Goal: Task Accomplishment & Management: Manage account settings

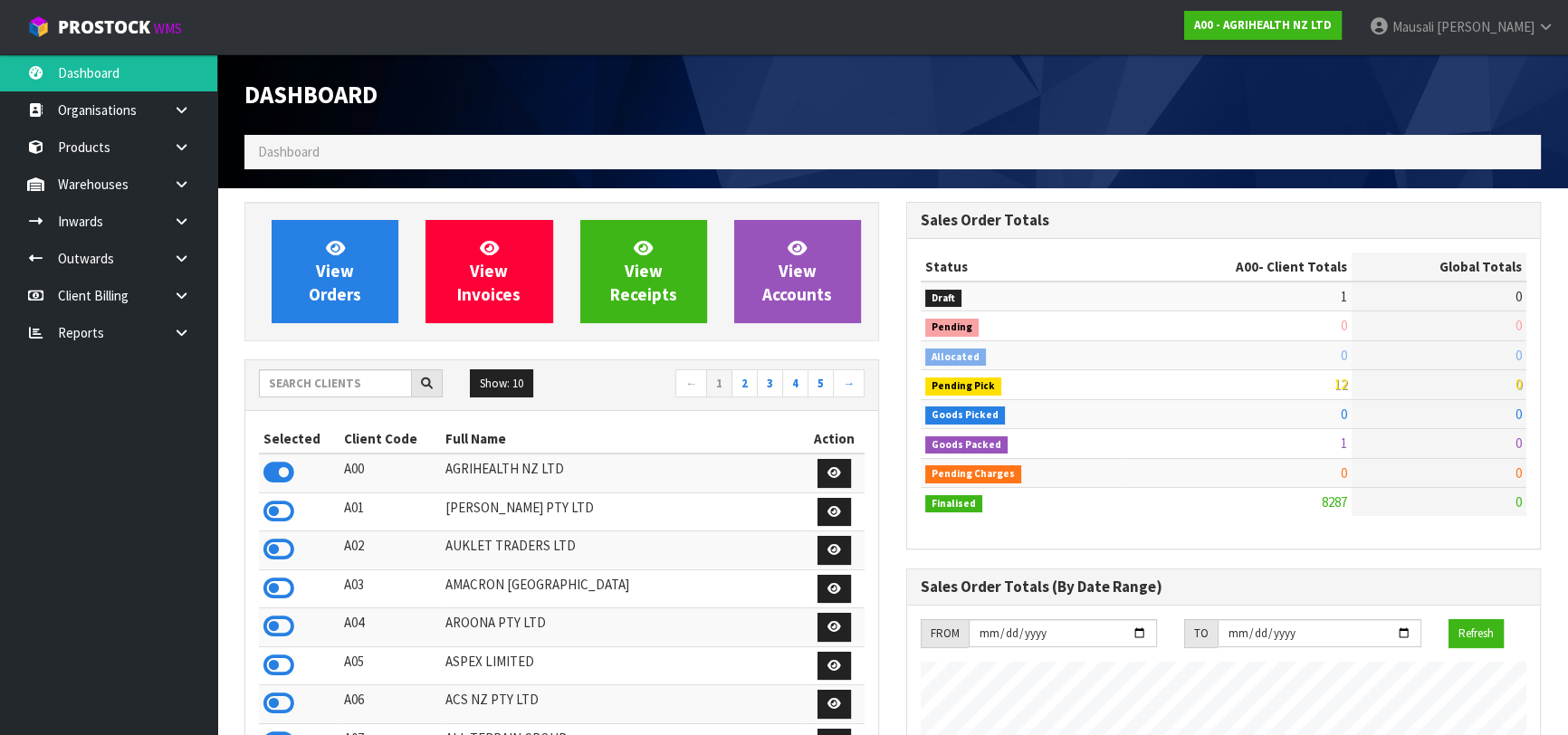
scroll to position [1370, 661]
click at [312, 392] on input "text" at bounding box center [335, 383] width 153 height 28
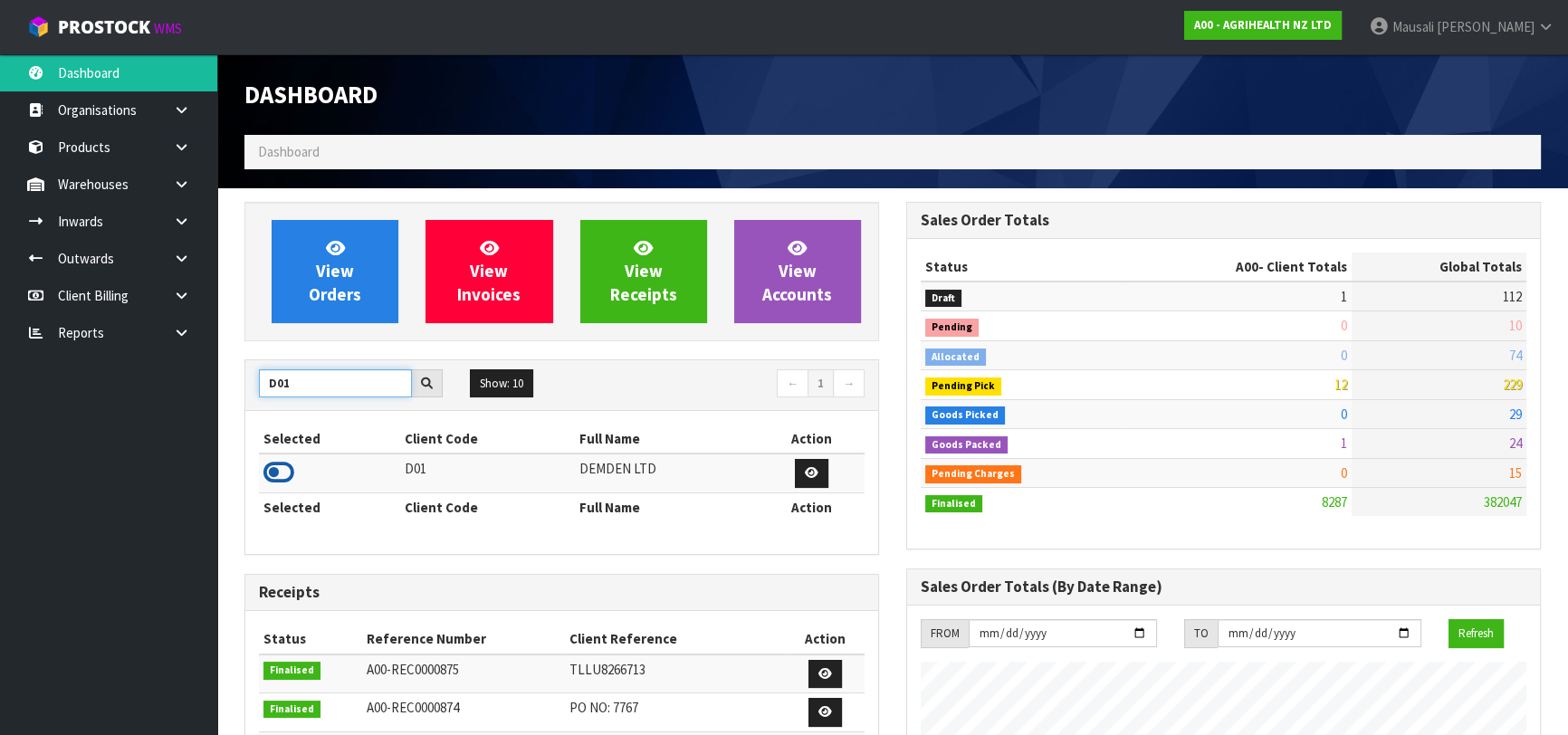
type input "D01"
click at [288, 474] on icon at bounding box center [278, 472] width 31 height 27
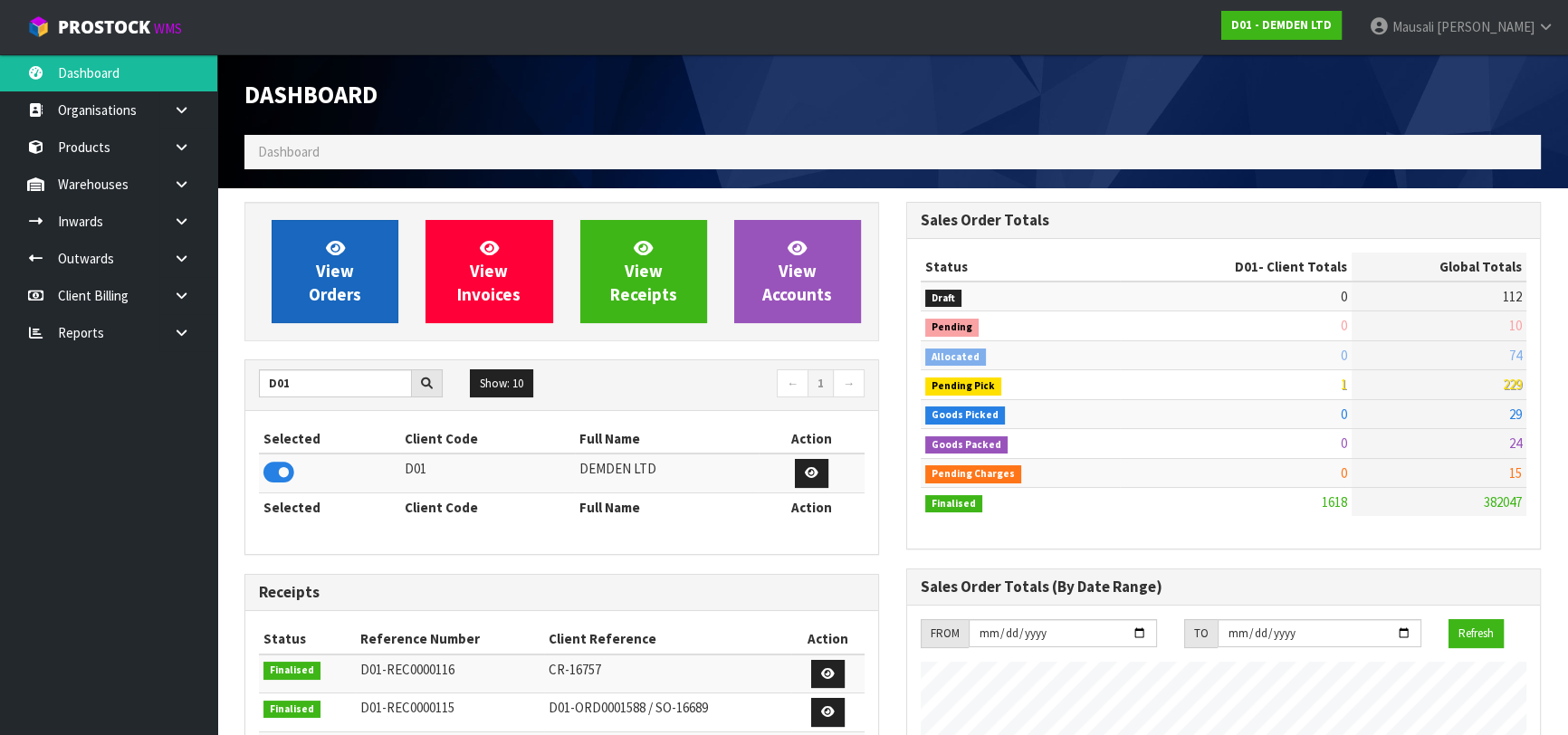
scroll to position [1194, 661]
click at [367, 278] on link "View Orders" at bounding box center [335, 272] width 126 height 103
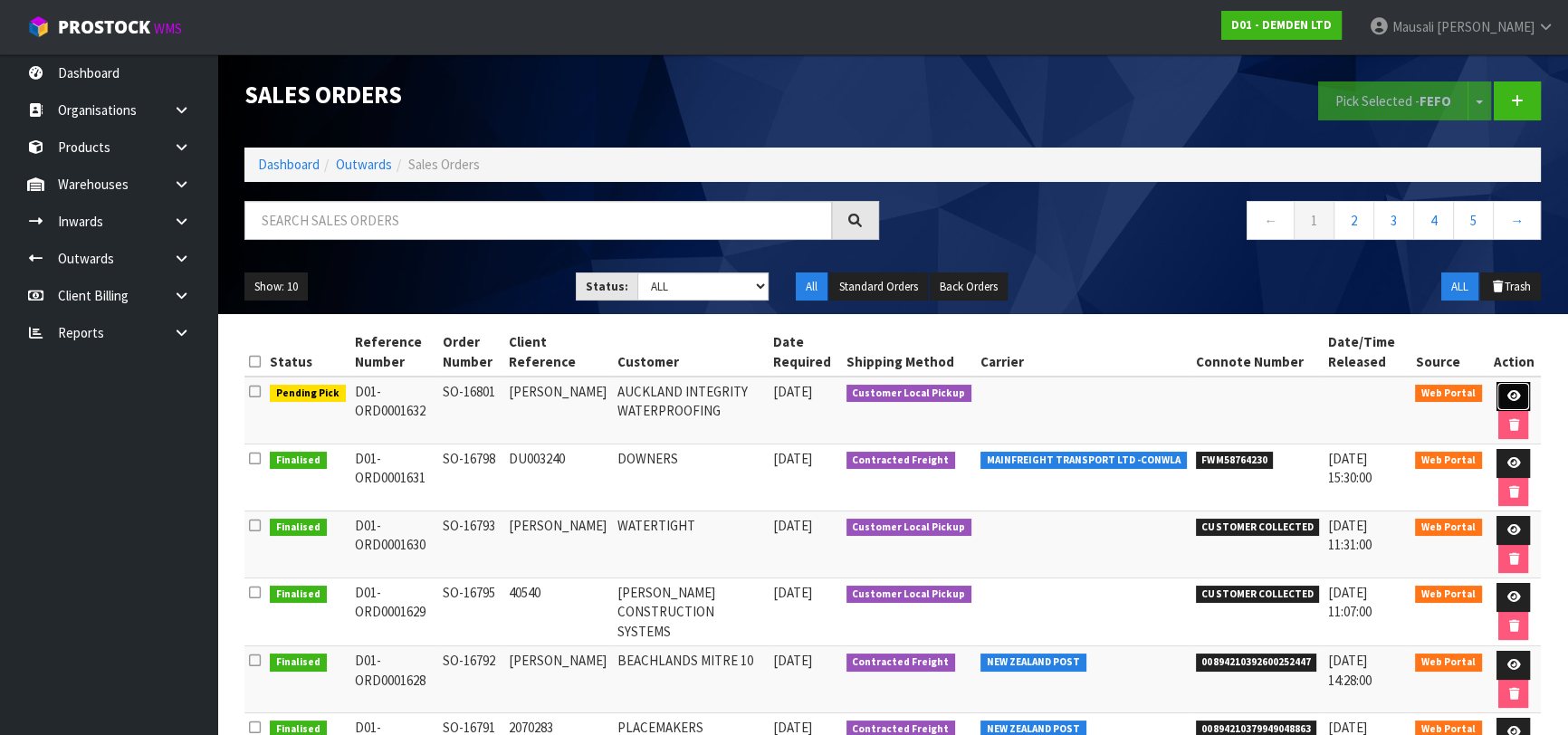
click at [1507, 394] on icon at bounding box center [1513, 395] width 14 height 12
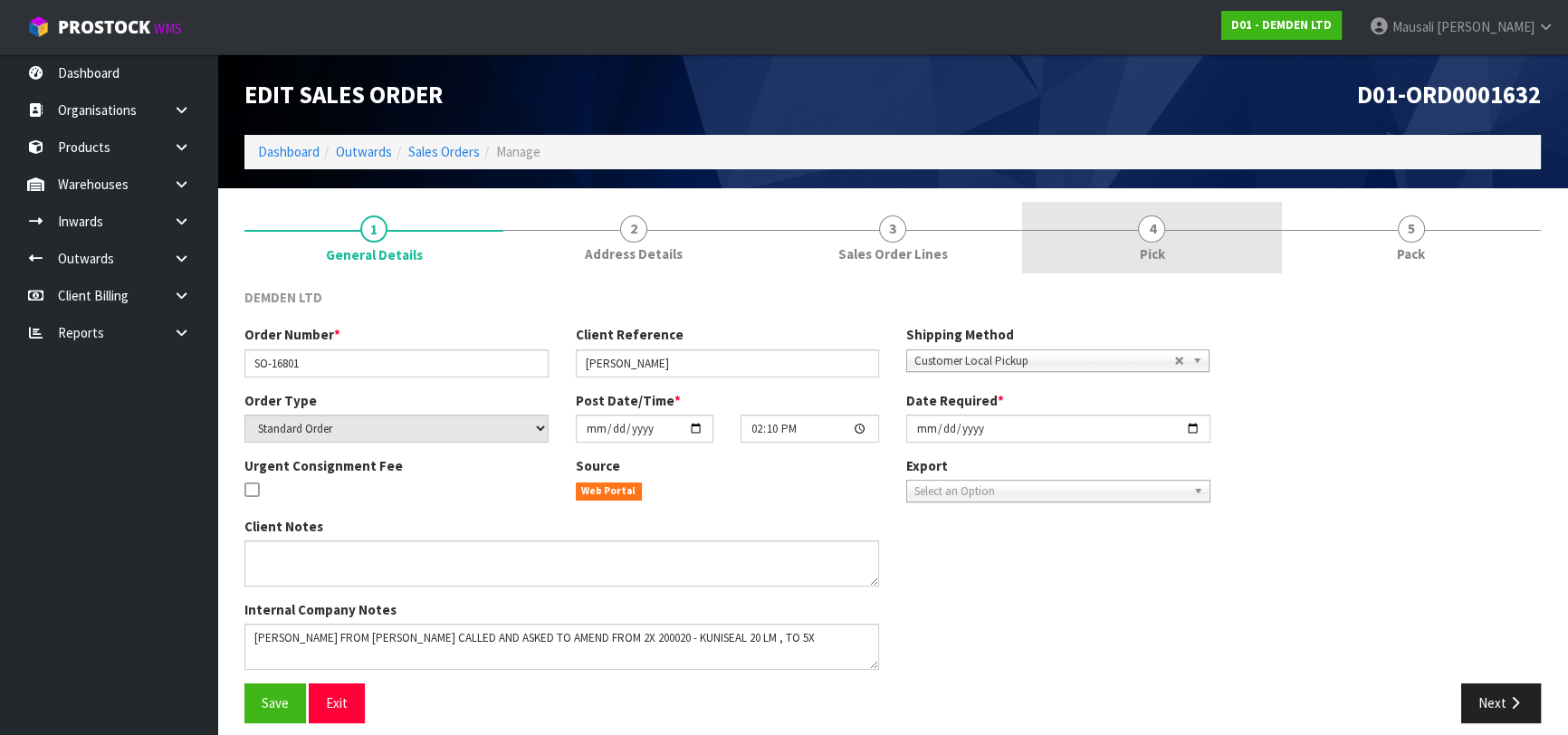
click at [1150, 243] on link "4 Pick" at bounding box center [1151, 237] width 259 height 72
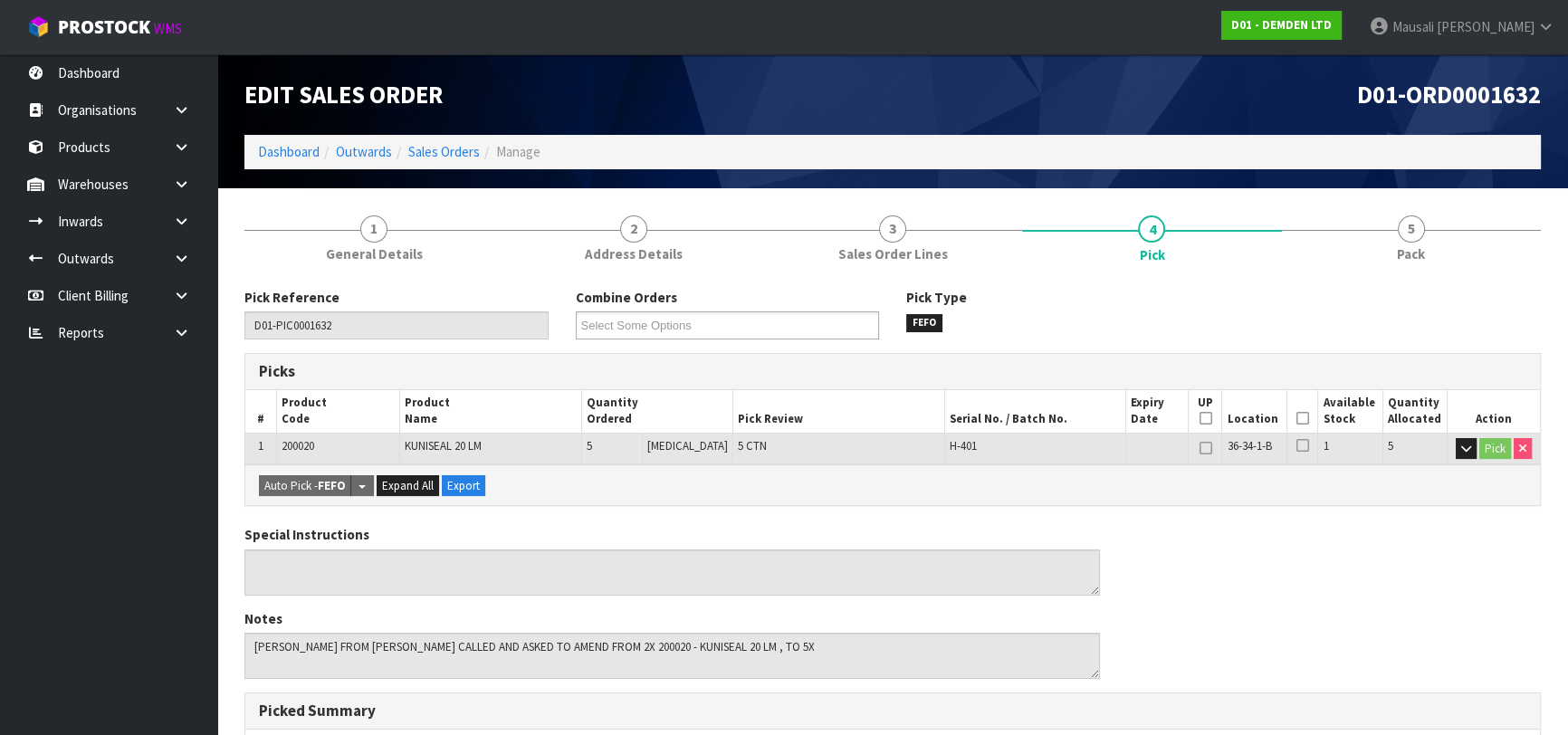
click at [1298, 419] on icon at bounding box center [1303, 419] width 13 height 1
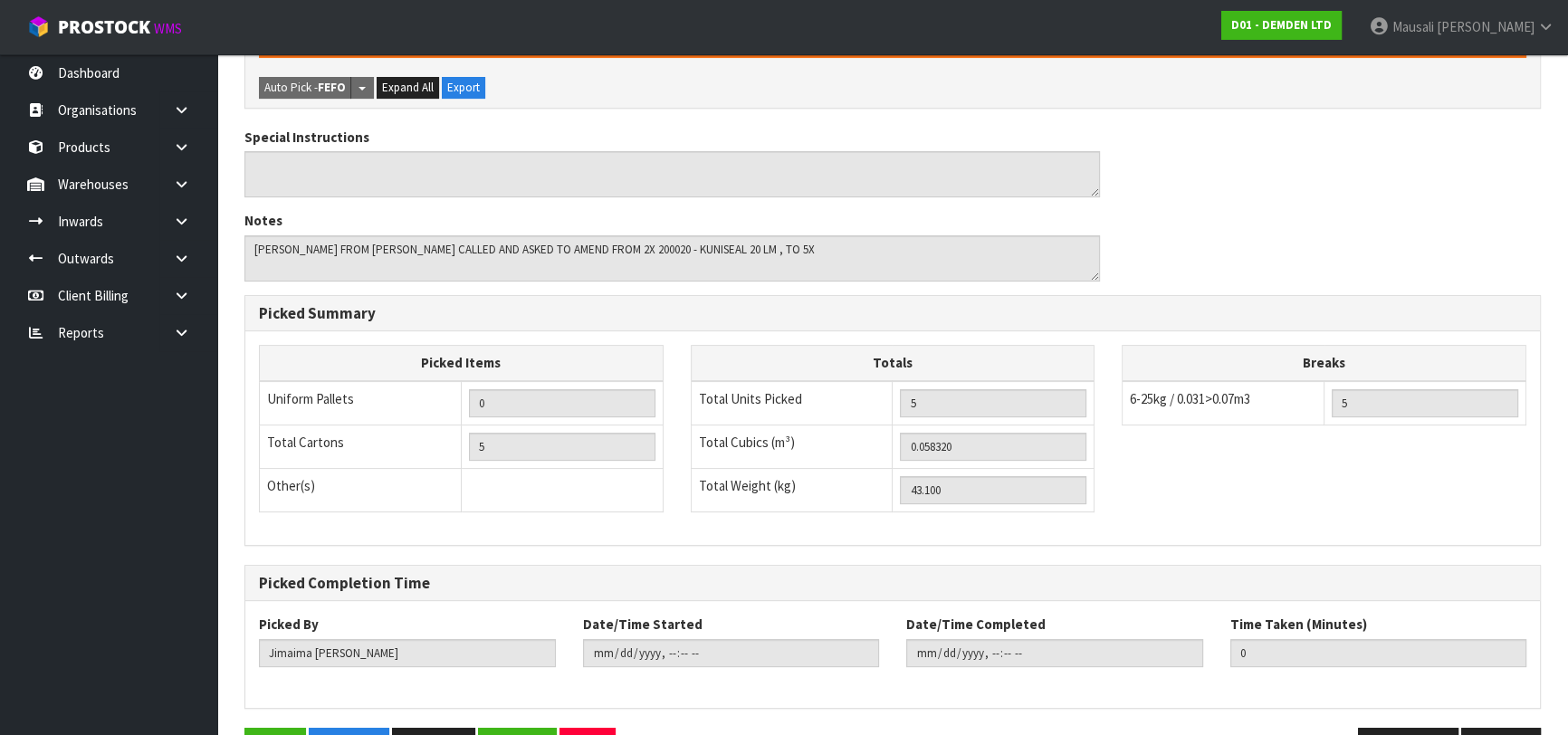
scroll to position [520, 0]
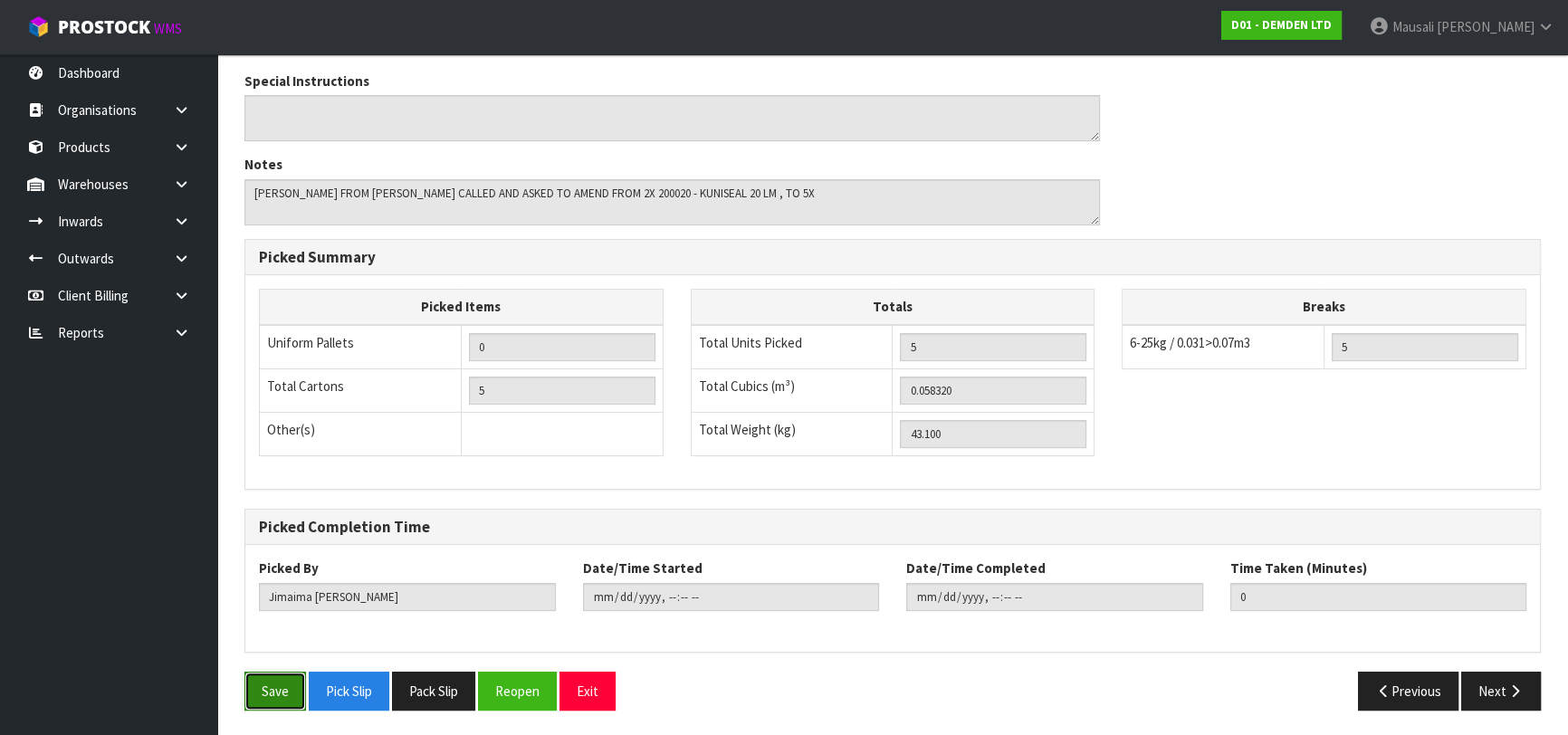
click at [281, 679] on button "Save" at bounding box center [275, 691] width 61 height 39
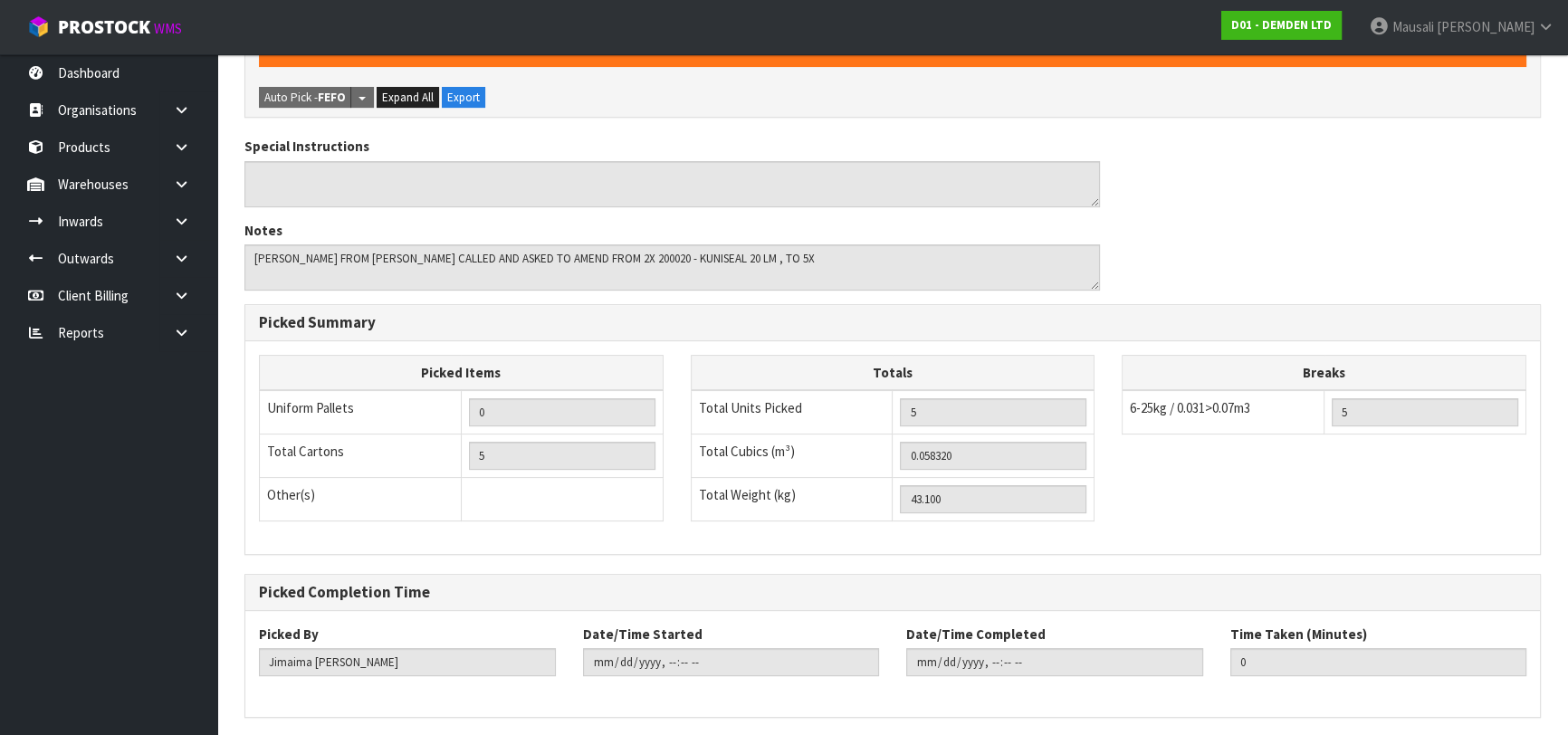
scroll to position [0, 0]
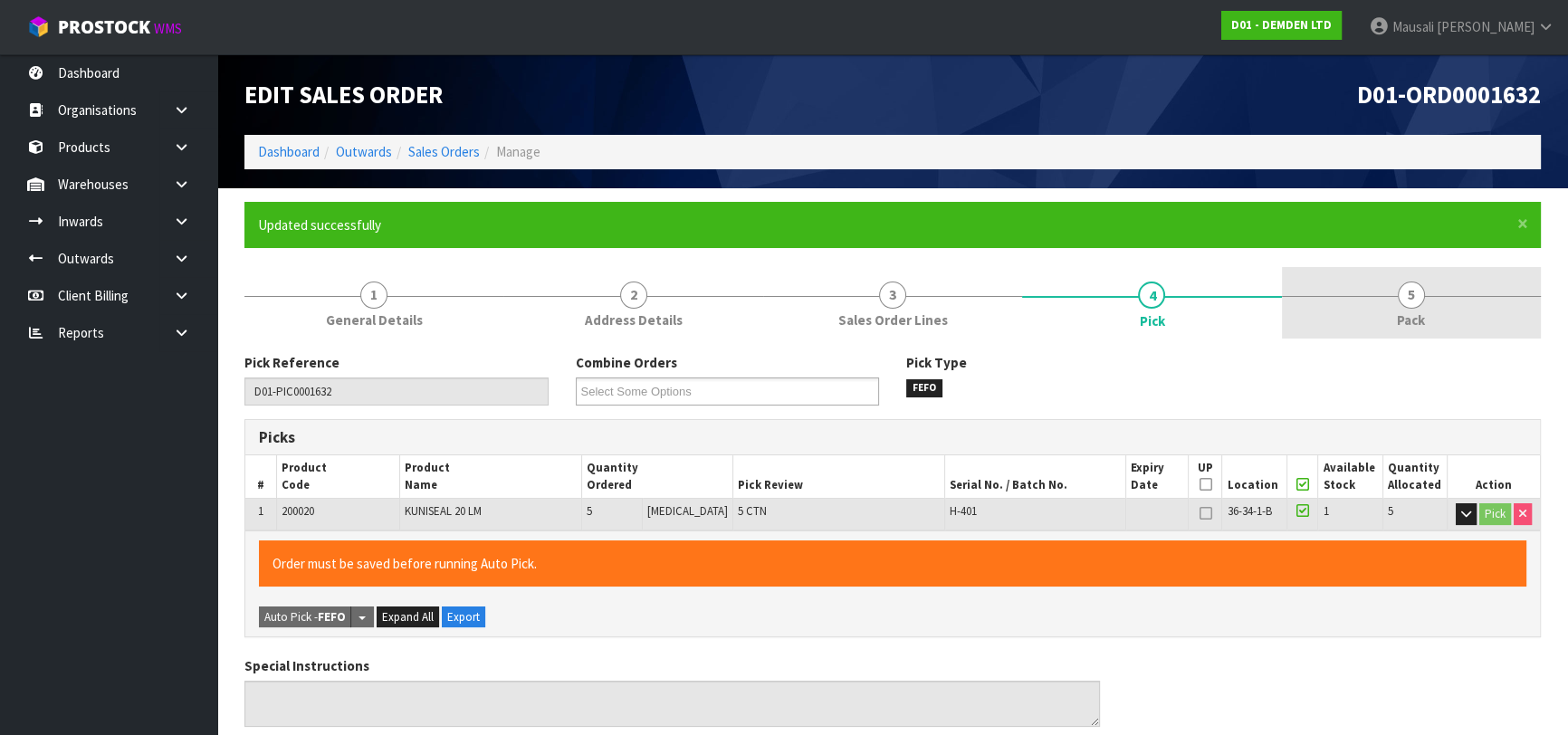
type input "[PERSON_NAME]"
type input "[DATE]T08:46:36"
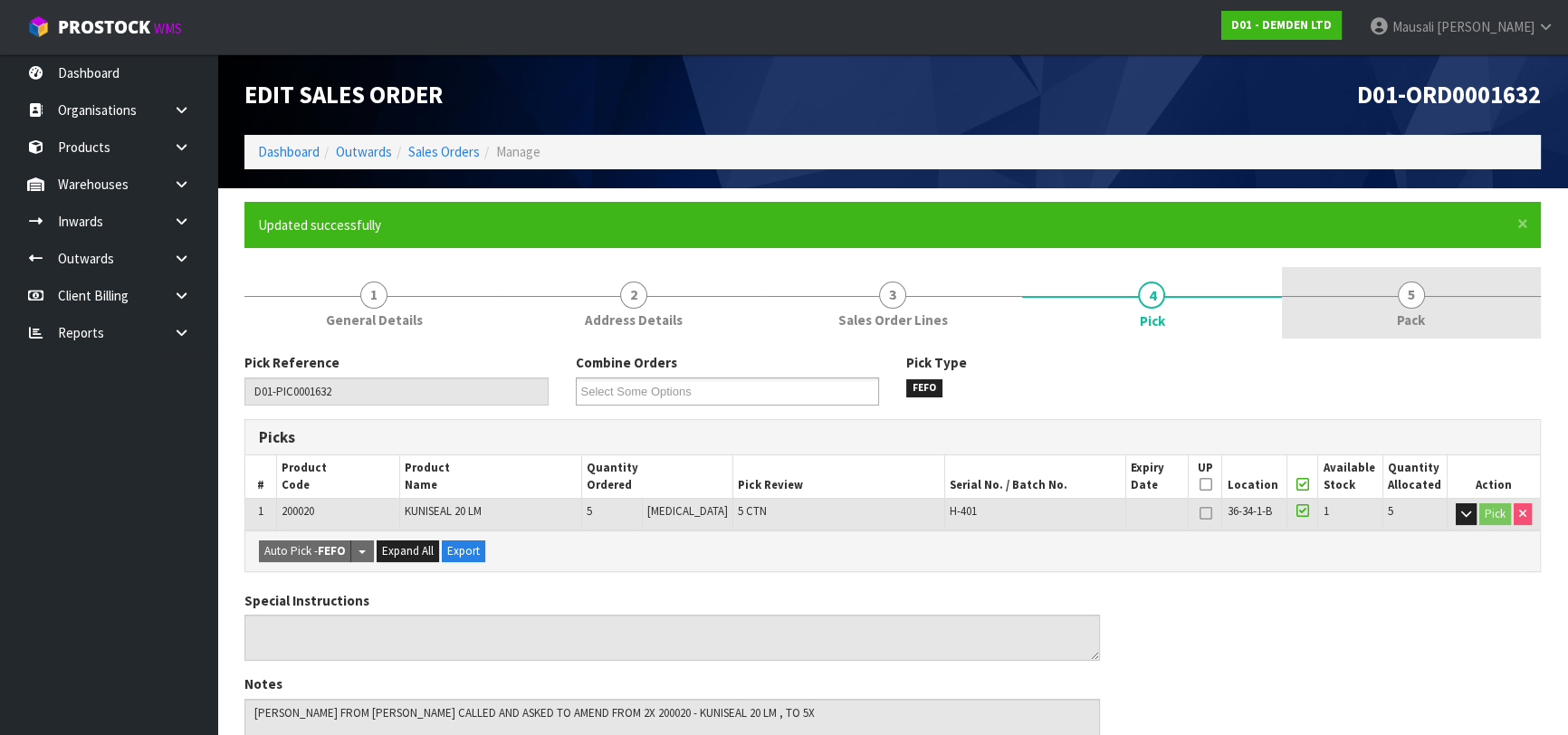
click at [1389, 310] on link "5 Pack" at bounding box center [1411, 302] width 259 height 72
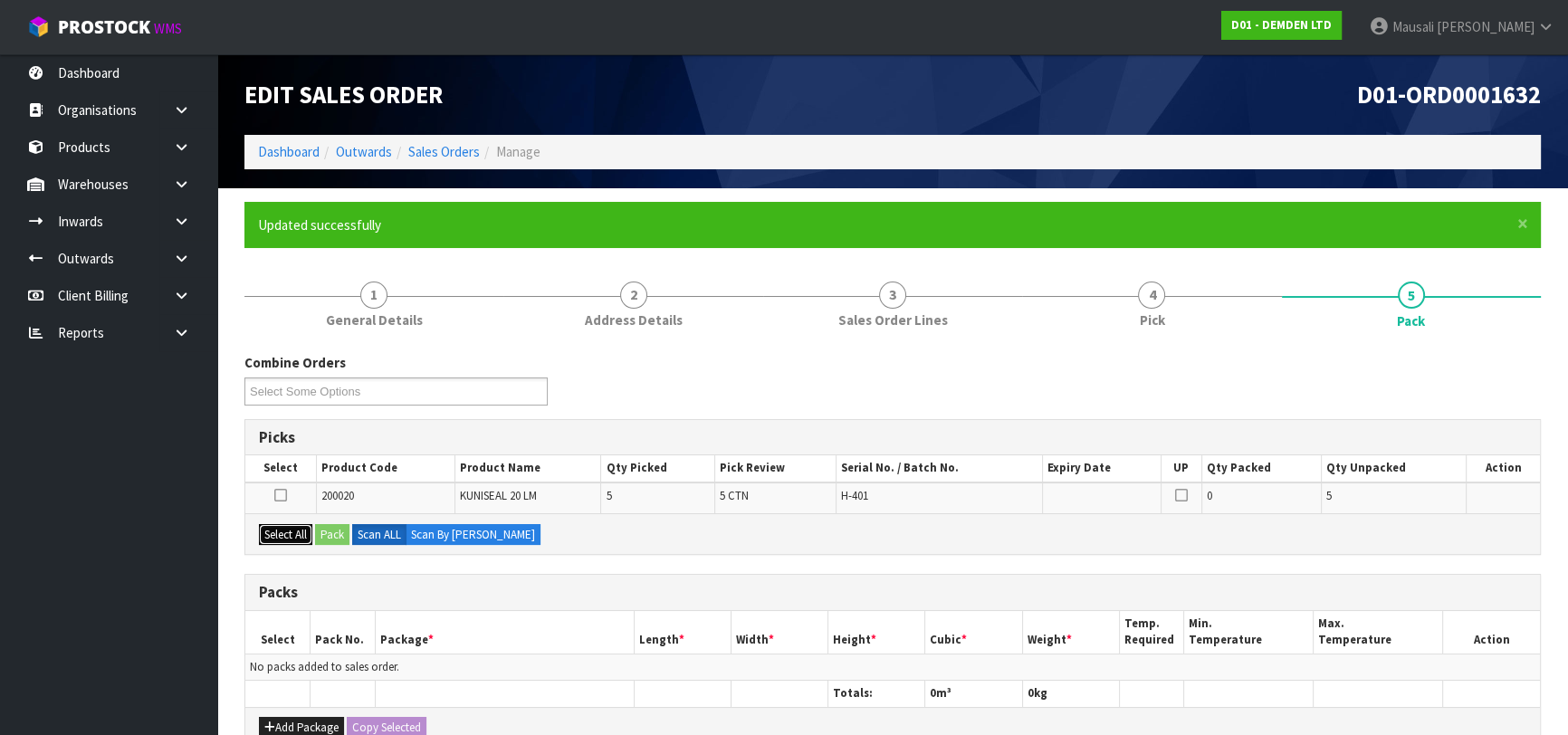
click at [288, 534] on button "Select All" at bounding box center [285, 535] width 53 height 21
click at [326, 537] on button "Pack" at bounding box center [332, 535] width 34 height 21
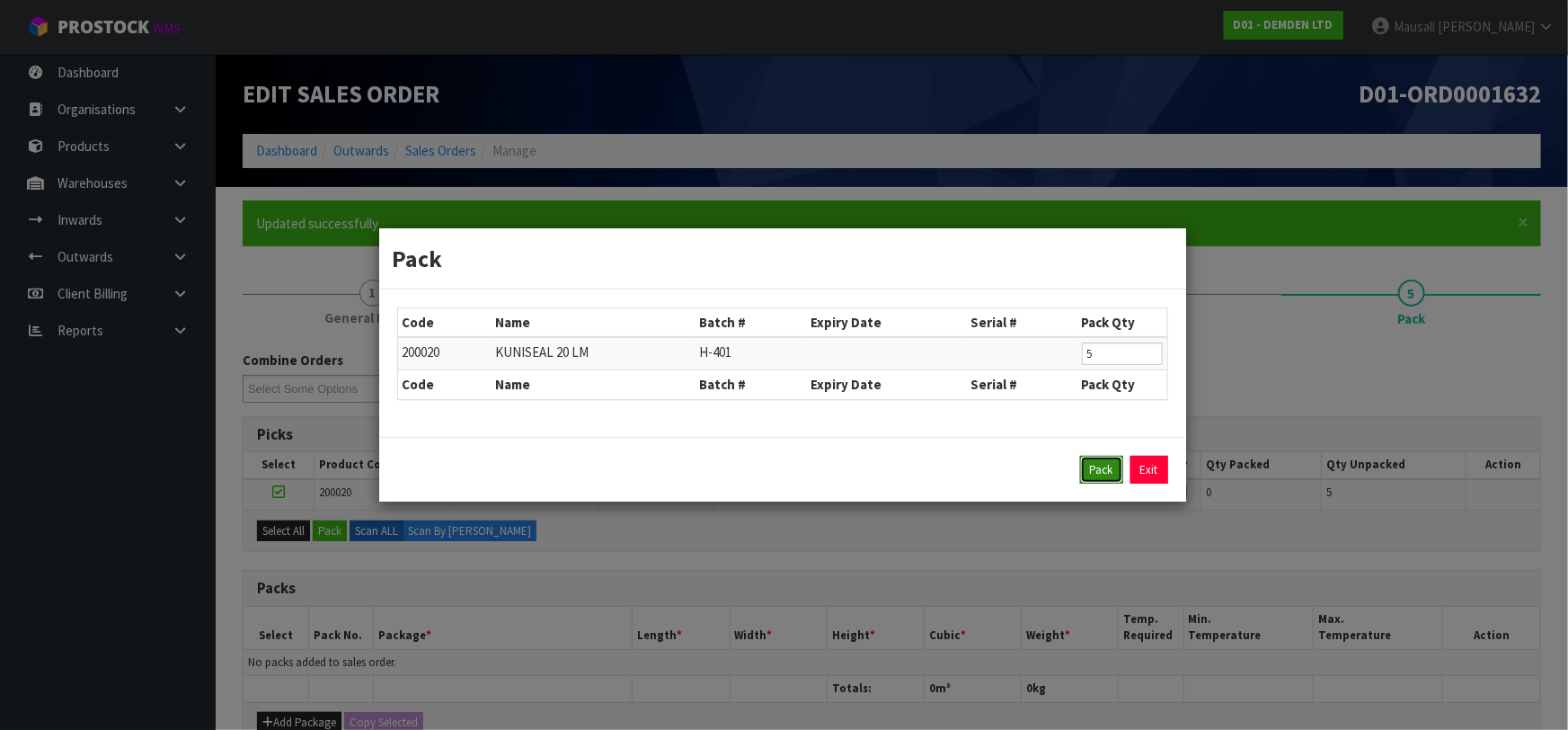
click at [1102, 468] on button "Pack" at bounding box center [1102, 469] width 43 height 29
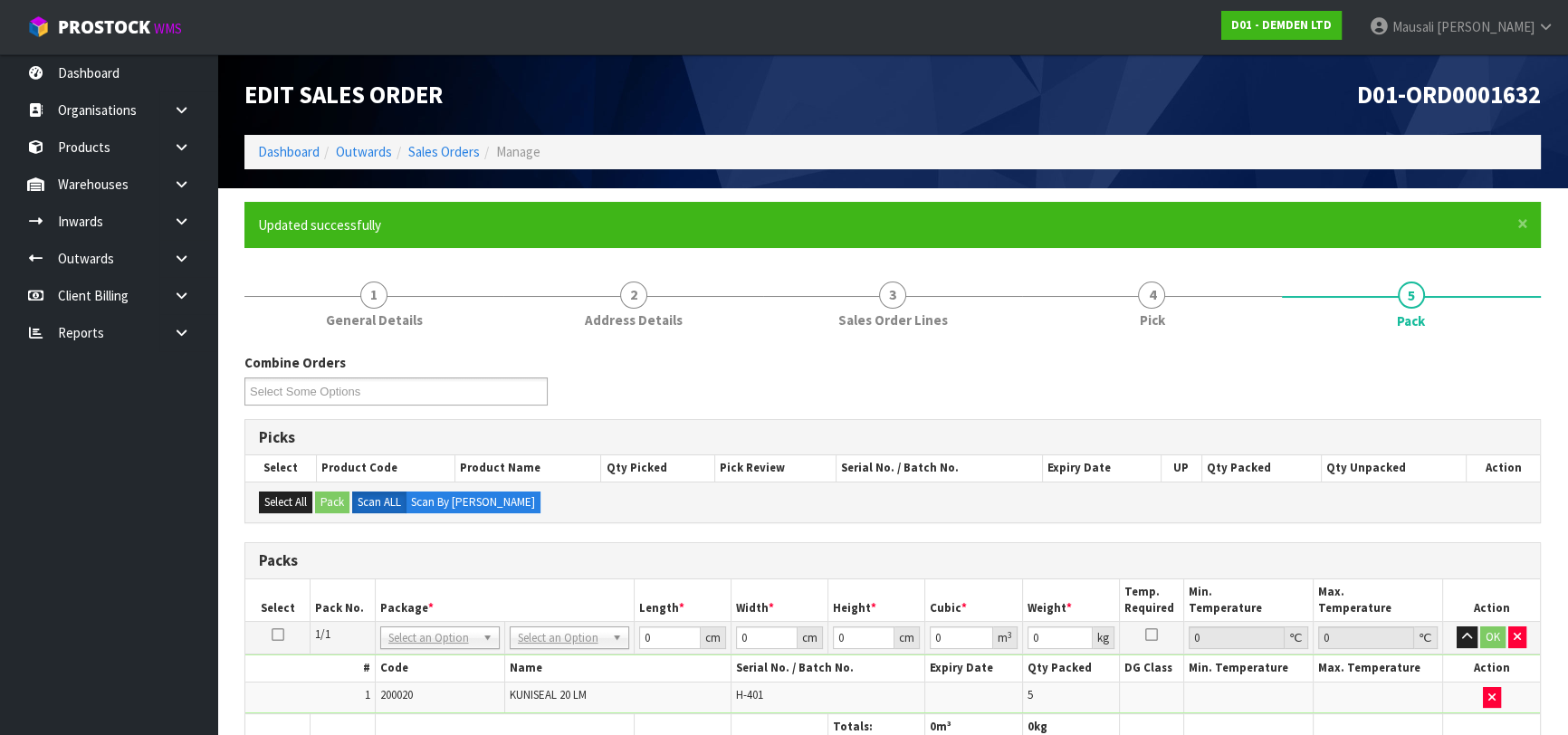
scroll to position [377, 0]
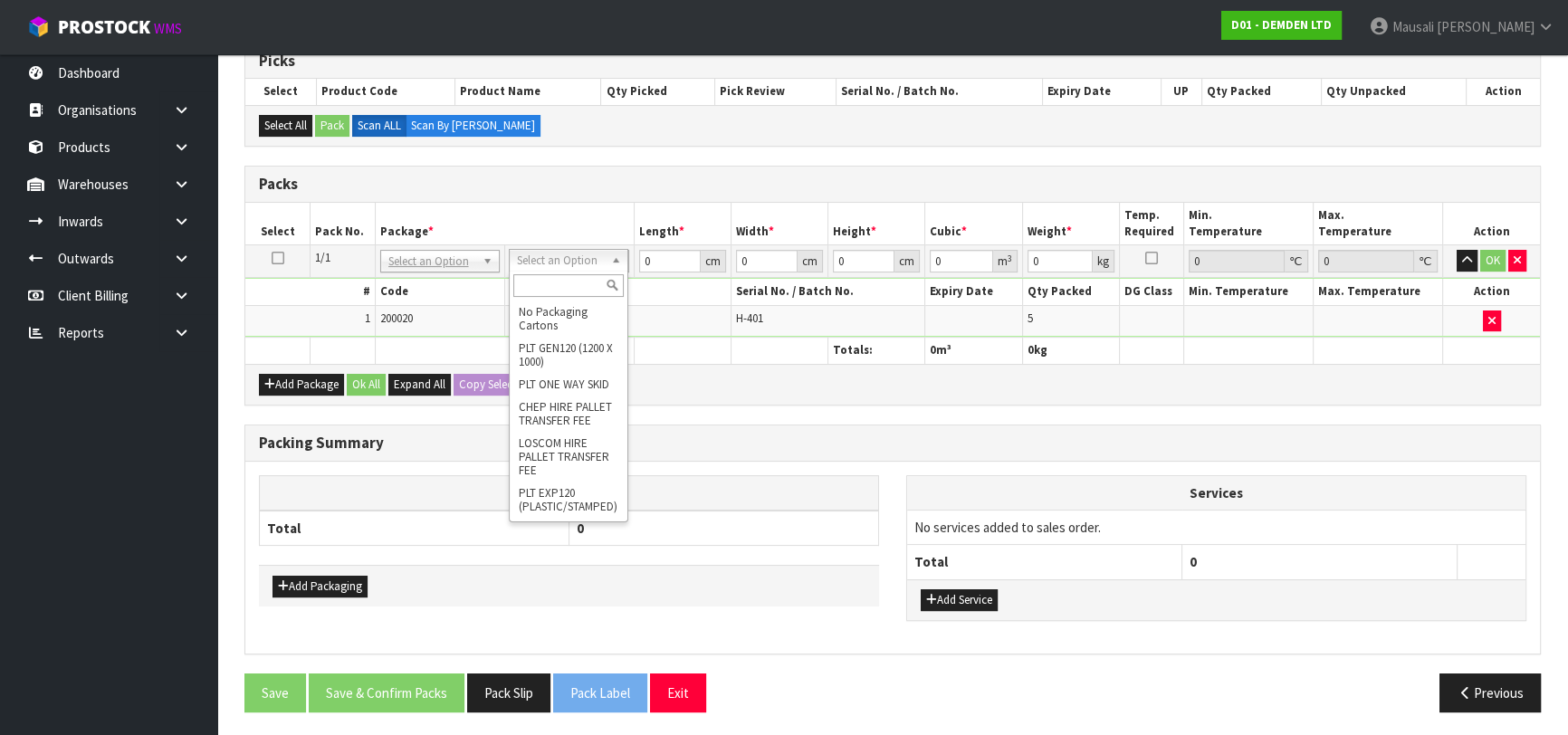
click at [571, 277] on input "text" at bounding box center [568, 286] width 111 height 22
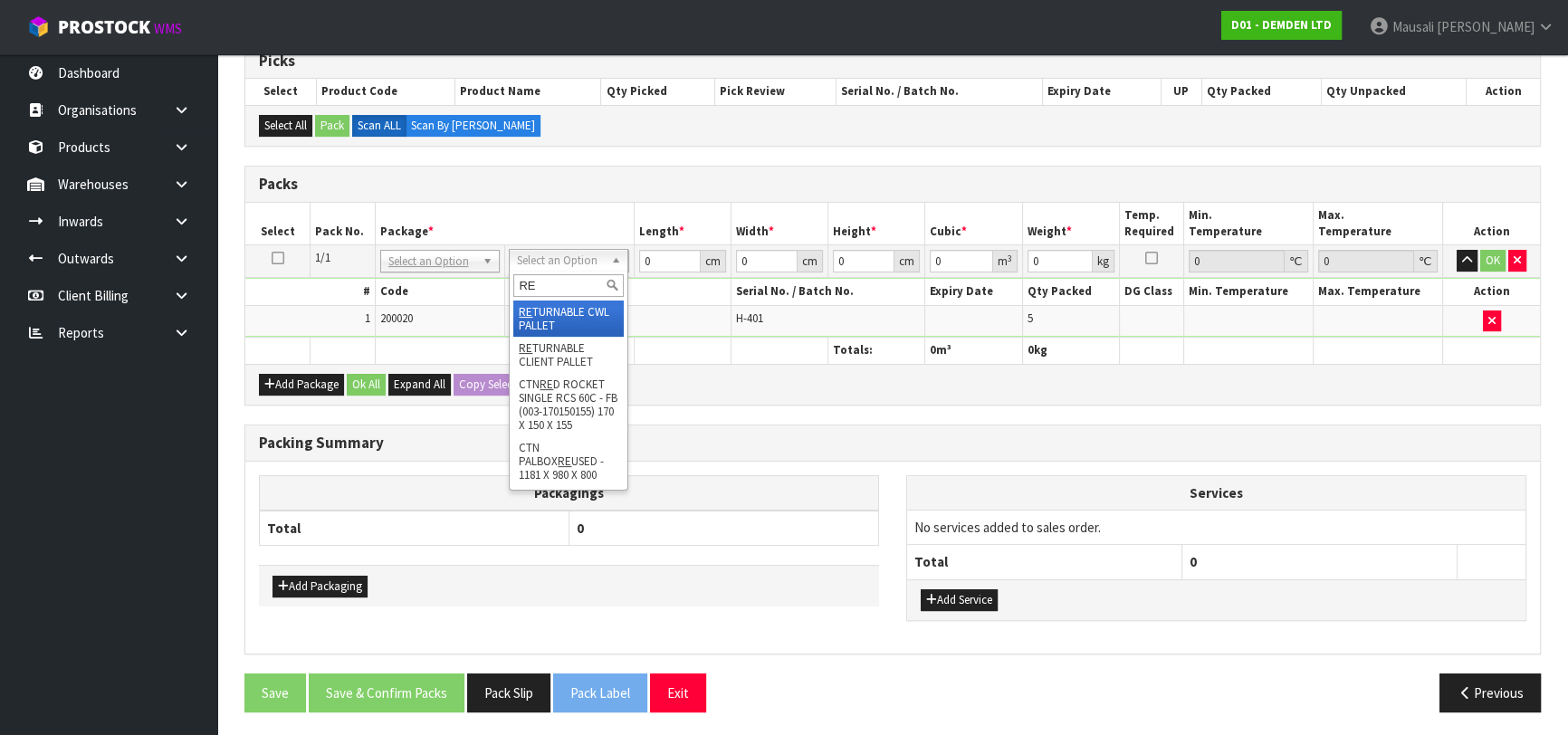
type input "RE"
type input "43.1"
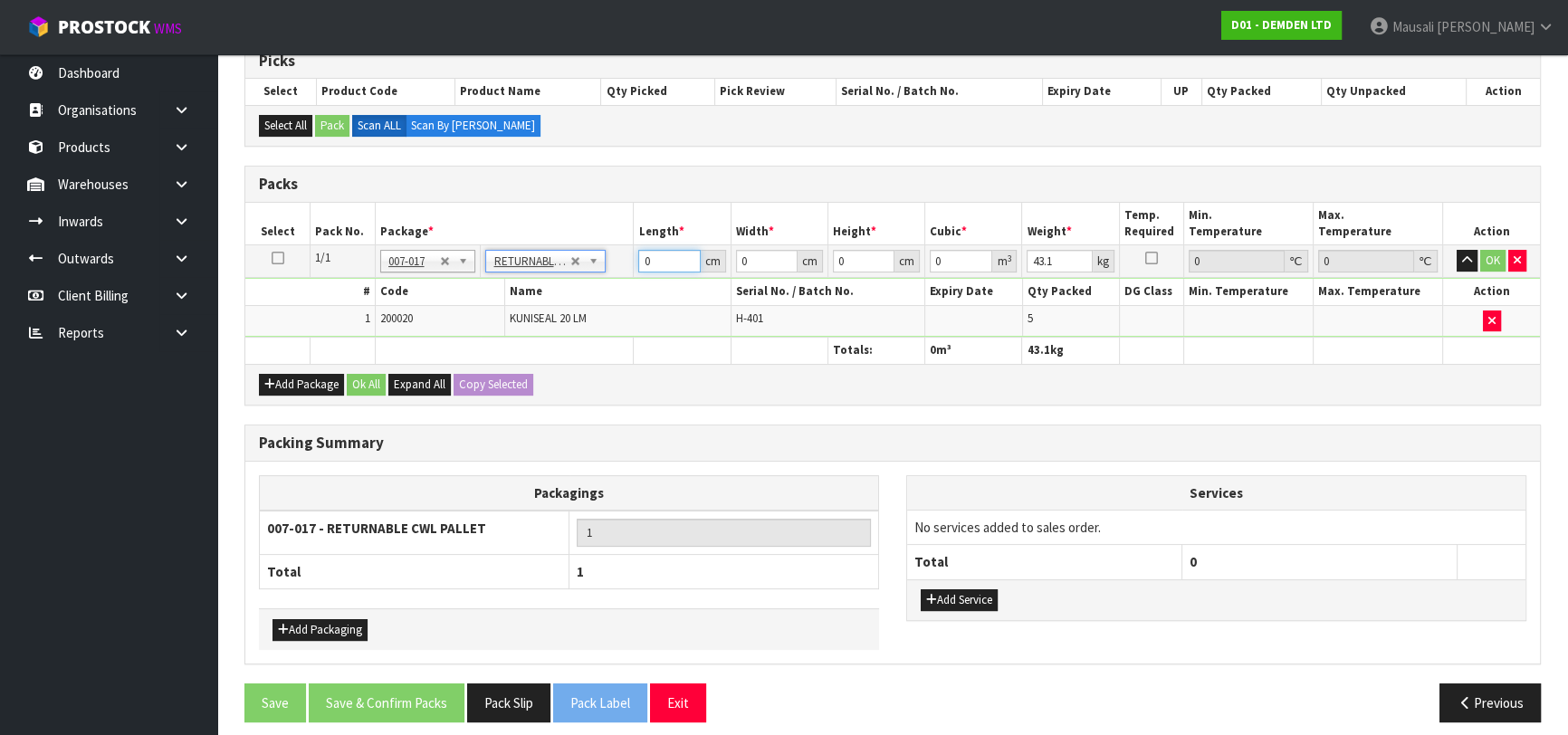
drag, startPoint x: 658, startPoint y: 262, endPoint x: 638, endPoint y: 281, distance: 27.6
click at [638, 281] on tbody "1/1 NONE 007-001 007-002 007-004 007-009 007-013 007-014 007-015 007-017 007-01…" at bounding box center [893, 291] width 1295 height 92
type input "12"
type input "100"
type input "1"
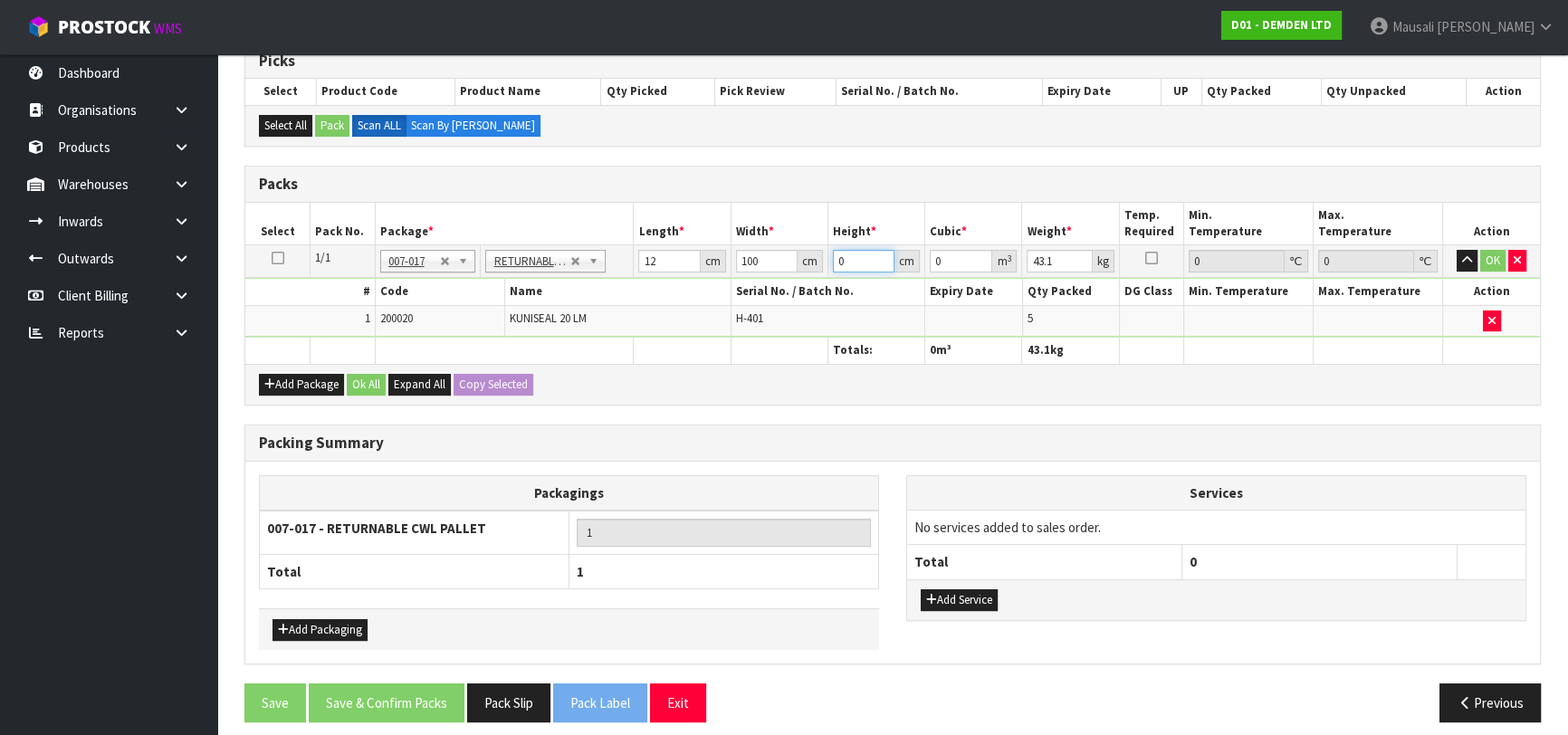
type input "0.0012"
type input "10"
type input "0.012"
type input "10"
click at [372, 384] on button "Ok All" at bounding box center [366, 384] width 39 height 21
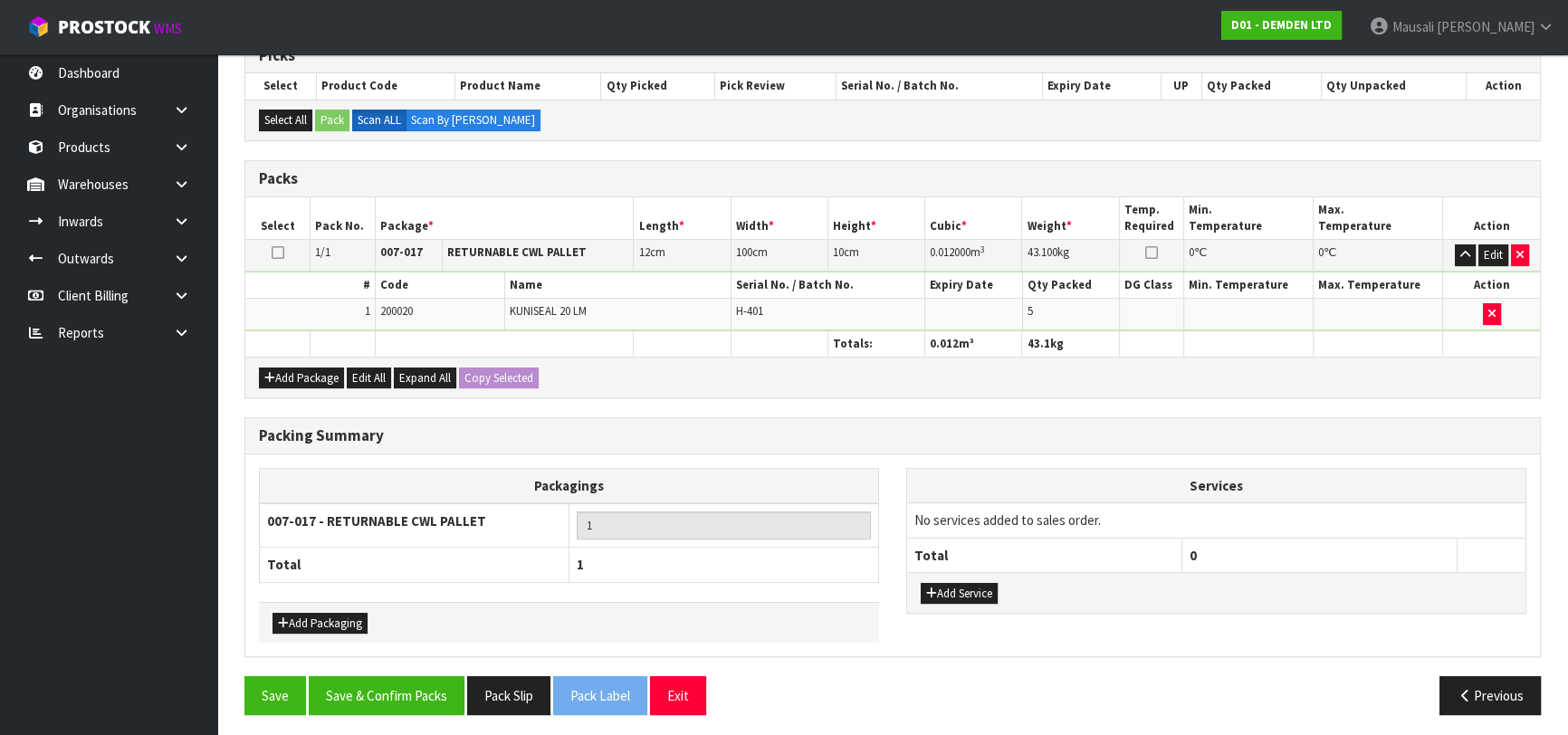
scroll to position [385, 0]
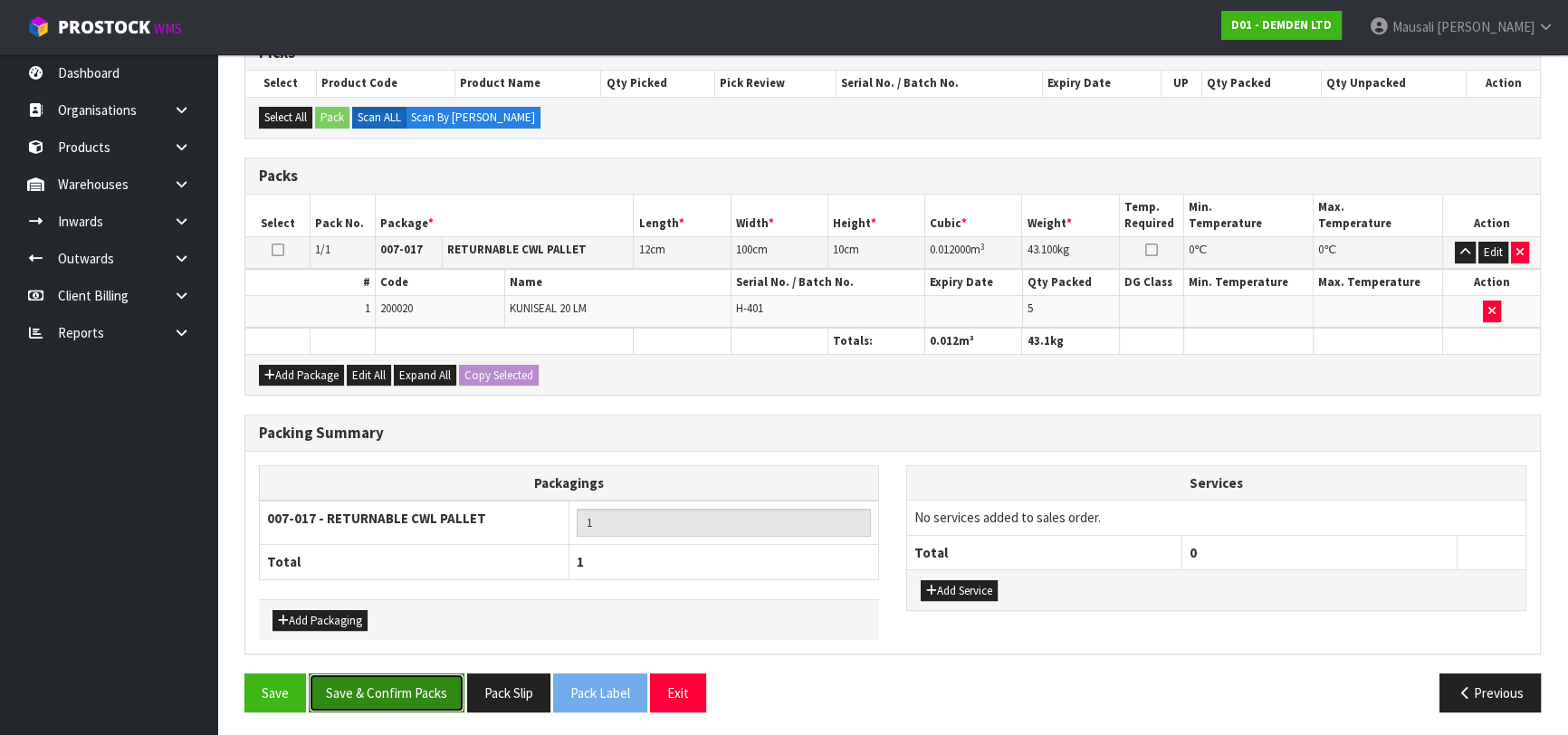
click at [405, 685] on button "Save & Confirm Packs" at bounding box center [386, 693] width 155 height 39
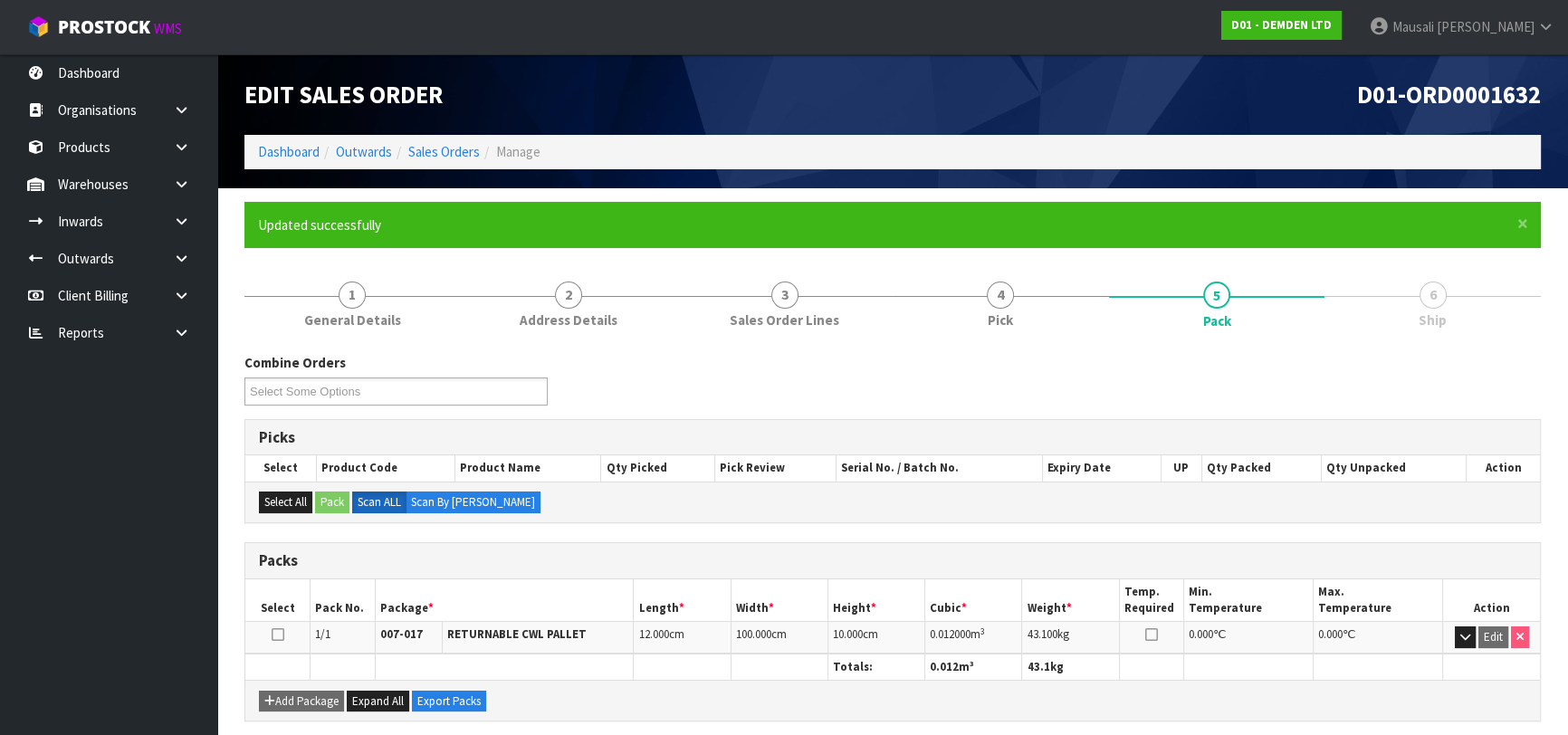
scroll to position [287, 0]
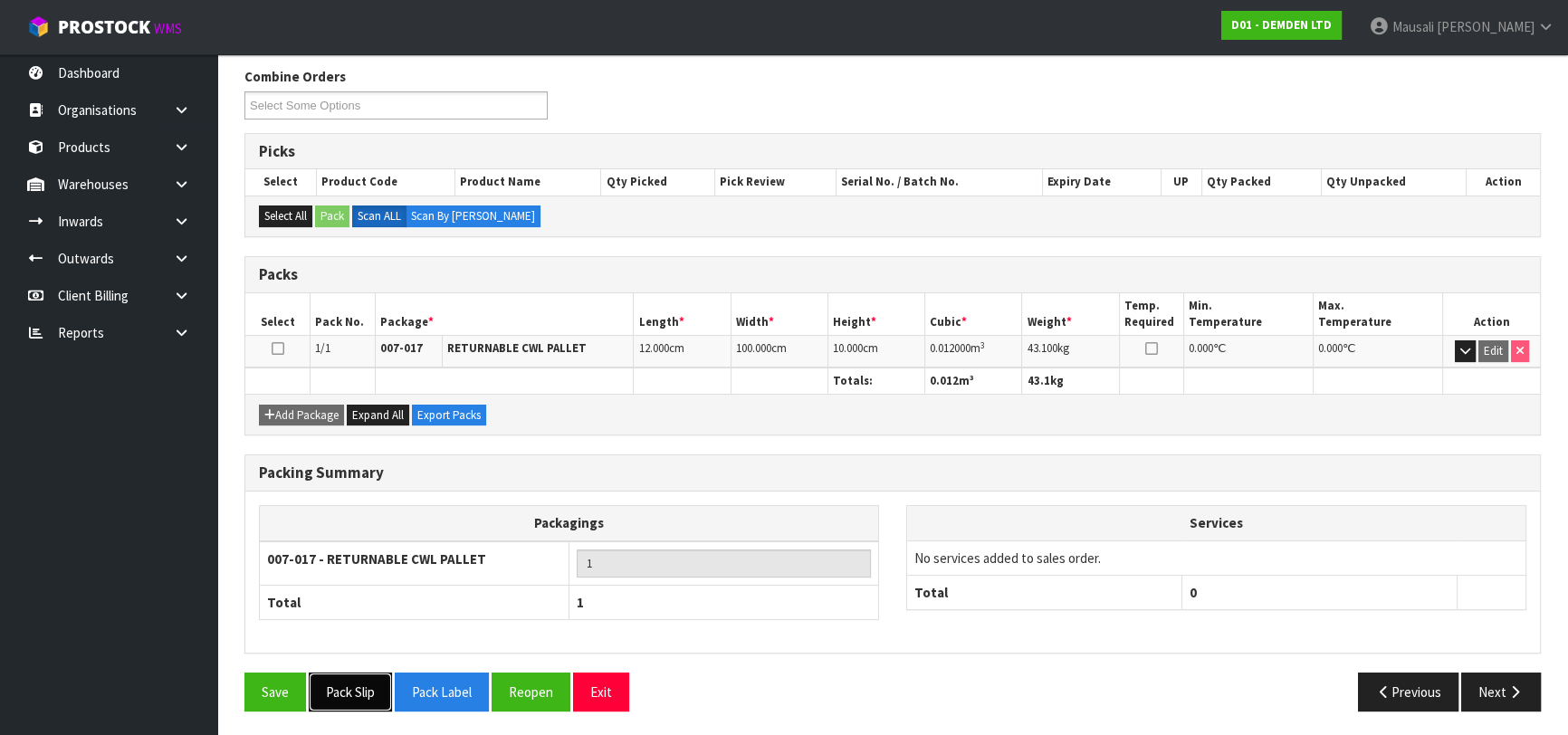
click at [354, 692] on button "Pack Slip" at bounding box center [351, 692] width 84 height 39
click at [1508, 690] on icon "button" at bounding box center [1515, 692] width 17 height 14
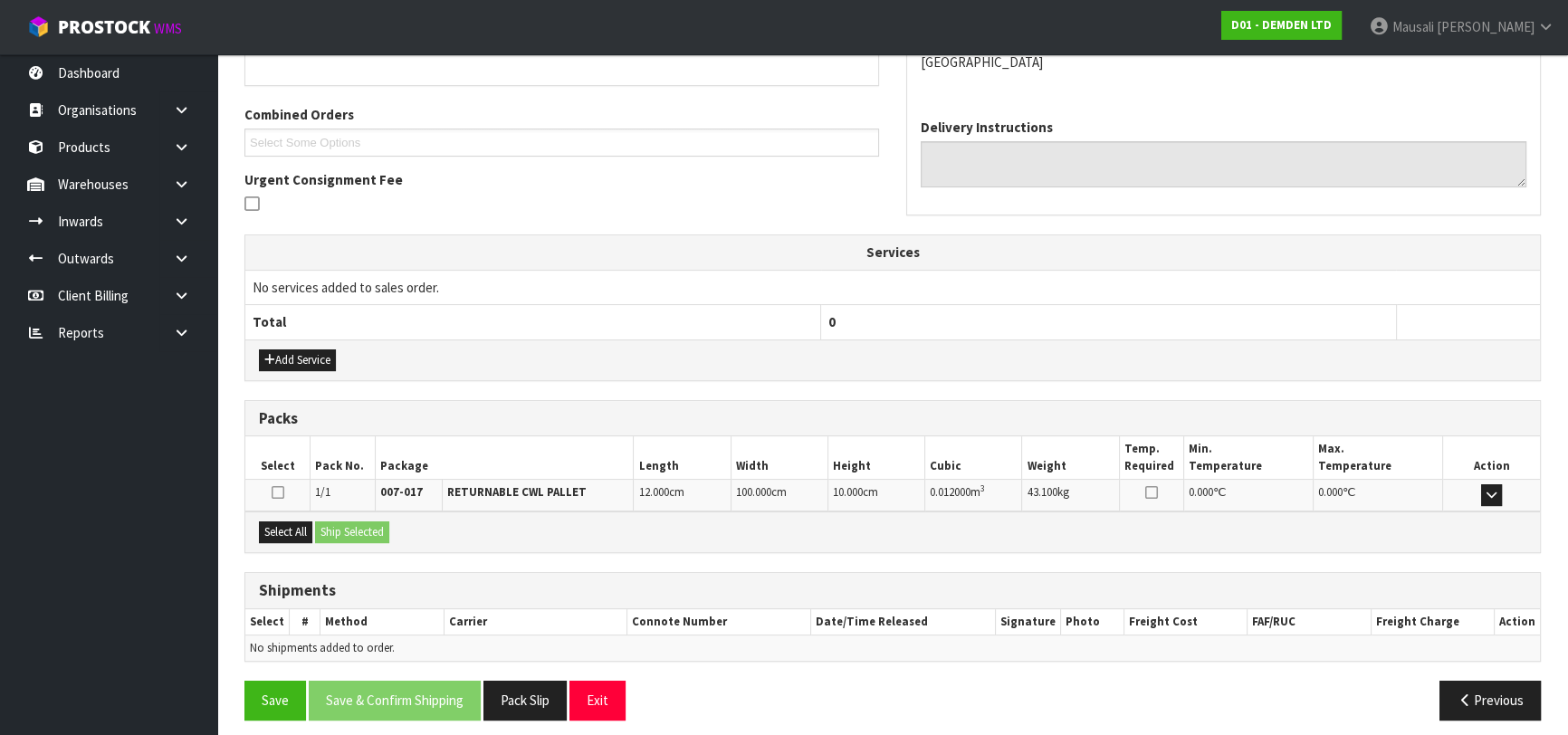
scroll to position [438, 0]
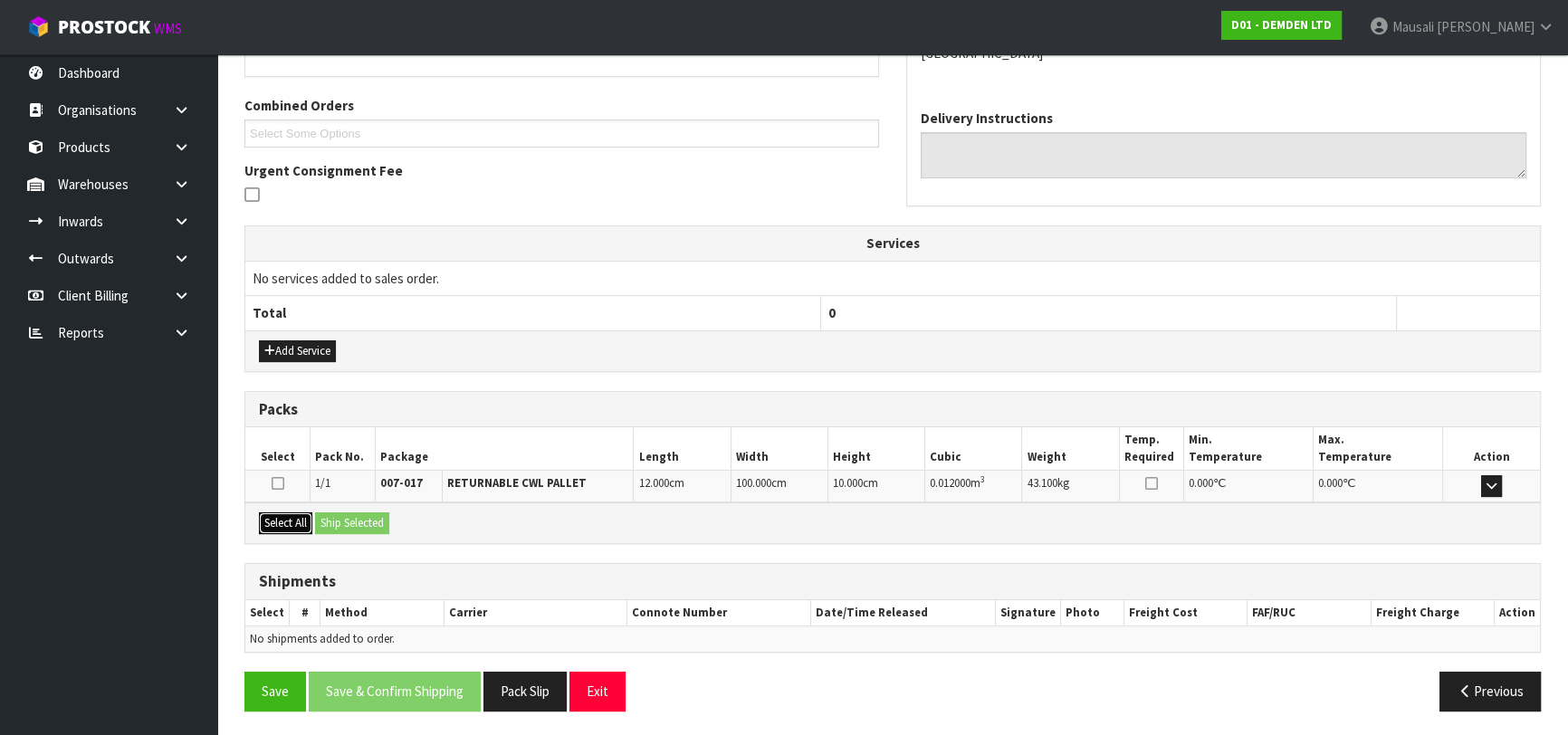
drag, startPoint x: 295, startPoint y: 518, endPoint x: 339, endPoint y: 514, distance: 44.2
click at [300, 516] on button "Select All" at bounding box center [285, 523] width 53 height 21
click at [339, 514] on button "Ship Selected" at bounding box center [352, 523] width 74 height 21
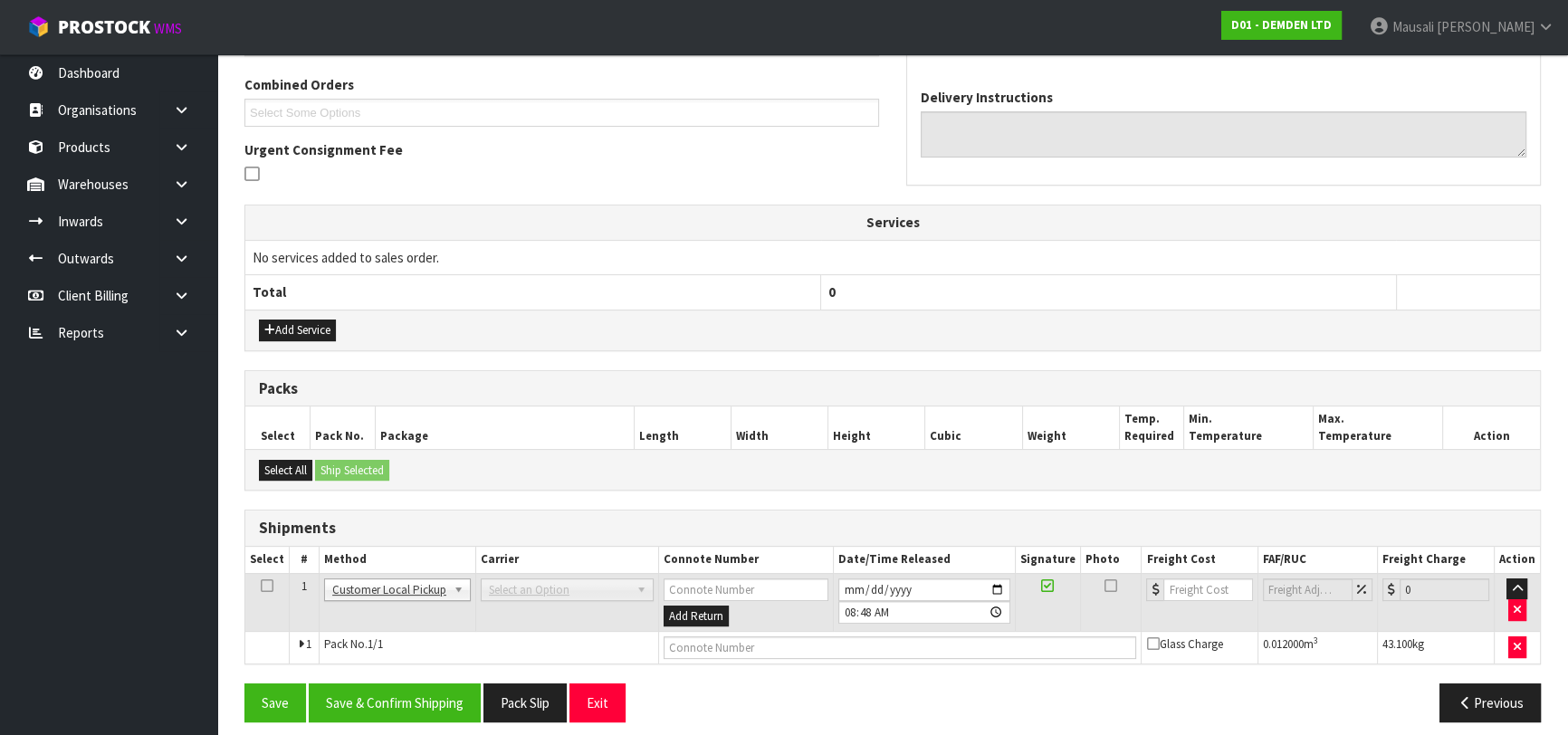
scroll to position [471, 0]
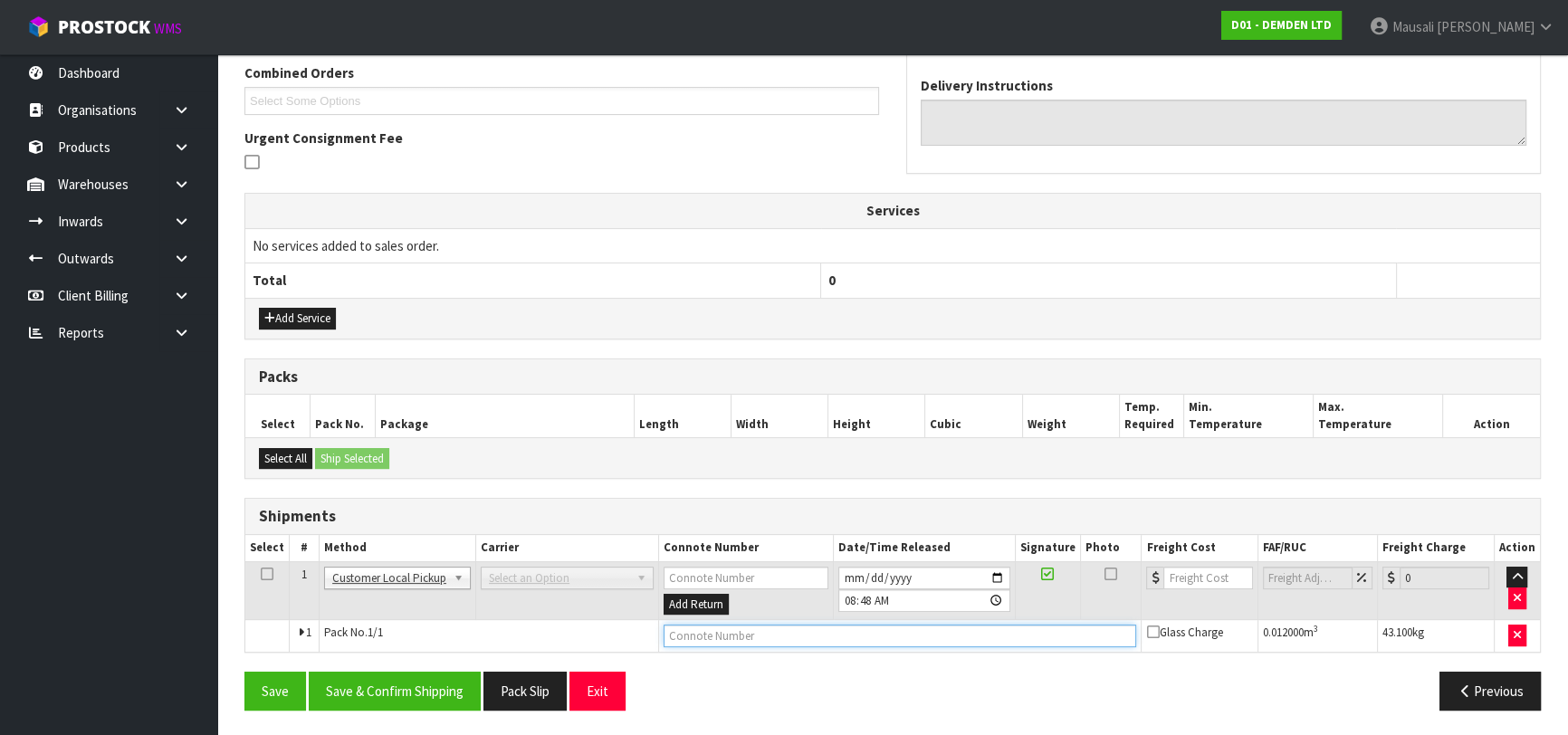
click at [738, 636] on input "text" at bounding box center [899, 636] width 473 height 22
type input "CUSTOMER COLLECTED"
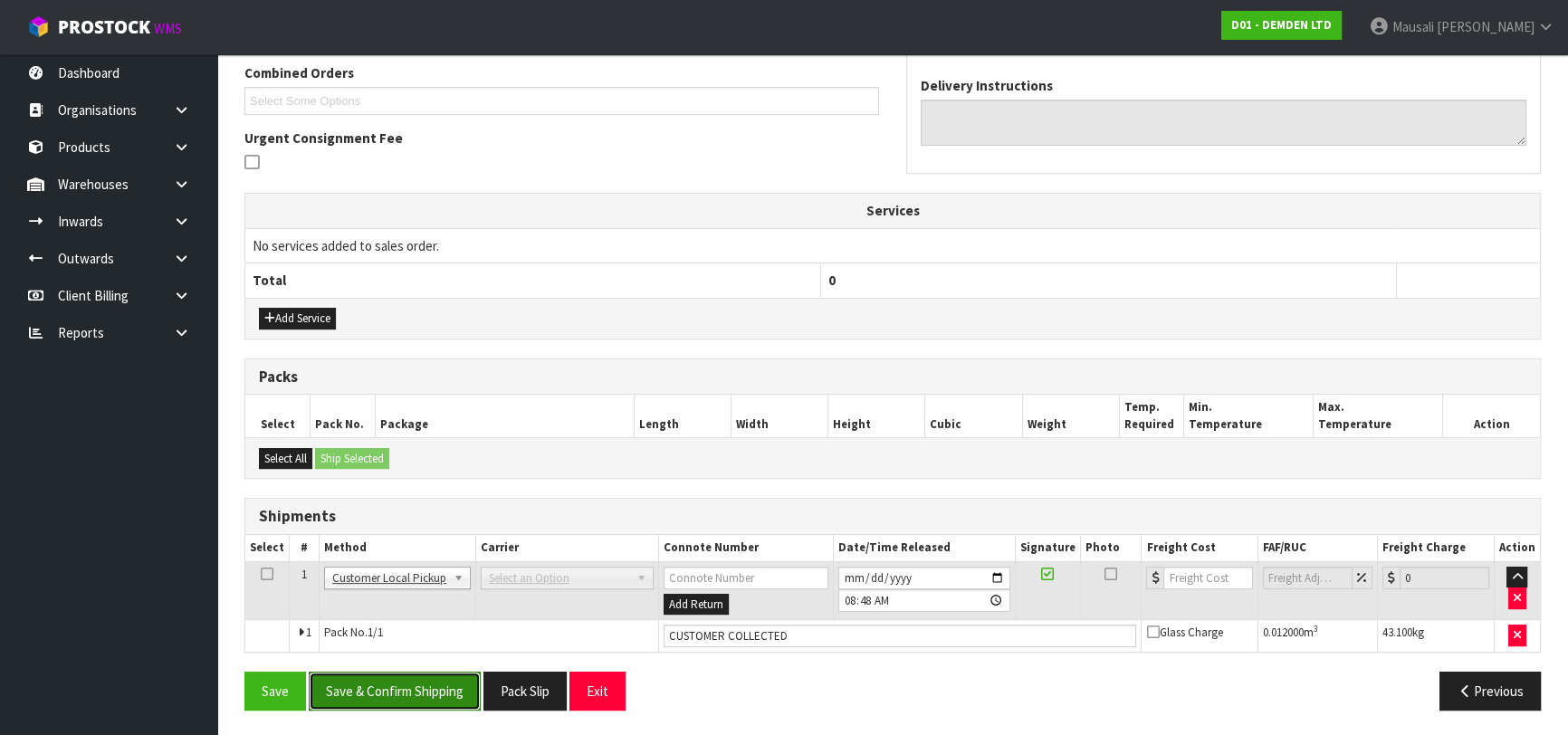
click at [395, 685] on button "Save & Confirm Shipping" at bounding box center [394, 691] width 172 height 39
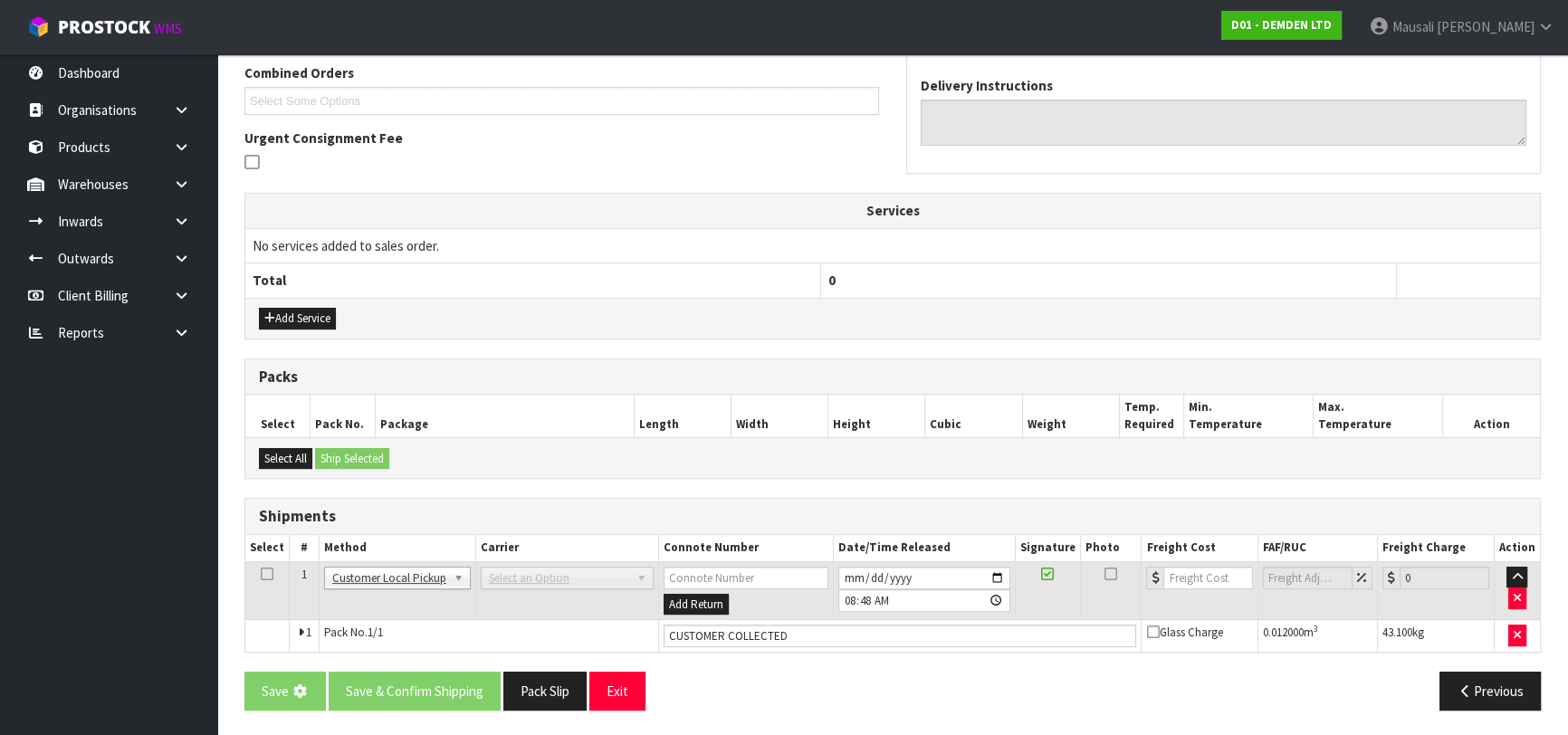
scroll to position [0, 0]
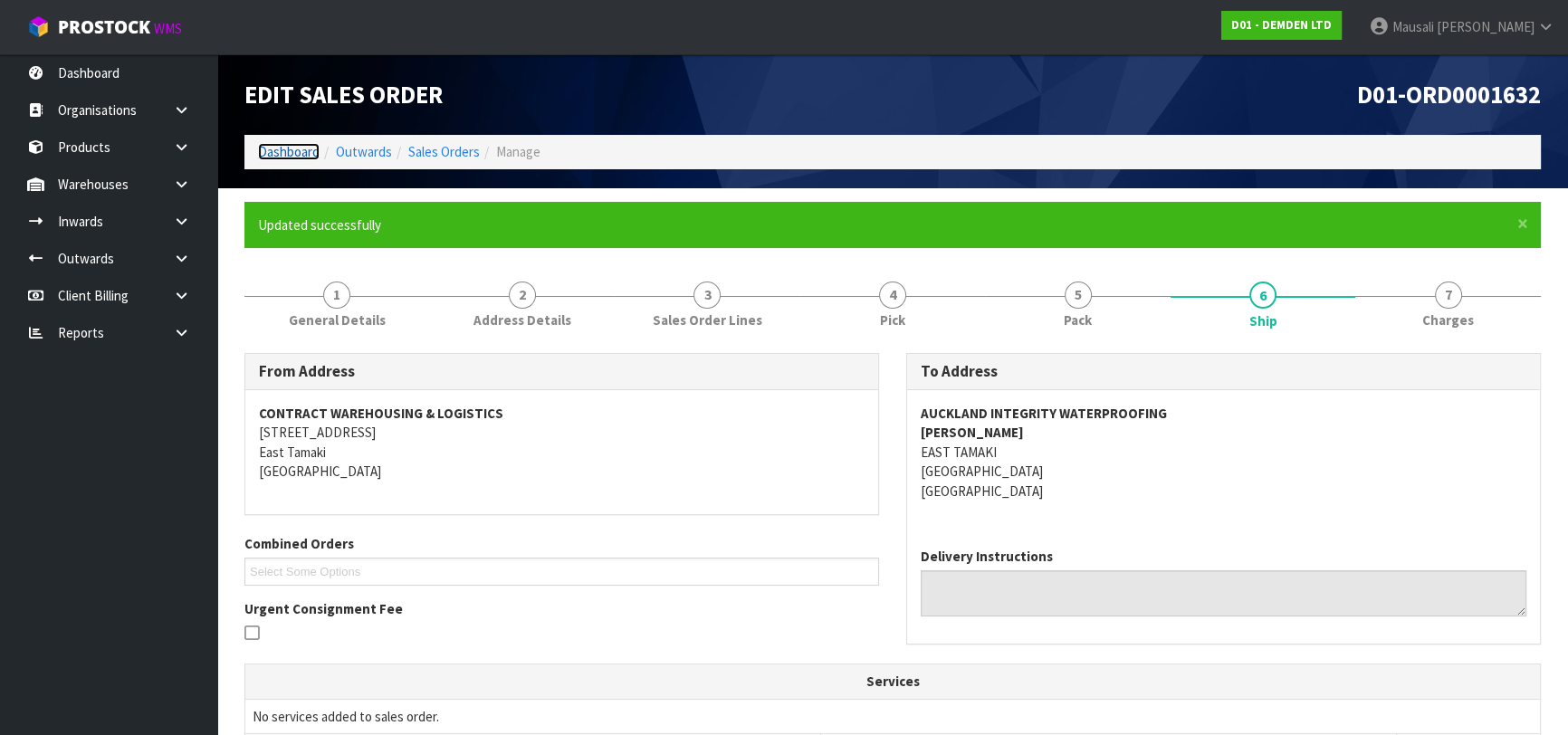
click at [295, 144] on link "Dashboard" at bounding box center [288, 152] width 61 height 17
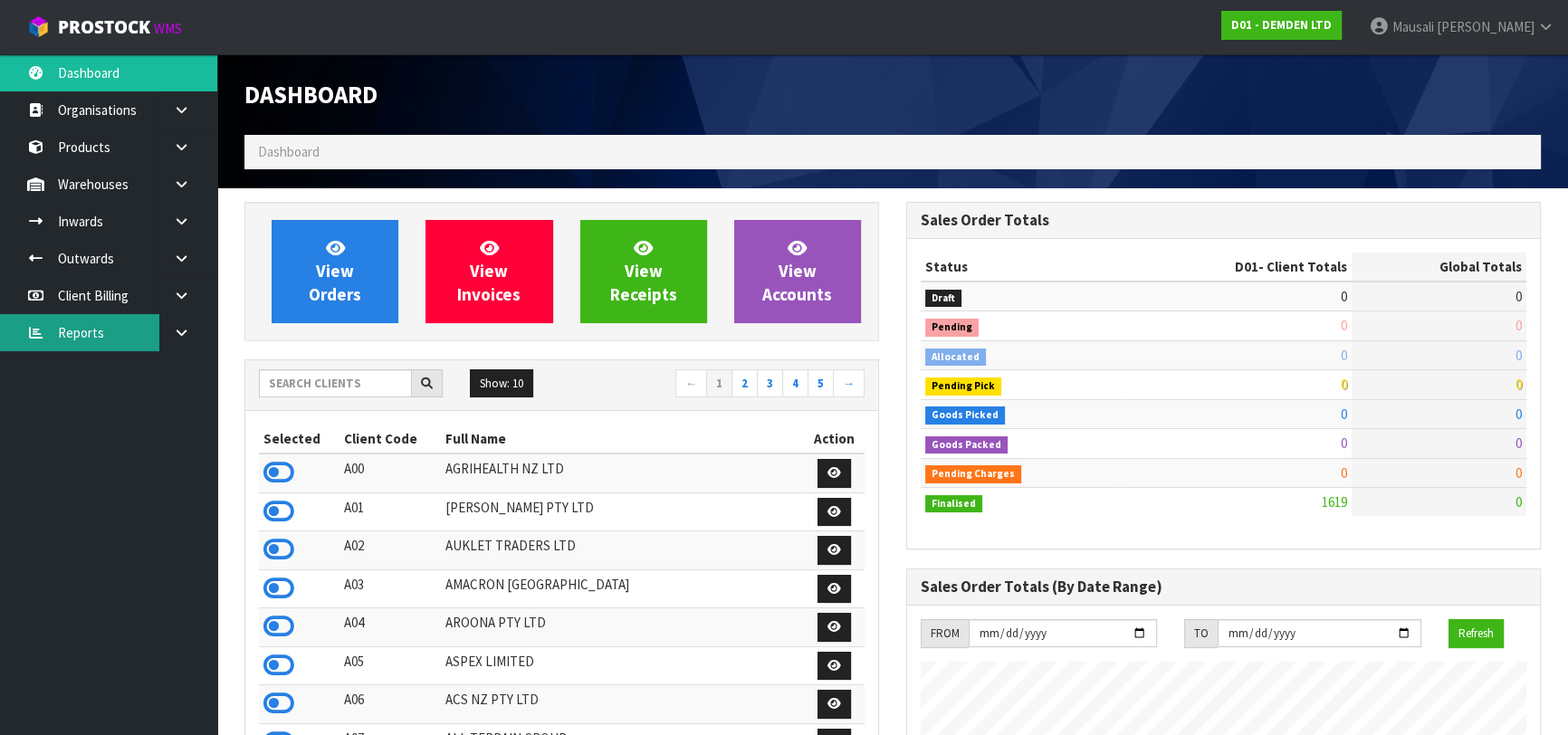
scroll to position [1194, 661]
click at [293, 372] on input "text" at bounding box center [335, 383] width 153 height 28
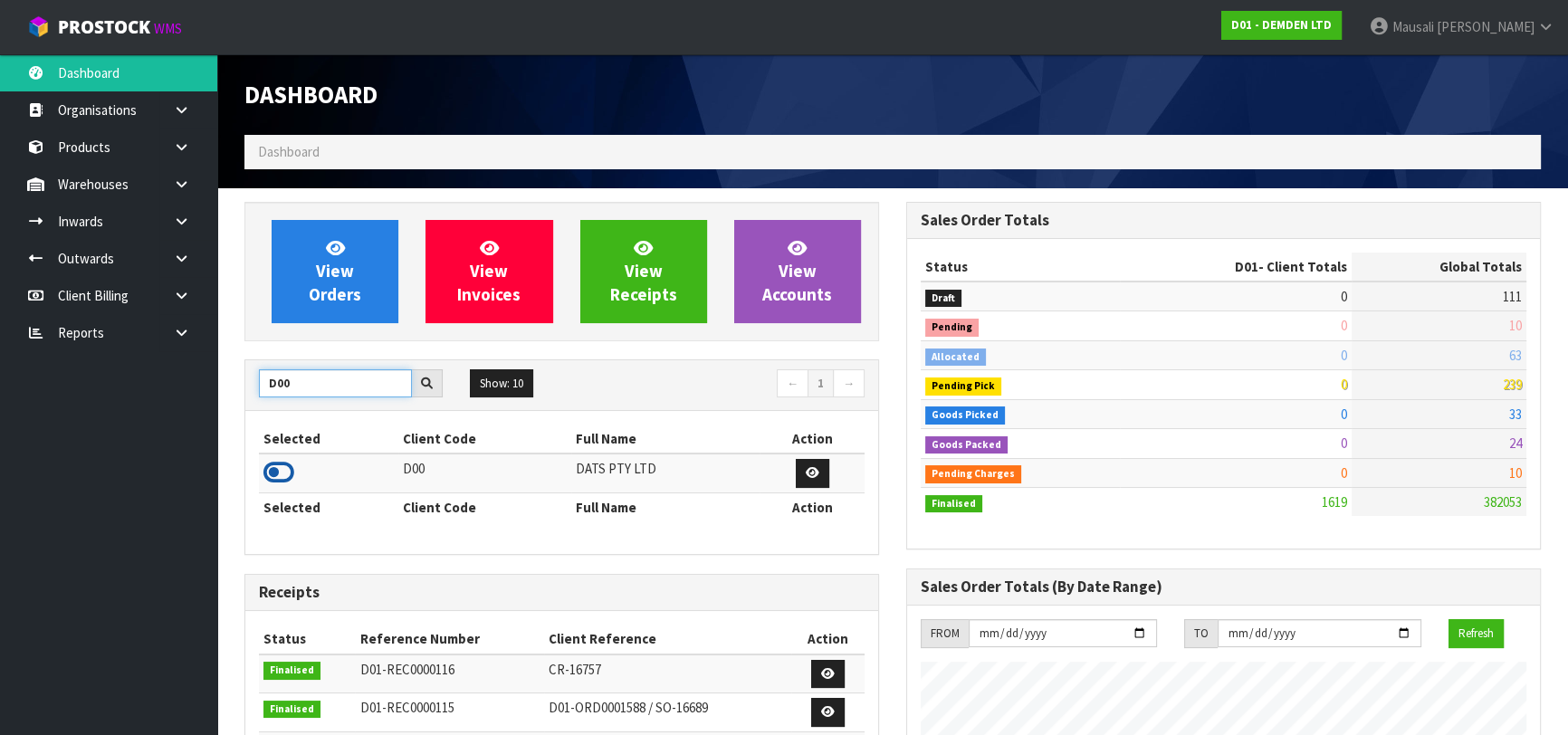
type input "D00"
click at [280, 471] on icon at bounding box center [278, 472] width 31 height 27
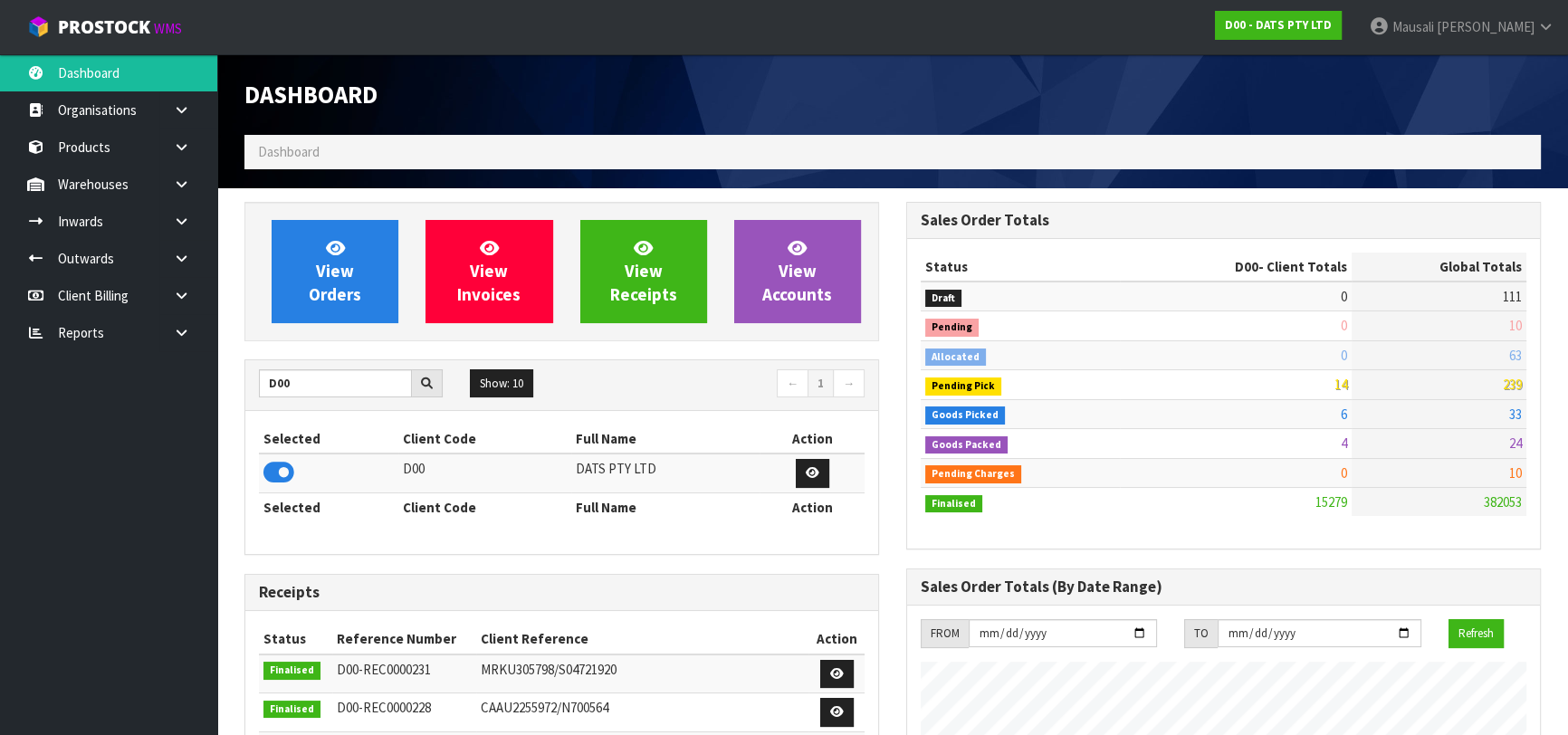
scroll to position [1408, 661]
click at [356, 272] on link "View Orders" at bounding box center [335, 272] width 126 height 103
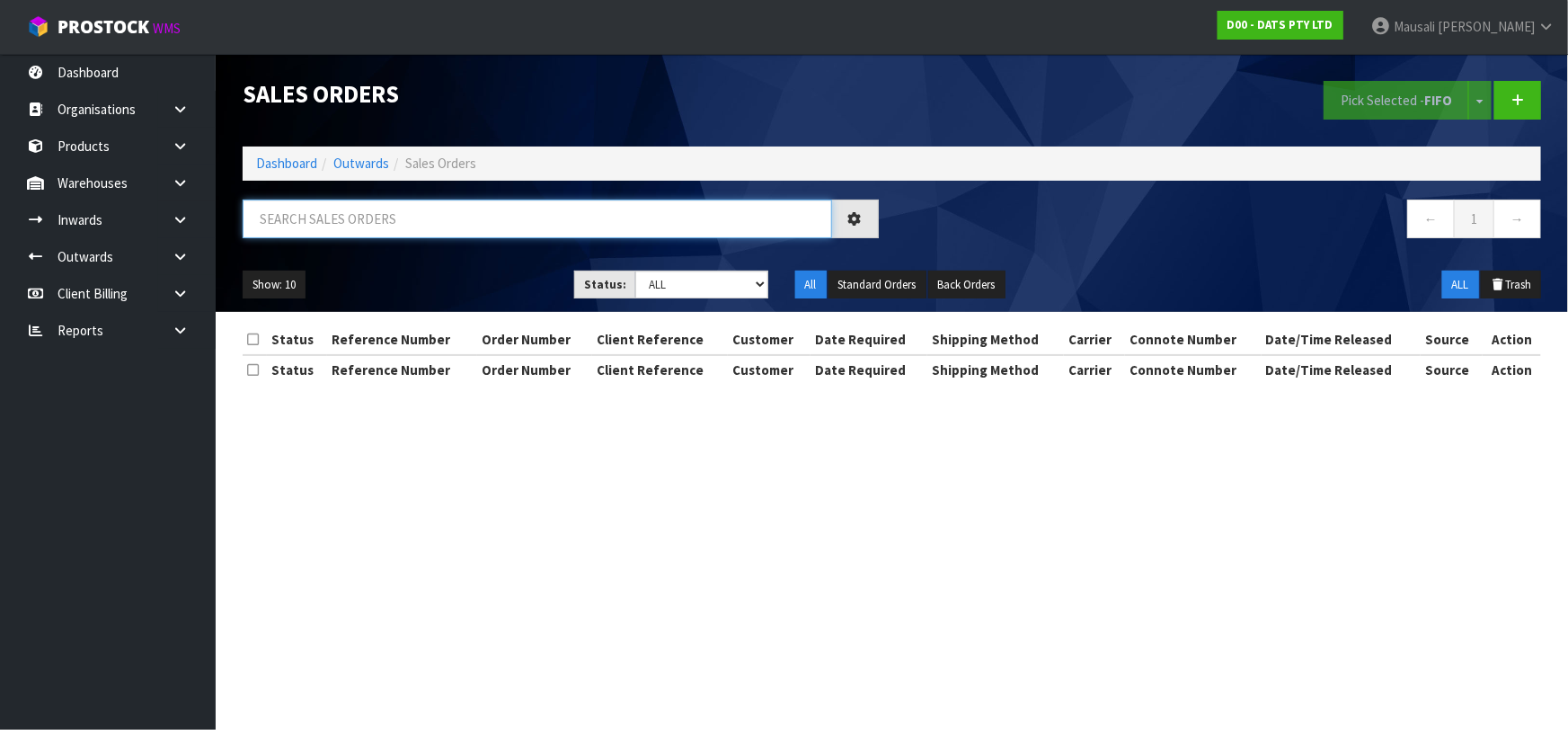
click at [347, 215] on input "text" at bounding box center [537, 219] width 589 height 39
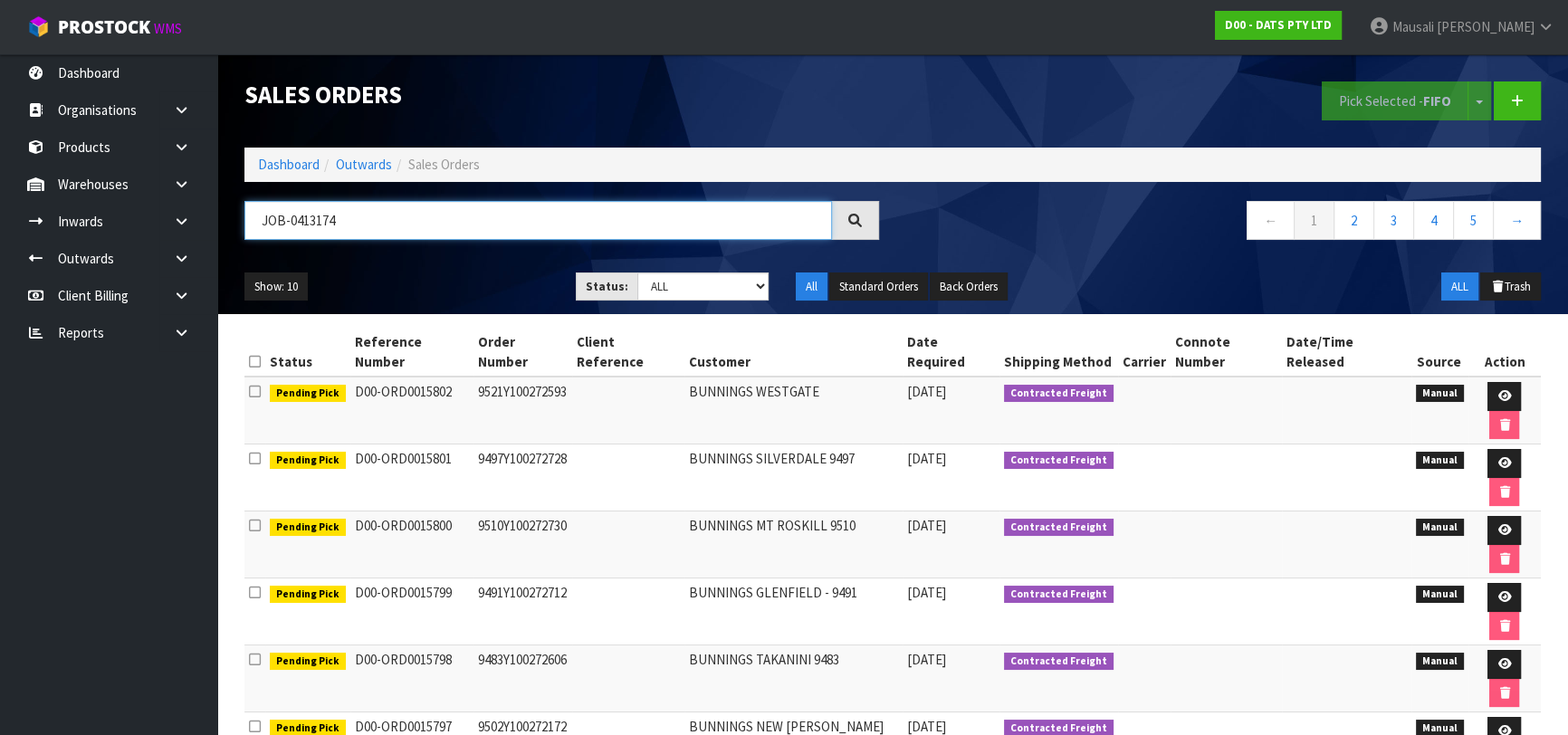
type input "JOB-0413174"
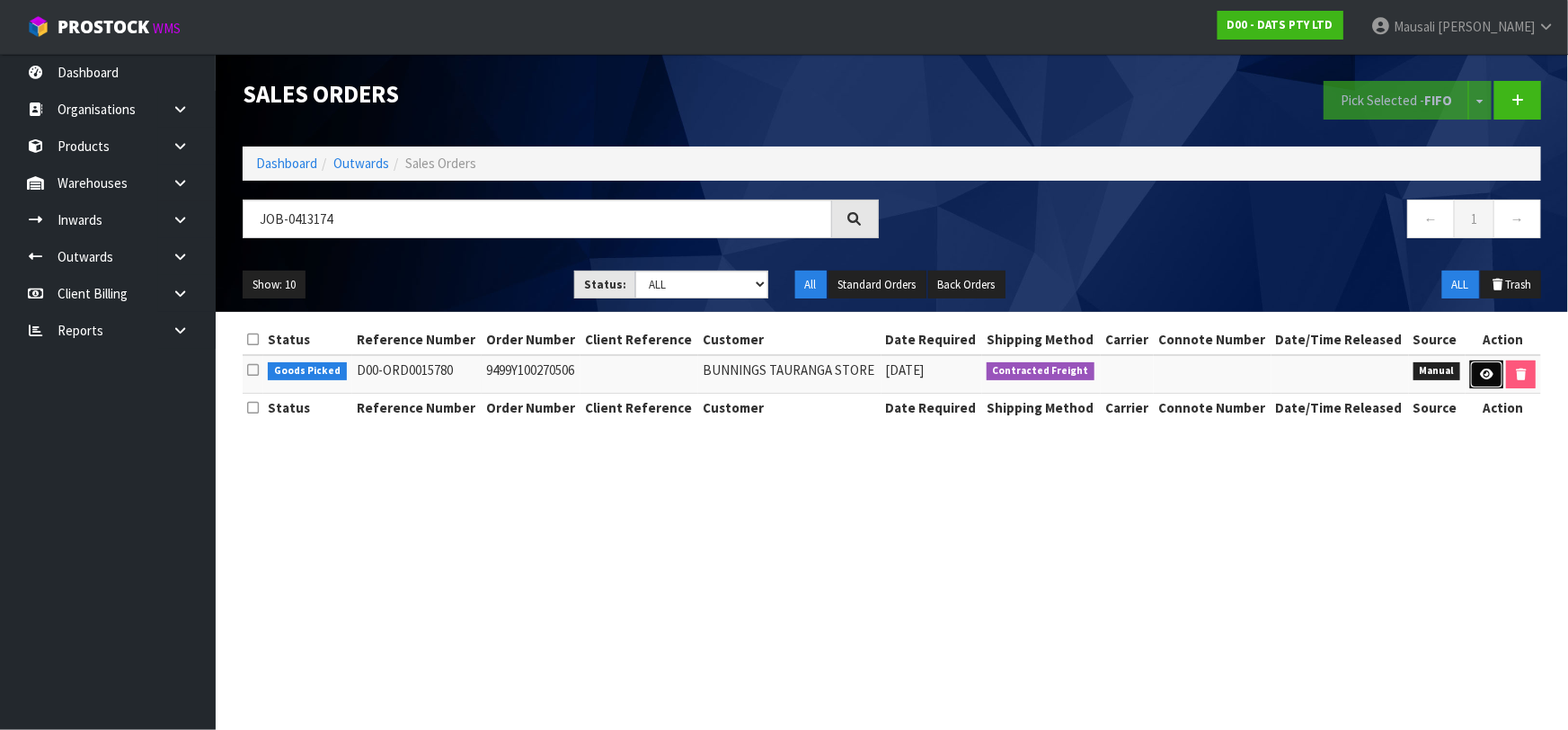
click at [1485, 369] on icon at bounding box center [1487, 374] width 14 height 12
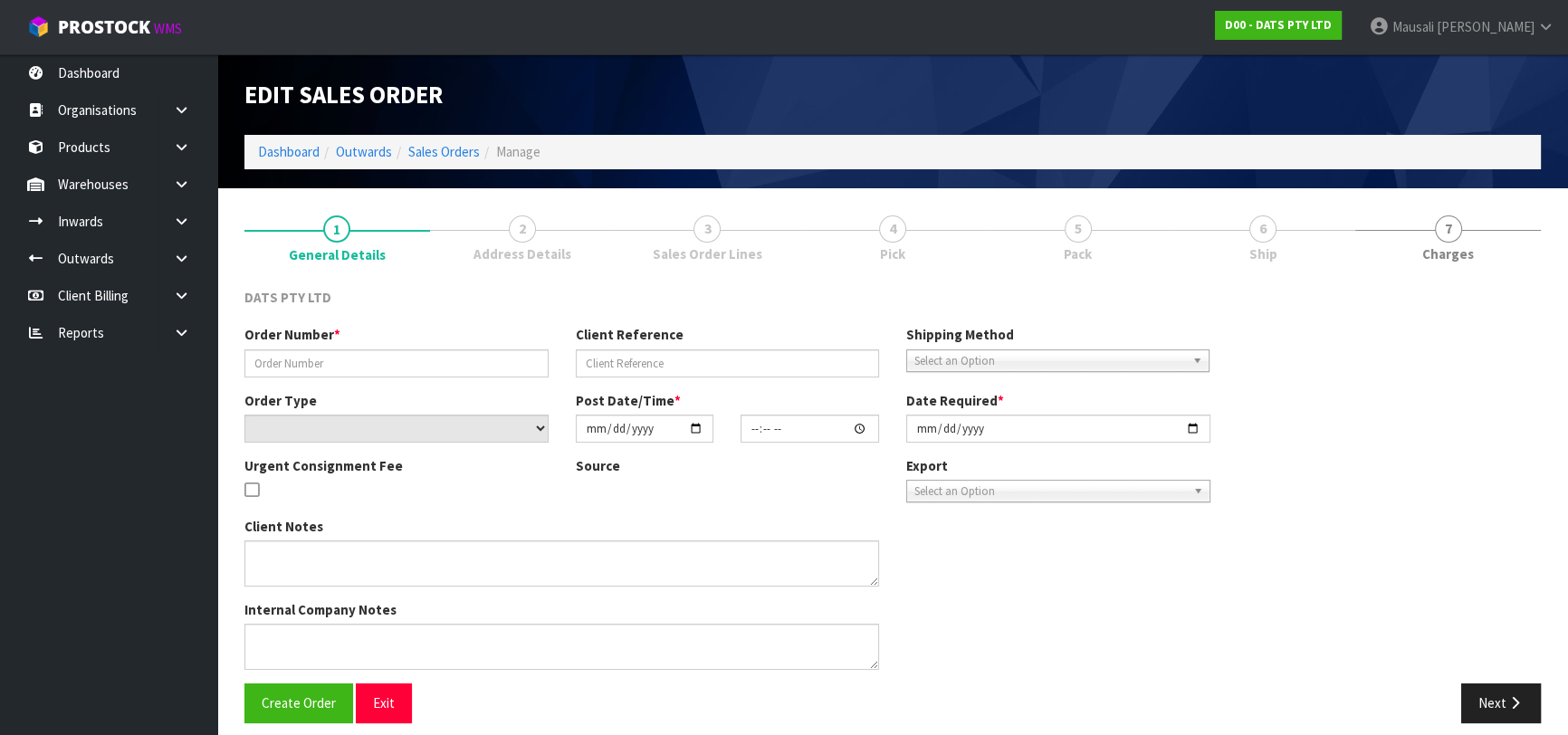
type input "9499Y100270506"
select select "number:0"
type input "[DATE]"
type input "09:34:00.000"
type input "[DATE]"
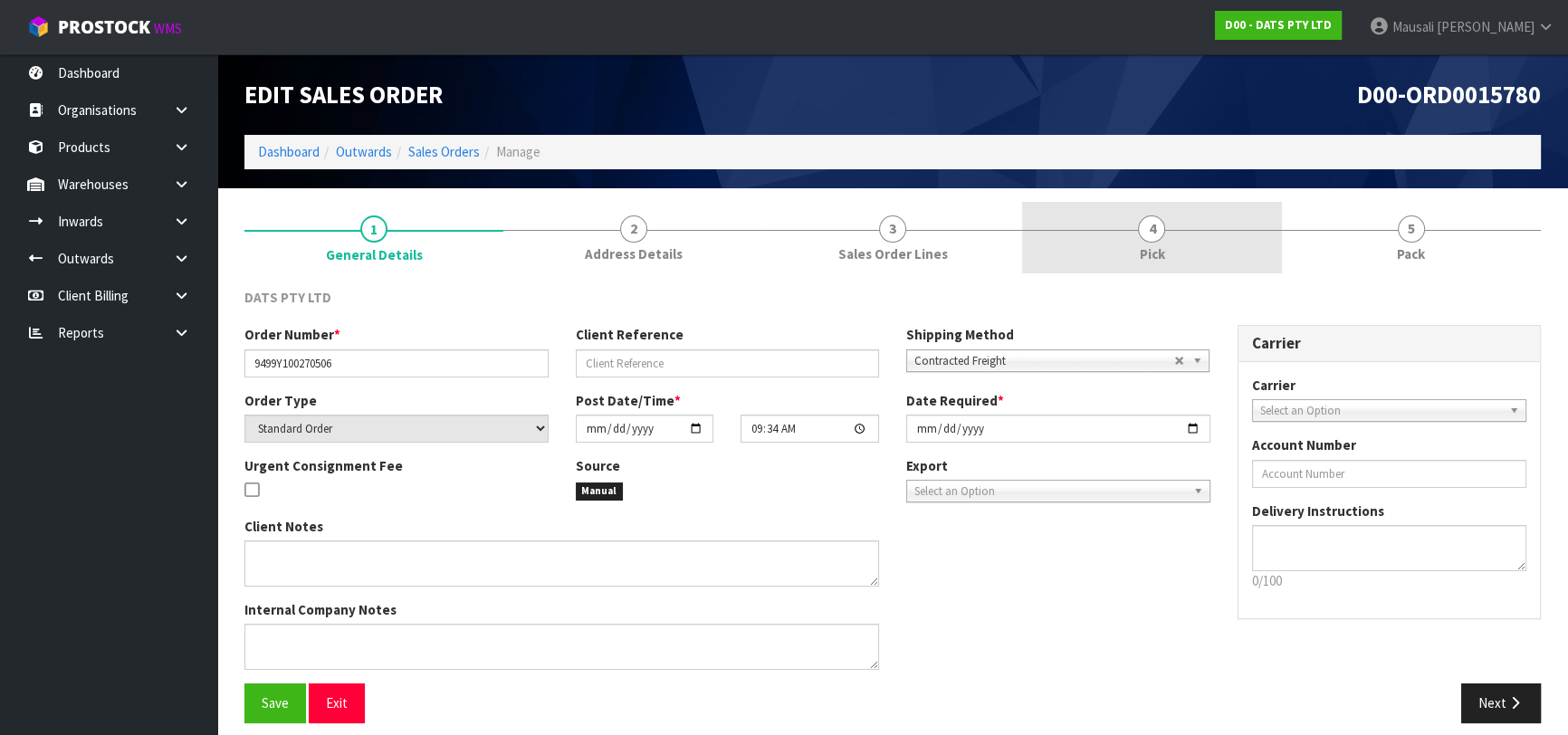
click at [1177, 243] on link "4 Pick" at bounding box center [1151, 237] width 259 height 72
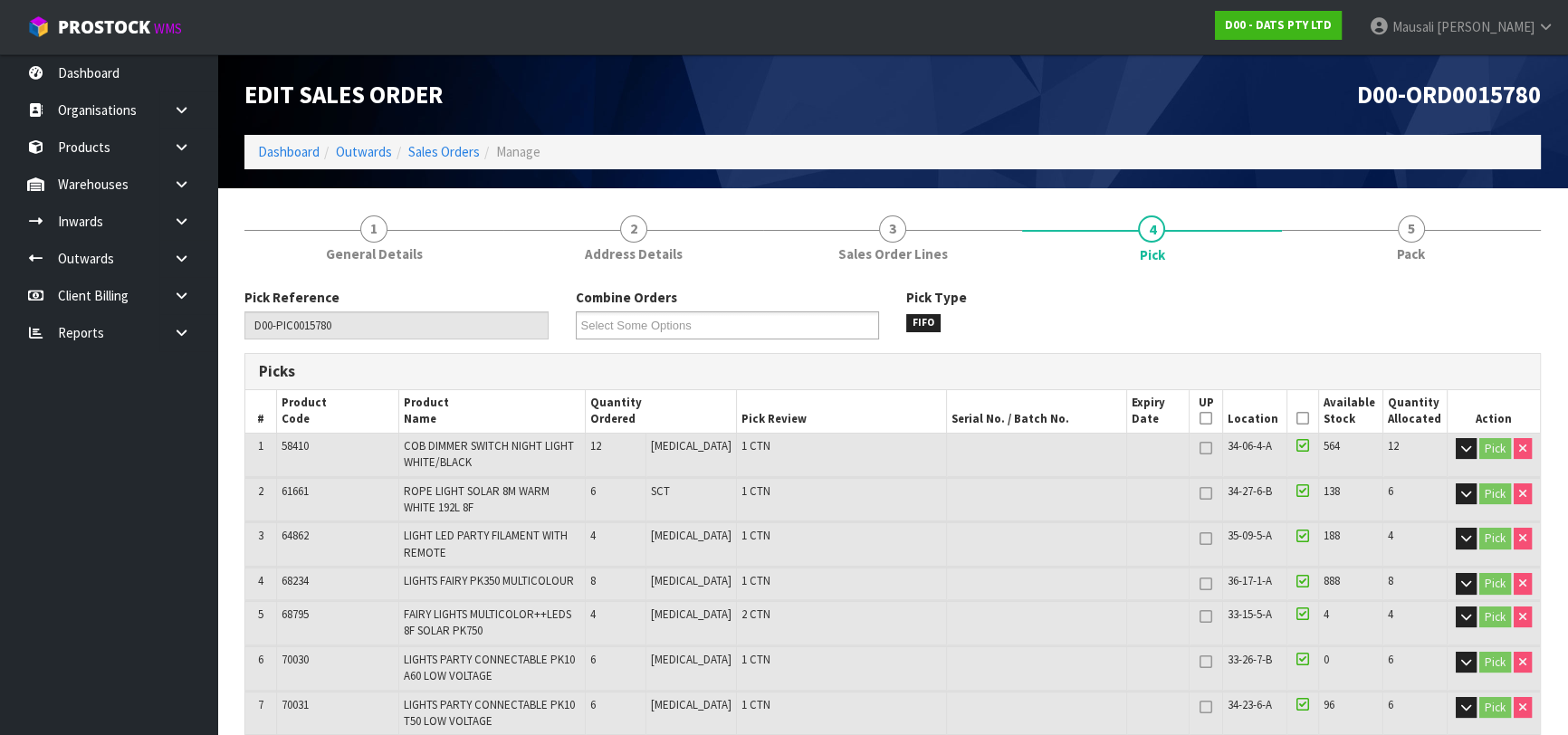
click at [1296, 419] on icon at bounding box center [1303, 419] width 13 height 1
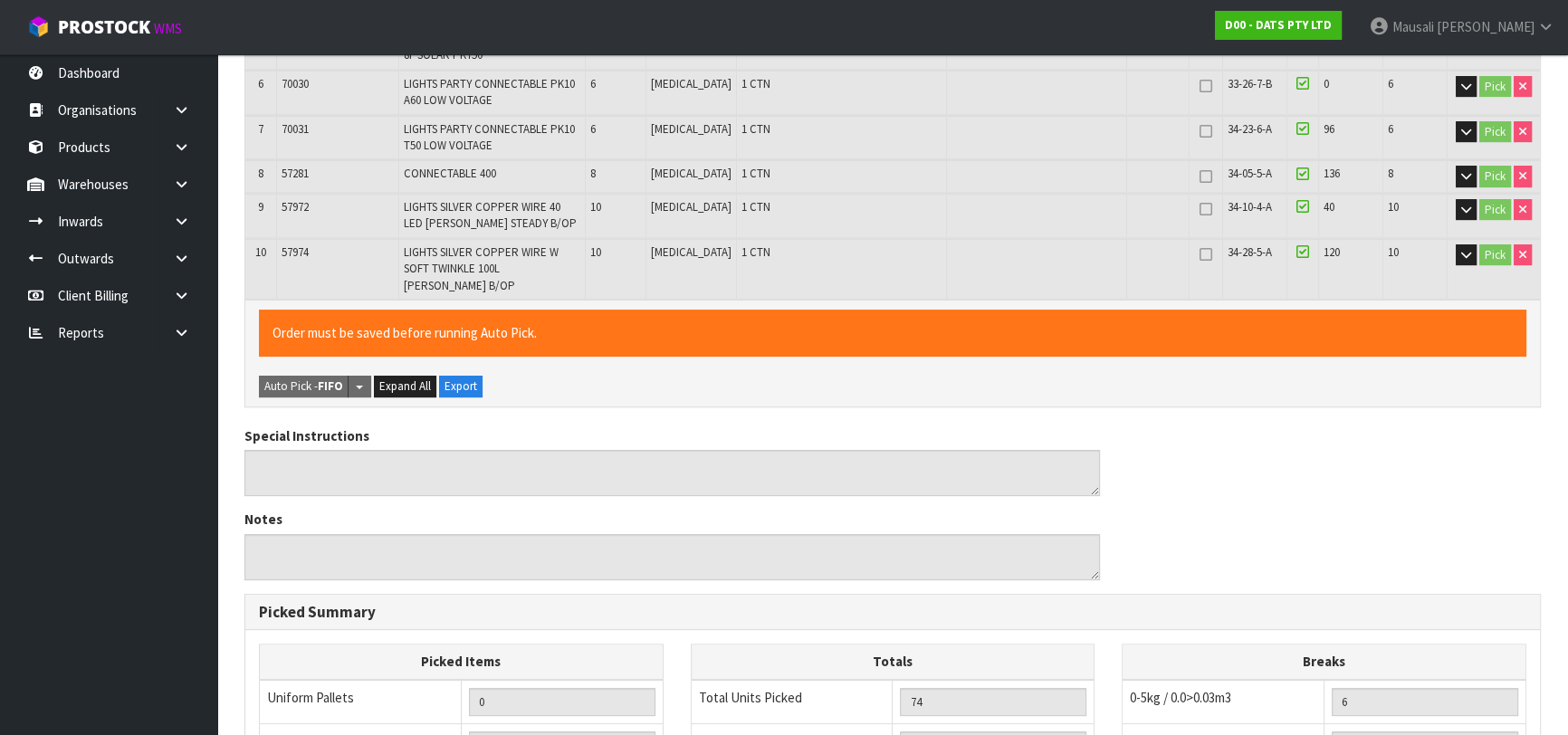
scroll to position [911, 0]
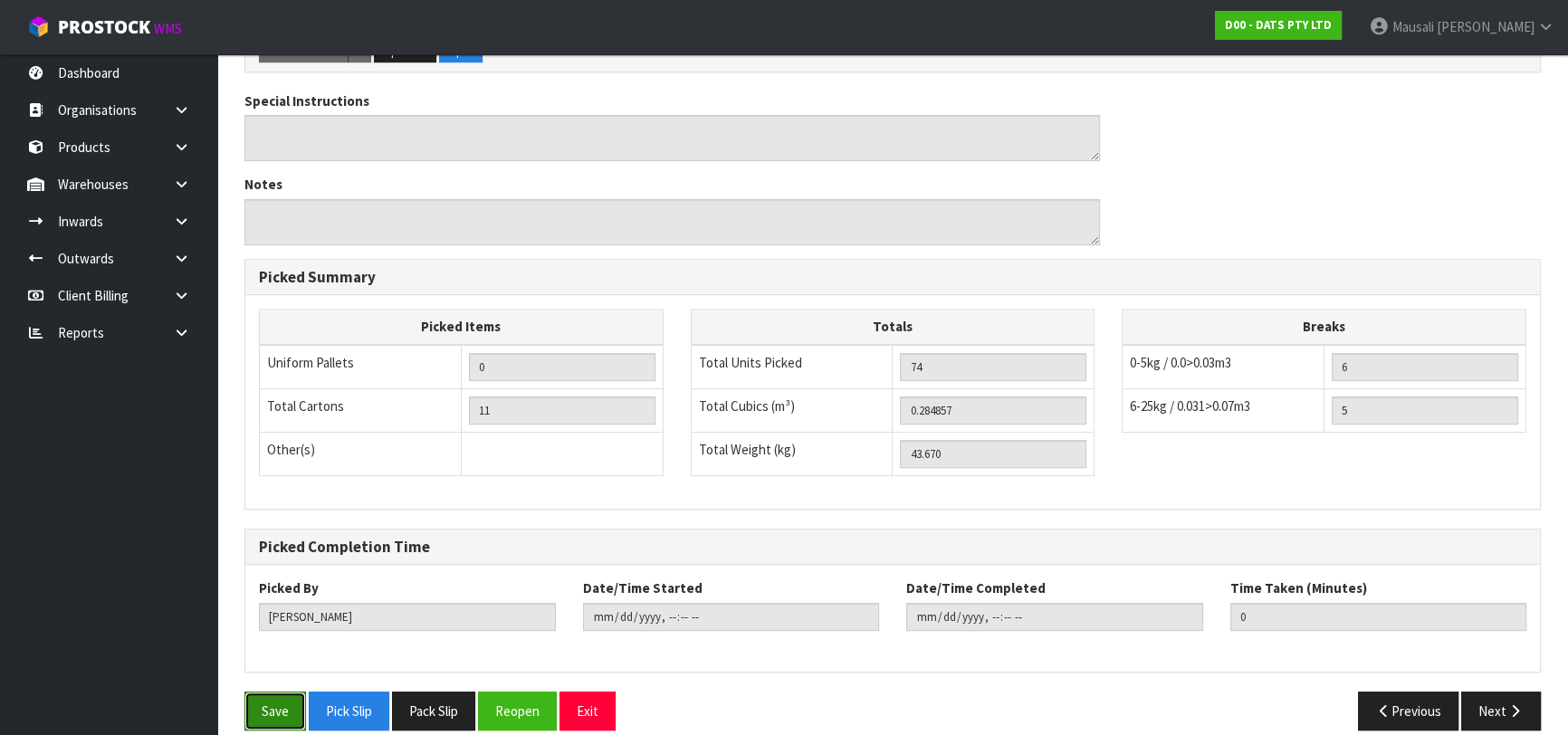
click at [275, 692] on button "Save" at bounding box center [275, 712] width 61 height 39
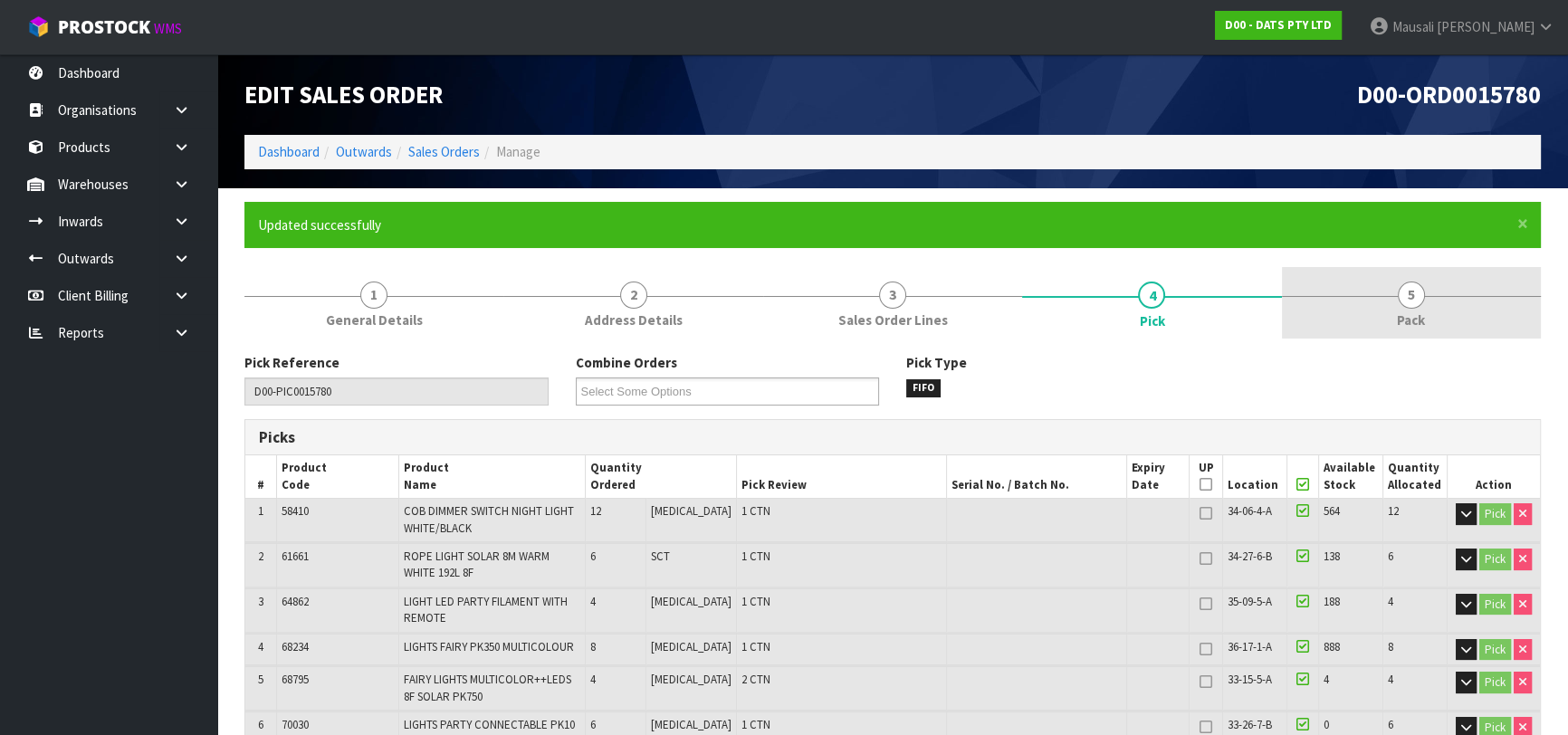
type input "[PERSON_NAME]"
type input "[DATE]T08:56:50"
click at [1412, 298] on span "5" at bounding box center [1411, 295] width 27 height 27
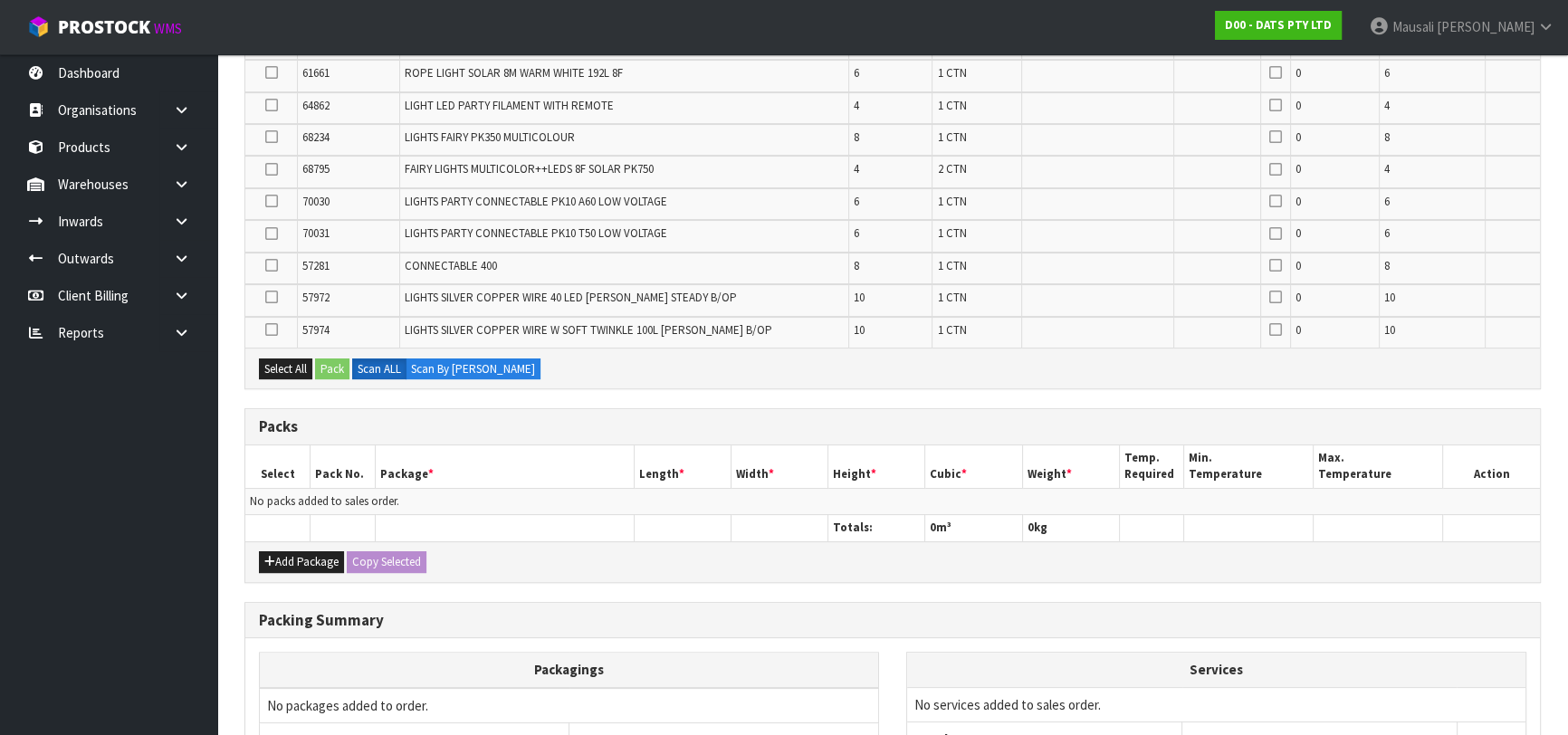
scroll to position [493, 0]
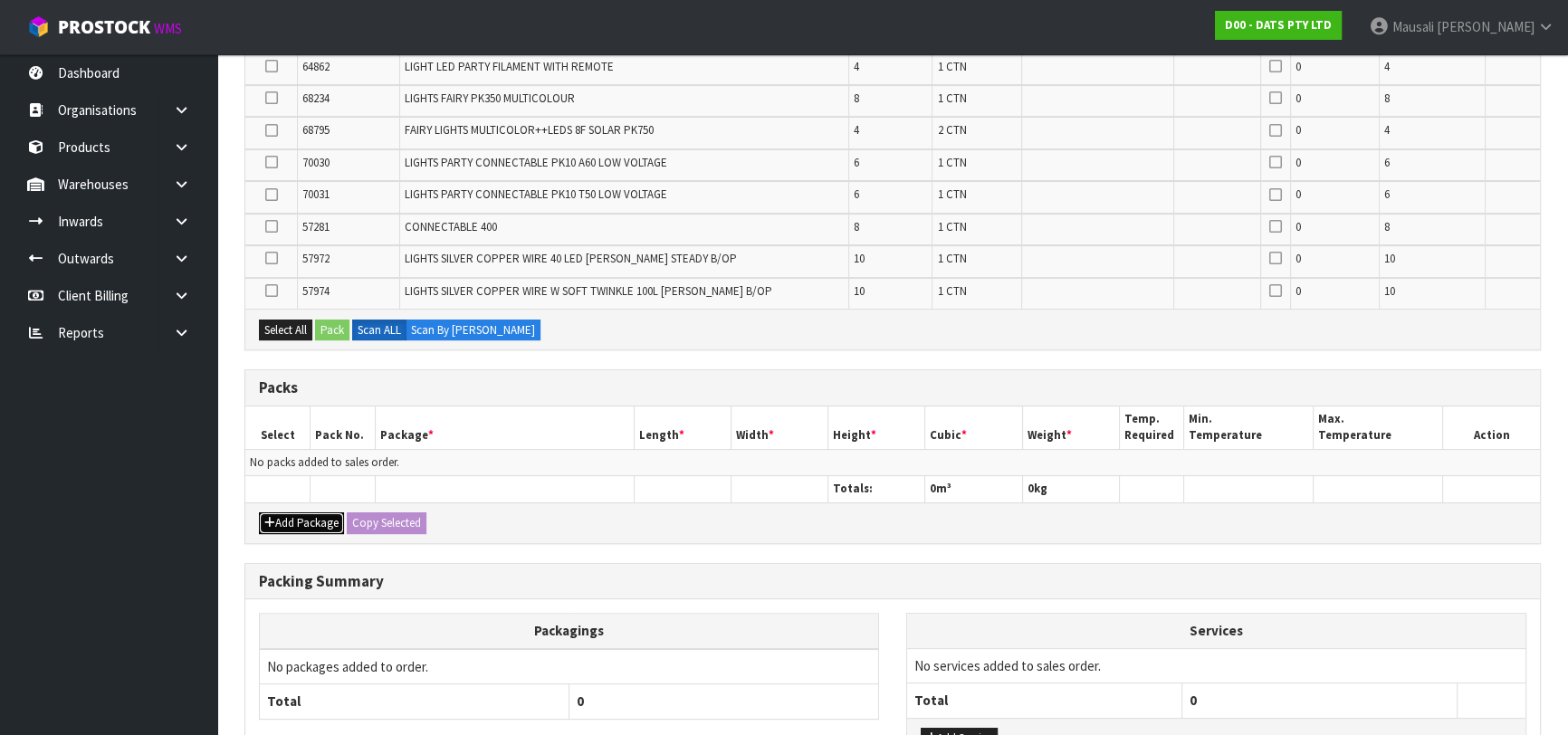
click at [300, 514] on button "Add Package" at bounding box center [300, 523] width 85 height 21
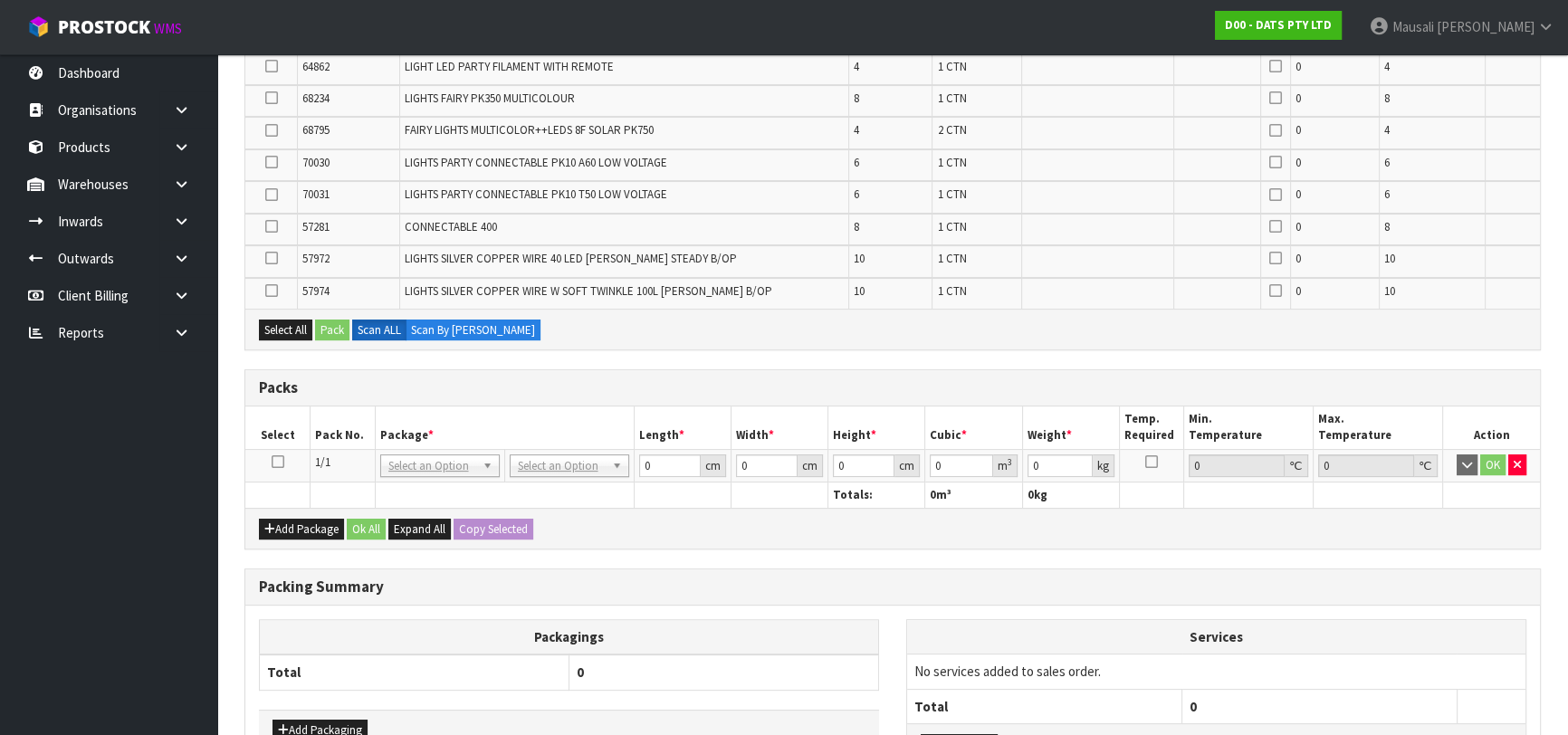
click at [277, 461] on icon at bounding box center [278, 461] width 13 height 1
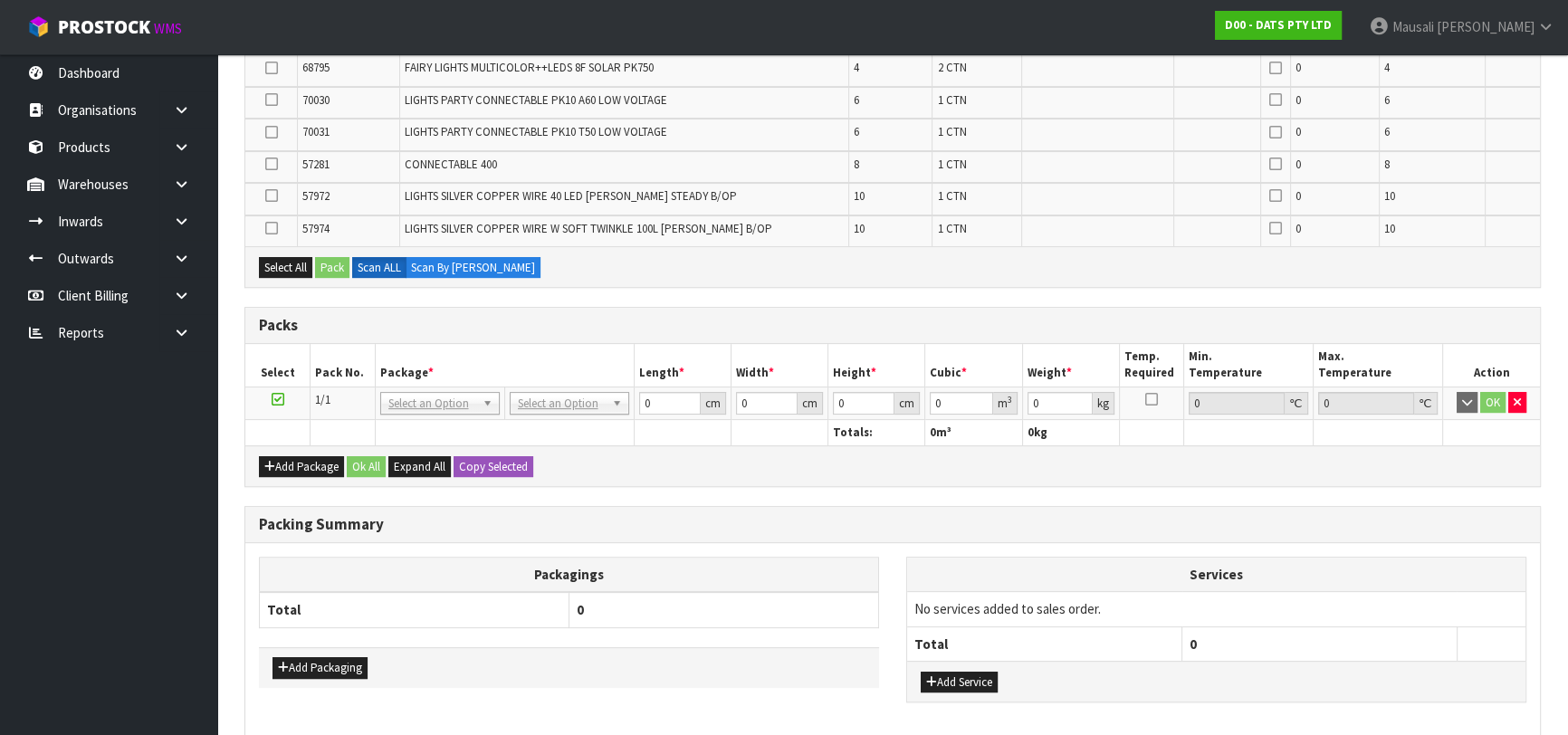
scroll to position [636, 0]
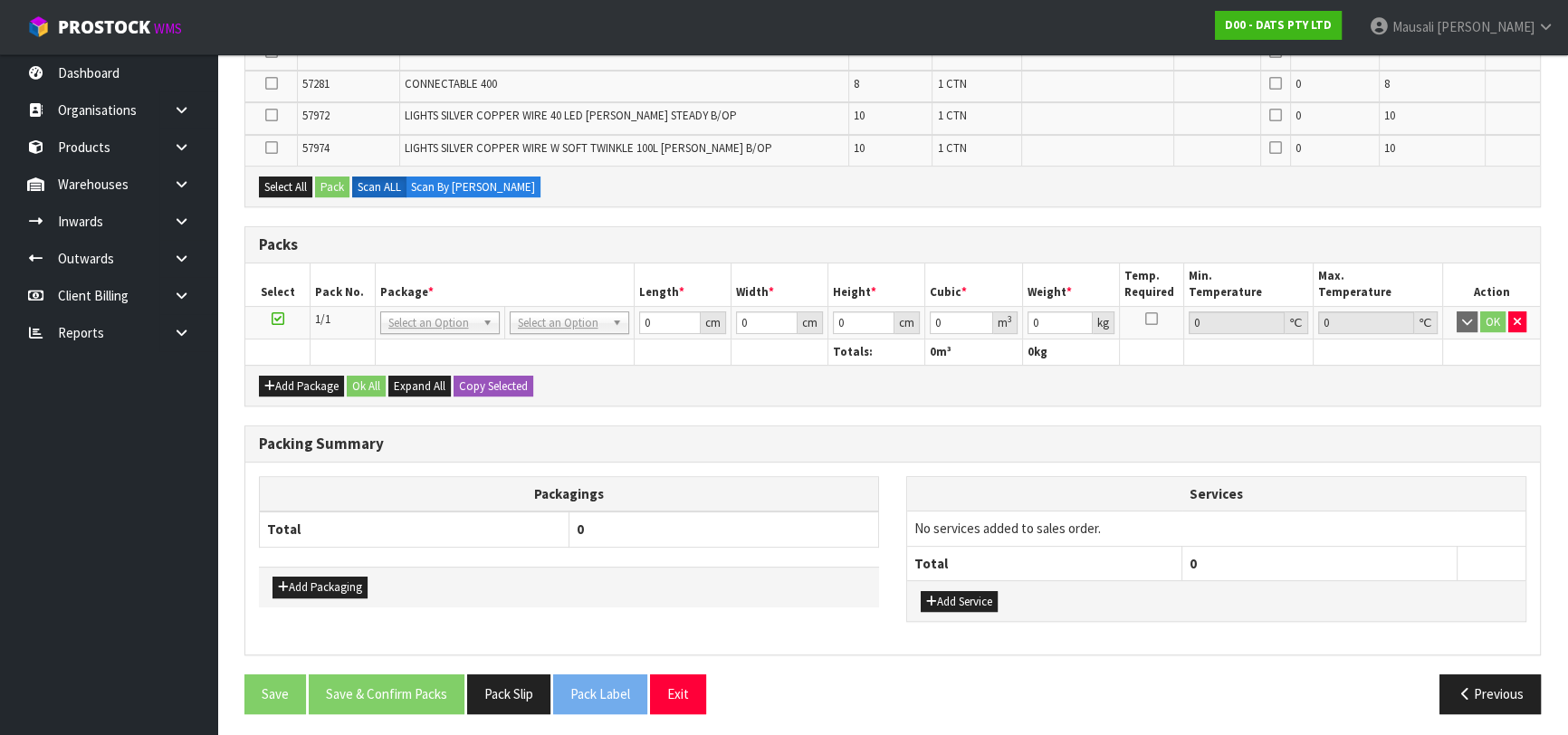
click at [278, 319] on icon at bounding box center [278, 319] width 13 height 1
click at [1517, 322] on icon "button" at bounding box center [1517, 322] width 7 height 12
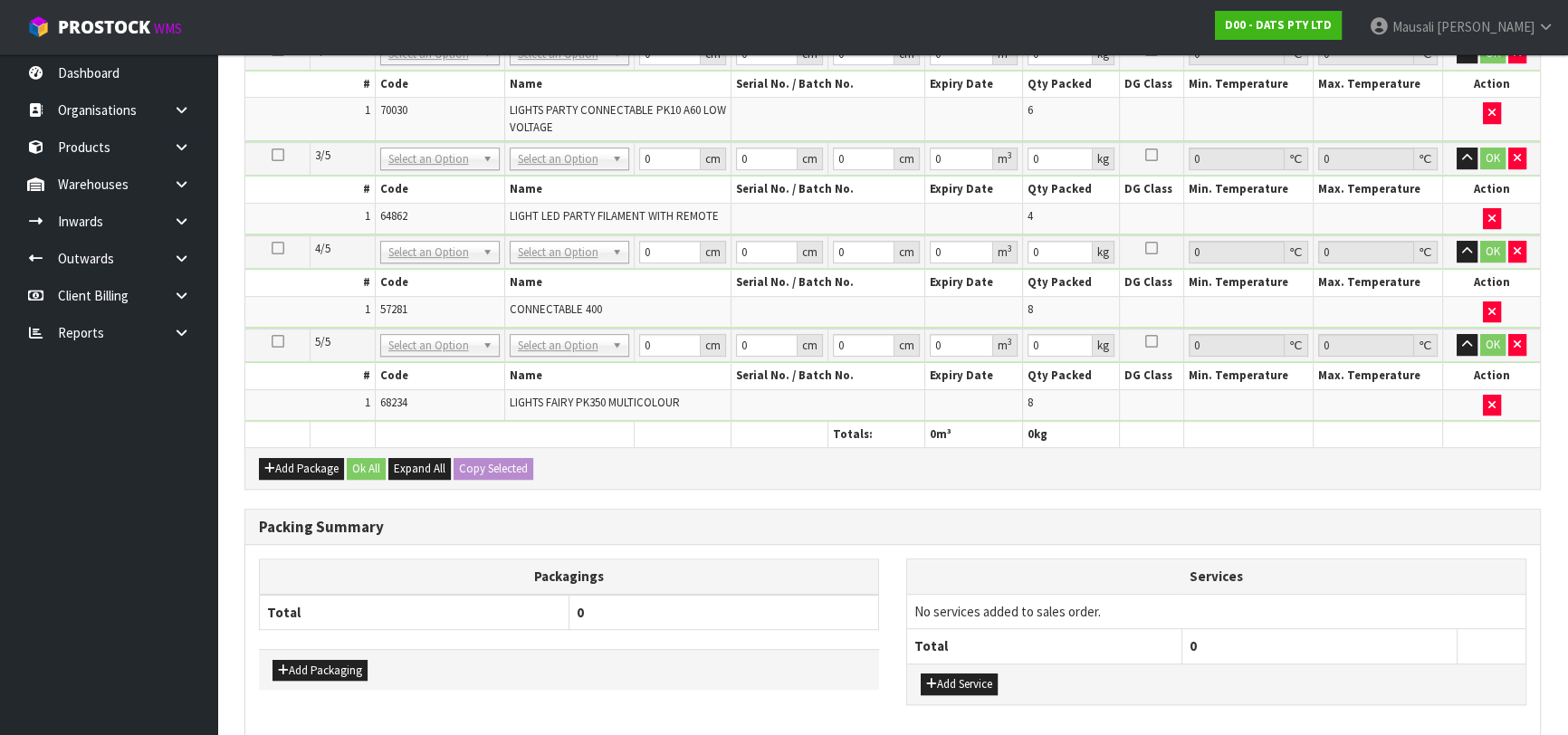
scroll to position [932, 0]
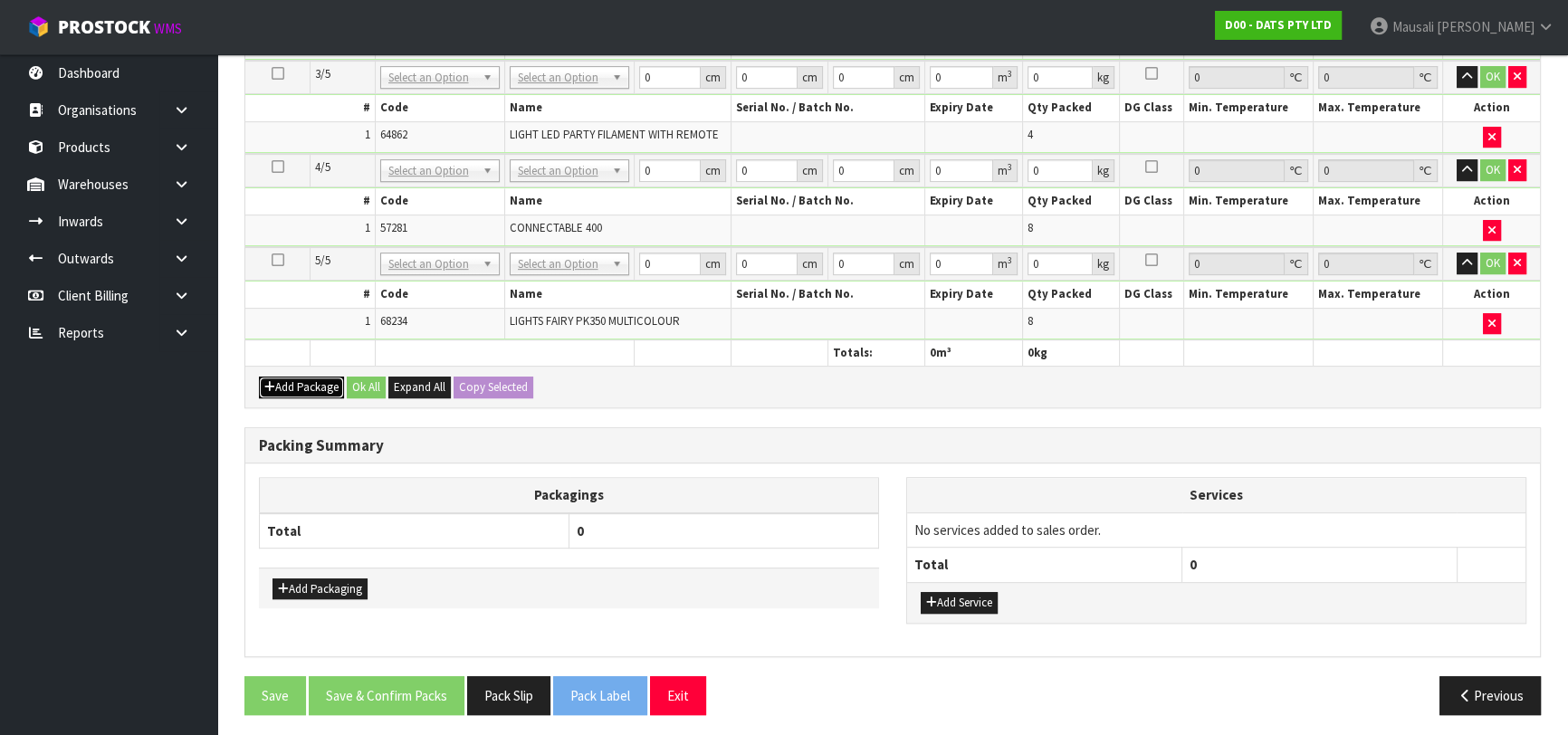
click at [309, 377] on button "Add Package" at bounding box center [300, 387] width 85 height 21
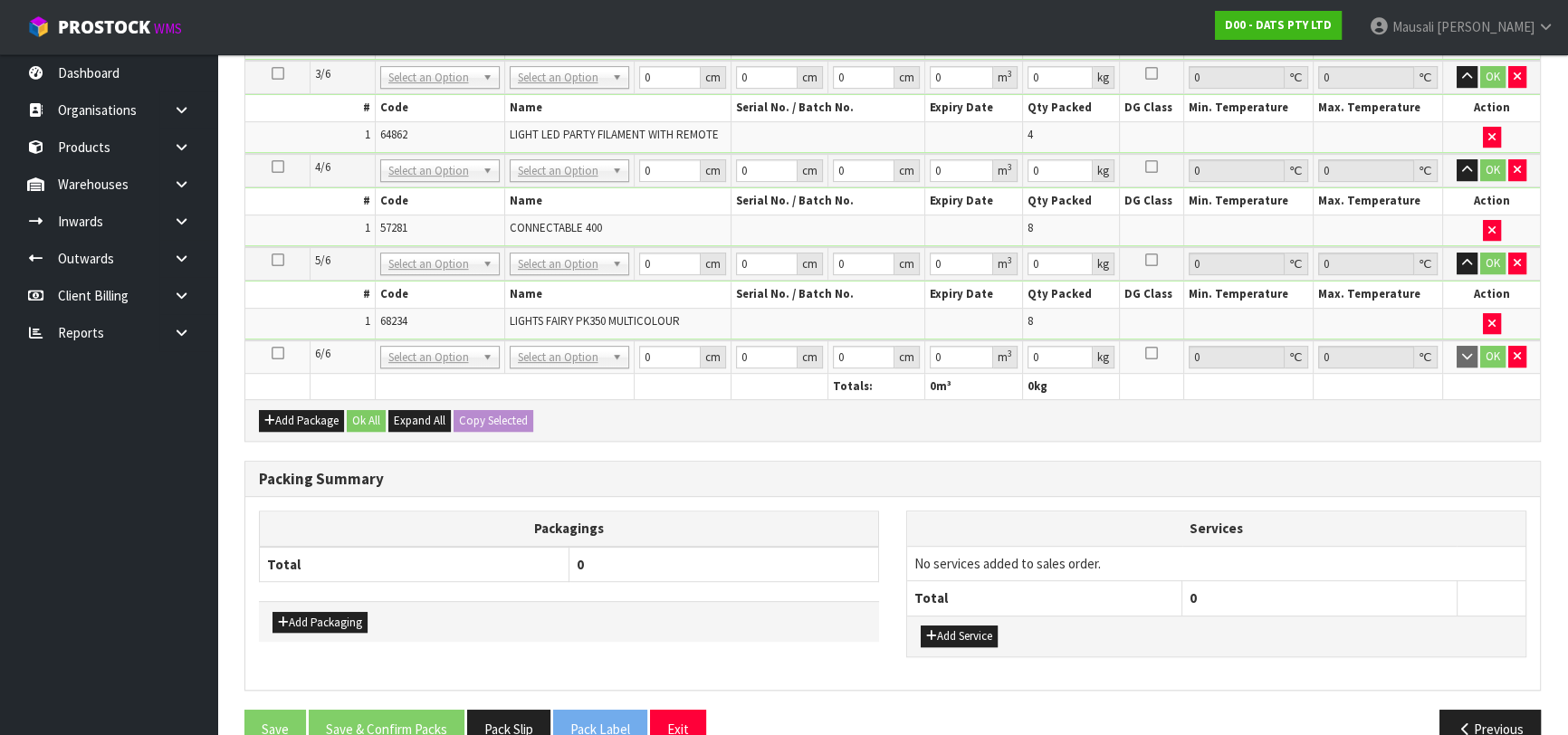
drag, startPoint x: 281, startPoint y: 344, endPoint x: 538, endPoint y: 273, distance: 266.6
click at [281, 354] on icon at bounding box center [278, 354] width 13 height 1
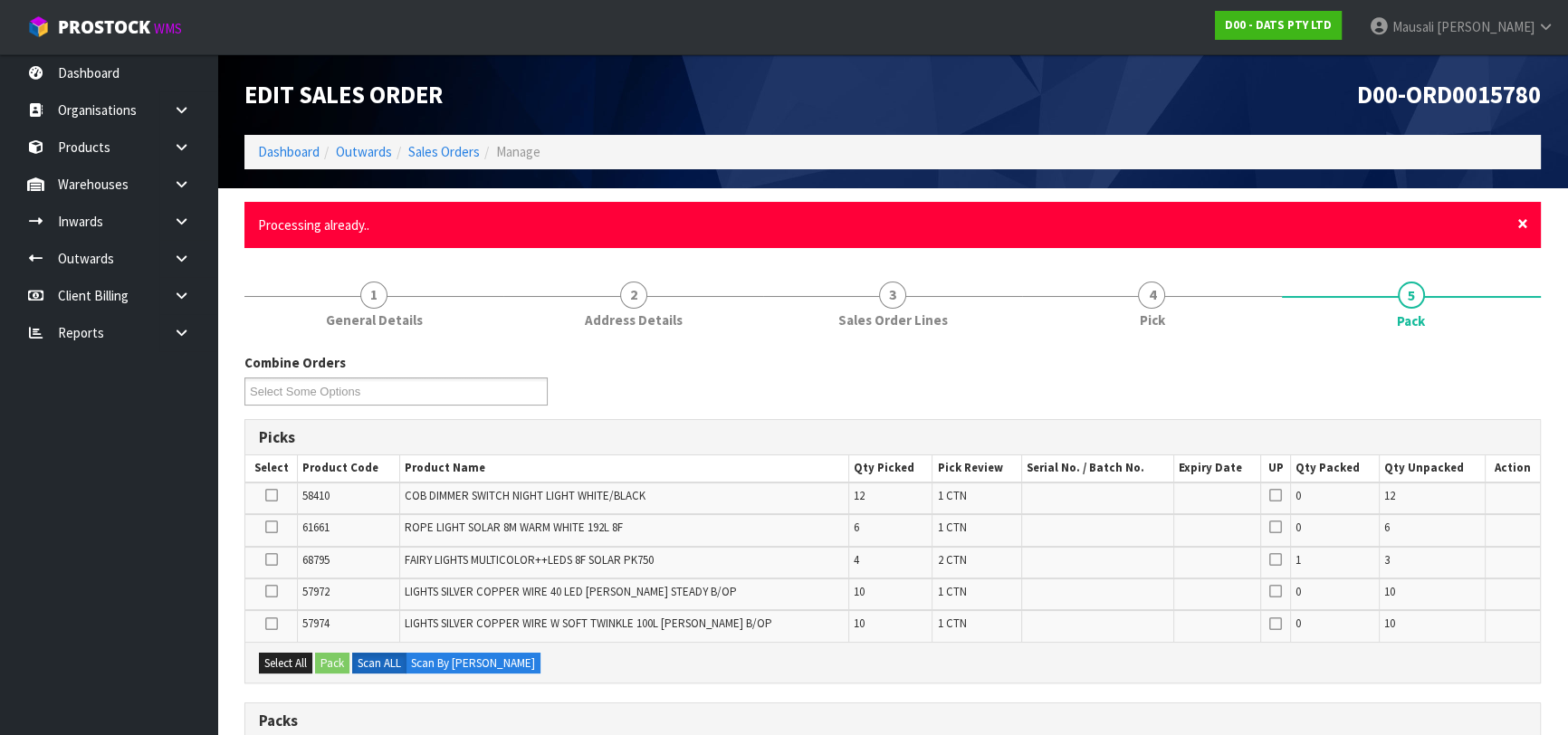
click at [1521, 220] on span "×" at bounding box center [1522, 223] width 11 height 25
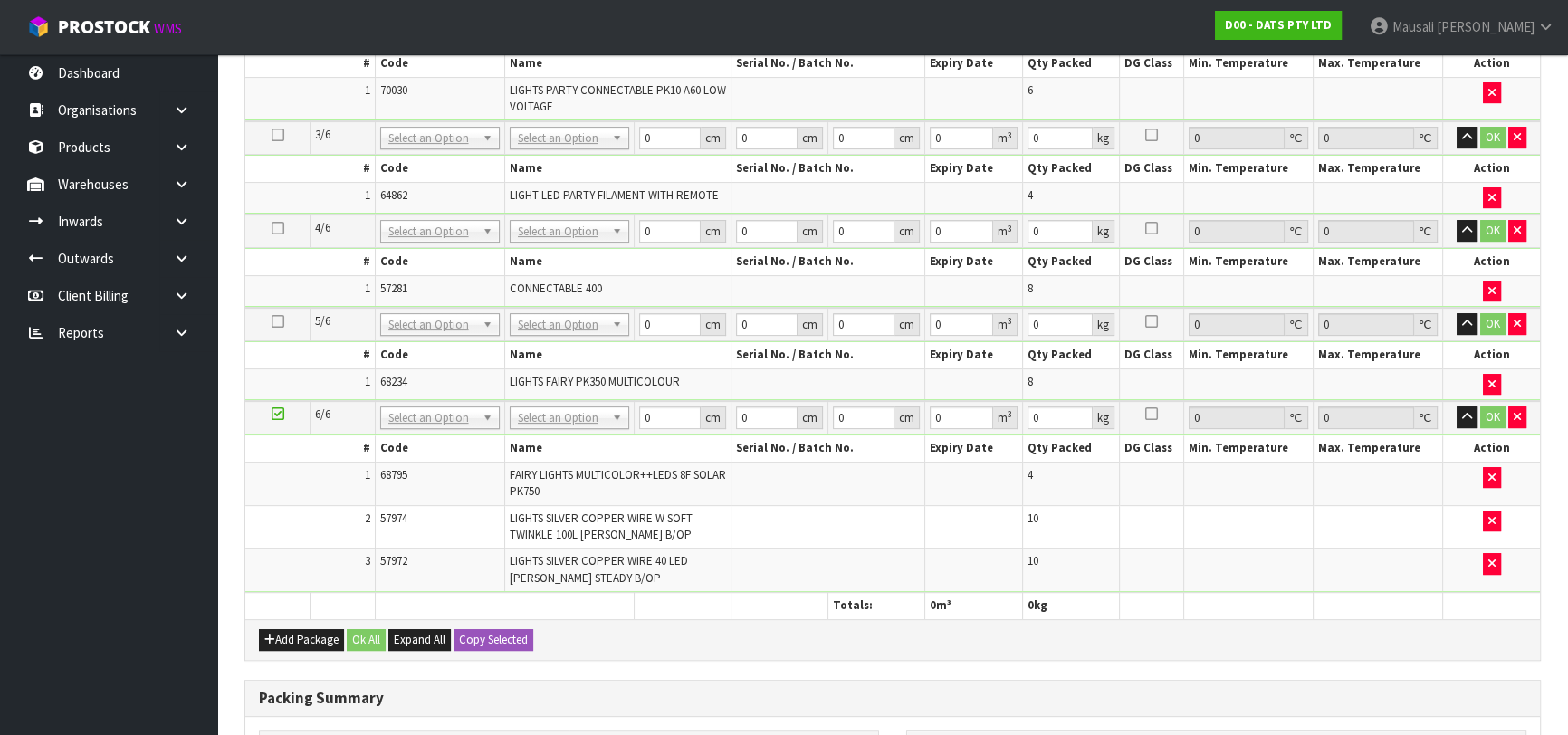
scroll to position [678, 0]
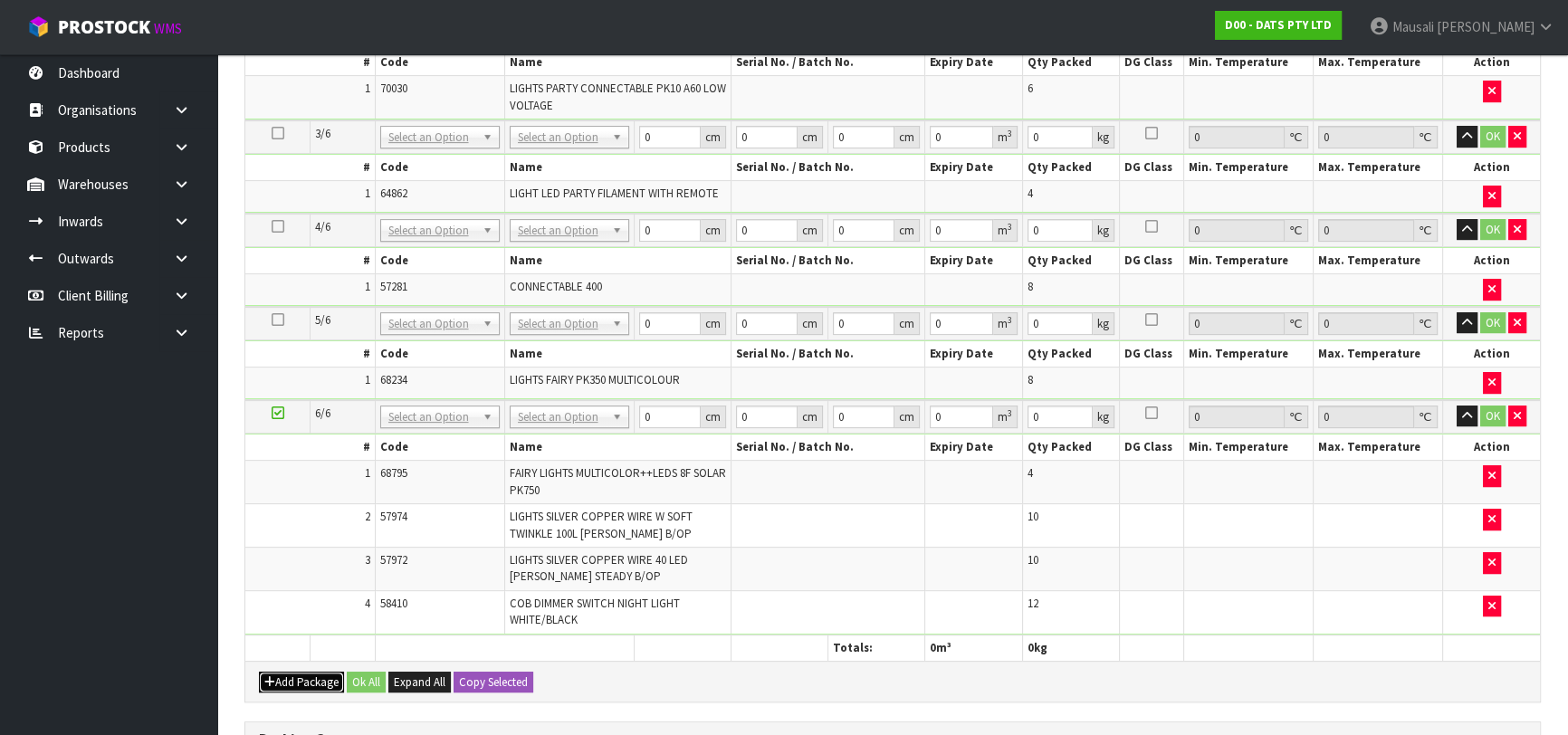
click at [296, 677] on button "Add Package" at bounding box center [300, 682] width 85 height 21
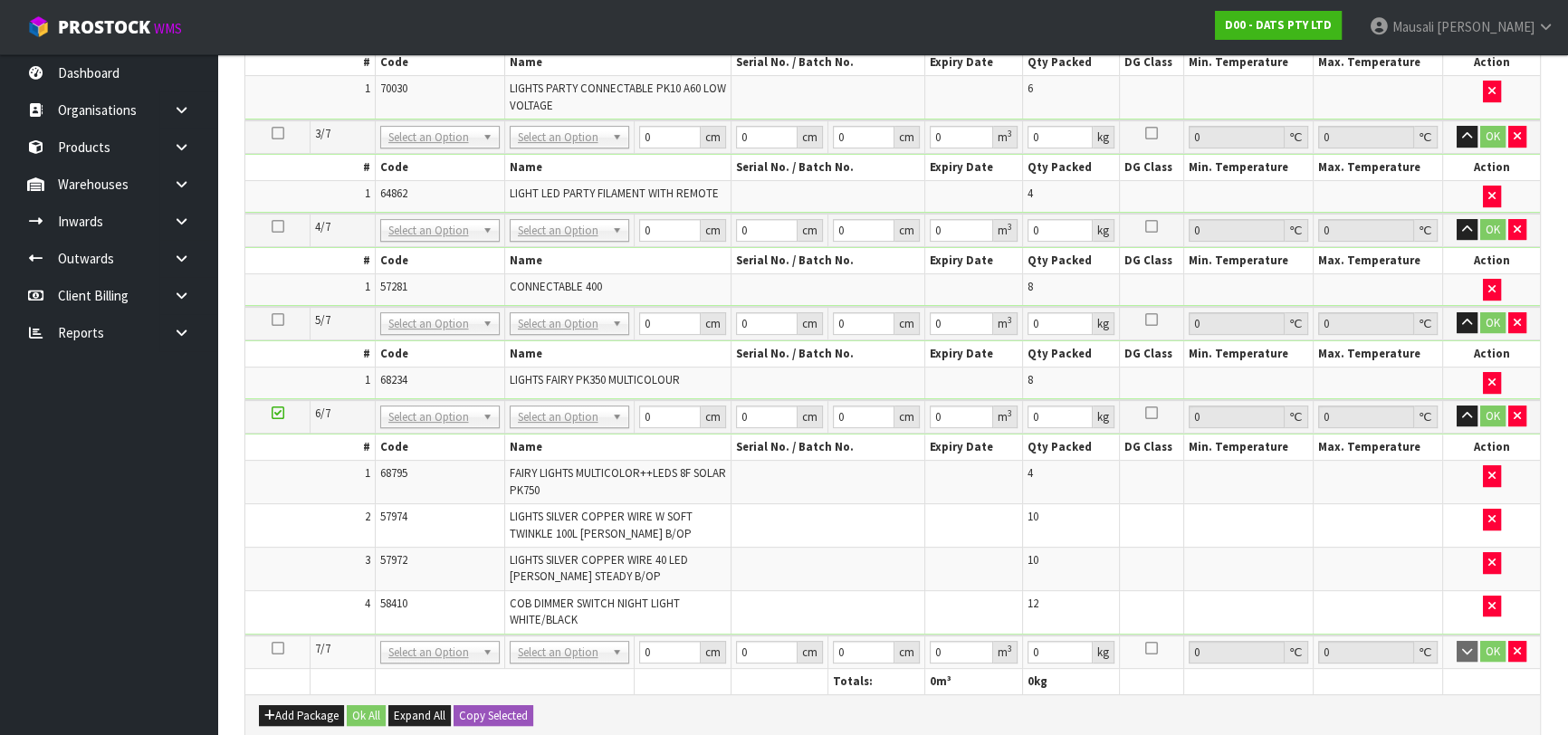
drag, startPoint x: 277, startPoint y: 637, endPoint x: 503, endPoint y: 581, distance: 232.8
click at [279, 648] on icon at bounding box center [278, 648] width 13 height 1
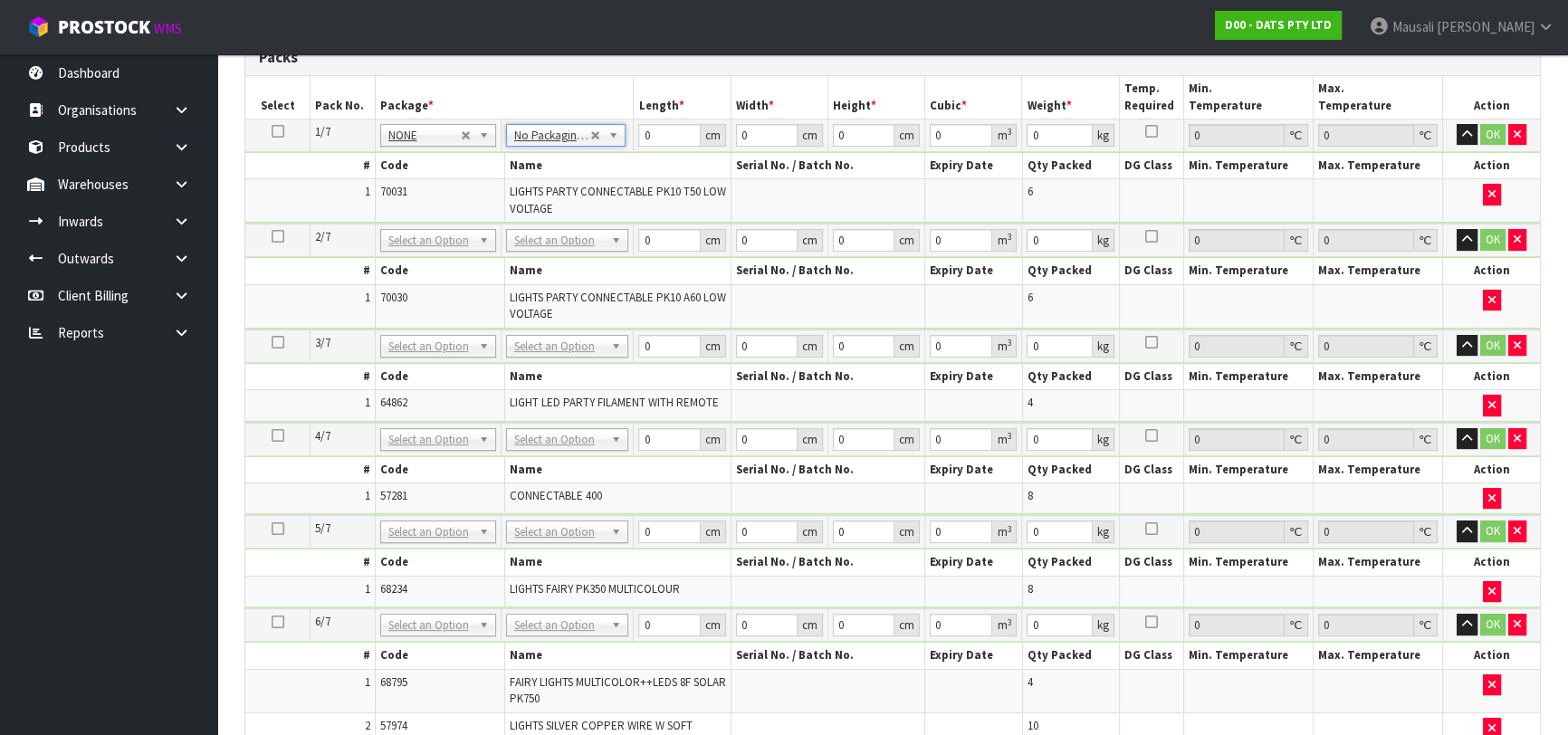
scroll to position [411, 0]
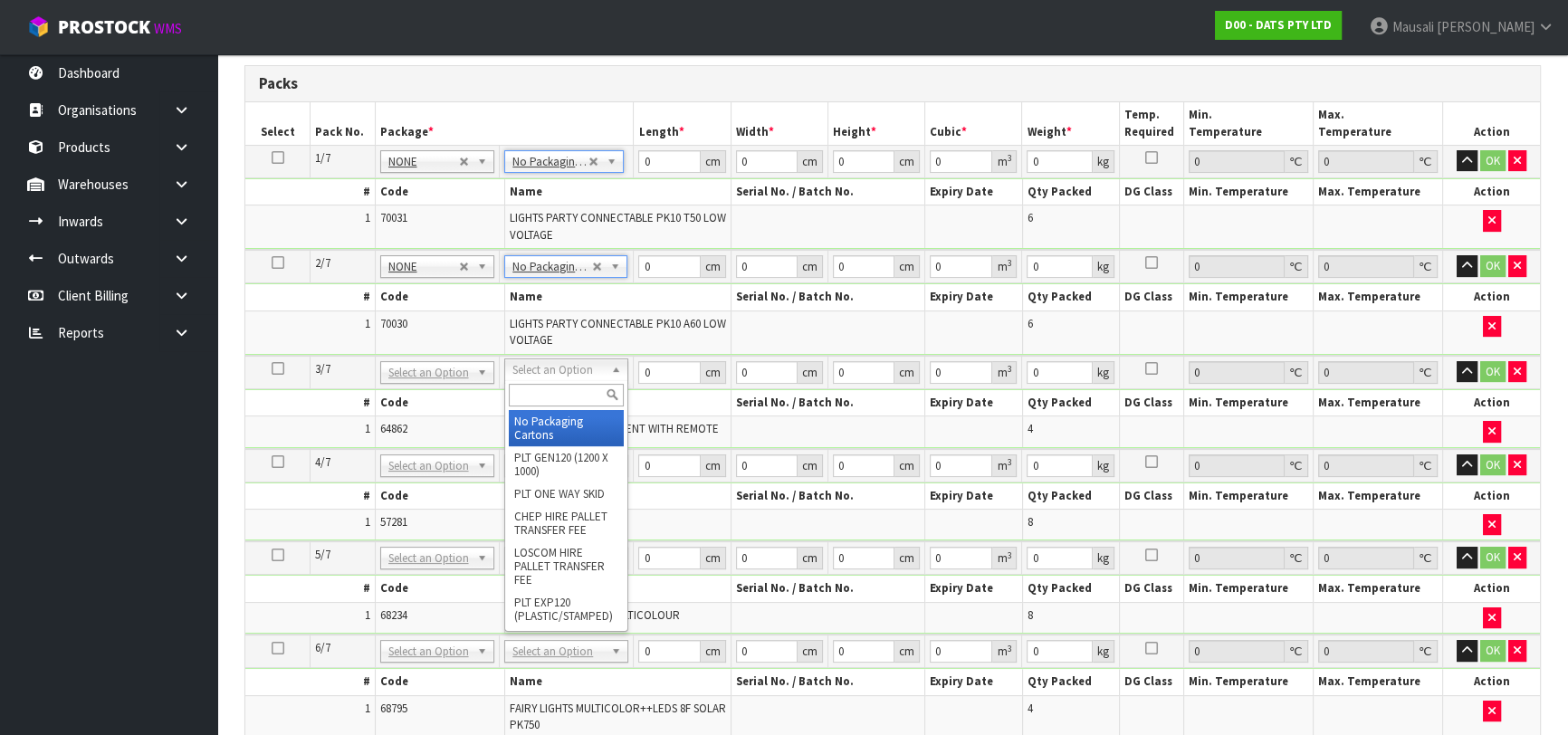
drag, startPoint x: 555, startPoint y: 371, endPoint x: 539, endPoint y: 390, distance: 24.8
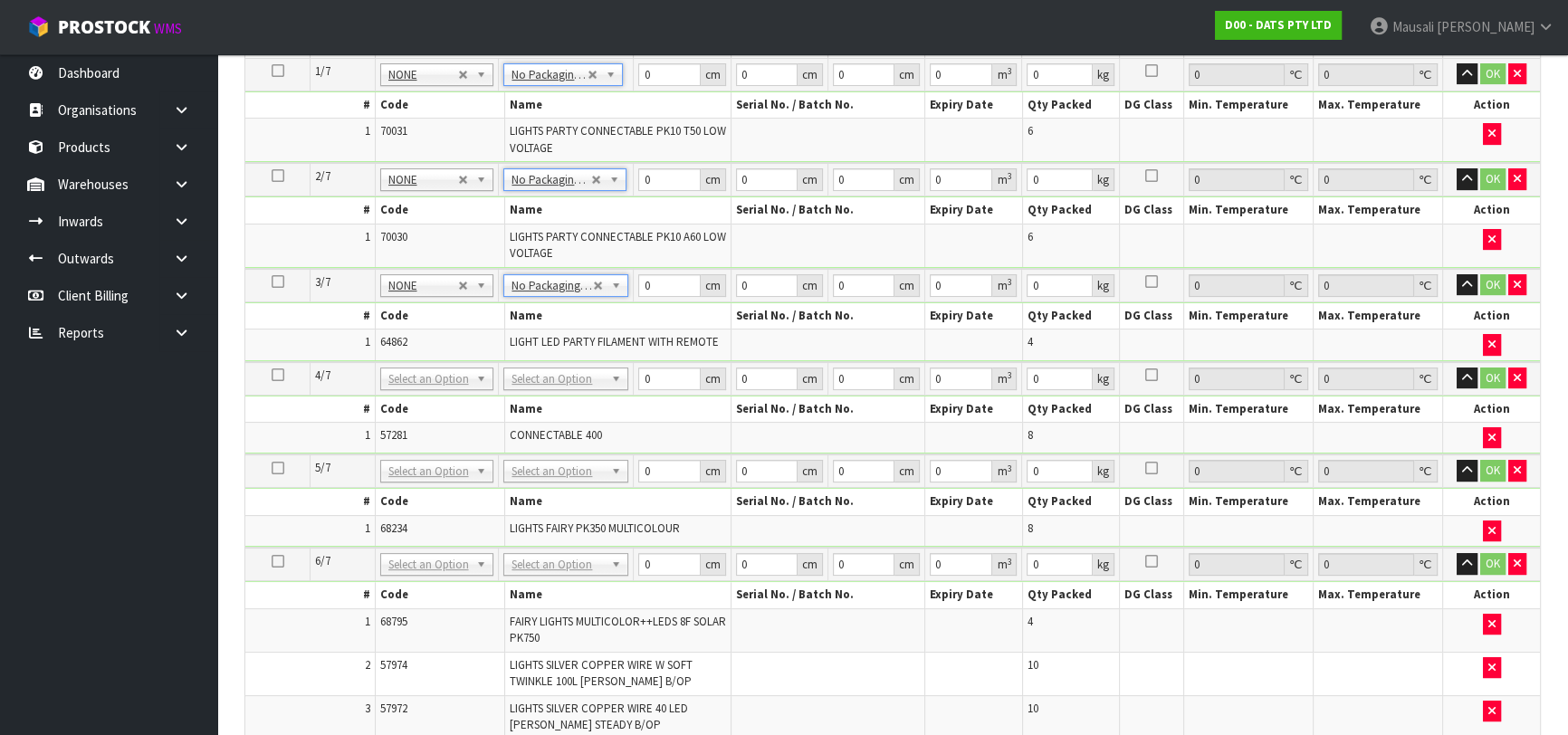
scroll to position [576, 0]
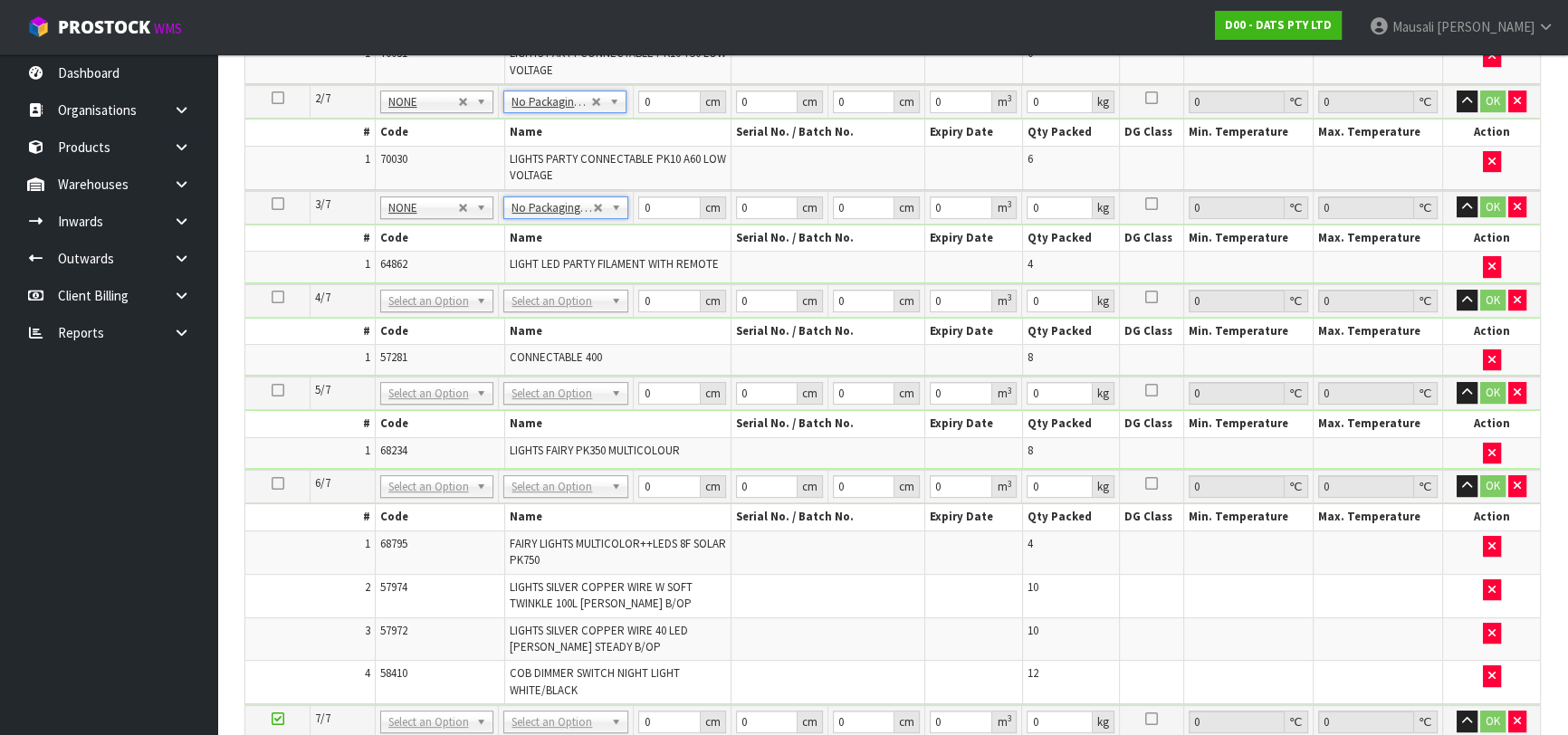
drag, startPoint x: 551, startPoint y: 299, endPoint x: 533, endPoint y: 331, distance: 36.7
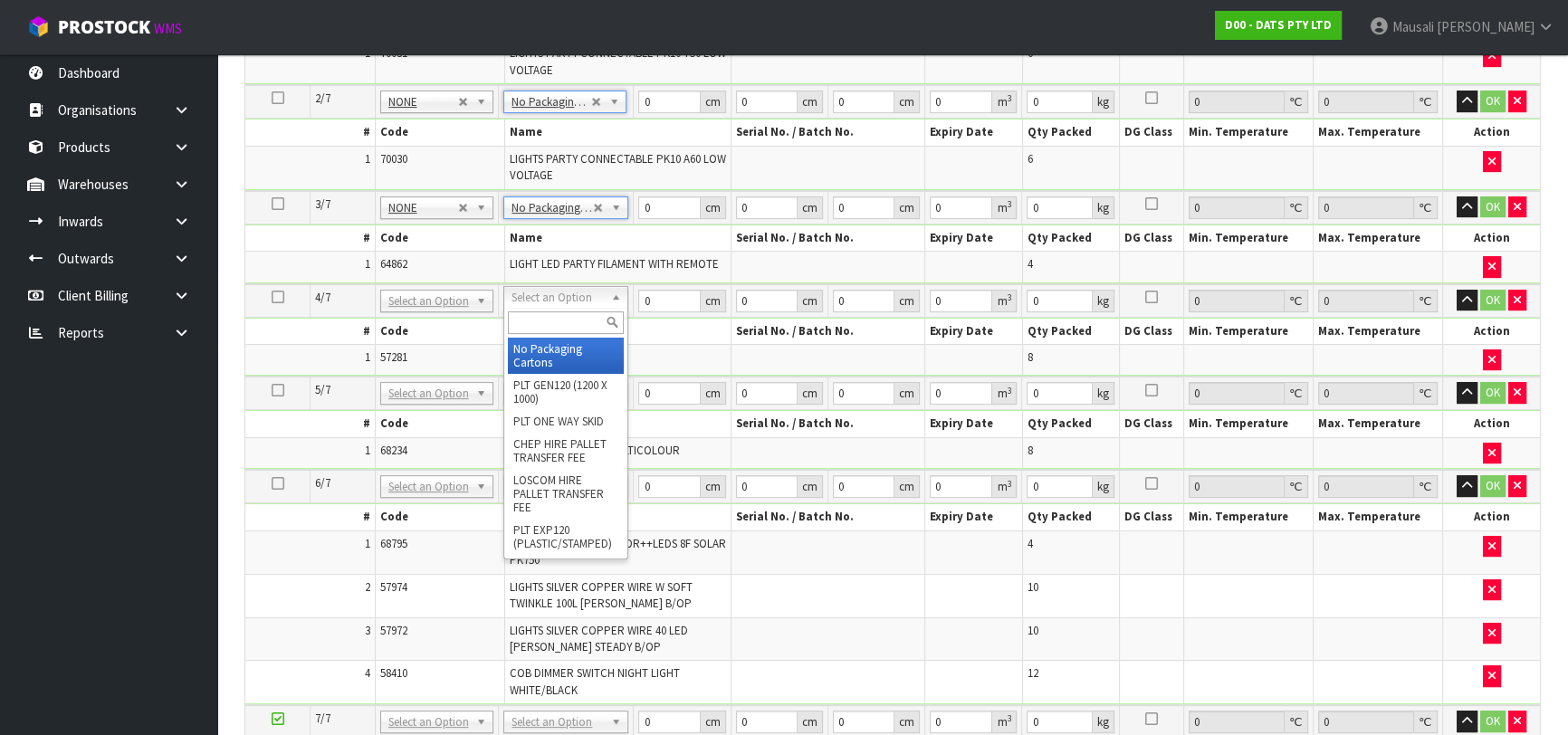
drag, startPoint x: 525, startPoint y: 345, endPoint x: 625, endPoint y: 336, distance: 100.4
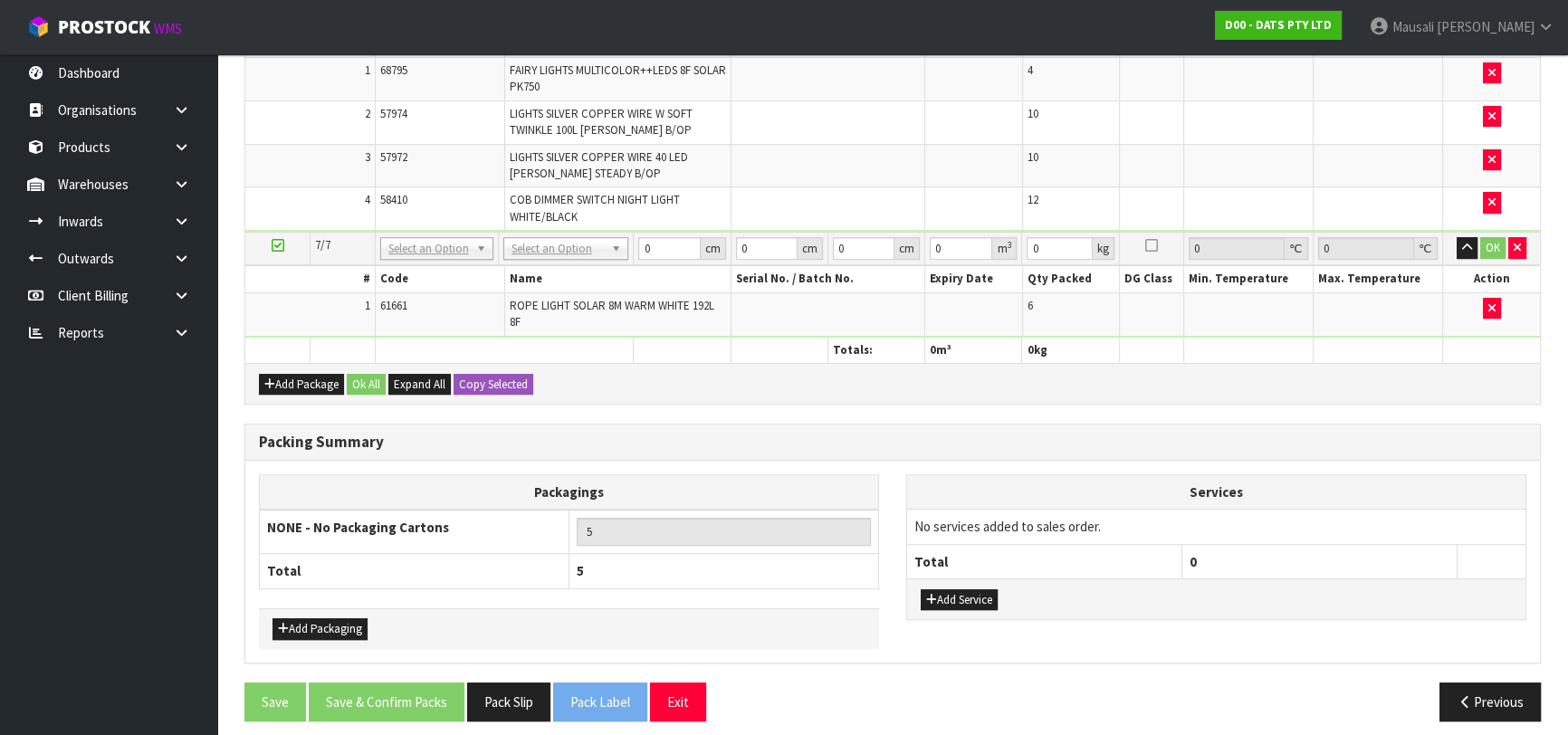
scroll to position [1055, 0]
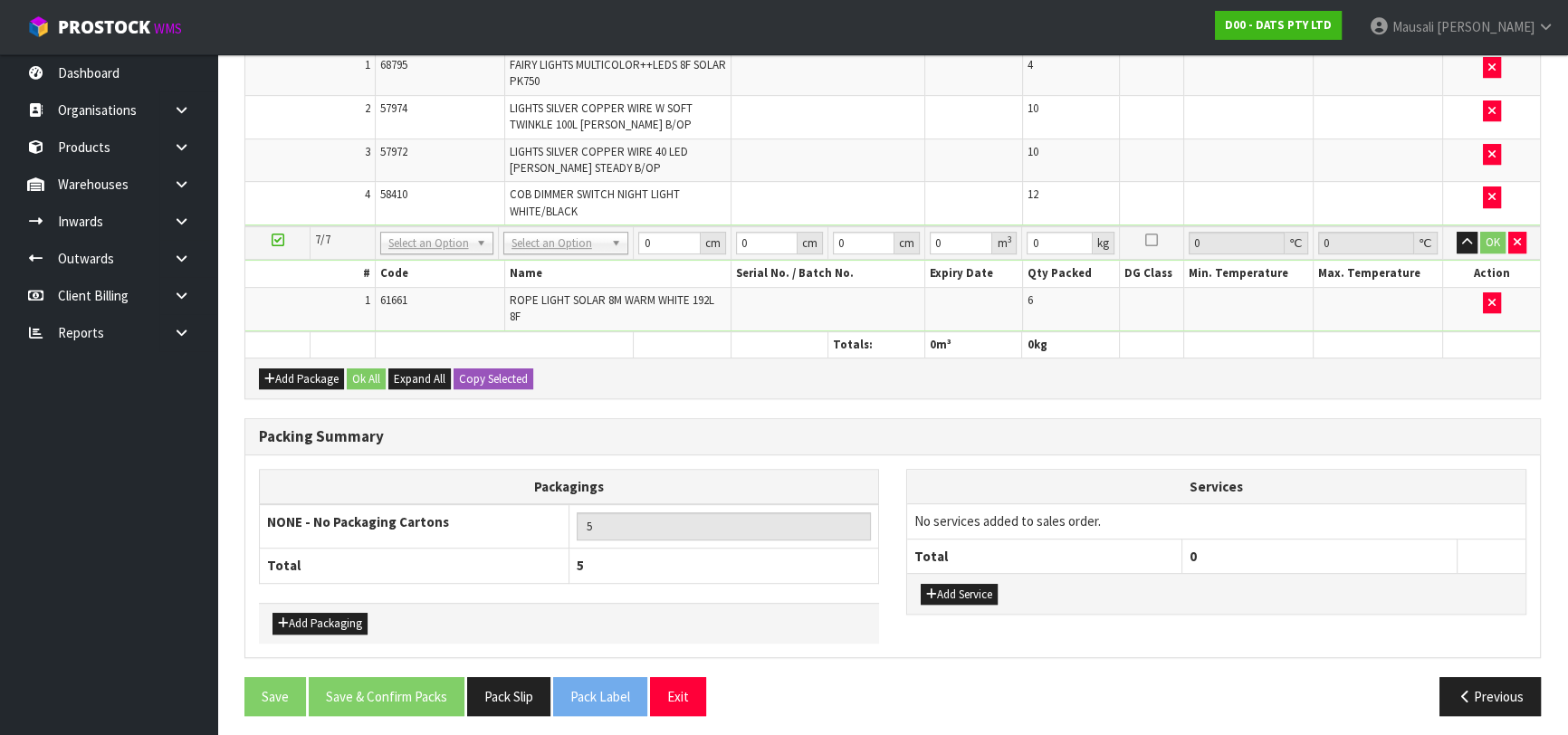
drag, startPoint x: 566, startPoint y: 236, endPoint x: 568, endPoint y: 254, distance: 18.1
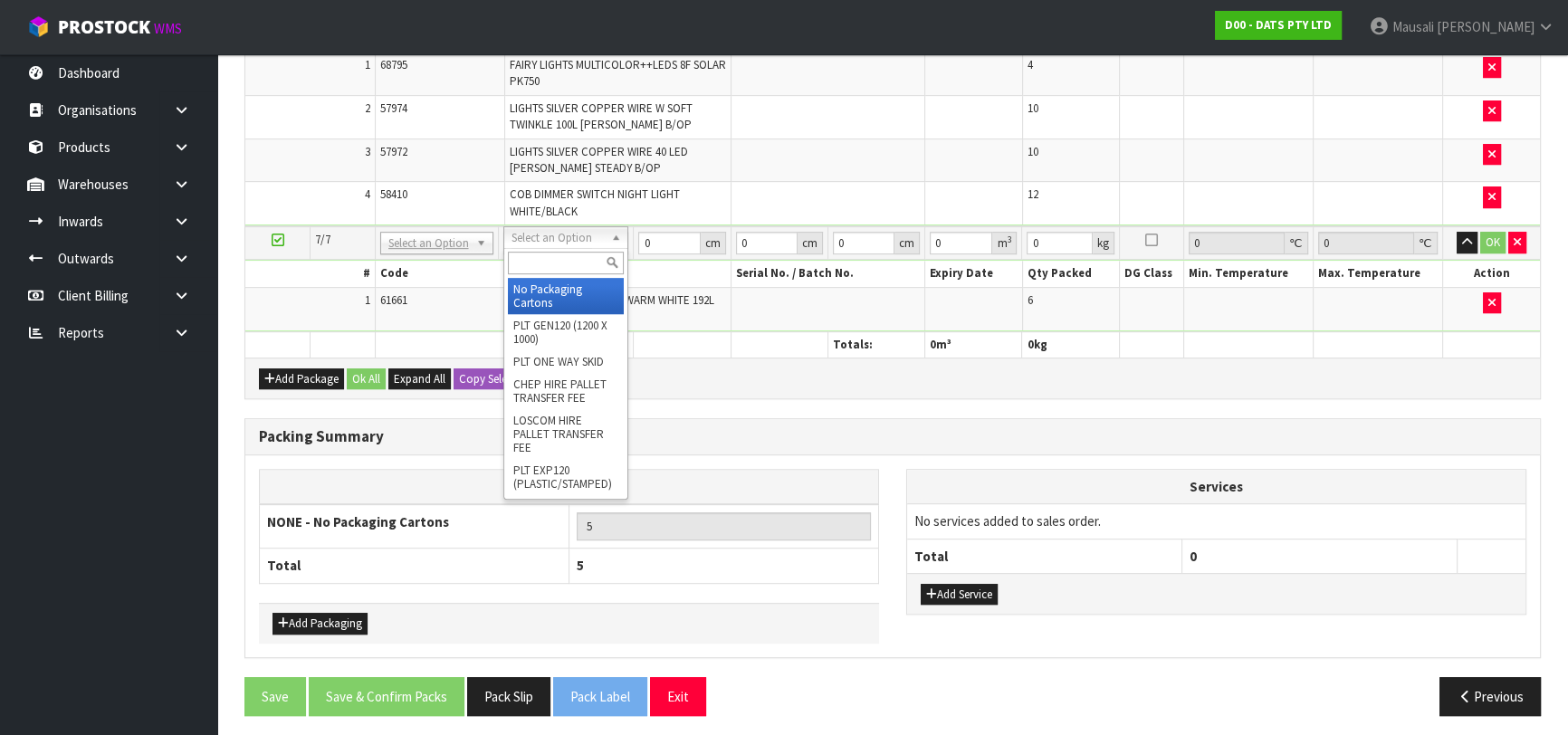
type input "6"
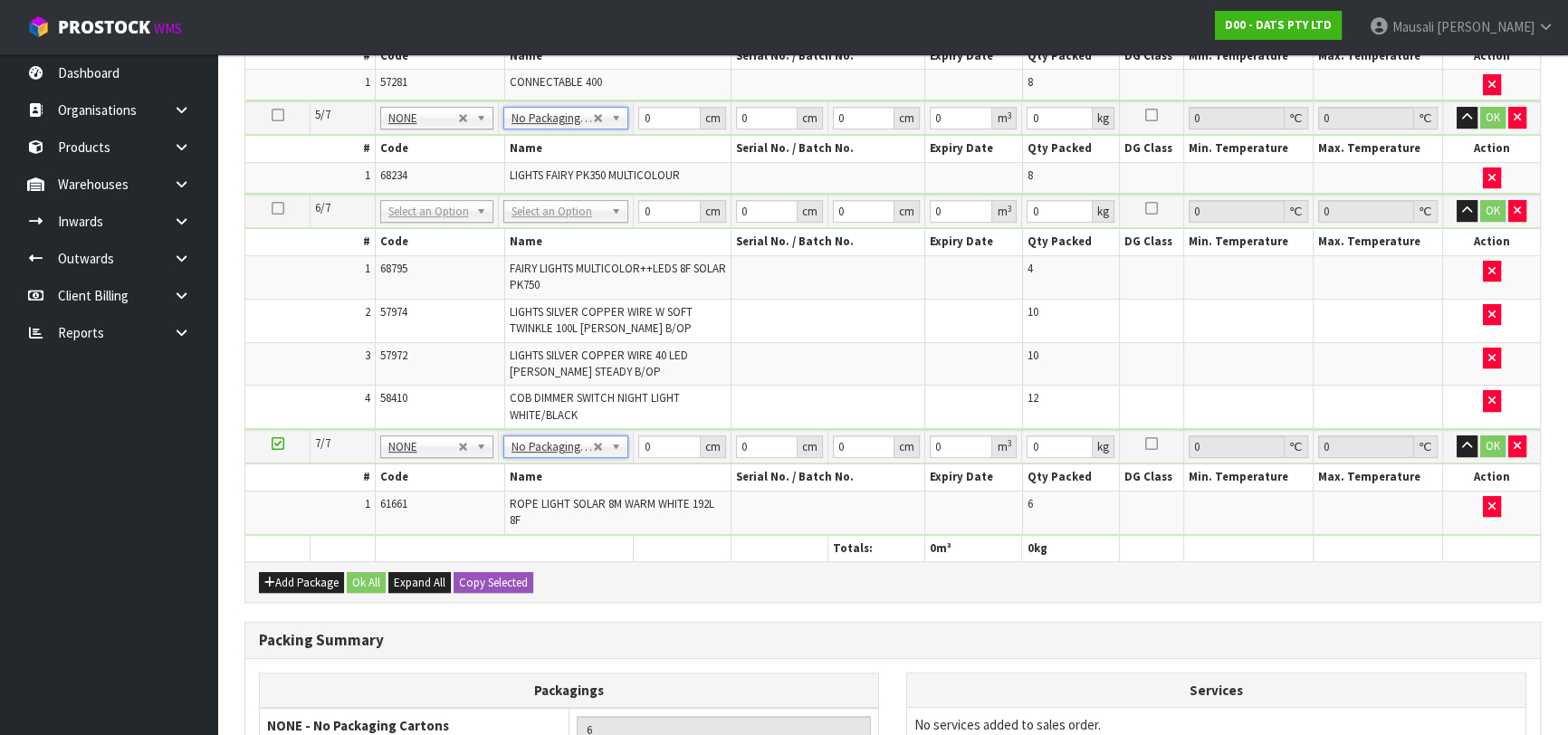
scroll to position [808, 0]
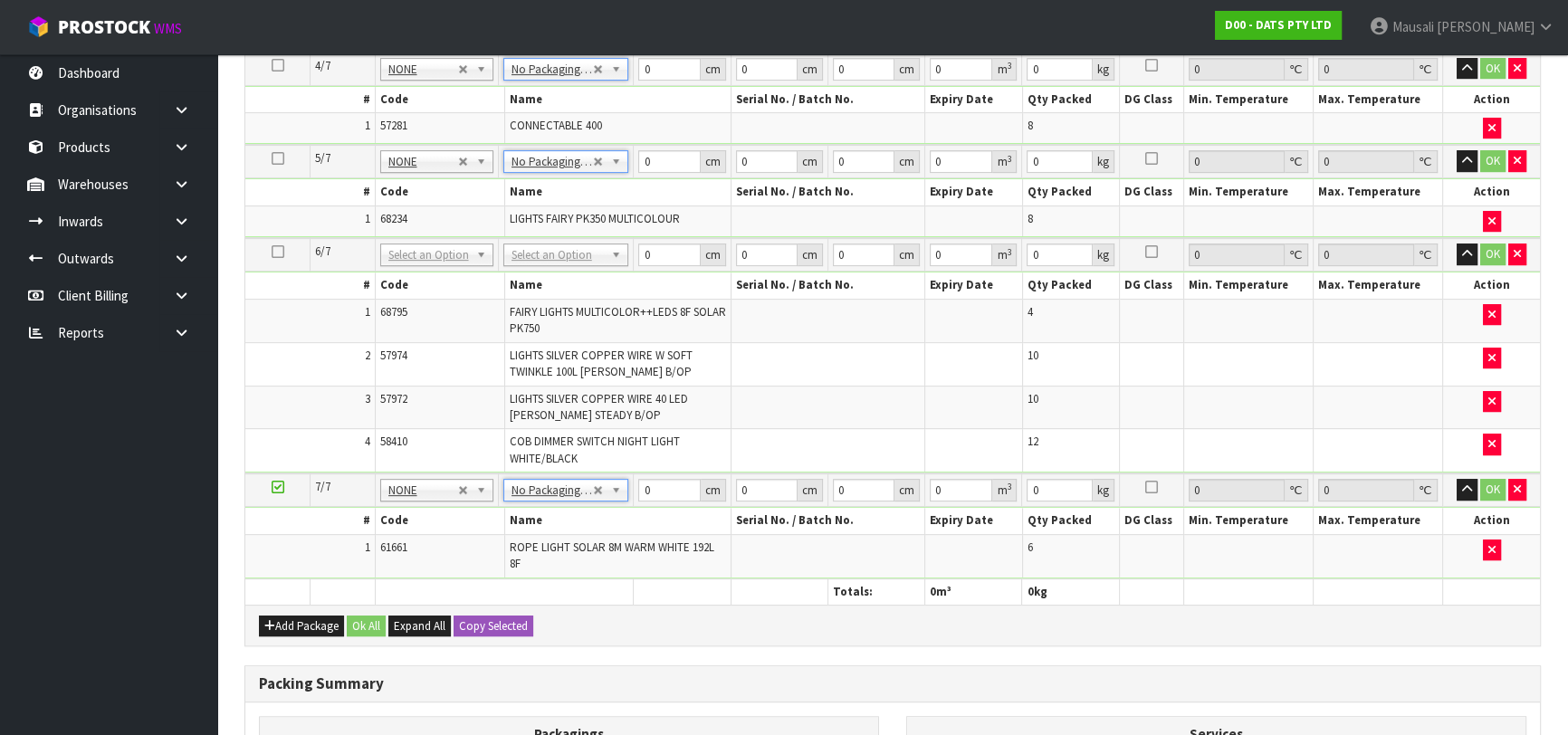
drag, startPoint x: 540, startPoint y: 240, endPoint x: 554, endPoint y: 259, distance: 23.6
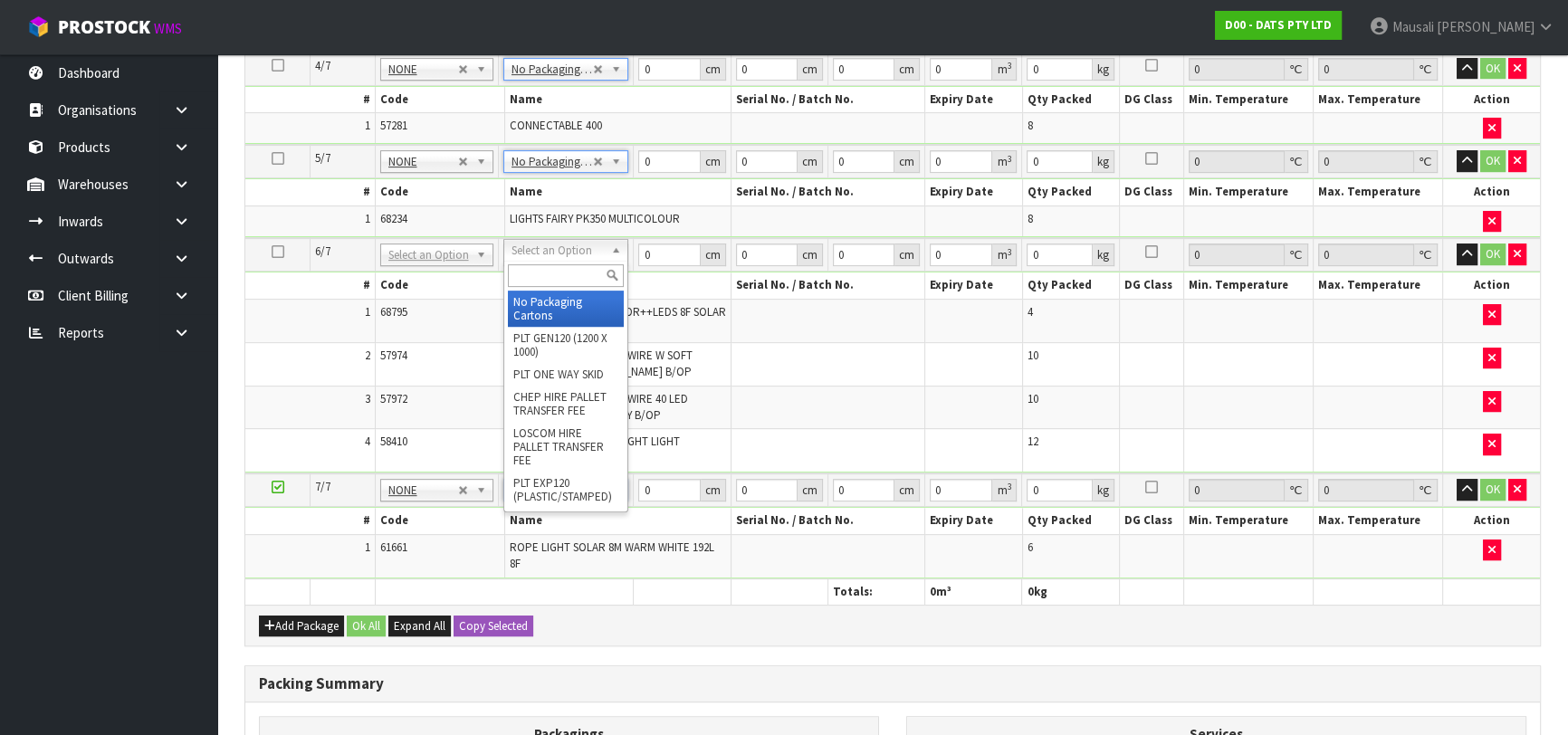
click at [549, 266] on input "text" at bounding box center [566, 275] width 117 height 22
type input "CTN7"
type input "45.5"
type input "35"
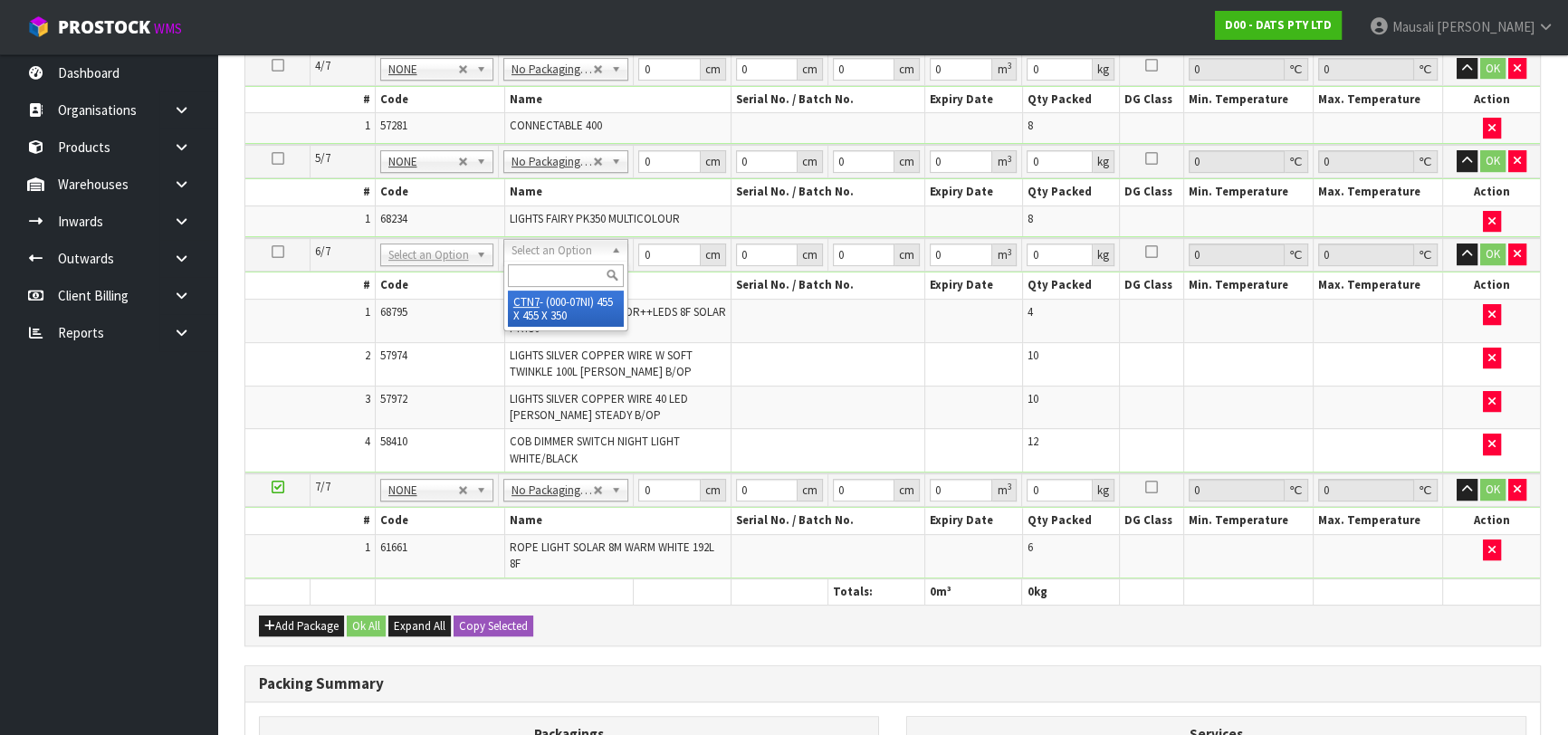
type input "0.072459"
type input "12.06"
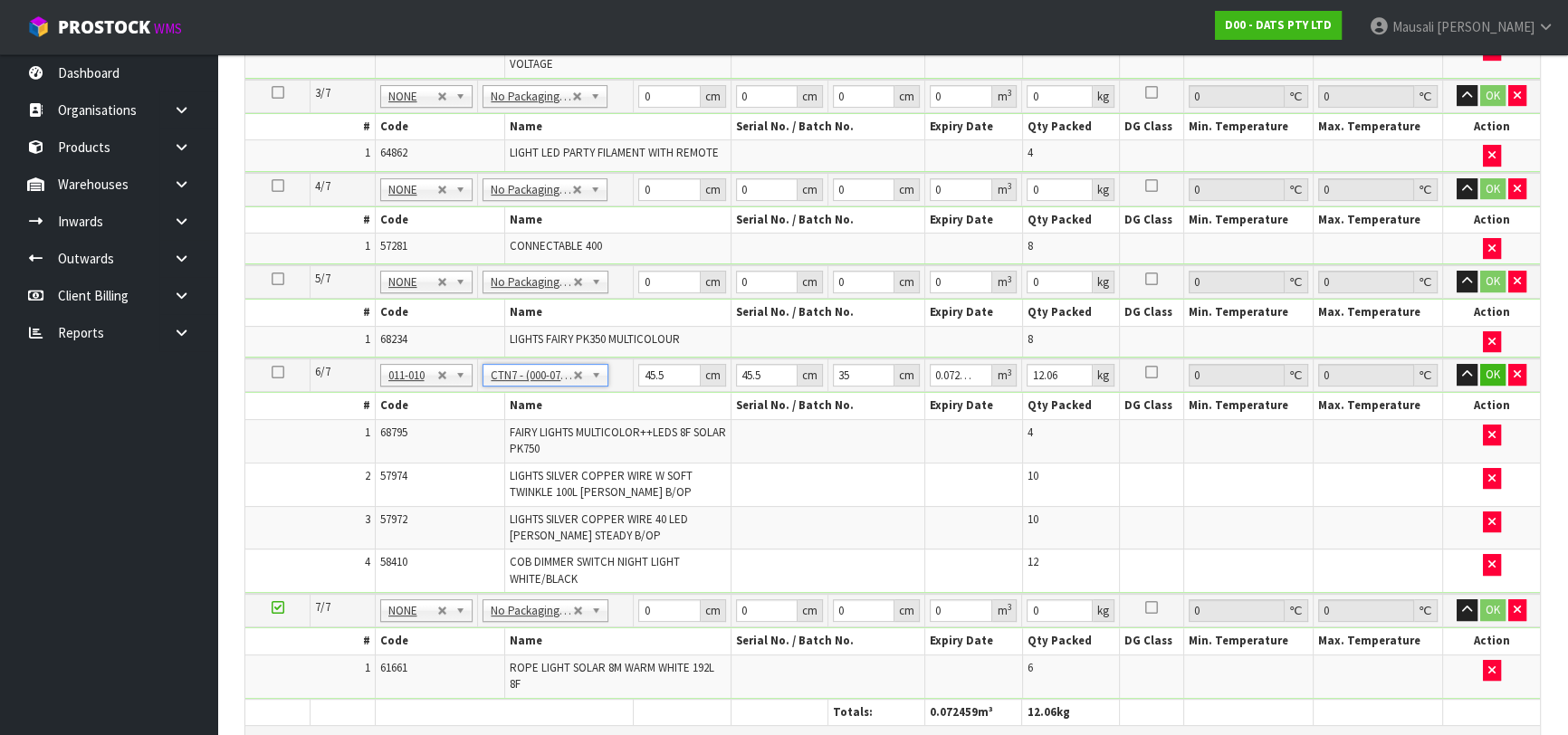
scroll to position [396, 0]
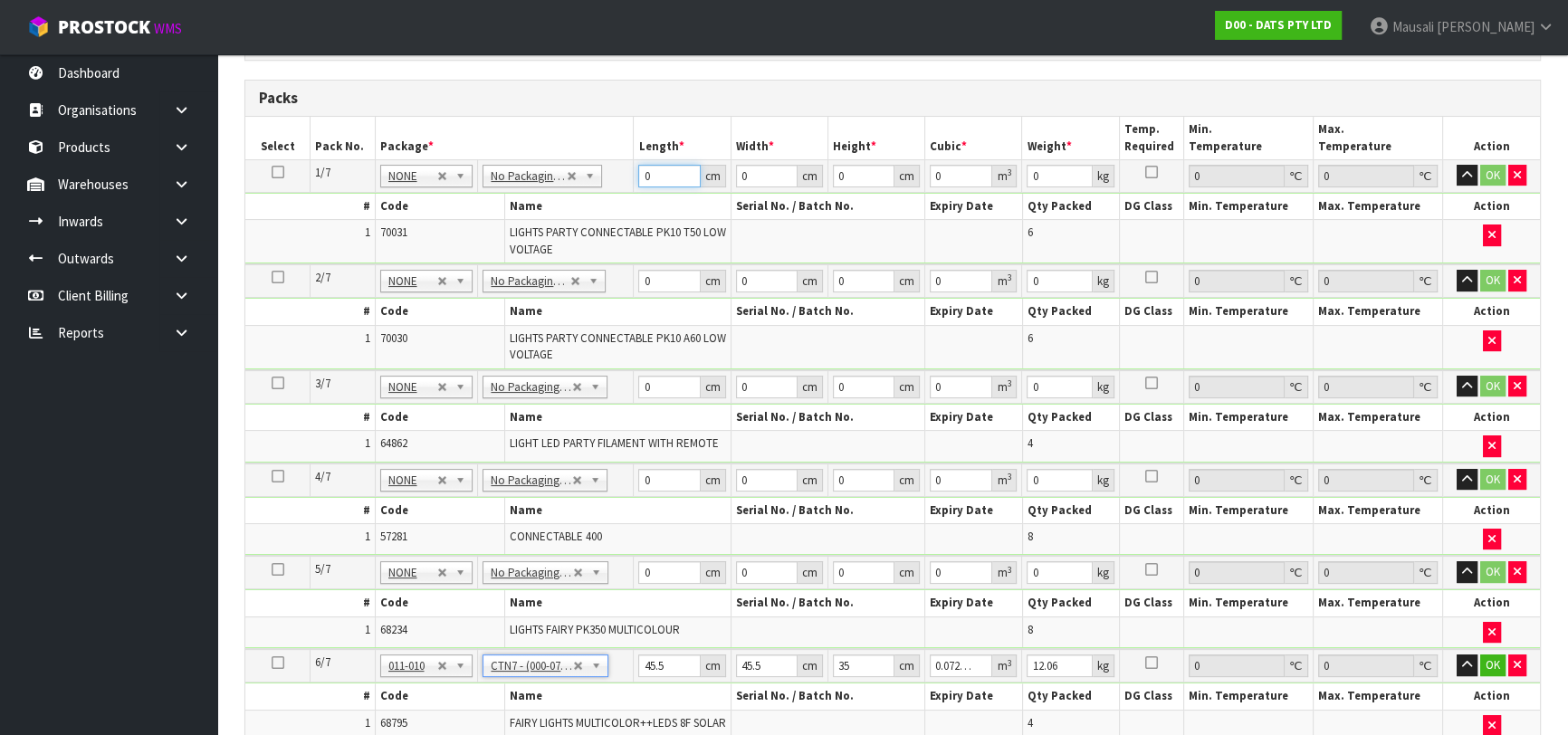
drag, startPoint x: 655, startPoint y: 177, endPoint x: 633, endPoint y: 198, distance: 30.4
click at [633, 195] on tbody "1/7 NONE 007-001 007-002 007-004 007-009 007-013 007-014 007-015 007-017 007-01…" at bounding box center [893, 211] width 1295 height 105
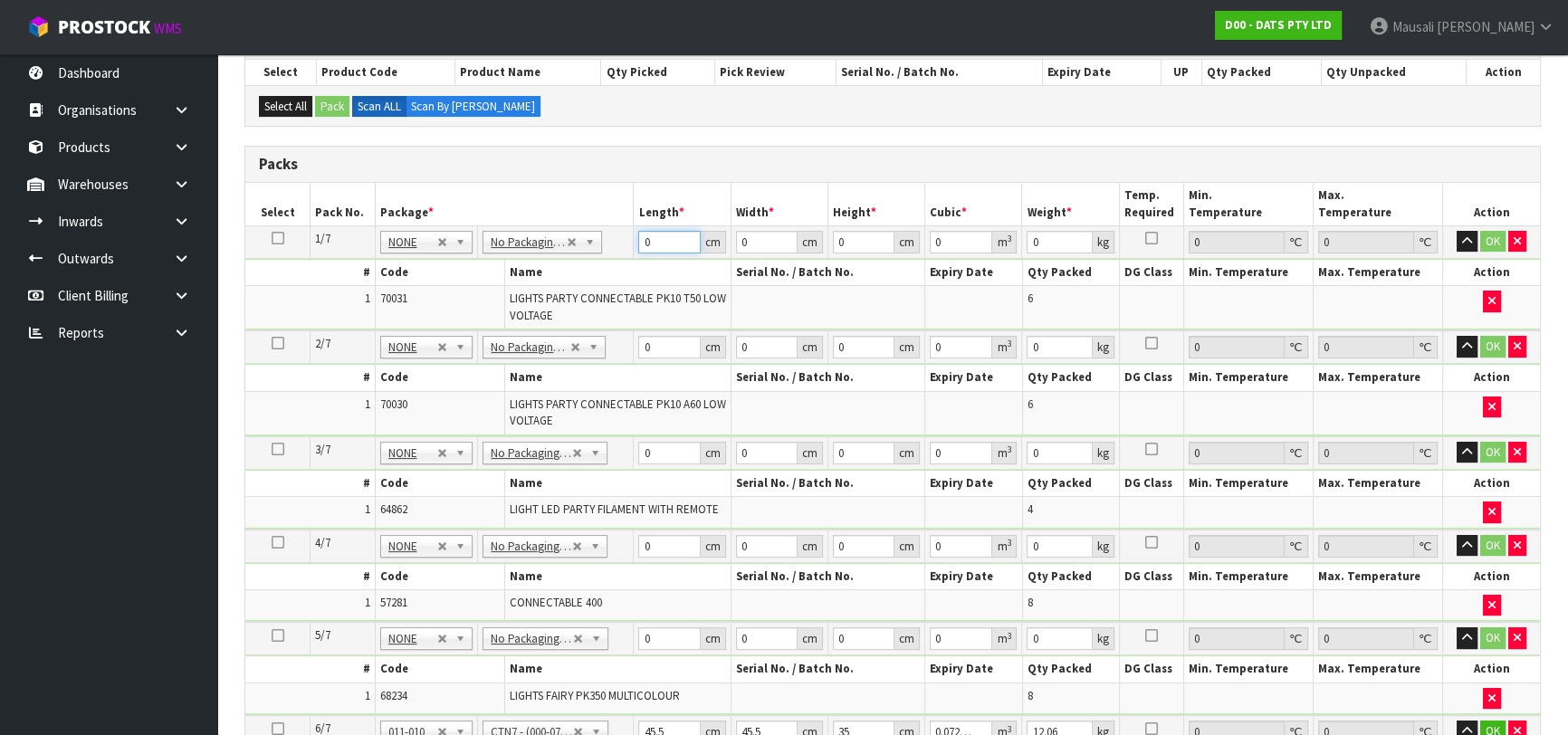
scroll to position [314, 0]
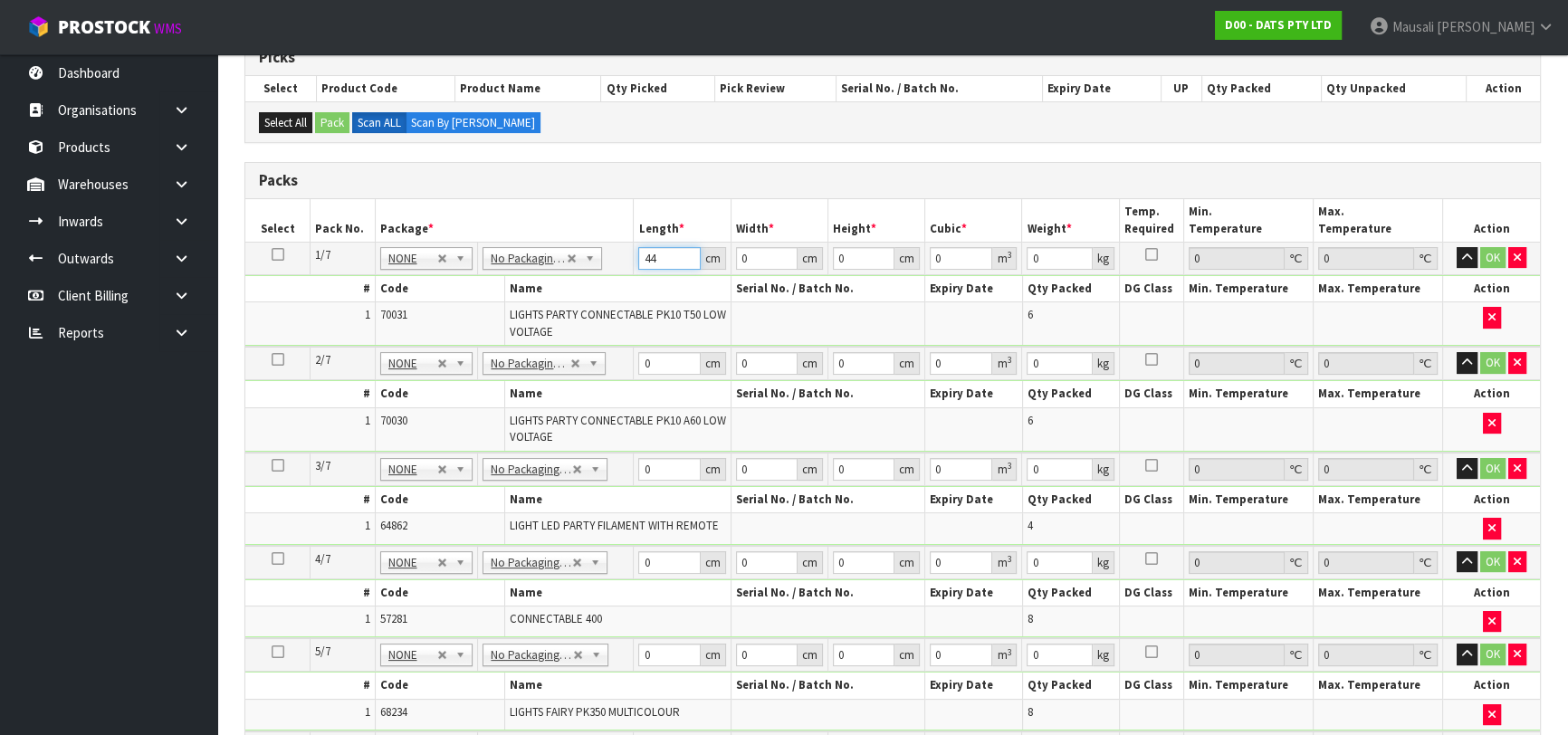
type input "44"
type input "30"
type input "3"
type input "0.00396"
type input "32"
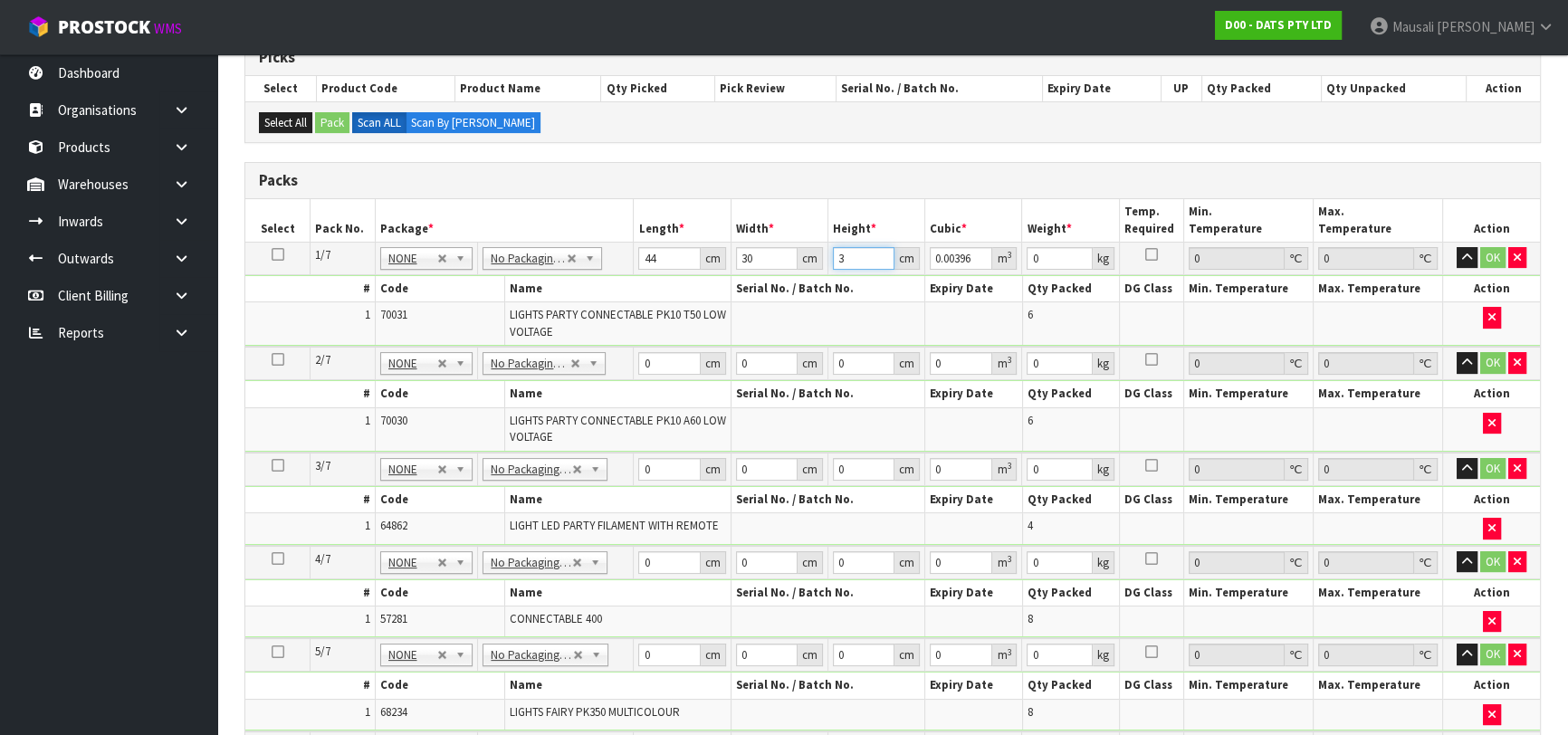
type input "0.04224"
type input "32"
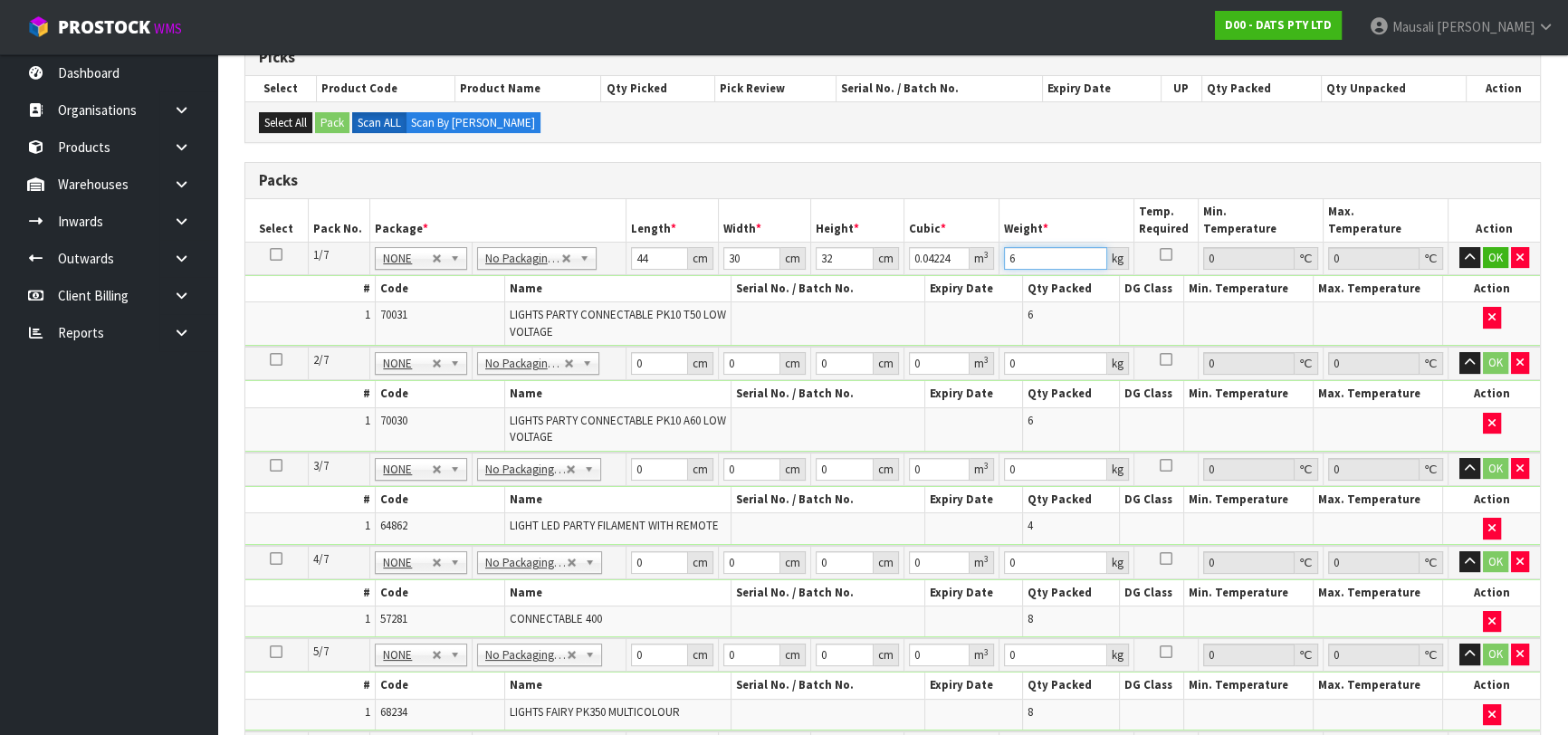
type input "6"
type input "44"
type input "30"
type input "3"
type input "0.00396"
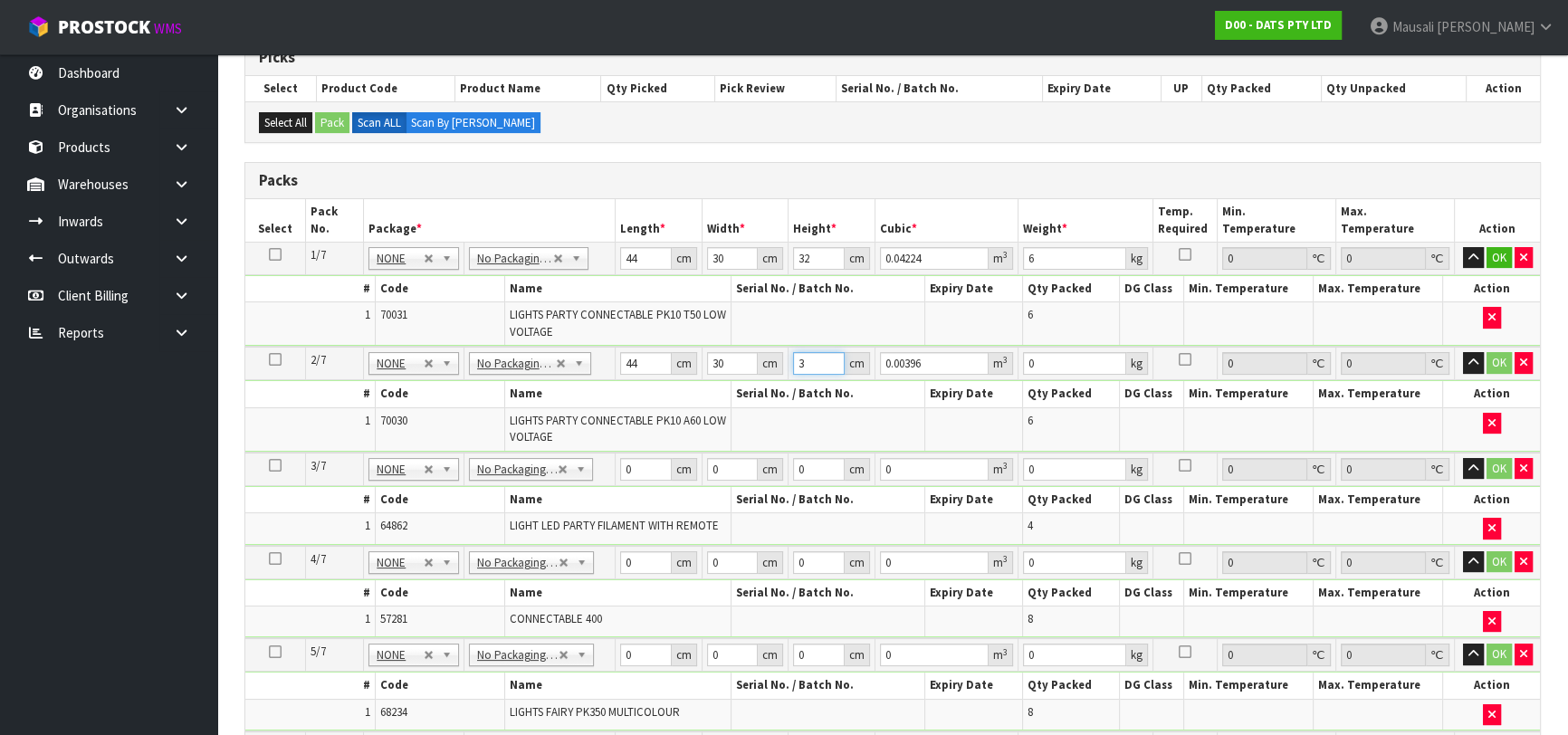
type input "32"
type input "0.04224"
type input "32"
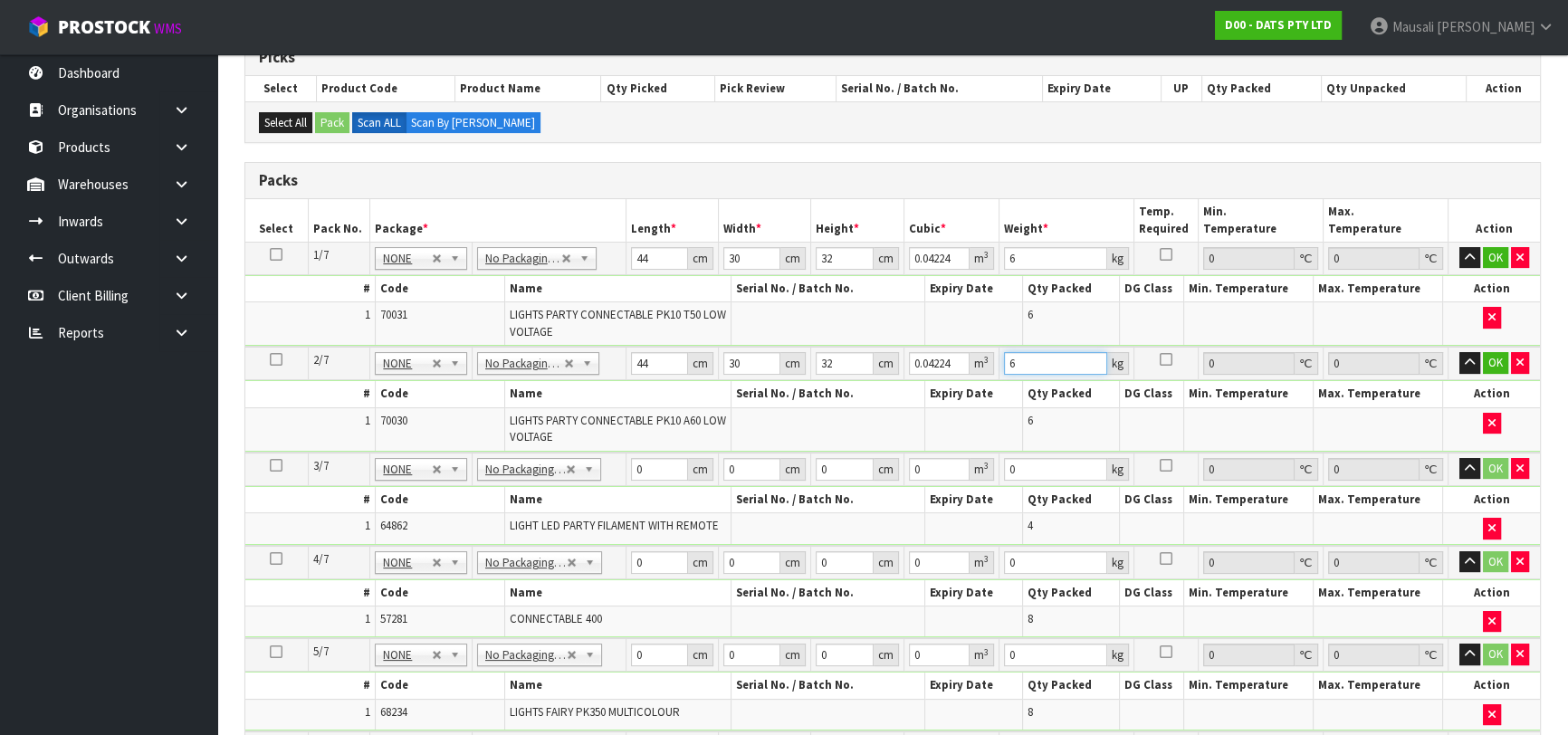
type input "6"
type input "35"
type input "30"
type input "3"
type input "0.00315"
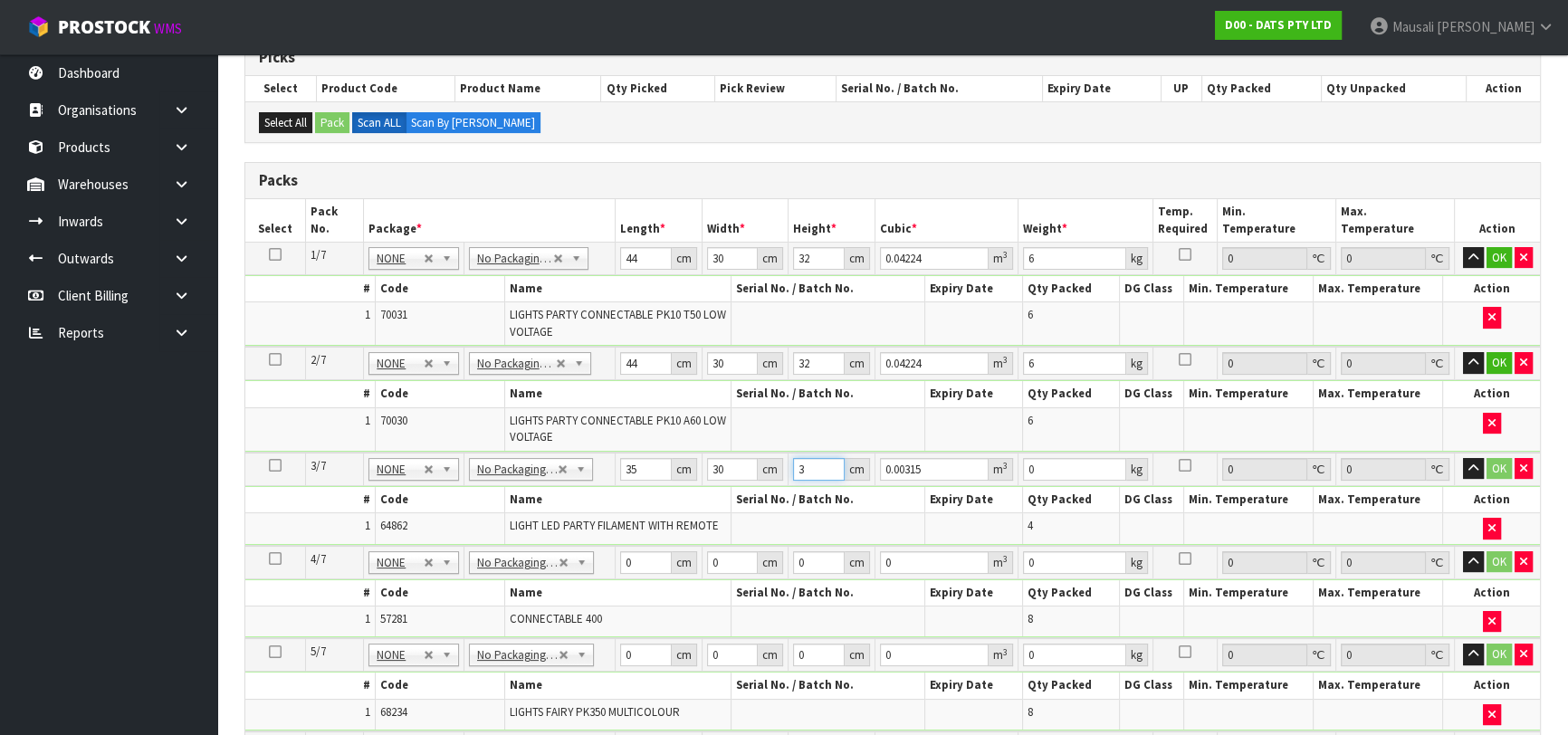
type input "30"
type input "0.0315"
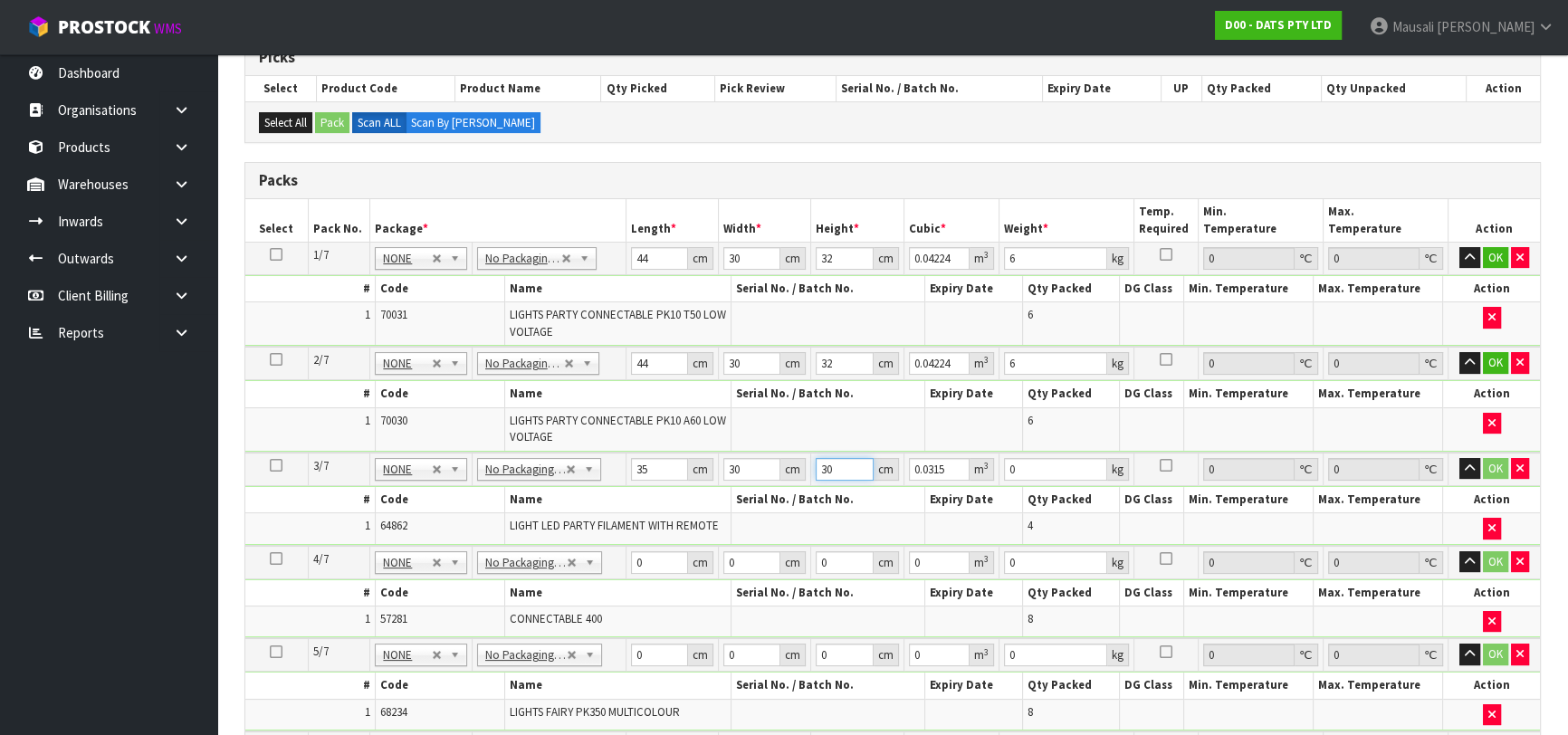
type input "30"
type input "5"
type input "43"
type input "27"
type input "7"
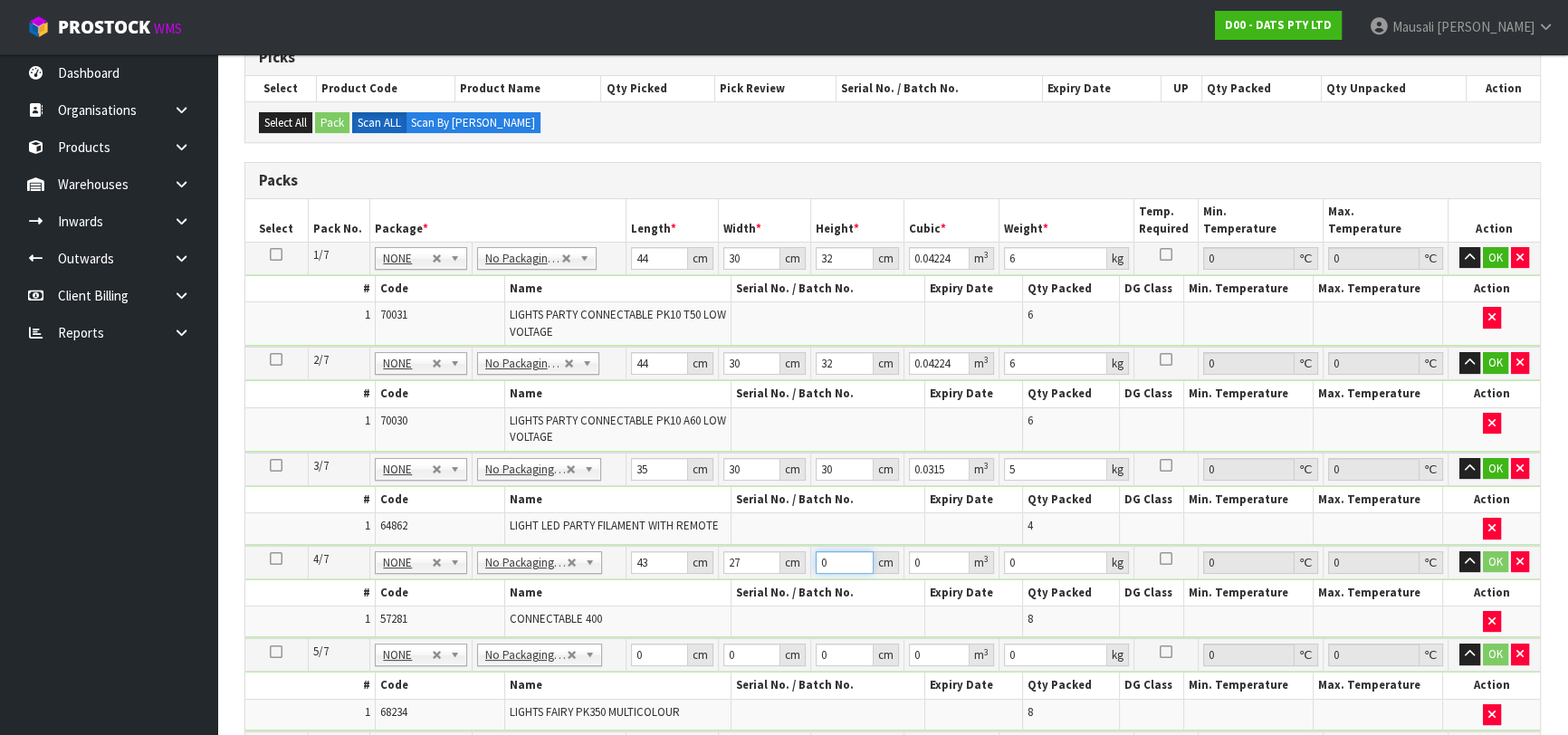
type input "0.008127"
type input "7"
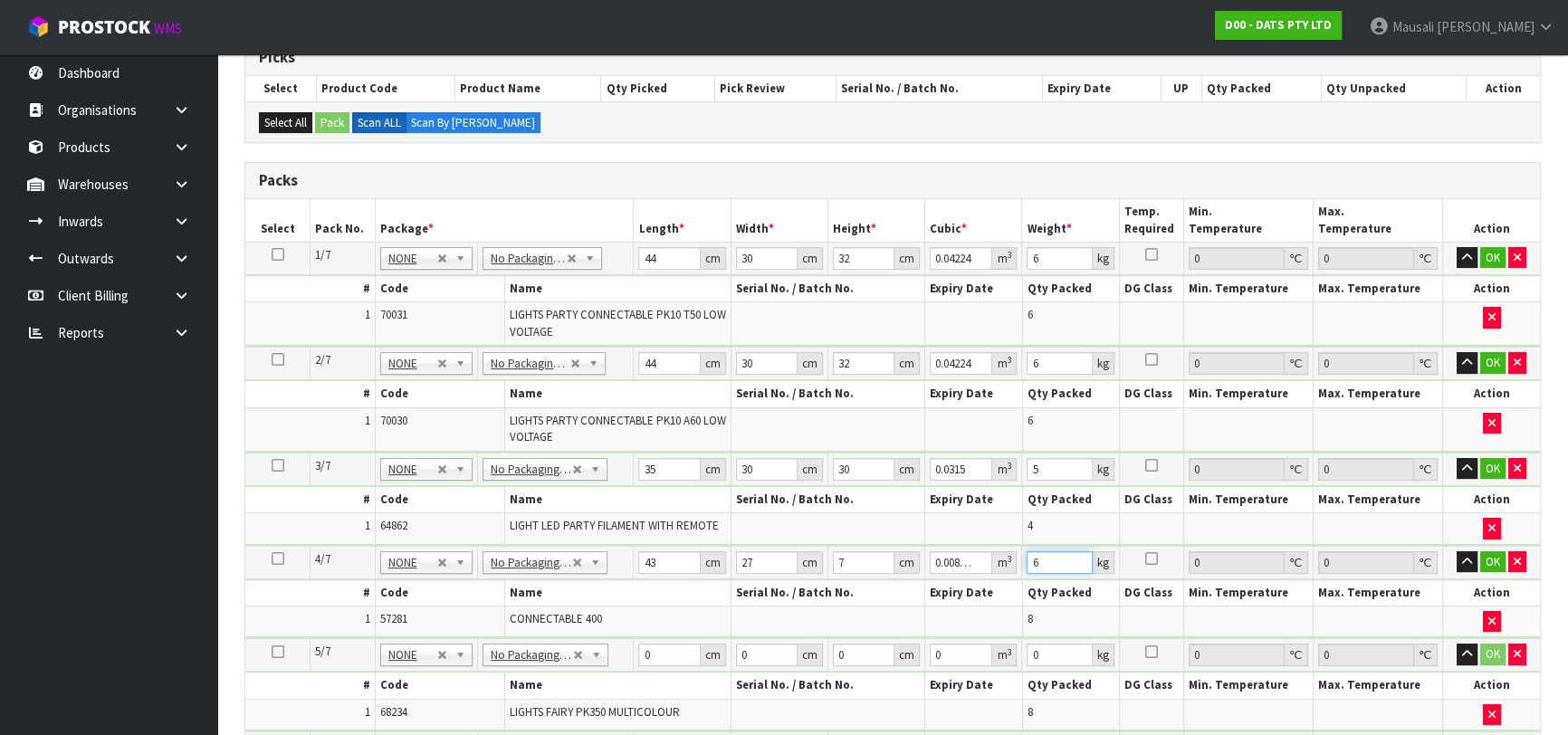
type input "6"
type input "34"
type input "26"
type input "3"
type input "0.002652"
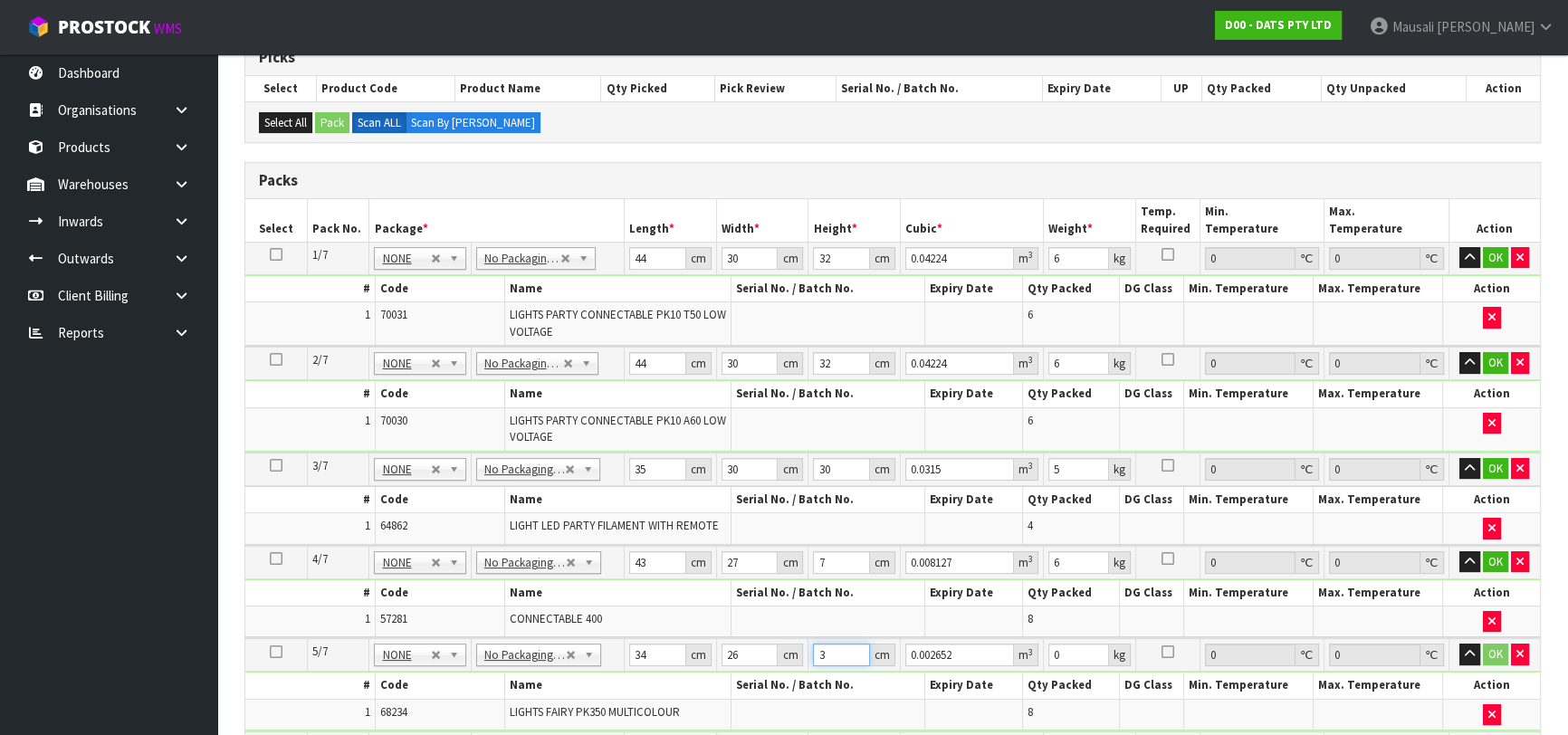
type input "34"
type input "0.030056"
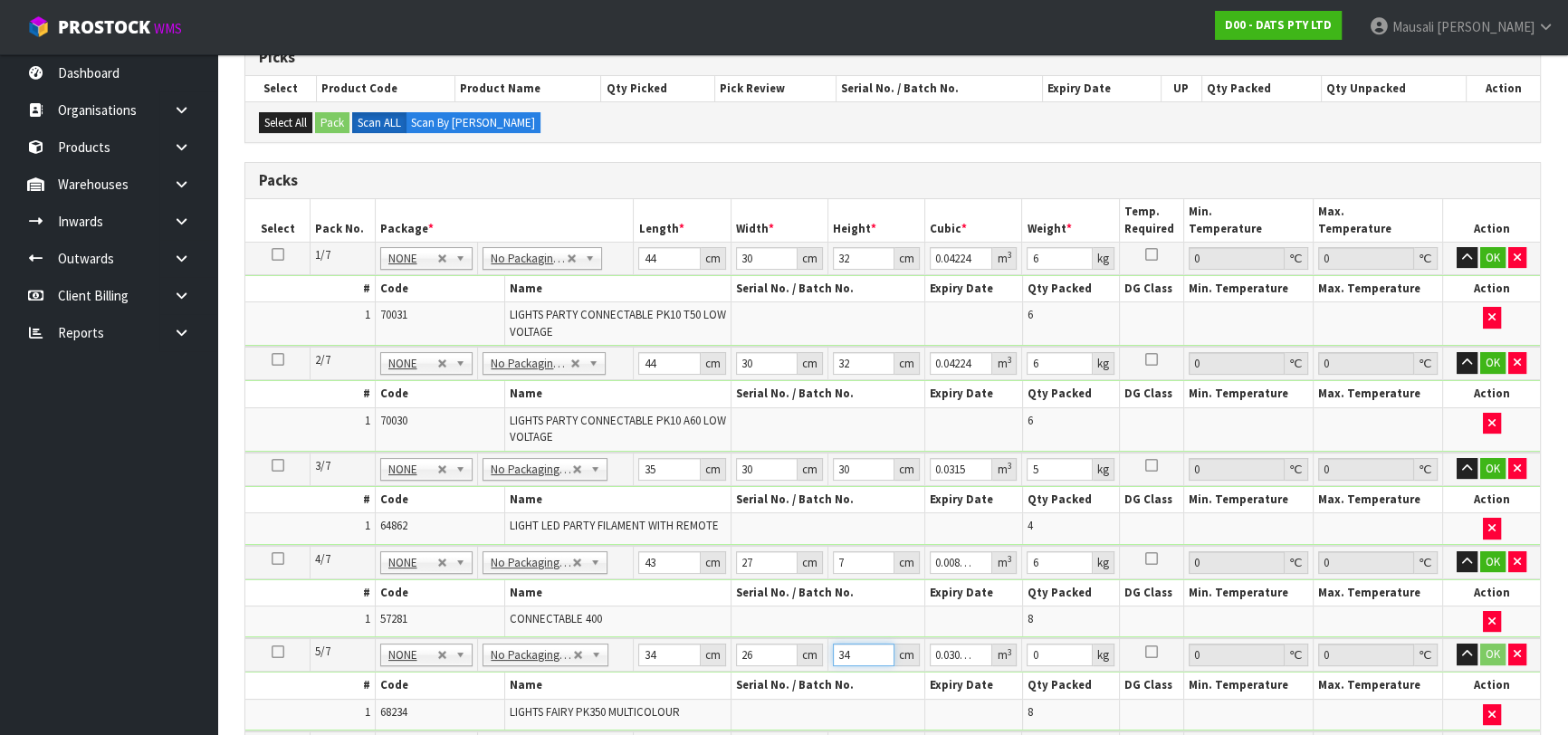
type input "34"
type input "5"
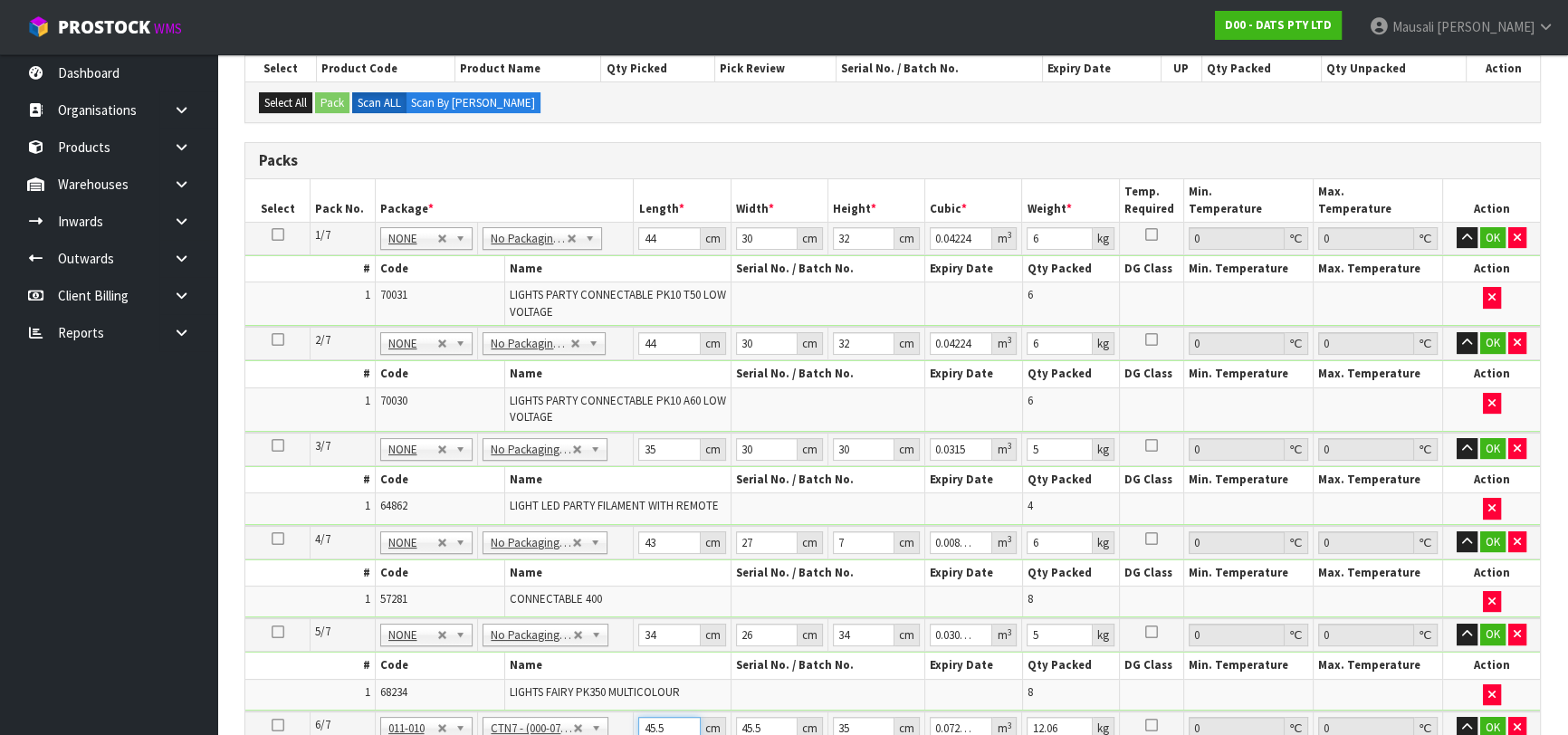
type input "4"
type input "0.00637"
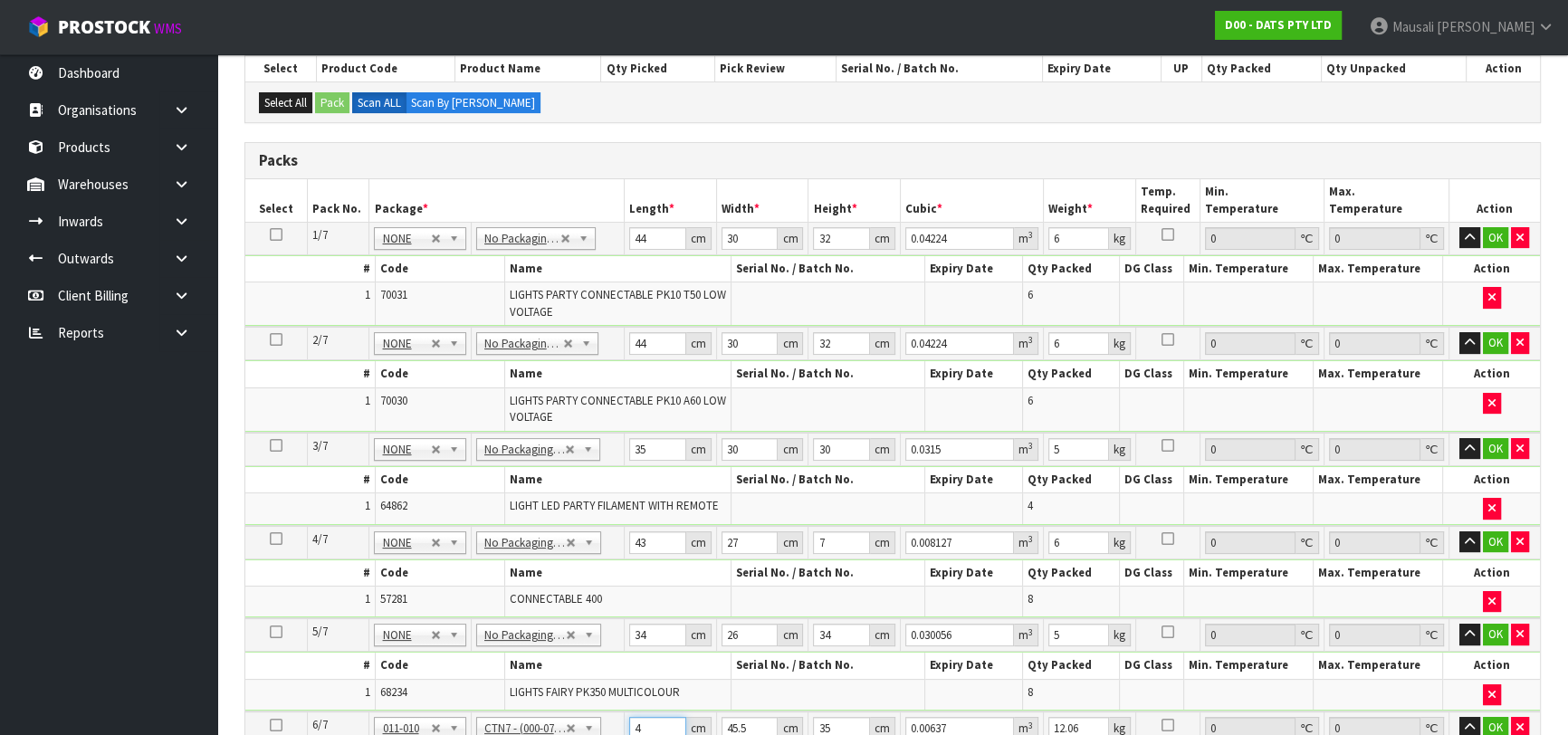
type input "47"
type input "0.074847"
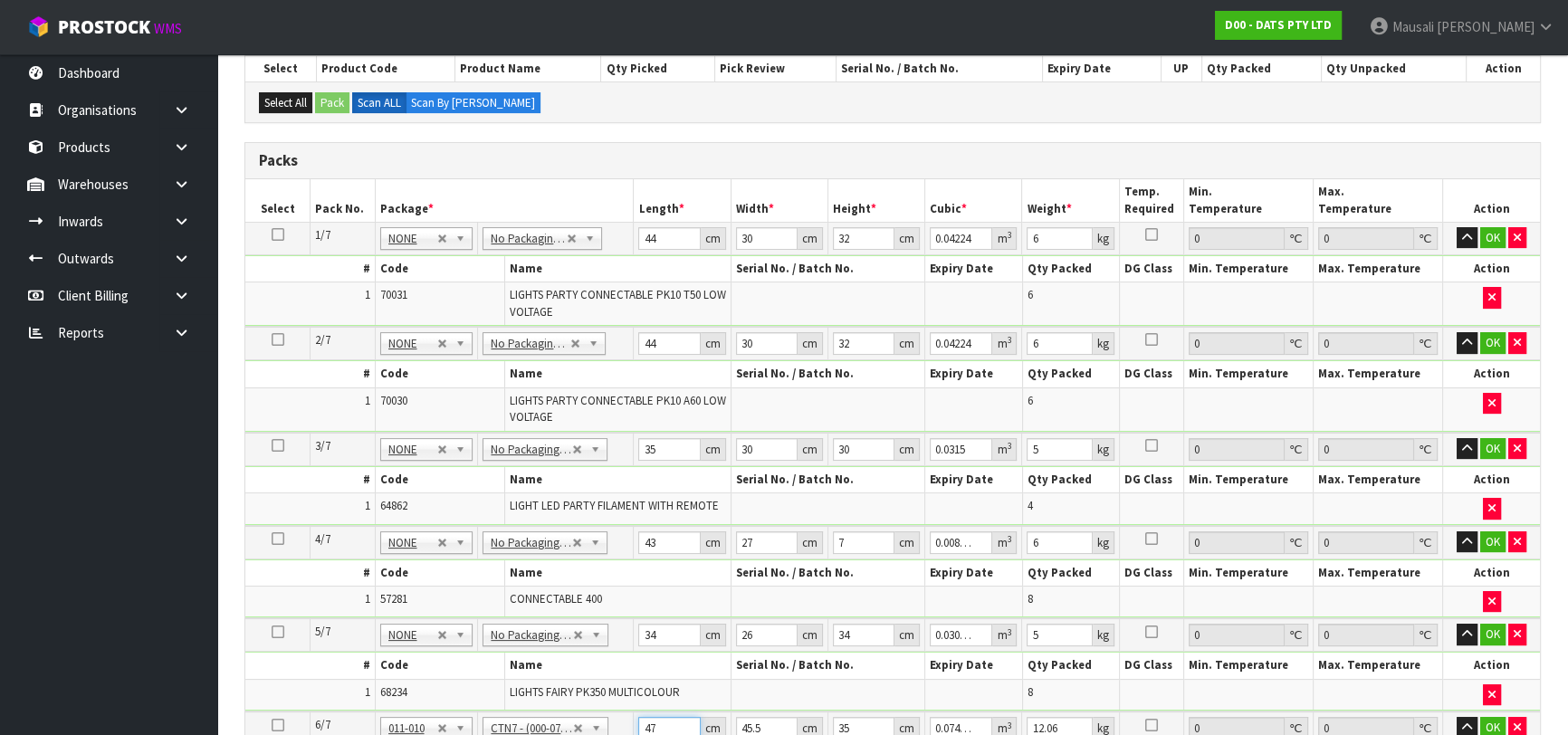
type input "47"
type input "4"
type input "0.00658"
type input "47"
type input "0.077315"
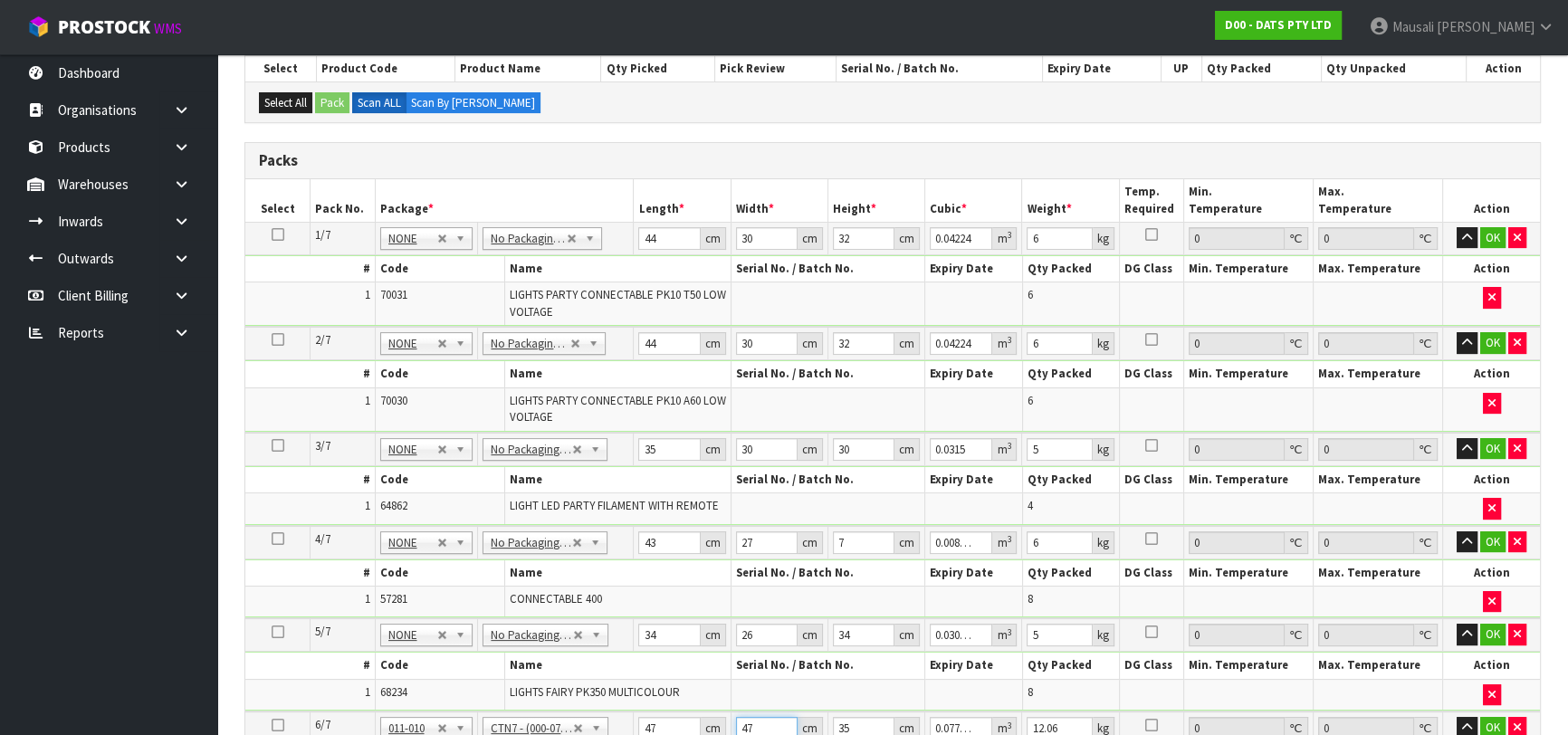
type input "47"
type input "4"
type input "0.008836"
type input "45"
type input "0.099405"
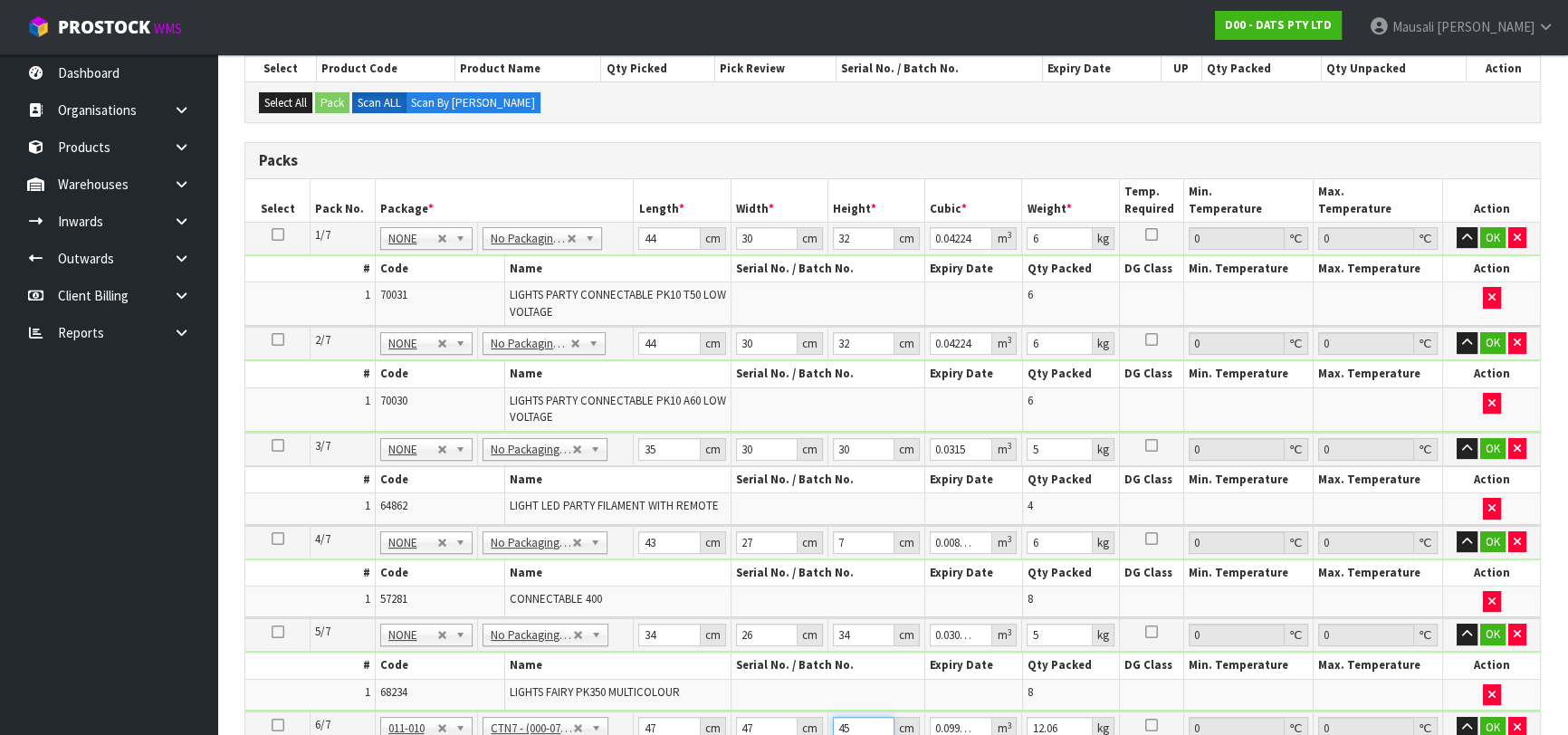
type input "45"
type input "12"
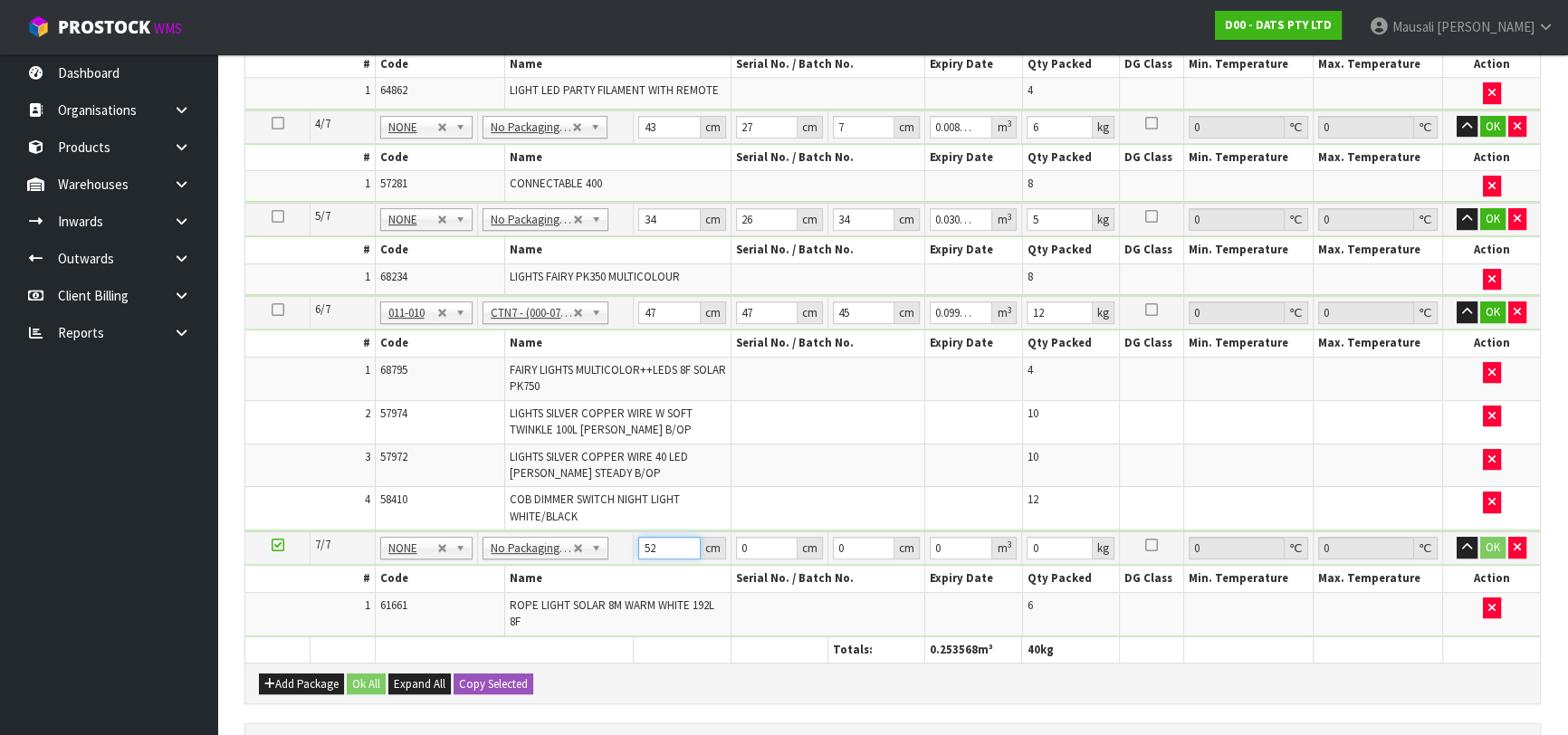
type input "52"
type input "23"
type input "2"
type input "0.002392"
type input "22"
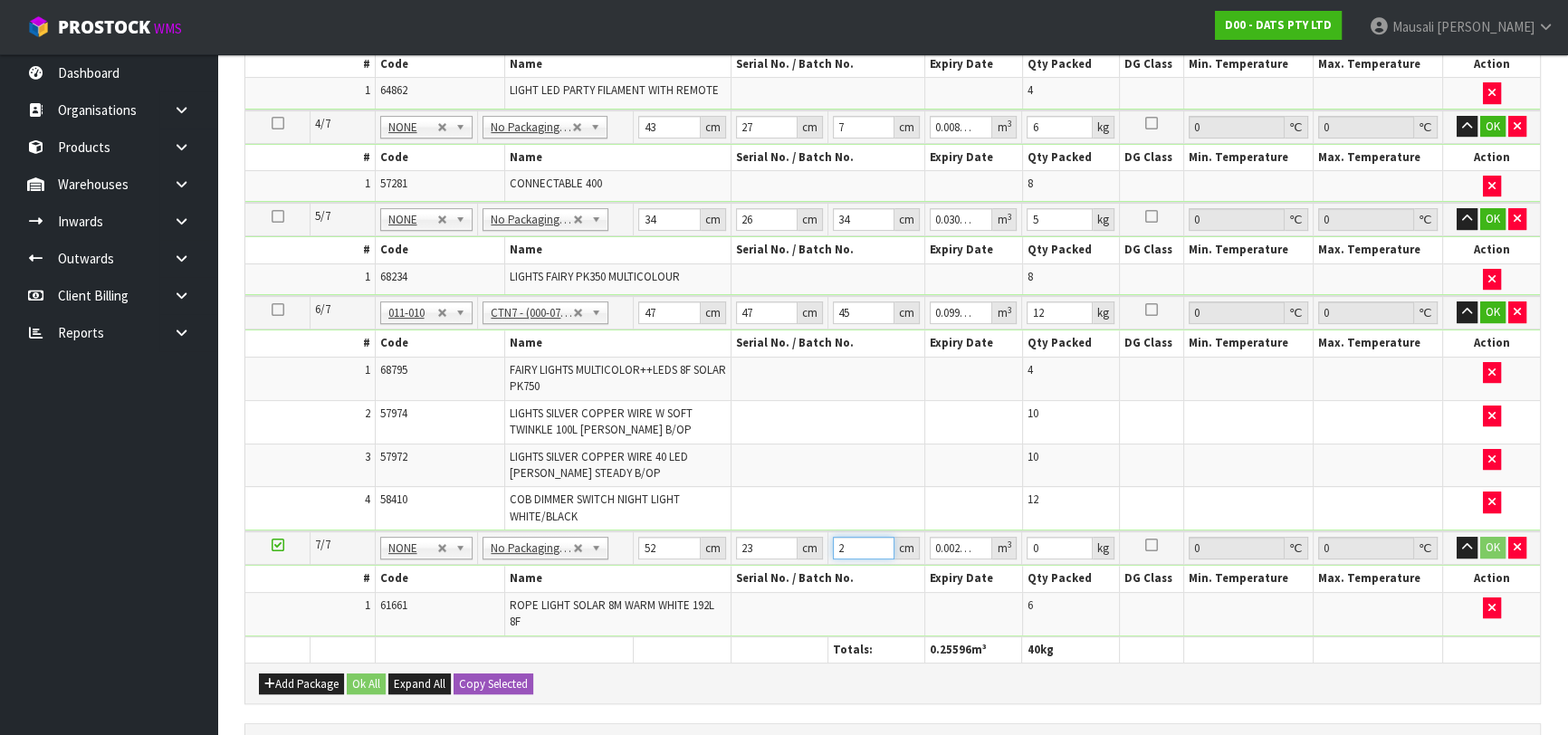
type input "0.026312"
type input "22"
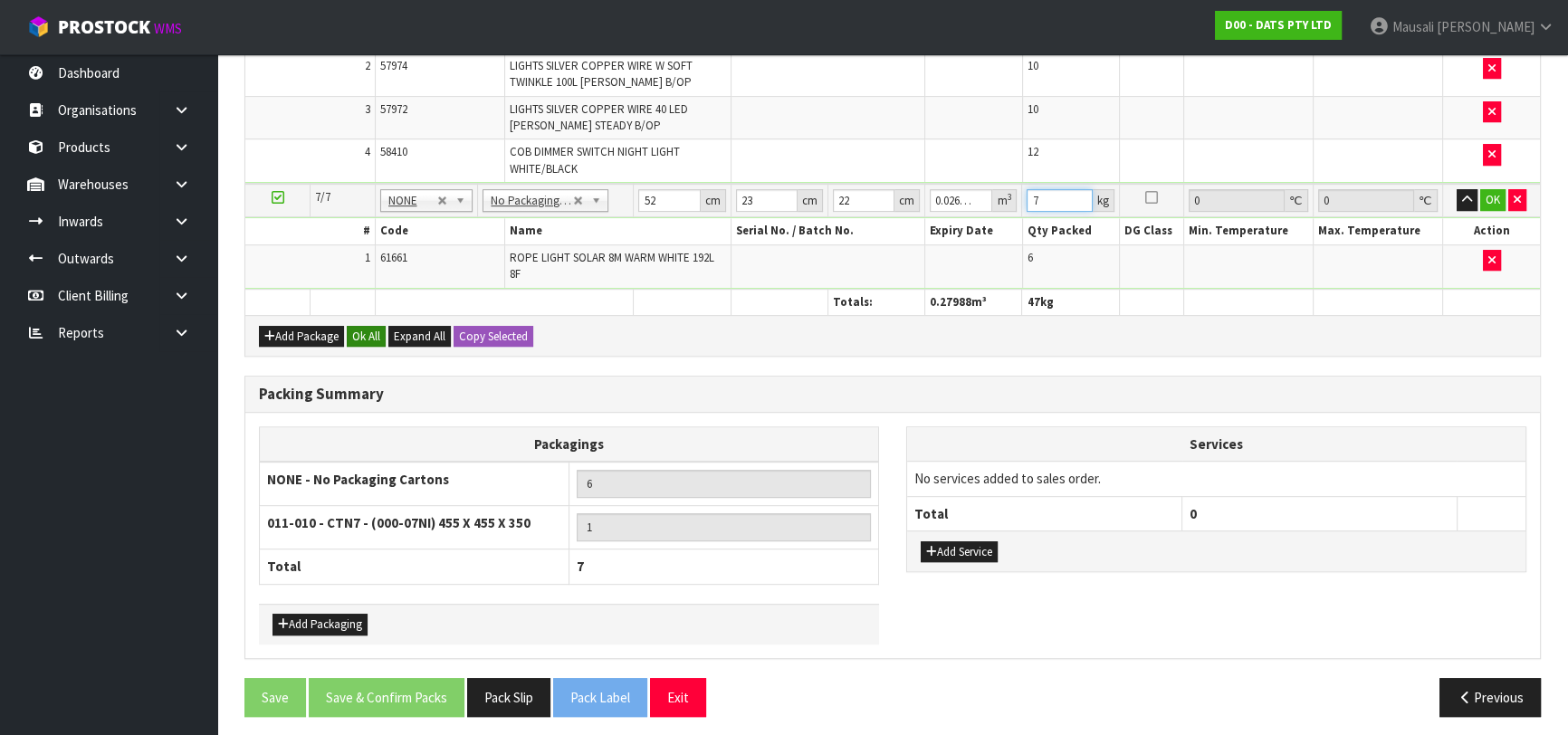
type input "7"
click at [373, 326] on button "Ok All" at bounding box center [366, 336] width 39 height 21
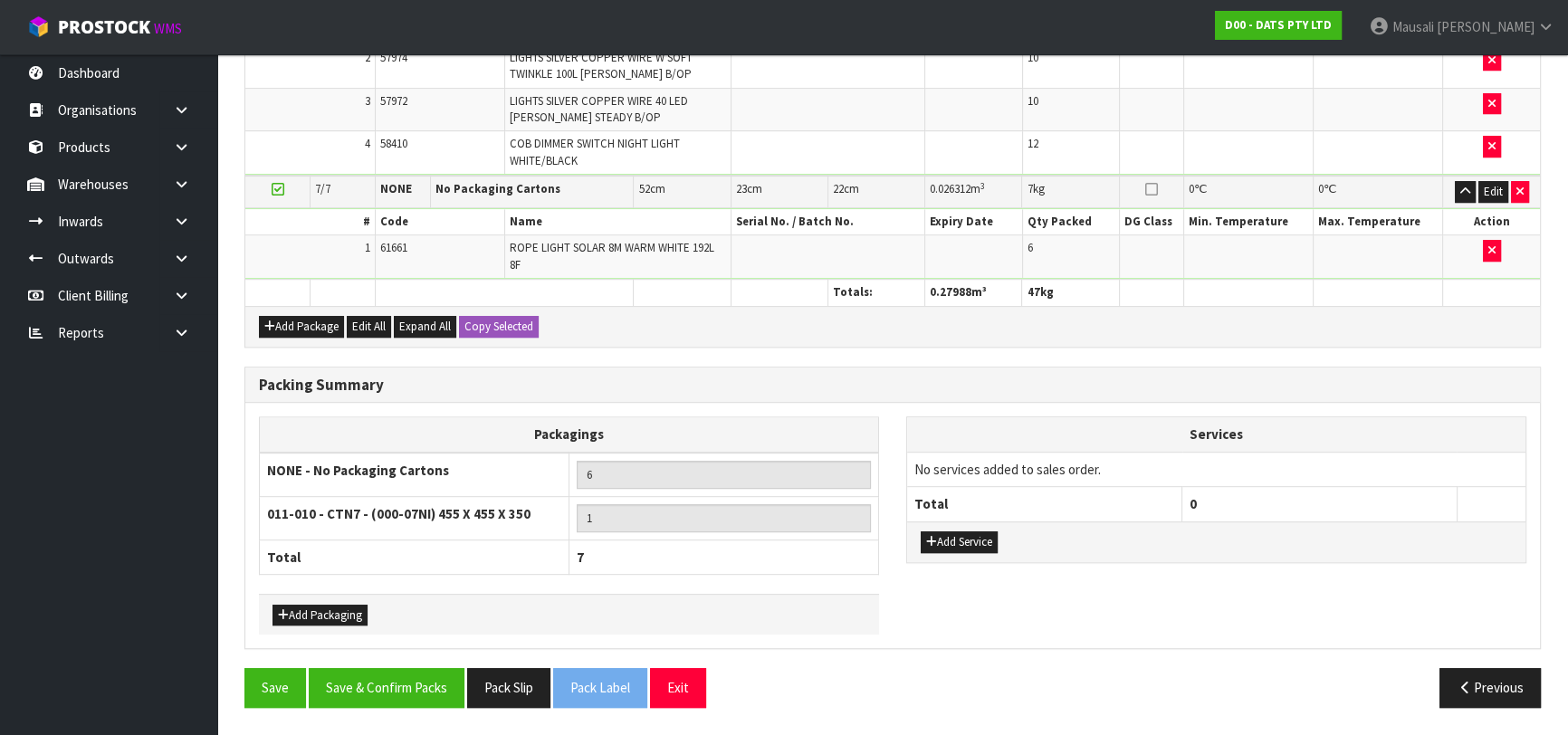
scroll to position [1088, 0]
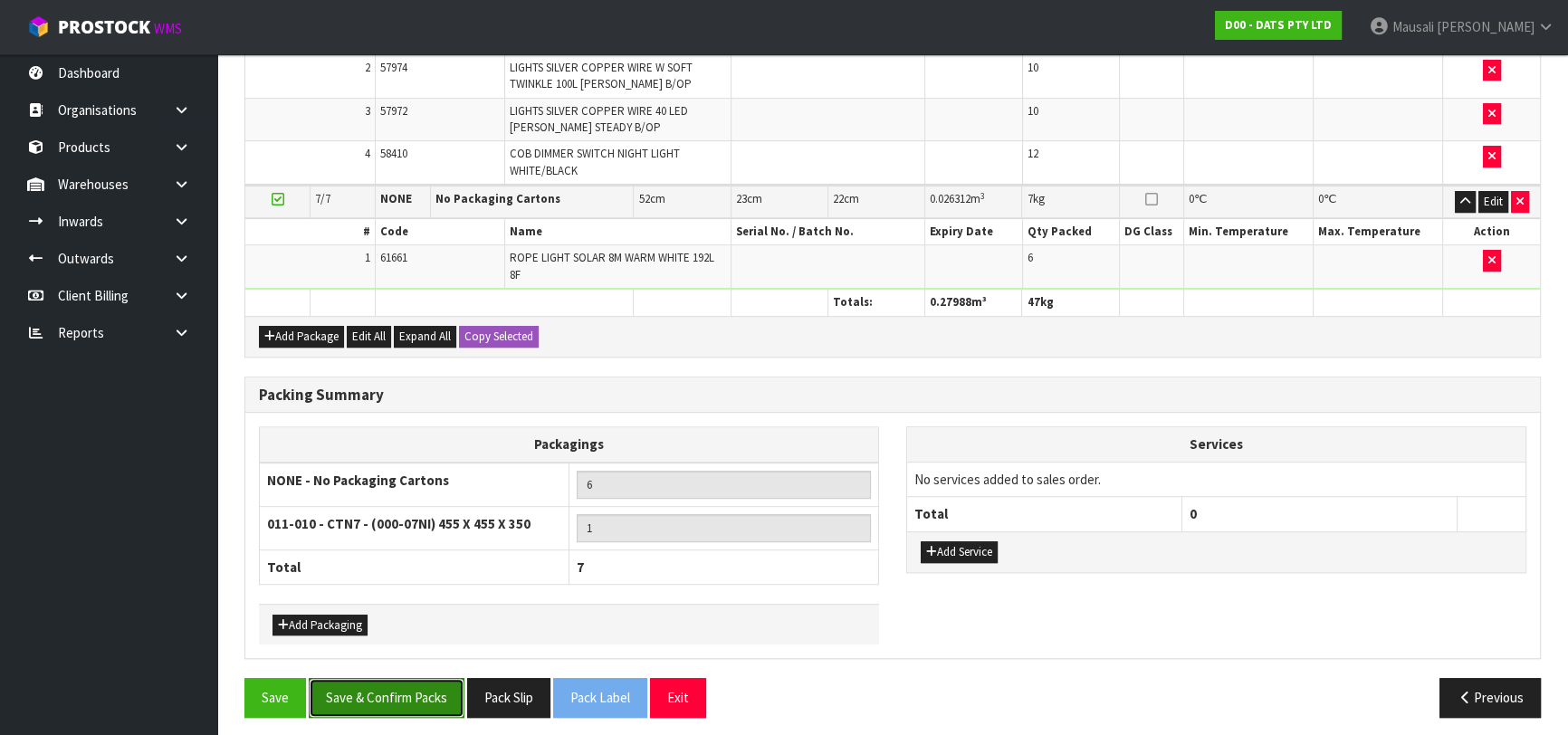
click at [388, 679] on button "Save & Confirm Packs" at bounding box center [386, 698] width 155 height 39
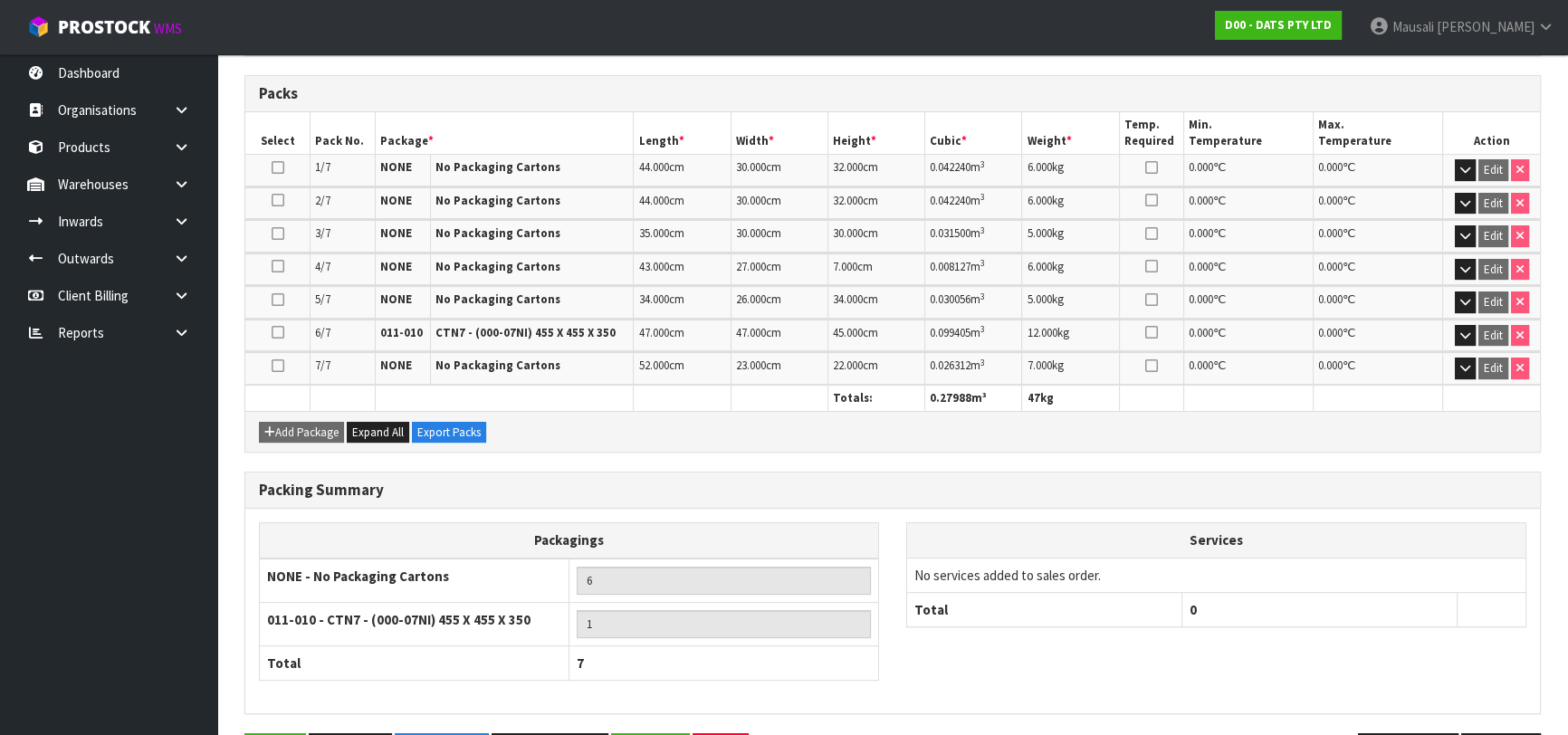
scroll to position [526, 0]
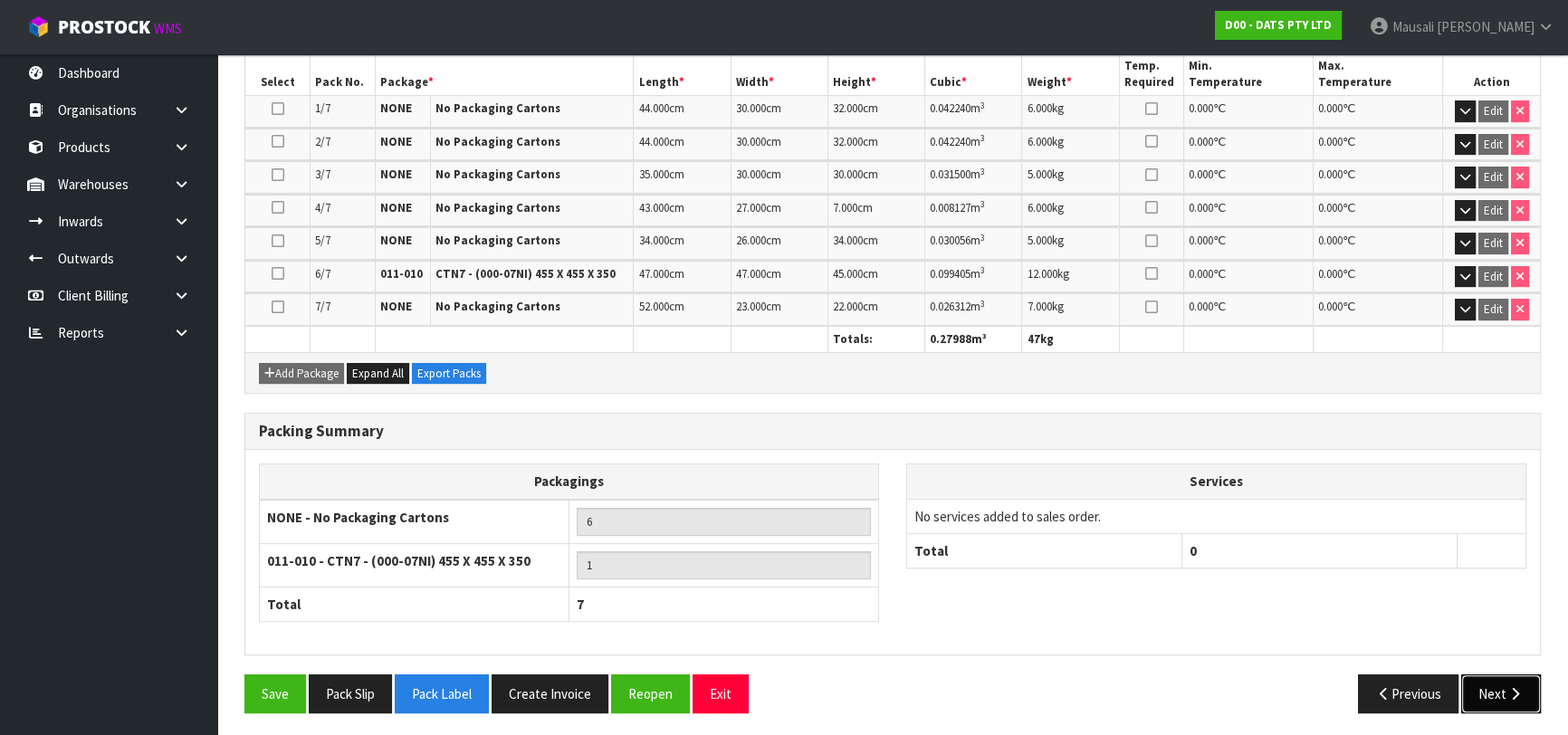
click at [1507, 688] on icon "button" at bounding box center [1515, 694] width 17 height 14
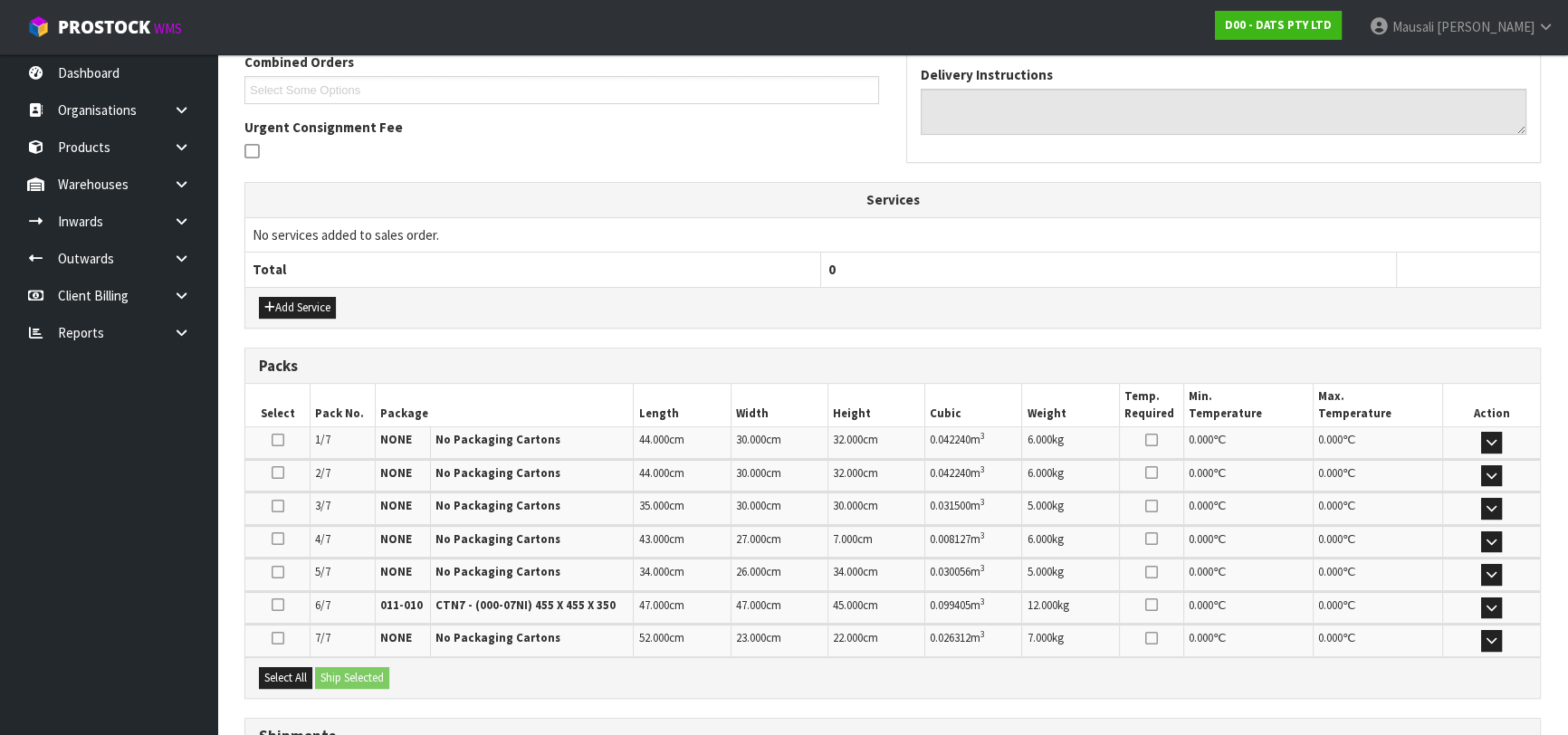
scroll to position [634, 0]
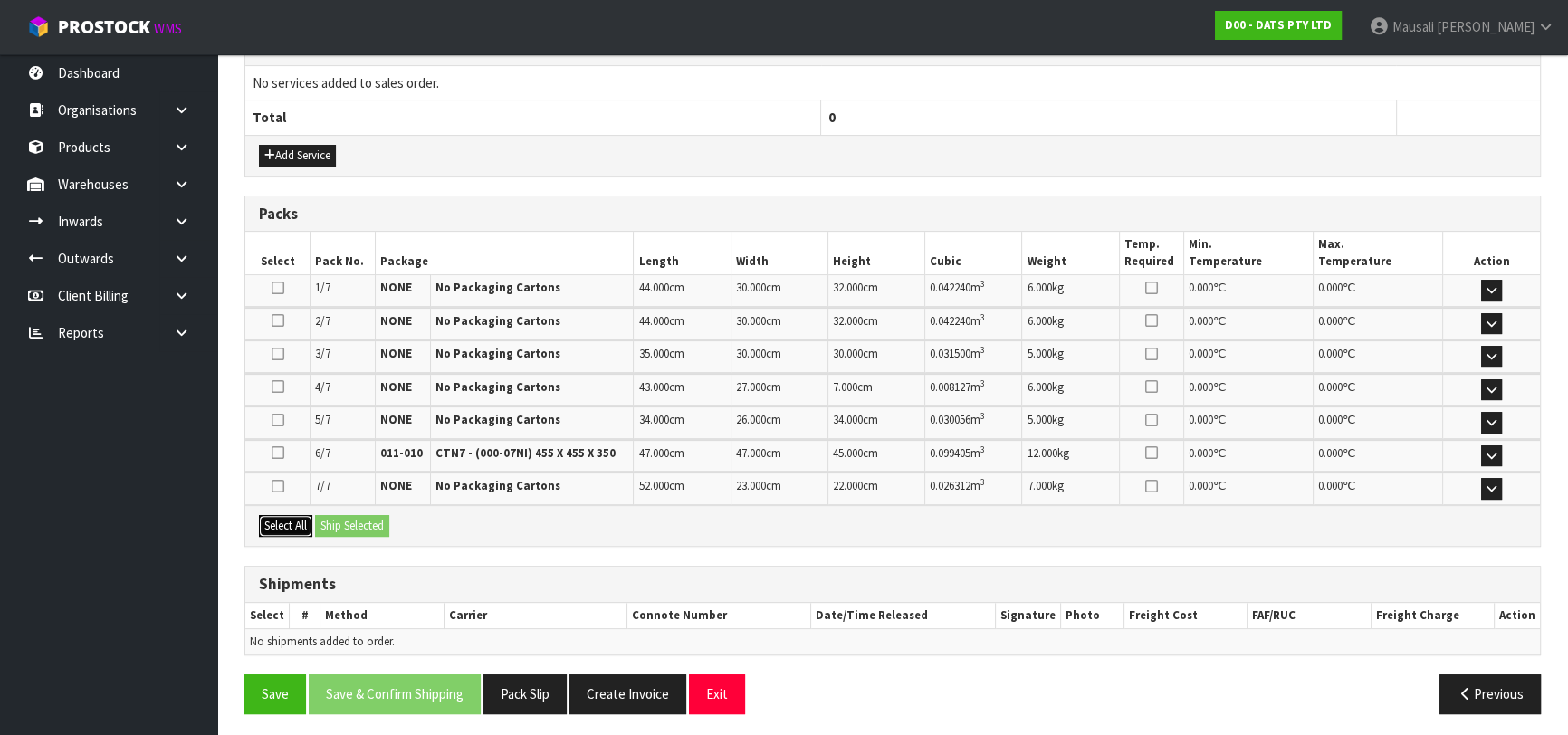
click at [295, 524] on button "Select All" at bounding box center [285, 526] width 53 height 21
click at [329, 518] on button "Ship Selected" at bounding box center [352, 526] width 74 height 21
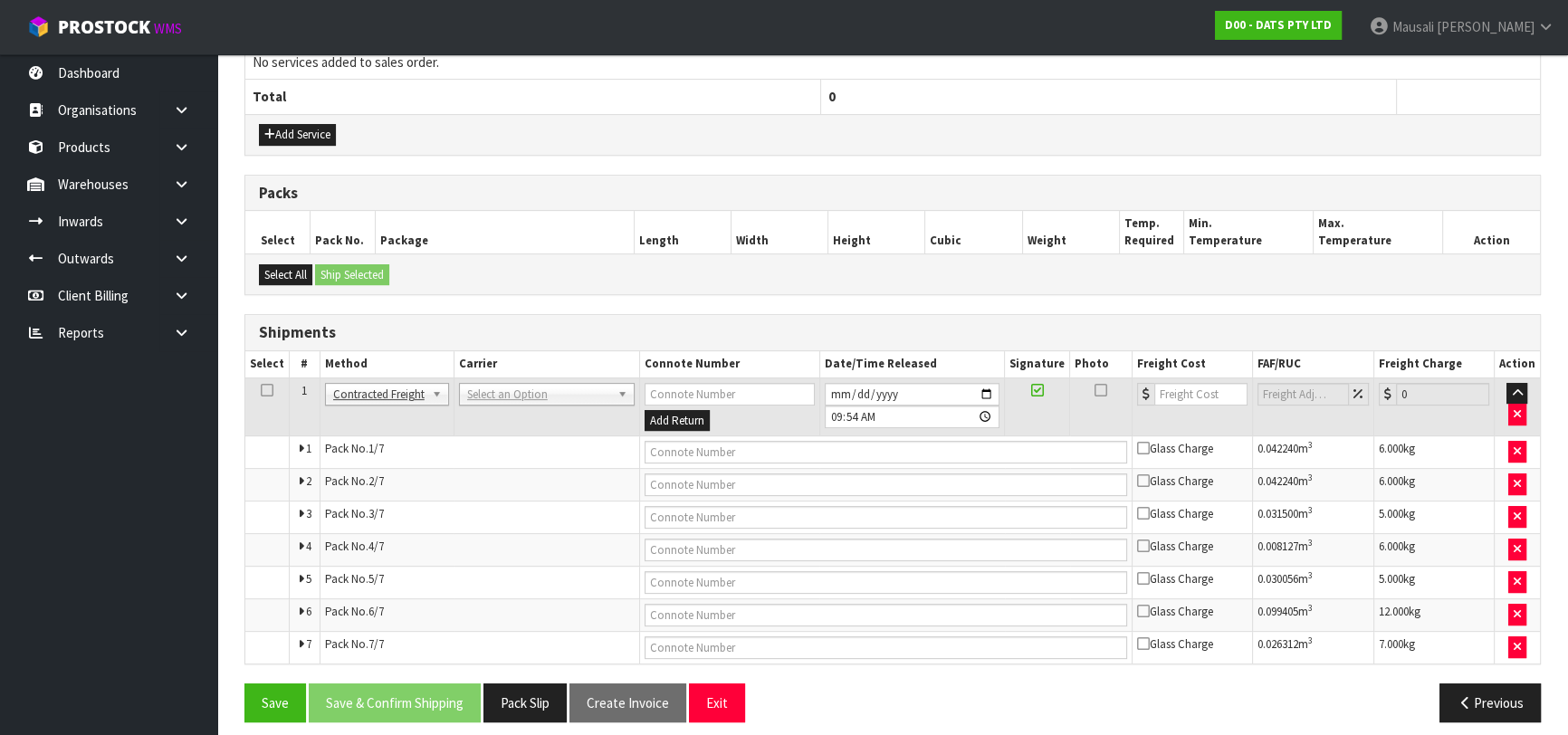
scroll to position [665, 0]
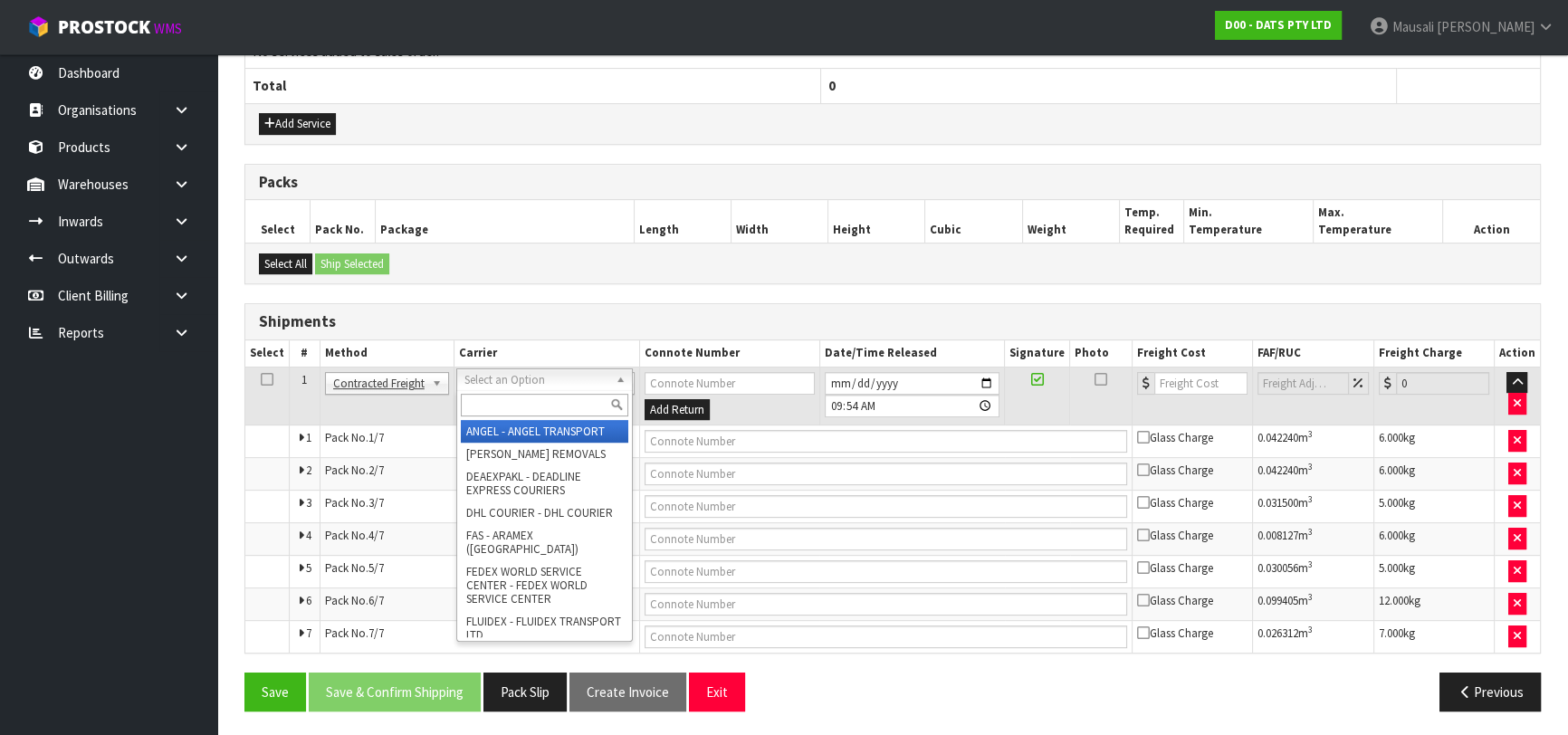
click at [512, 404] on input "text" at bounding box center [544, 405] width 167 height 22
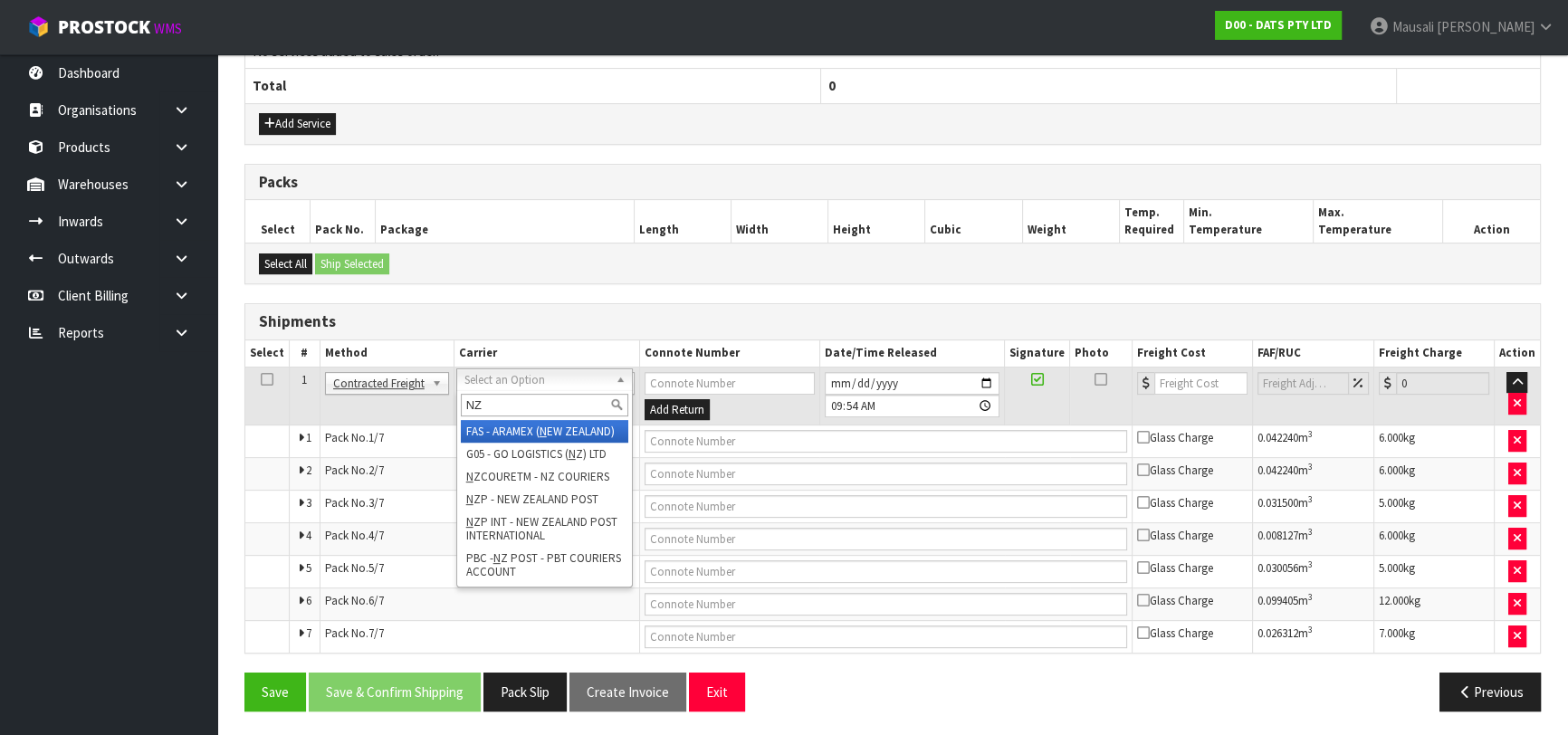
type input "NZP"
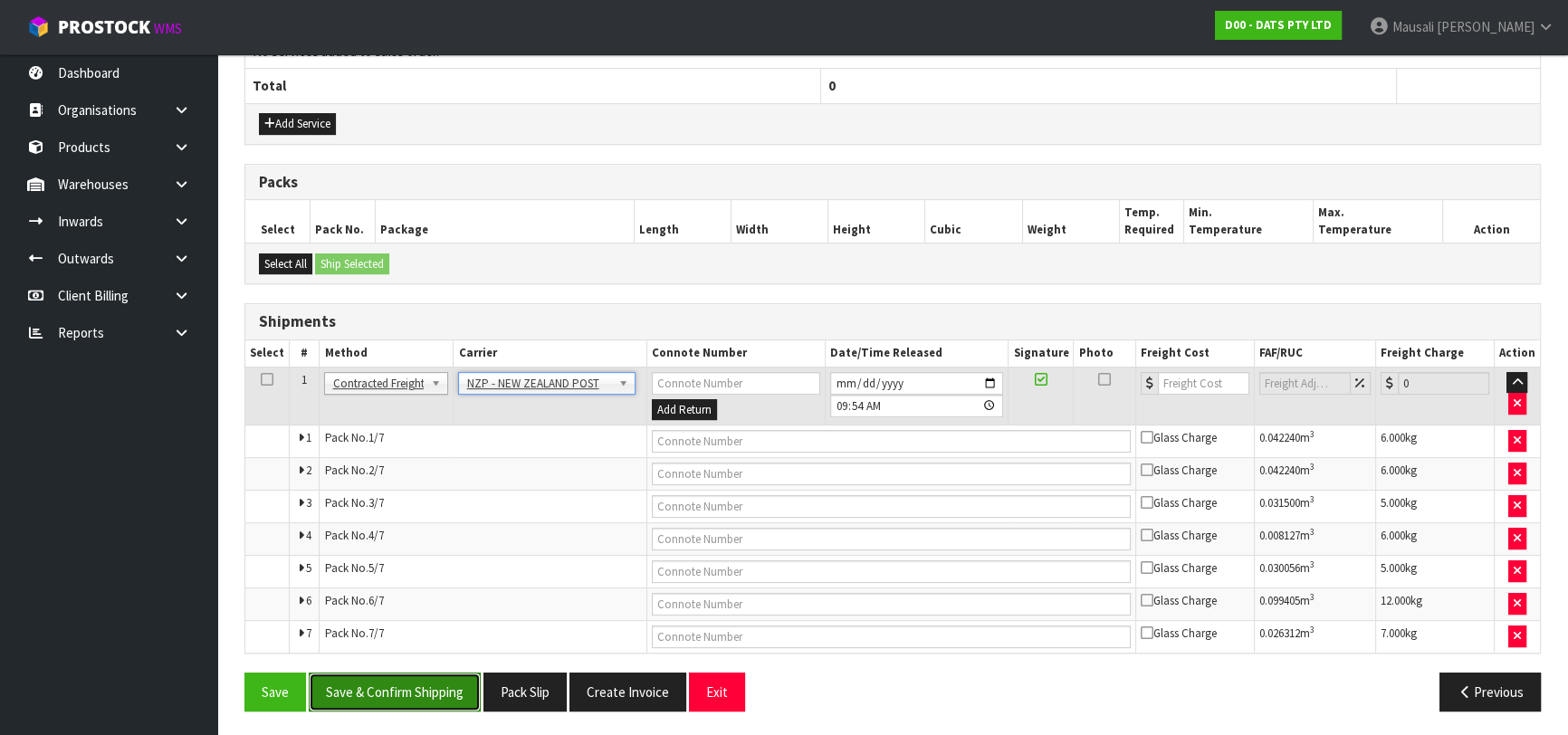
click at [413, 692] on button "Save & Confirm Shipping" at bounding box center [394, 692] width 172 height 39
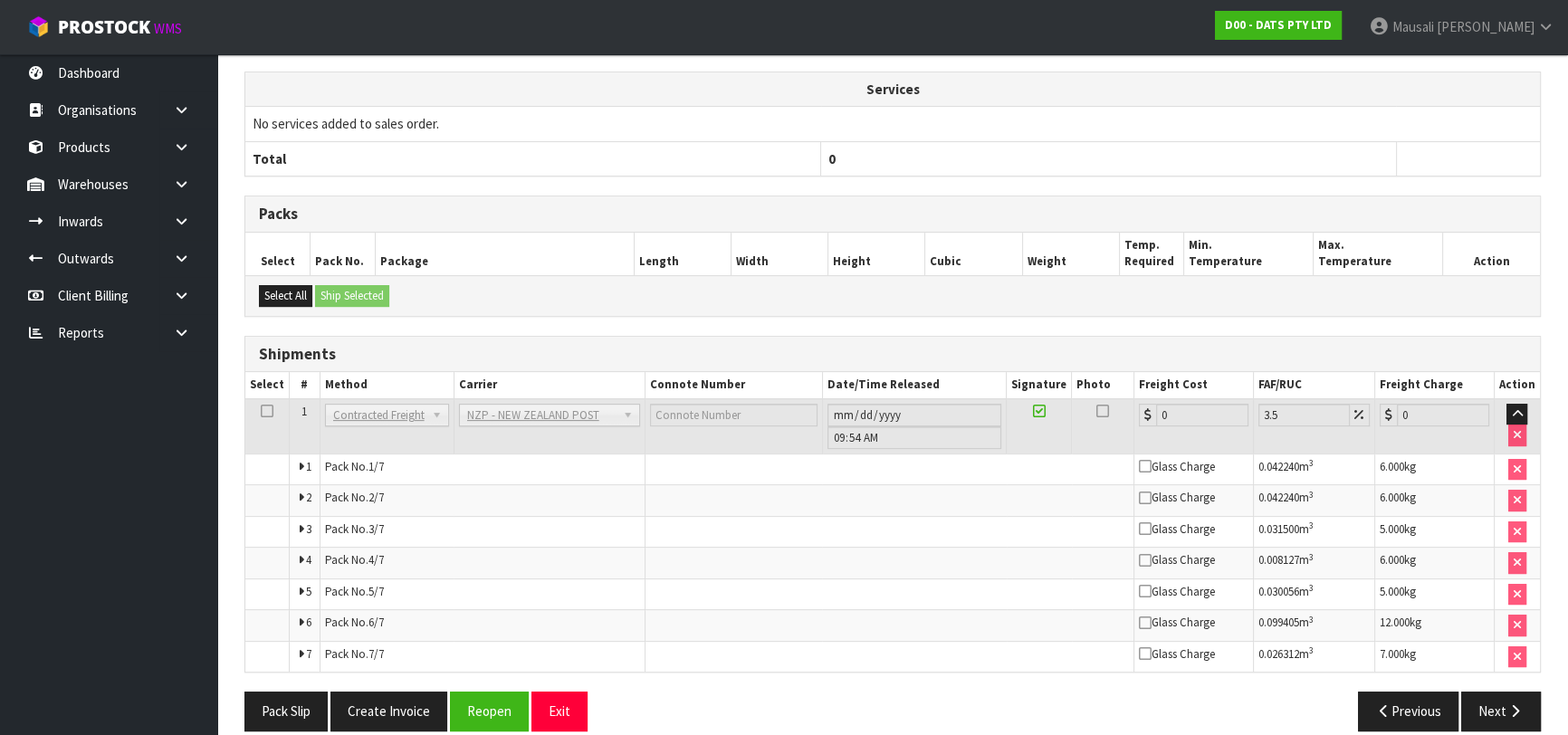
scroll to position [631, 0]
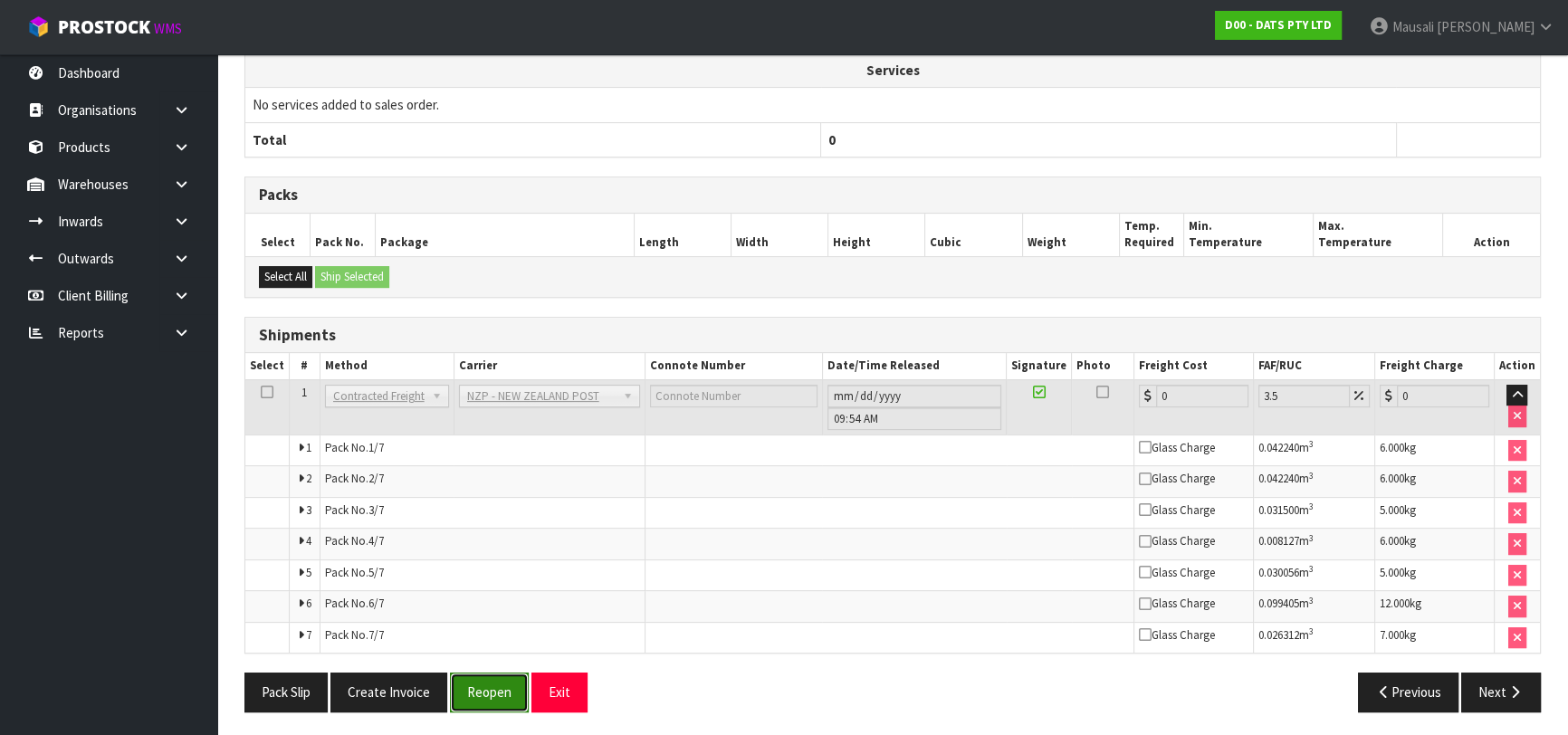
click at [507, 675] on button "Reopen" at bounding box center [489, 692] width 79 height 39
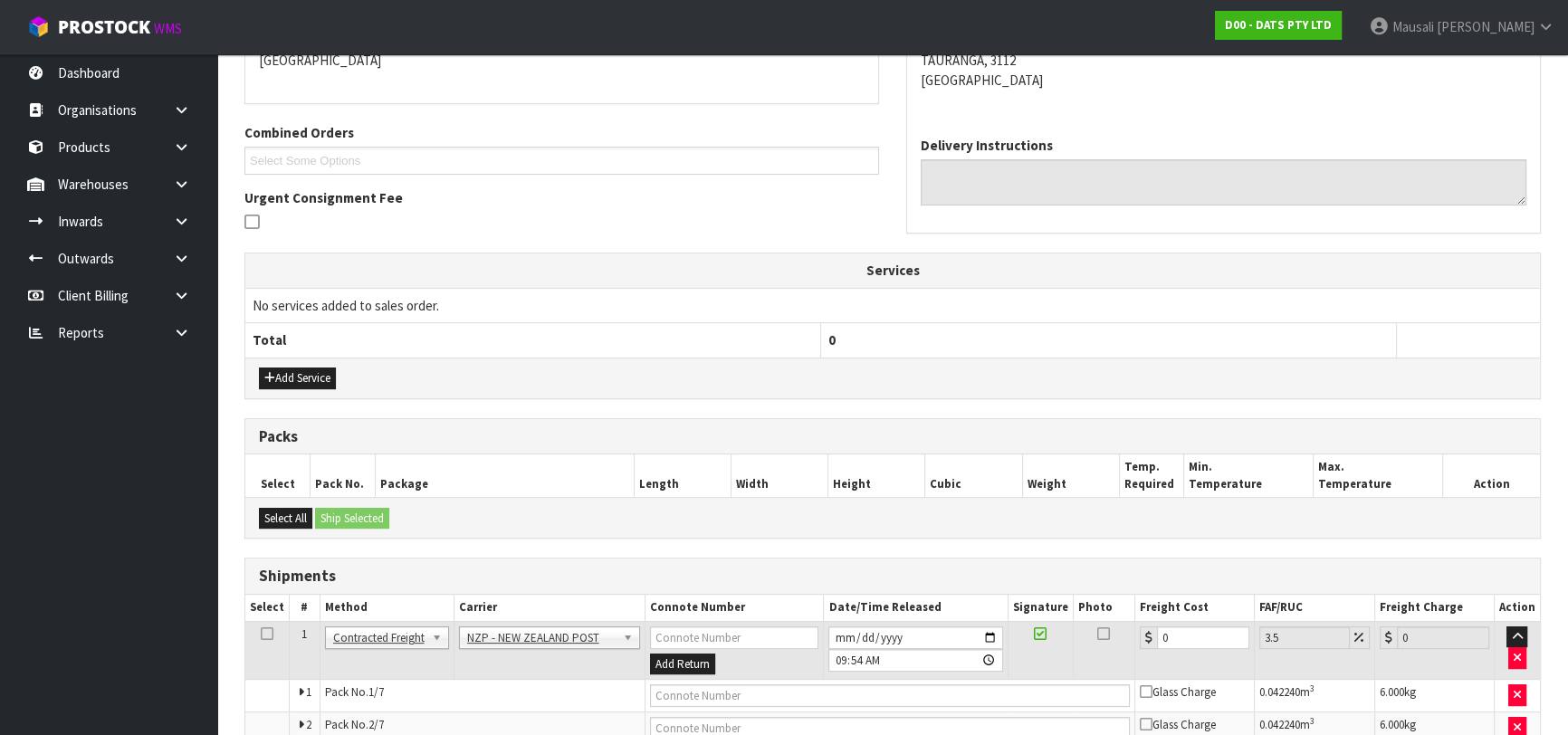
scroll to position [665, 0]
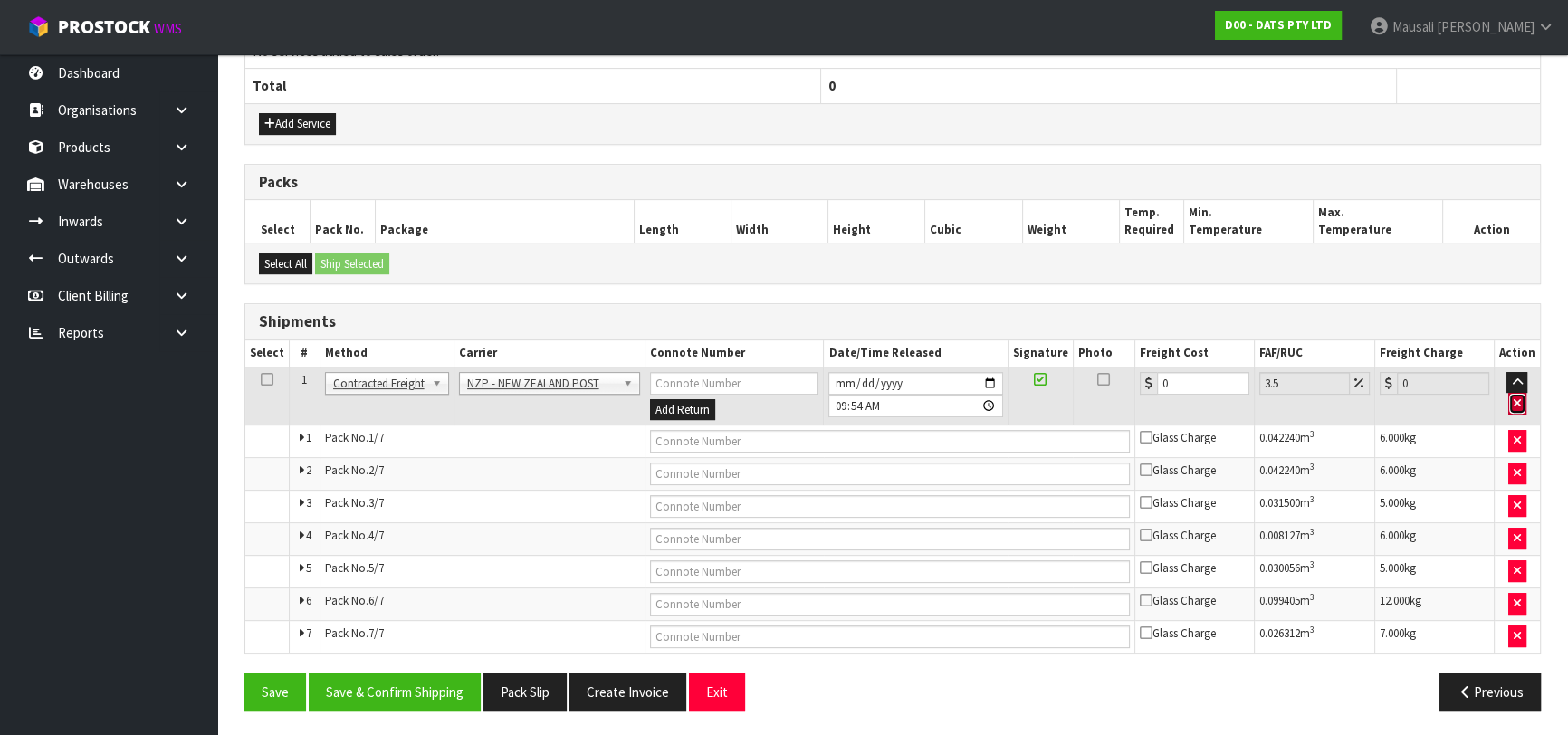
click at [1518, 398] on icon "button" at bounding box center [1517, 403] width 7 height 12
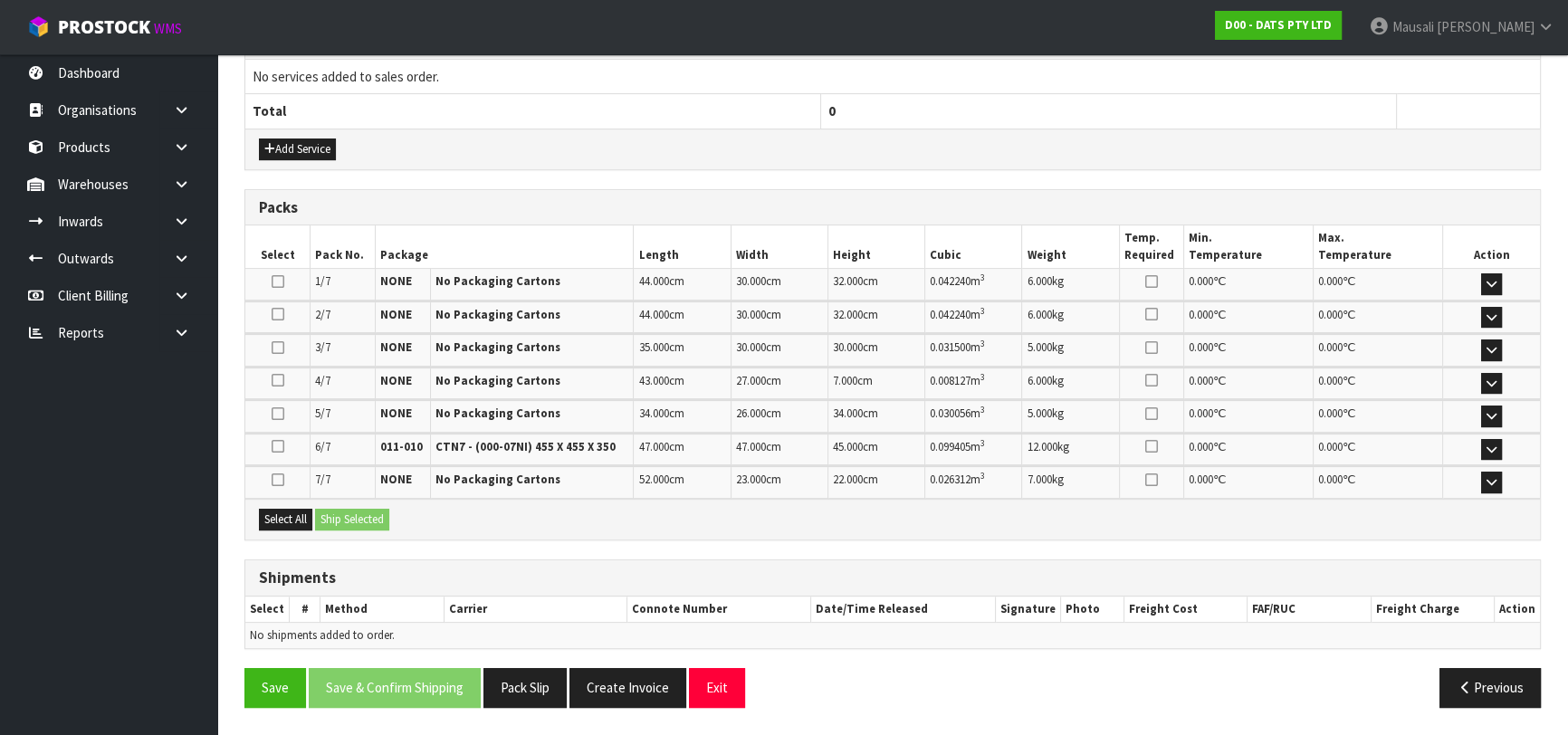
scroll to position [634, 0]
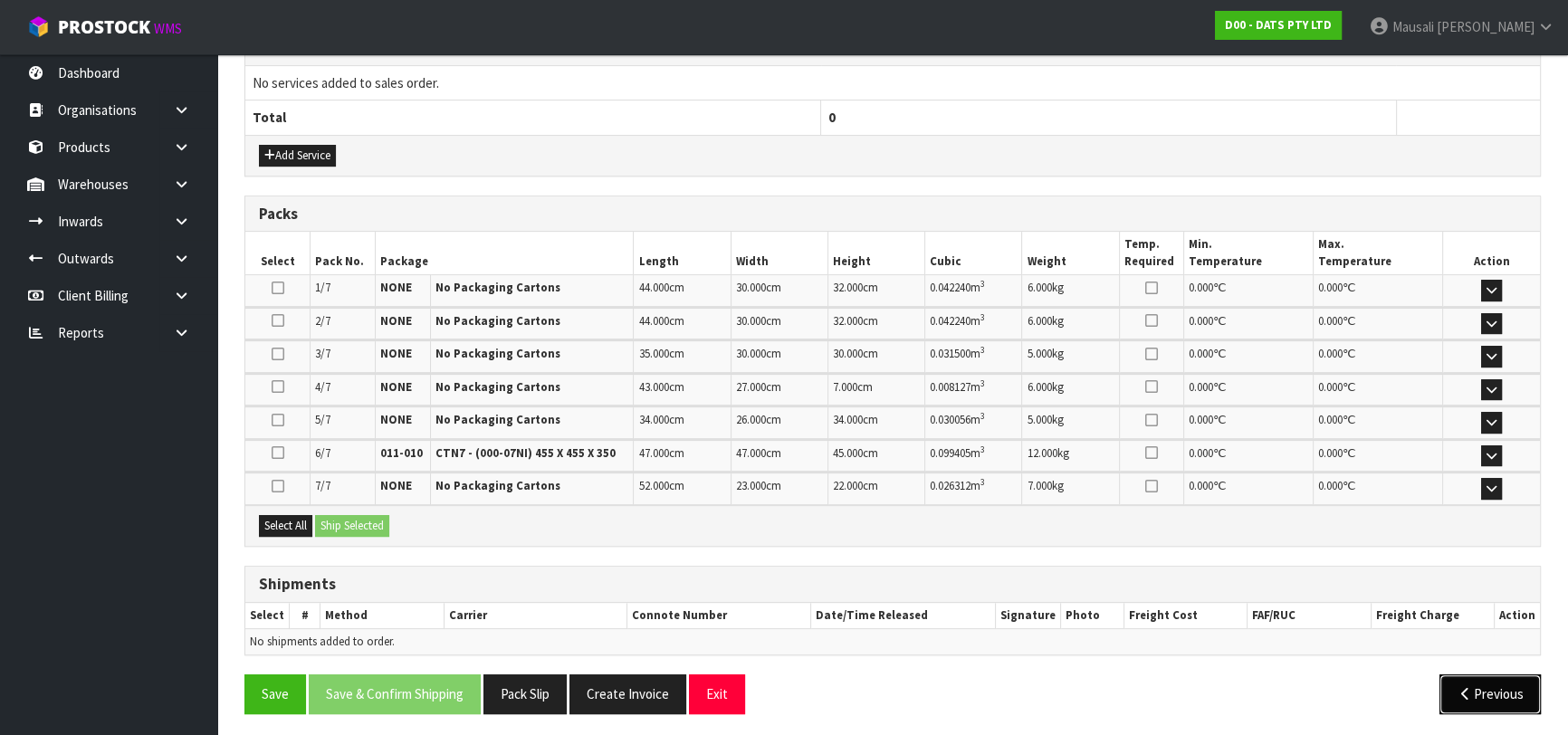
click at [1492, 681] on button "Previous" at bounding box center [1490, 694] width 101 height 39
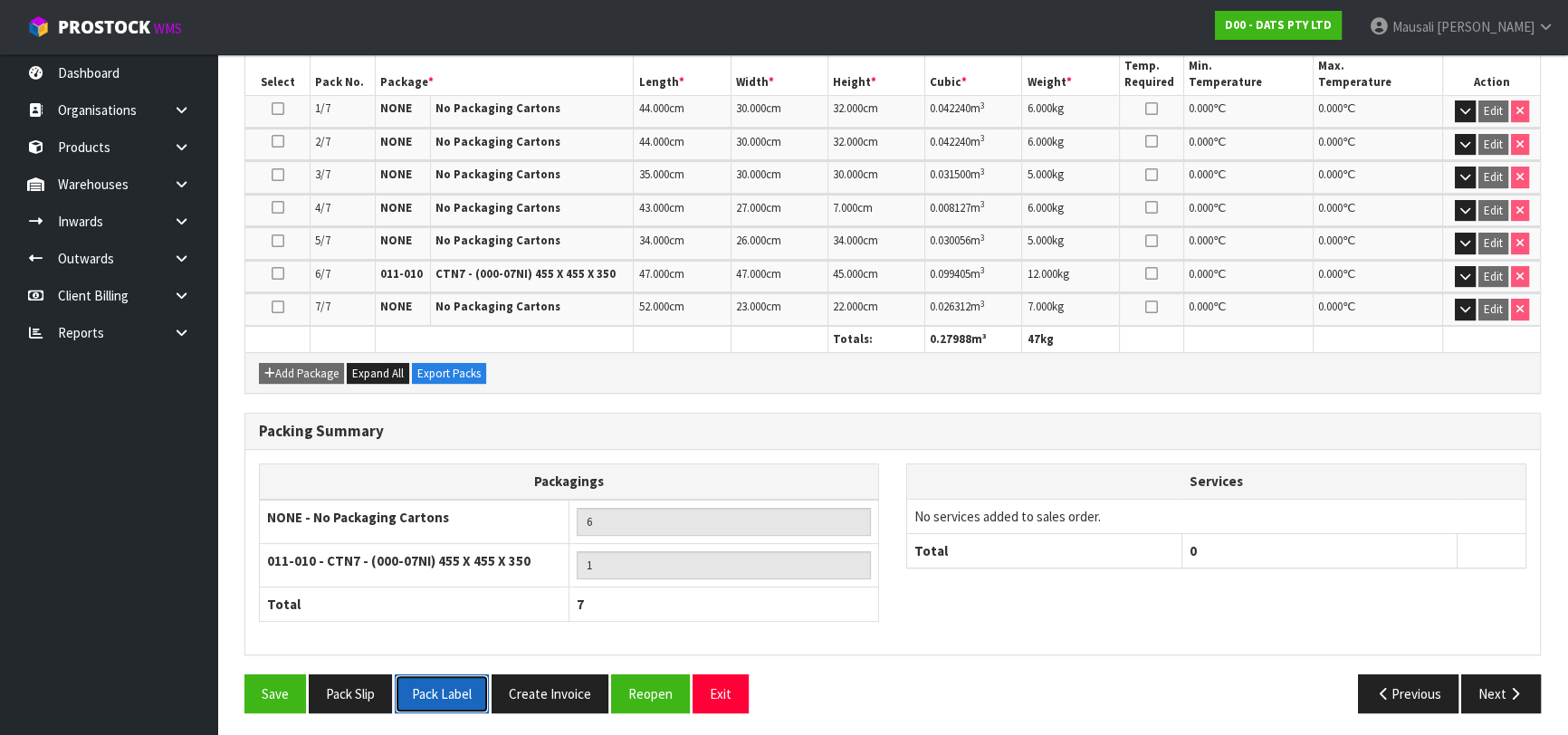
click at [455, 685] on button "Pack Label" at bounding box center [441, 694] width 94 height 39
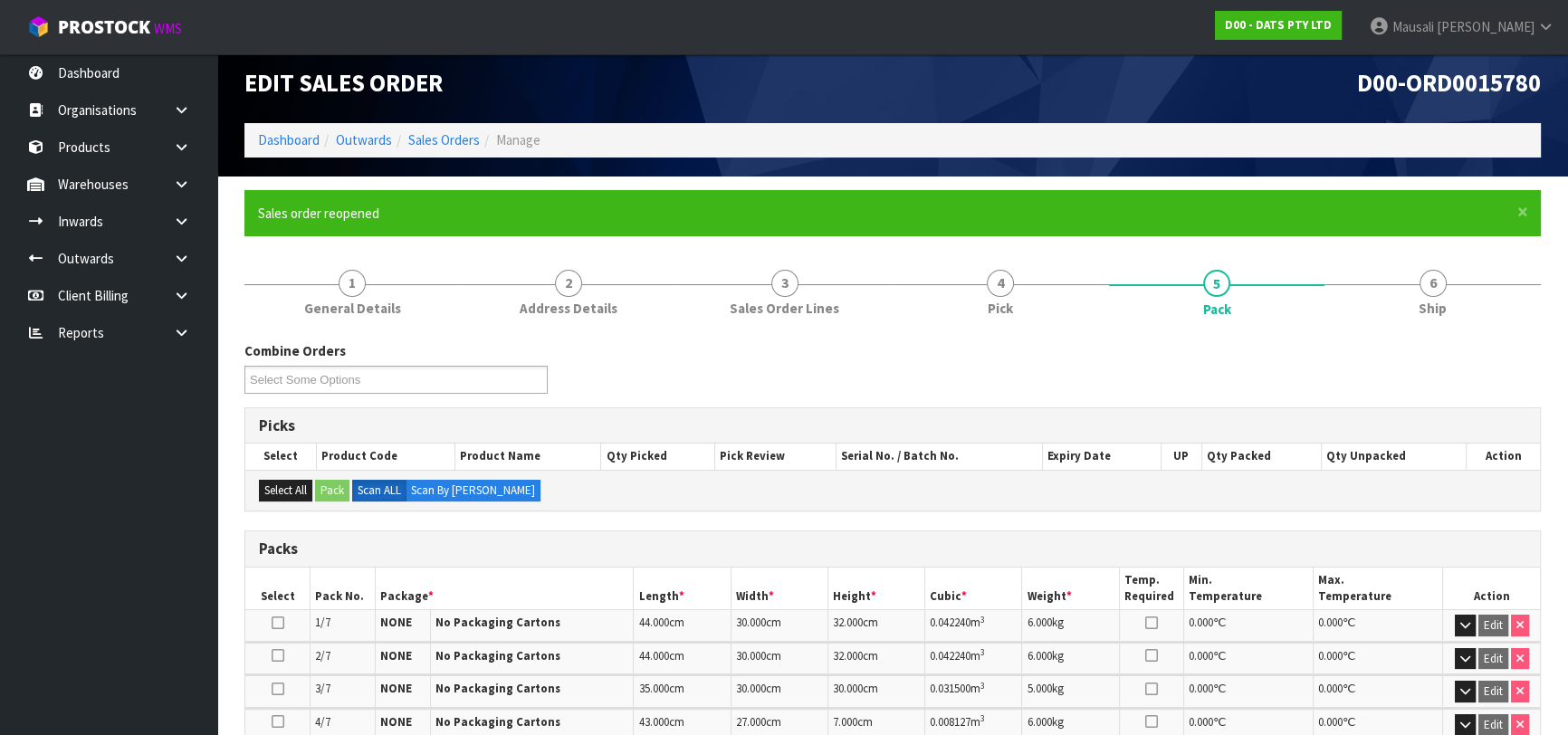
scroll to position [0, 0]
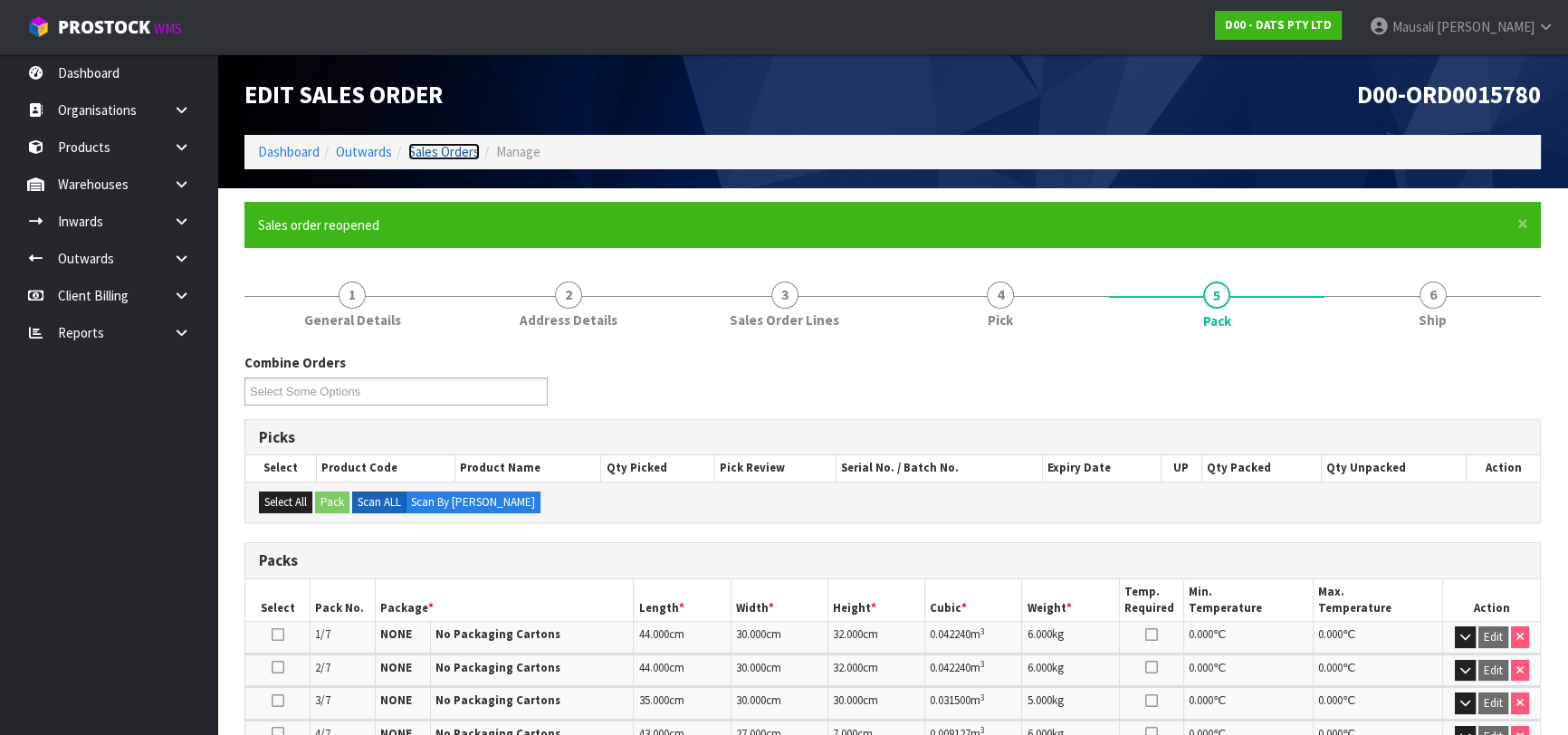
click at [441, 152] on link "Sales Orders" at bounding box center [444, 152] width 72 height 17
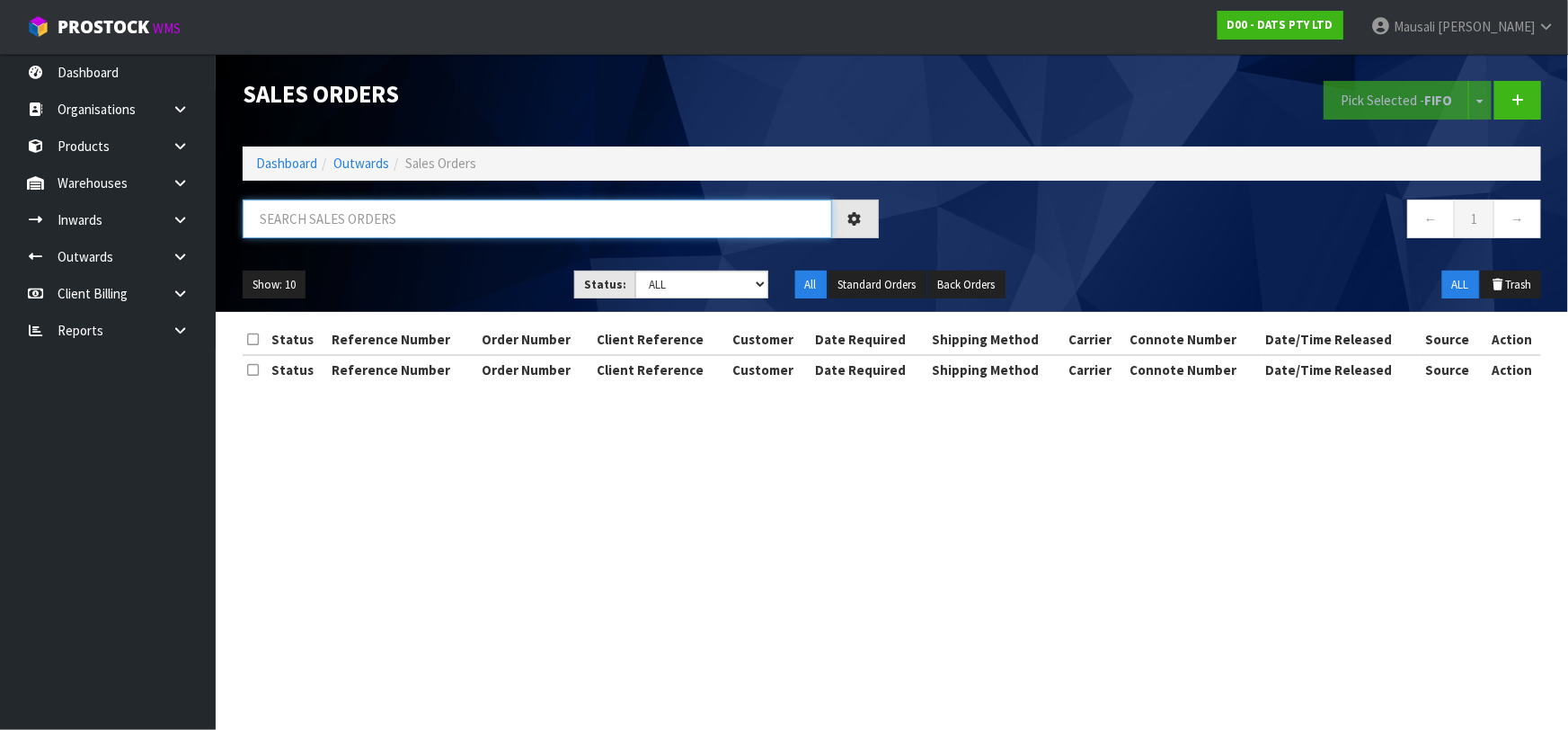
click at [272, 231] on input "text" at bounding box center [537, 219] width 589 height 39
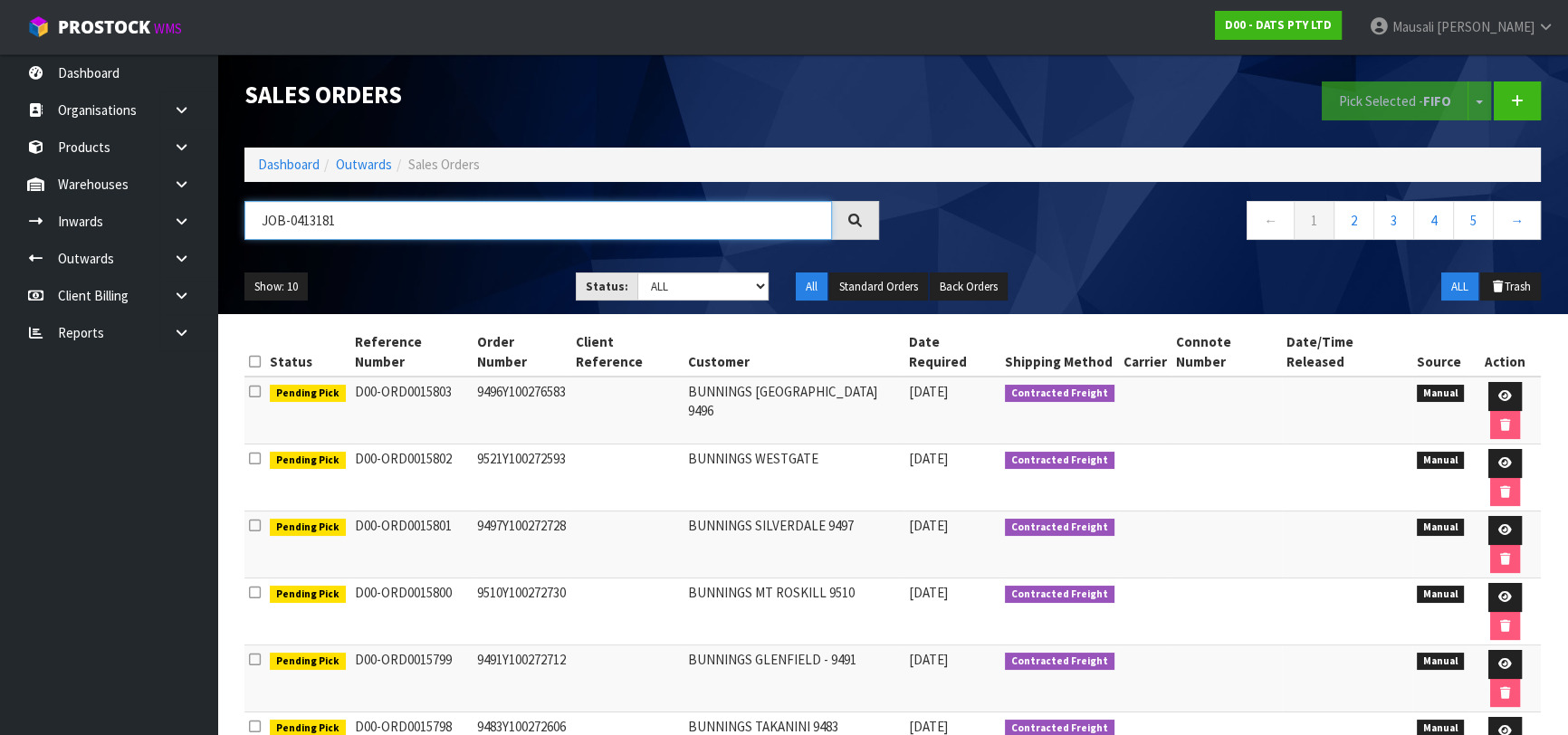
type input "JOB-0413181"
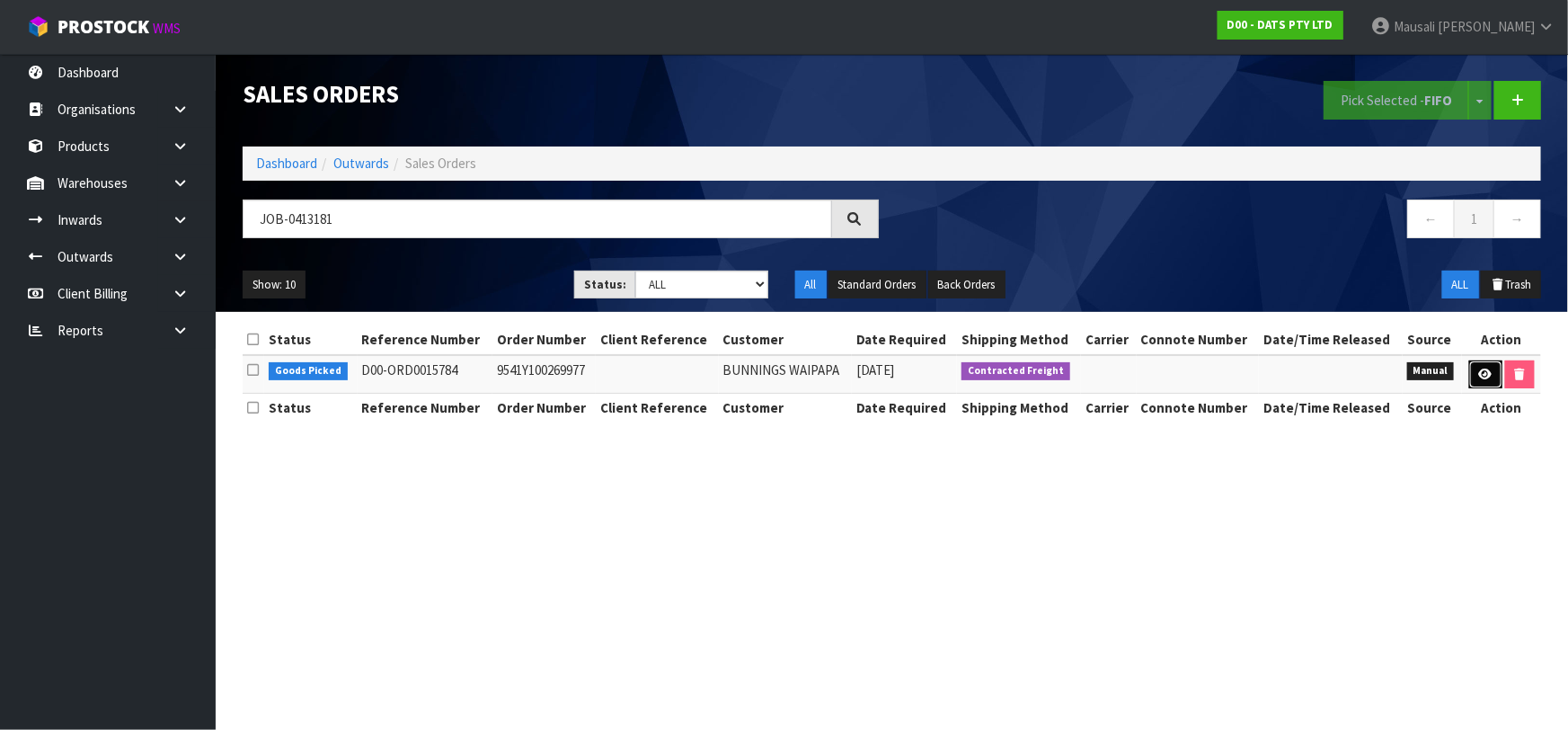
click at [1479, 372] on icon at bounding box center [1486, 374] width 14 height 12
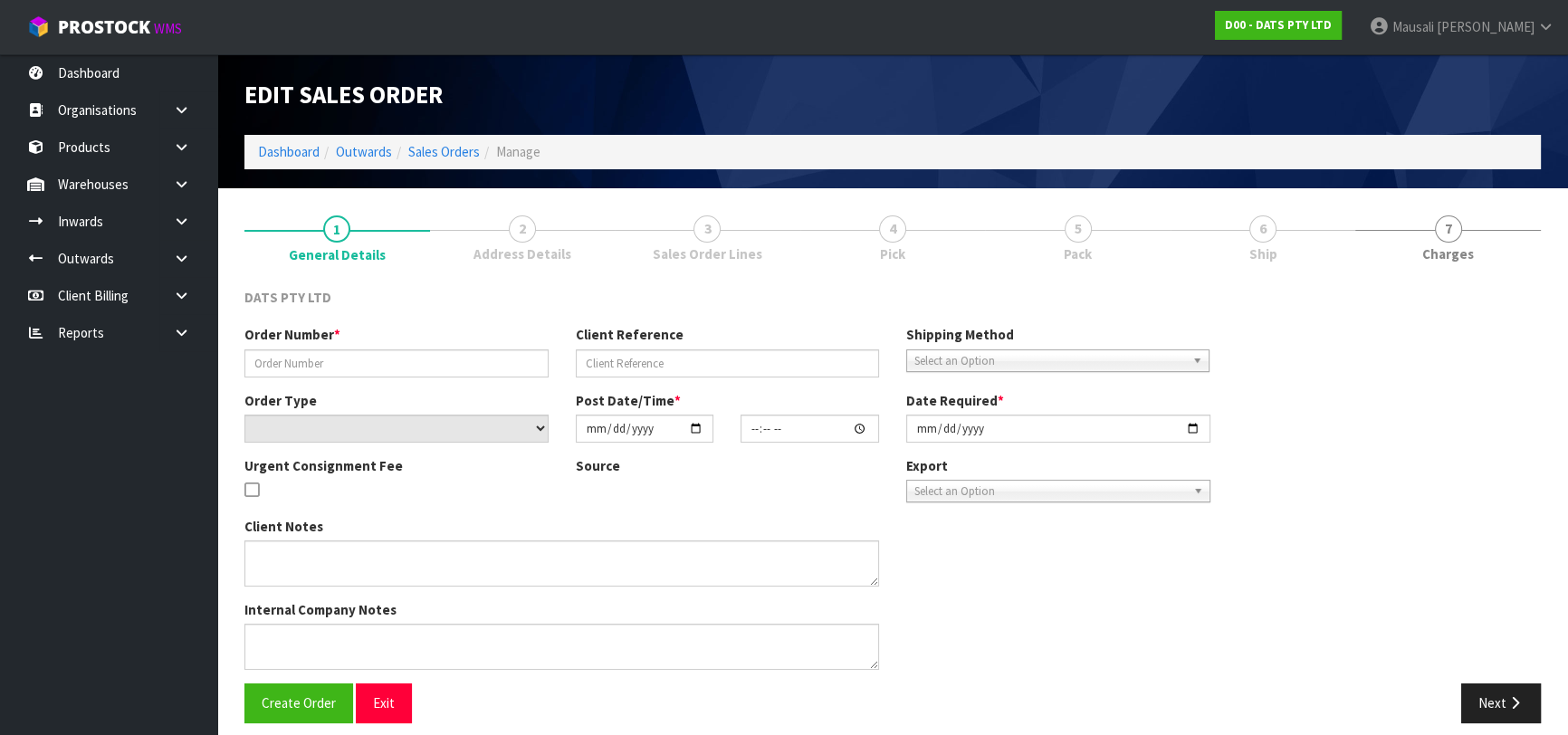
type input "9541Y100269977"
select select "number:0"
type input "[DATE]"
type input "09:48:00.000"
type input "[DATE]"
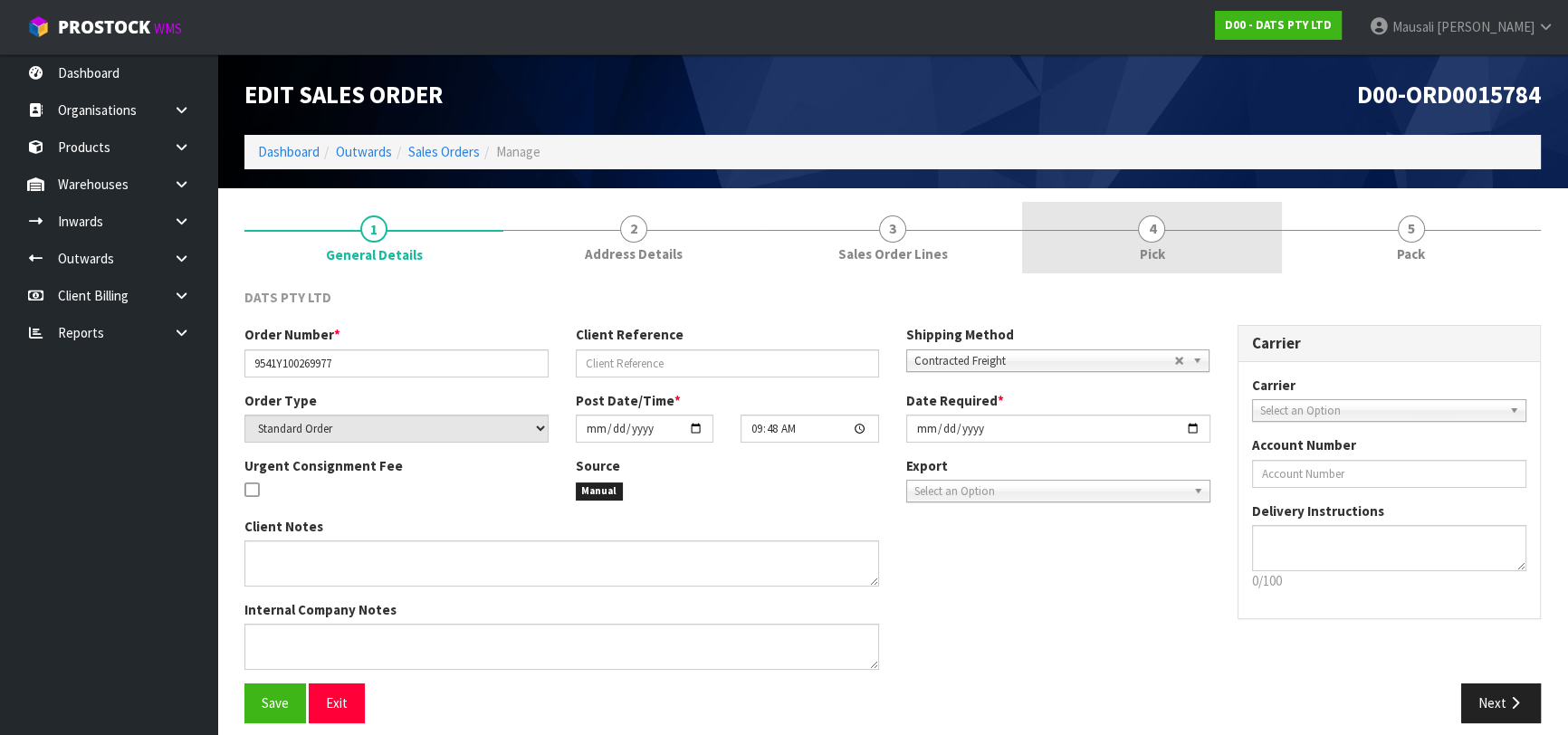
click at [1137, 236] on link "4 Pick" at bounding box center [1151, 237] width 259 height 72
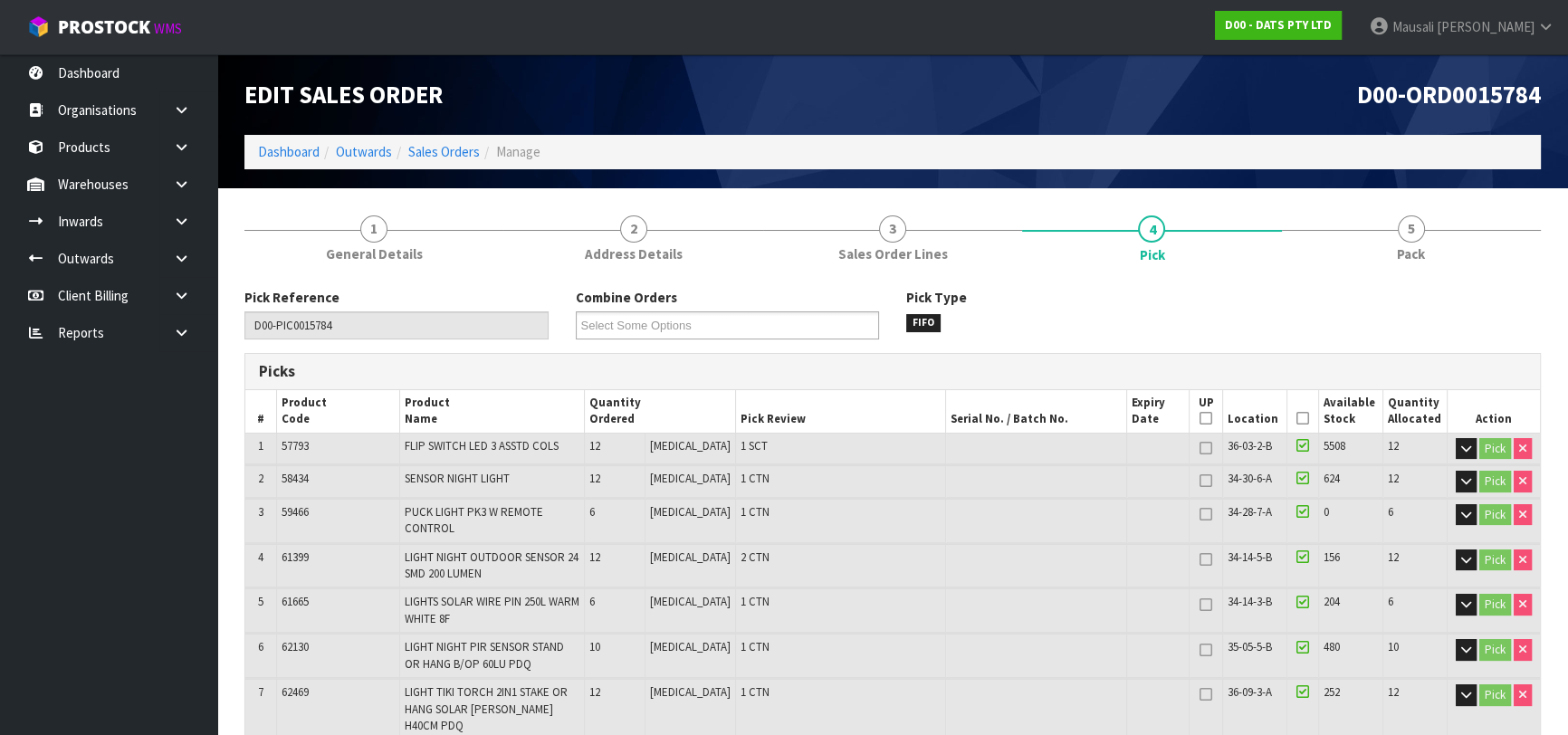
click at [1298, 419] on icon at bounding box center [1303, 419] width 13 height 1
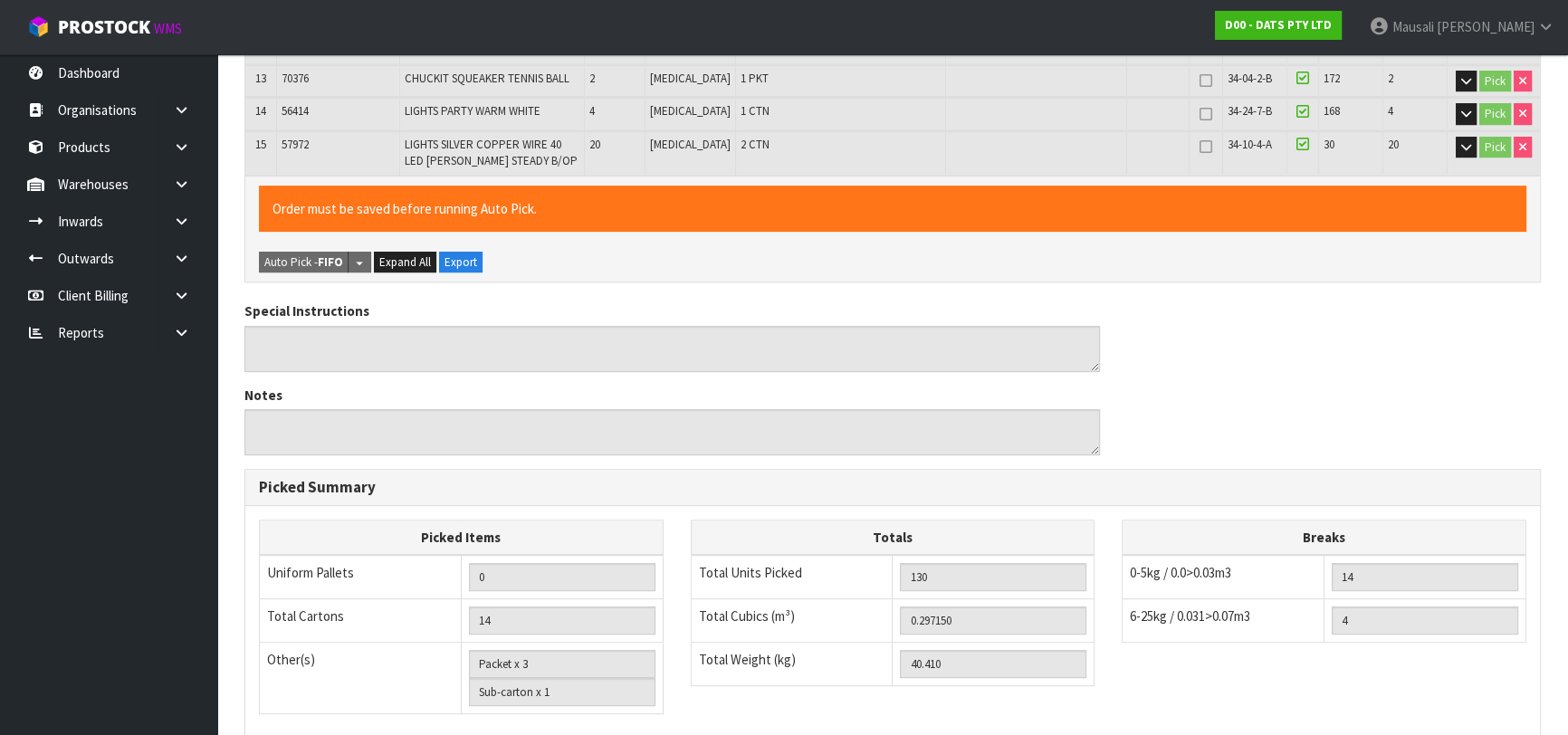
scroll to position [1114, 0]
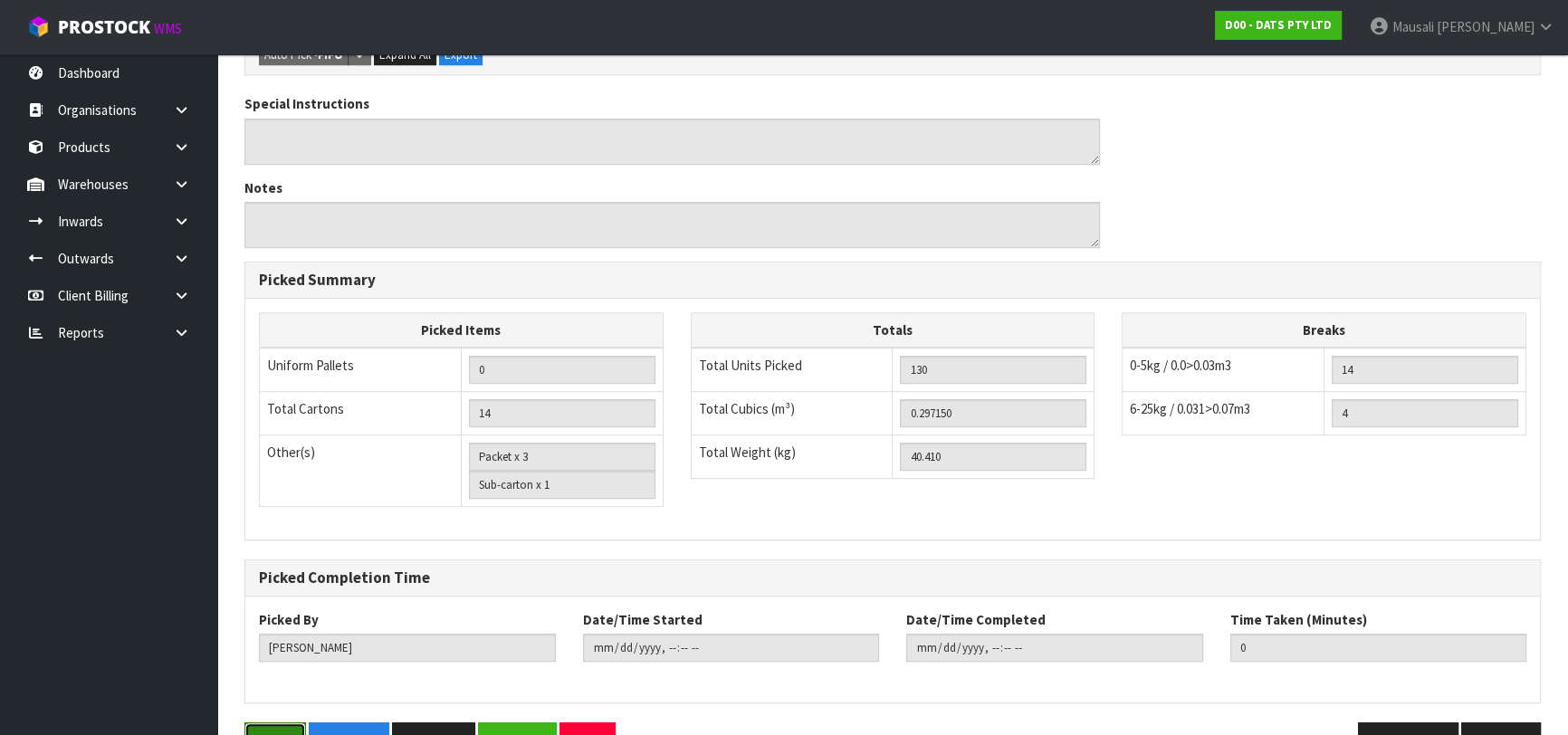
click at [289, 723] on button "Save" at bounding box center [275, 742] width 61 height 39
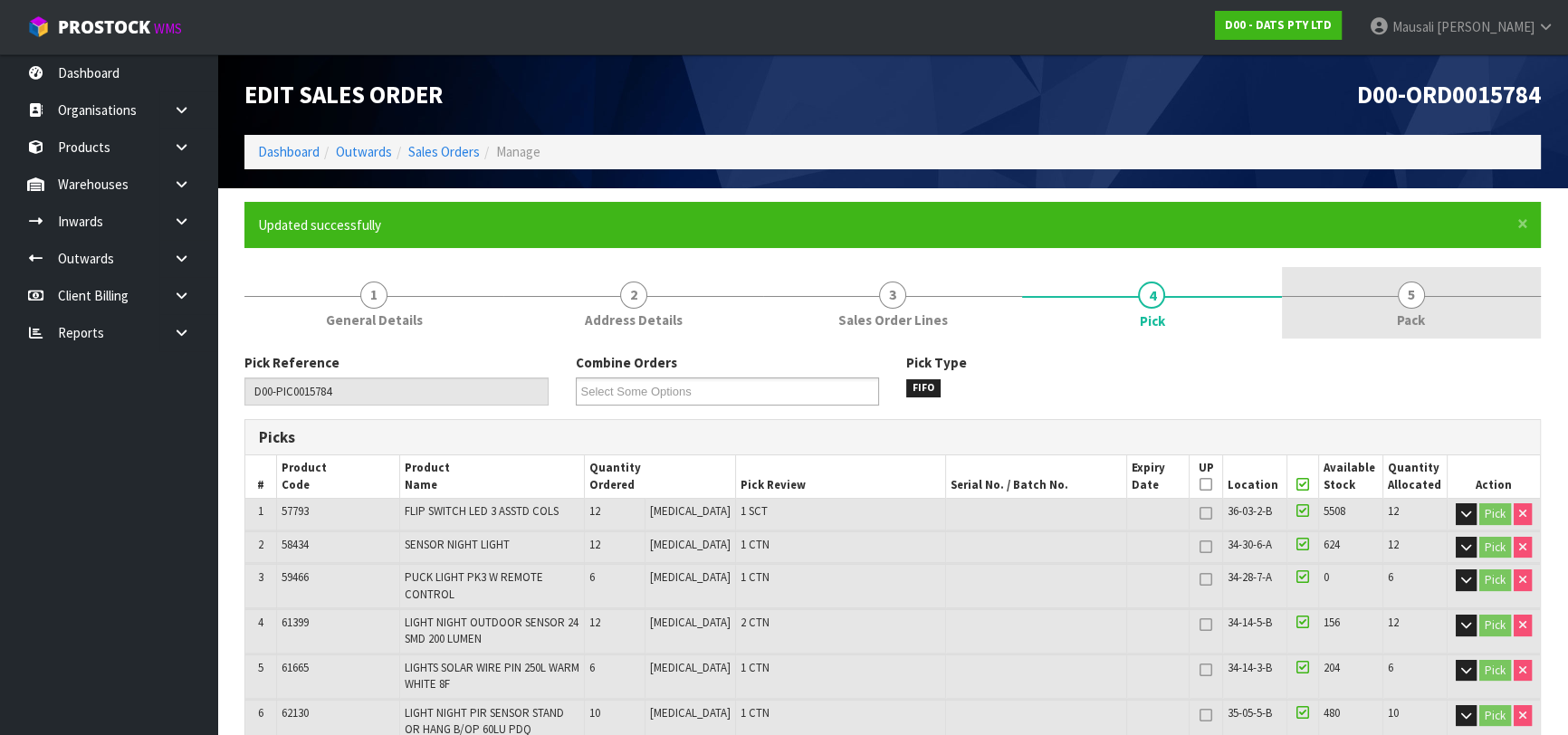
type input "[PERSON_NAME]"
type input "[DATE]T09:58:45"
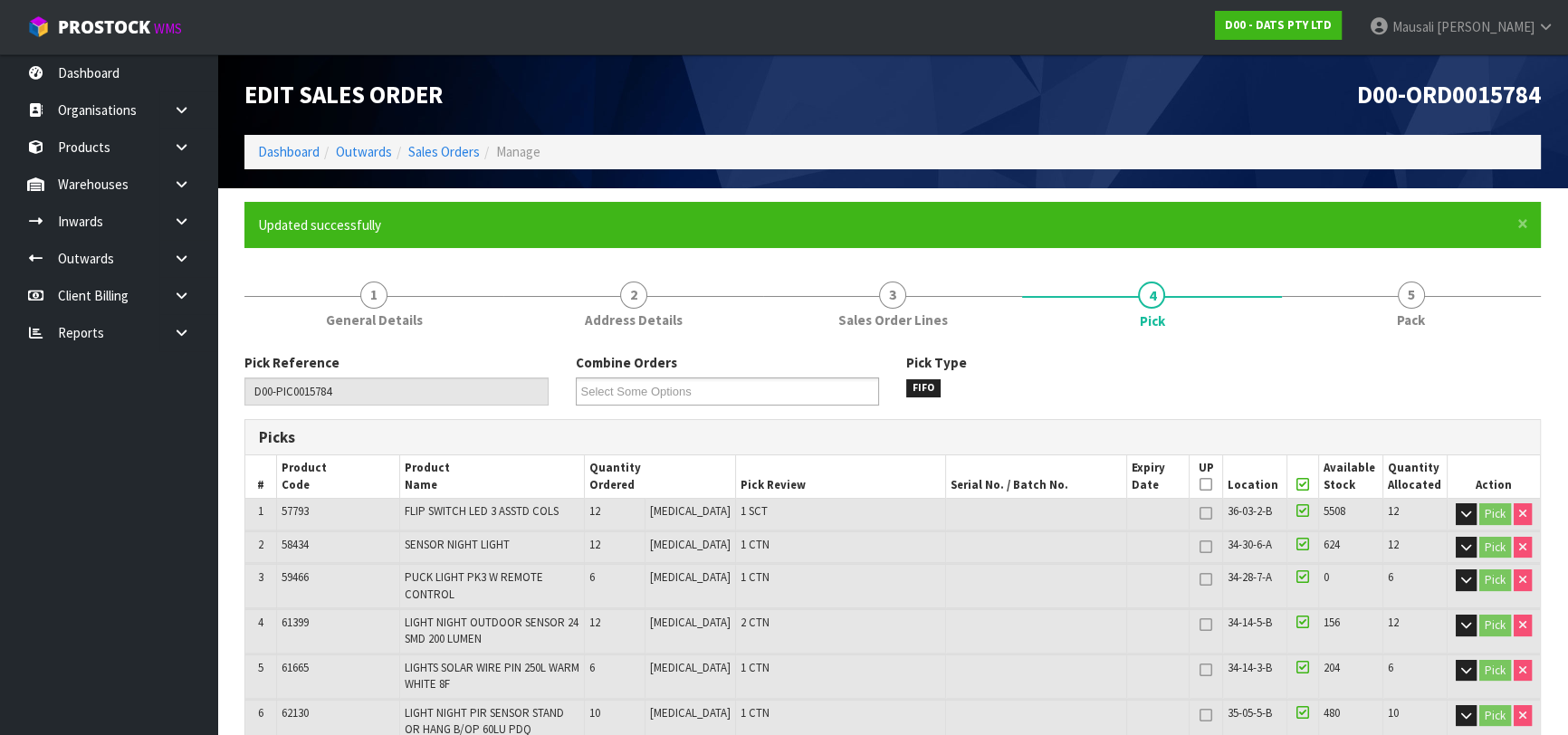
drag, startPoint x: 1439, startPoint y: 294, endPoint x: 1331, endPoint y: 341, distance: 117.8
click at [1437, 295] on link "5 Pack" at bounding box center [1411, 302] width 259 height 72
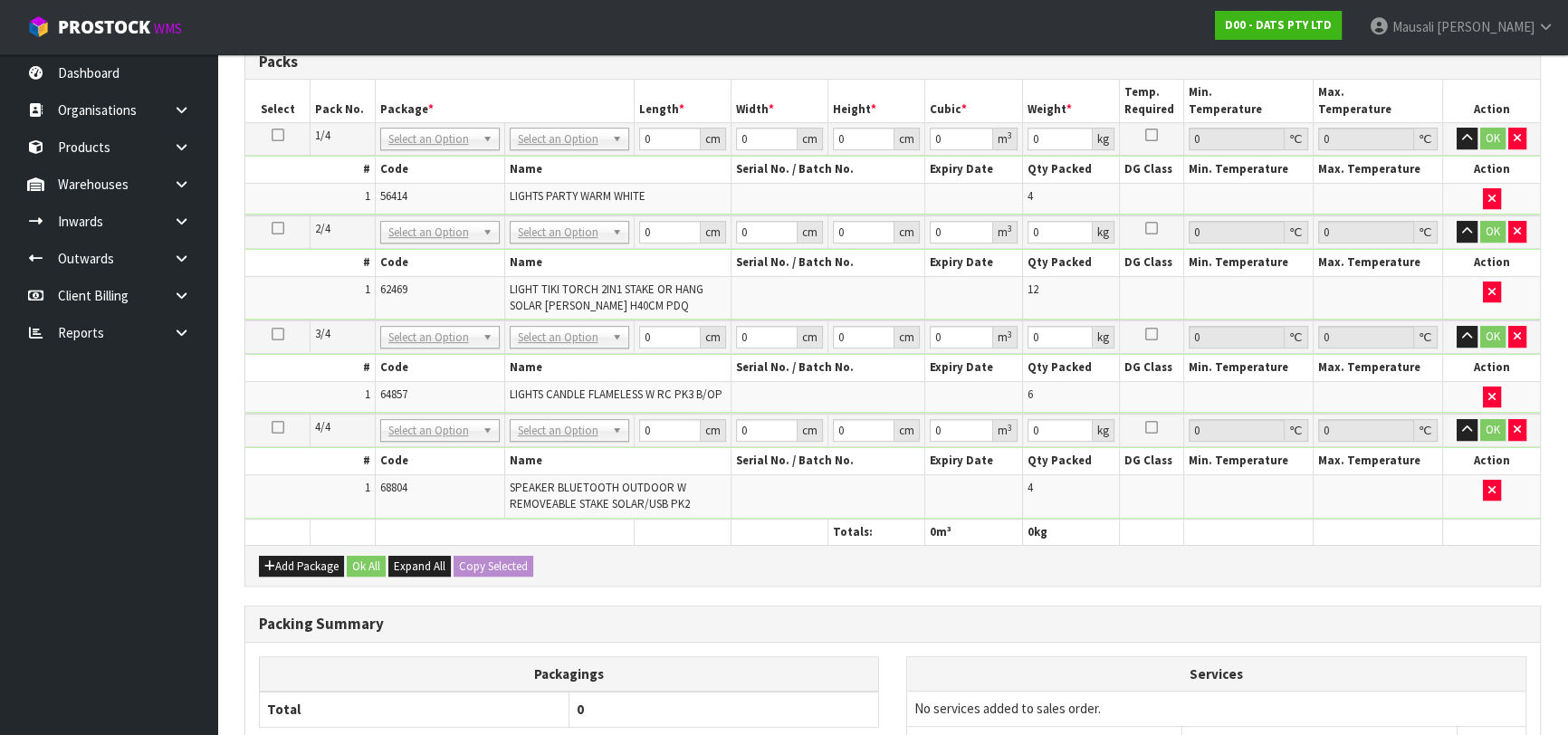
scroll to position [1006, 0]
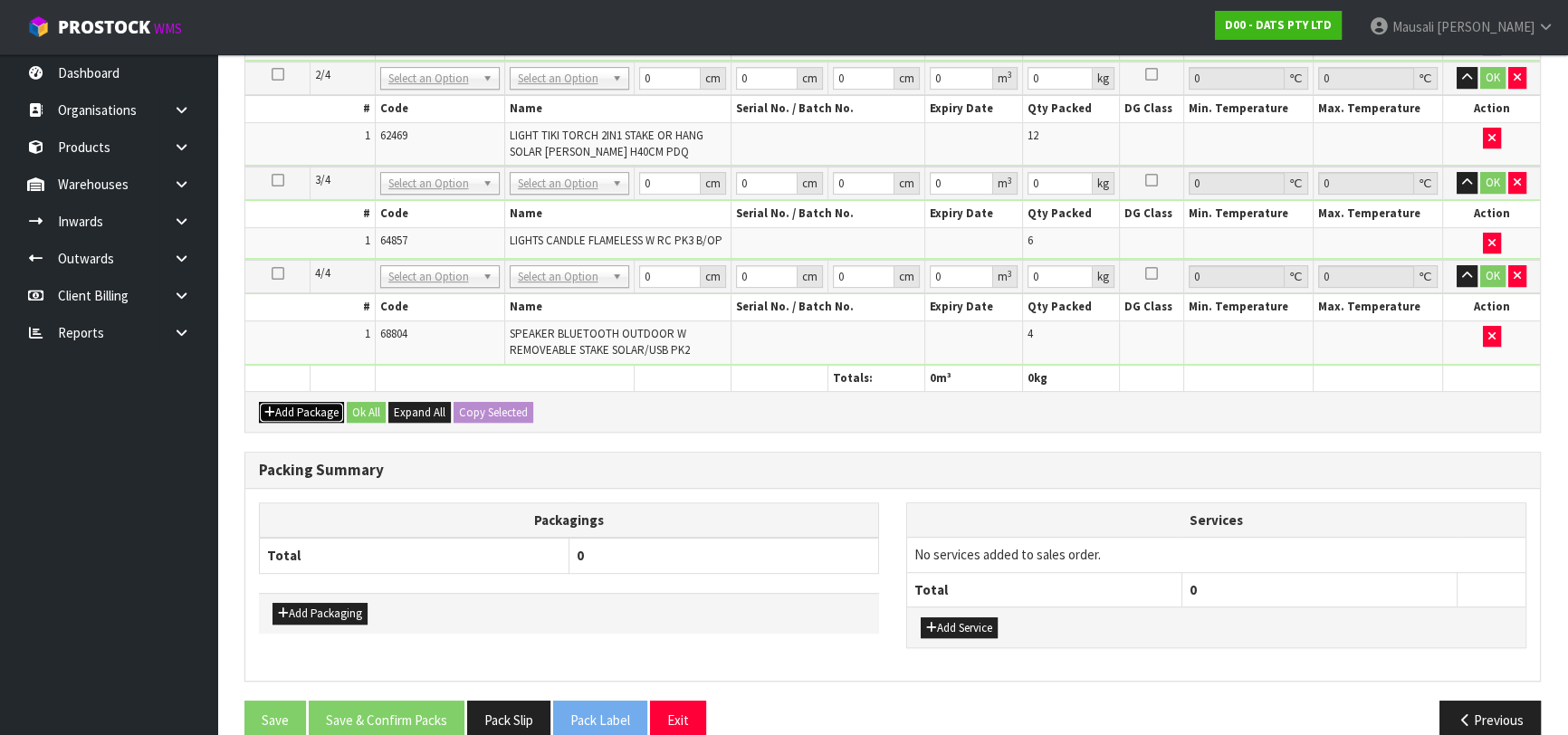
click at [289, 402] on button "Add Package" at bounding box center [300, 412] width 85 height 21
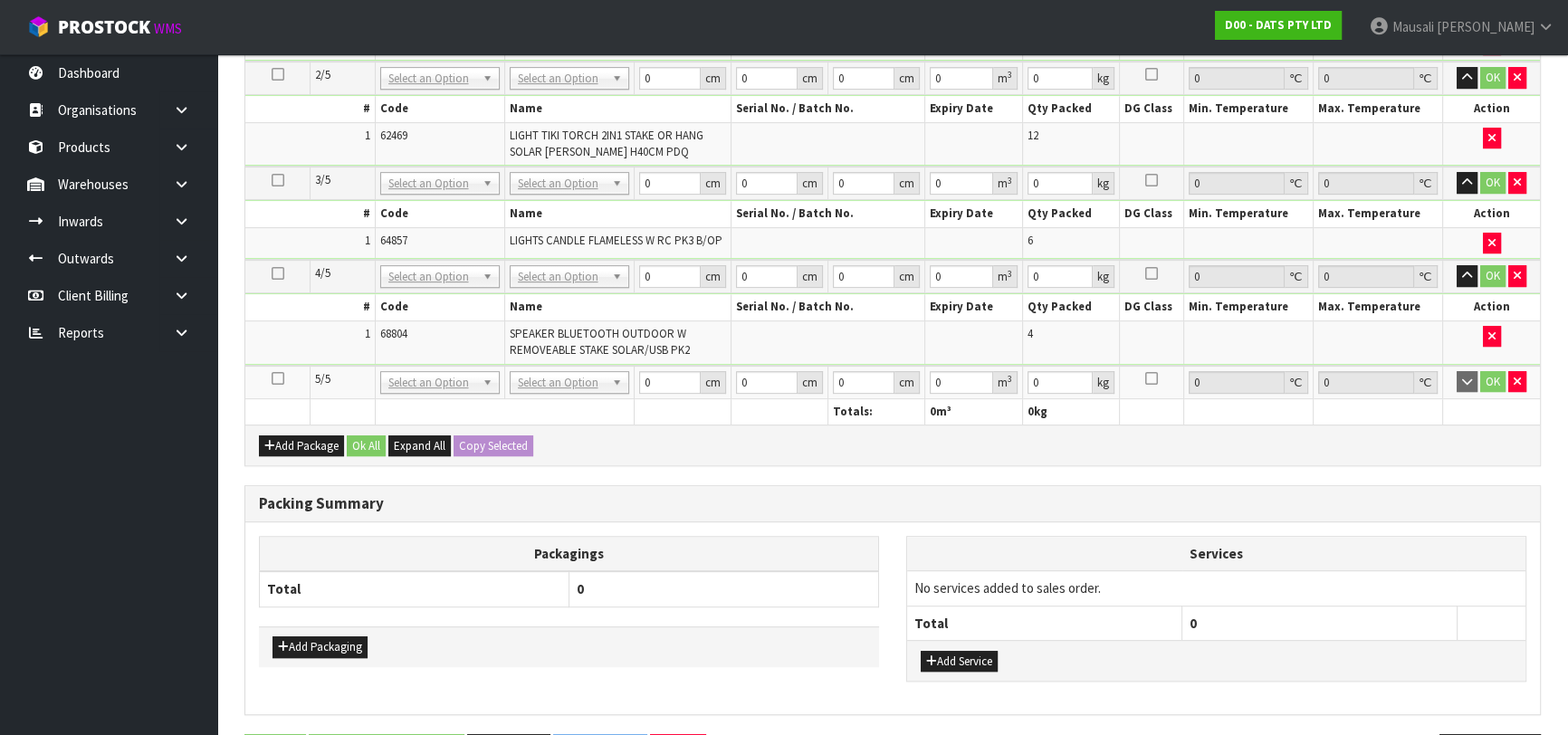
drag, startPoint x: 278, startPoint y: 369, endPoint x: 468, endPoint y: 312, distance: 198.4
click at [279, 379] on icon at bounding box center [278, 379] width 13 height 1
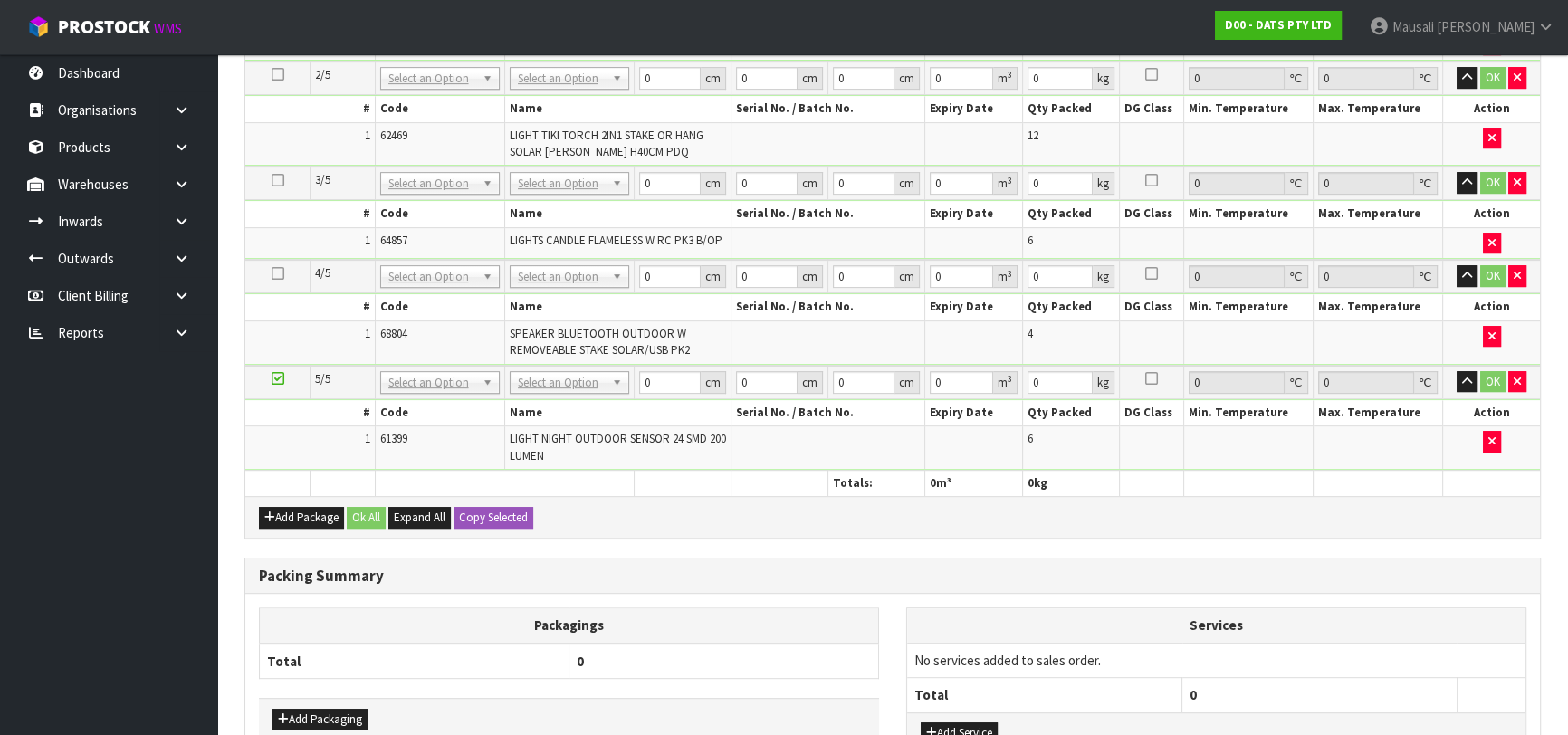
scroll to position [974, 0]
click at [292, 507] on button "Add Package" at bounding box center [300, 517] width 85 height 21
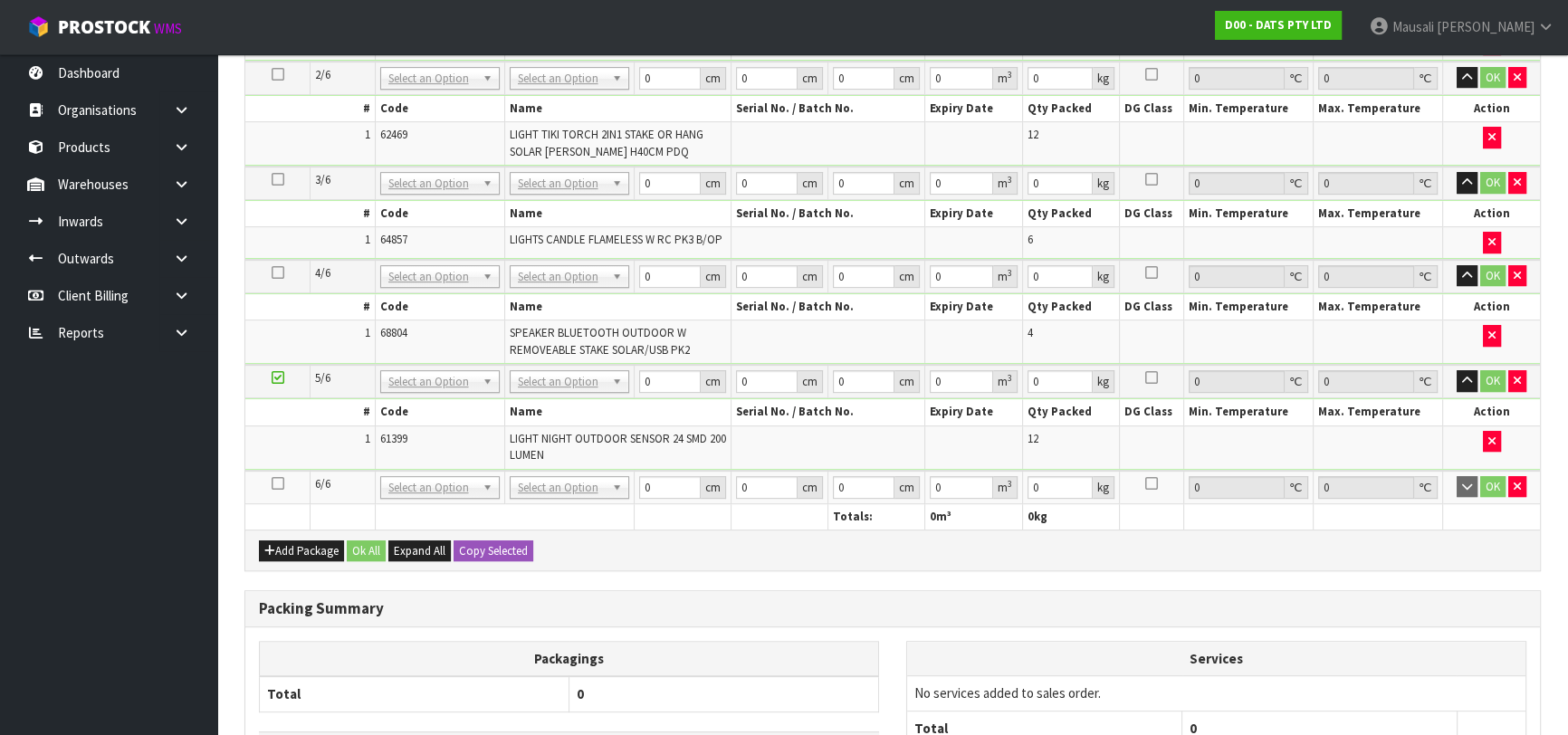
click at [280, 484] on icon at bounding box center [278, 484] width 13 height 1
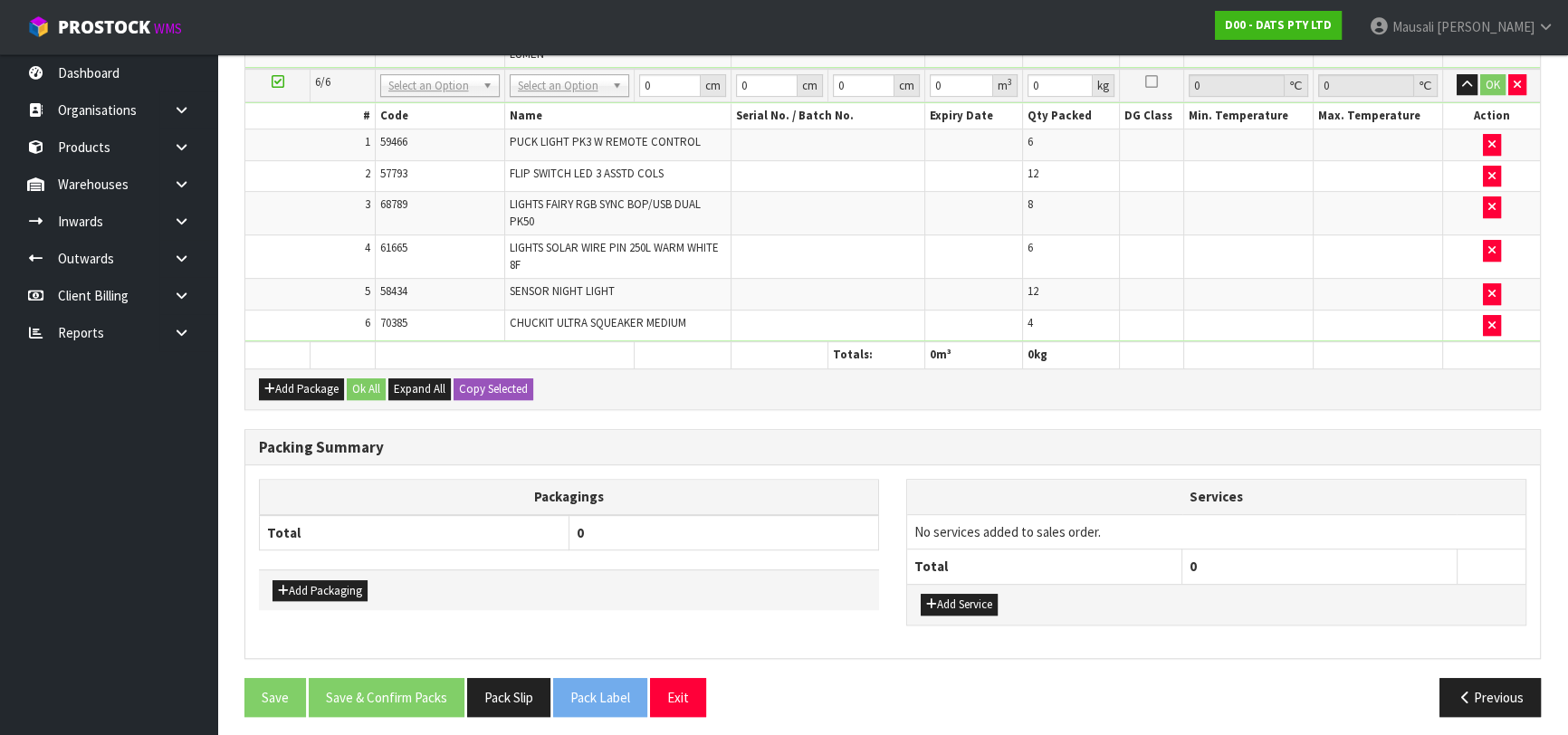
scroll to position [1152, 0]
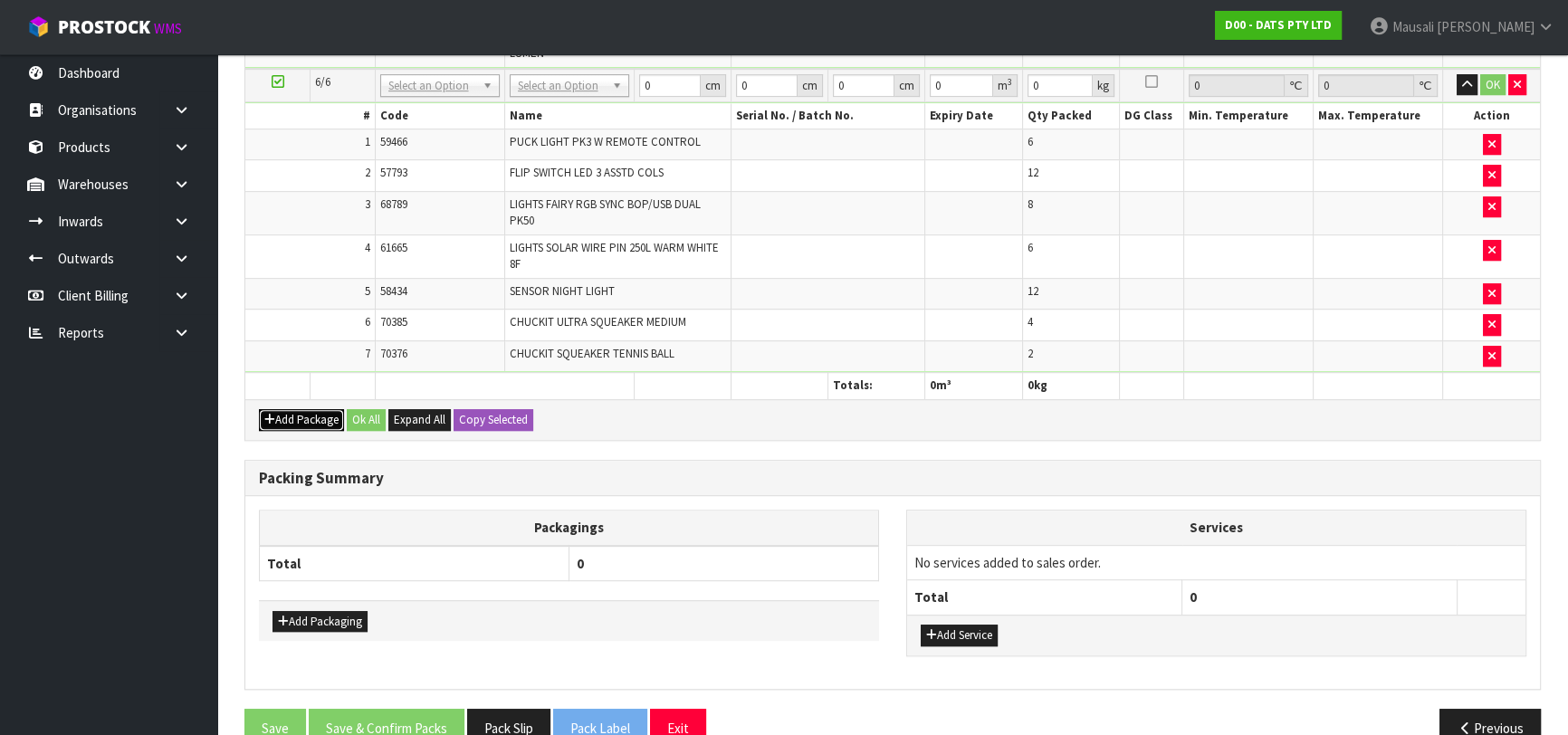
click at [270, 414] on icon "button" at bounding box center [270, 420] width 11 height 12
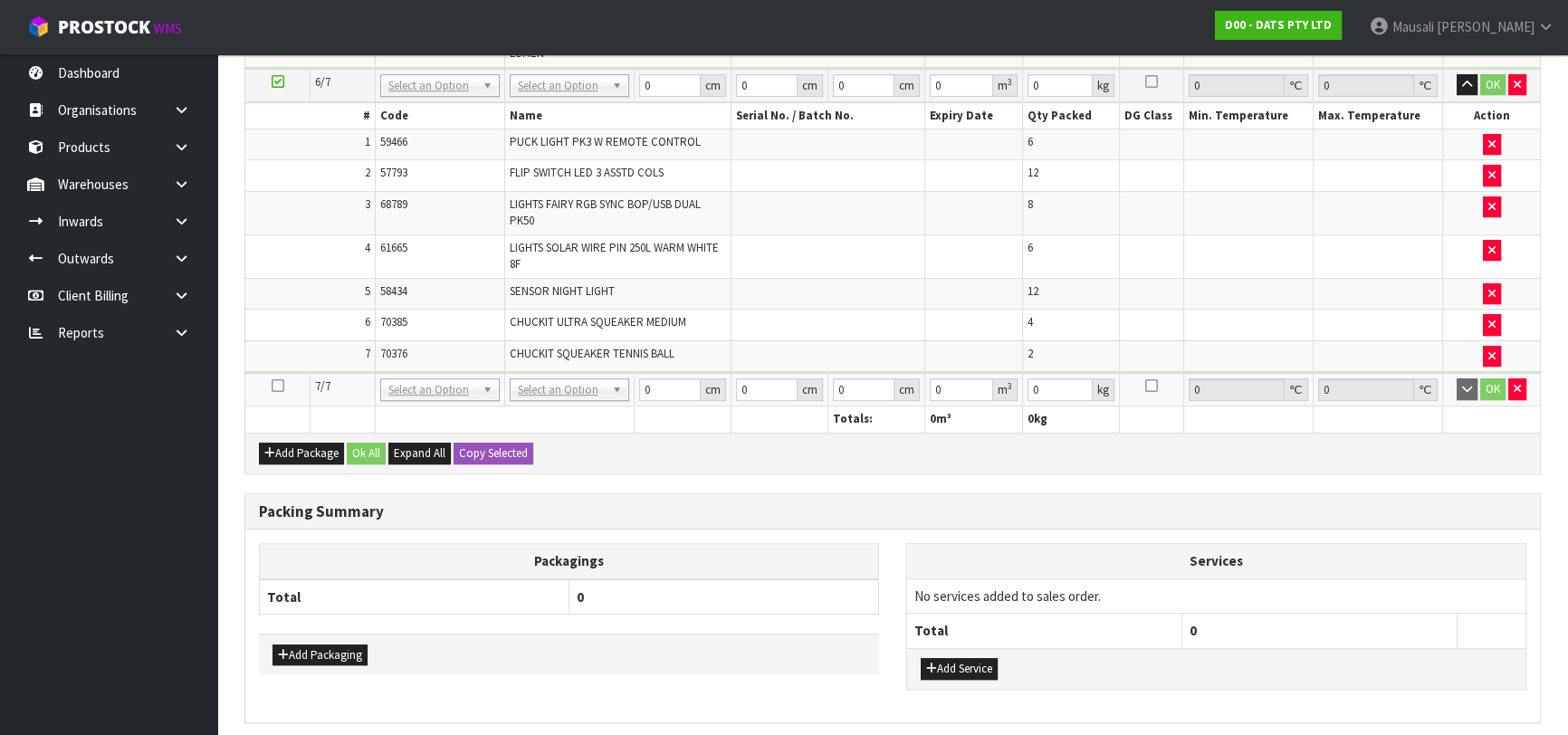
click at [274, 386] on icon at bounding box center [278, 386] width 13 height 1
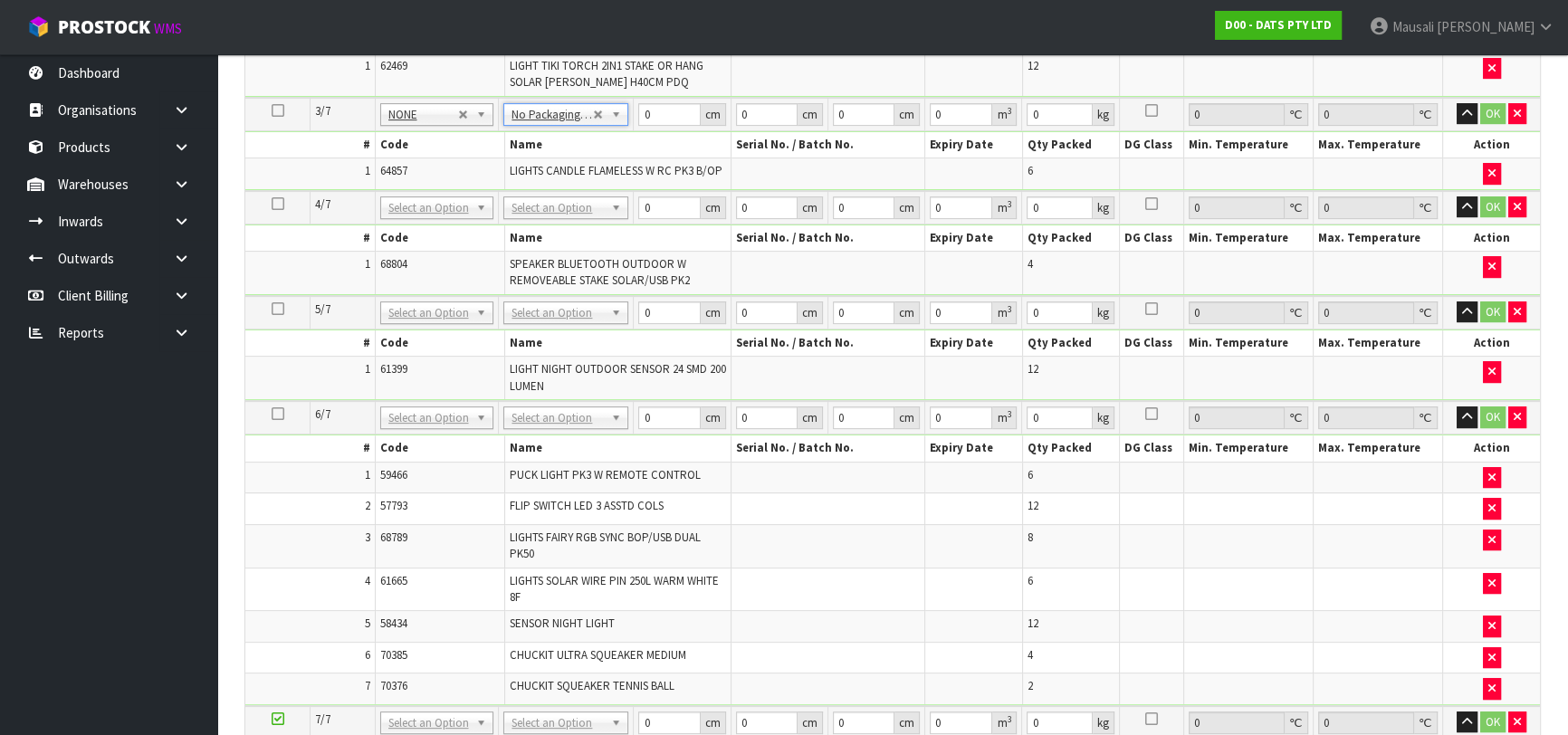
scroll to position [728, 0]
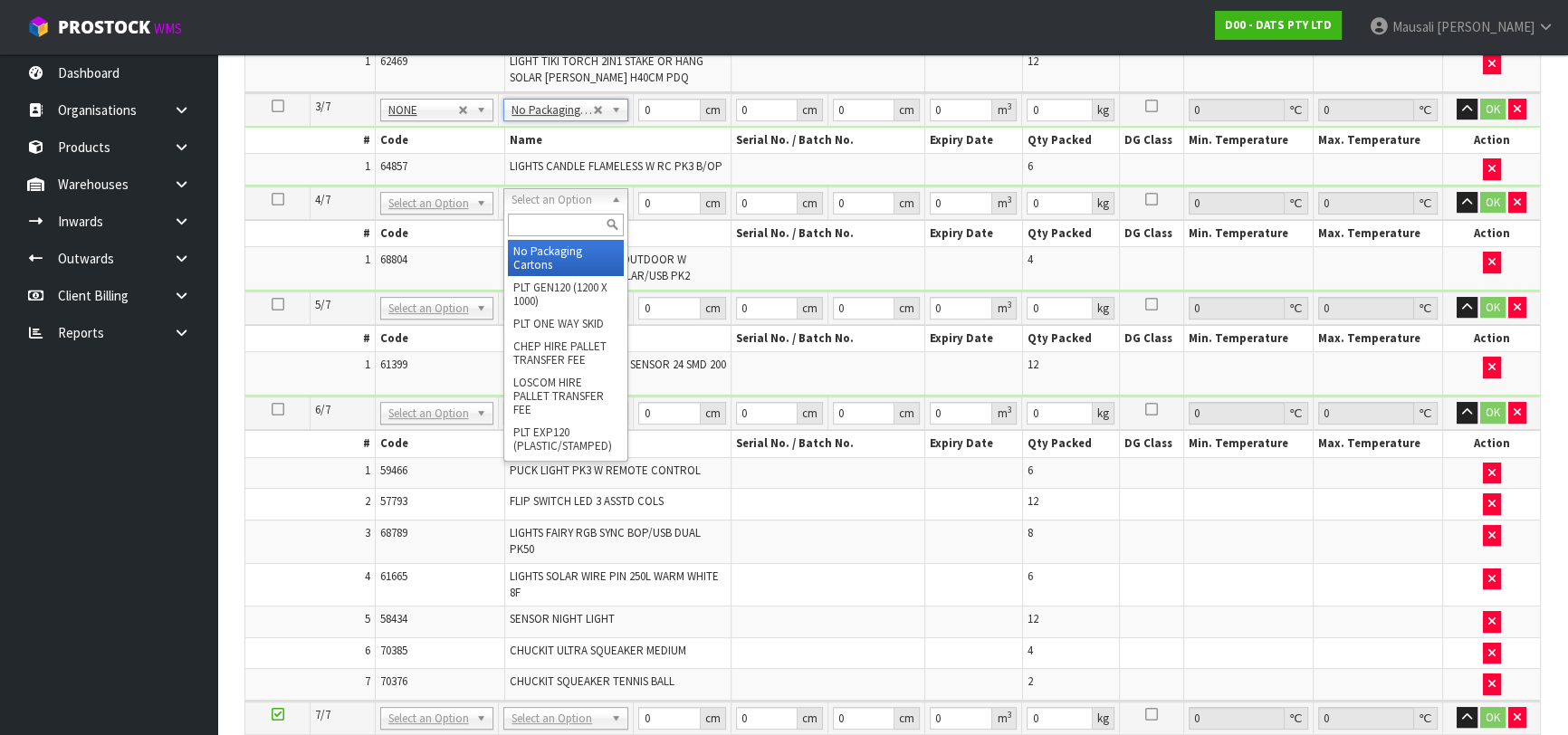
drag, startPoint x: 560, startPoint y: 254, endPoint x: 565, endPoint y: 287, distance: 33.4
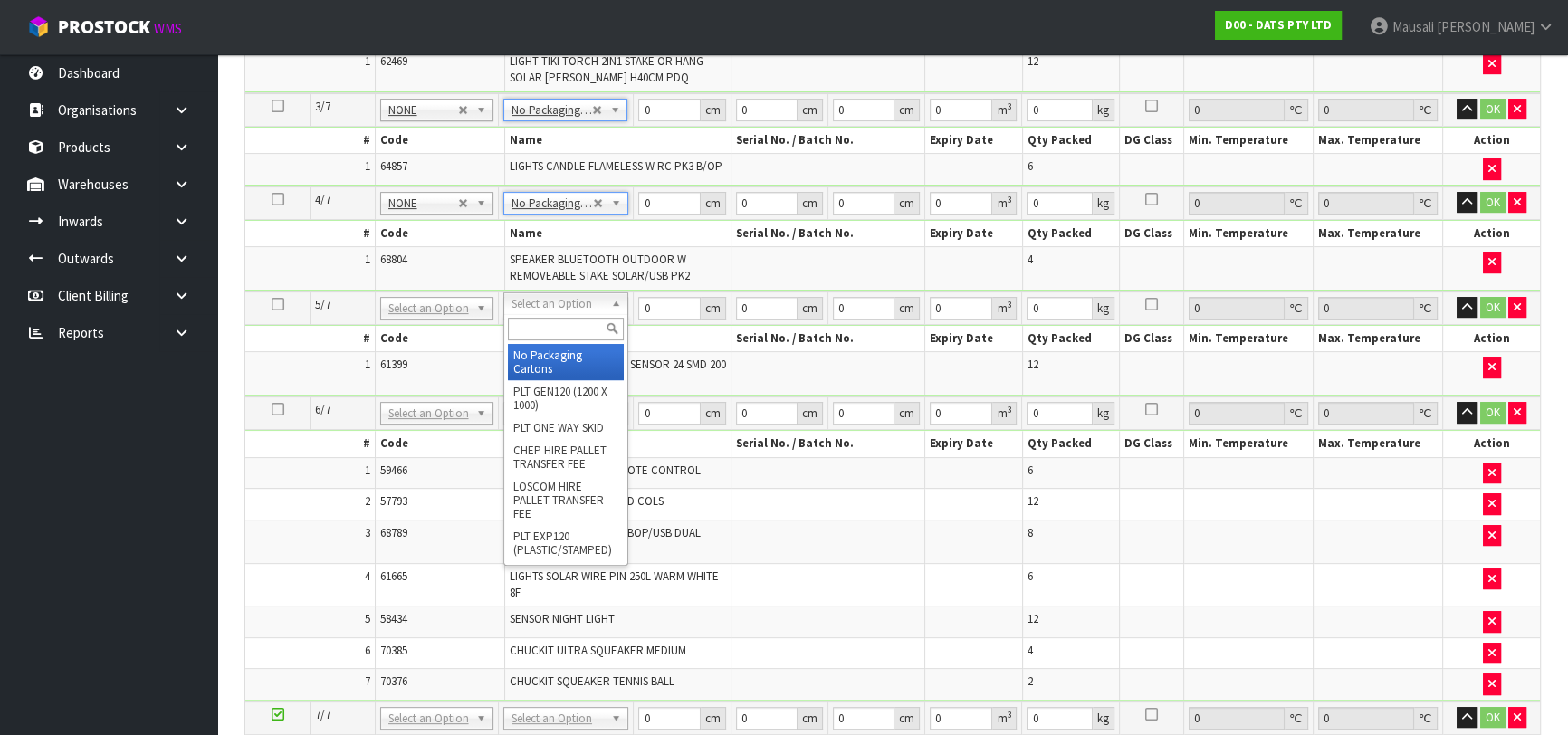
type input "5"
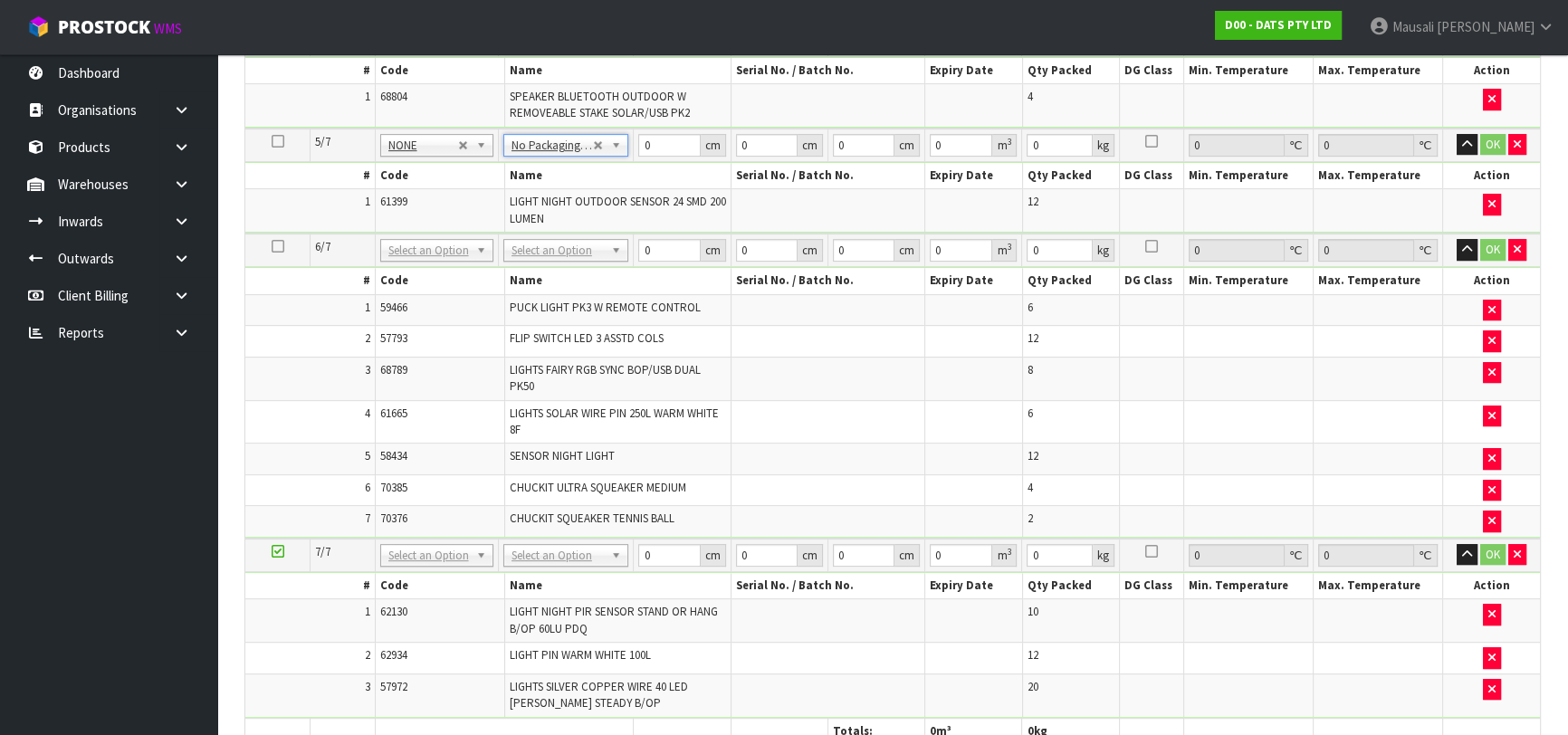
scroll to position [892, 0]
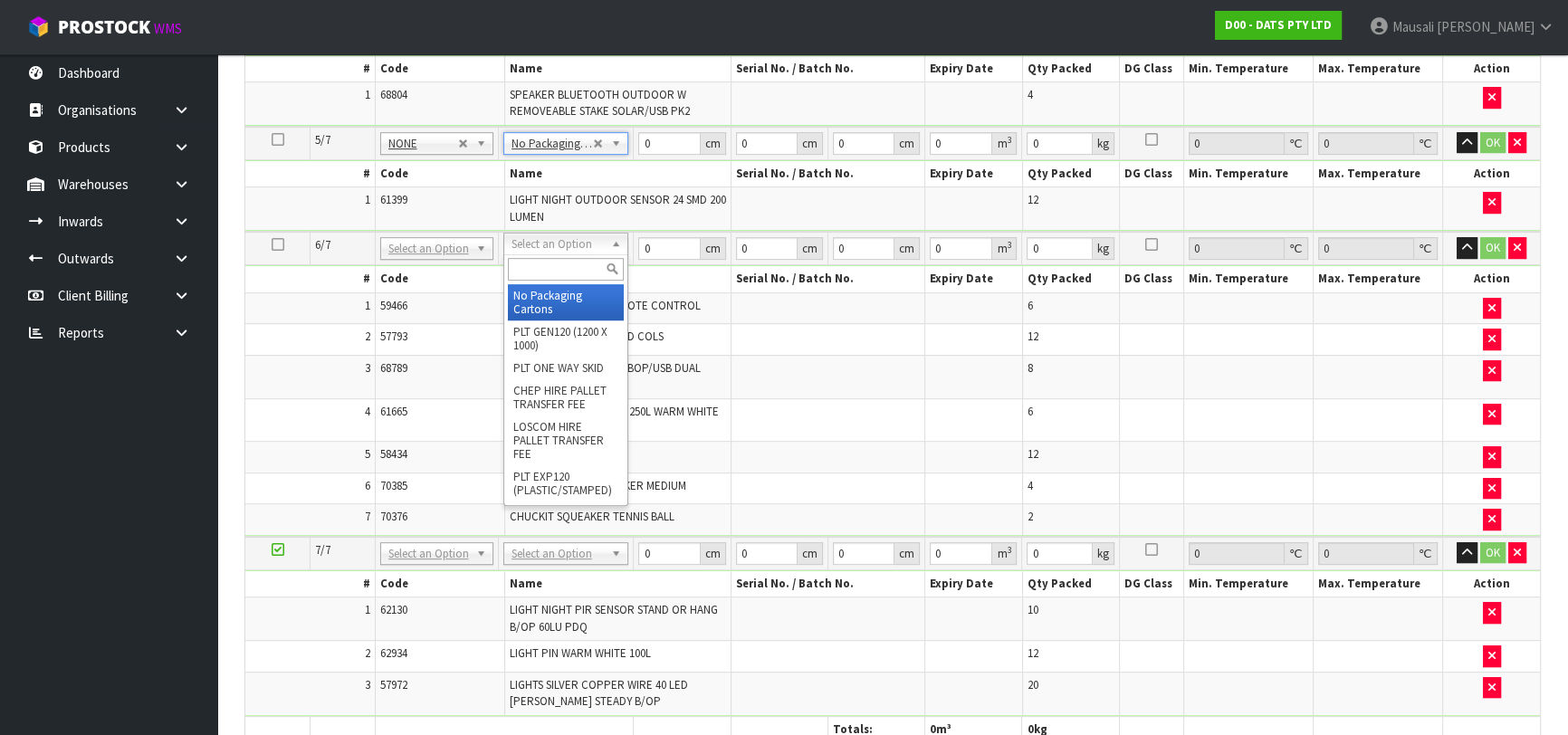
click at [559, 266] on input "text" at bounding box center [566, 269] width 117 height 22
type input "CTN7"
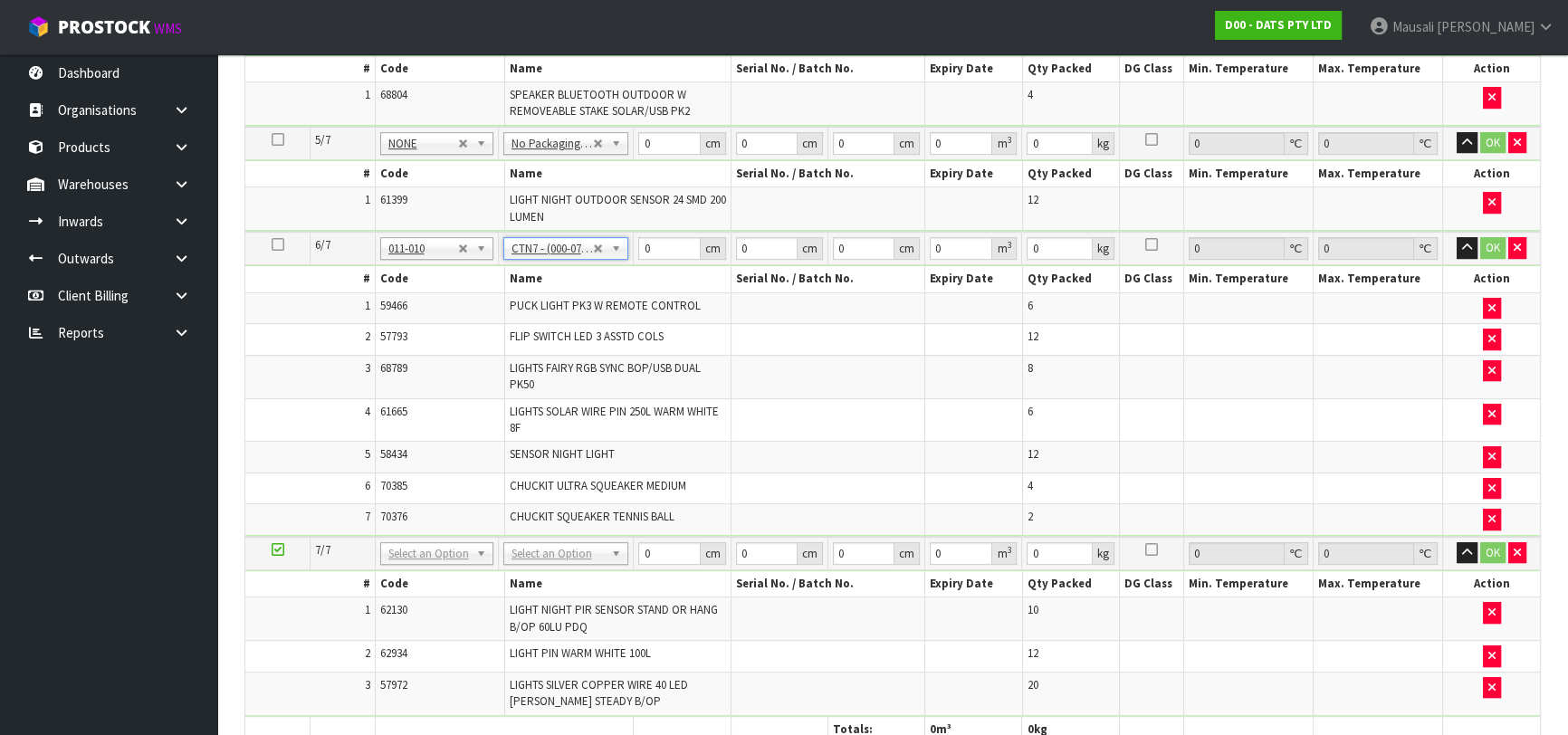
type input "45.5"
type input "35"
type input "0.072459"
type input "10.06"
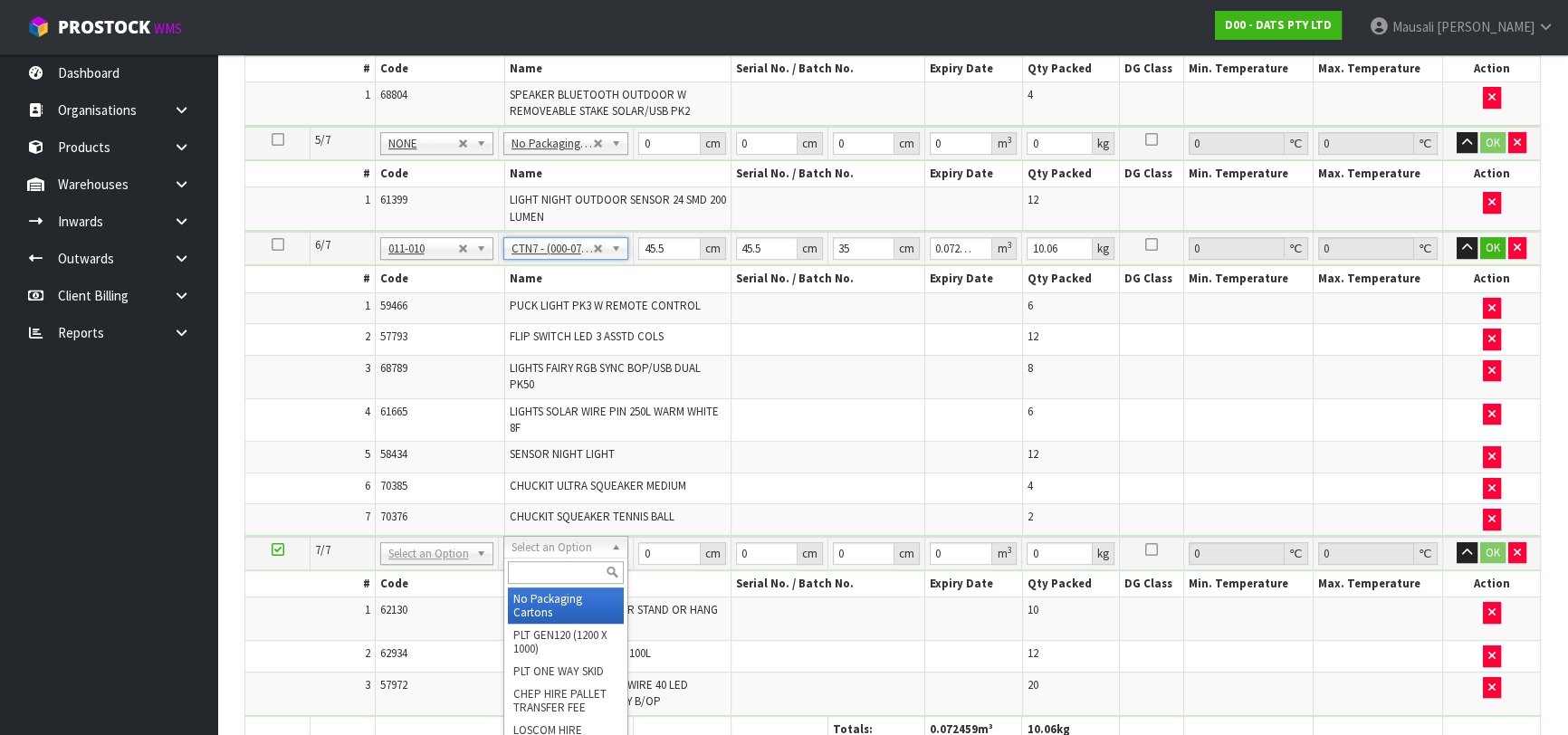
drag, startPoint x: 551, startPoint y: 546, endPoint x: 544, endPoint y: 563, distance: 18.4
click at [542, 564] on input "text" at bounding box center [566, 572] width 117 height 22
type input "CTN7"
type input "2"
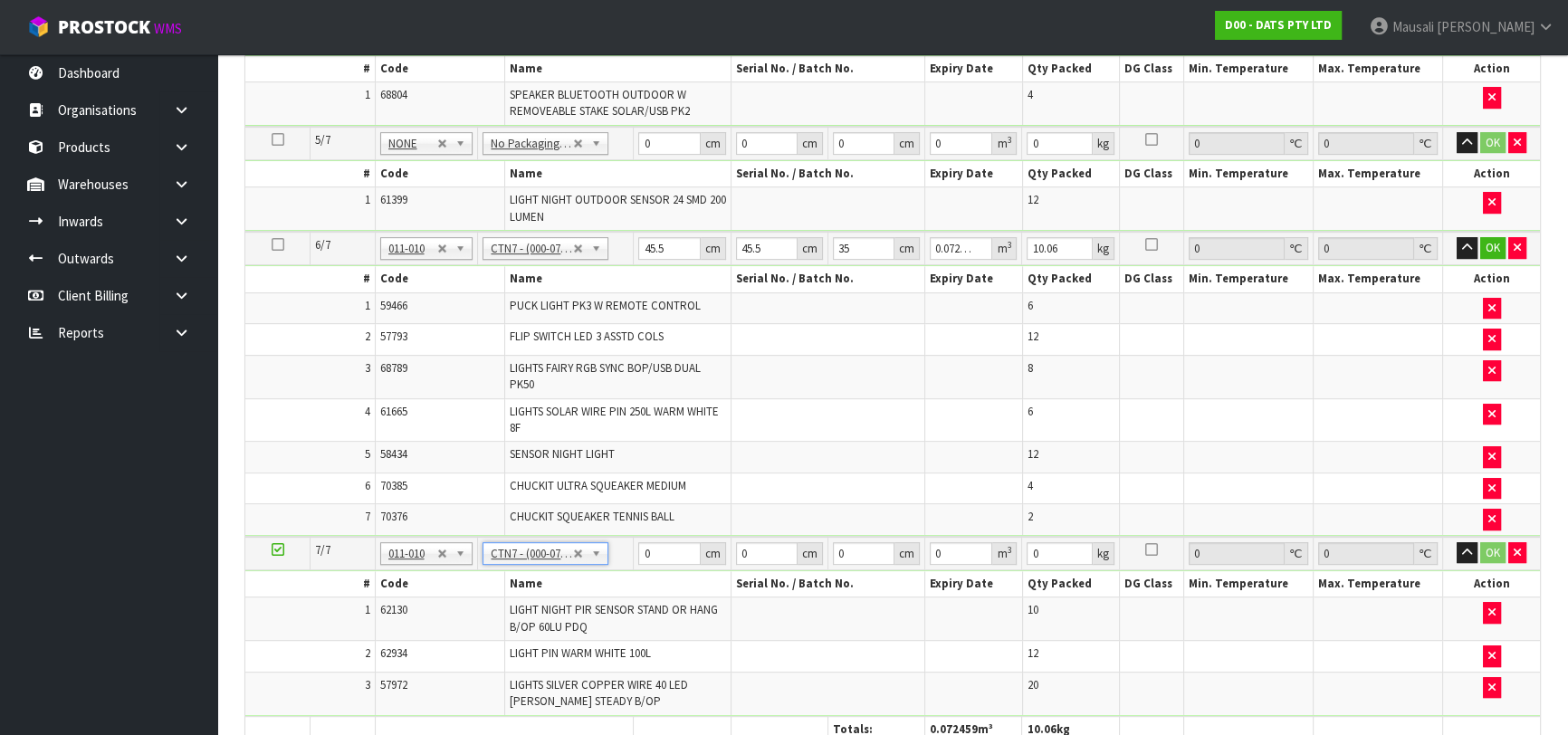
type input "45.5"
type input "35"
type input "0.072459"
type input "6.75"
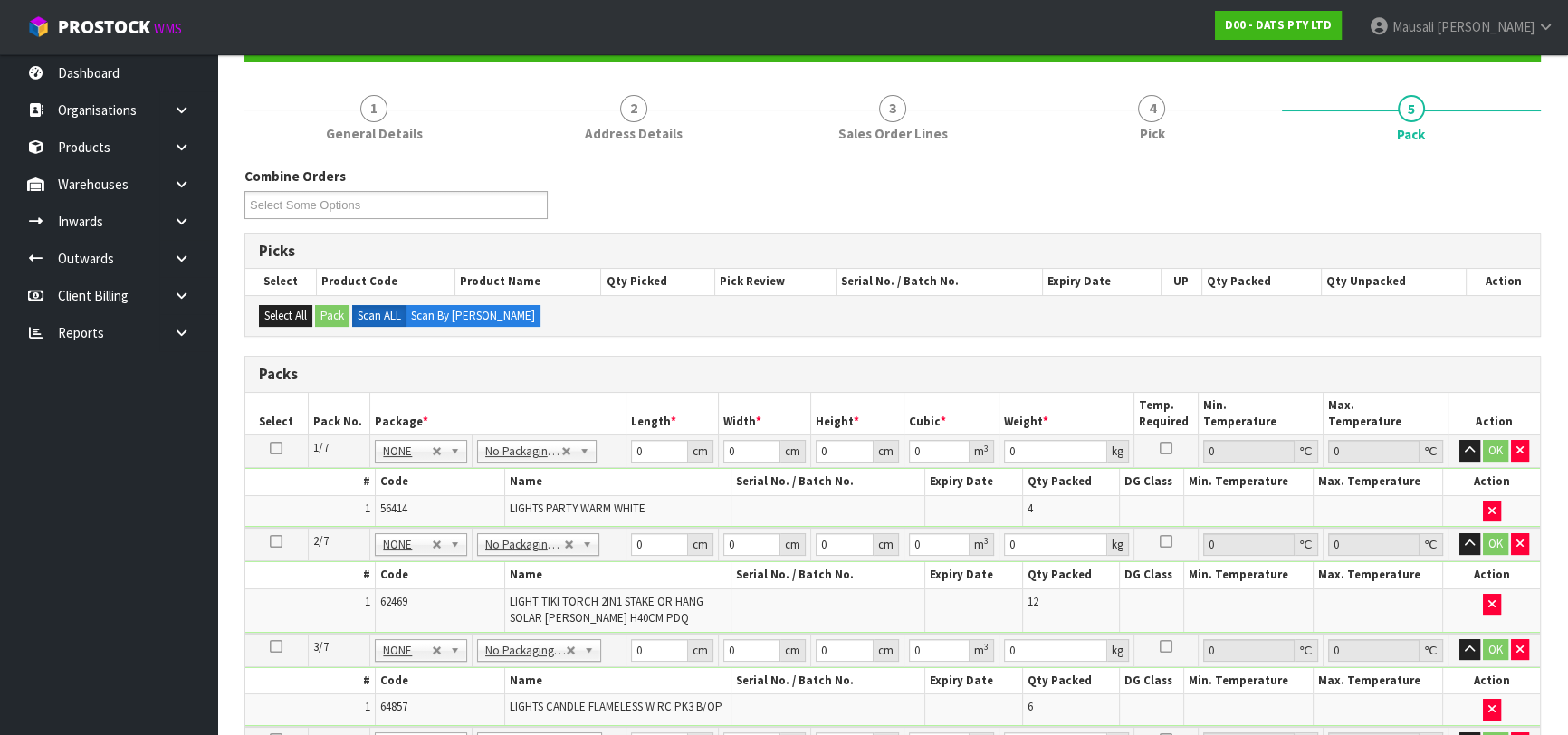
scroll to position [328, 0]
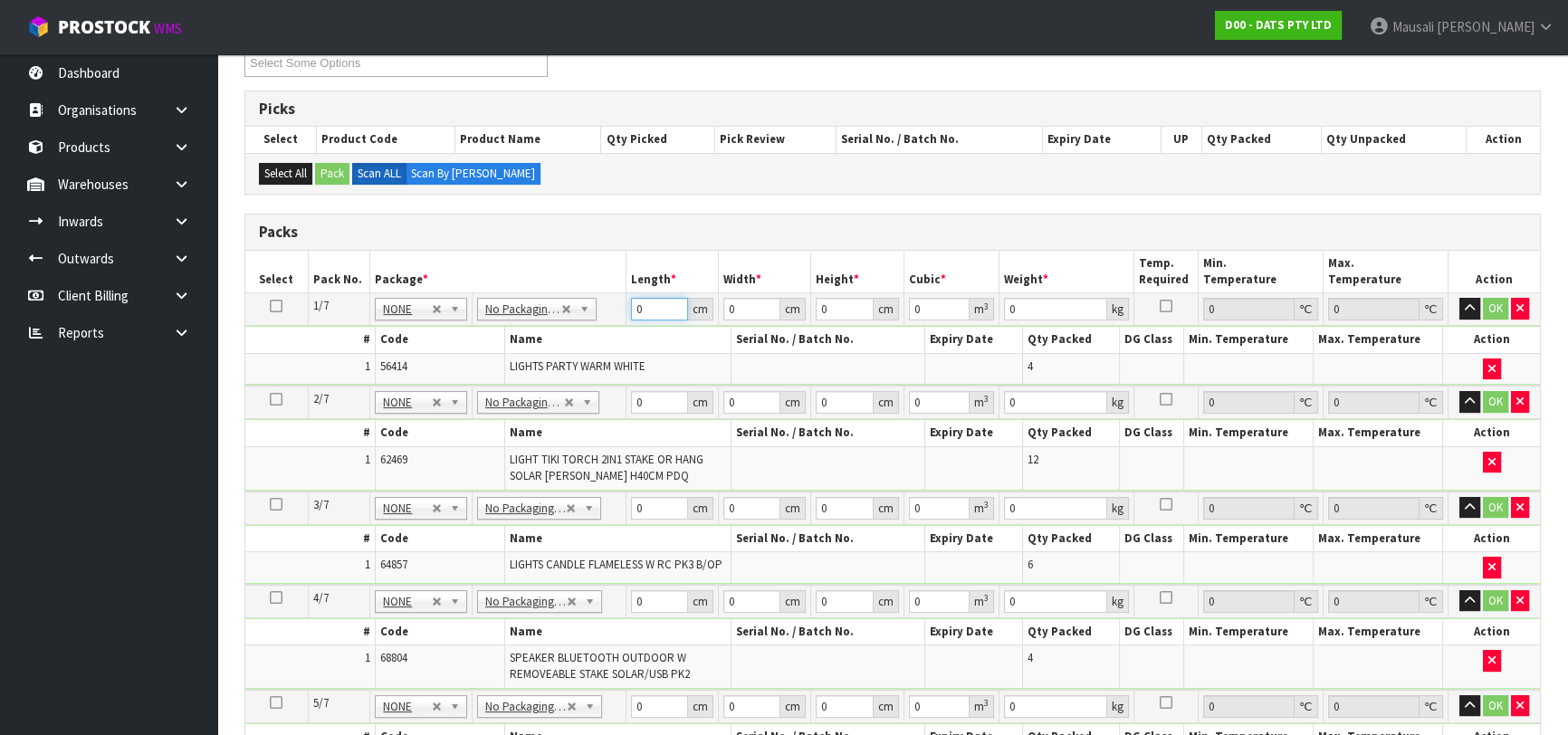
drag, startPoint x: 652, startPoint y: 308, endPoint x: 623, endPoint y: 331, distance: 37.0
click at [632, 330] on tbody "1/7 NONE 007-001 007-002 007-004 007-009 007-013 007-014 007-015 007-017 007-01…" at bounding box center [893, 339] width 1295 height 92
type input "39"
type input "36"
type input "3"
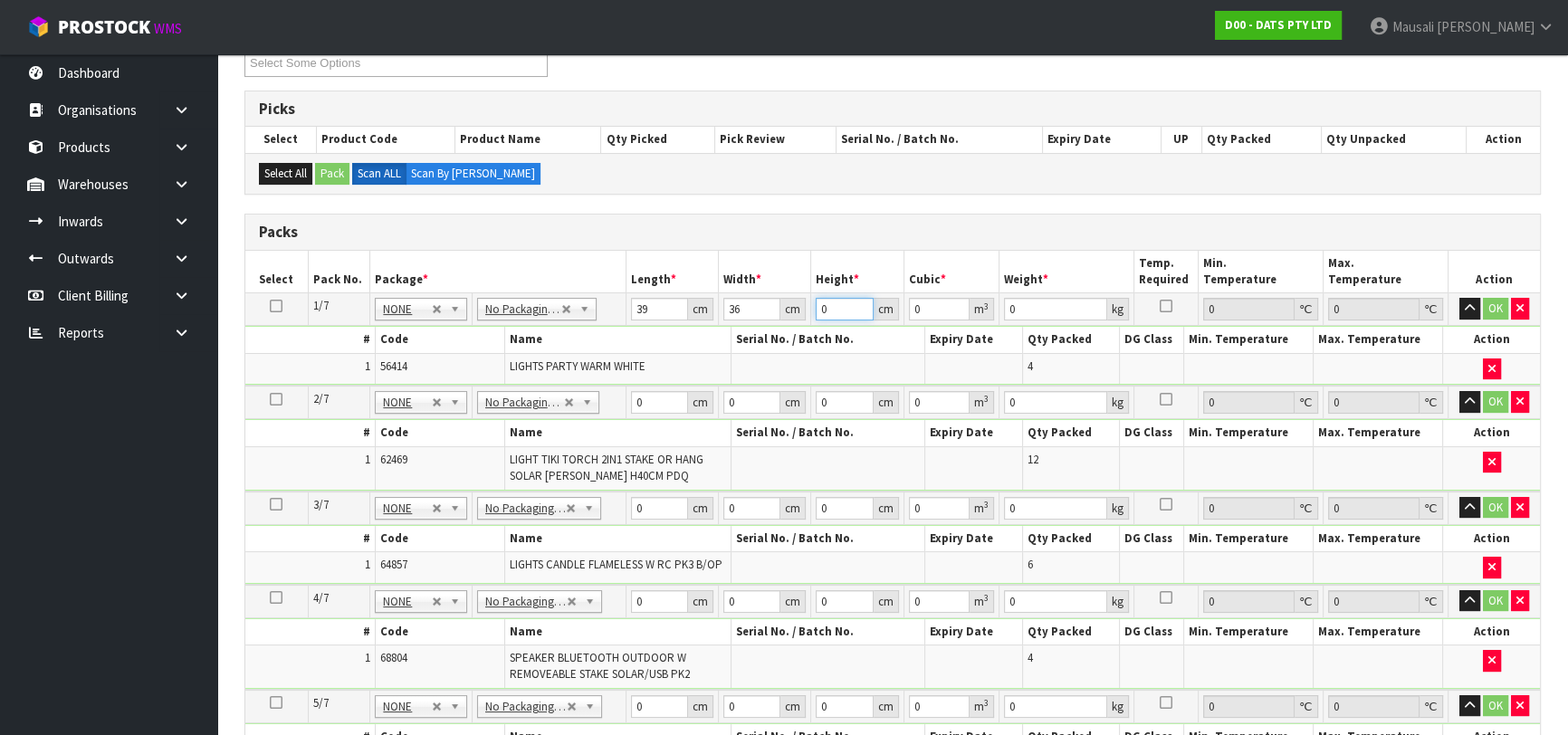
type input "0.004212"
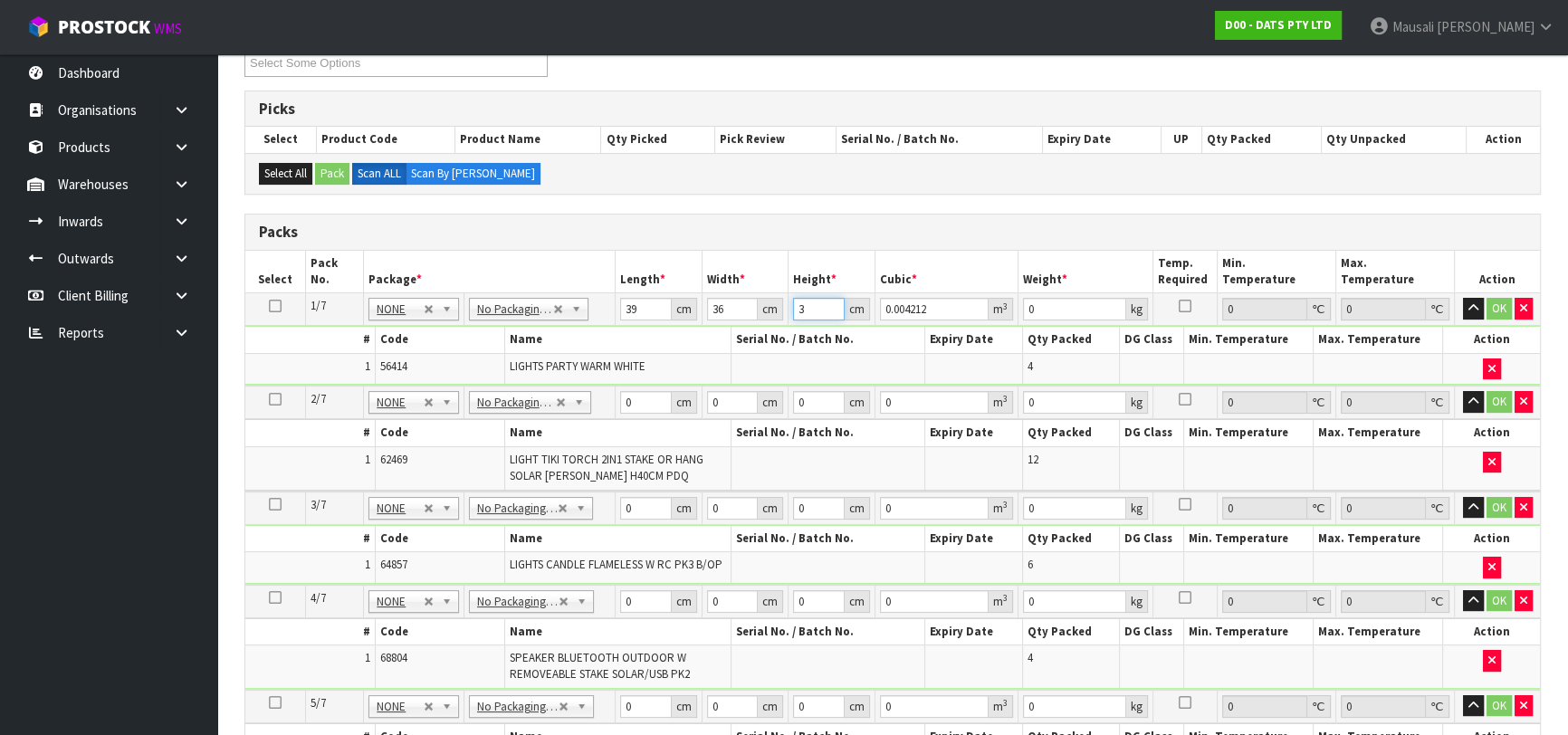
type input "32"
type input "0.044928"
type input "32"
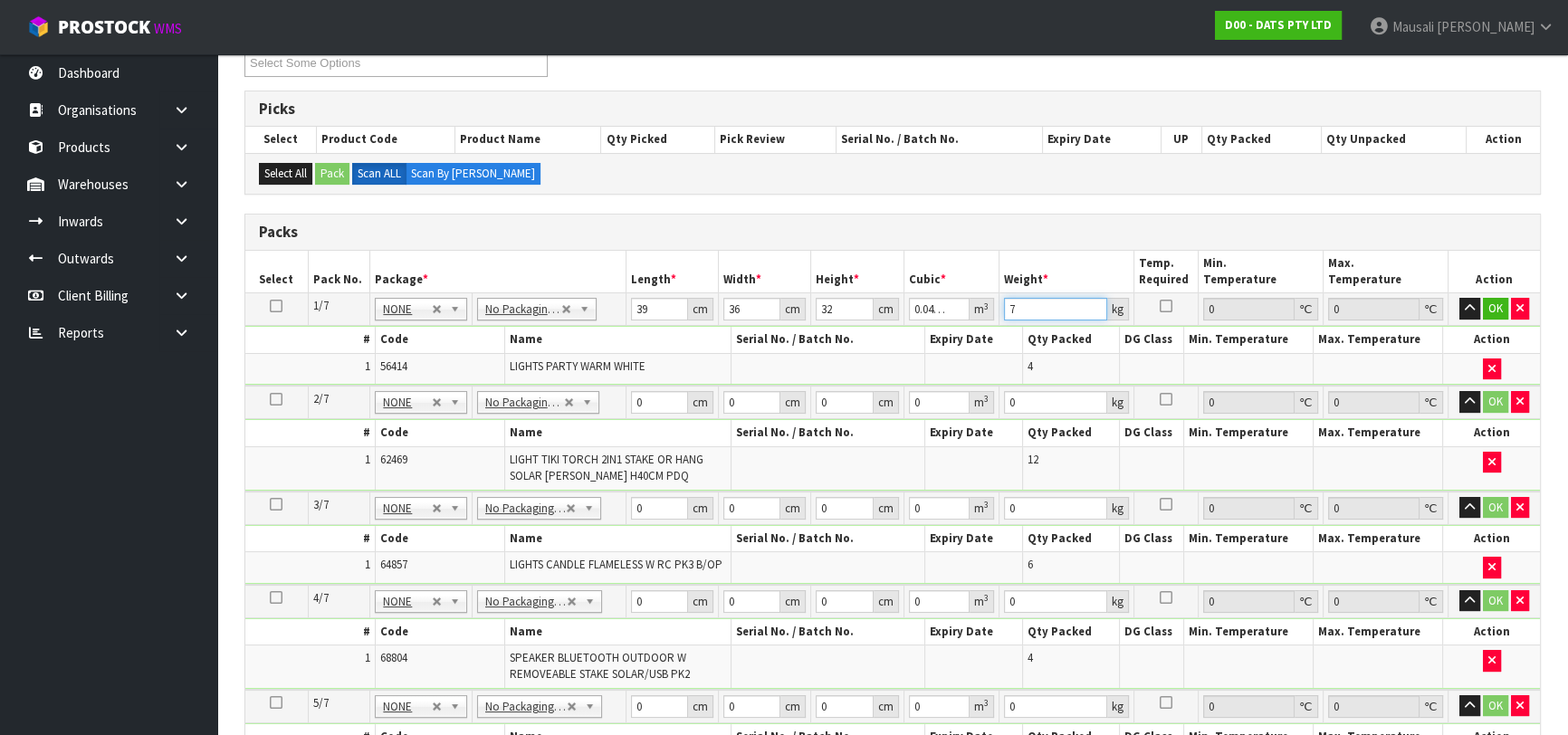
type input "7"
type input "36"
type input "27"
type input "4"
type input "0.003888"
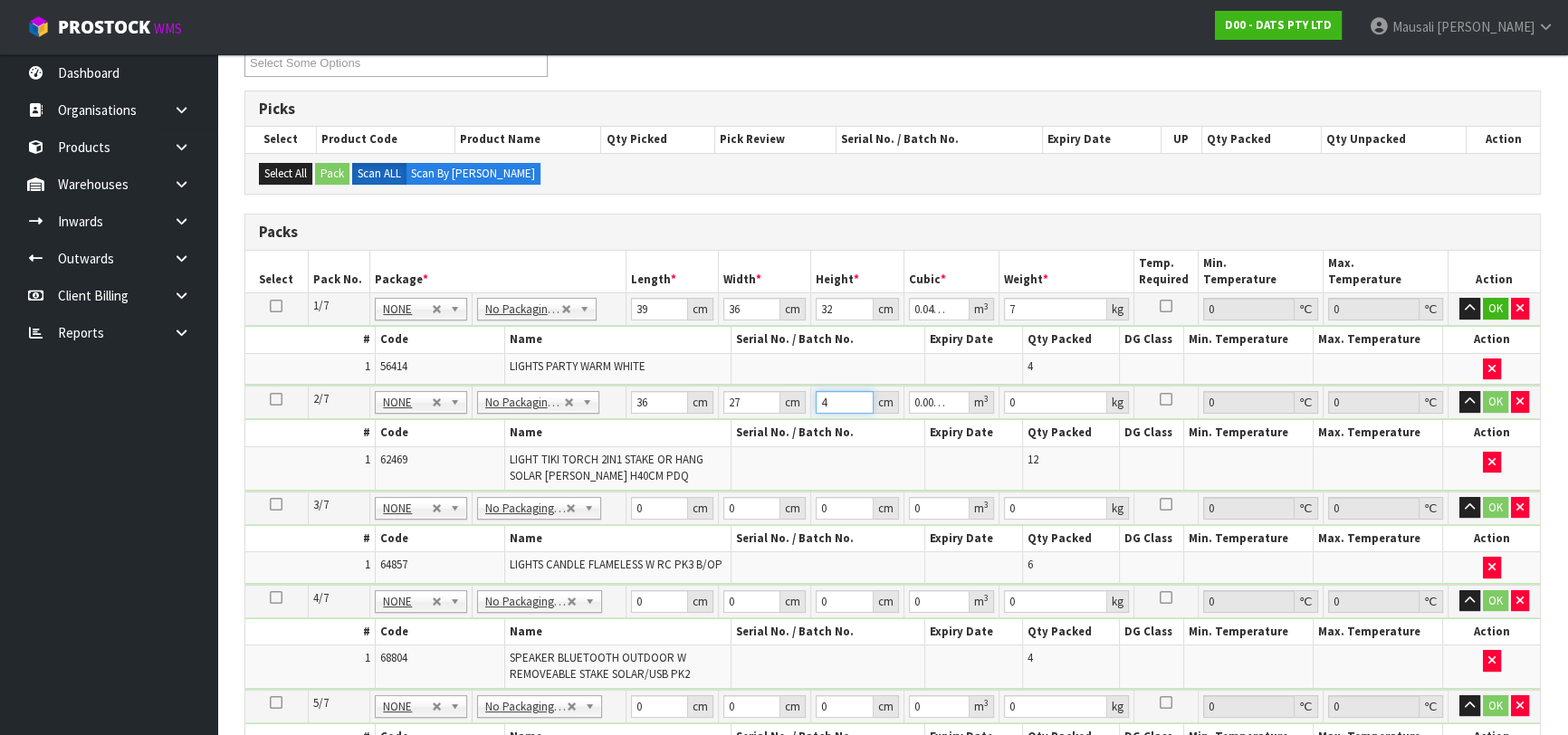
type input "44"
type input "0.042768"
type input "44"
type input "2"
type input "29"
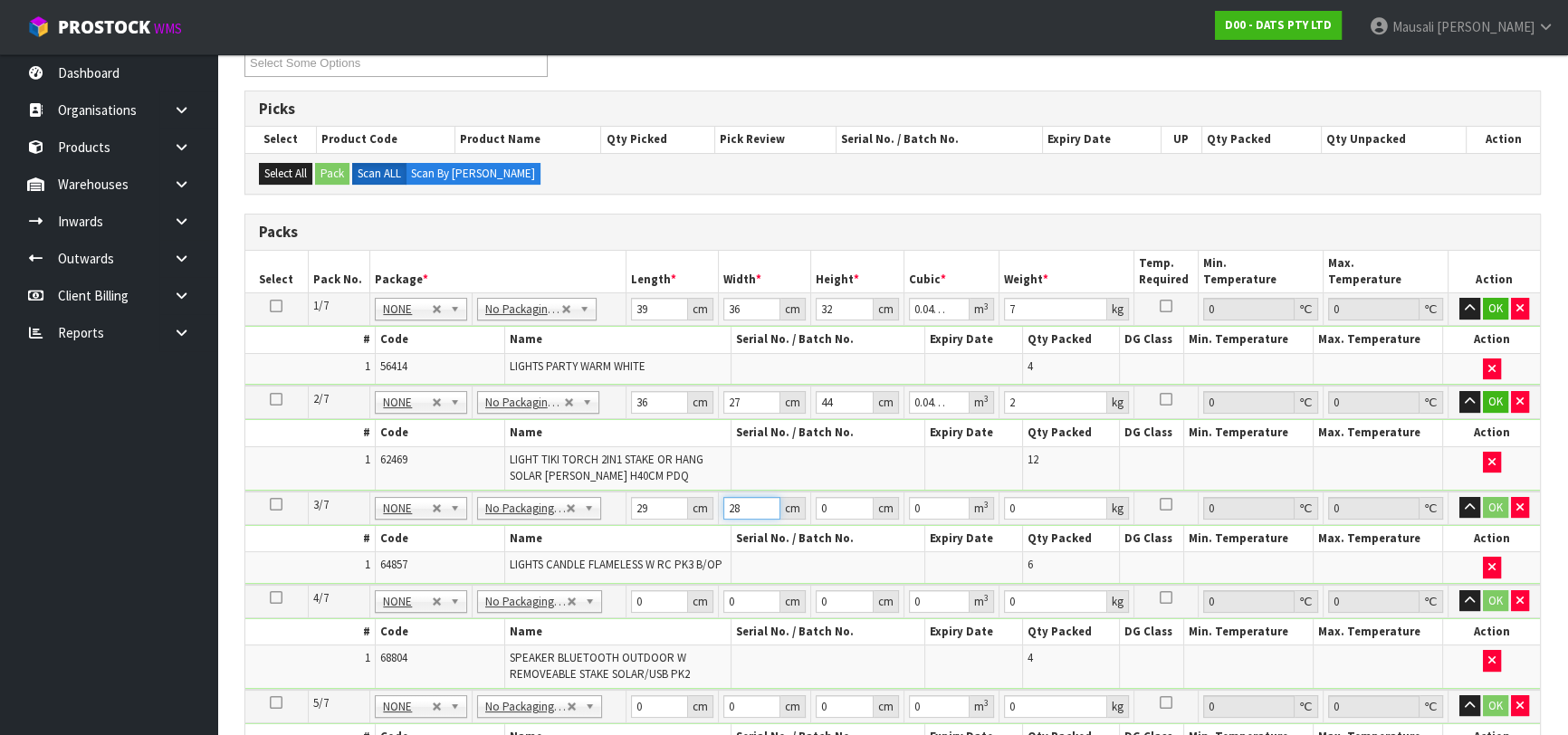
type input "28"
type input "3"
type input "0.002436"
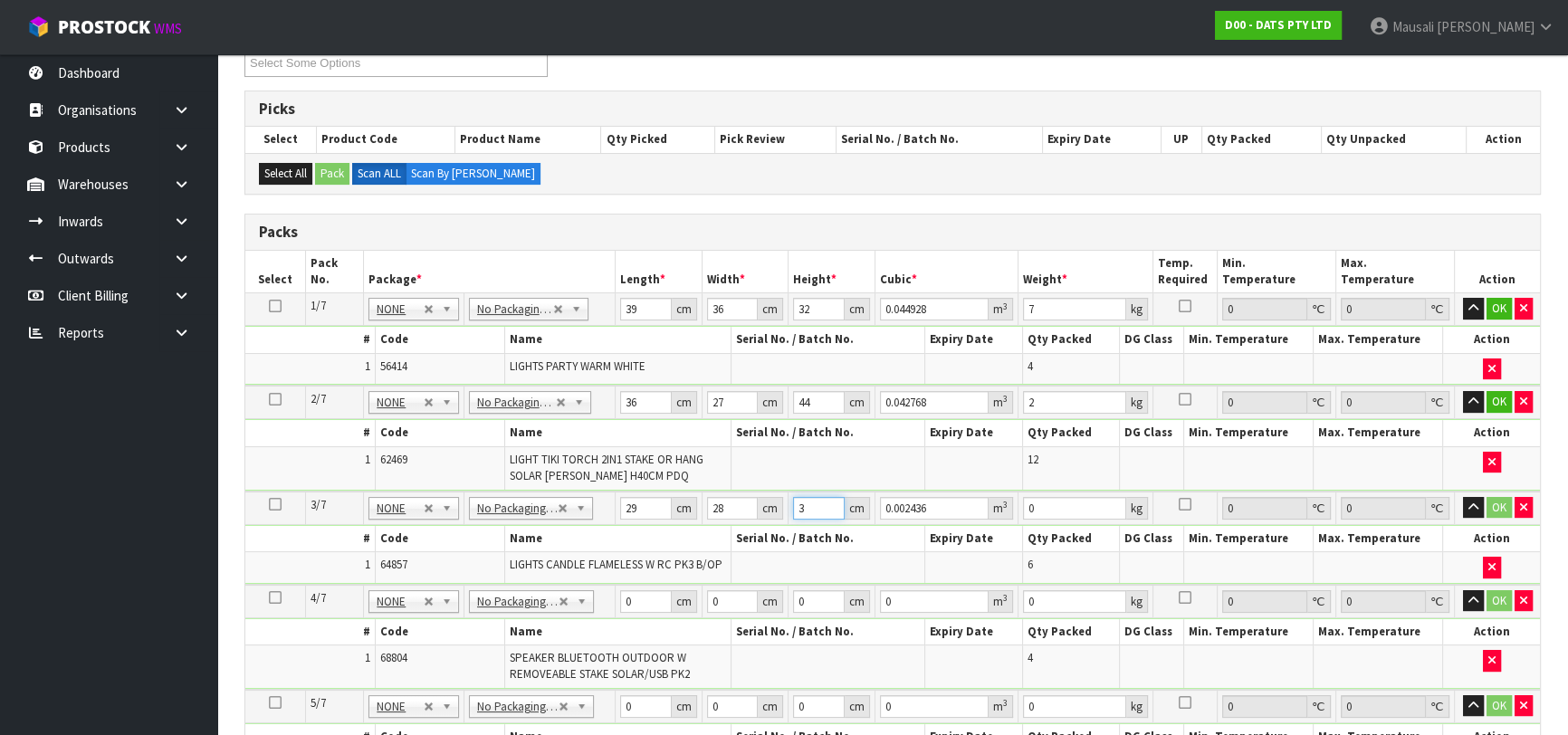
type input "35"
type input "0.02842"
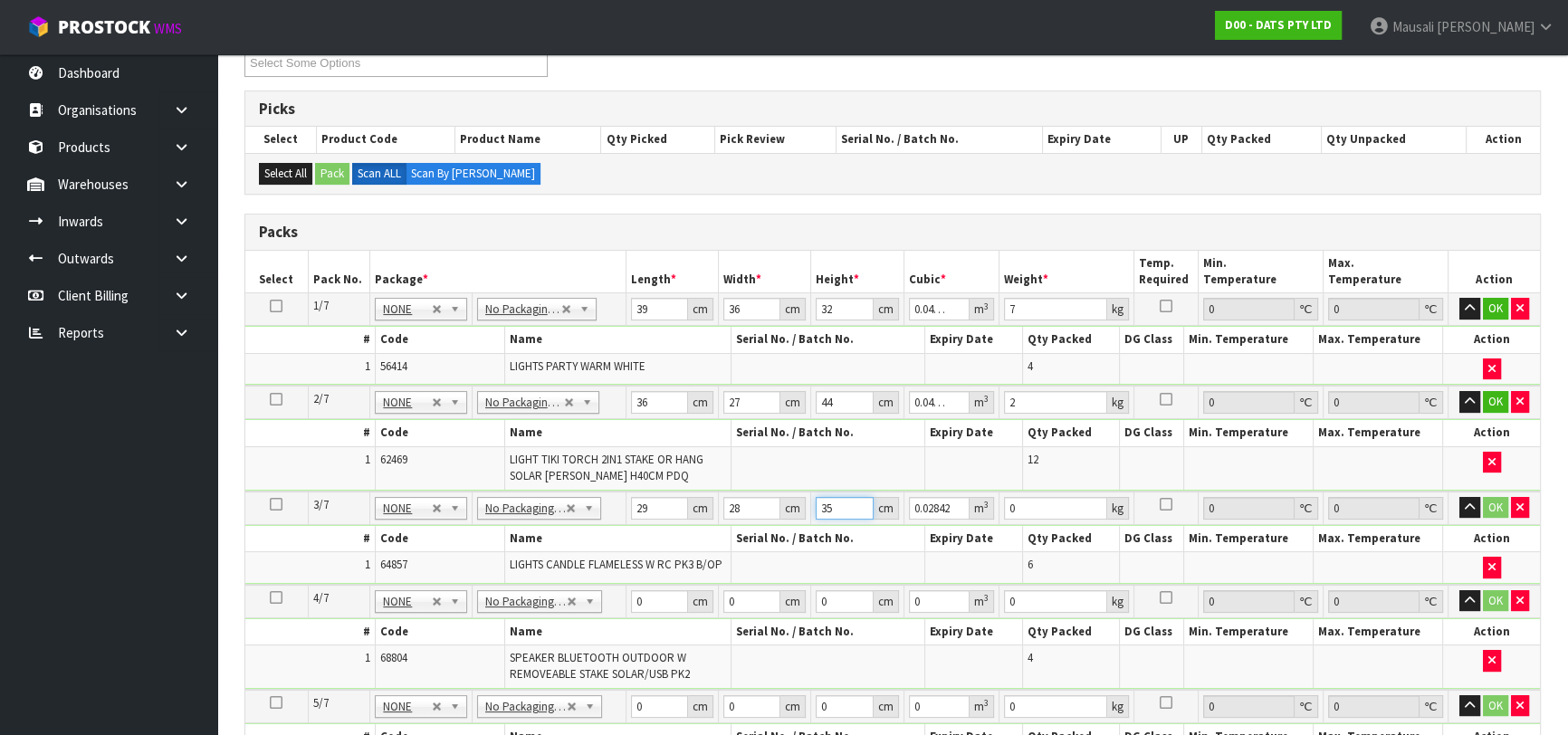
type input "35"
type input "6"
type input "38"
type input "29"
type input "2"
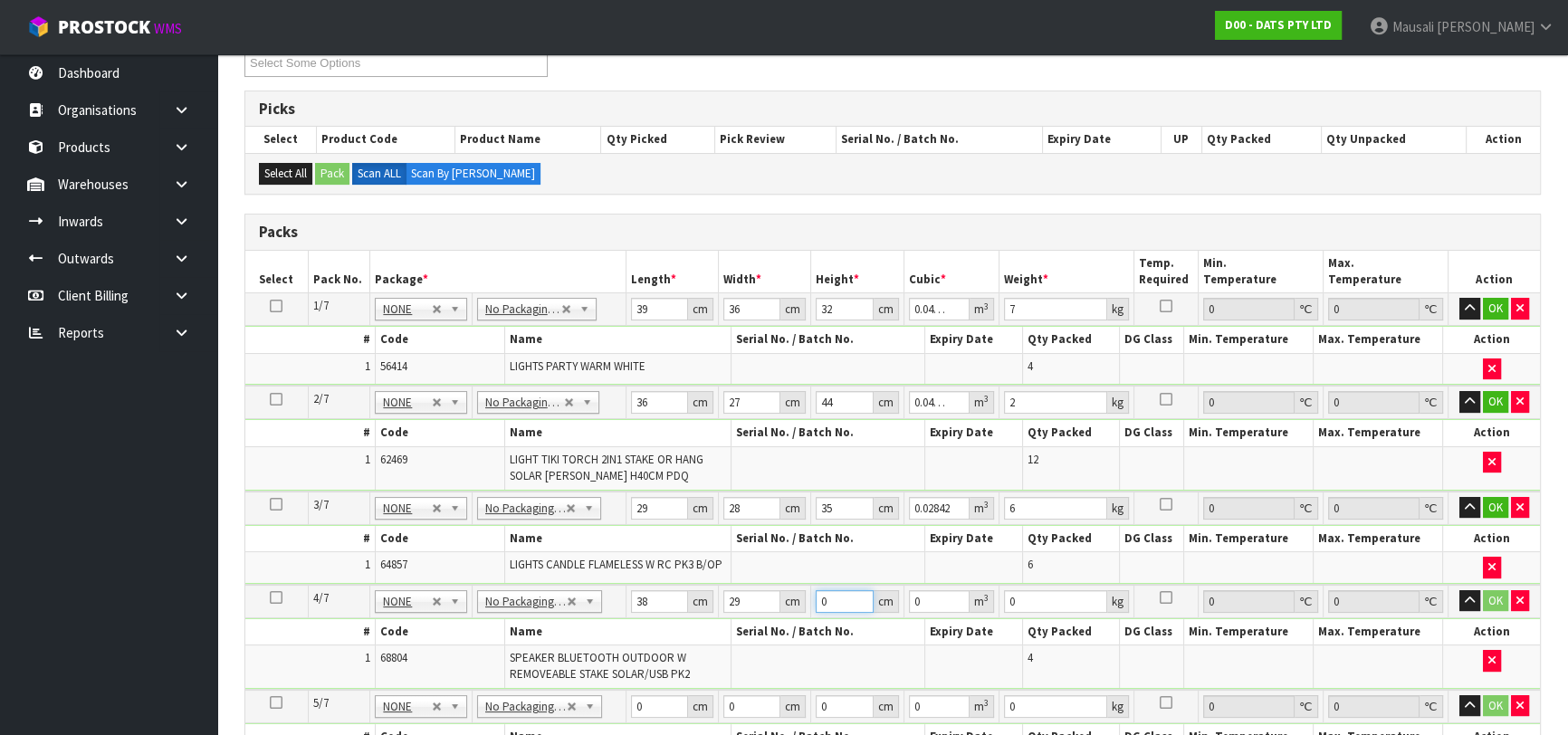
type input "0.002204"
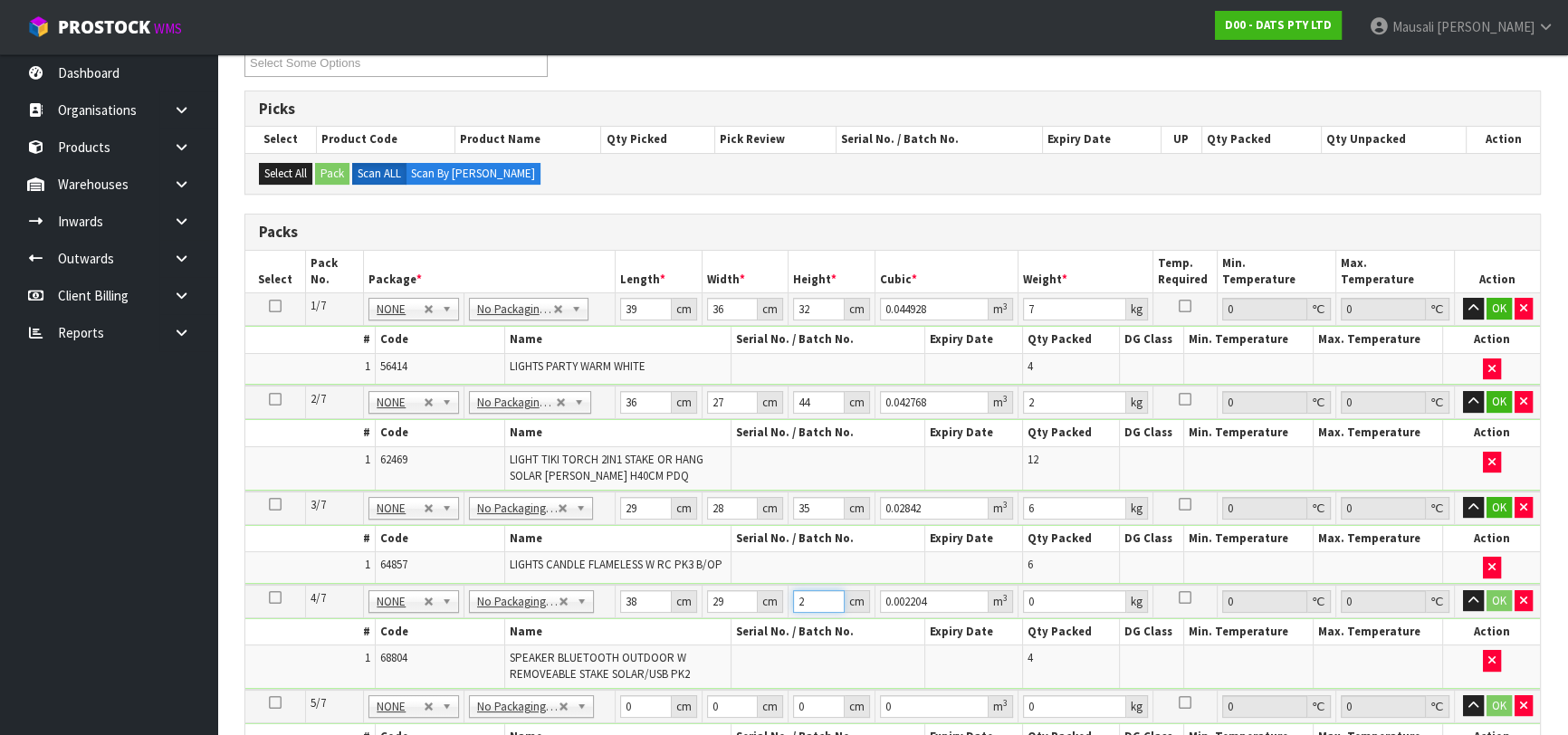
type input "24"
type input "0.026448"
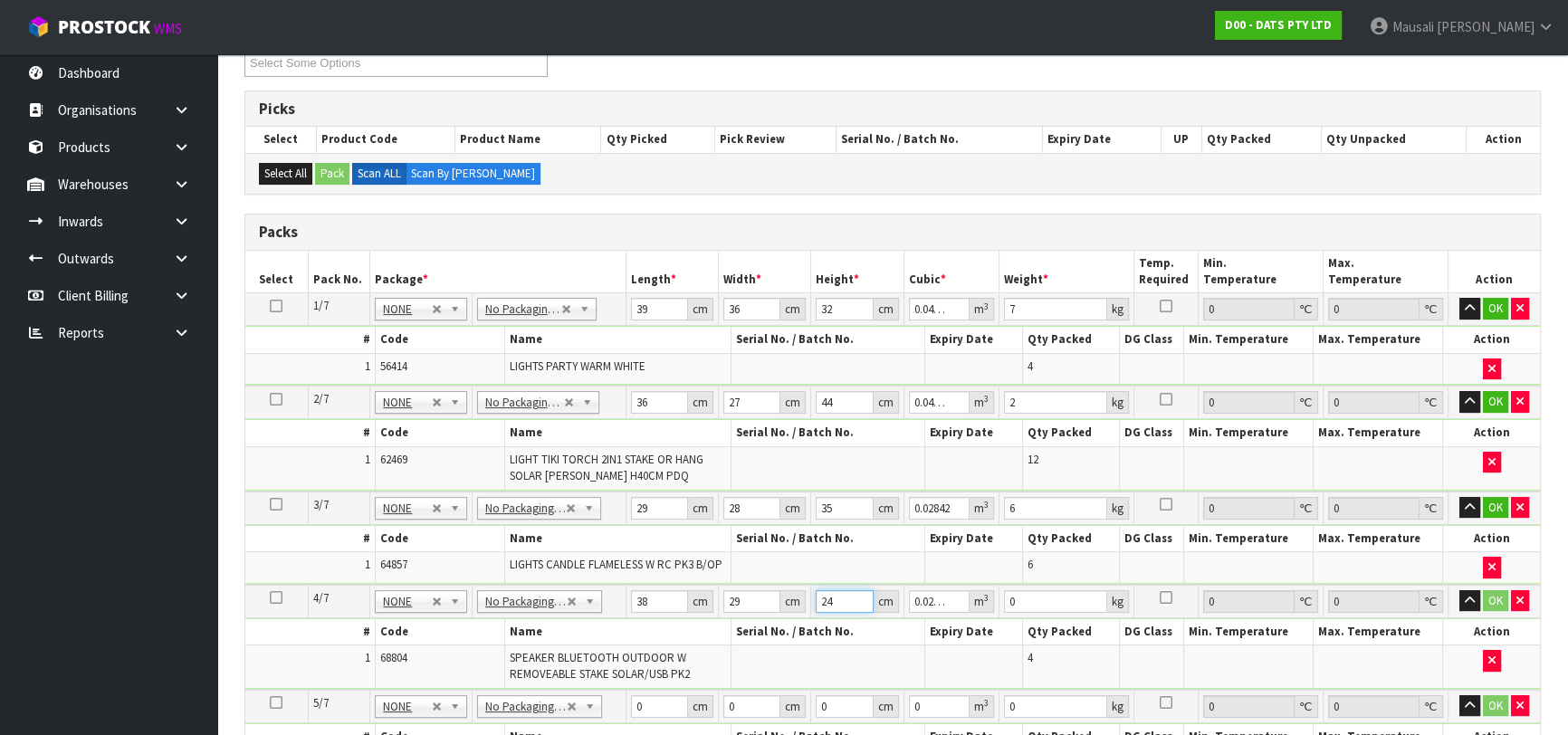
type input "24"
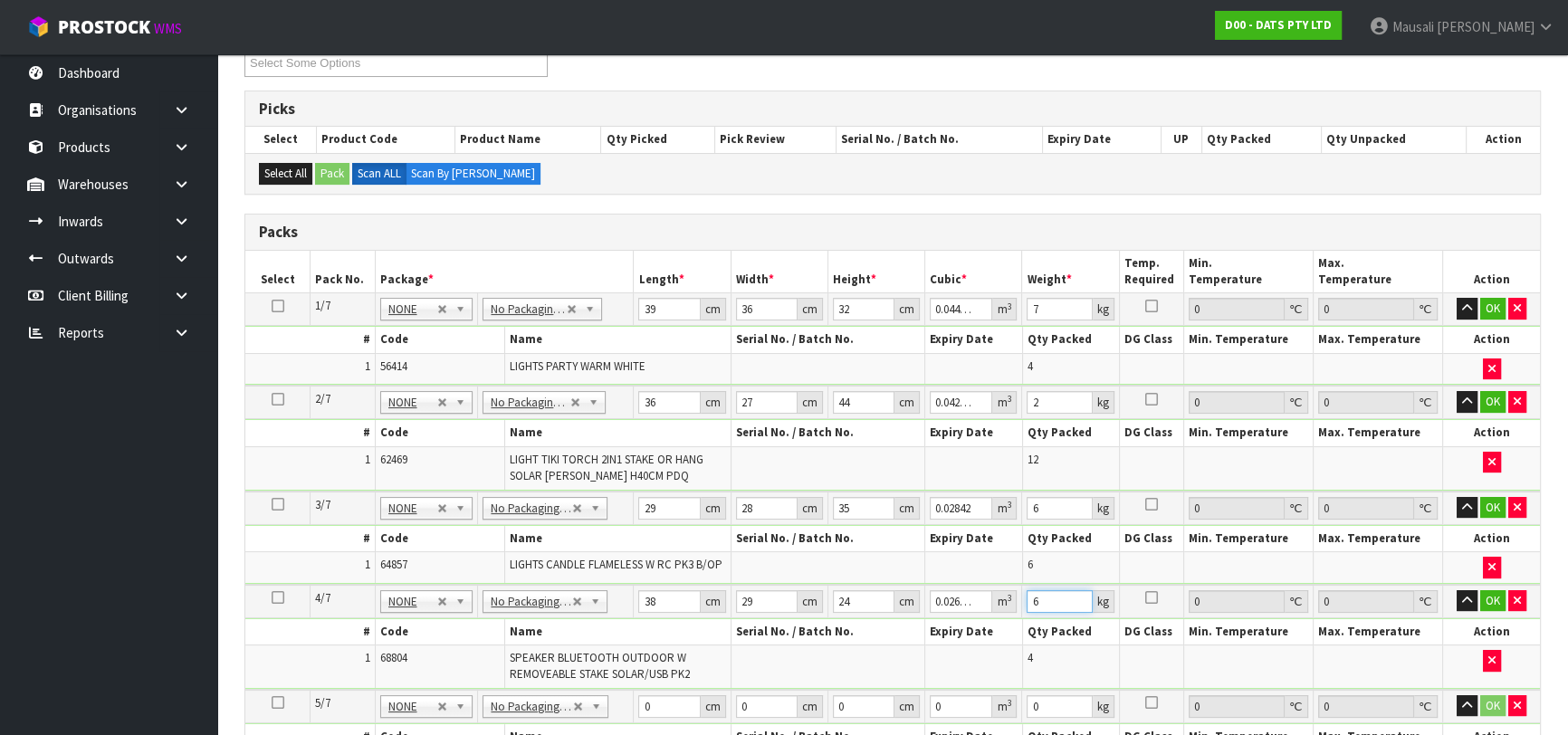
type input "6"
type input "36"
type input "25"
type input "5"
type input "0.0045"
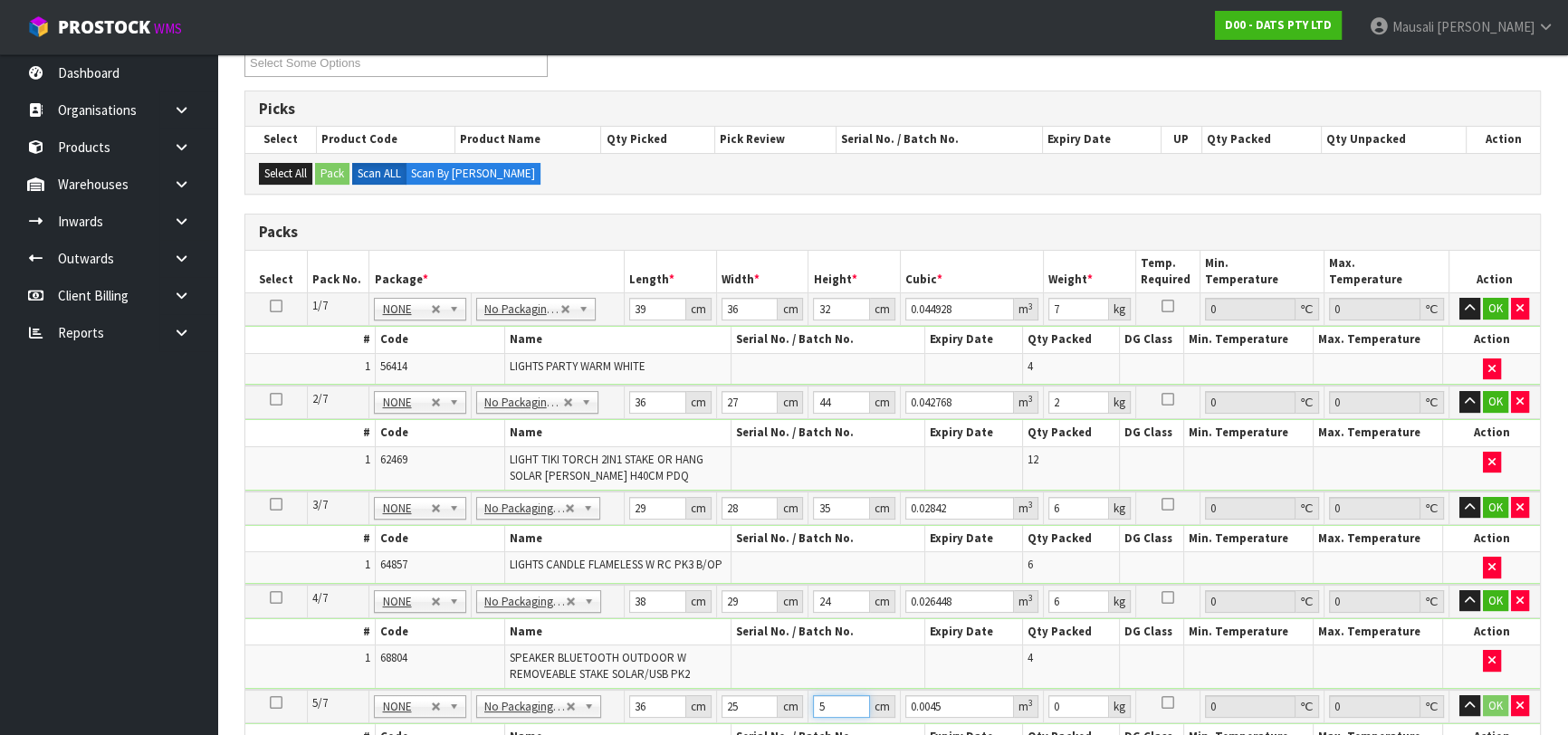
type input "55"
type input "0.0495"
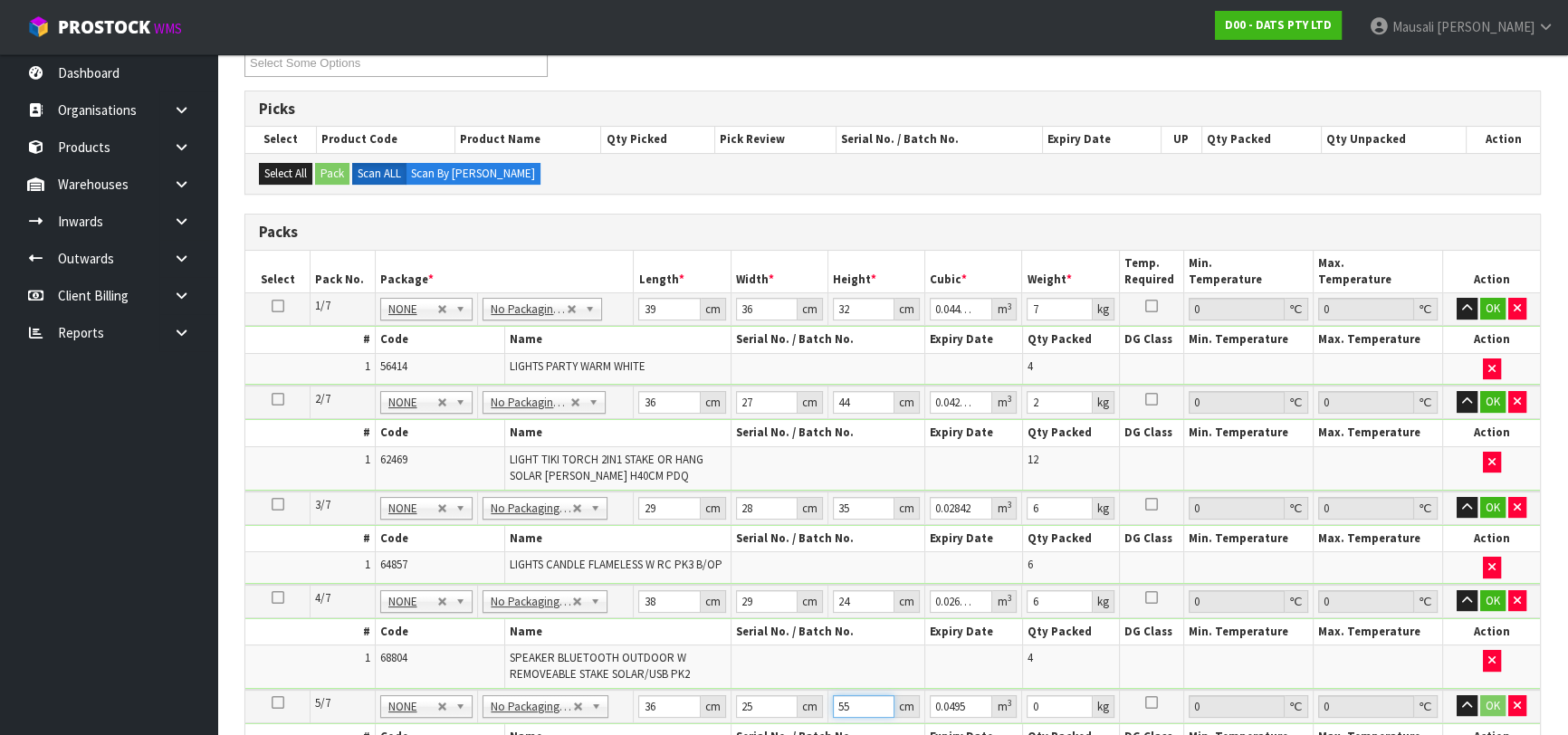
type input "55"
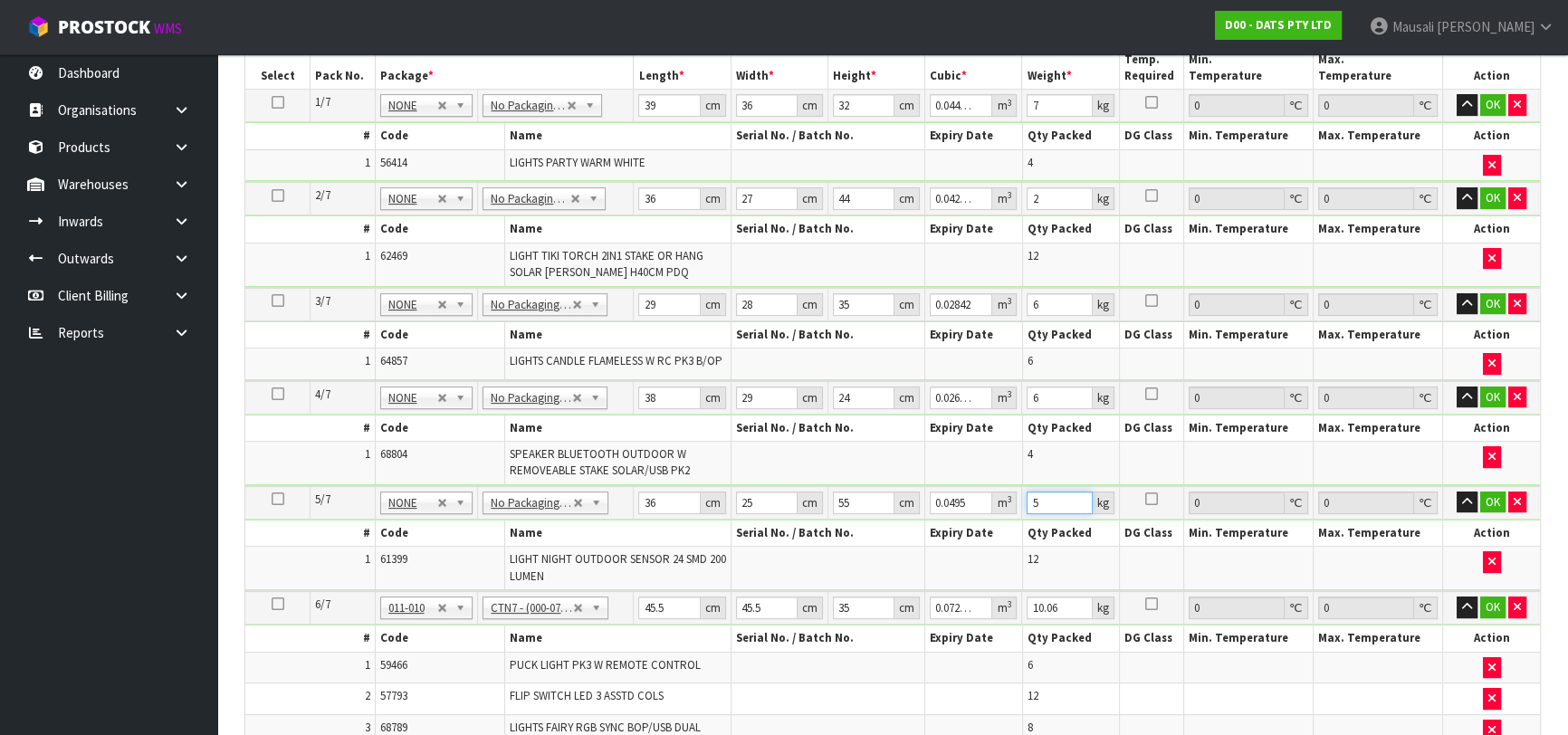
scroll to position [741, 0]
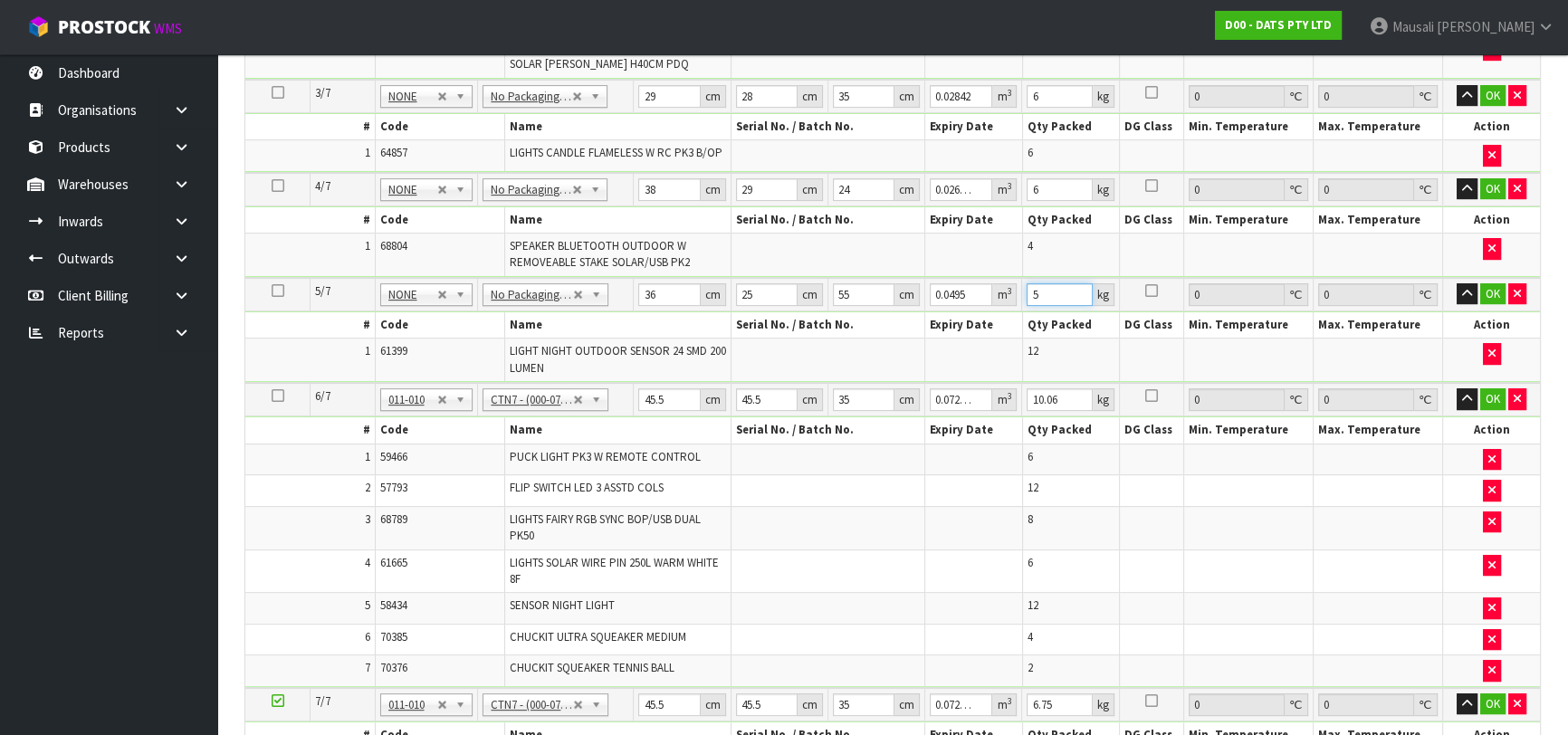
type input "5"
drag, startPoint x: 850, startPoint y: 389, endPoint x: 769, endPoint y: 416, distance: 85.4
click at [769, 416] on tbody "6/7 NONE 007-001 007-002 007-004 007-009 007-013 007-014 007-015 007-017 007-01…" at bounding box center [893, 536] width 1295 height 305
drag, startPoint x: 672, startPoint y: 394, endPoint x: 629, endPoint y: 407, distance: 44.9
click at [629, 407] on tr "6/7 NONE 007-001 007-002 007-004 007-009 007-013 007-014 007-015 007-017 007-01…" at bounding box center [893, 400] width 1295 height 33
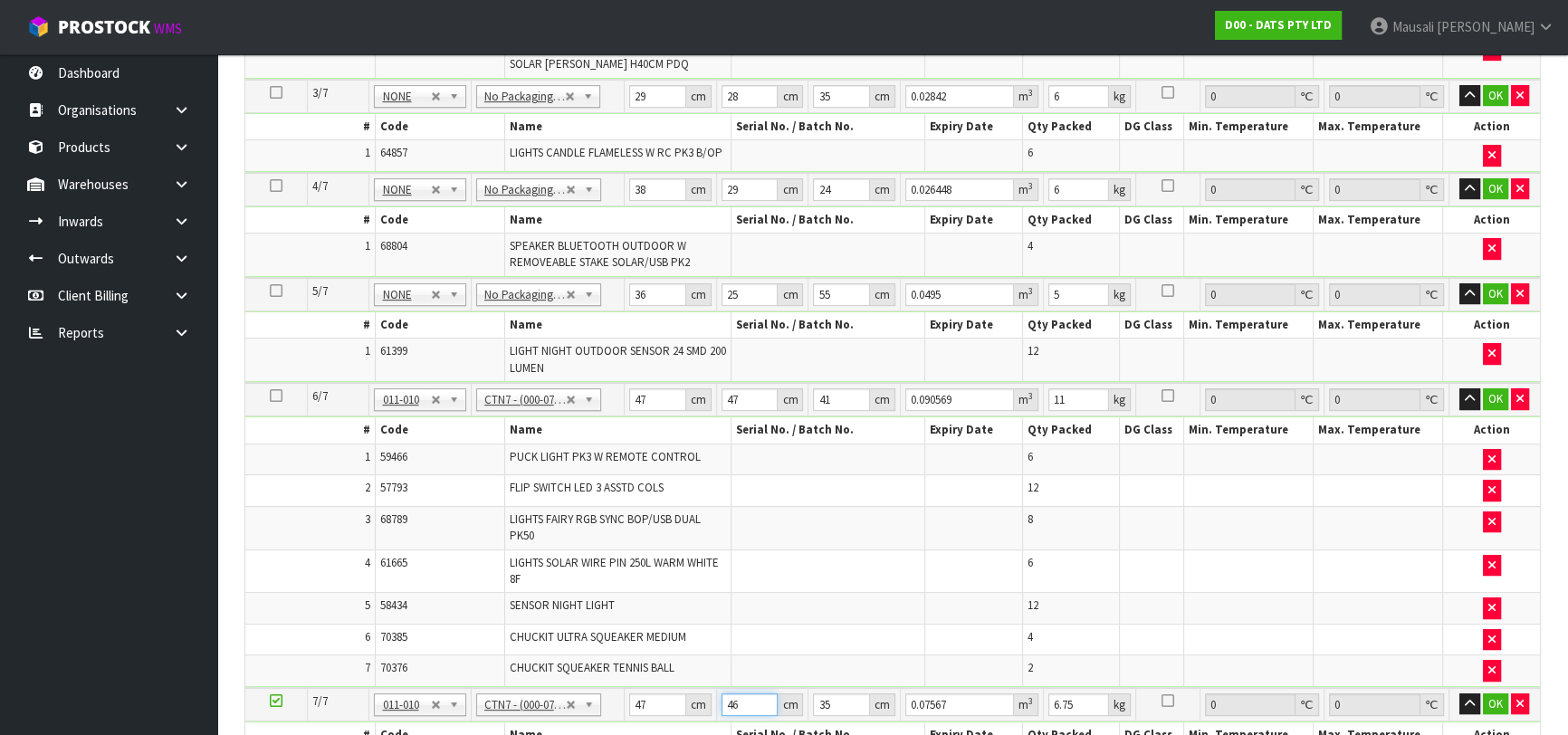
scroll to position [1069, 0]
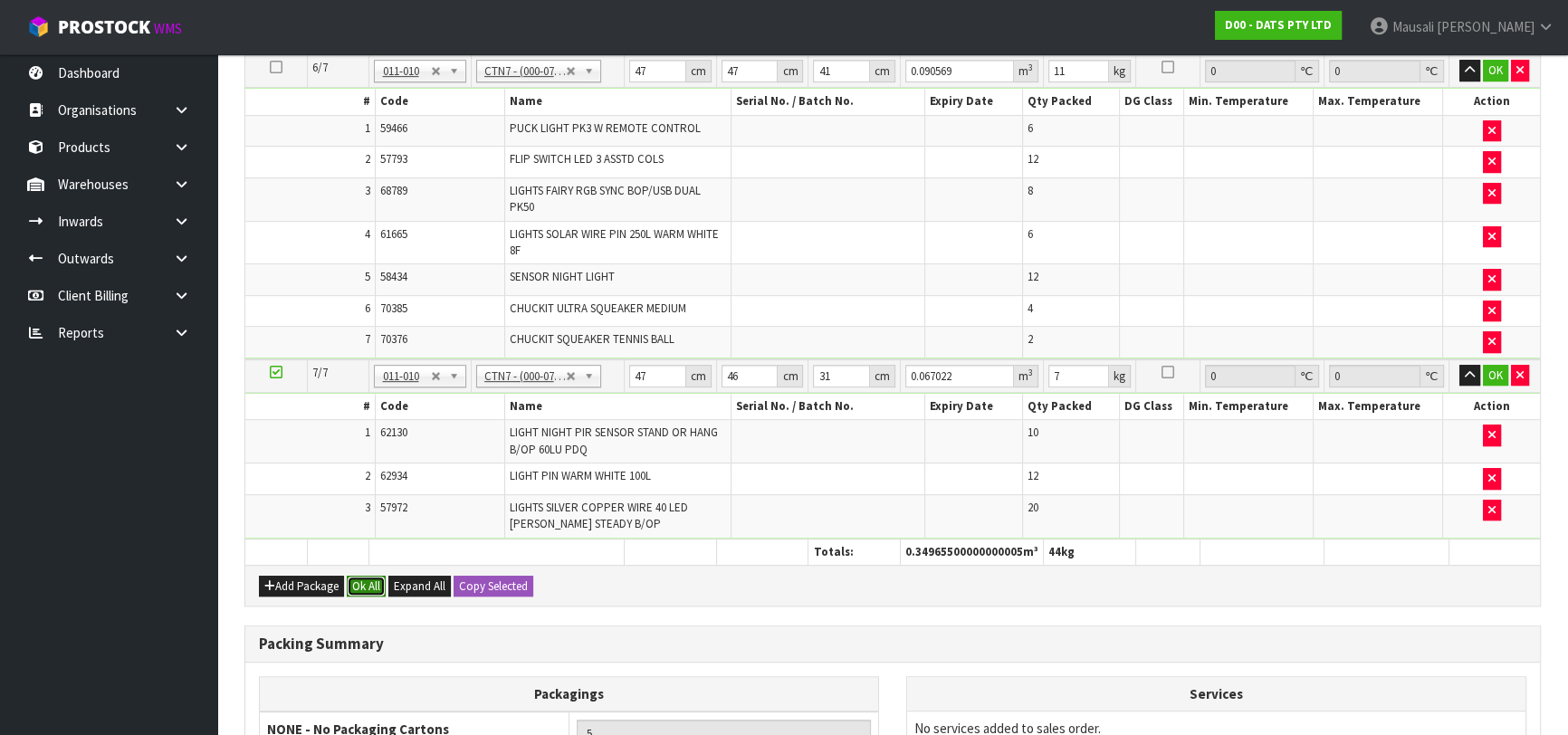
click at [365, 576] on button "Ok All" at bounding box center [366, 586] width 39 height 21
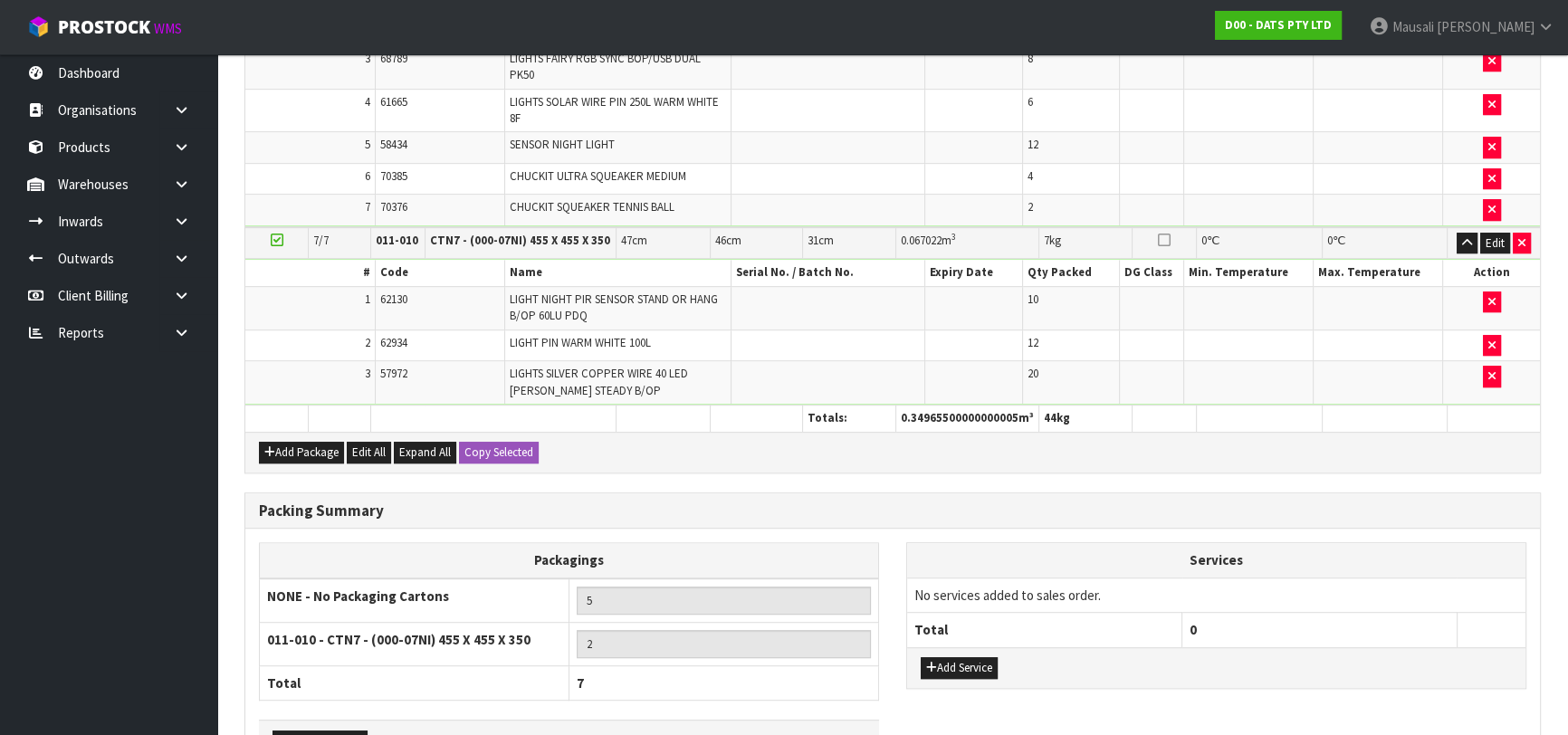
scroll to position [1308, 0]
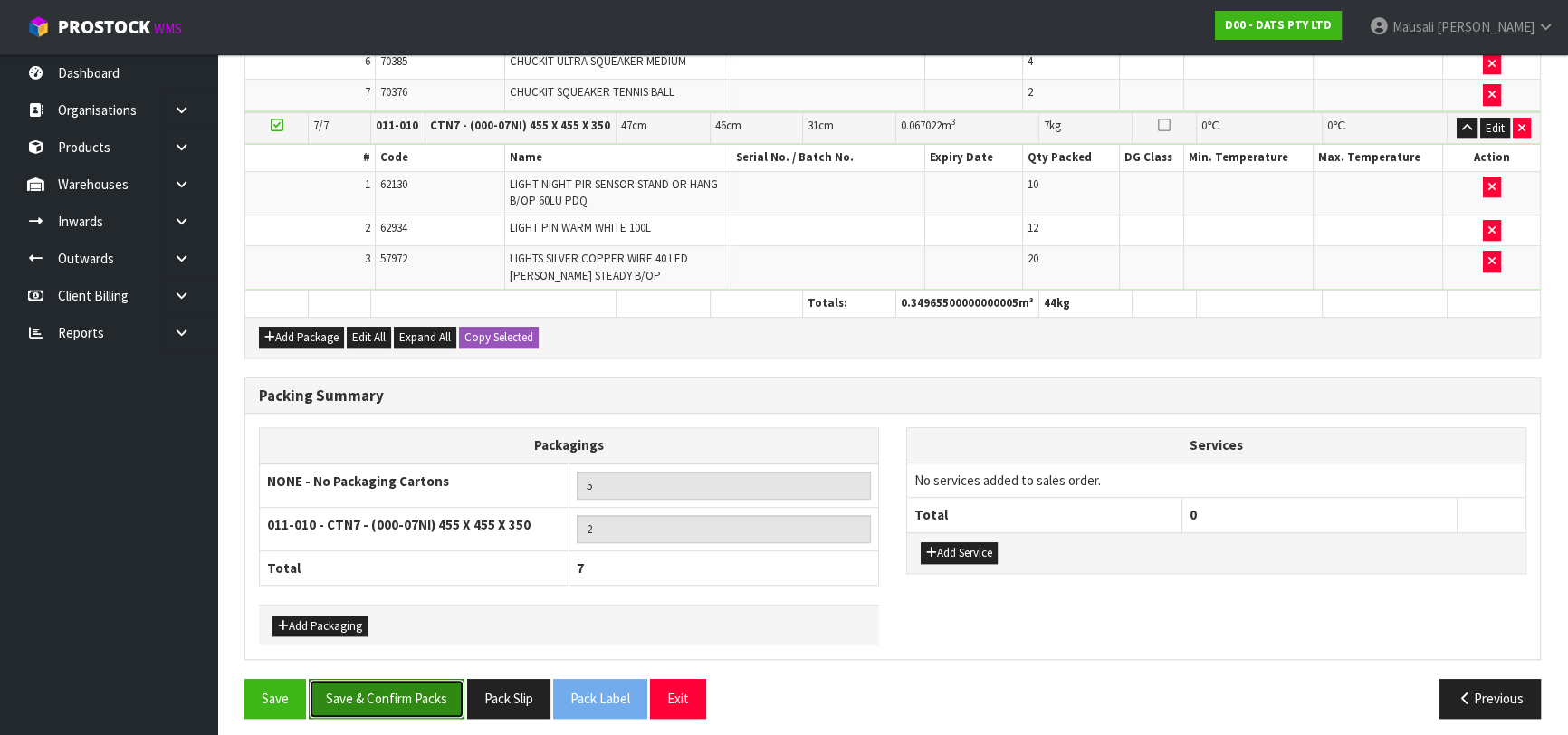
click at [435, 685] on button "Save & Confirm Packs" at bounding box center [386, 699] width 155 height 39
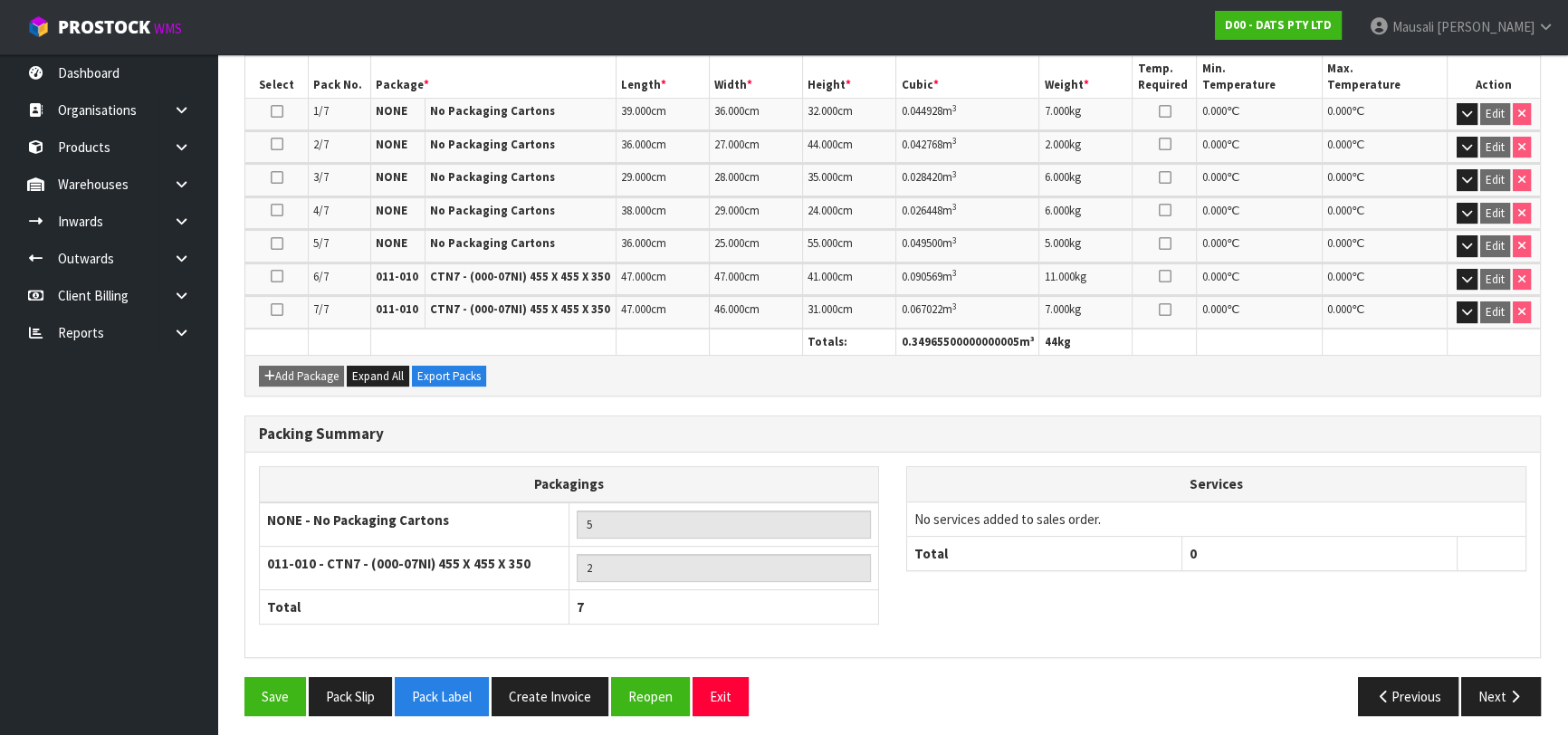
scroll to position [526, 0]
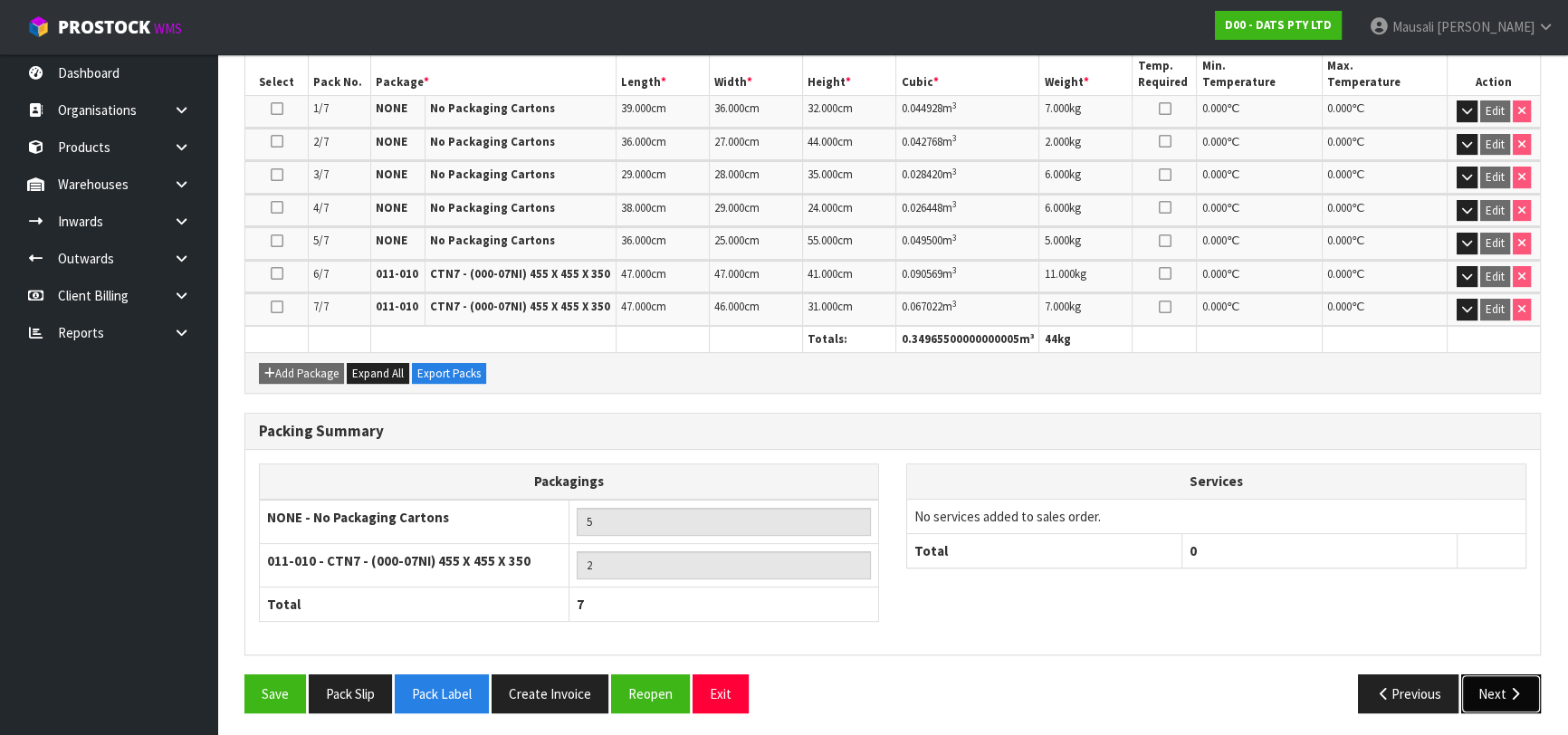
click at [1495, 687] on button "Next" at bounding box center [1501, 694] width 80 height 39
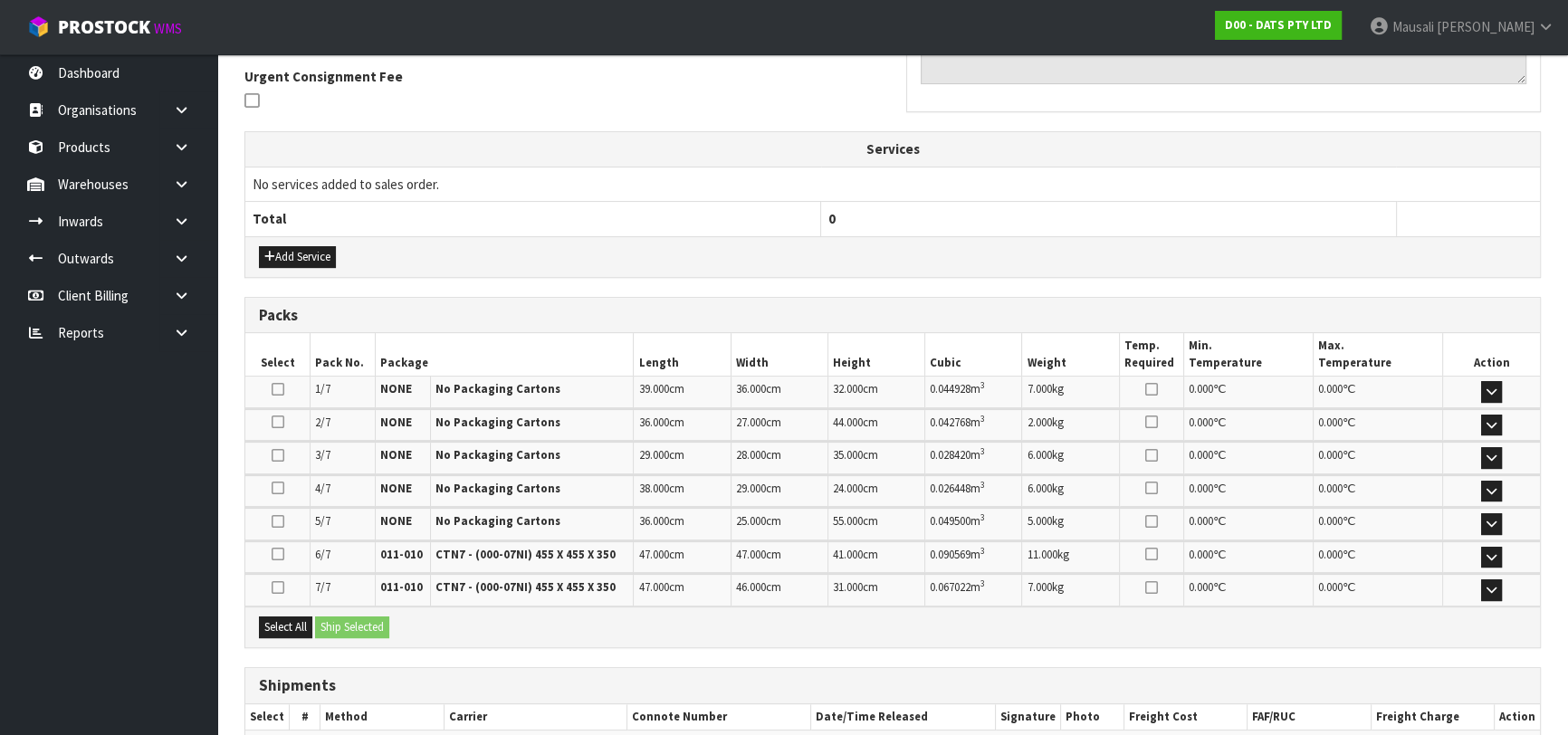
scroll to position [634, 0]
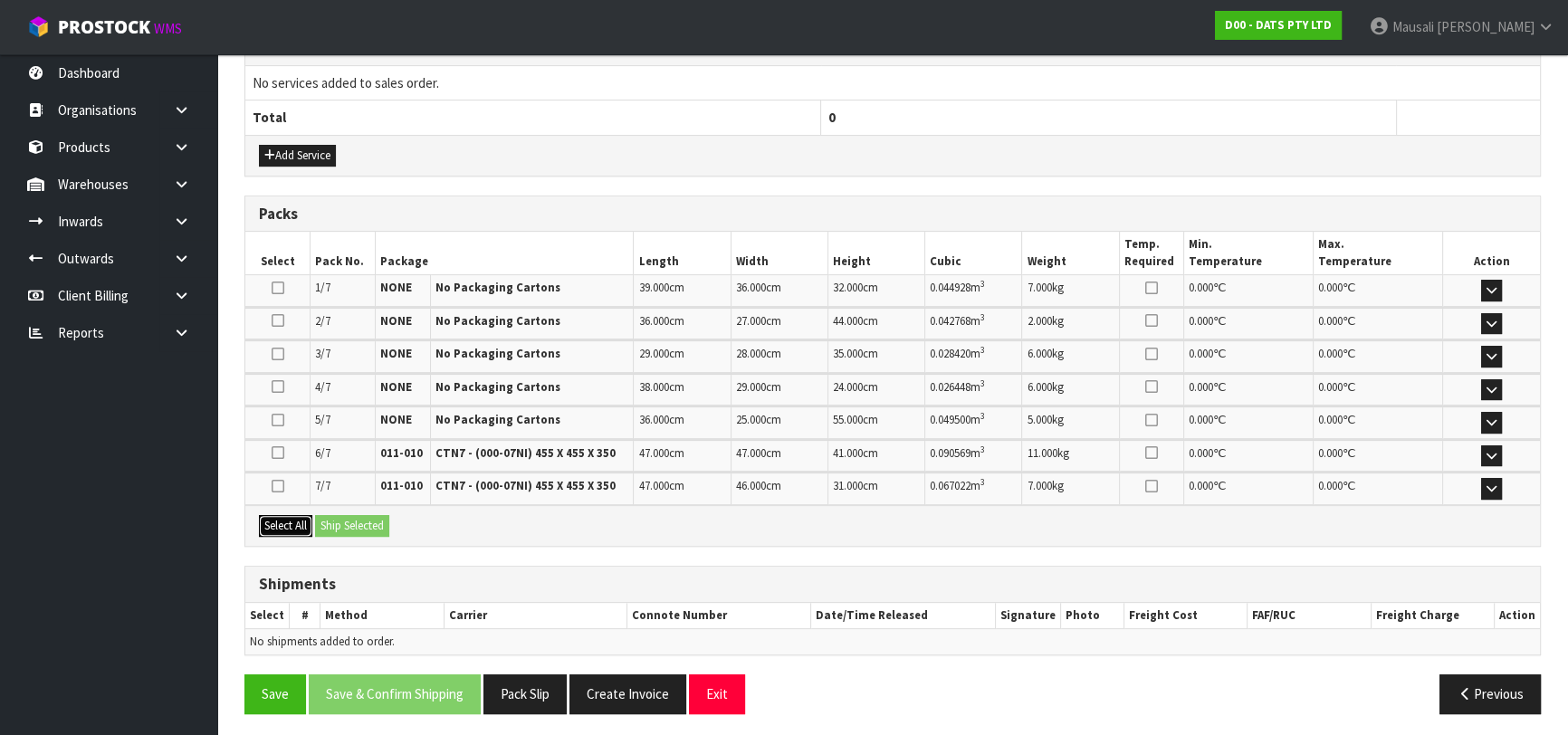
drag, startPoint x: 283, startPoint y: 522, endPoint x: 337, endPoint y: 526, distance: 54.1
click at [296, 523] on button "Select All" at bounding box center [285, 526] width 53 height 21
click at [337, 526] on button "Ship Selected" at bounding box center [352, 526] width 74 height 21
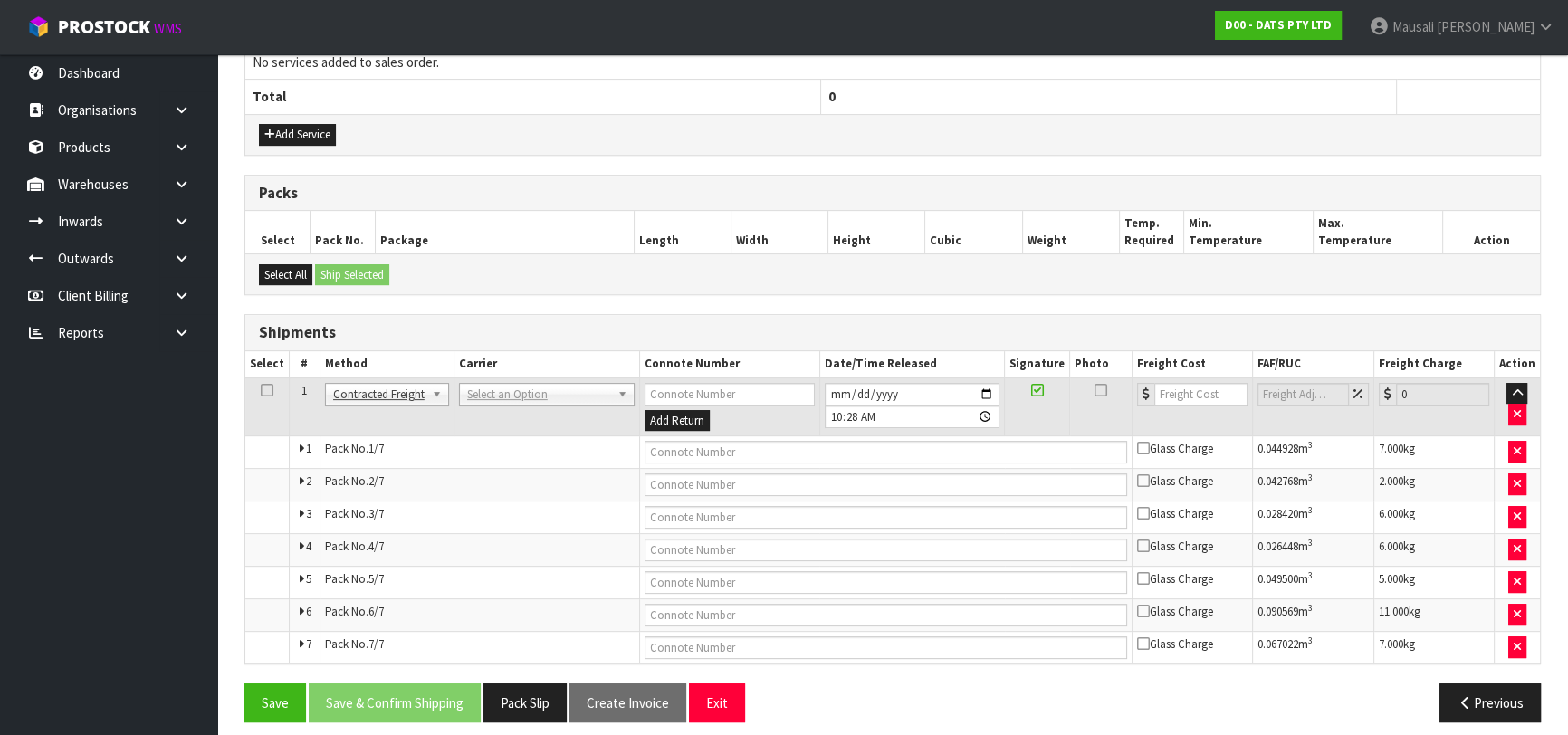
scroll to position [665, 0]
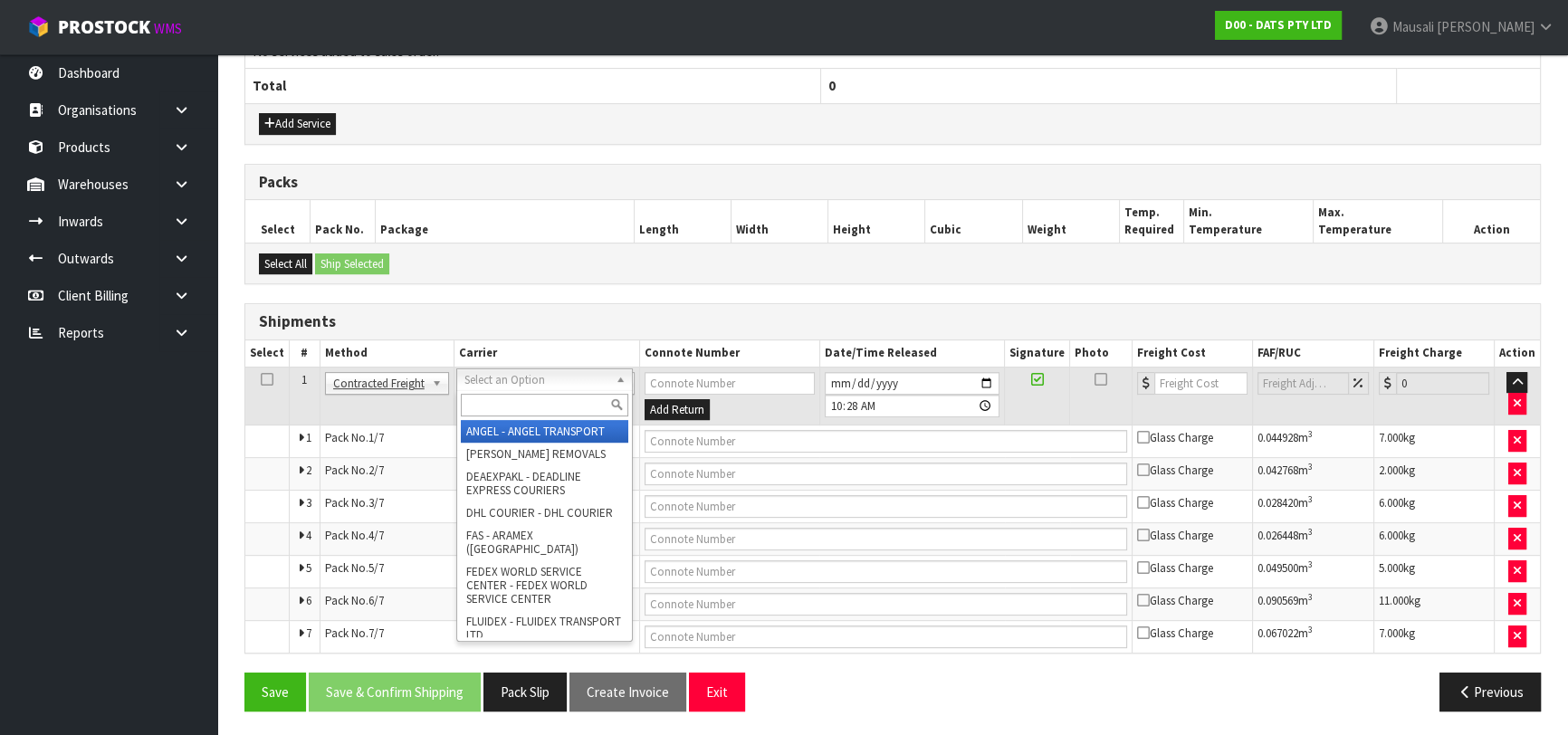
click at [516, 404] on input "text" at bounding box center [544, 405] width 167 height 22
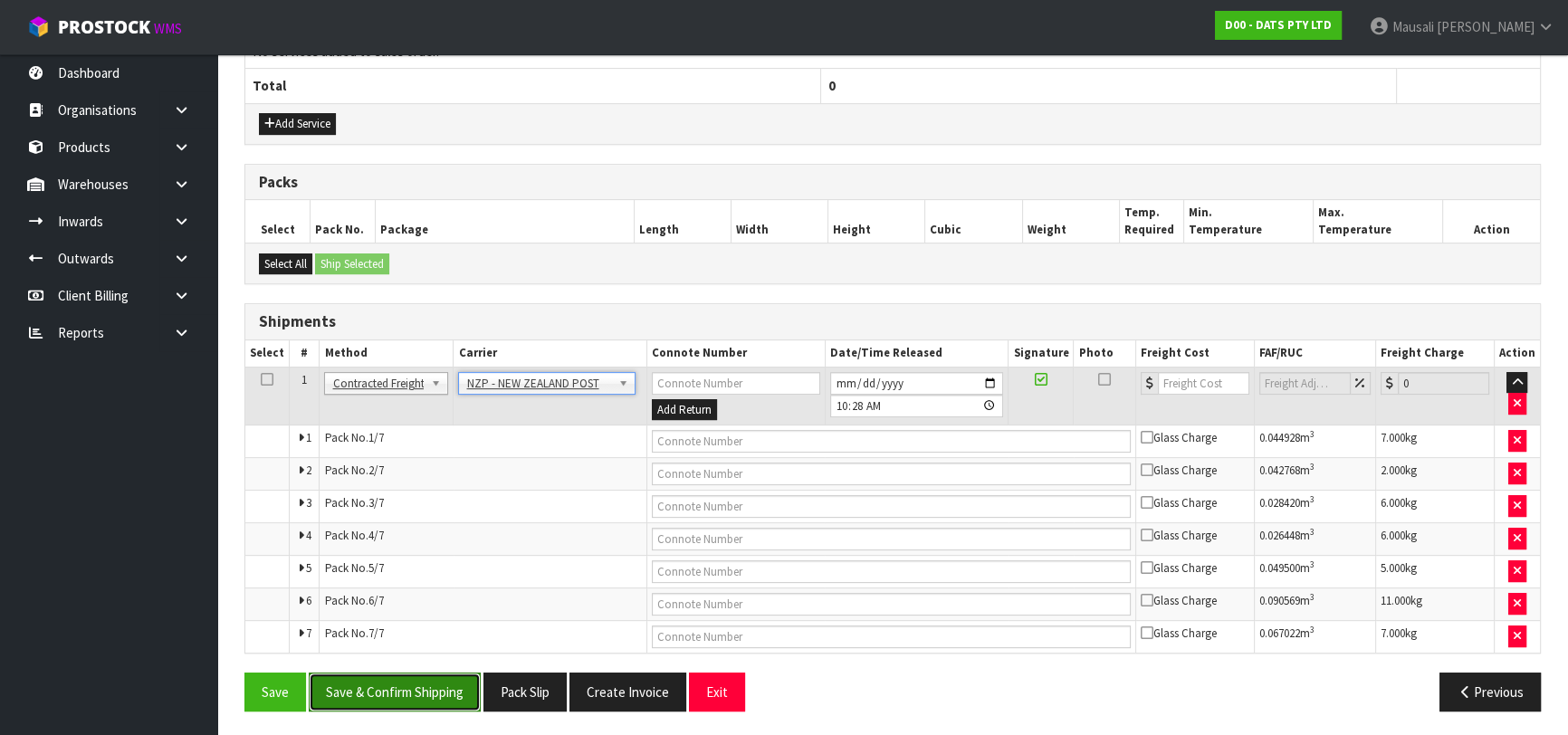
click at [400, 675] on button "Save & Confirm Shipping" at bounding box center [394, 692] width 172 height 39
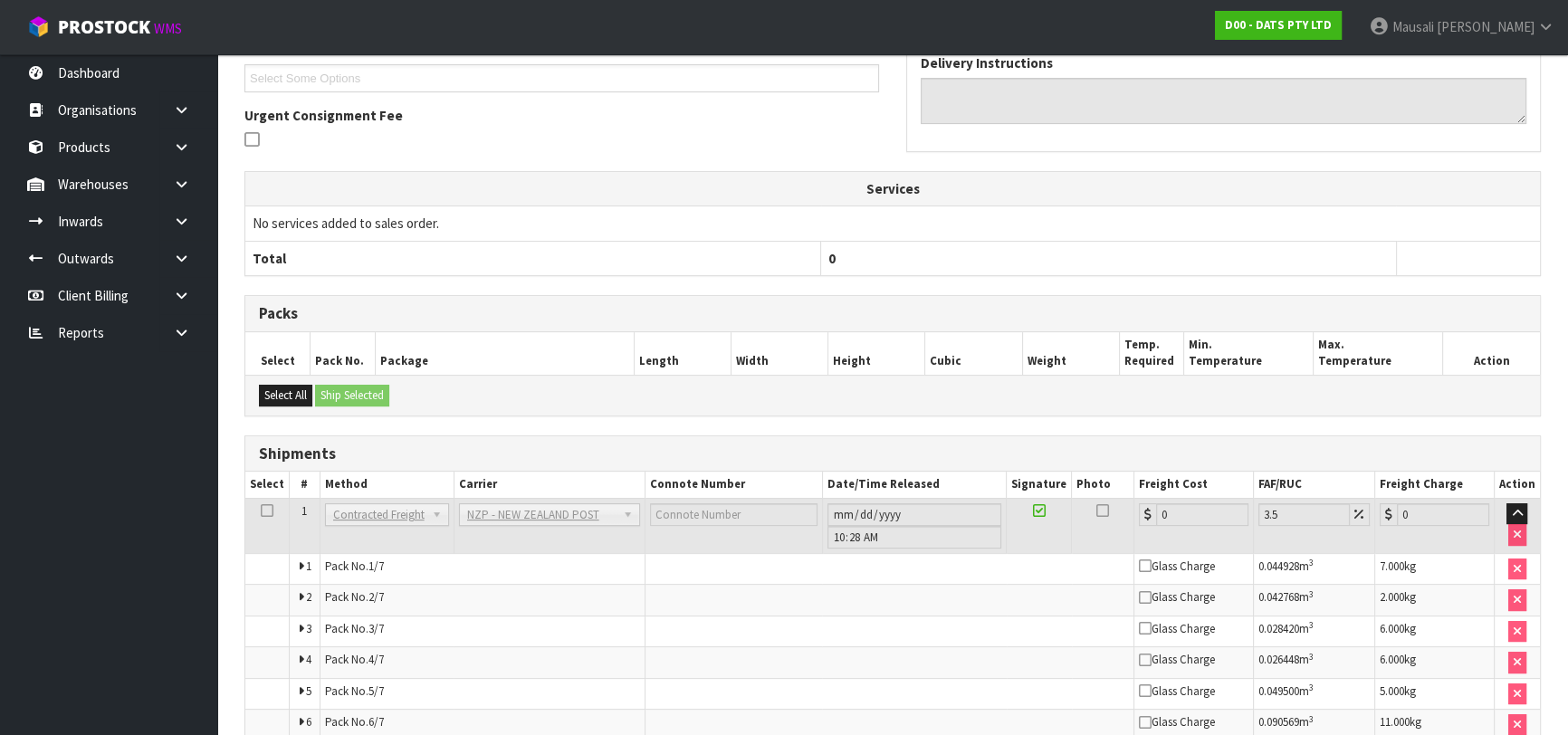
scroll to position [631, 0]
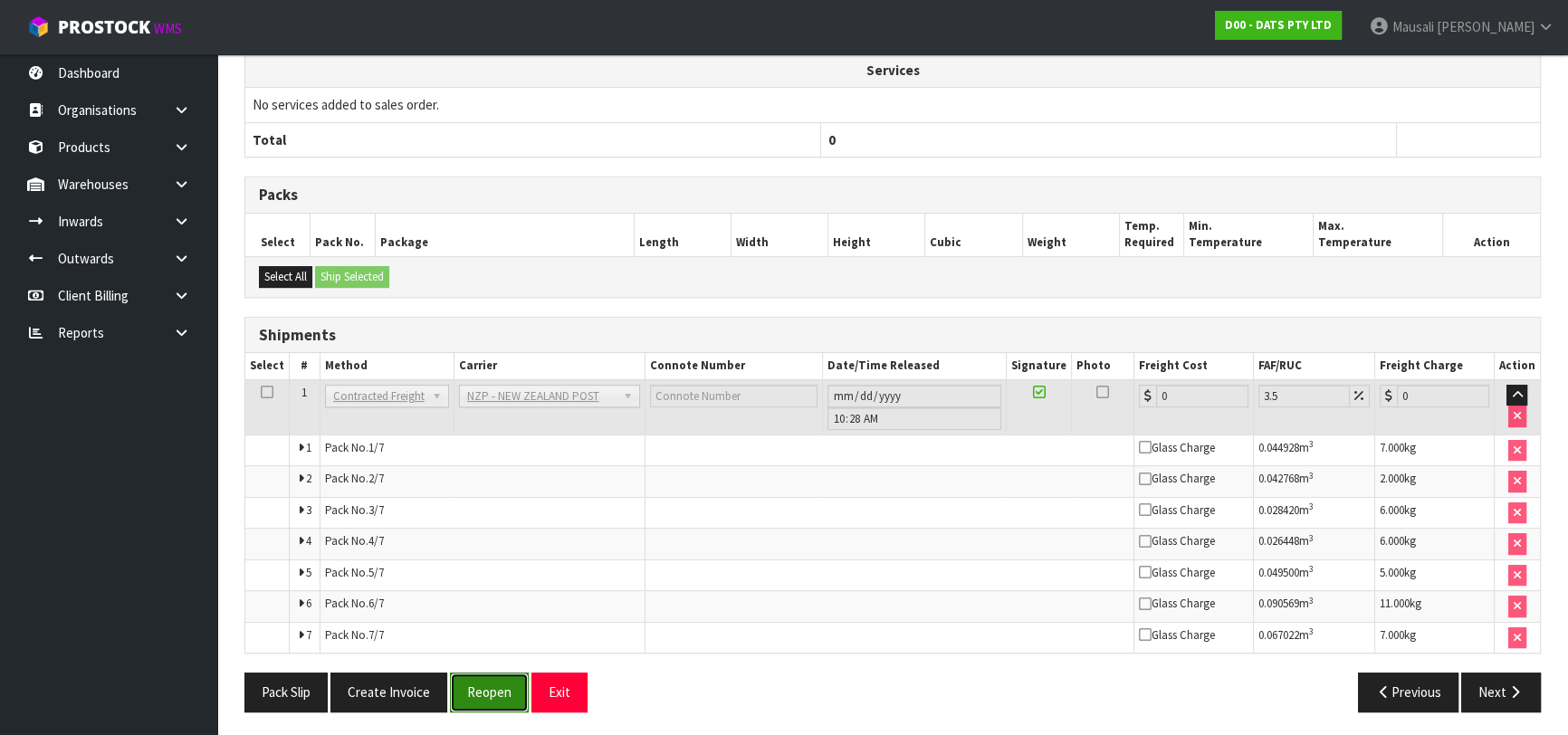
click at [474, 688] on button "Reopen" at bounding box center [489, 692] width 79 height 39
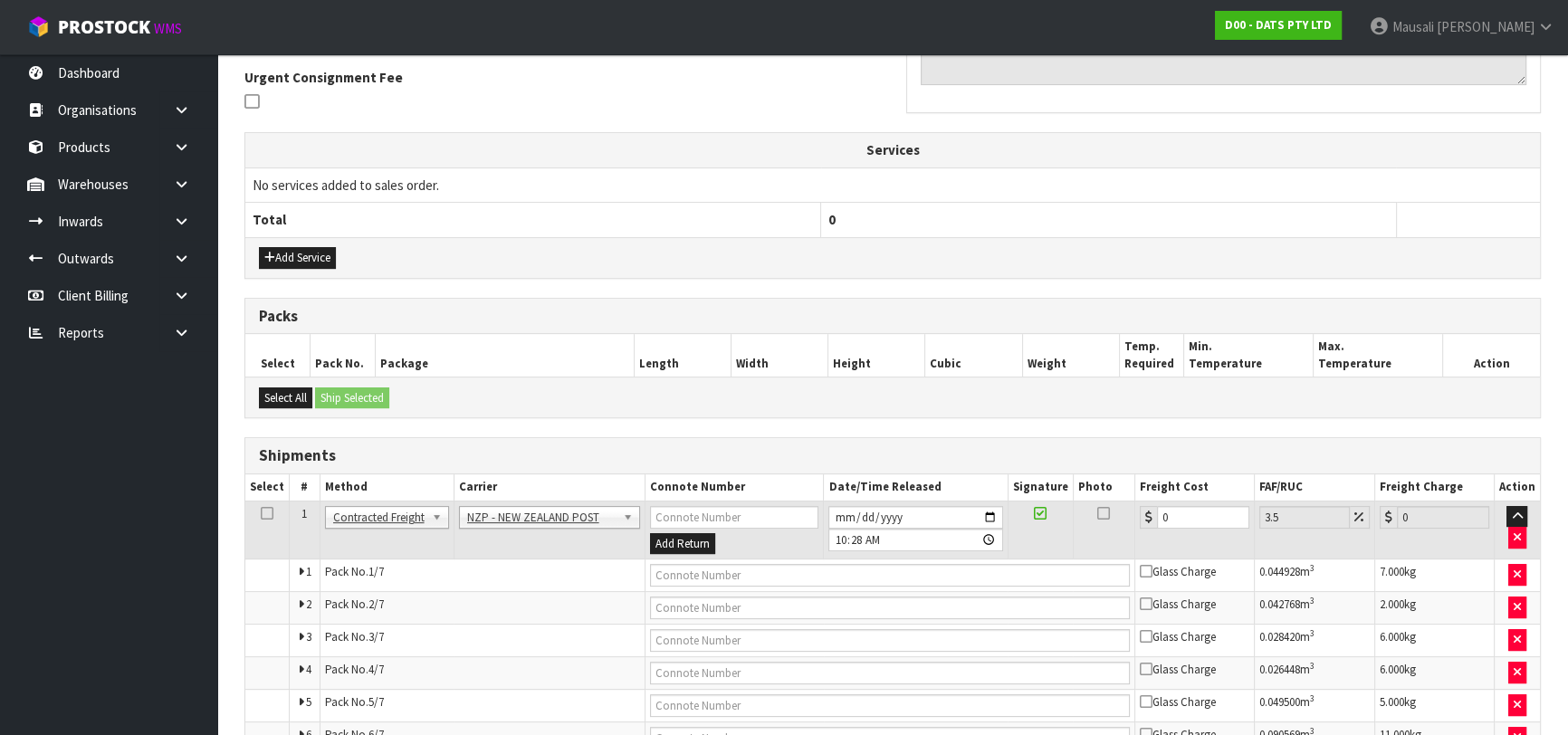
scroll to position [665, 0]
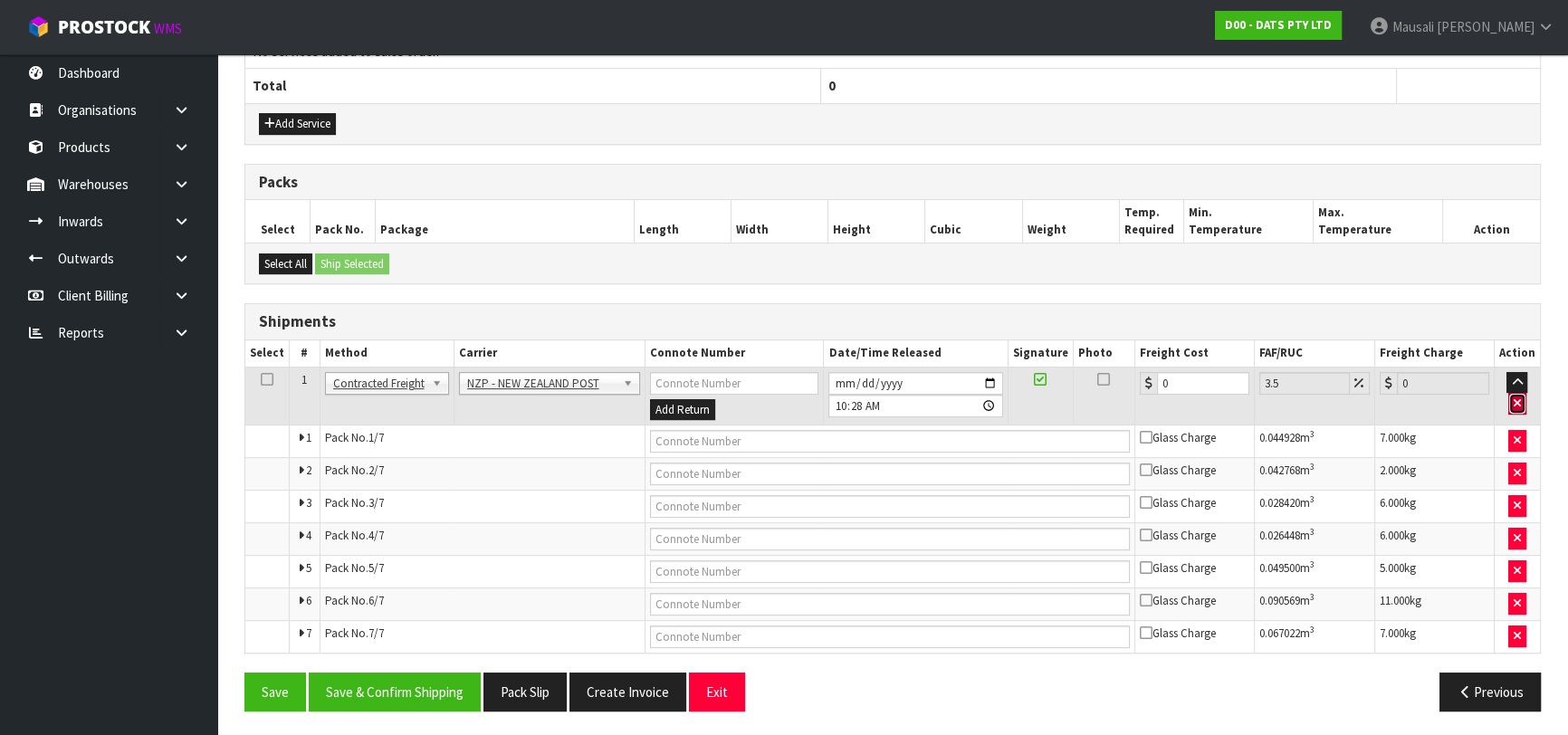
click at [1518, 397] on icon "button" at bounding box center [1517, 403] width 7 height 12
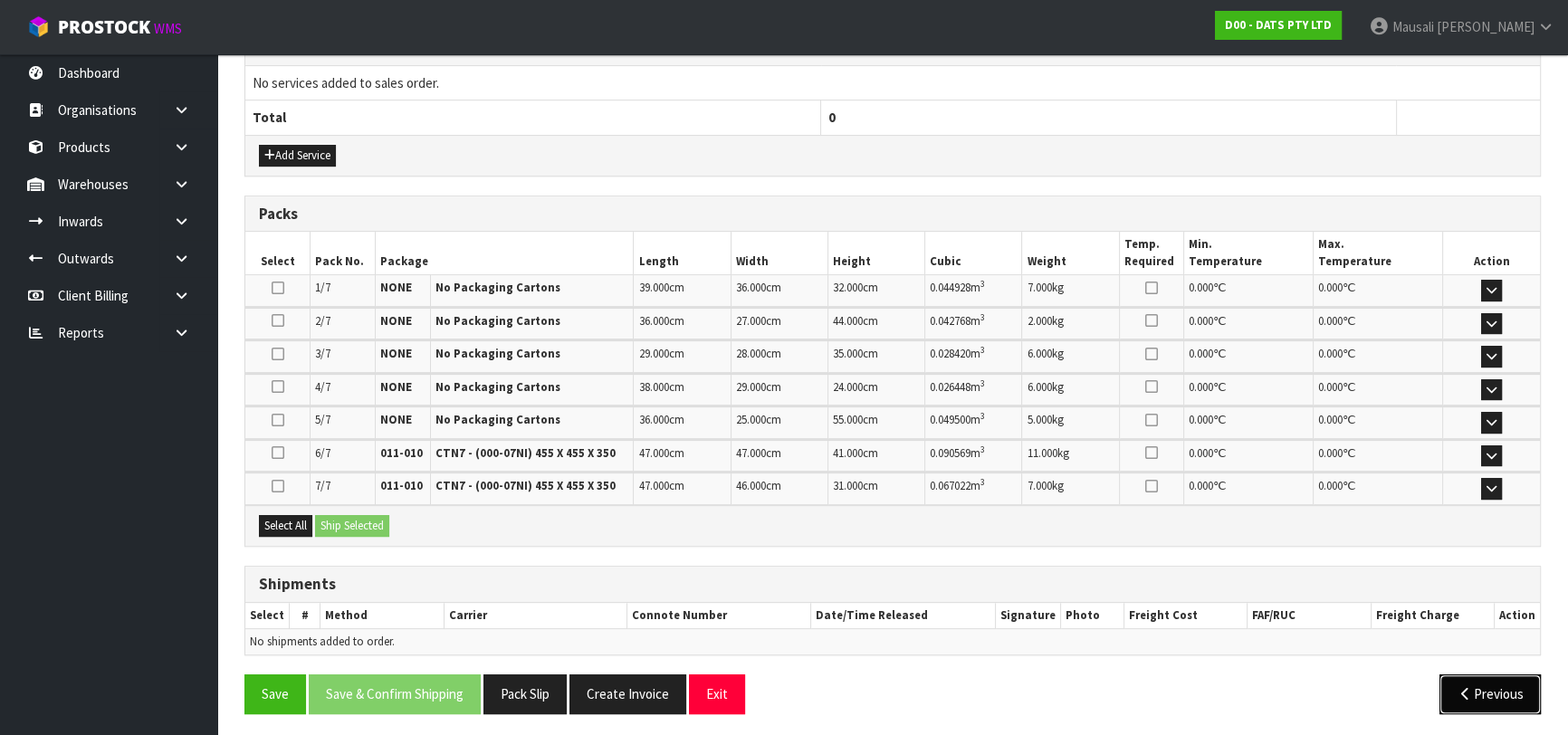
click at [1482, 684] on button "Previous" at bounding box center [1490, 694] width 101 height 39
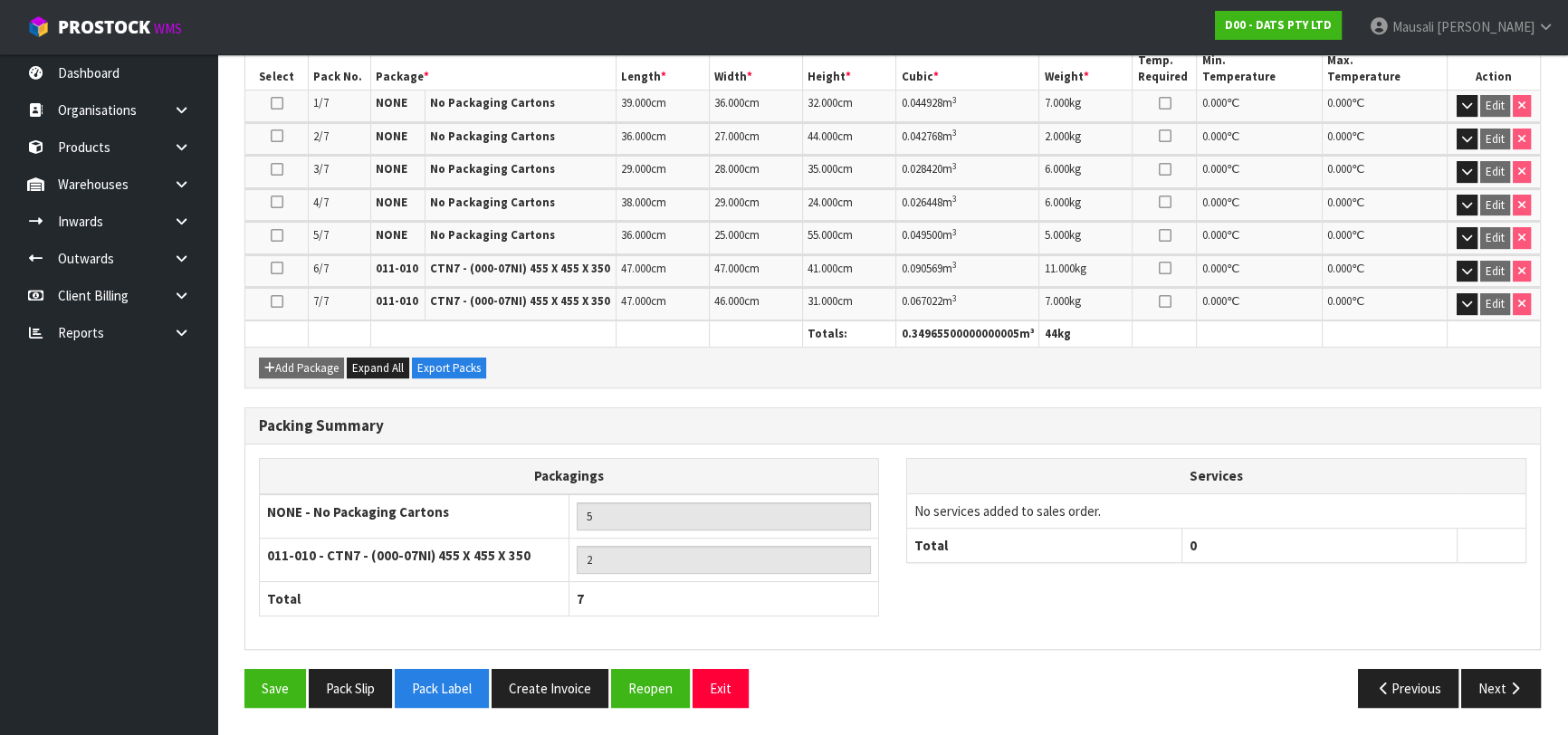
scroll to position [526, 0]
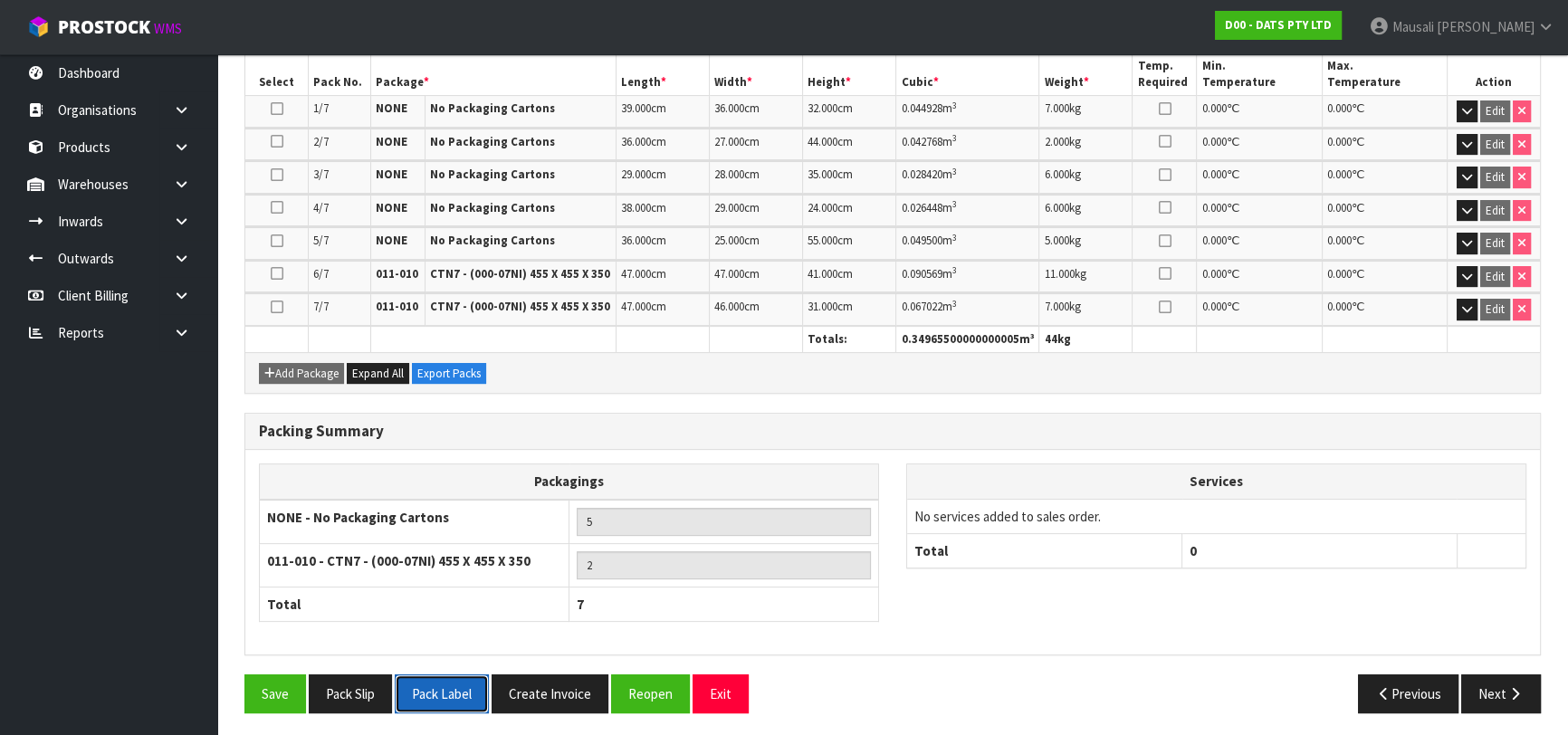
click at [456, 675] on button "Pack Label" at bounding box center [441, 694] width 94 height 39
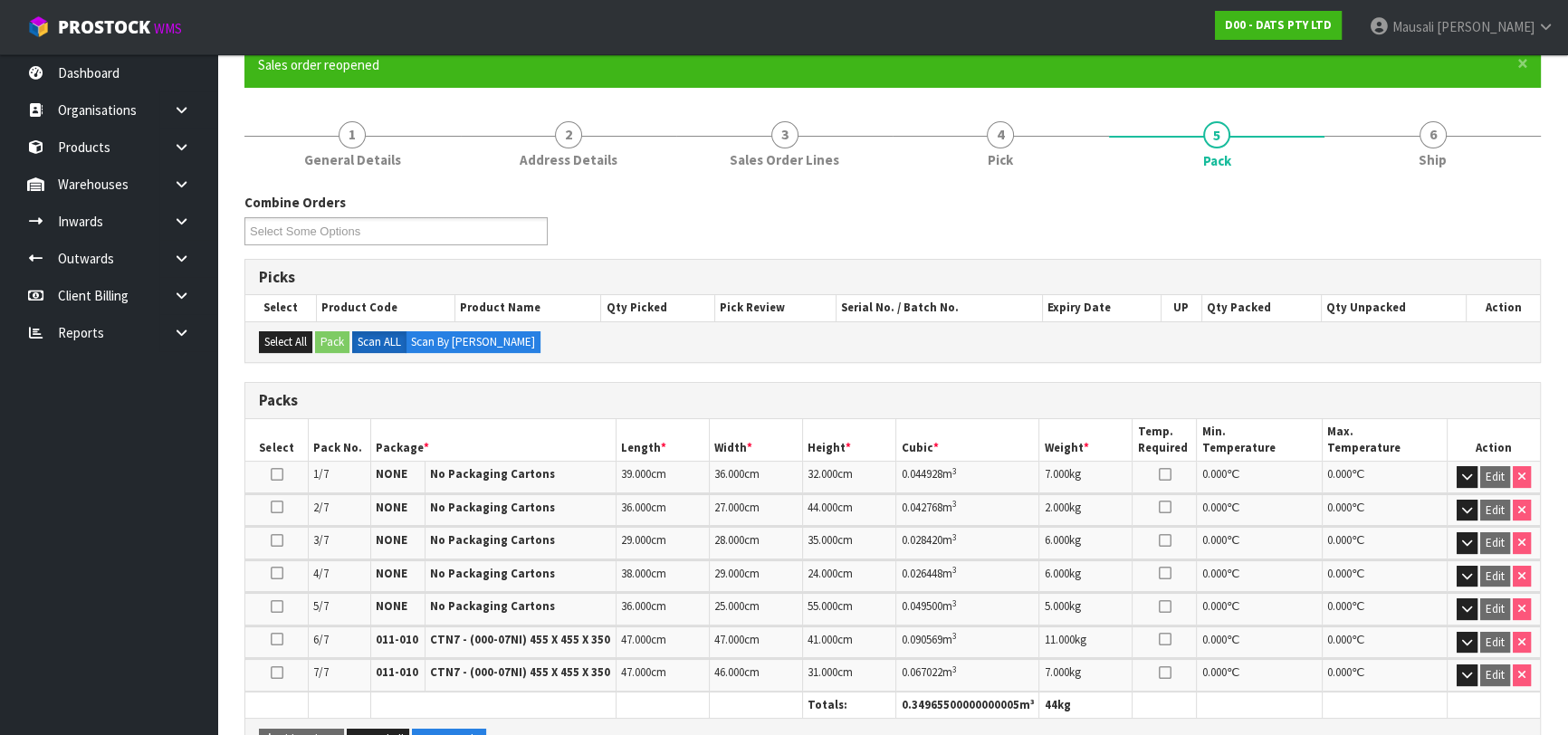
scroll to position [0, 0]
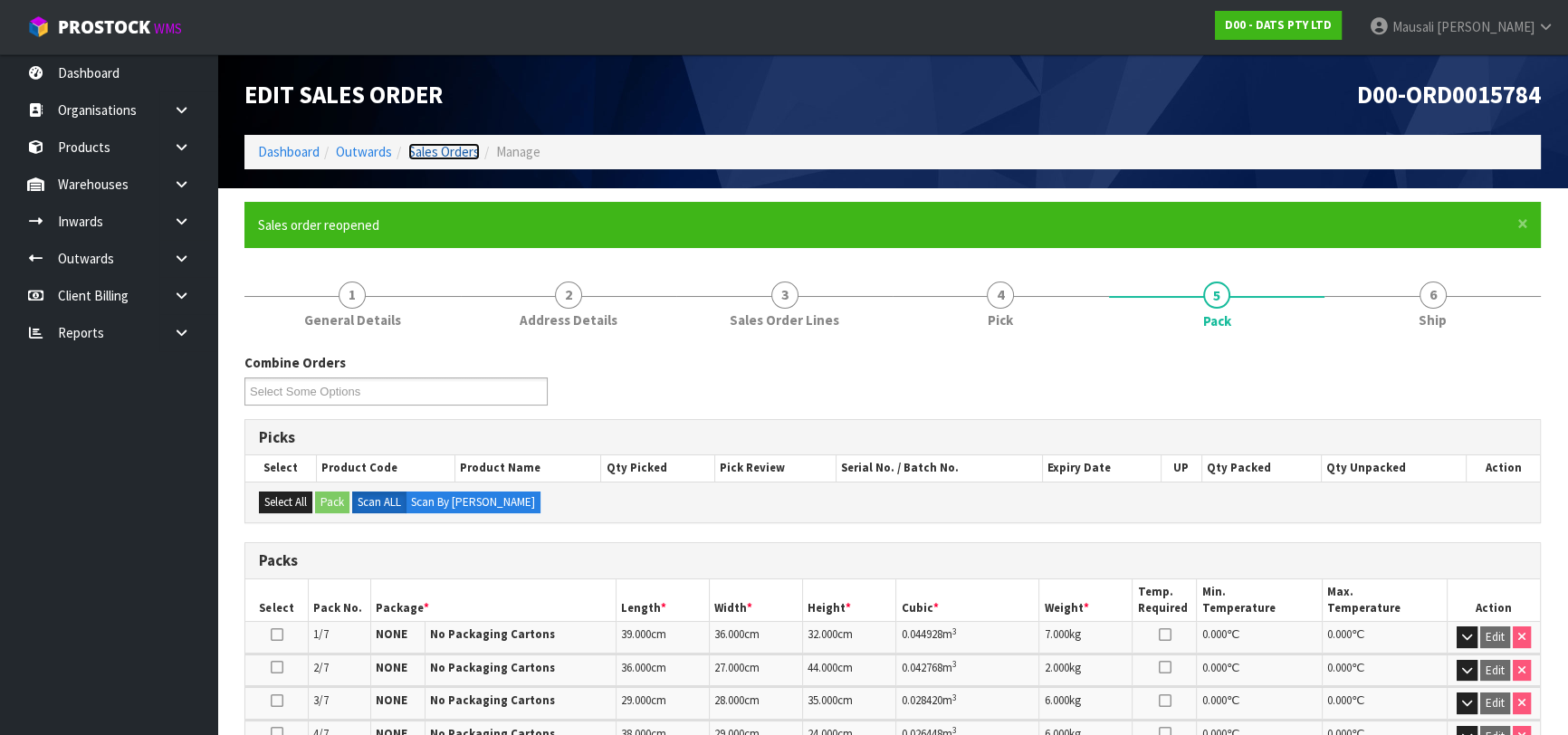
click at [449, 145] on link "Sales Orders" at bounding box center [444, 152] width 72 height 17
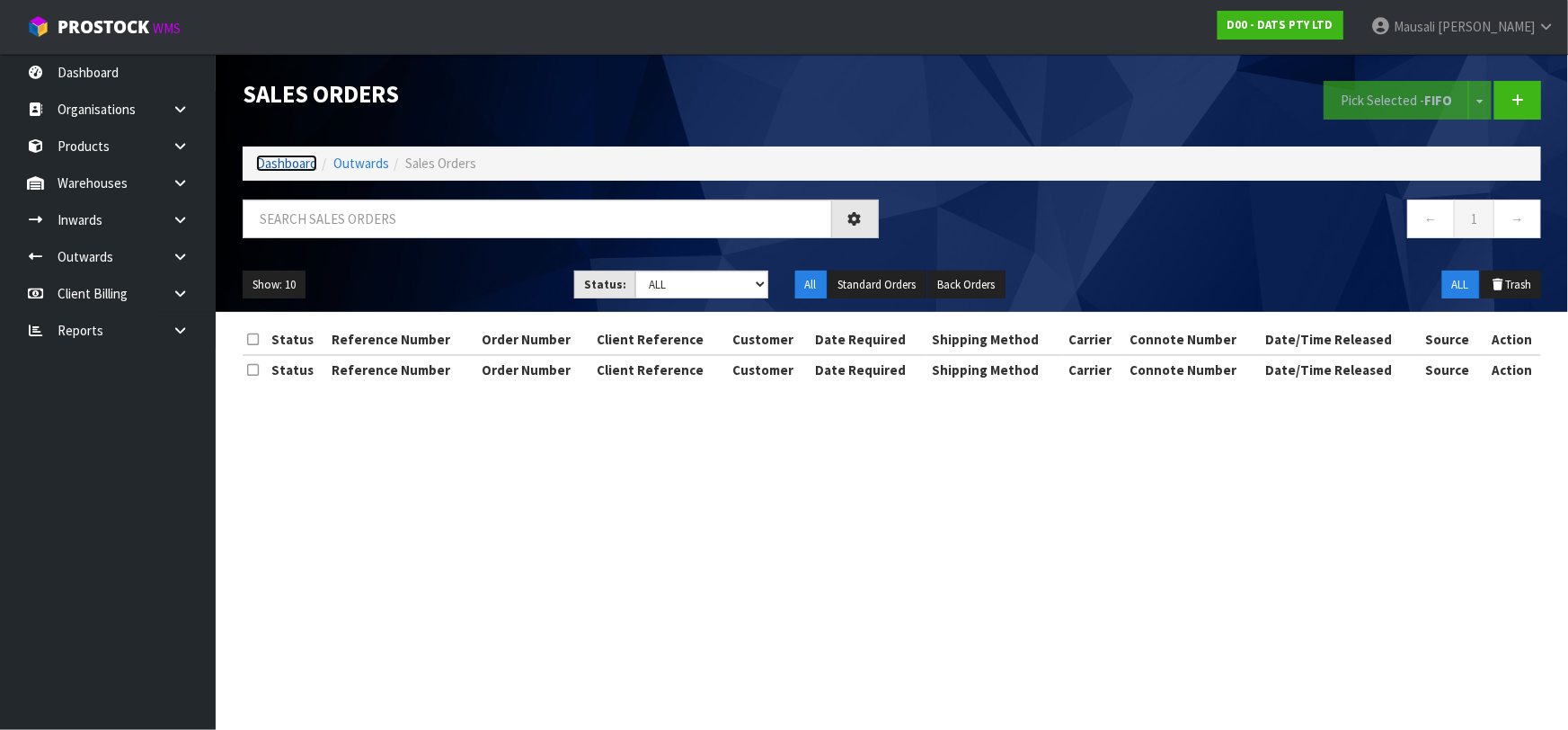
click at [299, 162] on link "Dashboard" at bounding box center [286, 163] width 61 height 17
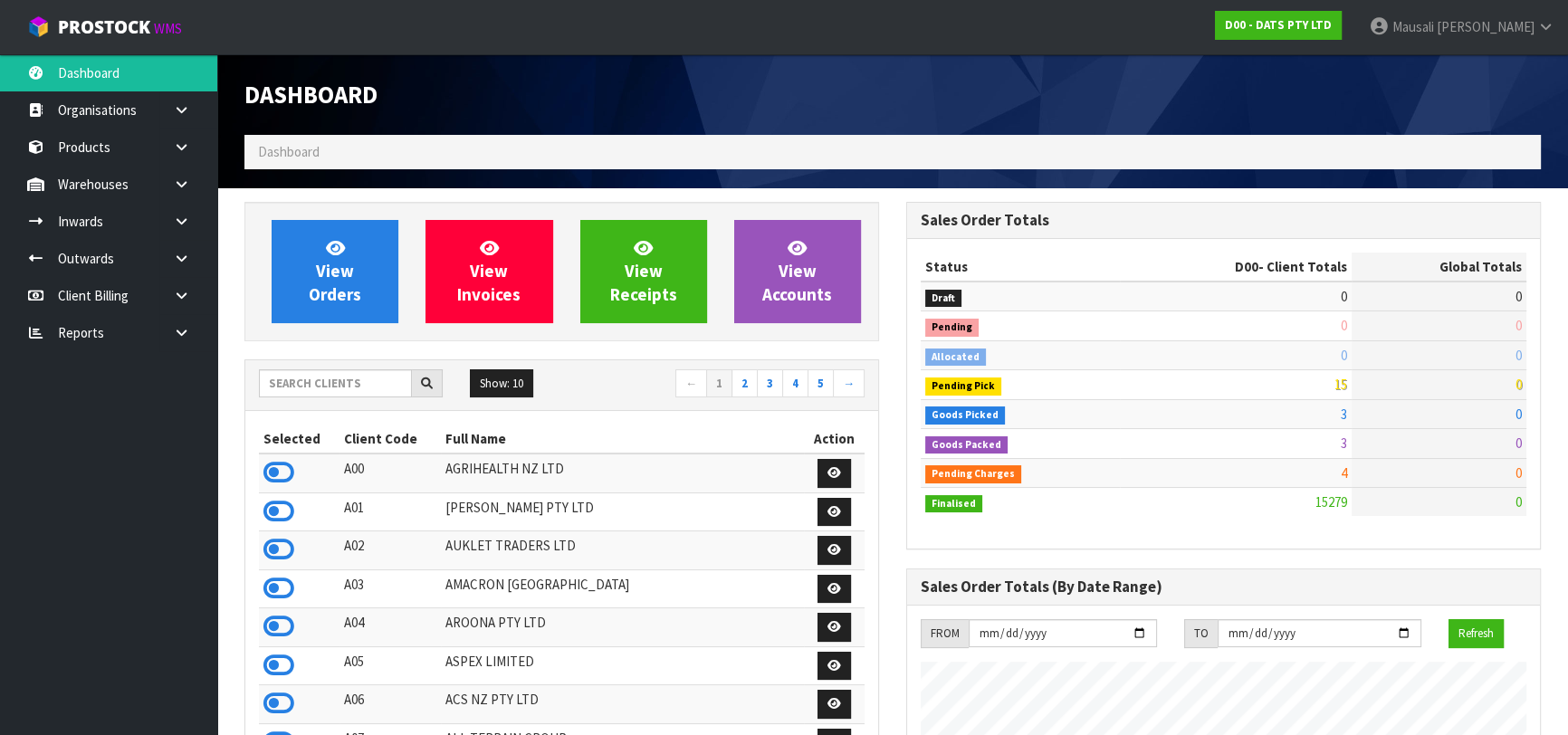
scroll to position [1408, 661]
click at [303, 376] on input "text" at bounding box center [335, 383] width 153 height 28
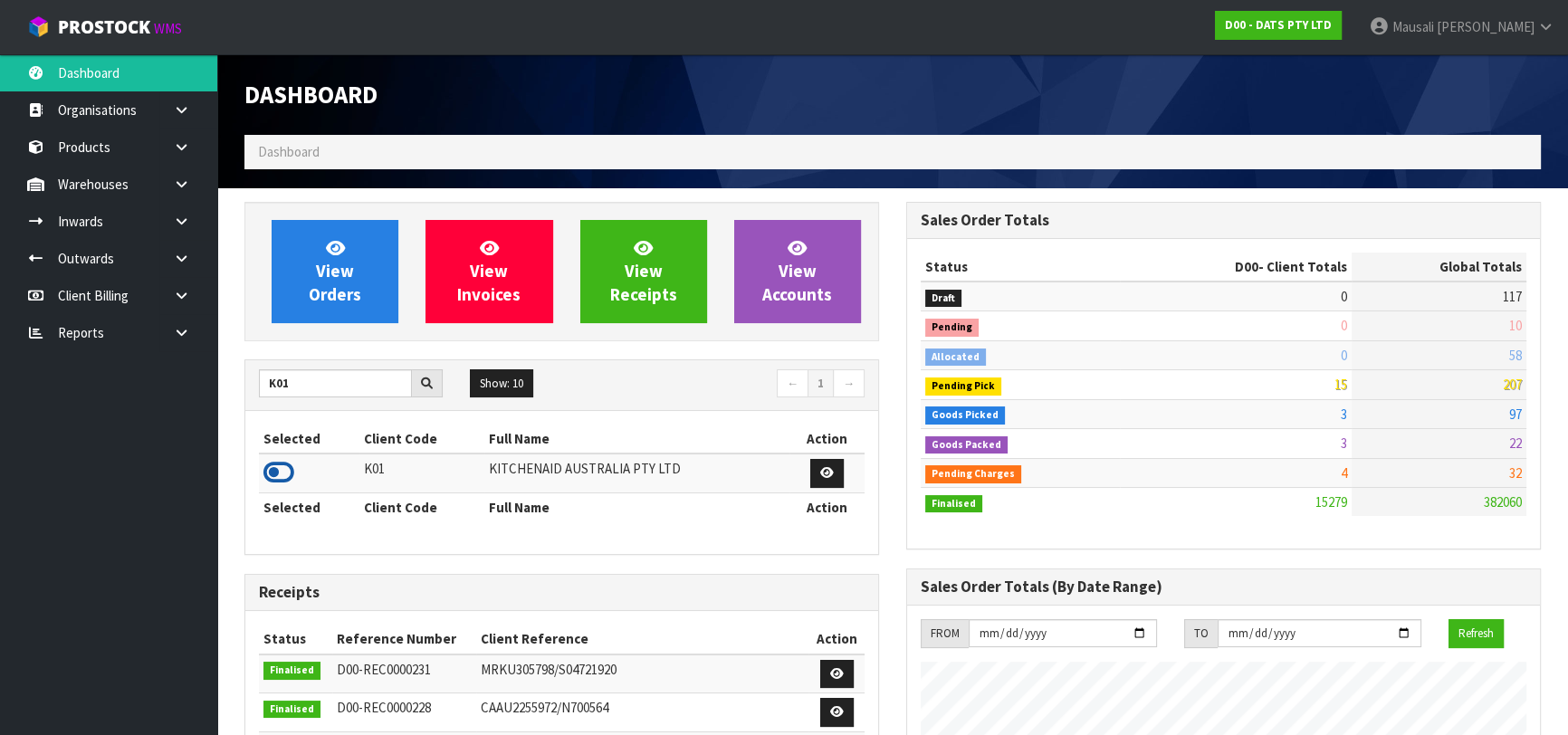
click at [277, 478] on icon at bounding box center [278, 472] width 31 height 27
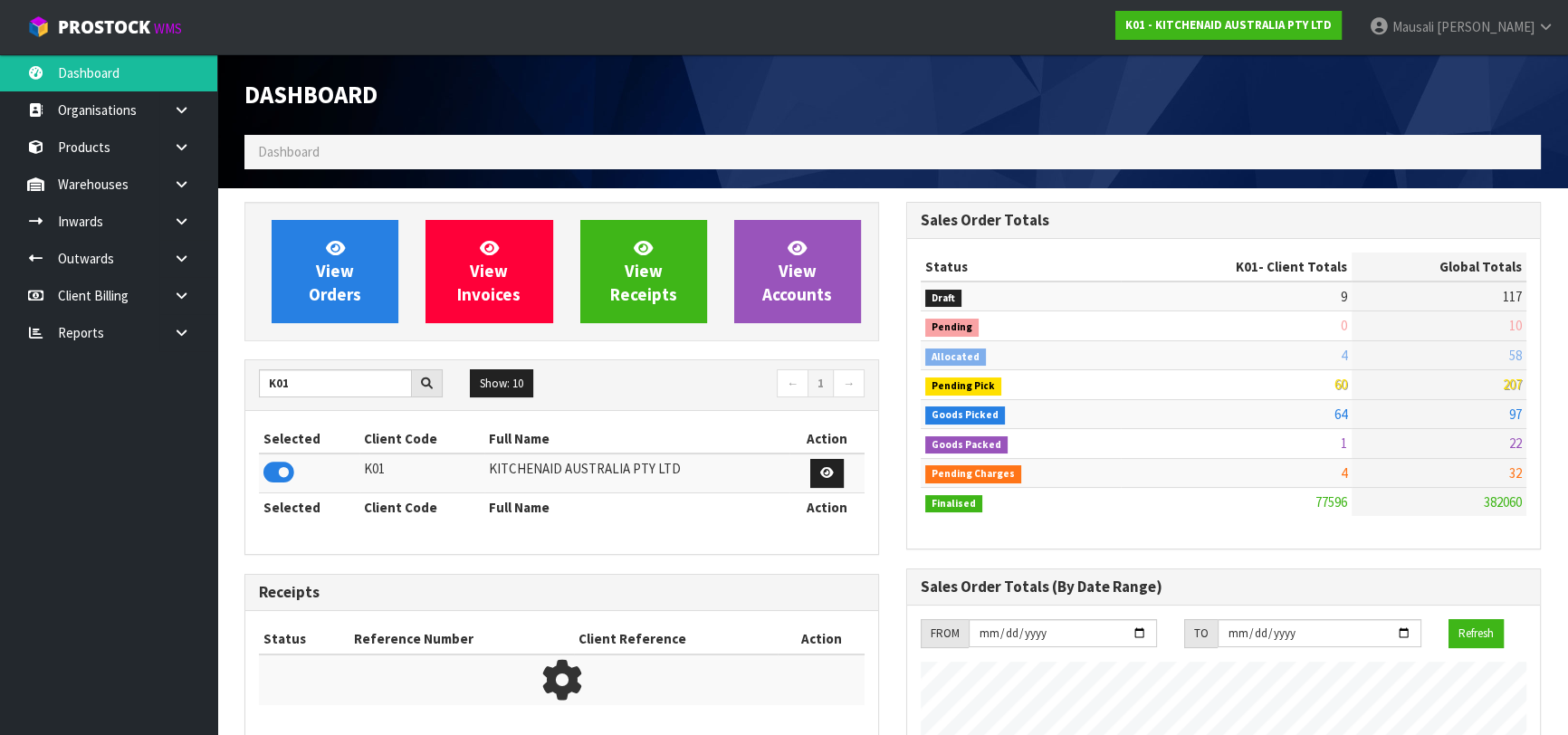
scroll to position [1370, 661]
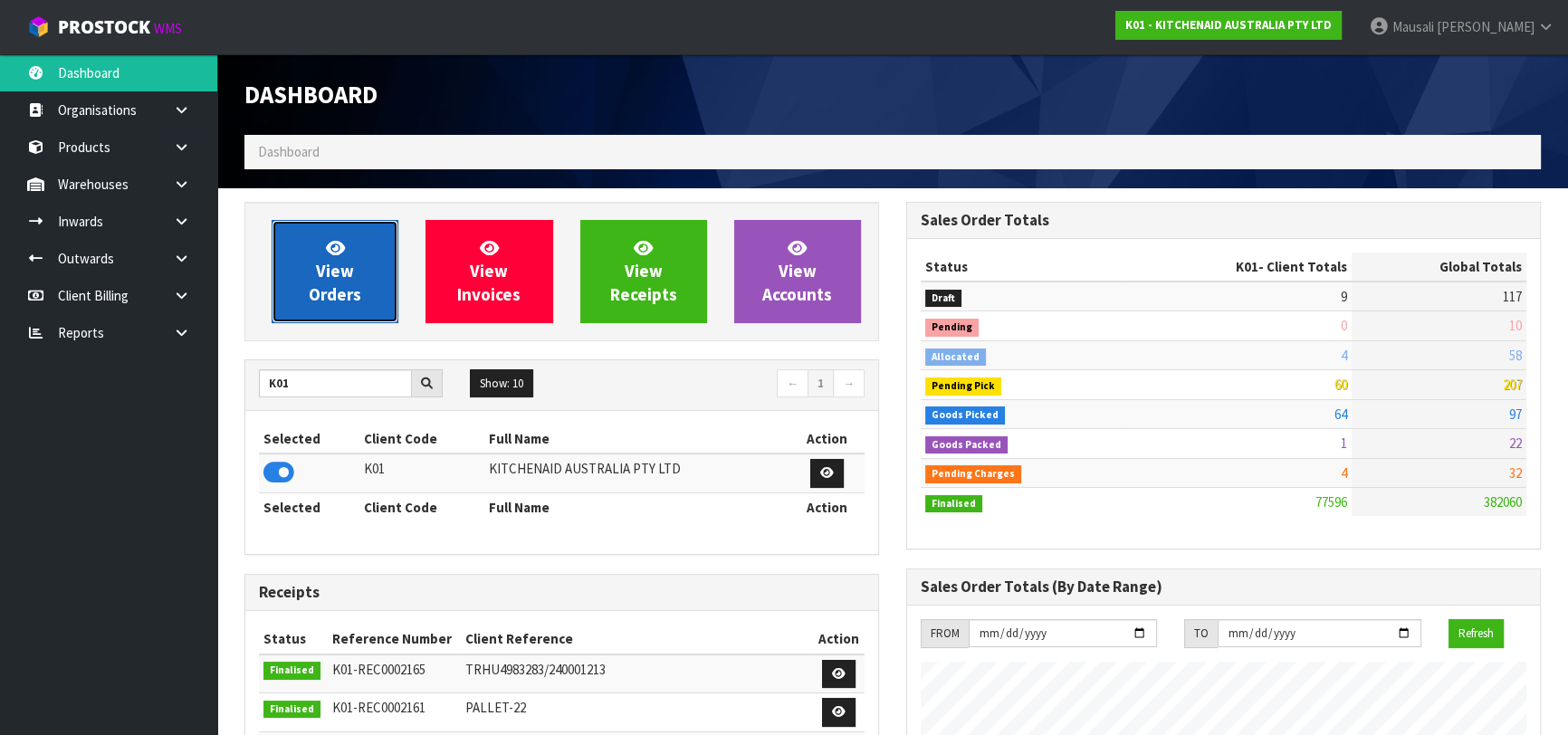
click at [339, 282] on link "View Orders" at bounding box center [335, 272] width 126 height 103
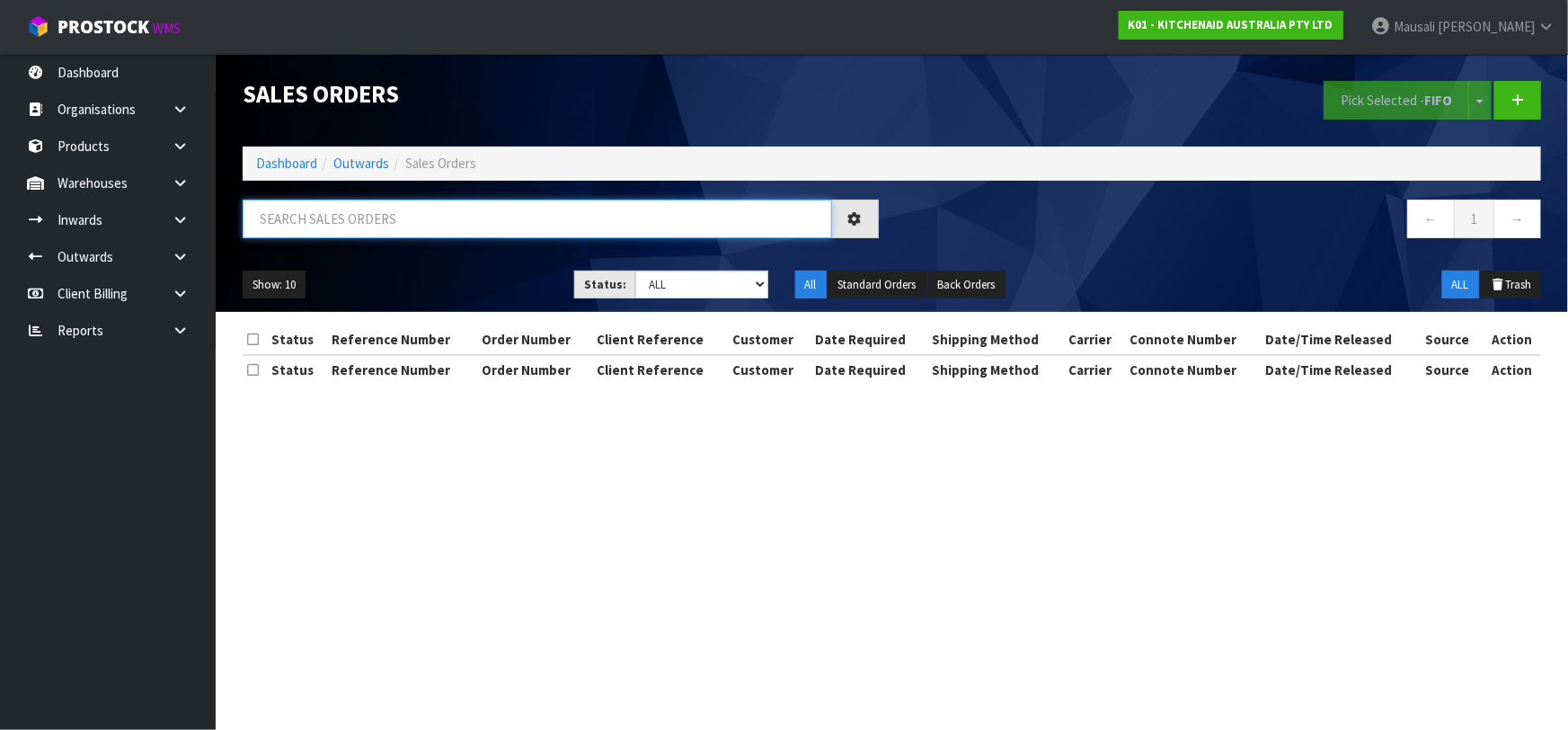
click at [278, 224] on input "text" at bounding box center [537, 219] width 589 height 39
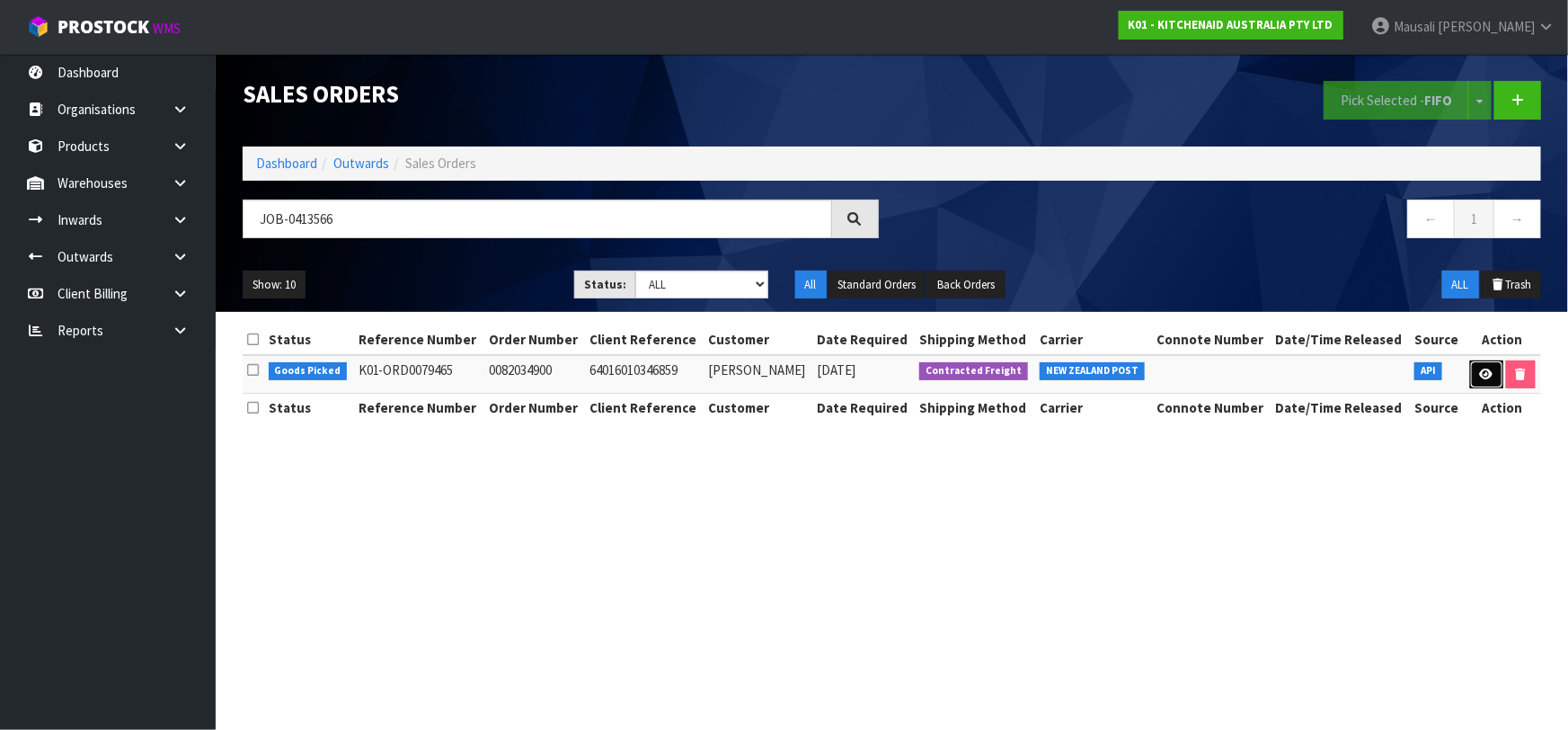
click at [1487, 372] on icon at bounding box center [1487, 374] width 14 height 12
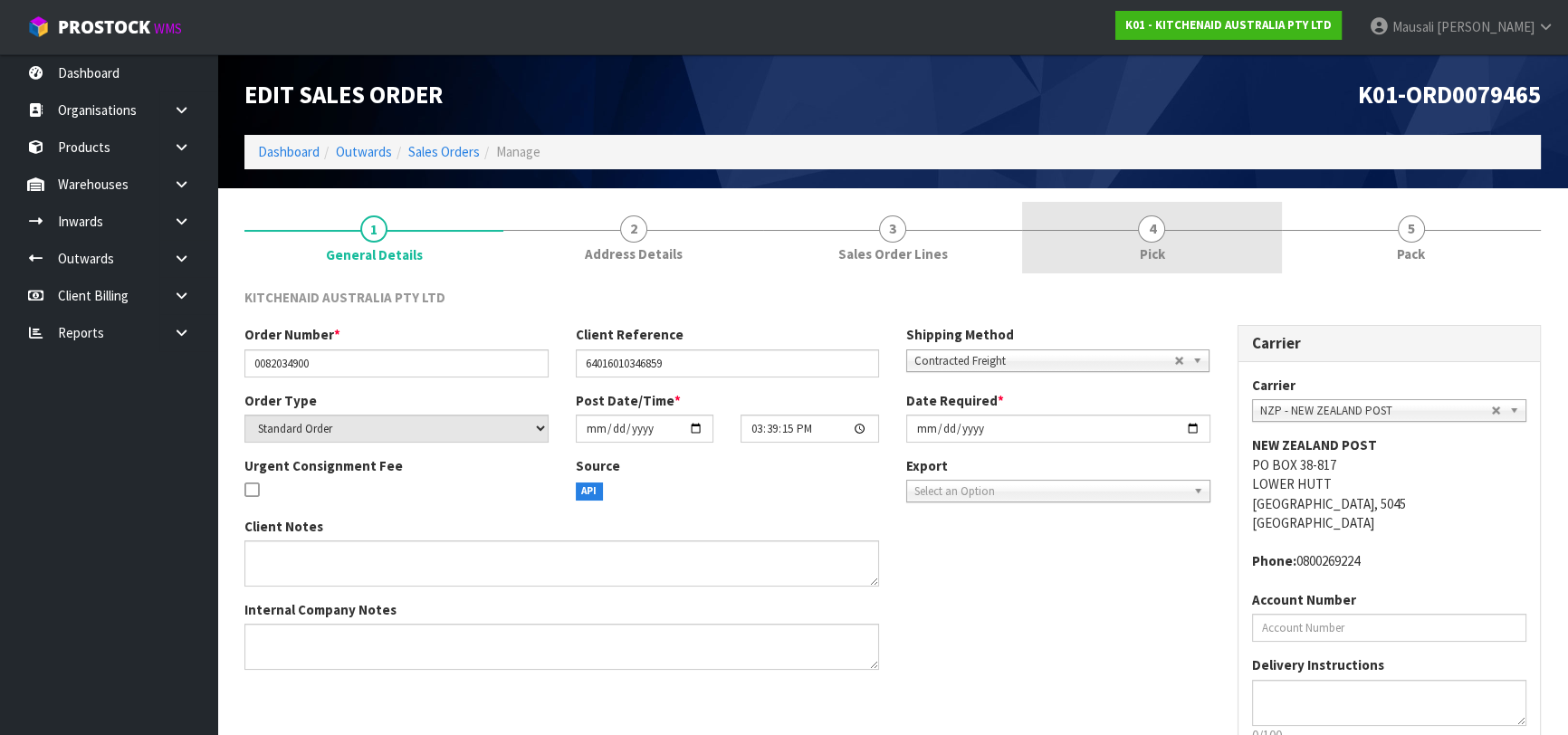
click at [1157, 241] on link "4 Pick" at bounding box center [1151, 237] width 259 height 72
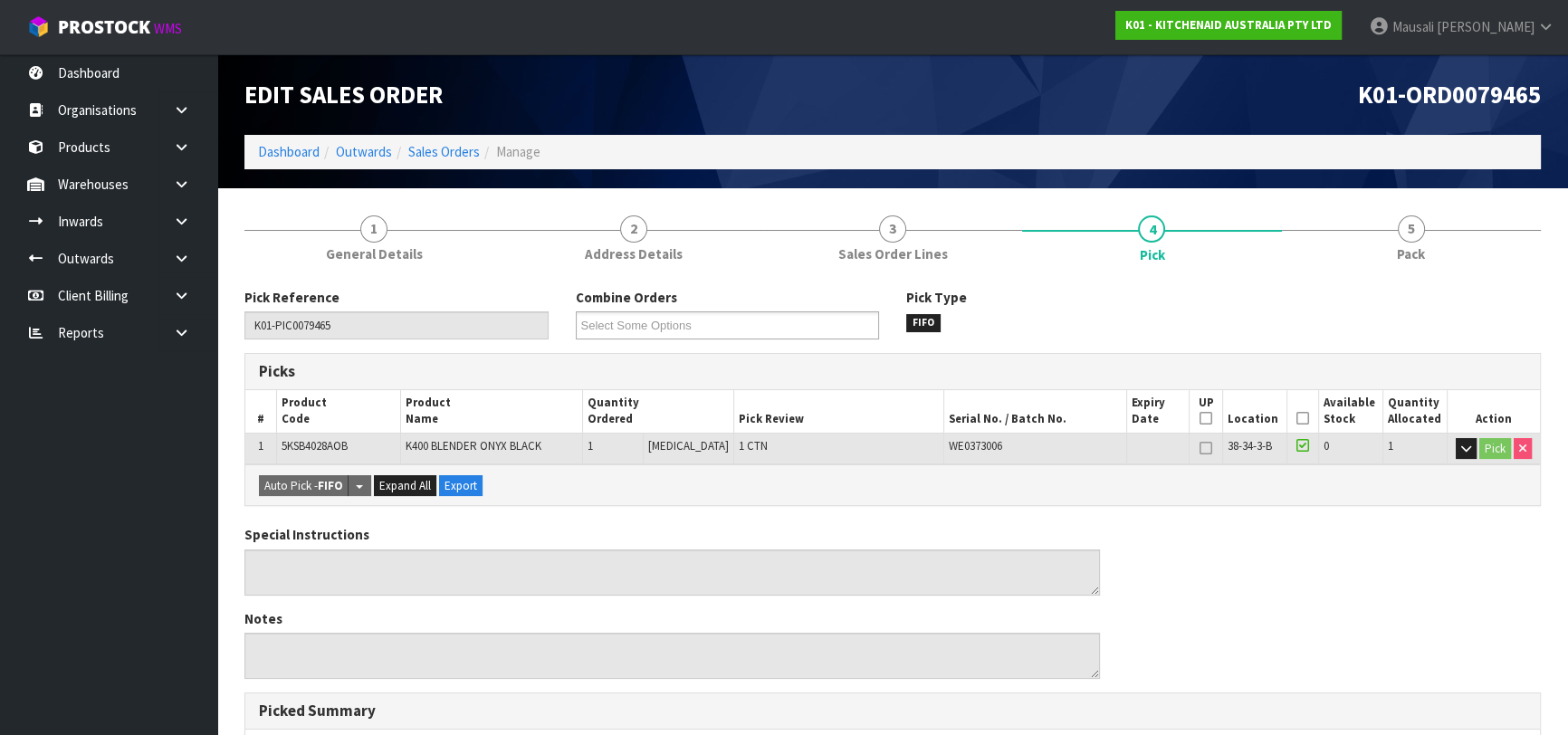
click at [1296, 419] on icon at bounding box center [1303, 419] width 13 height 1
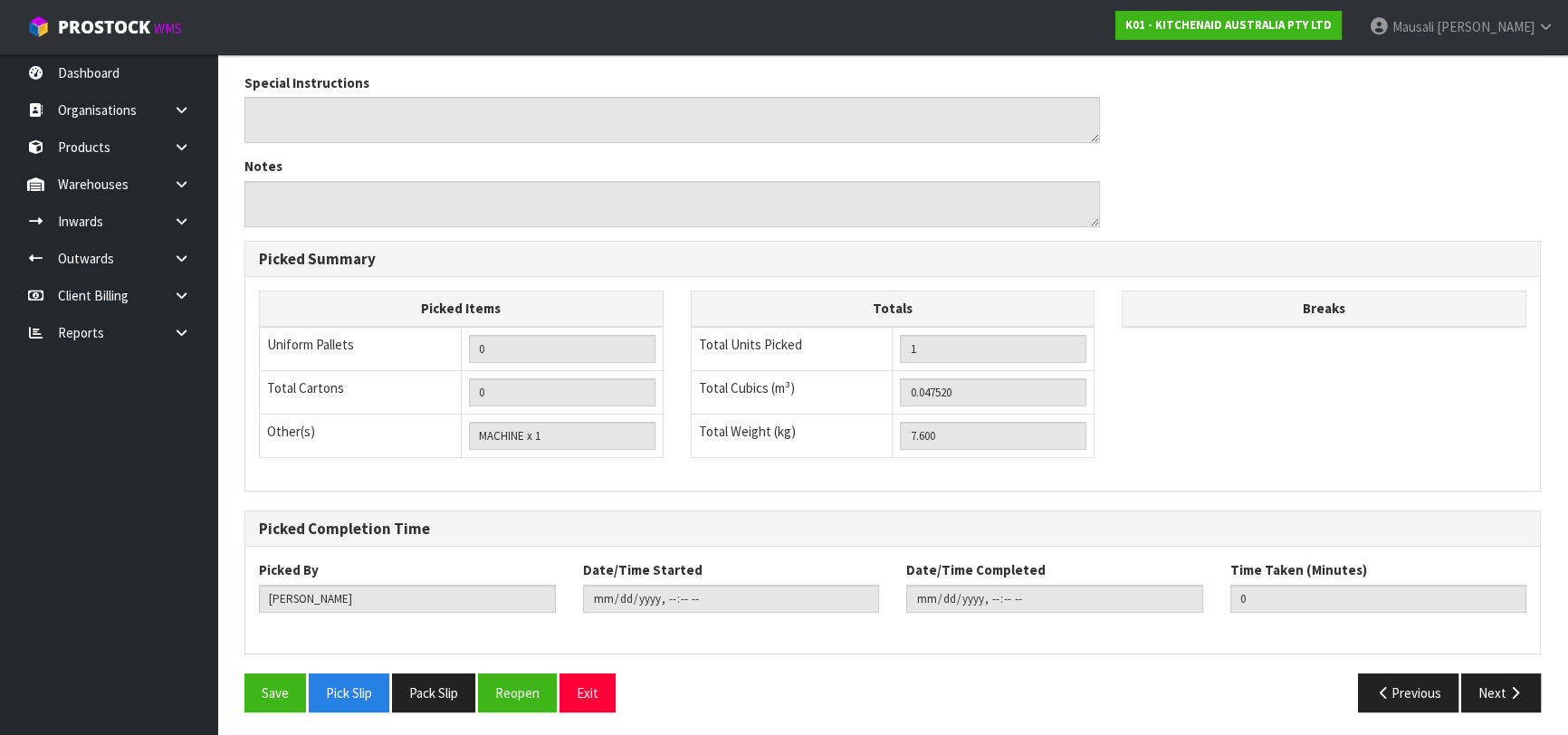
scroll to position [520, 0]
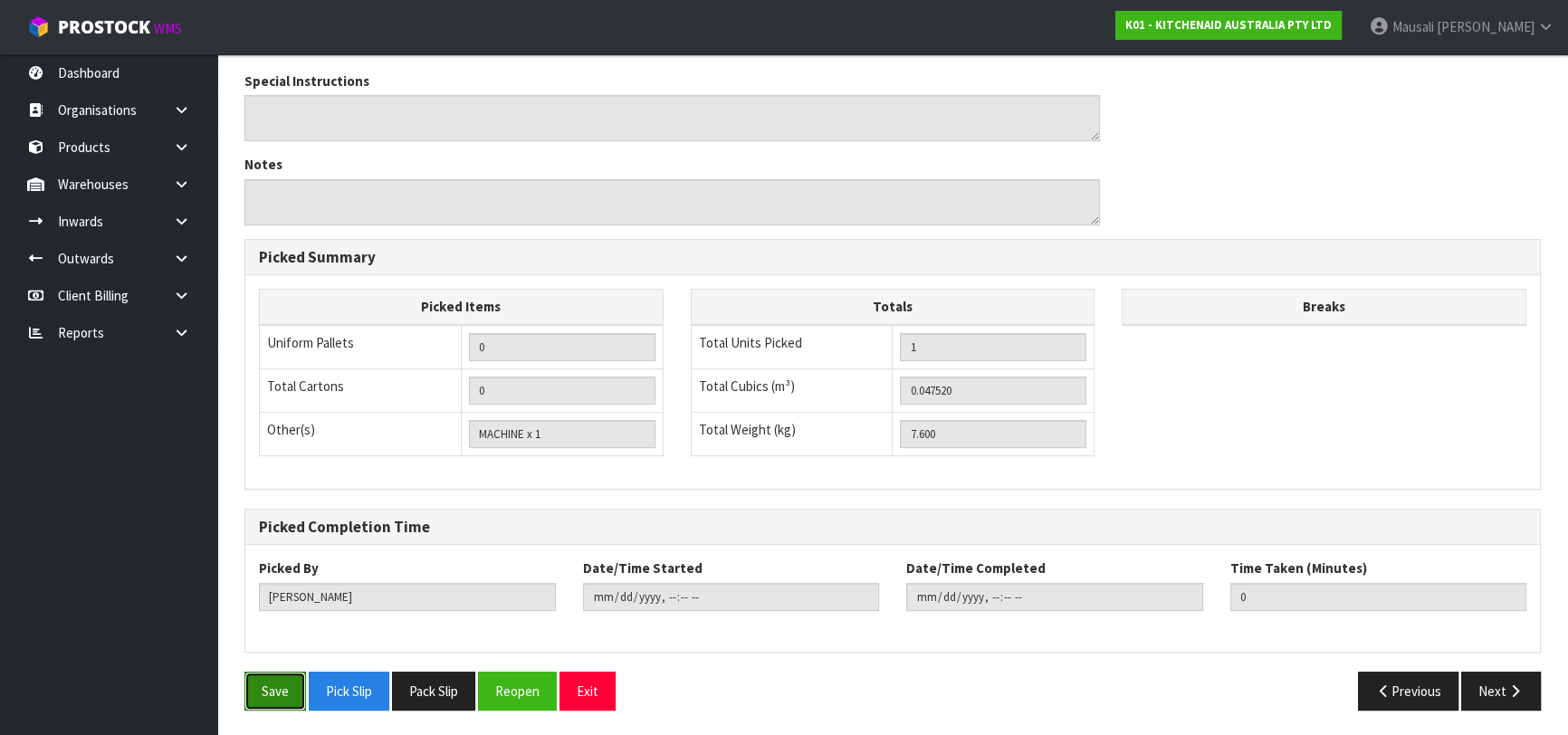
click at [261, 695] on button "Save" at bounding box center [275, 691] width 61 height 39
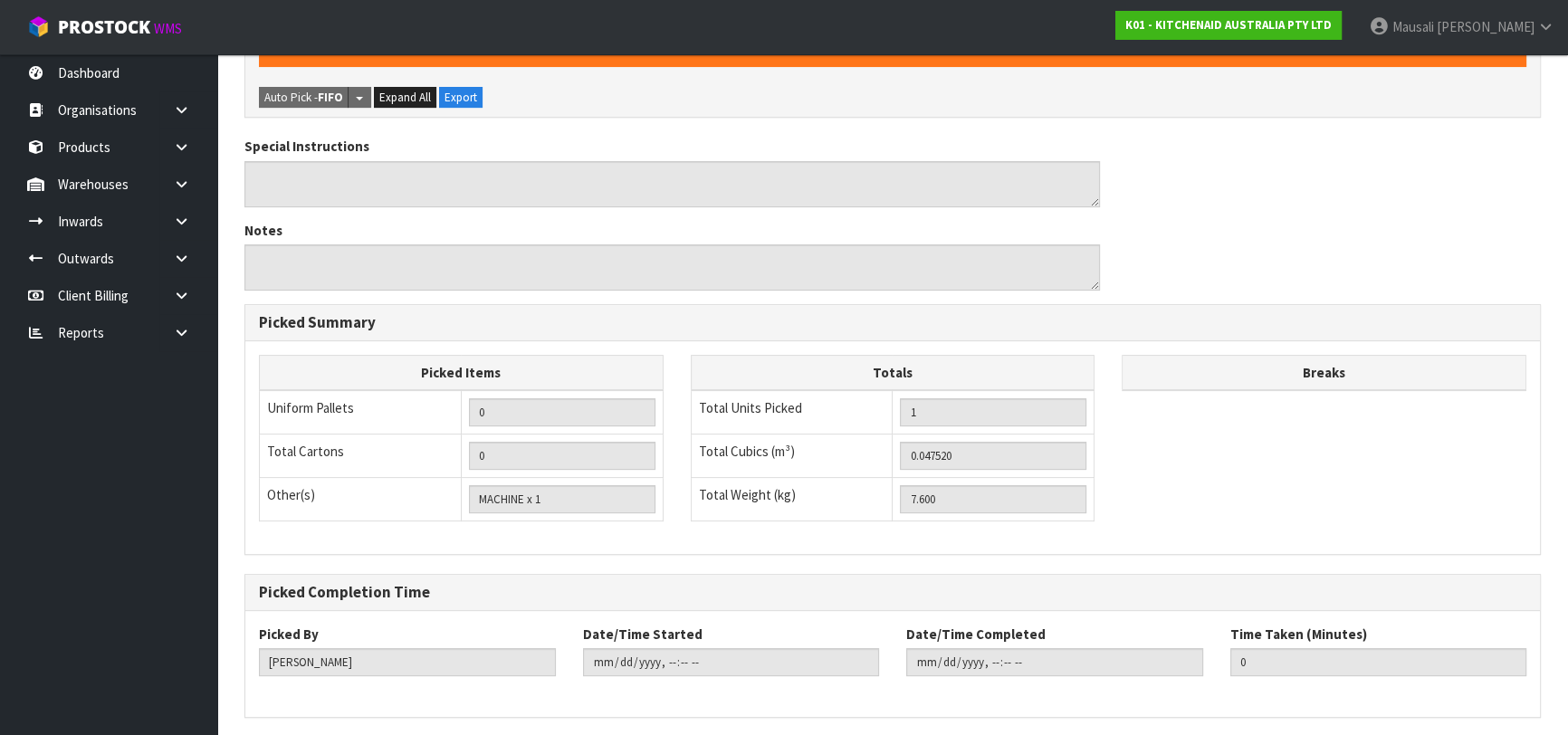
scroll to position [0, 0]
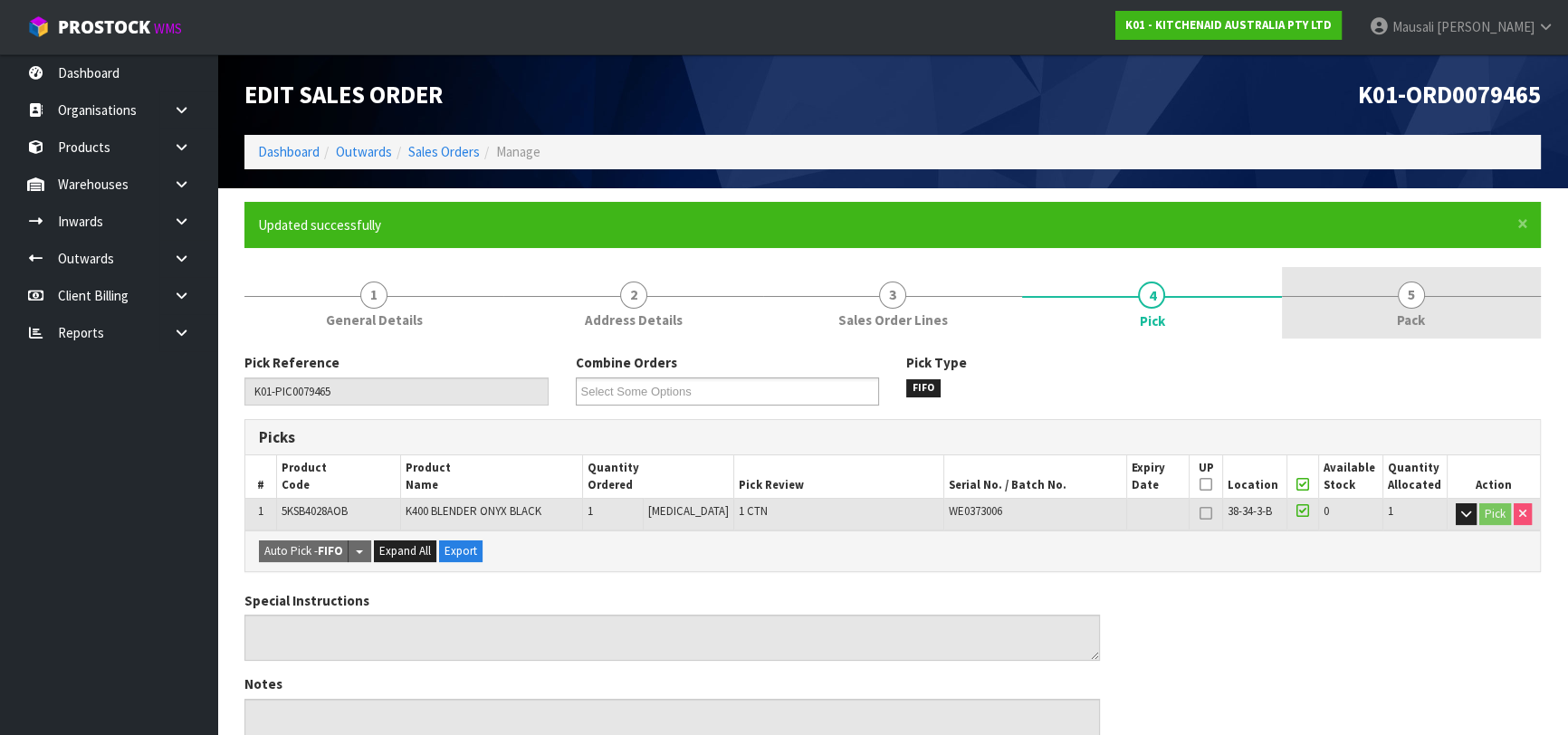
click at [1403, 297] on span "5" at bounding box center [1411, 295] width 27 height 27
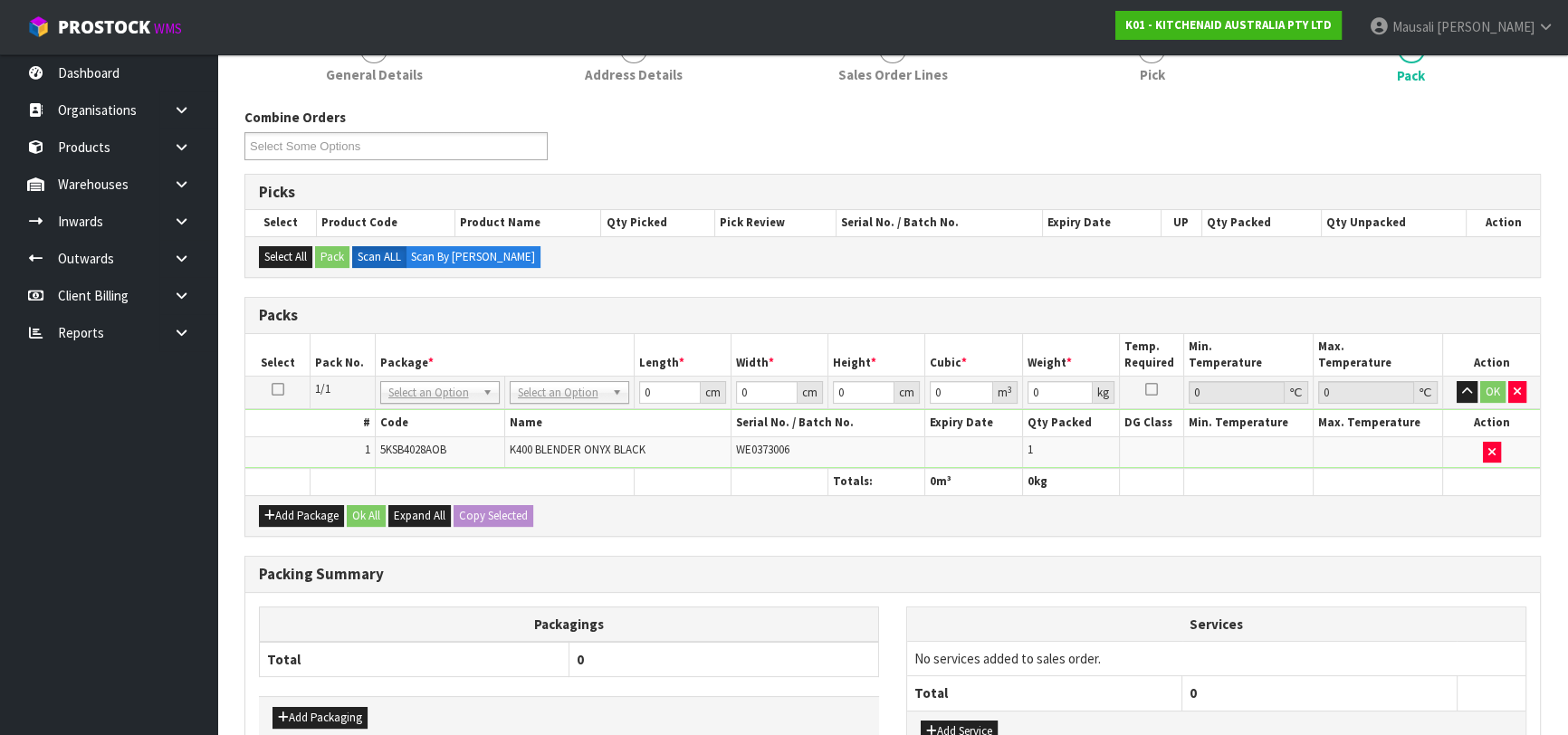
scroll to position [247, 0]
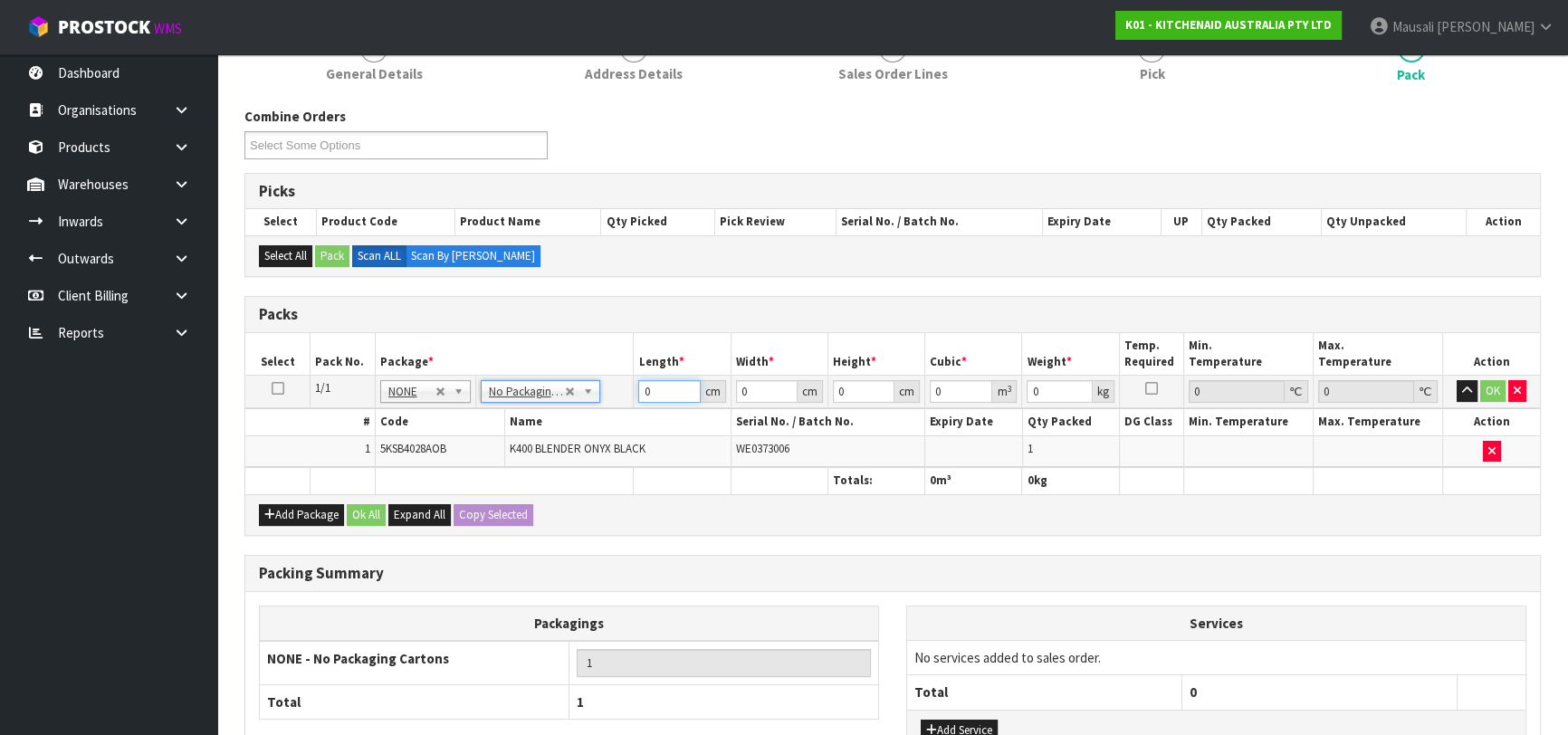
drag, startPoint x: 658, startPoint y: 391, endPoint x: 629, endPoint y: 408, distance: 33.6
click at [629, 408] on tbody "1/1 NONE 007-001 007-002 007-004 007-009 007-013 007-014 007-015 007-017 007-01…" at bounding box center [893, 421] width 1295 height 92
click at [379, 507] on button "Ok All" at bounding box center [366, 514] width 39 height 21
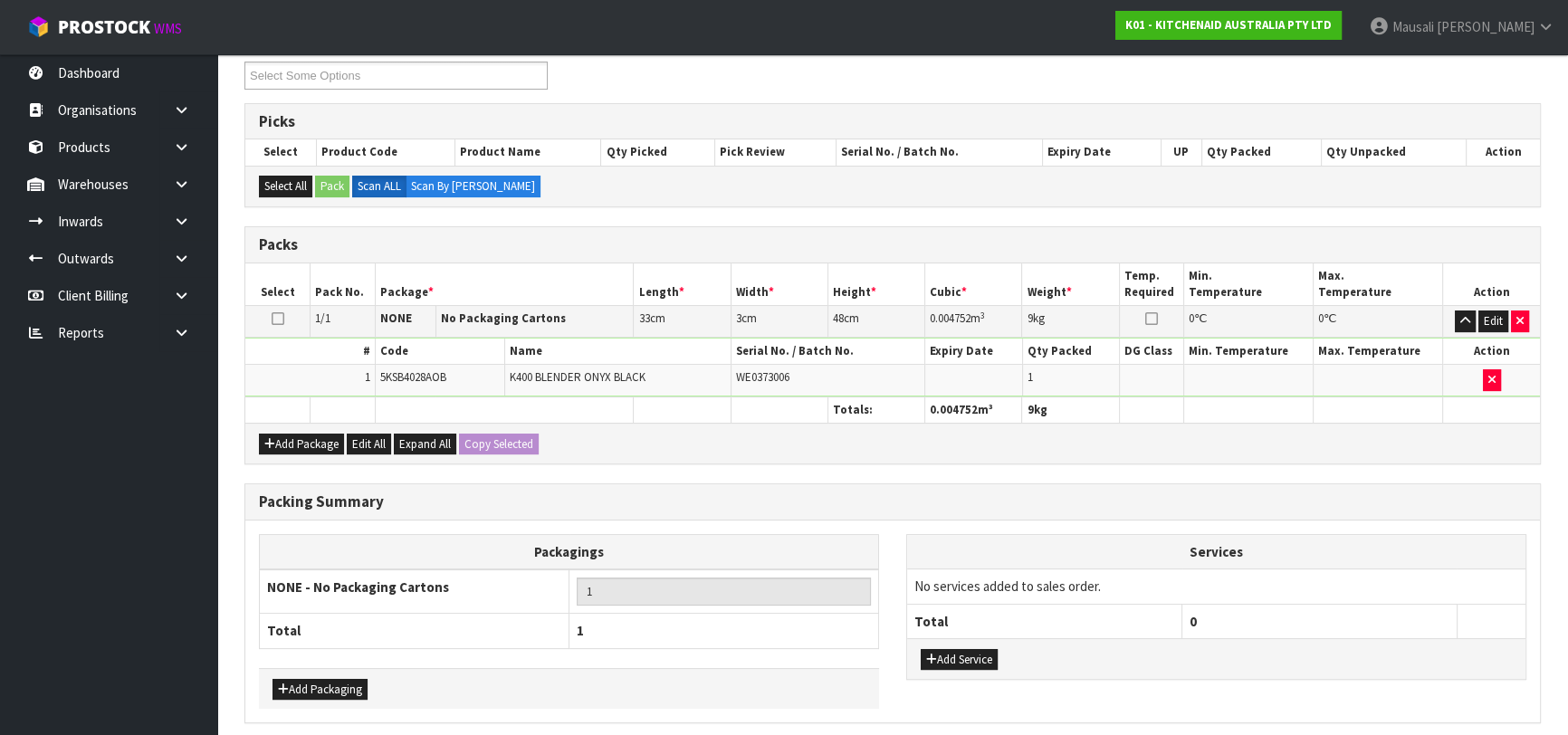
scroll to position [385, 0]
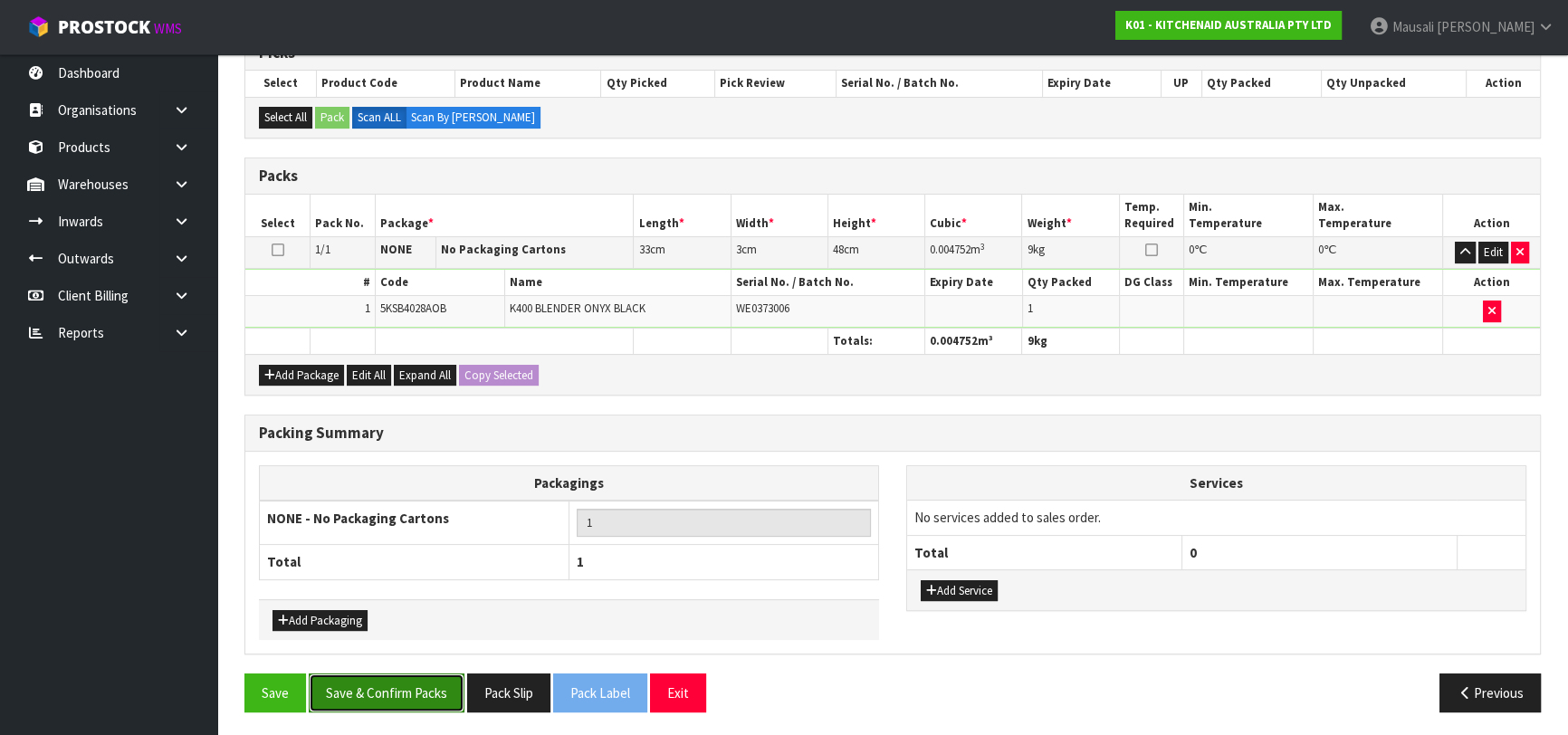
click at [388, 688] on button "Save & Confirm Packs" at bounding box center [386, 693] width 155 height 39
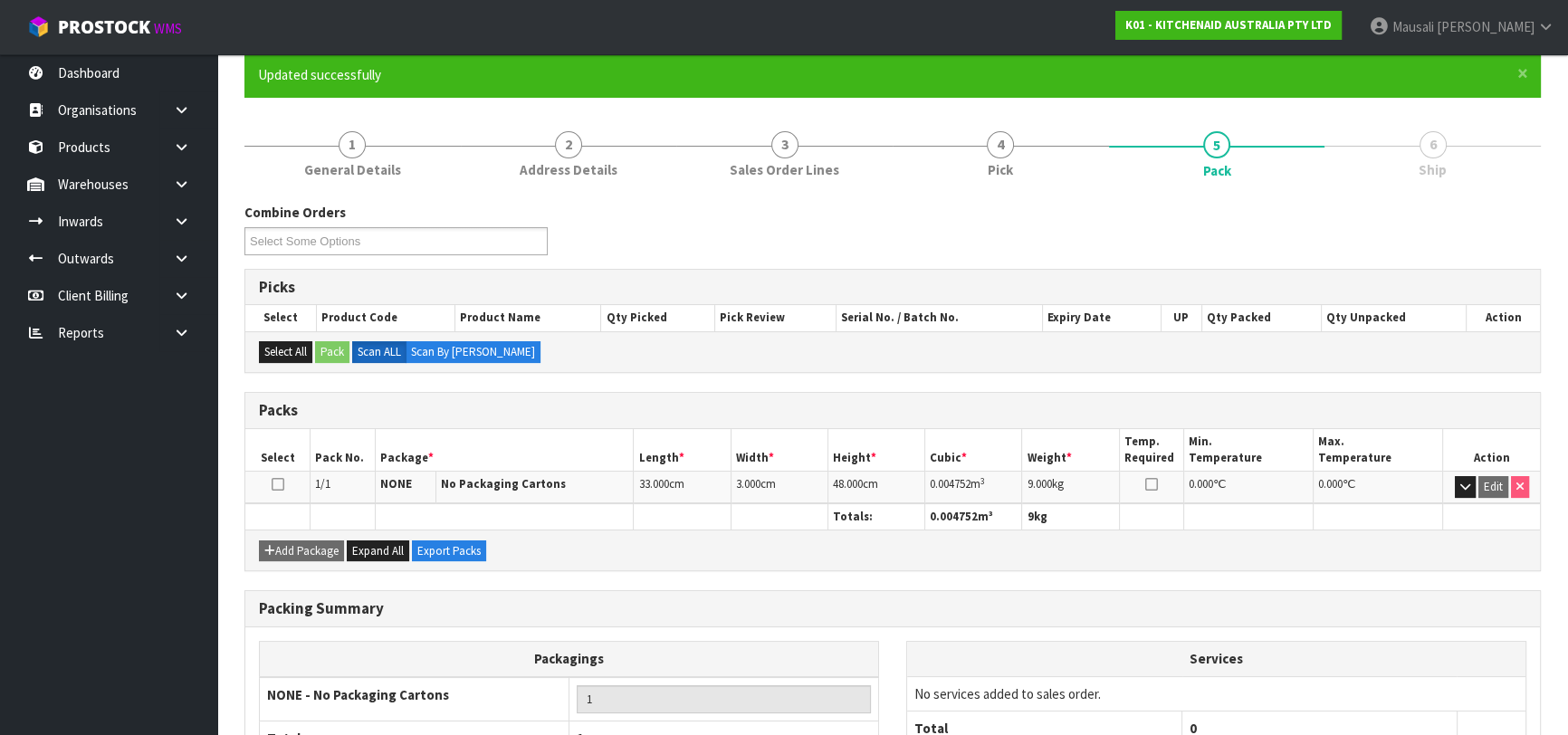
scroll to position [287, 0]
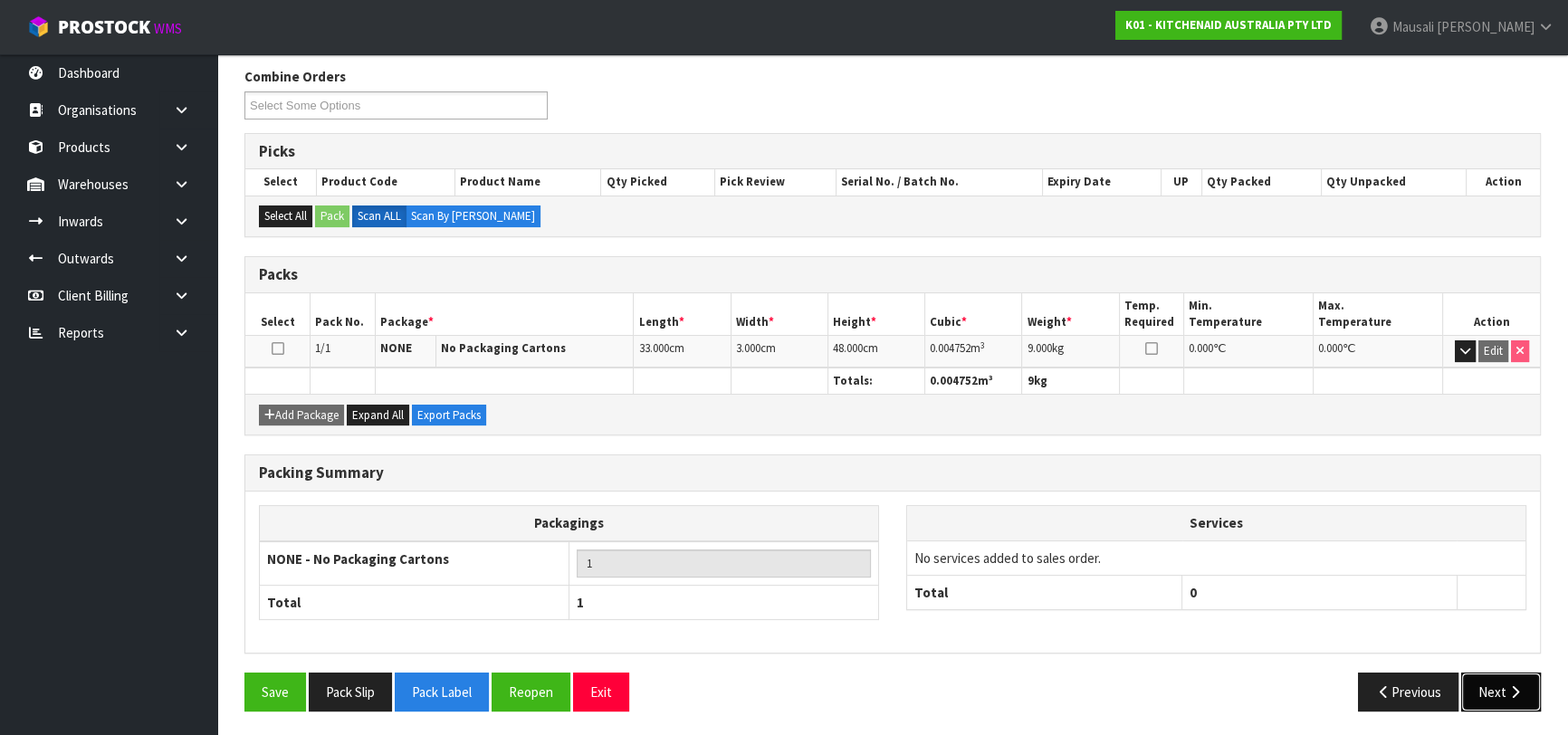
click at [1496, 688] on button "Next" at bounding box center [1501, 692] width 80 height 39
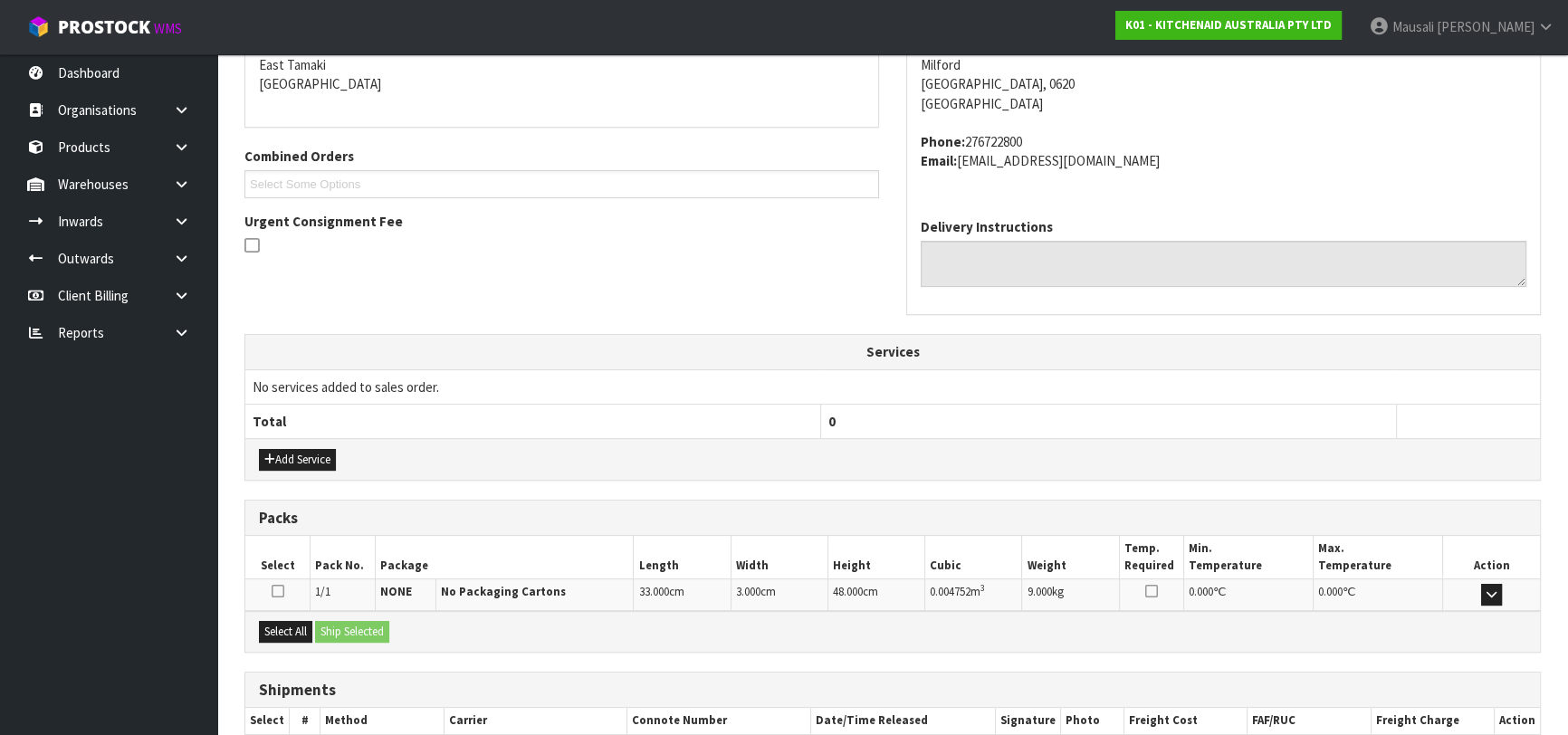
scroll to position [496, 0]
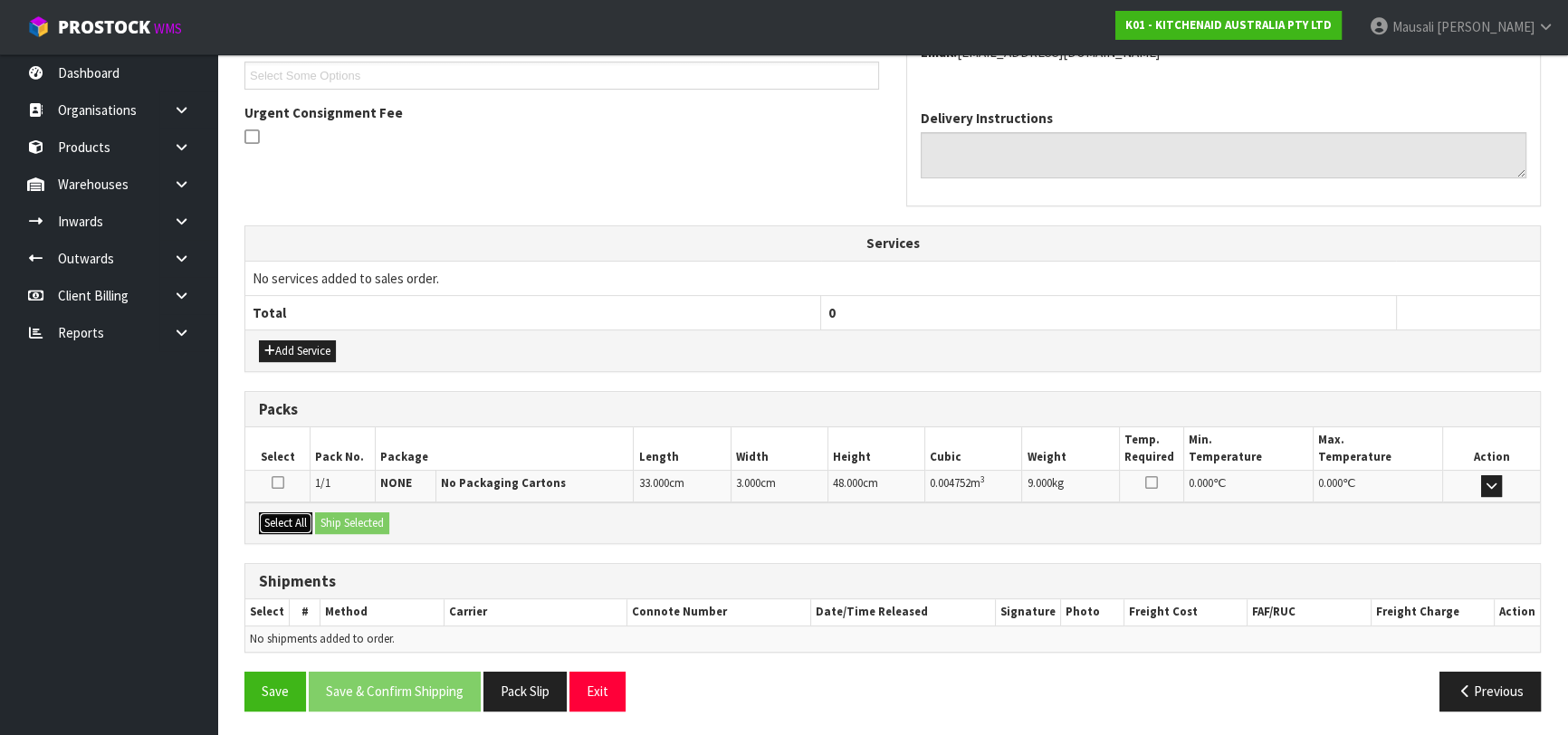
drag, startPoint x: 284, startPoint y: 516, endPoint x: 335, endPoint y: 516, distance: 51.0
click at [291, 516] on button "Select All" at bounding box center [285, 523] width 53 height 21
drag, startPoint x: 335, startPoint y: 516, endPoint x: 411, endPoint y: 539, distance: 79.4
click at [340, 520] on button "Ship Selected" at bounding box center [352, 523] width 74 height 21
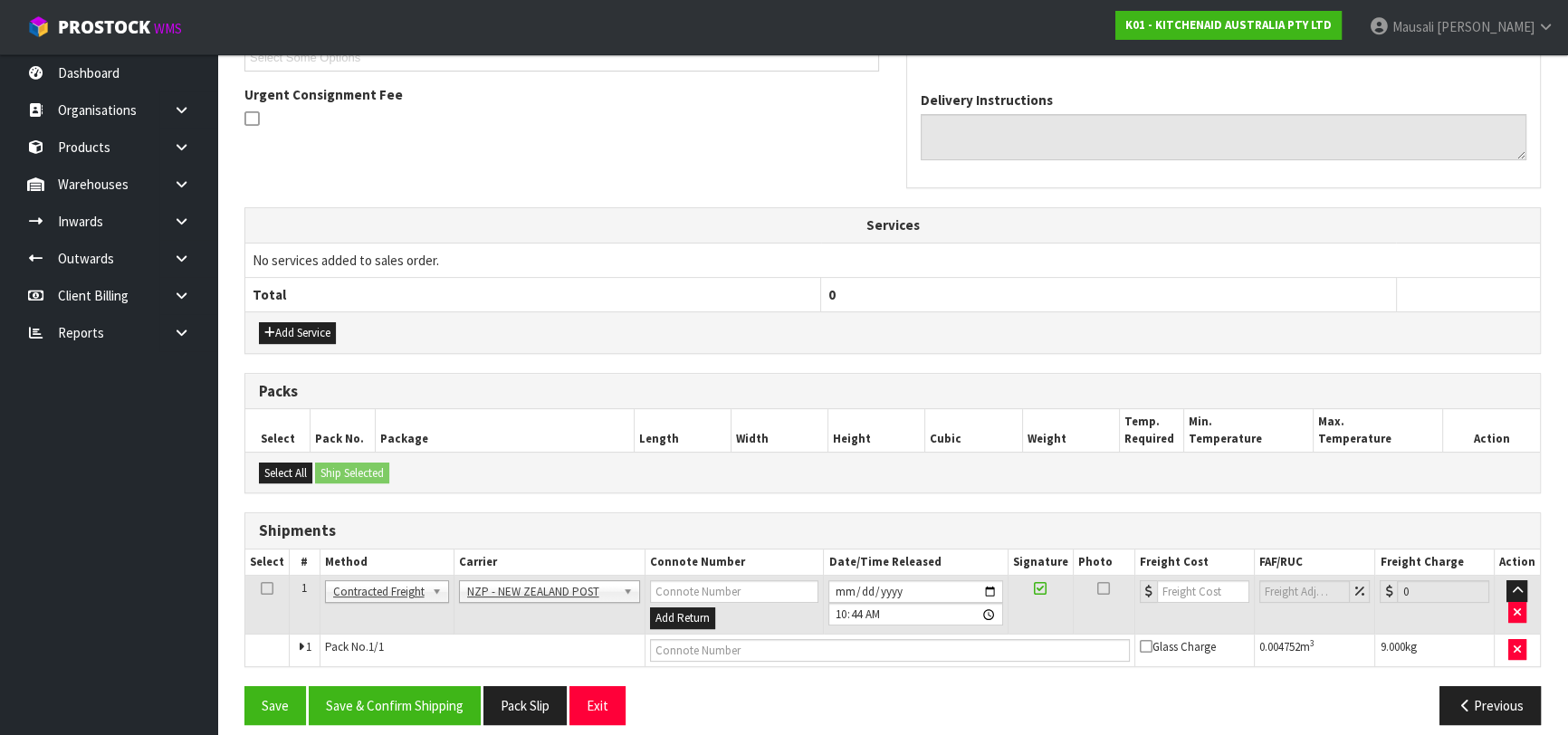
scroll to position [528, 0]
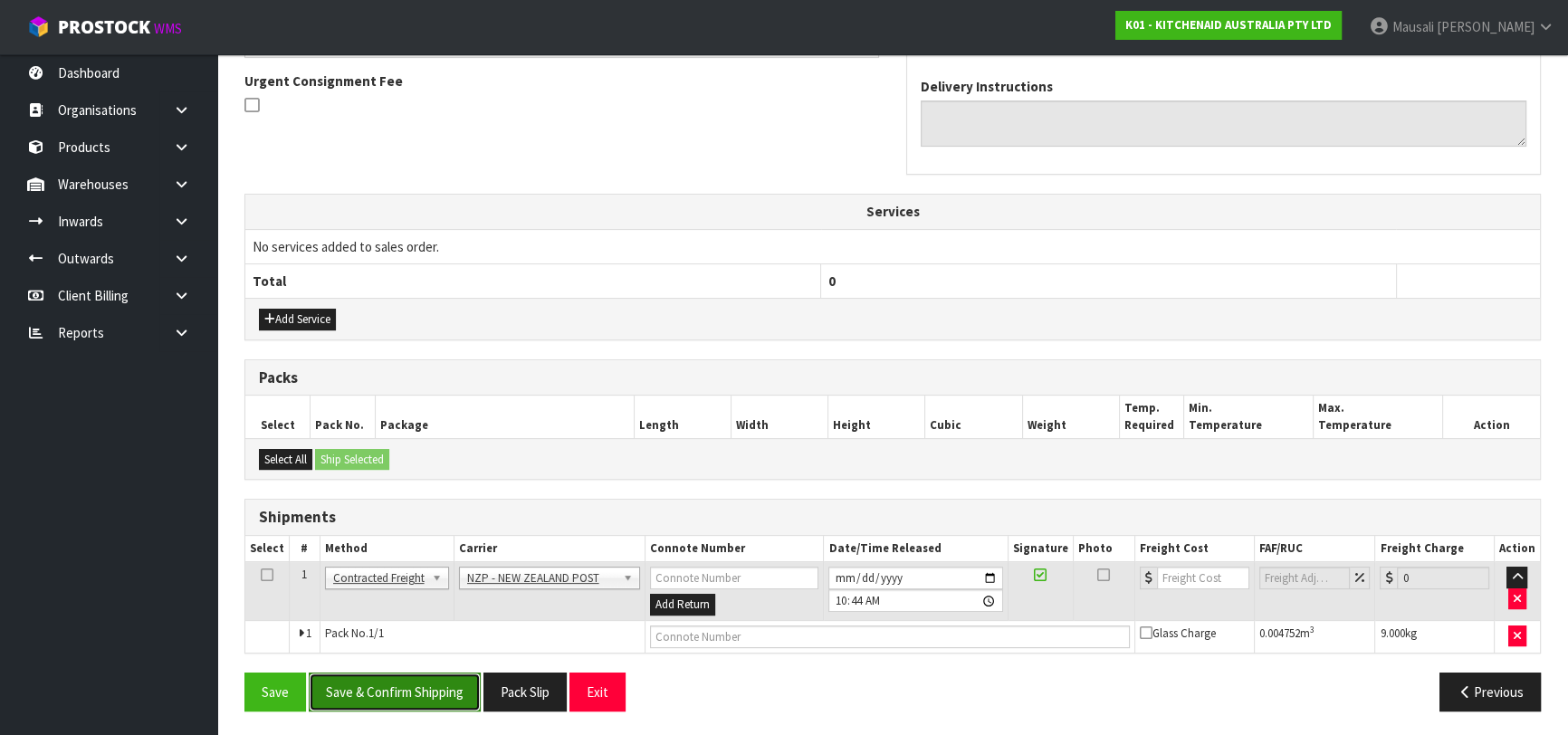
click at [419, 688] on button "Save & Confirm Shipping" at bounding box center [394, 692] width 172 height 39
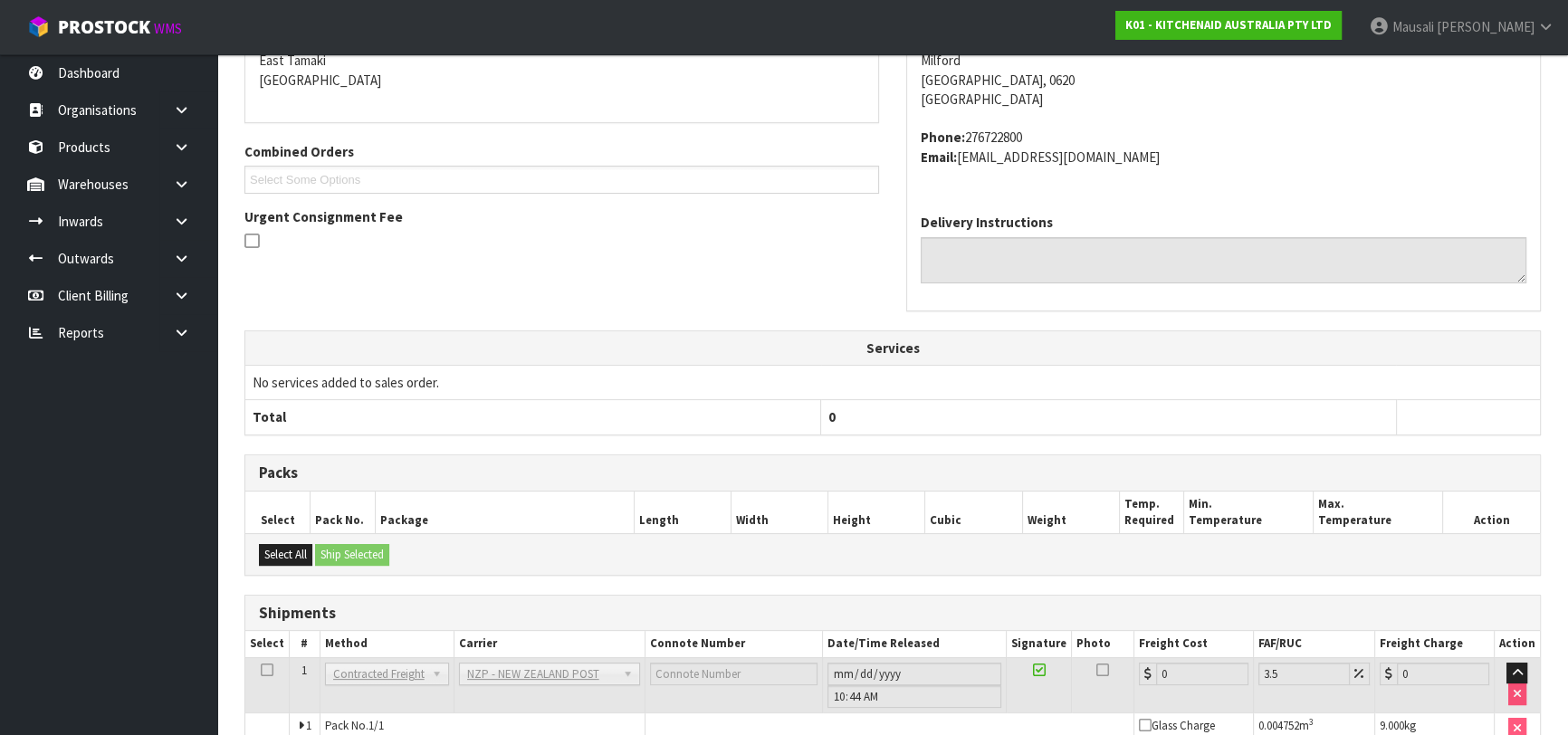
scroll to position [502, 0]
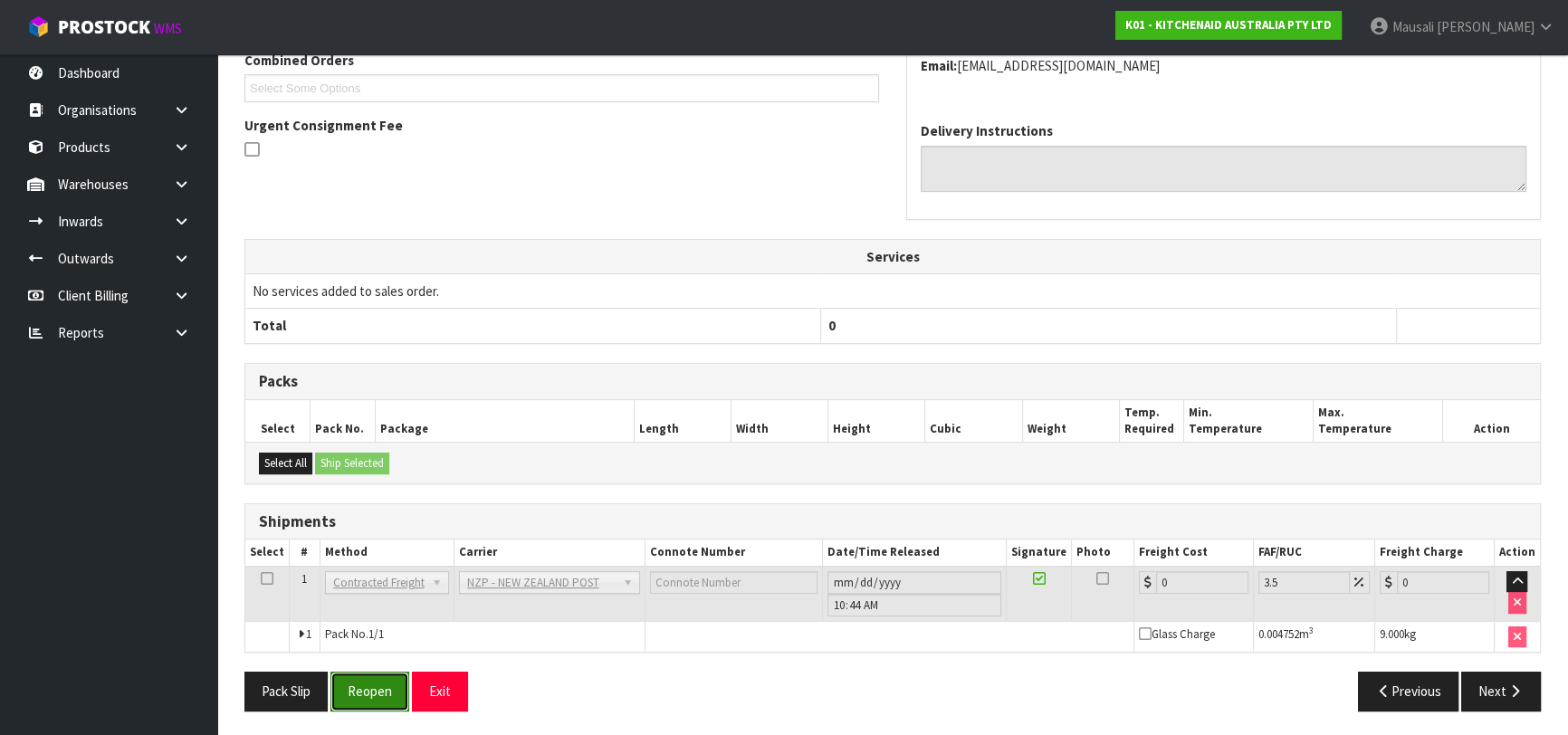
click at [361, 689] on button "Reopen" at bounding box center [369, 691] width 79 height 39
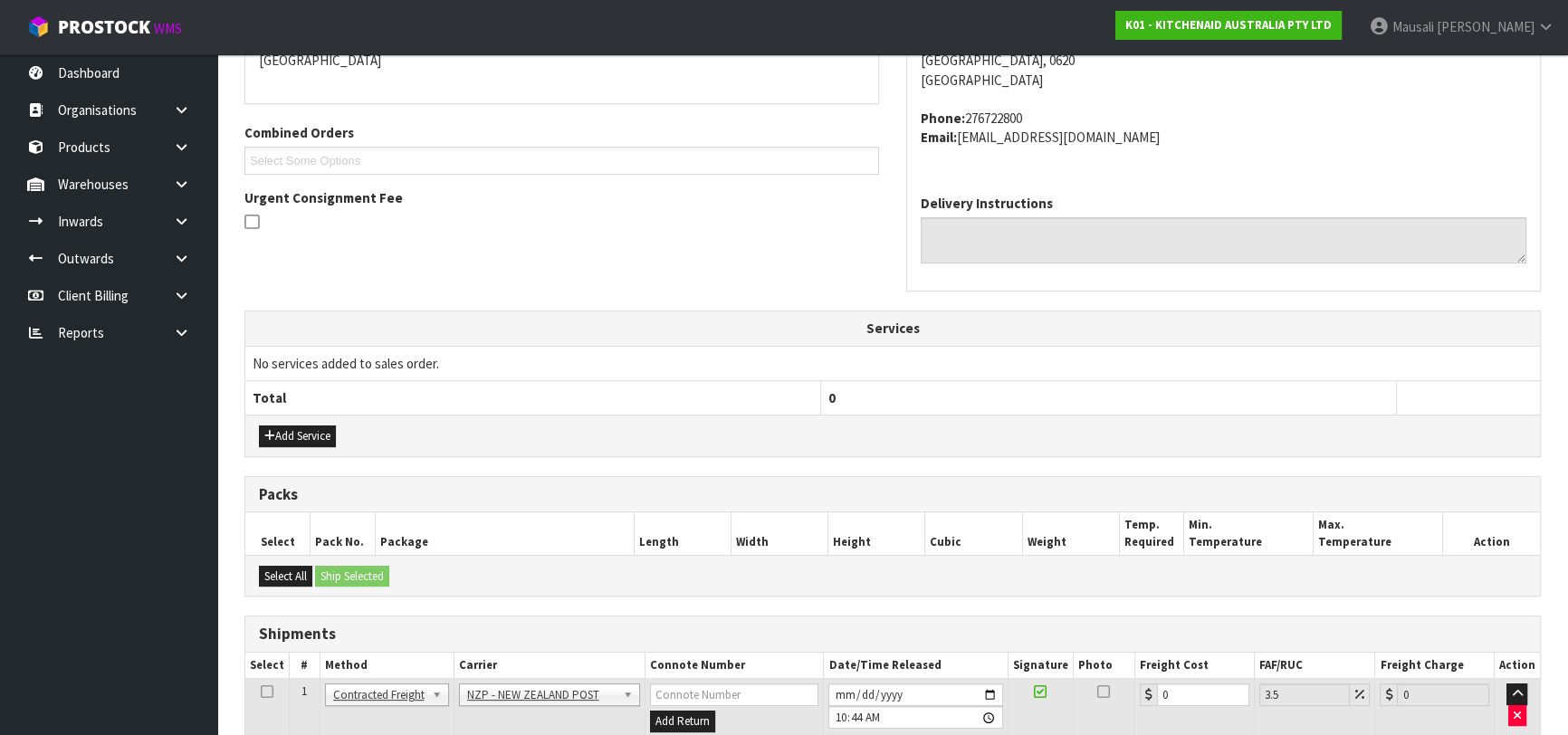
scroll to position [544, 0]
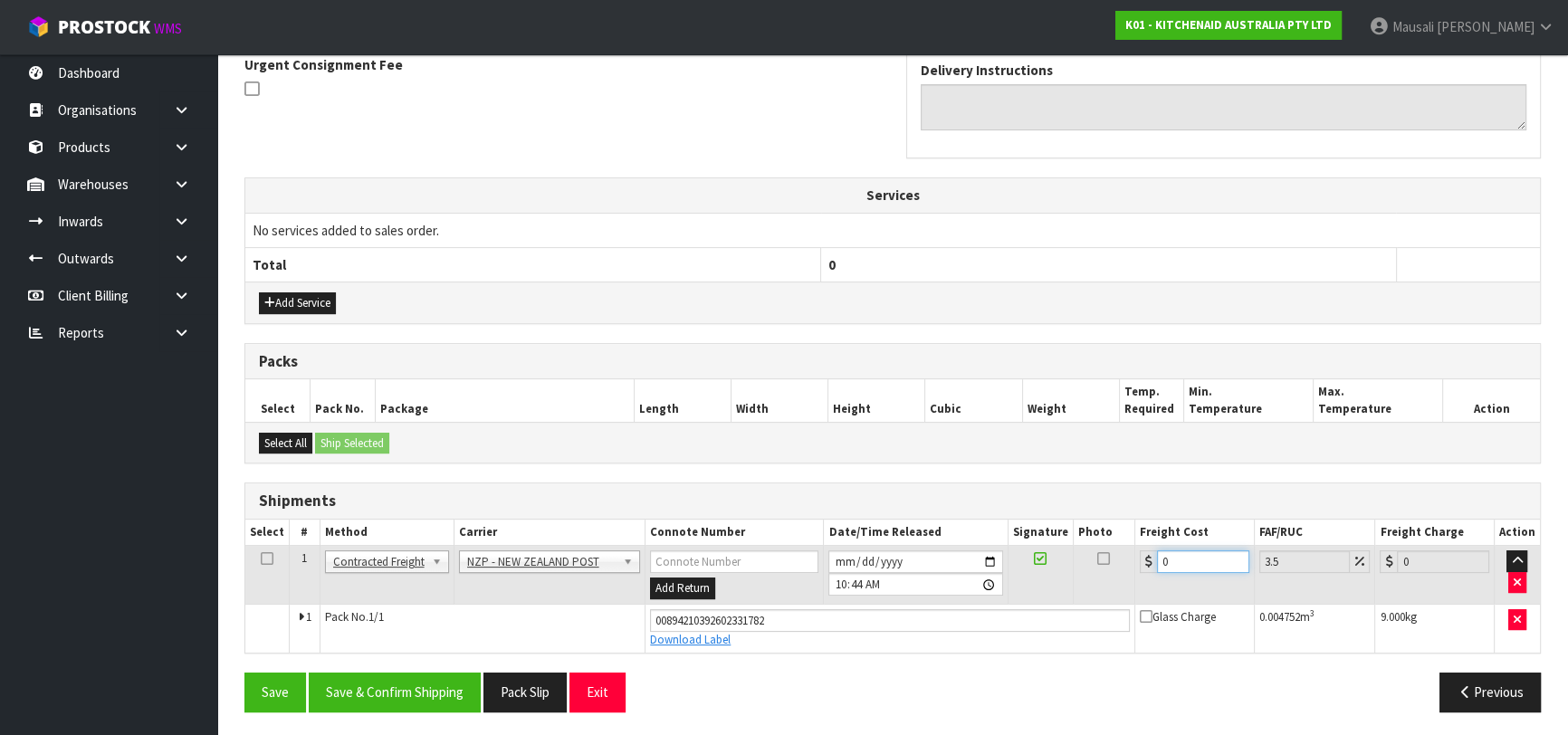
drag, startPoint x: 1189, startPoint y: 561, endPoint x: 1139, endPoint y: 584, distance: 55.0
click at [1139, 584] on td "0" at bounding box center [1195, 575] width 119 height 59
click at [451, 682] on button "Save & Confirm Shipping" at bounding box center [394, 692] width 172 height 39
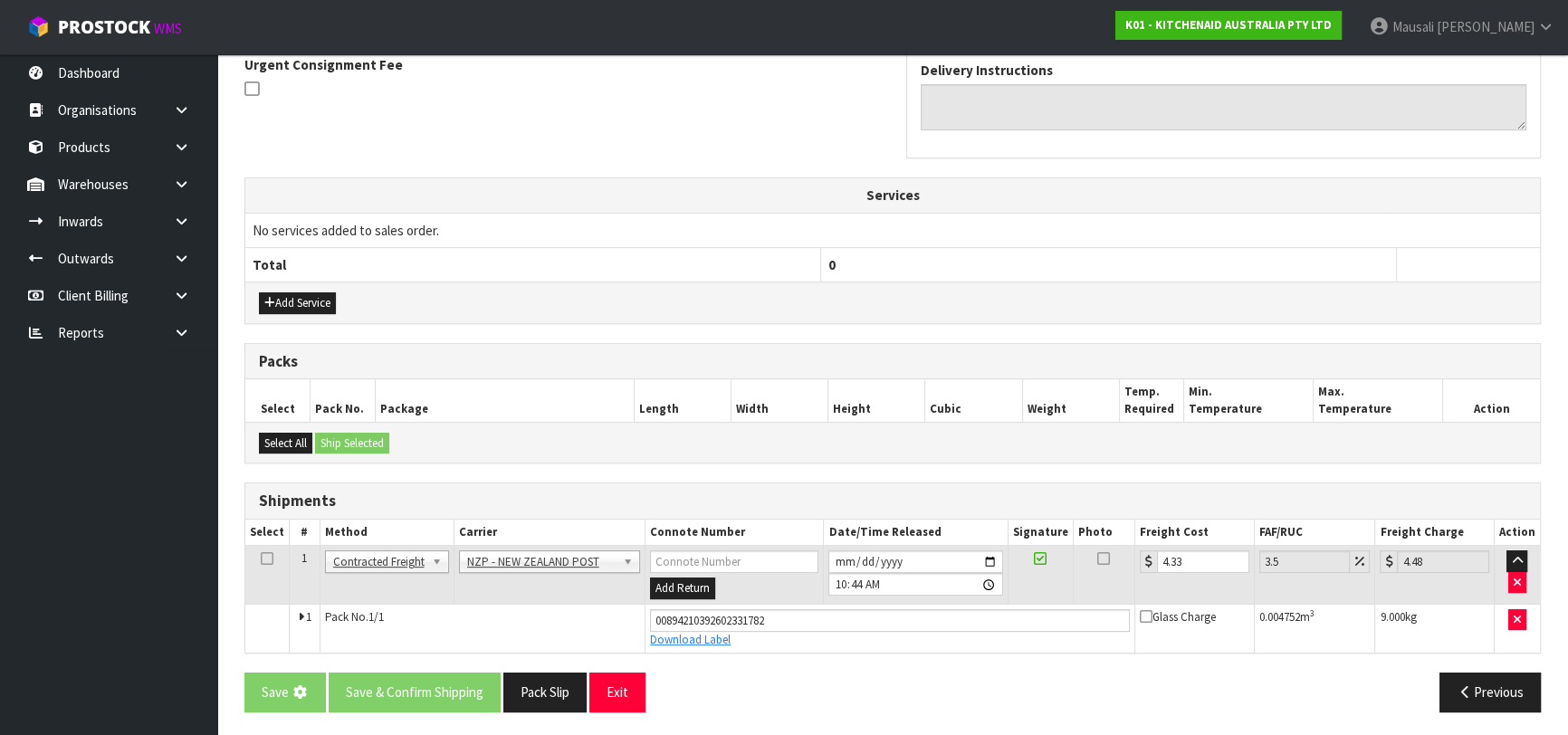
scroll to position [0, 0]
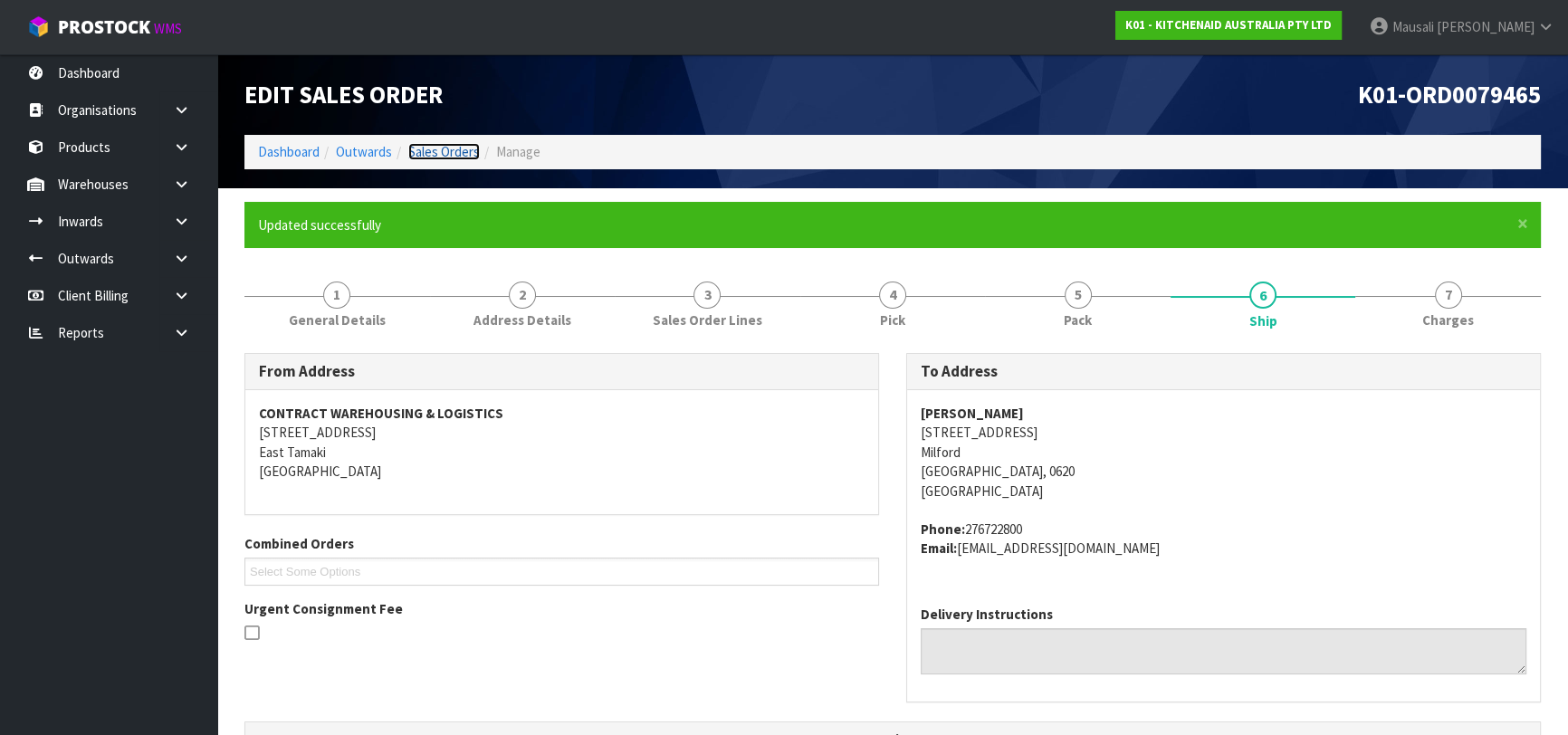
click at [445, 154] on link "Sales Orders" at bounding box center [444, 152] width 72 height 17
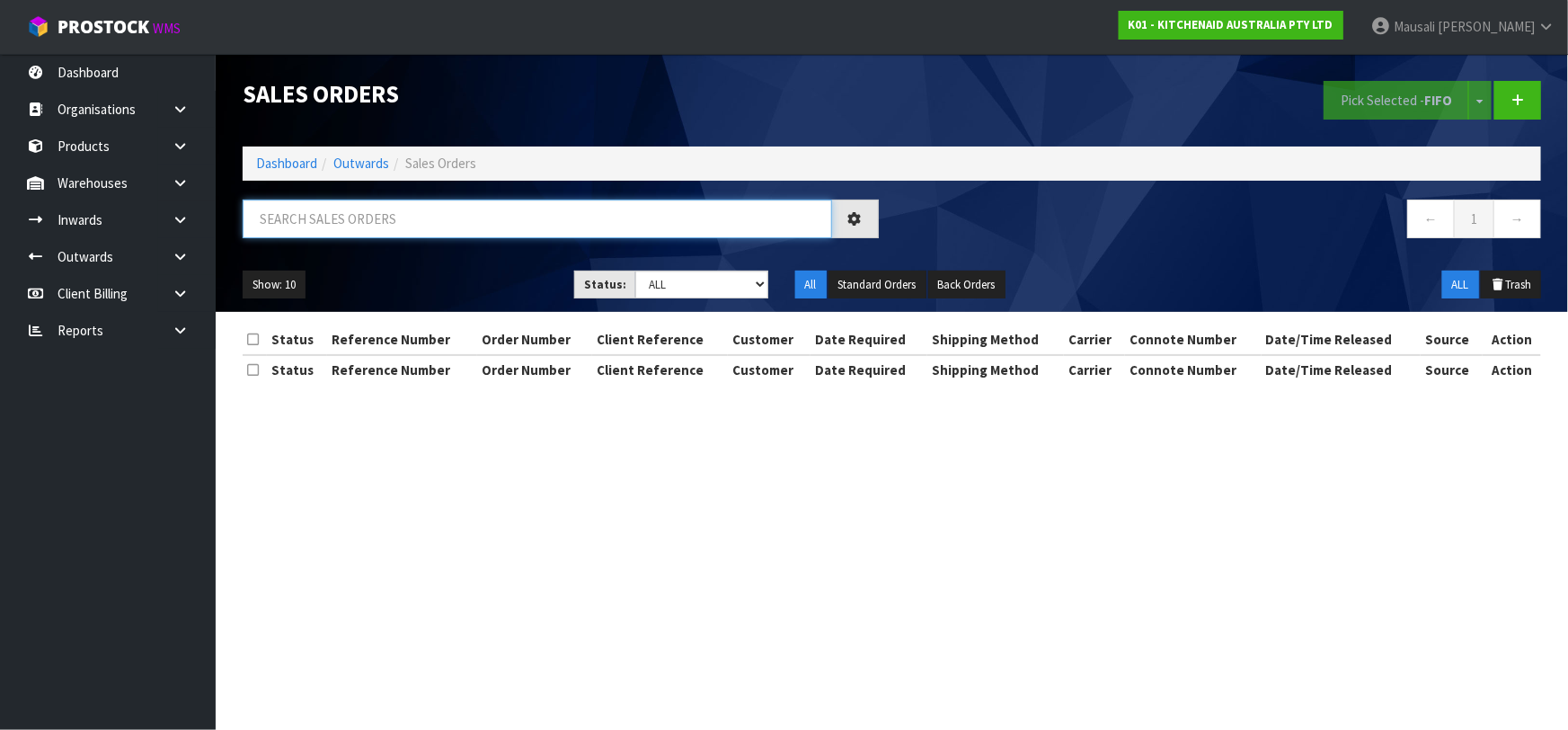
click at [349, 205] on input "text" at bounding box center [537, 219] width 589 height 39
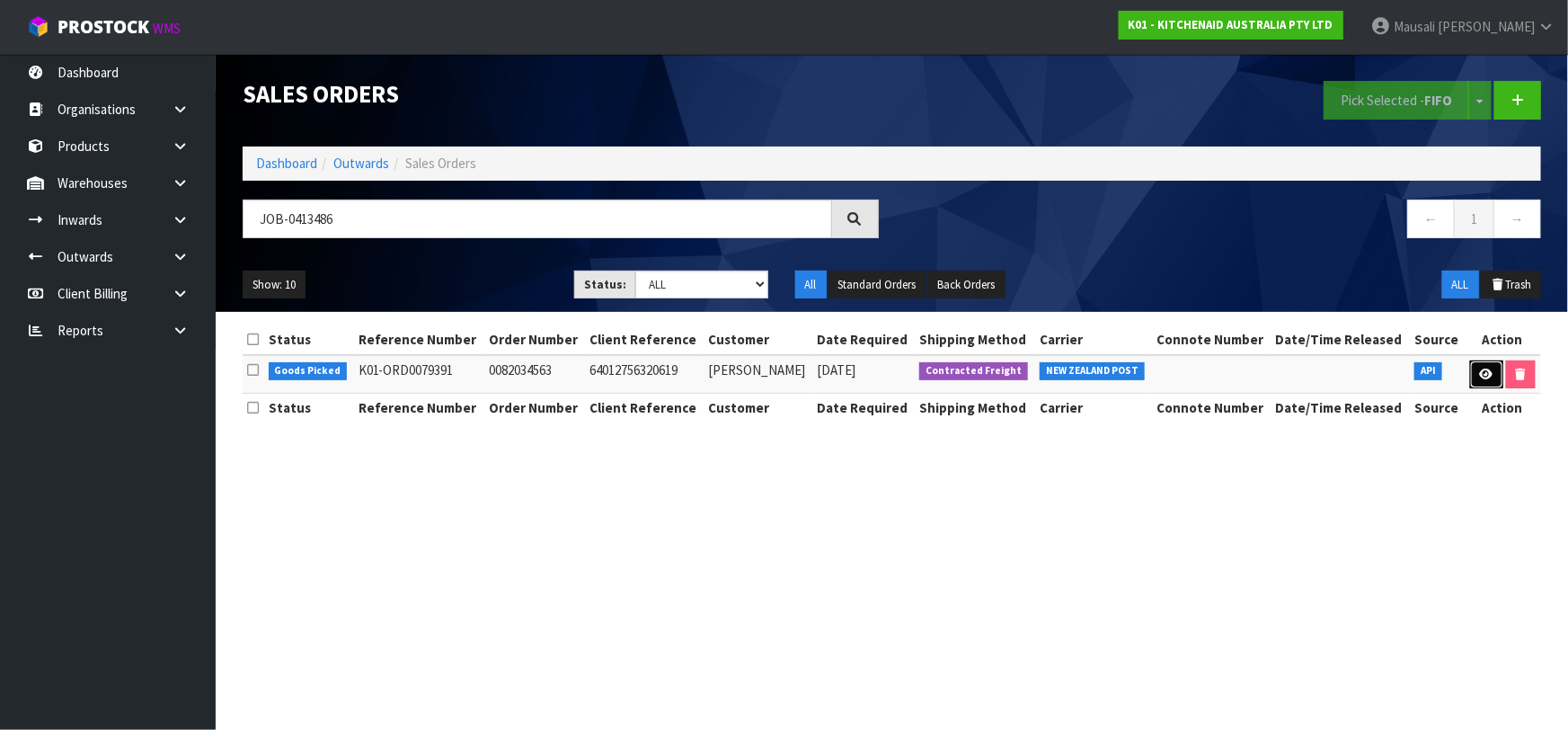
click at [1479, 365] on link at bounding box center [1487, 374] width 33 height 29
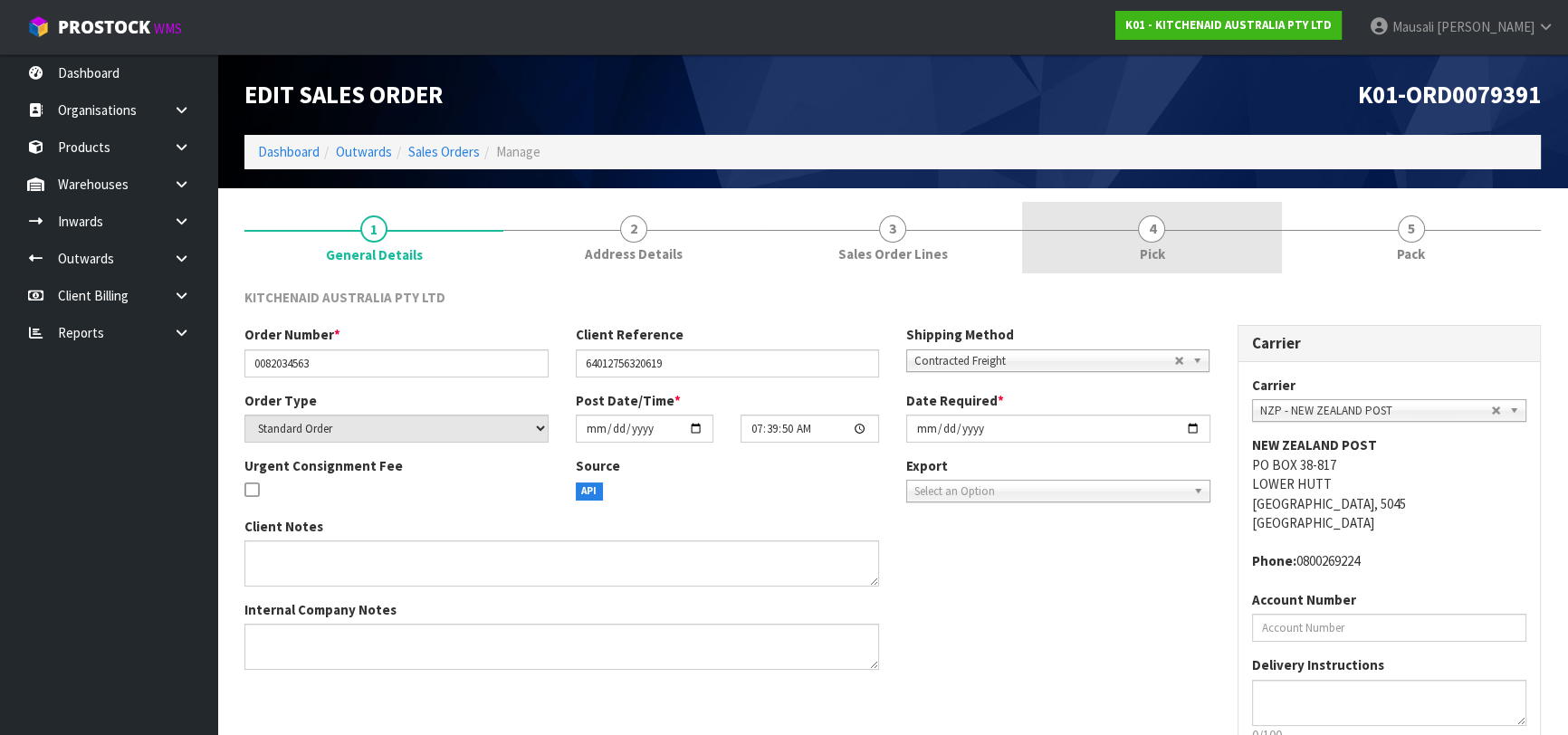
click at [1195, 243] on link "4 Pick" at bounding box center [1151, 237] width 259 height 72
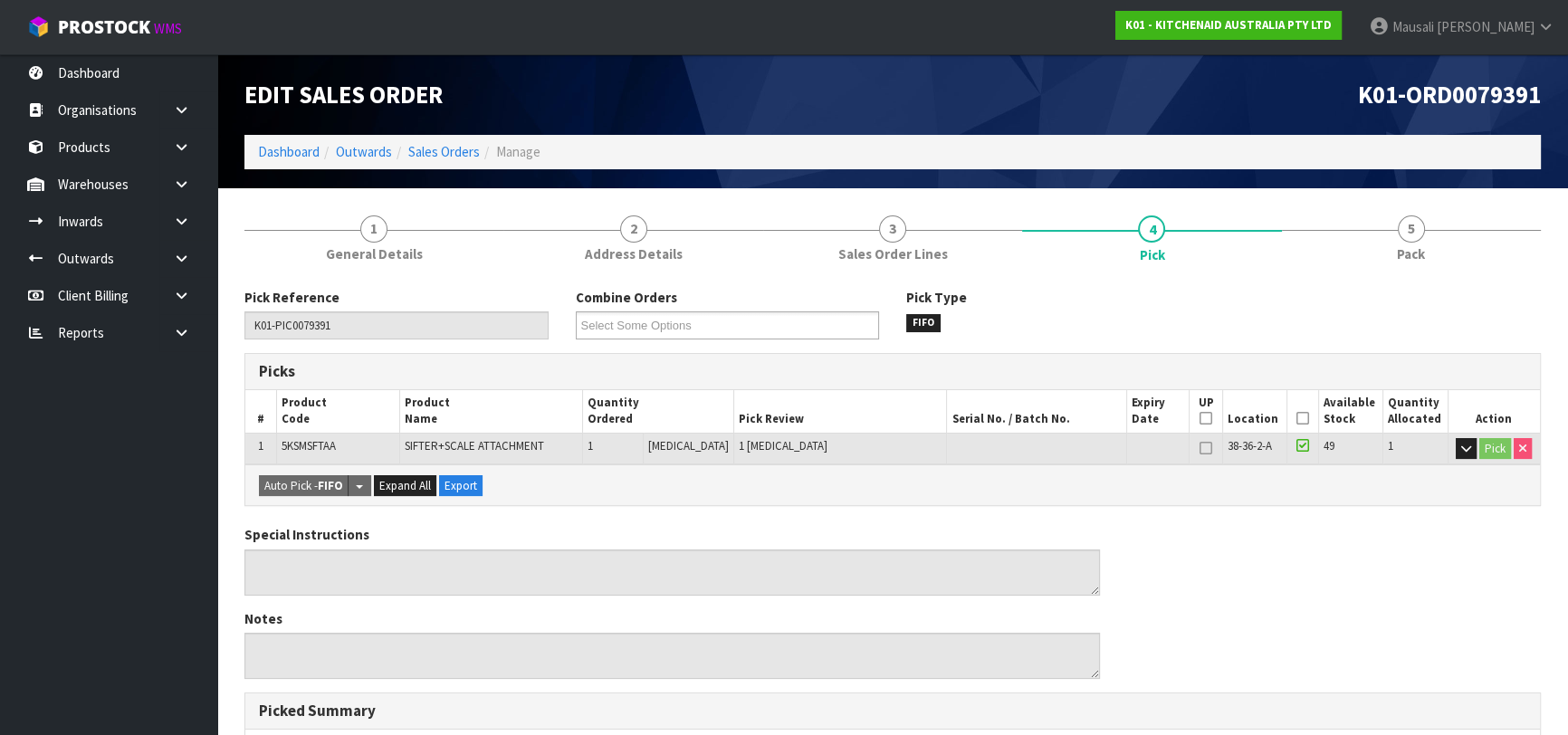
click at [1296, 419] on icon at bounding box center [1303, 419] width 13 height 1
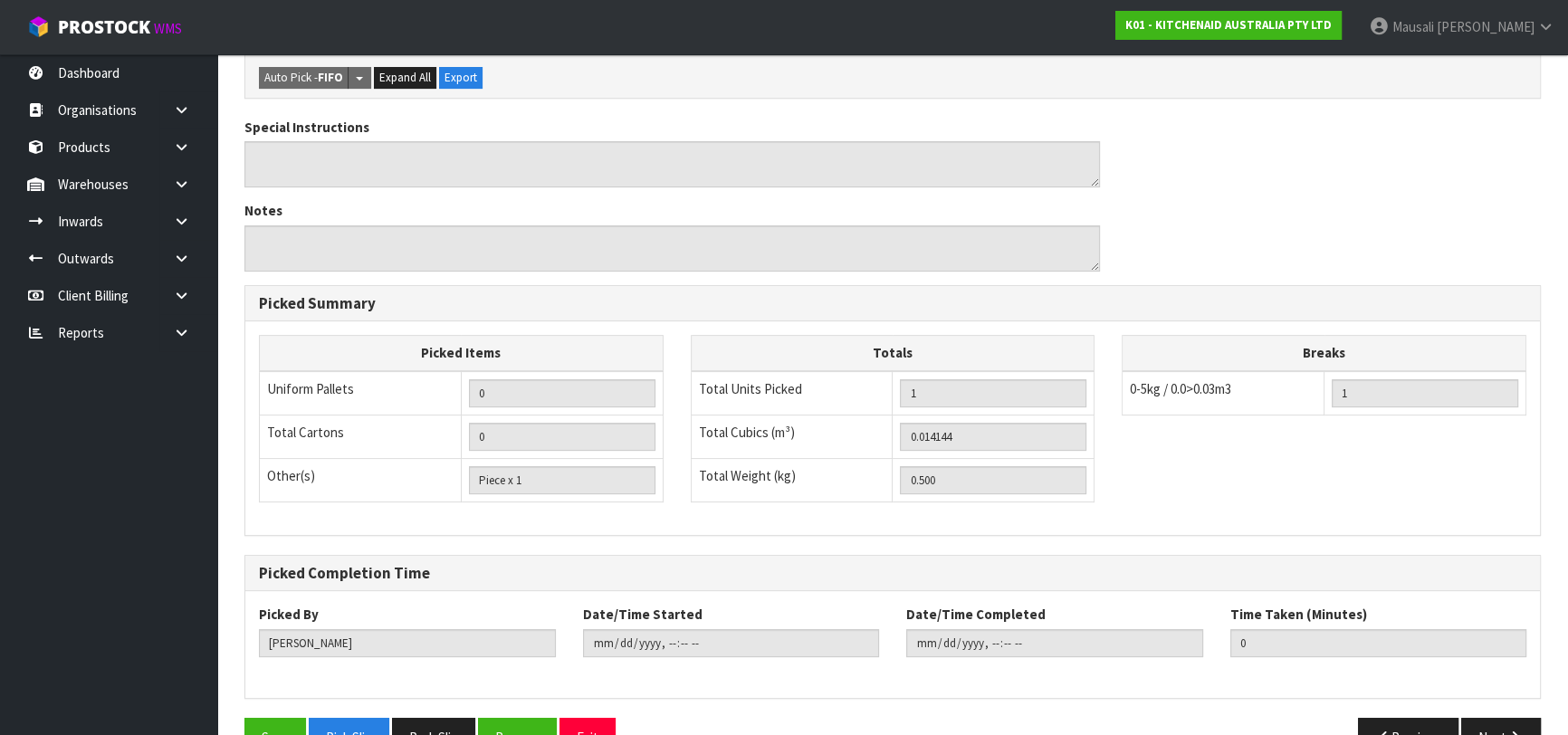
scroll to position [520, 0]
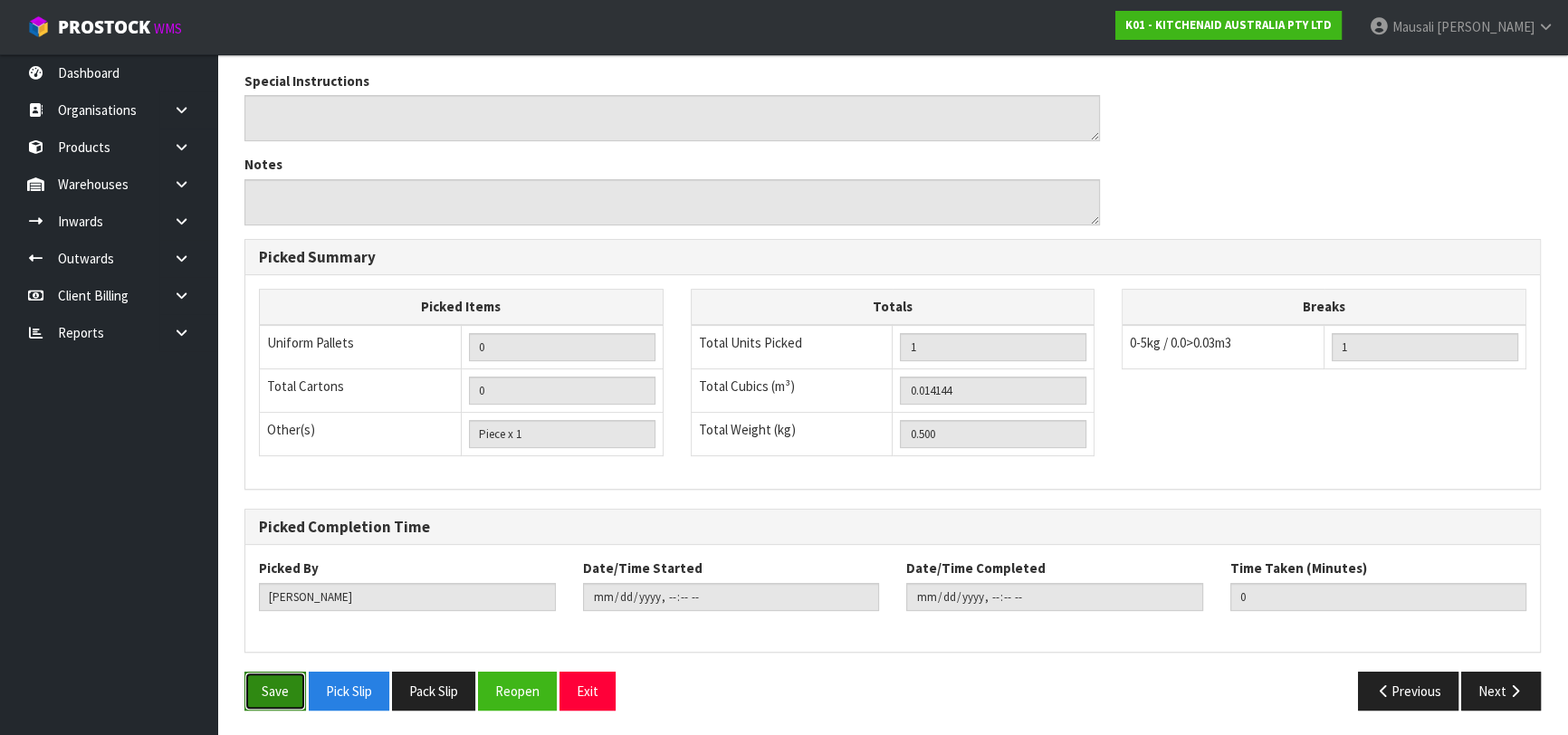
click at [254, 690] on button "Save" at bounding box center [275, 691] width 61 height 39
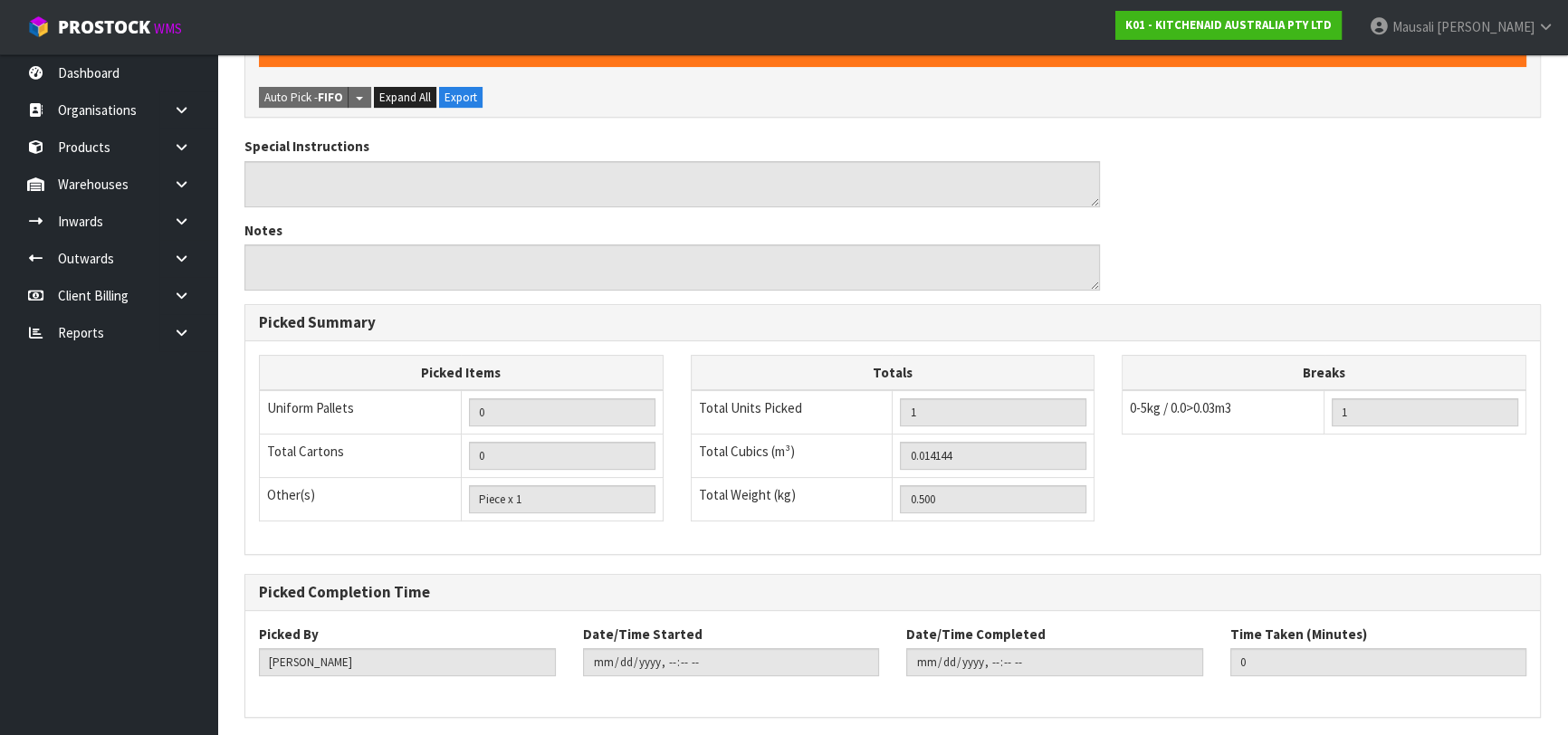
scroll to position [0, 0]
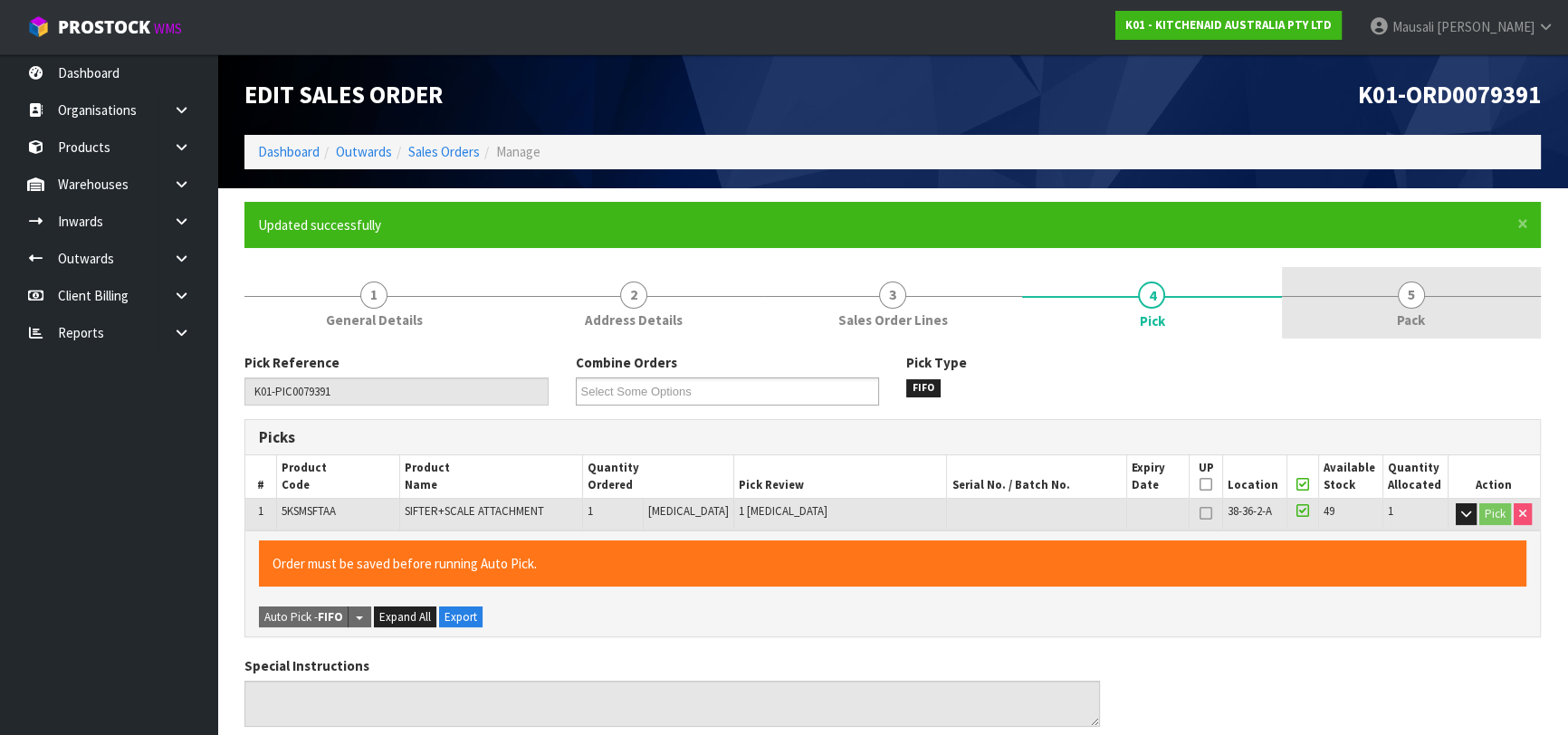
click at [1427, 296] on link "5 Pack" at bounding box center [1411, 302] width 259 height 72
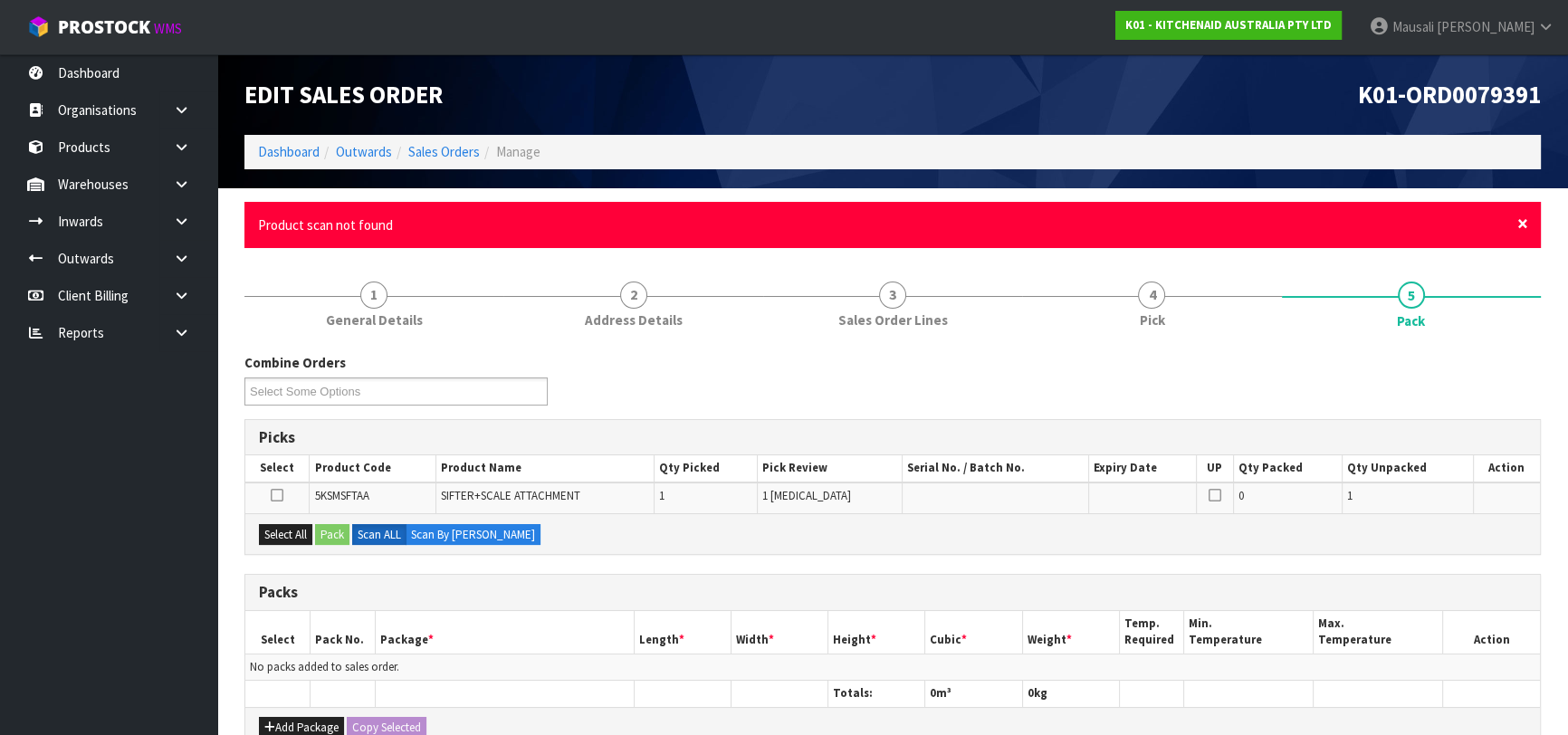
click at [1517, 225] on span "×" at bounding box center [1522, 223] width 11 height 25
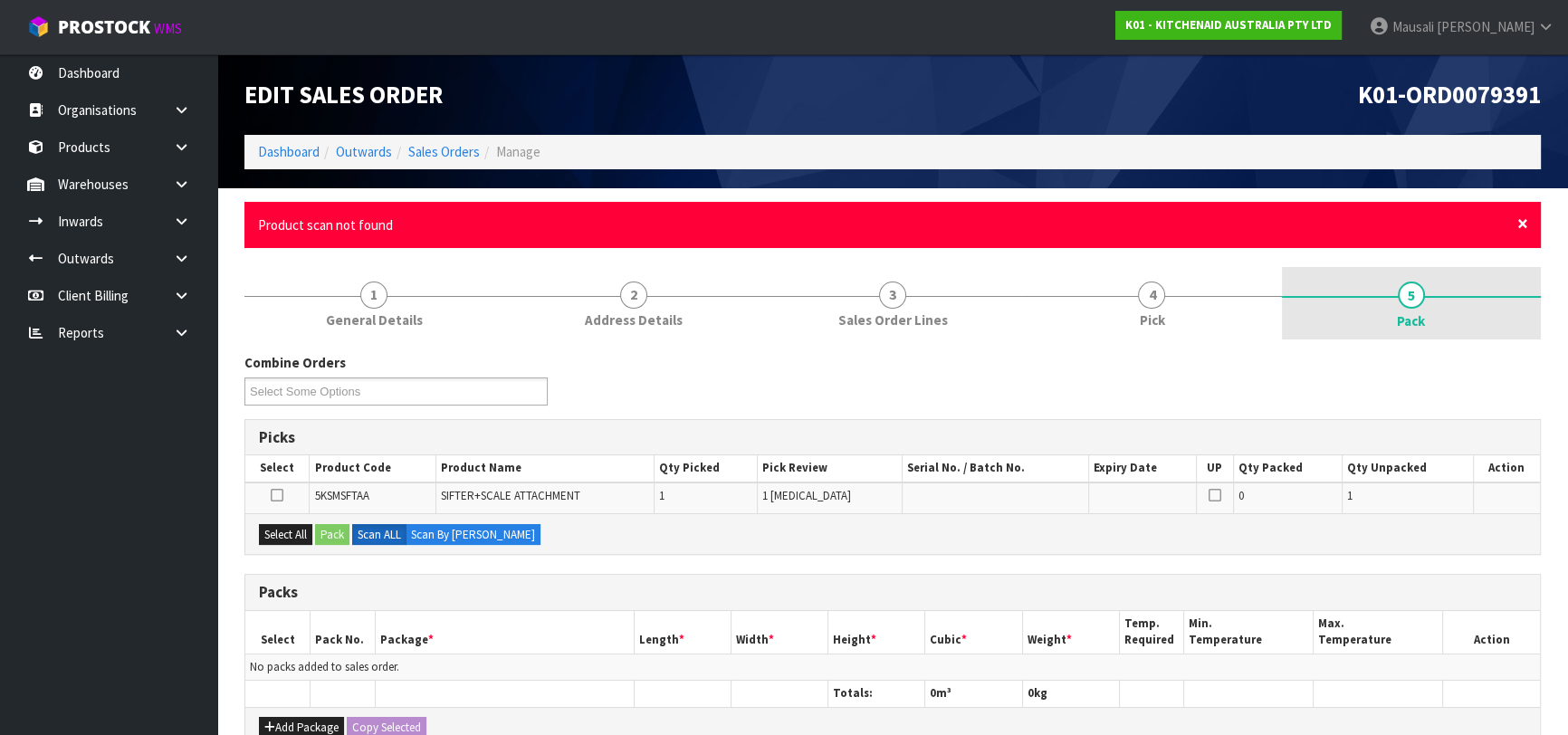
click at [1521, 217] on span "×" at bounding box center [1522, 223] width 11 height 25
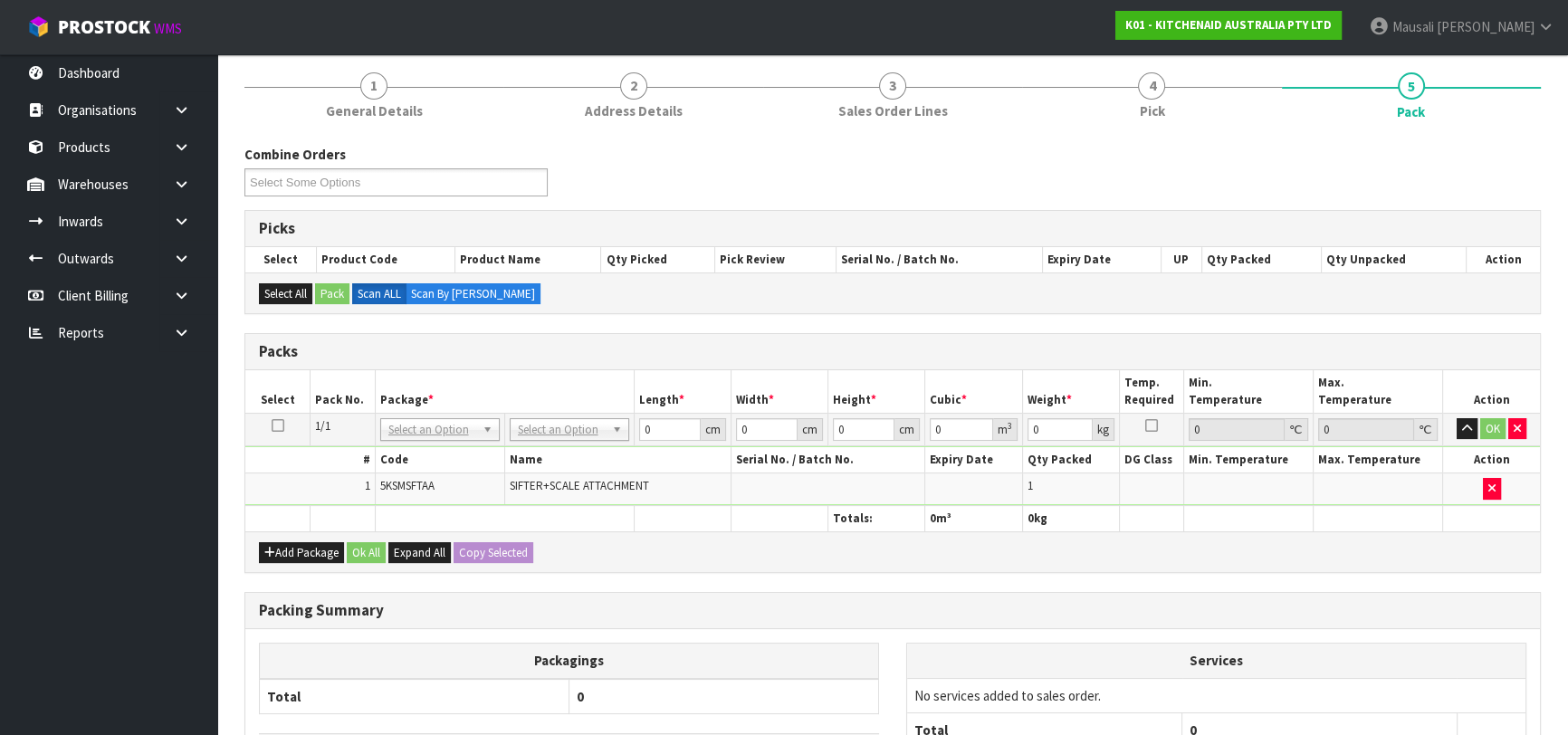
scroll to position [312, 0]
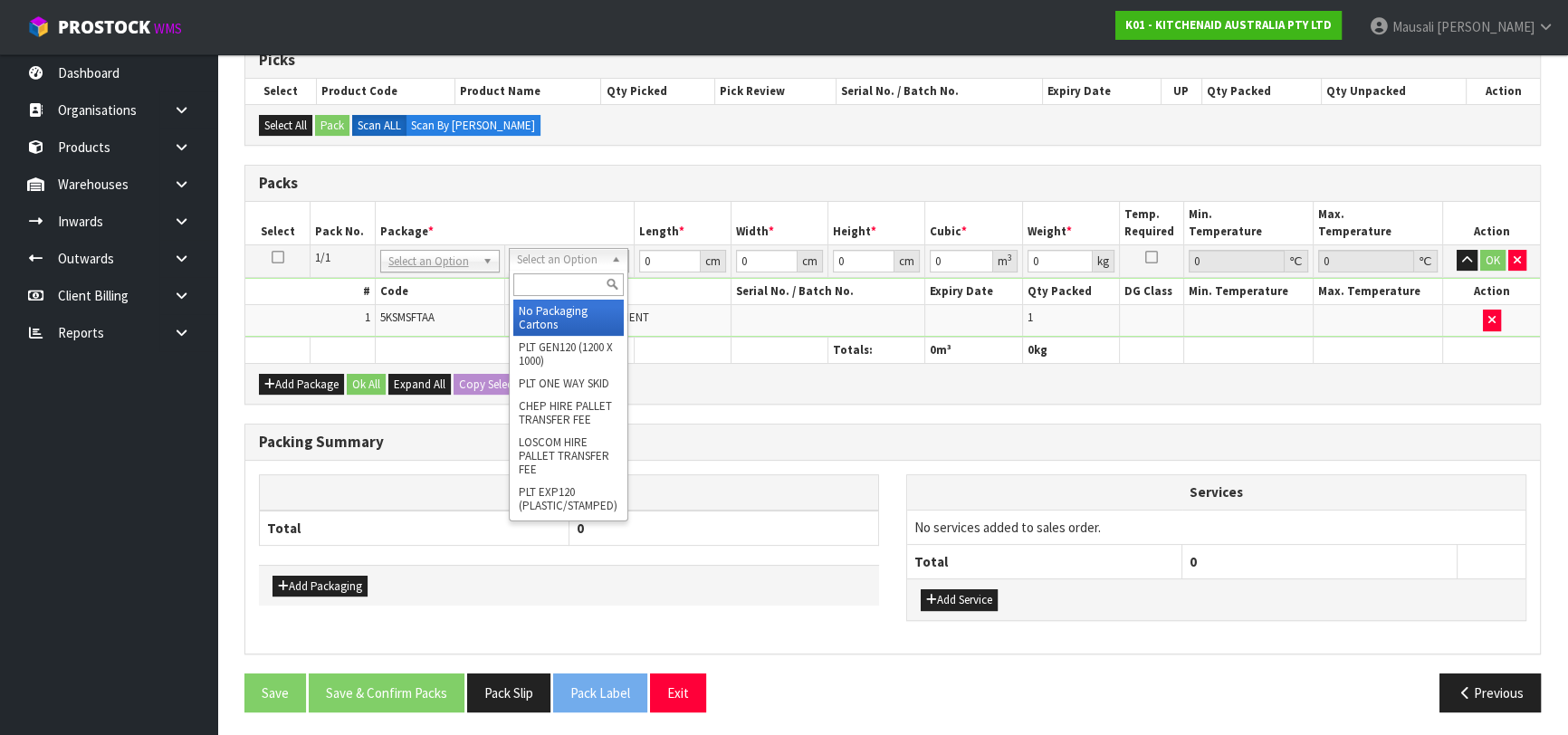
click at [559, 274] on input "text" at bounding box center [568, 285] width 111 height 22
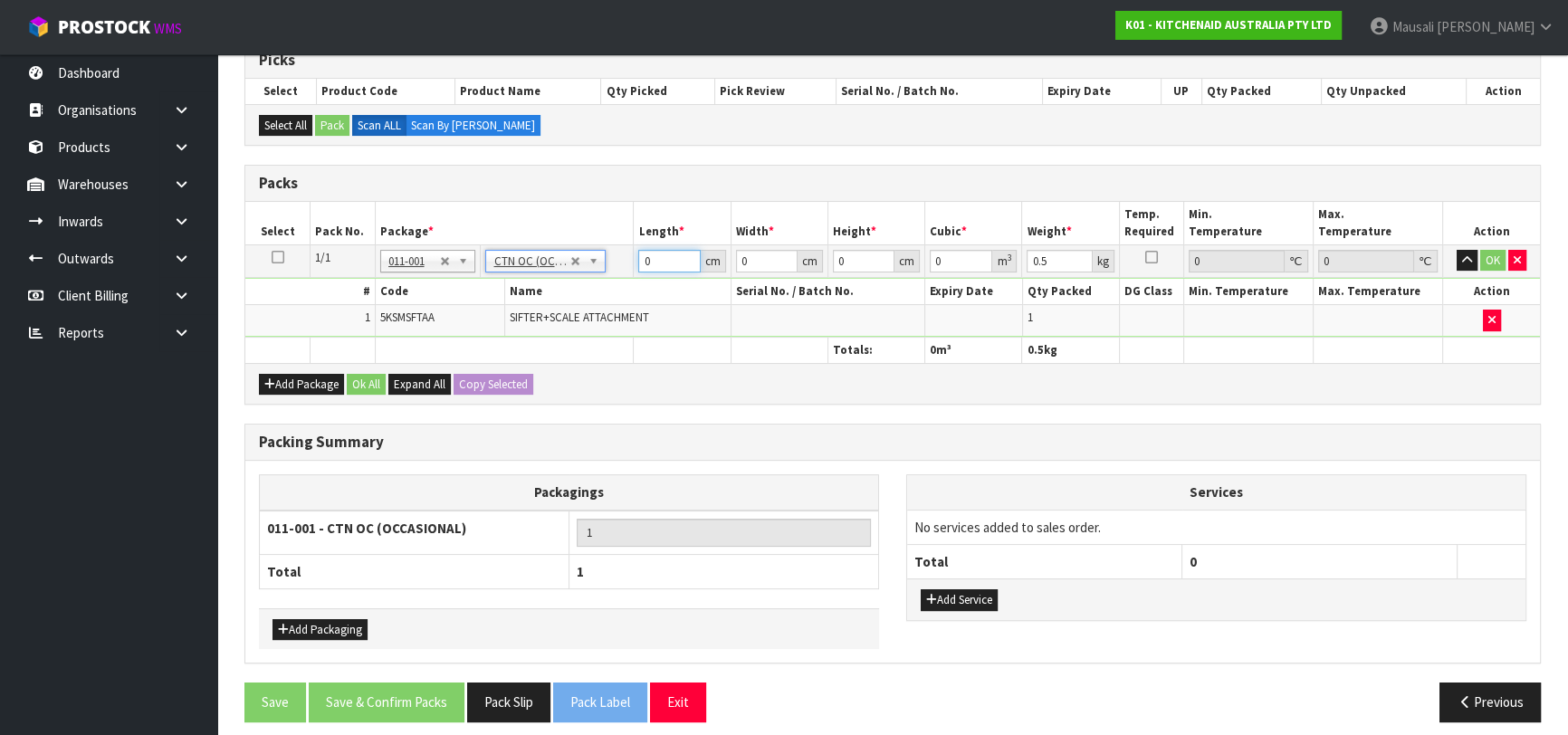
drag, startPoint x: 660, startPoint y: 255, endPoint x: 607, endPoint y: 288, distance: 62.4
click at [611, 288] on tbody "1/1 NONE 007-001 007-002 007-004 007-009 007-013 007-014 007-015 007-017 007-01…" at bounding box center [893, 290] width 1295 height 92
drag, startPoint x: 379, startPoint y: 377, endPoint x: 385, endPoint y: 434, distance: 57.3
click at [379, 378] on button "Ok All" at bounding box center [366, 384] width 39 height 21
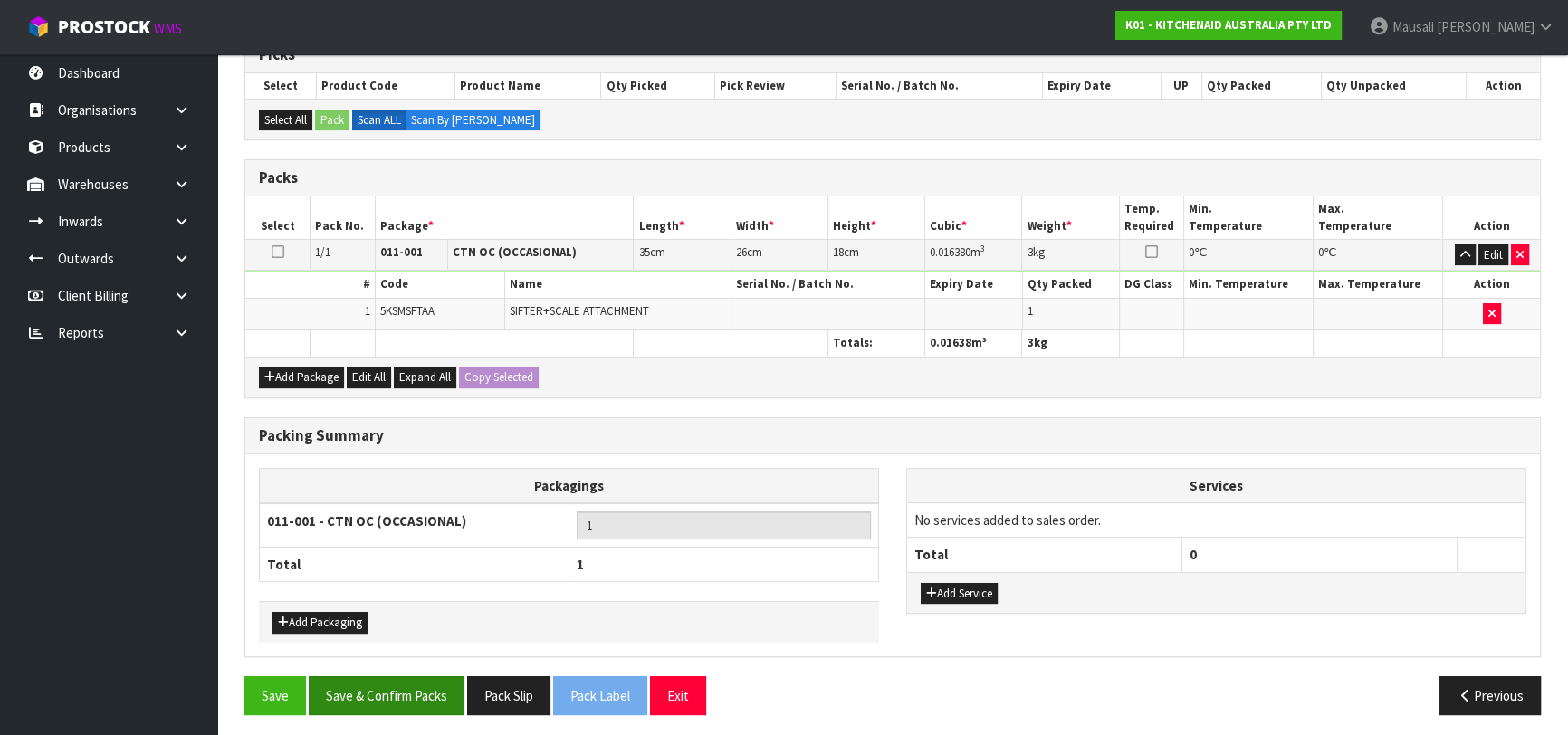
scroll to position [319, 0]
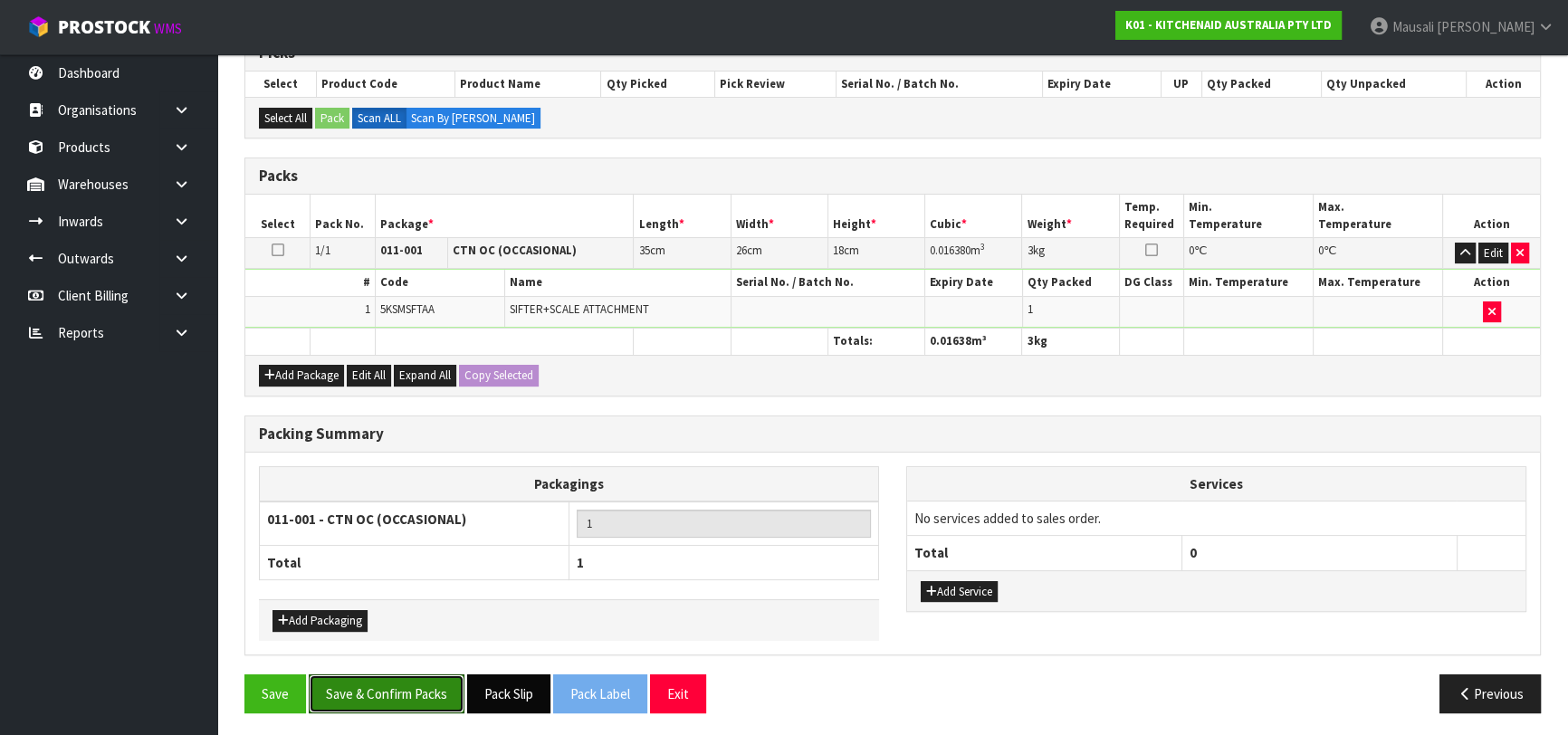
drag, startPoint x: 421, startPoint y: 685, endPoint x: 548, endPoint y: 668, distance: 128.1
click at [421, 684] on button "Save & Confirm Packs" at bounding box center [386, 694] width 155 height 39
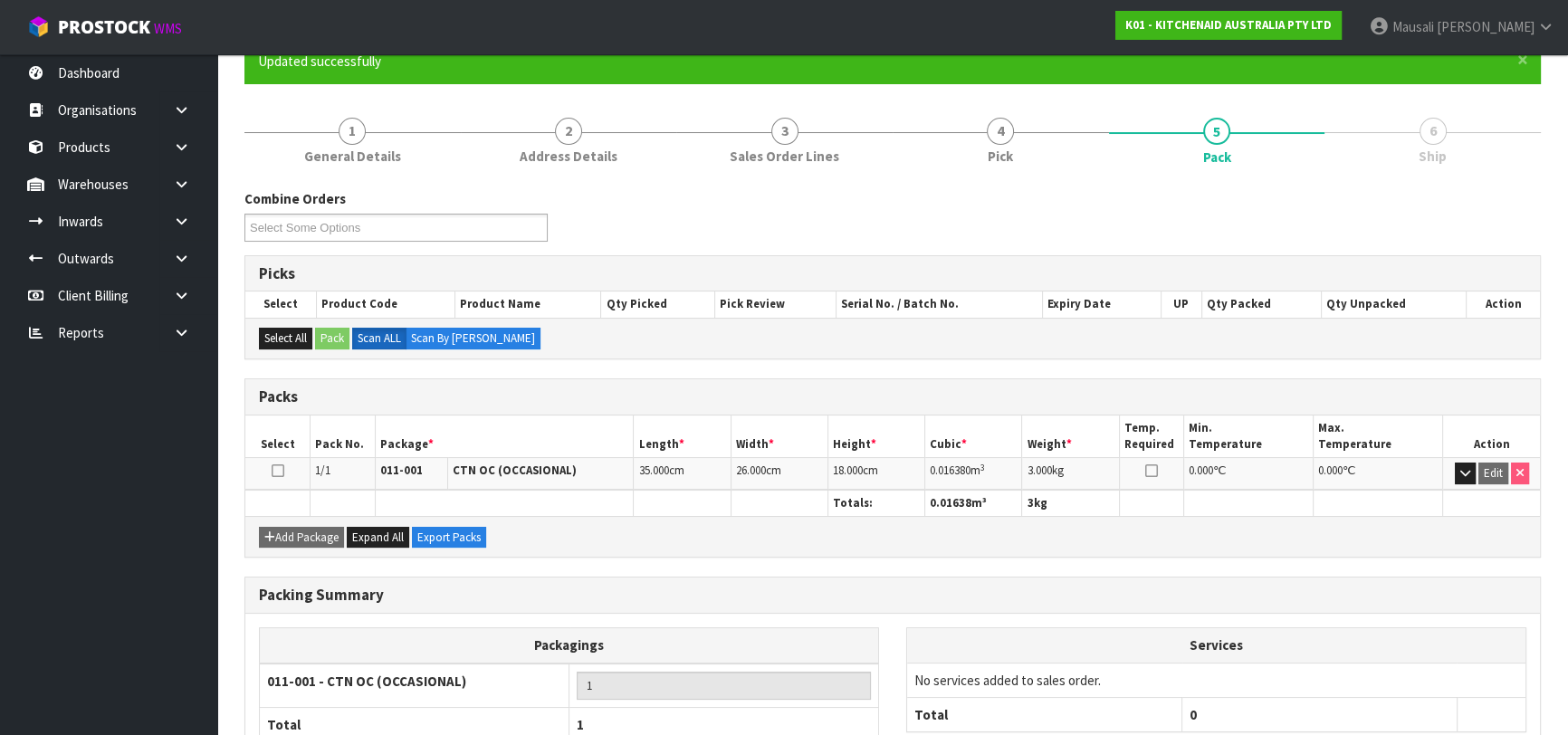
scroll to position [287, 0]
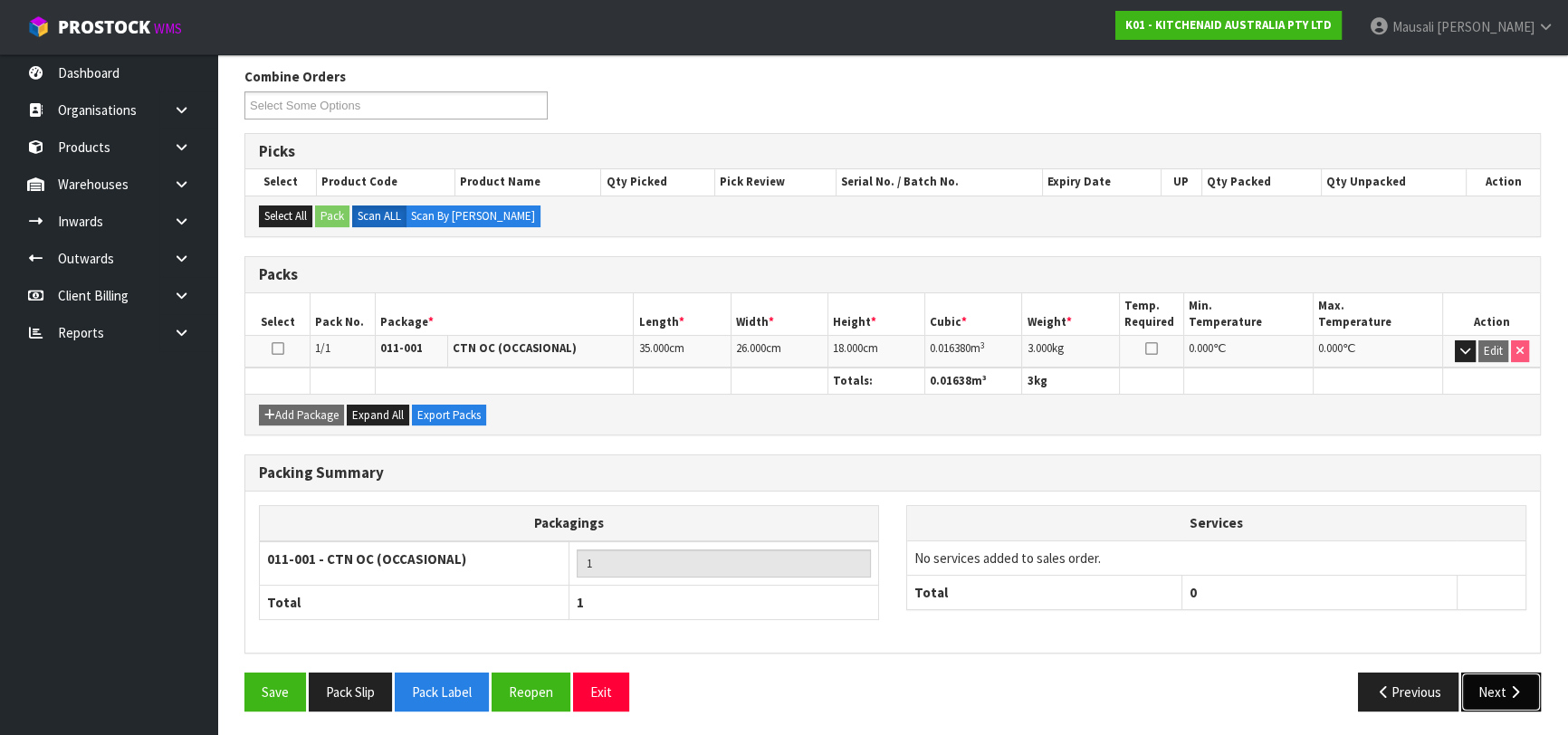
click at [1488, 675] on button "Next" at bounding box center [1501, 692] width 80 height 39
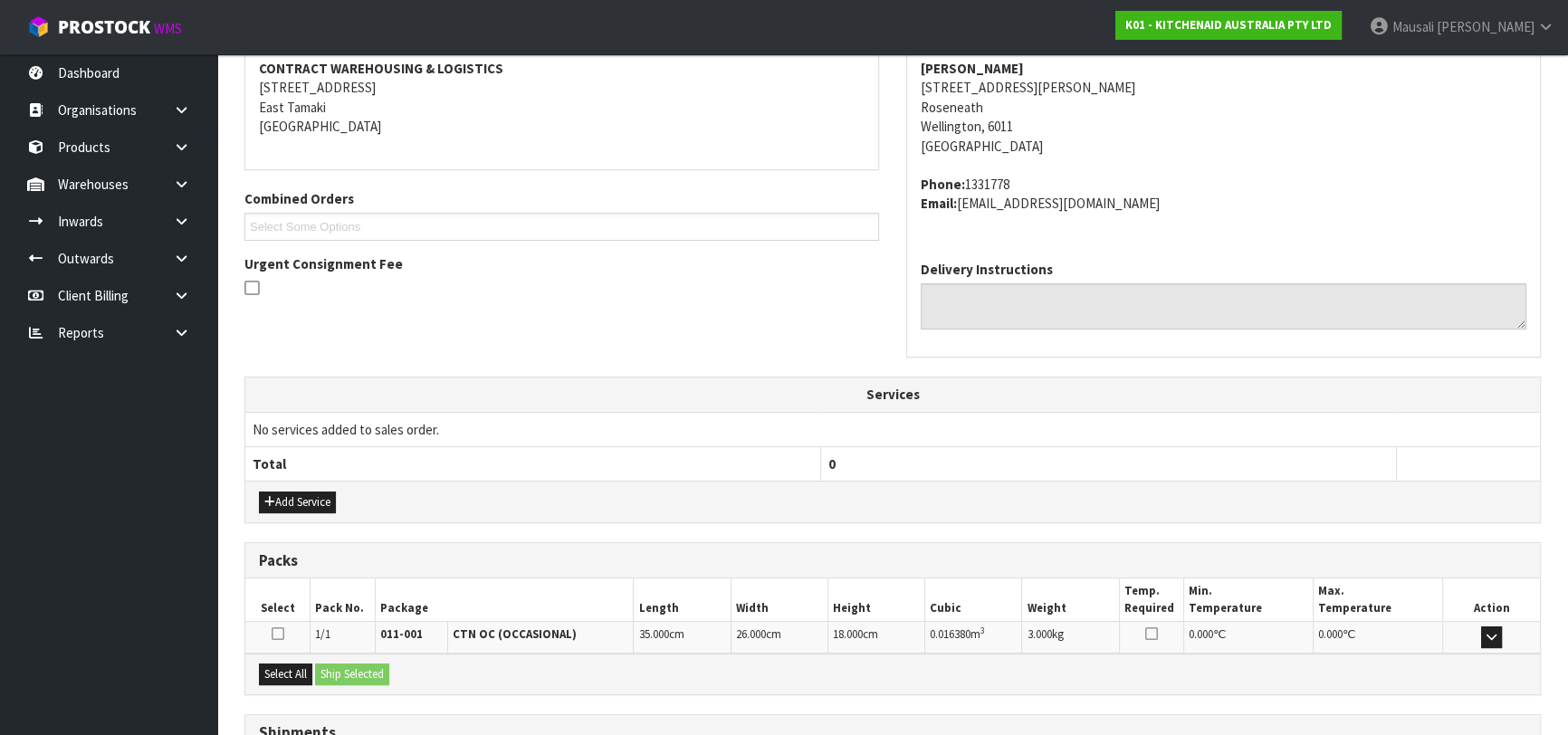
scroll to position [496, 0]
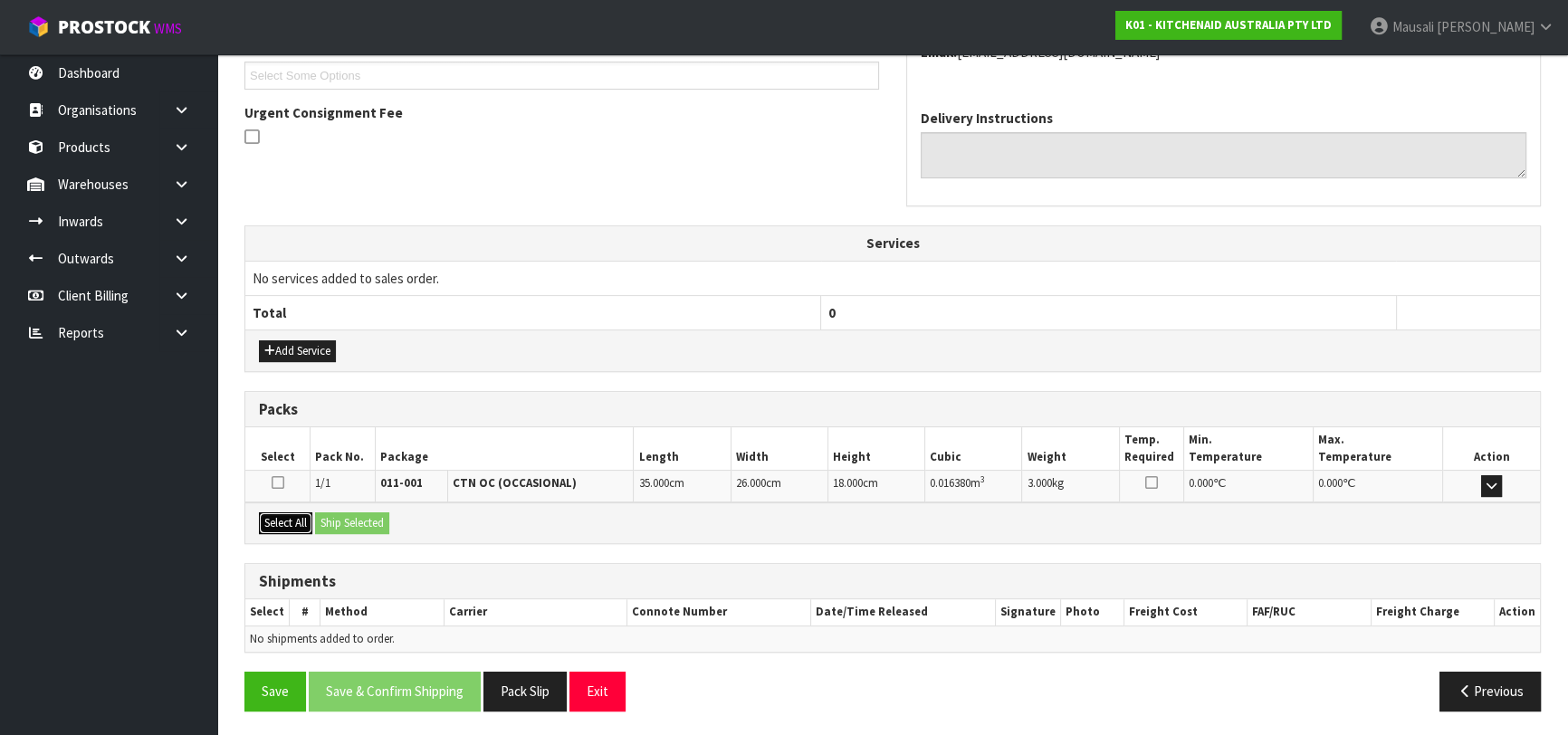
click at [326, 522] on div "Select All Ship Selected" at bounding box center [893, 523] width 1295 height 41
click at [298, 519] on button "Select All" at bounding box center [285, 523] width 53 height 21
click at [335, 519] on button "Ship Selected" at bounding box center [352, 523] width 74 height 21
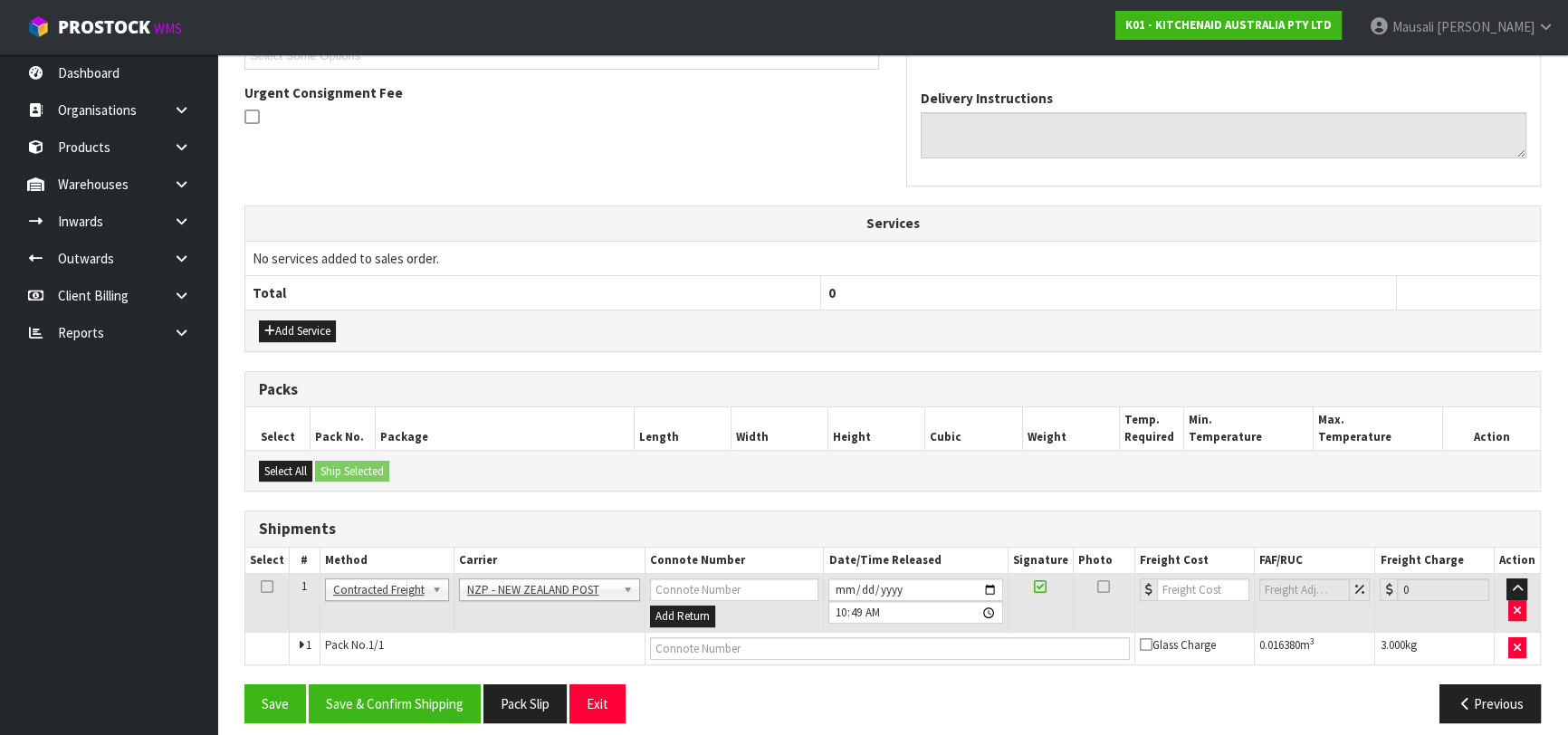
scroll to position [528, 0]
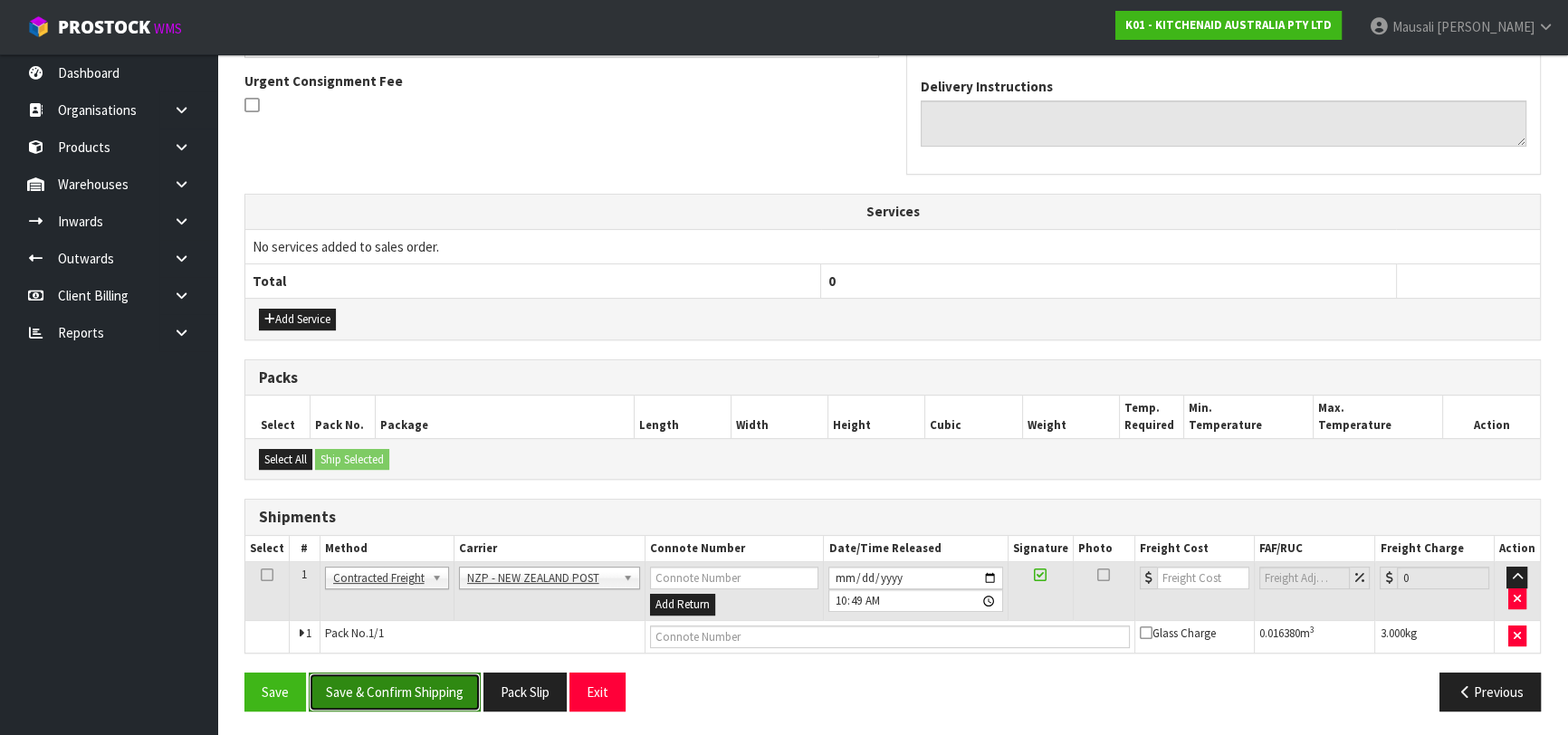
click at [427, 676] on button "Save & Confirm Shipping" at bounding box center [394, 692] width 172 height 39
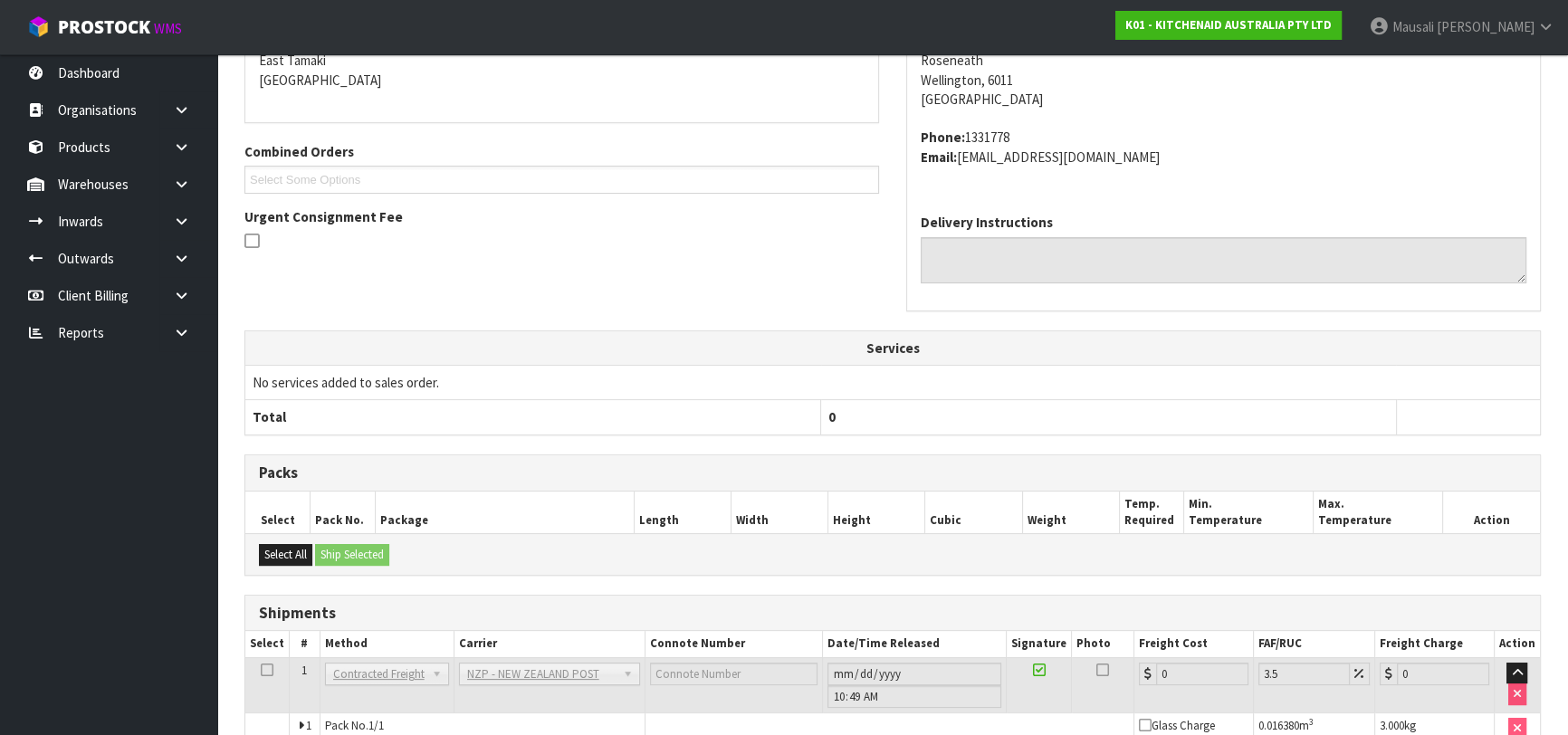
scroll to position [502, 0]
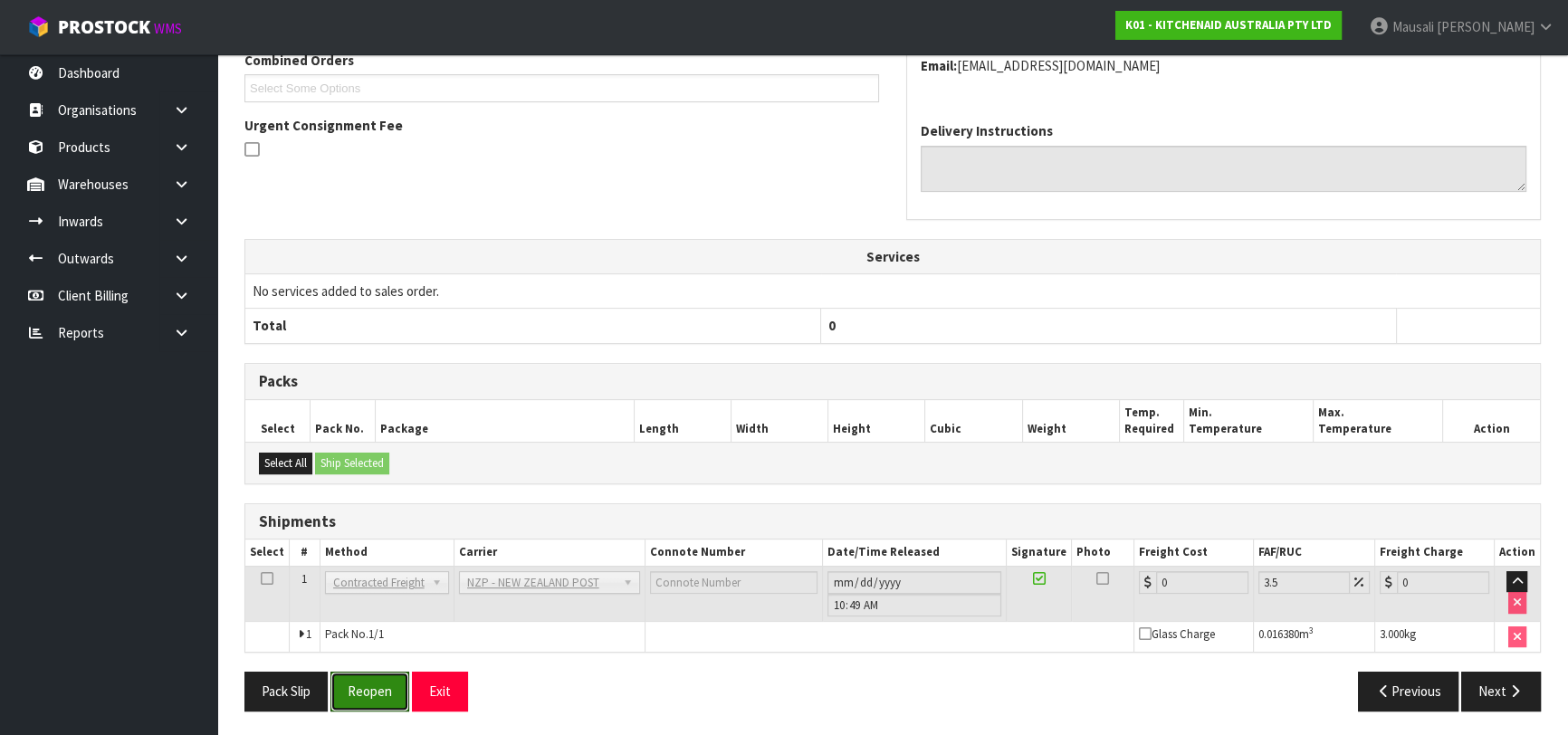
drag, startPoint x: 379, startPoint y: 688, endPoint x: 535, endPoint y: 645, distance: 161.8
click at [379, 688] on button "Reopen" at bounding box center [369, 691] width 79 height 39
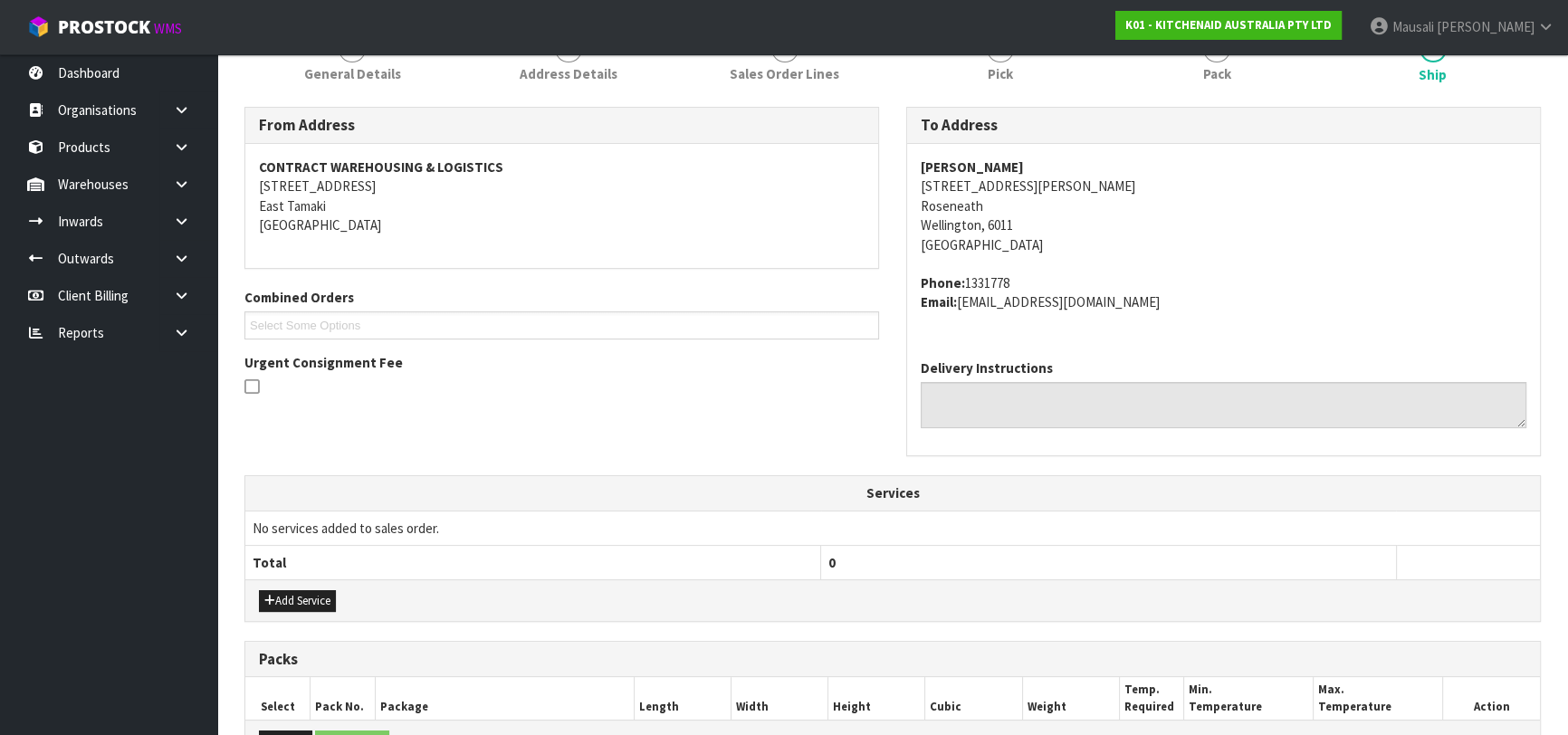
scroll to position [544, 0]
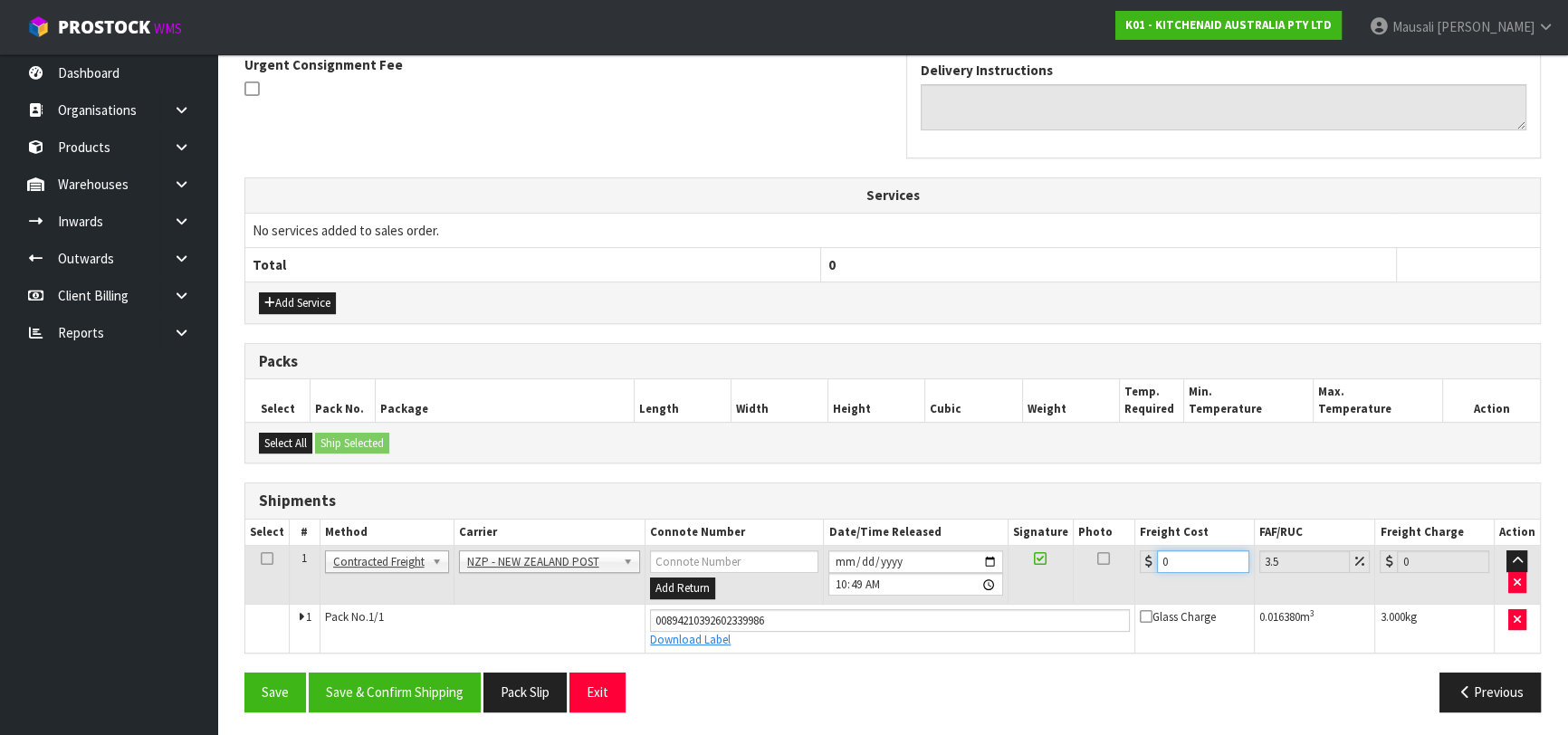
drag, startPoint x: 1176, startPoint y: 559, endPoint x: 1135, endPoint y: 576, distance: 44.4
click at [1136, 576] on td "0" at bounding box center [1195, 575] width 119 height 59
click at [401, 685] on button "Save & Confirm Shipping" at bounding box center [394, 692] width 172 height 39
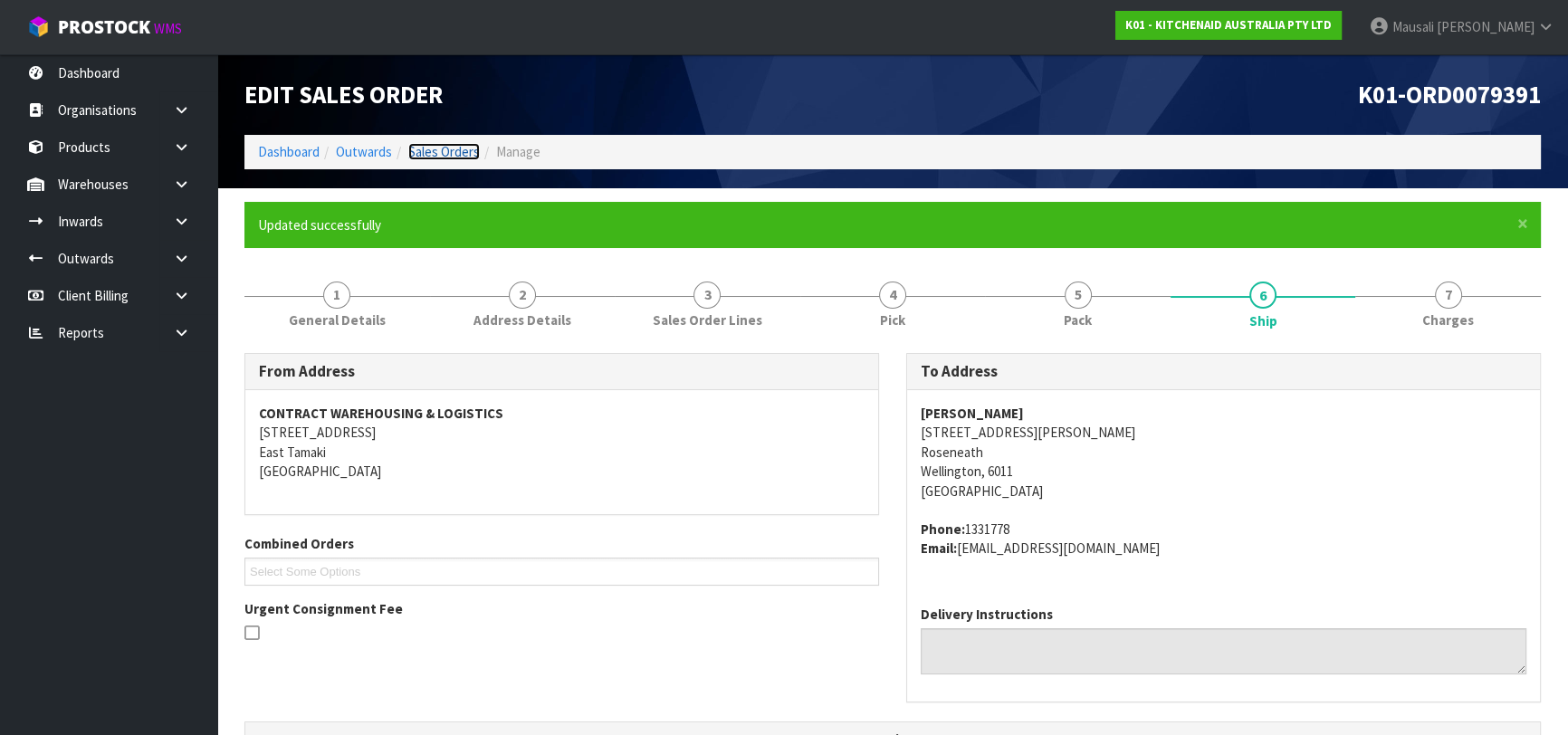
click at [447, 150] on link "Sales Orders" at bounding box center [444, 152] width 72 height 17
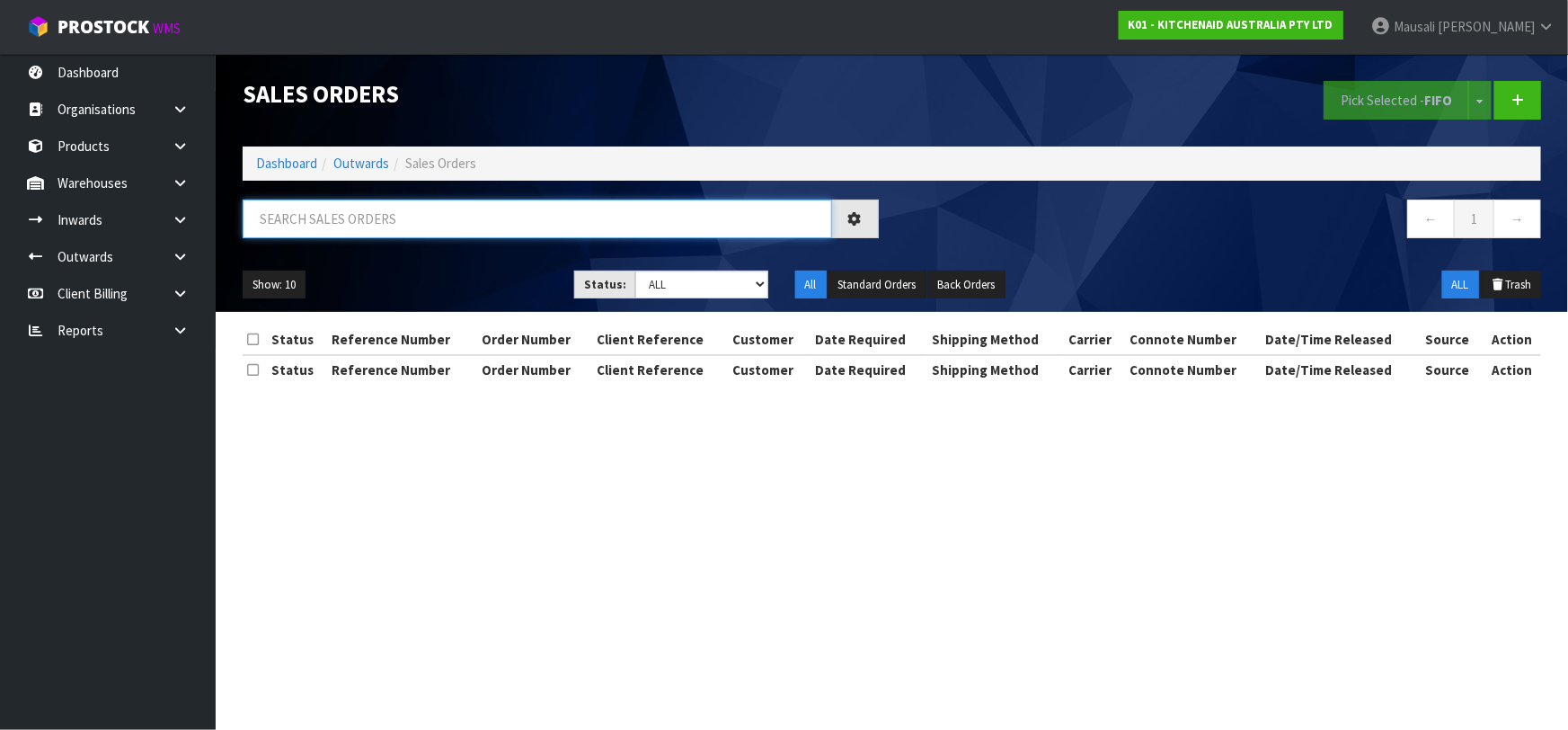
click at [298, 223] on input "text" at bounding box center [537, 219] width 589 height 39
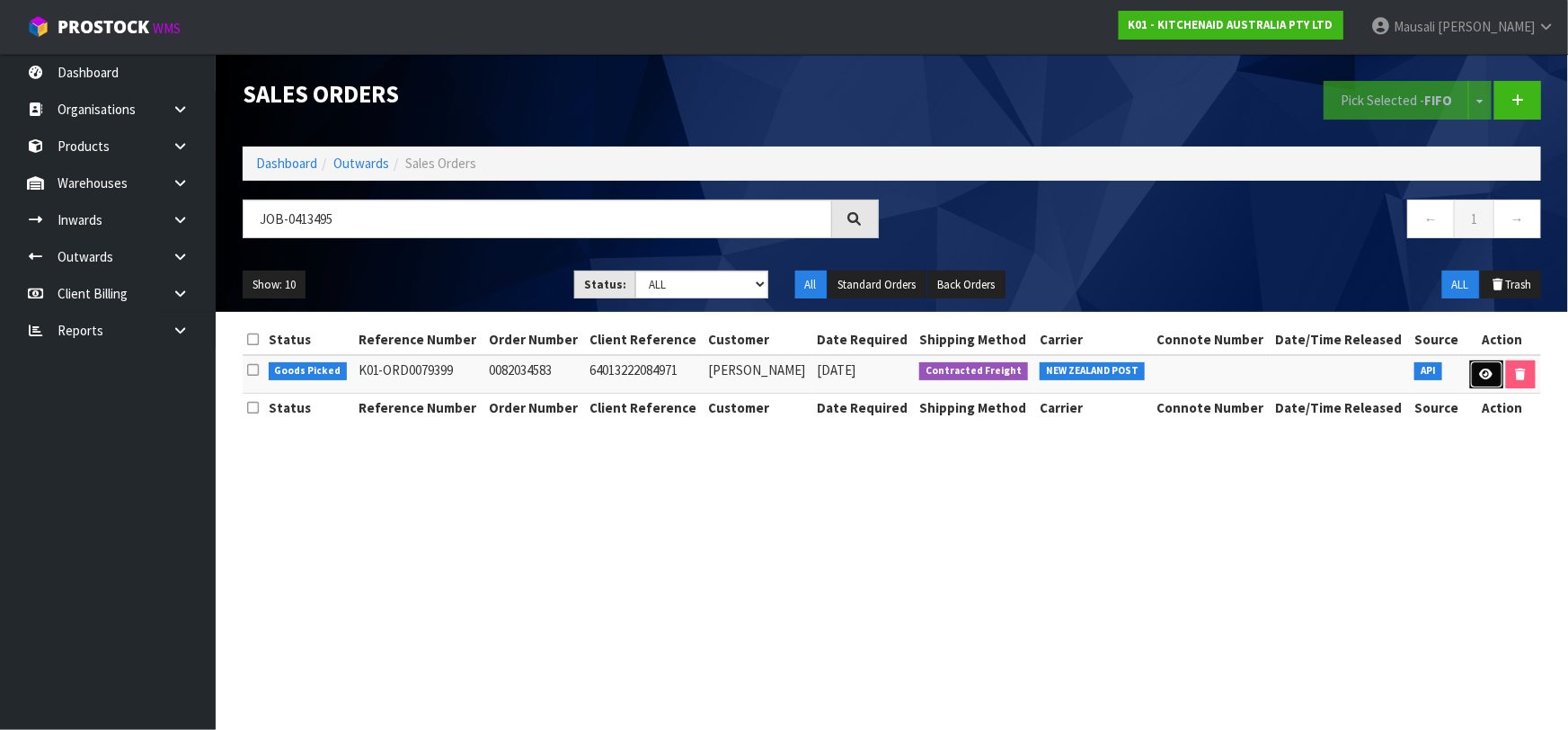
click at [1487, 371] on icon at bounding box center [1487, 374] width 14 height 12
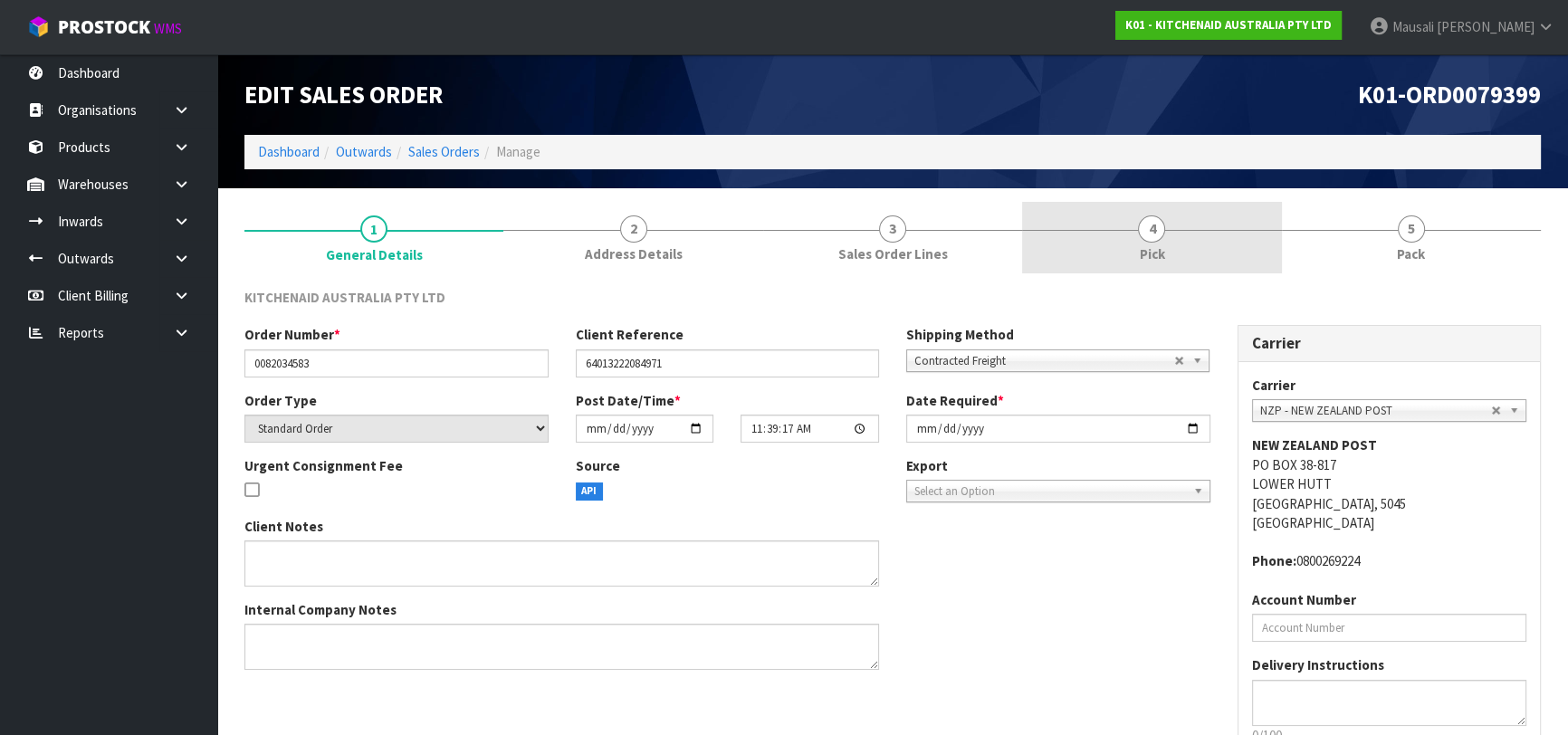
click at [1173, 249] on link "4 Pick" at bounding box center [1151, 237] width 259 height 72
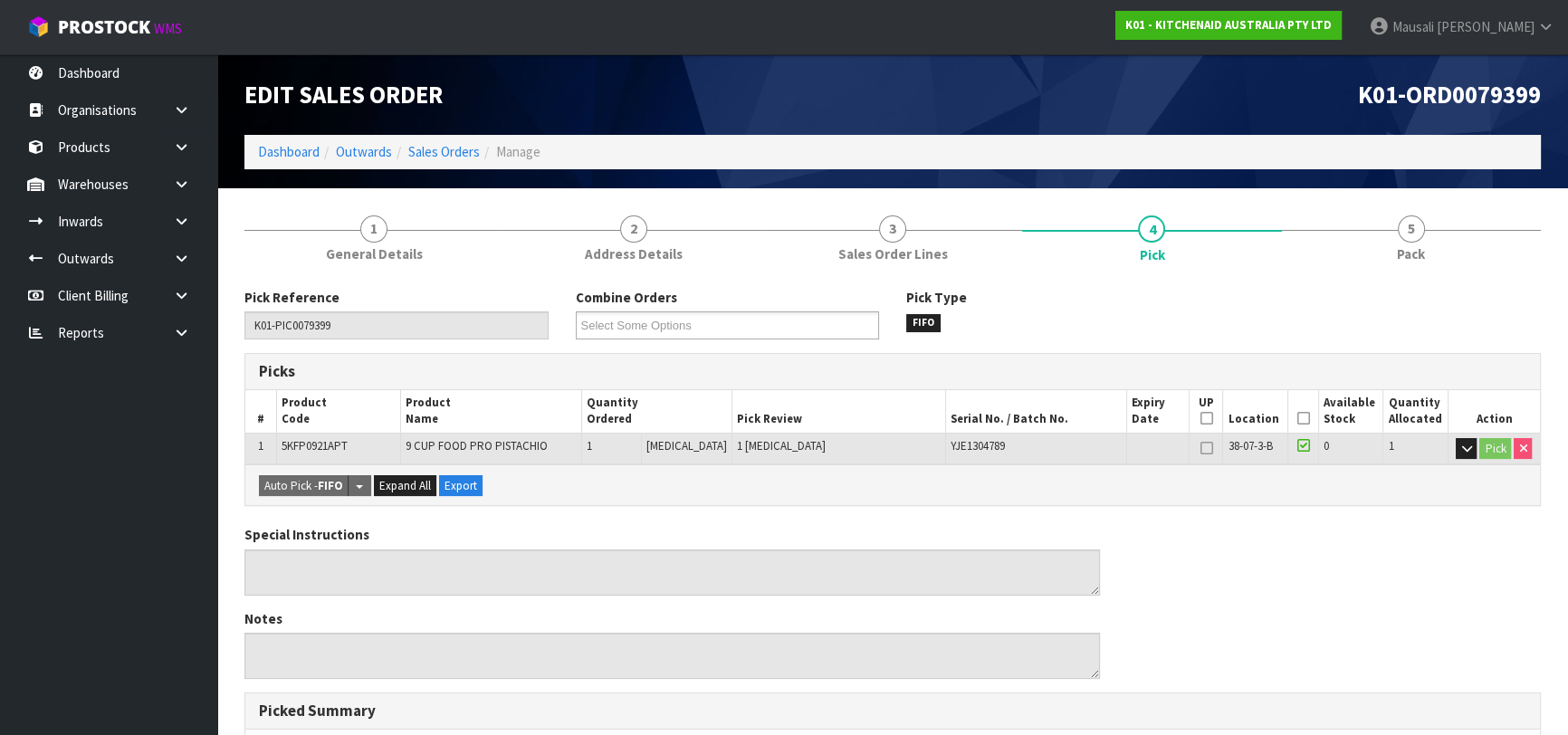
click at [1296, 419] on icon at bounding box center [1303, 419] width 13 height 1
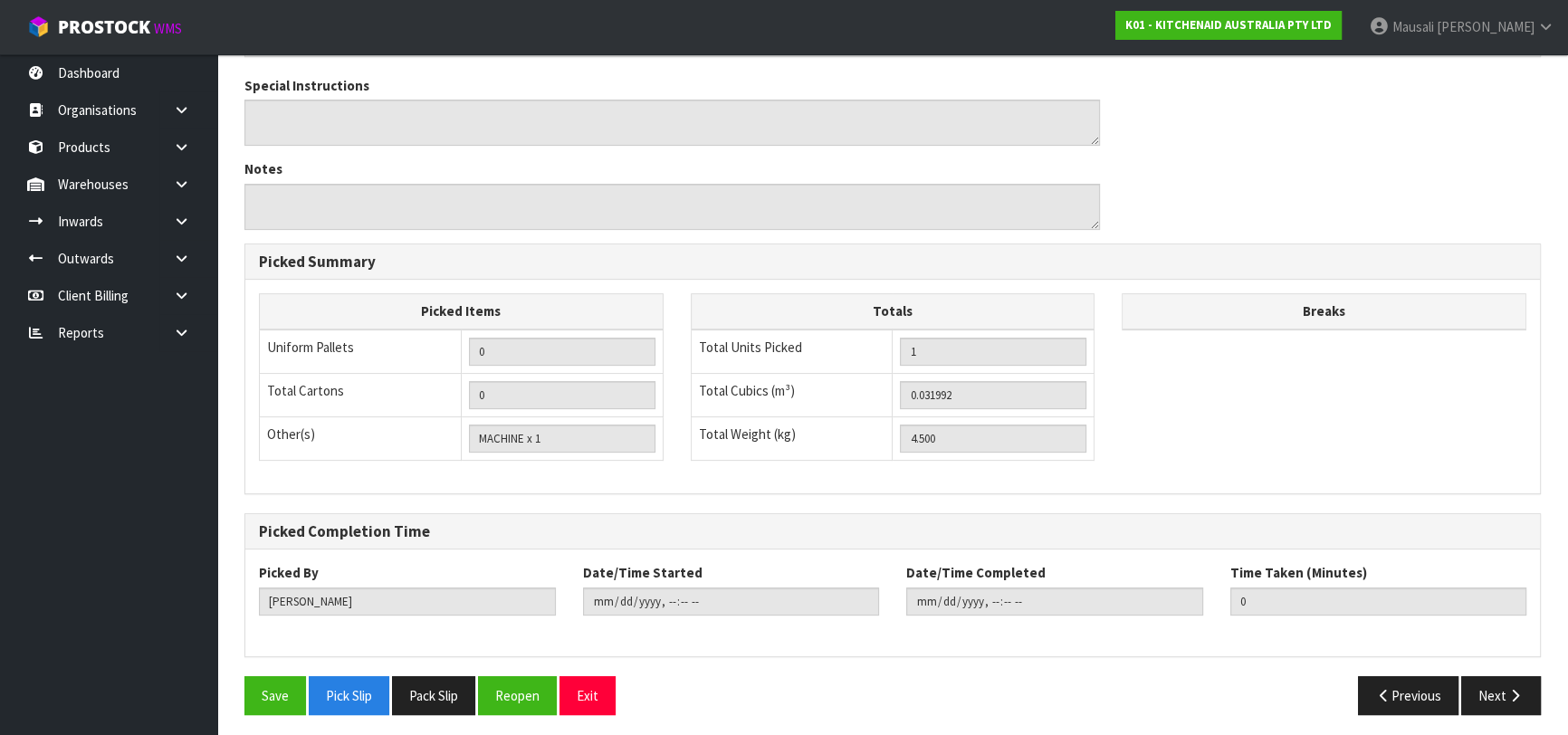
scroll to position [520, 0]
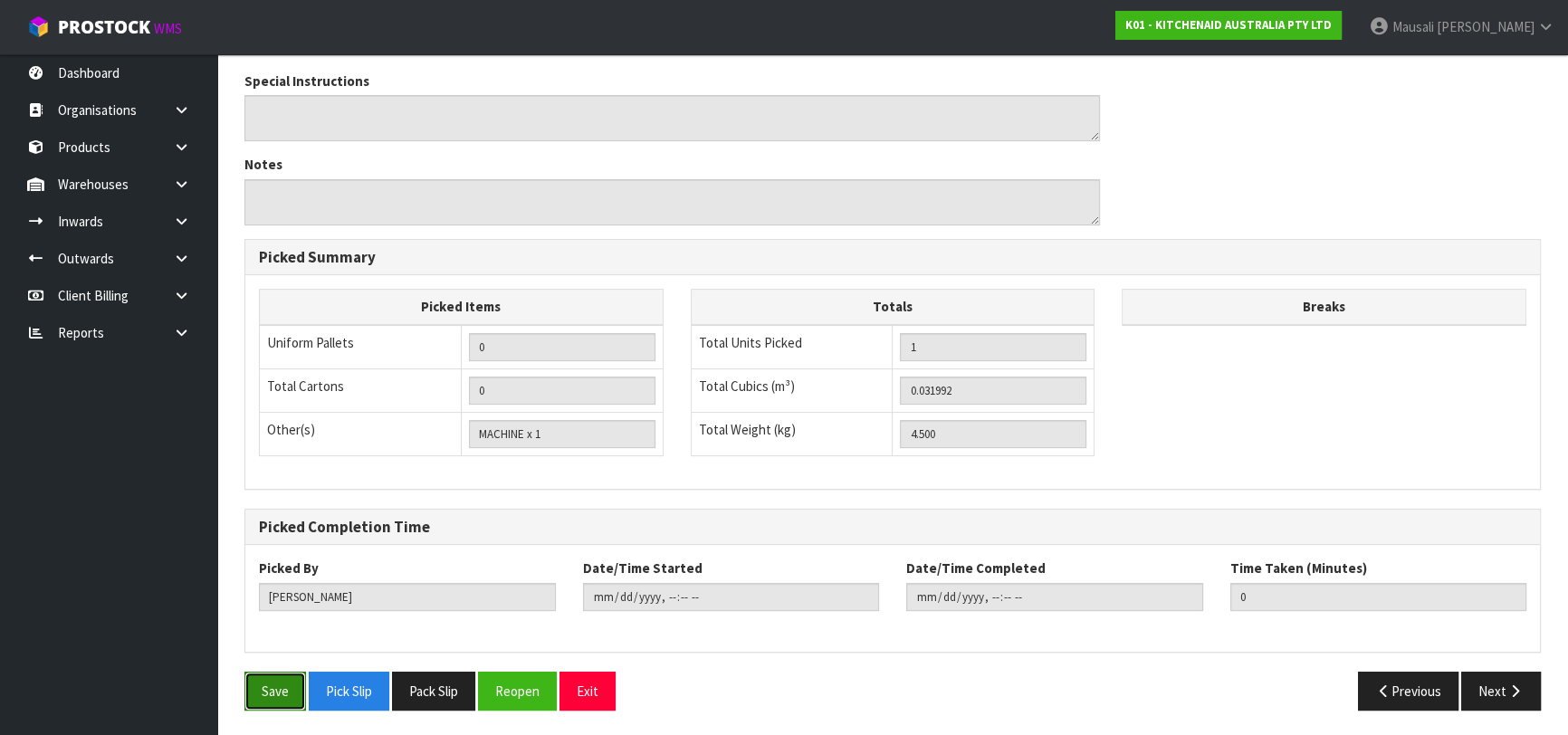
click at [278, 681] on button "Save" at bounding box center [275, 691] width 61 height 39
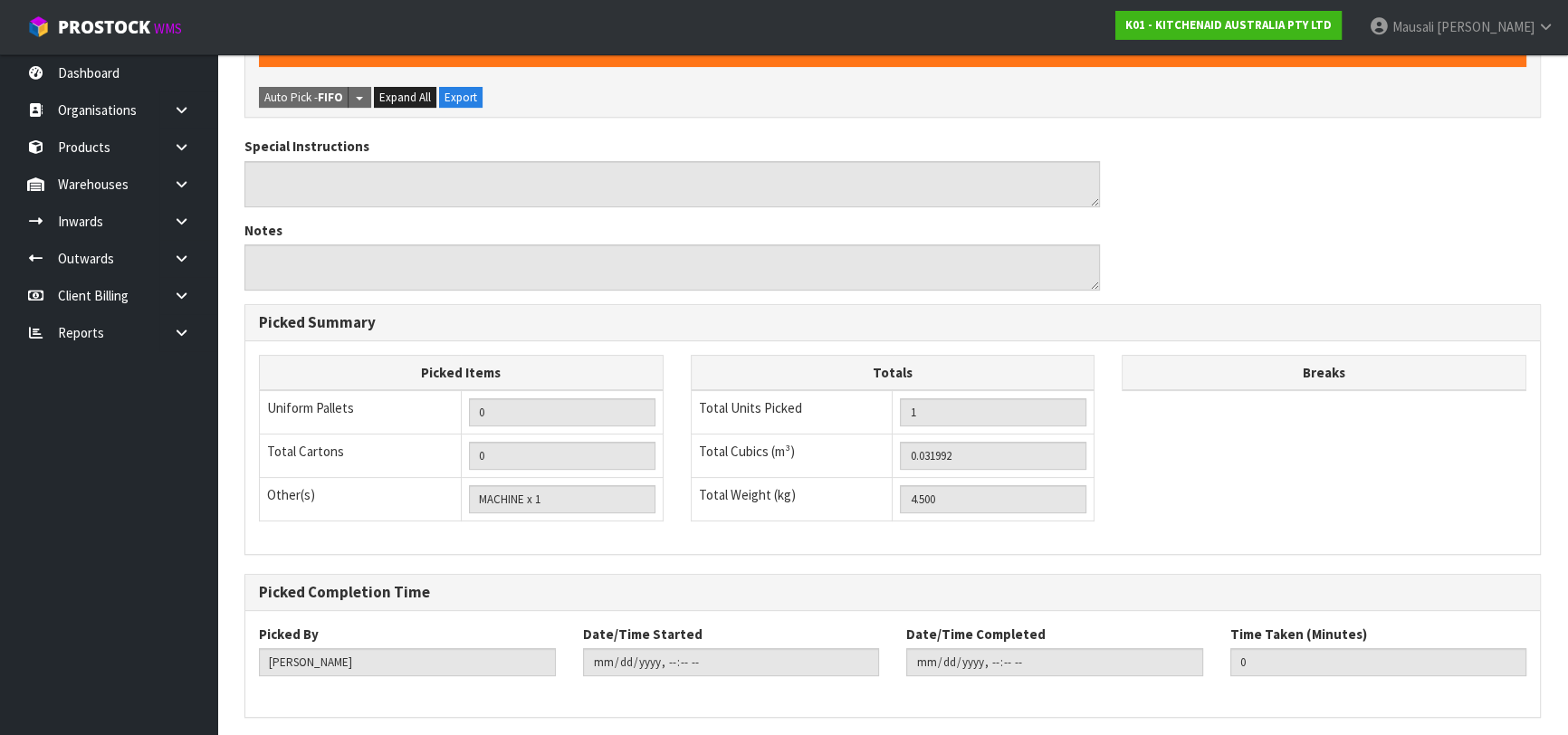
scroll to position [0, 0]
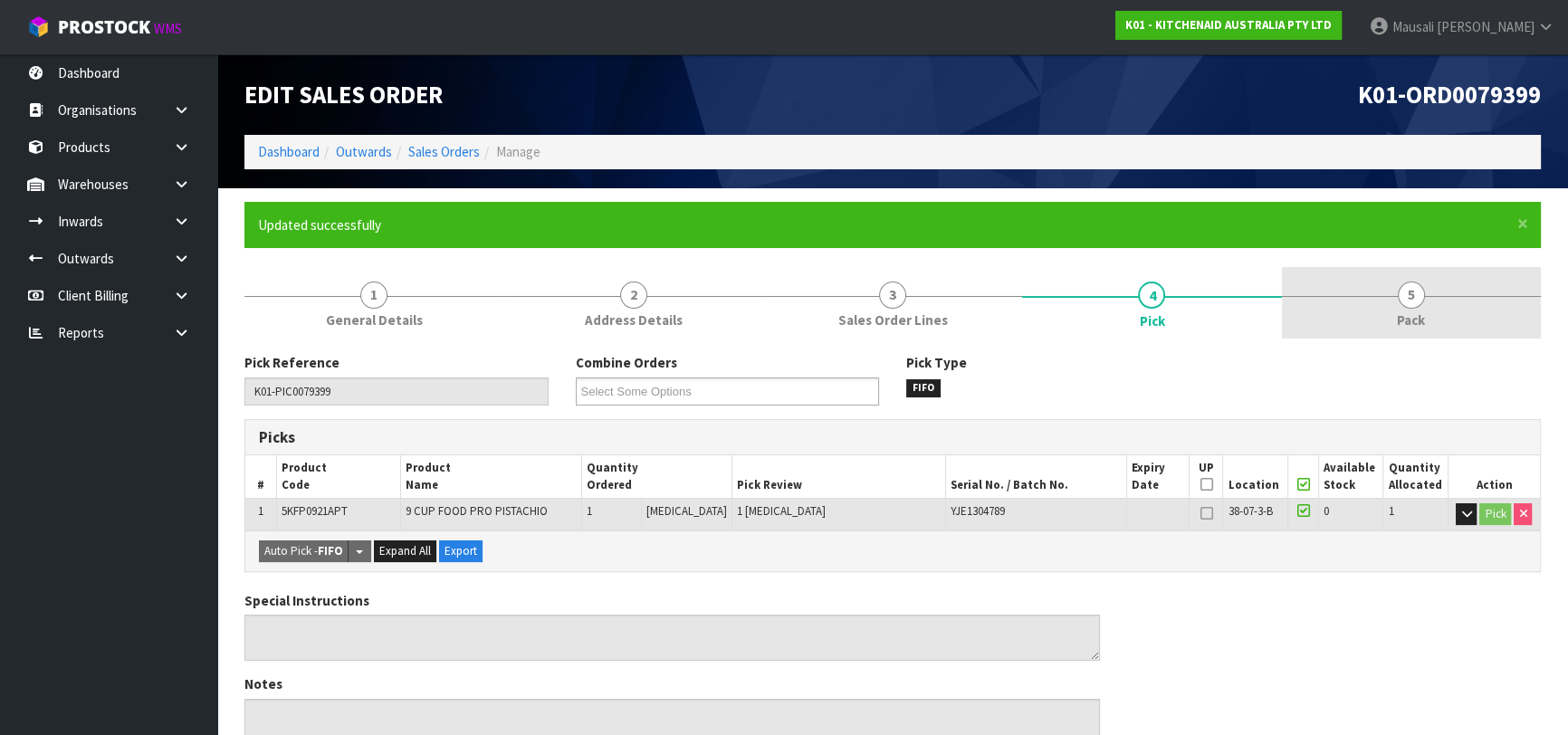
click at [1384, 297] on link "5 Pack" at bounding box center [1411, 302] width 259 height 72
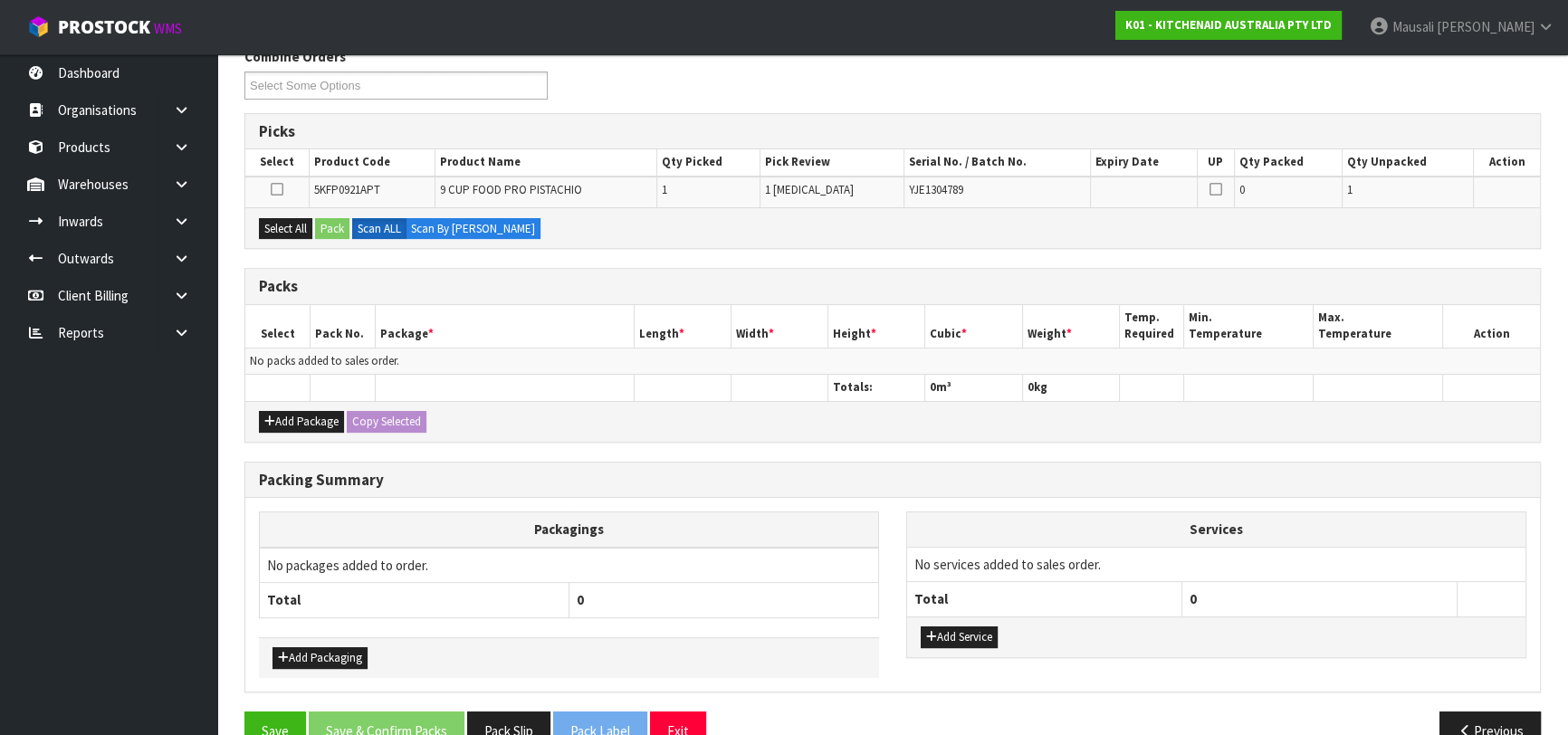
scroll to position [328, 0]
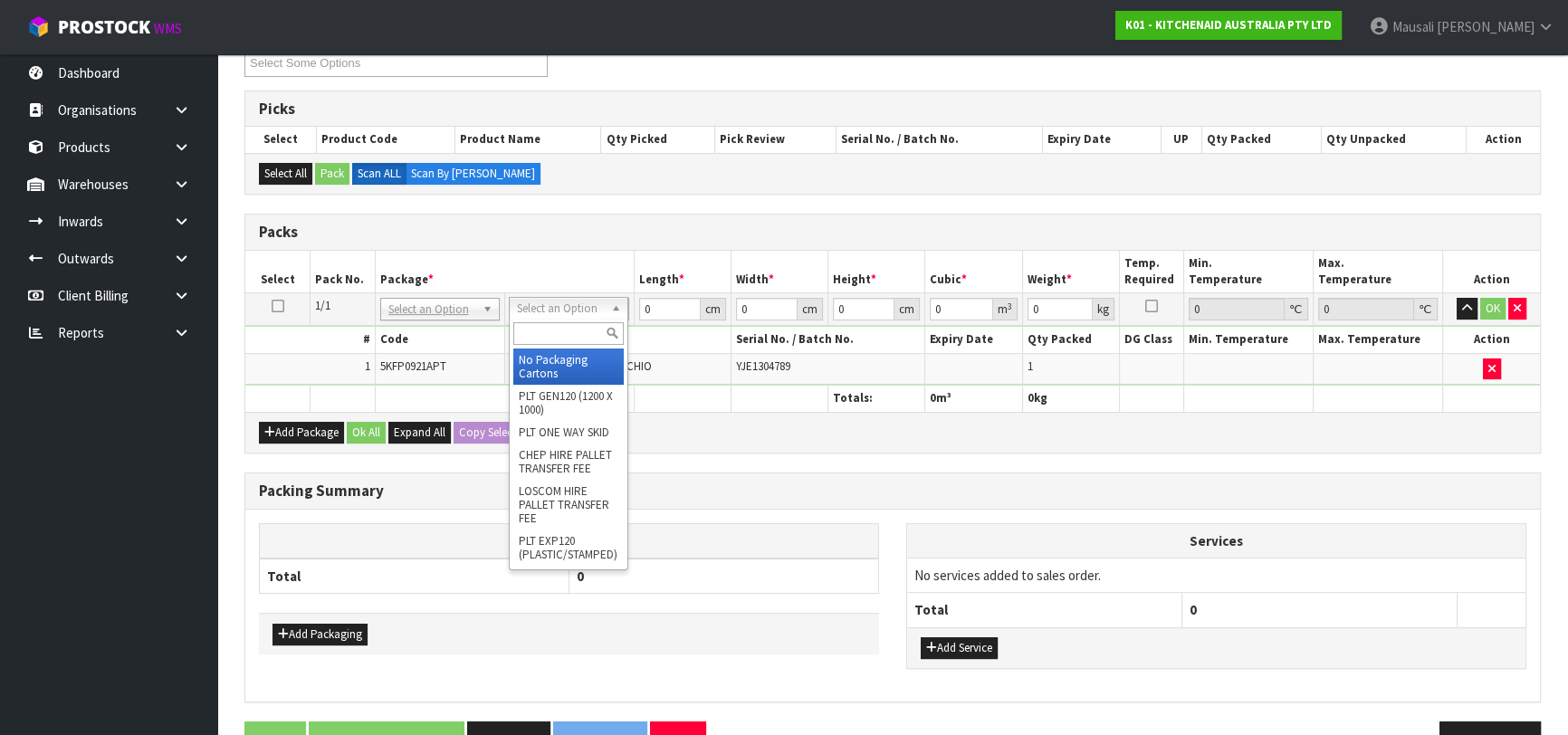
click at [558, 332] on input "text" at bounding box center [568, 333] width 111 height 22
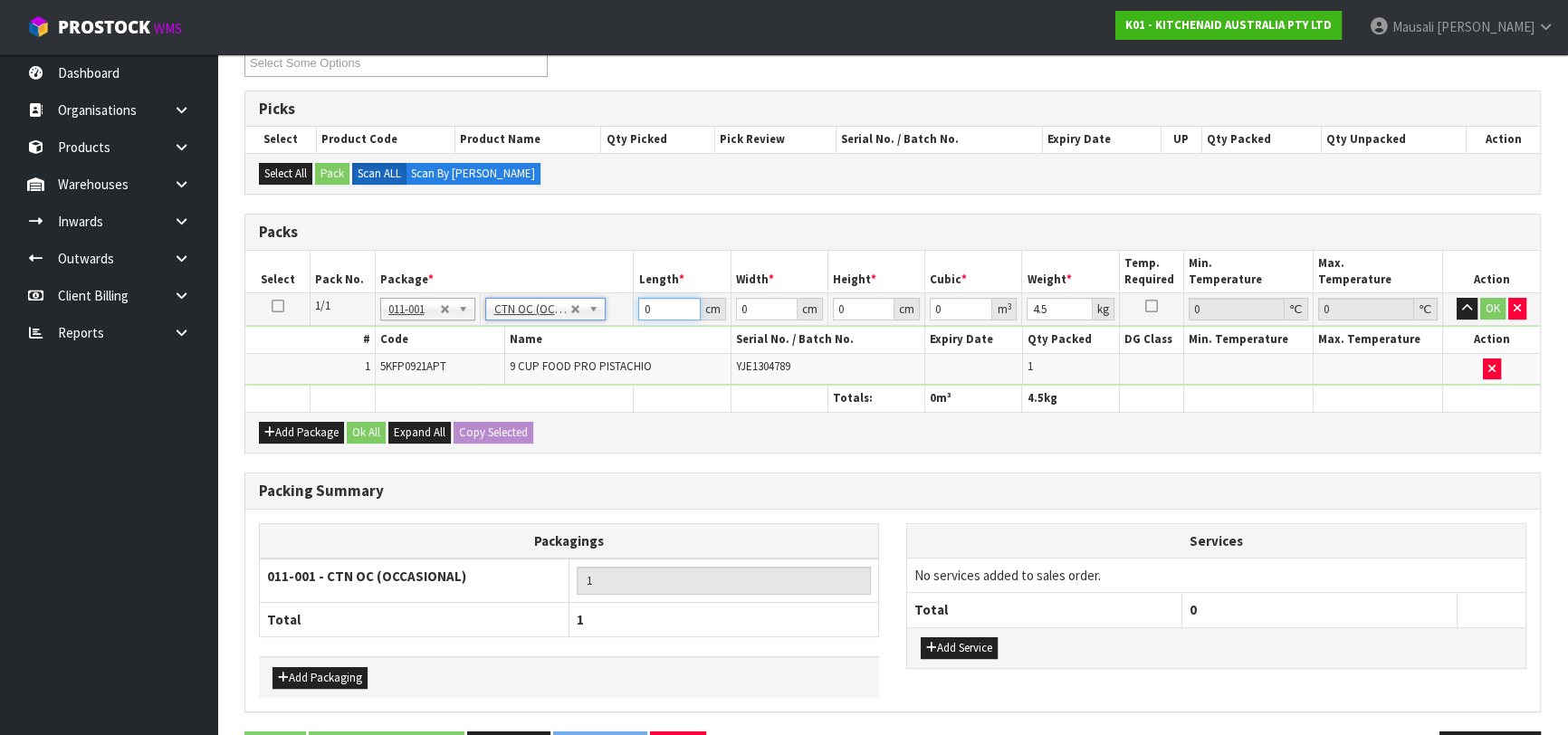
drag, startPoint x: 665, startPoint y: 313, endPoint x: 619, endPoint y: 343, distance: 54.9
click at [619, 343] on tbody "1/1 NONE 007-001 007-002 007-004 007-009 007-013 007-014 007-015 007-017 007-01…" at bounding box center [893, 339] width 1295 height 92
click at [368, 430] on button "Ok All" at bounding box center [366, 433] width 39 height 21
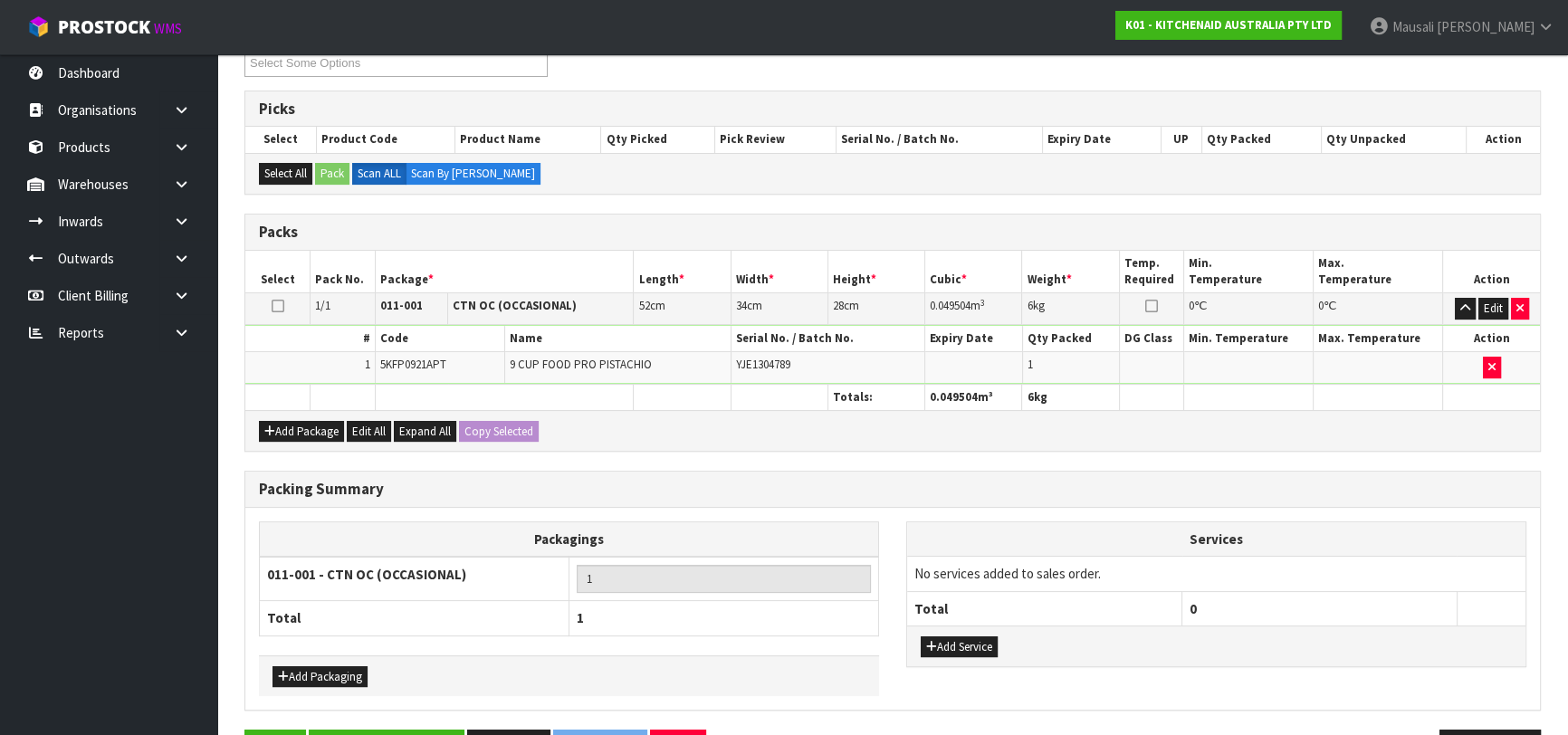
scroll to position [385, 0]
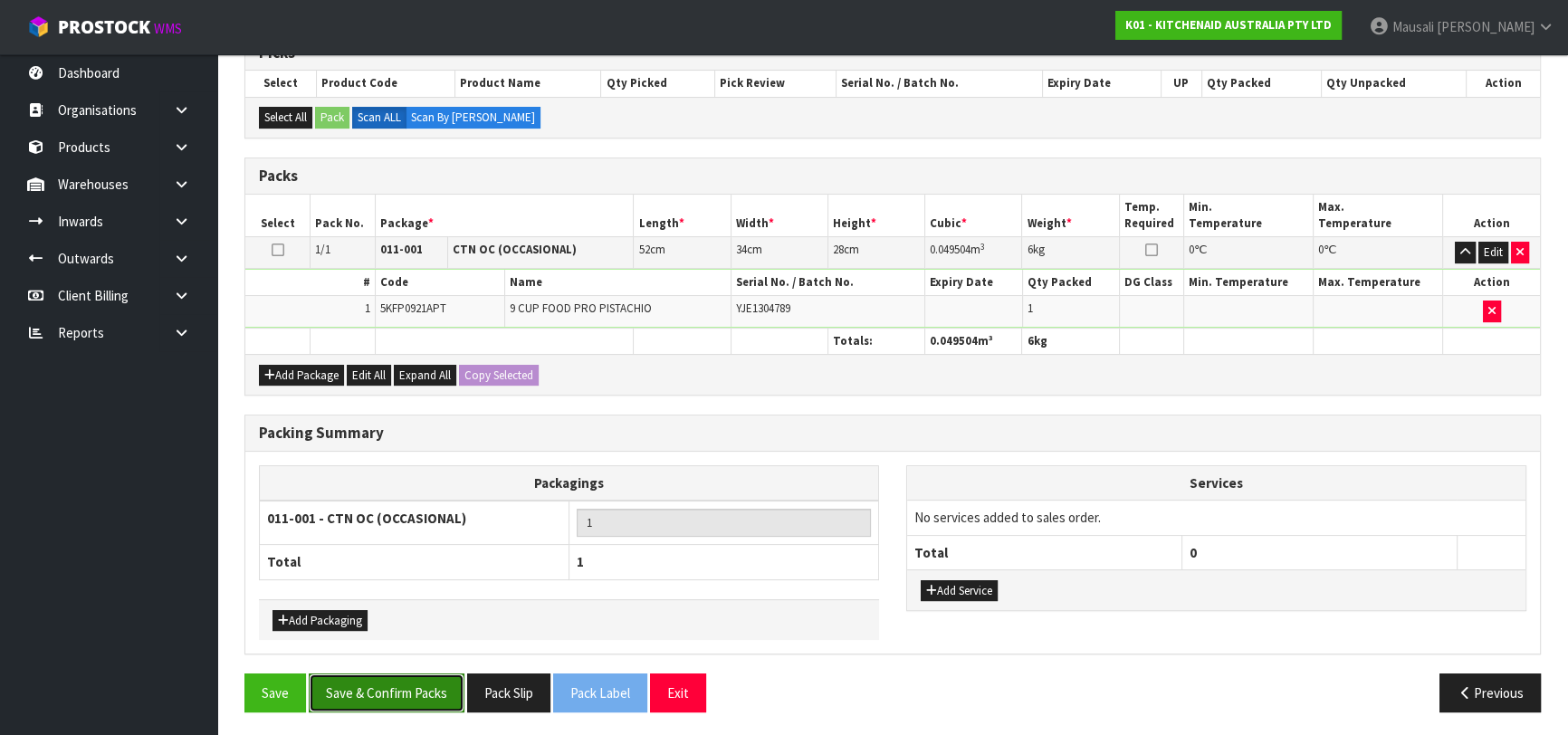
click at [367, 687] on button "Save & Confirm Packs" at bounding box center [386, 693] width 155 height 39
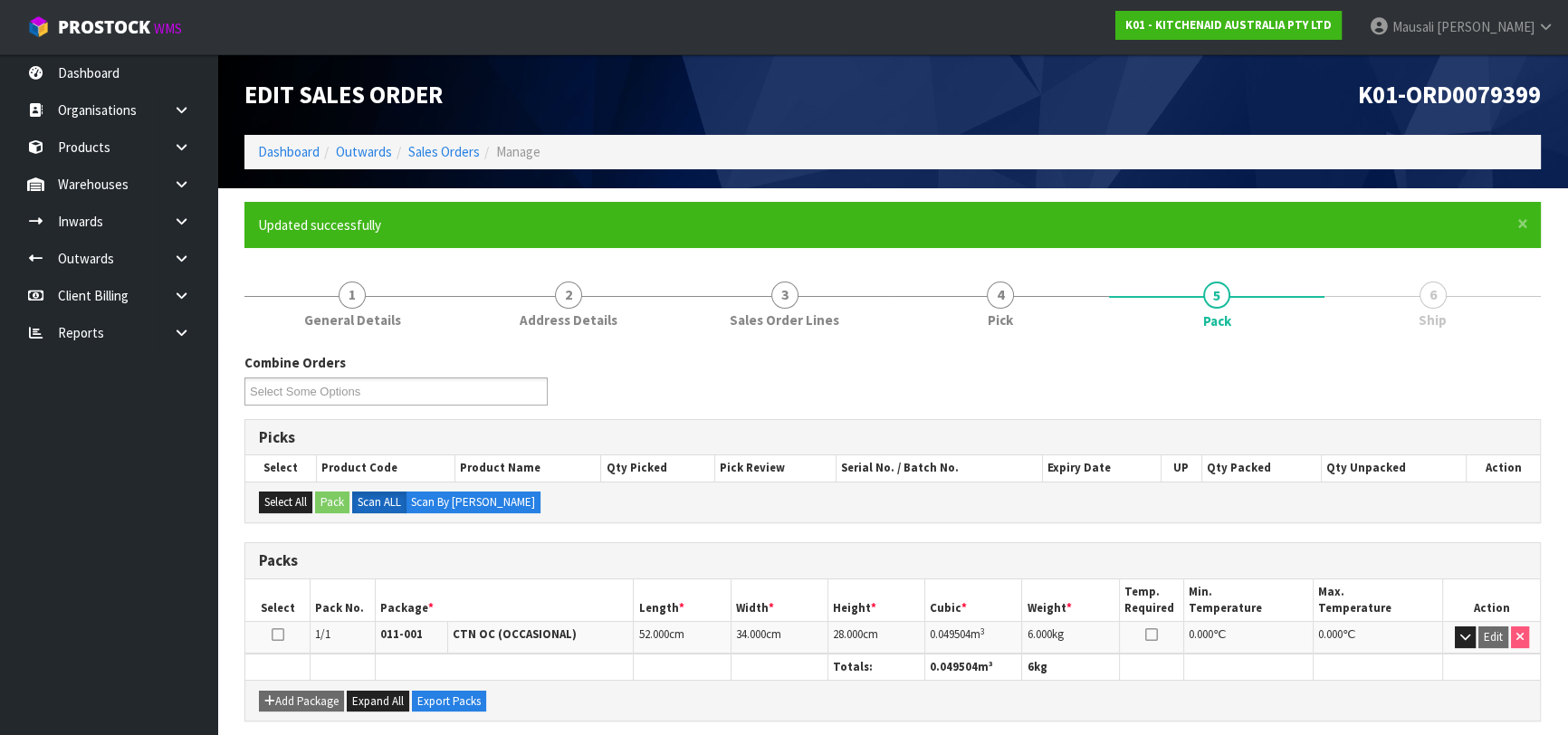
scroll to position [287, 0]
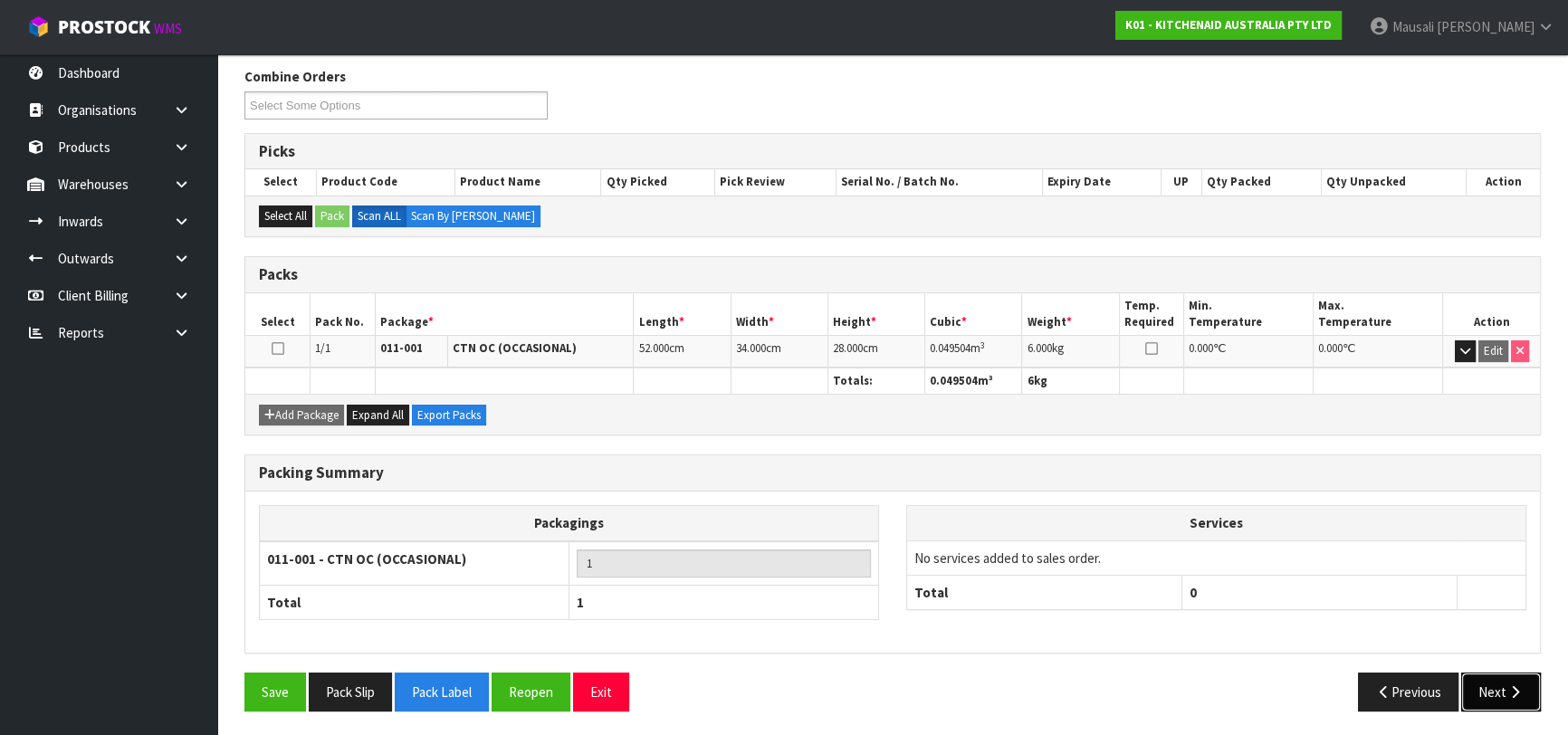
click at [1508, 679] on button "Next" at bounding box center [1501, 692] width 80 height 39
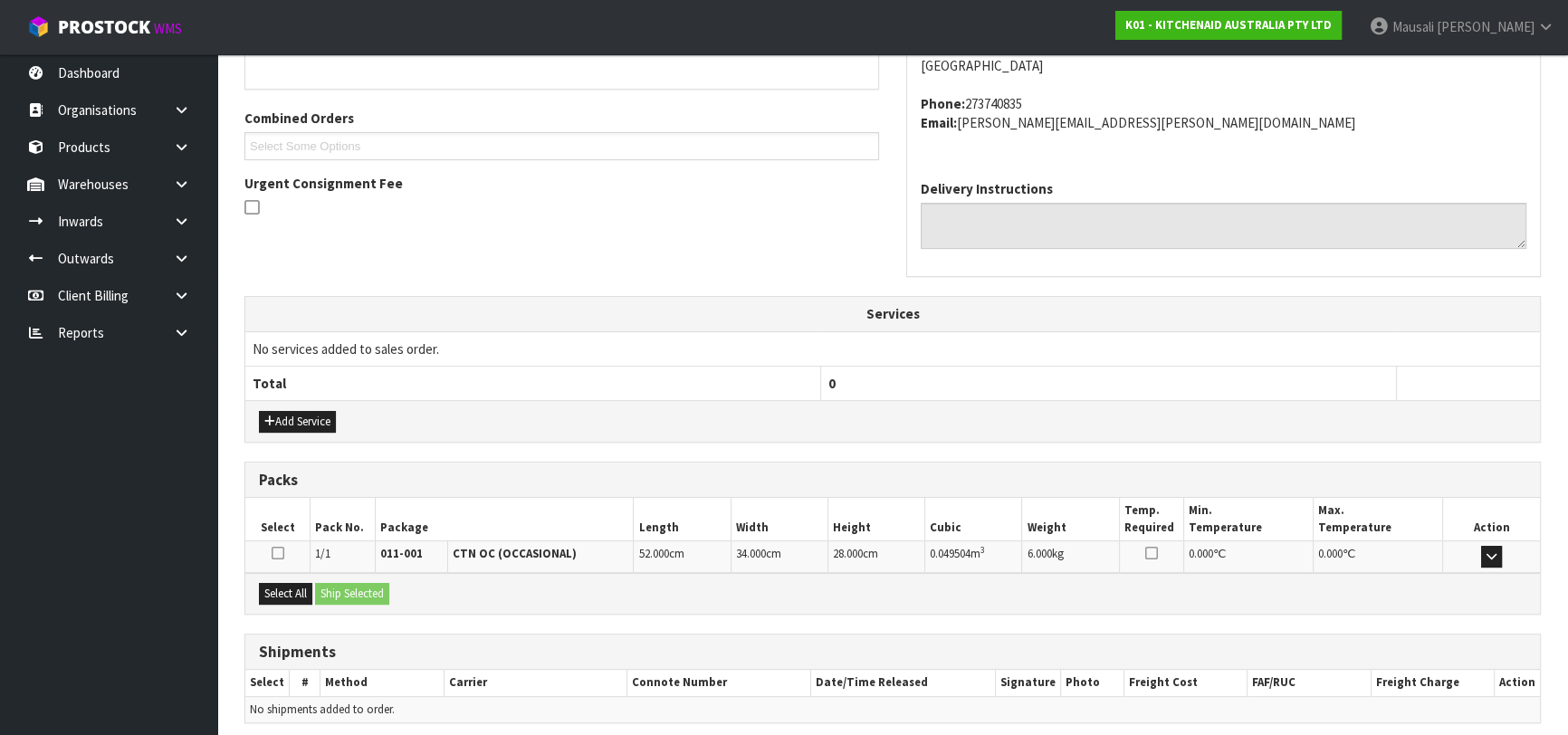
scroll to position [496, 0]
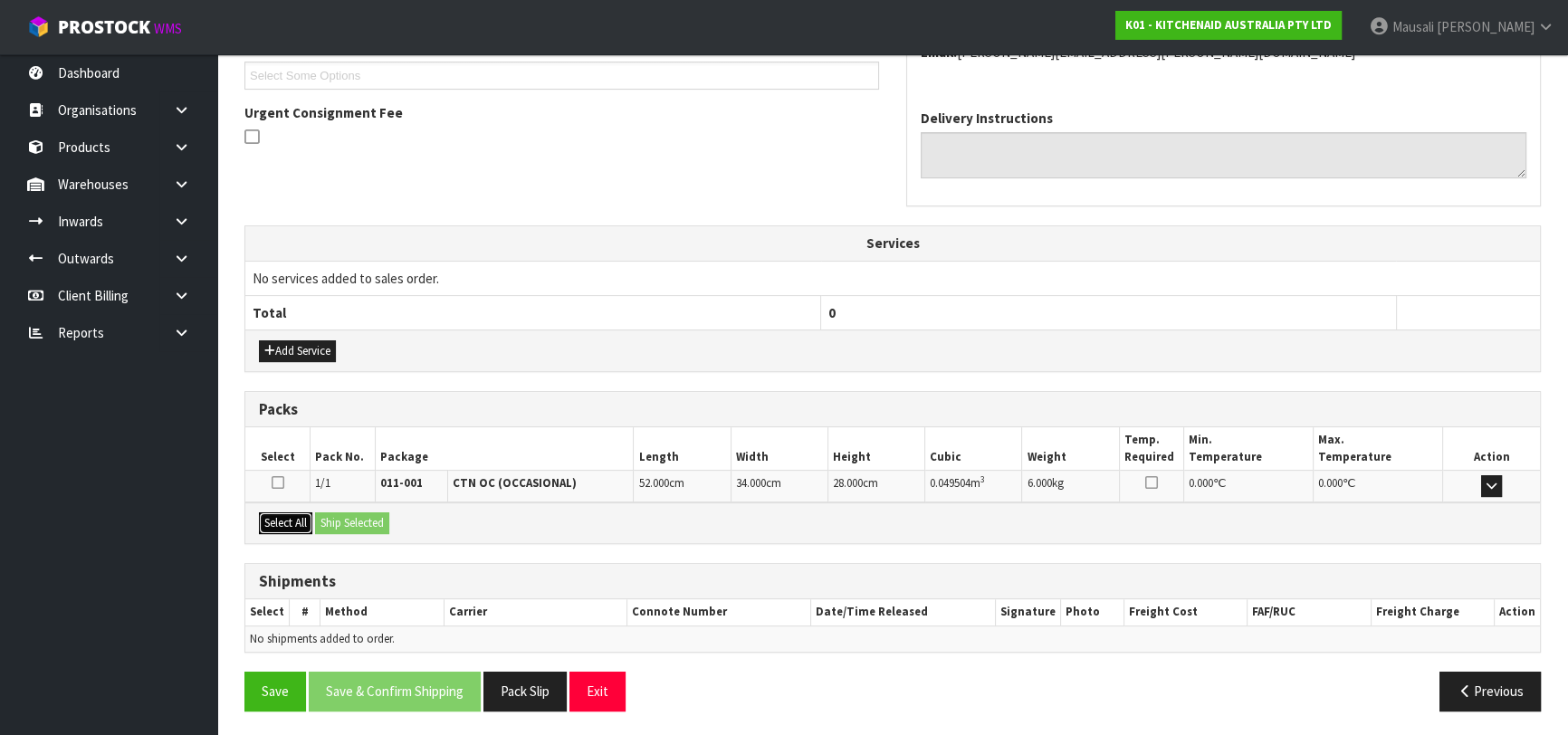
drag, startPoint x: 261, startPoint y: 522, endPoint x: 306, endPoint y: 518, distance: 45.2
click at [286, 520] on button "Select All" at bounding box center [285, 523] width 53 height 21
click at [377, 513] on button "Ship Selected" at bounding box center [352, 523] width 74 height 21
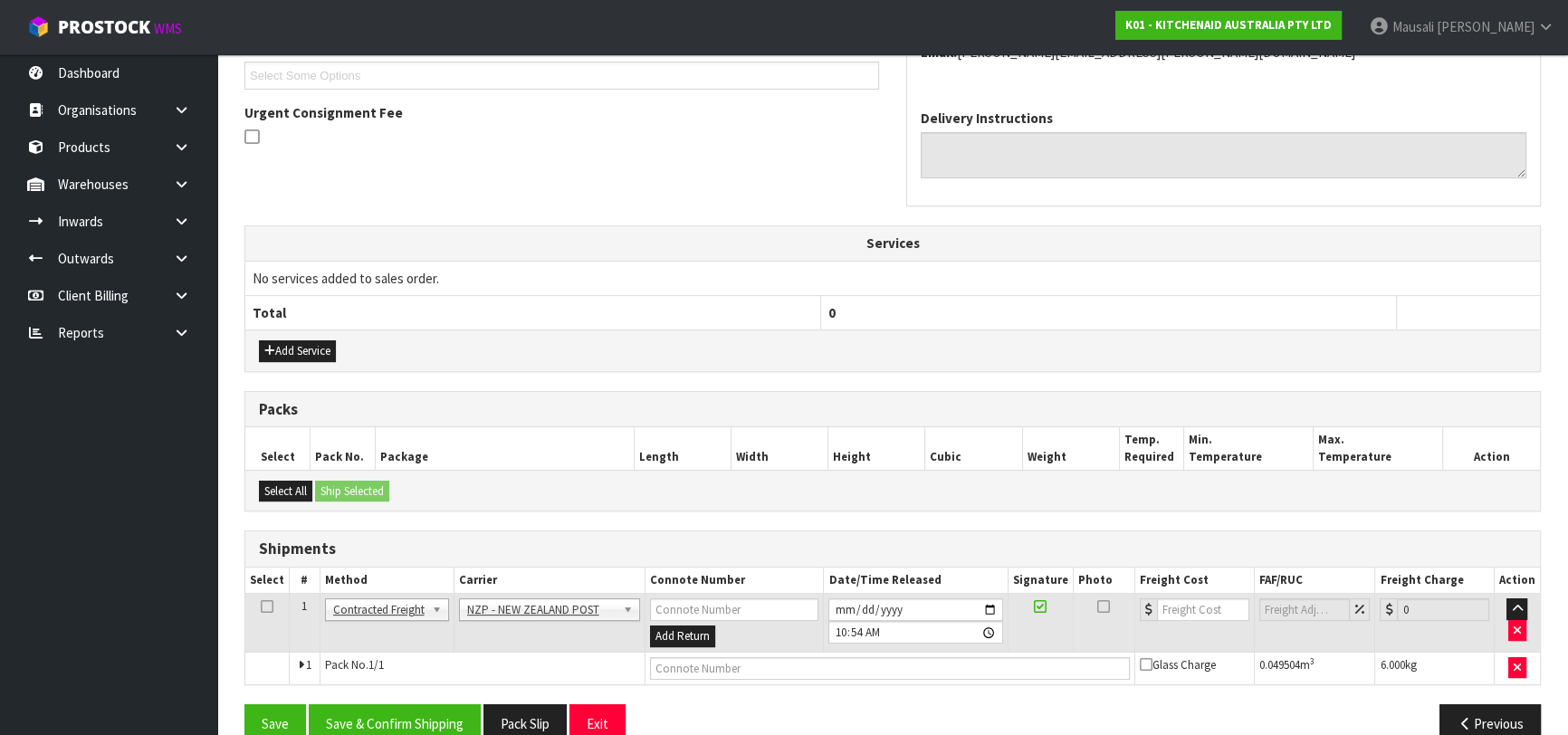
scroll to position [528, 0]
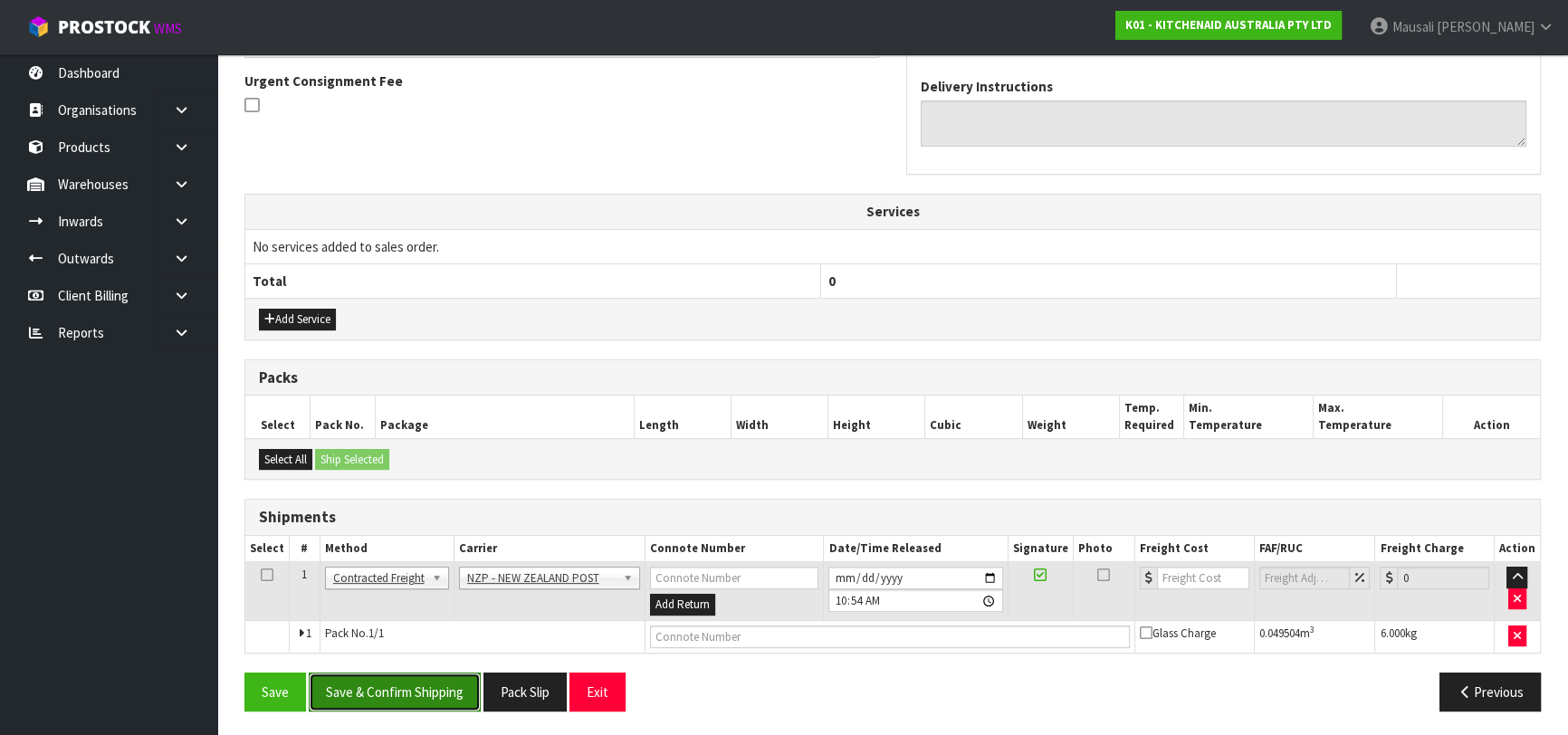
click at [419, 690] on button "Save & Confirm Shipping" at bounding box center [394, 692] width 172 height 39
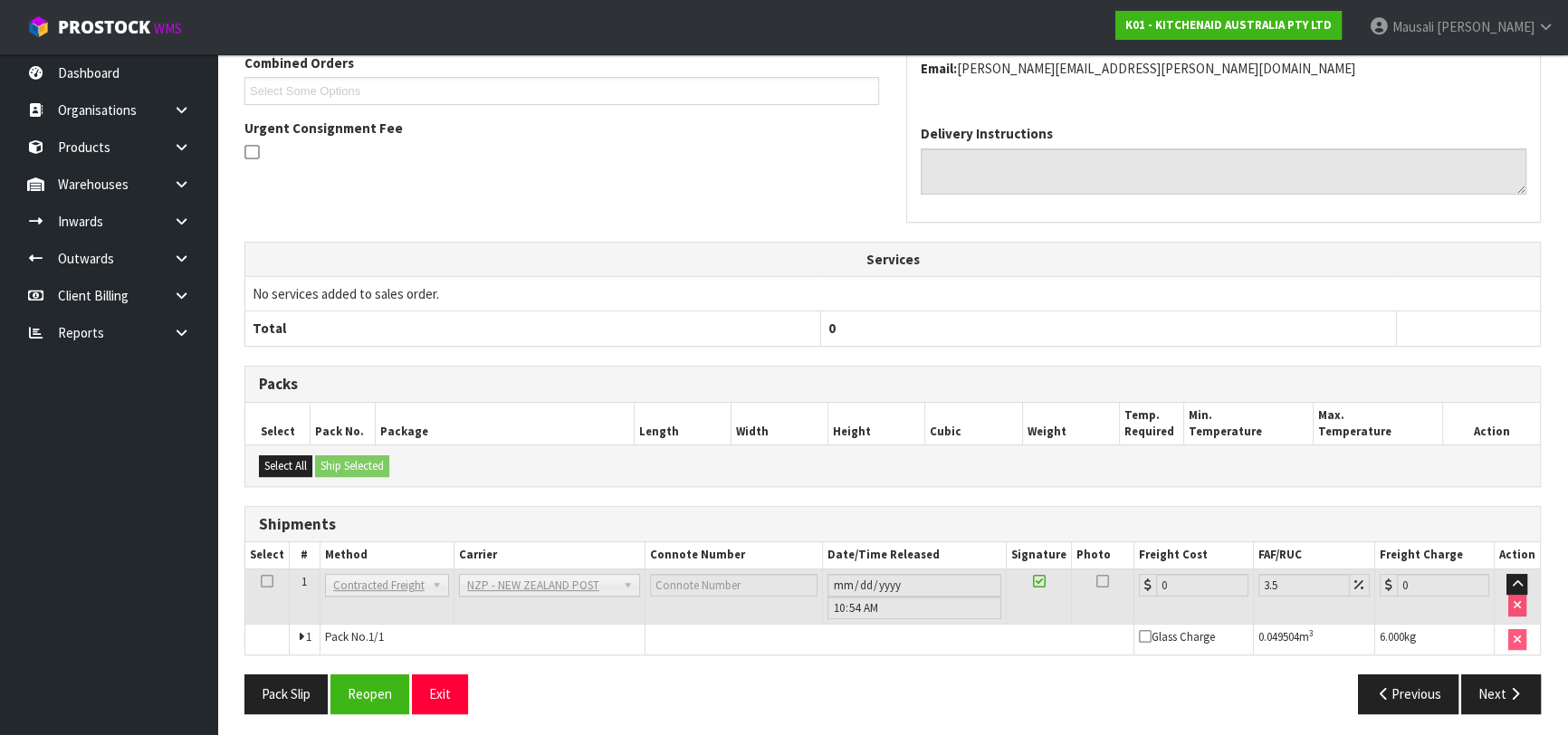
scroll to position [502, 0]
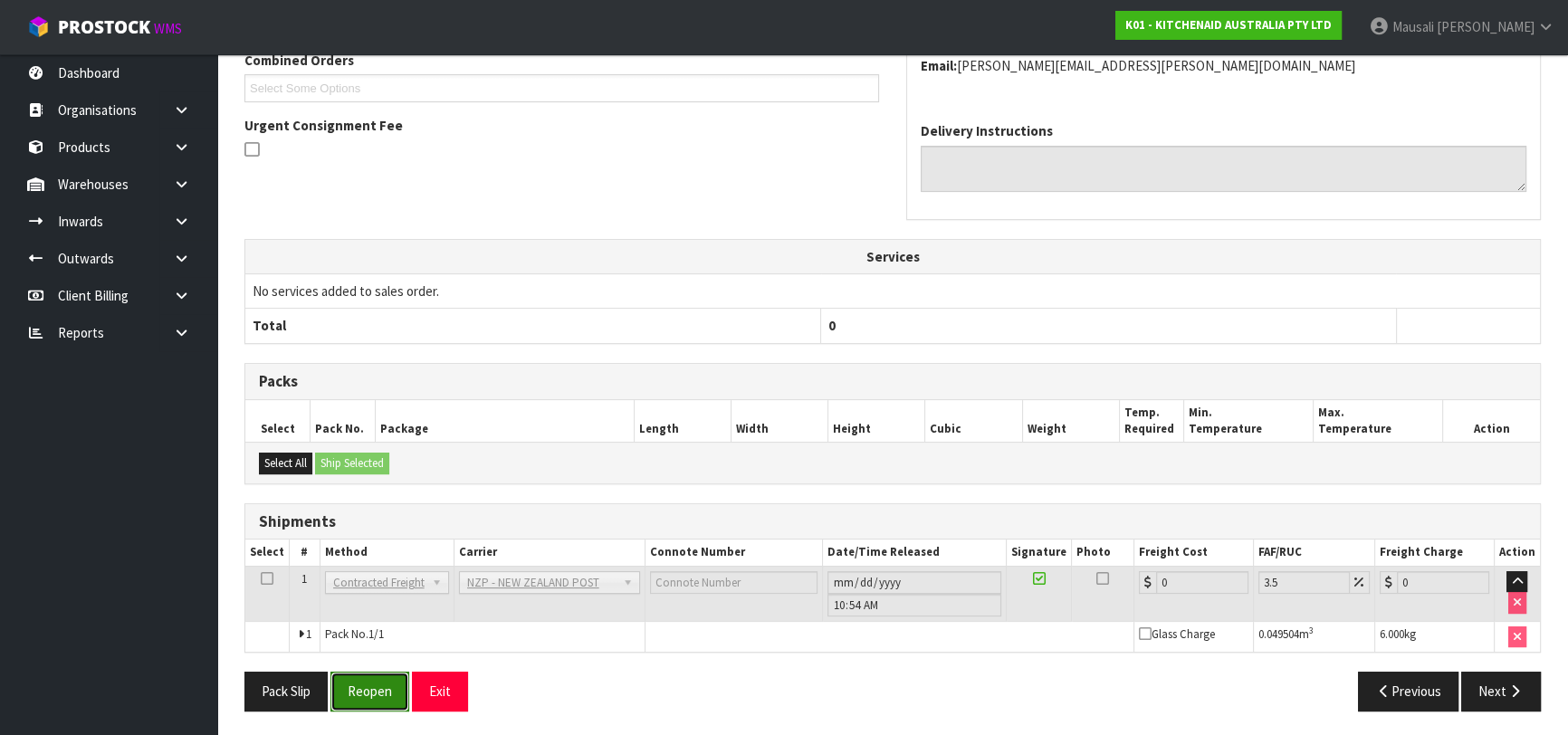
click at [392, 688] on button "Reopen" at bounding box center [369, 691] width 79 height 39
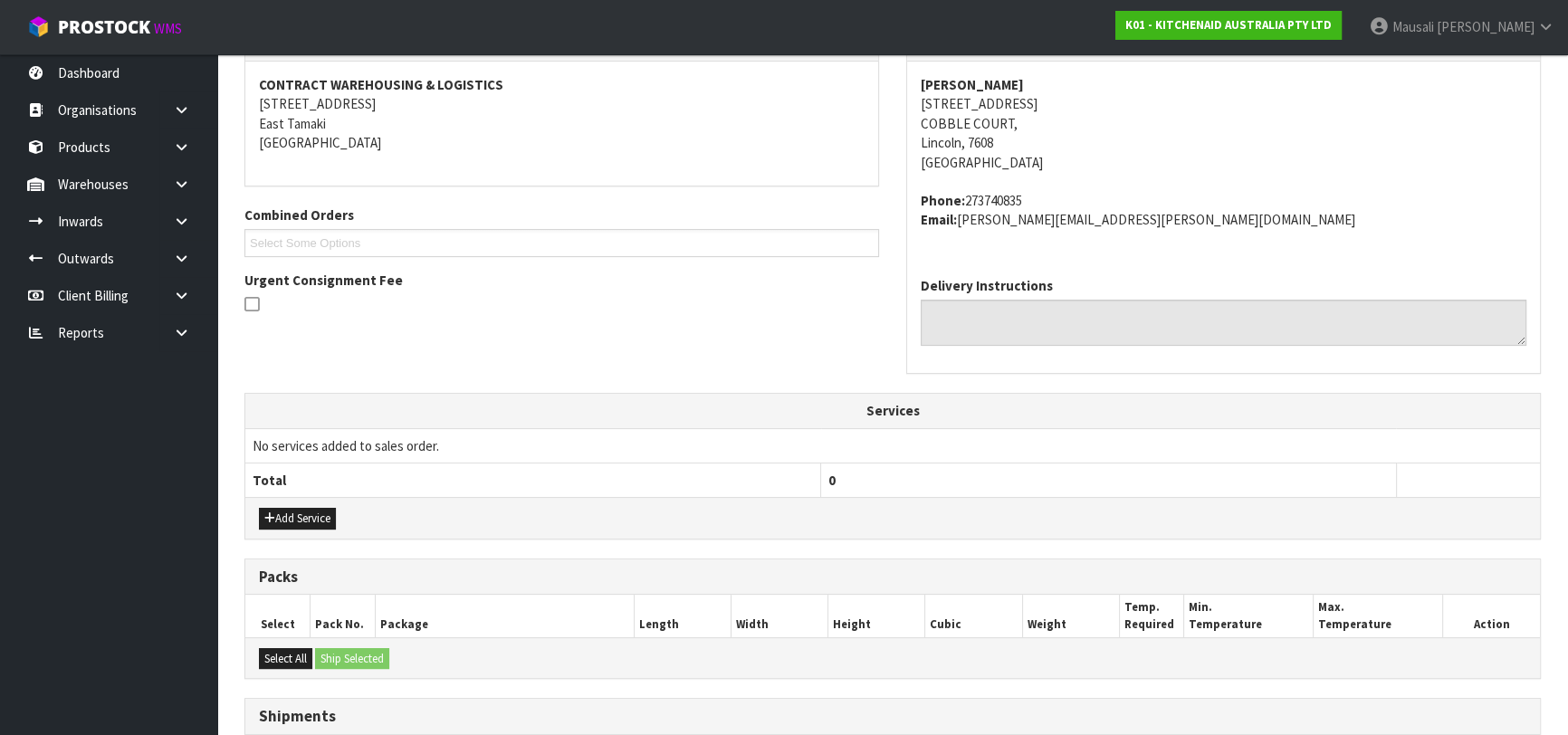
scroll to position [544, 0]
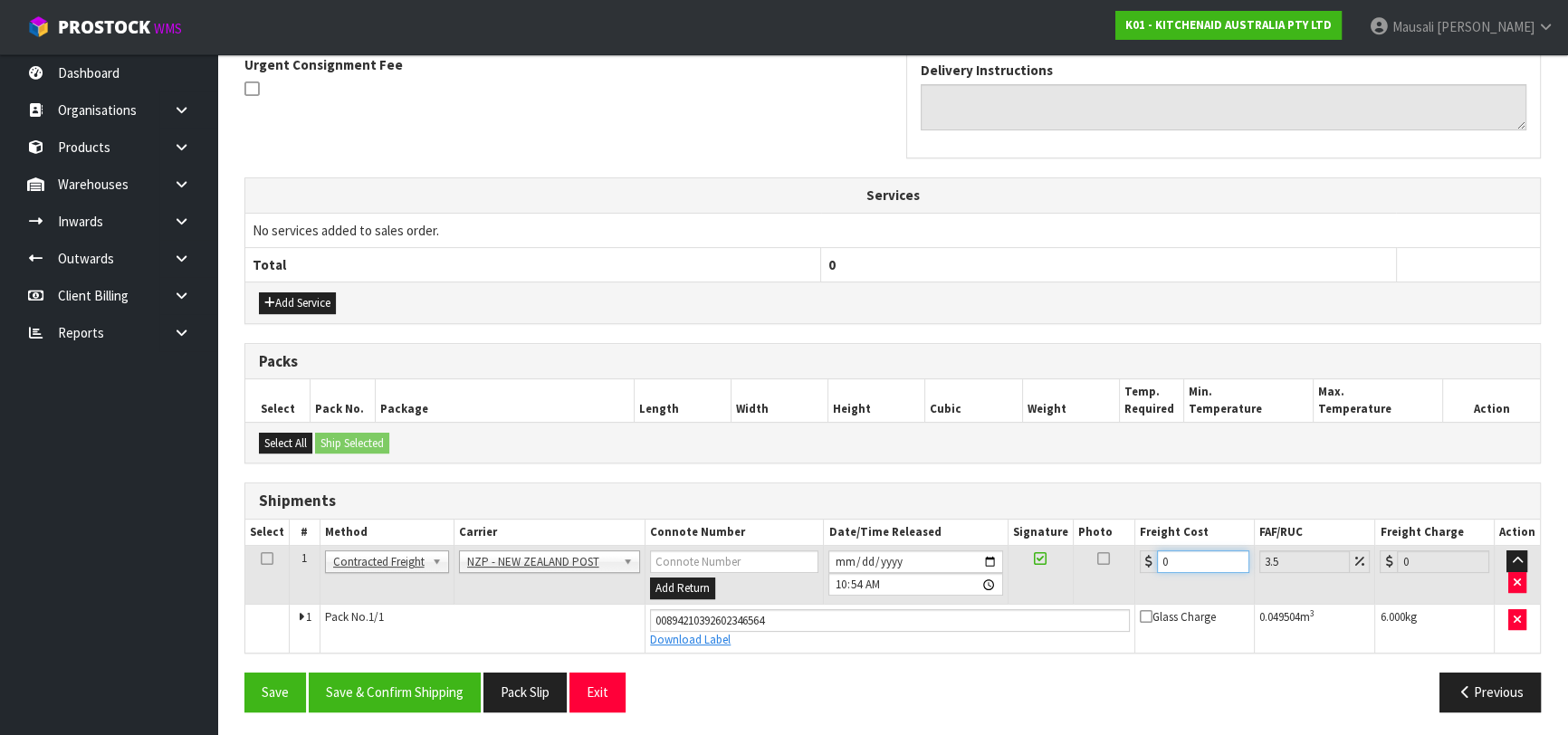
drag, startPoint x: 1176, startPoint y: 559, endPoint x: 1149, endPoint y: 568, distance: 28.5
click at [1149, 568] on div "0" at bounding box center [1194, 562] width 110 height 22
drag, startPoint x: 1187, startPoint y: 561, endPoint x: 1160, endPoint y: 568, distance: 27.9
click at [1160, 568] on input "1161" at bounding box center [1203, 562] width 92 height 22
click at [419, 677] on button "Save & Confirm Shipping" at bounding box center [394, 692] width 172 height 39
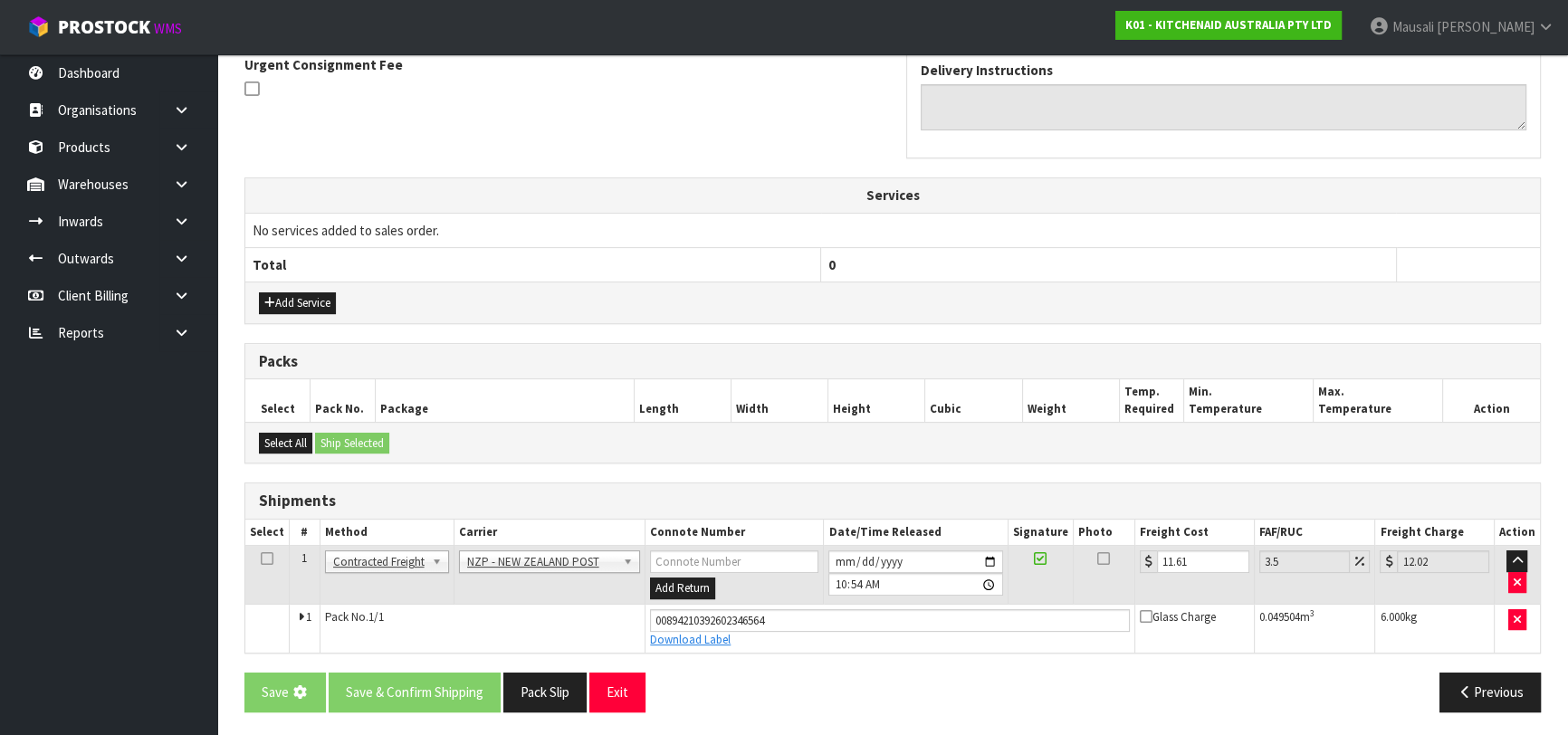
scroll to position [0, 0]
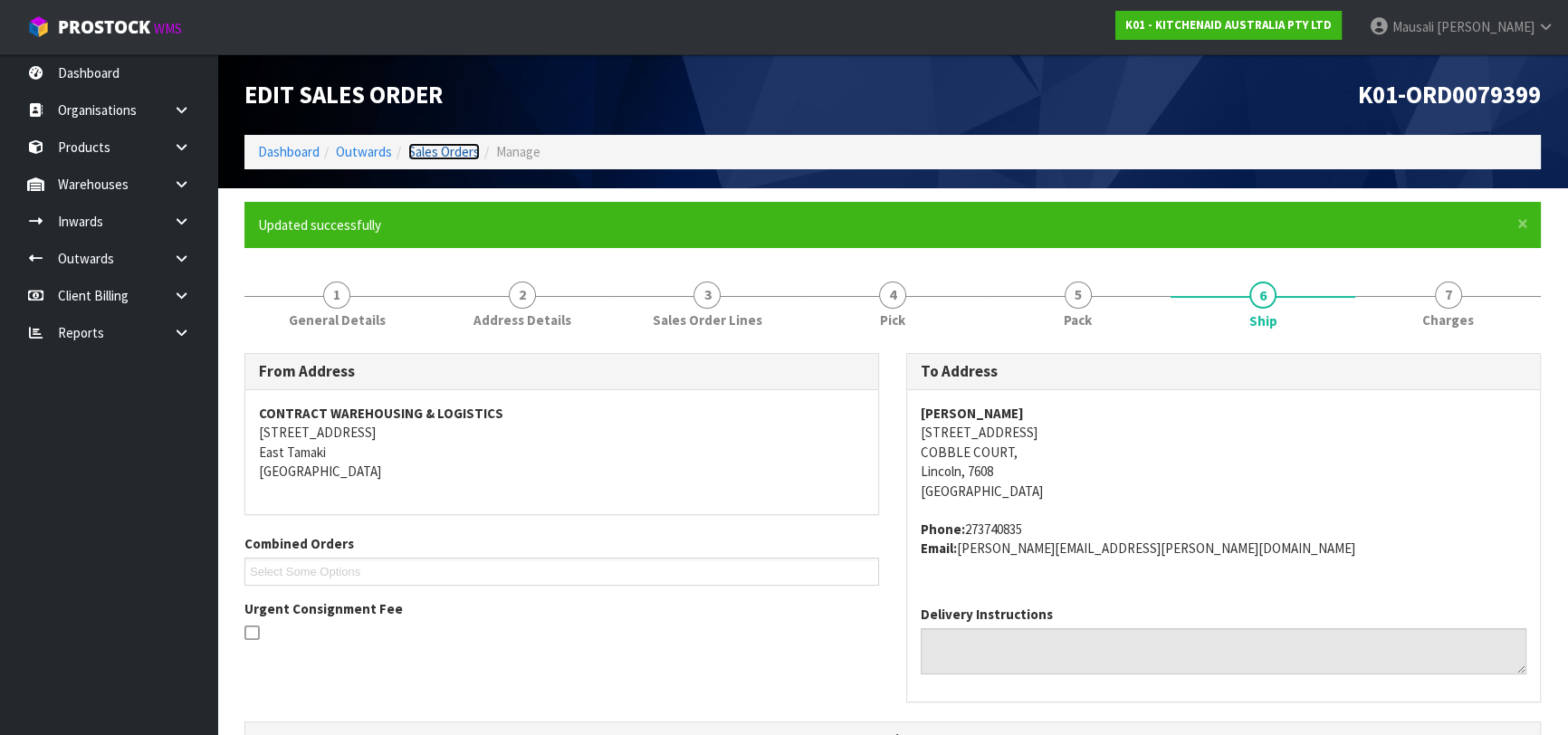
click at [422, 151] on link "Sales Orders" at bounding box center [444, 152] width 72 height 17
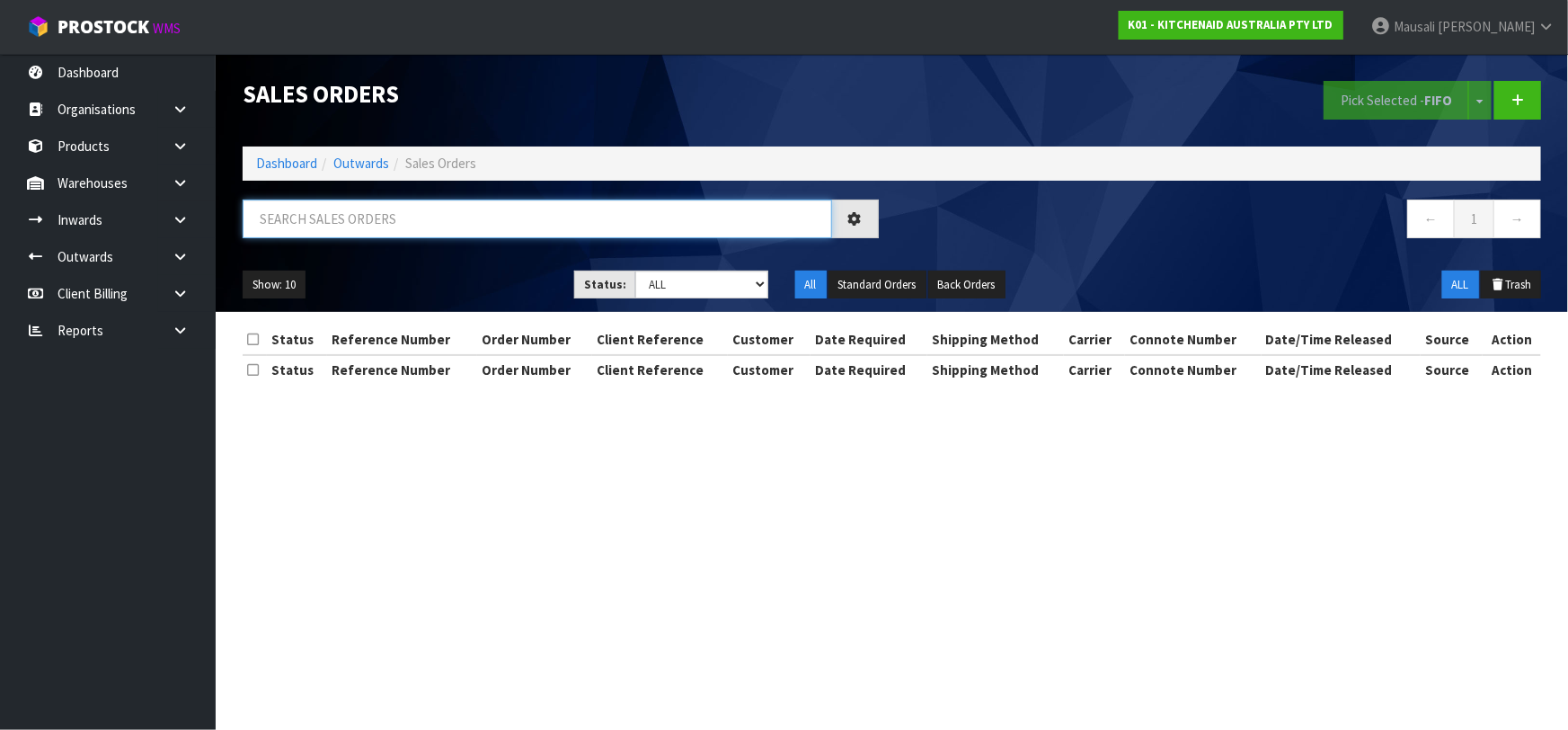
click at [307, 224] on input "text" at bounding box center [537, 219] width 589 height 39
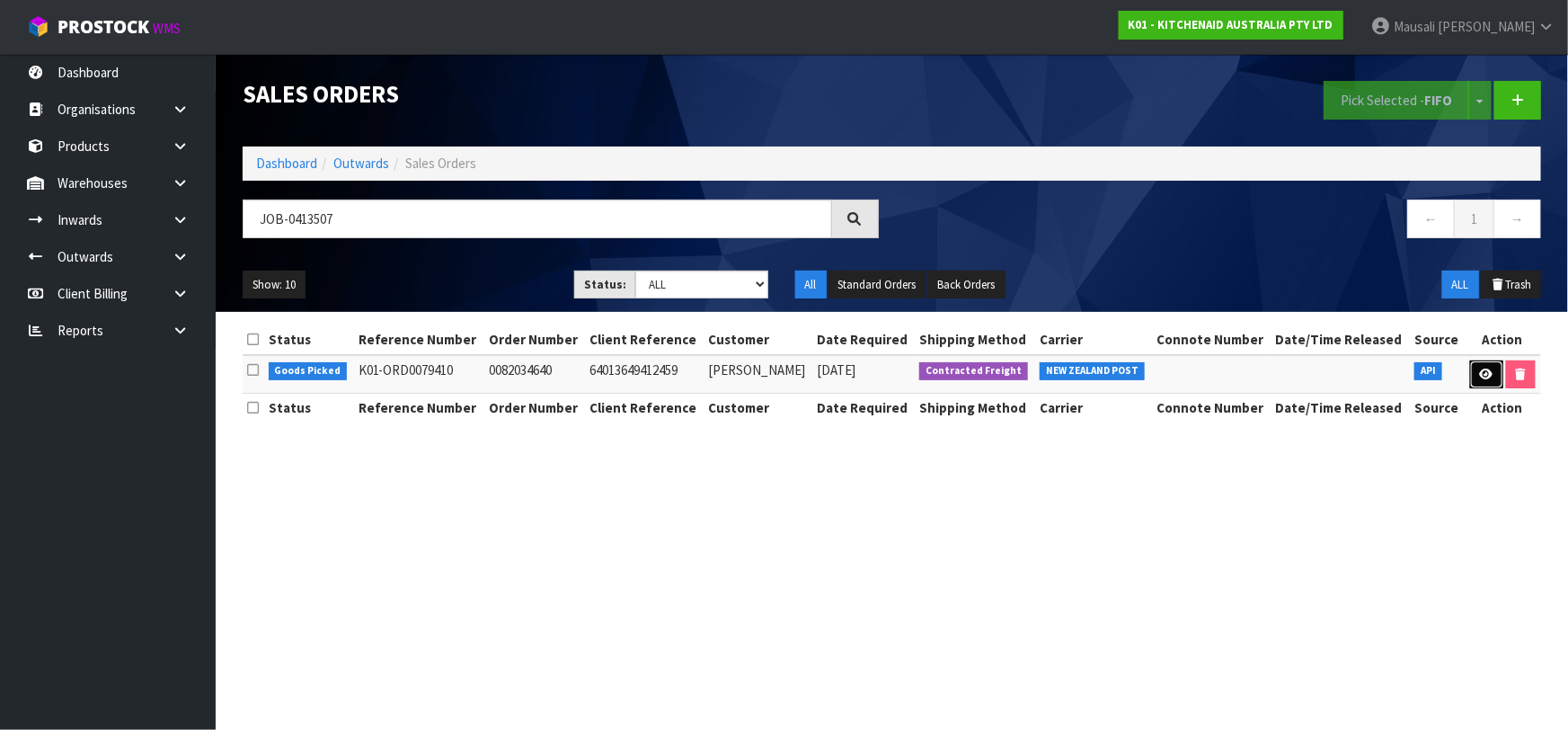
click at [1488, 373] on icon at bounding box center [1487, 374] width 14 height 12
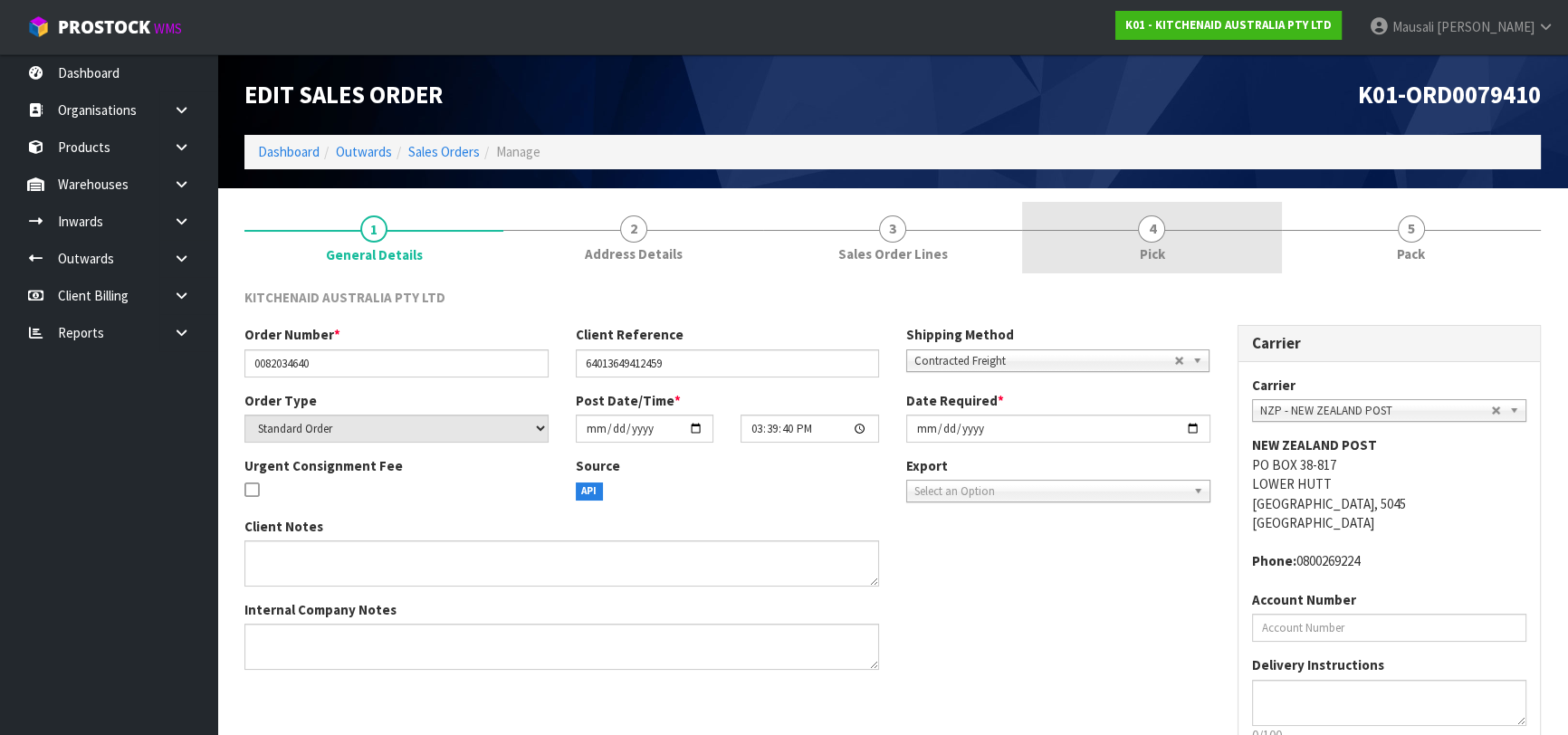
click at [1213, 242] on link "4 Pick" at bounding box center [1151, 237] width 259 height 72
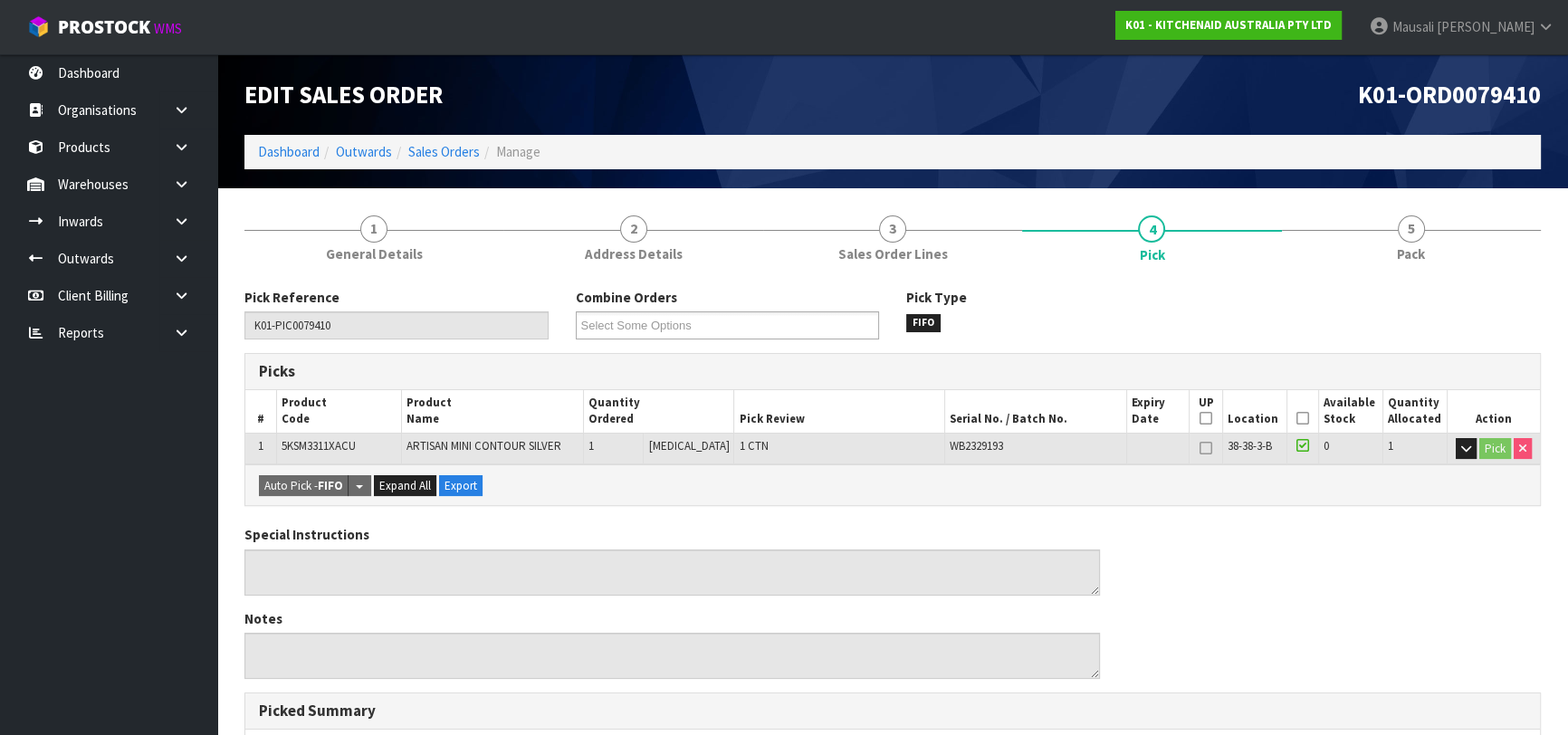
drag, startPoint x: 1300, startPoint y: 417, endPoint x: 1276, endPoint y: 419, distance: 24.1
click at [1299, 419] on icon at bounding box center [1303, 419] width 13 height 1
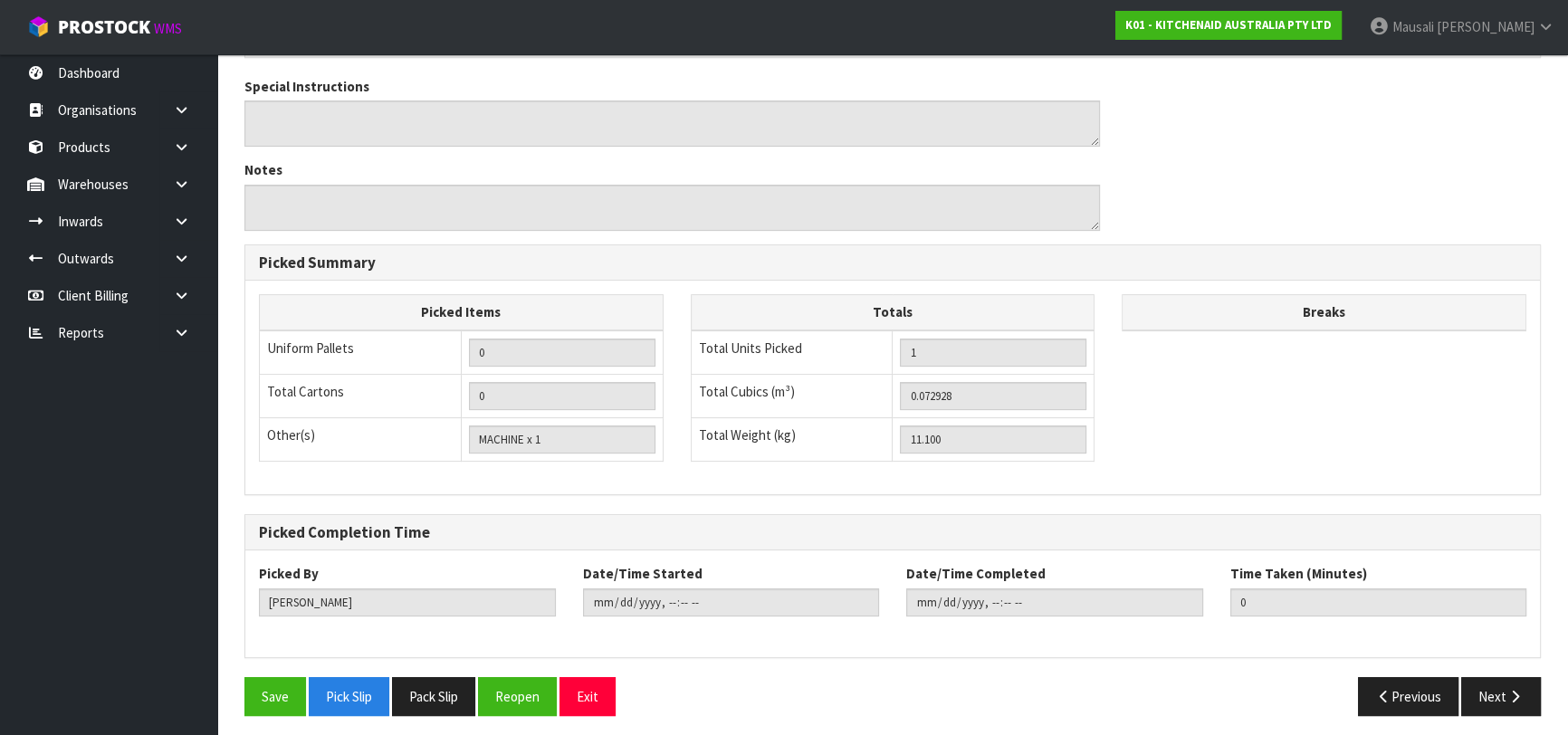
scroll to position [520, 0]
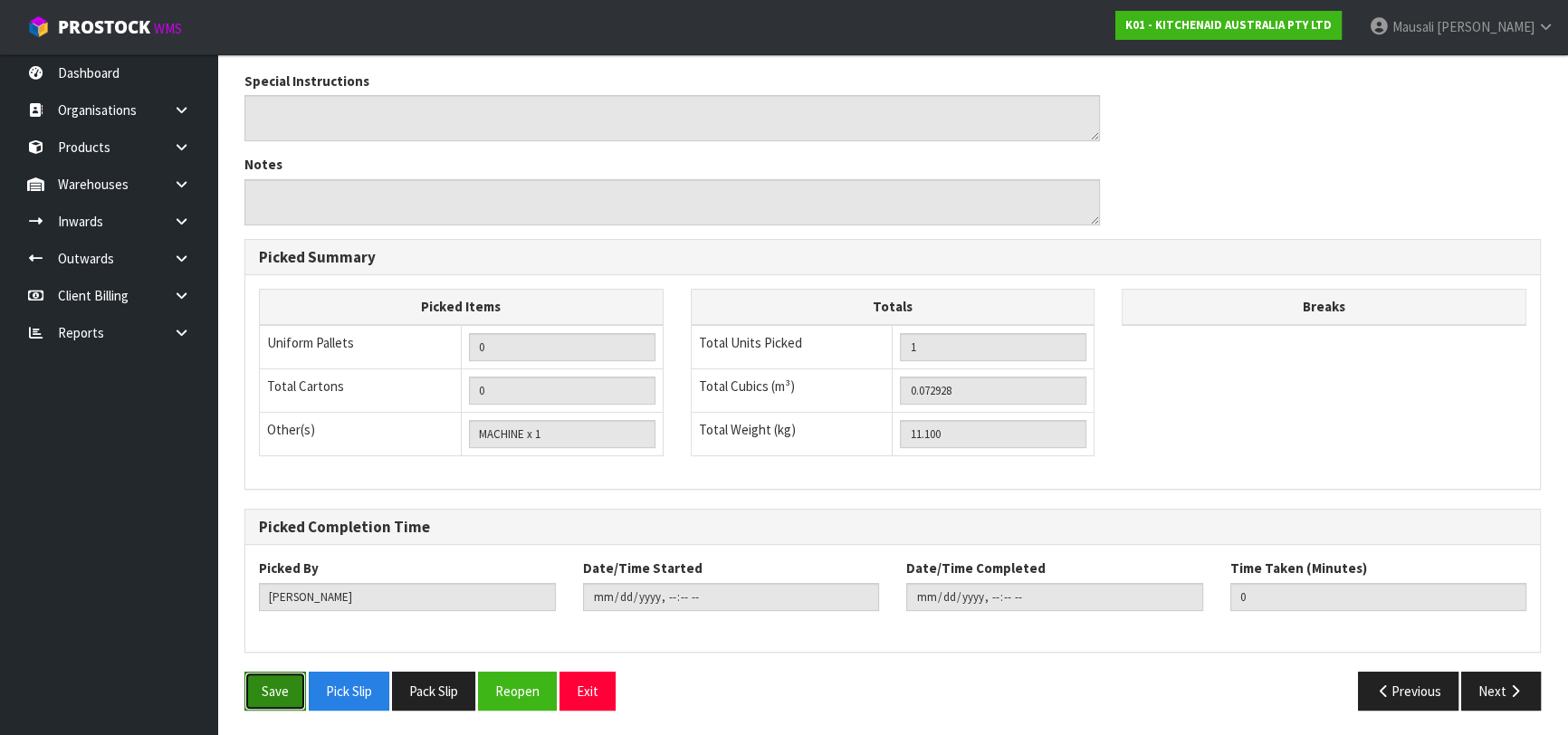
click at [256, 678] on button "Save" at bounding box center [275, 691] width 61 height 39
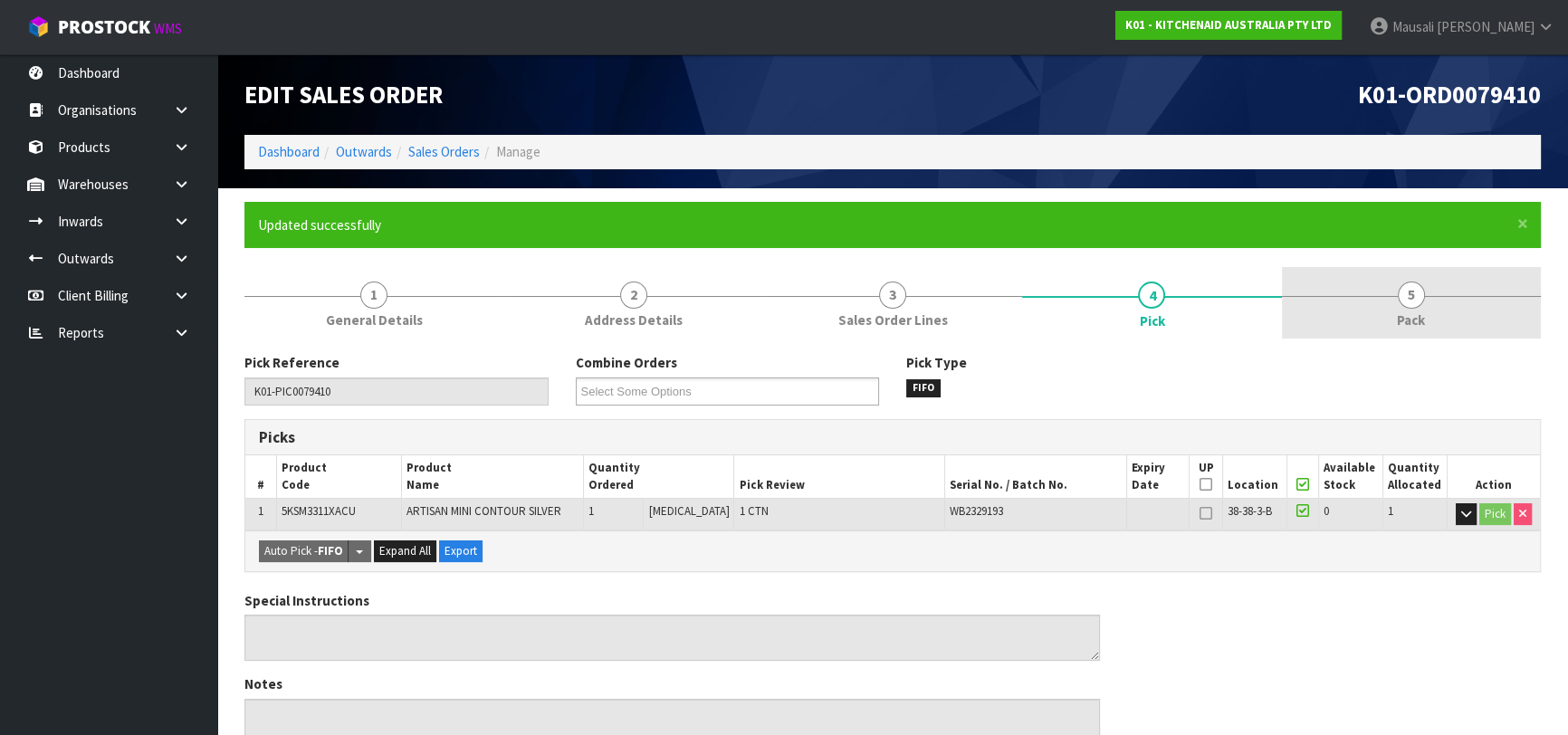
click at [1367, 334] on link "5 Pack" at bounding box center [1411, 302] width 259 height 72
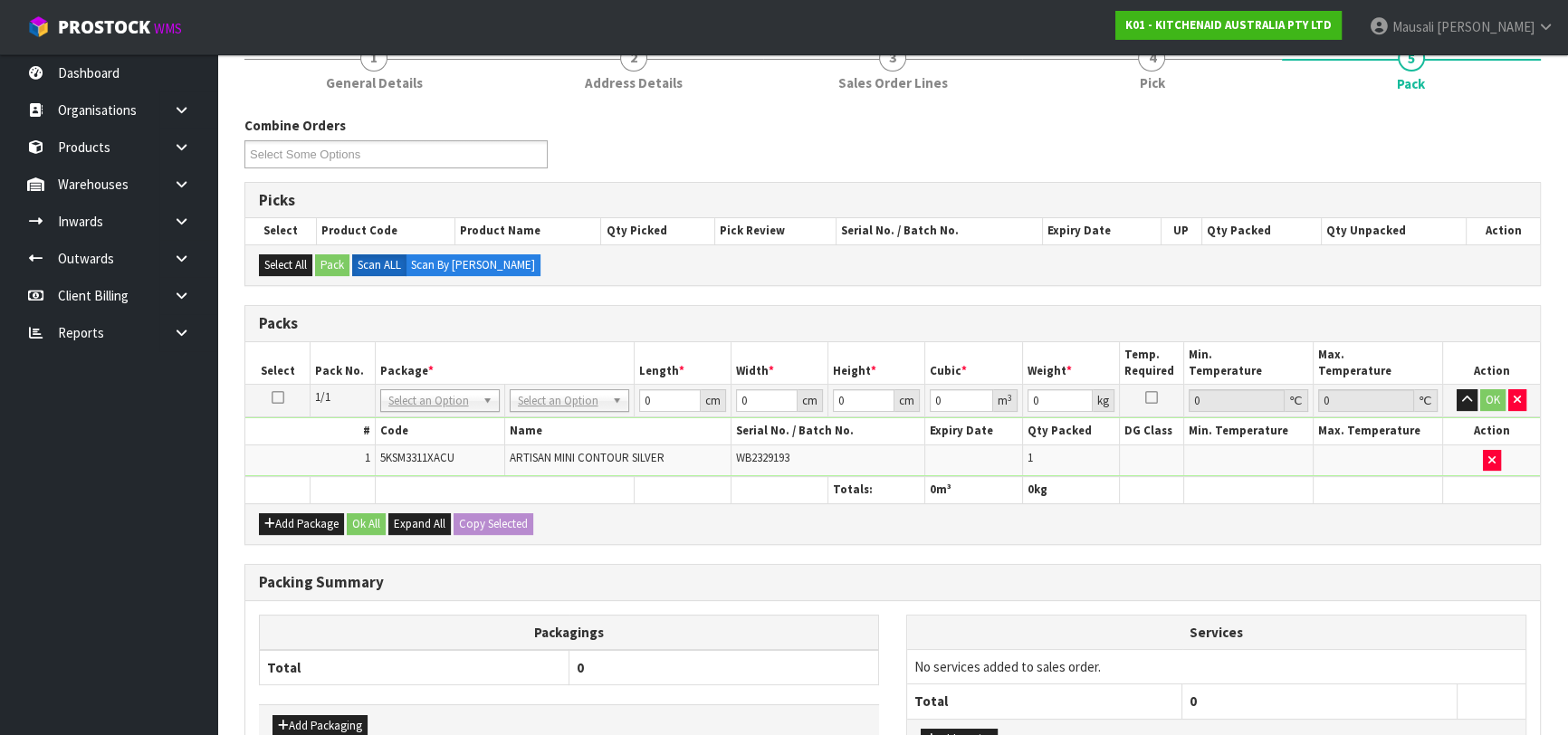
scroll to position [377, 0]
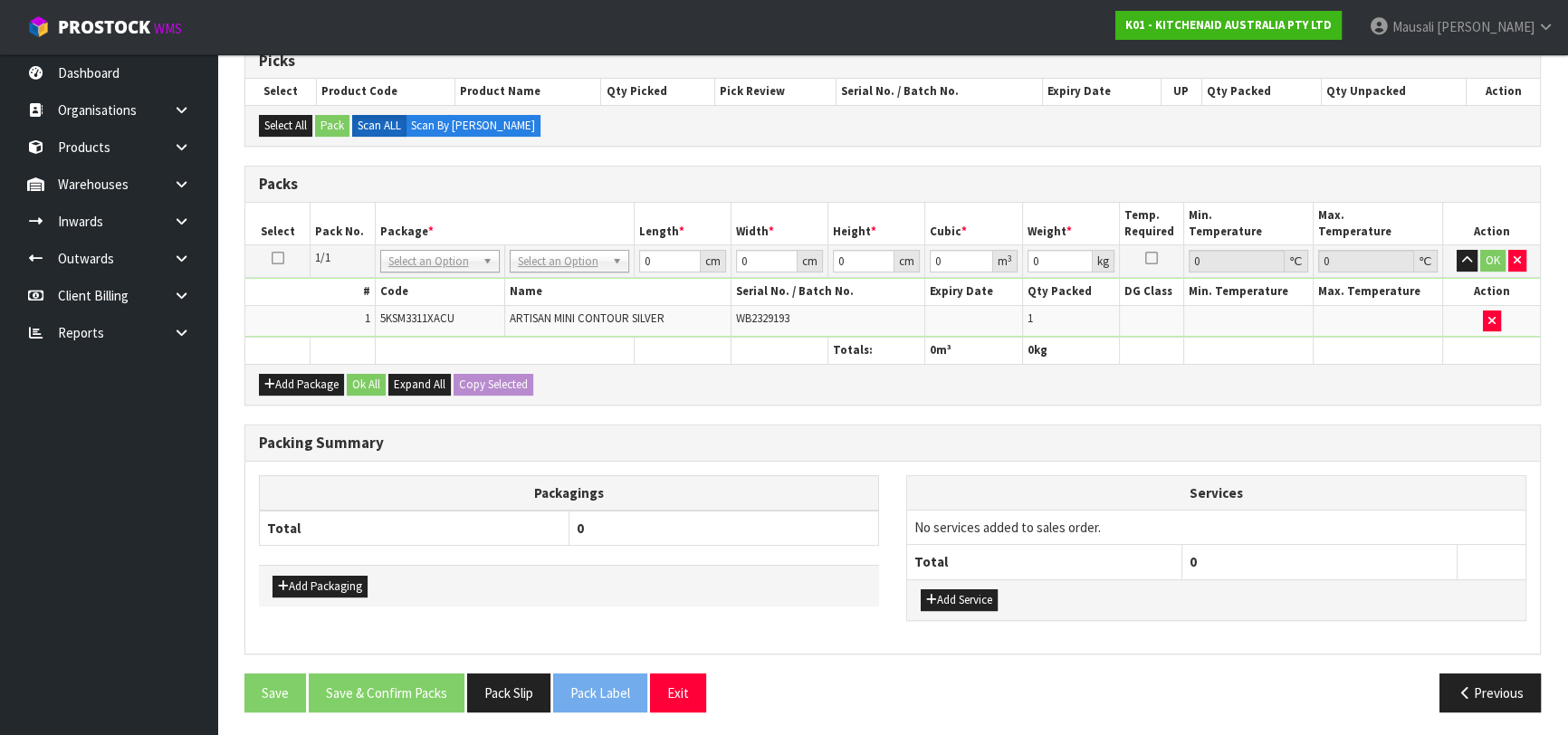
drag, startPoint x: 559, startPoint y: 258, endPoint x: 558, endPoint y: 286, distance: 28.0
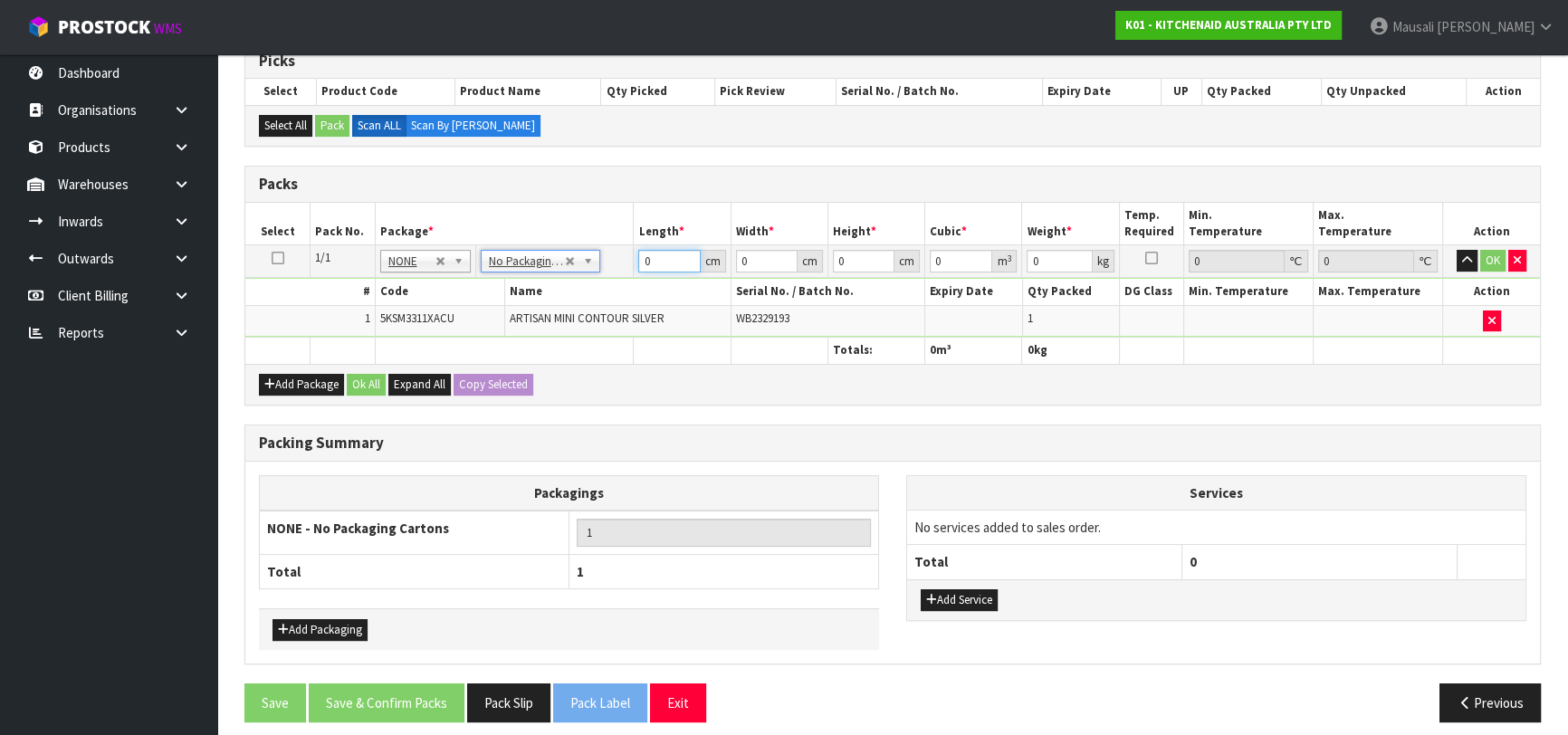
drag, startPoint x: 655, startPoint y: 261, endPoint x: 620, endPoint y: 269, distance: 35.9
click at [621, 269] on tr "1/1 NONE 007-001 007-002 007-004 007-009 007-013 007-014 007-015 007-017 007-01…" at bounding box center [893, 261] width 1295 height 33
drag, startPoint x: 366, startPoint y: 388, endPoint x: 373, endPoint y: 401, distance: 14.8
click at [367, 392] on div "Add Package Ok All Expand All Copy Selected" at bounding box center [893, 384] width 1295 height 41
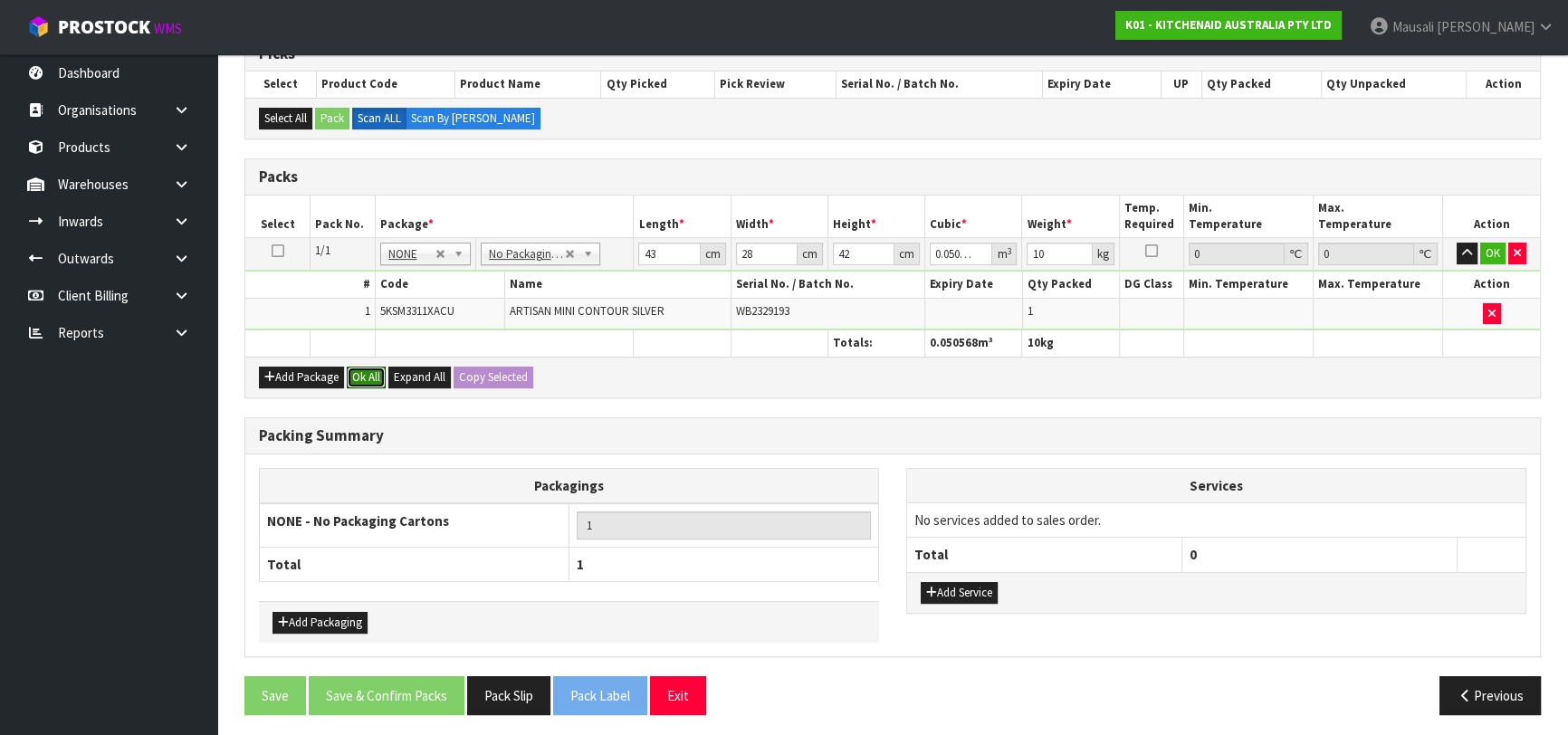
scroll to position [387, 0]
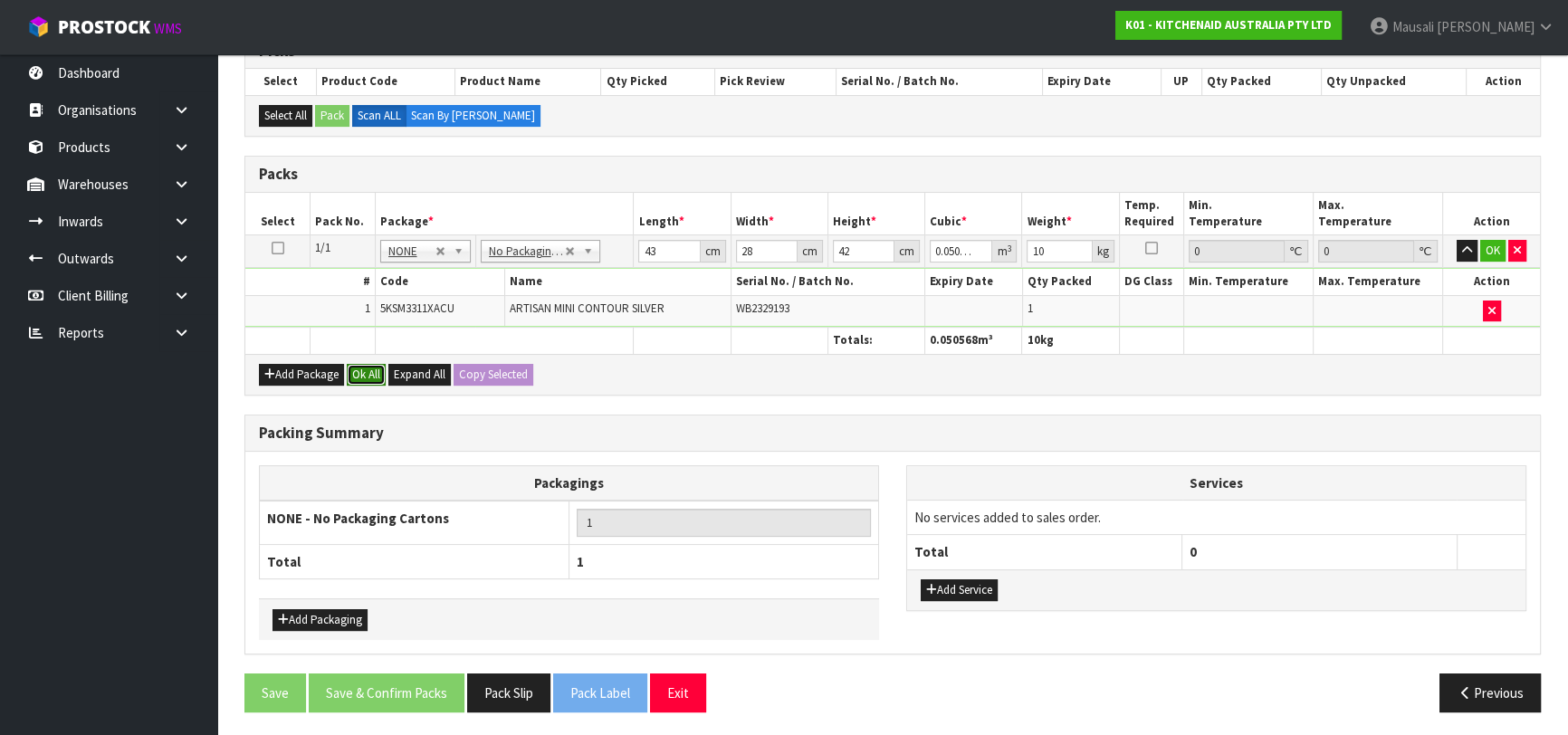
click at [371, 364] on button "Ok All" at bounding box center [366, 374] width 39 height 21
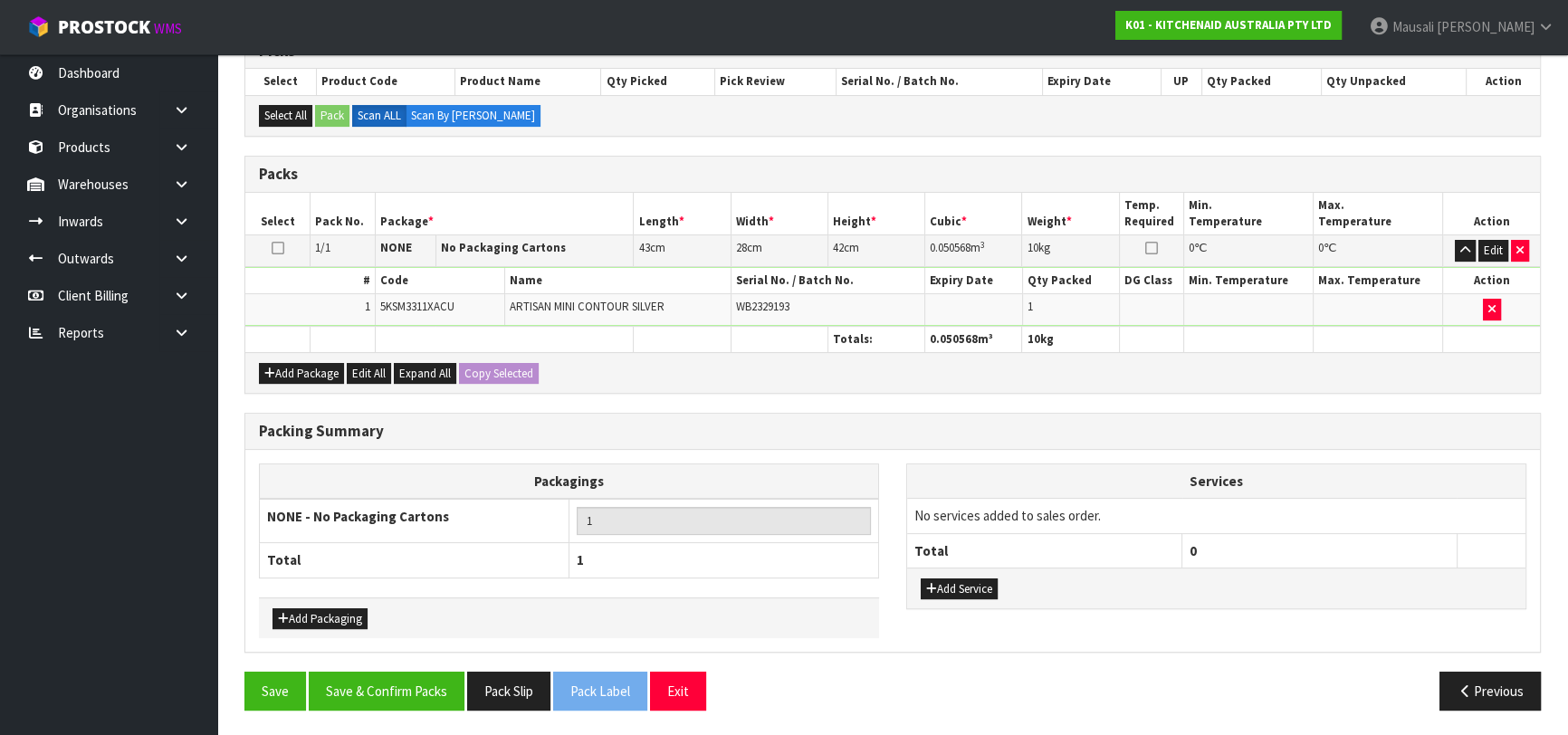
scroll to position [385, 0]
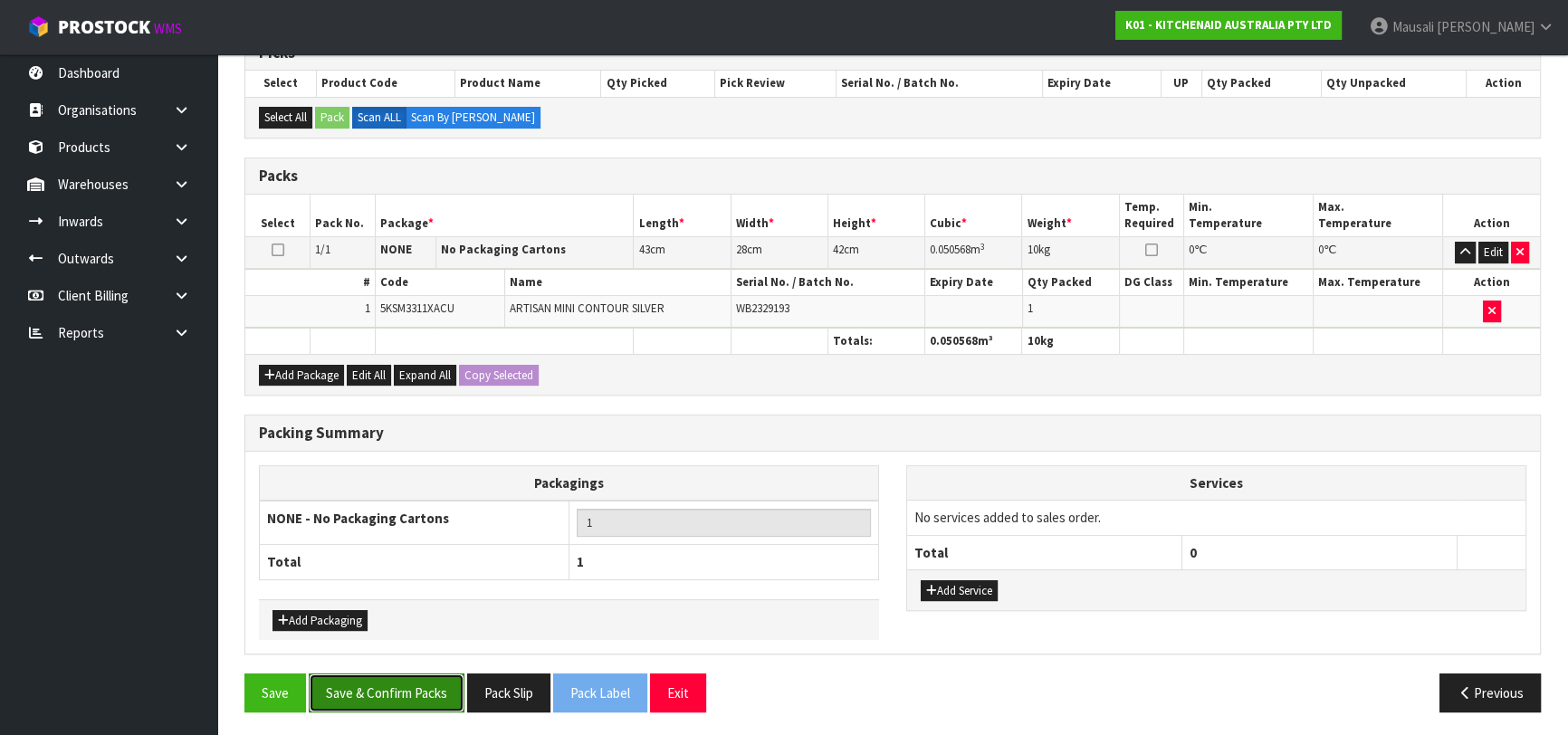
click at [376, 694] on button "Save & Confirm Packs" at bounding box center [386, 693] width 155 height 39
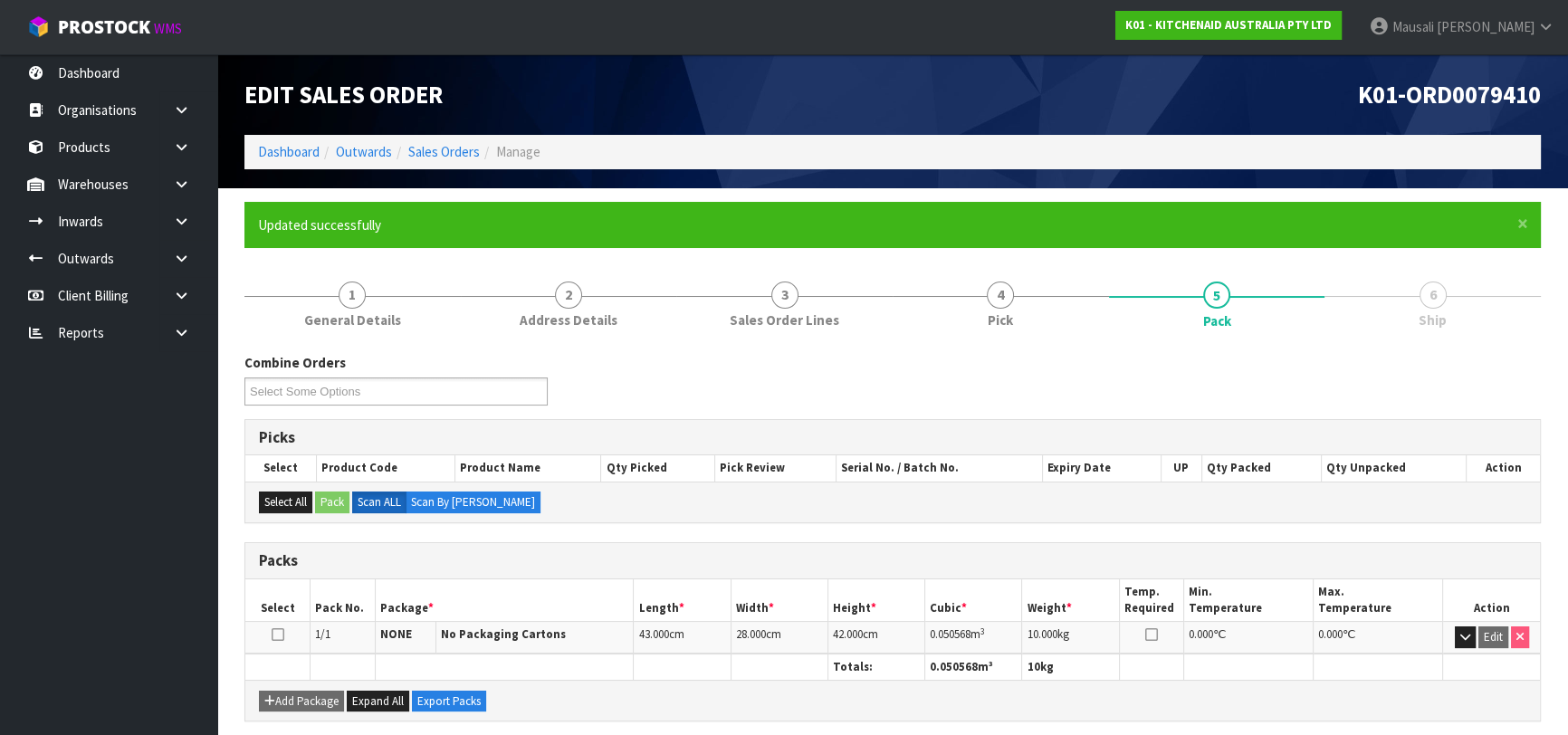
scroll to position [287, 0]
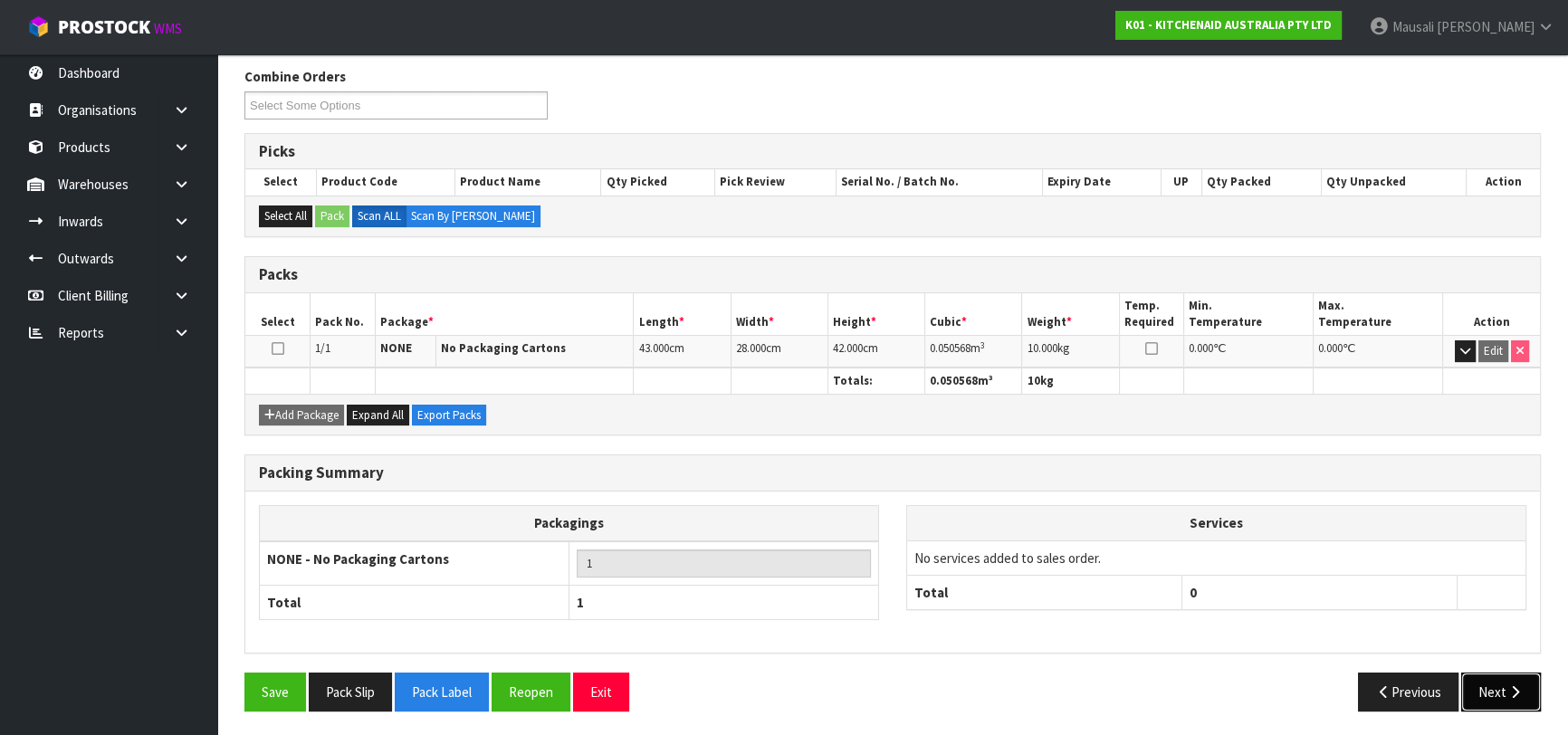
click at [1492, 686] on button "Next" at bounding box center [1501, 692] width 80 height 39
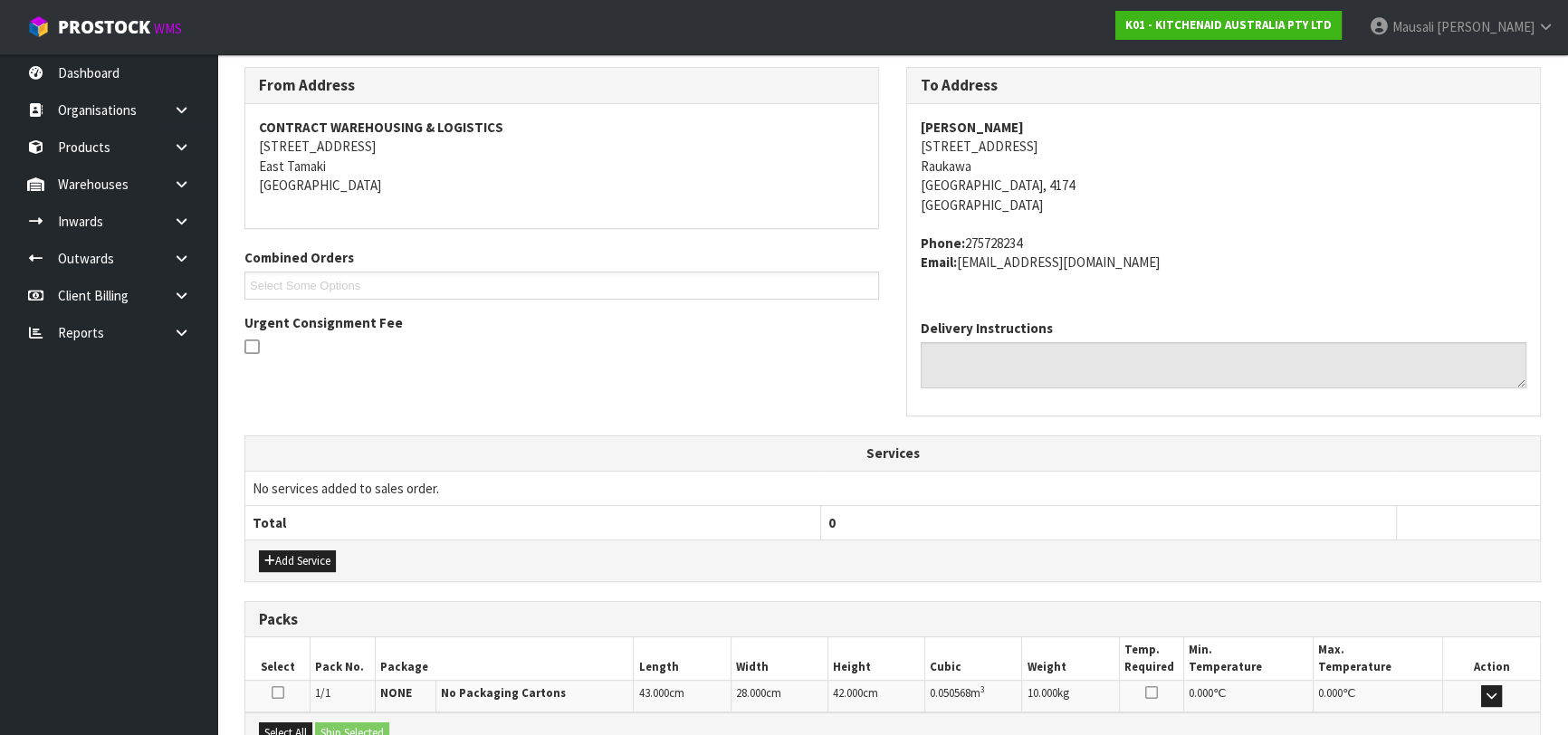
scroll to position [496, 0]
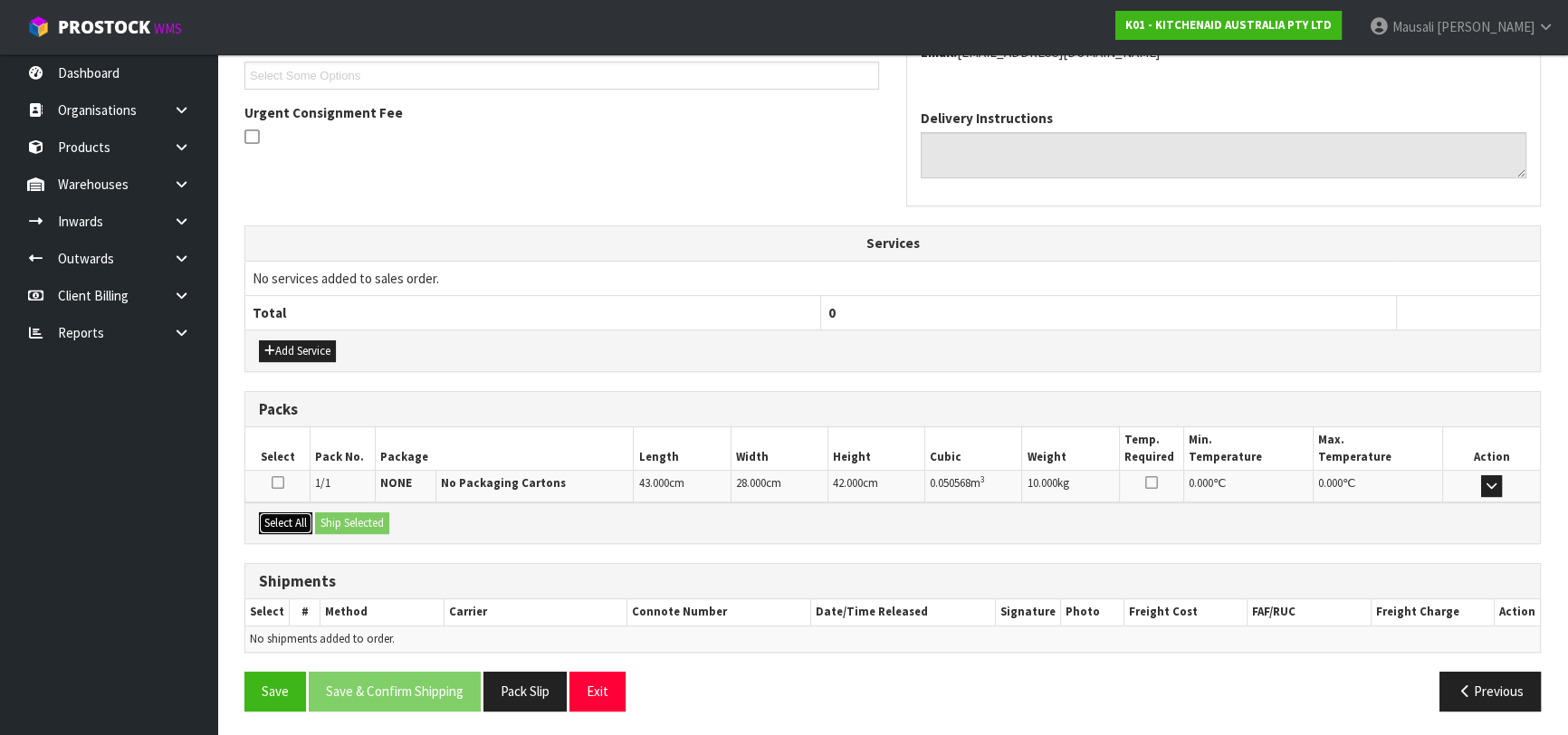
drag, startPoint x: 284, startPoint y: 514, endPoint x: 337, endPoint y: 518, distance: 53.2
click at [294, 516] on button "Select All" at bounding box center [285, 523] width 53 height 21
click at [337, 518] on button "Ship Selected" at bounding box center [352, 523] width 74 height 21
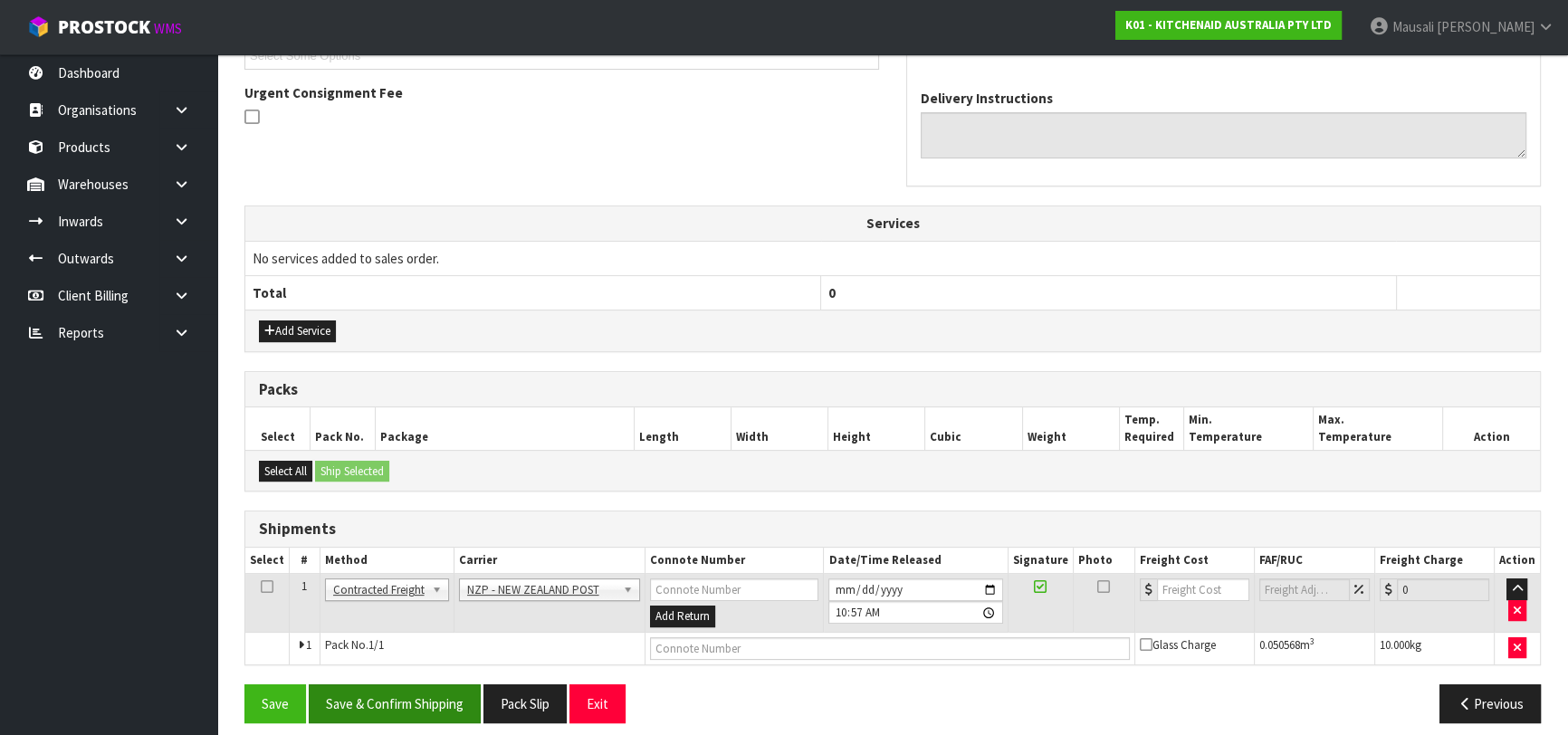
scroll to position [528, 0]
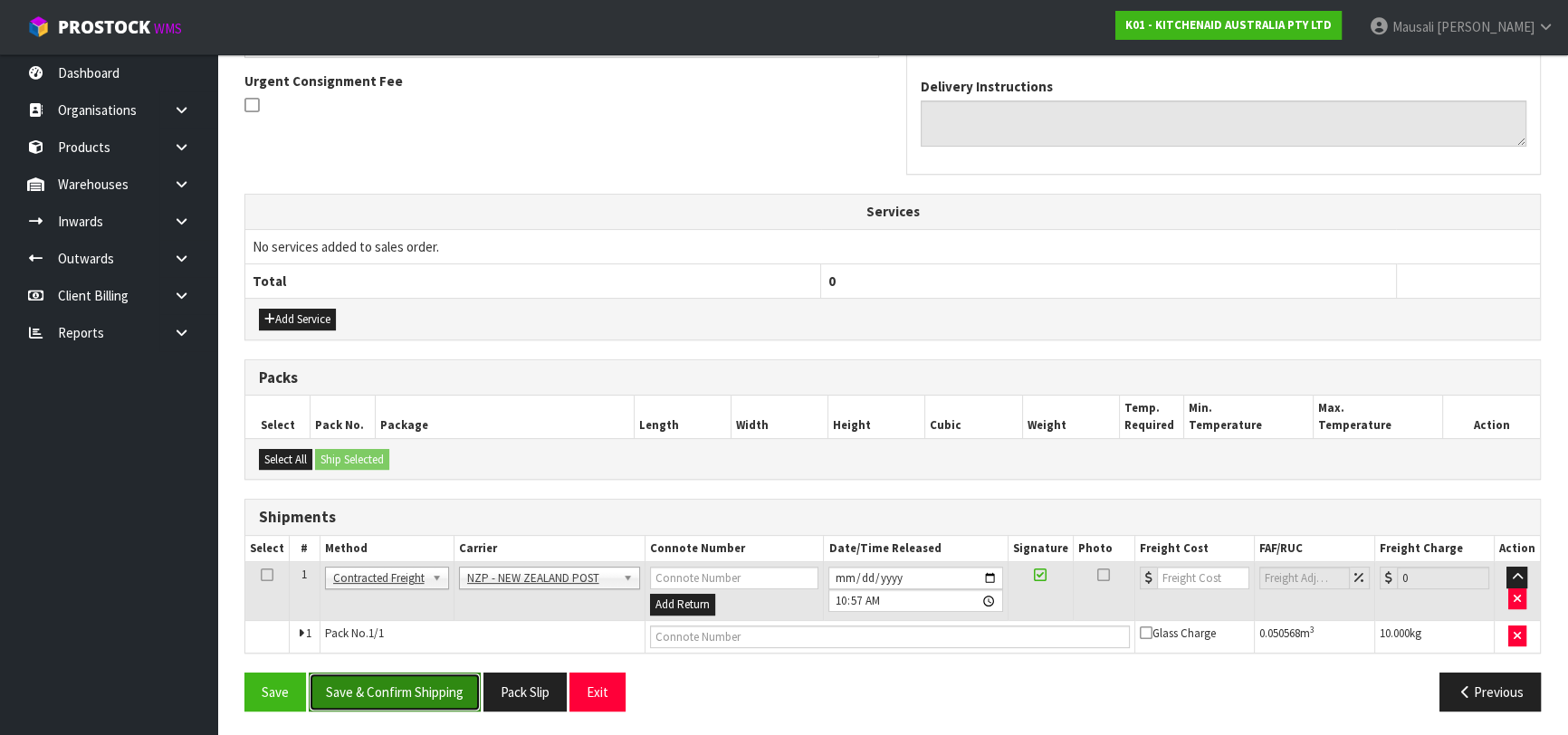
click at [418, 690] on button "Save & Confirm Shipping" at bounding box center [394, 692] width 172 height 39
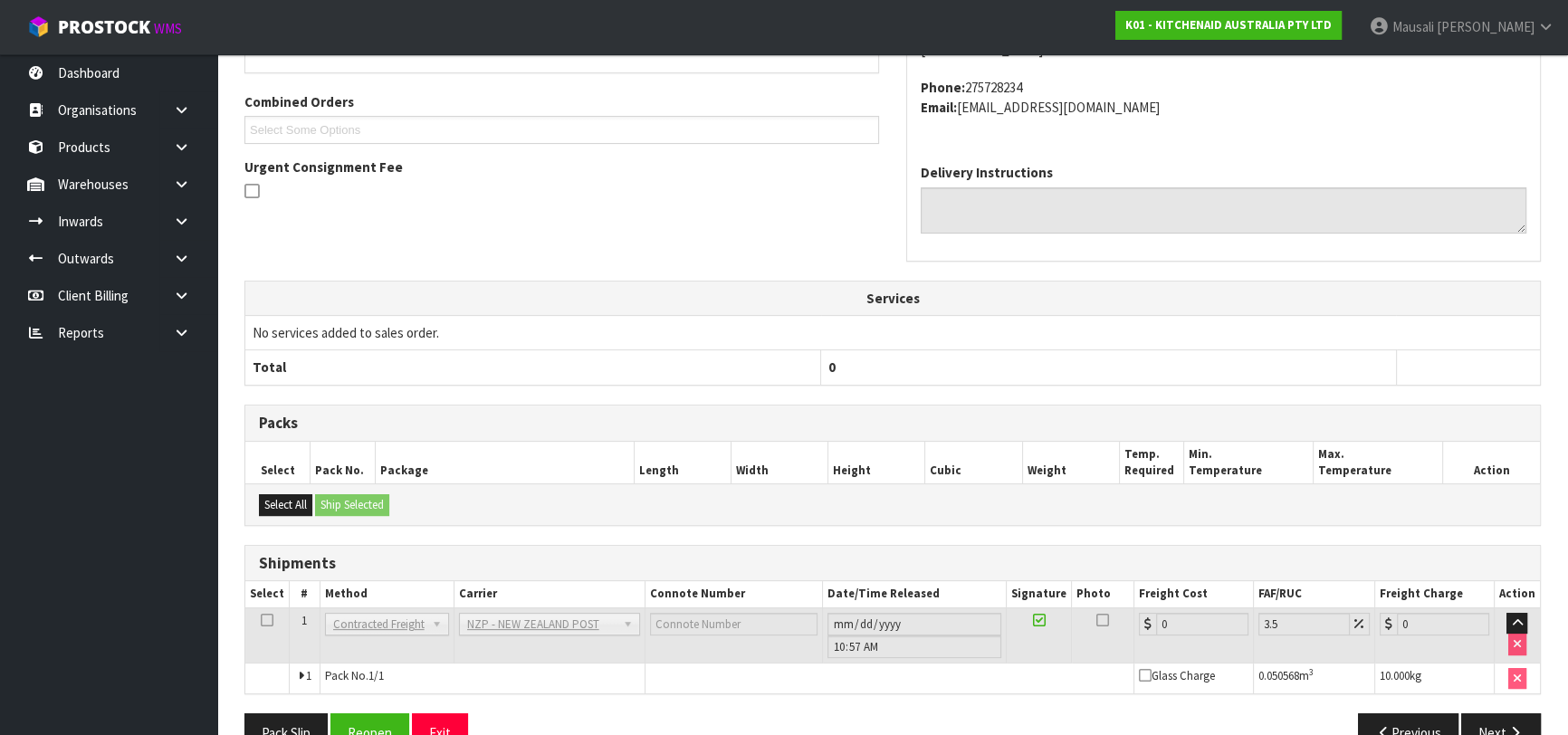
scroll to position [502, 0]
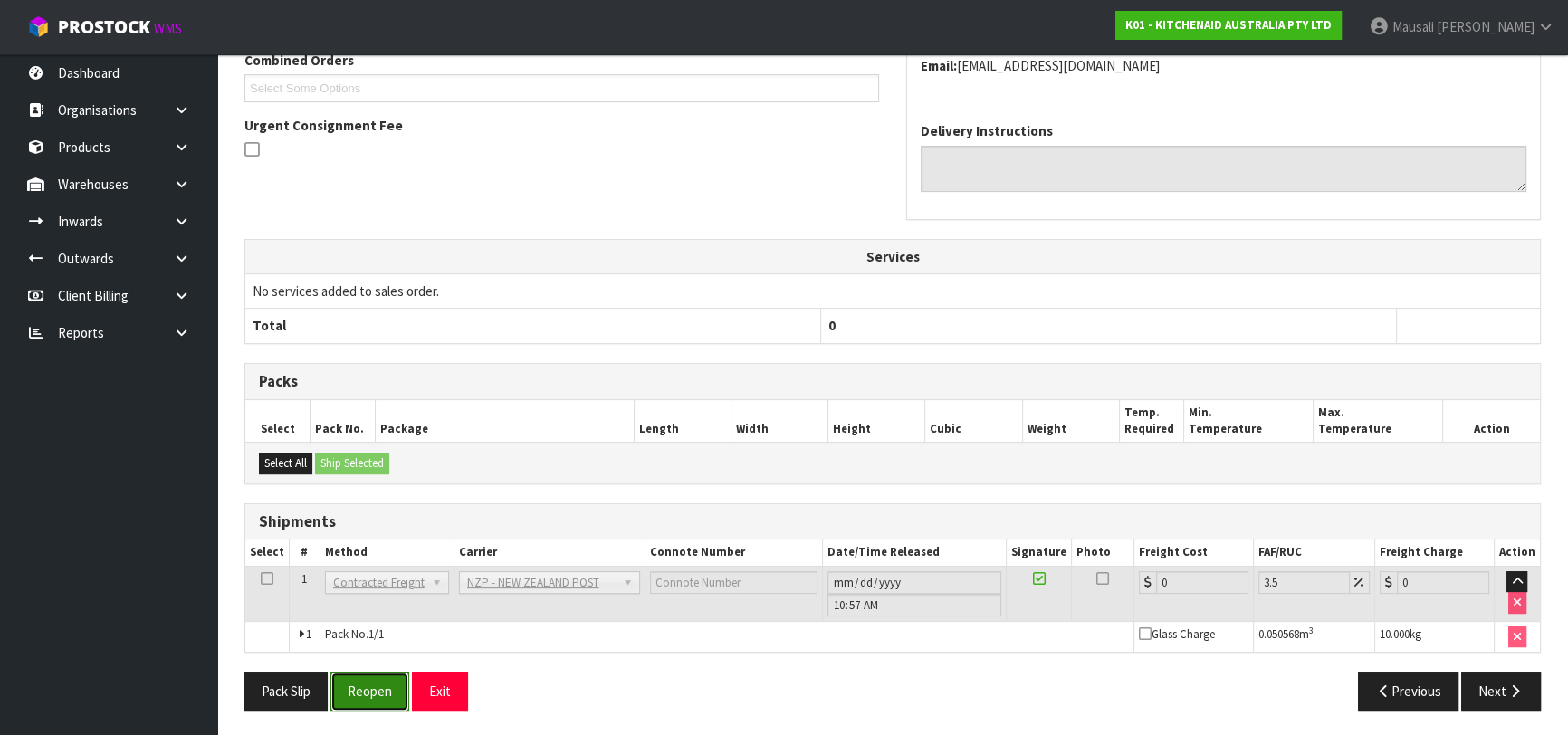
click at [381, 686] on button "Reopen" at bounding box center [369, 691] width 79 height 39
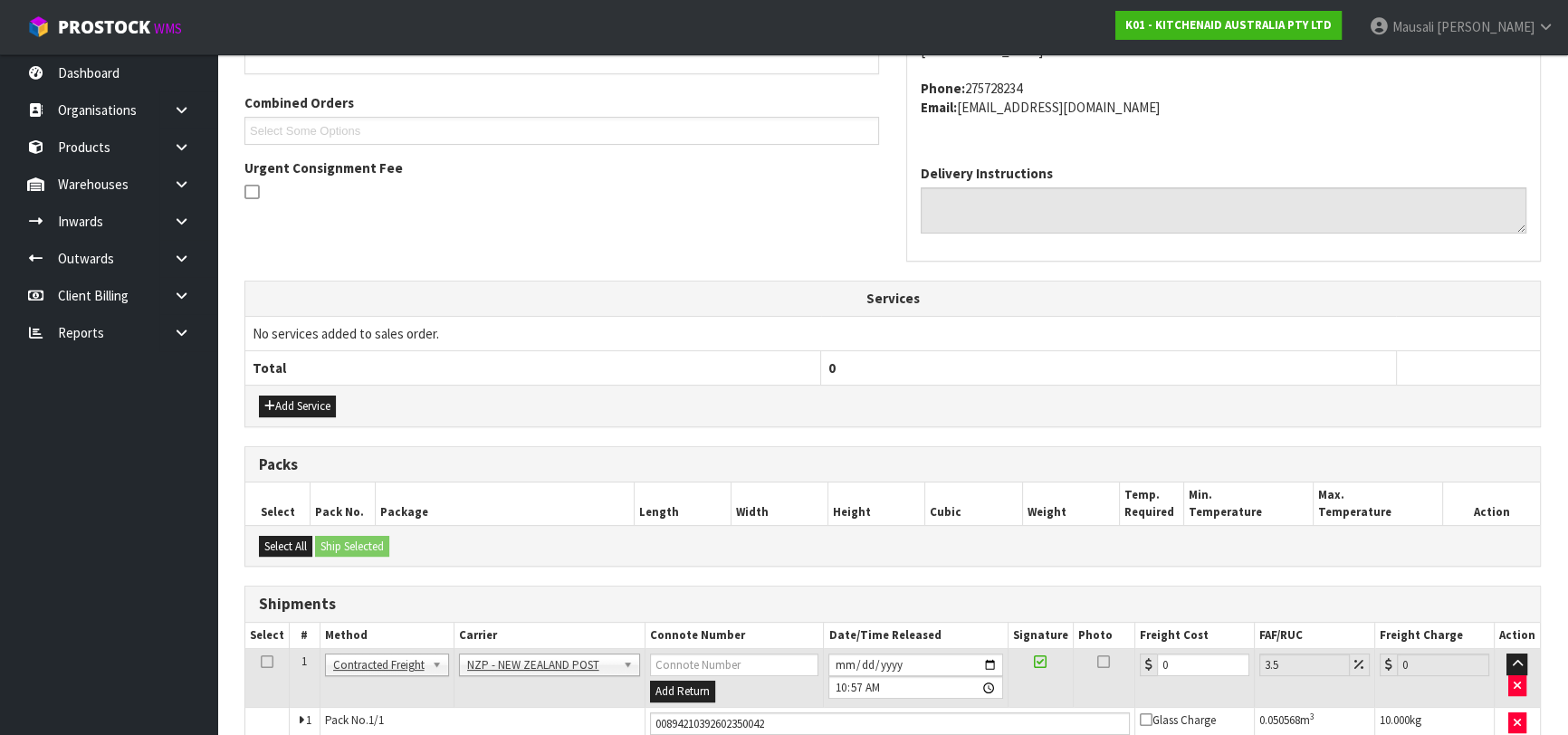
scroll to position [544, 0]
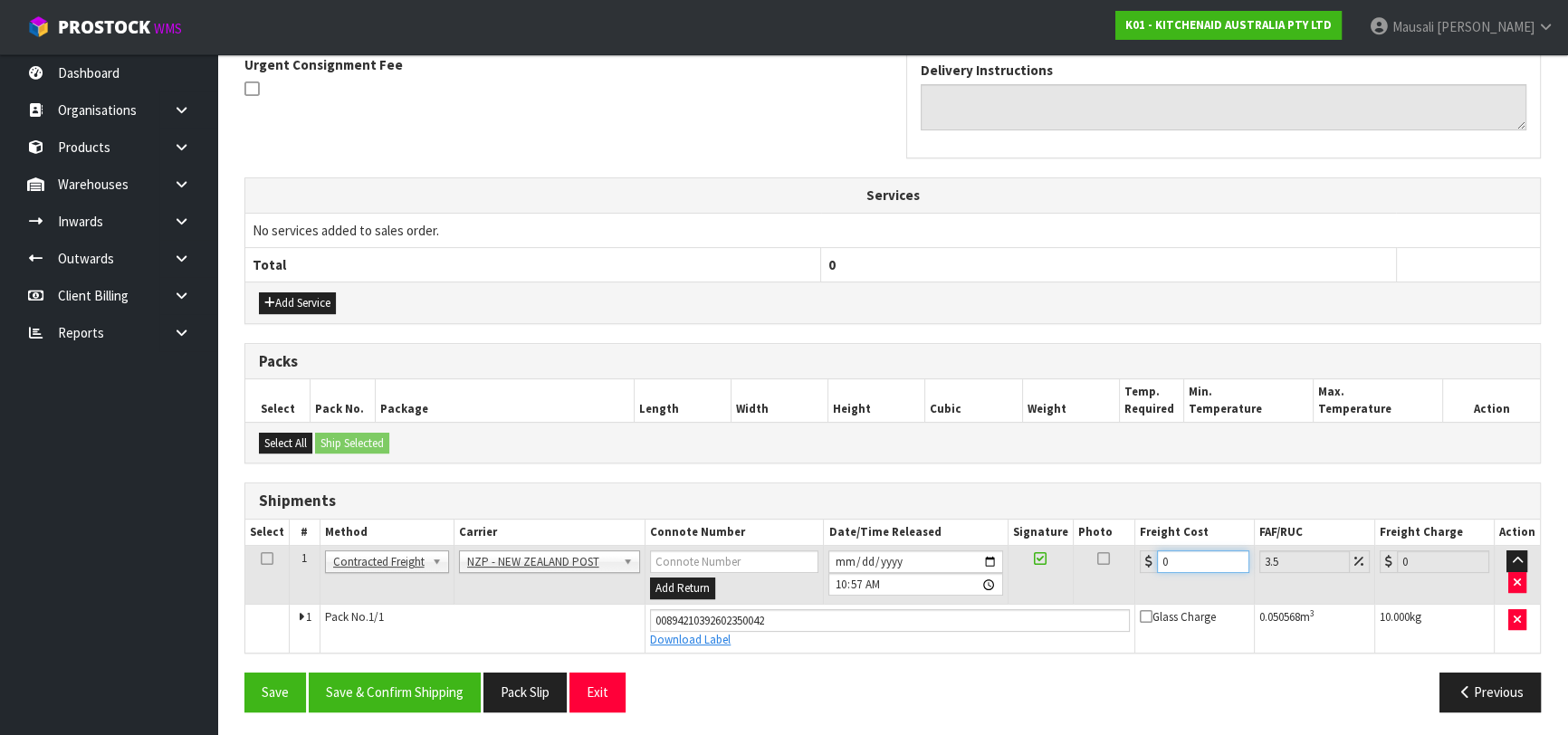
drag, startPoint x: 1184, startPoint y: 554, endPoint x: 1160, endPoint y: 566, distance: 26.8
click at [1160, 566] on input "0" at bounding box center [1203, 562] width 92 height 22
click at [448, 687] on button "Save & Confirm Shipping" at bounding box center [394, 692] width 172 height 39
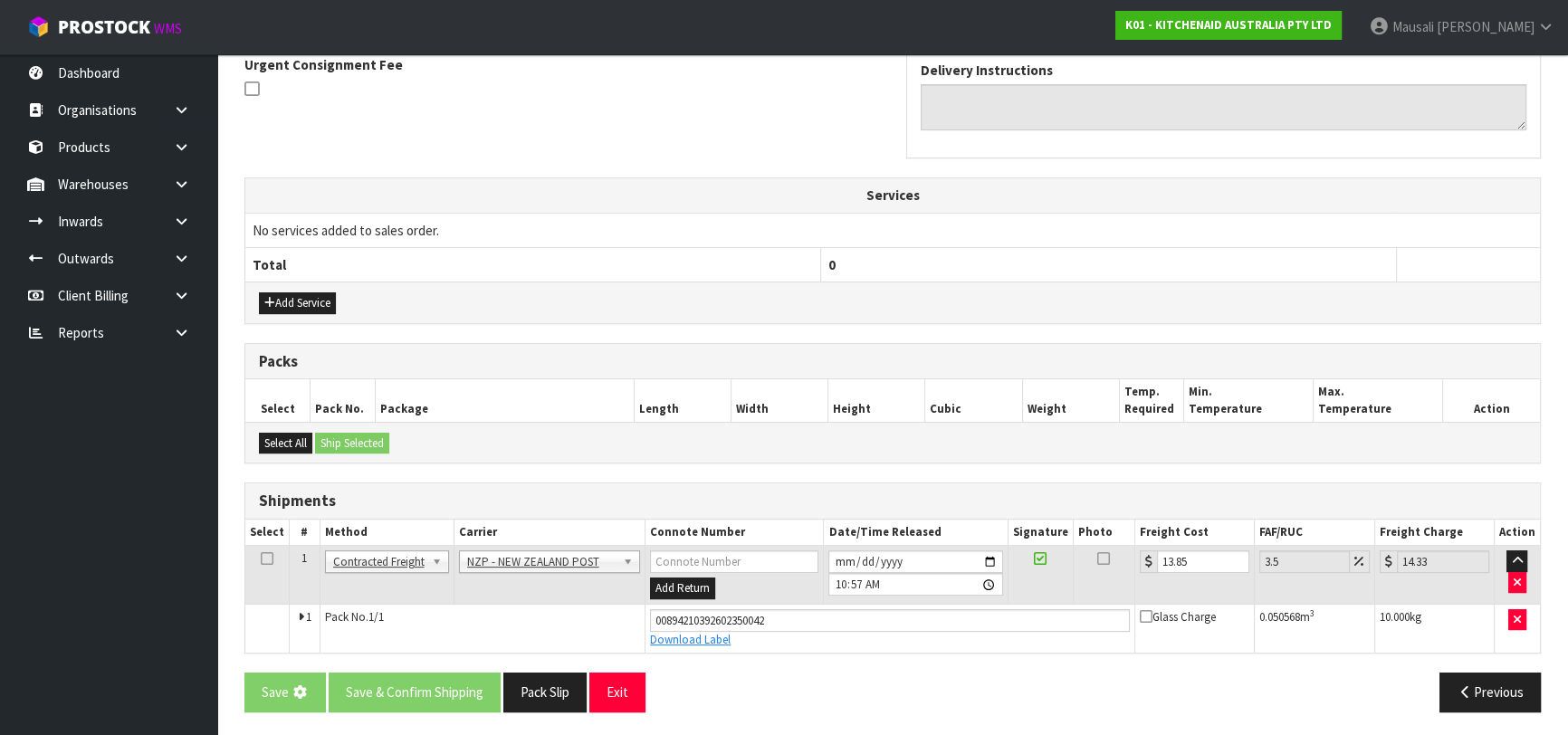
scroll to position [0, 0]
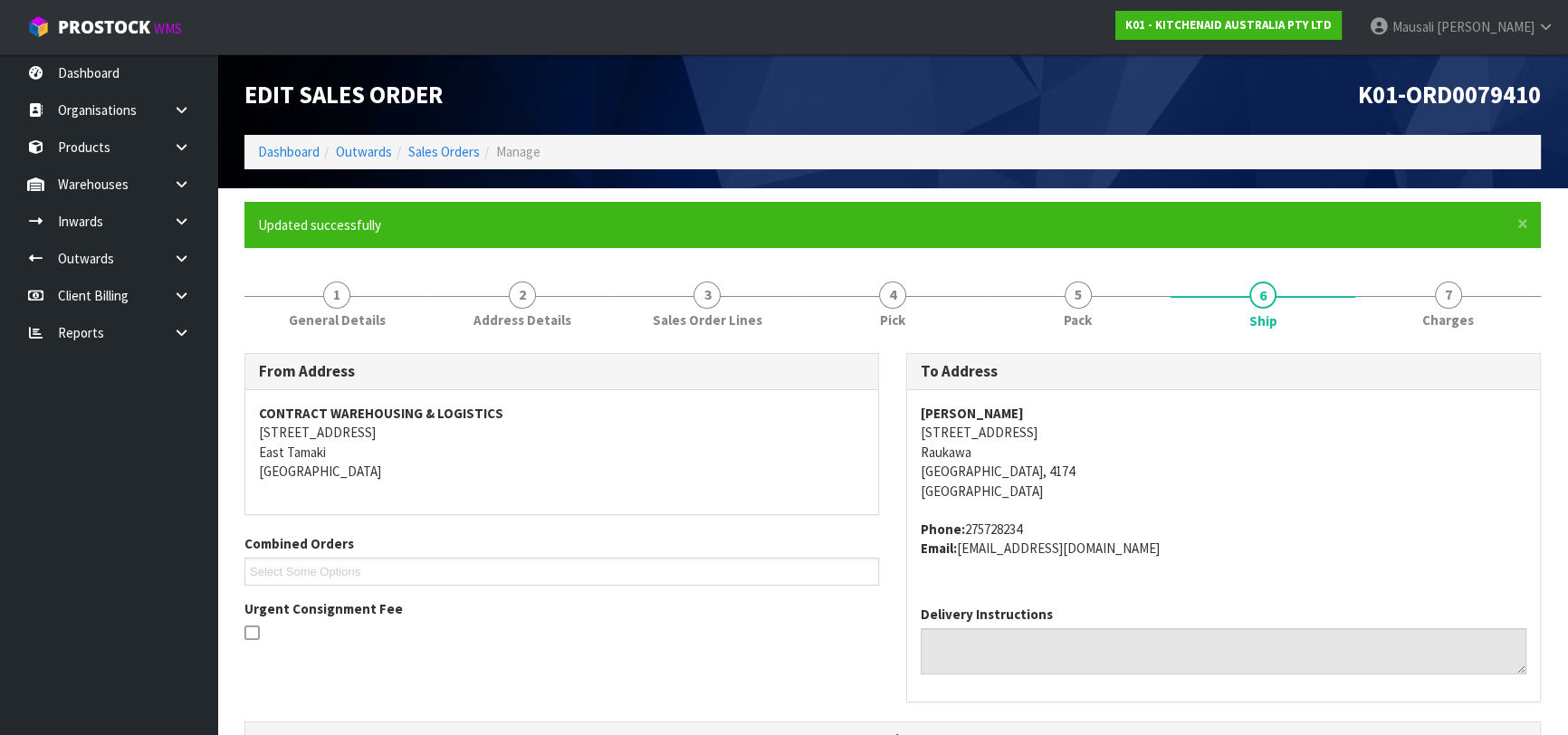
click at [449, 142] on li "Sales Orders" at bounding box center [435, 152] width 87 height 19
click at [453, 152] on link "Sales Orders" at bounding box center [444, 152] width 72 height 17
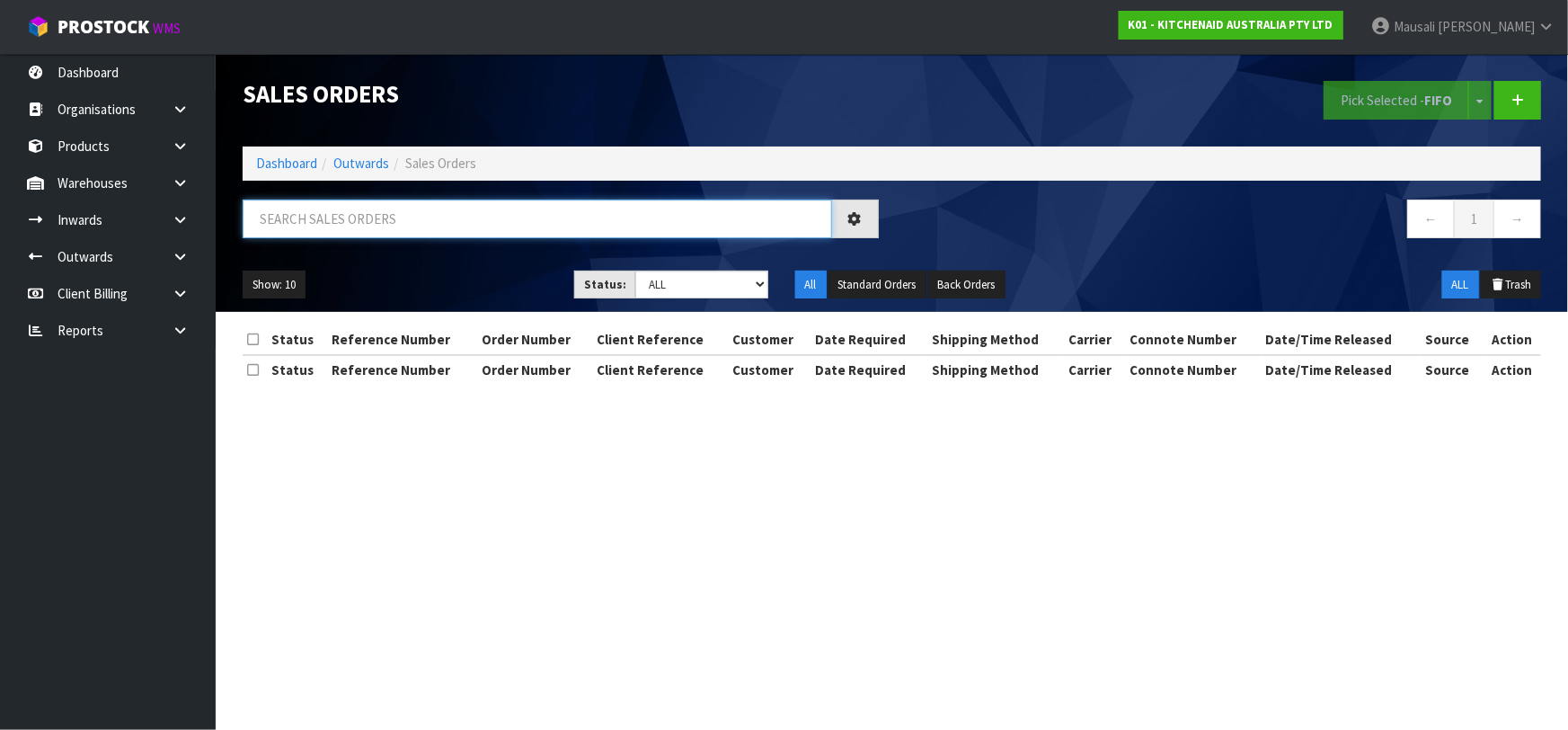
click at [308, 215] on input "text" at bounding box center [537, 219] width 589 height 39
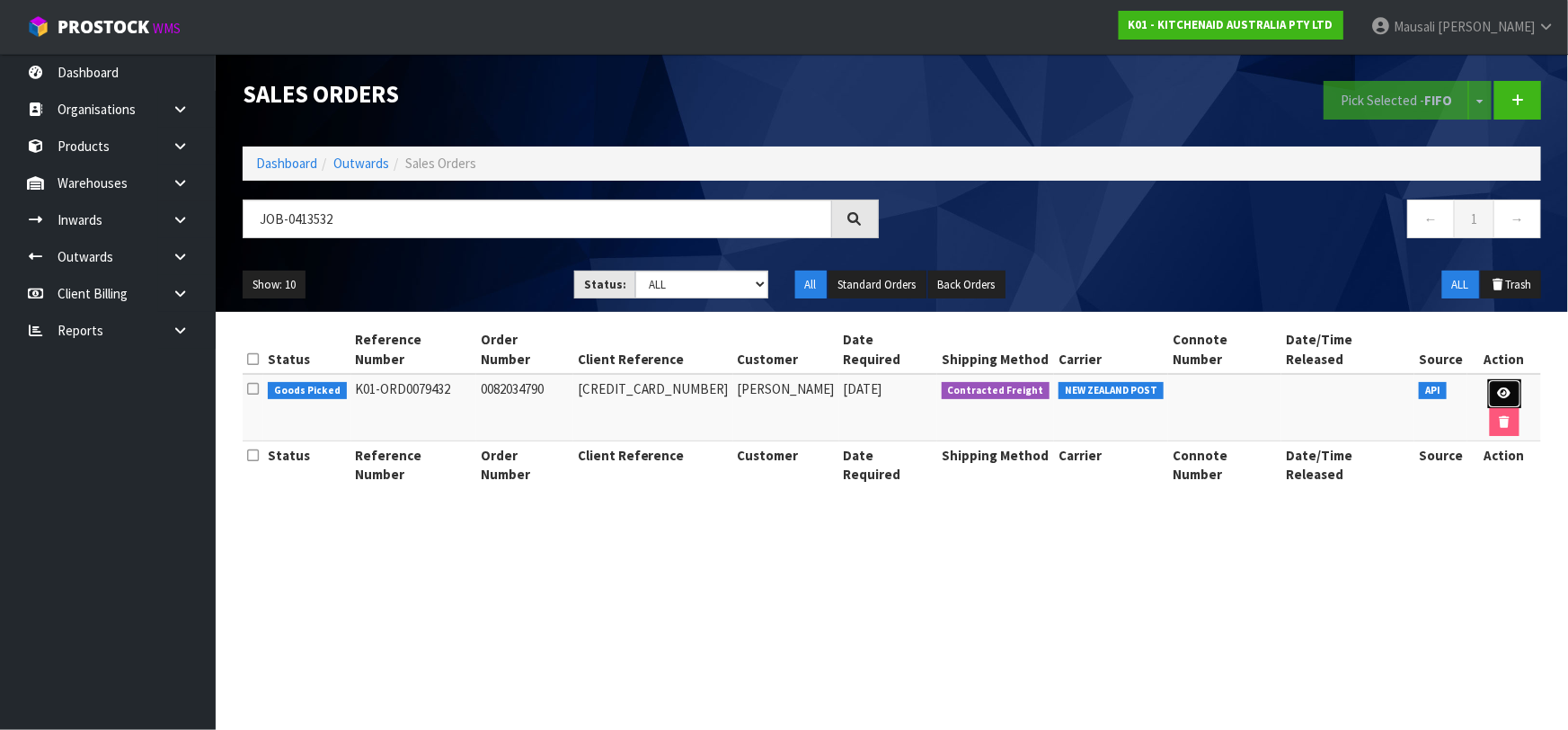
click at [1489, 380] on link at bounding box center [1505, 394] width 33 height 29
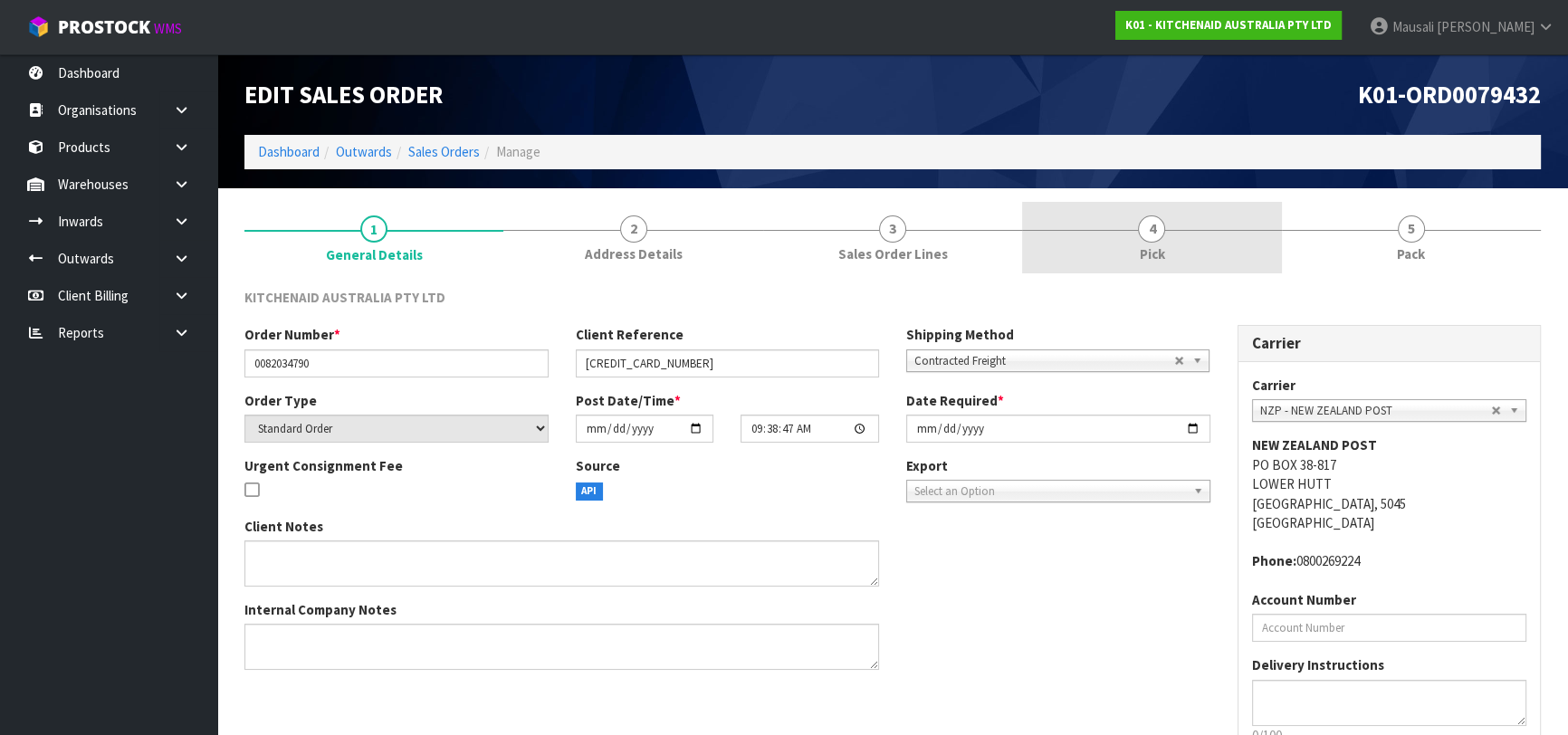
click at [1204, 251] on link "4 Pick" at bounding box center [1151, 237] width 259 height 72
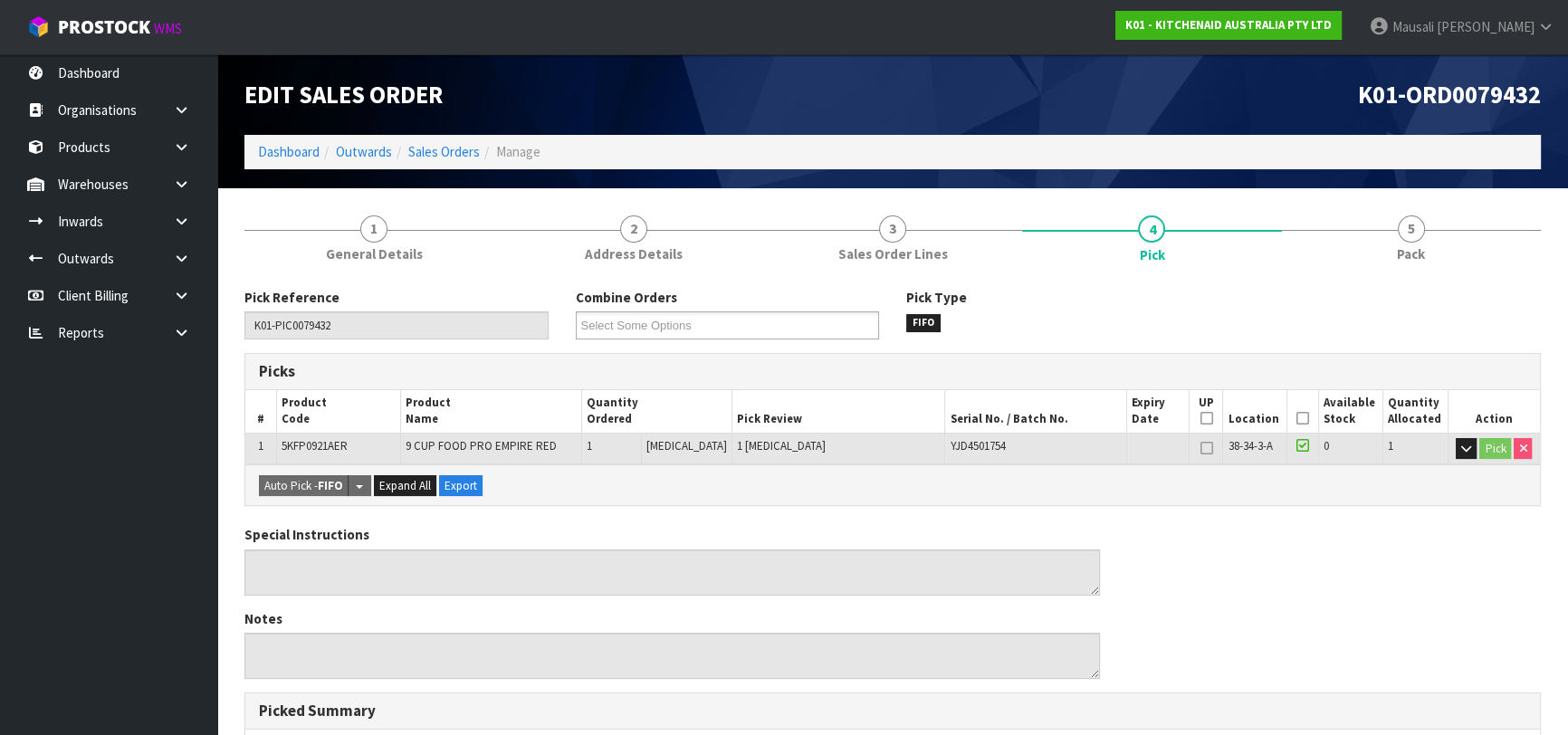
click at [1296, 419] on icon at bounding box center [1303, 419] width 13 height 1
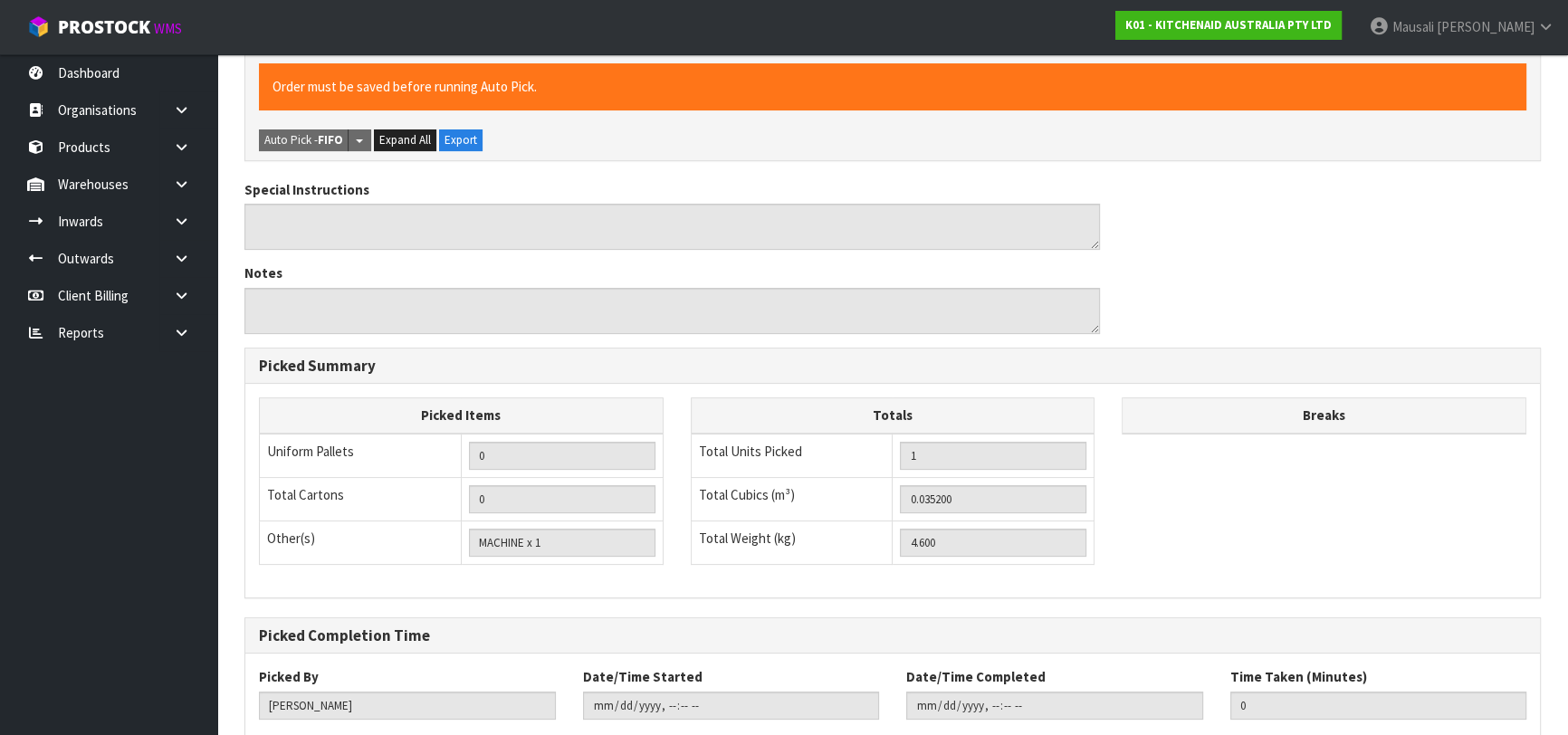
scroll to position [520, 0]
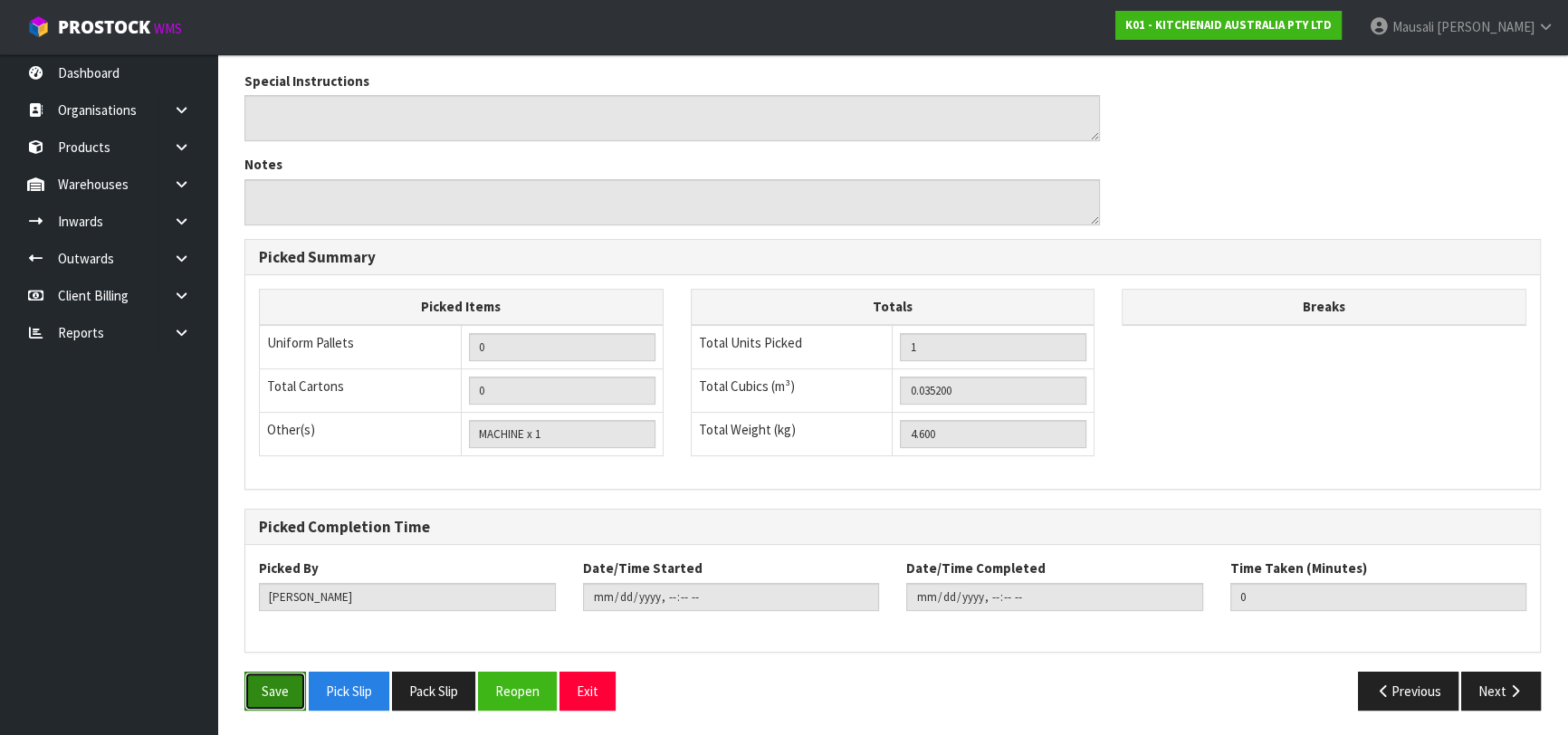
click at [263, 688] on button "Save" at bounding box center [275, 691] width 61 height 39
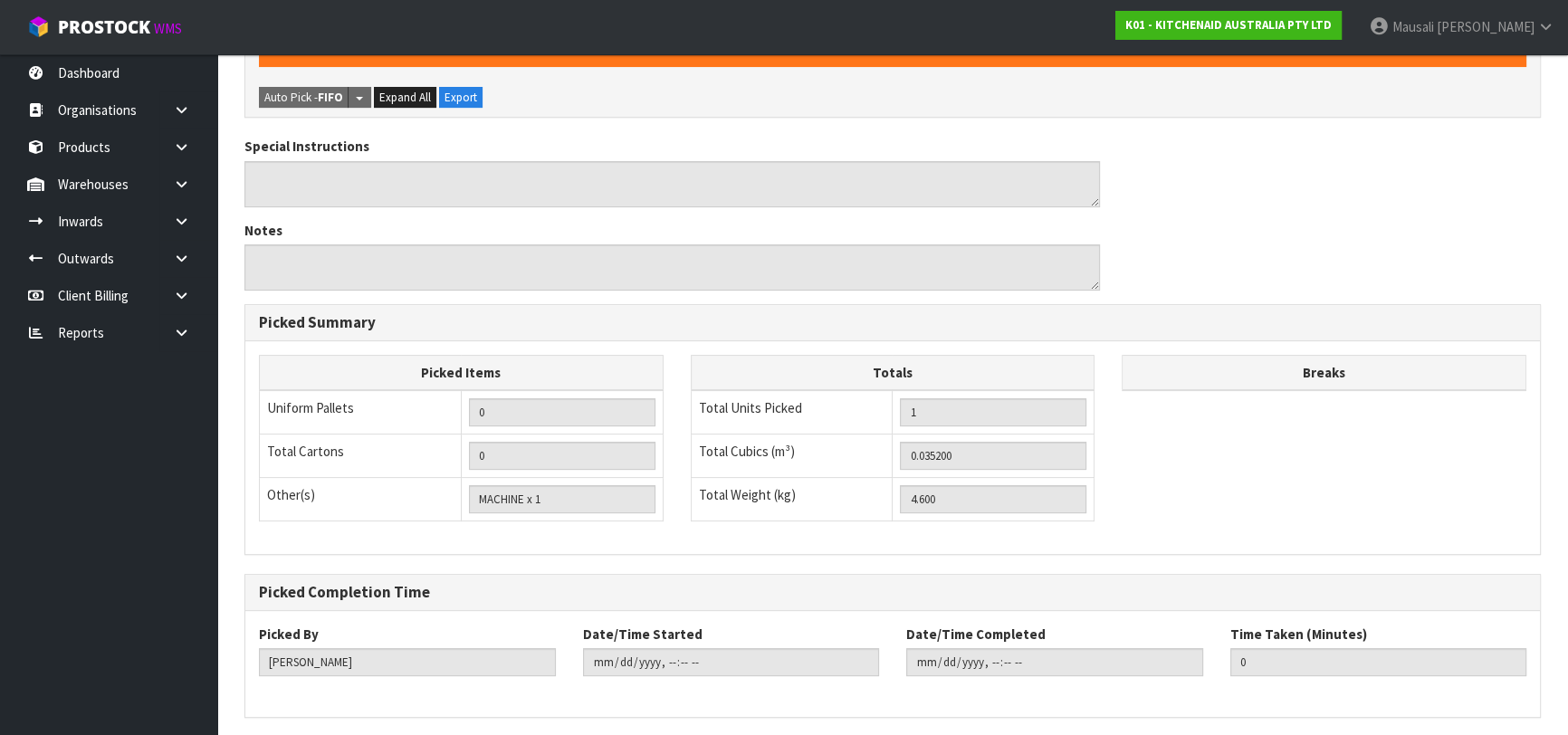
scroll to position [0, 0]
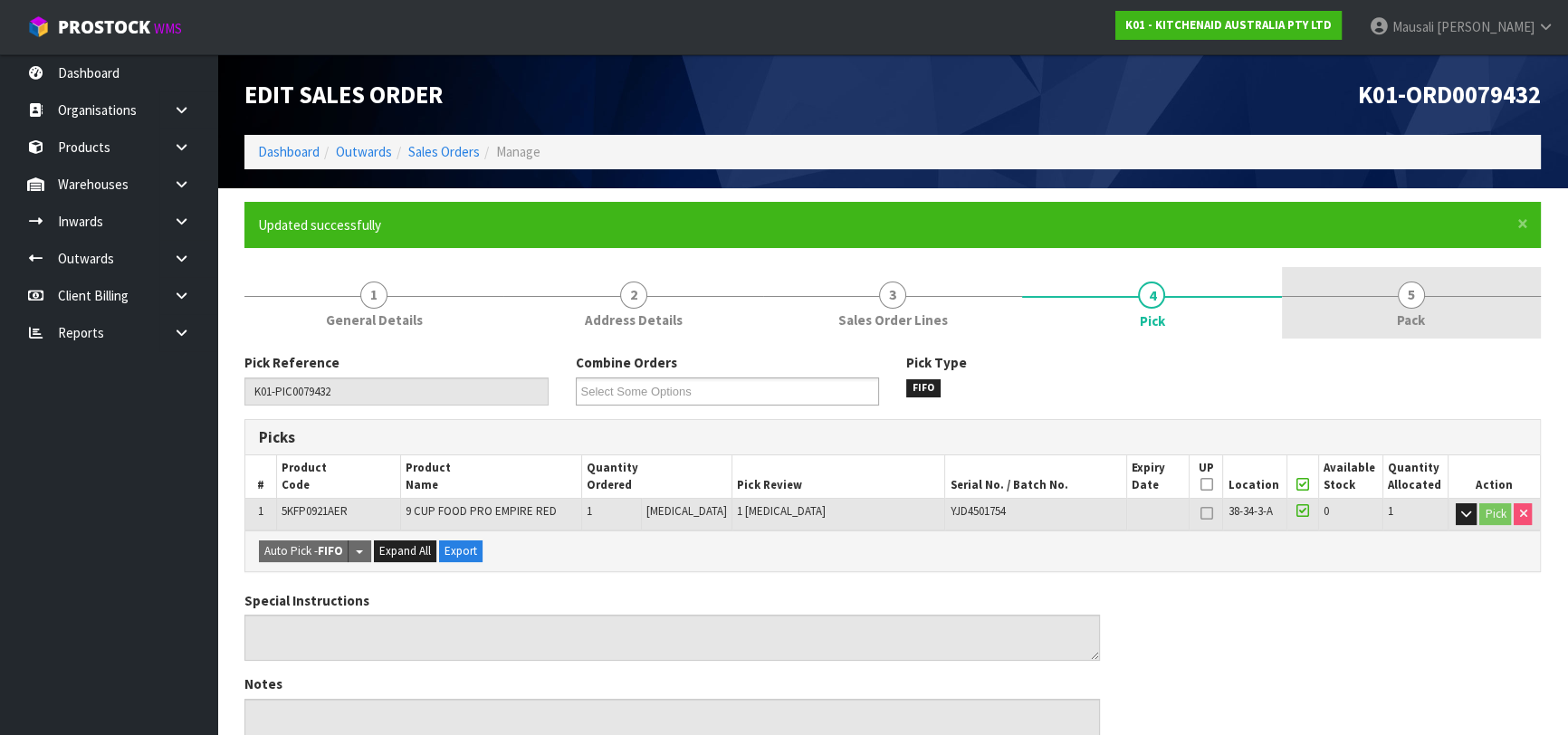
click at [1398, 291] on span "5" at bounding box center [1411, 295] width 27 height 27
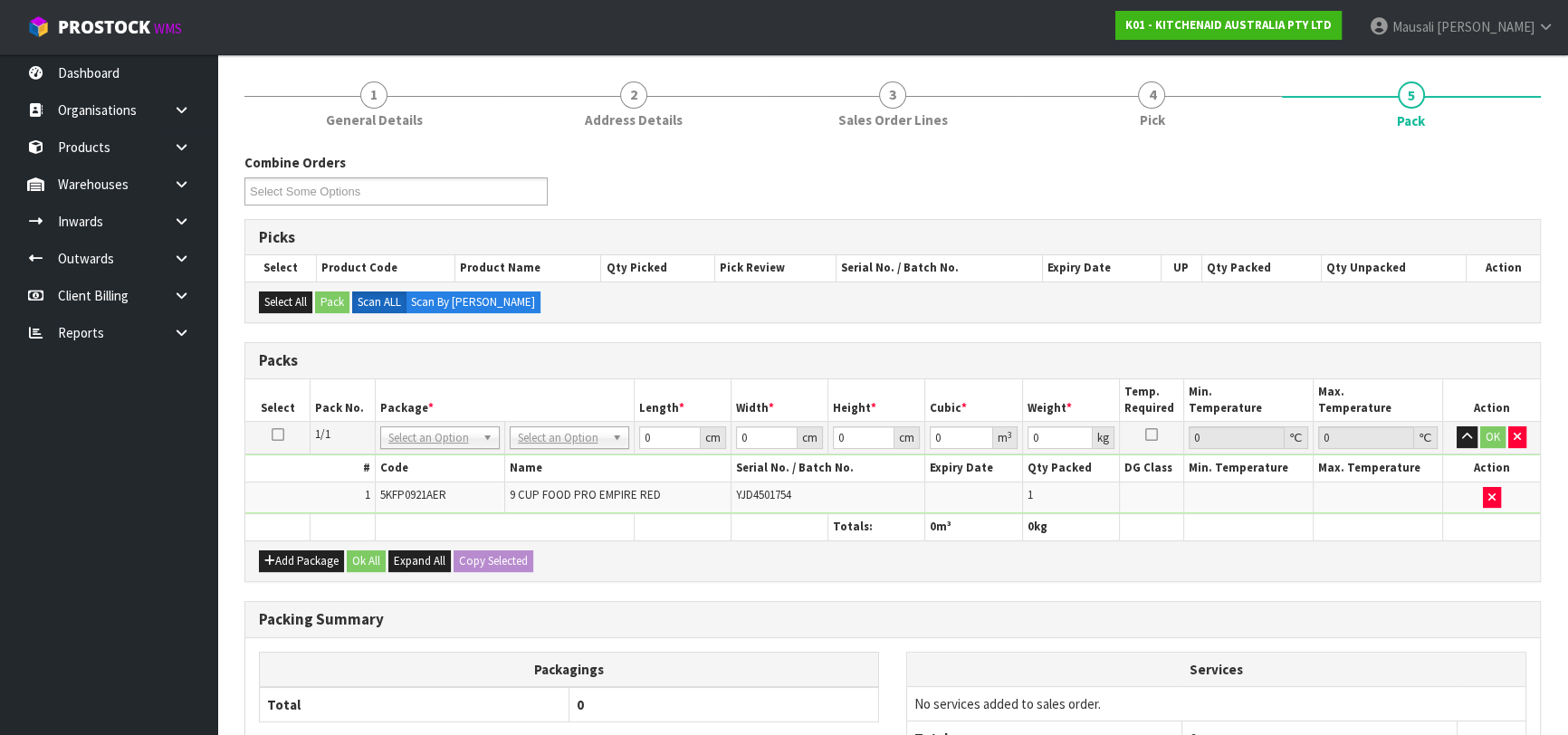
scroll to position [377, 0]
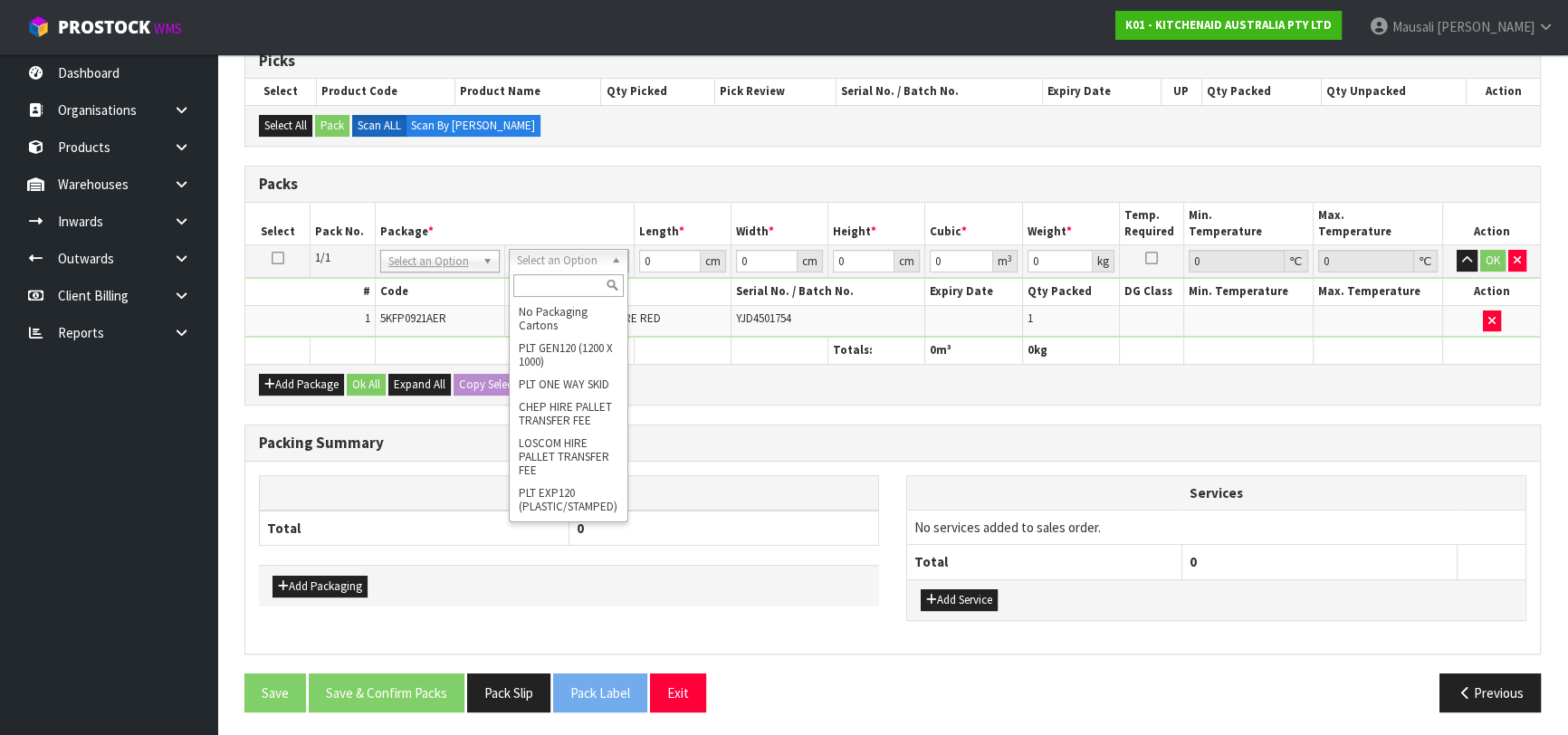
click at [549, 284] on input "text" at bounding box center [568, 286] width 111 height 22
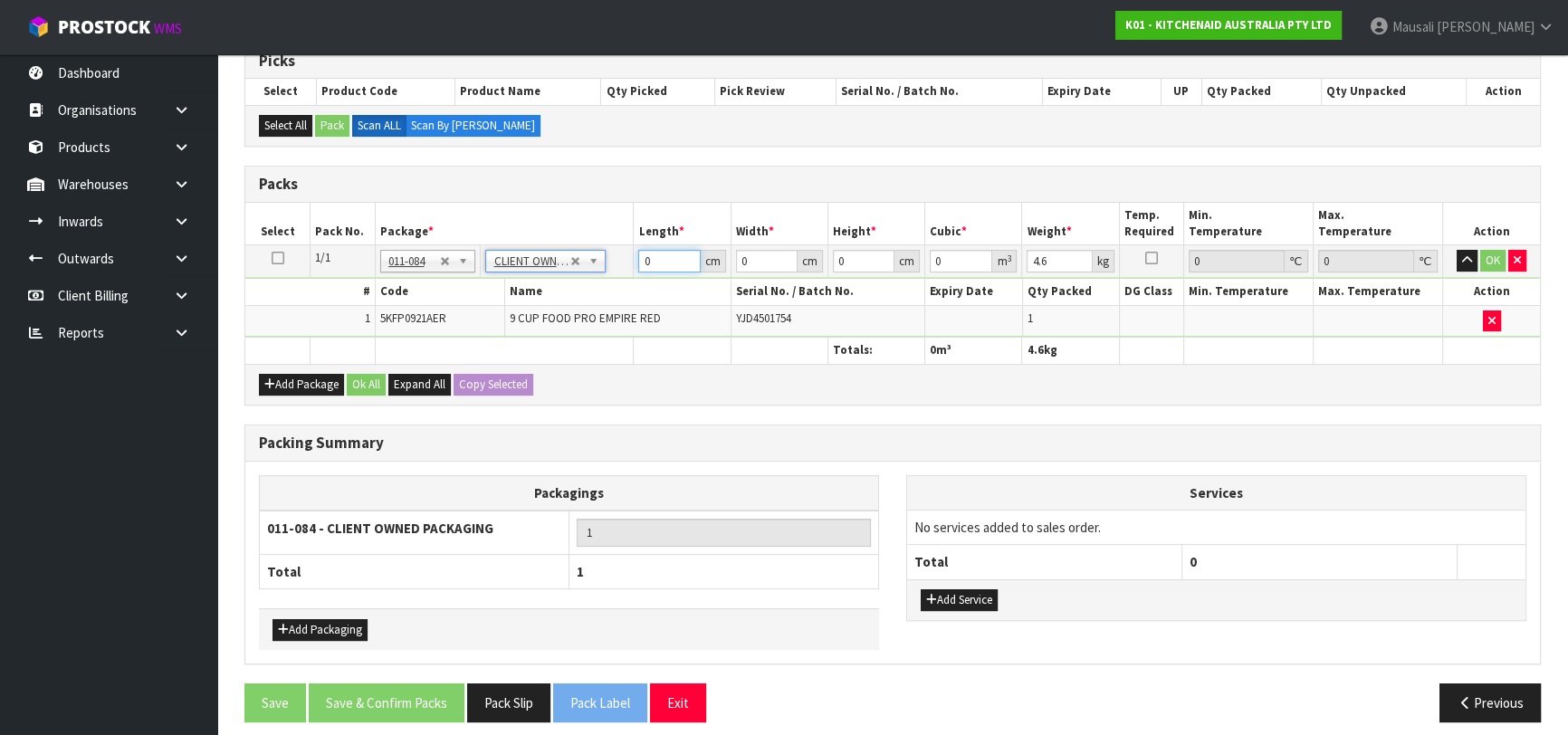
drag, startPoint x: 651, startPoint y: 265, endPoint x: 627, endPoint y: 271, distance: 24.7
click at [629, 271] on tr "1/1 NONE 007-001 007-002 007-004 007-009 007-013 007-014 007-015 007-017 007-01…" at bounding box center [893, 261] width 1295 height 33
click at [374, 374] on button "Ok All" at bounding box center [366, 384] width 39 height 21
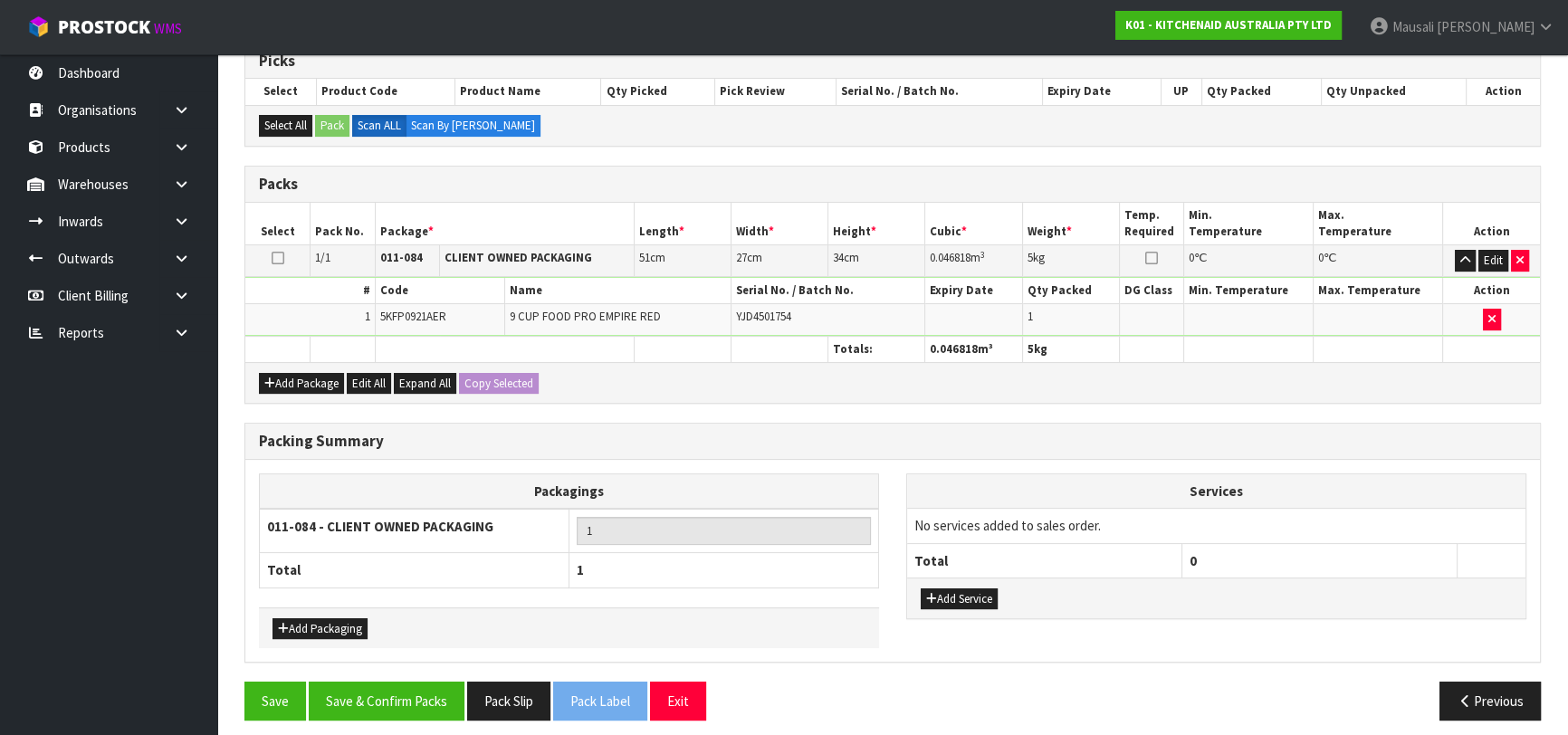
scroll to position [385, 0]
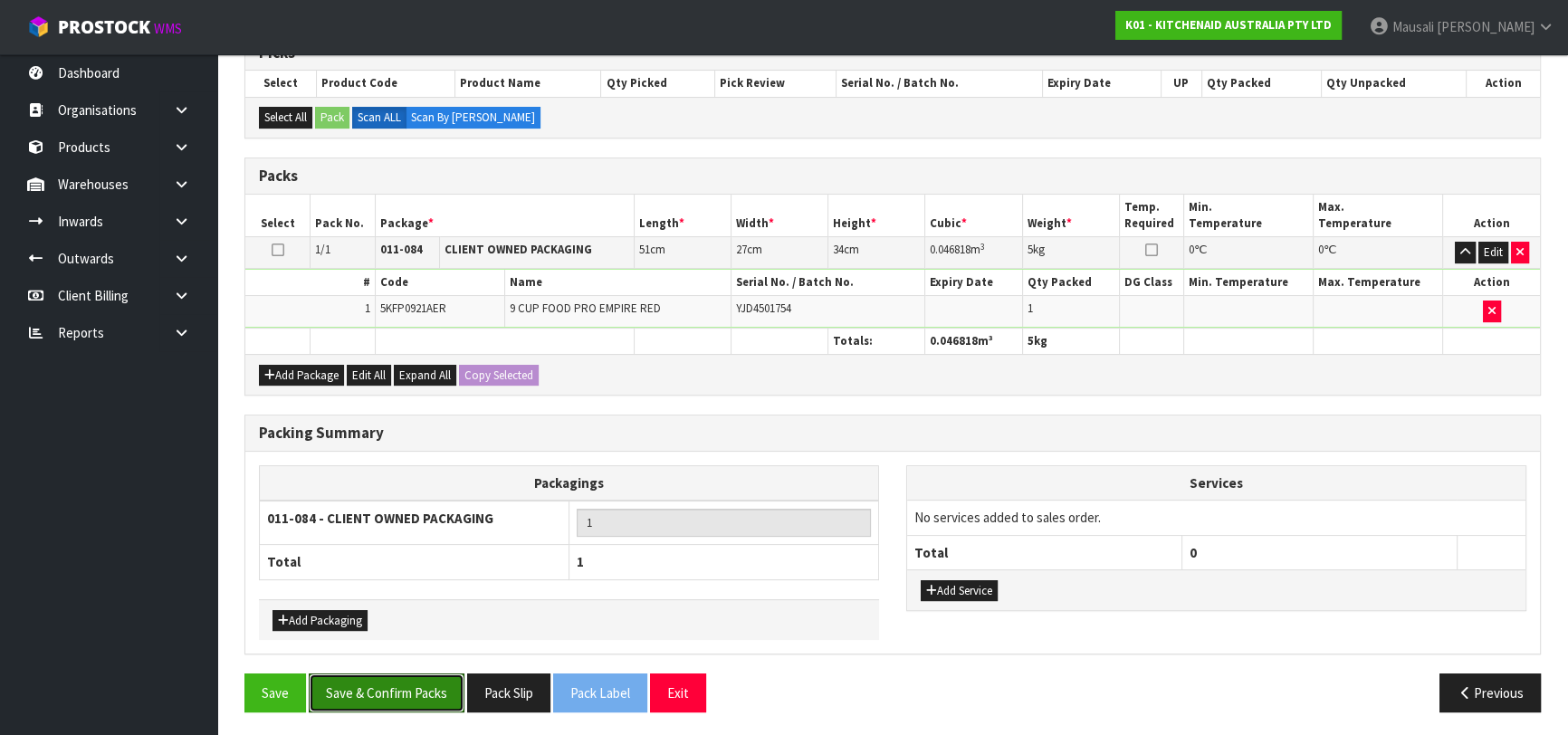
drag, startPoint x: 396, startPoint y: 679, endPoint x: 435, endPoint y: 667, distance: 40.8
click at [401, 679] on button "Save & Confirm Packs" at bounding box center [386, 693] width 155 height 39
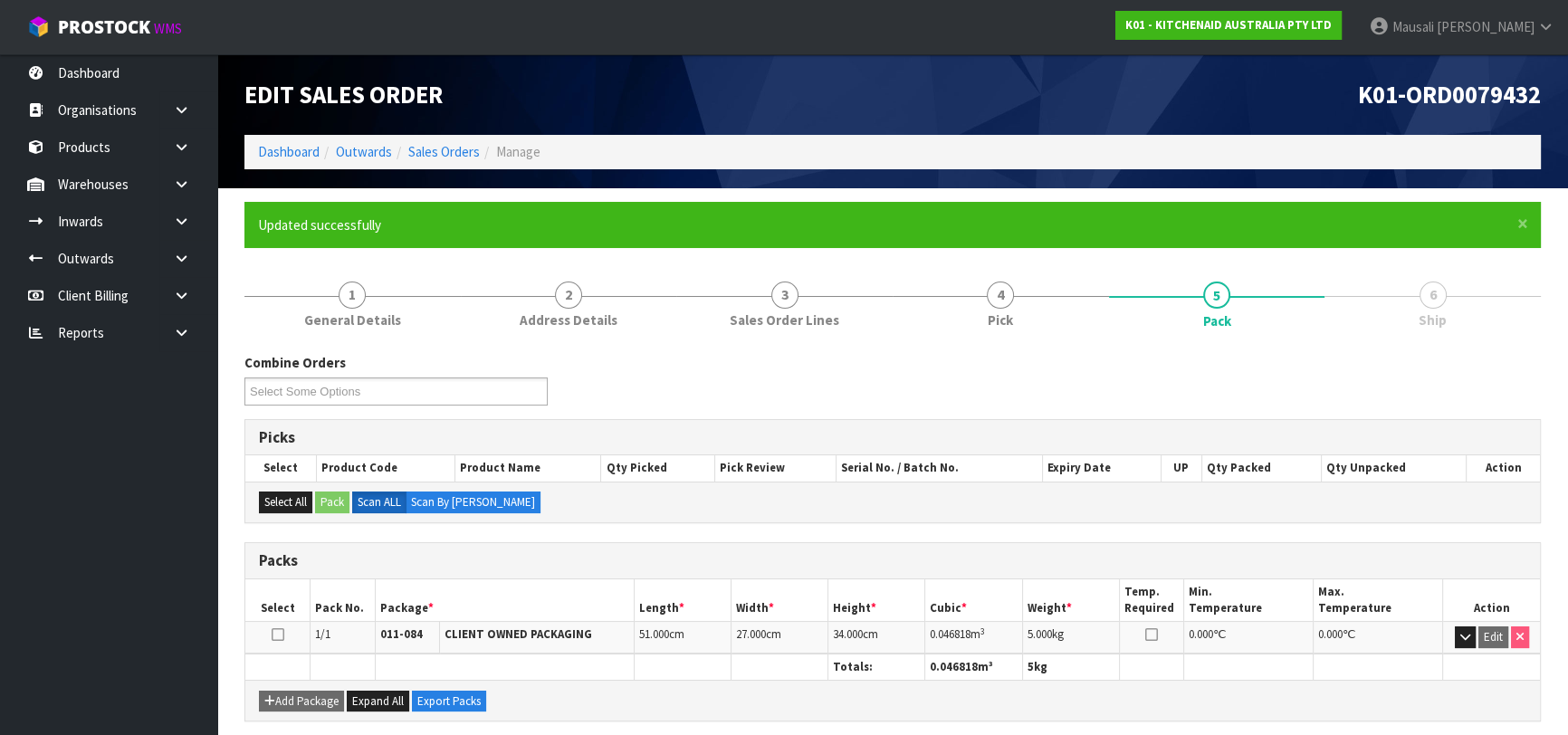
scroll to position [287, 0]
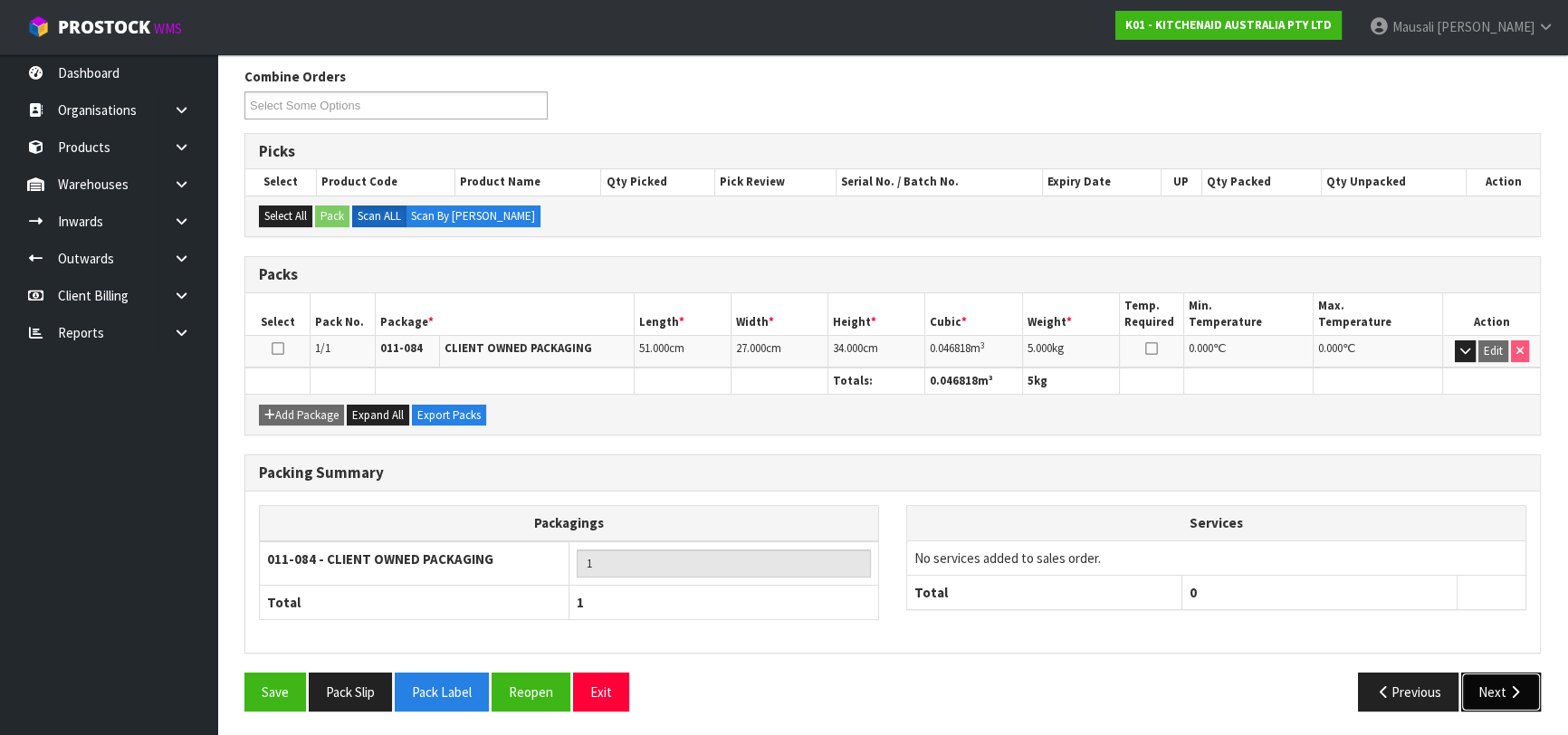
click at [1508, 686] on icon "button" at bounding box center [1515, 692] width 17 height 14
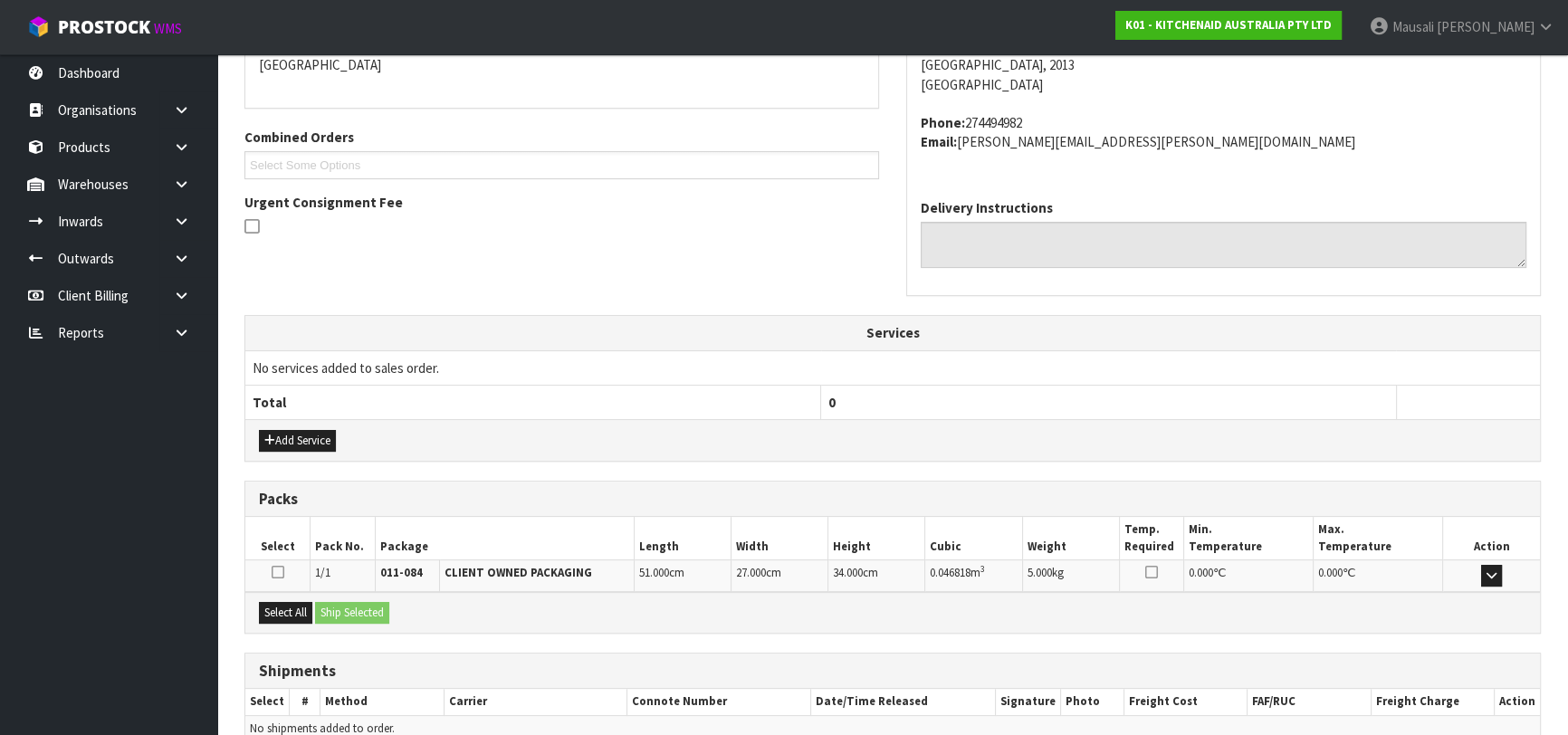
scroll to position [496, 0]
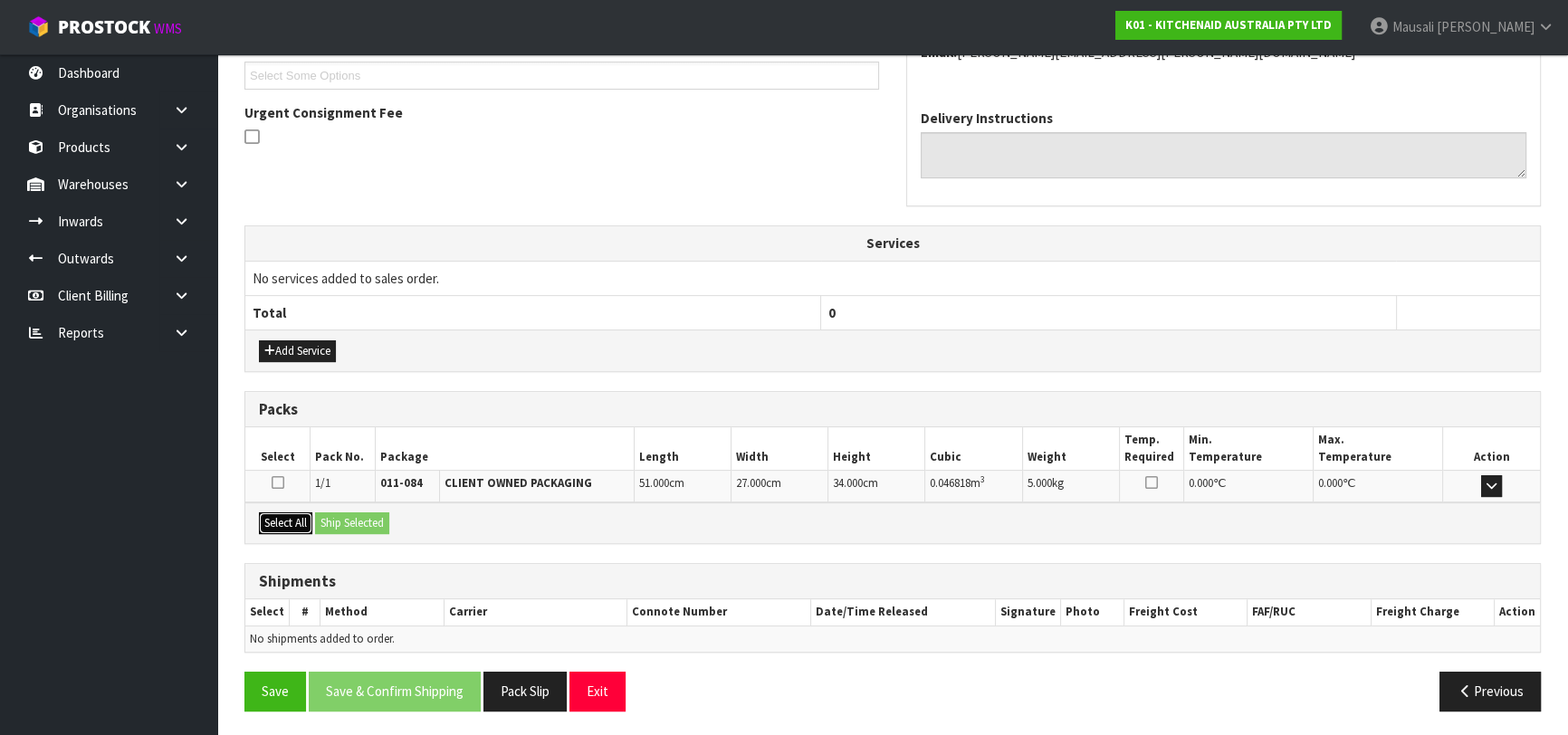
drag, startPoint x: 299, startPoint y: 516, endPoint x: 343, endPoint y: 524, distance: 44.7
click at [306, 516] on button "Select All" at bounding box center [285, 523] width 53 height 21
click at [343, 524] on button "Ship Selected" at bounding box center [352, 523] width 74 height 21
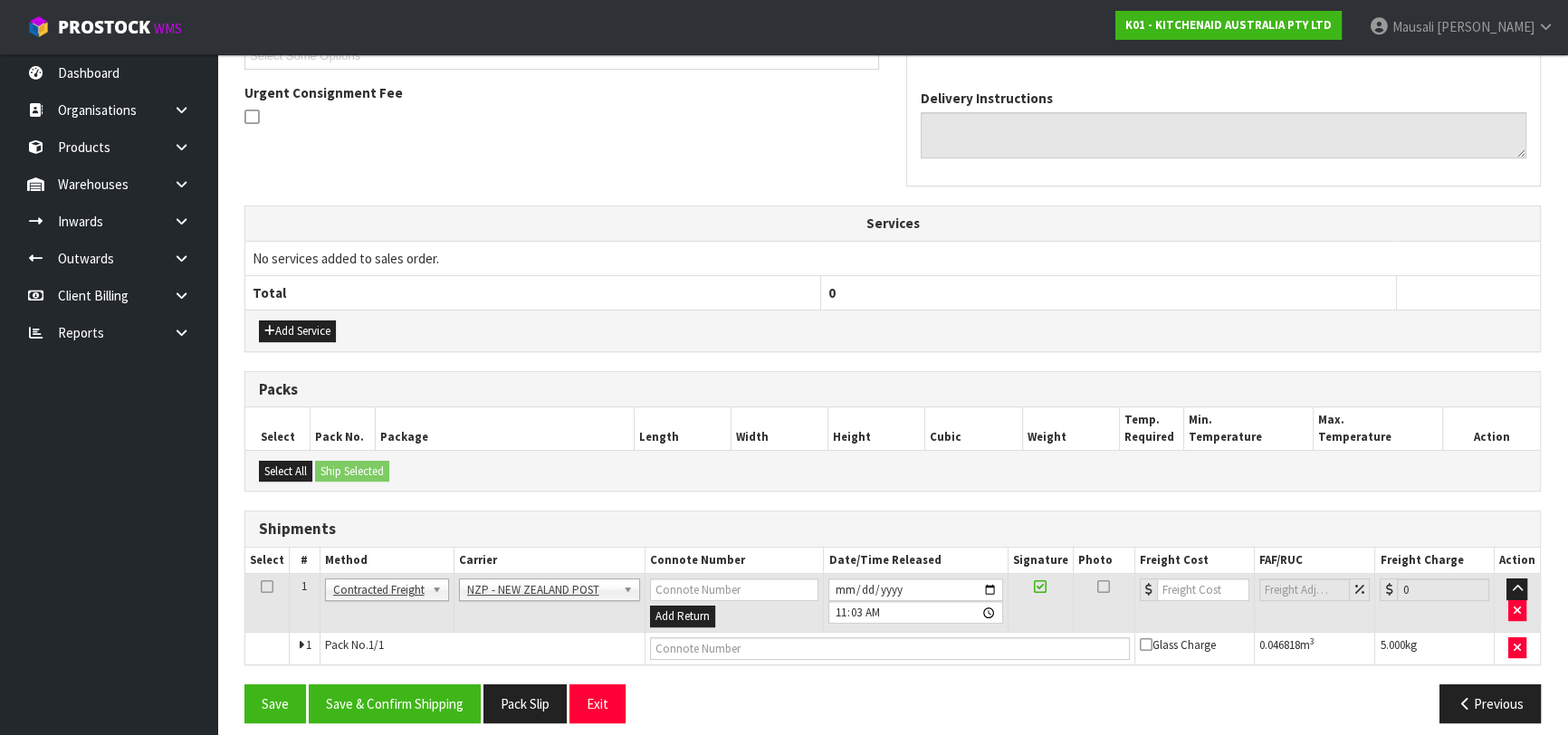
scroll to position [528, 0]
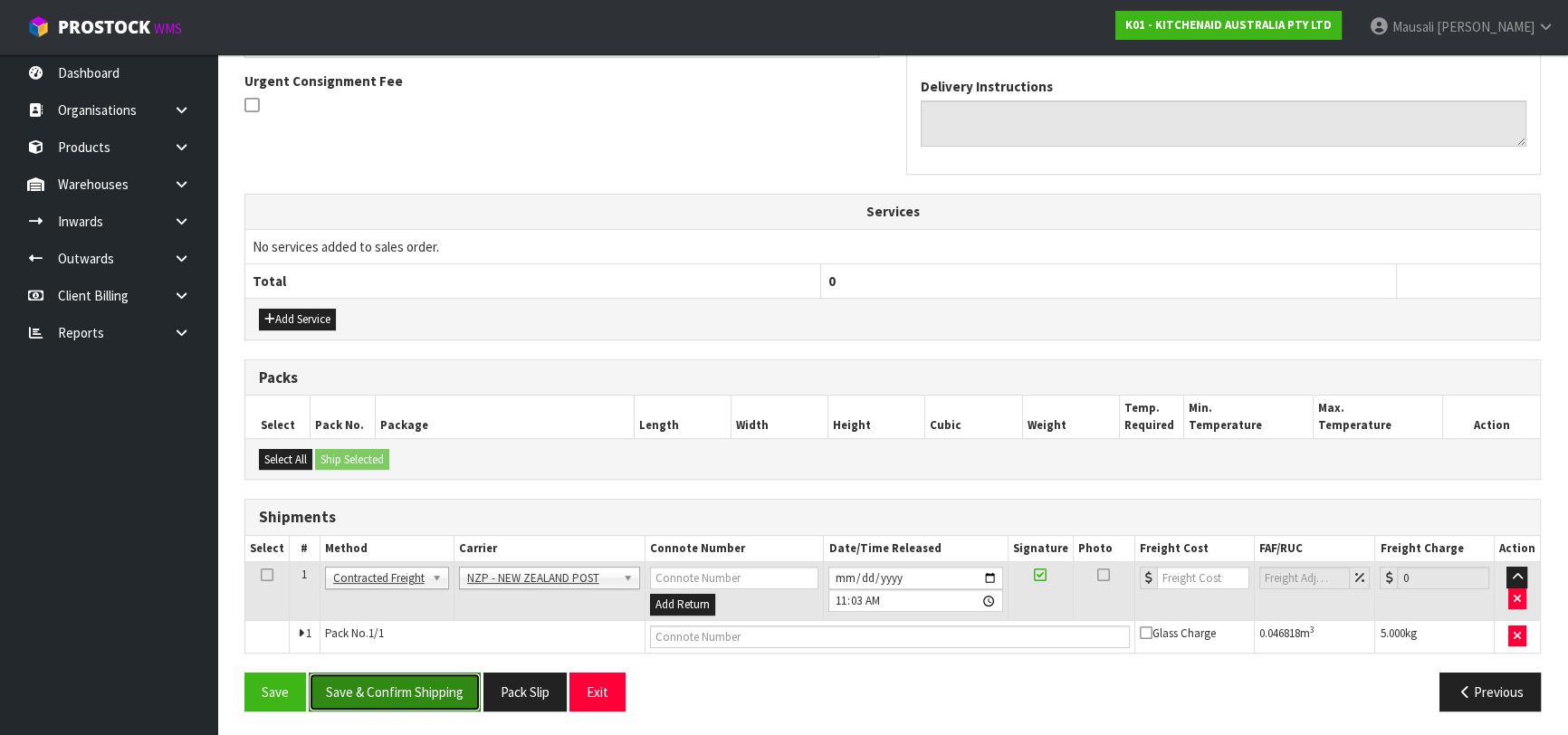
click at [401, 677] on button "Save & Confirm Shipping" at bounding box center [394, 692] width 172 height 39
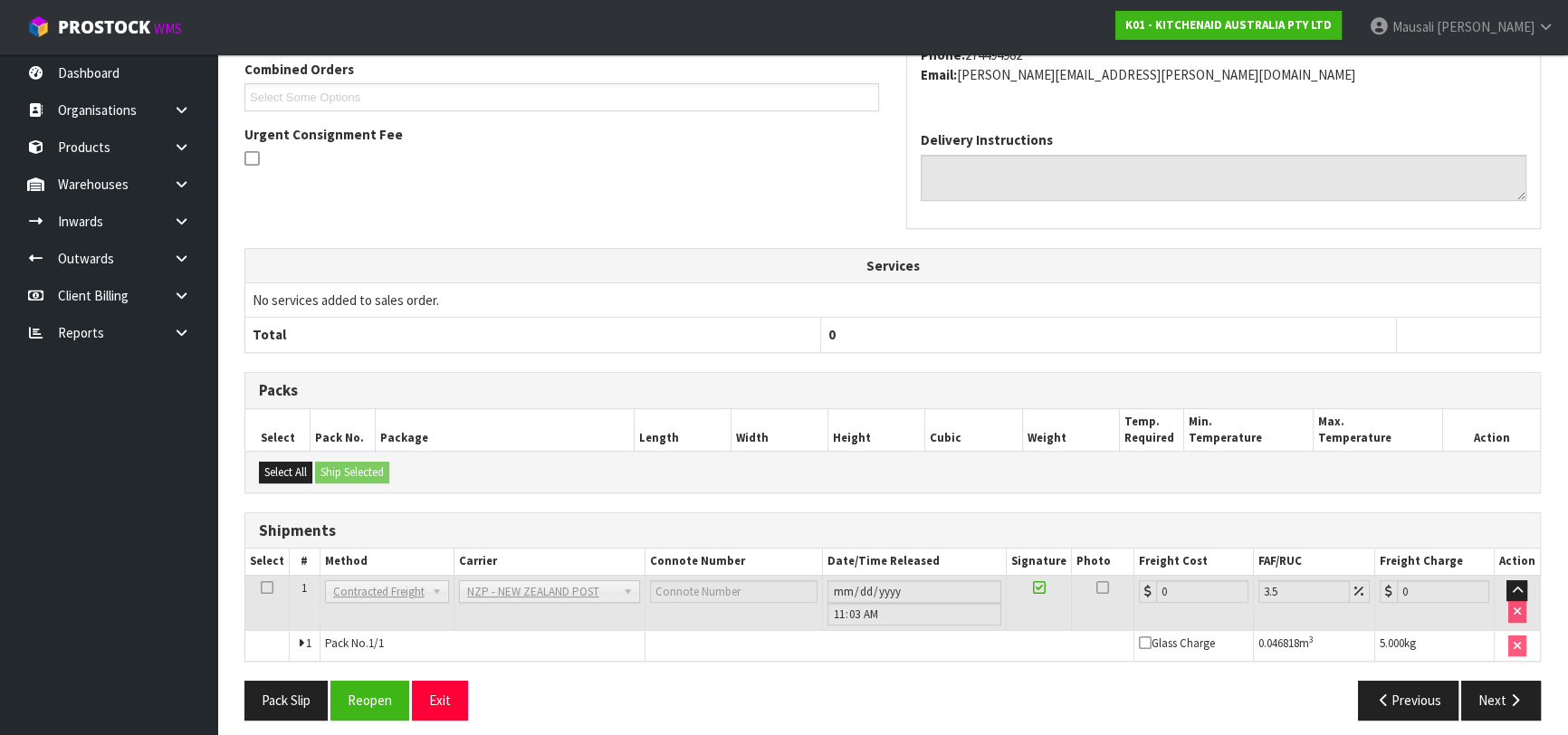
scroll to position [502, 0]
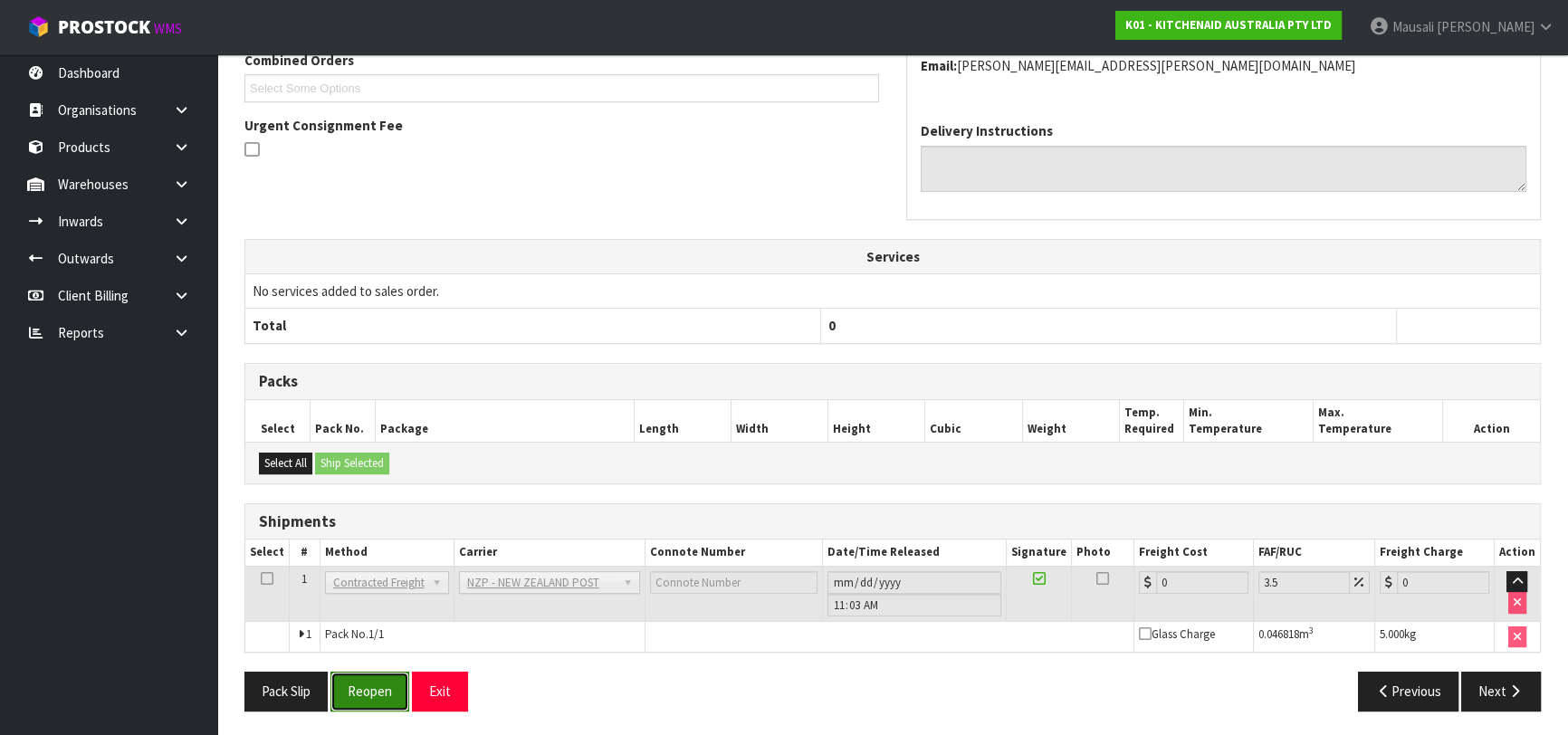
click at [379, 675] on button "Reopen" at bounding box center [369, 691] width 79 height 39
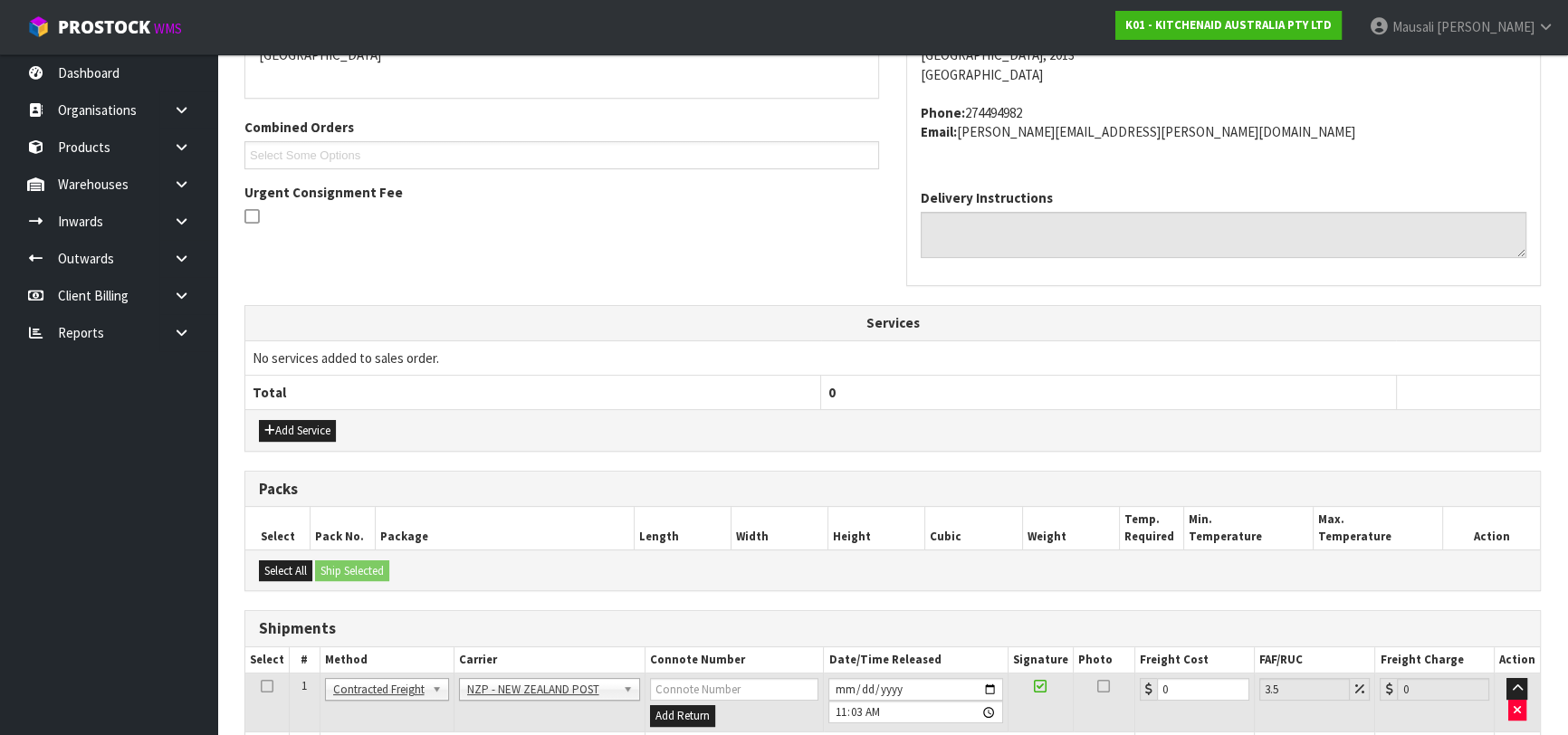
scroll to position [544, 0]
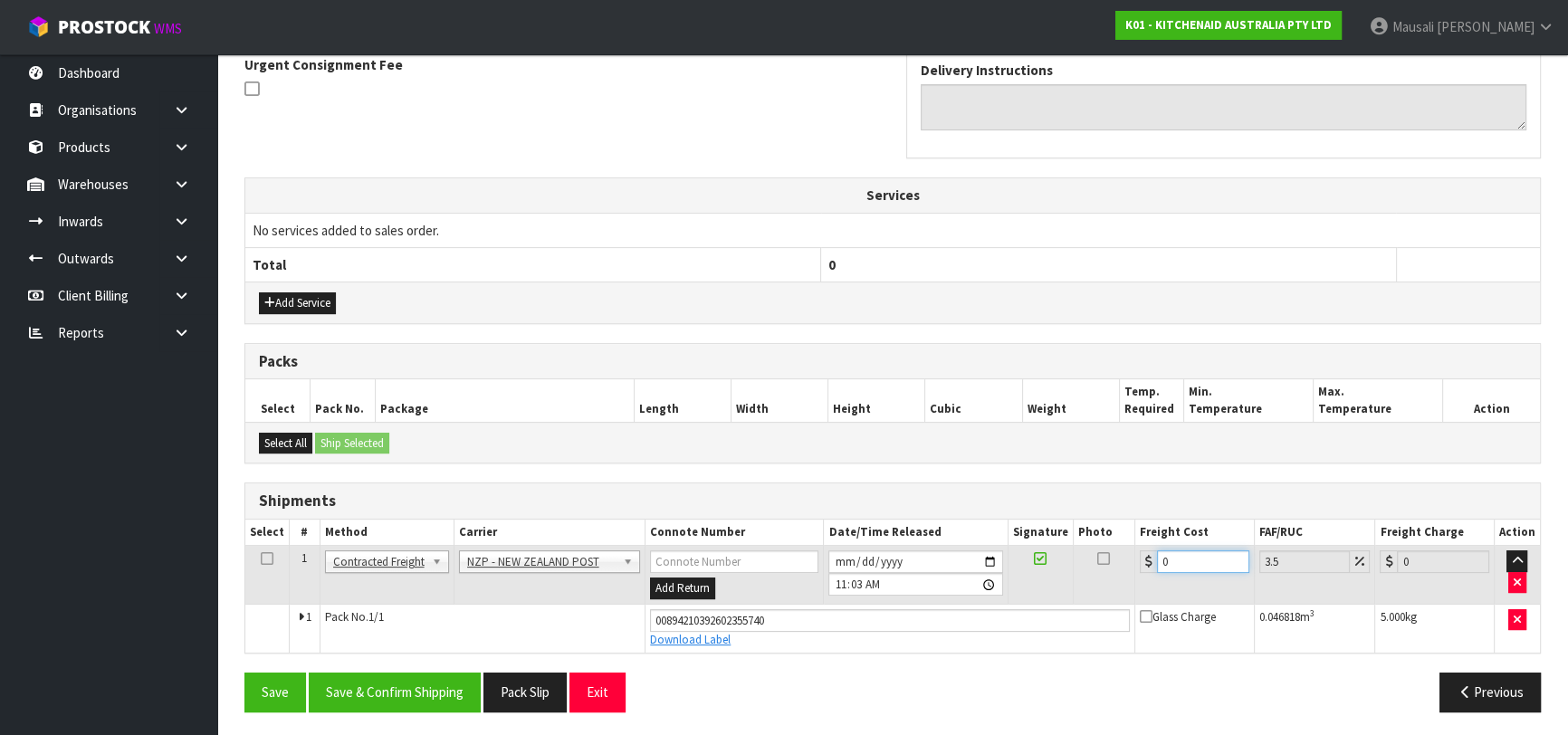
drag, startPoint x: 1176, startPoint y: 557, endPoint x: 1152, endPoint y: 566, distance: 25.6
click at [1152, 566] on div "0" at bounding box center [1194, 562] width 110 height 22
drag, startPoint x: 443, startPoint y: 674, endPoint x: 458, endPoint y: 665, distance: 17.5
click at [458, 666] on div "From Address CONTRACT WAREHOUSING & LOGISTICS [STREET_ADDRESS] Combined Orders …" at bounding box center [893, 268] width 1296 height 917
click at [401, 686] on button "Save & Confirm Shipping" at bounding box center [394, 692] width 172 height 39
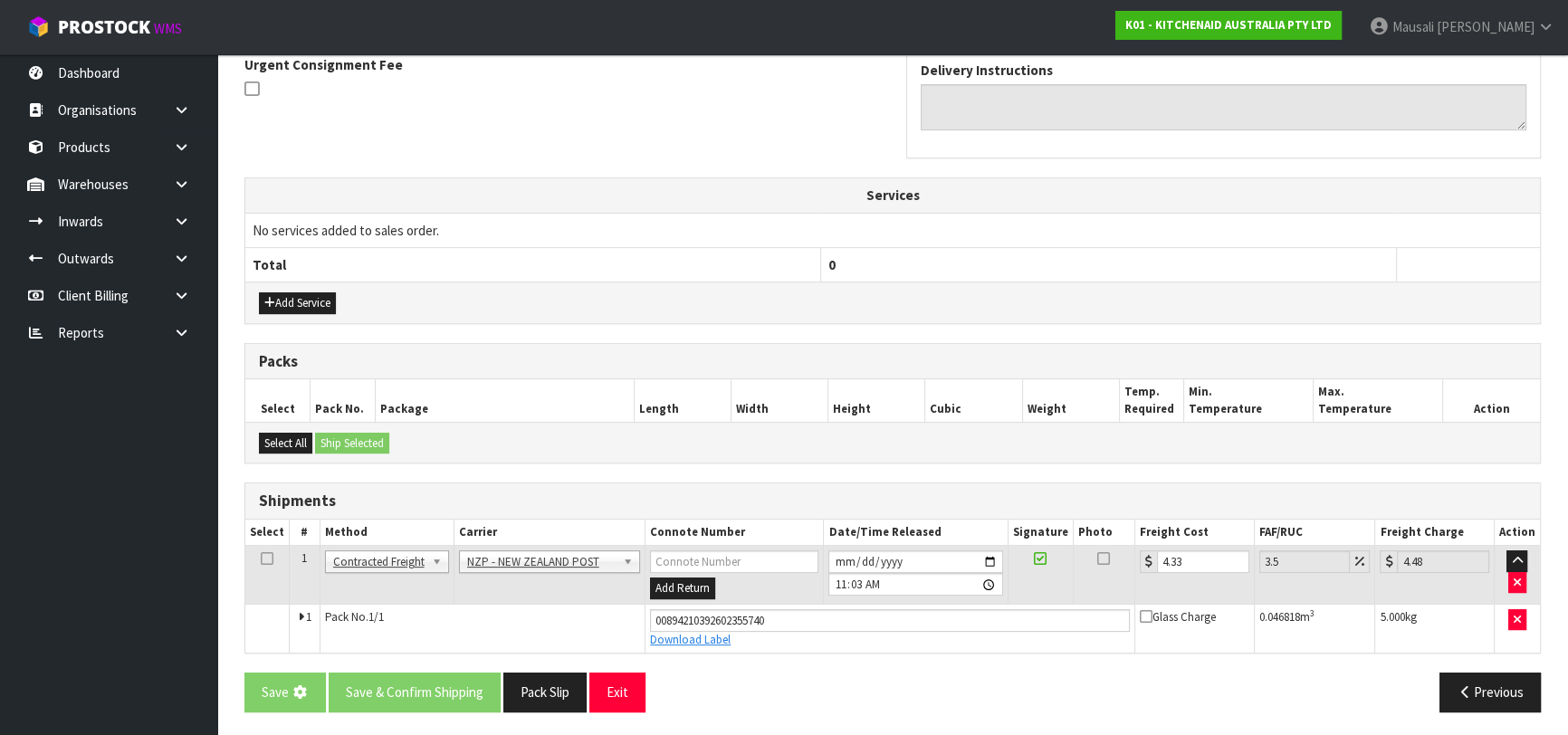
scroll to position [0, 0]
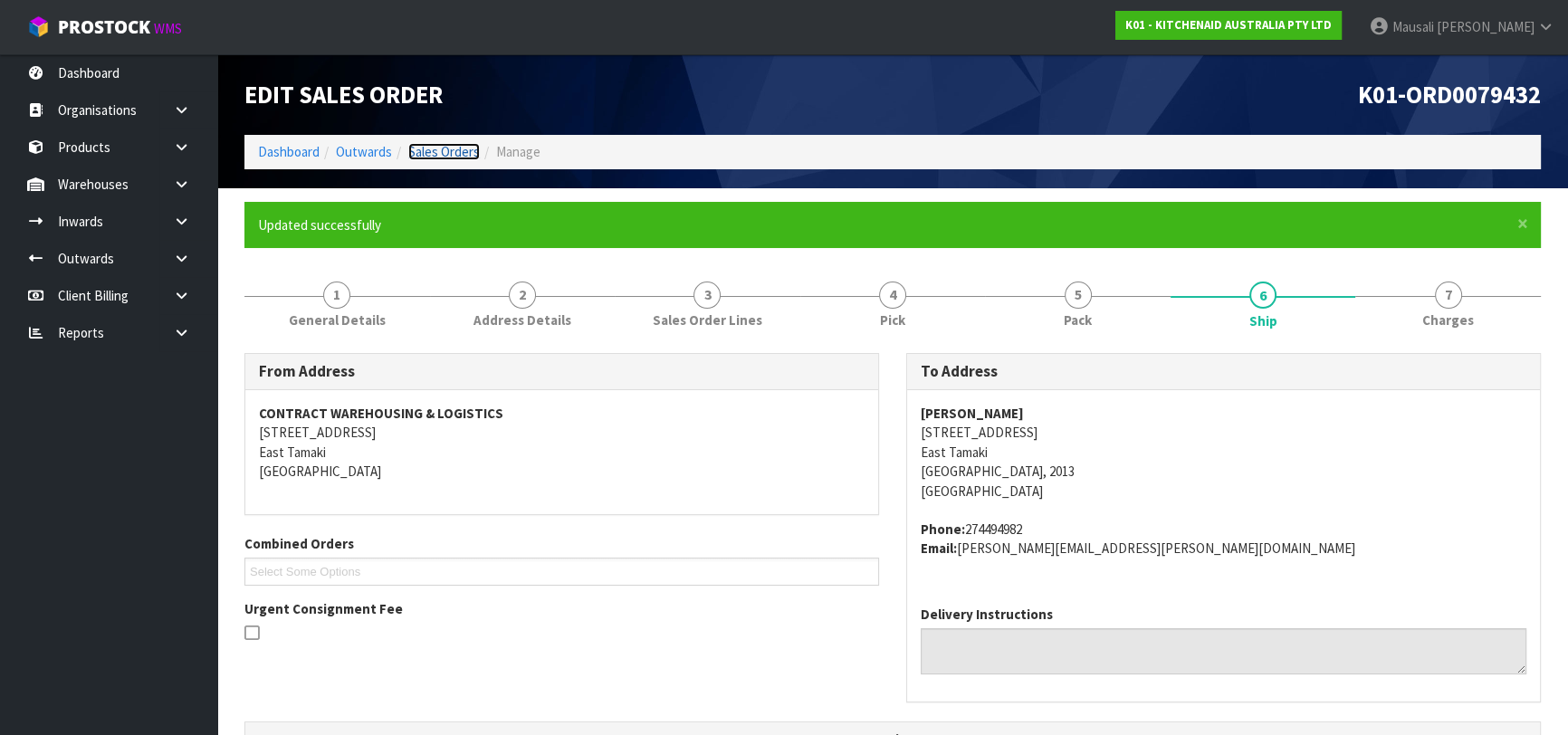
click at [458, 154] on link "Sales Orders" at bounding box center [444, 152] width 72 height 17
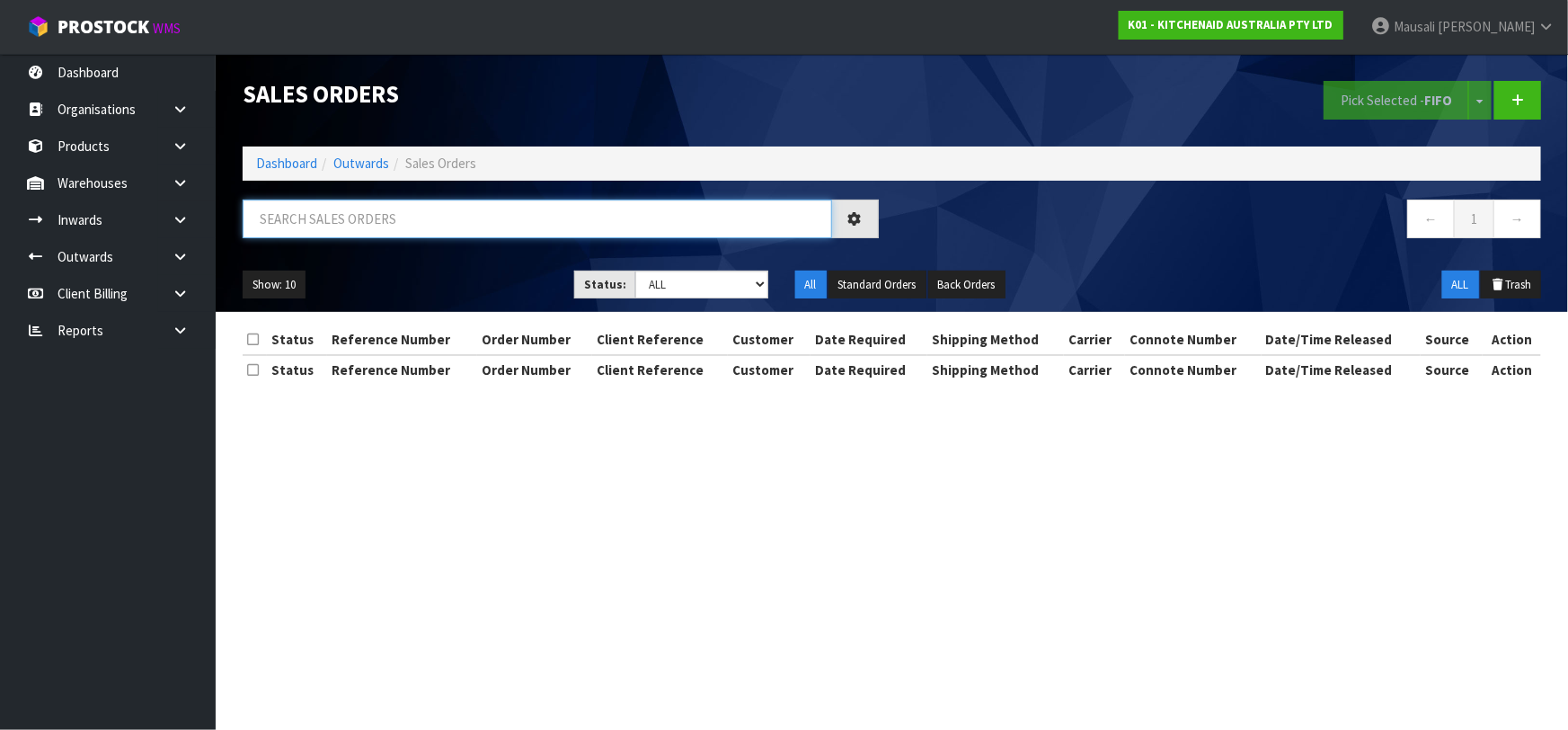
click at [324, 226] on input "text" at bounding box center [537, 219] width 589 height 39
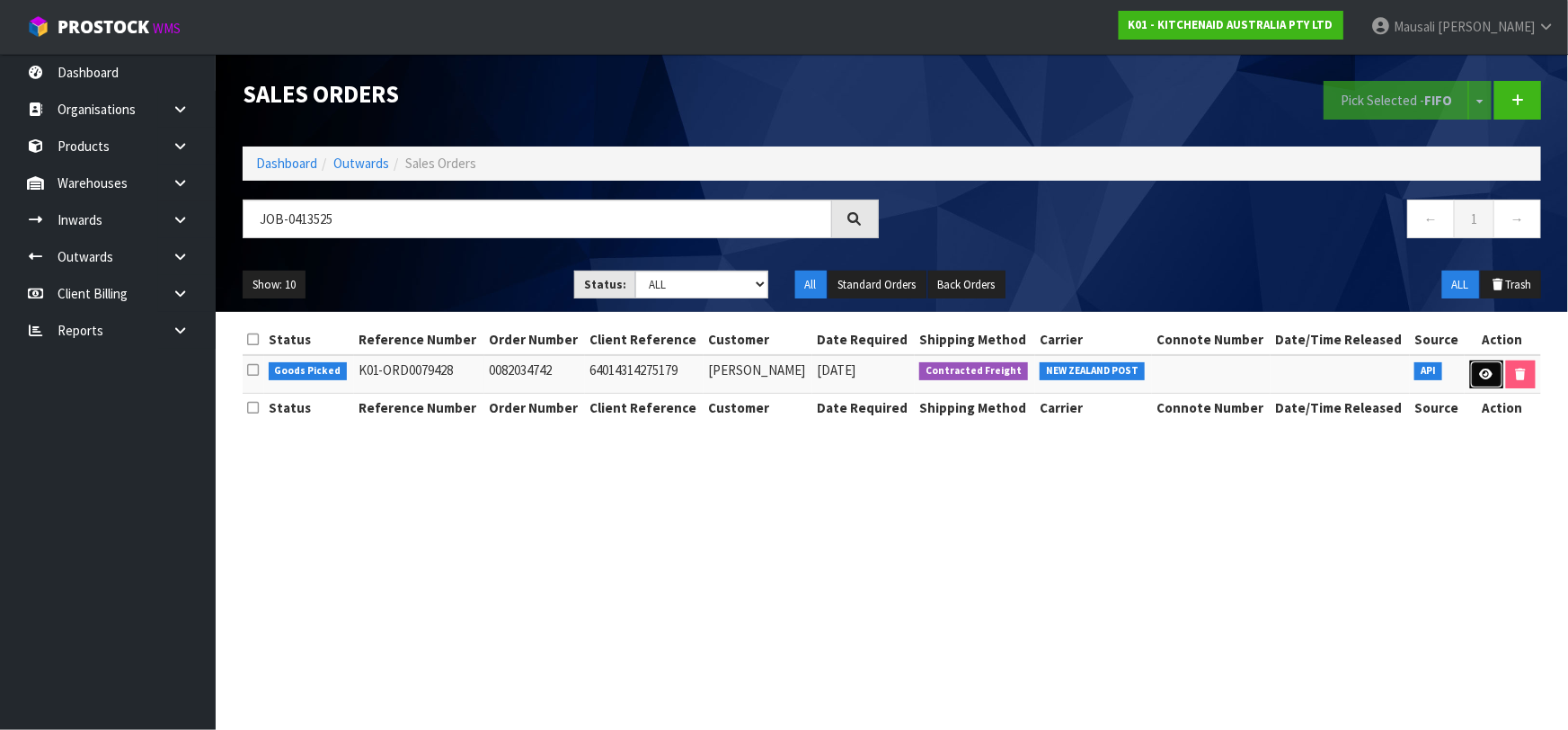
click at [1487, 377] on icon at bounding box center [1487, 374] width 14 height 12
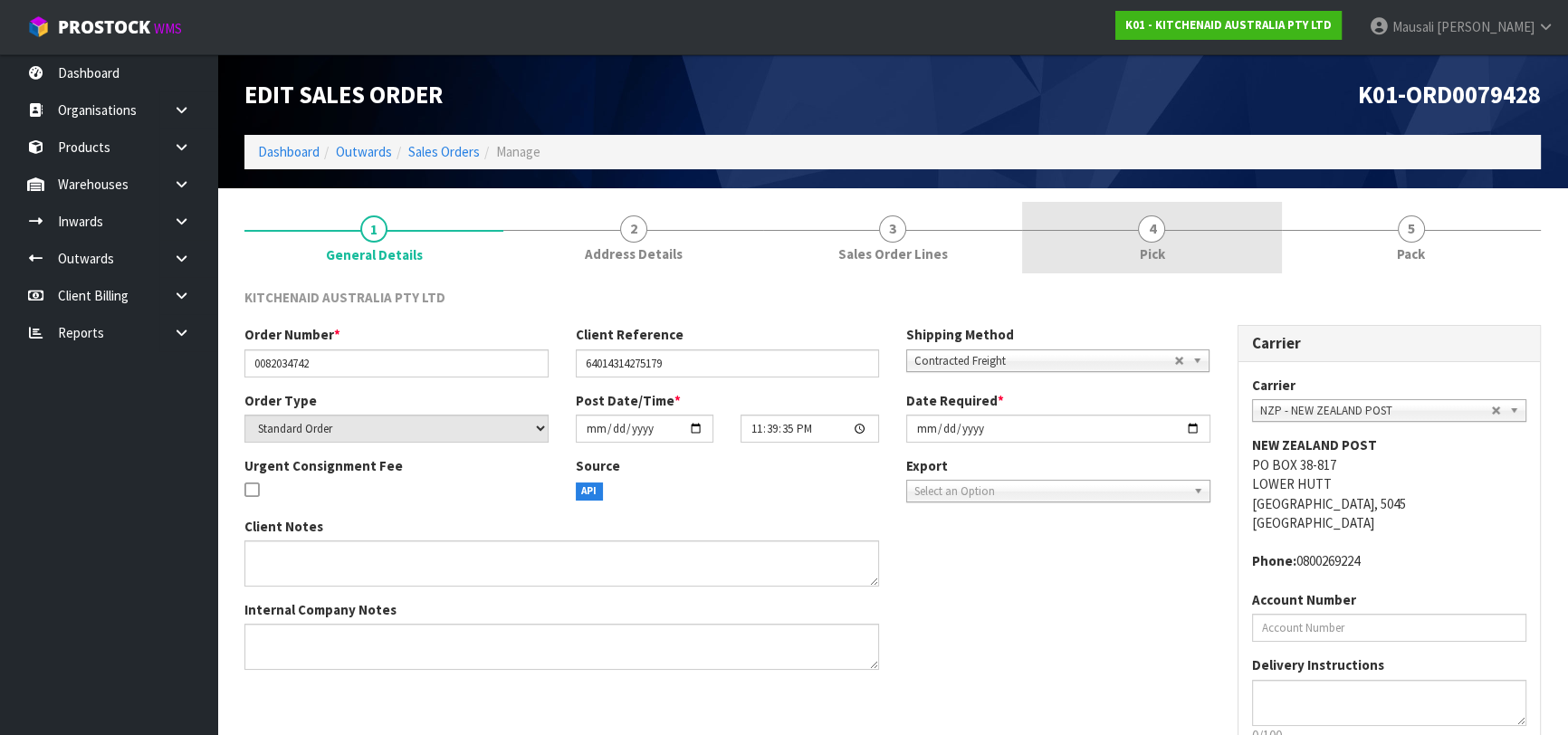
click at [1203, 263] on link "4 Pick" at bounding box center [1151, 237] width 259 height 72
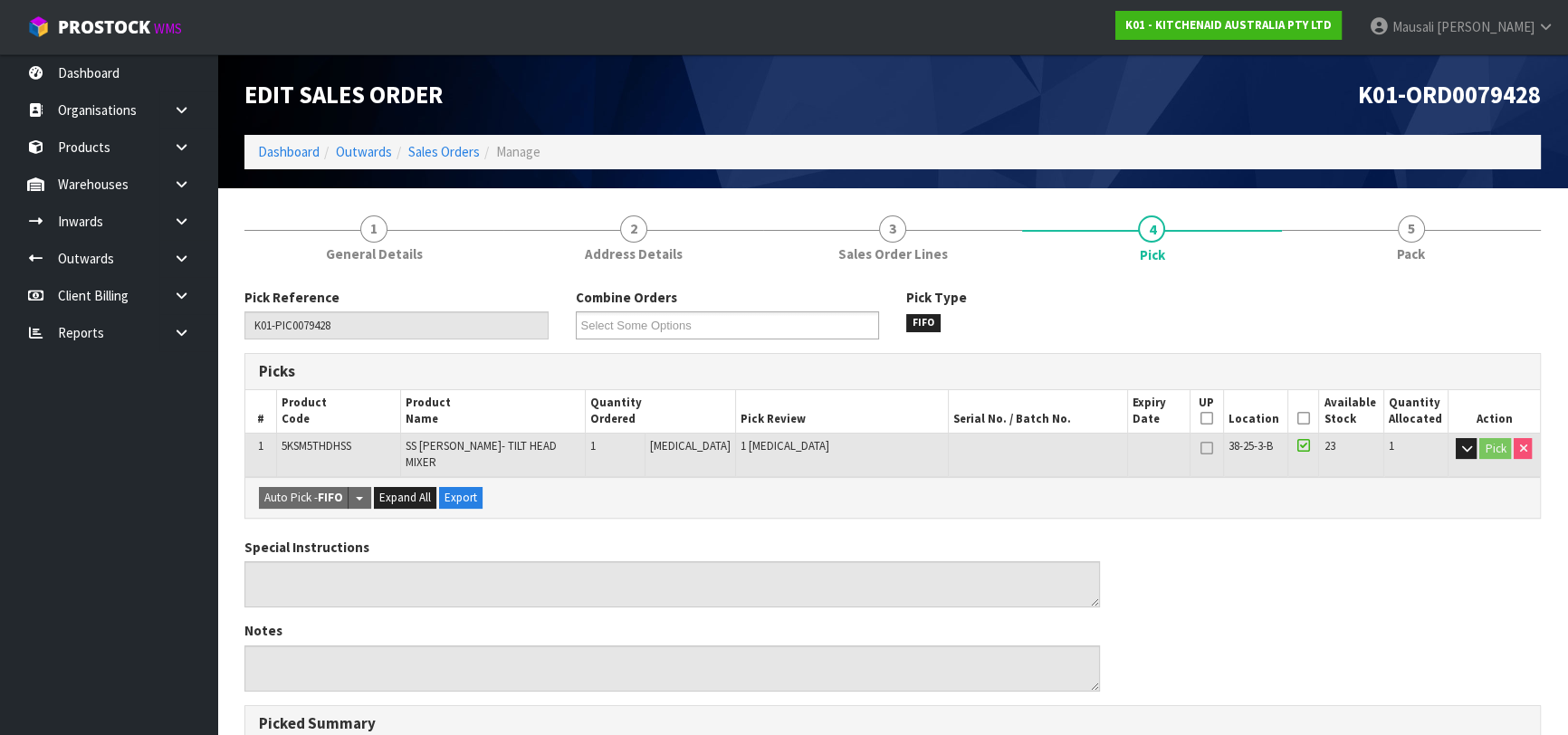
click at [1297, 419] on icon at bounding box center [1304, 419] width 13 height 1
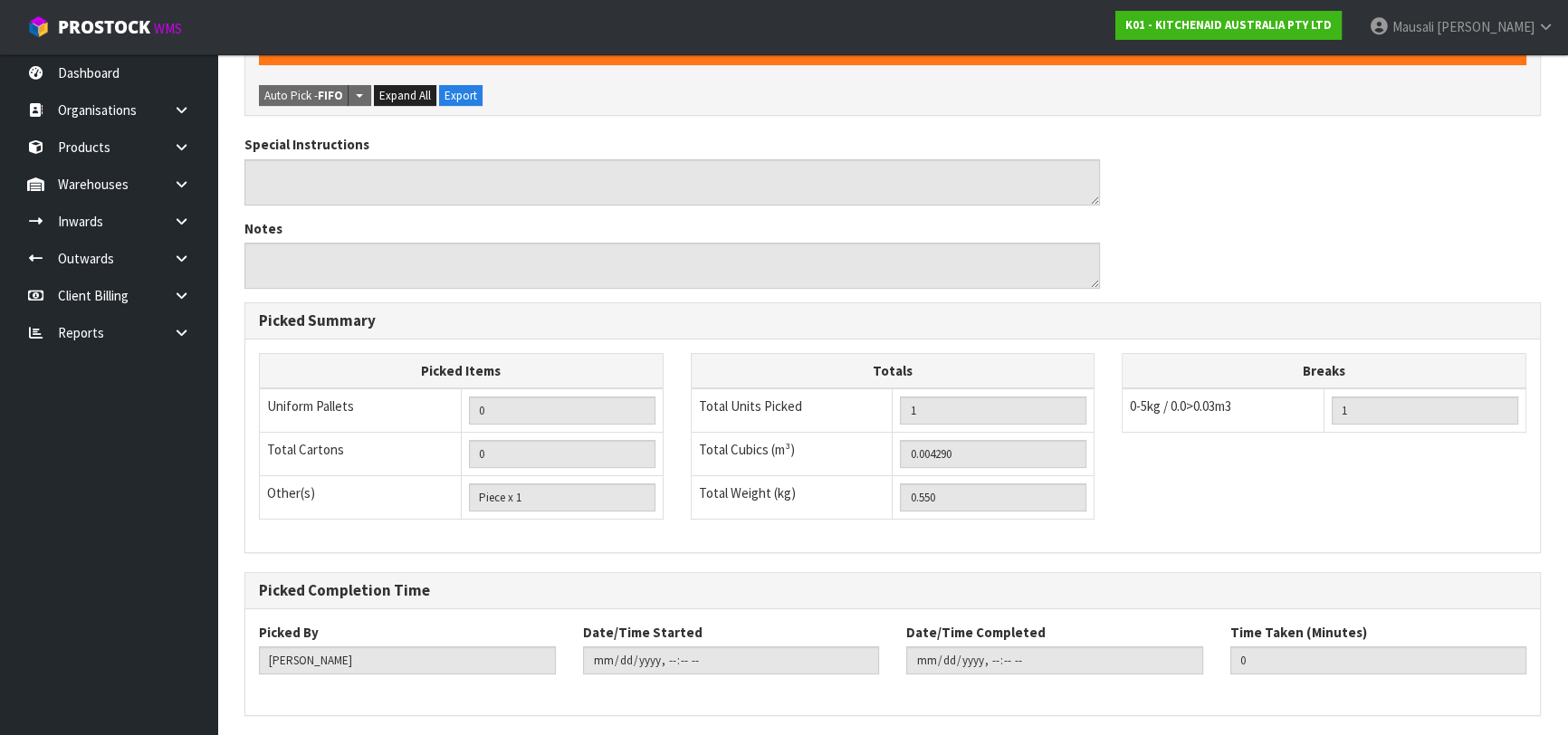
scroll to position [520, 0]
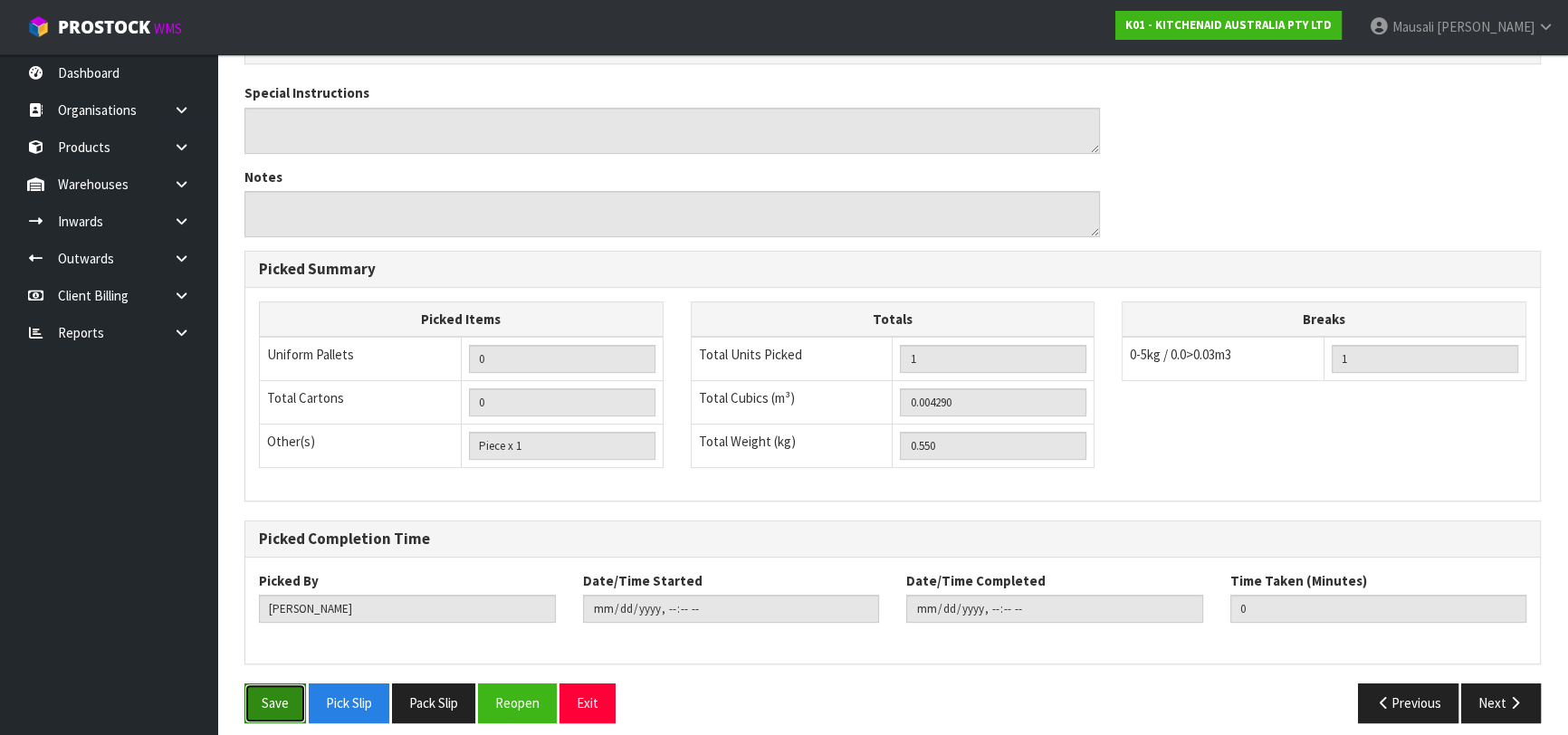
click at [257, 684] on button "Save" at bounding box center [275, 703] width 61 height 39
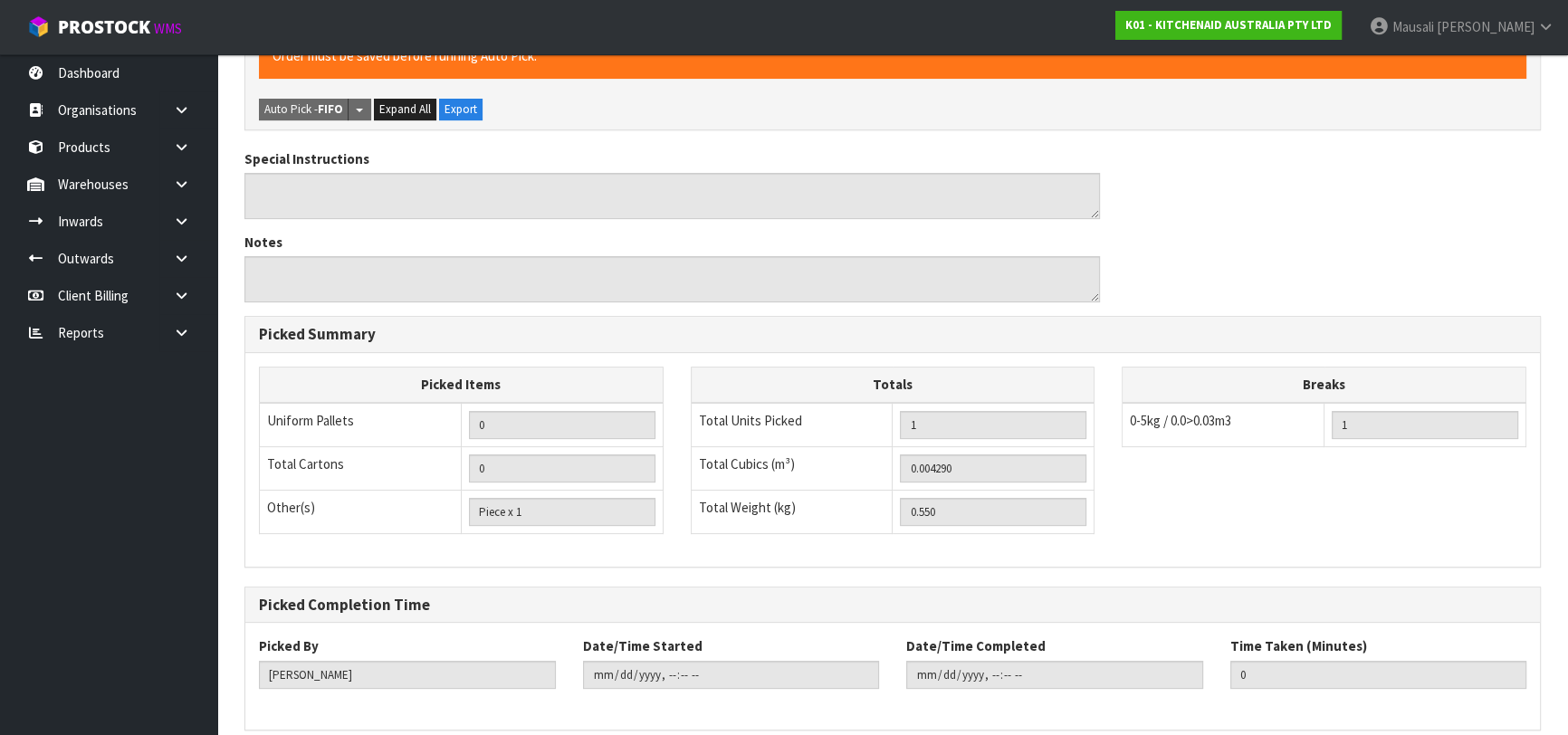
scroll to position [0, 0]
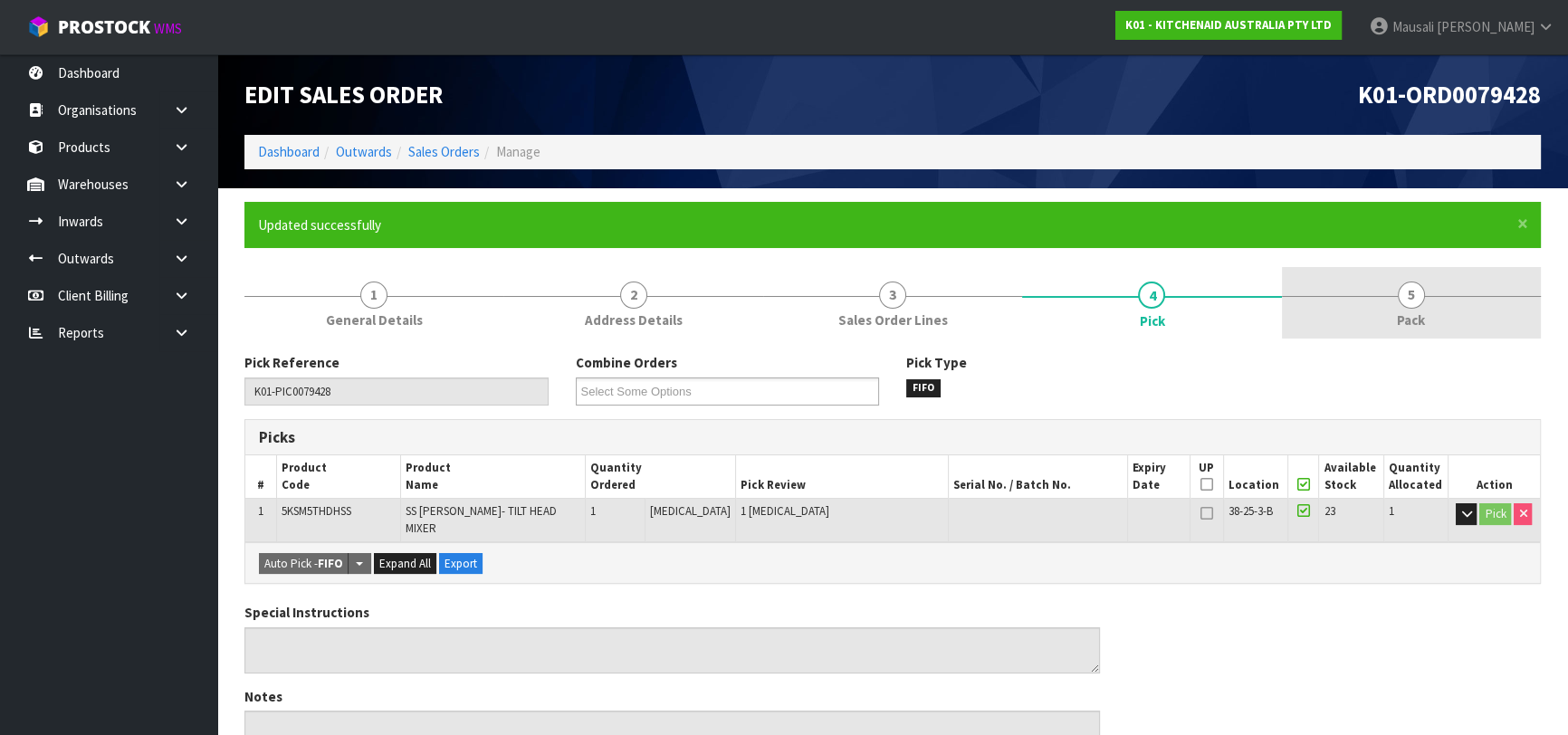
click at [1420, 308] on link "5 Pack" at bounding box center [1411, 302] width 259 height 72
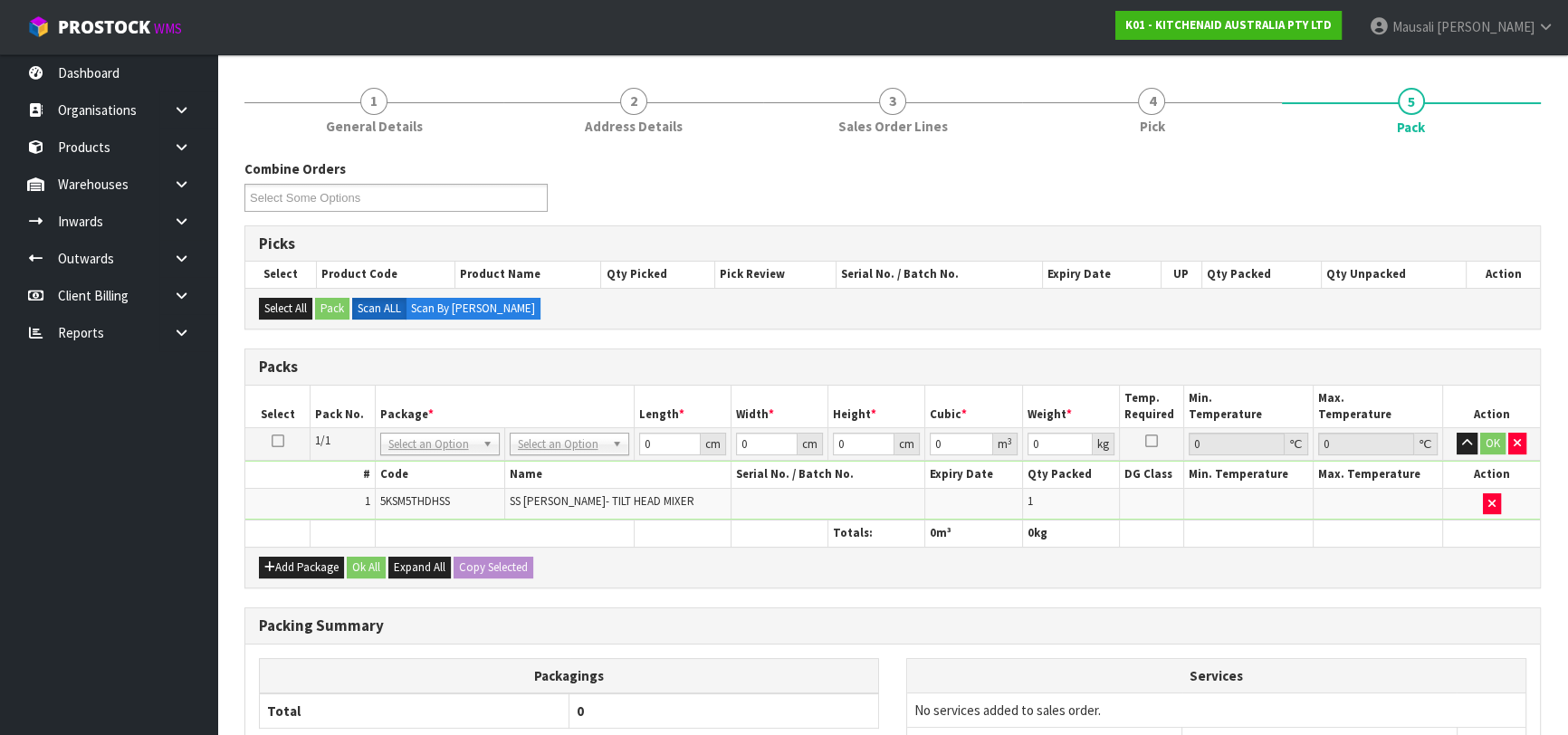
scroll to position [328, 0]
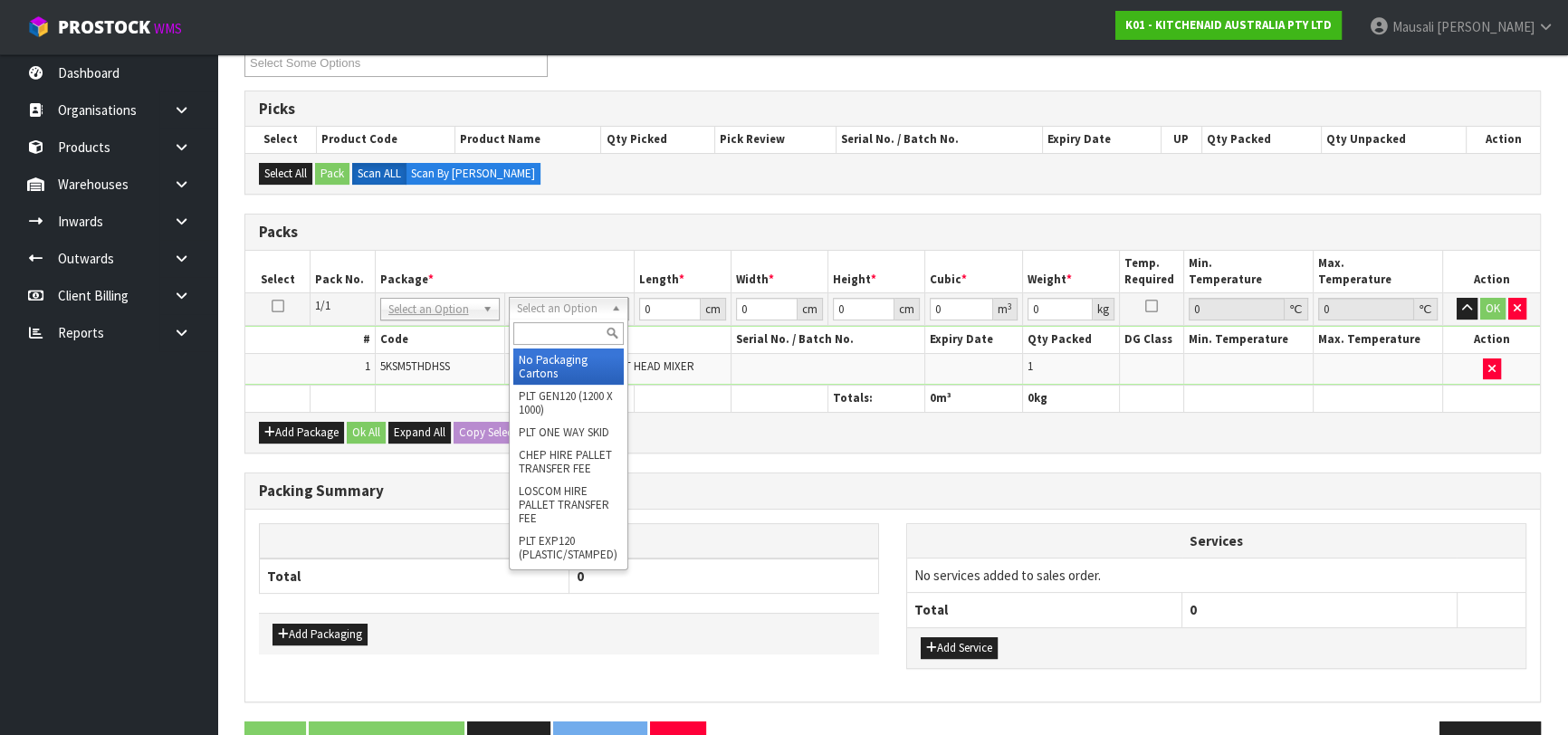
drag, startPoint x: 556, startPoint y: 305, endPoint x: 547, endPoint y: 340, distance: 36.1
click at [547, 340] on input "text" at bounding box center [568, 333] width 111 height 22
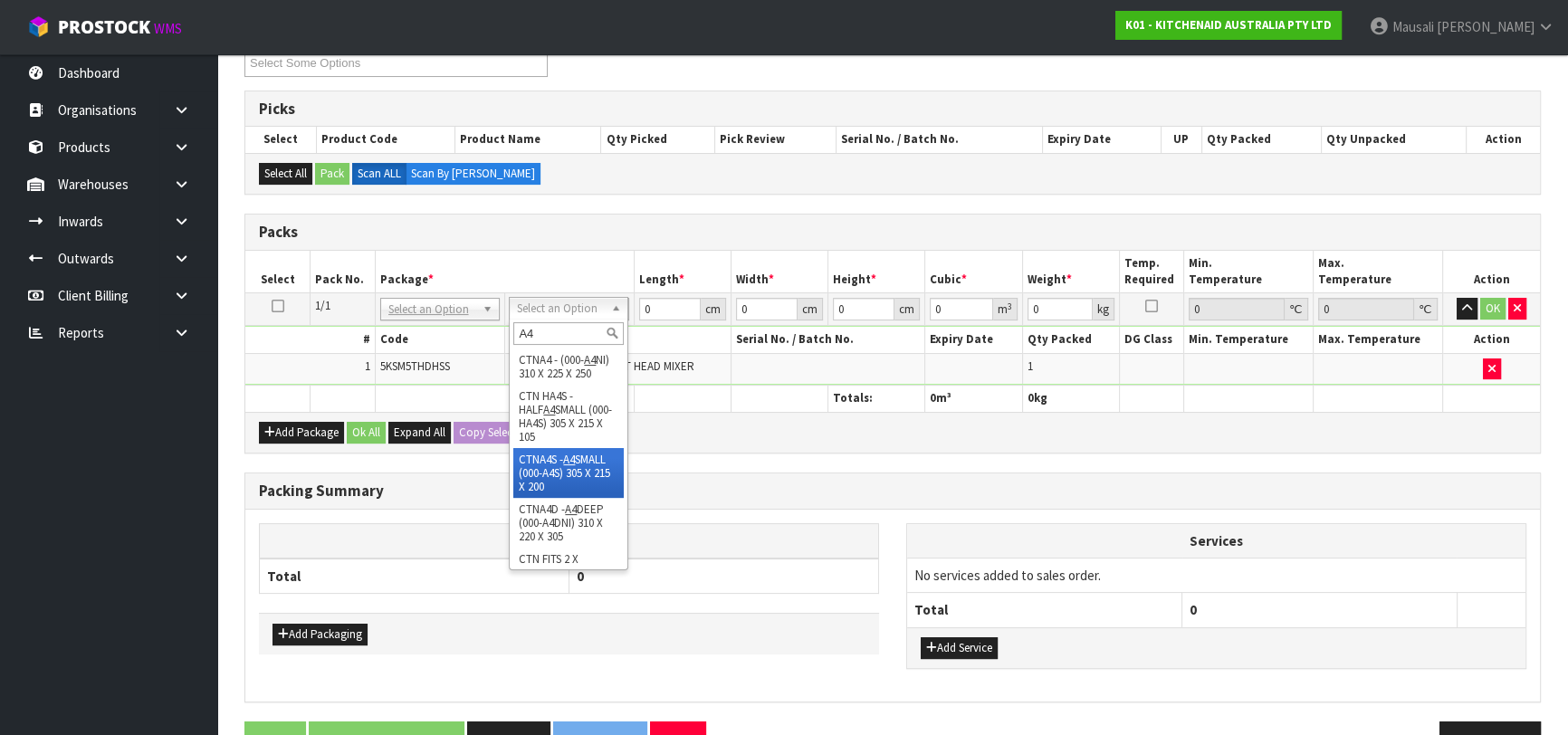
scroll to position [272, 0]
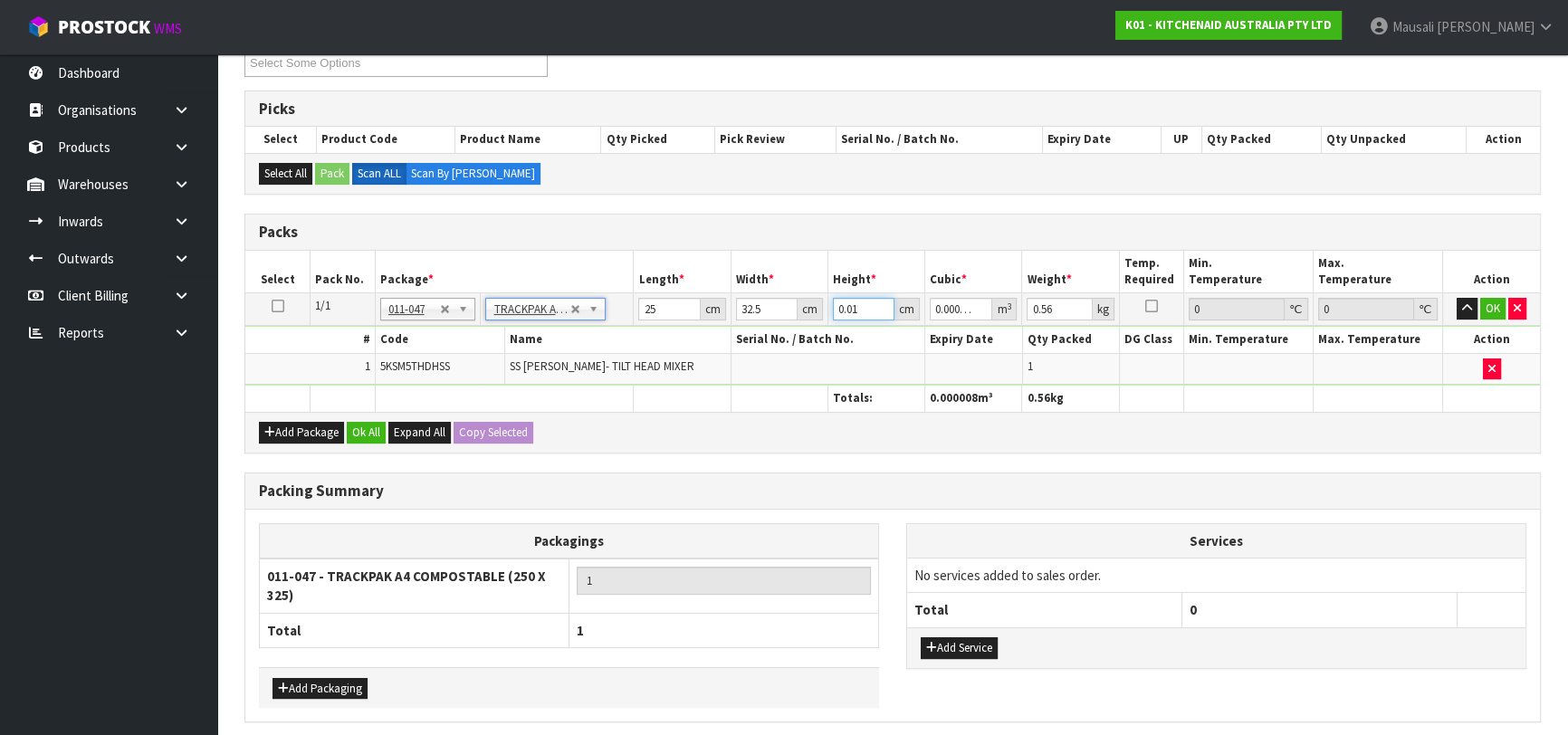
drag, startPoint x: 860, startPoint y: 301, endPoint x: 823, endPoint y: 306, distance: 37.3
click at [823, 306] on tr "1/1 NONE 007-001 007-002 007-004 007-009 007-013 007-014 007-015 007-017 007-01…" at bounding box center [893, 309] width 1295 height 33
click at [362, 428] on button "Ok All" at bounding box center [366, 433] width 39 height 21
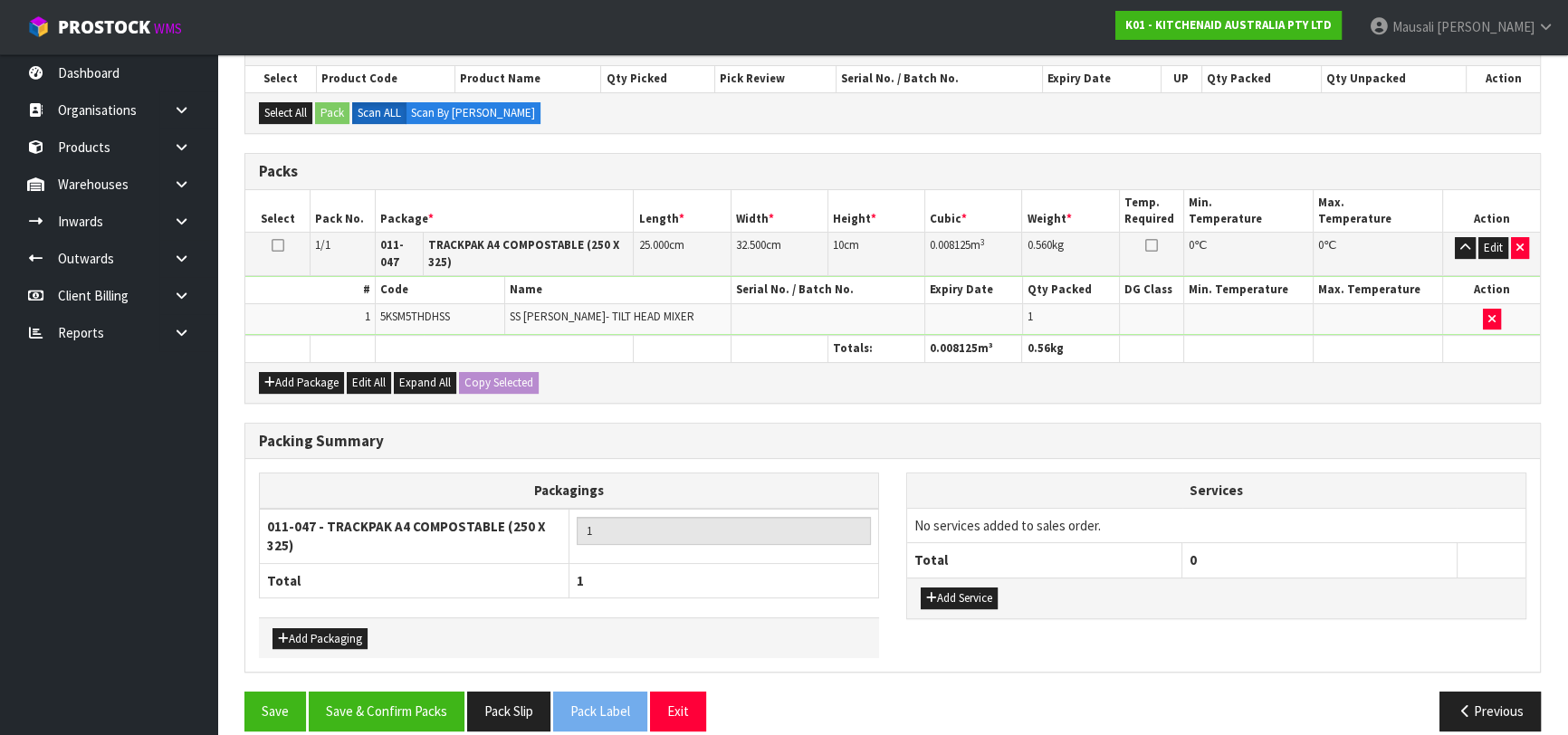
scroll to position [408, 0]
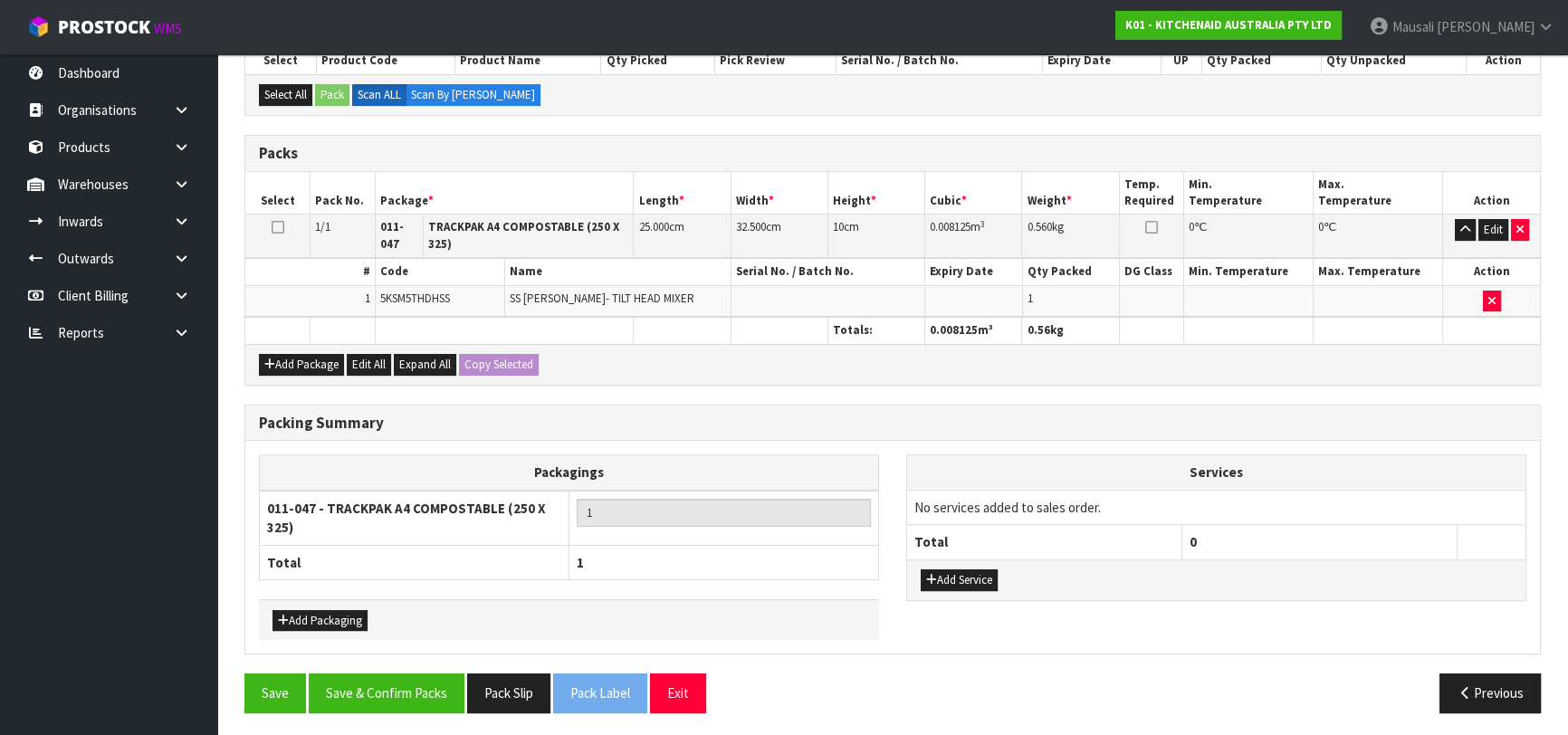
drag, startPoint x: 384, startPoint y: 663, endPoint x: 405, endPoint y: 662, distance: 21.0
click at [388, 665] on div "Packing Summary Packagings 011-047 - TRACKPAK A4 COMPOSTABLE (250 X 325) 1 Tota…" at bounding box center [892, 539] width 1323 height 269
drag, startPoint x: 374, startPoint y: 686, endPoint x: 435, endPoint y: 671, distance: 62.8
click at [375, 686] on button "Save & Confirm Packs" at bounding box center [386, 693] width 155 height 39
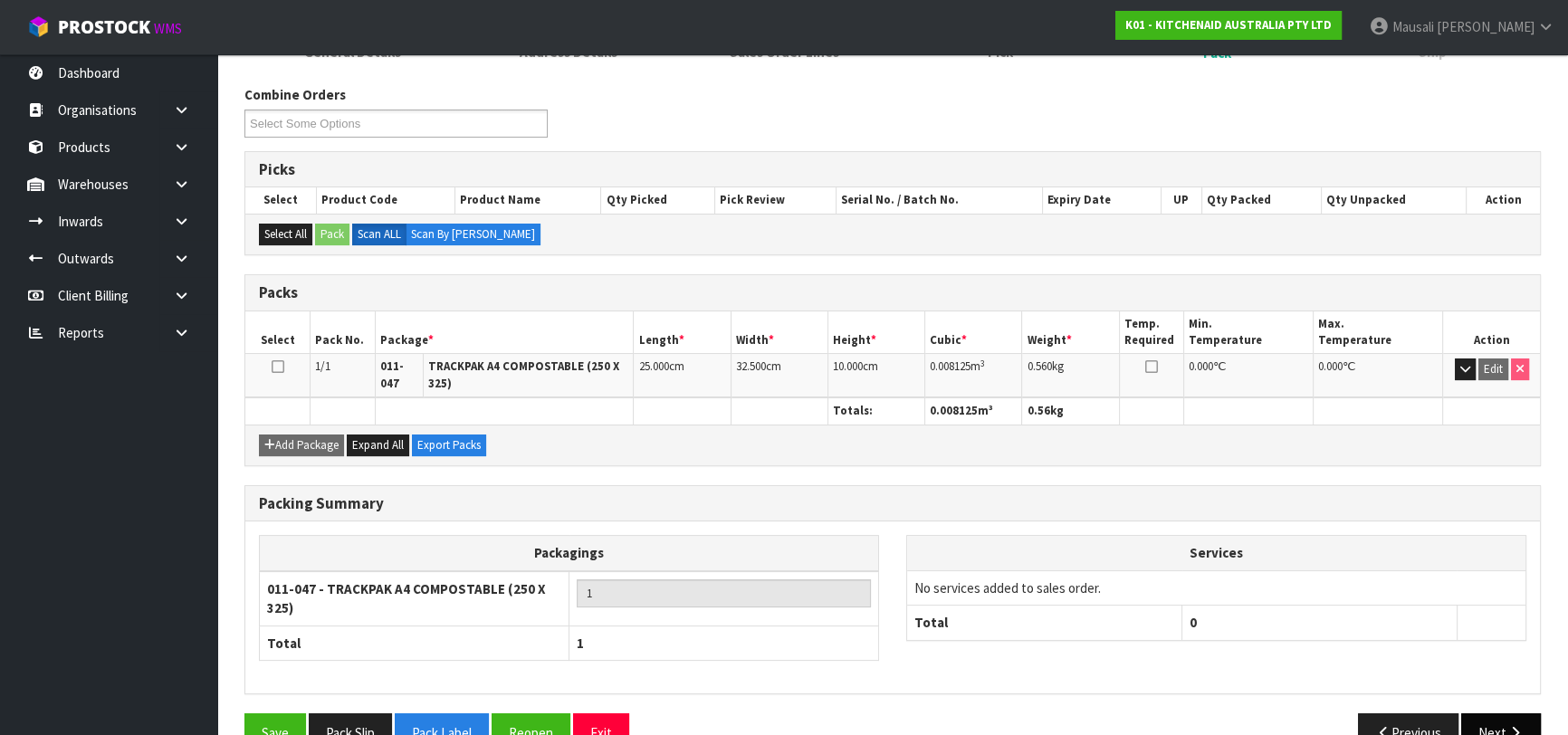
scroll to position [309, 0]
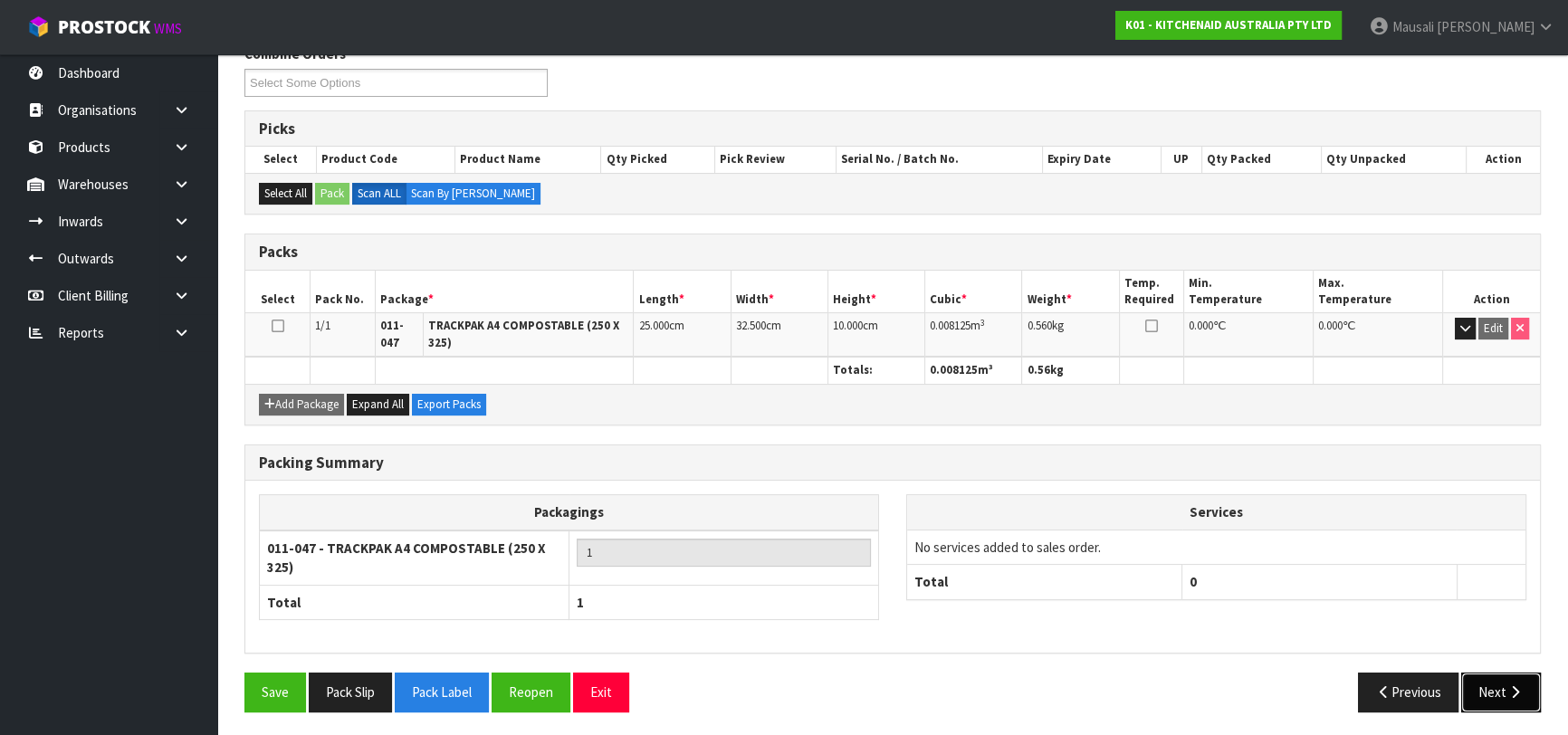
click at [1496, 693] on button "Next" at bounding box center [1501, 692] width 80 height 39
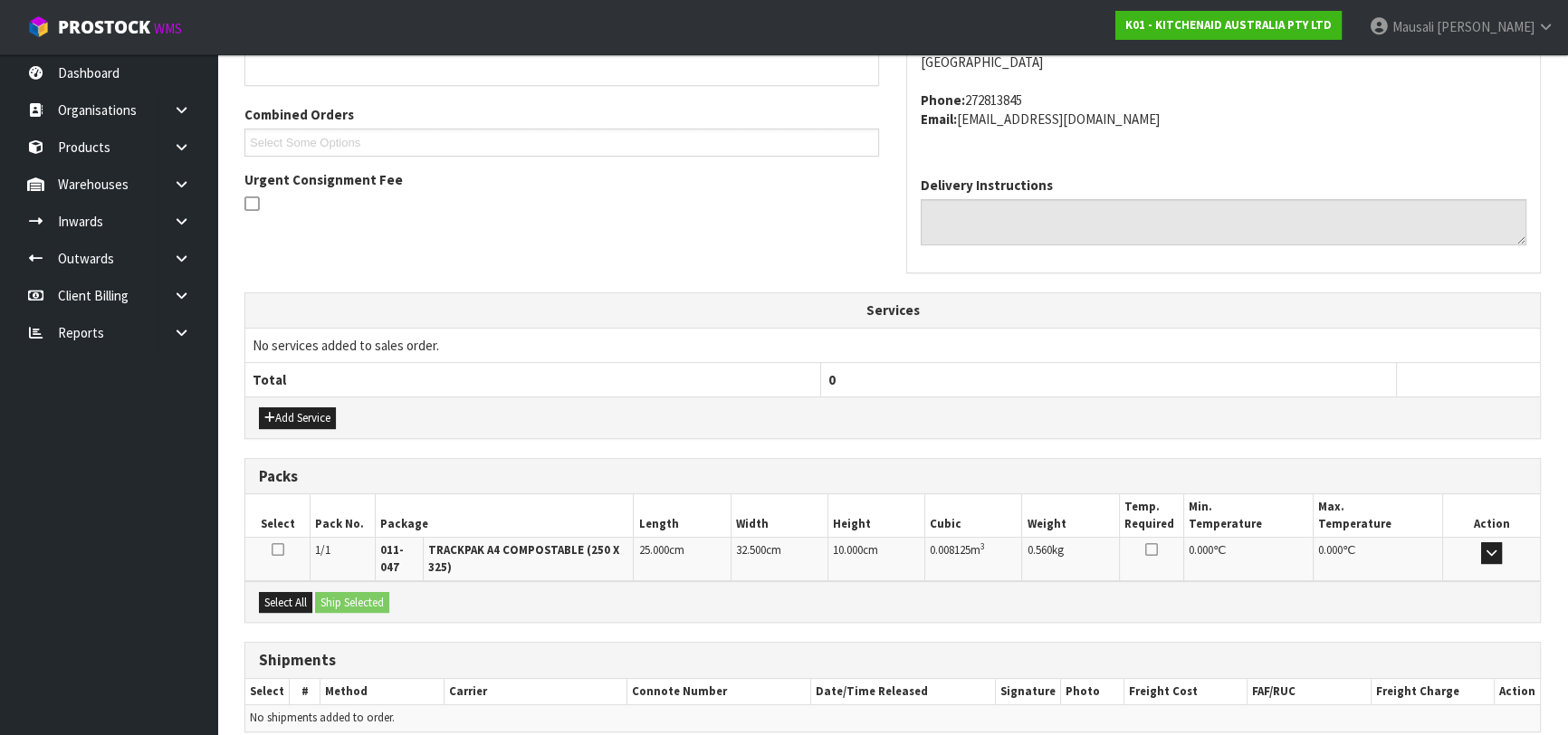
scroll to position [508, 0]
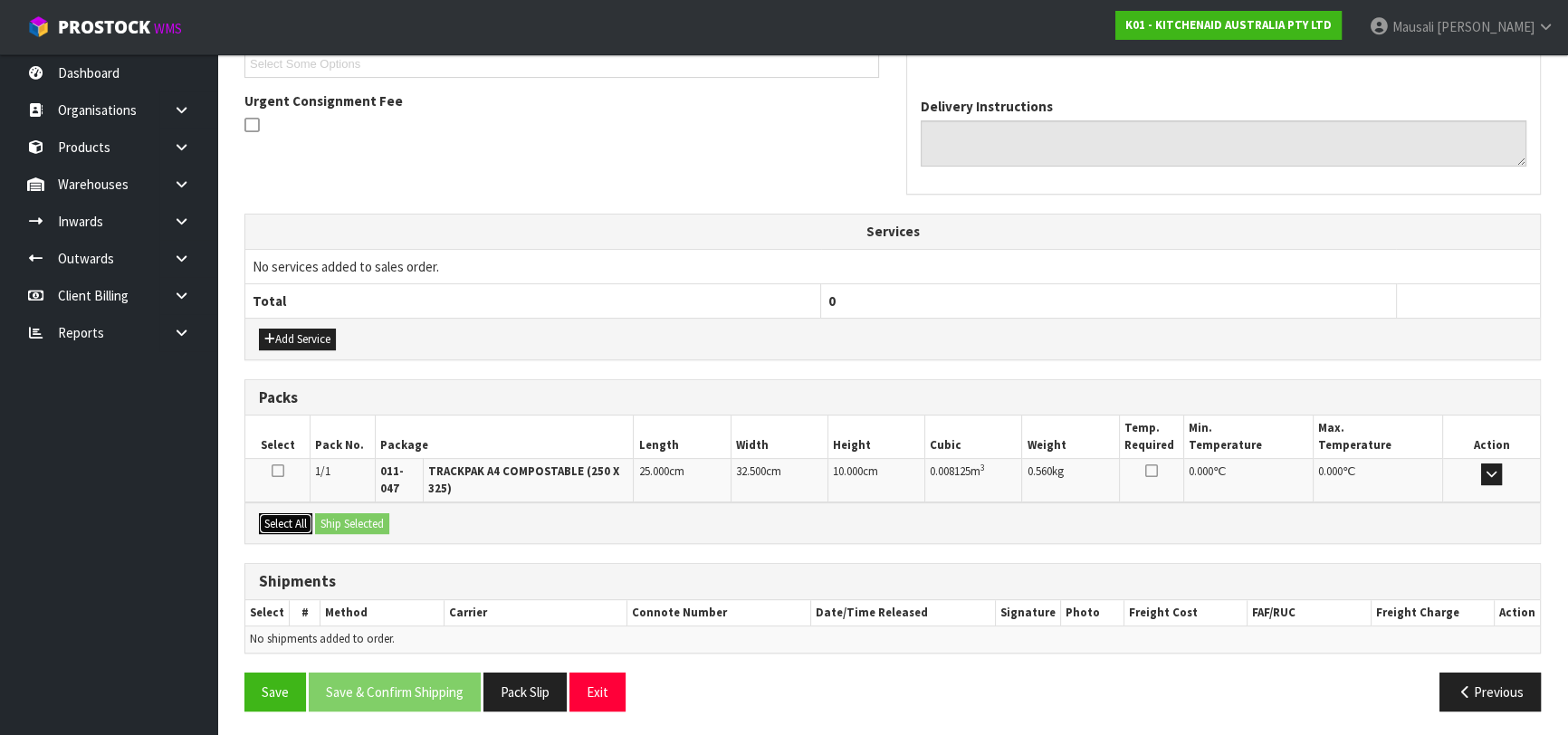
drag, startPoint x: 295, startPoint y: 515, endPoint x: 322, endPoint y: 519, distance: 27.3
click at [299, 515] on button "Select All" at bounding box center [285, 524] width 53 height 21
click at [323, 519] on button "Ship Selected" at bounding box center [352, 524] width 74 height 21
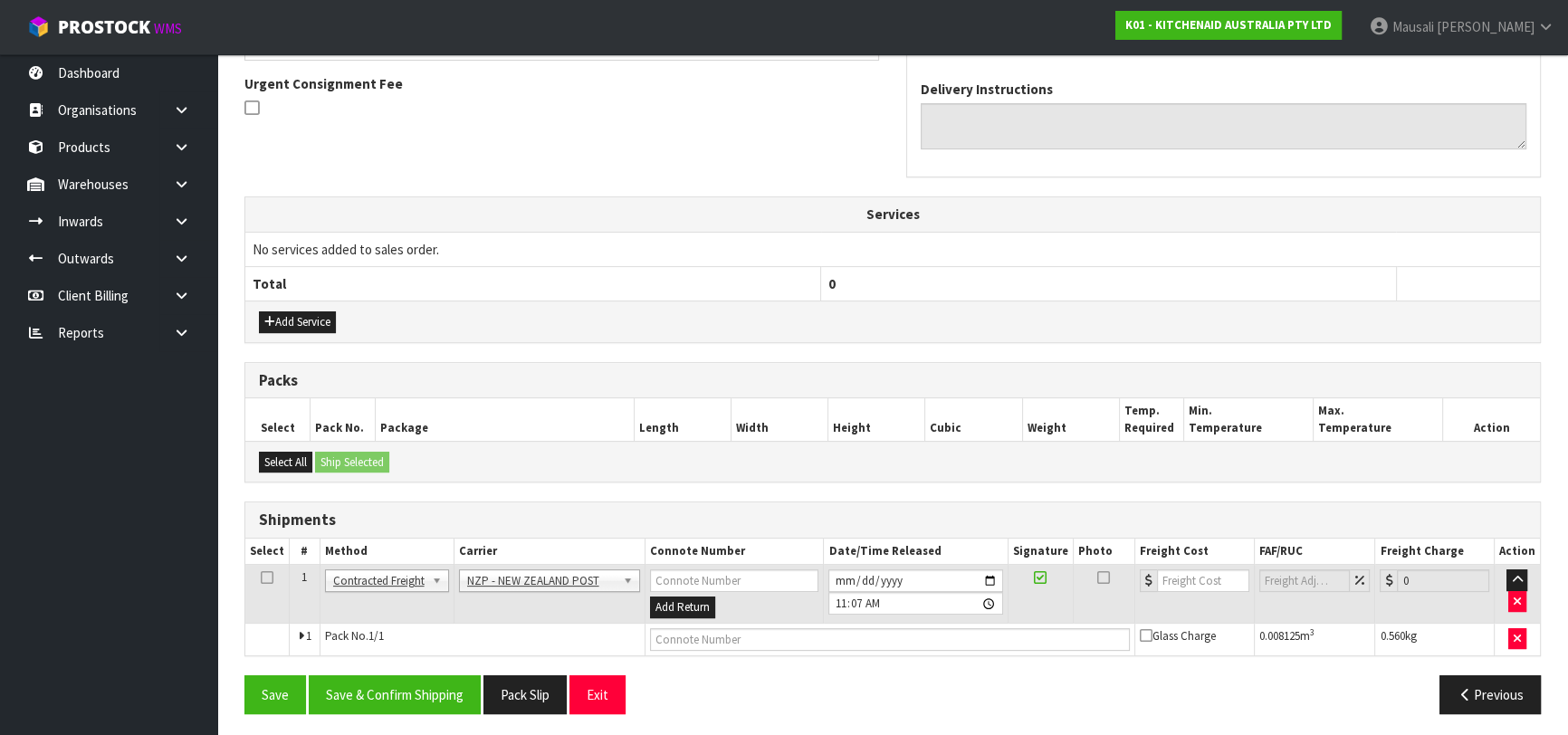
scroll to position [528, 0]
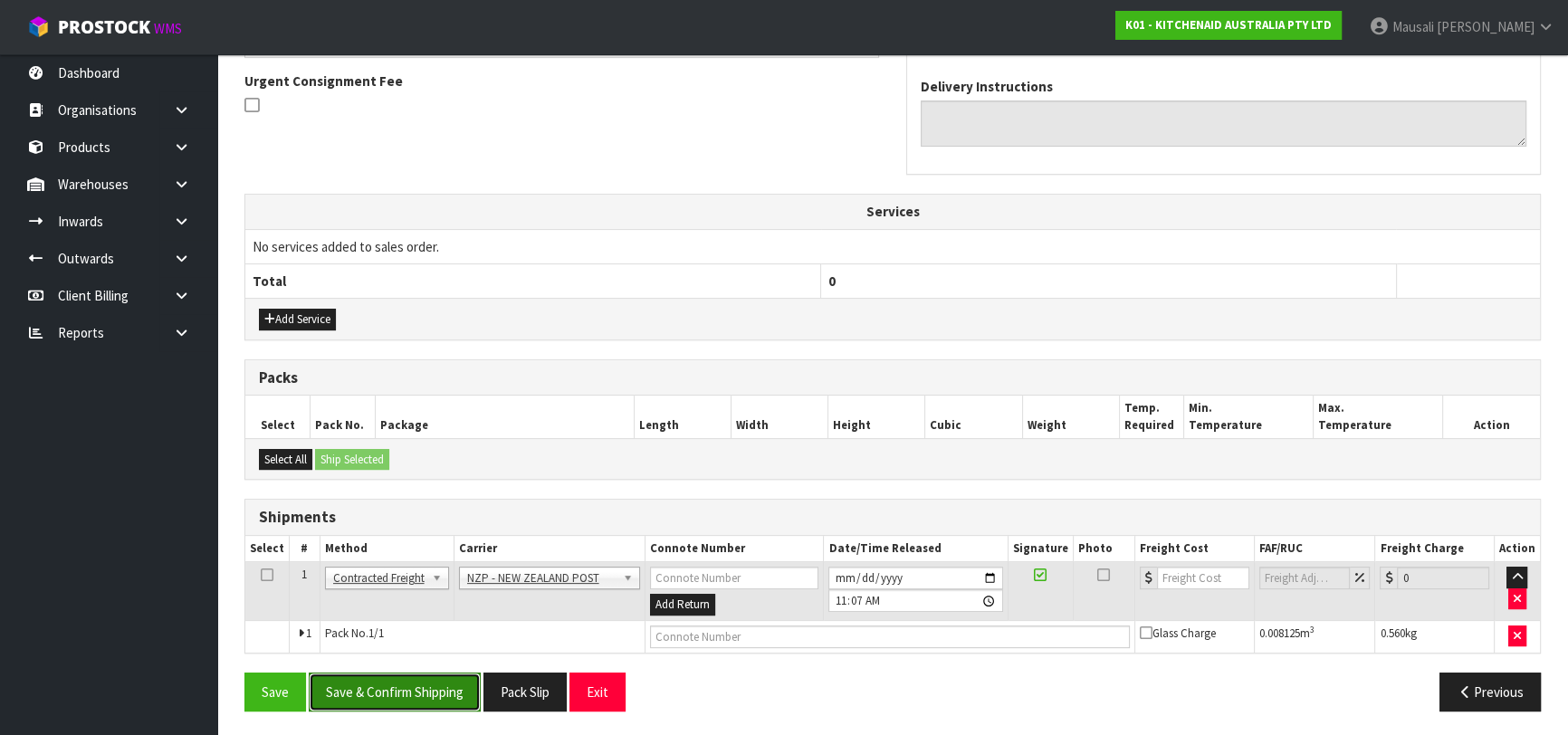
drag, startPoint x: 396, startPoint y: 687, endPoint x: 439, endPoint y: 676, distance: 44.4
click at [402, 687] on button "Save & Confirm Shipping" at bounding box center [394, 692] width 172 height 39
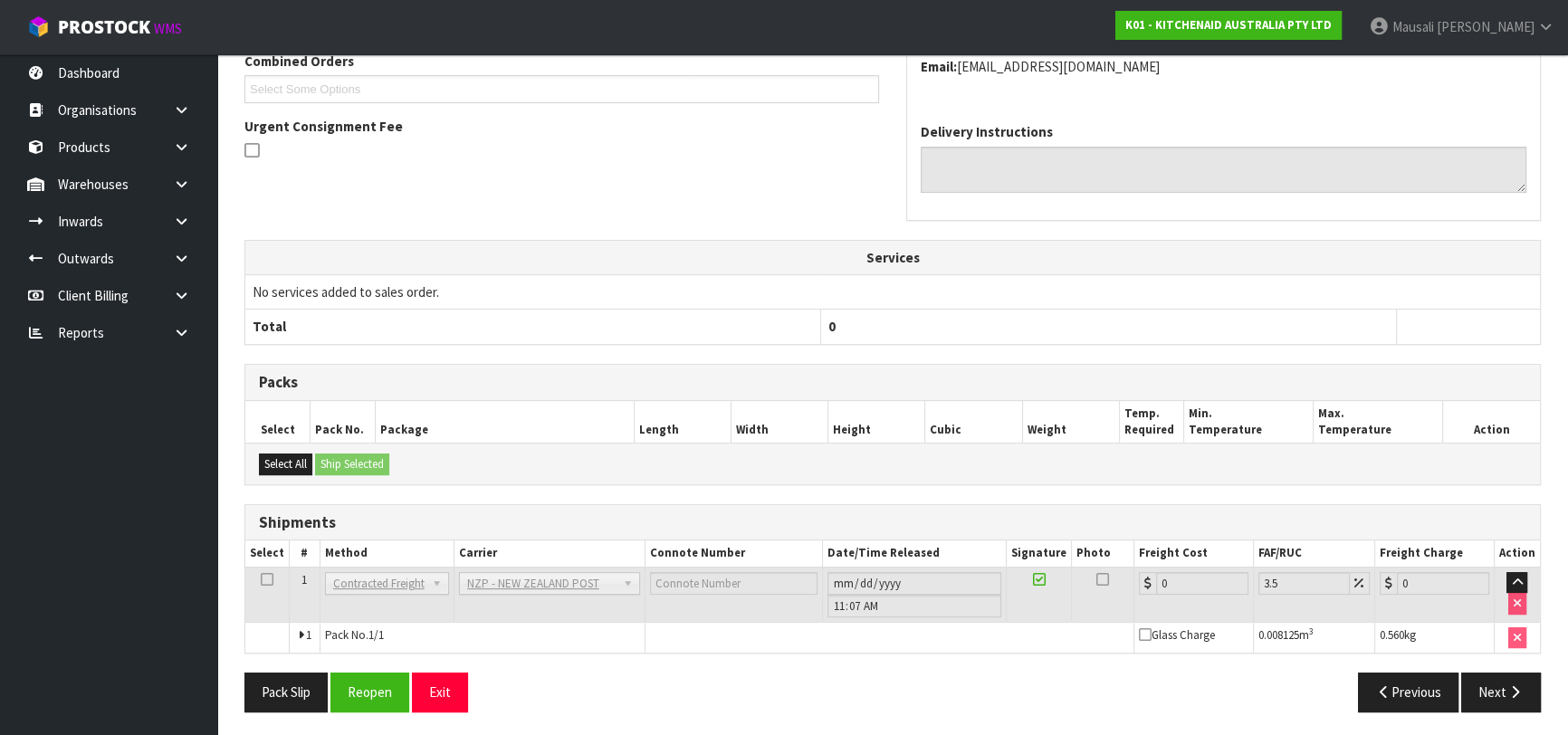
scroll to position [502, 0]
drag, startPoint x: 383, startPoint y: 678, endPoint x: 428, endPoint y: 666, distance: 46.6
click at [382, 678] on button "Reopen" at bounding box center [369, 691] width 79 height 39
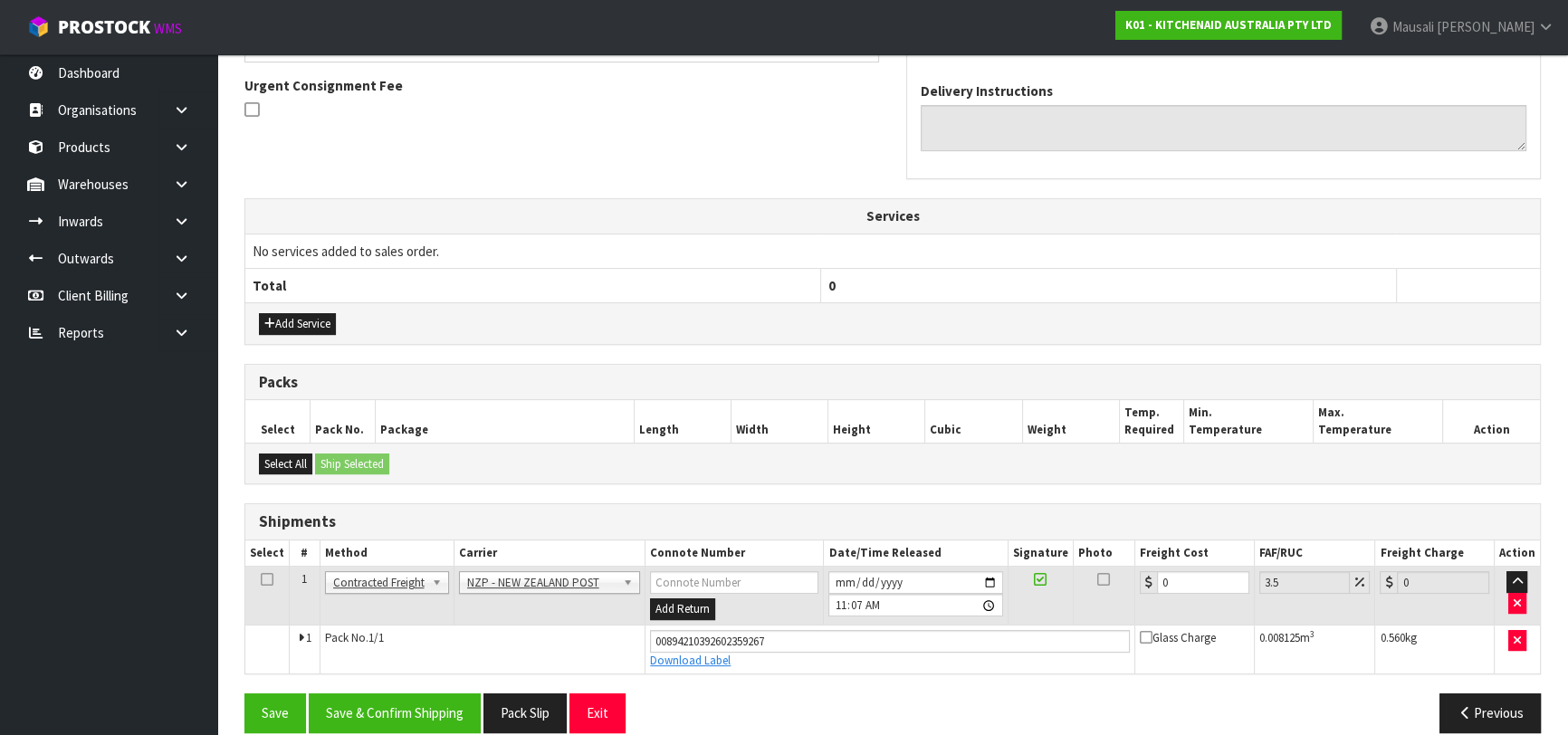
scroll to position [544, 0]
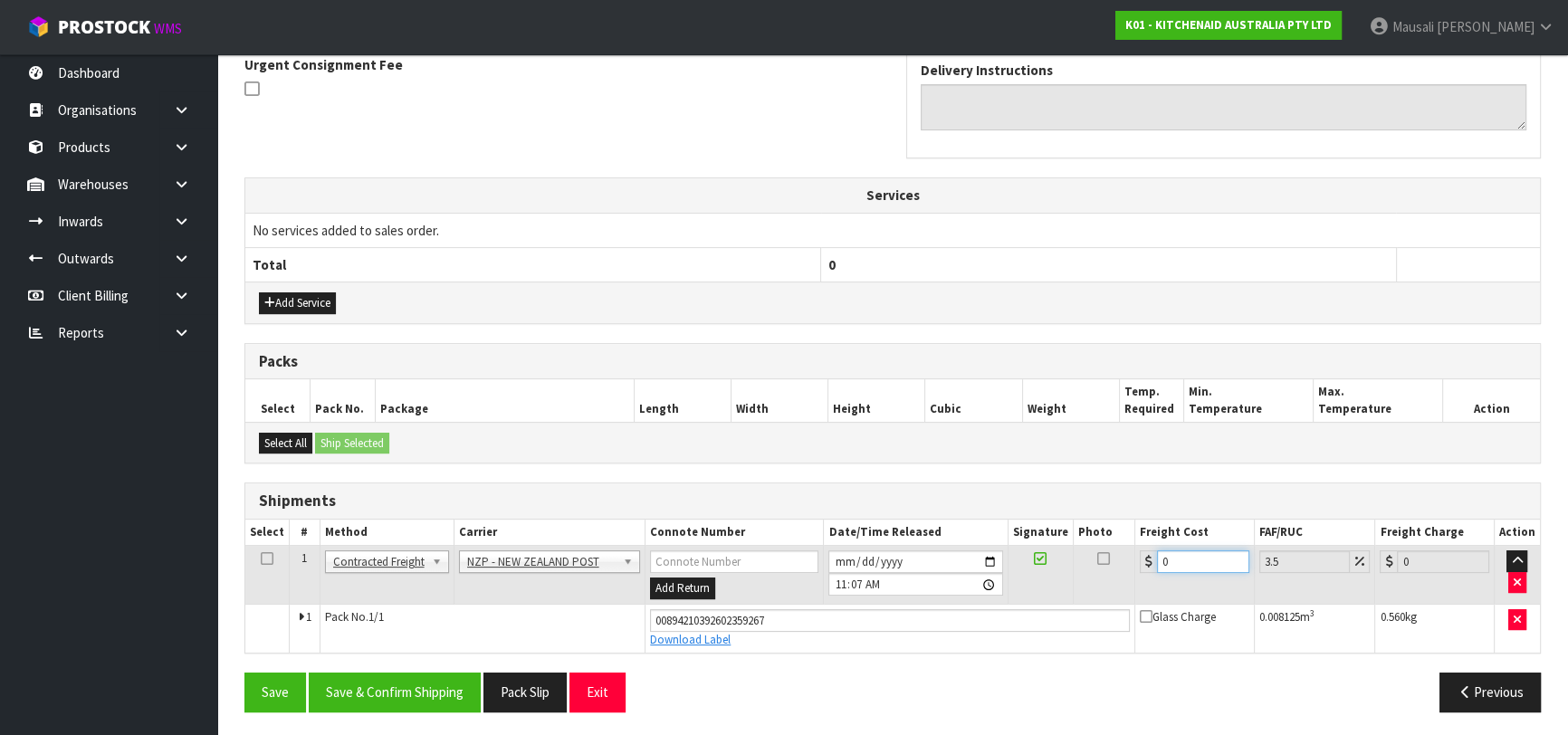
drag, startPoint x: 1187, startPoint y: 561, endPoint x: 1157, endPoint y: 569, distance: 31.0
click at [1157, 569] on input "0" at bounding box center [1203, 562] width 92 height 22
click at [453, 673] on button "Save & Confirm Shipping" at bounding box center [394, 692] width 172 height 39
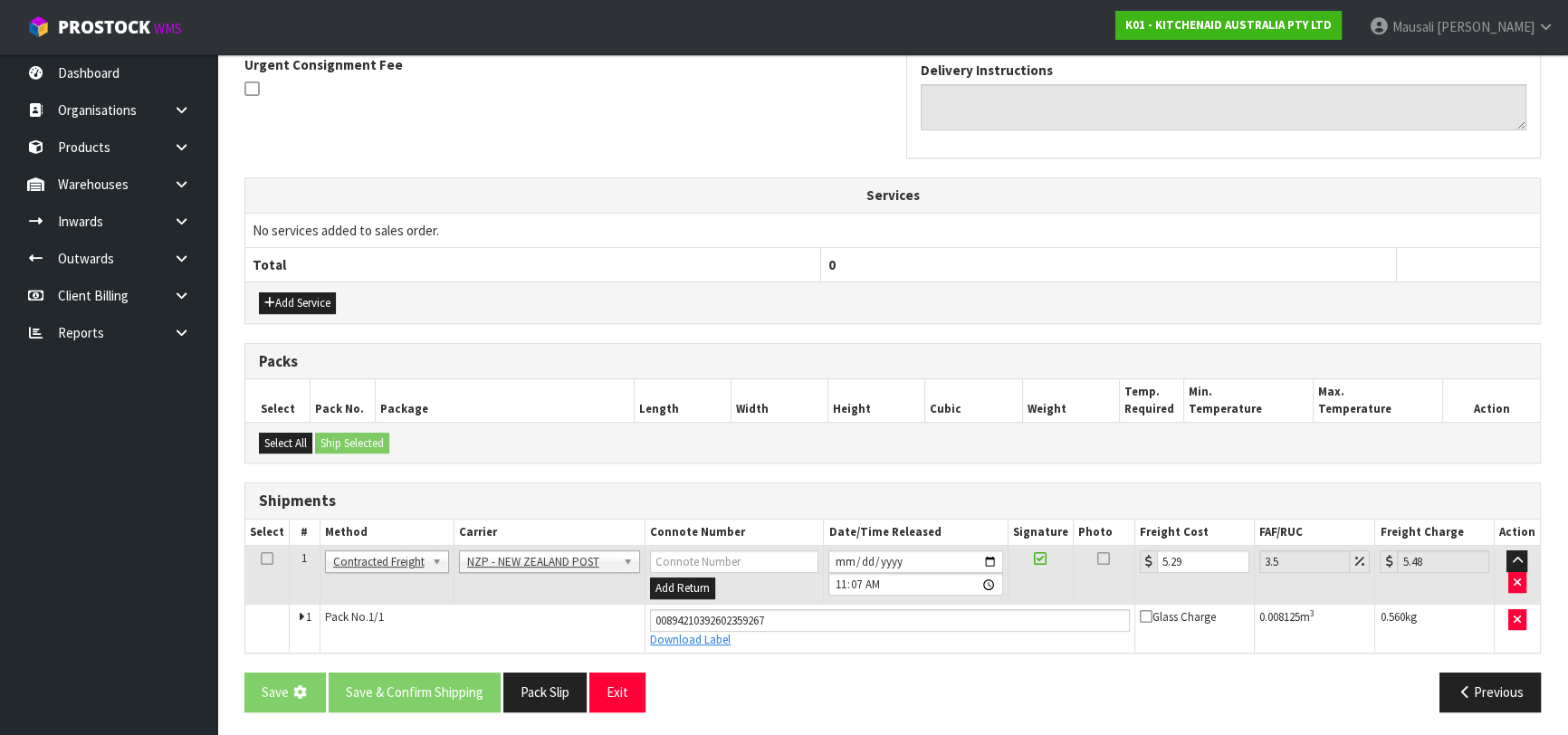
scroll to position [0, 0]
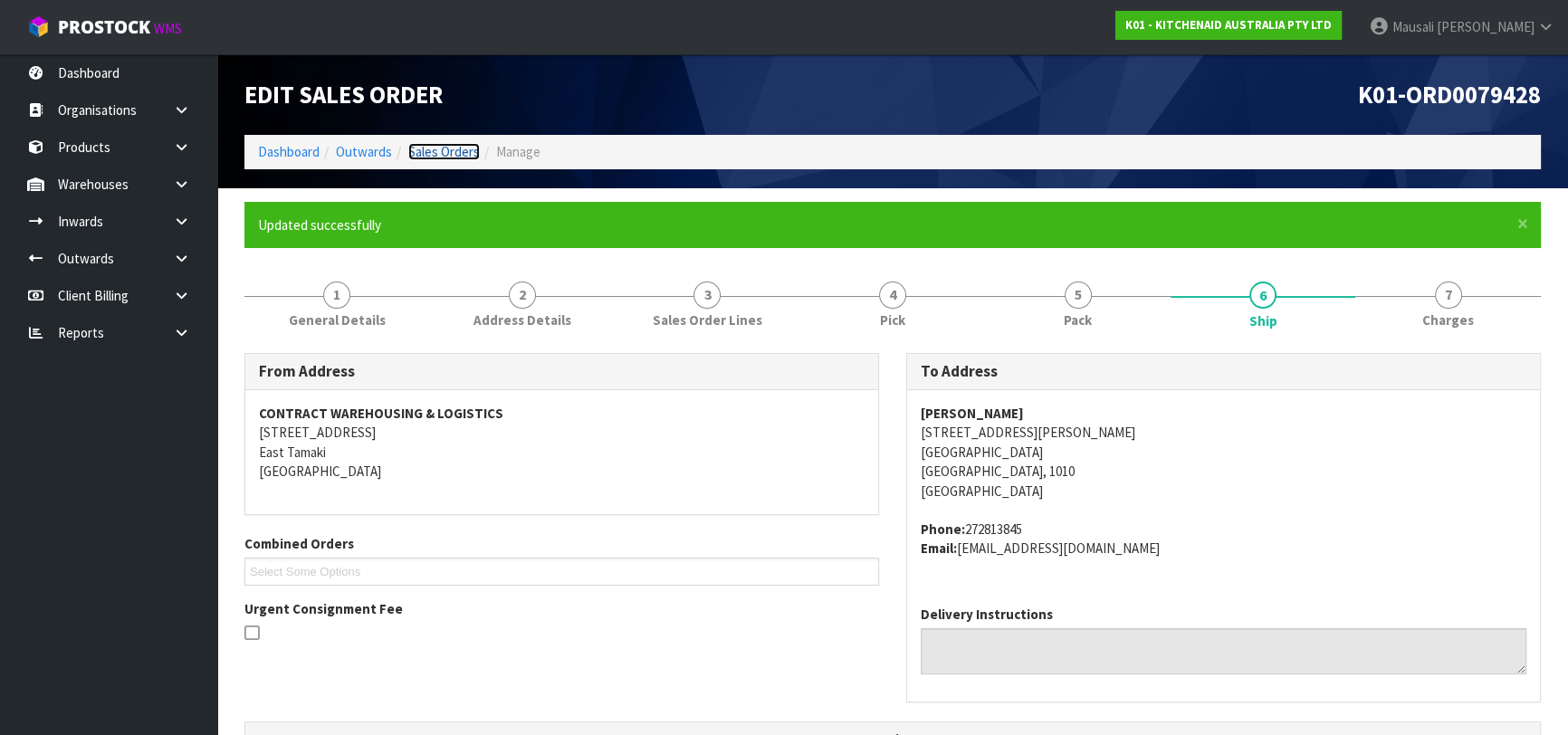
click at [440, 144] on link "Sales Orders" at bounding box center [444, 152] width 72 height 17
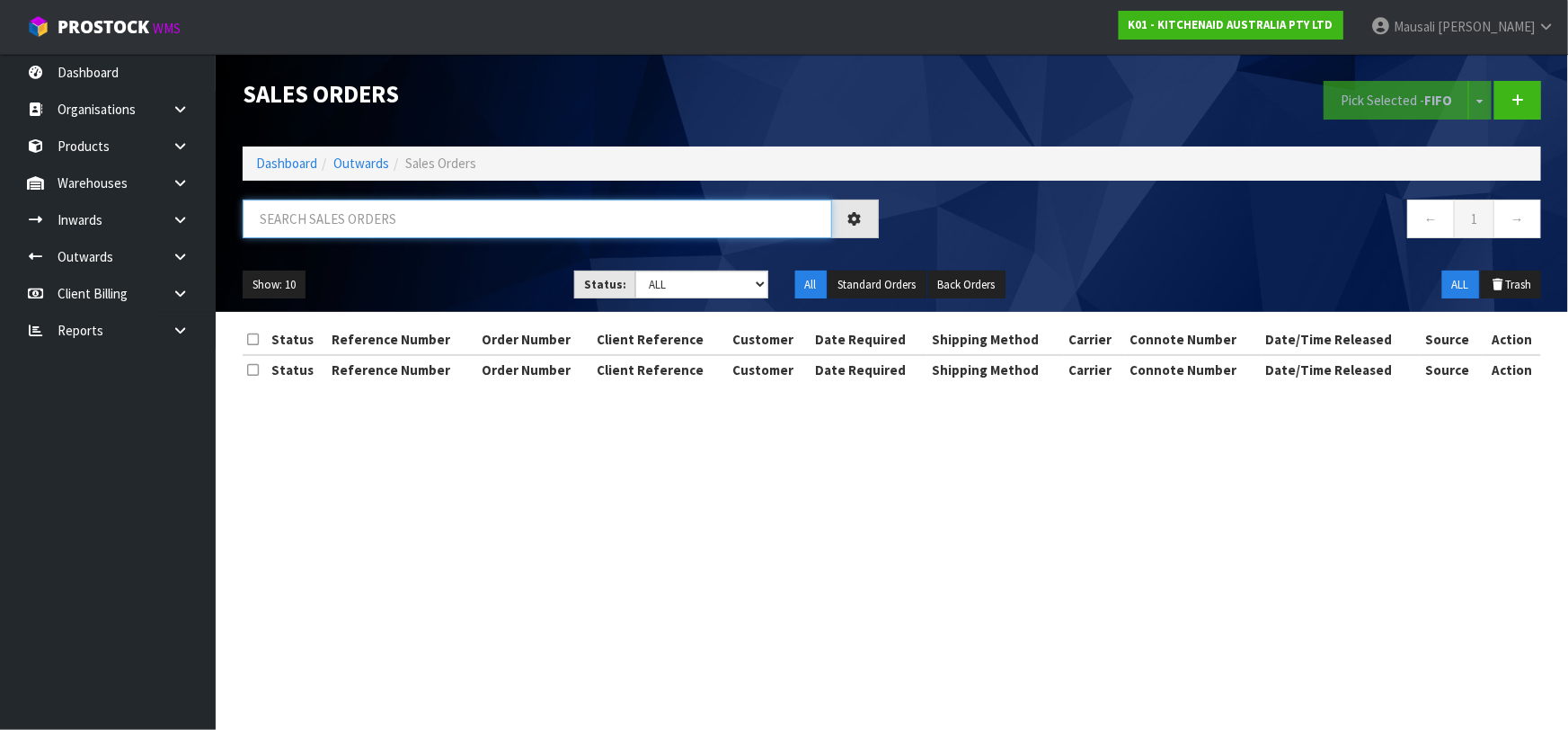
click at [352, 213] on input "text" at bounding box center [537, 219] width 589 height 39
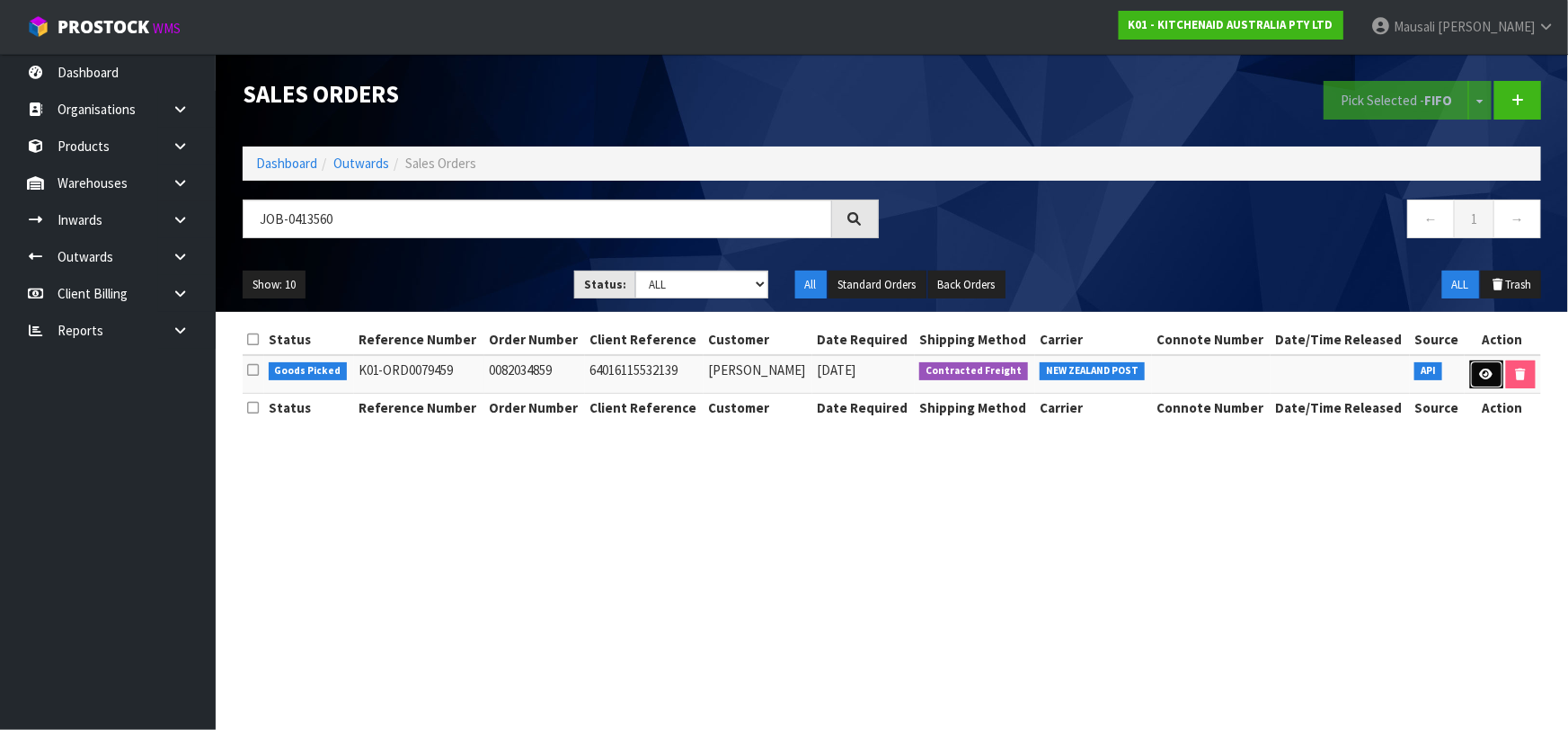
click at [1471, 366] on link at bounding box center [1487, 374] width 33 height 29
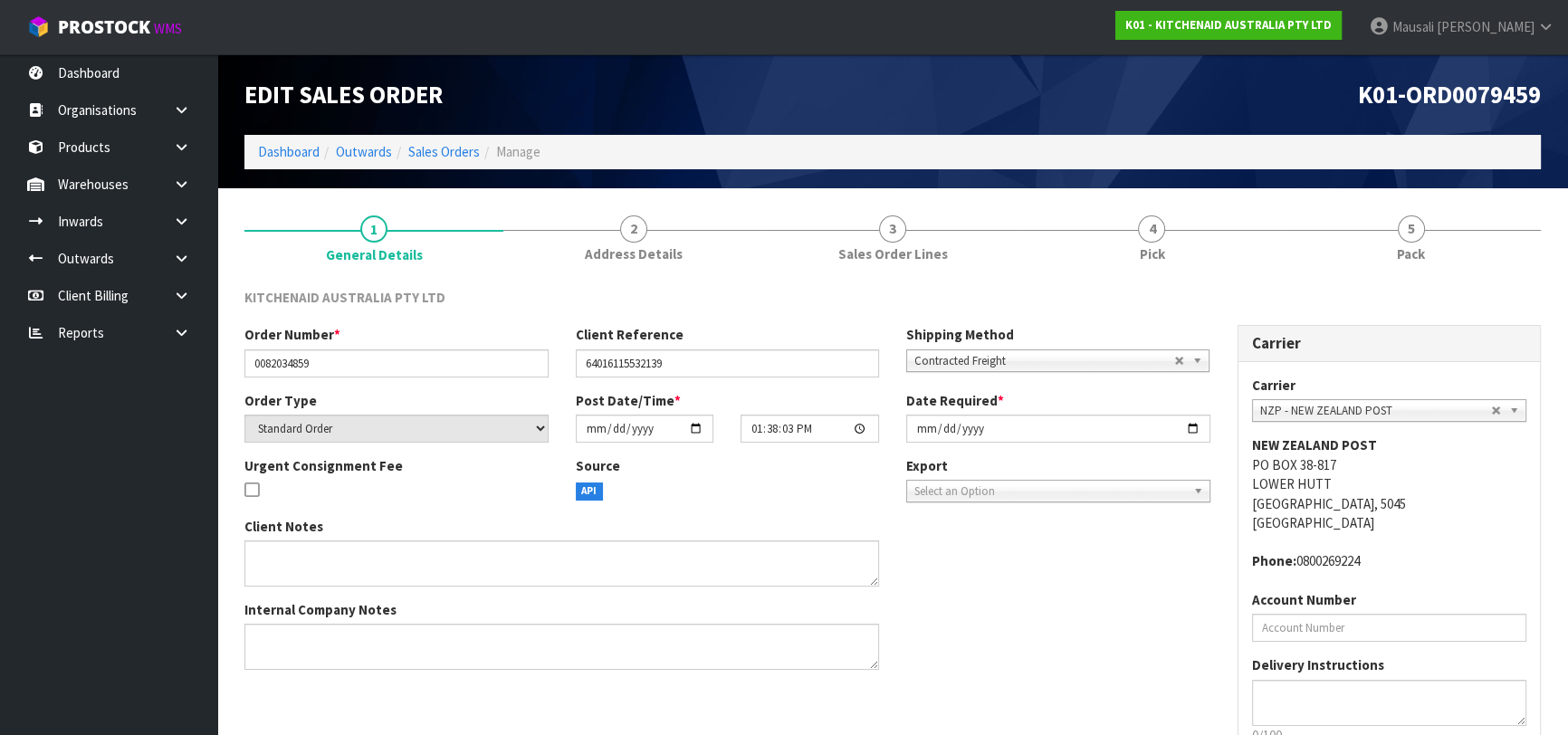
drag, startPoint x: 1219, startPoint y: 234, endPoint x: 1248, endPoint y: 283, distance: 56.9
click at [1219, 241] on link "4 Pick" at bounding box center [1151, 237] width 259 height 72
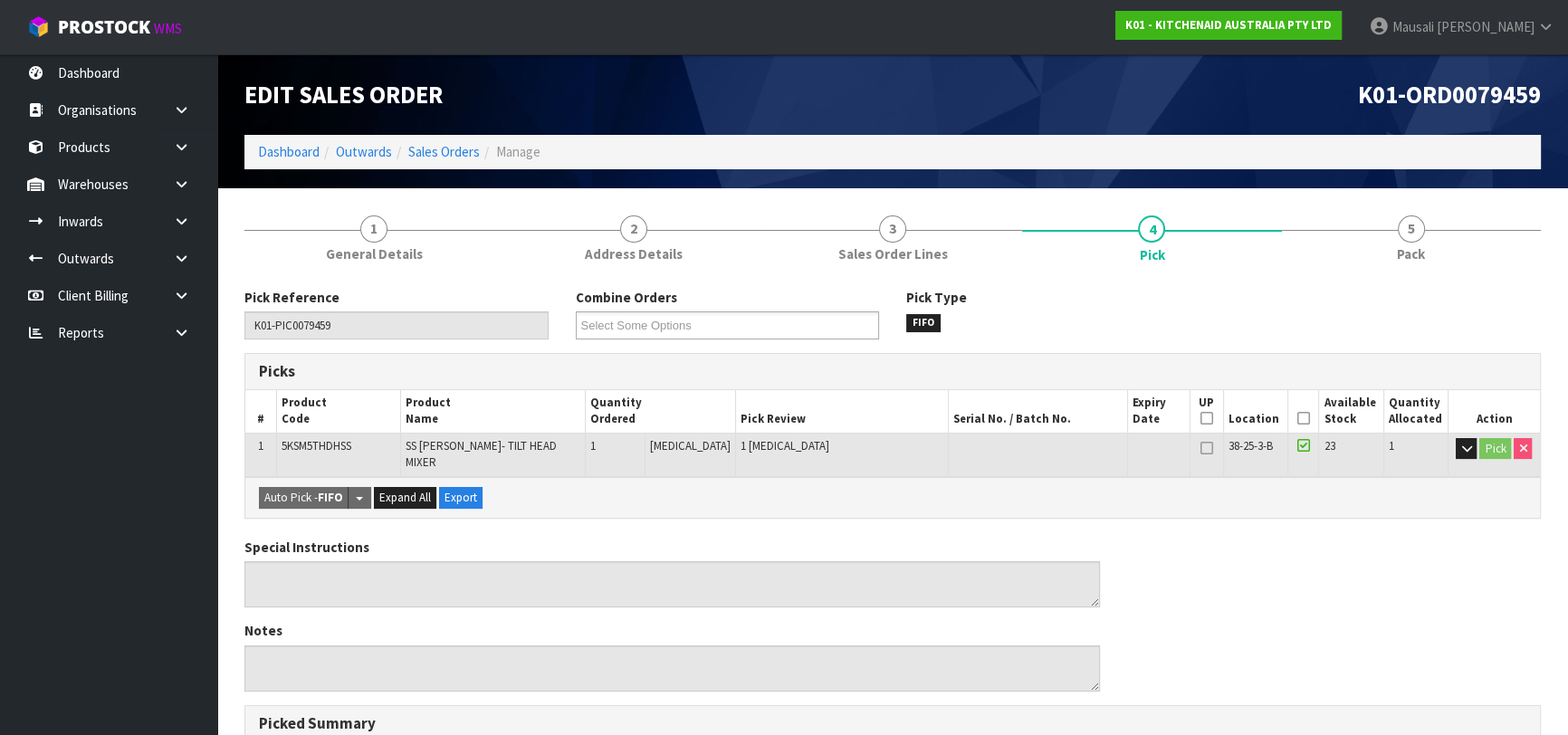
click at [1297, 419] on icon at bounding box center [1304, 419] width 13 height 1
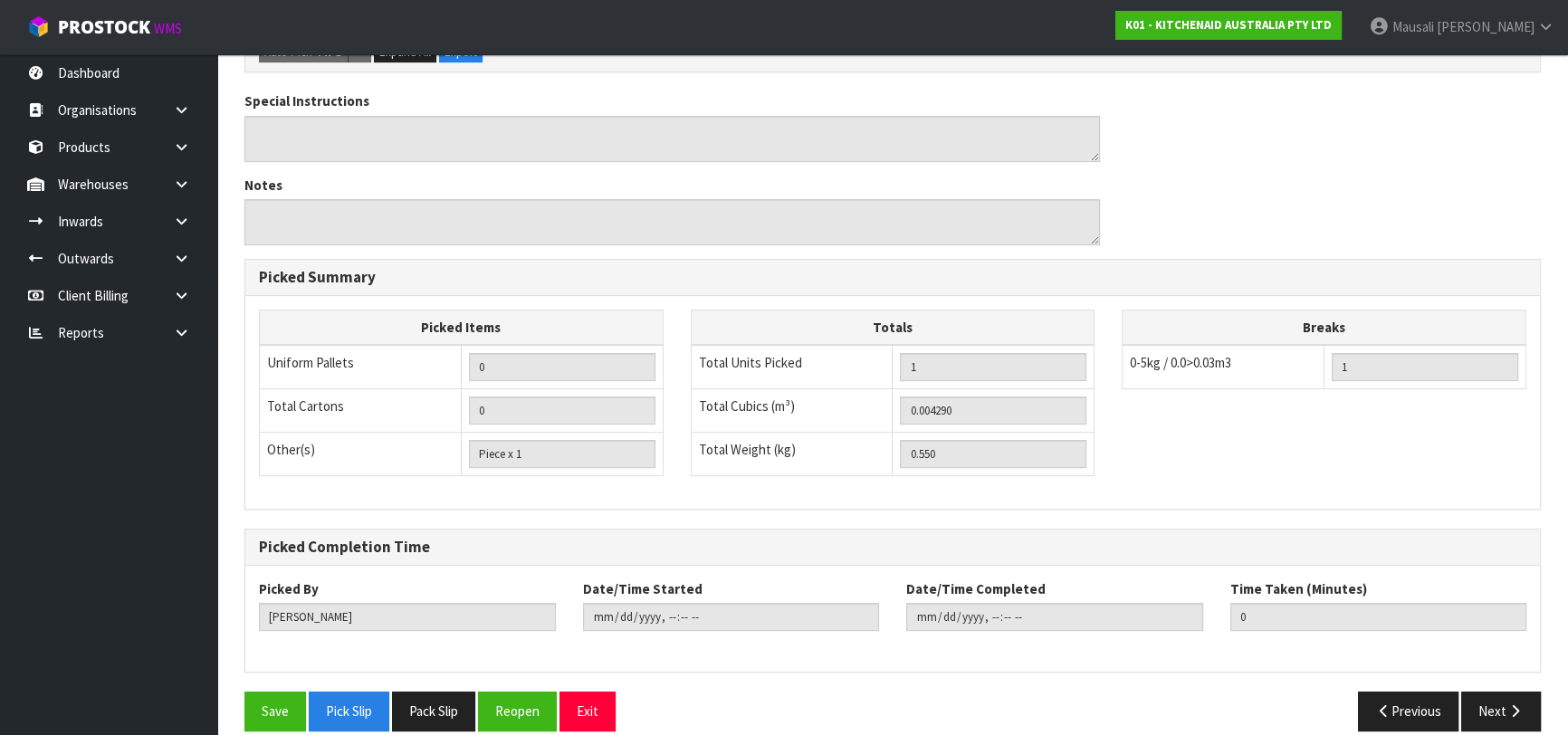
scroll to position [520, 0]
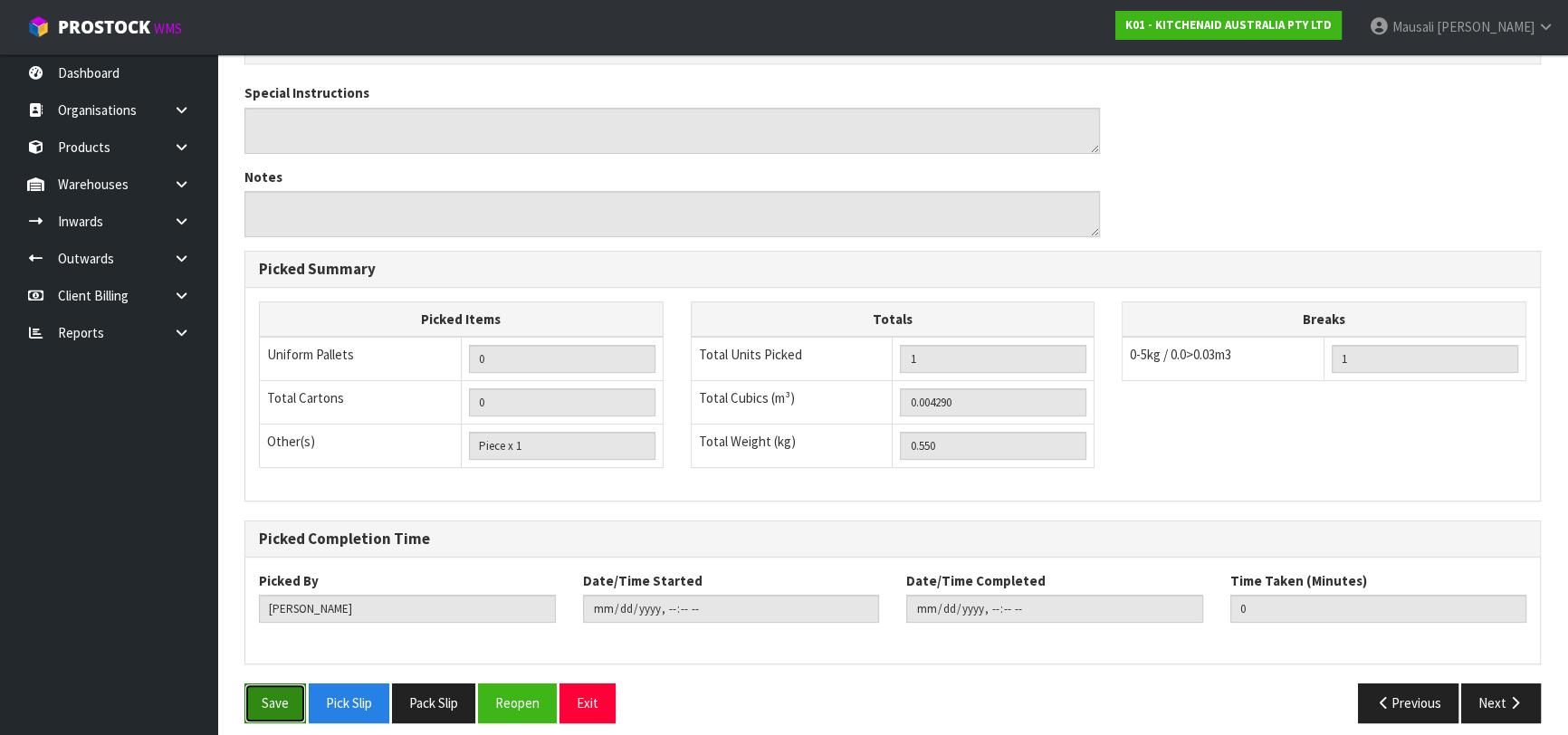
click at [259, 684] on button "Save" at bounding box center [275, 703] width 61 height 39
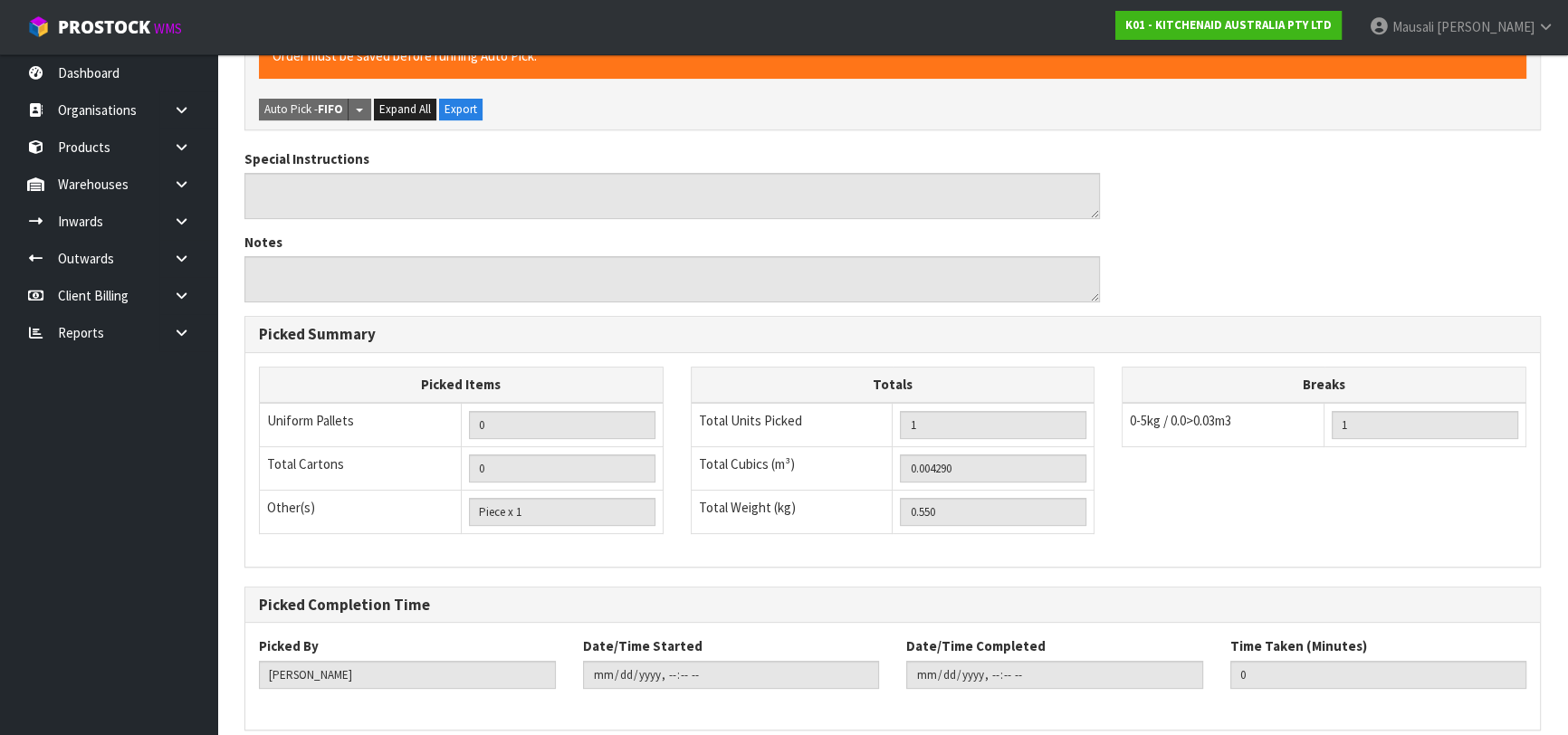
scroll to position [0, 0]
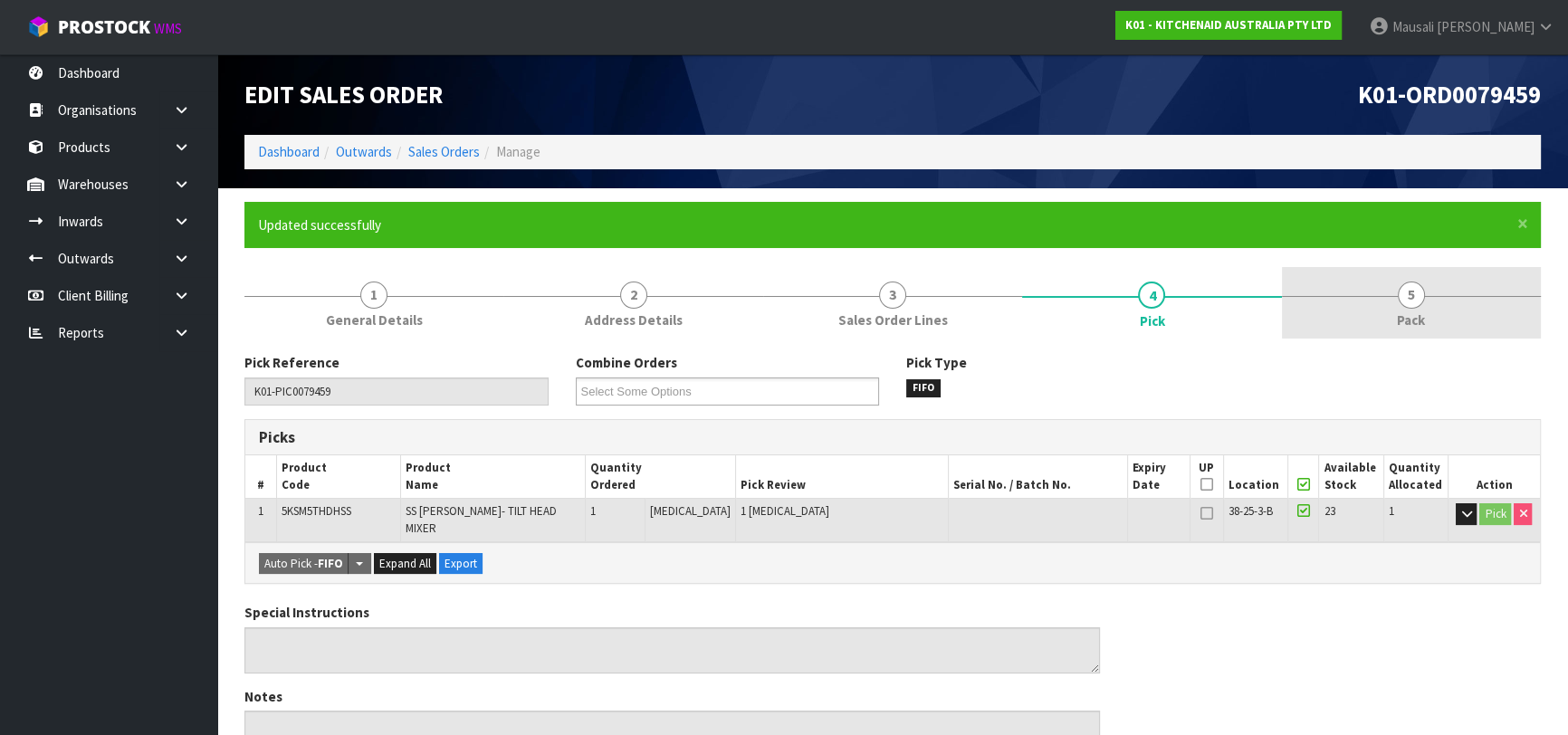
click at [1320, 299] on link "5 Pack" at bounding box center [1411, 302] width 259 height 72
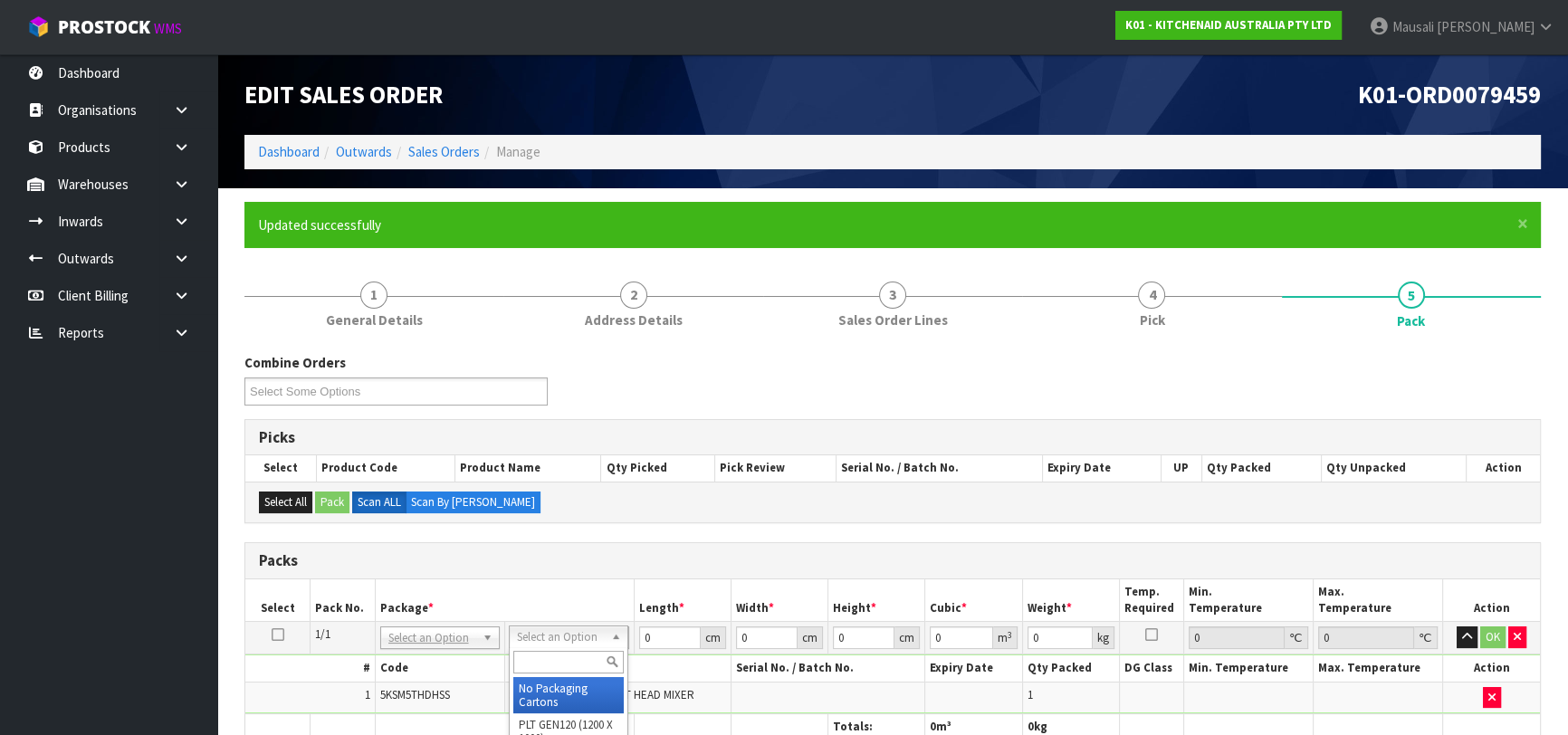
click at [568, 663] on input "text" at bounding box center [568, 662] width 111 height 22
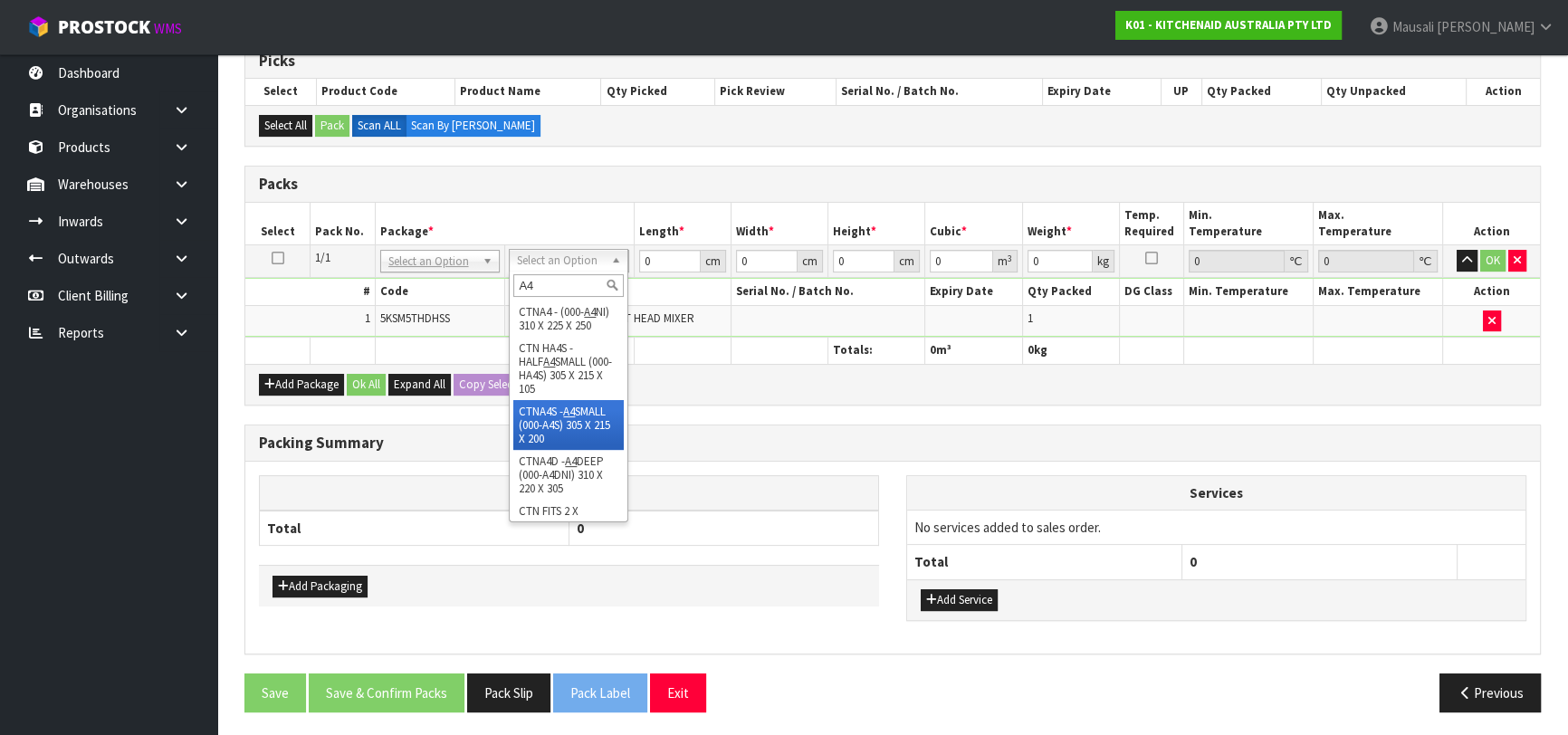
scroll to position [272, 0]
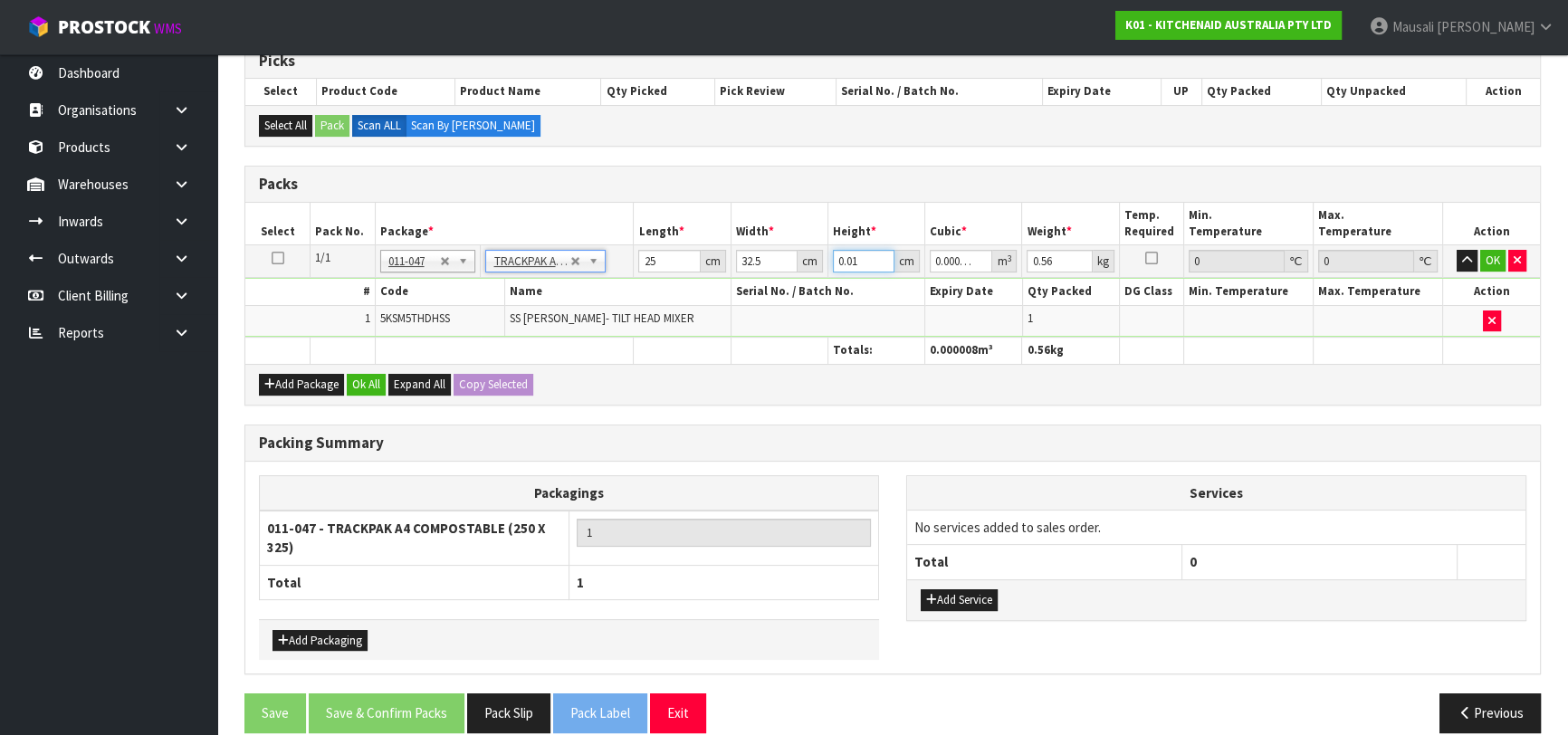
drag, startPoint x: 831, startPoint y: 264, endPoint x: 819, endPoint y: 266, distance: 12.2
click at [819, 266] on tr "1/1 NONE 007-001 007-002 007-004 007-009 007-013 007-014 007-015 007-017 007-01…" at bounding box center [893, 261] width 1295 height 33
click at [369, 381] on button "Ok All" at bounding box center [366, 384] width 39 height 21
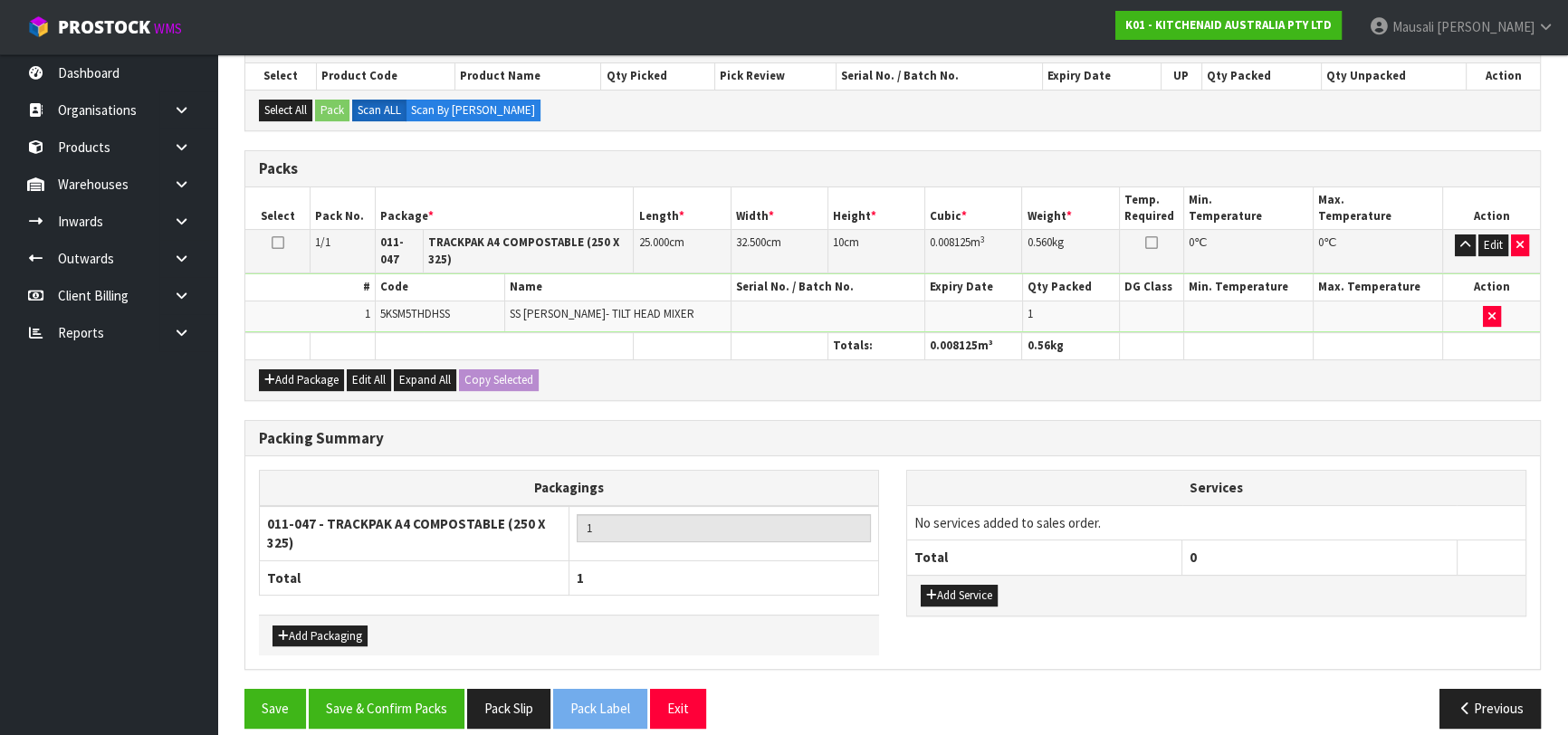
scroll to position [408, 0]
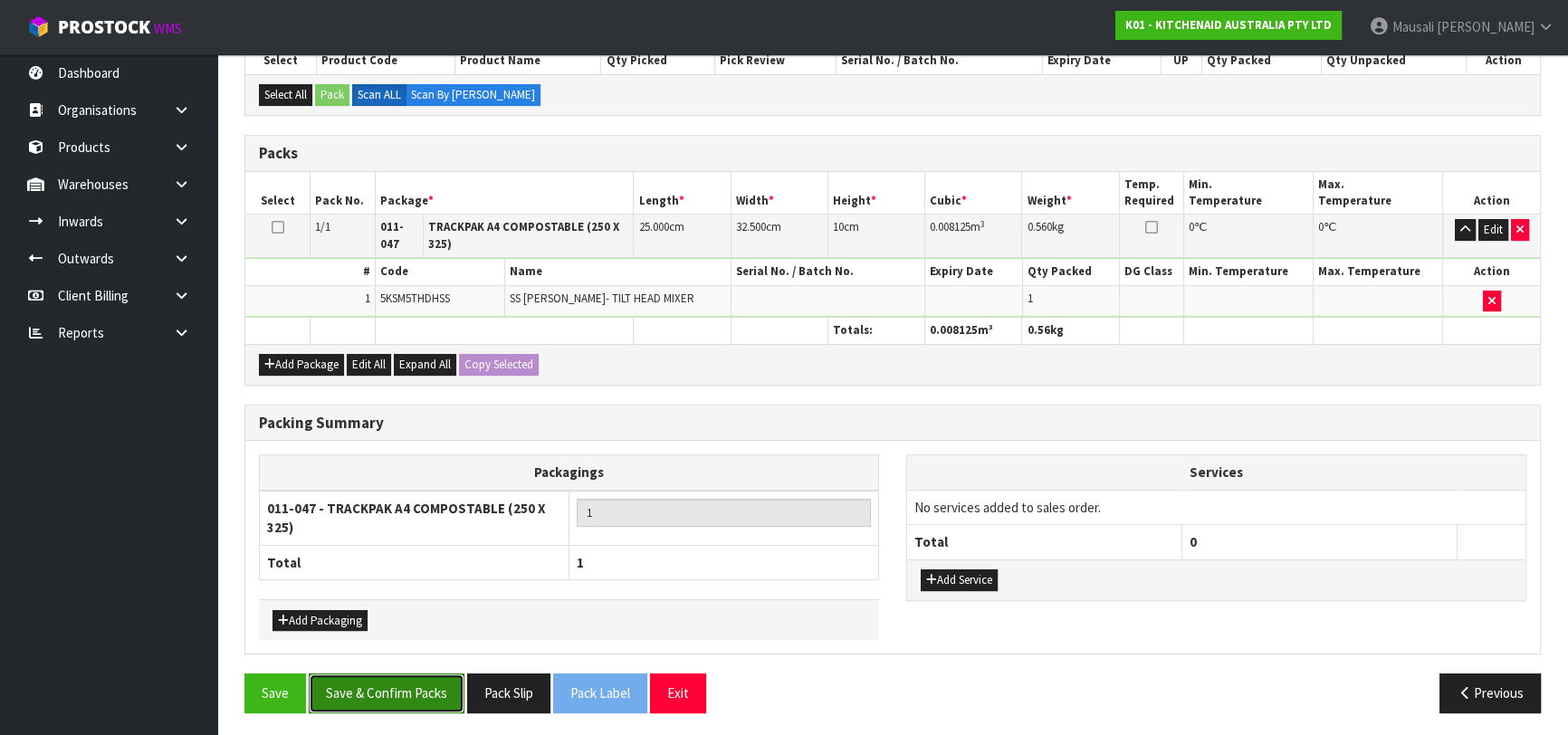
click at [384, 686] on button "Save & Confirm Packs" at bounding box center [386, 693] width 155 height 39
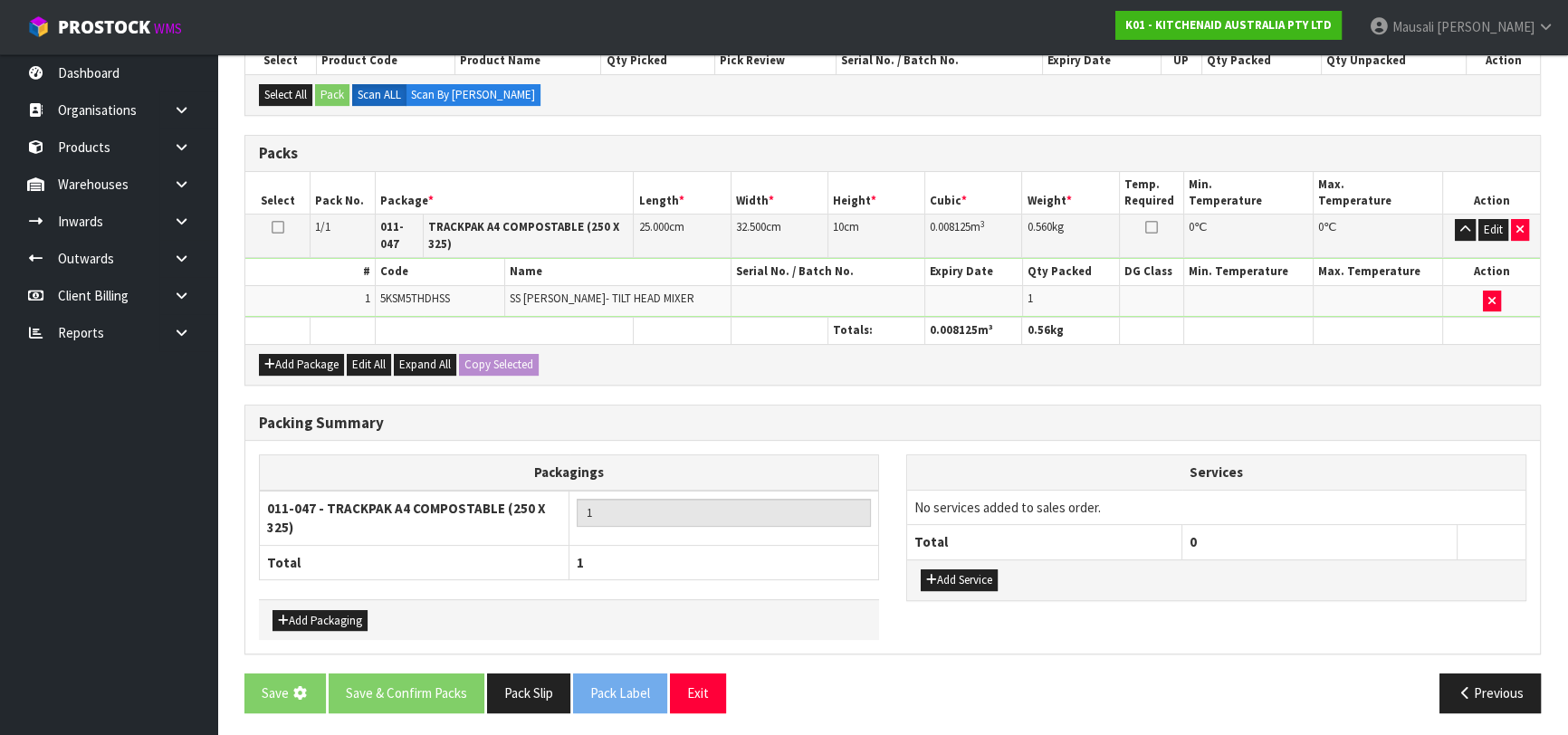
scroll to position [0, 0]
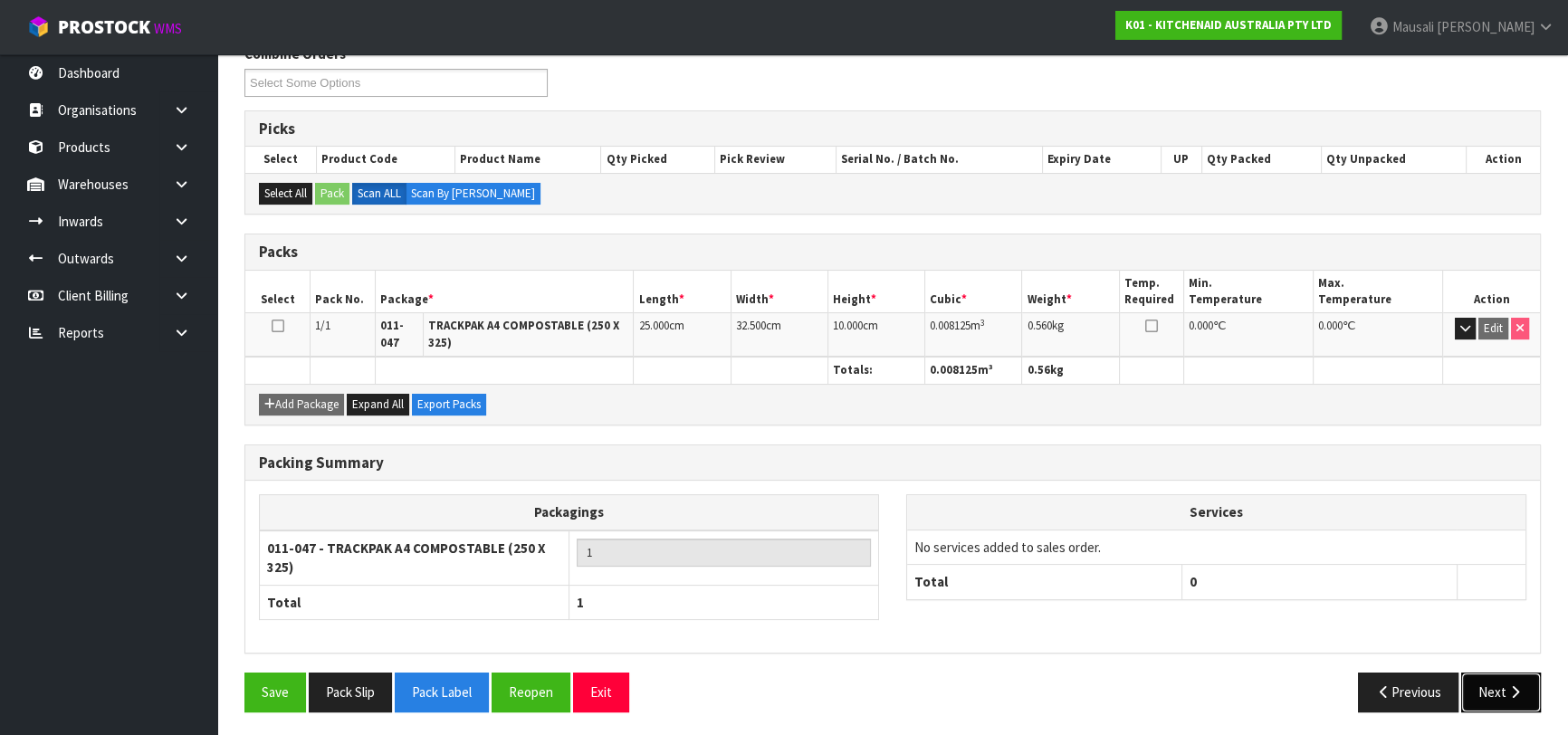
click at [1485, 678] on button "Next" at bounding box center [1501, 692] width 80 height 39
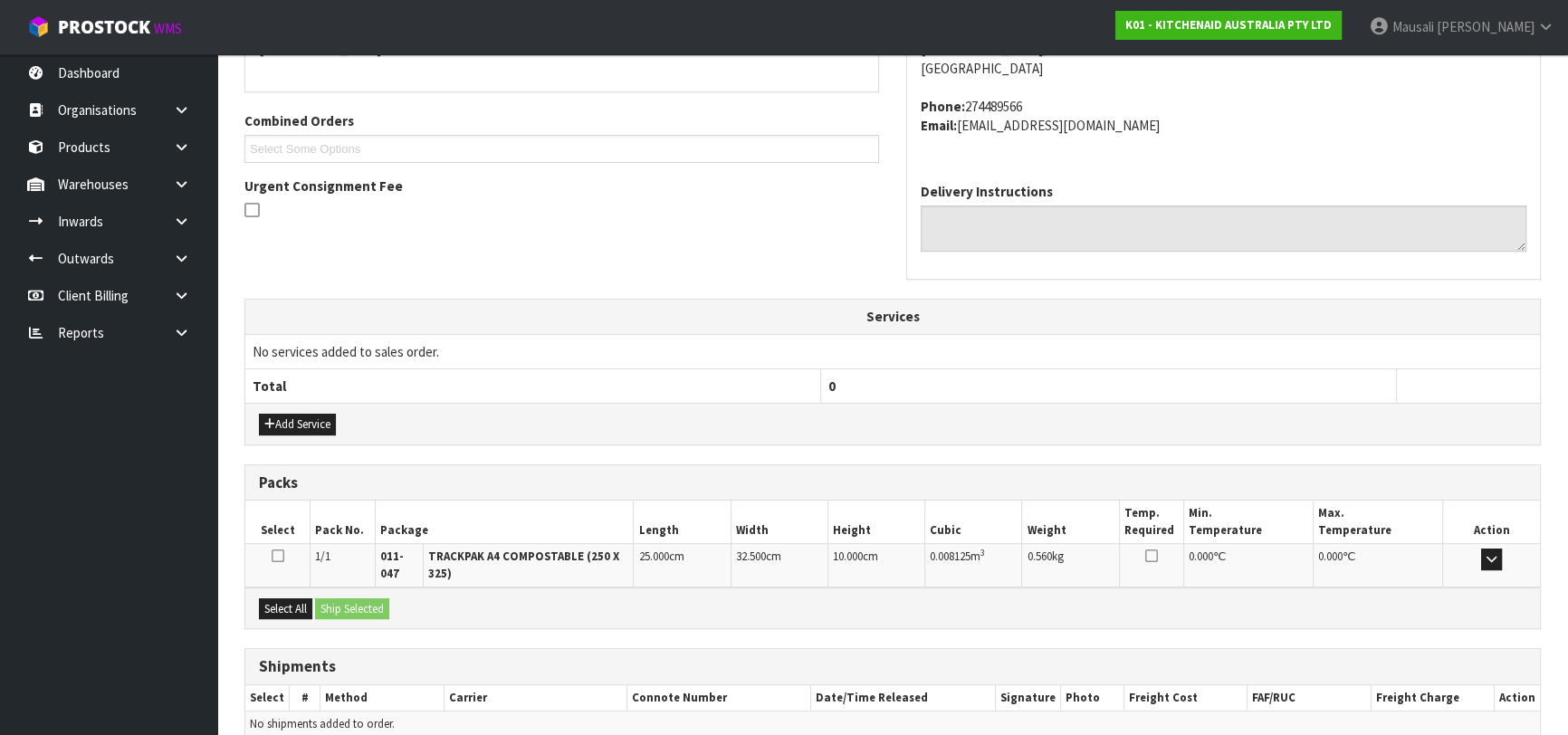
scroll to position [508, 0]
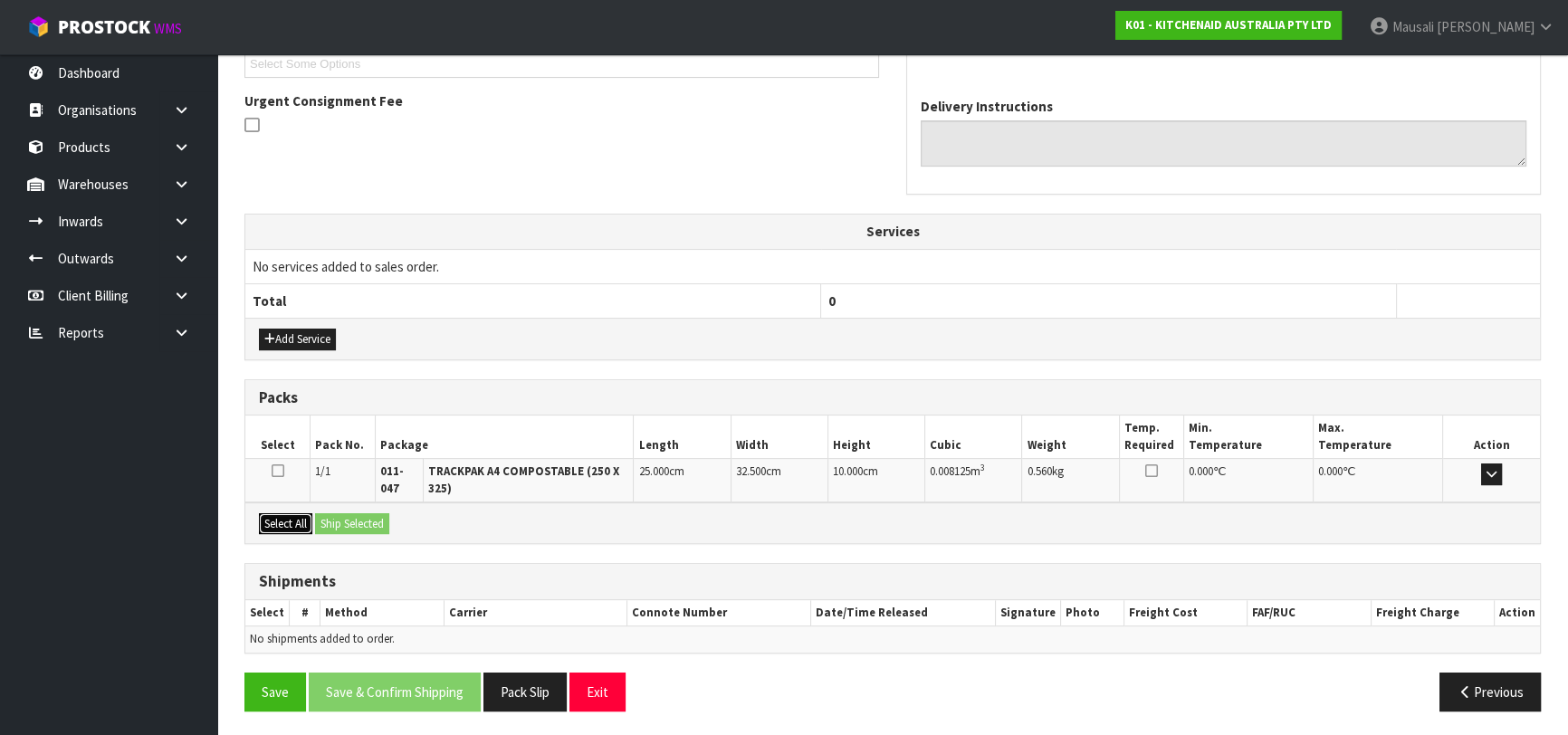
drag, startPoint x: 295, startPoint y: 518, endPoint x: 332, endPoint y: 516, distance: 37.1
click at [299, 517] on button "Select All" at bounding box center [285, 524] width 53 height 21
click at [332, 516] on button "Ship Selected" at bounding box center [352, 524] width 74 height 21
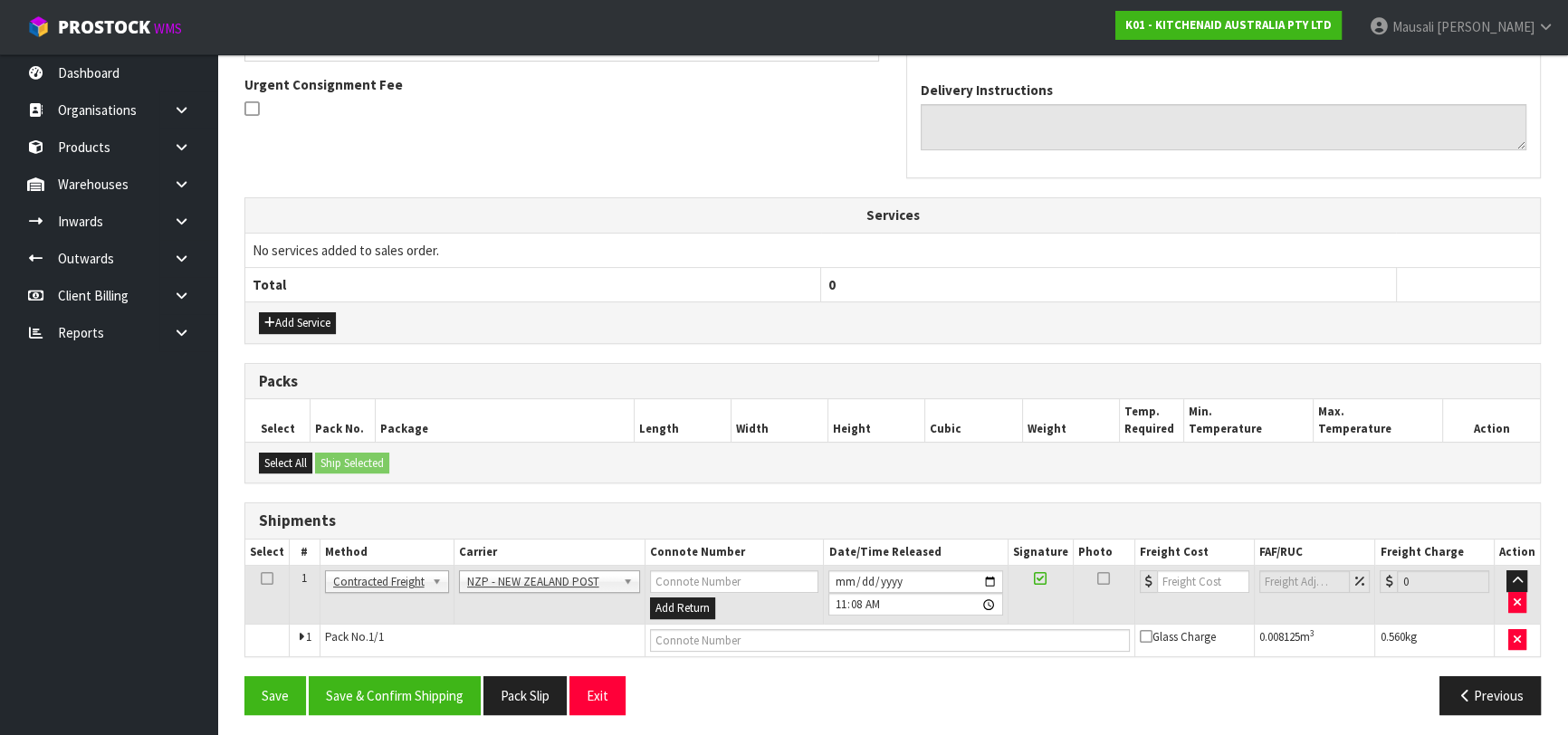
scroll to position [528, 0]
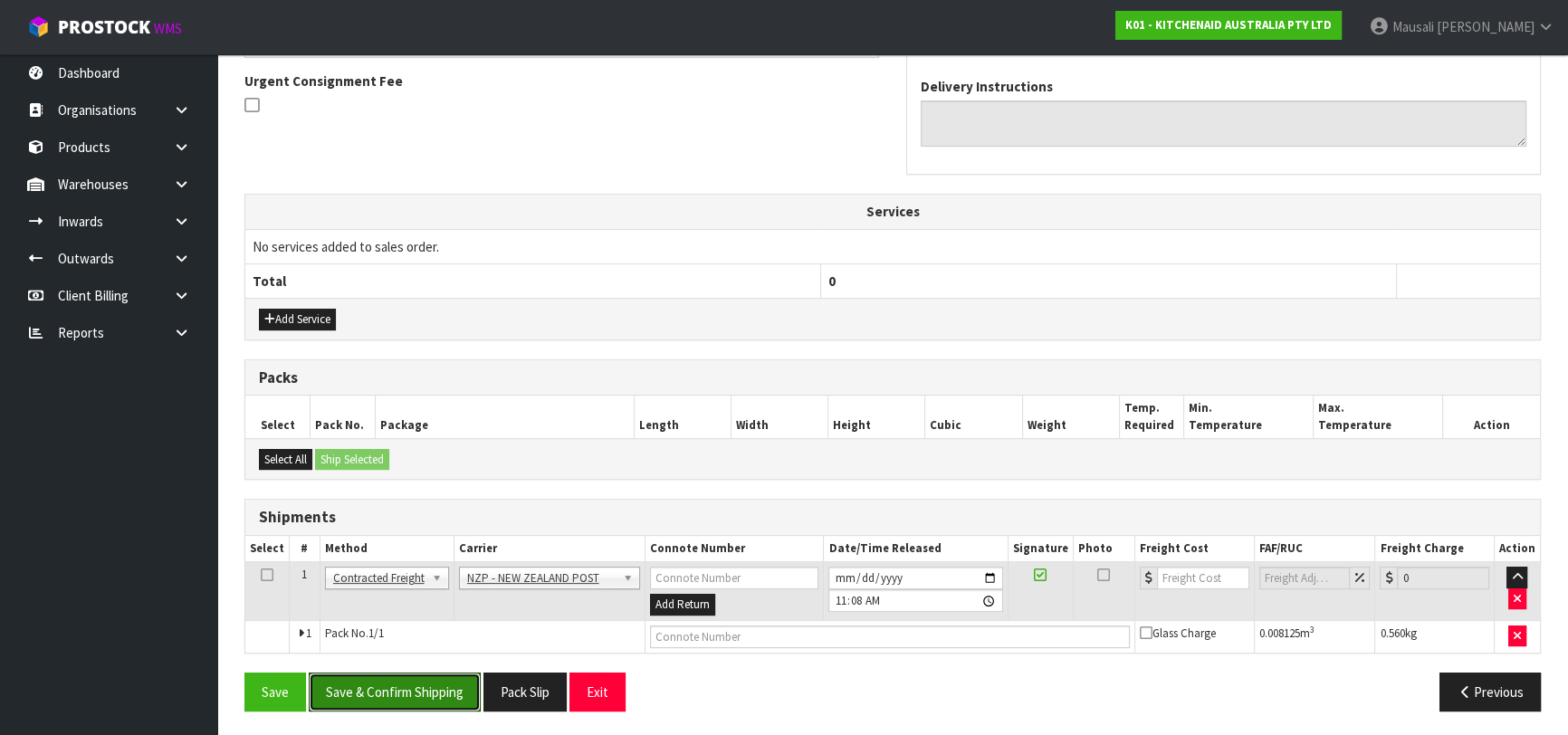
drag, startPoint x: 399, startPoint y: 683, endPoint x: 507, endPoint y: 665, distance: 109.5
click at [403, 682] on button "Save & Confirm Shipping" at bounding box center [394, 692] width 172 height 39
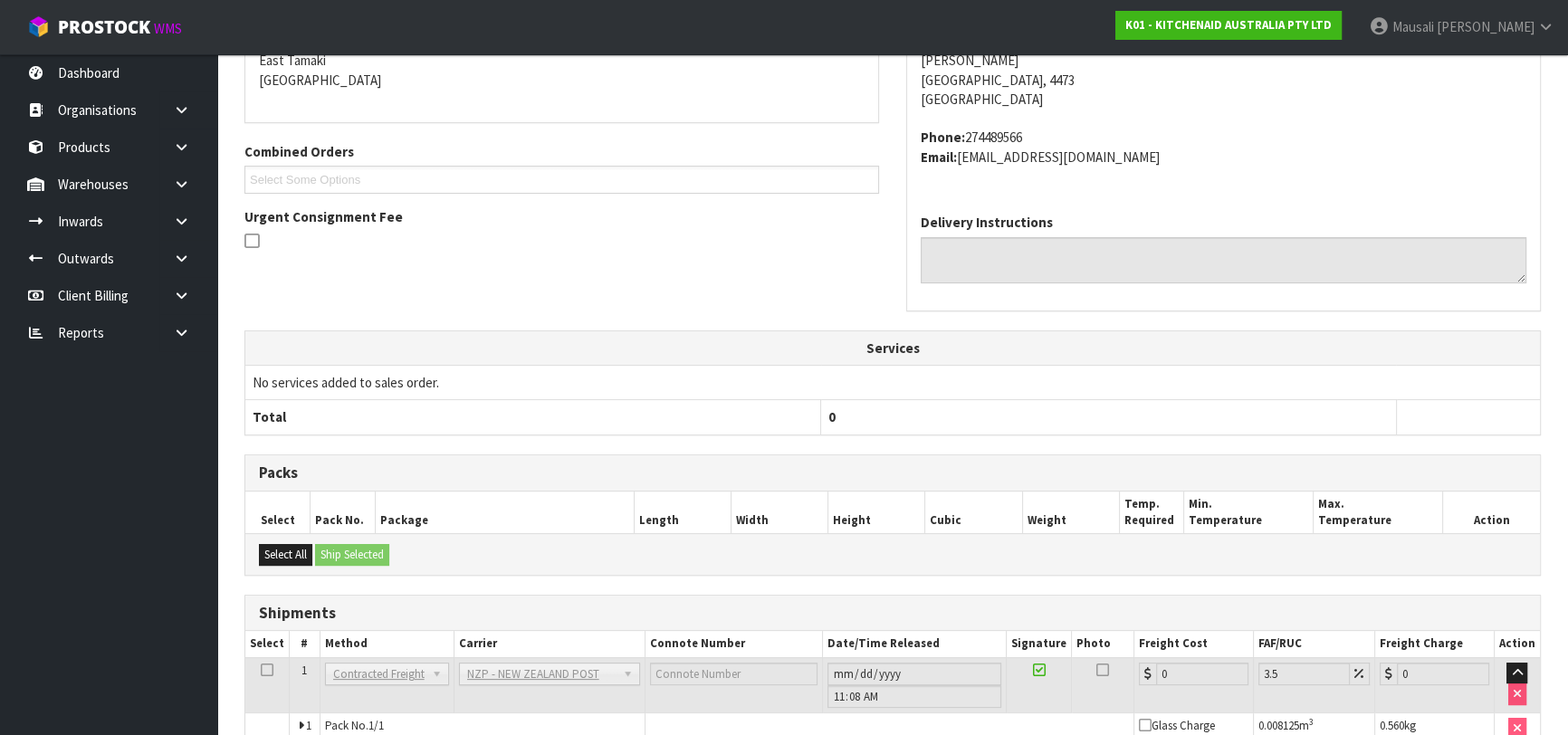
scroll to position [502, 0]
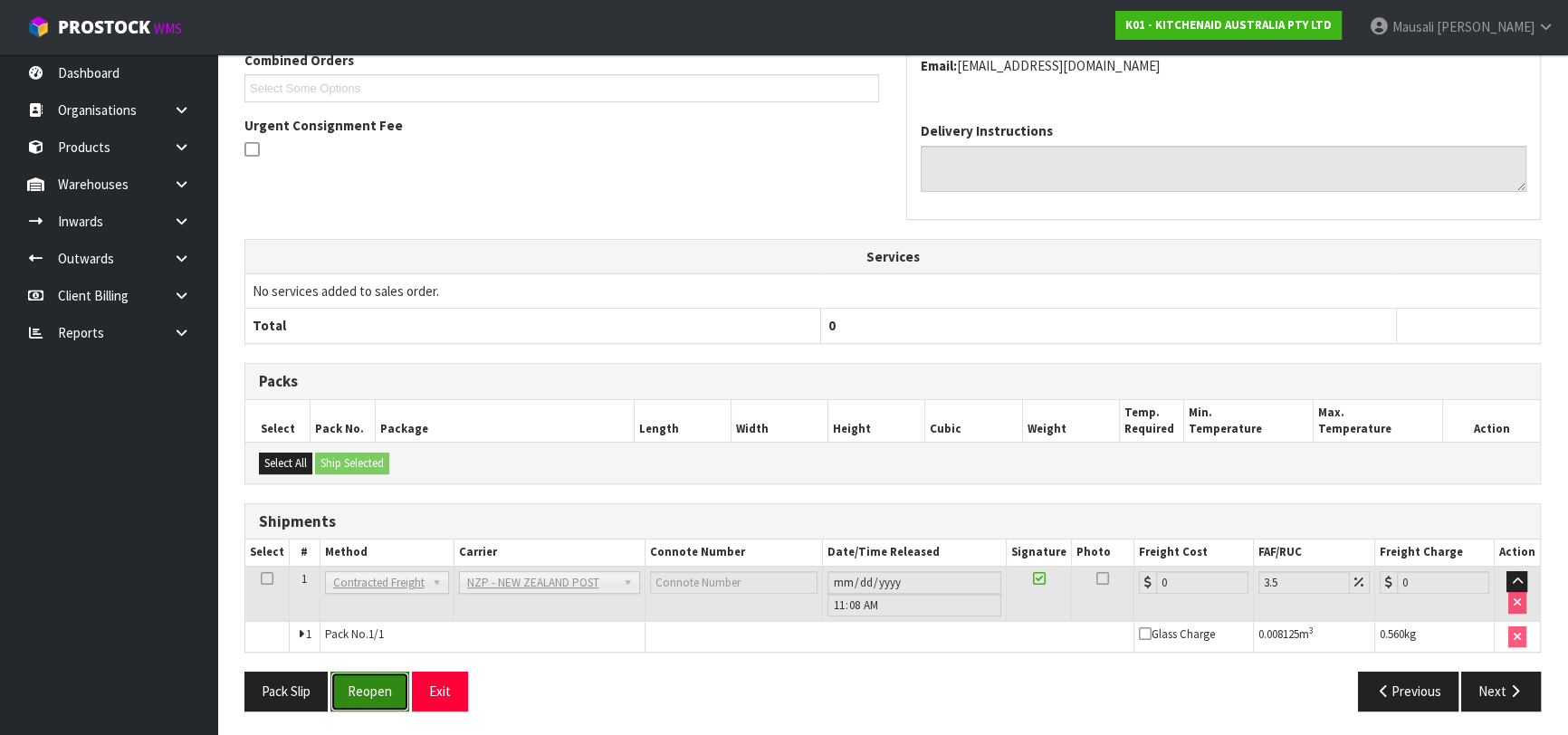
click at [395, 689] on button "Reopen" at bounding box center [369, 691] width 79 height 39
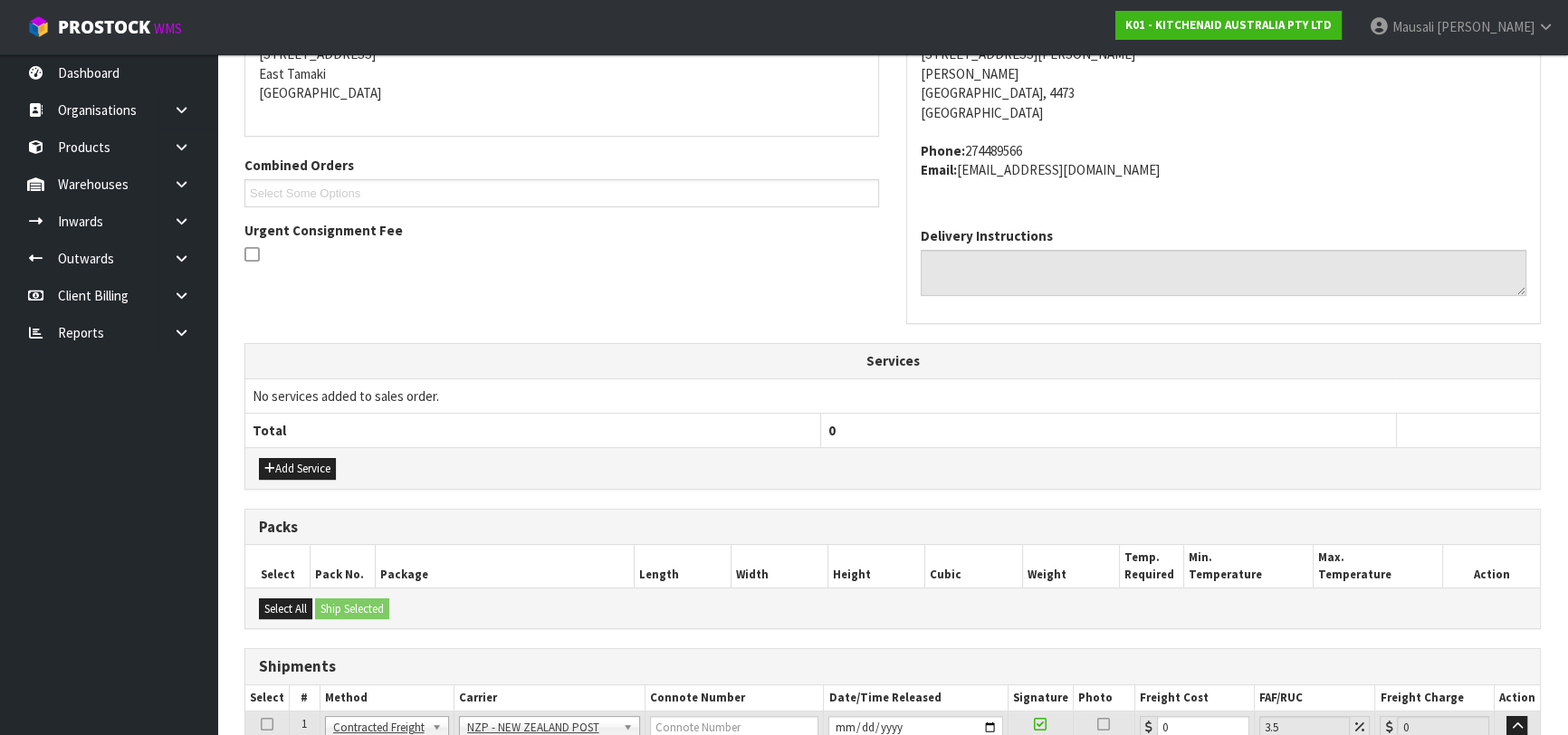
scroll to position [544, 0]
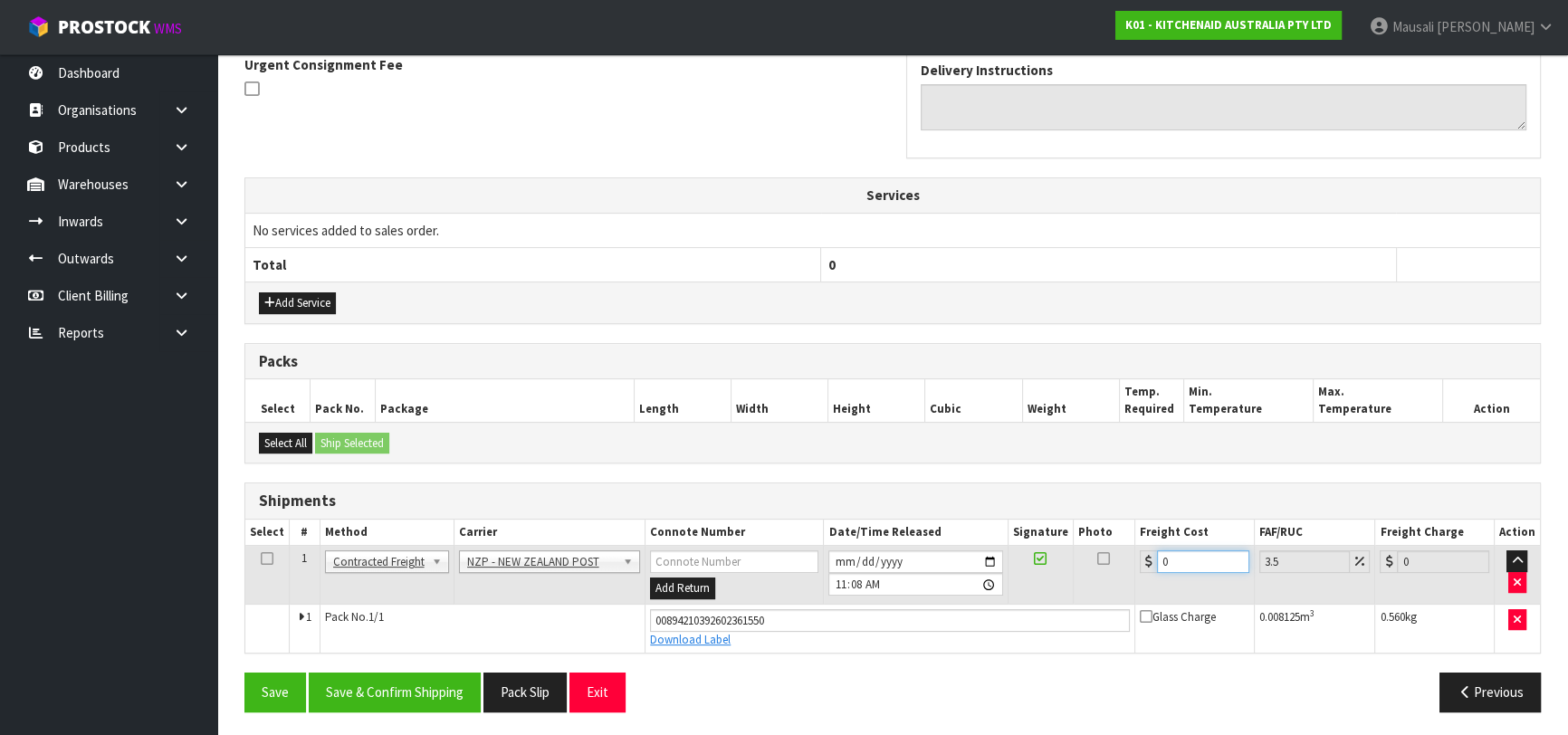
drag, startPoint x: 1177, startPoint y: 559, endPoint x: 1138, endPoint y: 566, distance: 39.6
click at [1139, 566] on div "0" at bounding box center [1194, 562] width 110 height 22
click at [458, 667] on div "From Address CONTRACT WAREHOUSING & LOGISTICS [STREET_ADDRESS] Combined Orders …" at bounding box center [893, 268] width 1296 height 917
click at [396, 693] on button "Save & Confirm Shipping" at bounding box center [394, 692] width 172 height 39
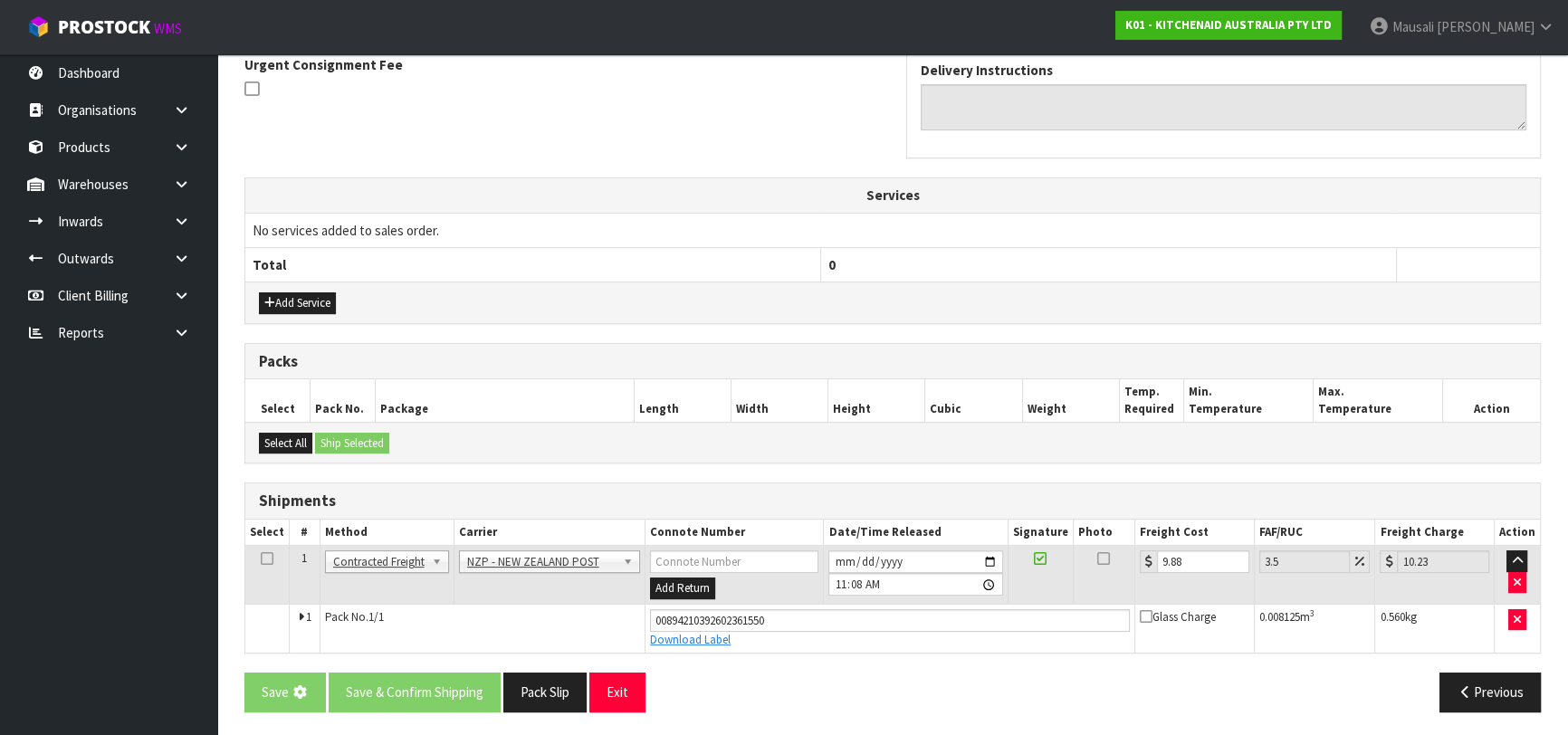
scroll to position [0, 0]
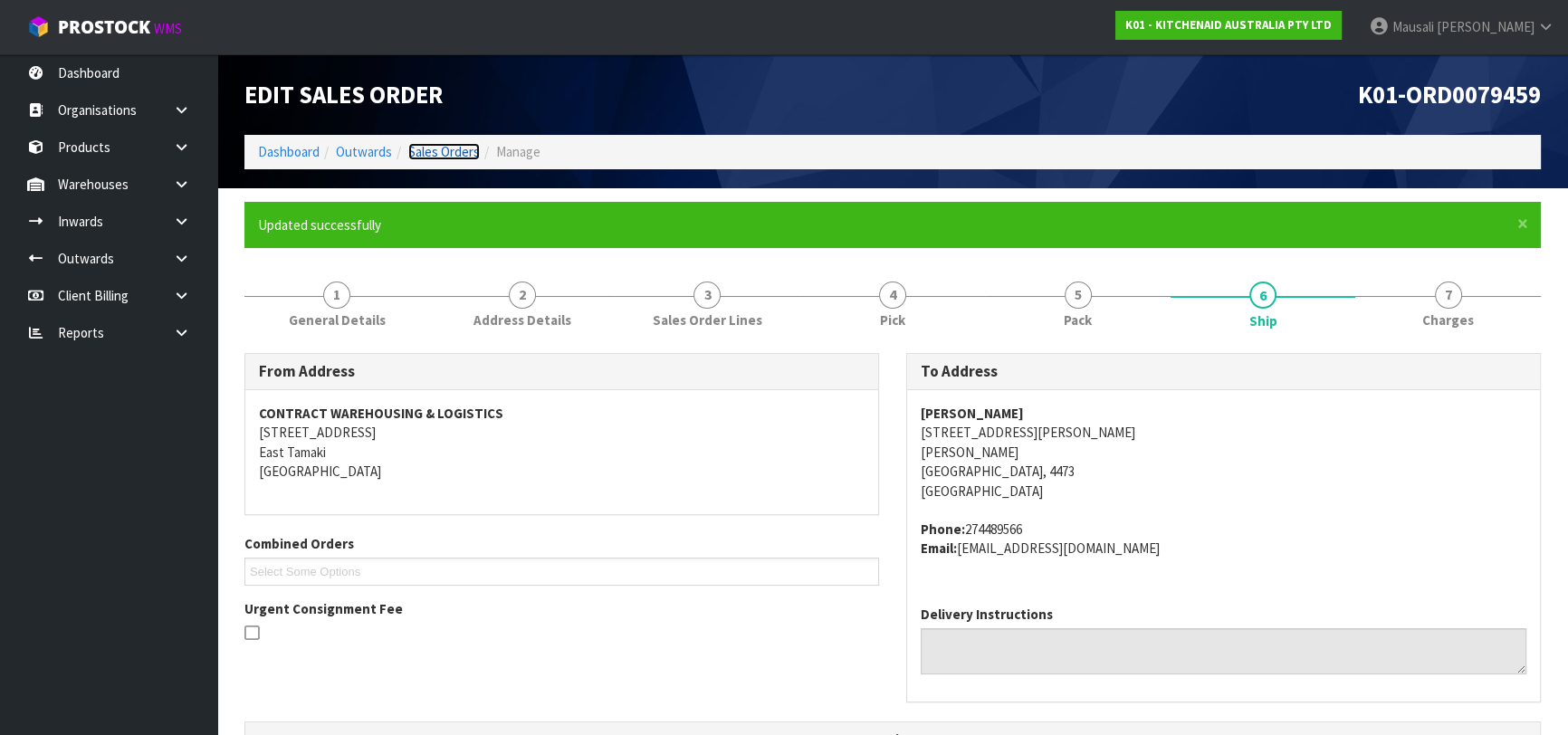
click at [471, 153] on link "Sales Orders" at bounding box center [444, 152] width 72 height 17
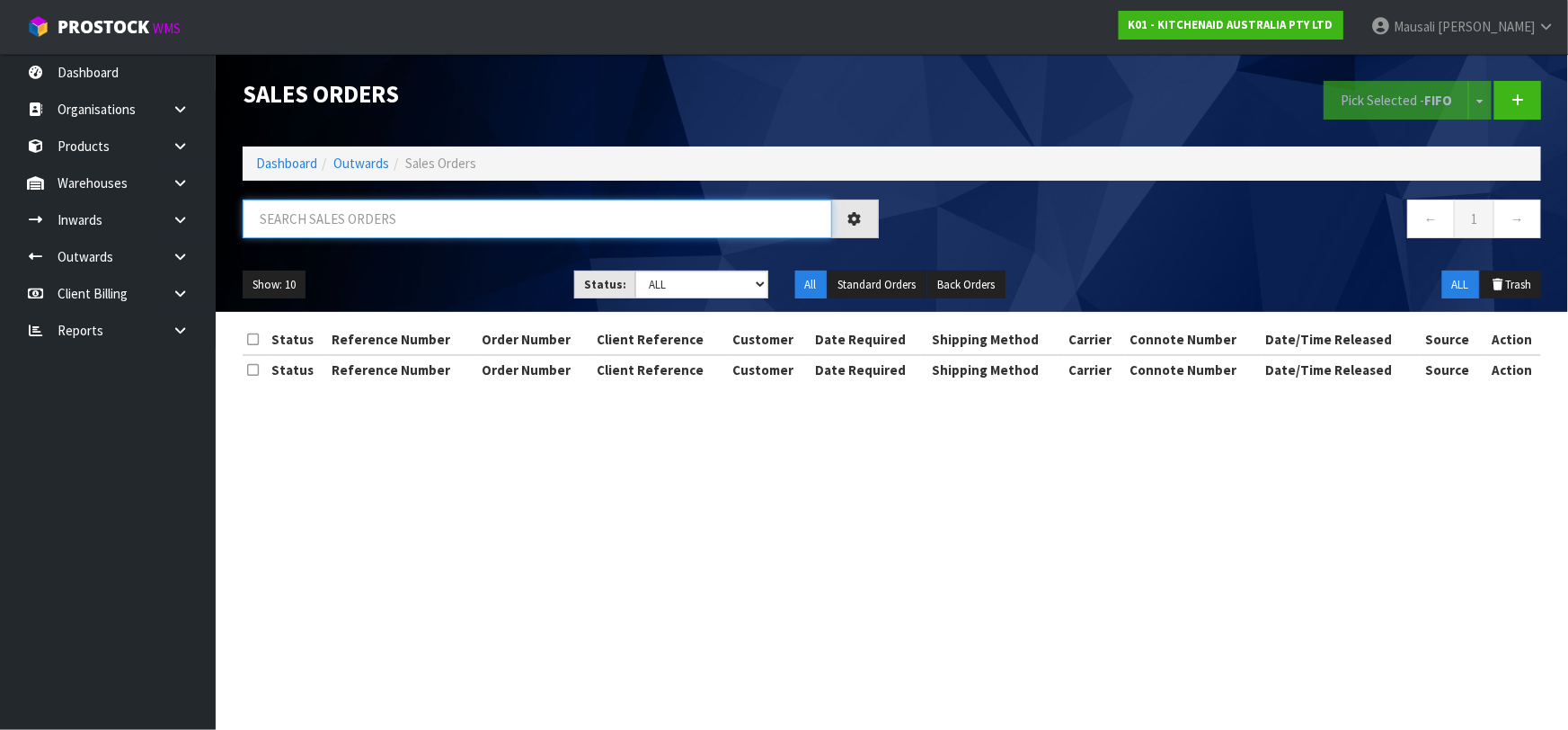
click at [323, 223] on input "text" at bounding box center [537, 219] width 589 height 39
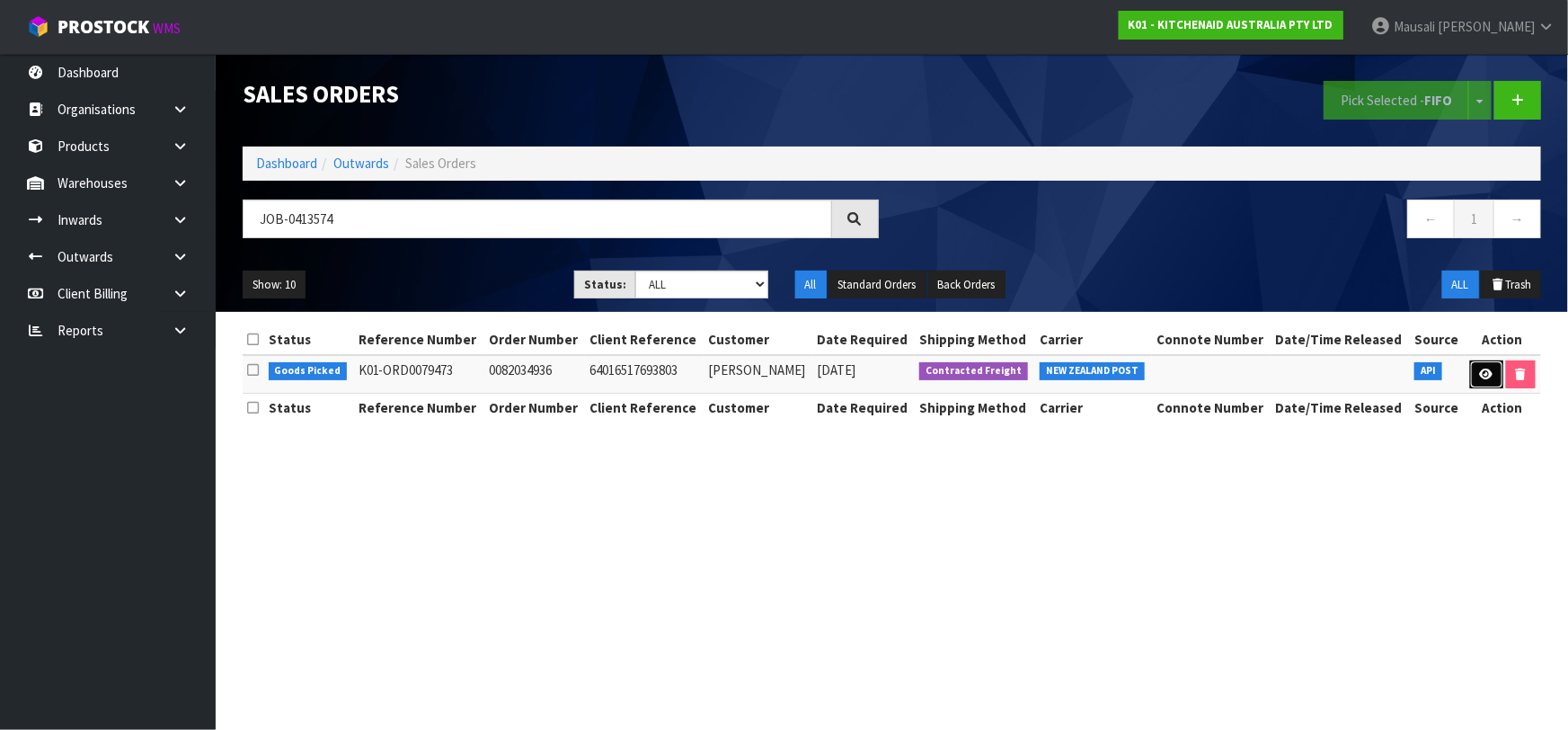
click at [1480, 369] on icon at bounding box center [1487, 374] width 14 height 12
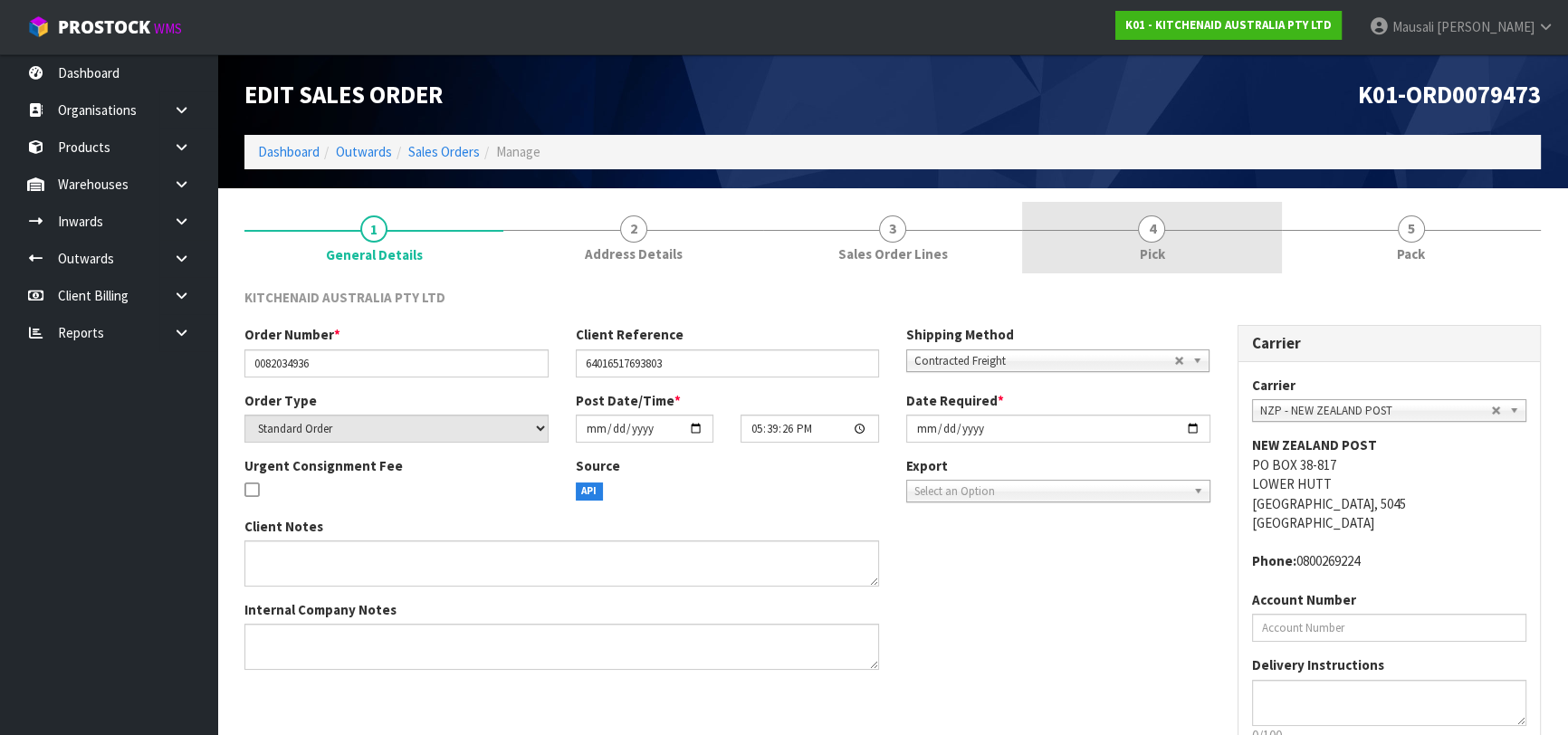
click at [1161, 247] on span "Pick" at bounding box center [1150, 254] width 25 height 19
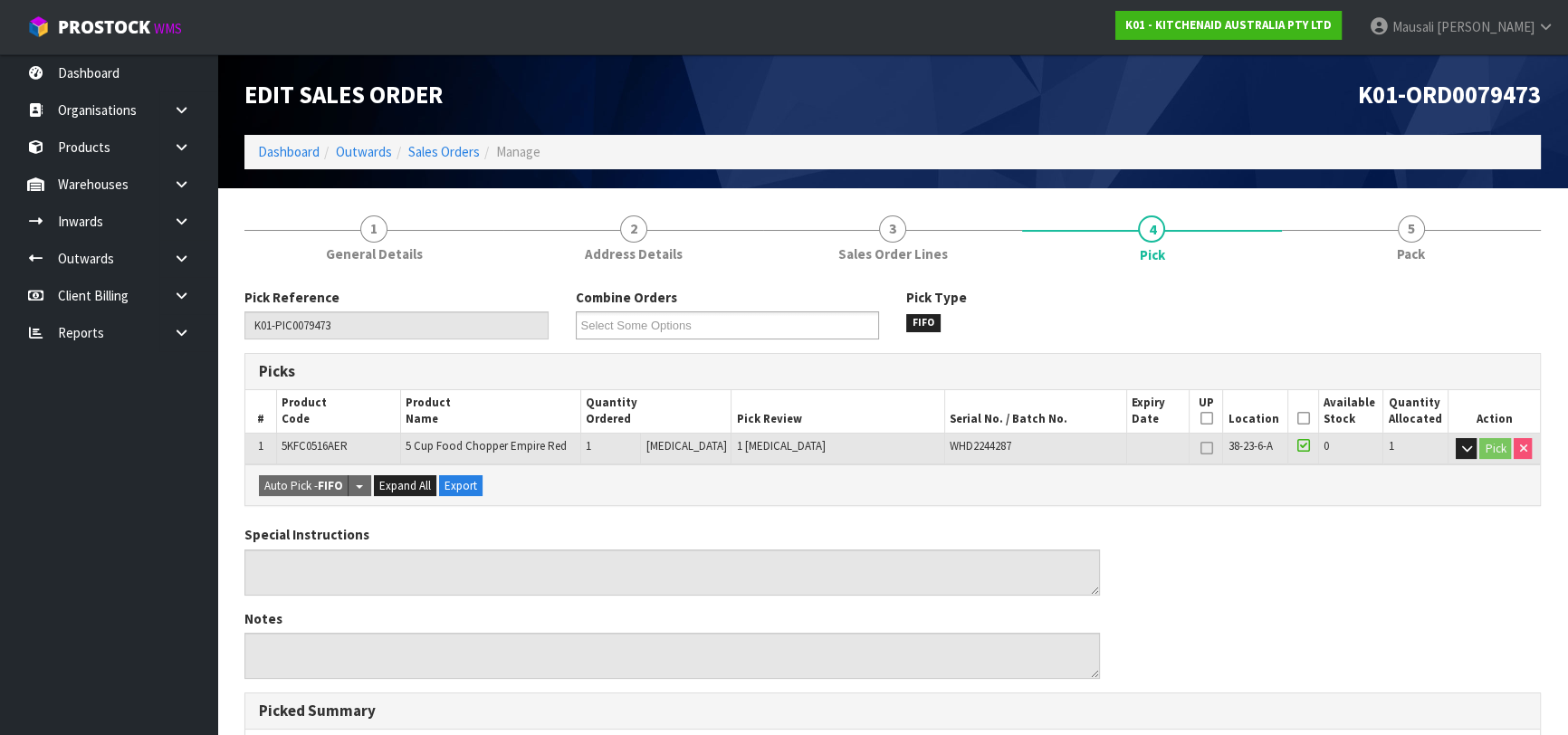
click at [1300, 420] on icon at bounding box center [1303, 419] width 13 height 1
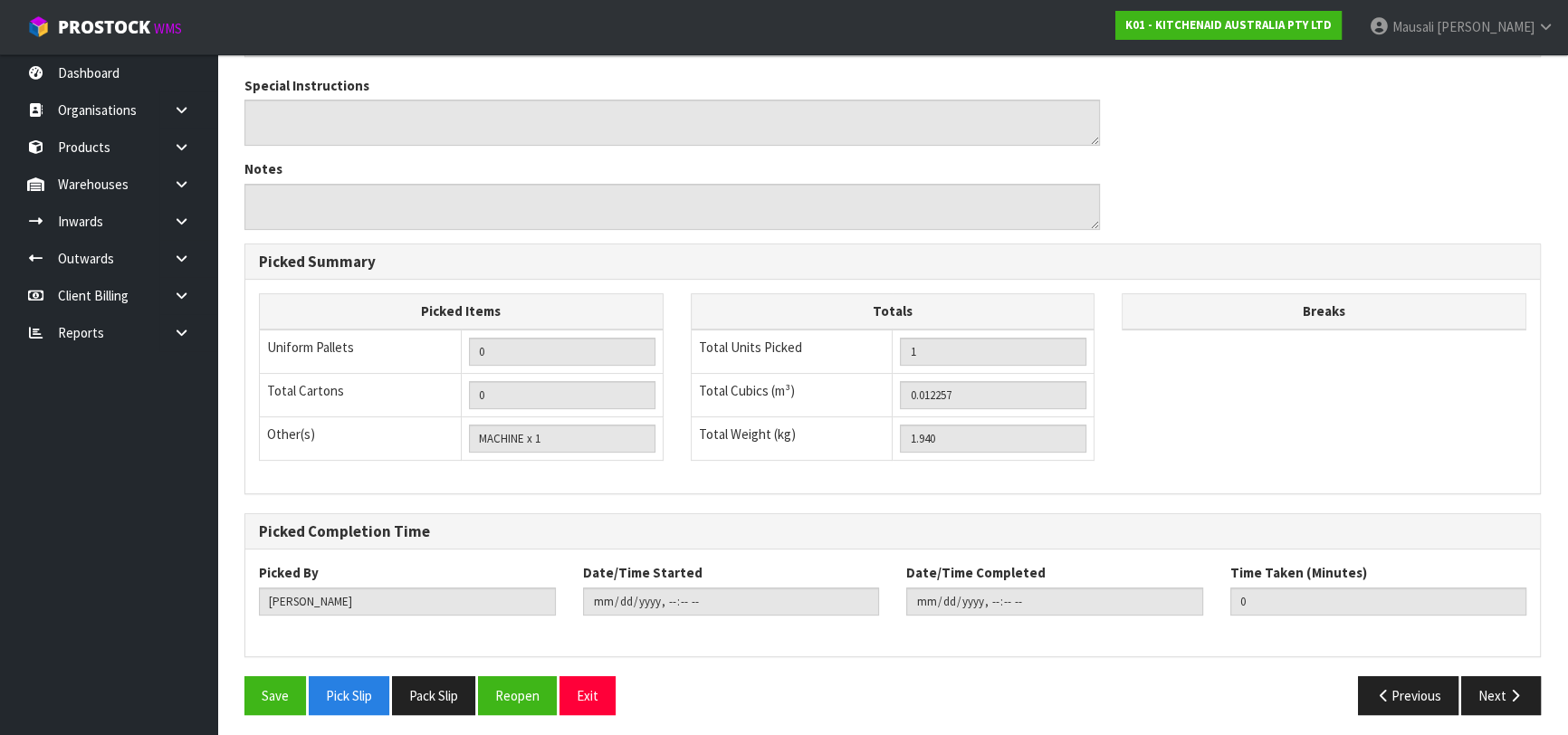
scroll to position [520, 0]
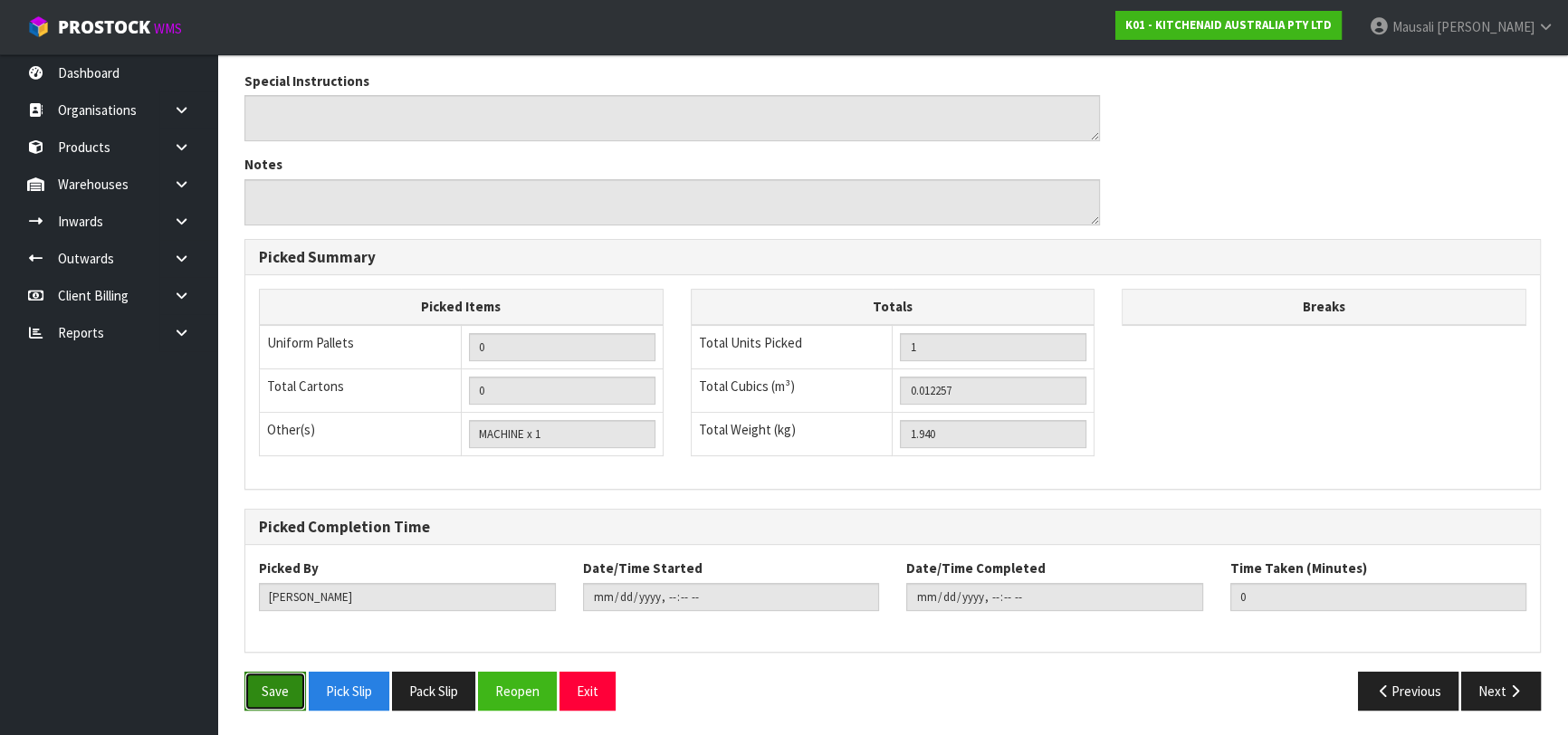
drag, startPoint x: 254, startPoint y: 688, endPoint x: 273, endPoint y: 686, distance: 19.1
click at [254, 689] on button "Save" at bounding box center [275, 691] width 61 height 39
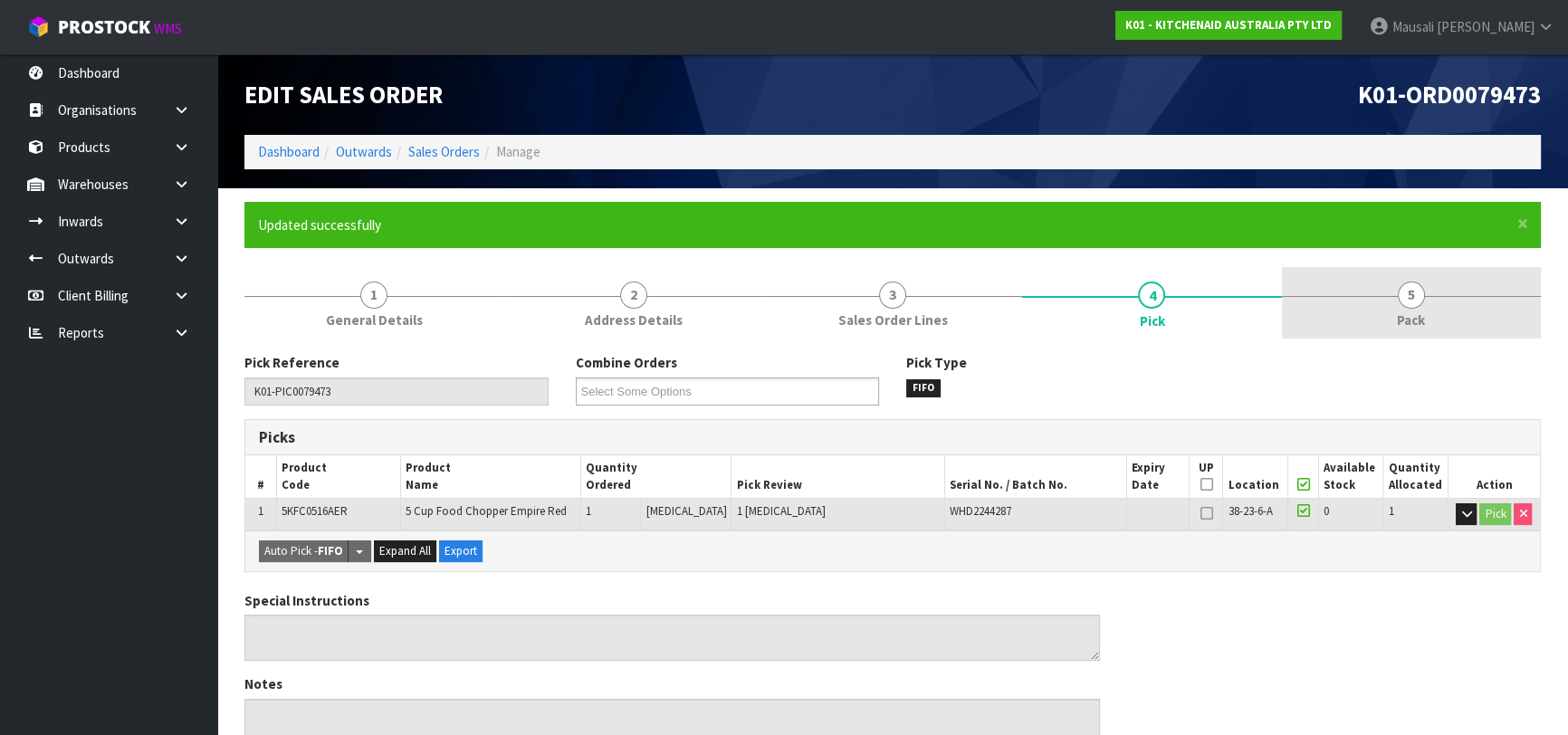
click at [1401, 319] on span "Pack" at bounding box center [1411, 320] width 28 height 19
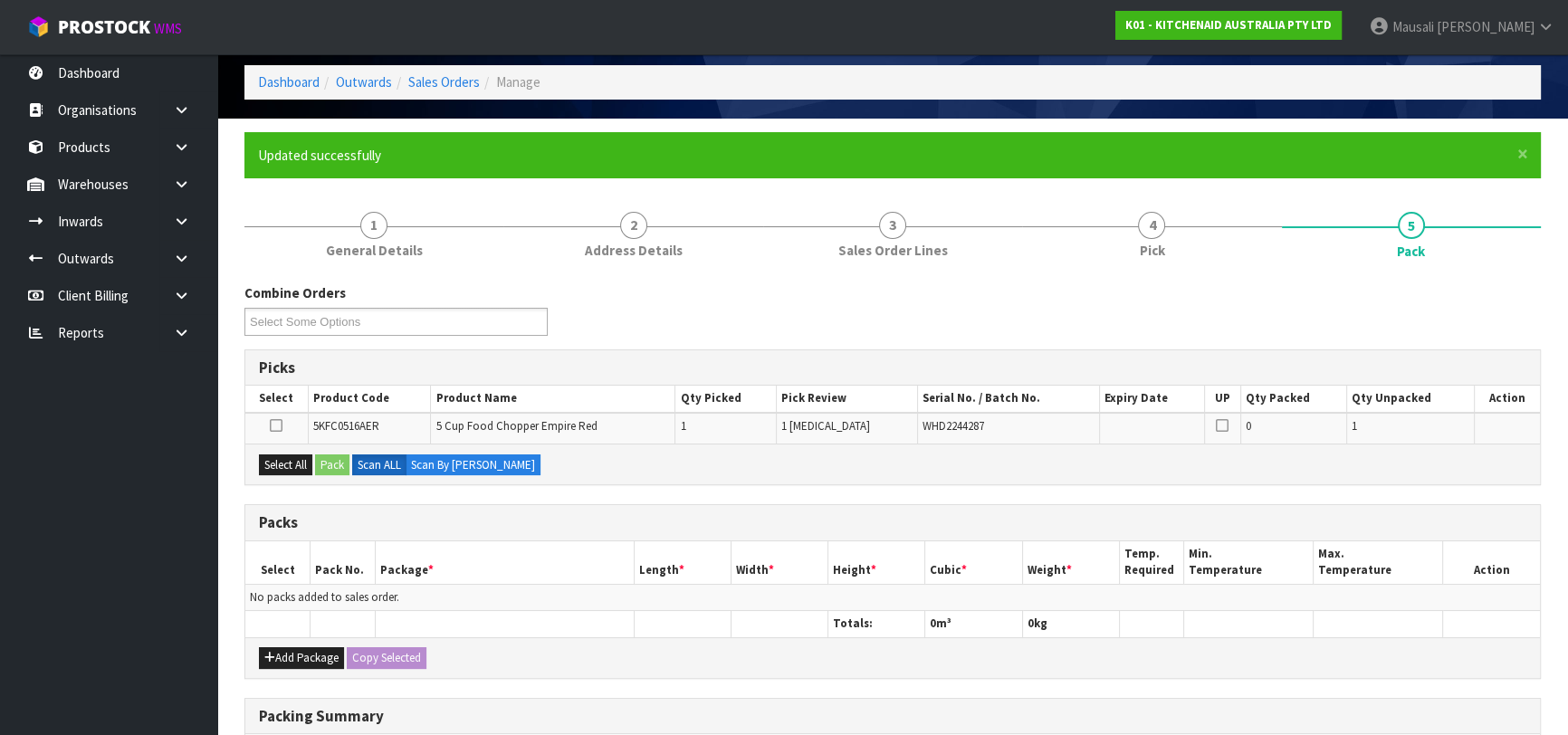
scroll to position [164, 0]
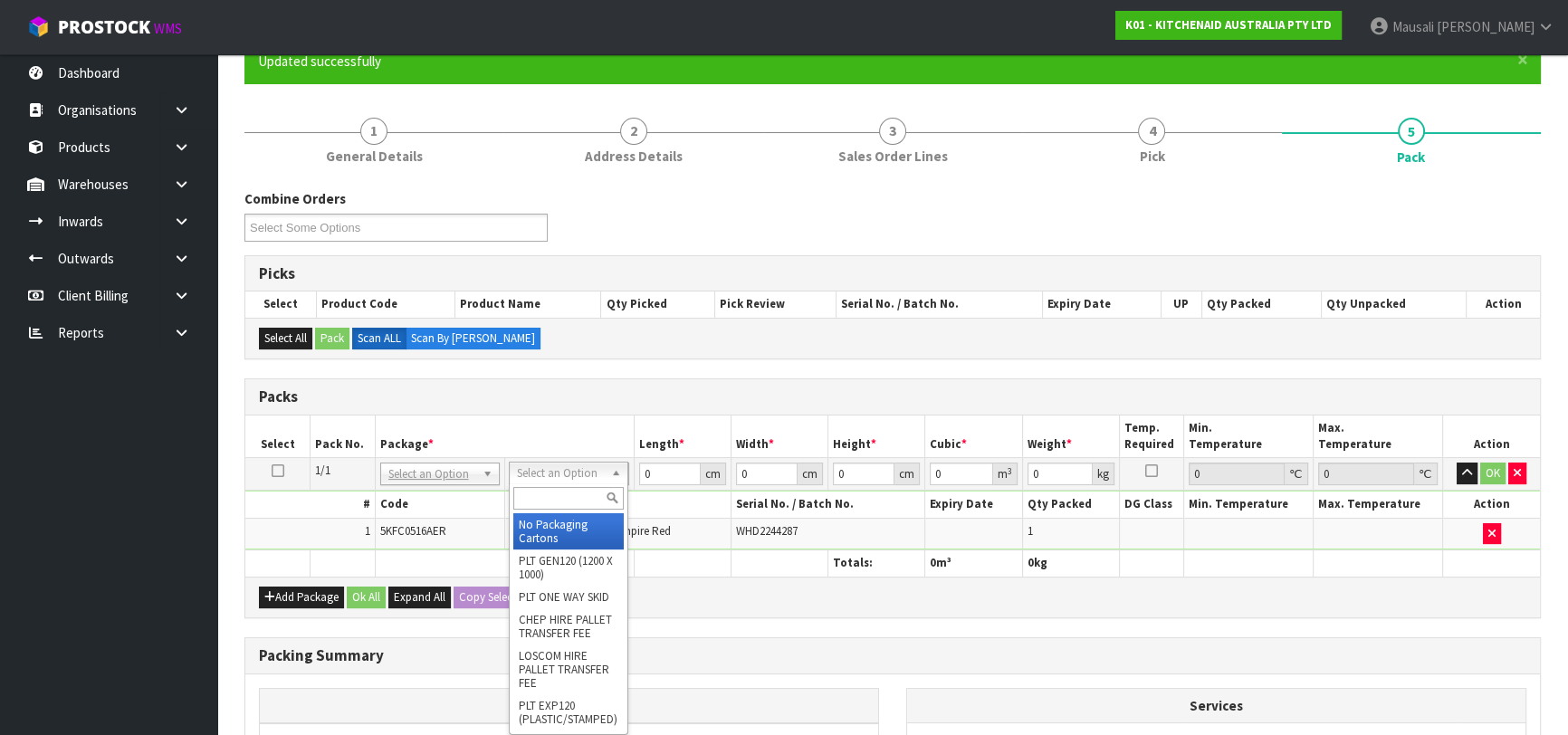
drag, startPoint x: 565, startPoint y: 474, endPoint x: 561, endPoint y: 496, distance: 22.4
click at [559, 496] on input "text" at bounding box center [568, 499] width 111 height 22
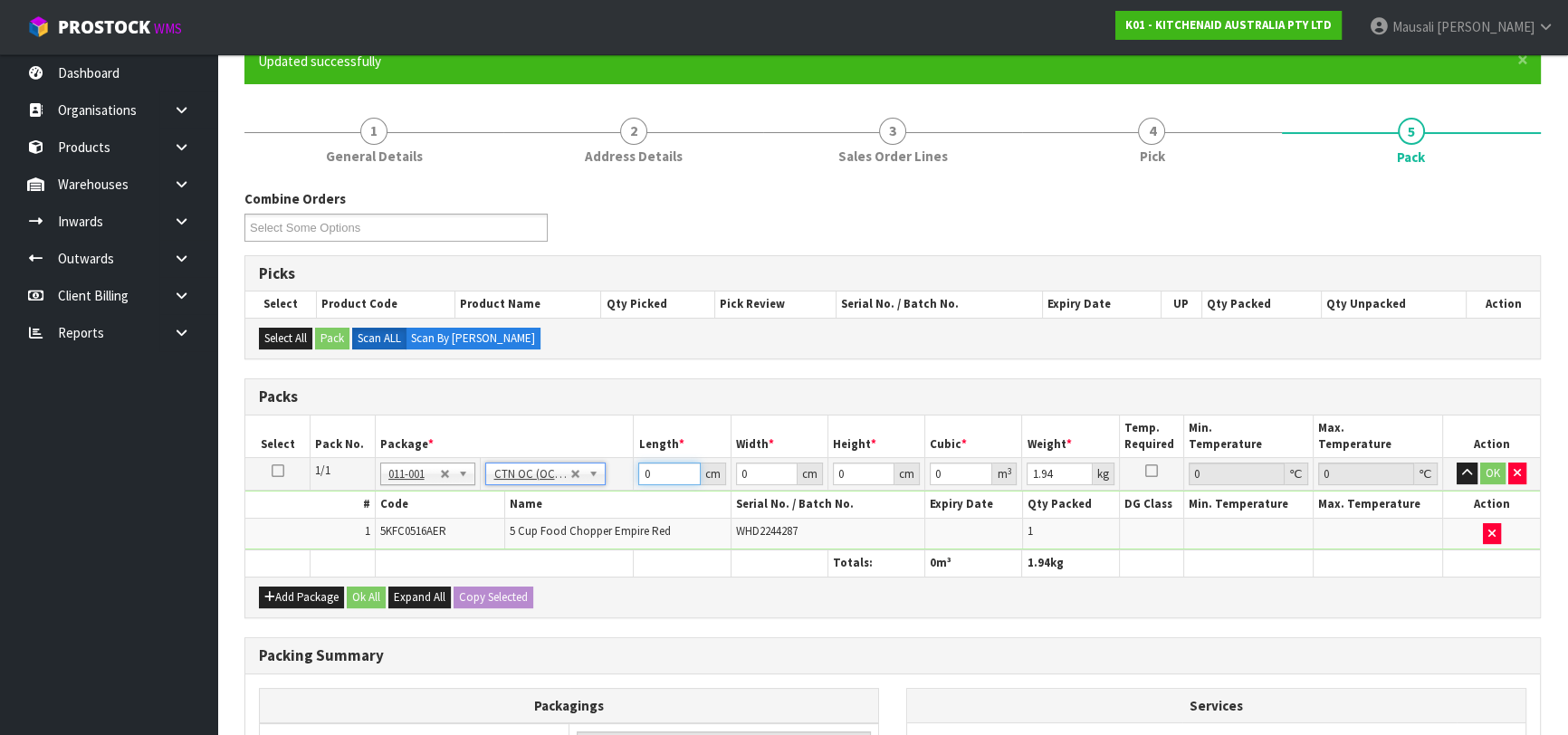
drag, startPoint x: 639, startPoint y: 480, endPoint x: 626, endPoint y: 488, distance: 15.3
click at [614, 489] on tbody "1/1 NONE 007-001 007-002 007-004 007-009 007-013 007-014 007-015 007-017 007-01…" at bounding box center [893, 503] width 1295 height 92
drag, startPoint x: 366, startPoint y: 596, endPoint x: 379, endPoint y: 595, distance: 13.0
click at [369, 596] on button "Ok All" at bounding box center [366, 597] width 39 height 21
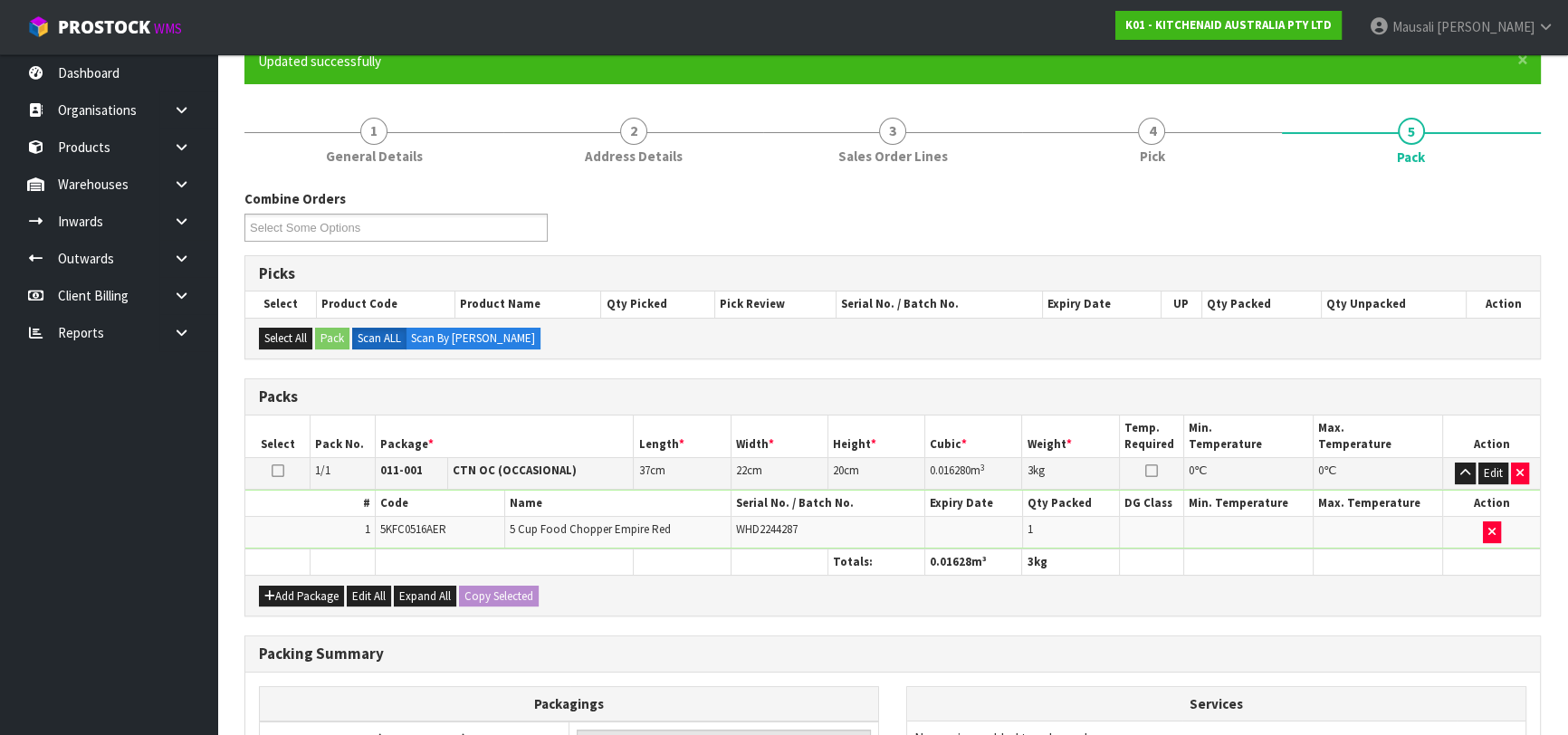
scroll to position [385, 0]
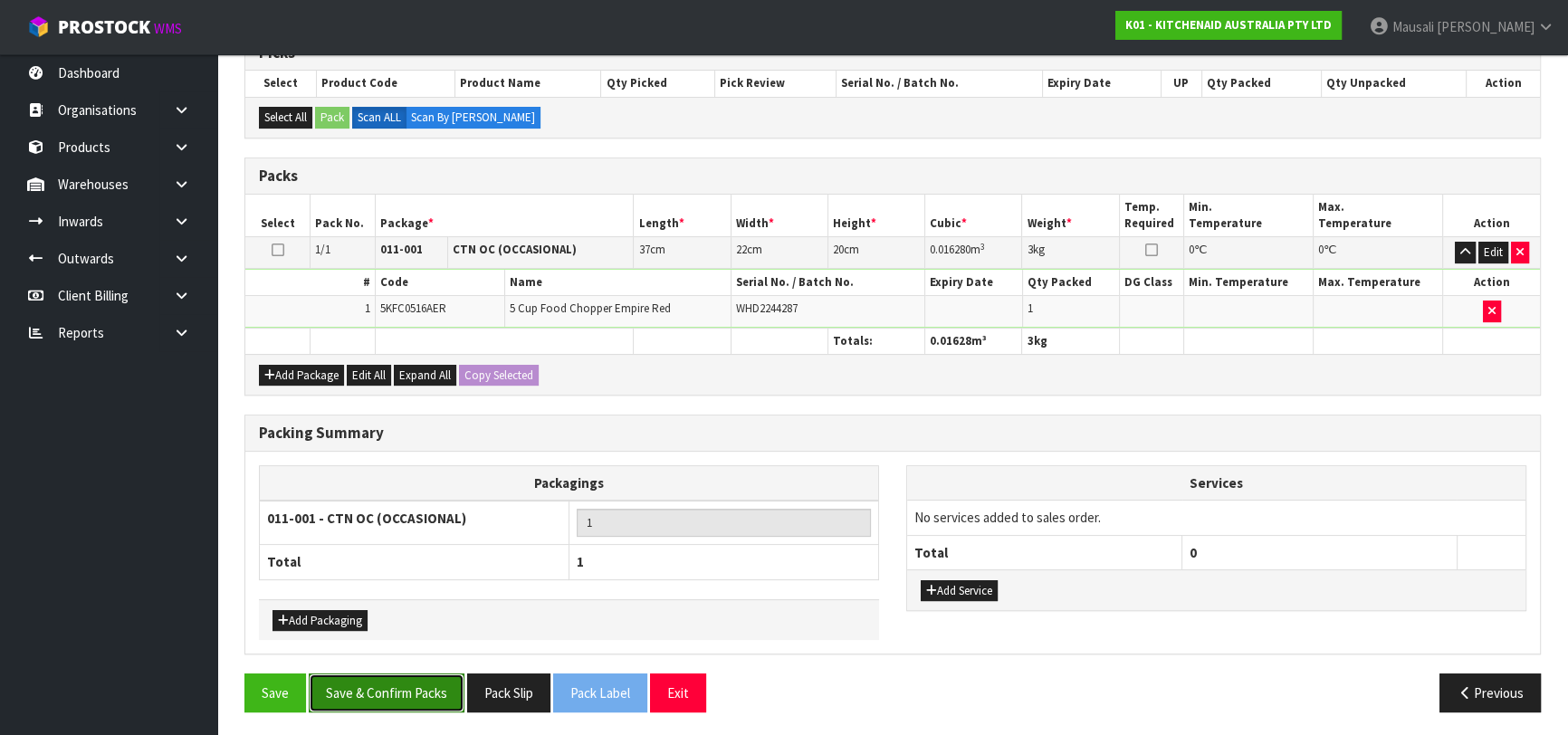
click at [378, 686] on button "Save & Confirm Packs" at bounding box center [386, 693] width 155 height 39
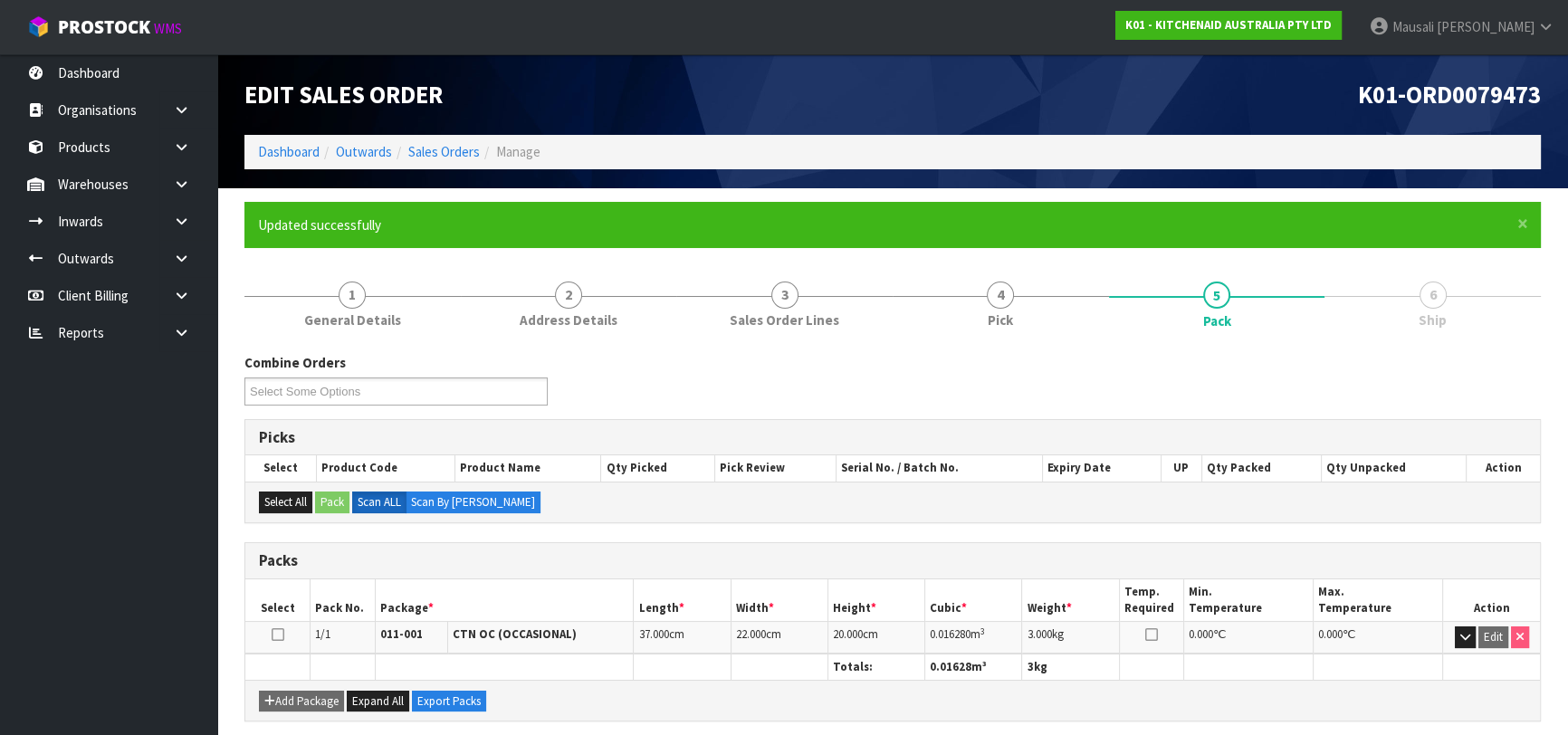
scroll to position [287, 0]
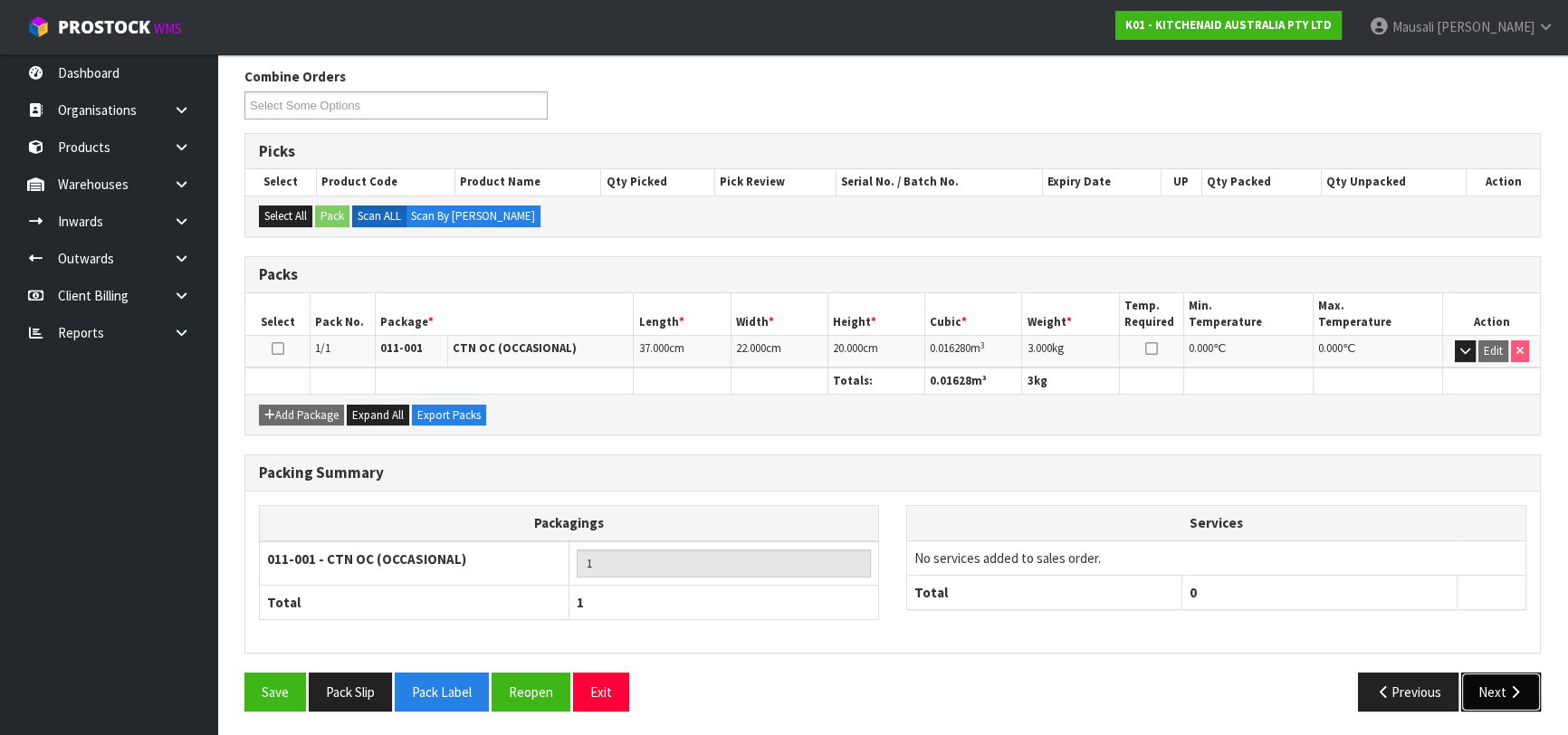
click at [1499, 683] on button "Next" at bounding box center [1501, 692] width 80 height 39
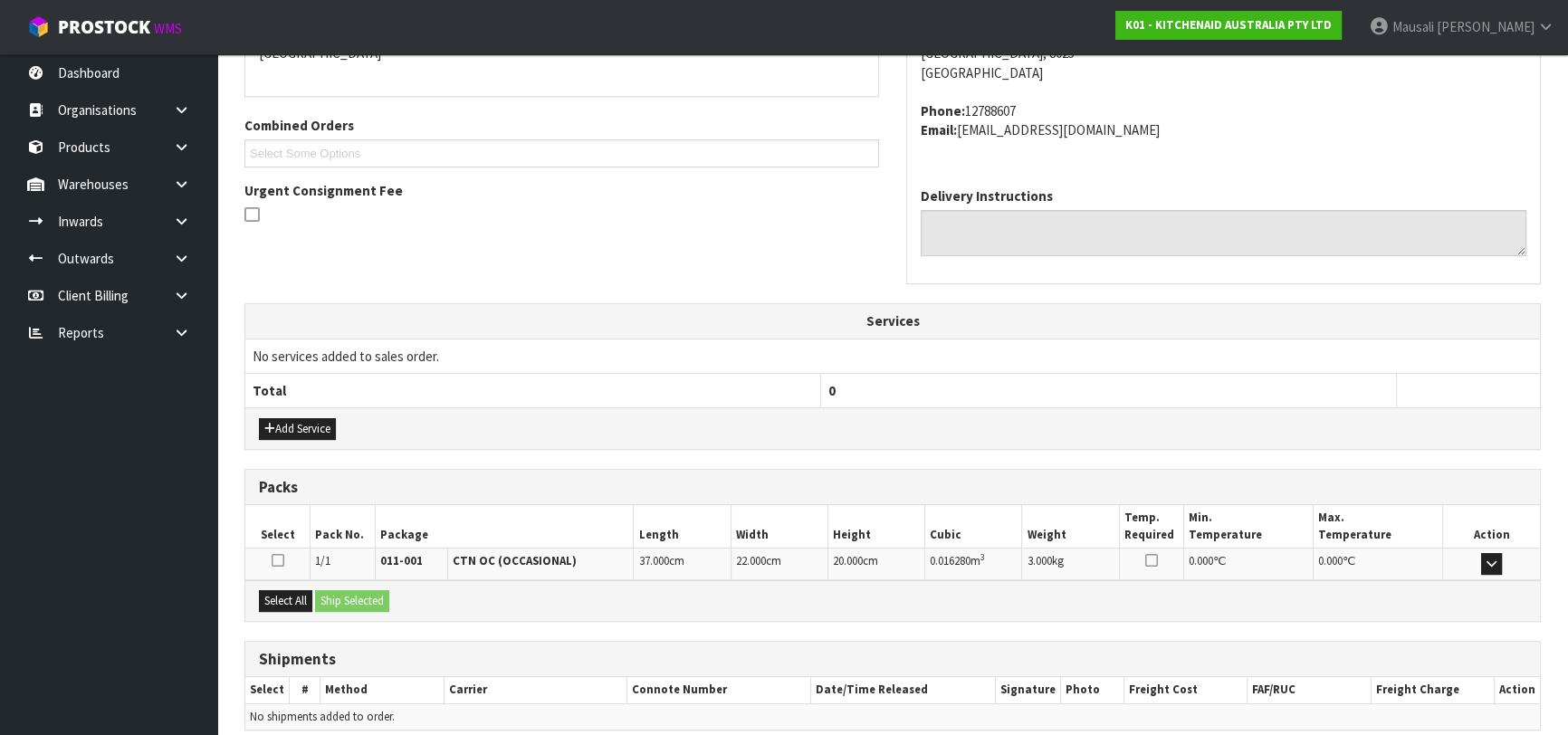
scroll to position [496, 0]
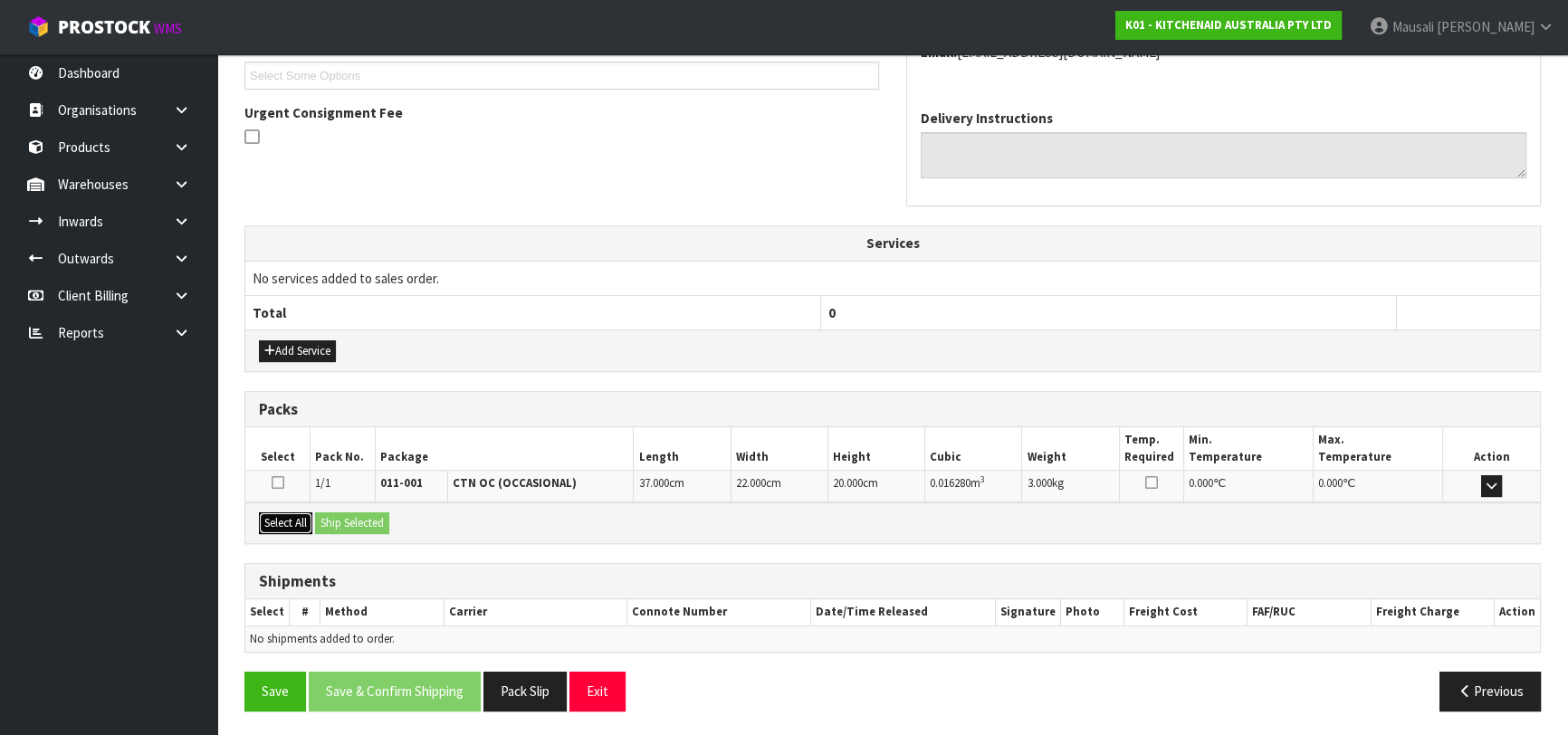
click at [290, 517] on button "Select All" at bounding box center [285, 523] width 53 height 21
click at [331, 516] on button "Ship Selected" at bounding box center [352, 523] width 74 height 21
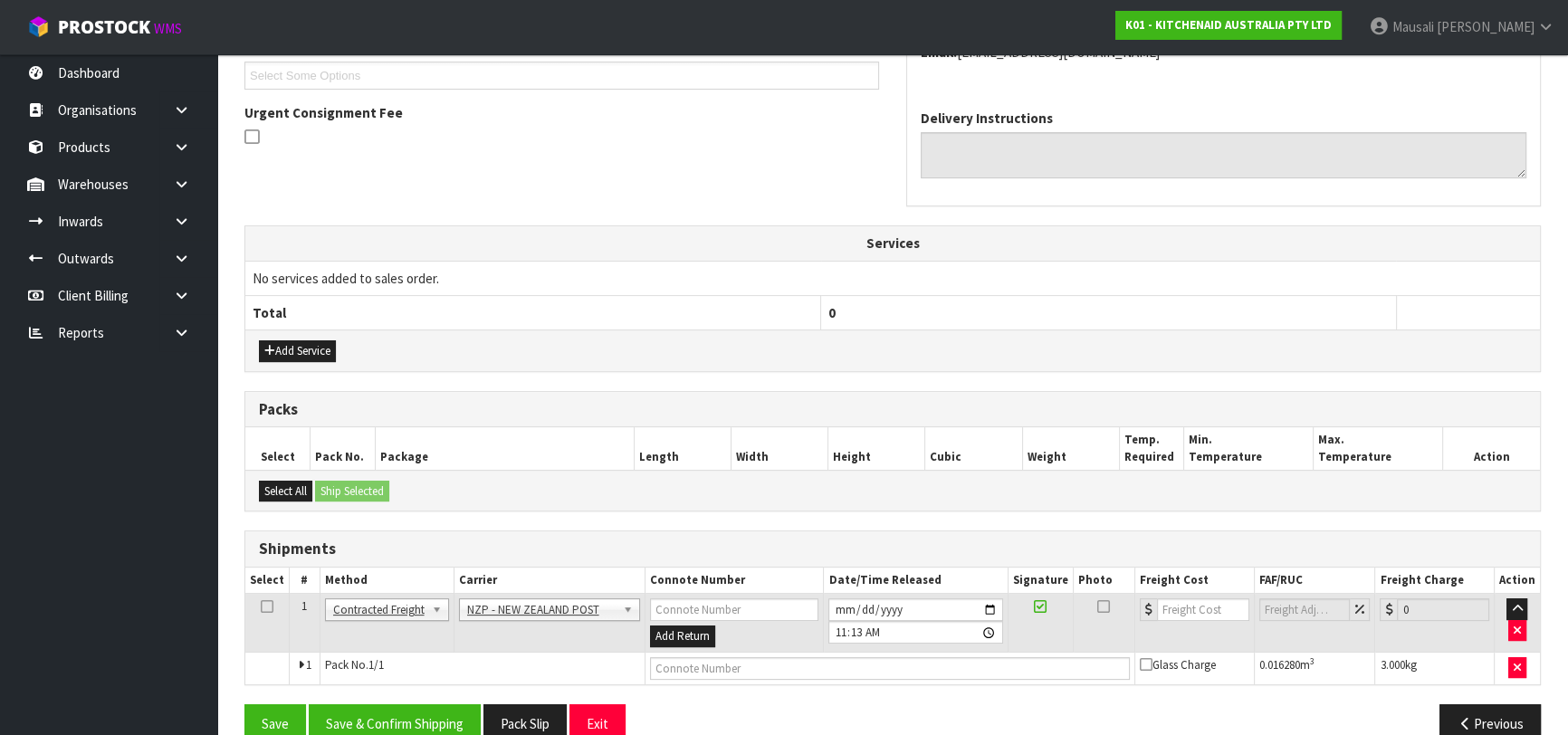
scroll to position [528, 0]
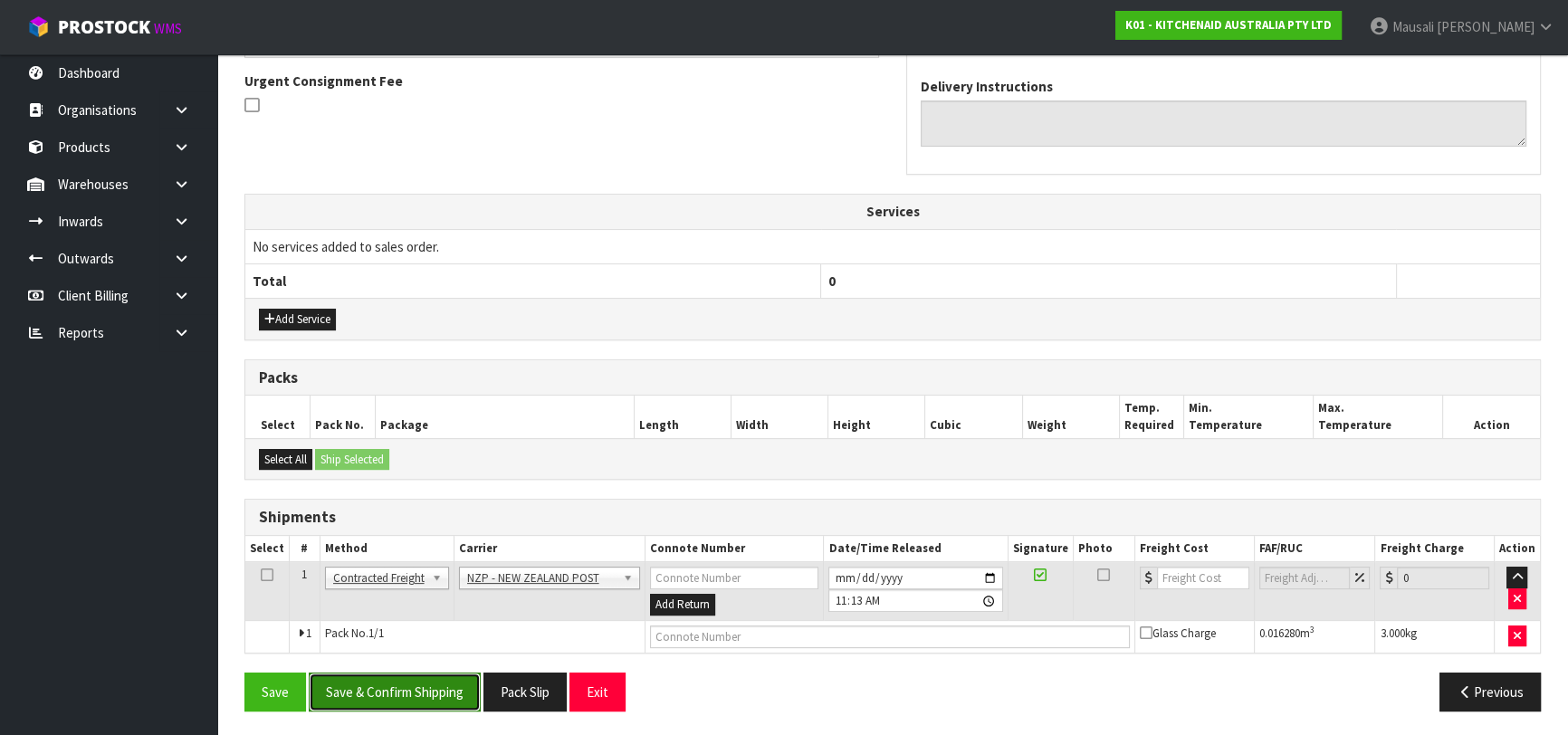
click at [432, 679] on button "Save & Confirm Shipping" at bounding box center [394, 692] width 172 height 39
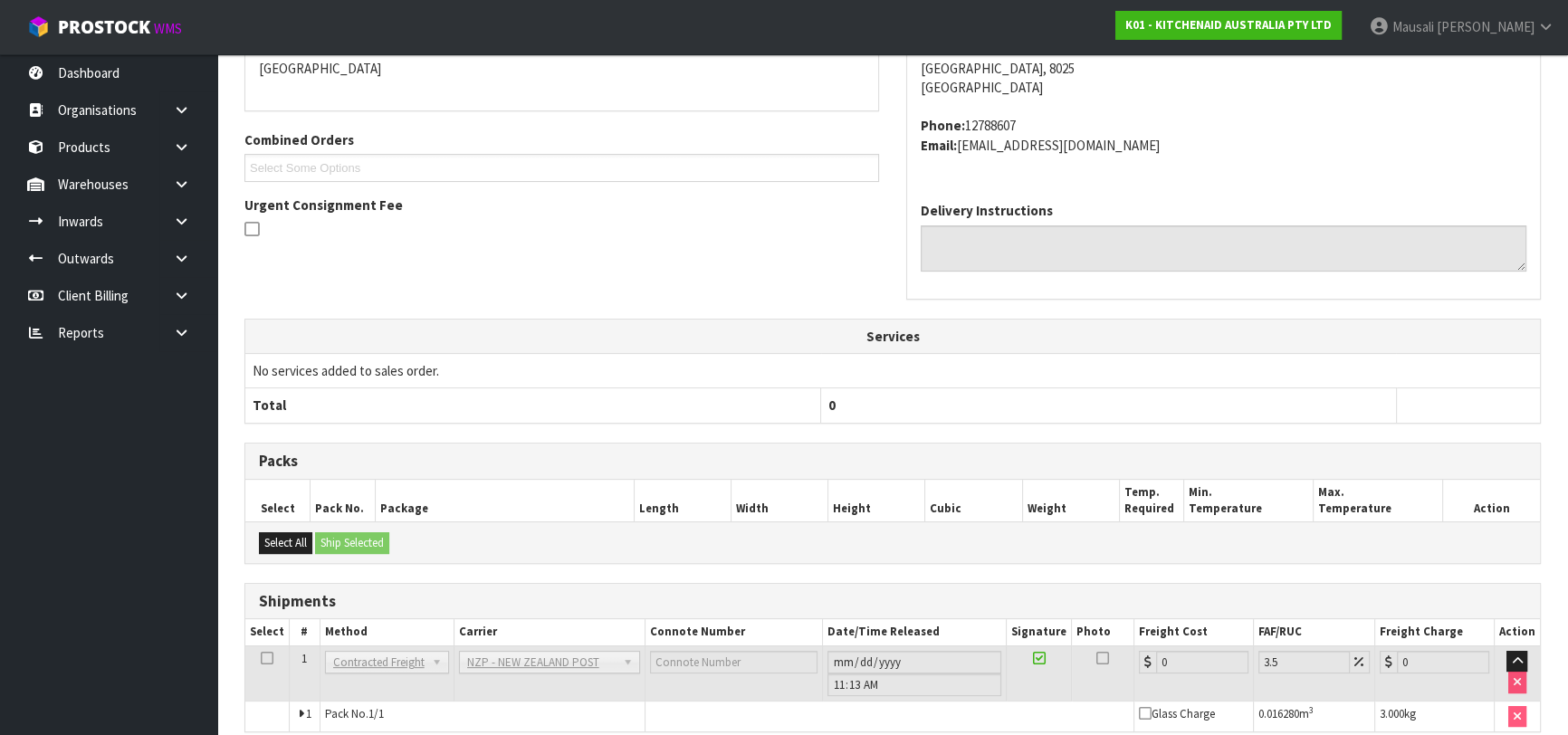
scroll to position [502, 0]
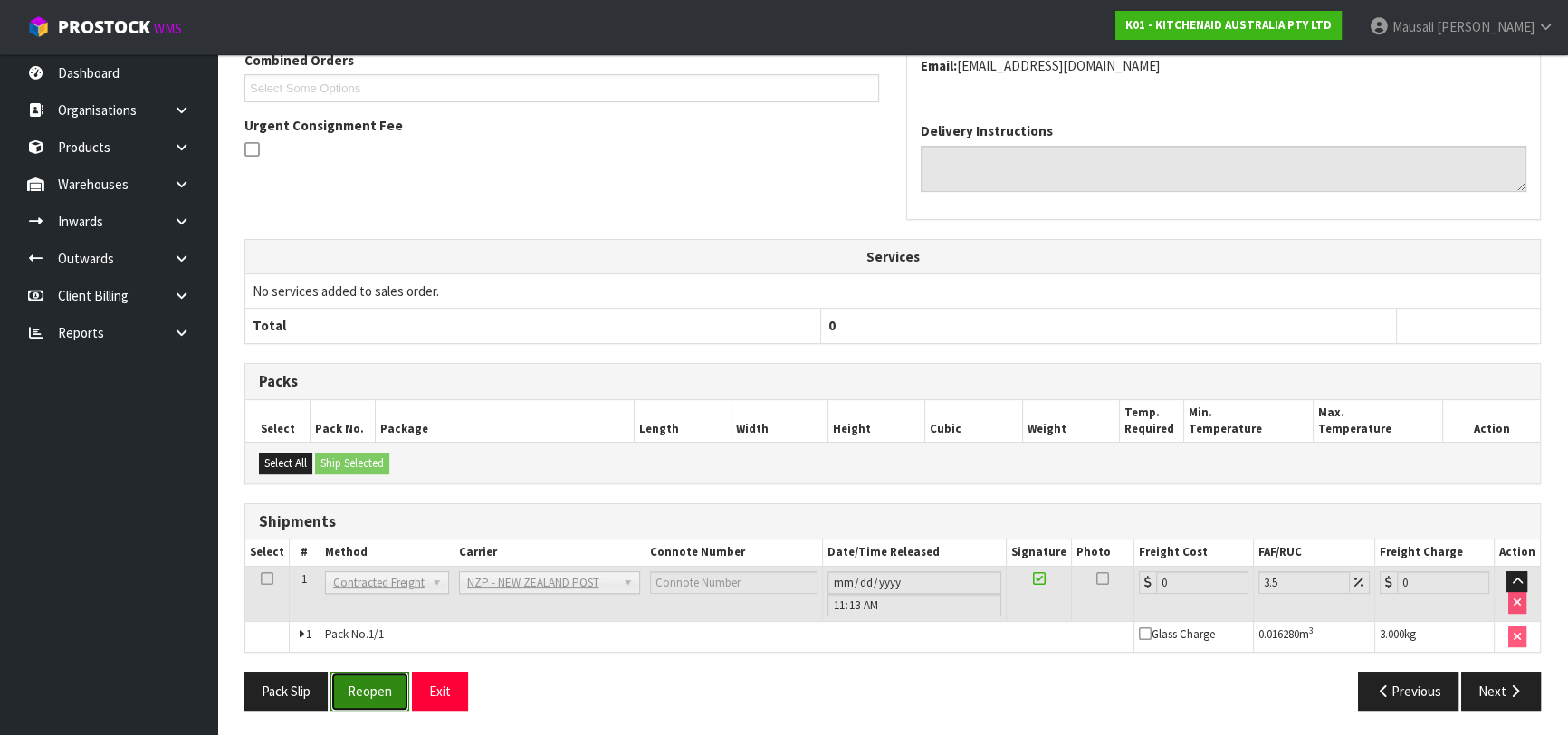
click at [339, 686] on button "Reopen" at bounding box center [369, 691] width 79 height 39
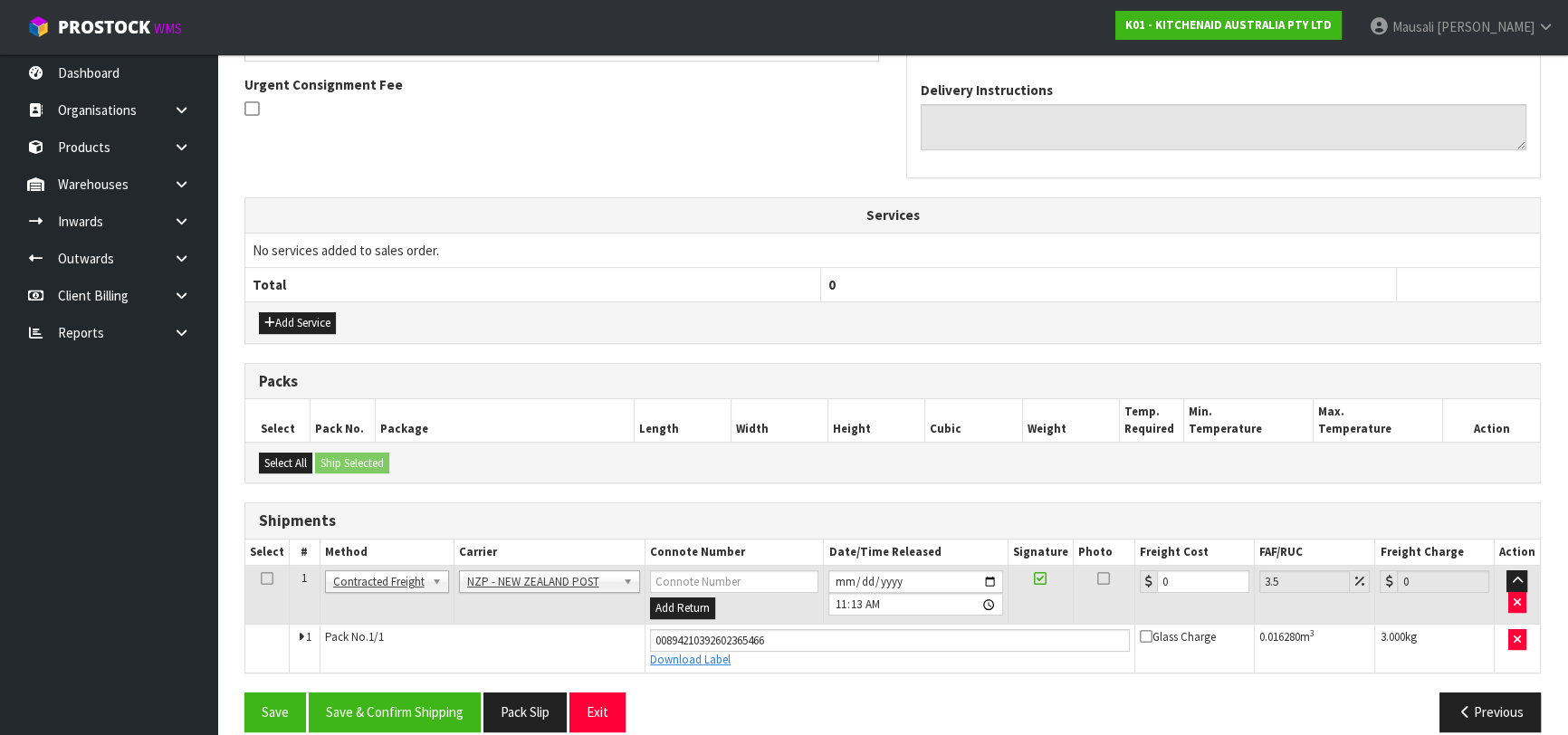
scroll to position [544, 0]
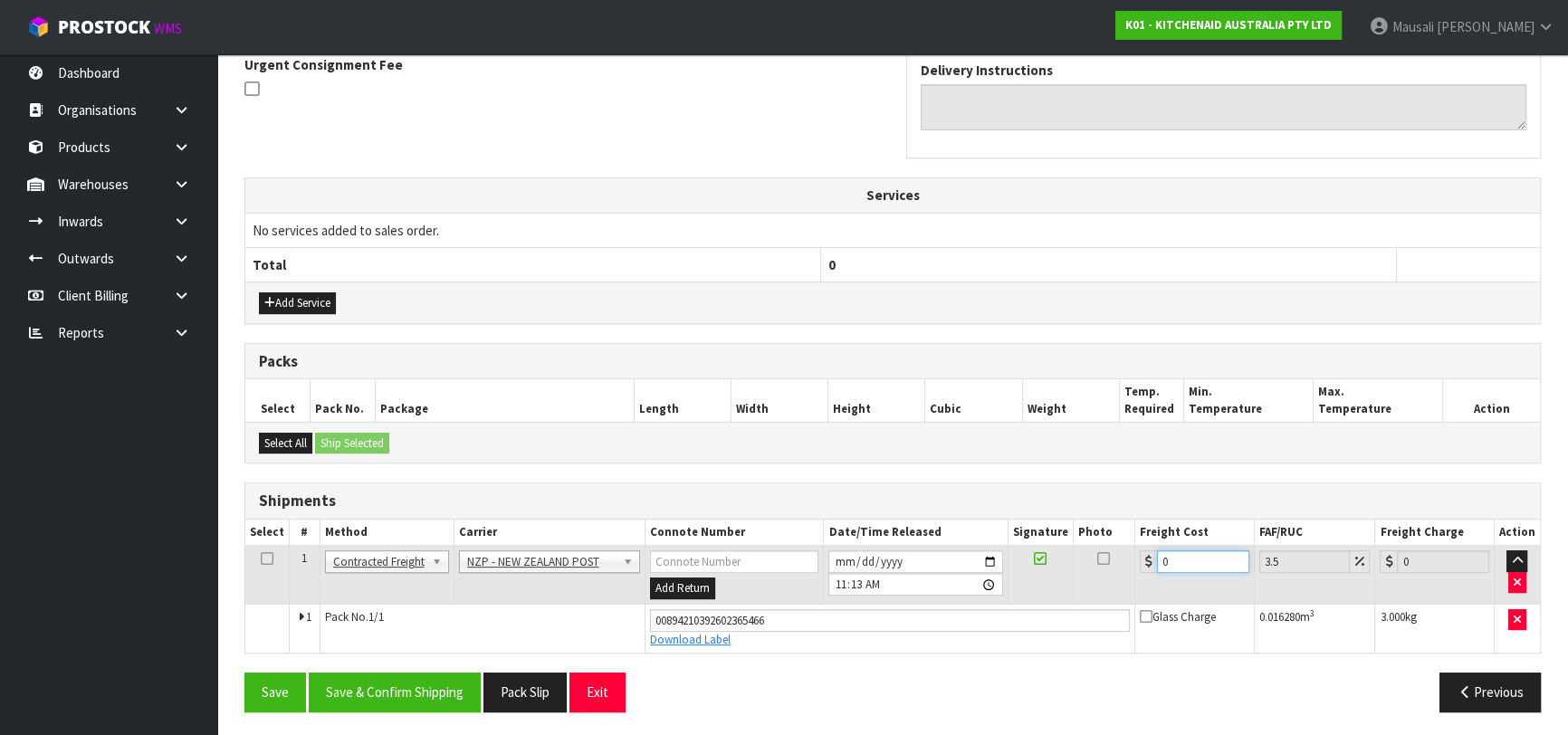
drag, startPoint x: 1158, startPoint y: 566, endPoint x: 1105, endPoint y: 580, distance: 54.8
click at [1105, 580] on tr "1 Client Local Pickup Customer Local Pickup Company Freight Contracted Freight …" at bounding box center [893, 575] width 1295 height 59
click at [396, 711] on div "Save Save & Confirm Shipping Pack Slip Exit Previous" at bounding box center [892, 699] width 1323 height 52
click at [392, 688] on button "Save & Confirm Shipping" at bounding box center [394, 692] width 172 height 39
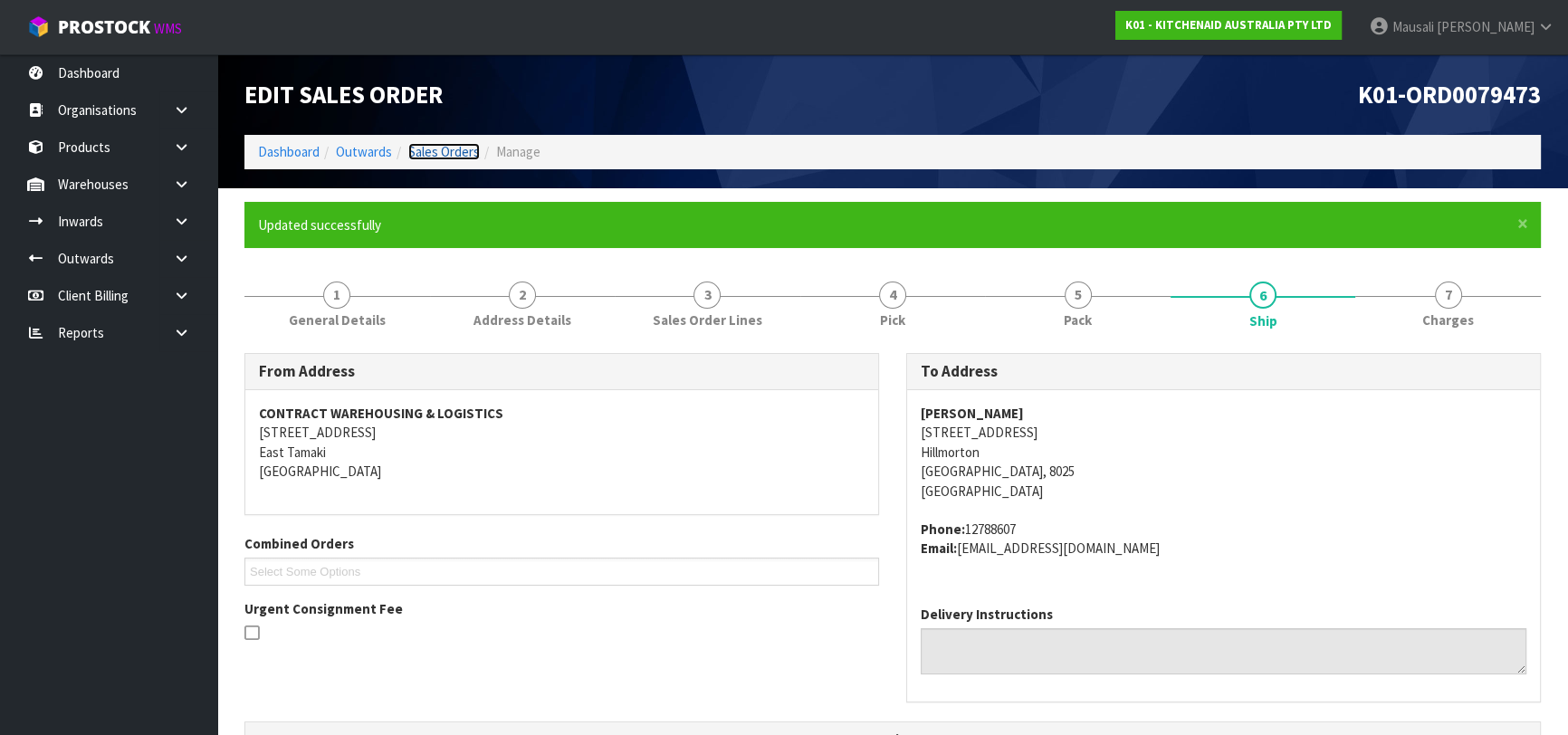
click at [455, 147] on link "Sales Orders" at bounding box center [444, 152] width 72 height 17
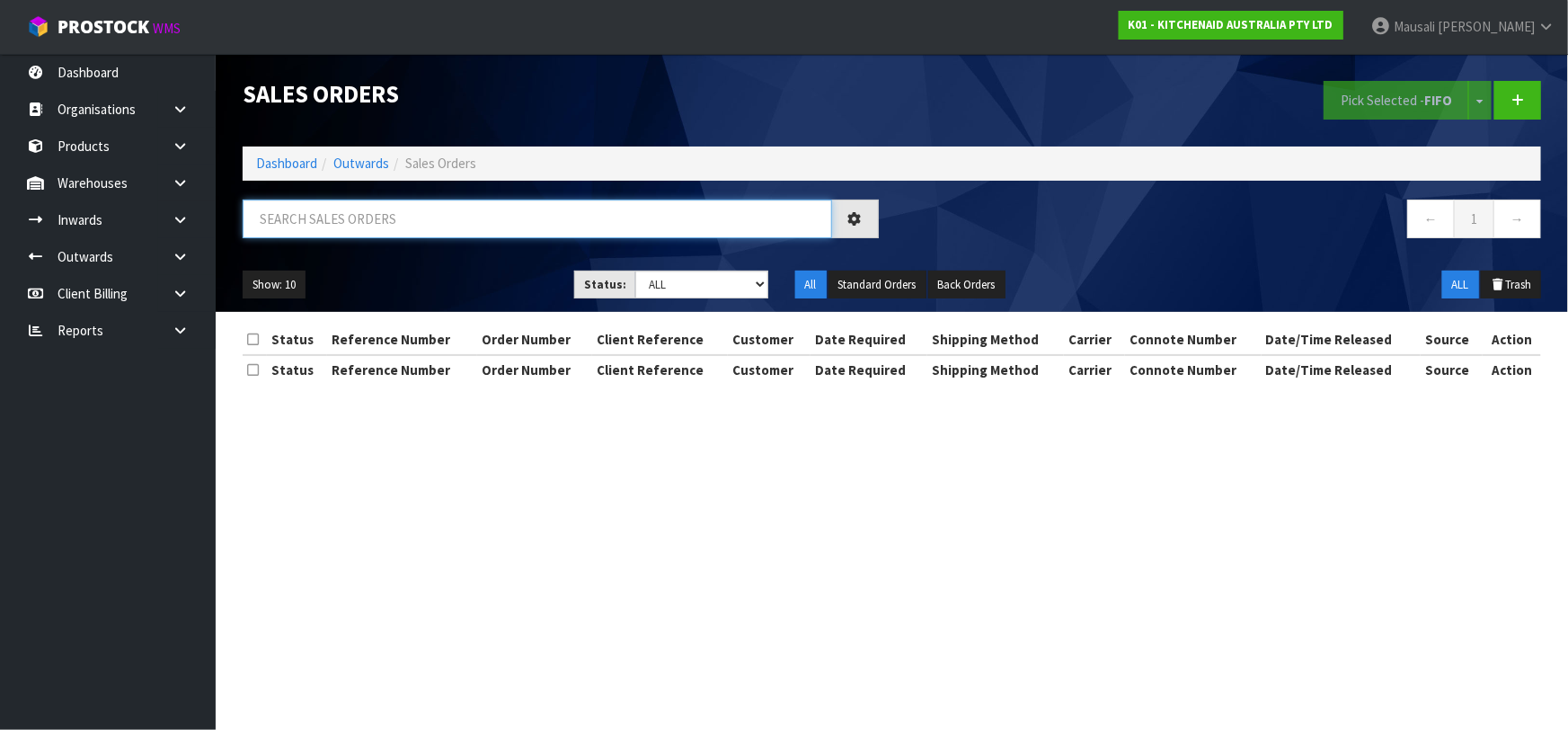
click at [341, 222] on input "text" at bounding box center [537, 219] width 589 height 39
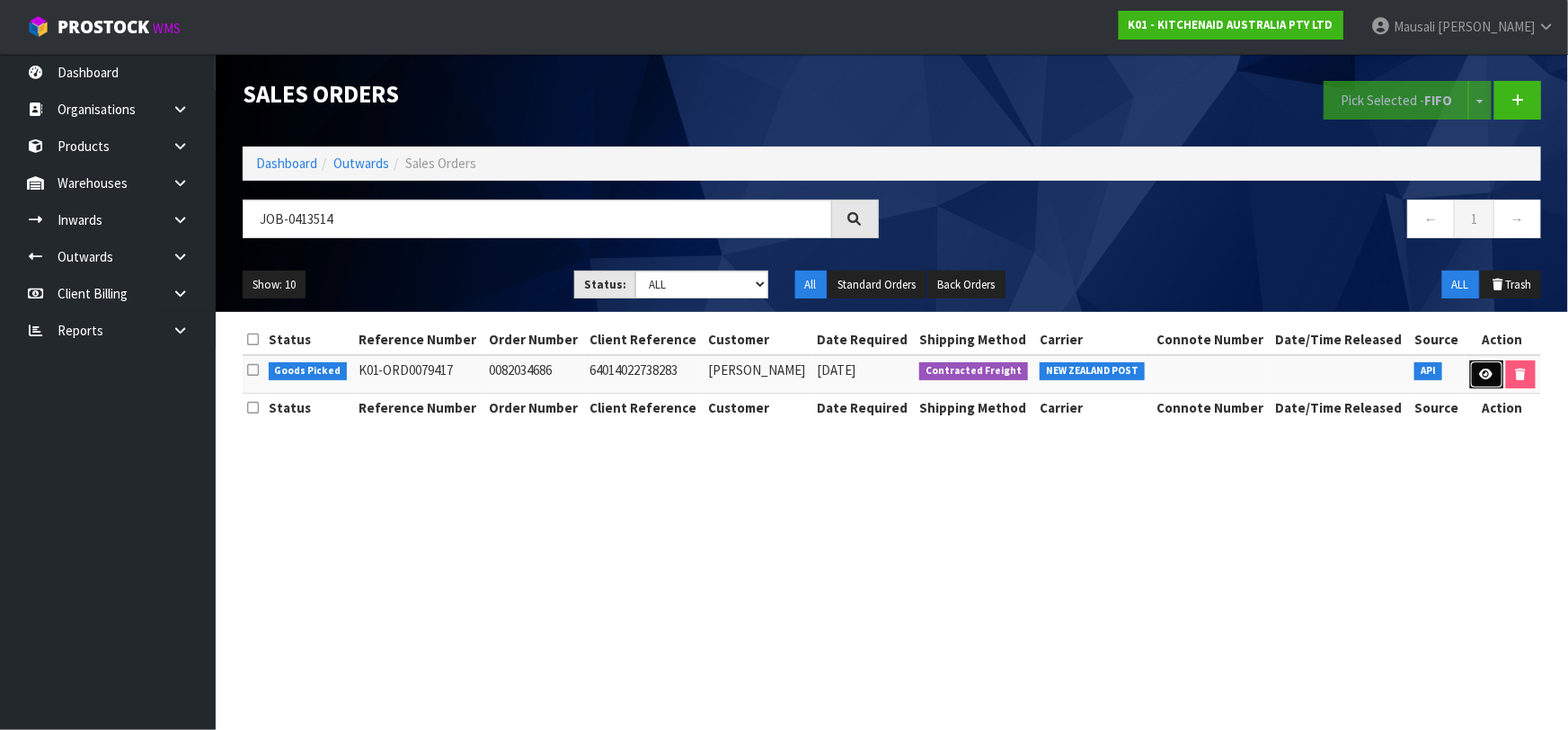
click at [1476, 375] on link at bounding box center [1487, 374] width 33 height 29
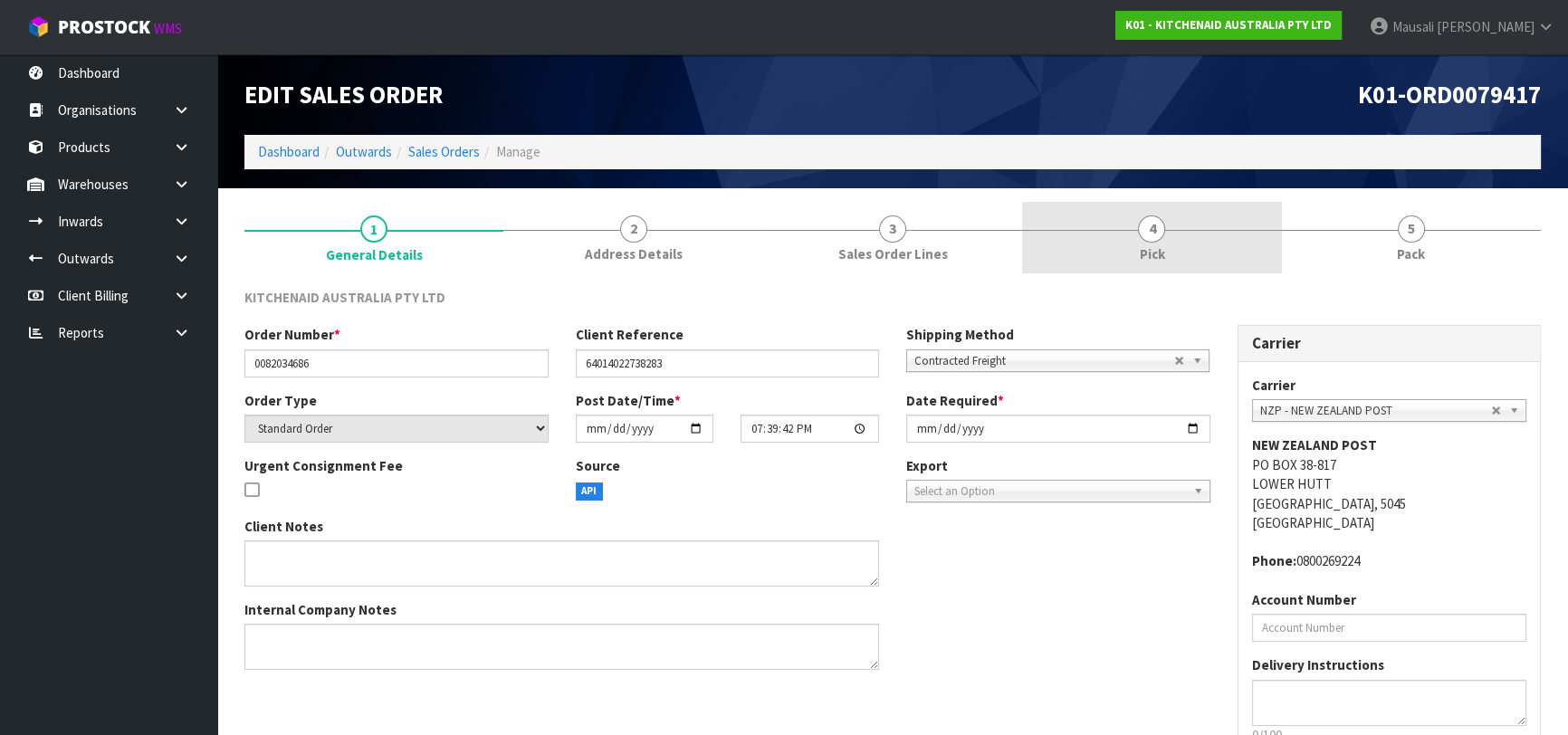
click at [1169, 254] on link "4 Pick" at bounding box center [1151, 237] width 259 height 72
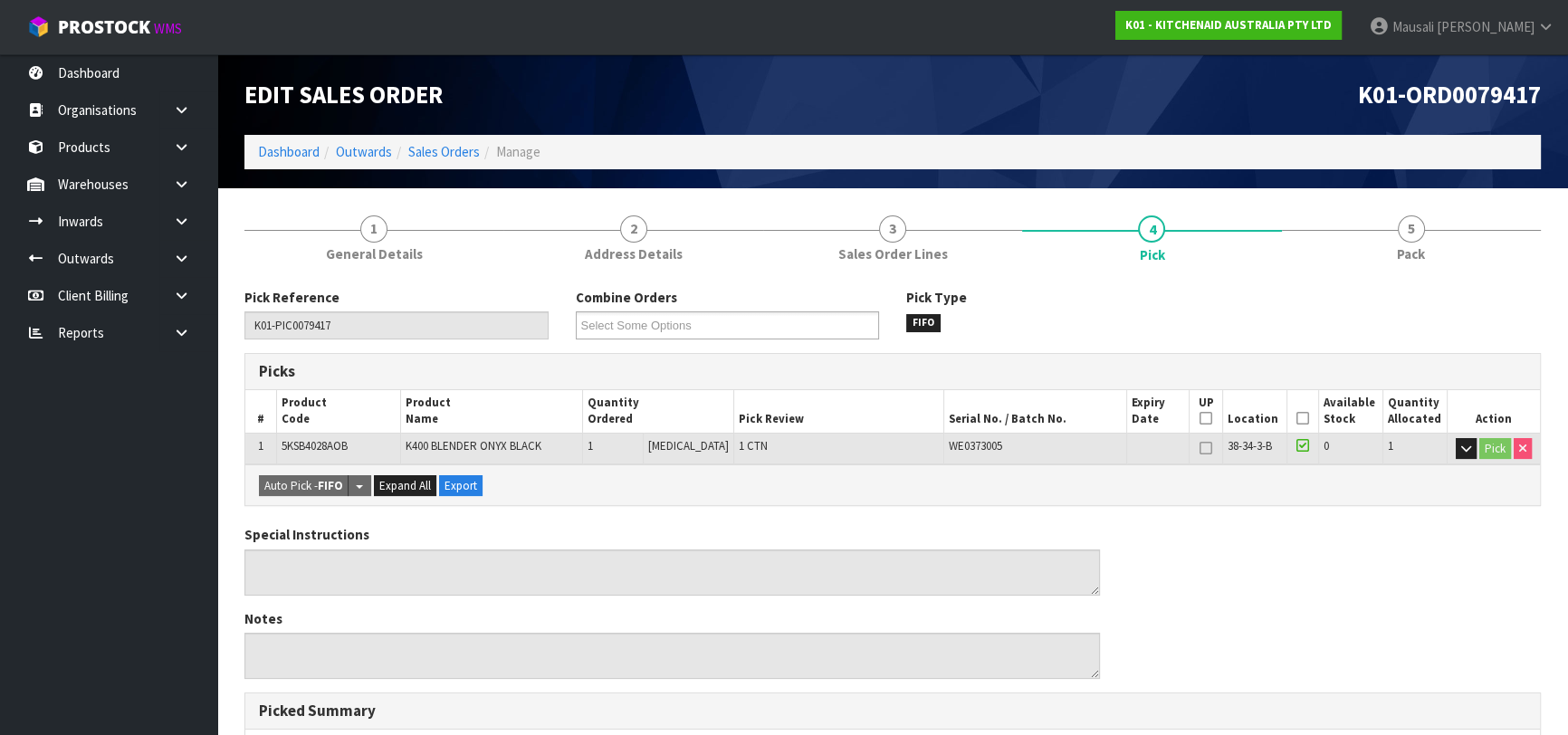
click at [1302, 419] on icon at bounding box center [1303, 419] width 13 height 1
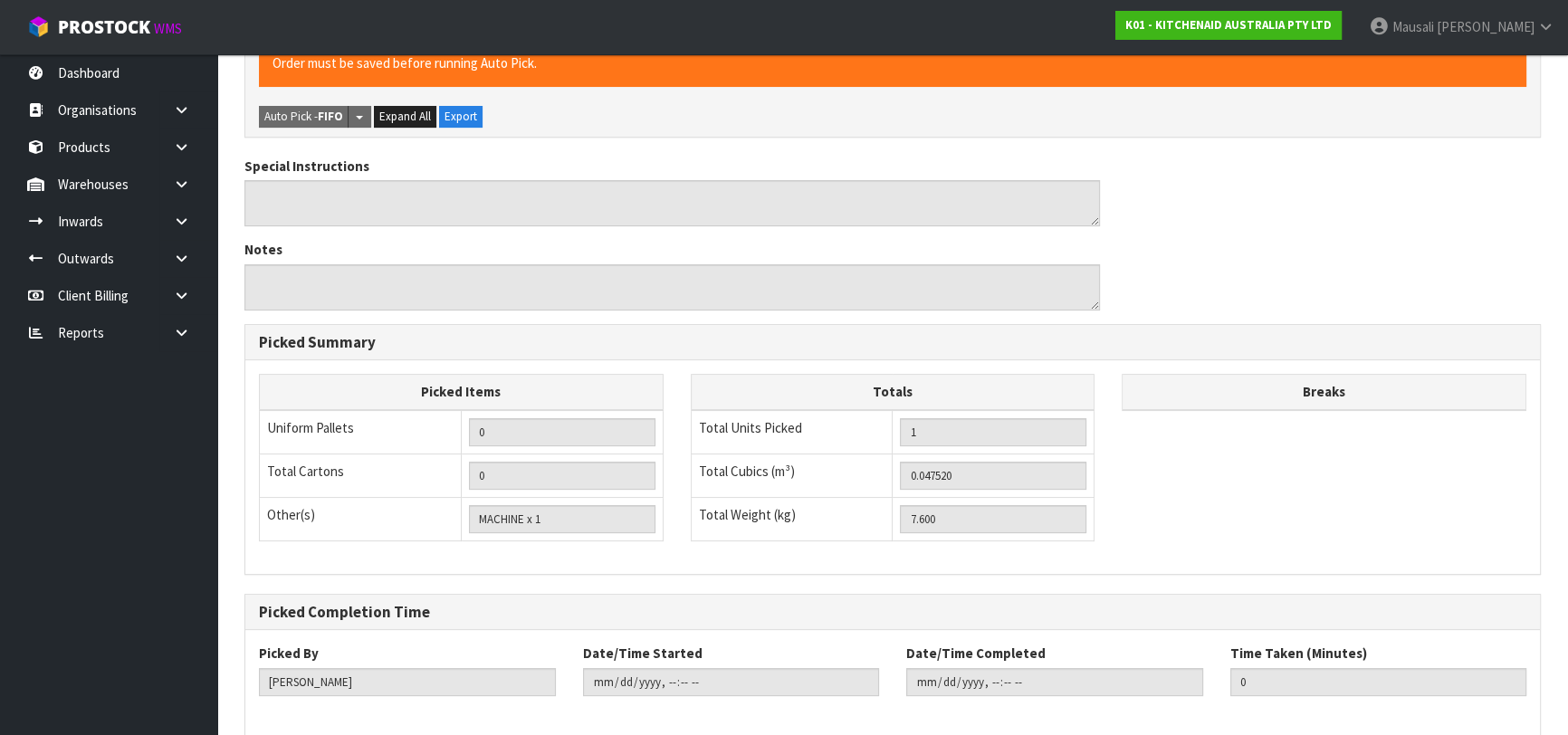
scroll to position [520, 0]
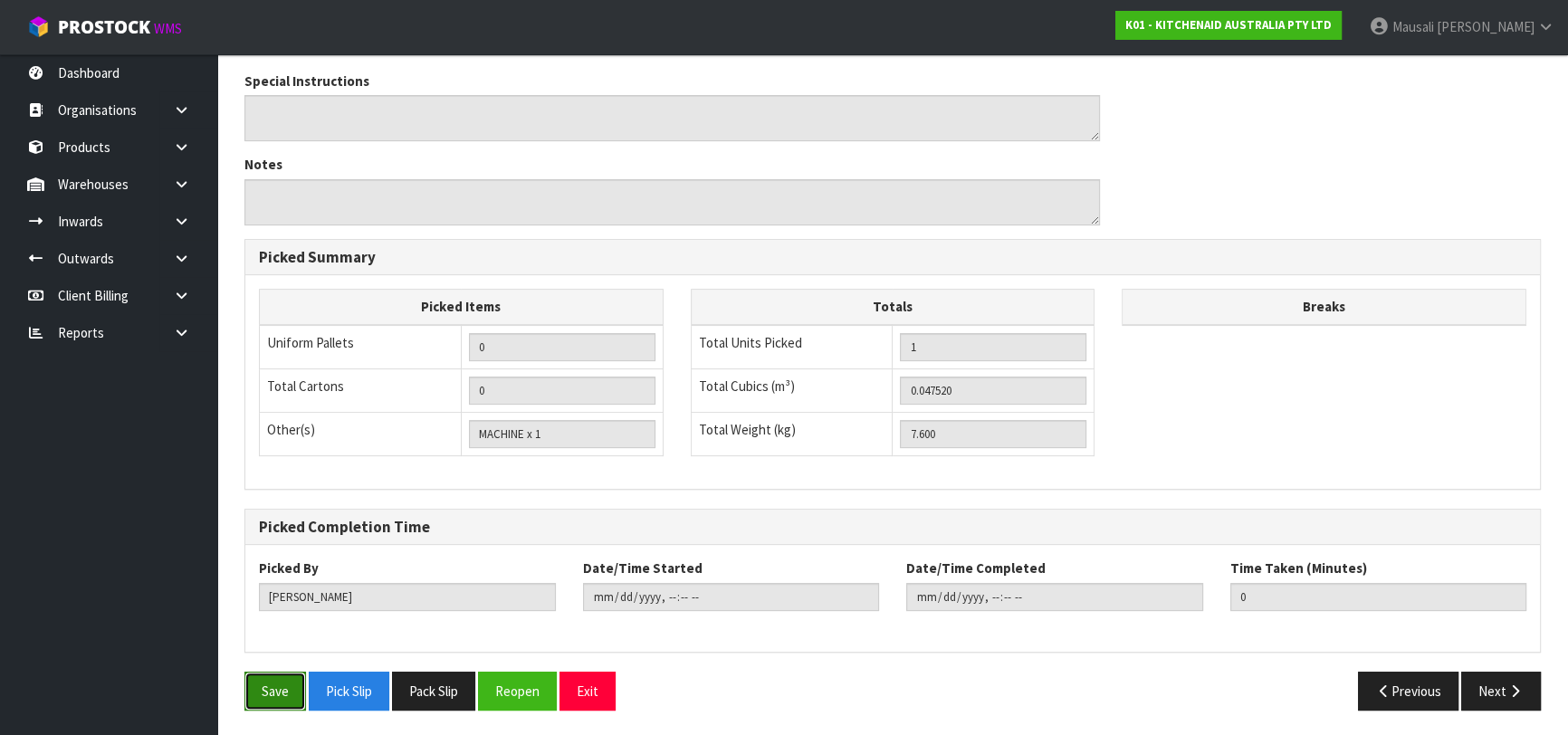
click at [289, 687] on button "Save" at bounding box center [275, 691] width 61 height 39
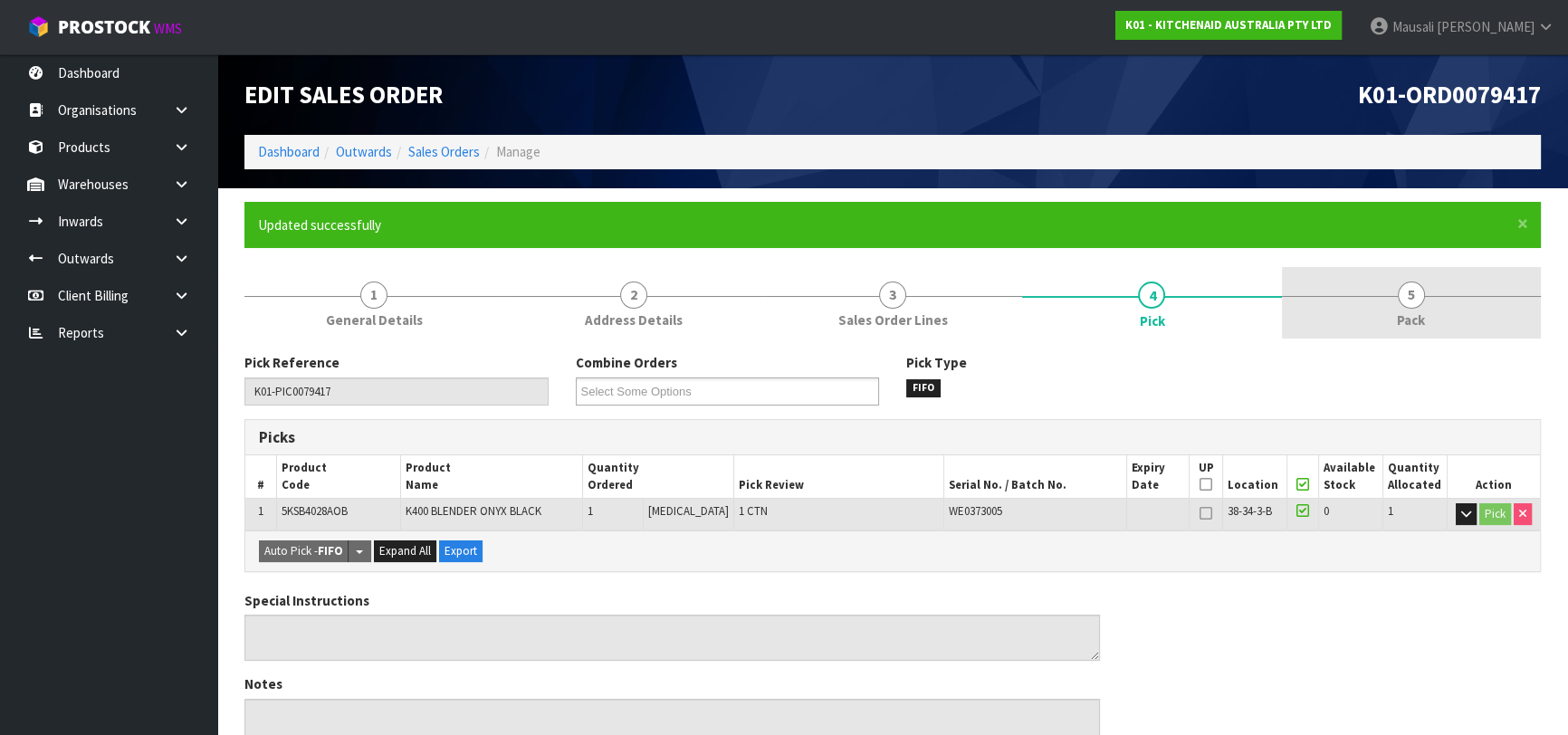
click at [1426, 322] on link "5 Pack" at bounding box center [1411, 302] width 259 height 72
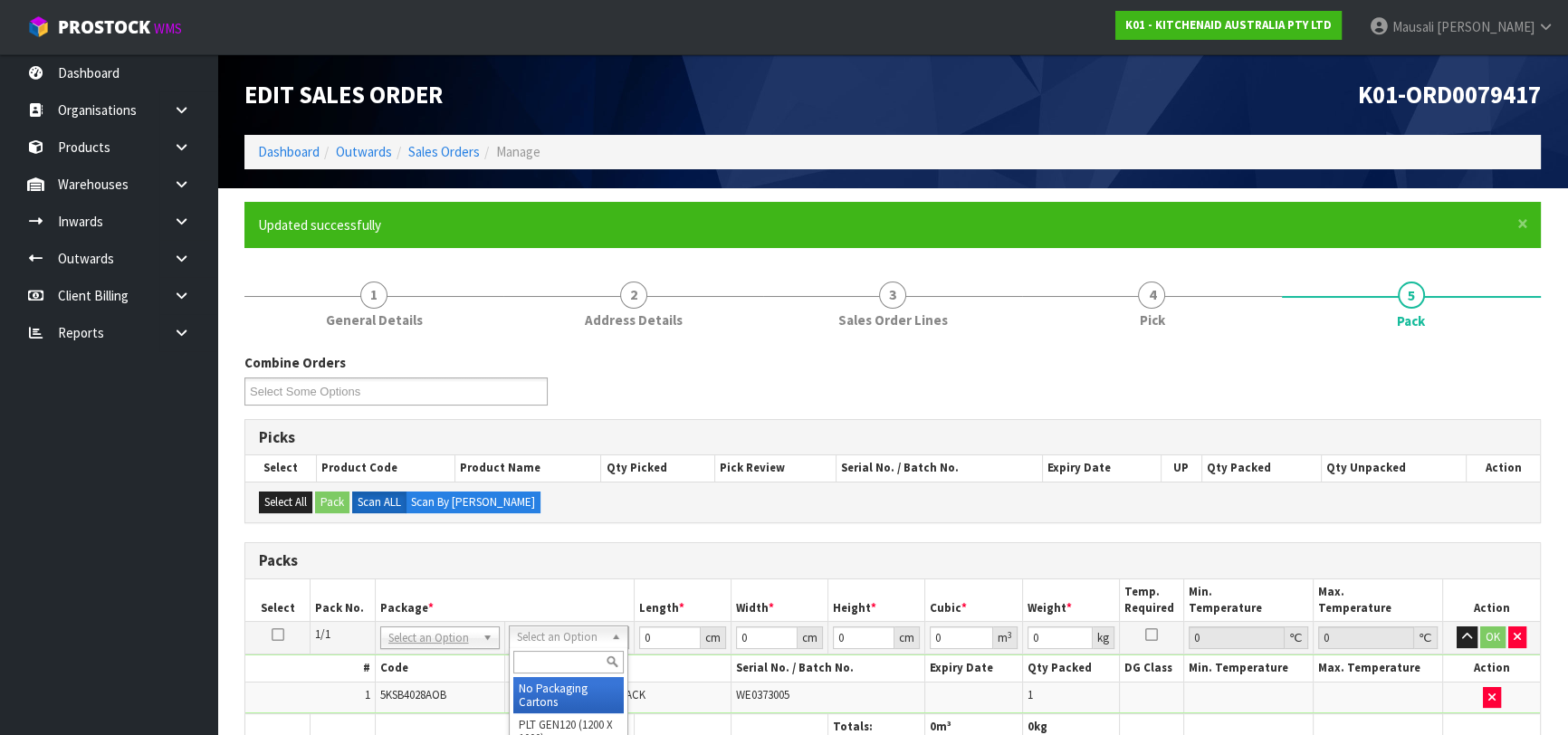
drag, startPoint x: 562, startPoint y: 693, endPoint x: 570, endPoint y: 681, distance: 14.4
drag, startPoint x: 658, startPoint y: 634, endPoint x: 617, endPoint y: 646, distance: 42.7
click at [617, 646] on tr "1/1 NONE 007-001 007-002 007-004 007-009 007-013 007-014 007-015 007-017 007-01…" at bounding box center [893, 638] width 1295 height 33
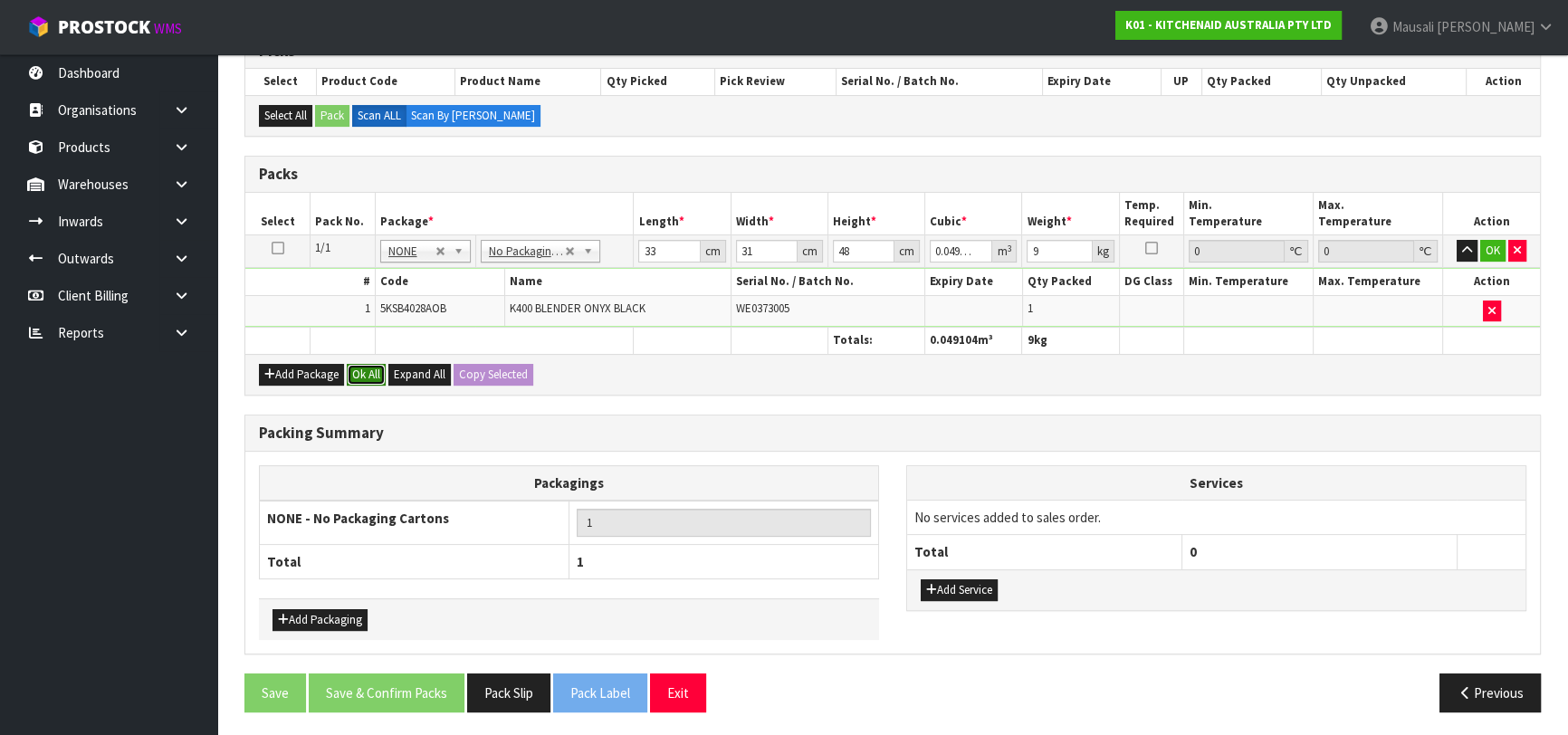
click at [375, 370] on button "Ok All" at bounding box center [366, 374] width 39 height 21
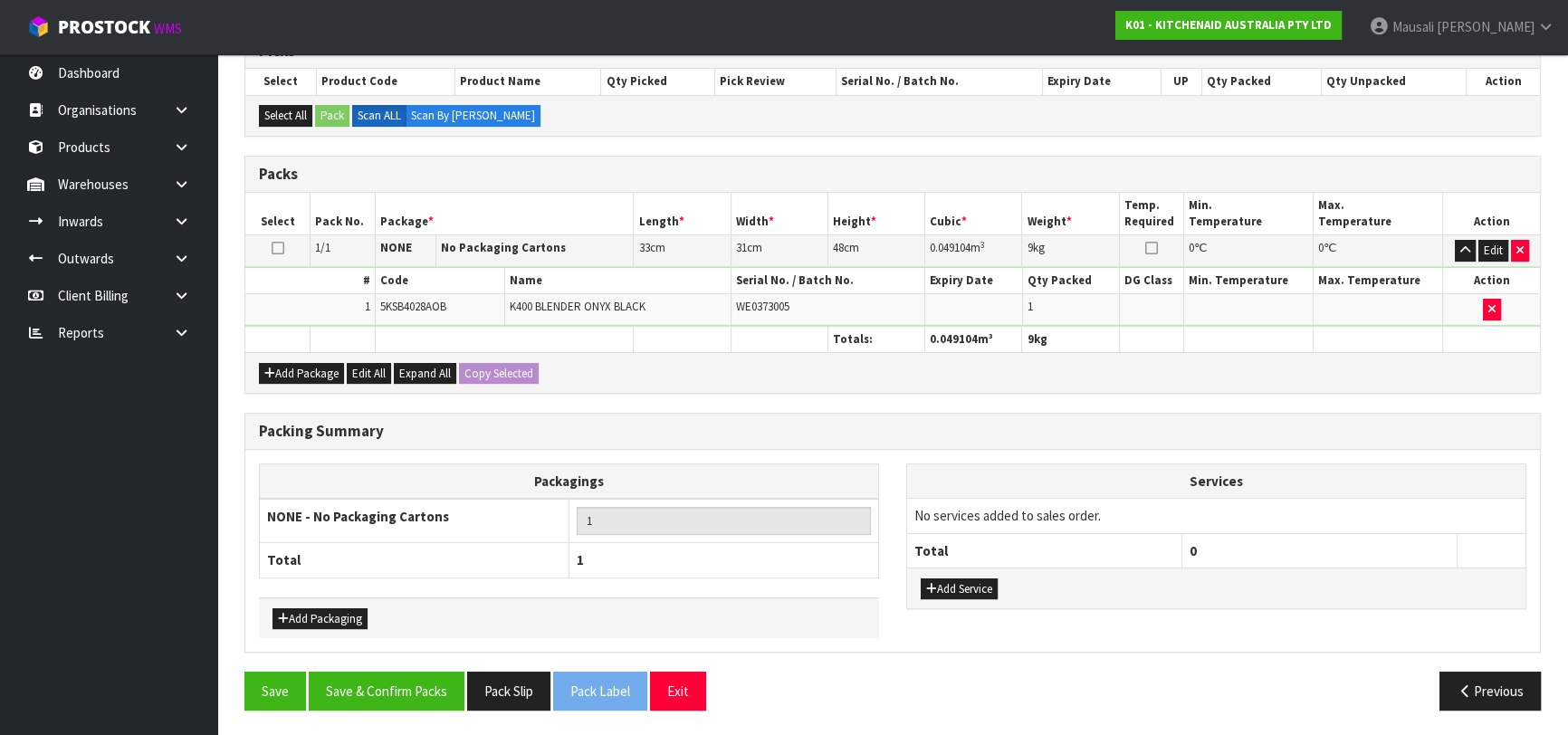
scroll to position [385, 0]
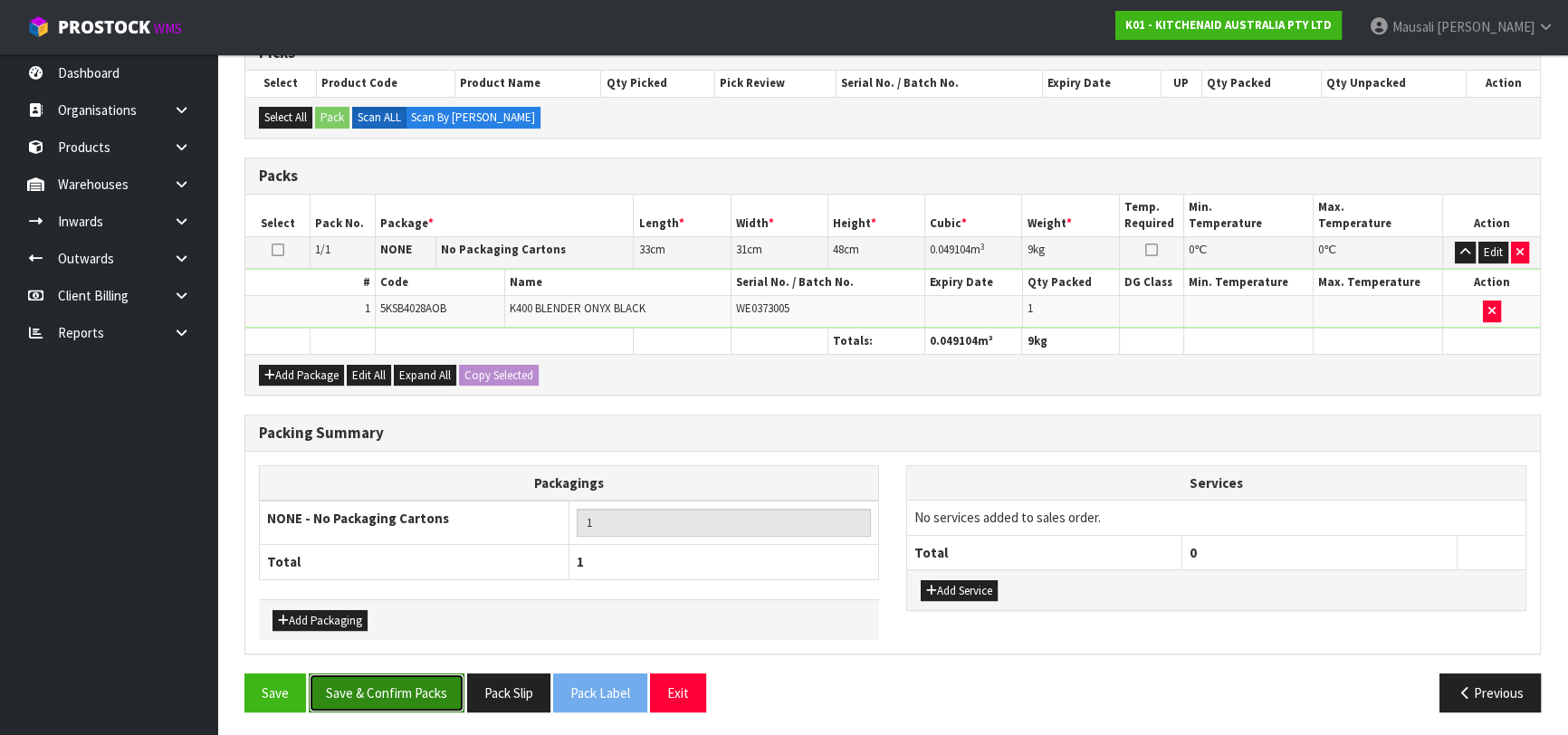
click at [405, 703] on button "Save & Confirm Packs" at bounding box center [386, 693] width 155 height 39
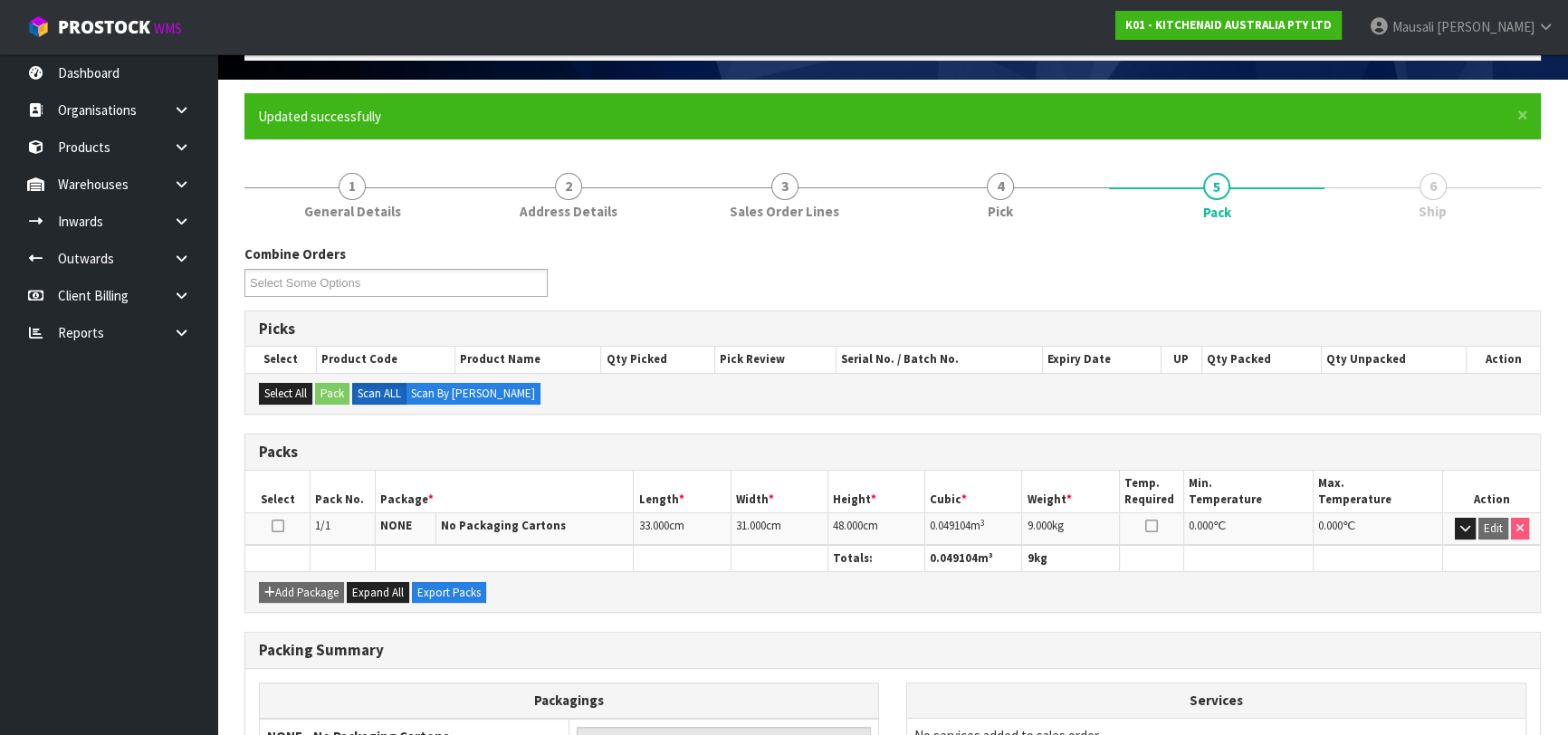
scroll to position [287, 0]
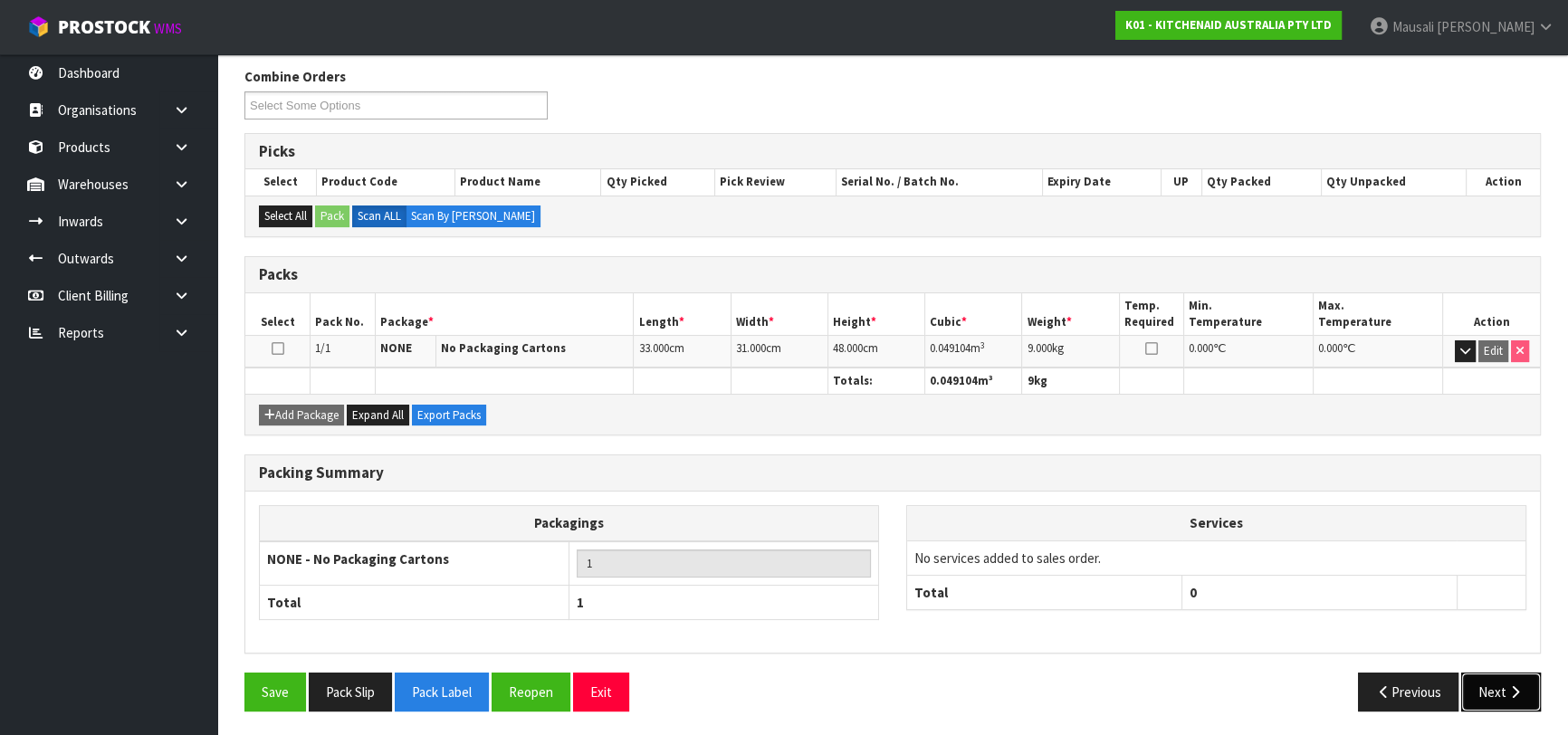
click at [1468, 679] on button "Next" at bounding box center [1501, 692] width 80 height 39
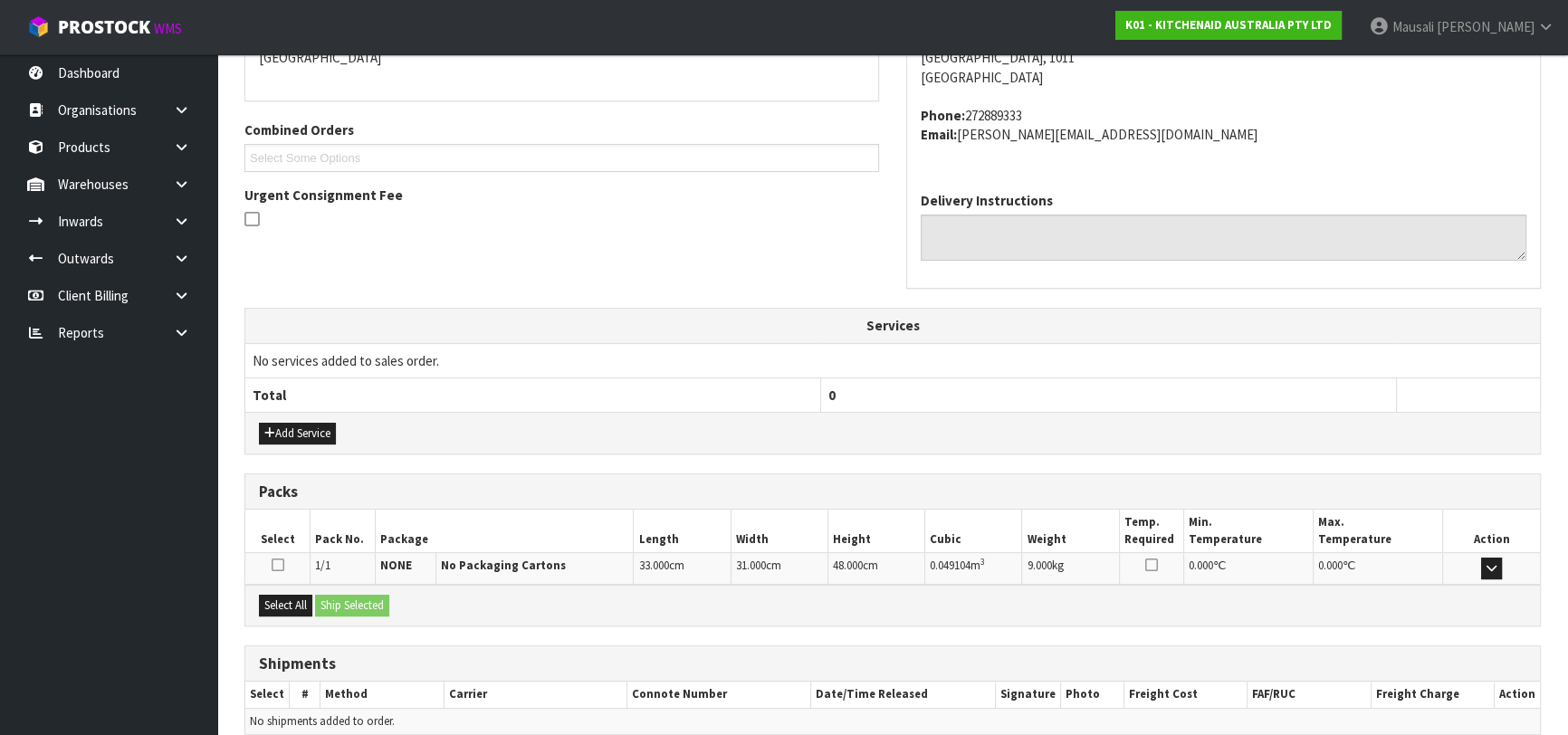
scroll to position [496, 0]
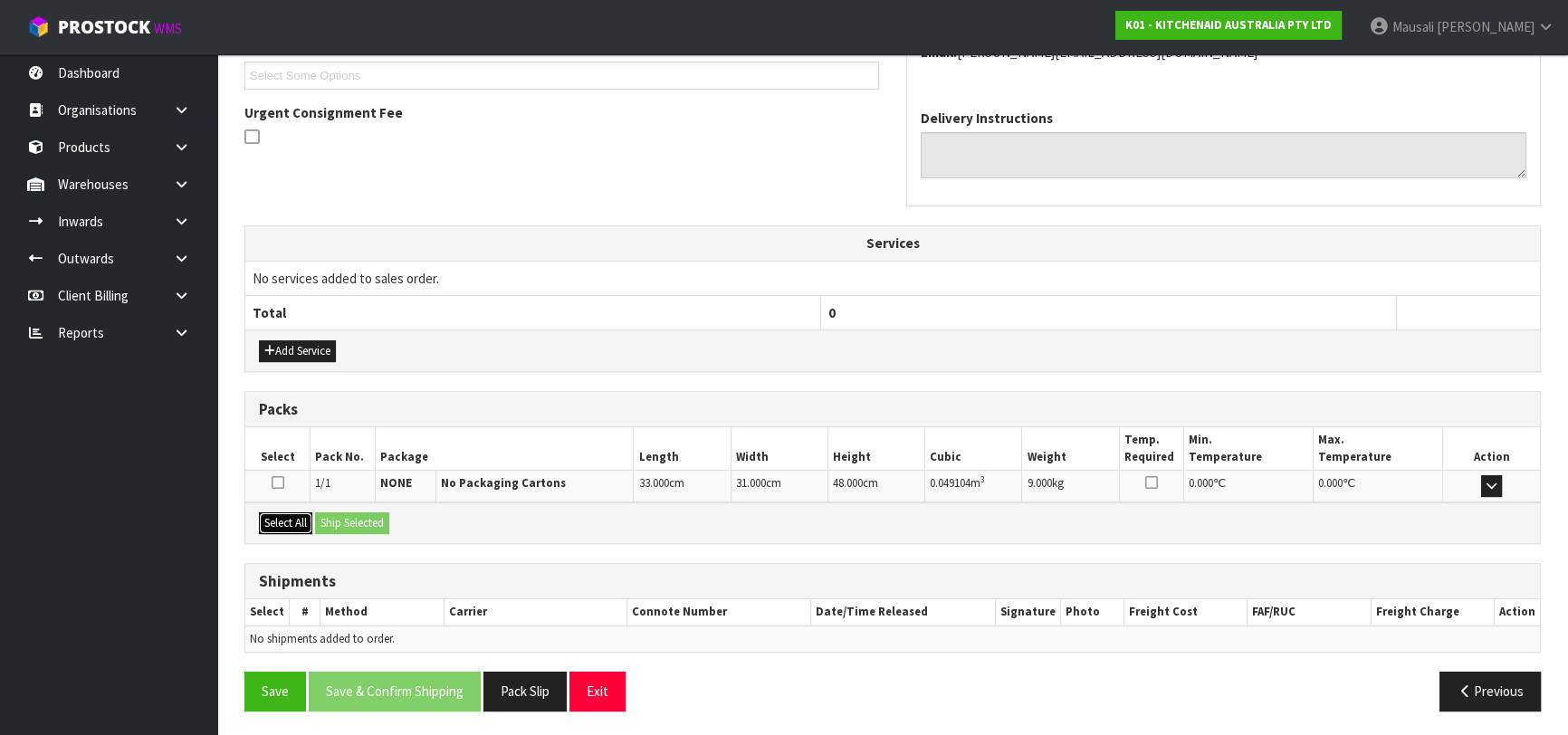
drag, startPoint x: 279, startPoint y: 516, endPoint x: 322, endPoint y: 522, distance: 43.4
click at [281, 516] on button "Select All" at bounding box center [285, 523] width 53 height 21
click at [322, 522] on button "Ship Selected" at bounding box center [352, 523] width 74 height 21
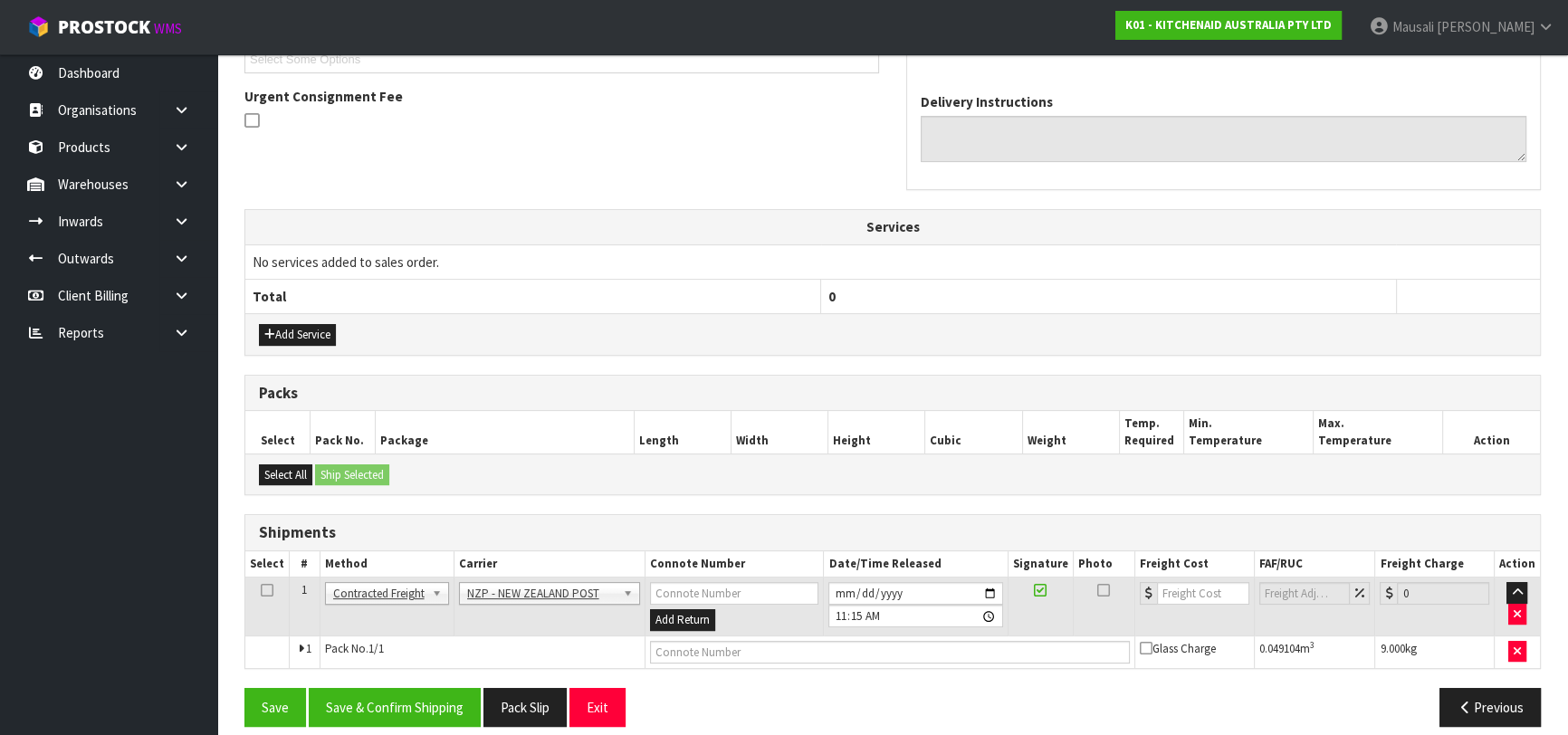
scroll to position [528, 0]
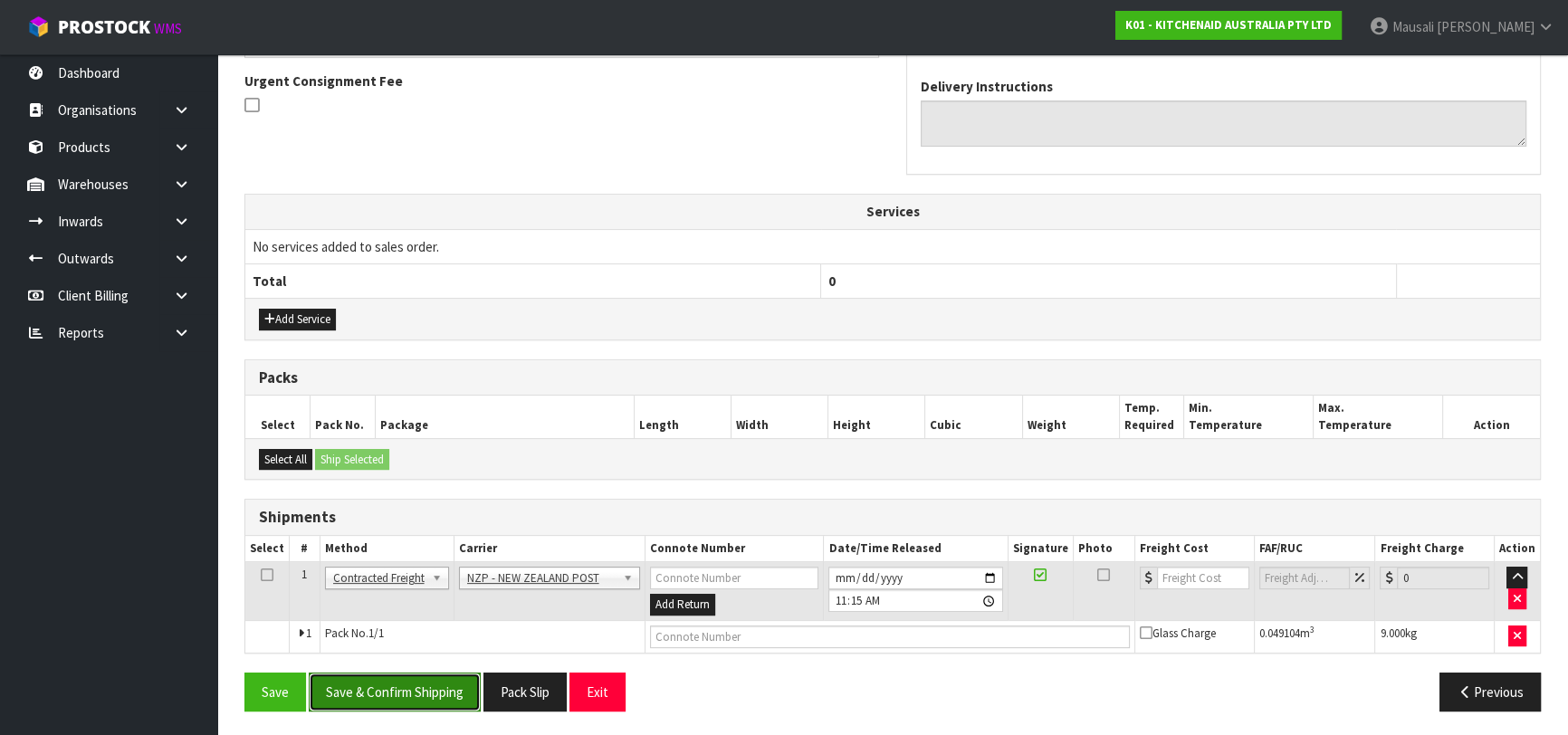
click at [435, 696] on button "Save & Confirm Shipping" at bounding box center [394, 692] width 172 height 39
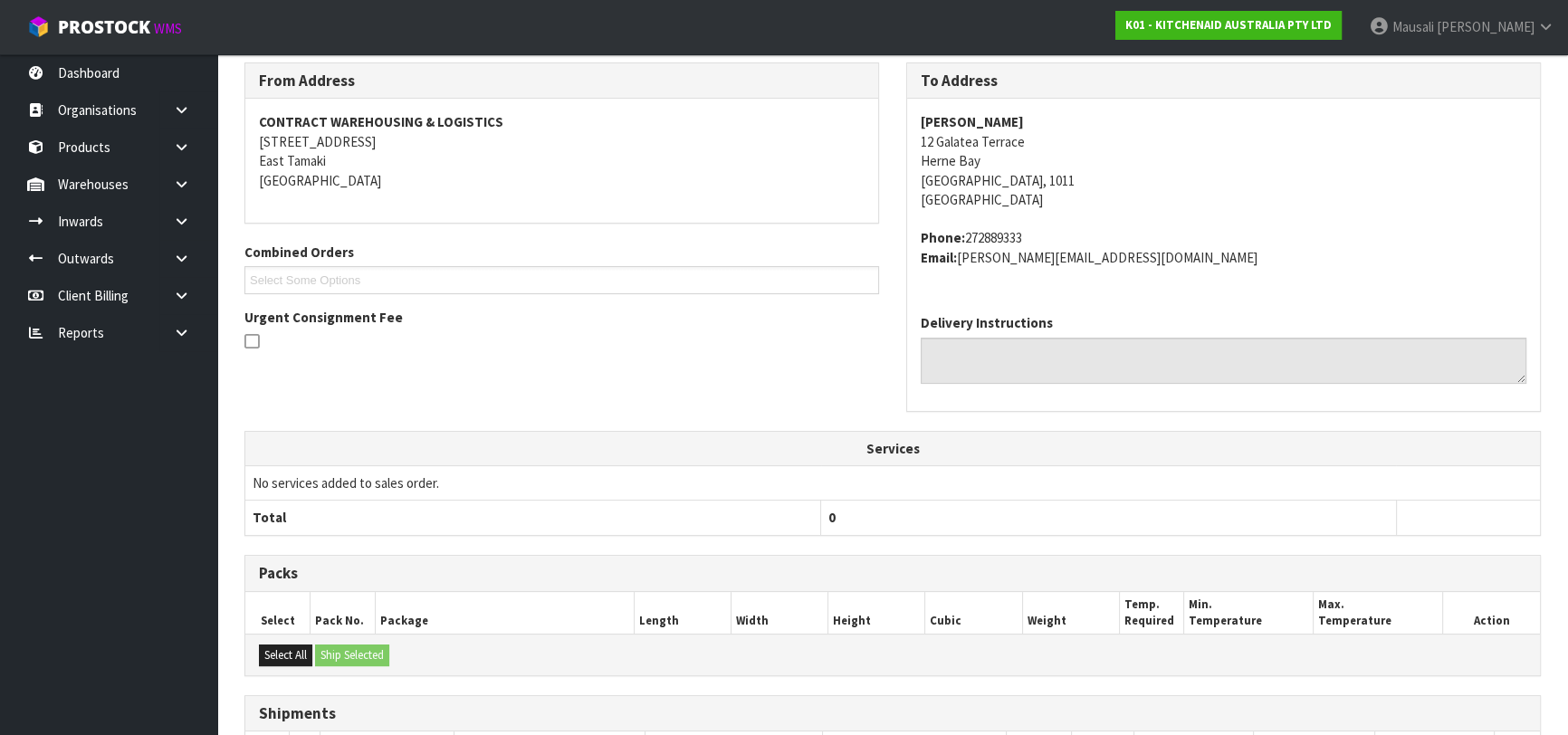
scroll to position [502, 0]
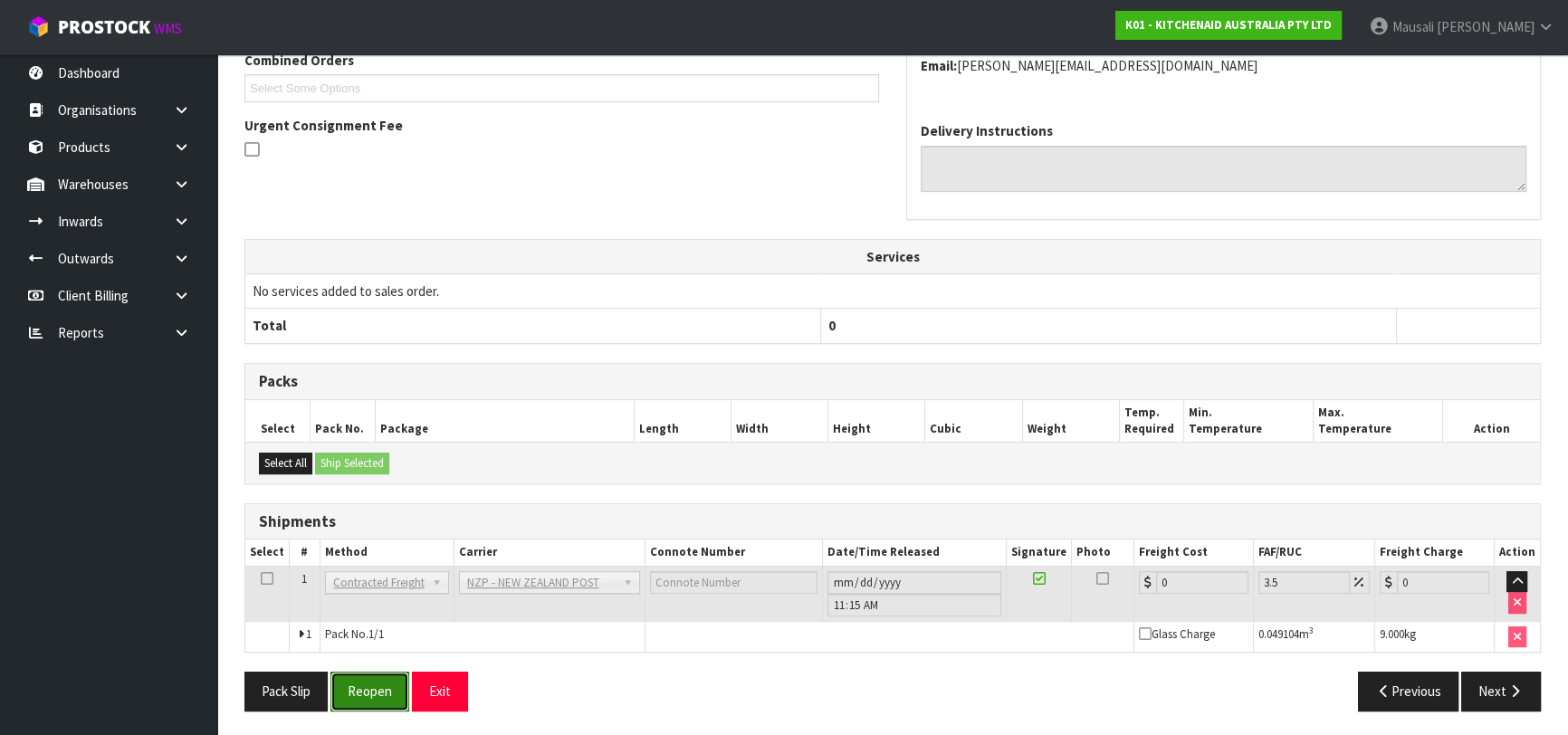
click at [372, 685] on button "Reopen" at bounding box center [369, 691] width 79 height 39
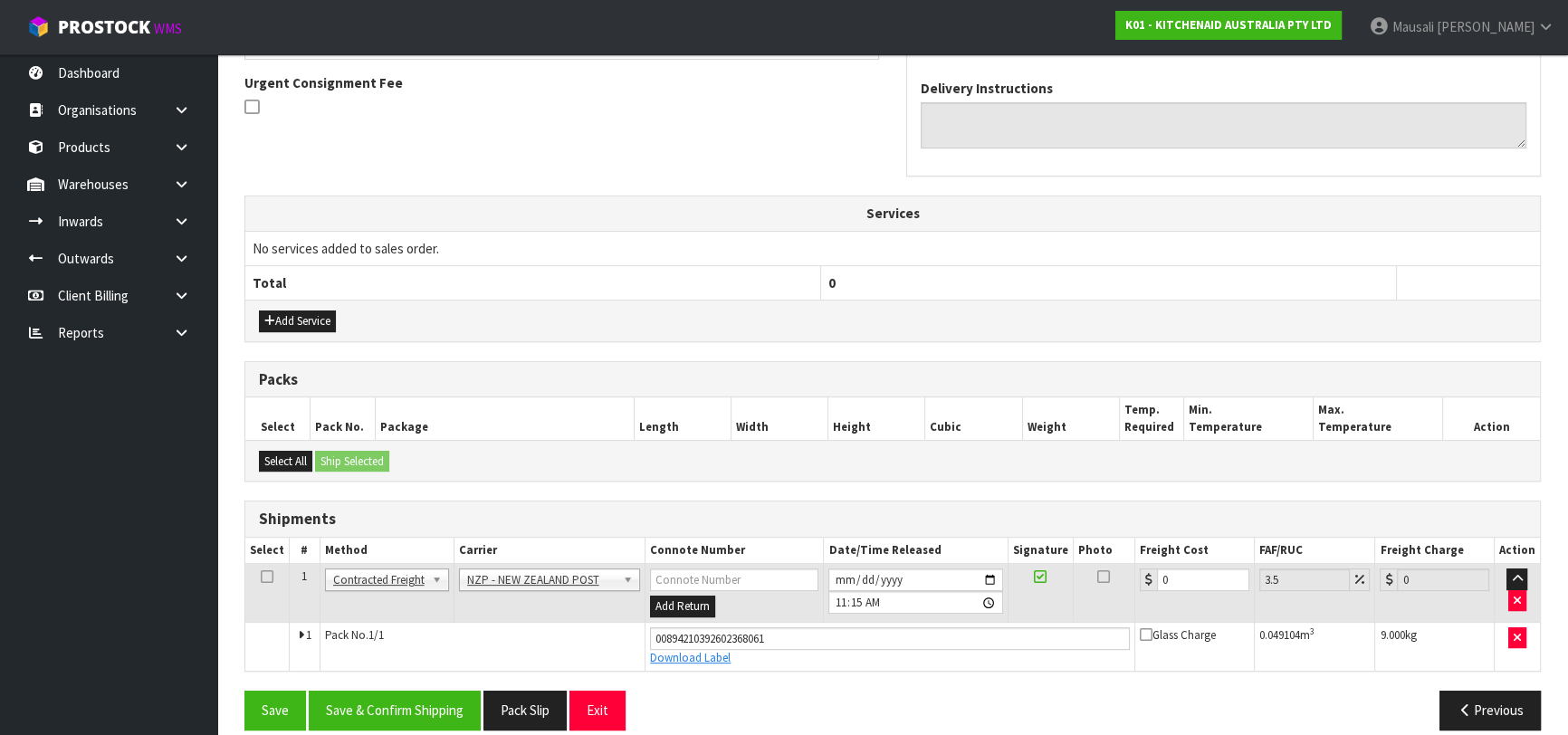
scroll to position [544, 0]
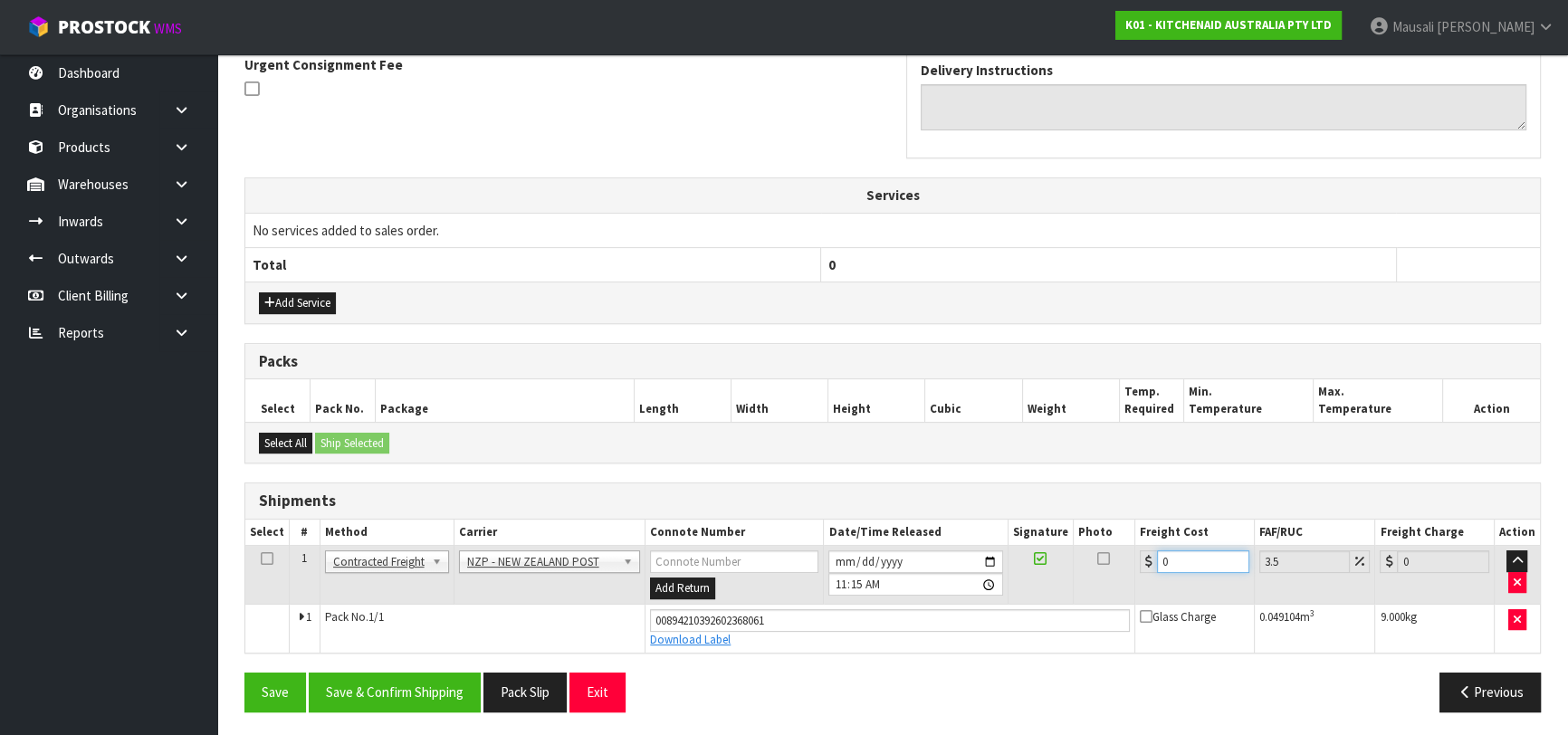
drag, startPoint x: 1196, startPoint y: 562, endPoint x: 1147, endPoint y: 575, distance: 50.7
click at [1147, 575] on td "0" at bounding box center [1195, 575] width 119 height 59
click at [386, 677] on button "Save & Confirm Shipping" at bounding box center [394, 692] width 172 height 39
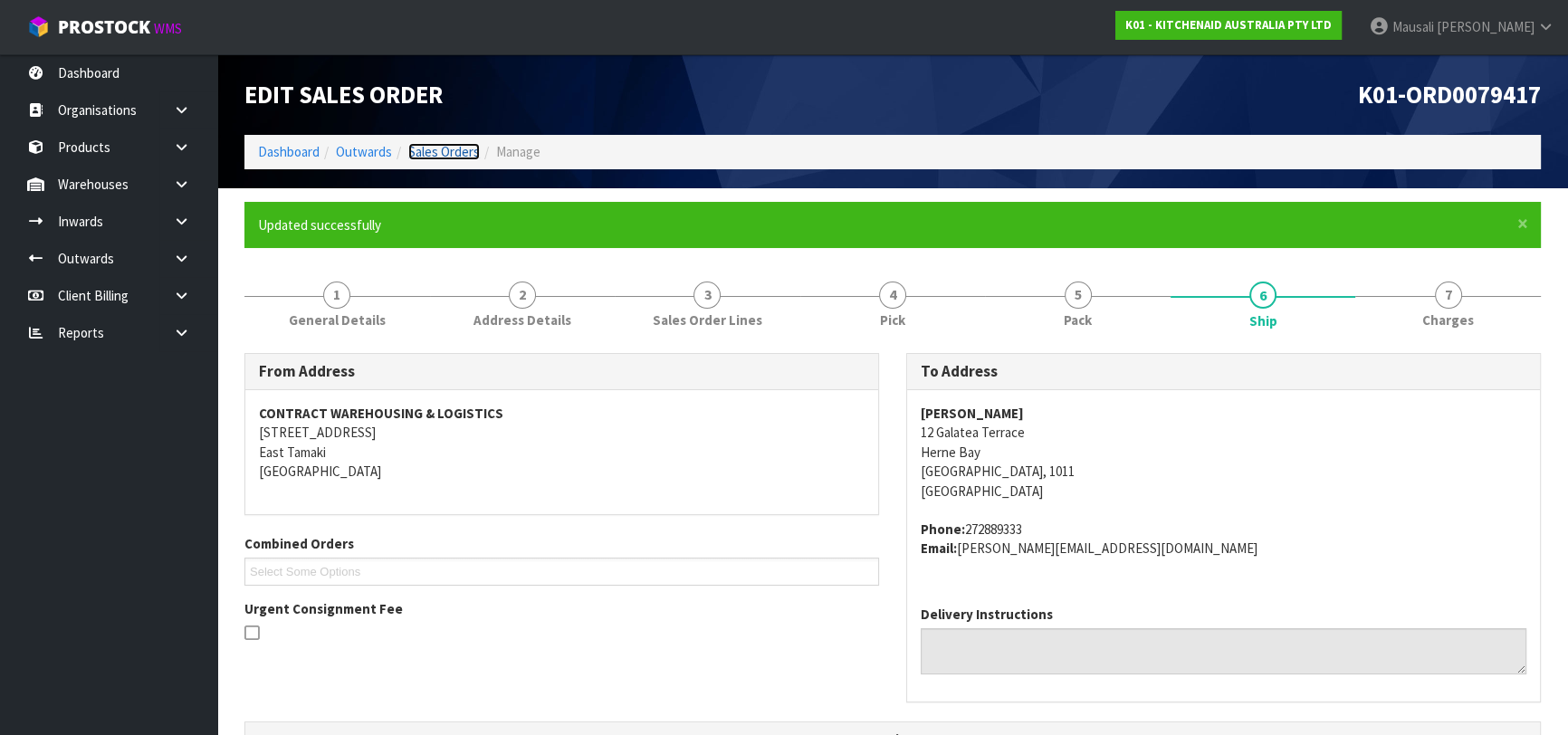
click at [451, 153] on link "Sales Orders" at bounding box center [444, 152] width 72 height 17
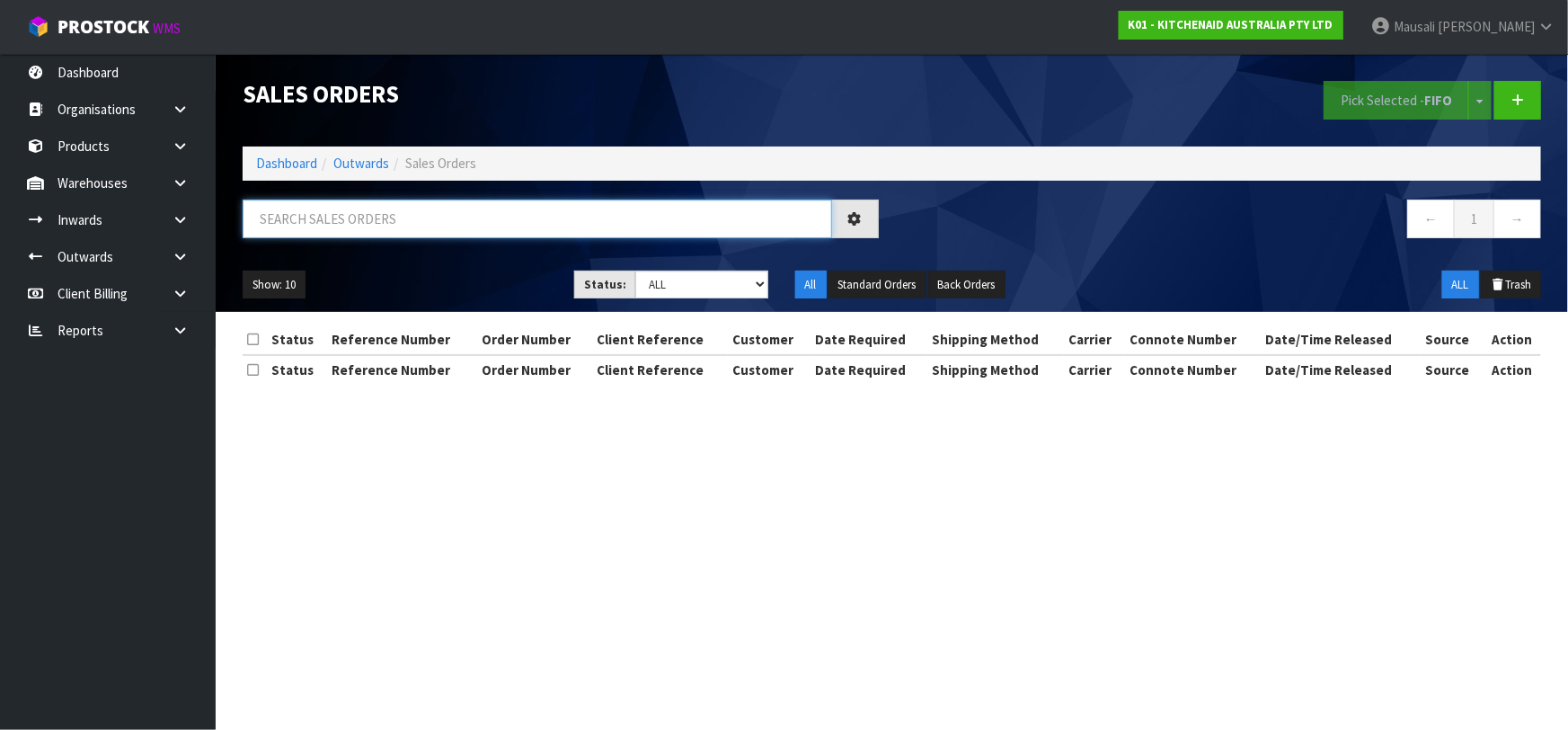
click at [303, 219] on input "text" at bounding box center [537, 219] width 589 height 39
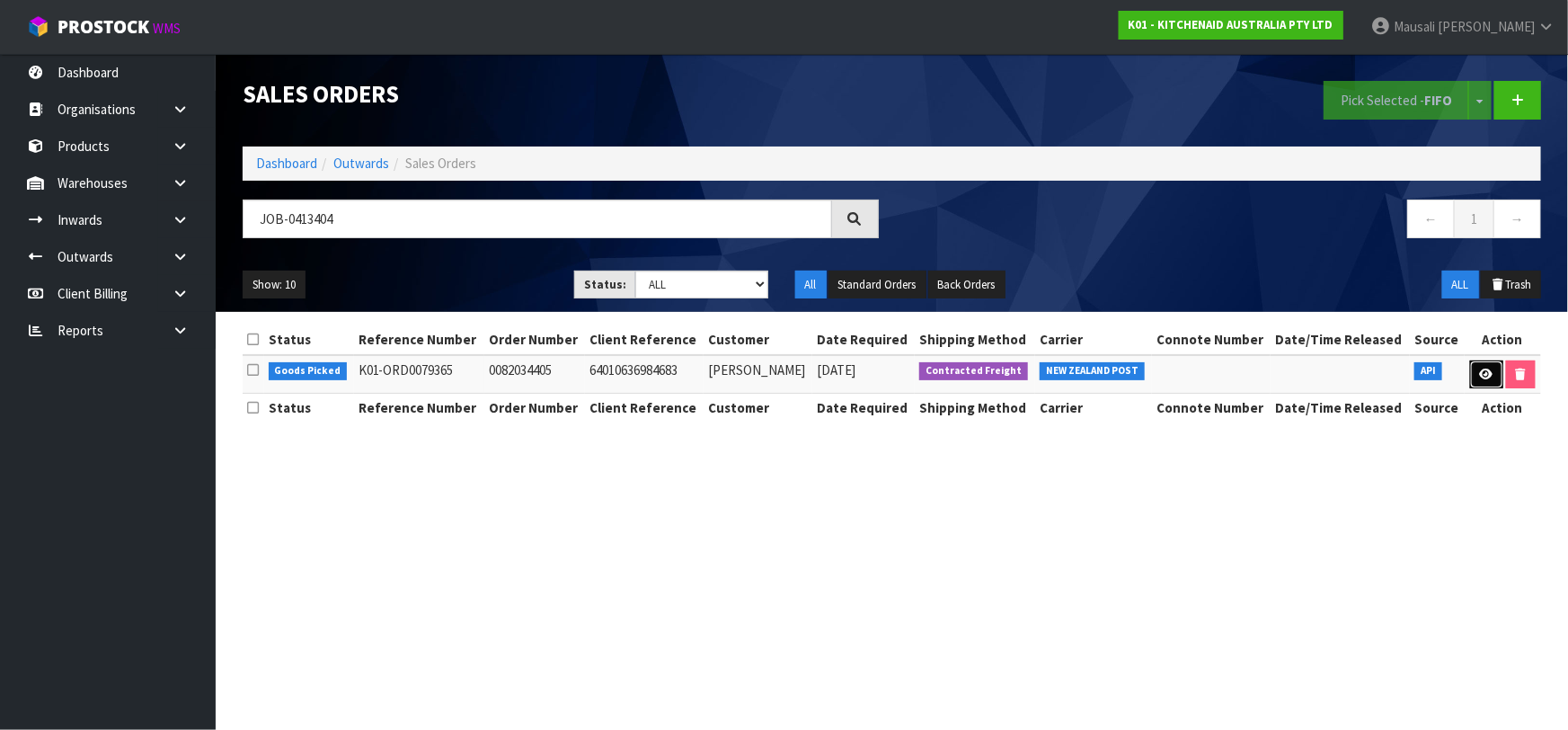
click at [1481, 369] on icon at bounding box center [1487, 374] width 14 height 12
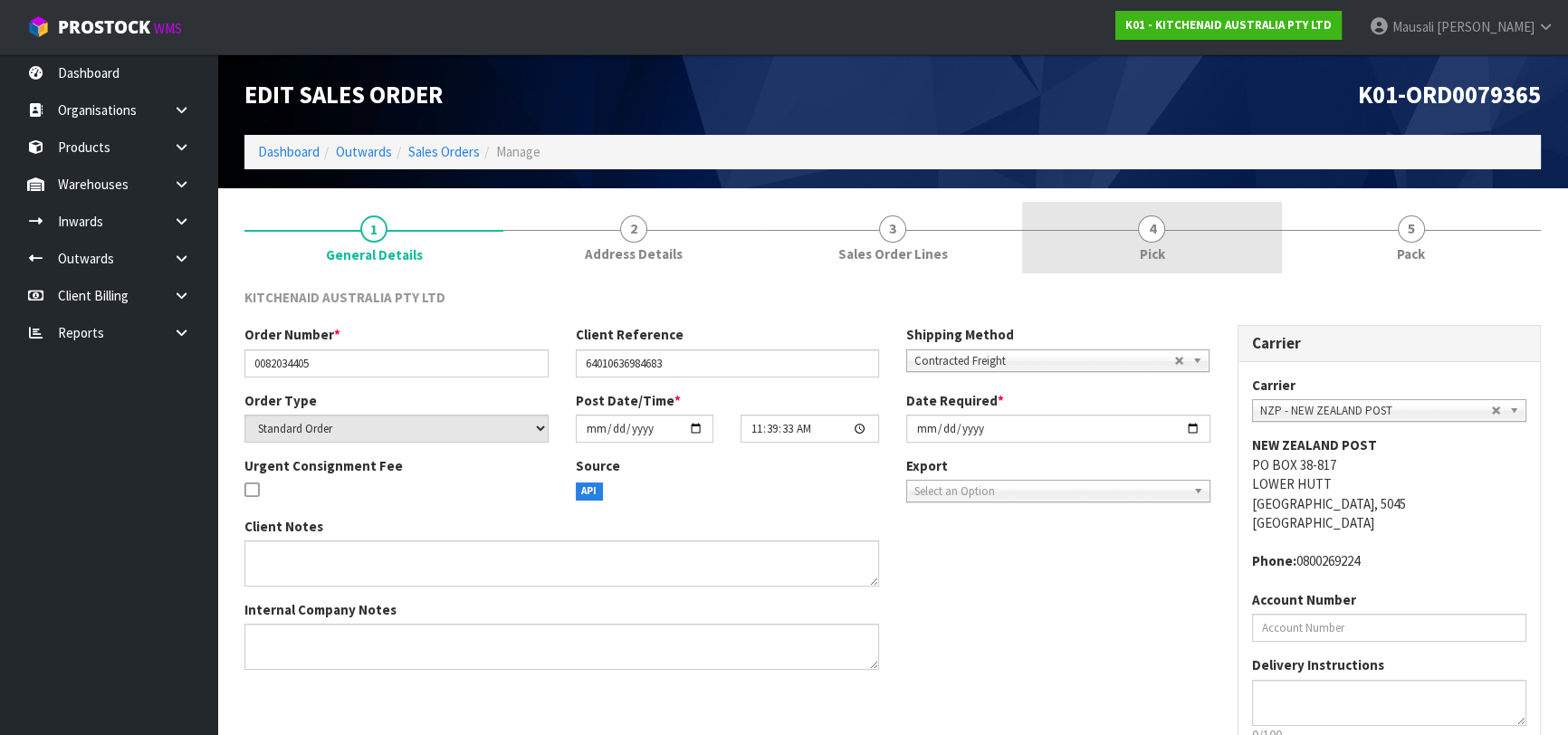
click at [1169, 245] on link "4 Pick" at bounding box center [1151, 237] width 259 height 72
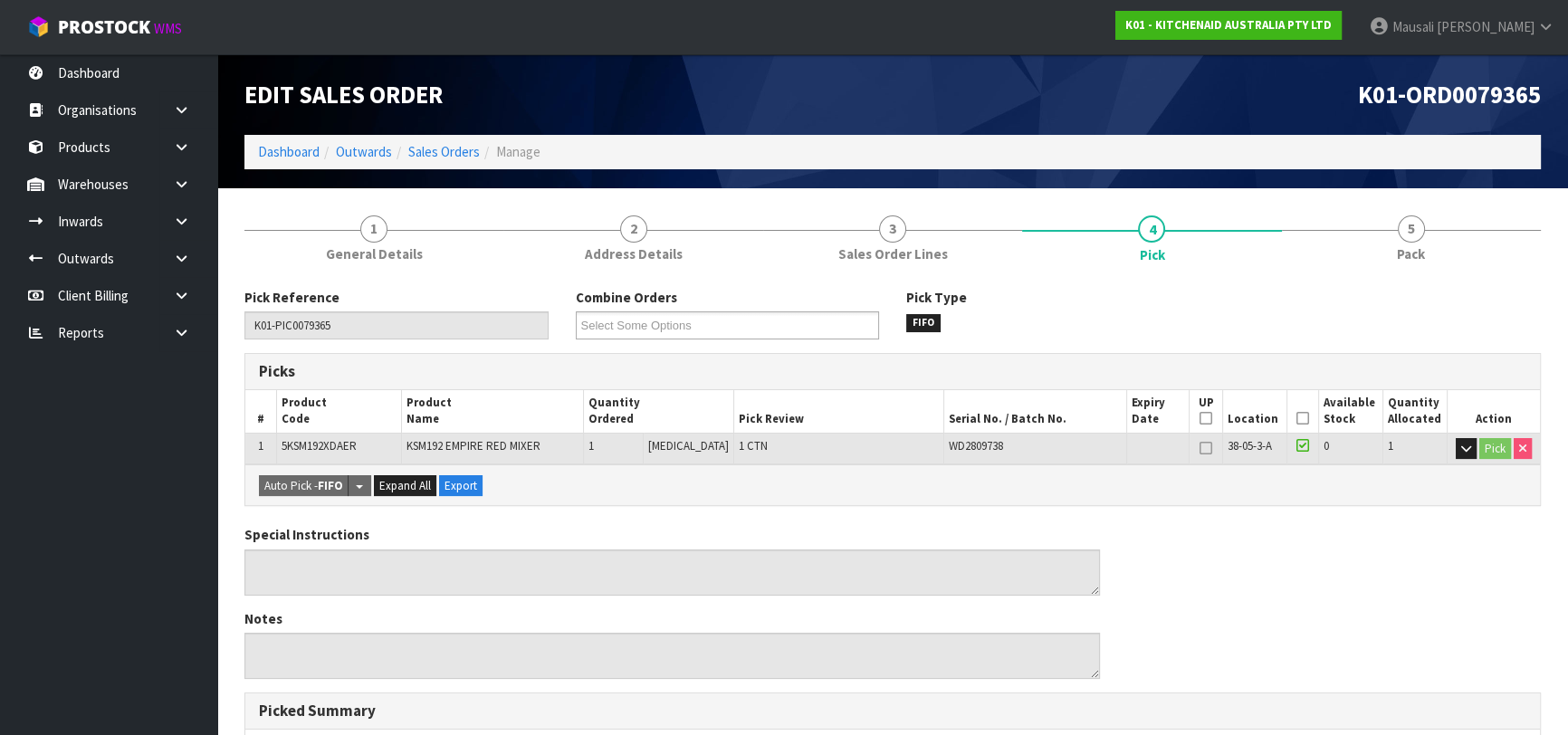
click at [1296, 419] on icon at bounding box center [1303, 419] width 13 height 1
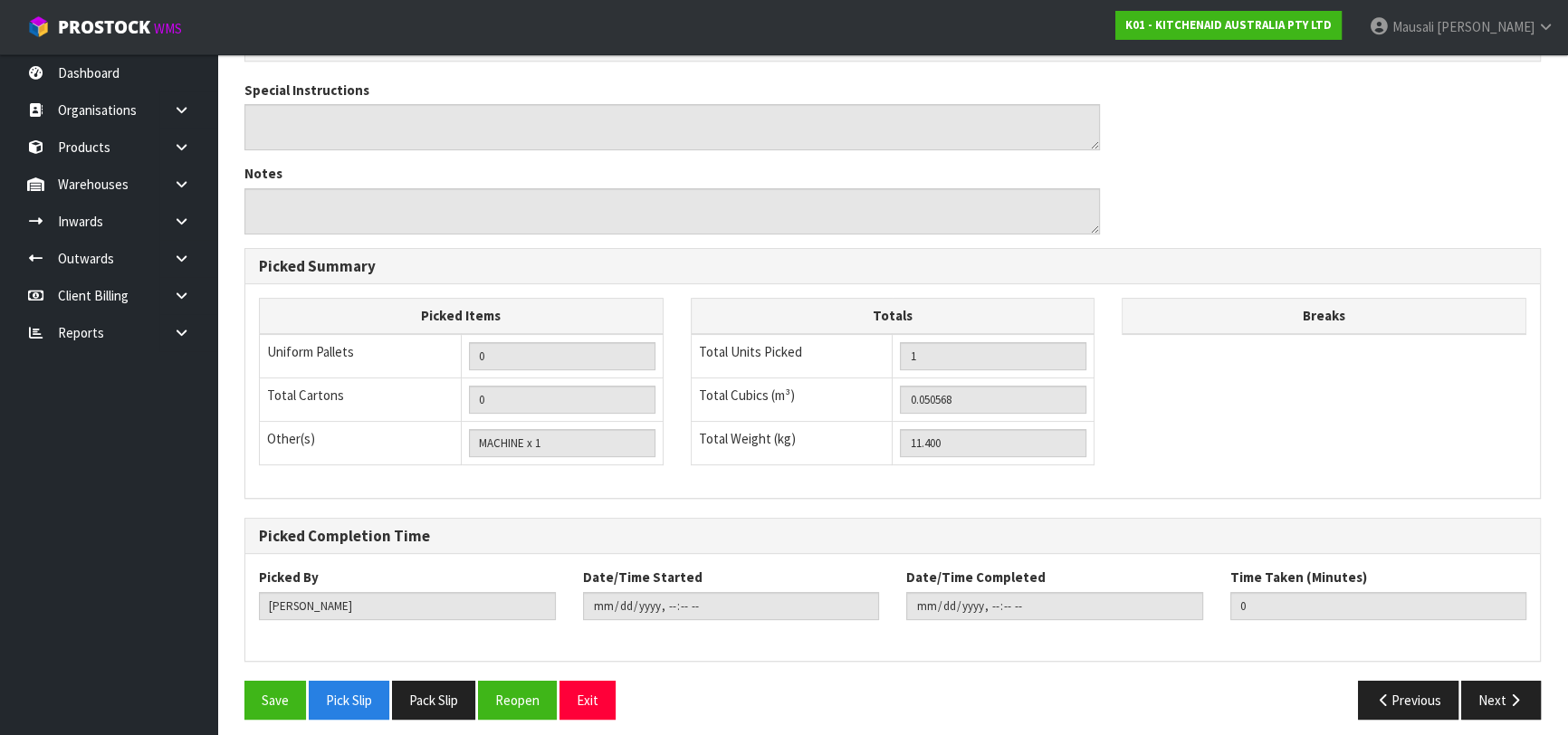
scroll to position [520, 0]
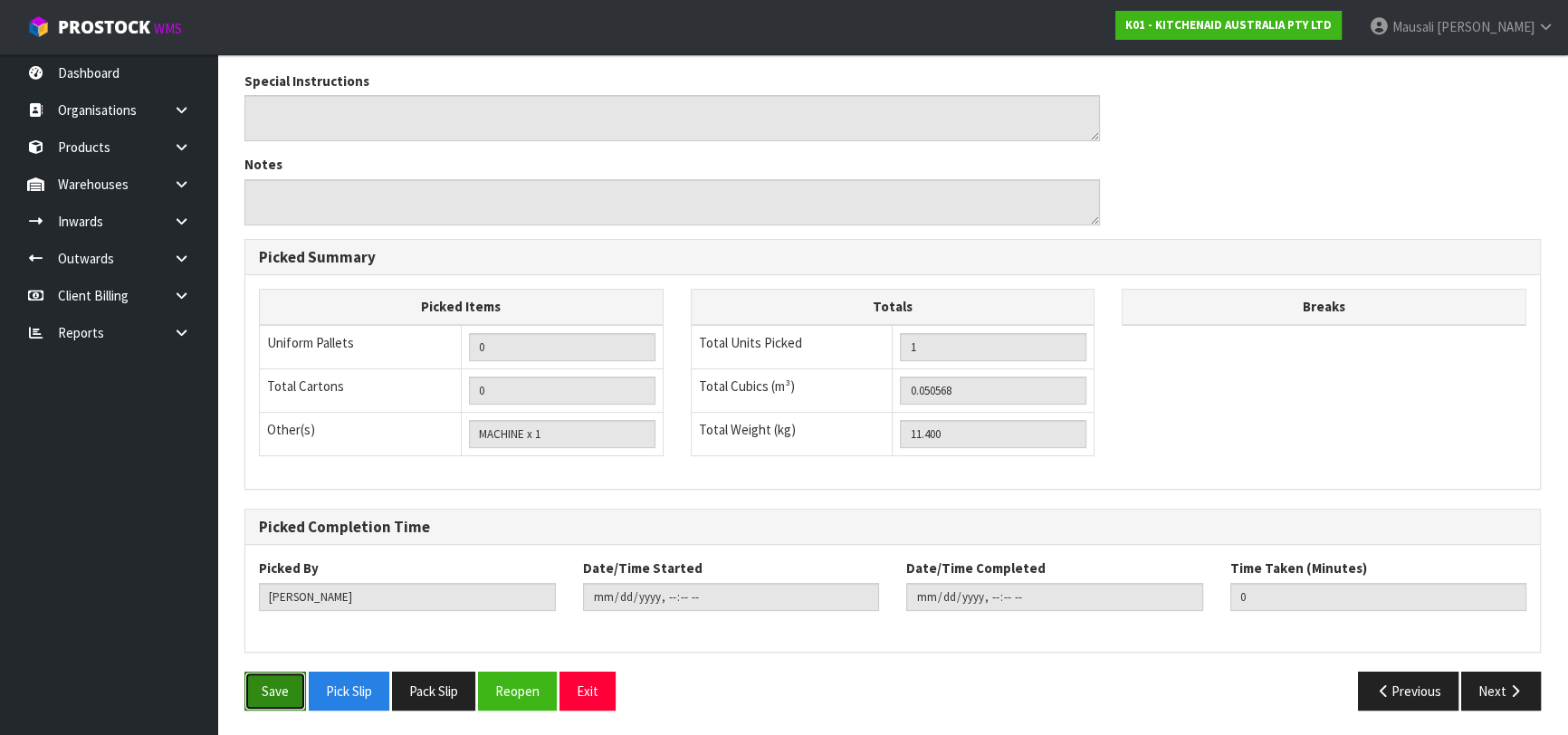
click at [299, 681] on button "Save" at bounding box center [275, 691] width 61 height 39
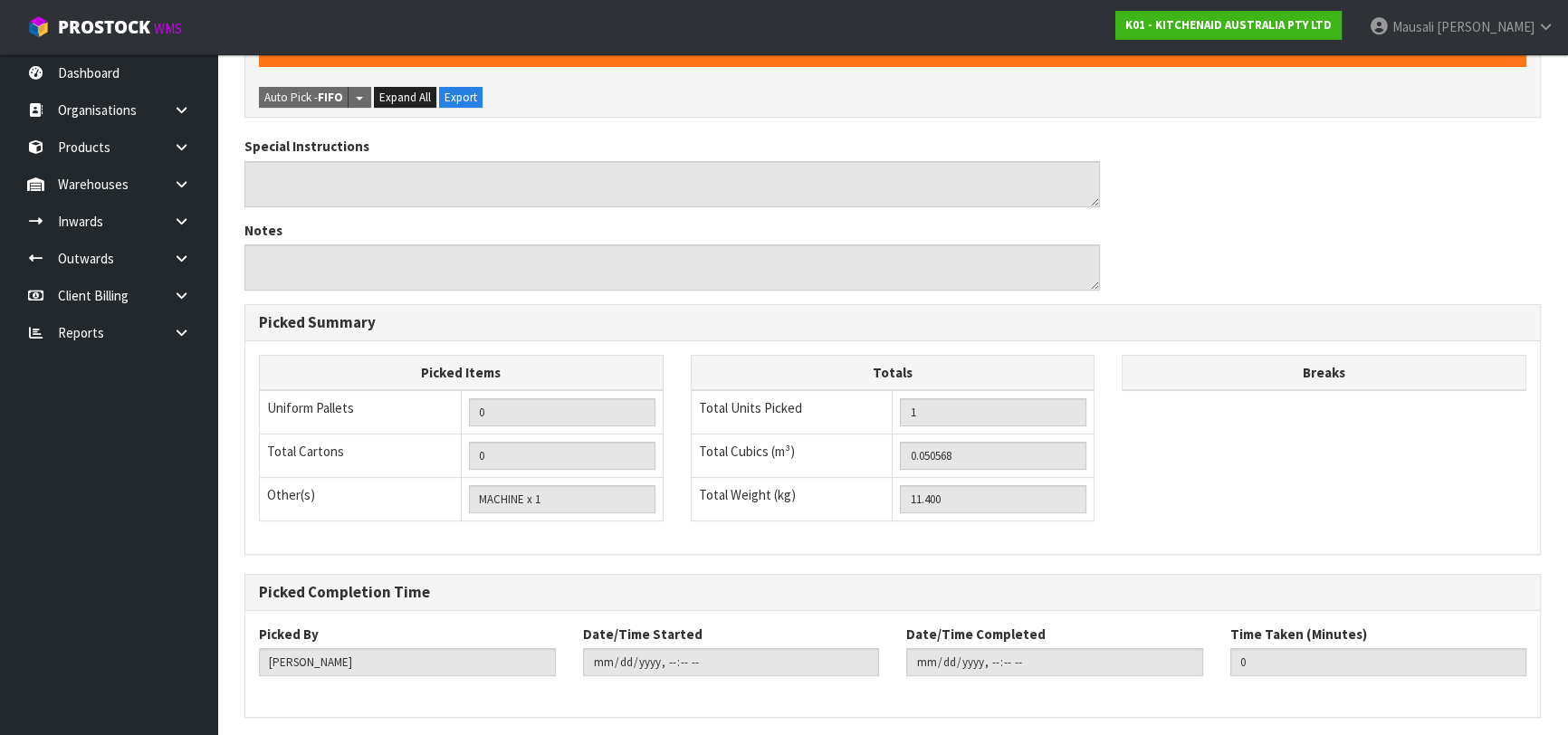
scroll to position [0, 0]
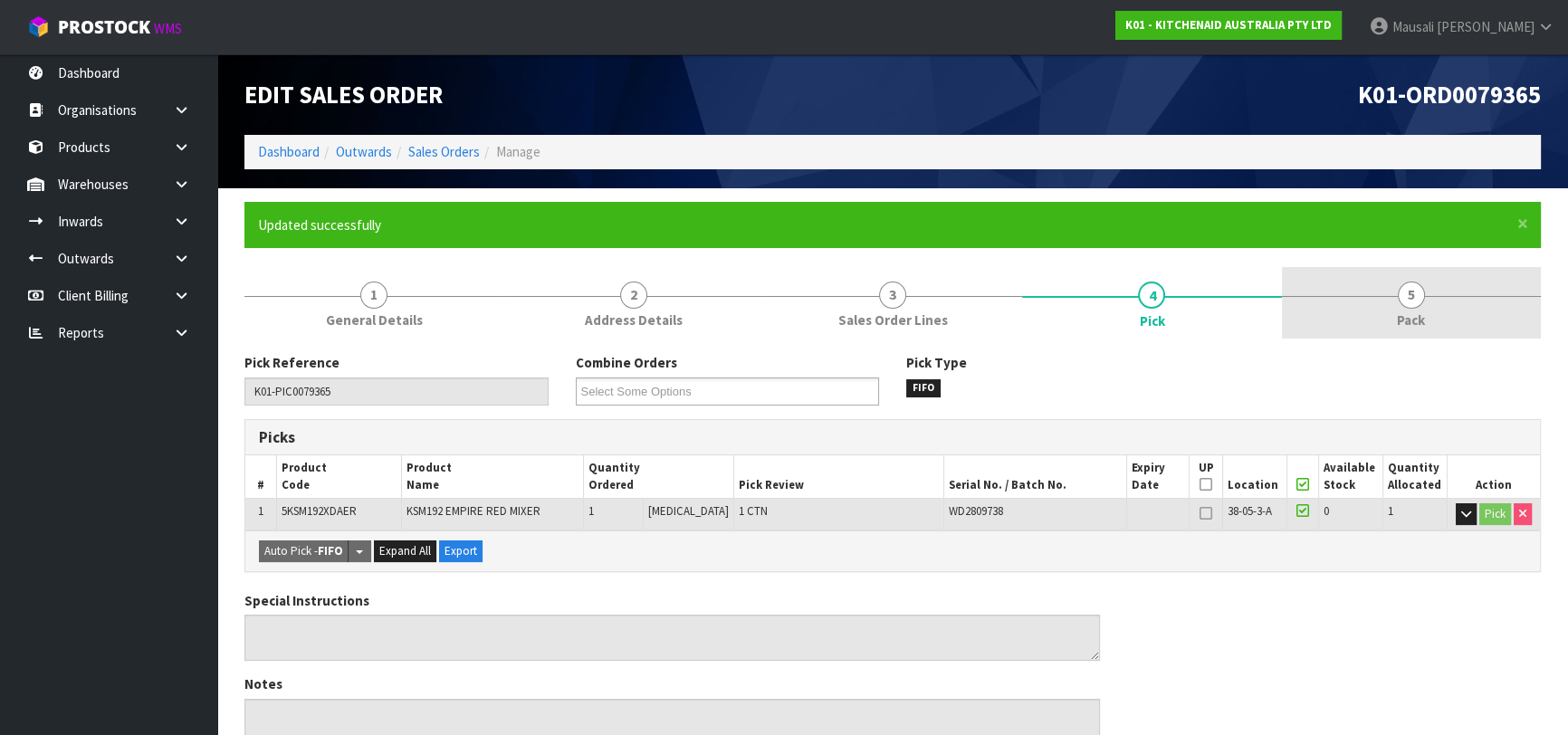
click at [1375, 317] on link "5 Pack" at bounding box center [1411, 302] width 259 height 72
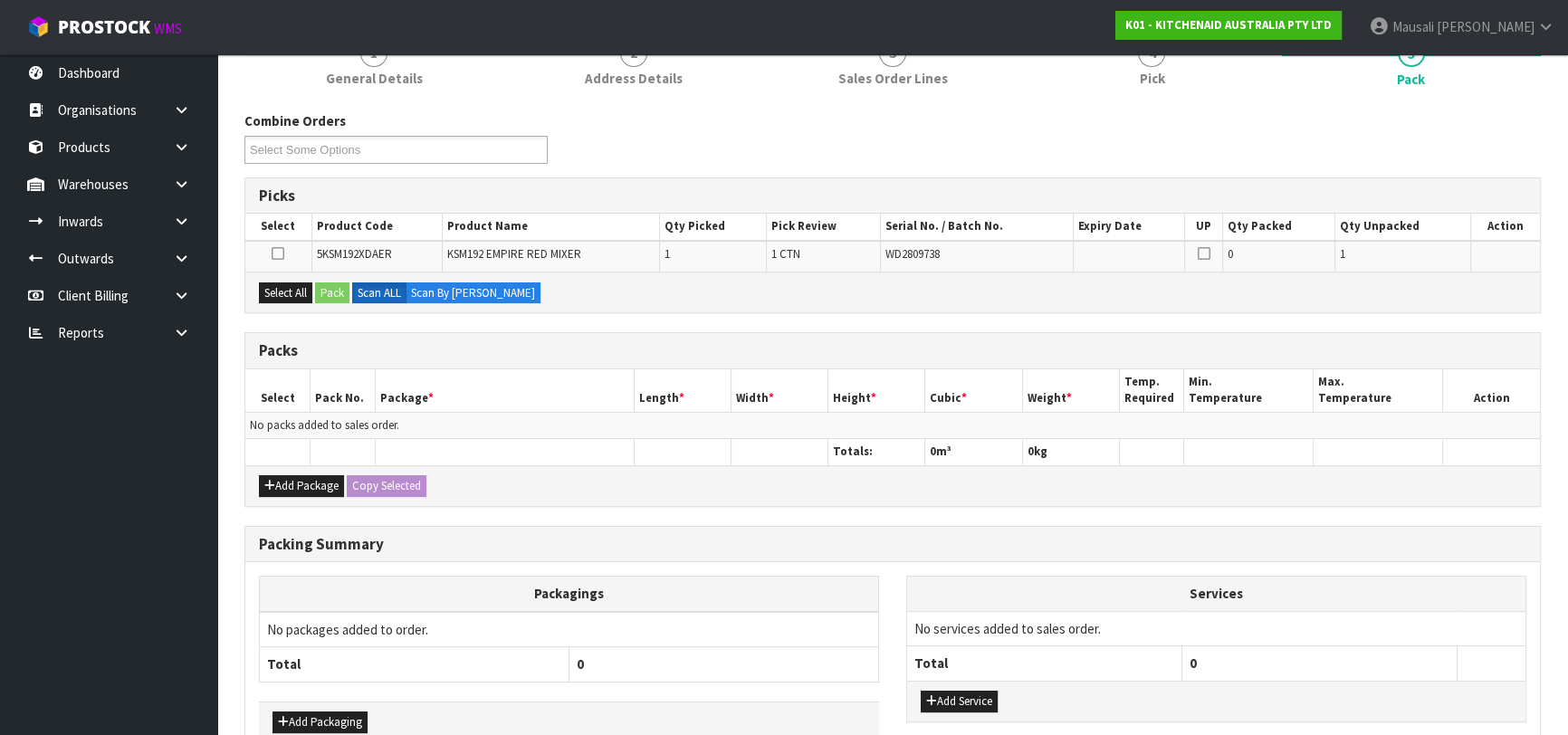
scroll to position [247, 0]
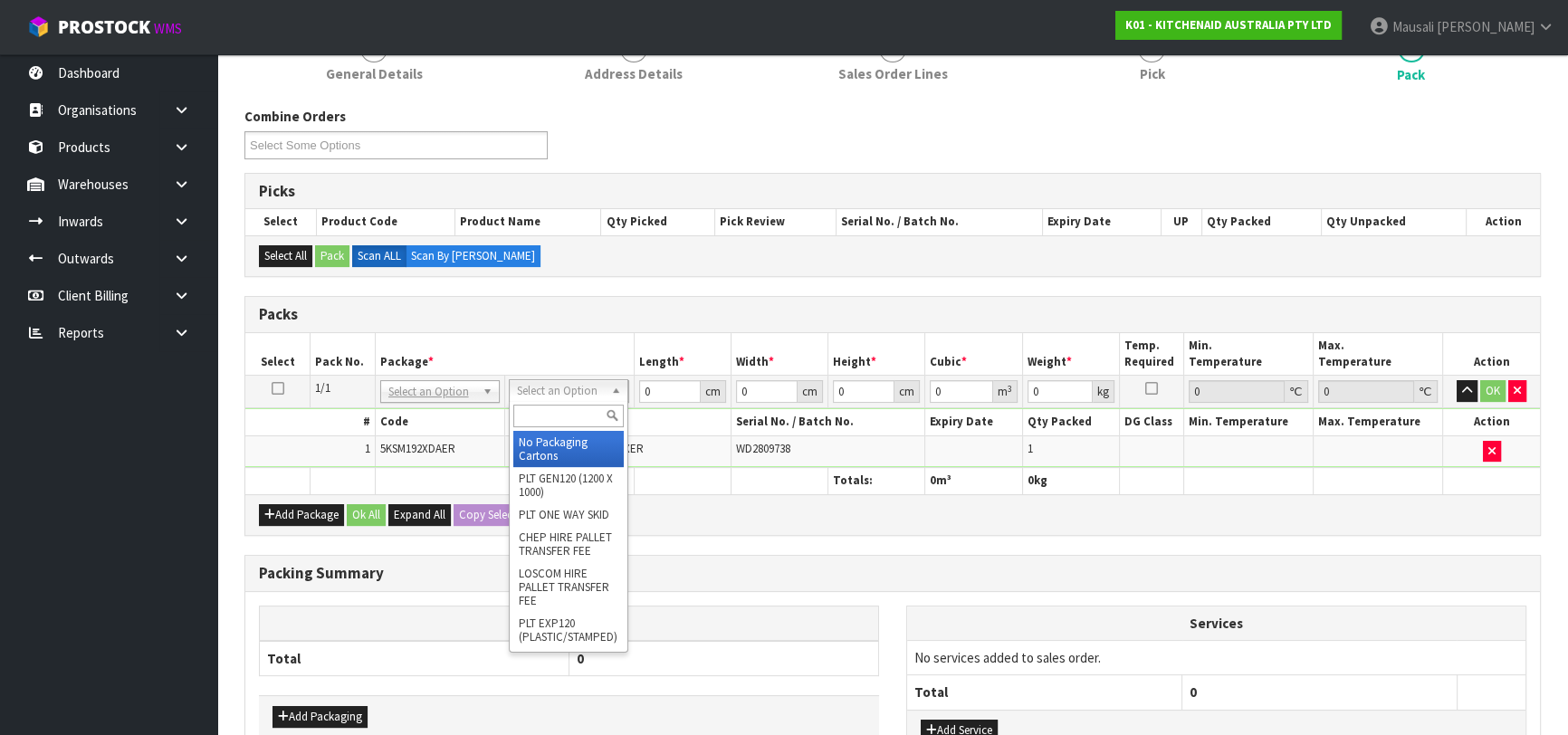
drag, startPoint x: 560, startPoint y: 443, endPoint x: 604, endPoint y: 424, distance: 47.9
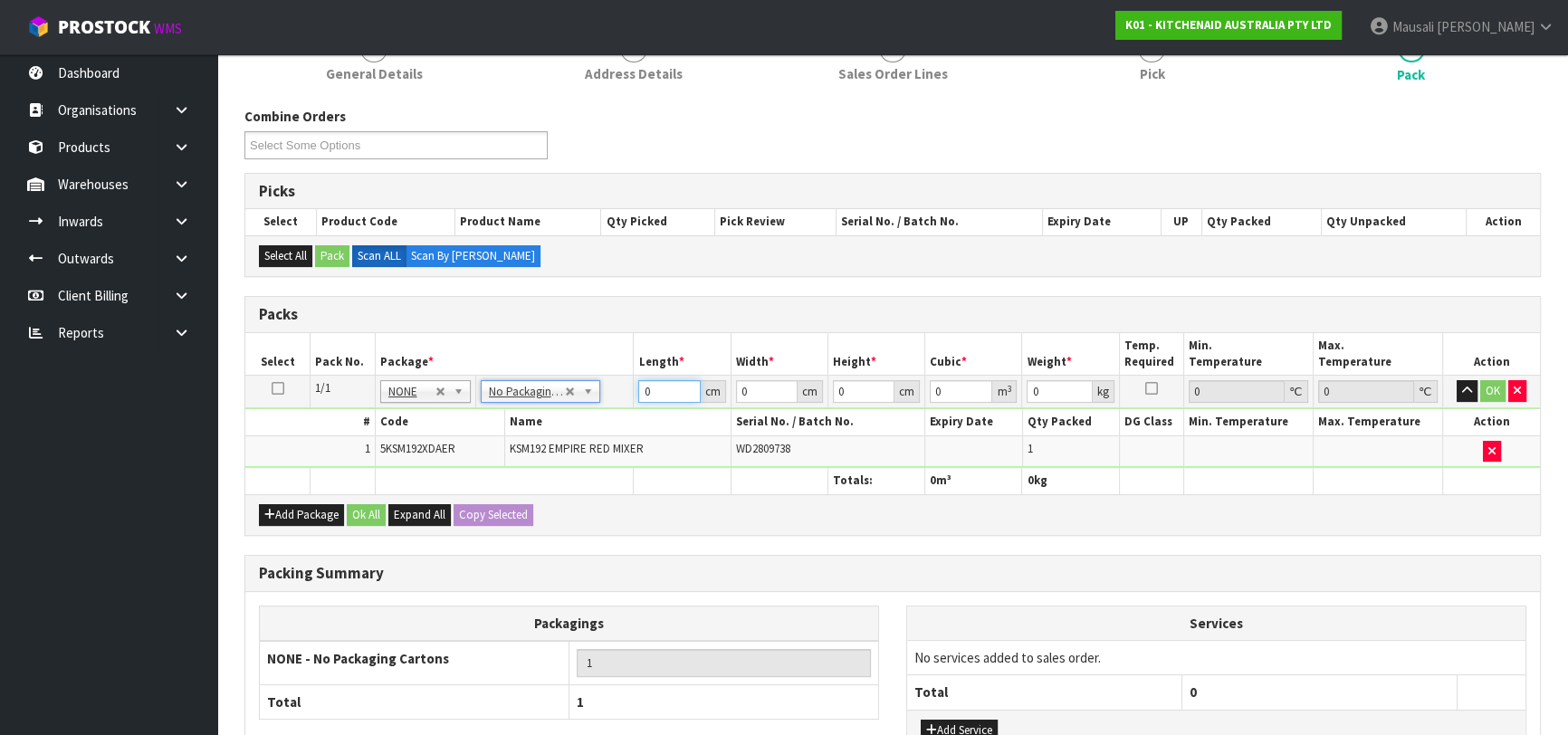
drag, startPoint x: 660, startPoint y: 391, endPoint x: 611, endPoint y: 407, distance: 51.5
click at [612, 407] on tbody "1/1 NONE 007-001 007-002 007-004 007-009 007-013 007-014 007-015 007-017 007-01…" at bounding box center [893, 421] width 1295 height 92
click at [368, 505] on button "Ok All" at bounding box center [366, 514] width 39 height 21
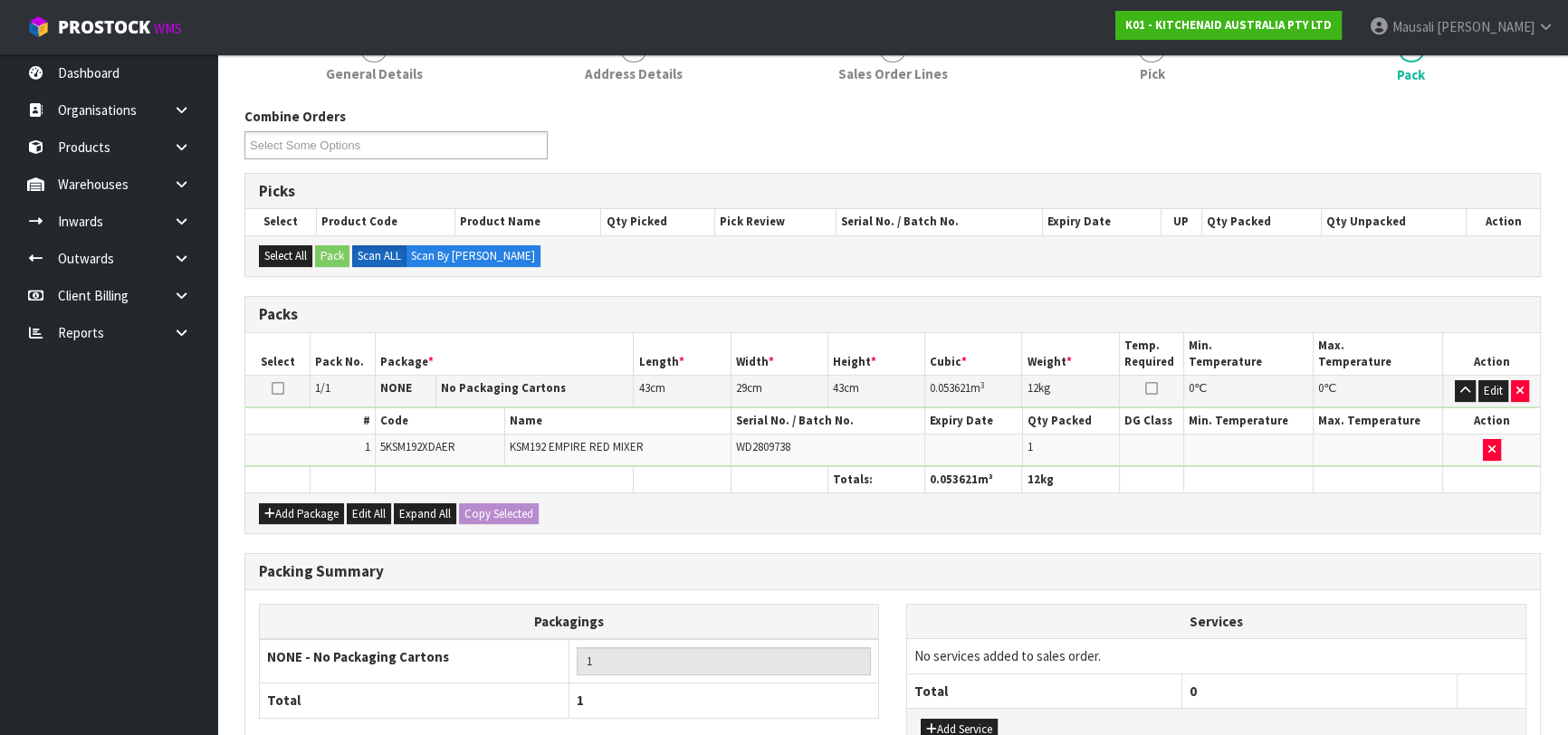
scroll to position [385, 0]
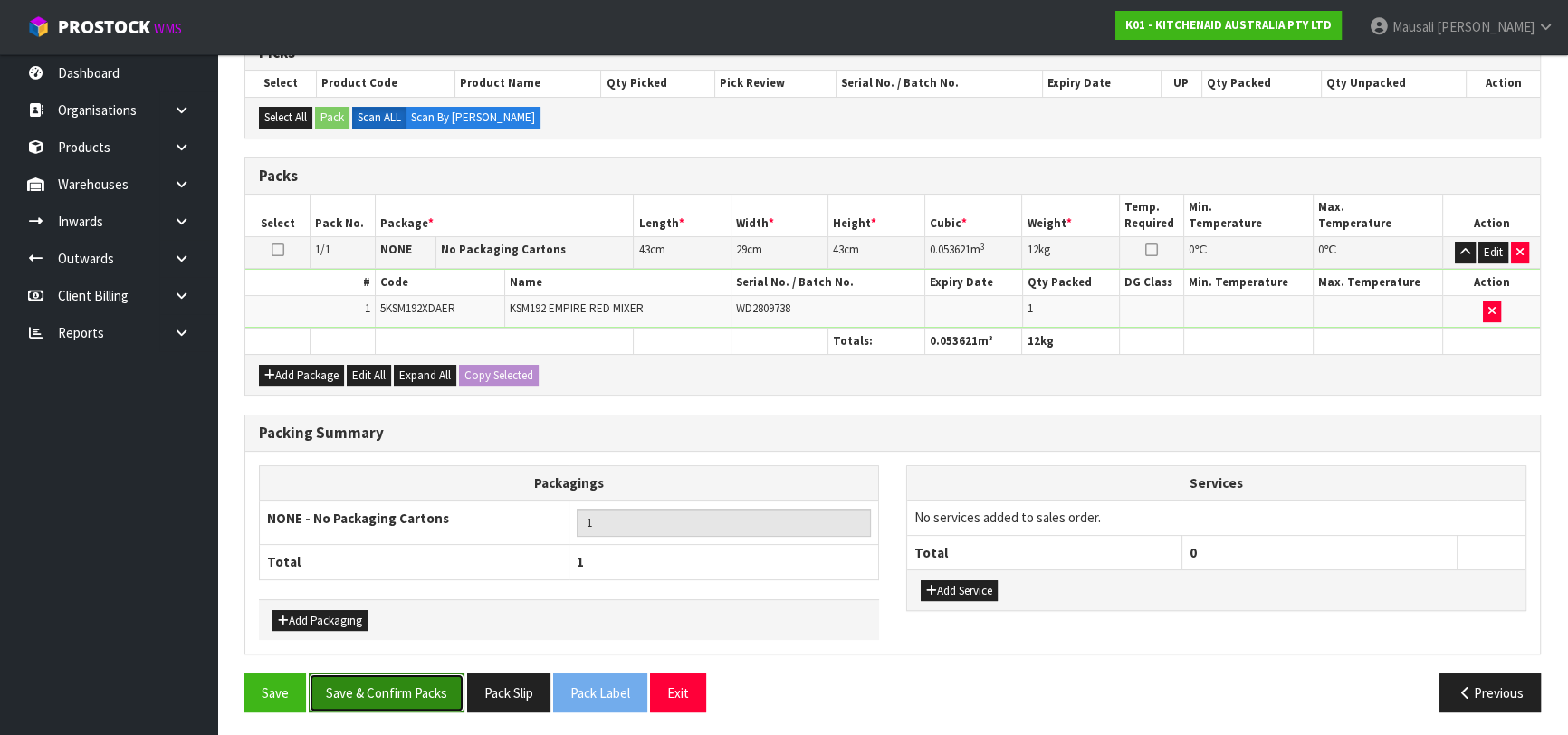
drag, startPoint x: 360, startPoint y: 688, endPoint x: 388, endPoint y: 678, distance: 29.7
click at [361, 688] on button "Save & Confirm Packs" at bounding box center [386, 693] width 155 height 39
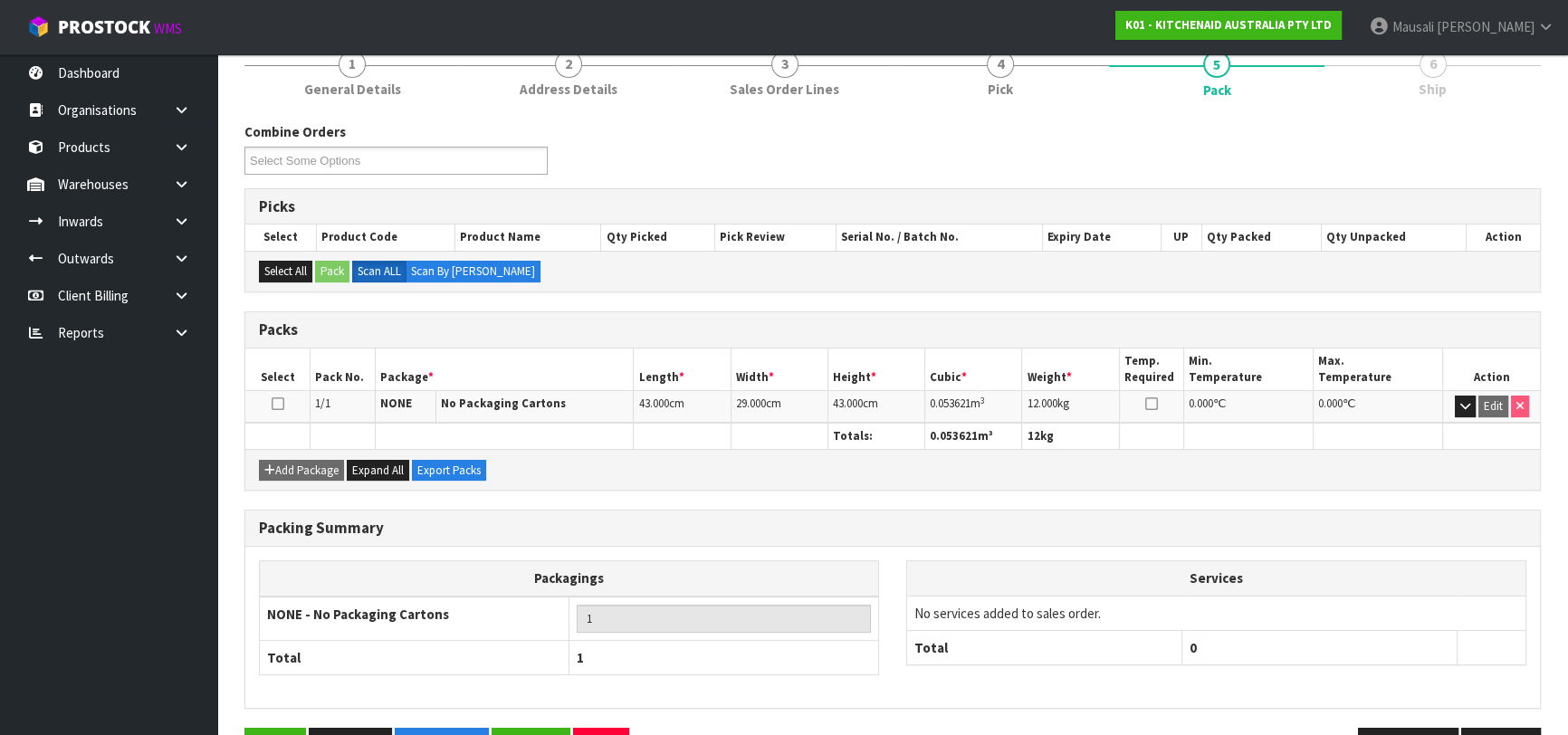
scroll to position [287, 0]
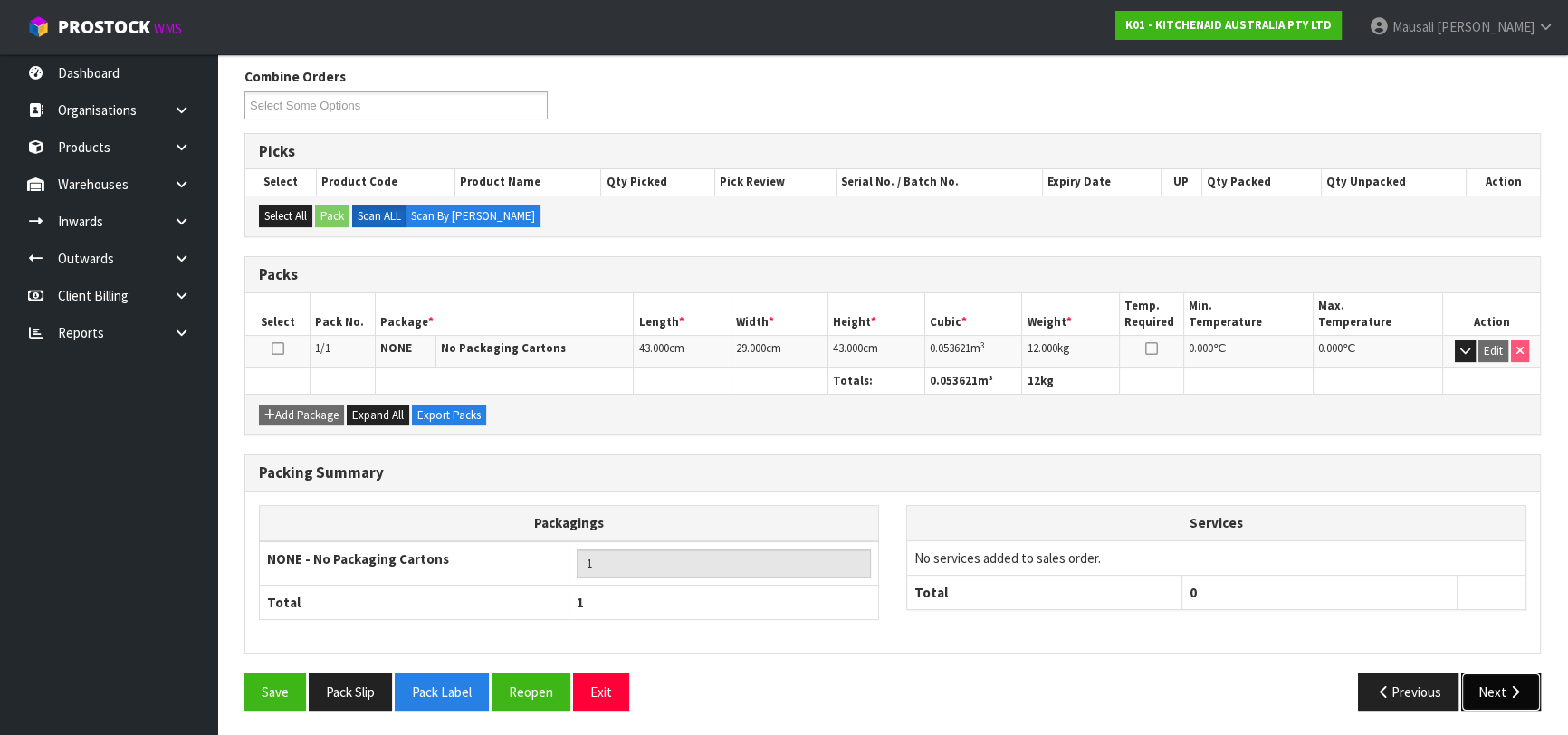
click at [1474, 681] on button "Next" at bounding box center [1501, 692] width 80 height 39
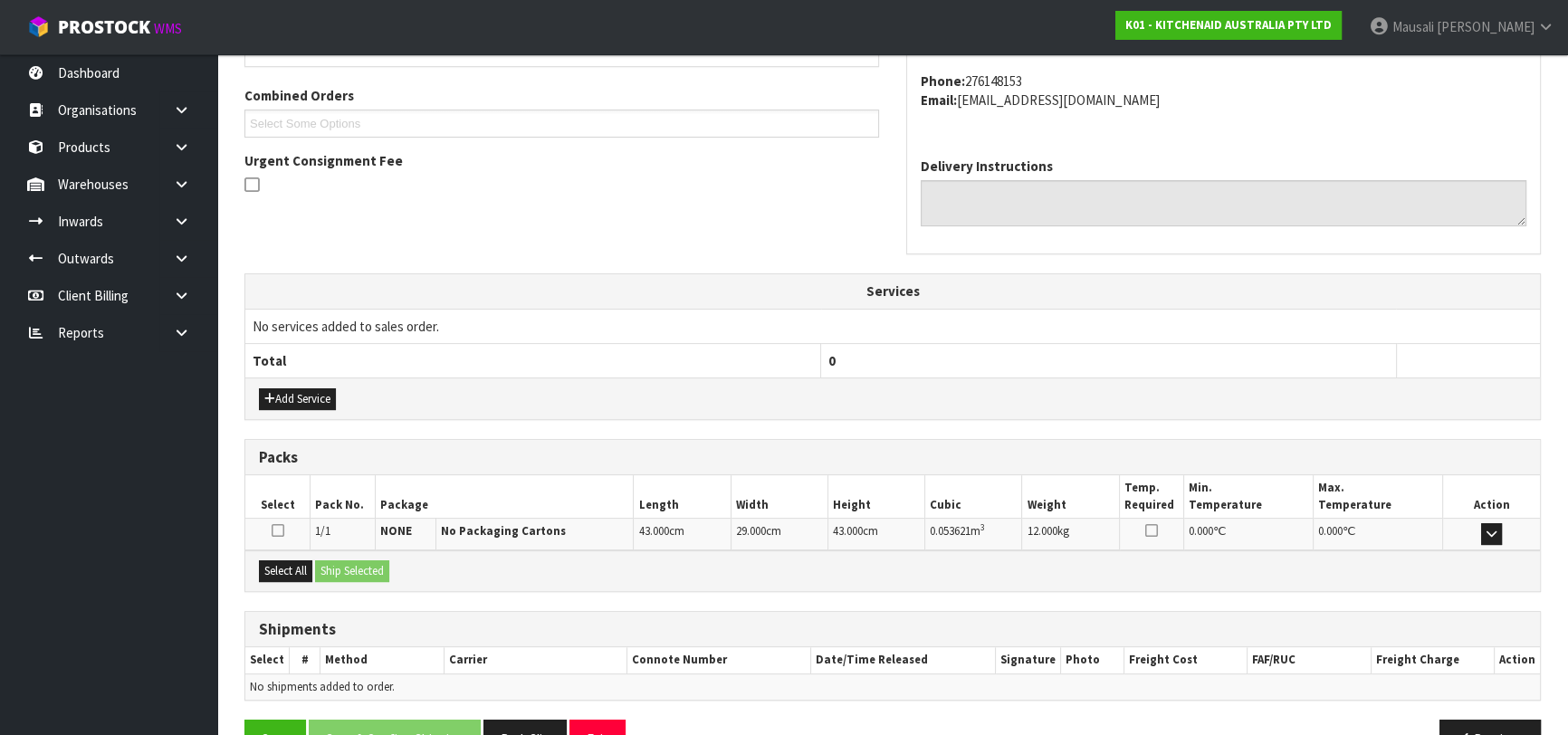
scroll to position [496, 0]
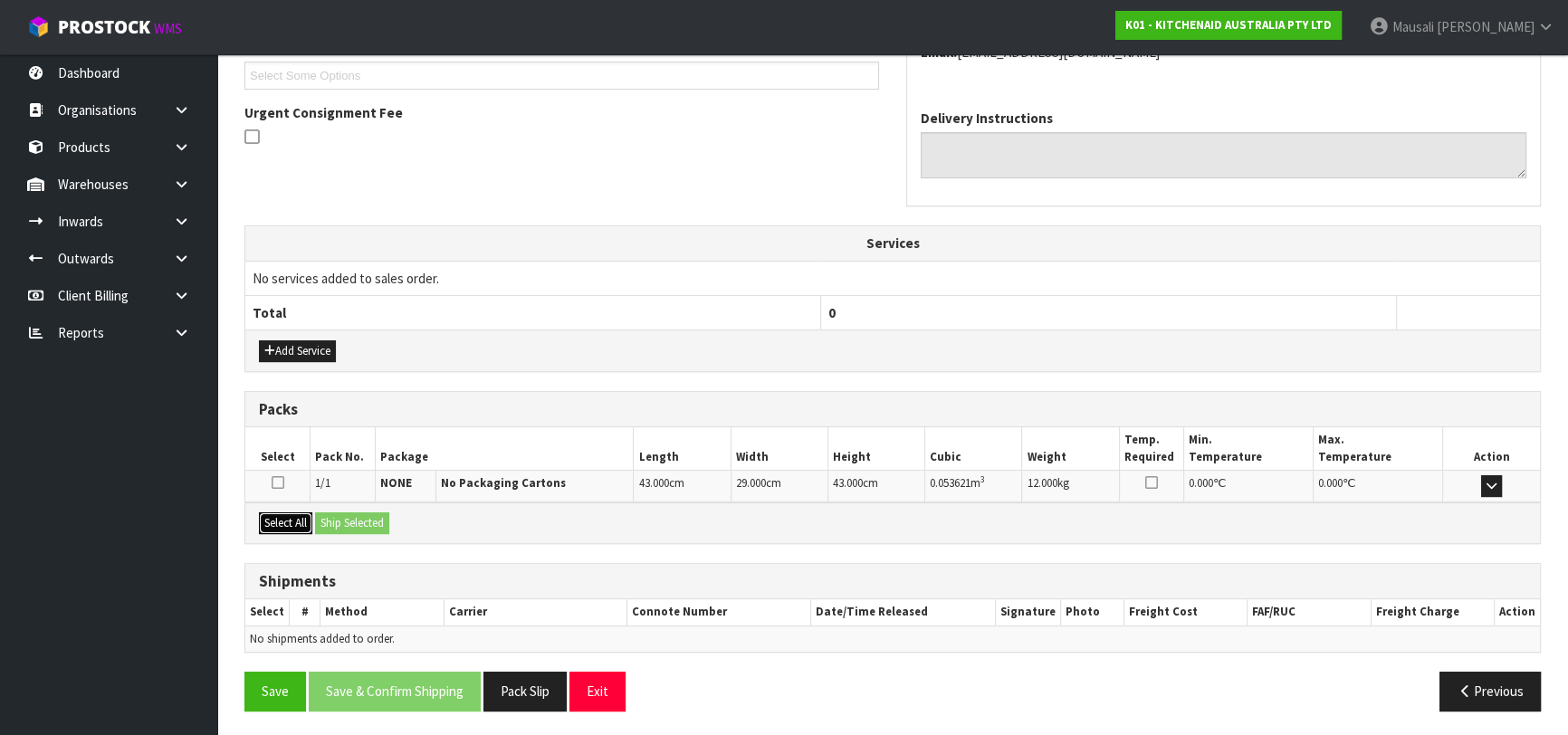
drag, startPoint x: 288, startPoint y: 521, endPoint x: 339, endPoint y: 521, distance: 51.0
click at [299, 518] on button "Select All" at bounding box center [285, 523] width 53 height 21
click at [339, 521] on button "Ship Selected" at bounding box center [352, 523] width 74 height 21
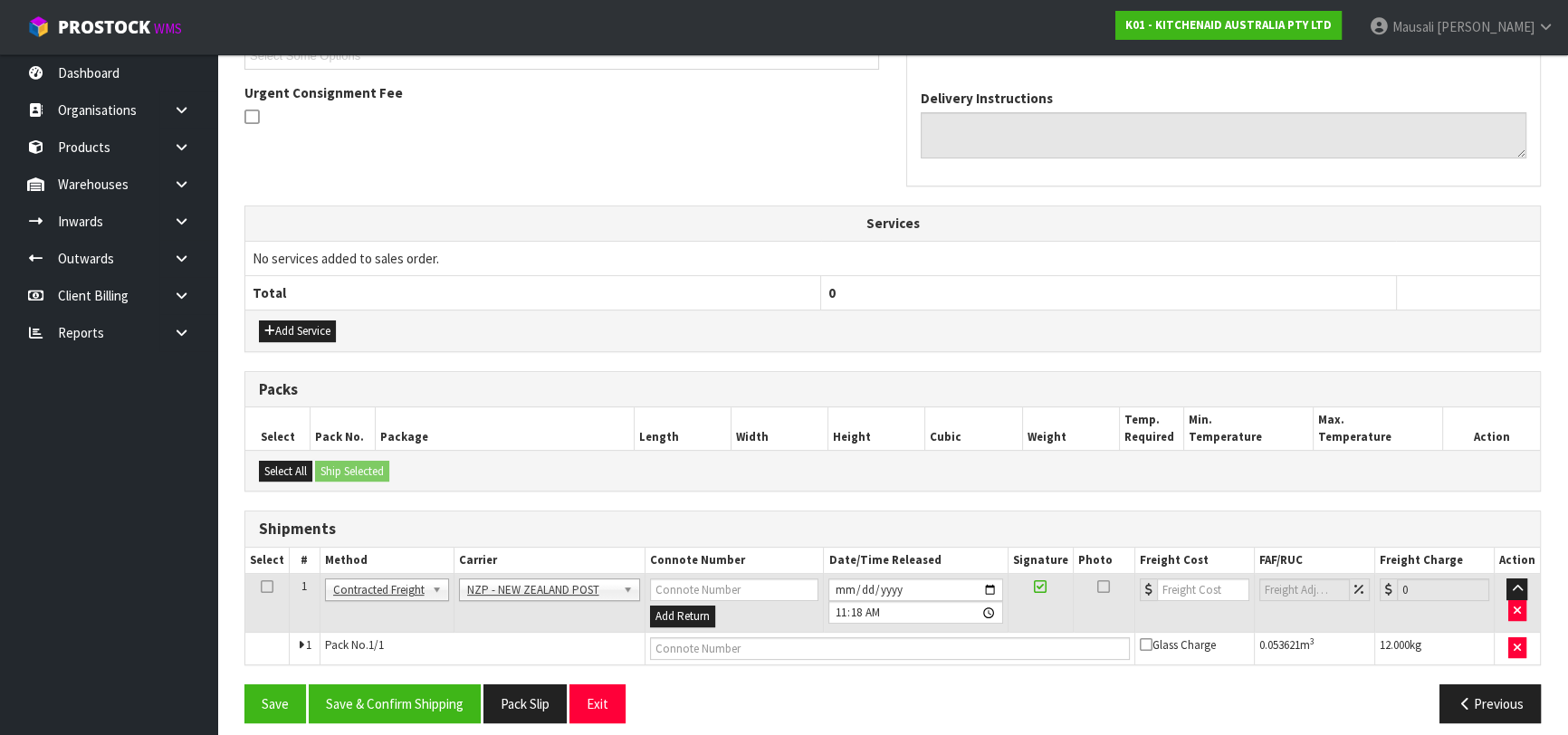
scroll to position [528, 0]
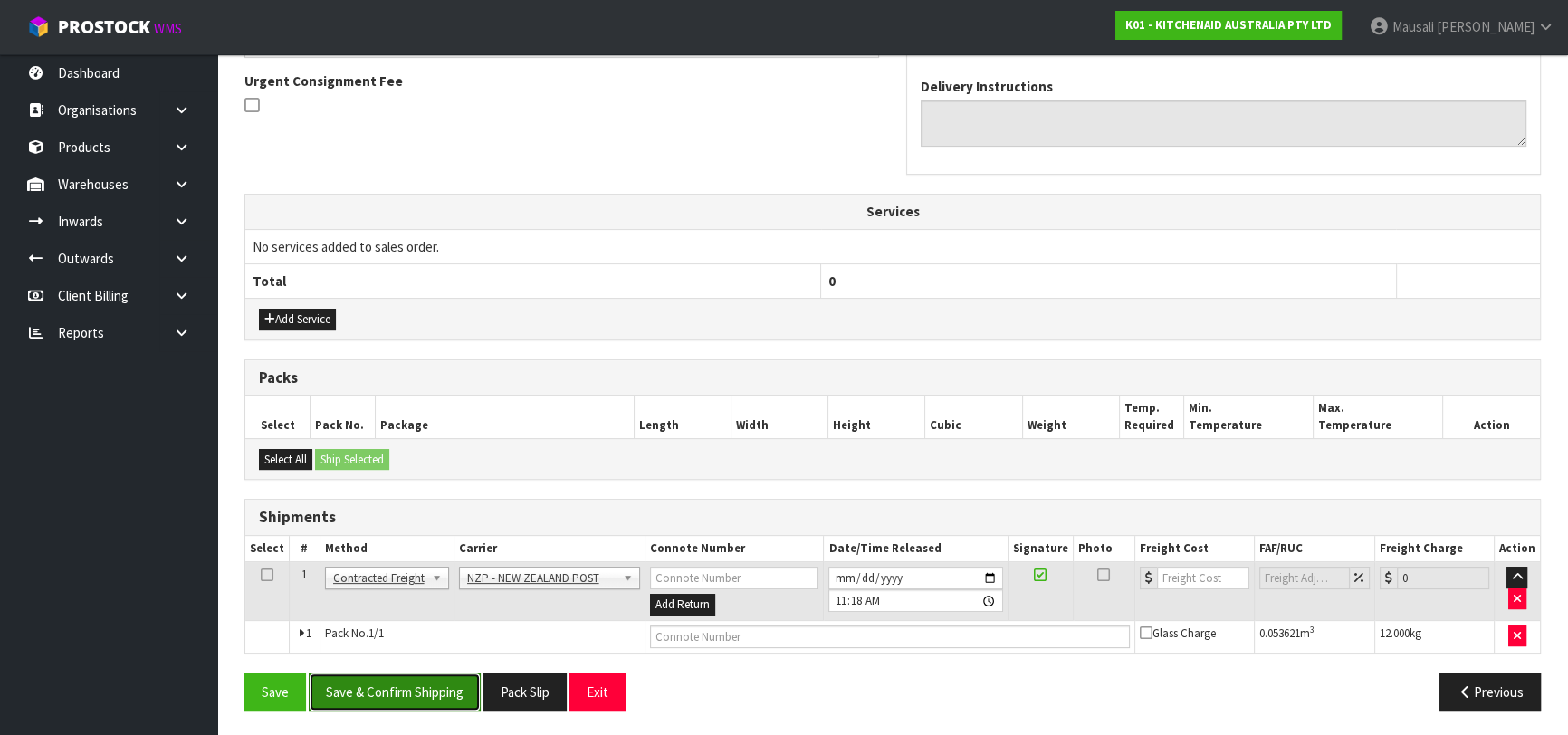
drag, startPoint x: 418, startPoint y: 691, endPoint x: 447, endPoint y: 681, distance: 30.7
click at [419, 690] on button "Save & Confirm Shipping" at bounding box center [394, 692] width 172 height 39
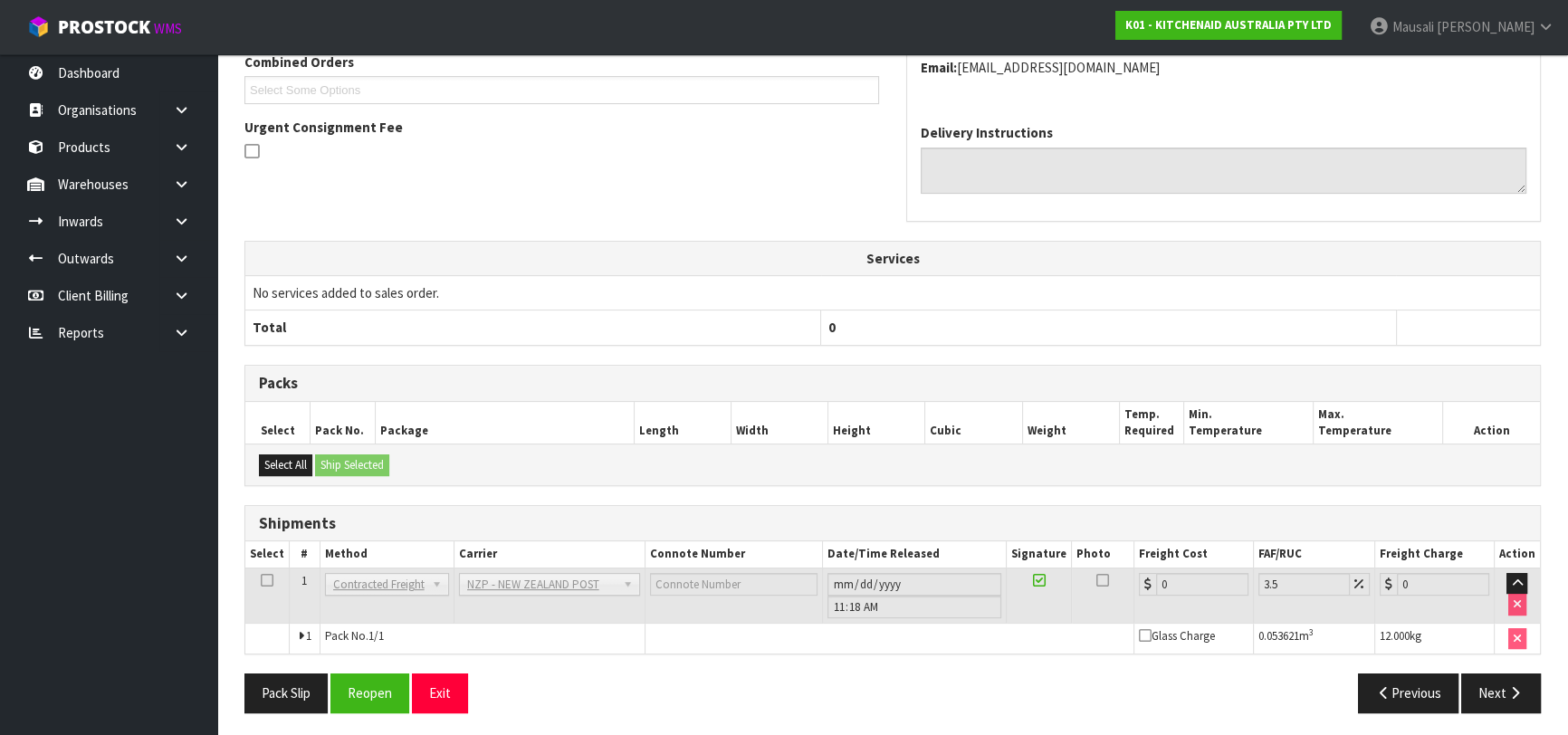
scroll to position [502, 0]
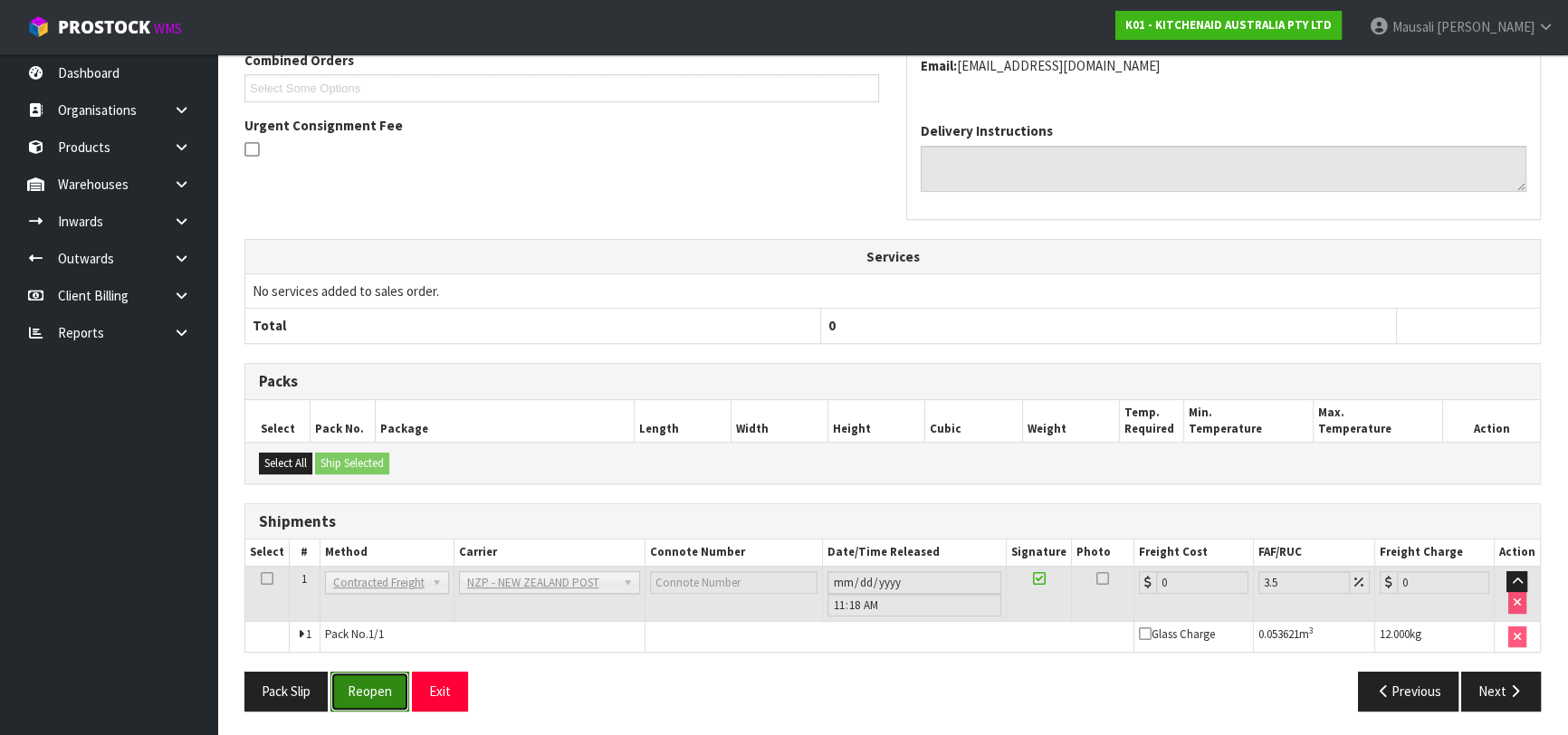
drag, startPoint x: 397, startPoint y: 676, endPoint x: 406, endPoint y: 677, distance: 9.1
click at [397, 676] on button "Reopen" at bounding box center [369, 691] width 79 height 39
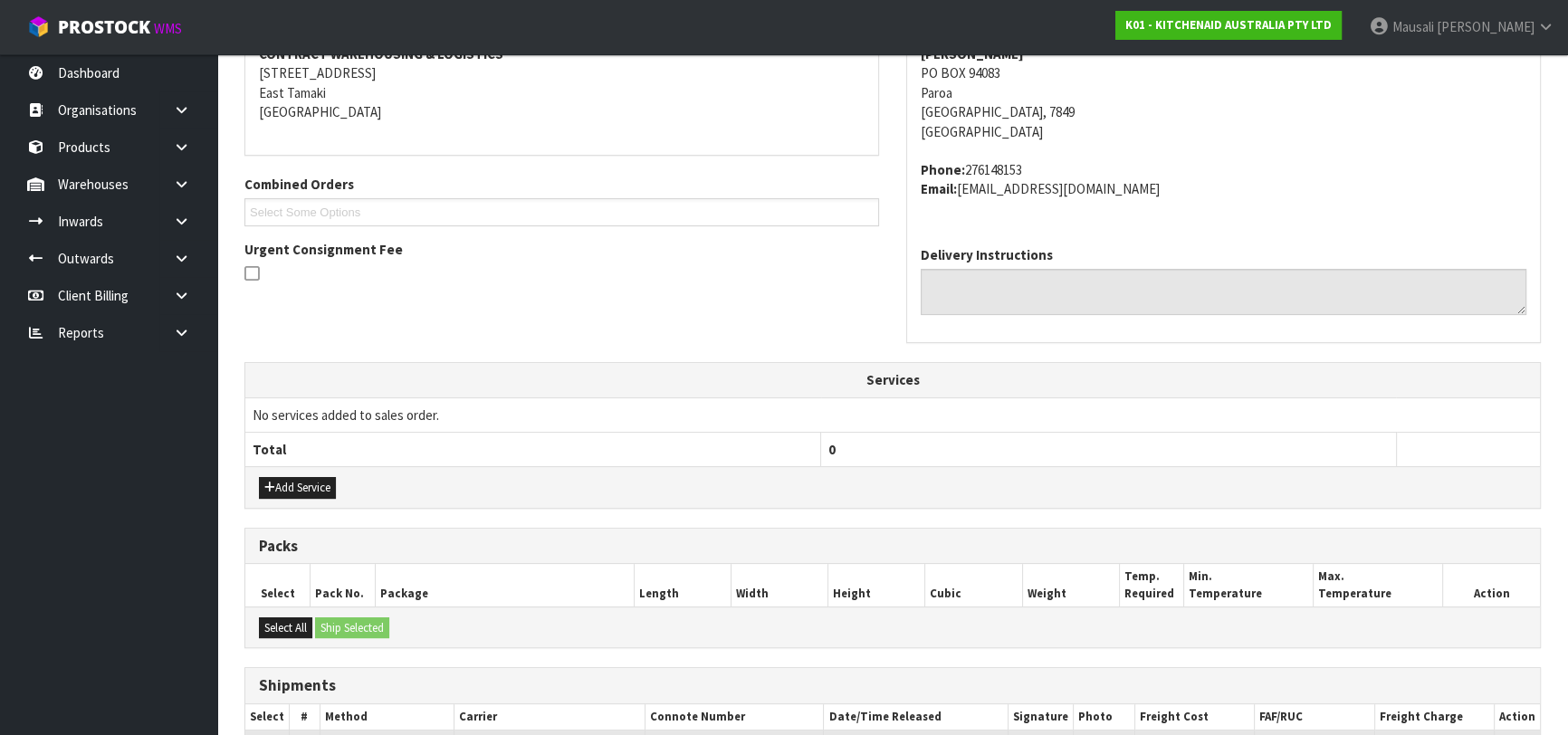
scroll to position [544, 0]
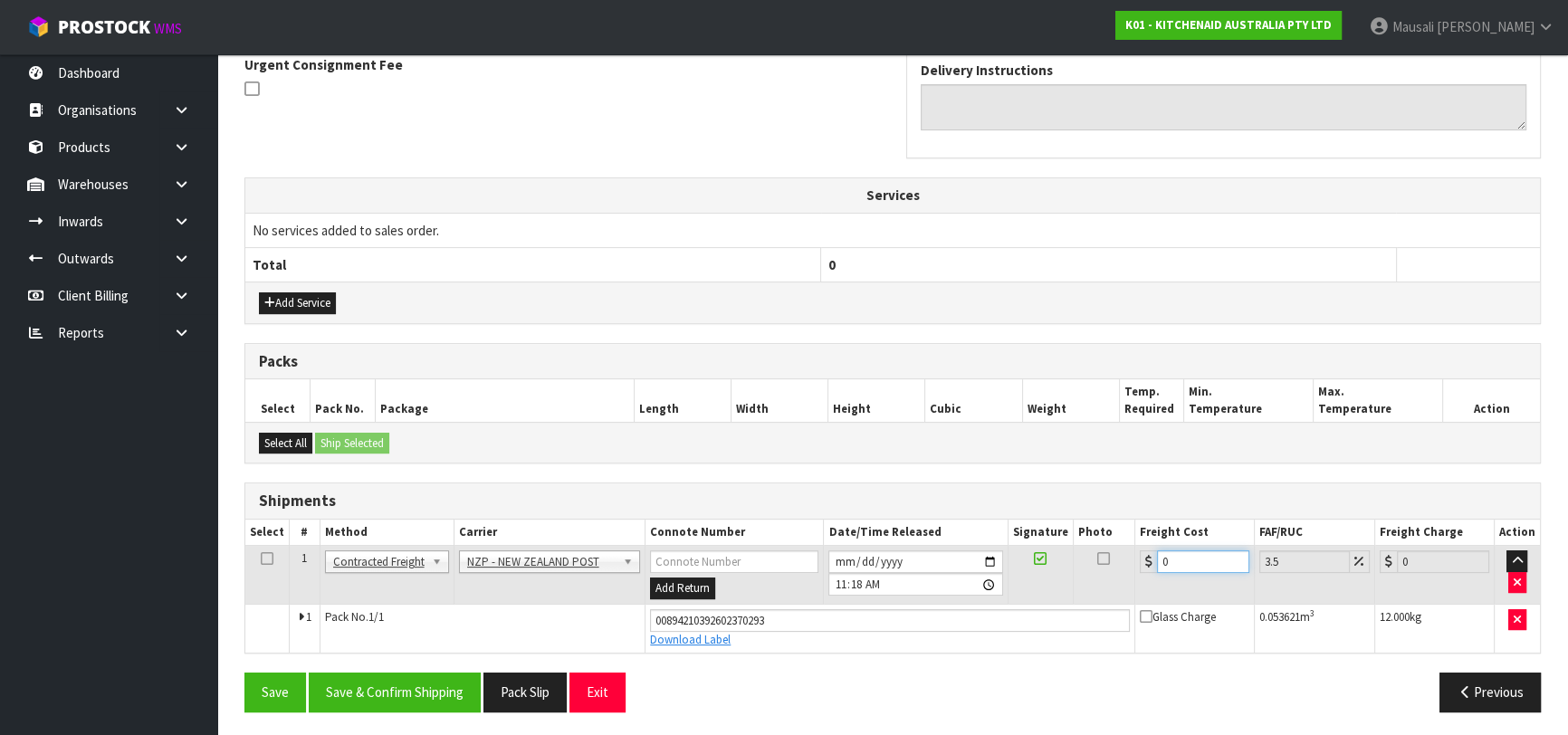
drag, startPoint x: 1183, startPoint y: 551, endPoint x: 1135, endPoint y: 557, distance: 48.4
click at [1136, 557] on td "0" at bounding box center [1195, 575] width 119 height 59
click at [439, 686] on button "Save & Confirm Shipping" at bounding box center [394, 692] width 172 height 39
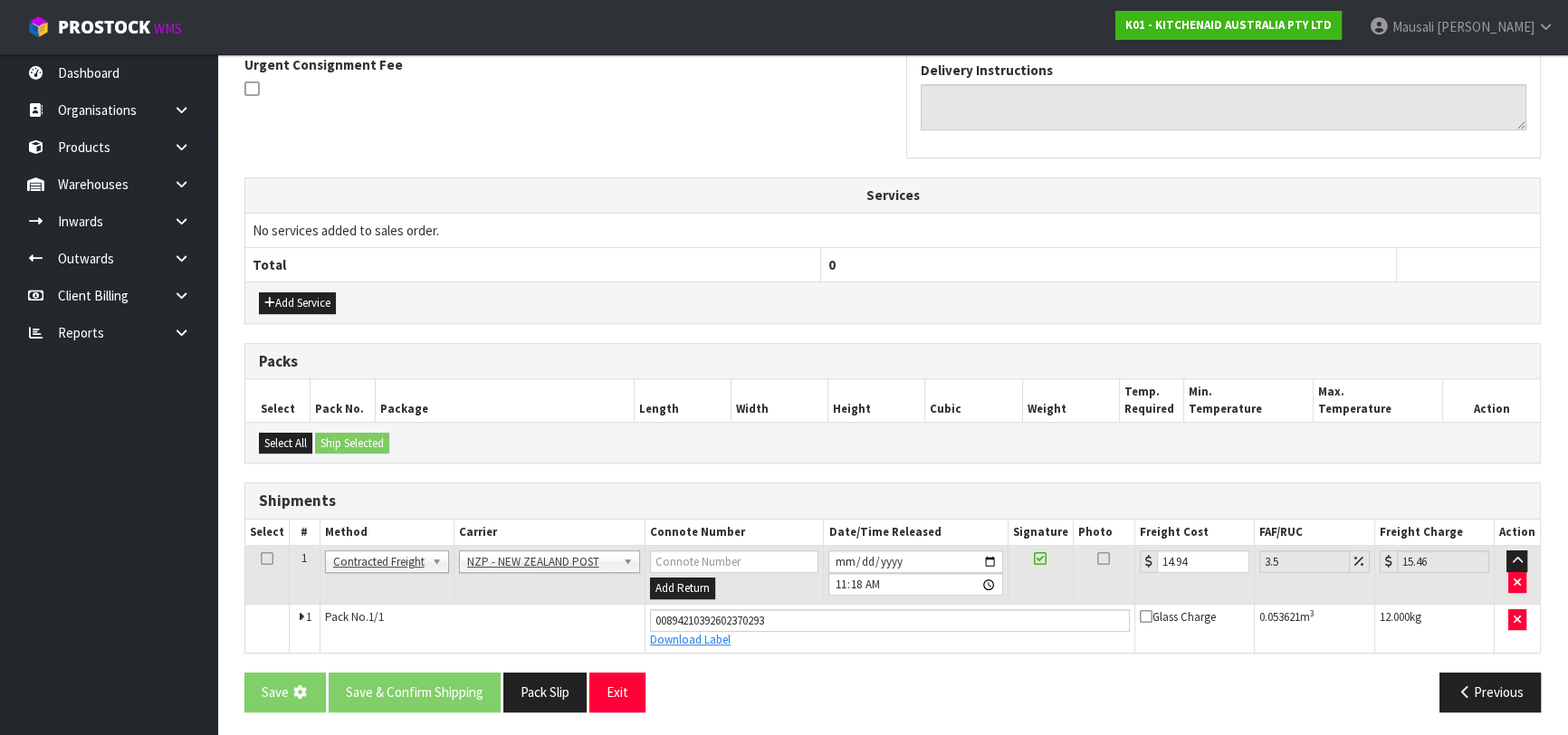
scroll to position [0, 0]
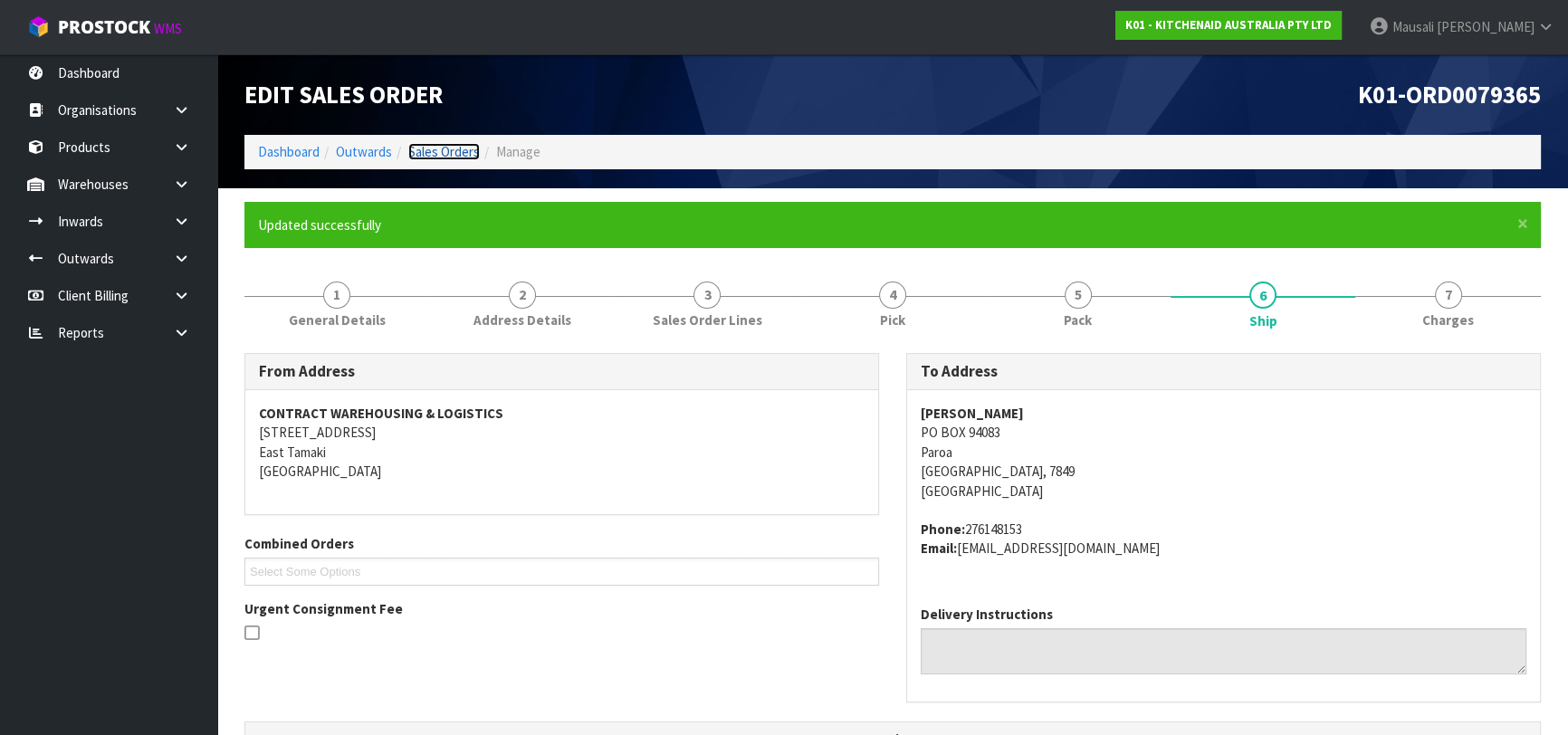
click at [458, 156] on link "Sales Orders" at bounding box center [444, 152] width 72 height 17
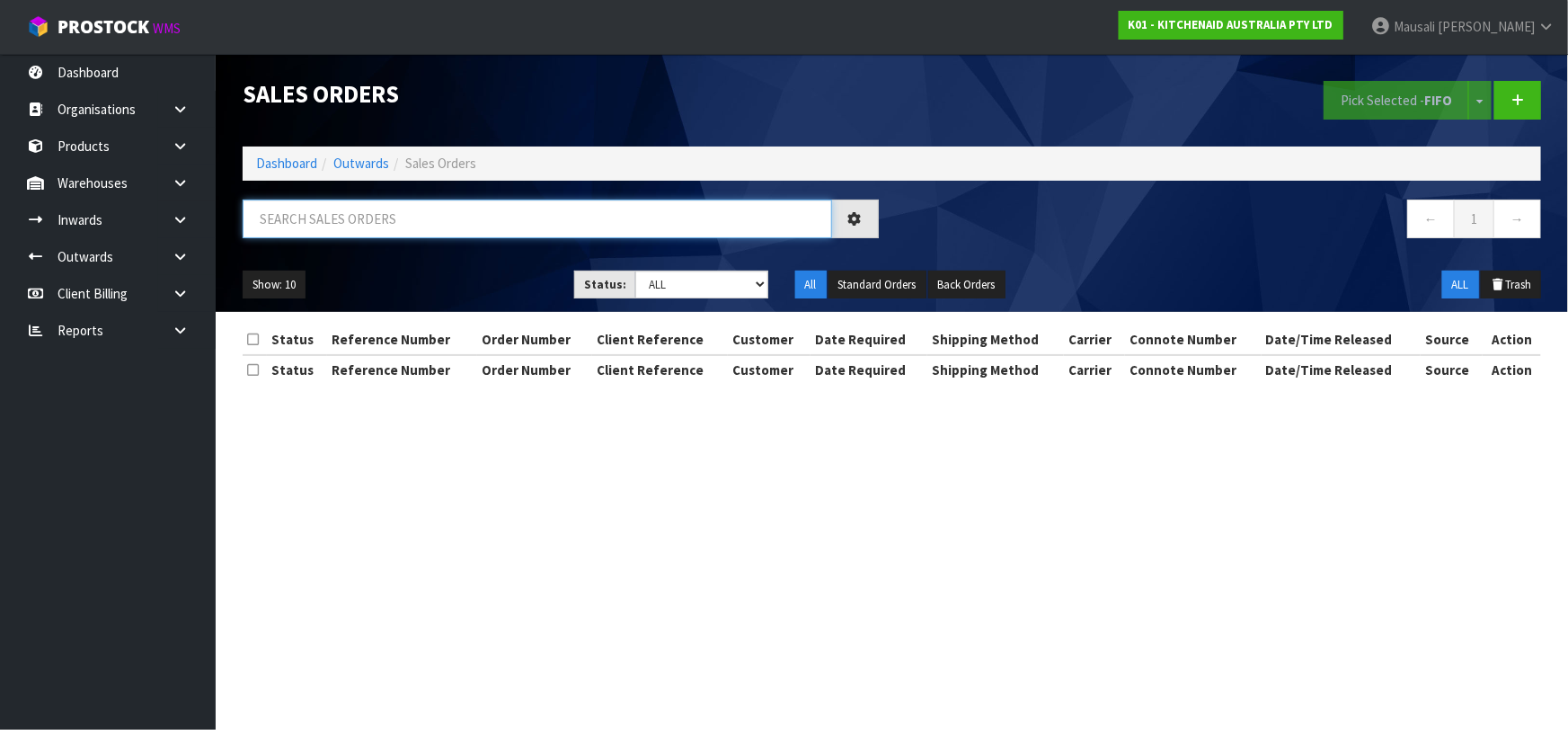
click at [312, 230] on input "text" at bounding box center [537, 219] width 589 height 39
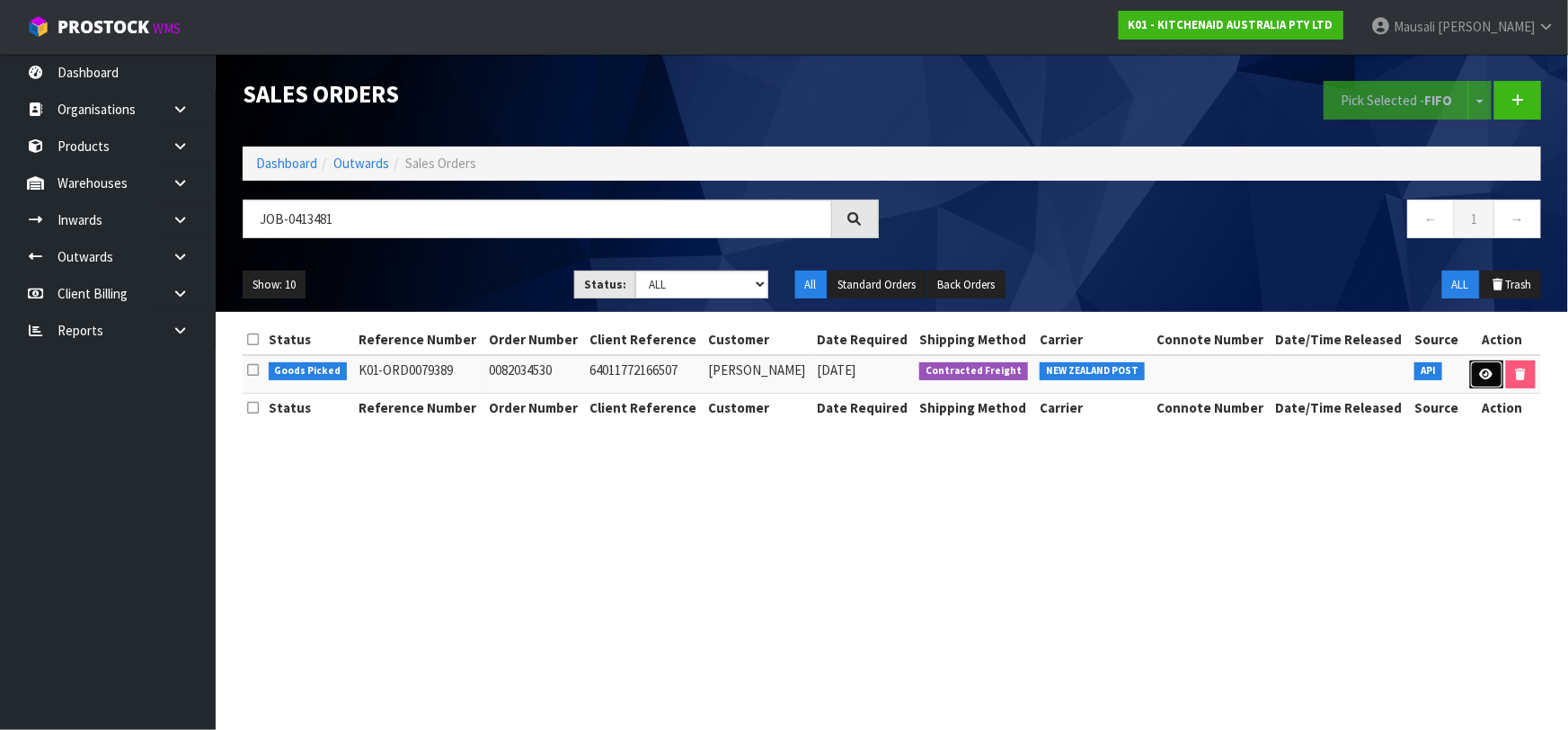
click at [1486, 374] on icon at bounding box center [1487, 374] width 14 height 12
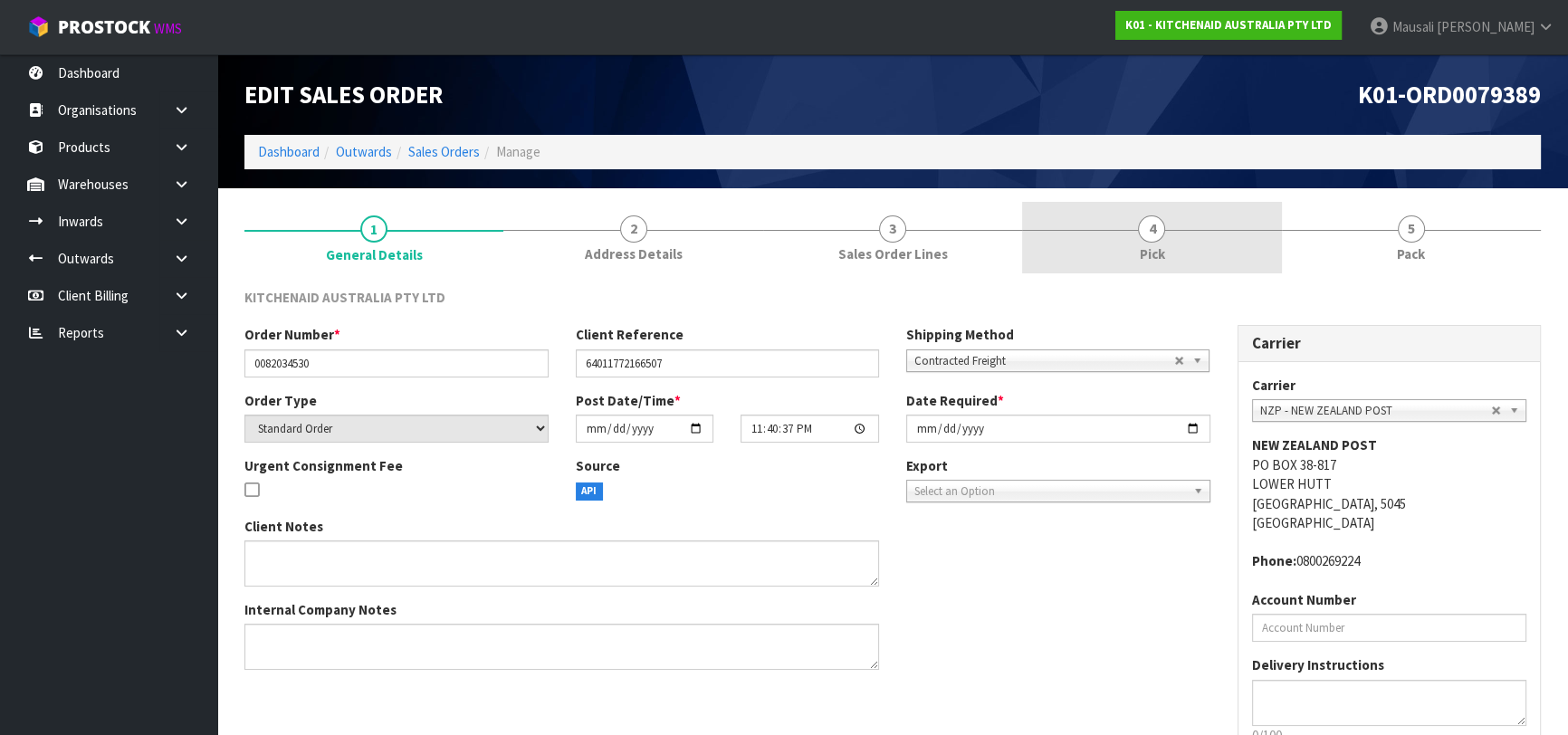
click at [1198, 241] on link "4 Pick" at bounding box center [1151, 237] width 259 height 72
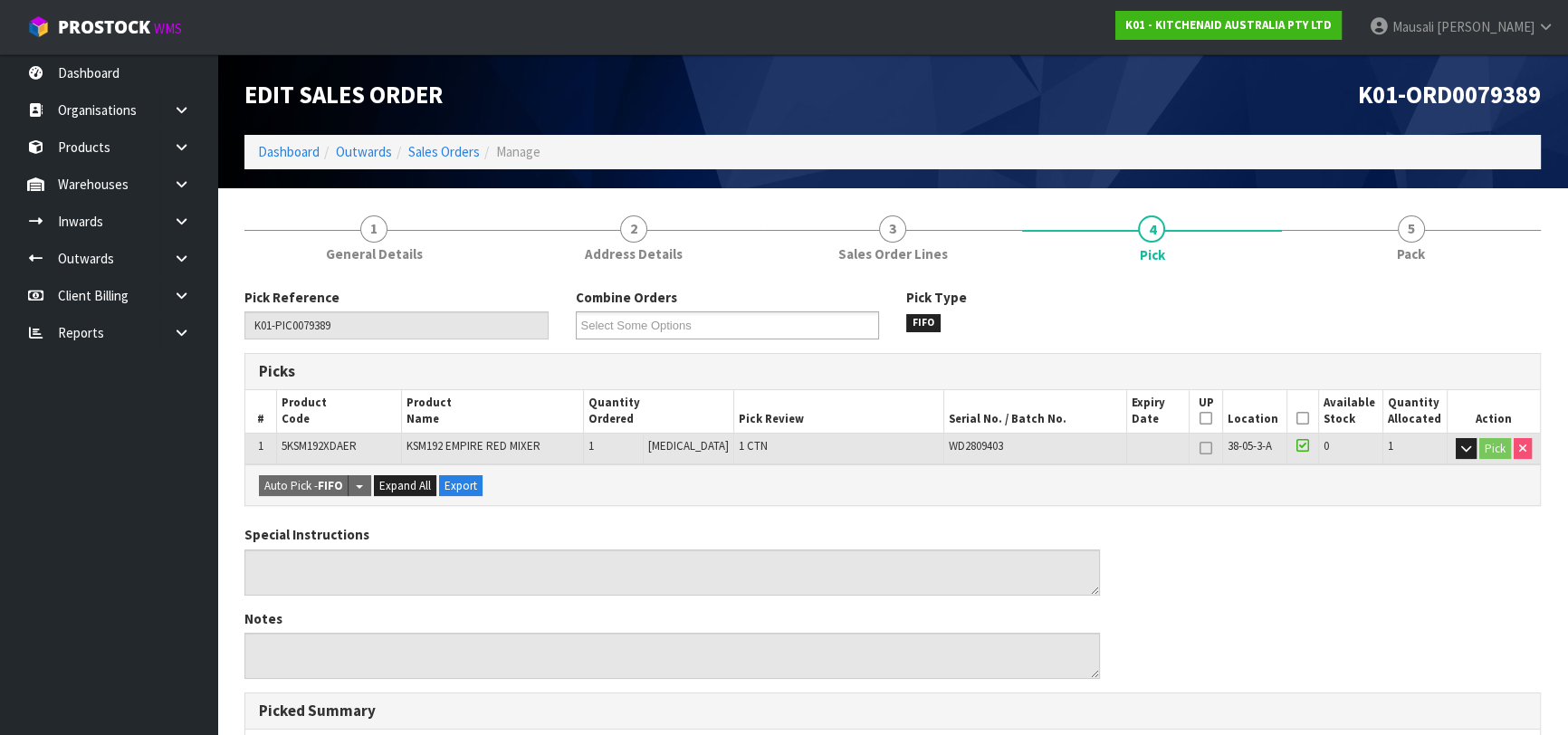
click at [1301, 419] on icon at bounding box center [1303, 419] width 13 height 1
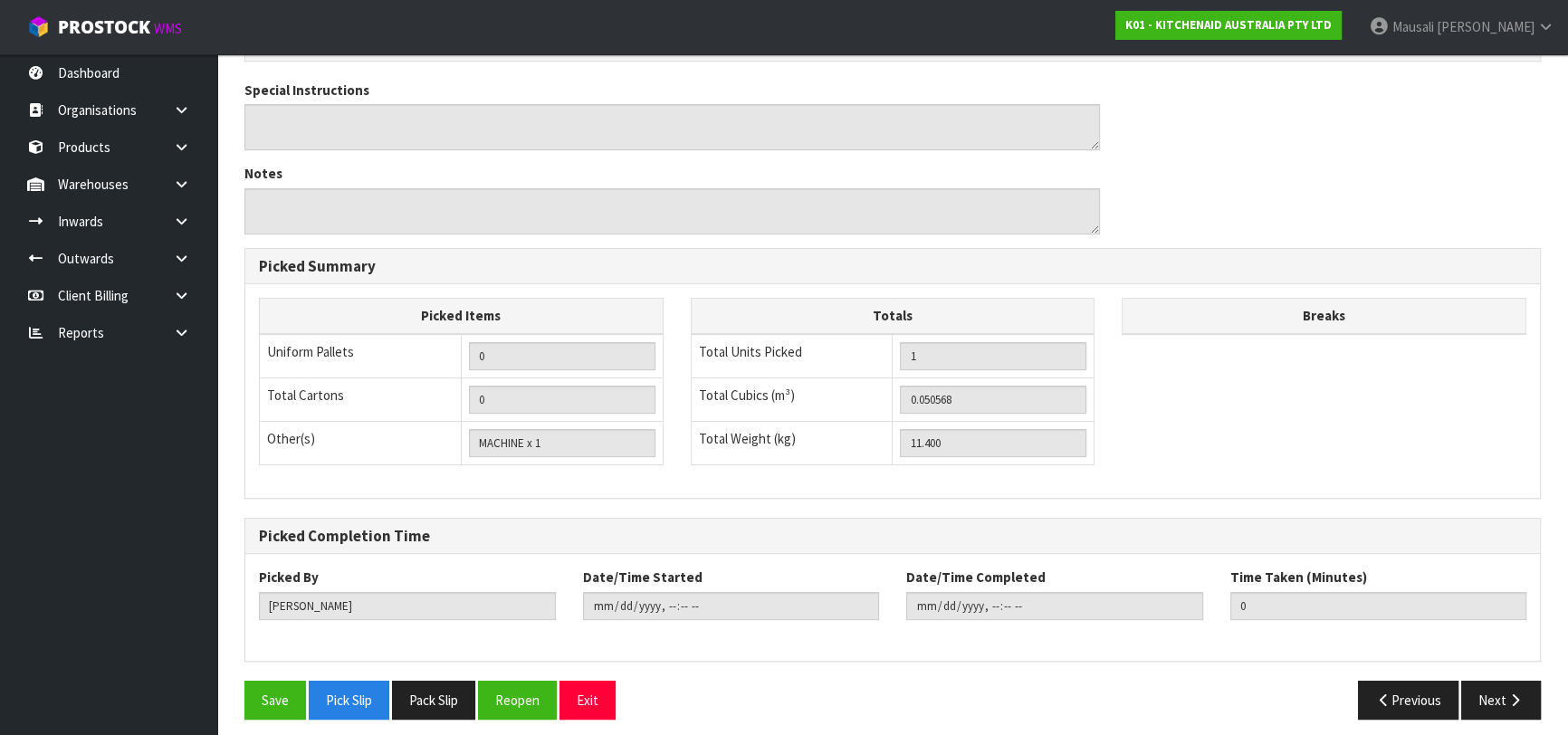
scroll to position [520, 0]
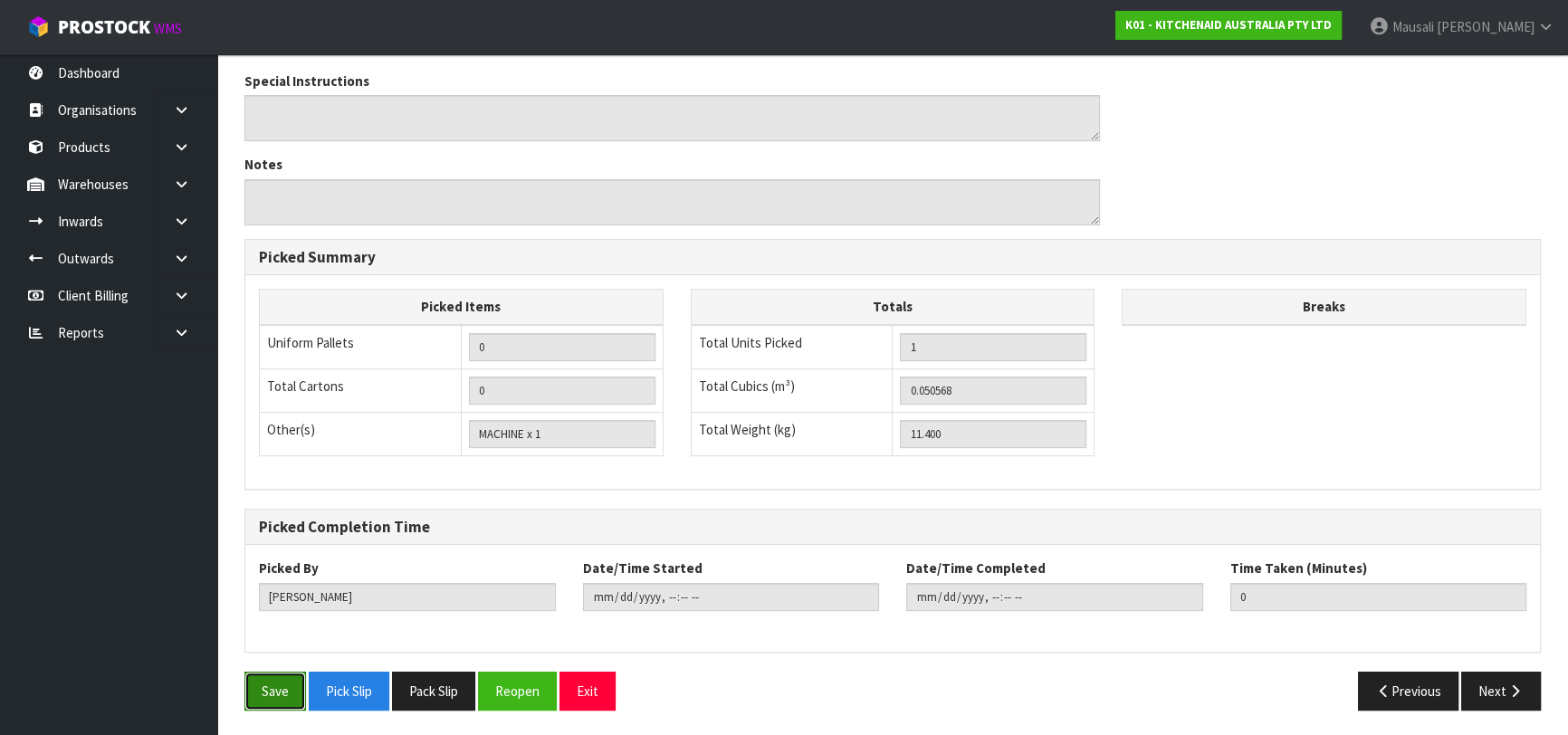
click at [281, 690] on button "Save" at bounding box center [275, 691] width 61 height 39
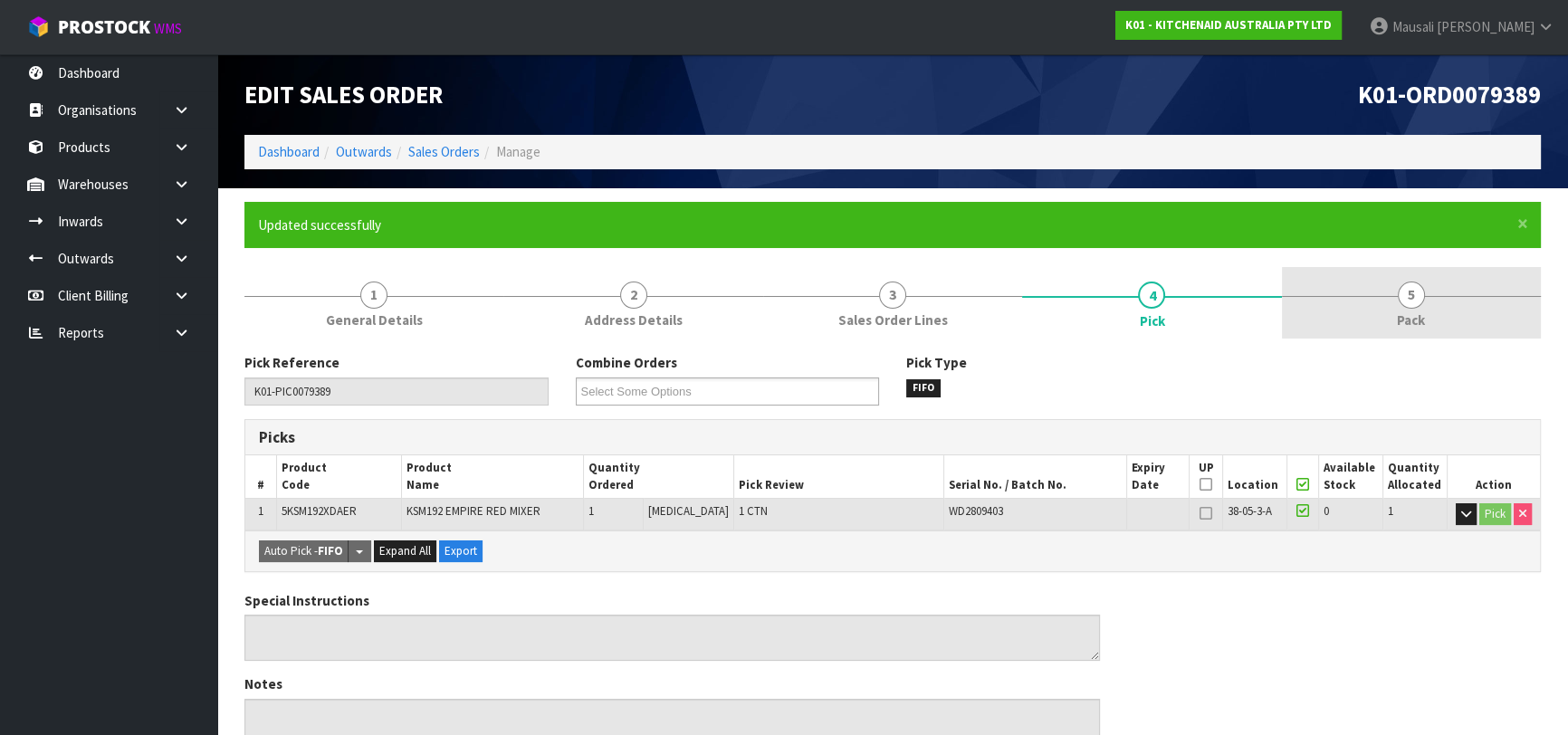
drag, startPoint x: 1373, startPoint y: 317, endPoint x: 1288, endPoint y: 325, distance: 85.4
click at [1375, 316] on link "5 Pack" at bounding box center [1411, 302] width 259 height 72
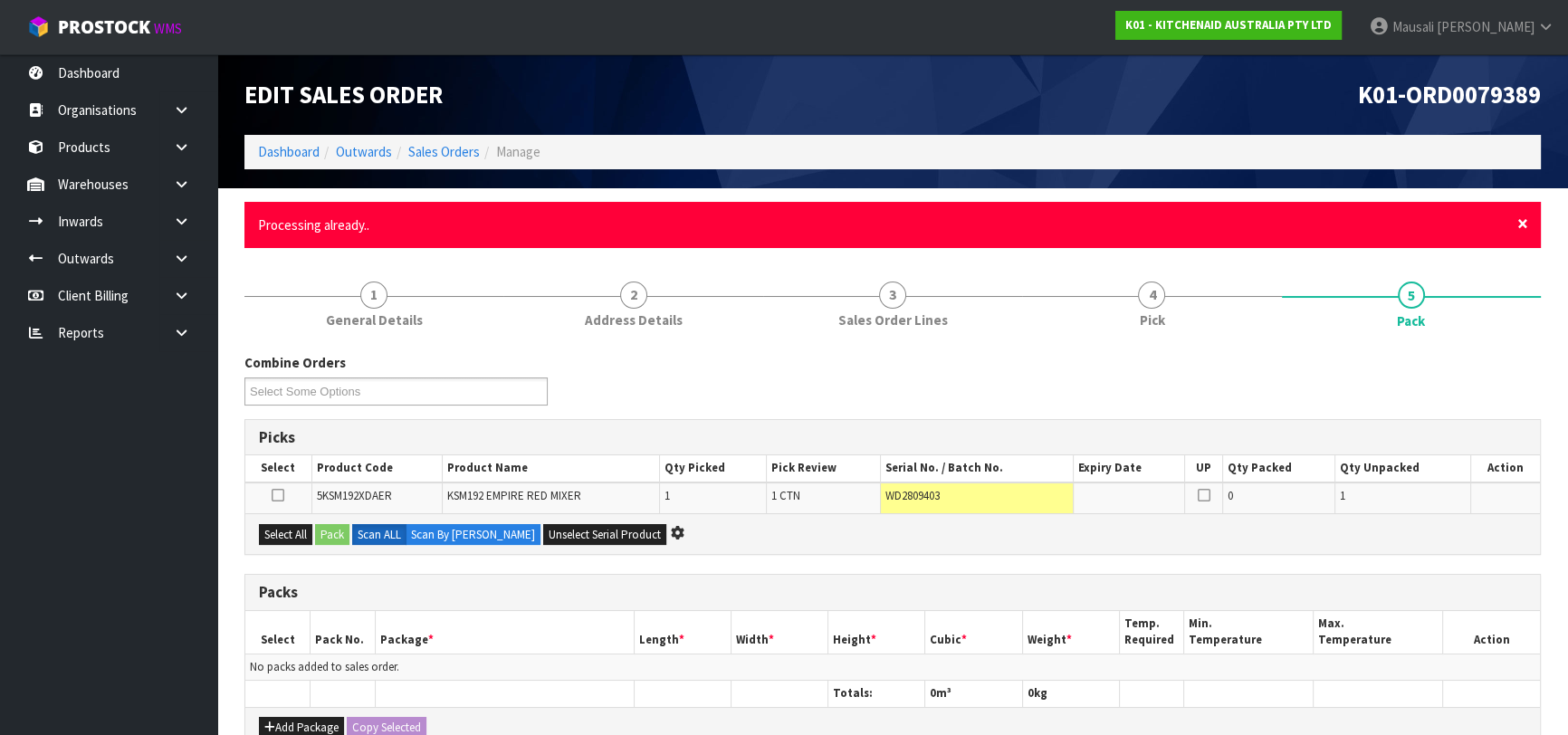
click at [1522, 222] on span "×" at bounding box center [1522, 223] width 11 height 25
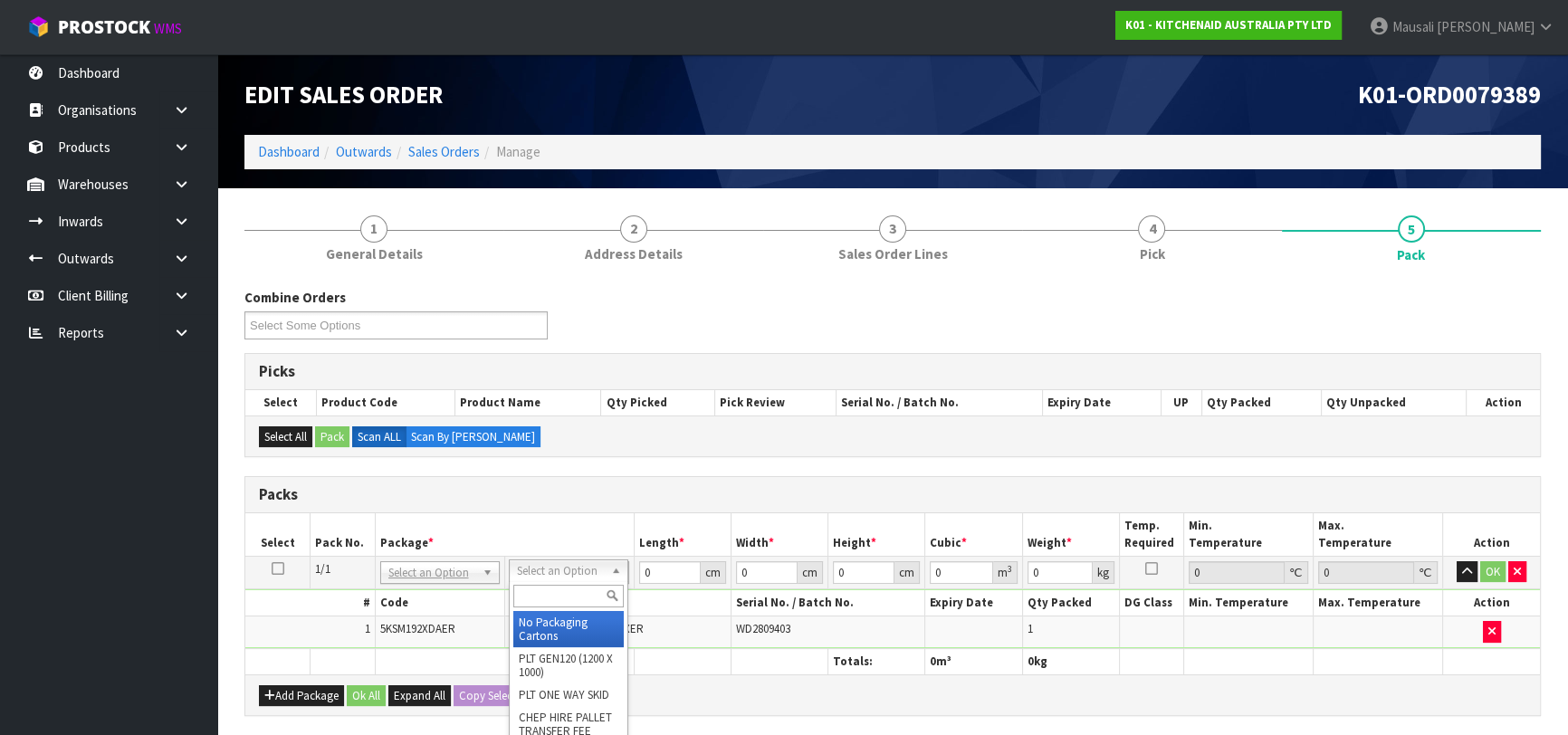
drag, startPoint x: 570, startPoint y: 619, endPoint x: 581, endPoint y: 616, distance: 11.4
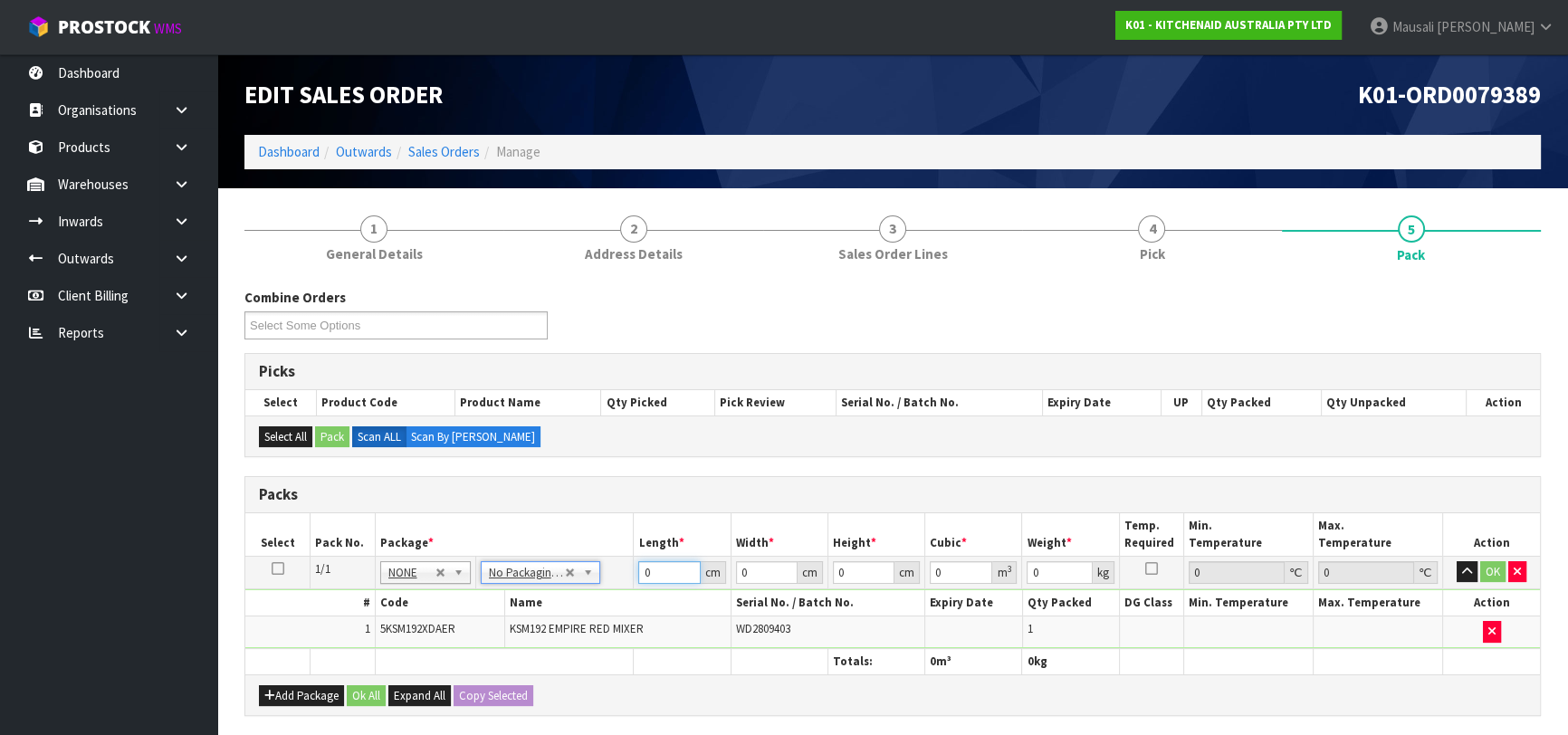
drag, startPoint x: 651, startPoint y: 580, endPoint x: 635, endPoint y: 581, distance: 16.0
click at [631, 581] on tr "1/1 NONE 007-001 007-002 007-004 007-009 007-013 007-014 007-015 007-017 007-01…" at bounding box center [893, 572] width 1295 height 33
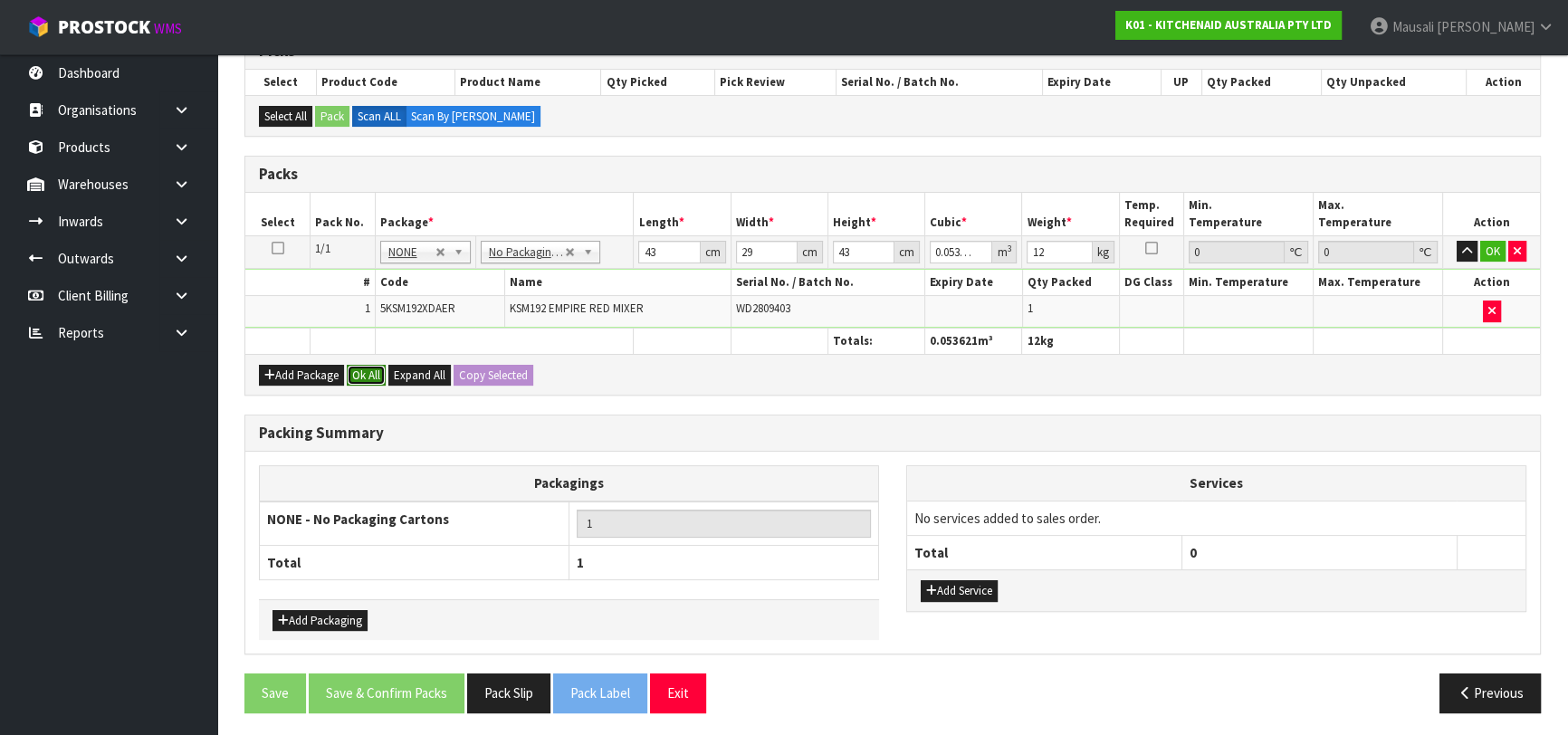
click at [378, 367] on button "Ok All" at bounding box center [366, 375] width 39 height 21
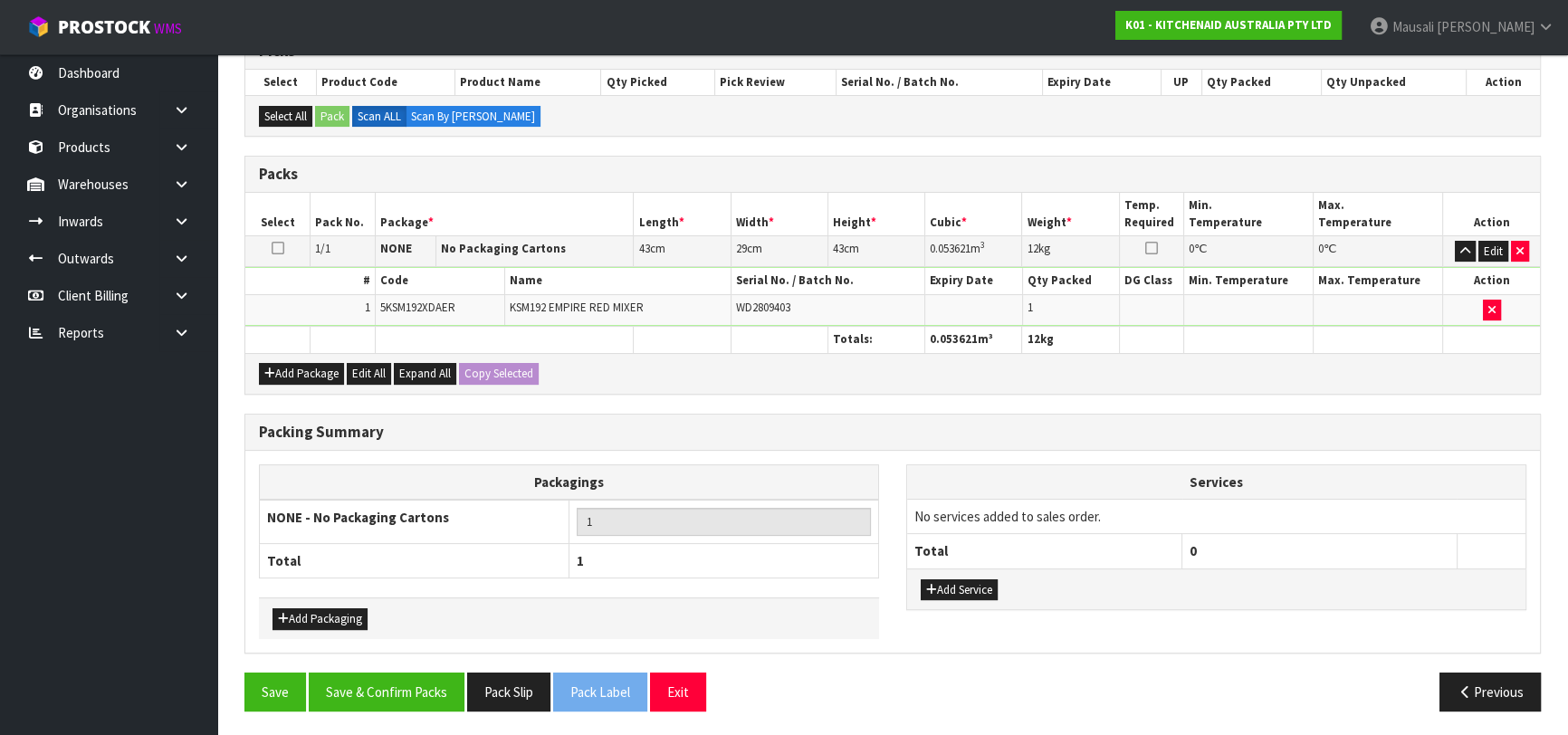
scroll to position [319, 0]
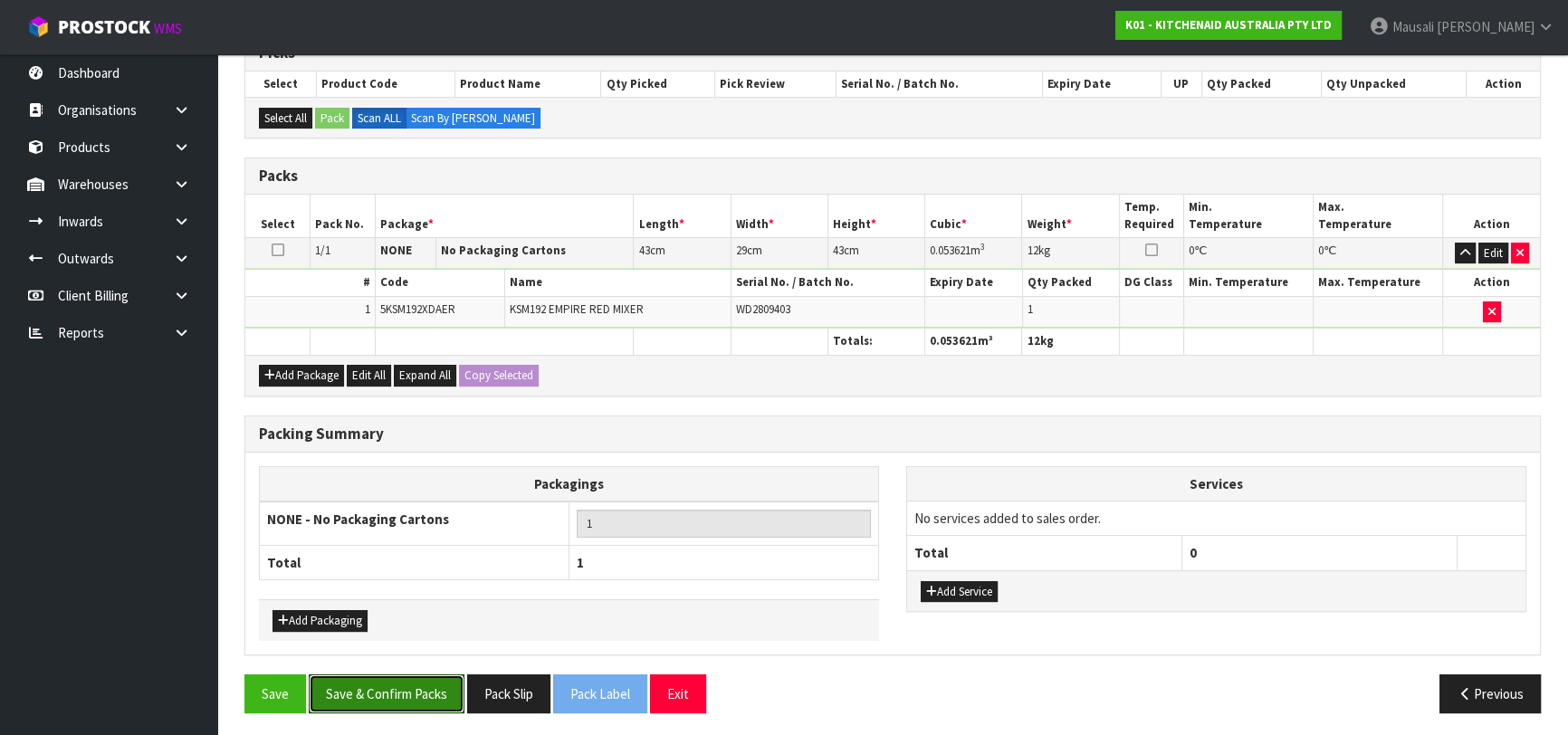
drag, startPoint x: 400, startPoint y: 678, endPoint x: 651, endPoint y: 643, distance: 253.4
click at [401, 678] on button "Save & Confirm Packs" at bounding box center [386, 694] width 155 height 39
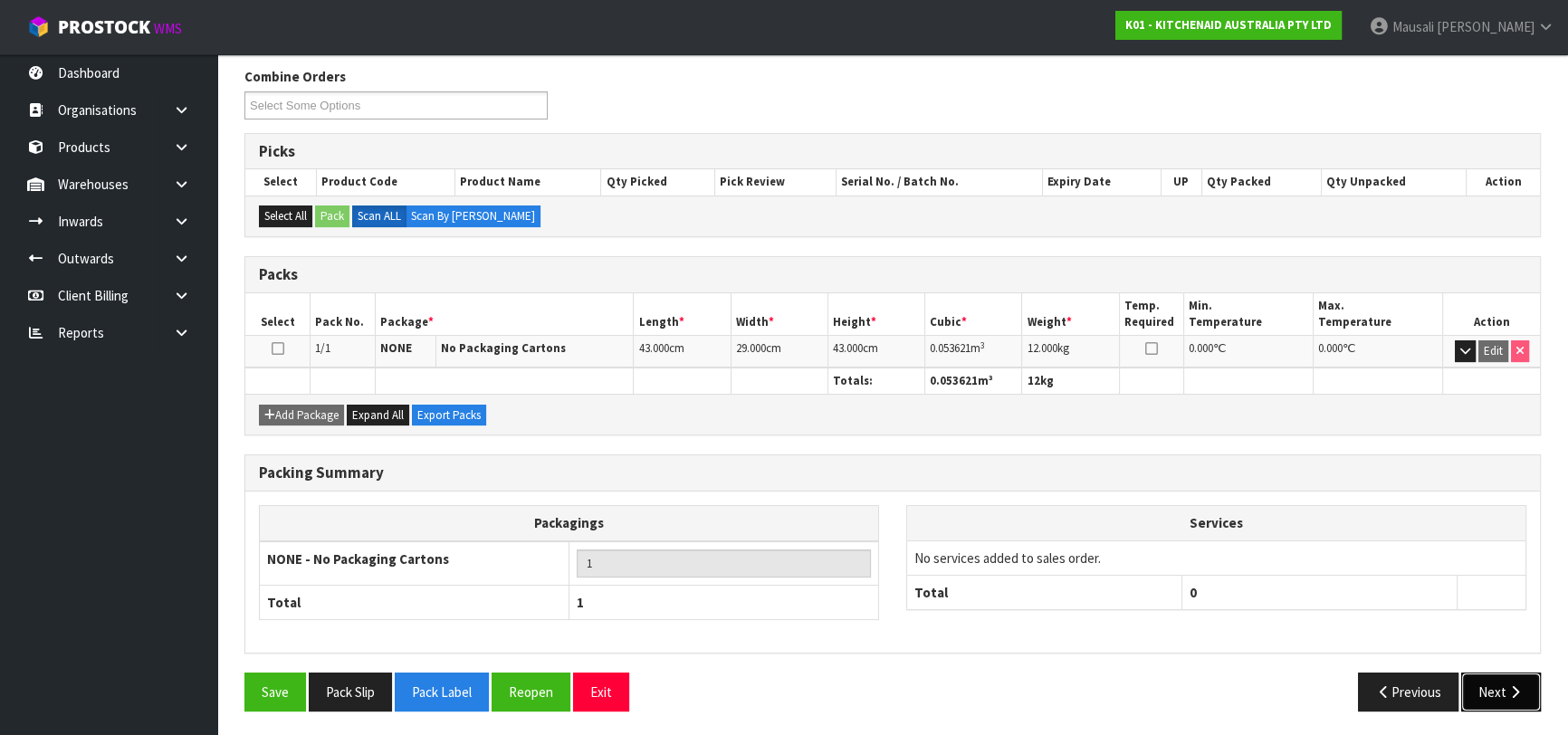
click at [1500, 679] on button "Next" at bounding box center [1501, 692] width 80 height 39
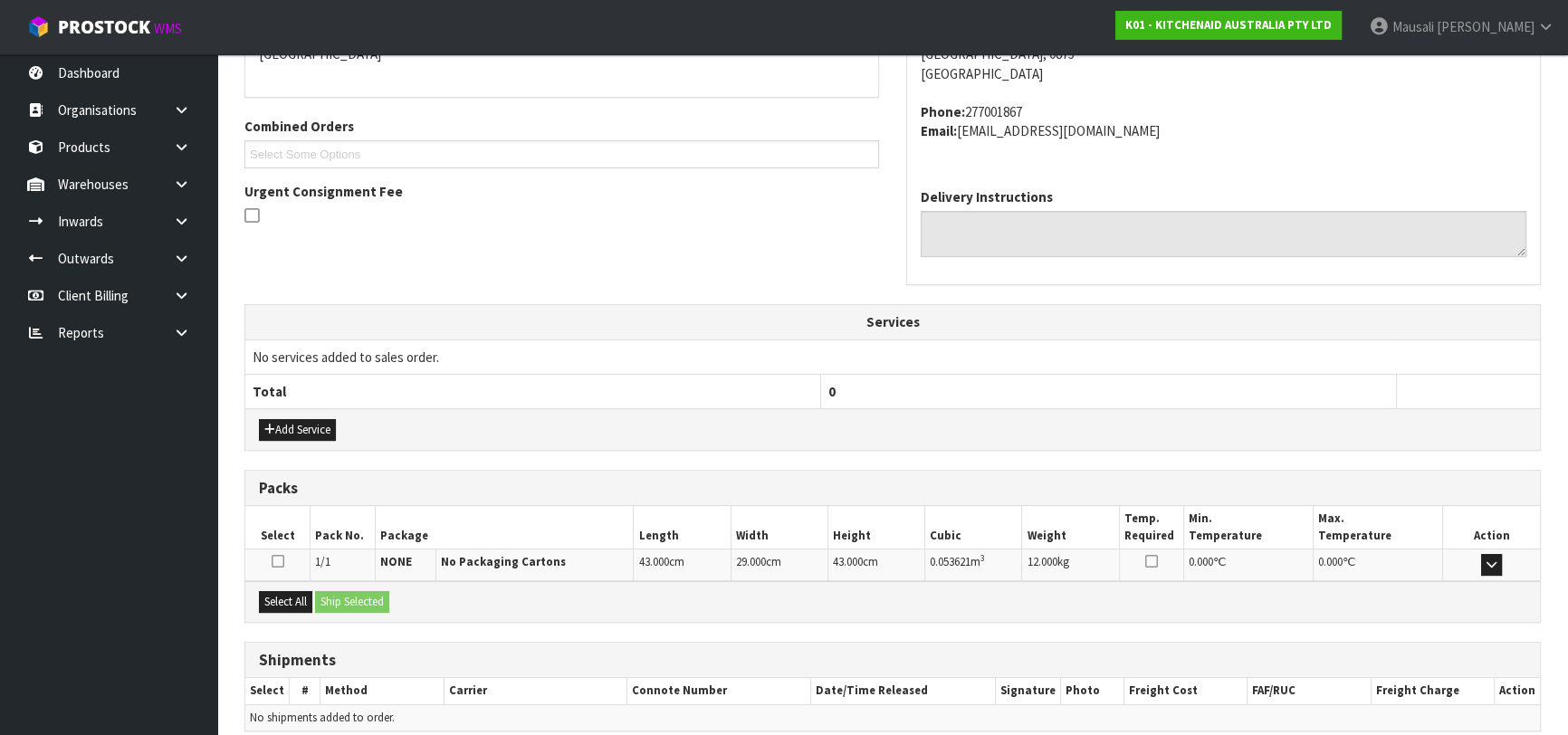
scroll to position [496, 0]
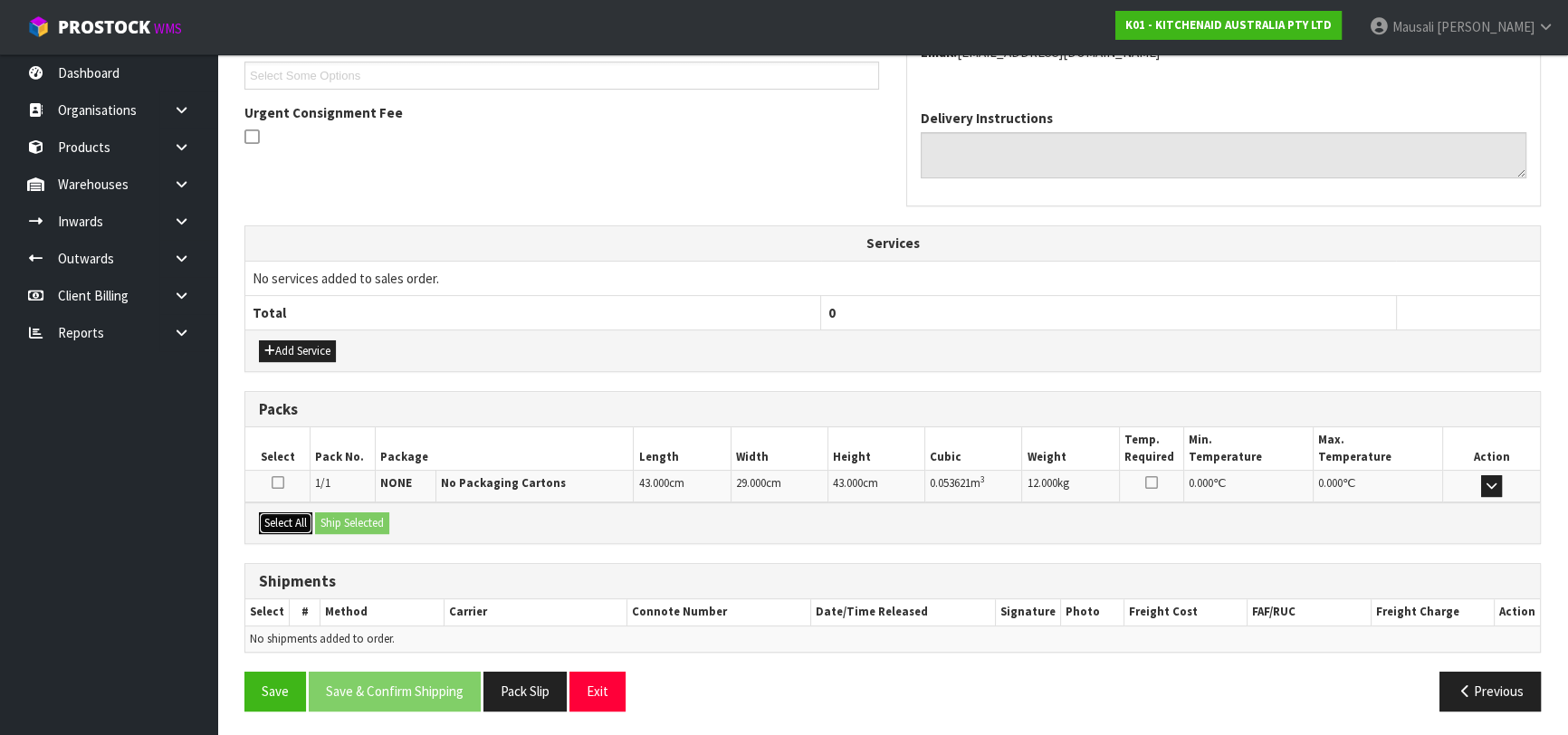
click at [286, 517] on button "Select All" at bounding box center [285, 523] width 53 height 21
drag, startPoint x: 336, startPoint y: 522, endPoint x: 353, endPoint y: 539, distance: 24.0
click at [337, 521] on button "Ship Selected" at bounding box center [352, 523] width 74 height 21
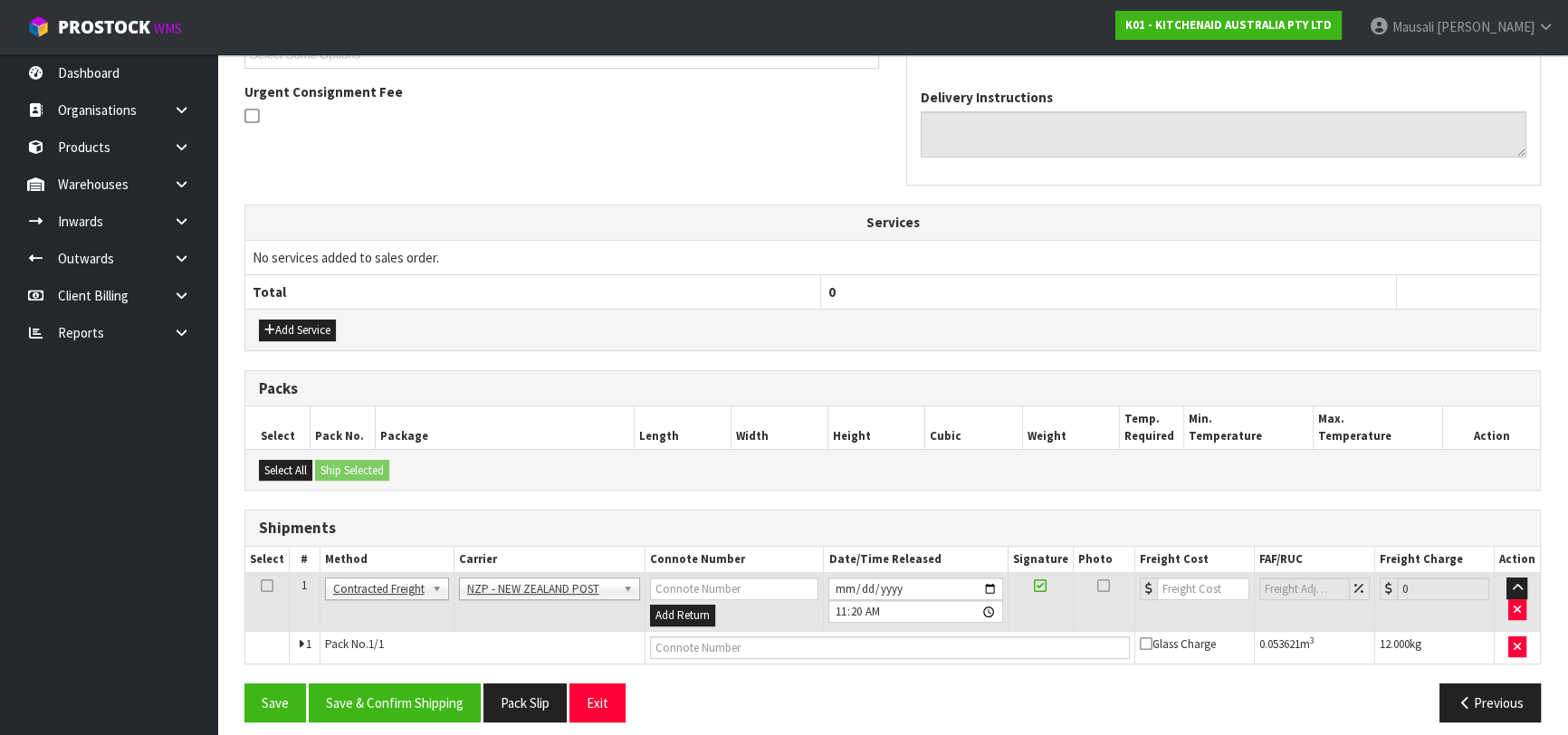
scroll to position [528, 0]
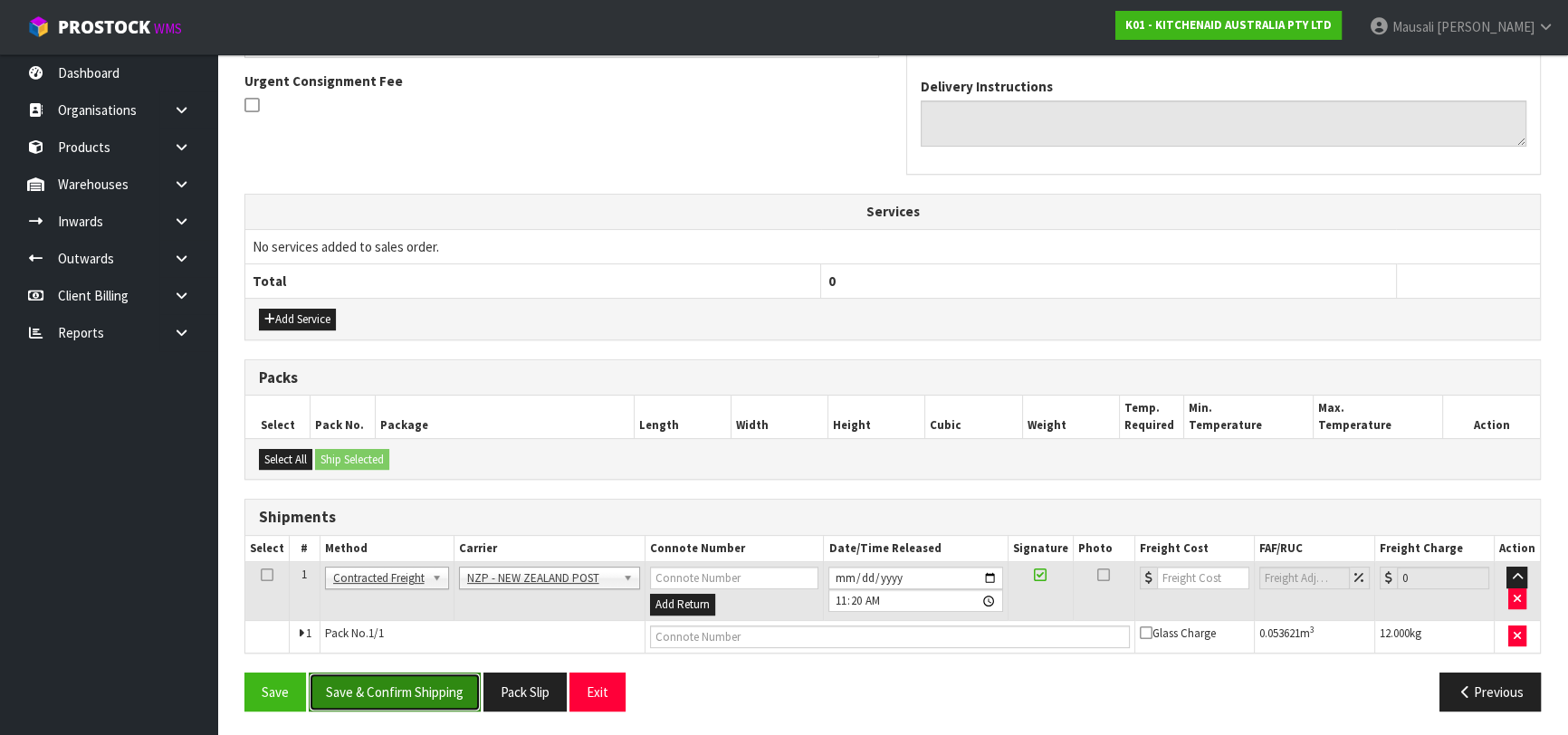
drag, startPoint x: 425, startPoint y: 687, endPoint x: 454, endPoint y: 682, distance: 29.4
click at [430, 687] on button "Save & Confirm Shipping" at bounding box center [394, 692] width 172 height 39
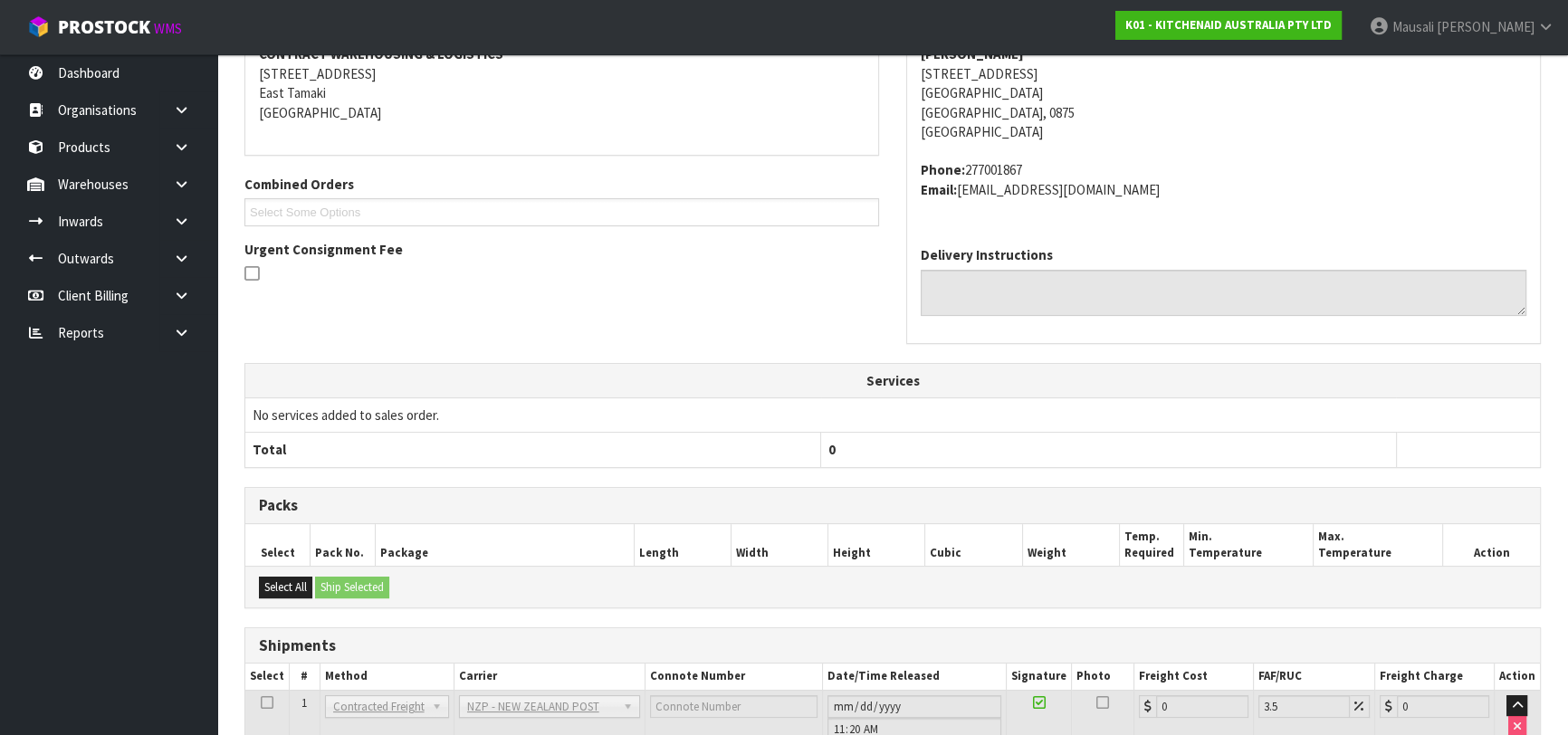
scroll to position [502, 0]
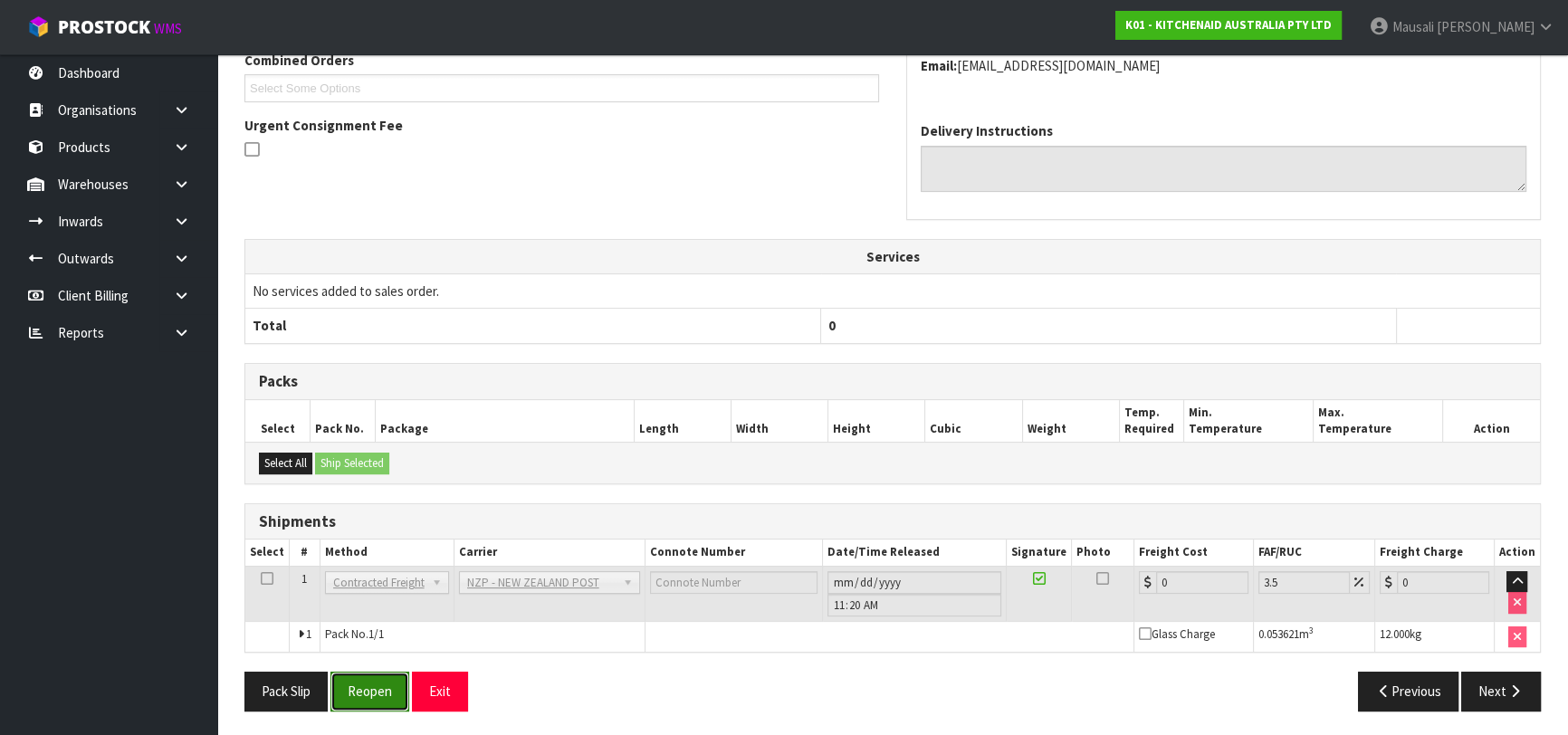
click at [387, 677] on button "Reopen" at bounding box center [369, 691] width 79 height 39
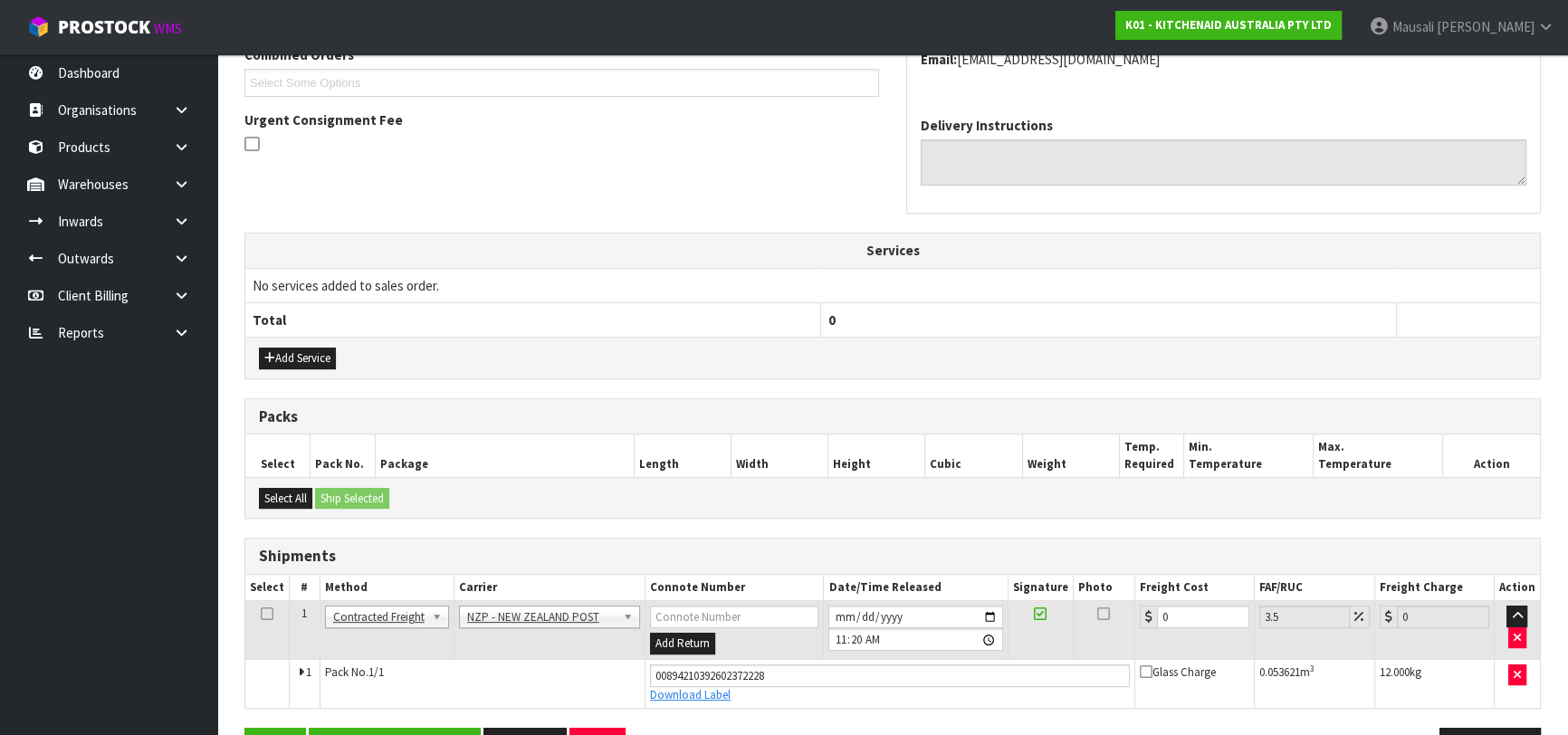
scroll to position [544, 0]
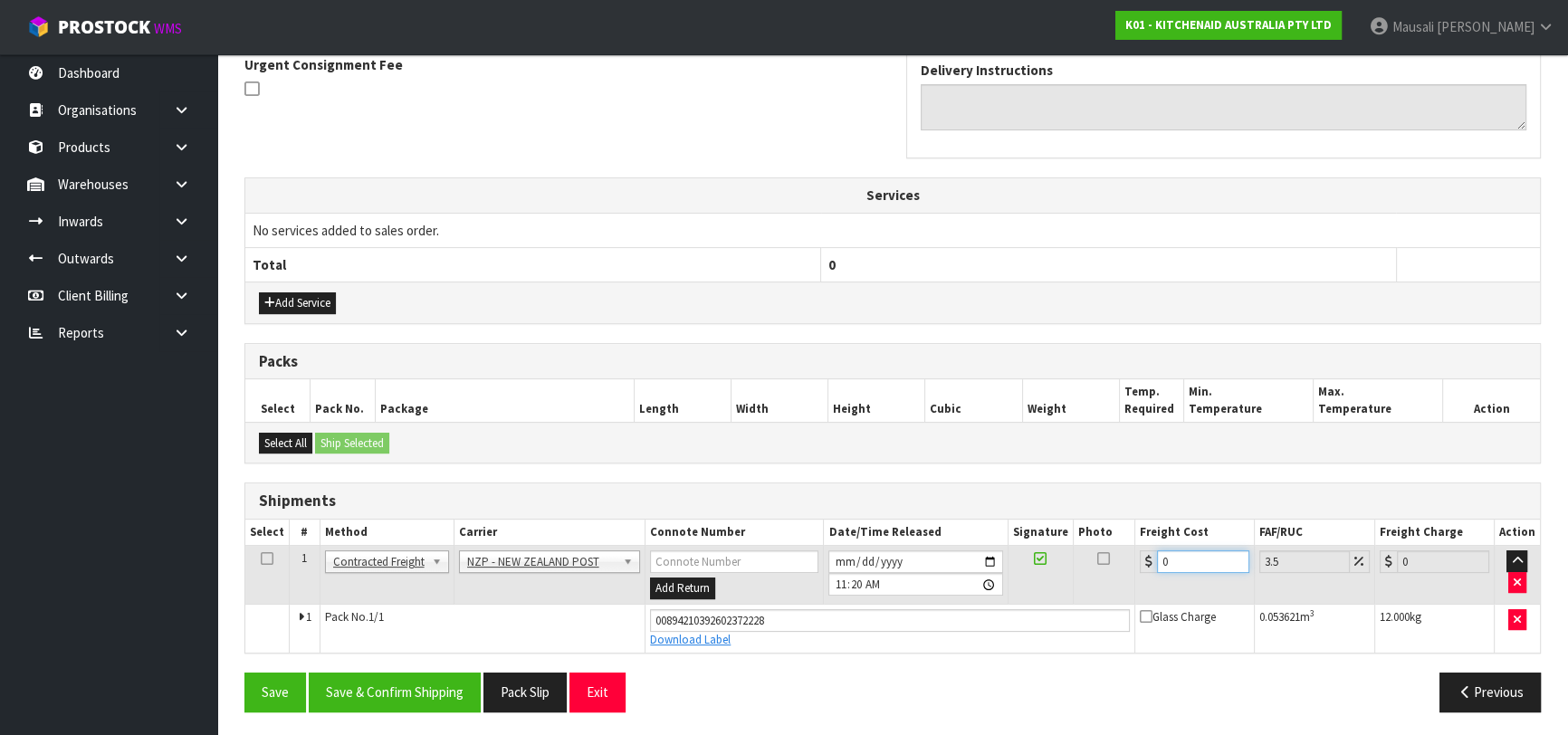
drag, startPoint x: 1172, startPoint y: 561, endPoint x: 1140, endPoint y: 570, distance: 33.2
click at [1140, 570] on td "0" at bounding box center [1195, 575] width 119 height 59
click at [416, 676] on button "Save & Confirm Shipping" at bounding box center [394, 692] width 172 height 39
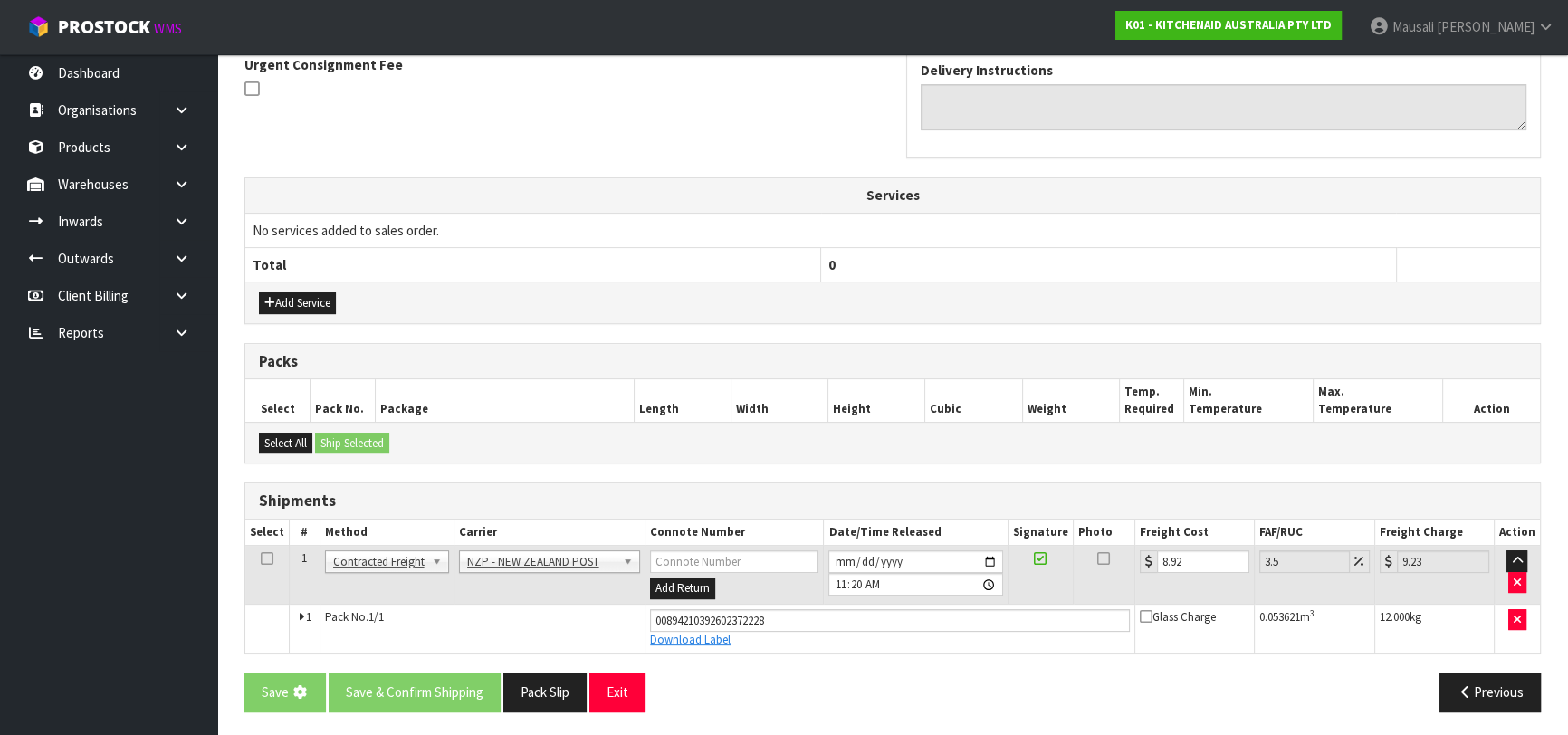
scroll to position [0, 0]
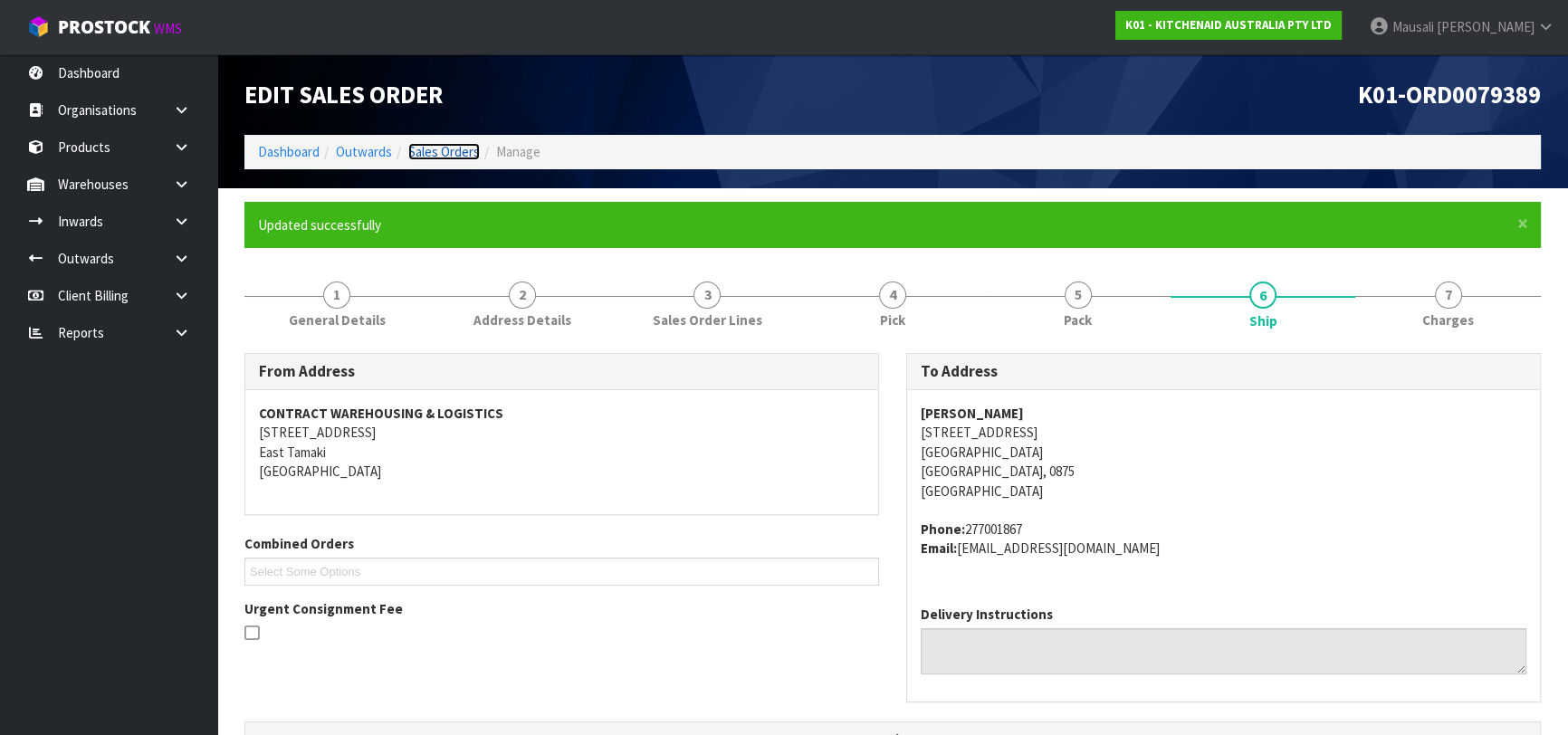
click at [428, 154] on link "Sales Orders" at bounding box center [444, 152] width 72 height 17
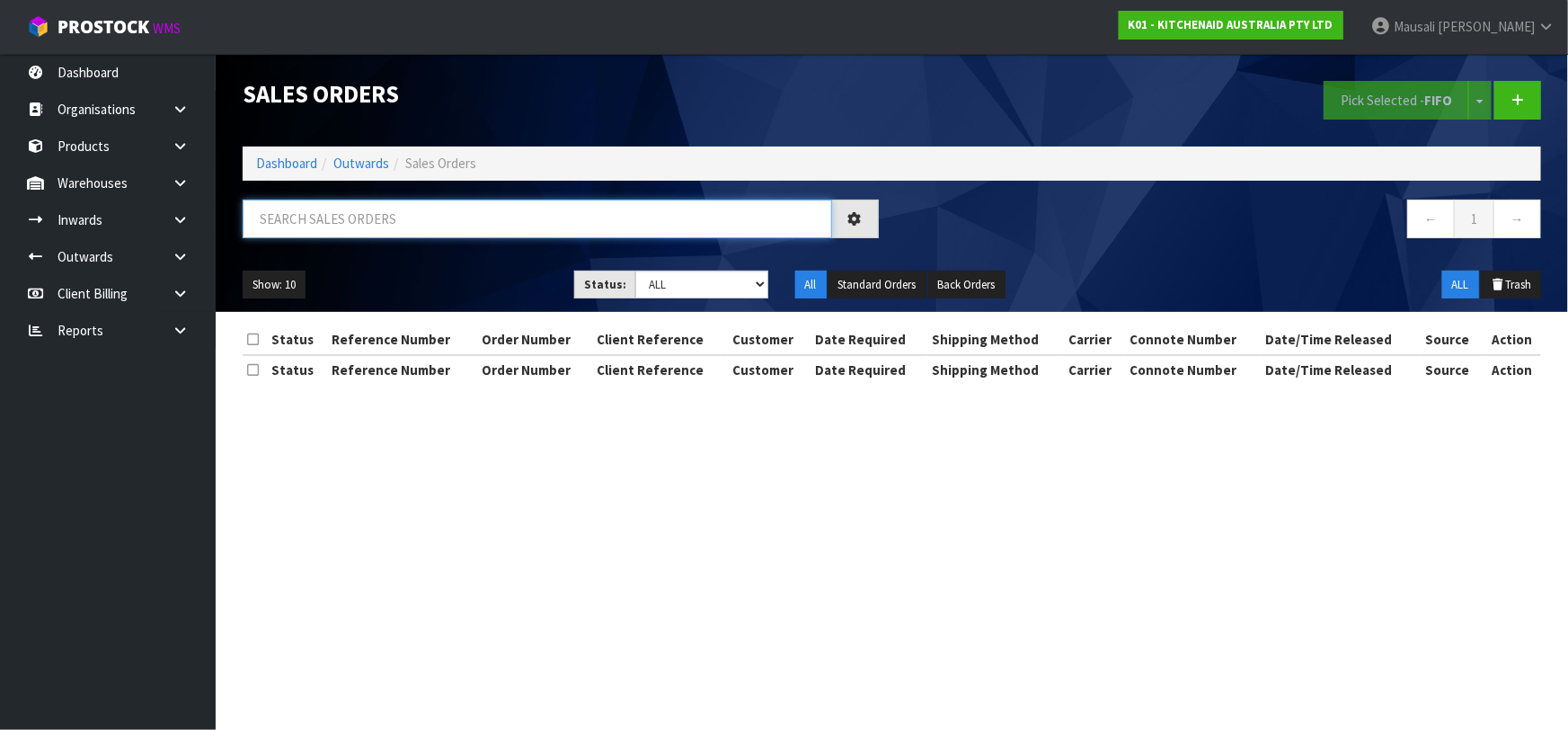
click at [321, 224] on input "text" at bounding box center [537, 219] width 589 height 39
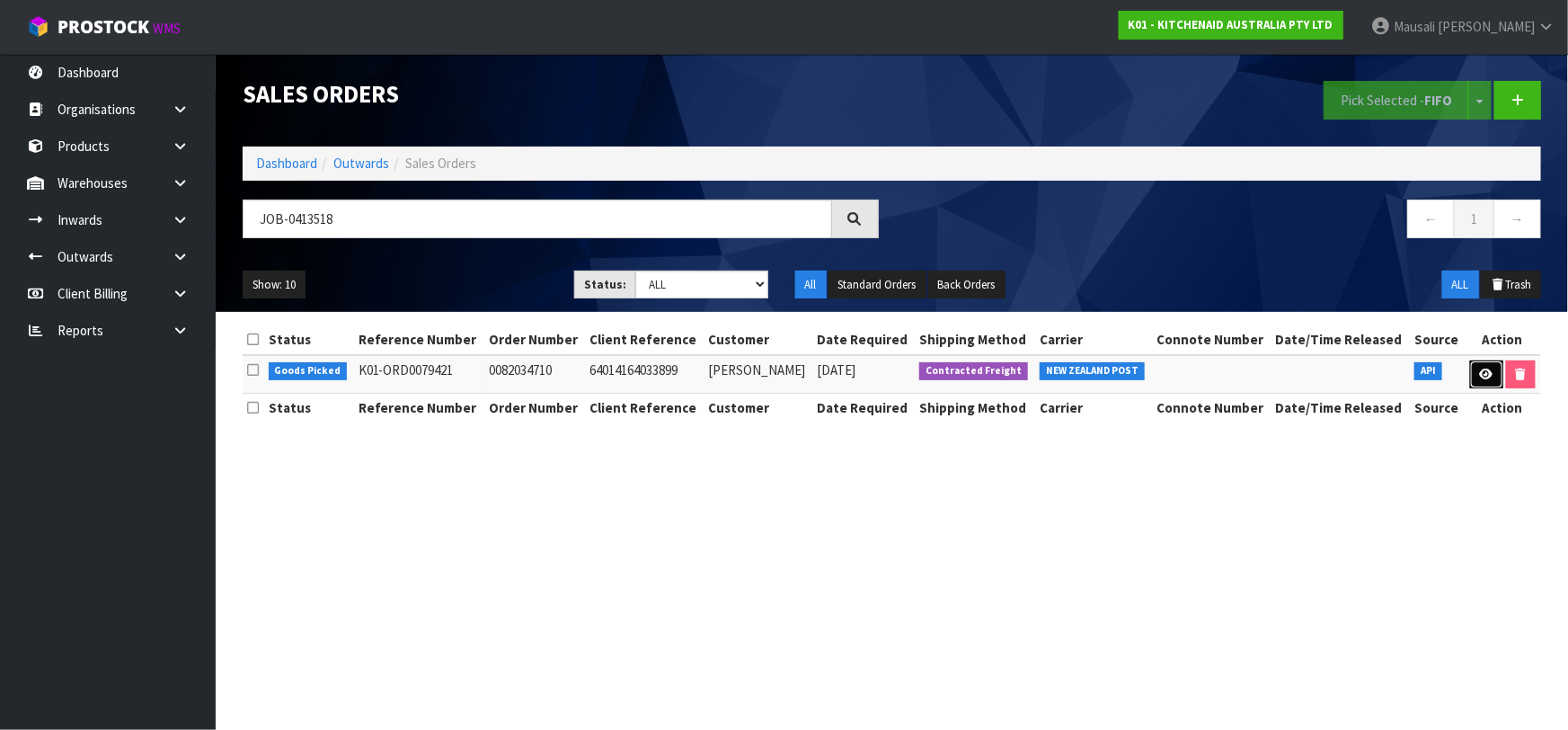
click at [1476, 370] on link at bounding box center [1487, 374] width 33 height 29
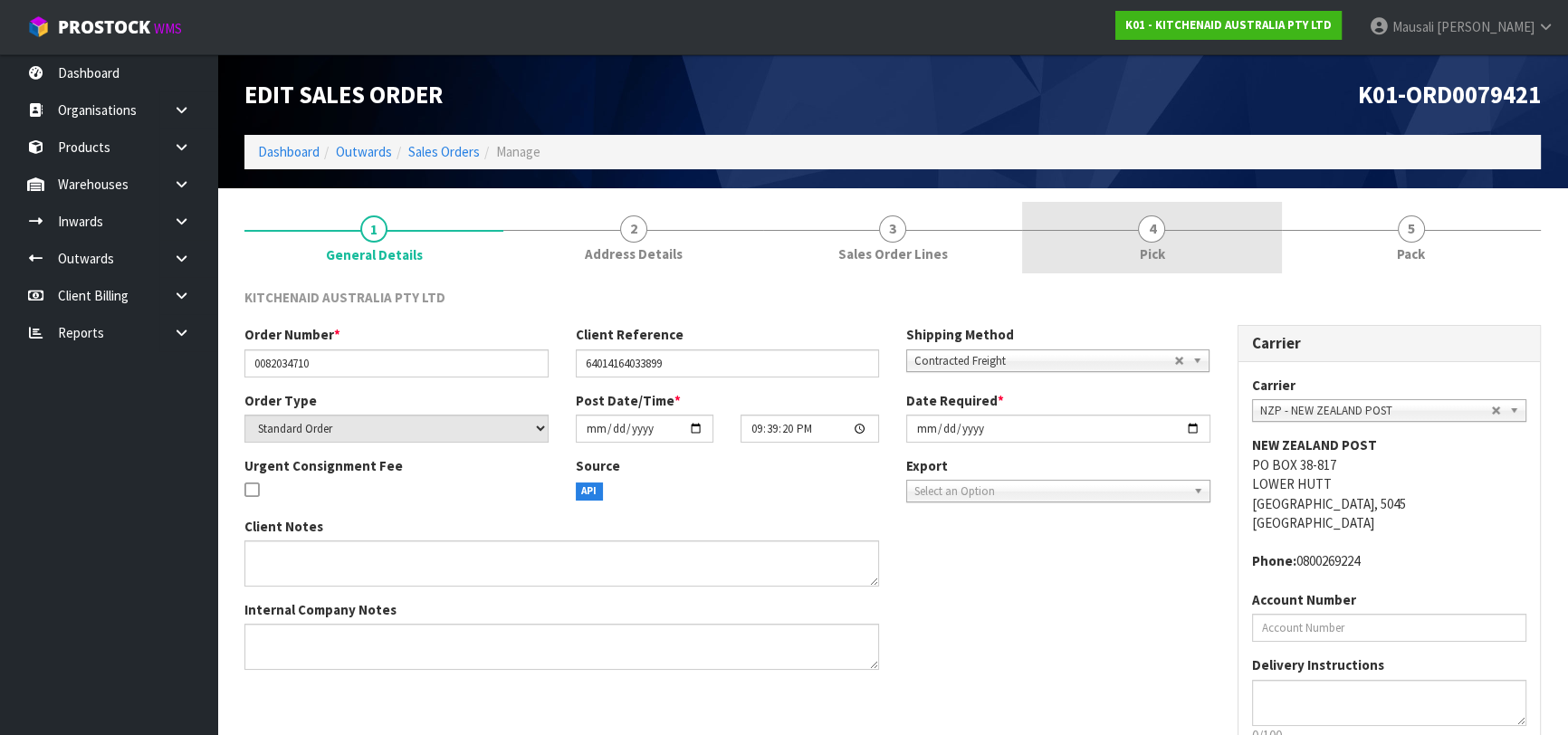
drag, startPoint x: 1142, startPoint y: 247, endPoint x: 1168, endPoint y: 270, distance: 34.7
click at [1143, 247] on span "Pick" at bounding box center [1150, 254] width 25 height 19
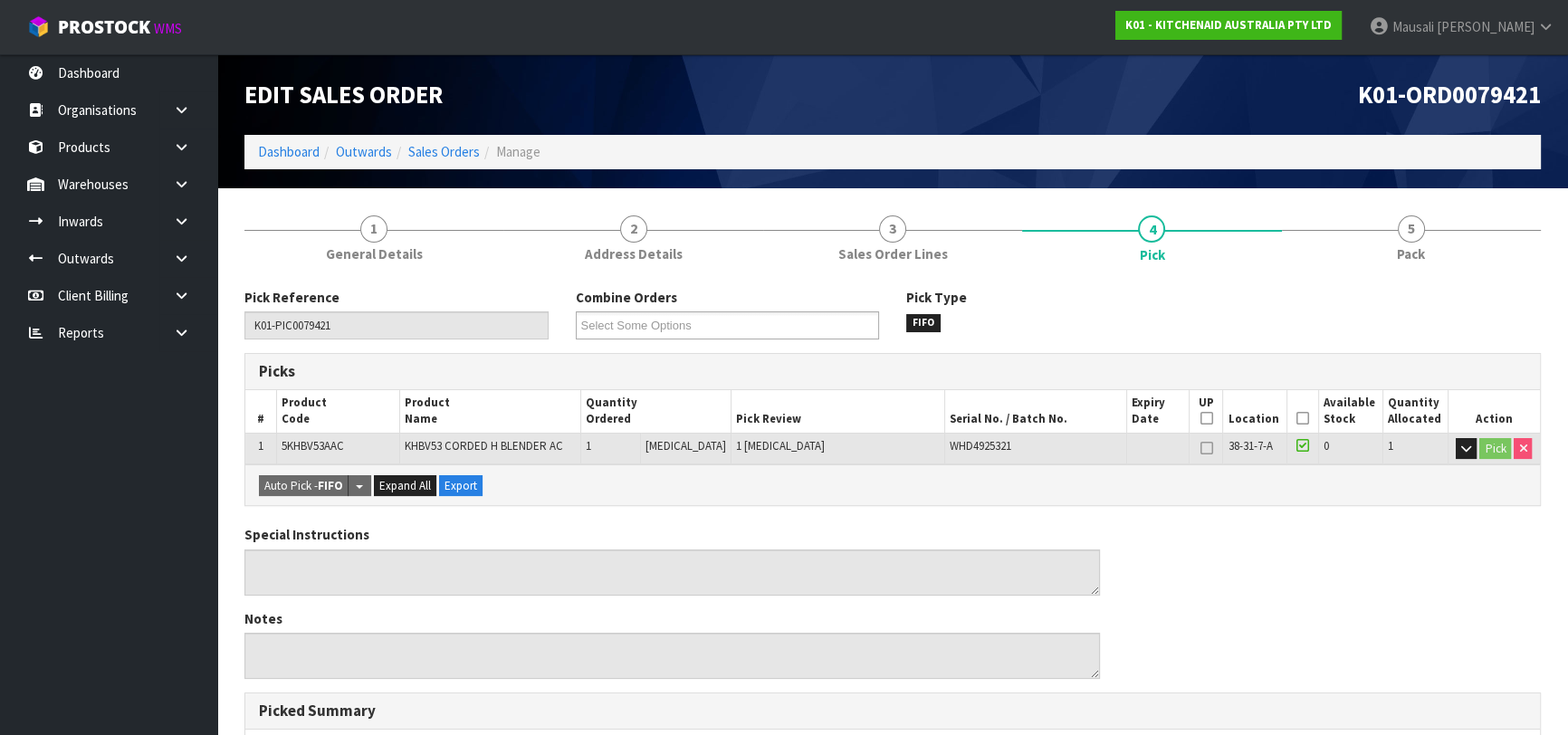
click at [1296, 419] on icon at bounding box center [1303, 419] width 13 height 1
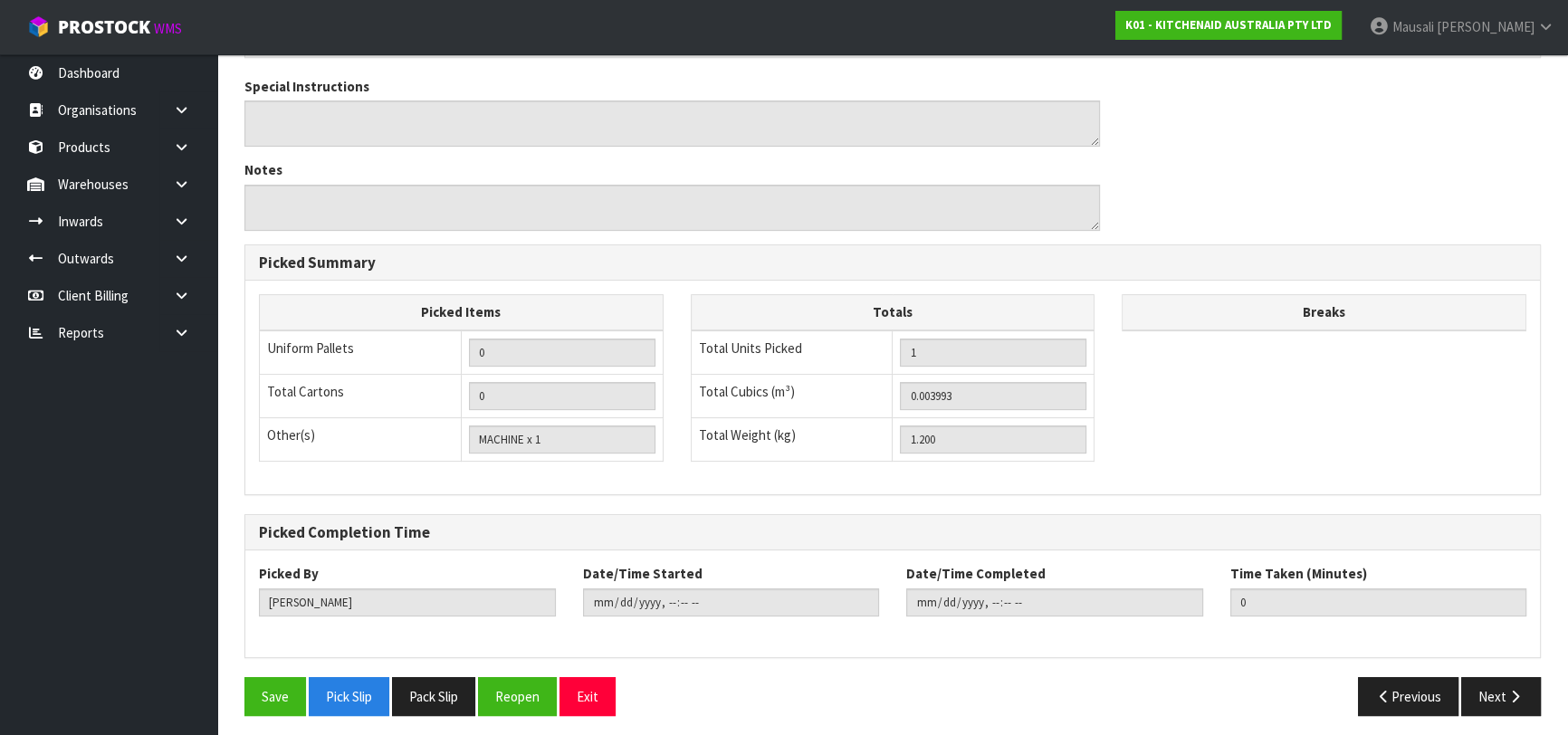
scroll to position [520, 0]
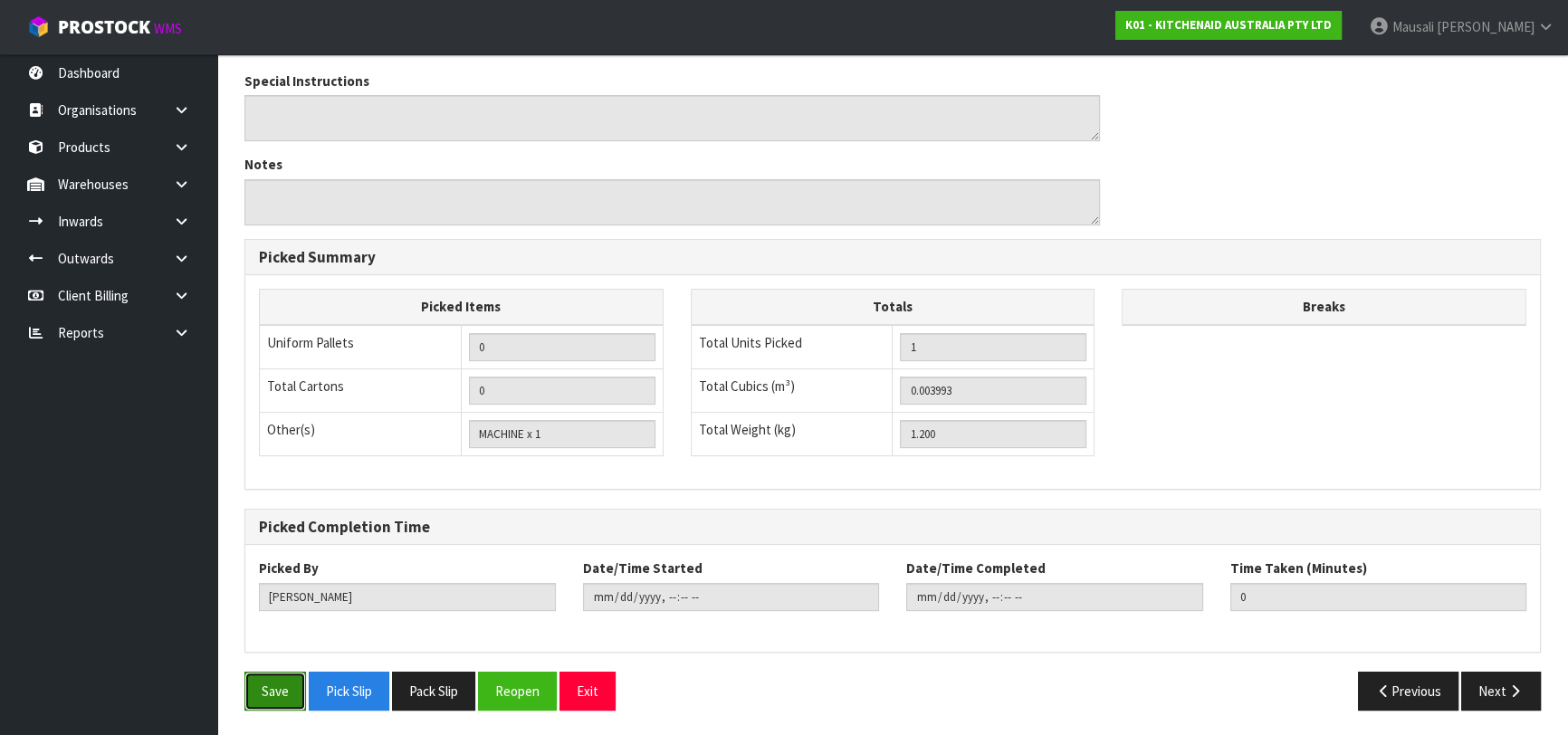
click at [266, 695] on button "Save" at bounding box center [275, 691] width 61 height 39
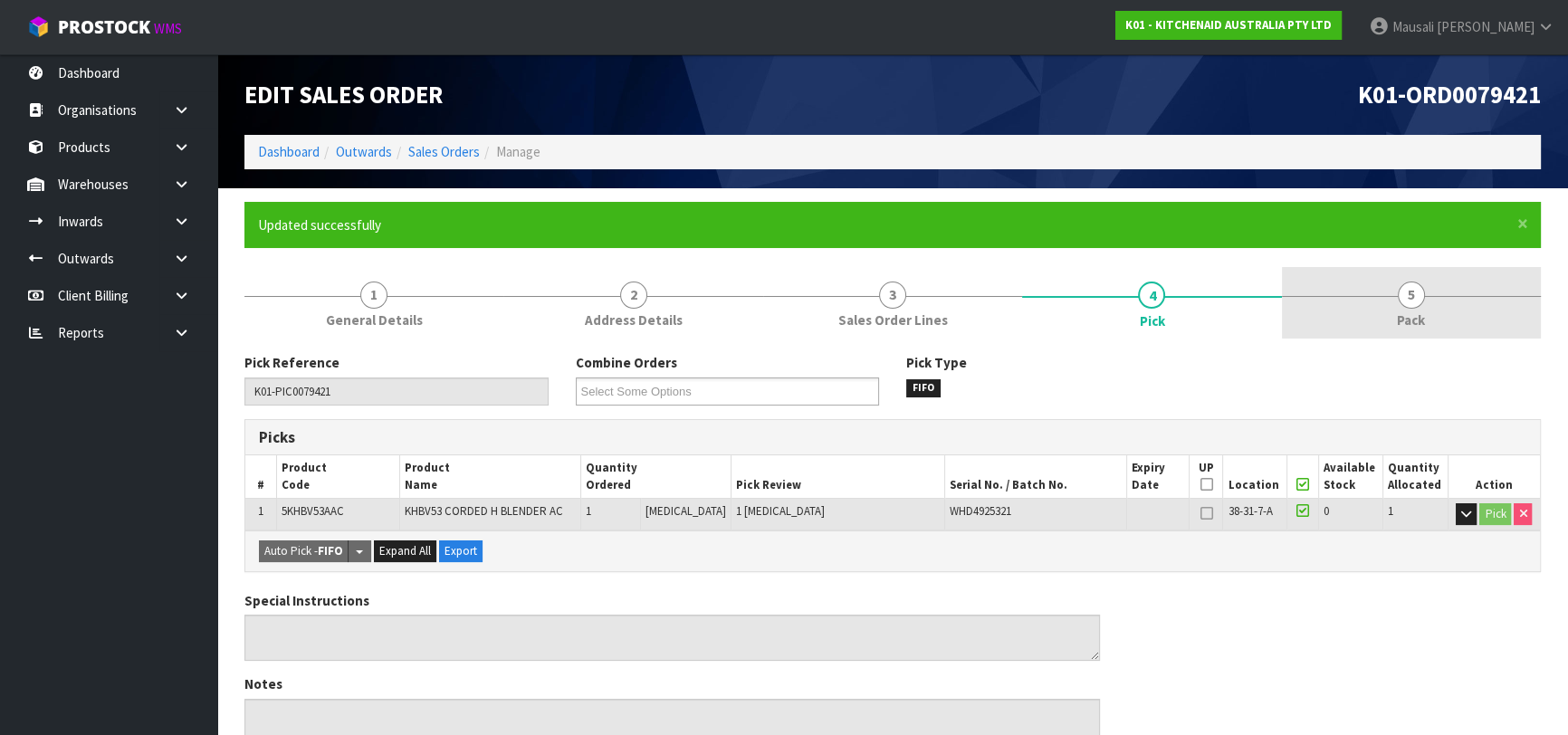
click at [1412, 304] on span "5" at bounding box center [1411, 295] width 27 height 27
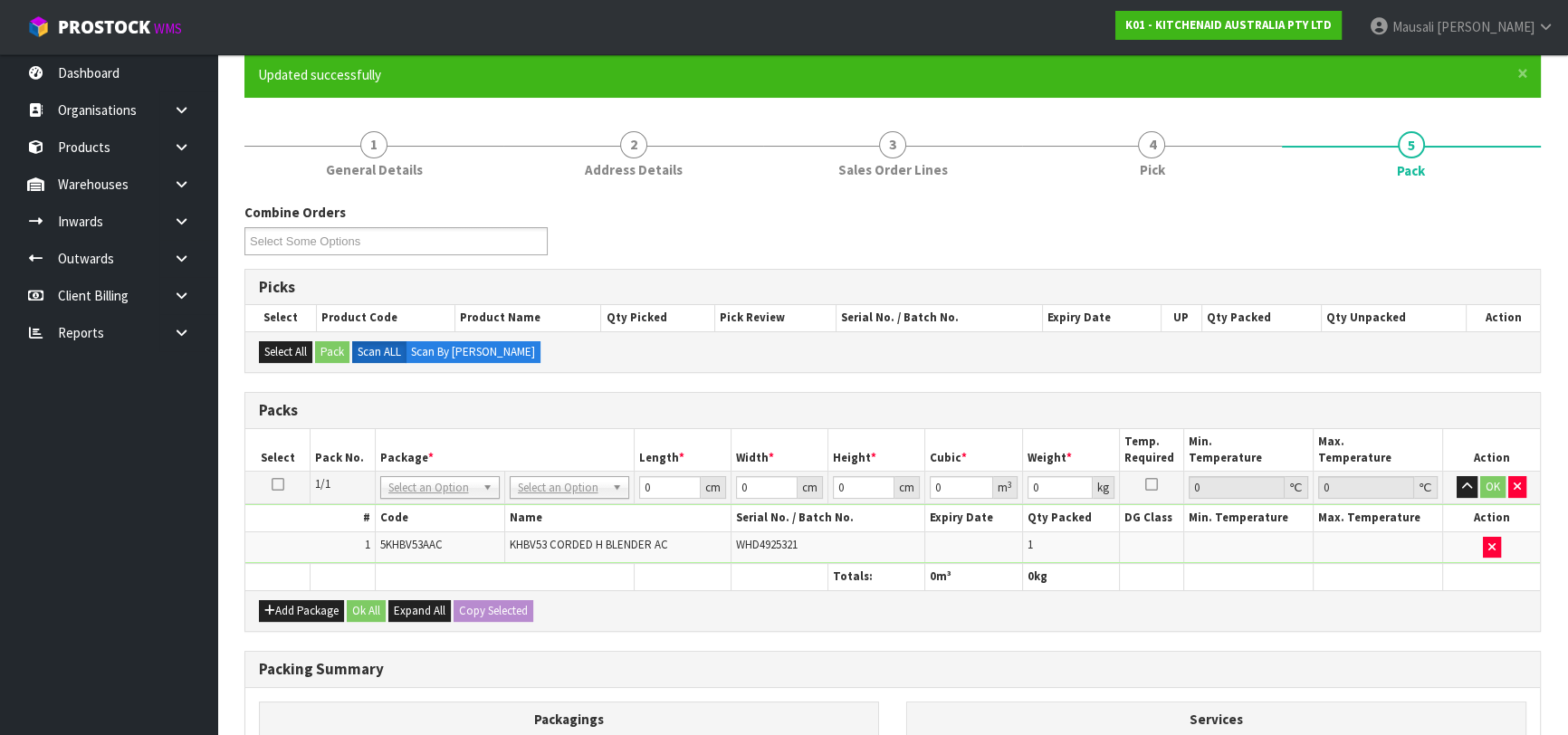
scroll to position [247, 0]
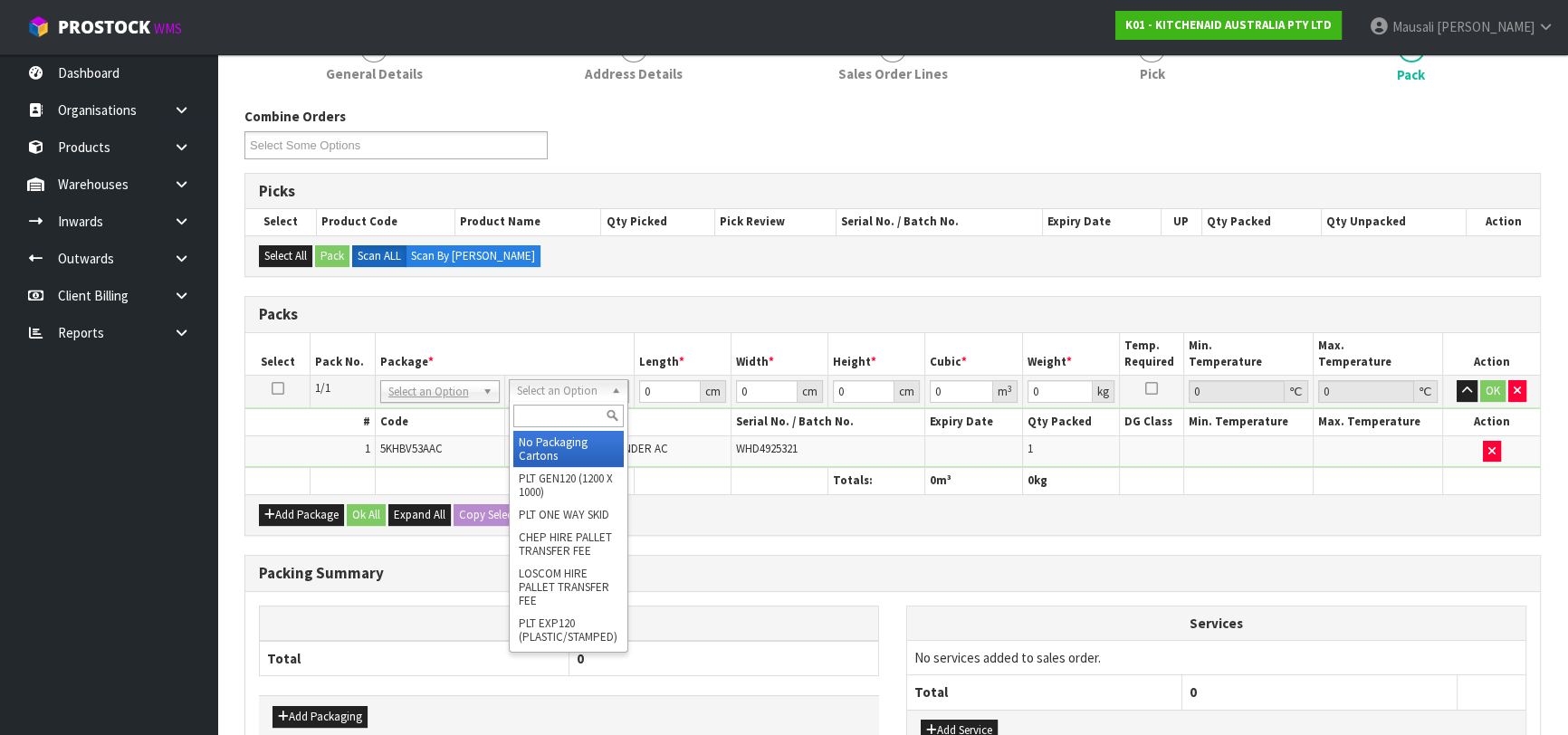
click at [551, 416] on input "text" at bounding box center [568, 416] width 111 height 22
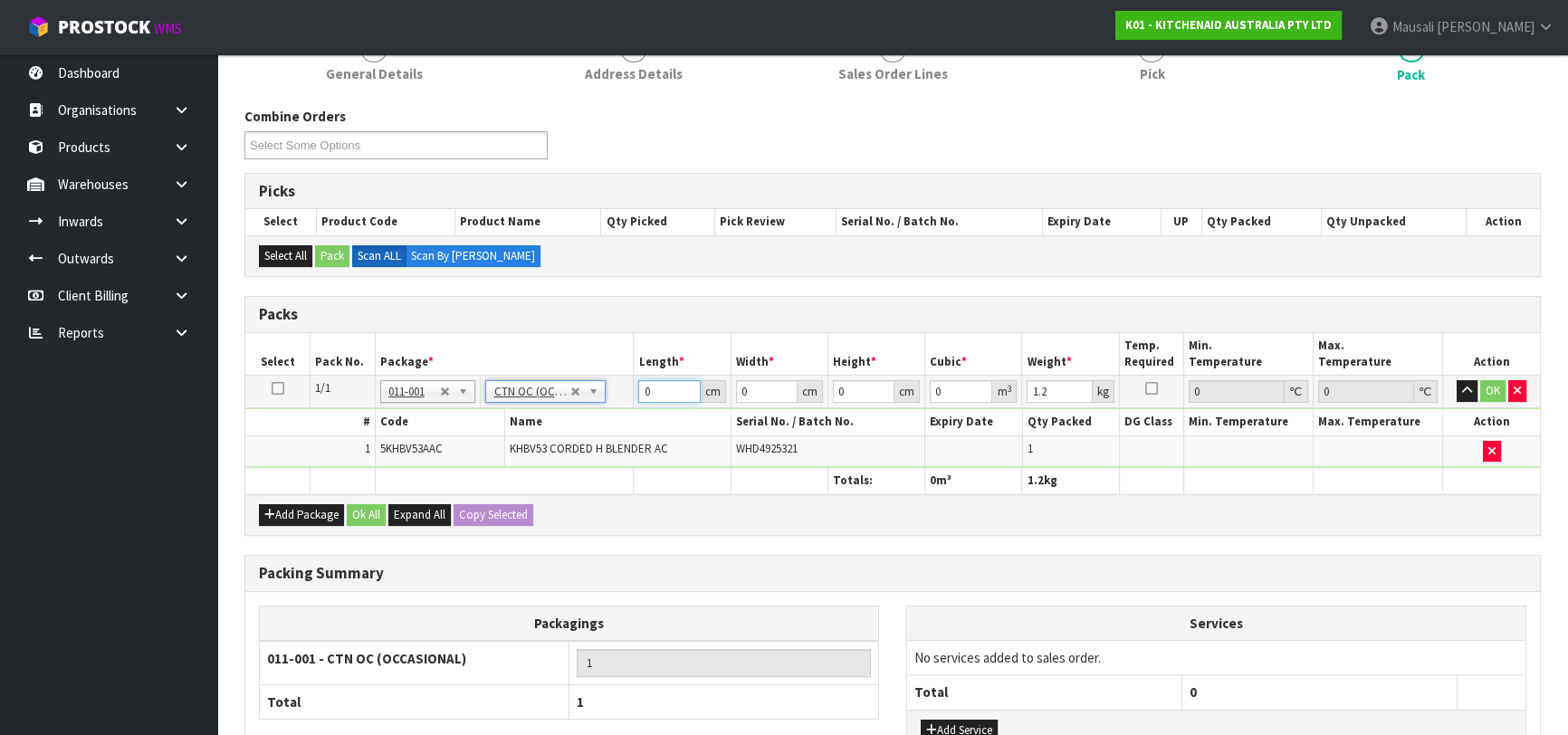
drag, startPoint x: 658, startPoint y: 390, endPoint x: 628, endPoint y: 395, distance: 30.4
click at [628, 395] on tr "1/1 NONE 007-001 007-002 007-004 007-009 007-013 007-014 007-015 007-017 007-01…" at bounding box center [893, 392] width 1295 height 33
drag, startPoint x: 354, startPoint y: 514, endPoint x: 536, endPoint y: 502, distance: 182.4
click at [356, 513] on button "Ok All" at bounding box center [366, 514] width 39 height 21
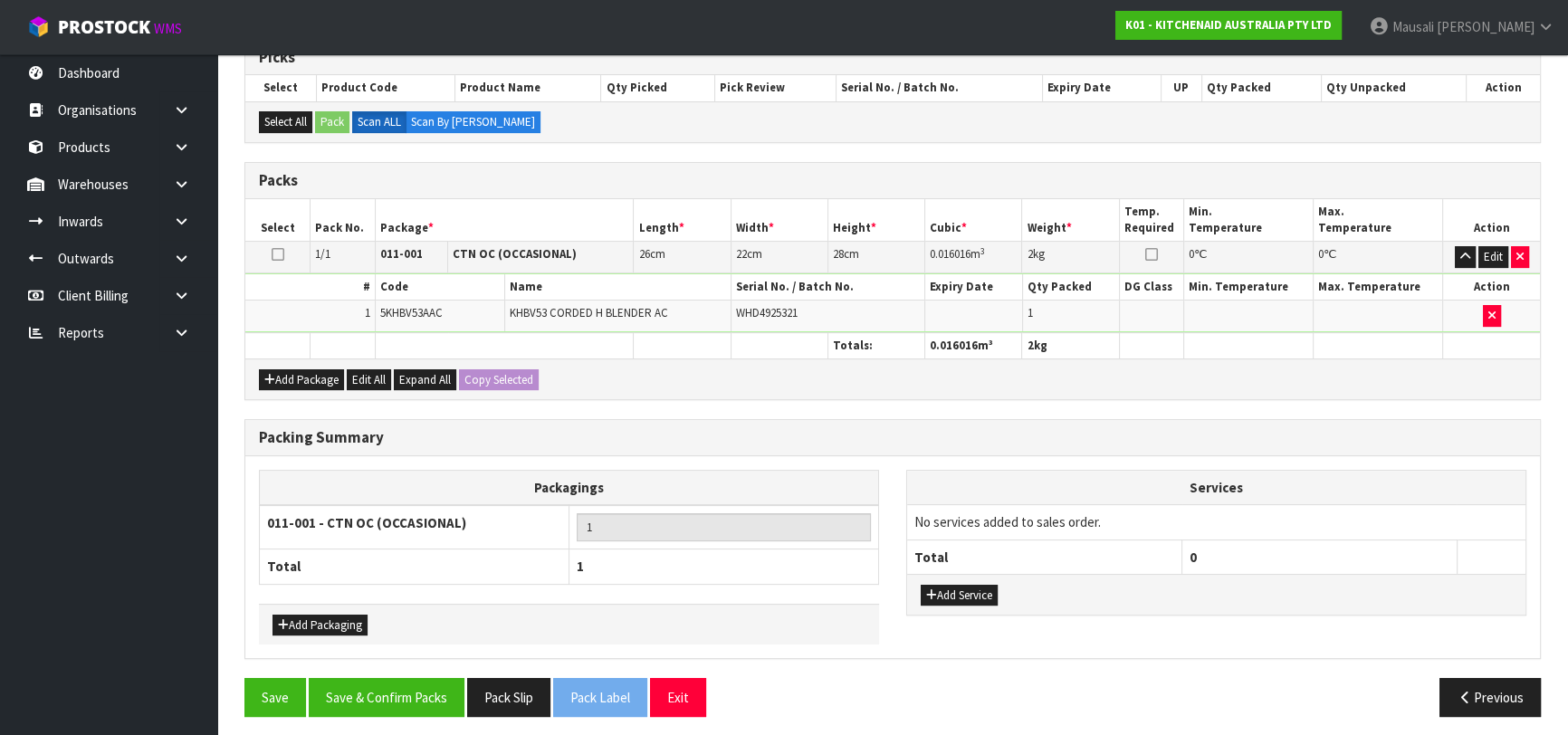
scroll to position [385, 0]
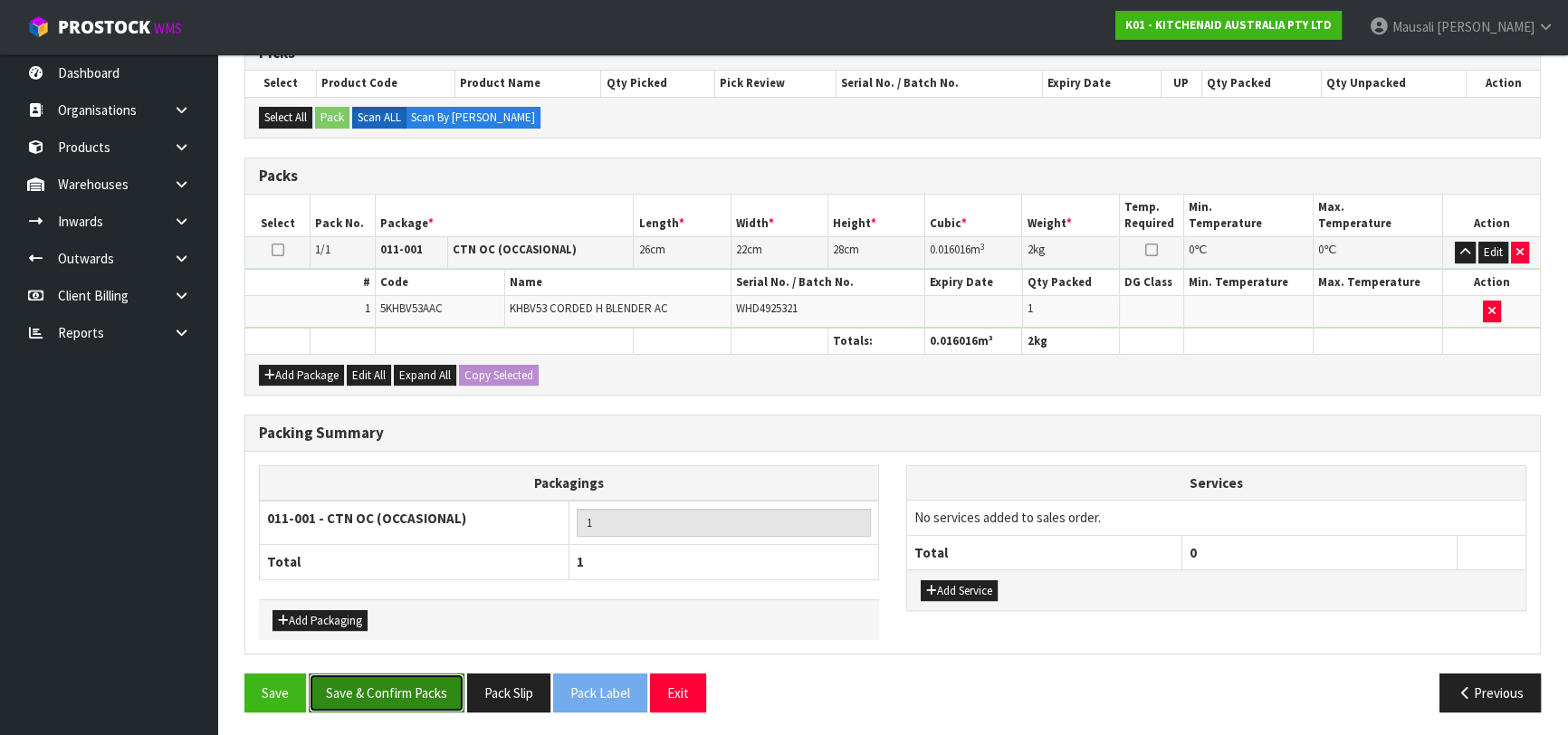
drag, startPoint x: 374, startPoint y: 677, endPoint x: 474, endPoint y: 618, distance: 116.1
click at [378, 676] on button "Save & Confirm Packs" at bounding box center [386, 693] width 155 height 39
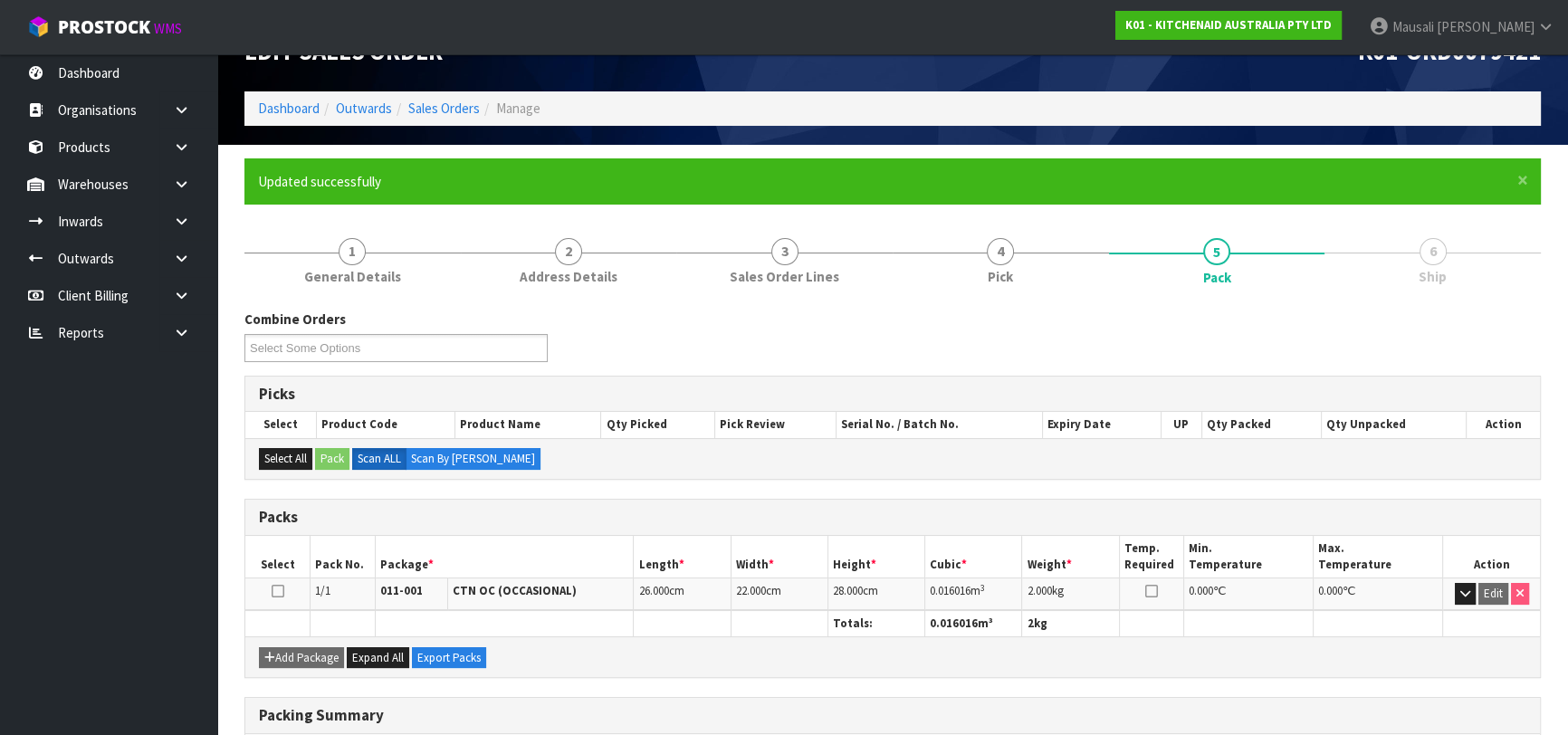
scroll to position [287, 0]
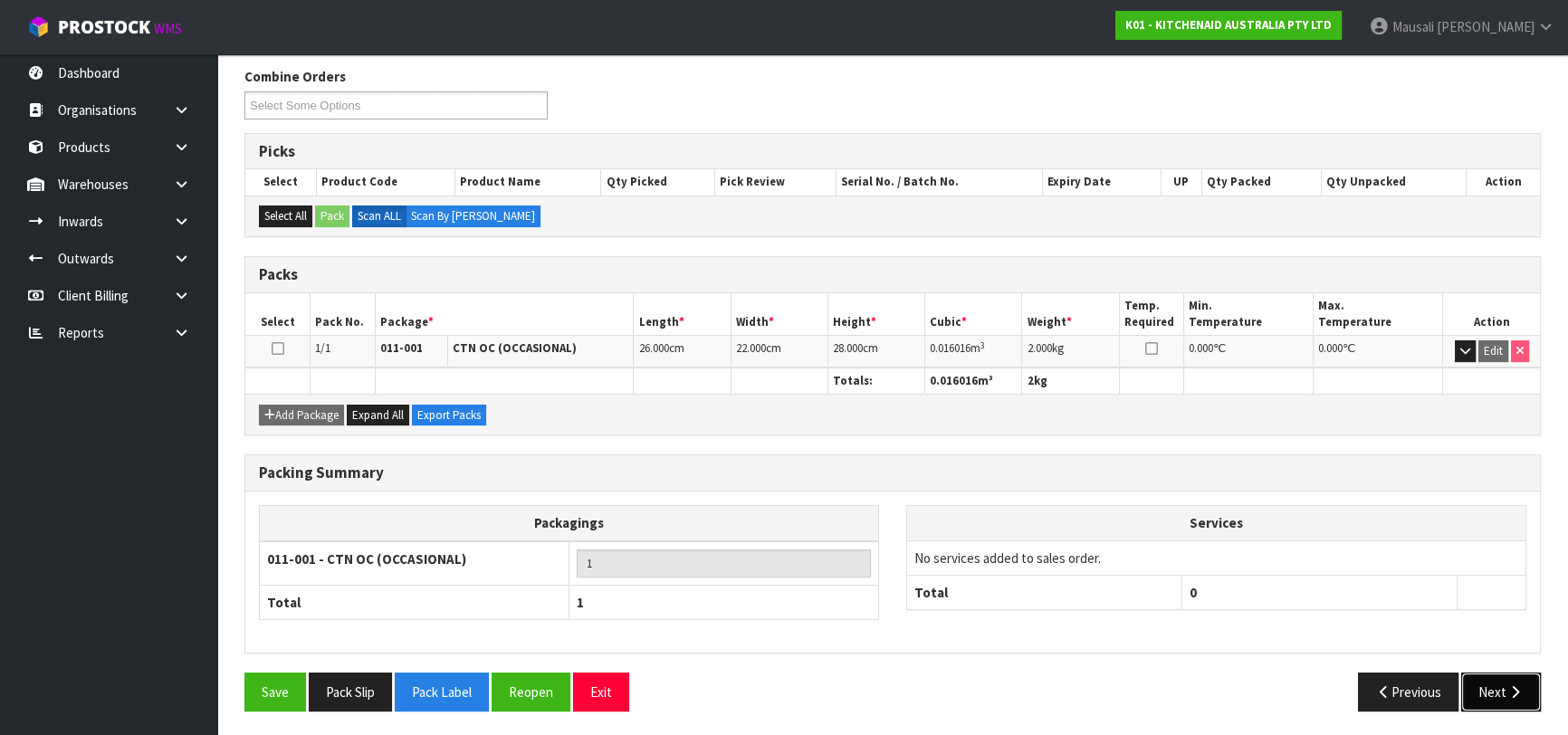
click at [1511, 686] on icon "button" at bounding box center [1515, 692] width 17 height 14
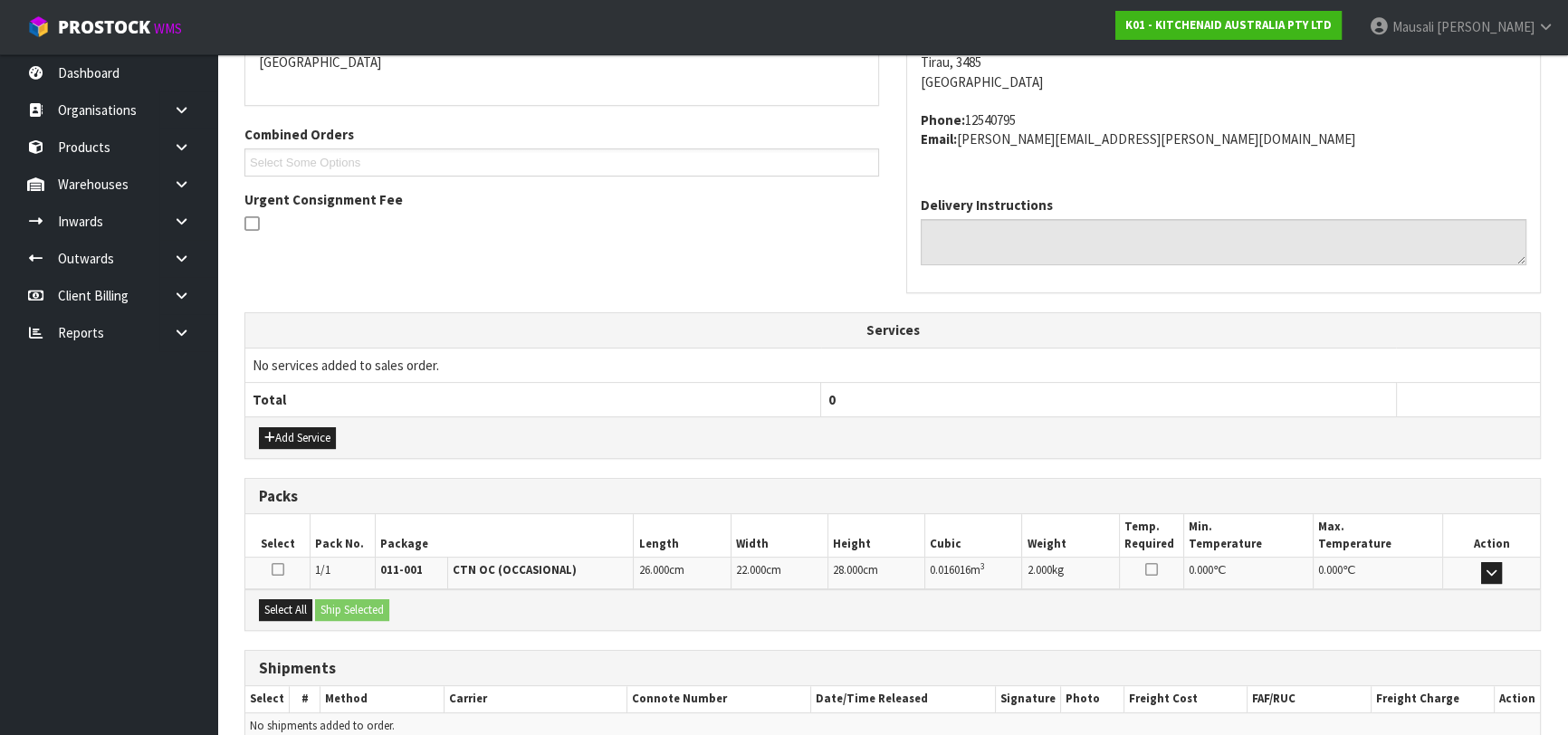
scroll to position [496, 0]
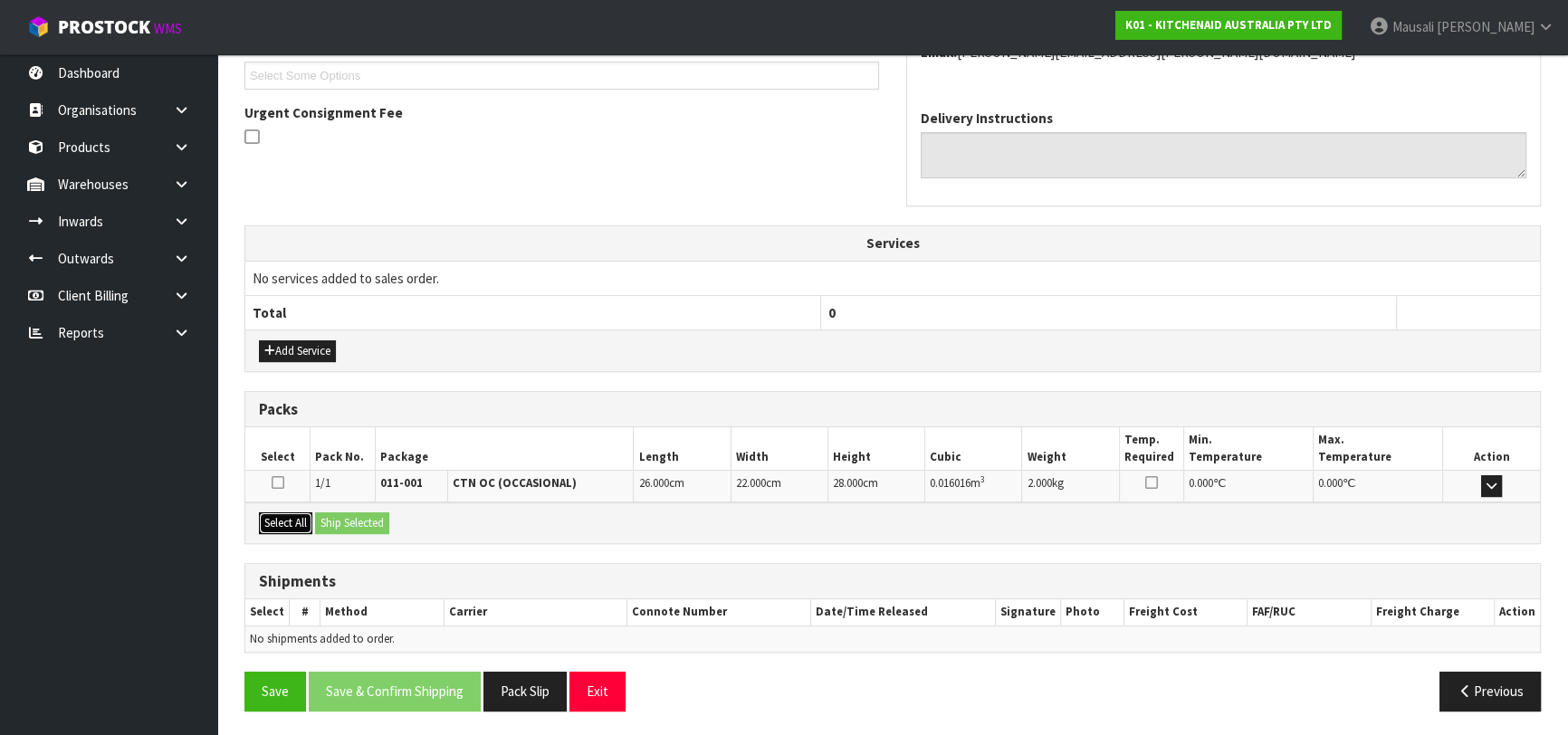
drag, startPoint x: 287, startPoint y: 522, endPoint x: 317, endPoint y: 521, distance: 30.0
click at [288, 521] on button "Select All" at bounding box center [285, 523] width 53 height 21
click at [317, 521] on button "Ship Selected" at bounding box center [352, 523] width 74 height 21
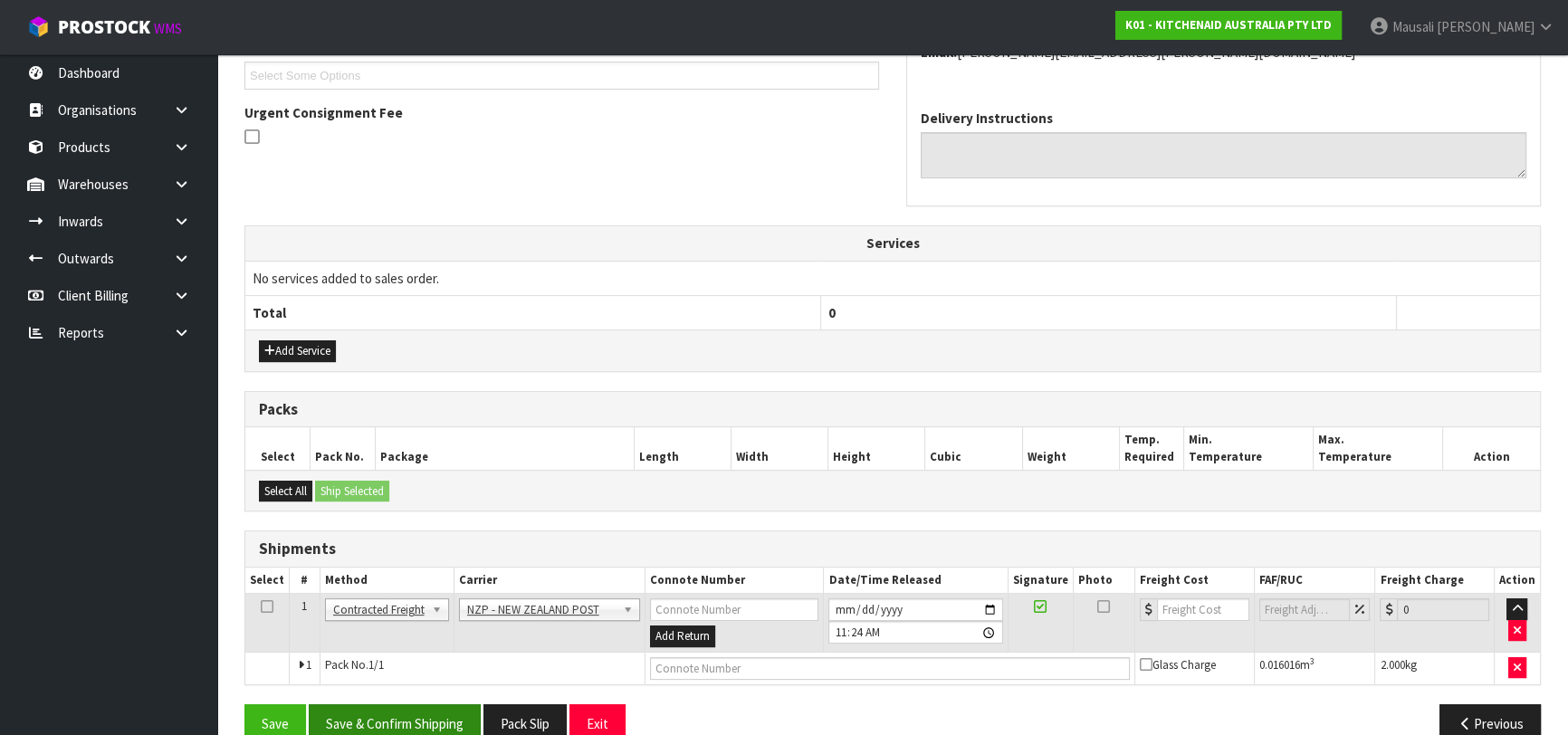
scroll to position [528, 0]
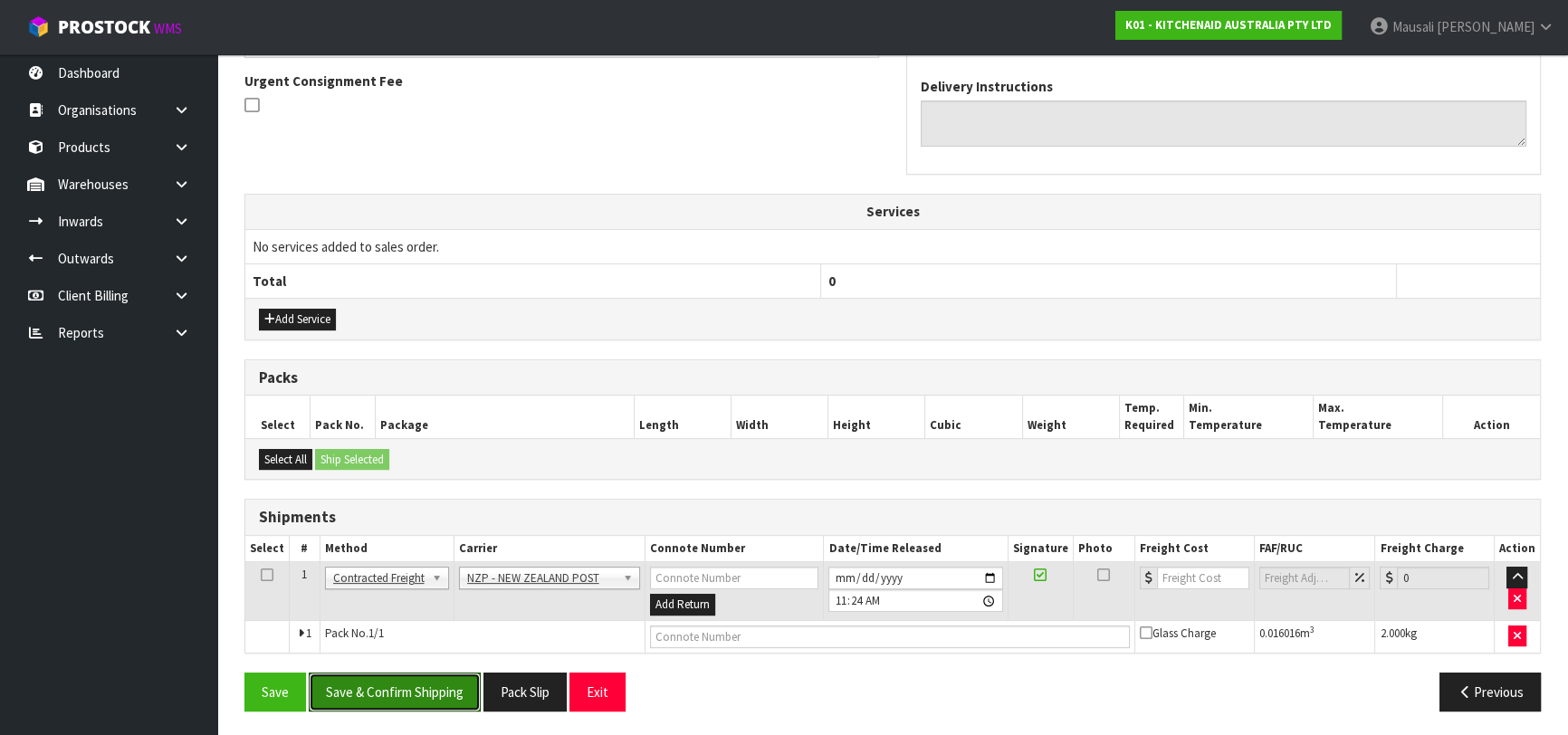
drag, startPoint x: 430, startPoint y: 688, endPoint x: 618, endPoint y: 660, distance: 190.1
click at [433, 688] on button "Save & Confirm Shipping" at bounding box center [394, 692] width 172 height 39
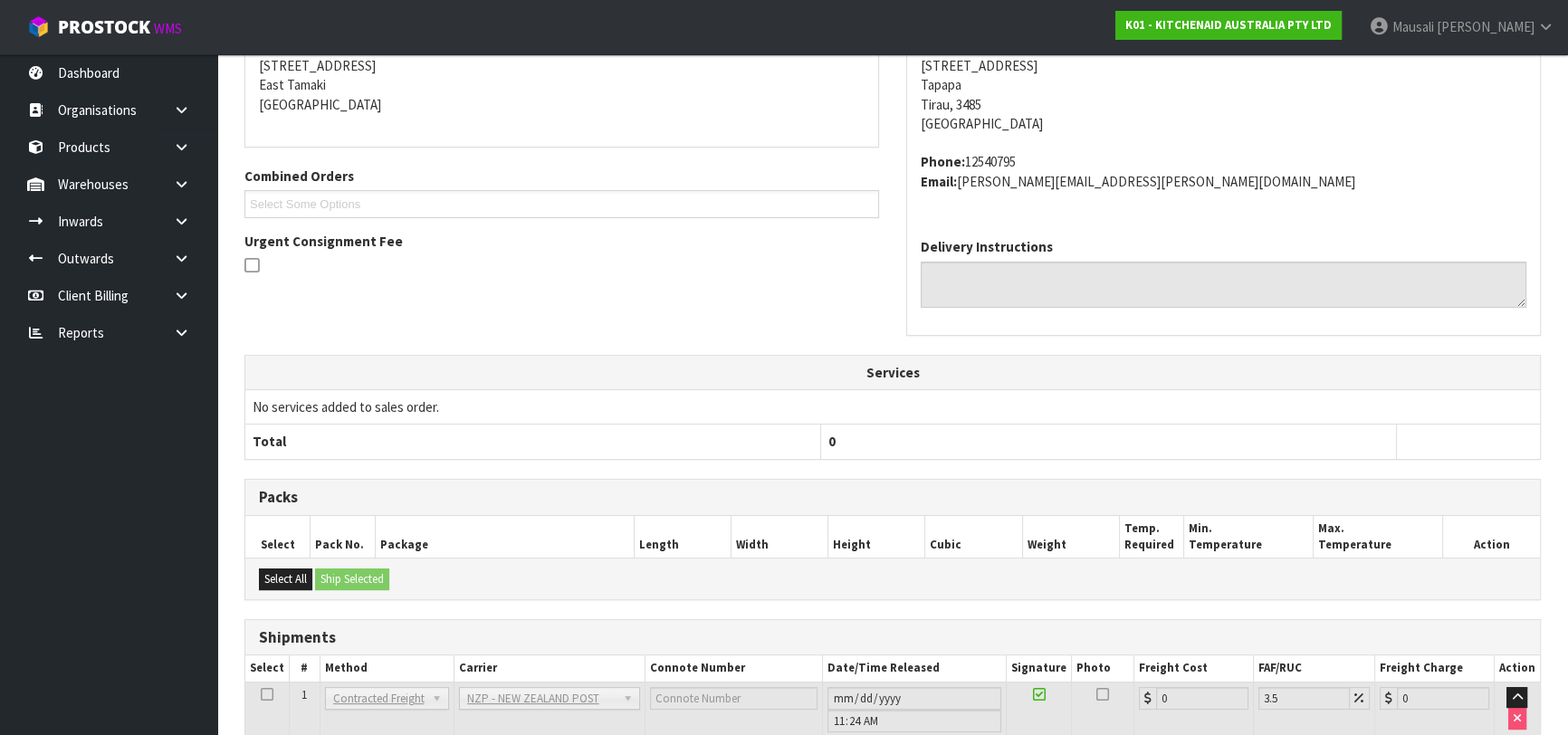
scroll to position [502, 0]
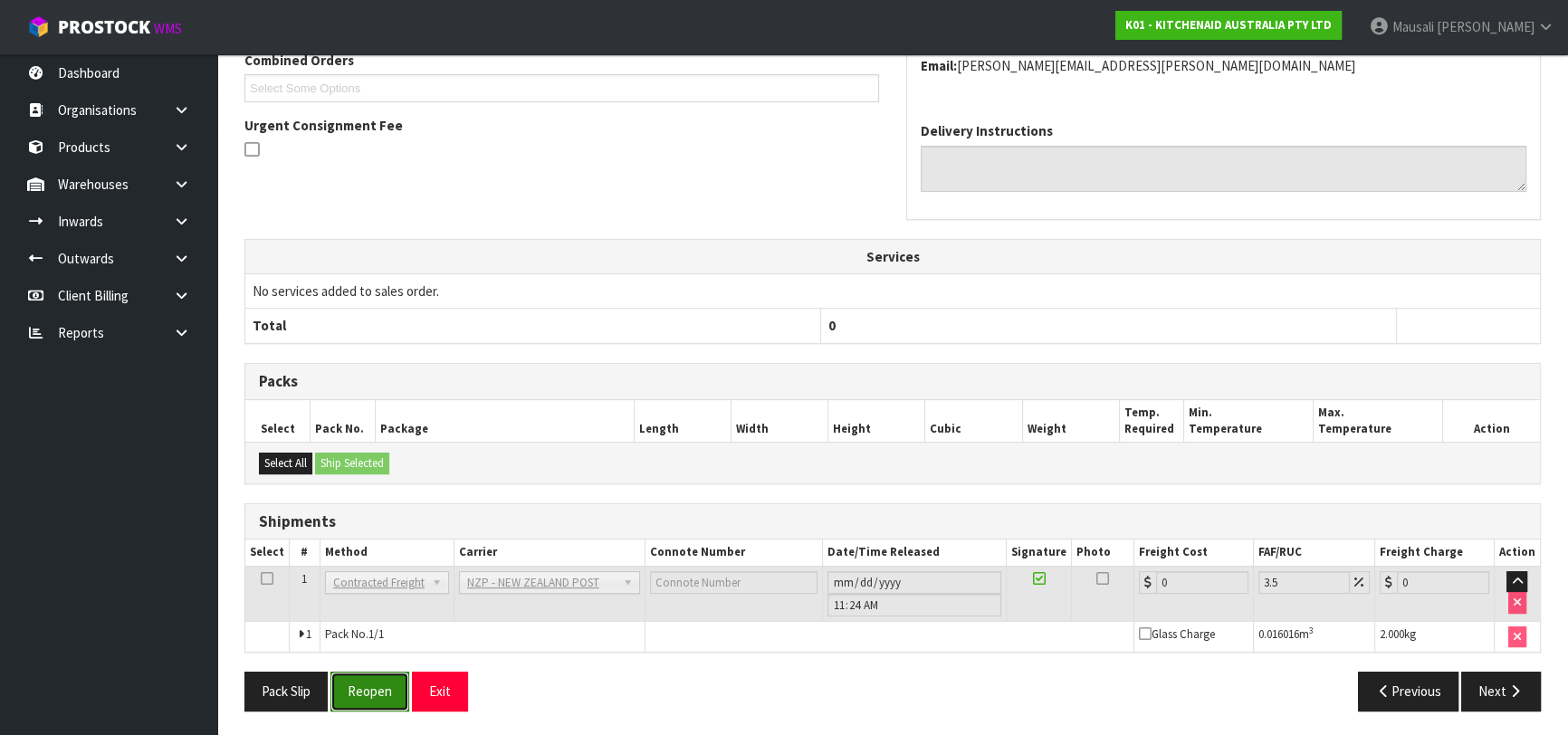
click at [365, 694] on button "Reopen" at bounding box center [369, 691] width 79 height 39
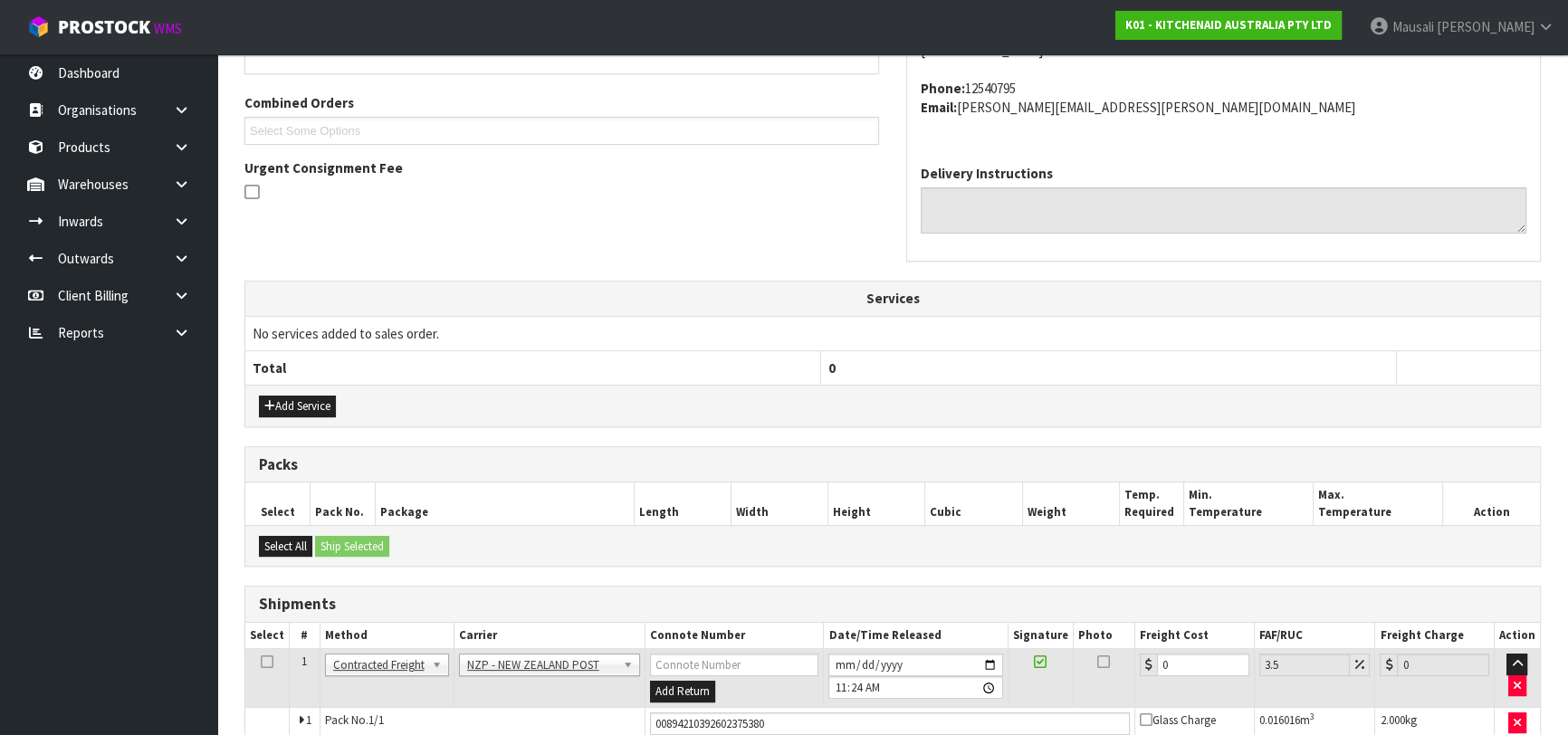
scroll to position [544, 0]
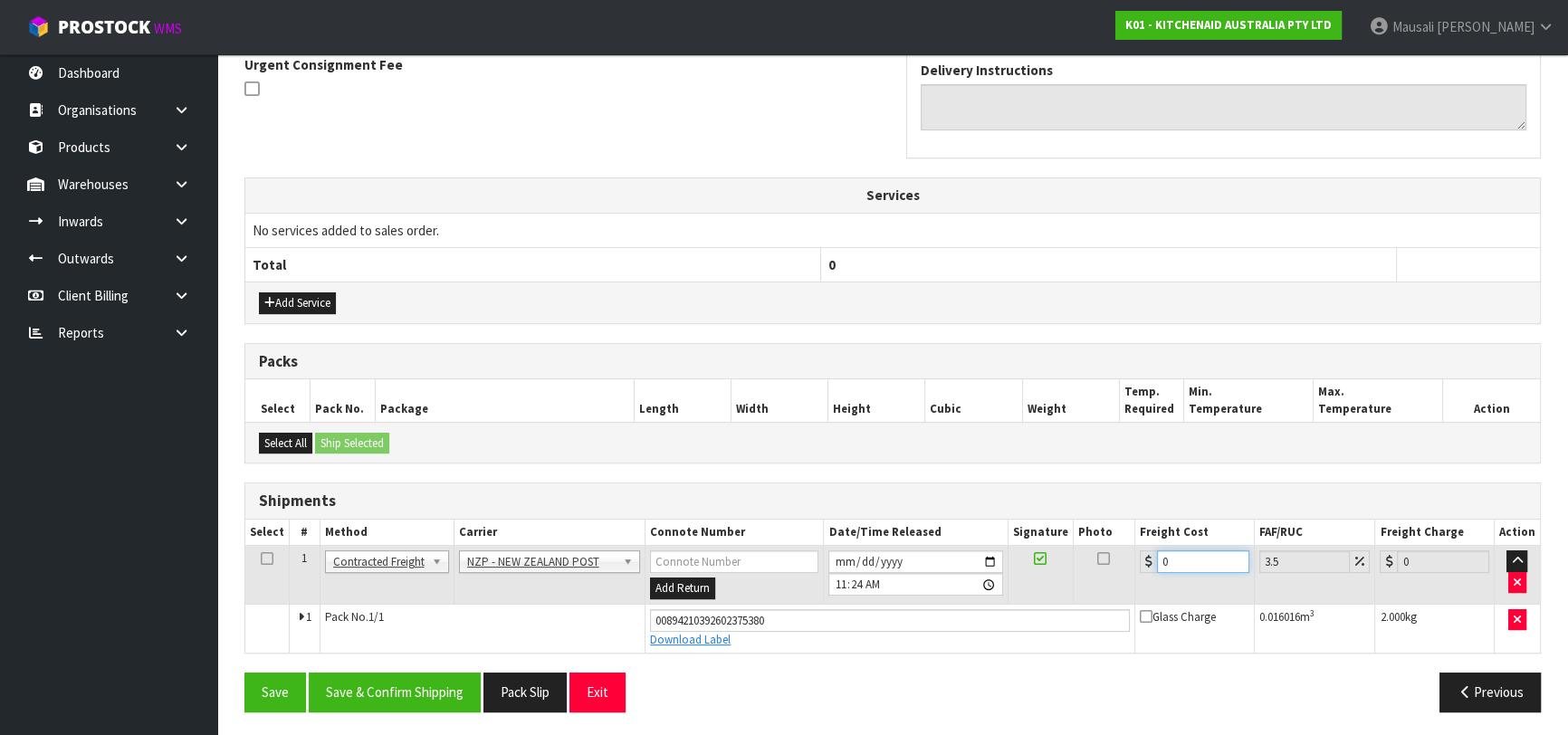
drag, startPoint x: 1174, startPoint y: 558, endPoint x: 1146, endPoint y: 568, distance: 29.7
click at [1146, 568] on div "0" at bounding box center [1194, 562] width 110 height 22
click at [422, 682] on button "Save & Confirm Shipping" at bounding box center [394, 692] width 172 height 39
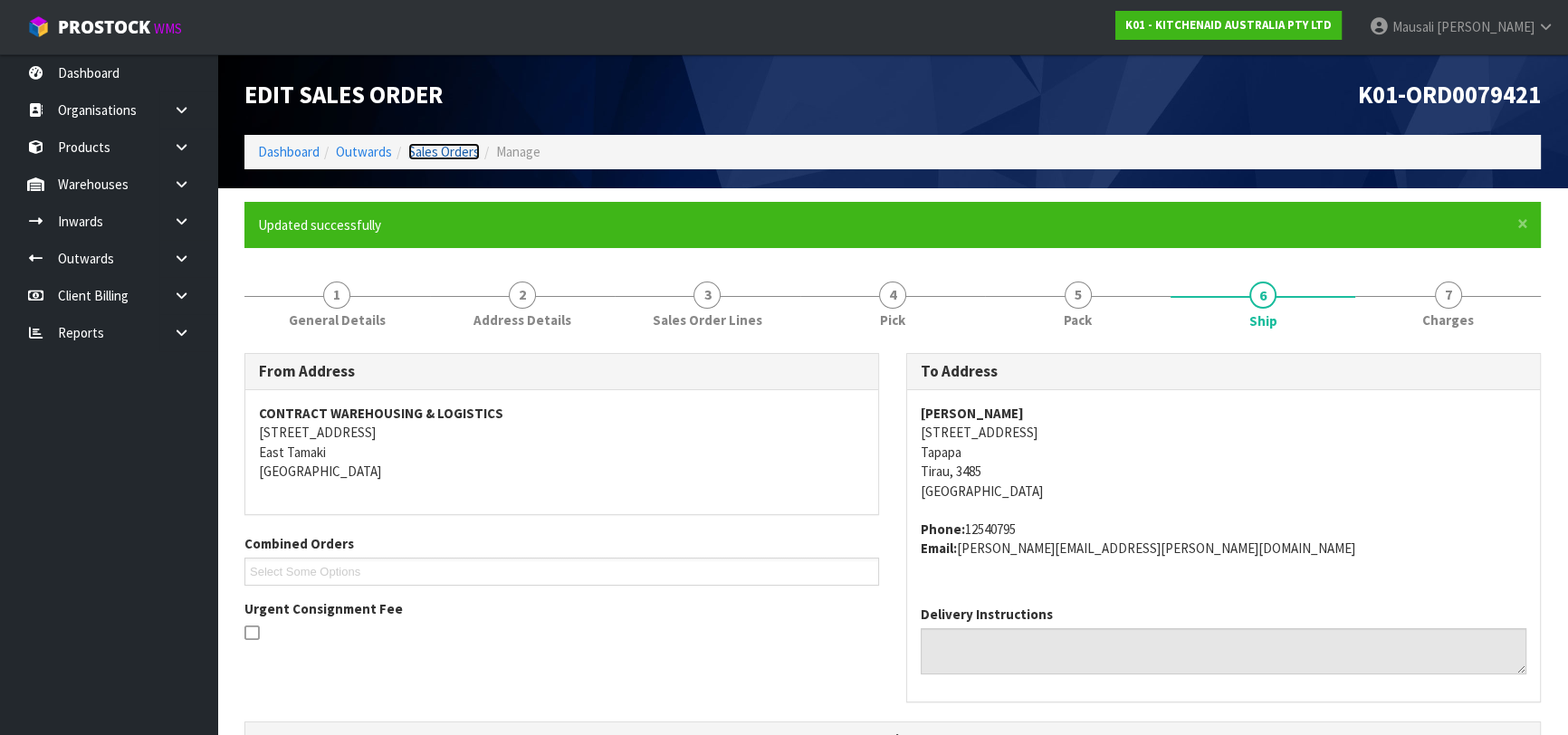
click at [420, 152] on link "Sales Orders" at bounding box center [444, 152] width 72 height 17
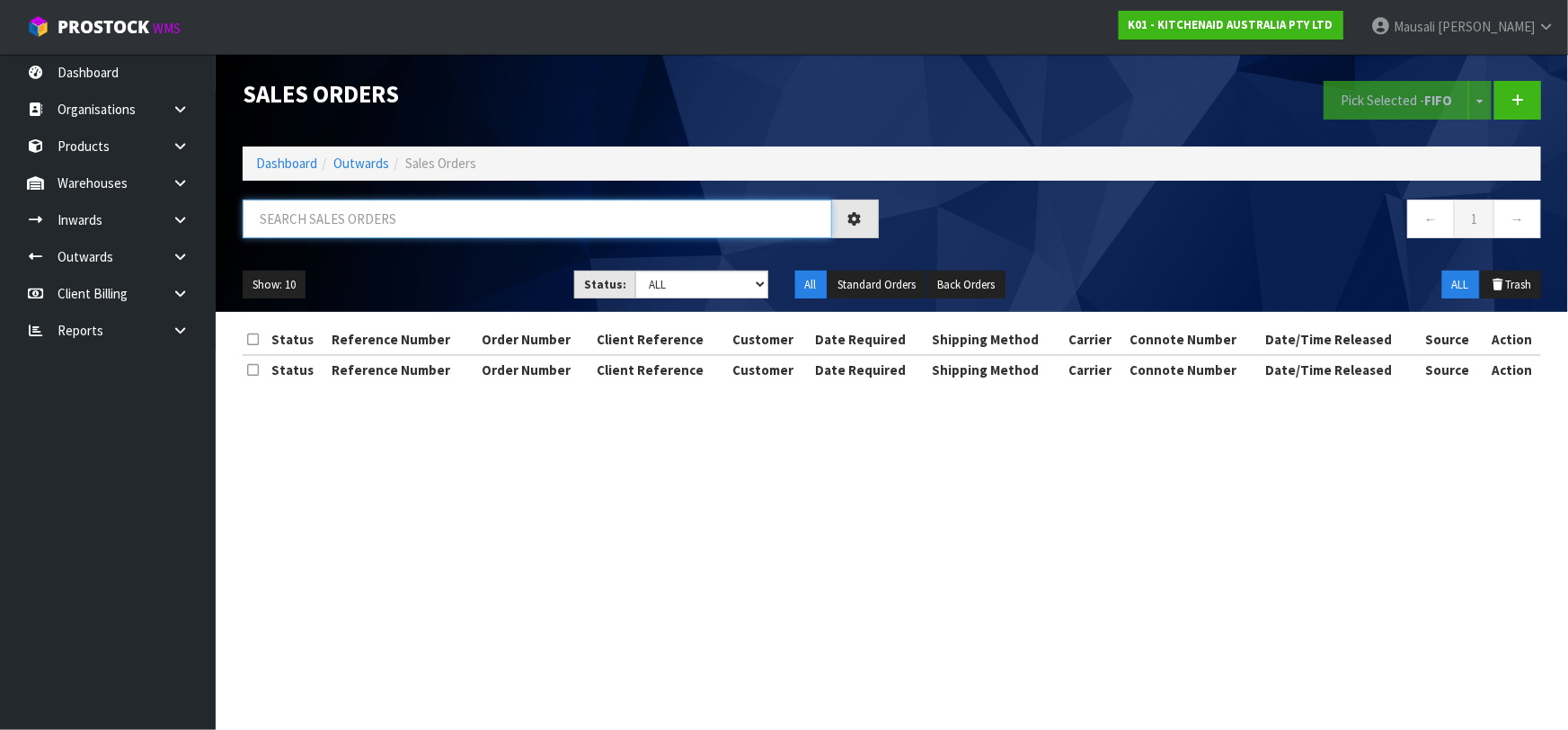
click at [354, 212] on input "text" at bounding box center [537, 219] width 589 height 39
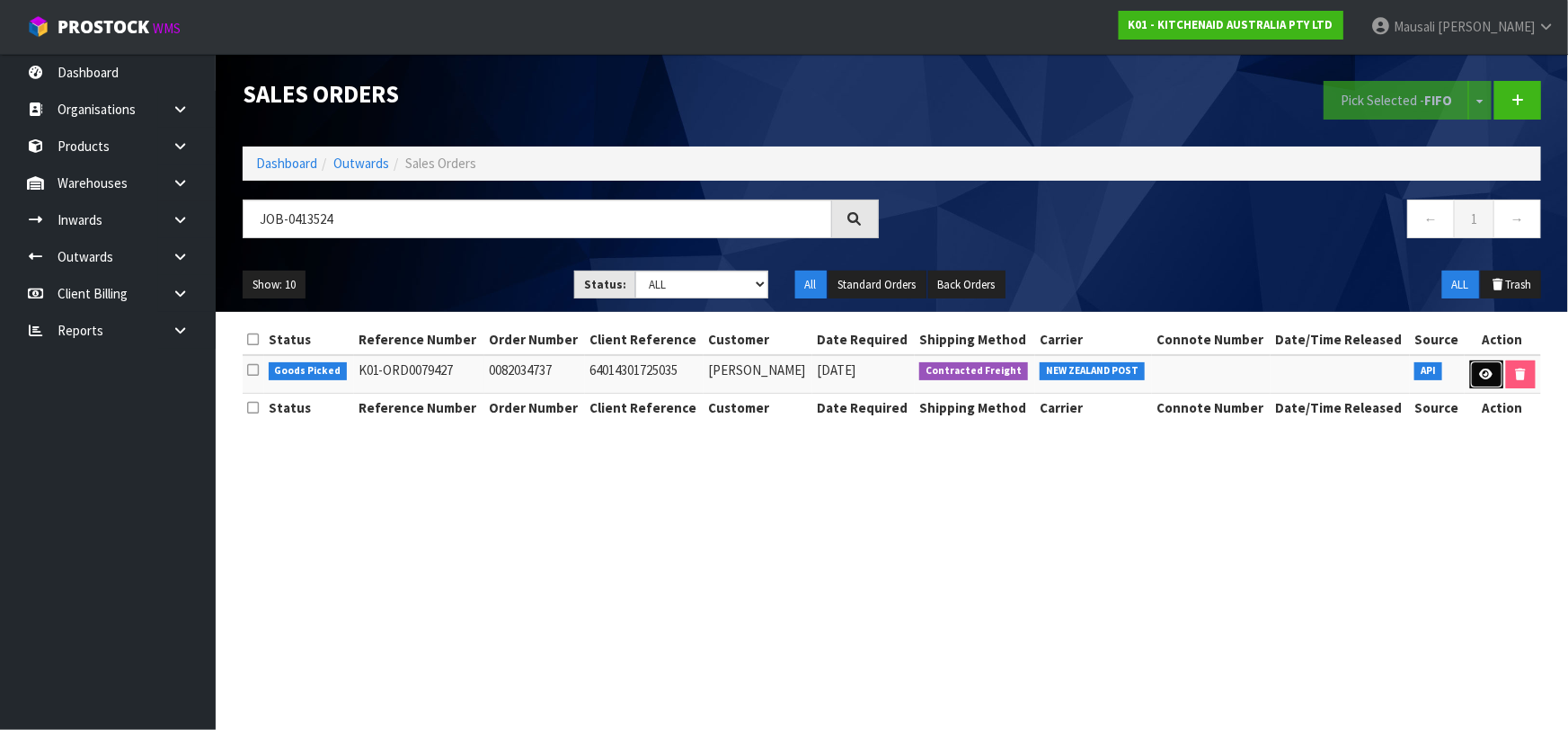
click at [1481, 364] on link at bounding box center [1487, 374] width 33 height 29
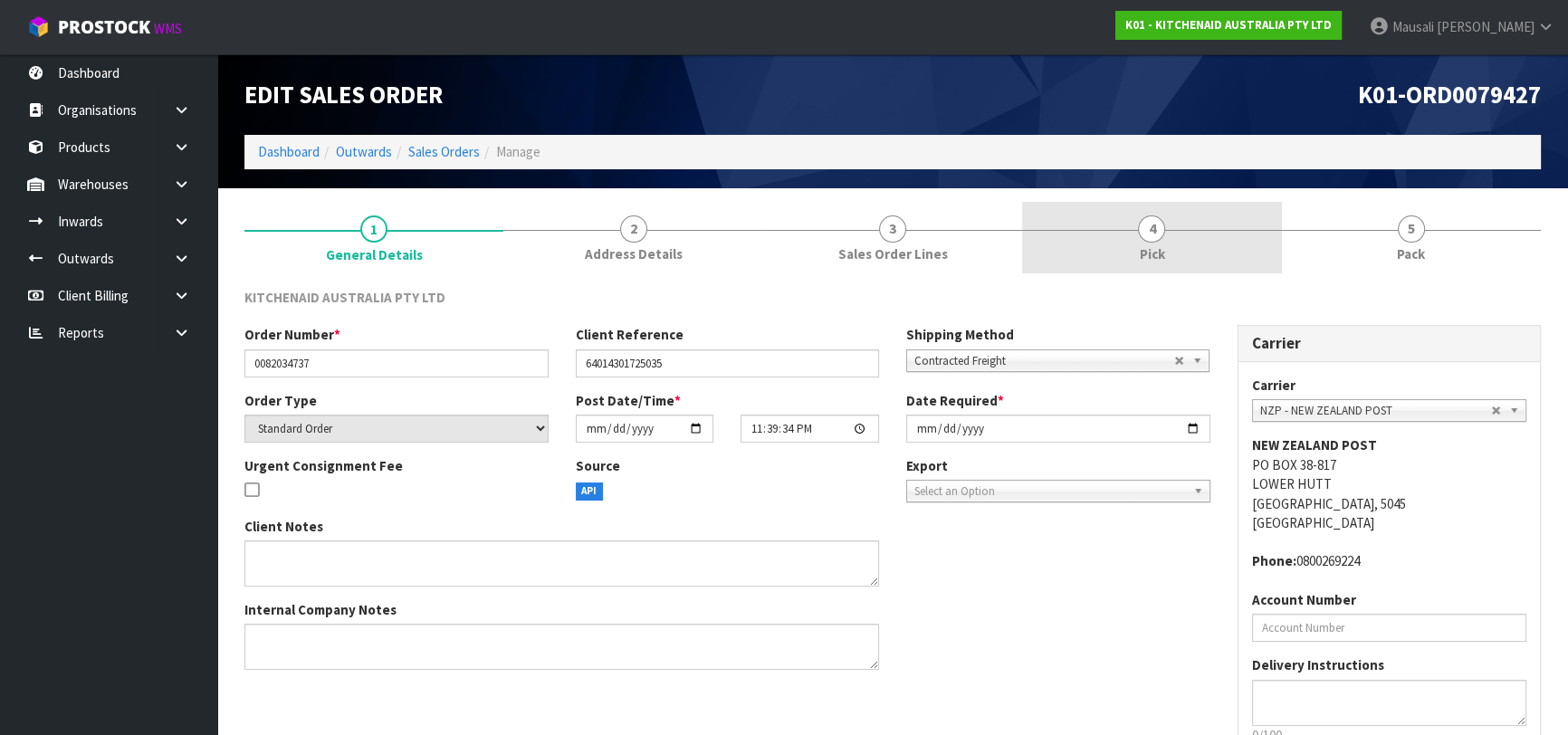
click at [1168, 254] on link "4 Pick" at bounding box center [1151, 237] width 259 height 72
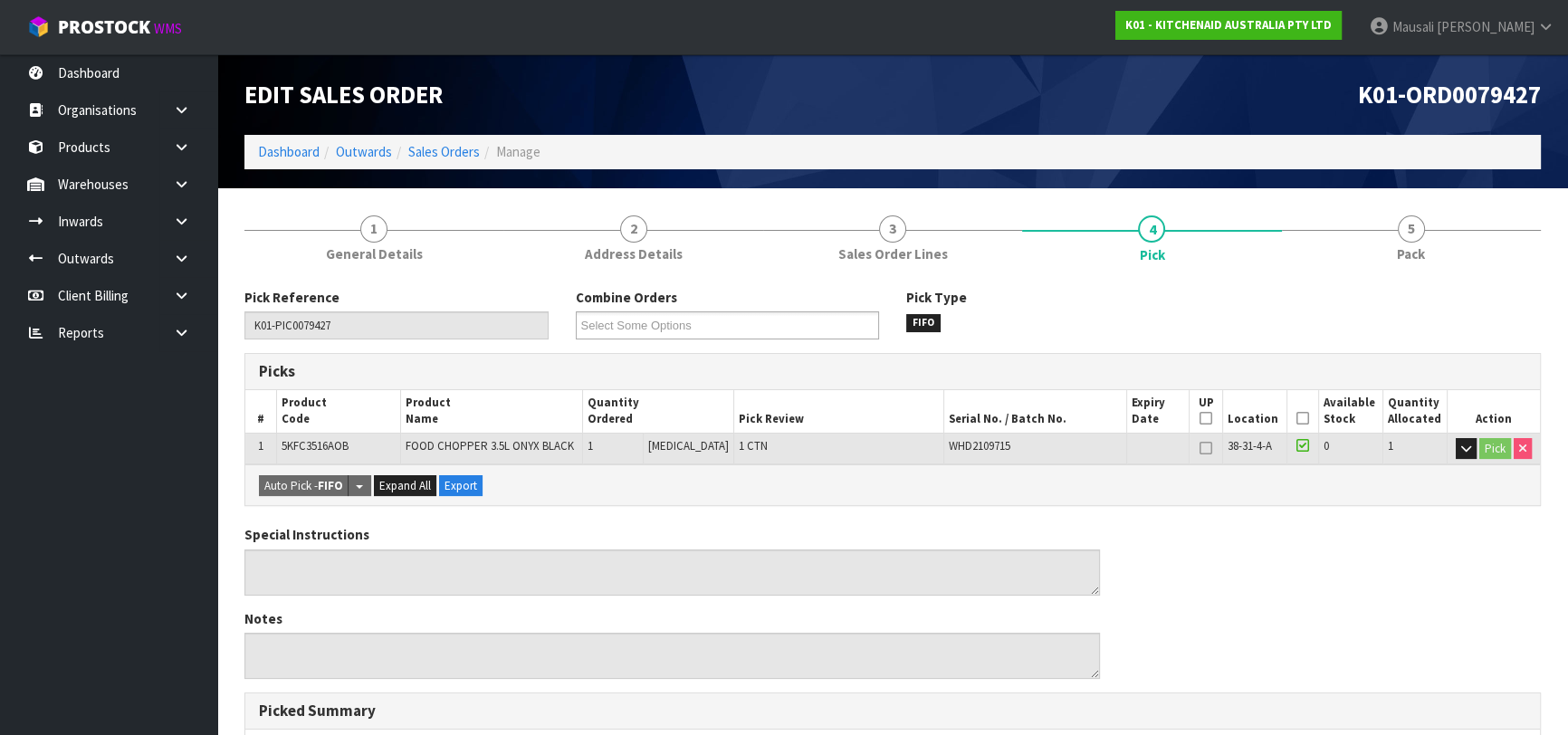
click at [1296, 419] on icon at bounding box center [1303, 419] width 13 height 1
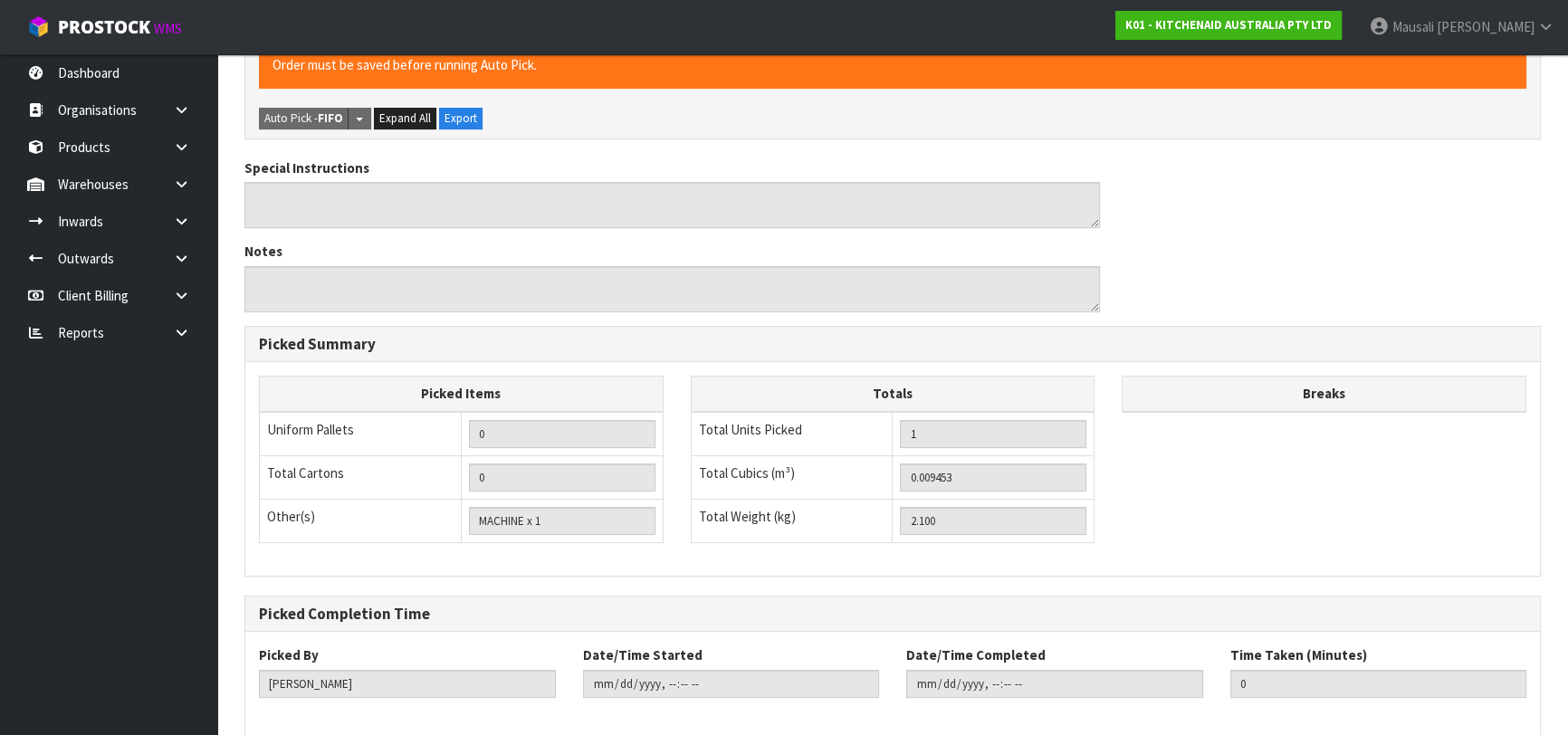
scroll to position [520, 0]
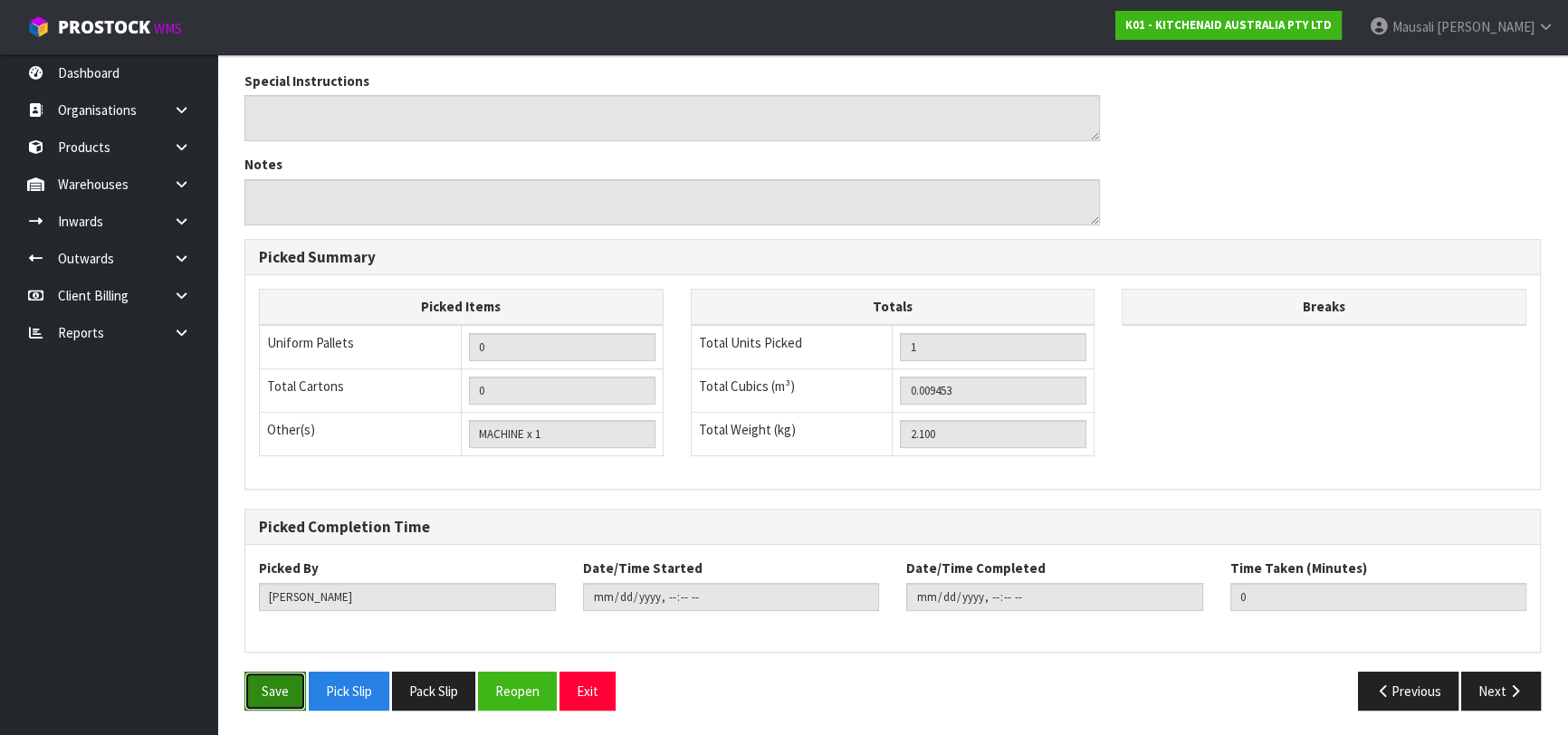
click at [281, 679] on button "Save" at bounding box center [275, 691] width 61 height 39
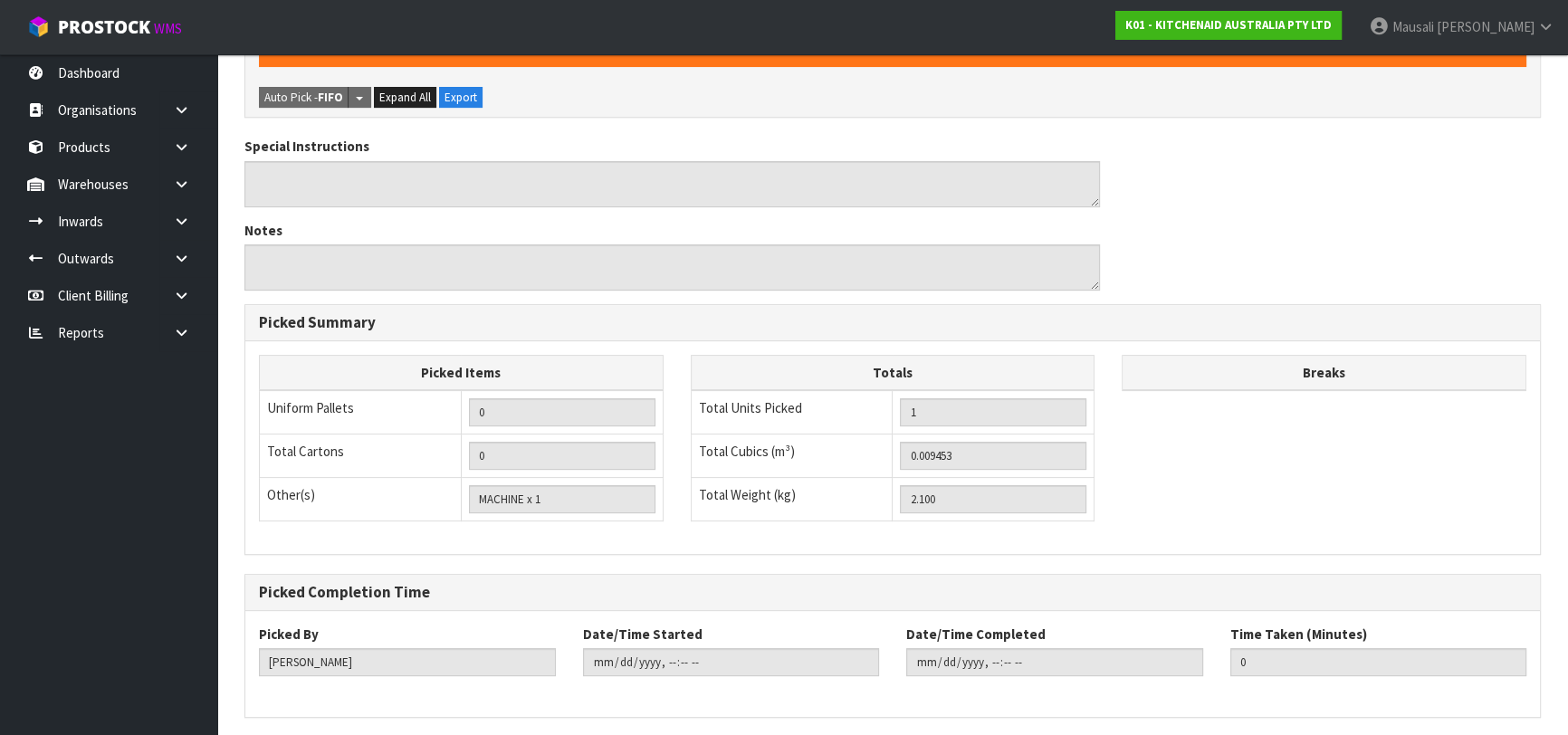
scroll to position [0, 0]
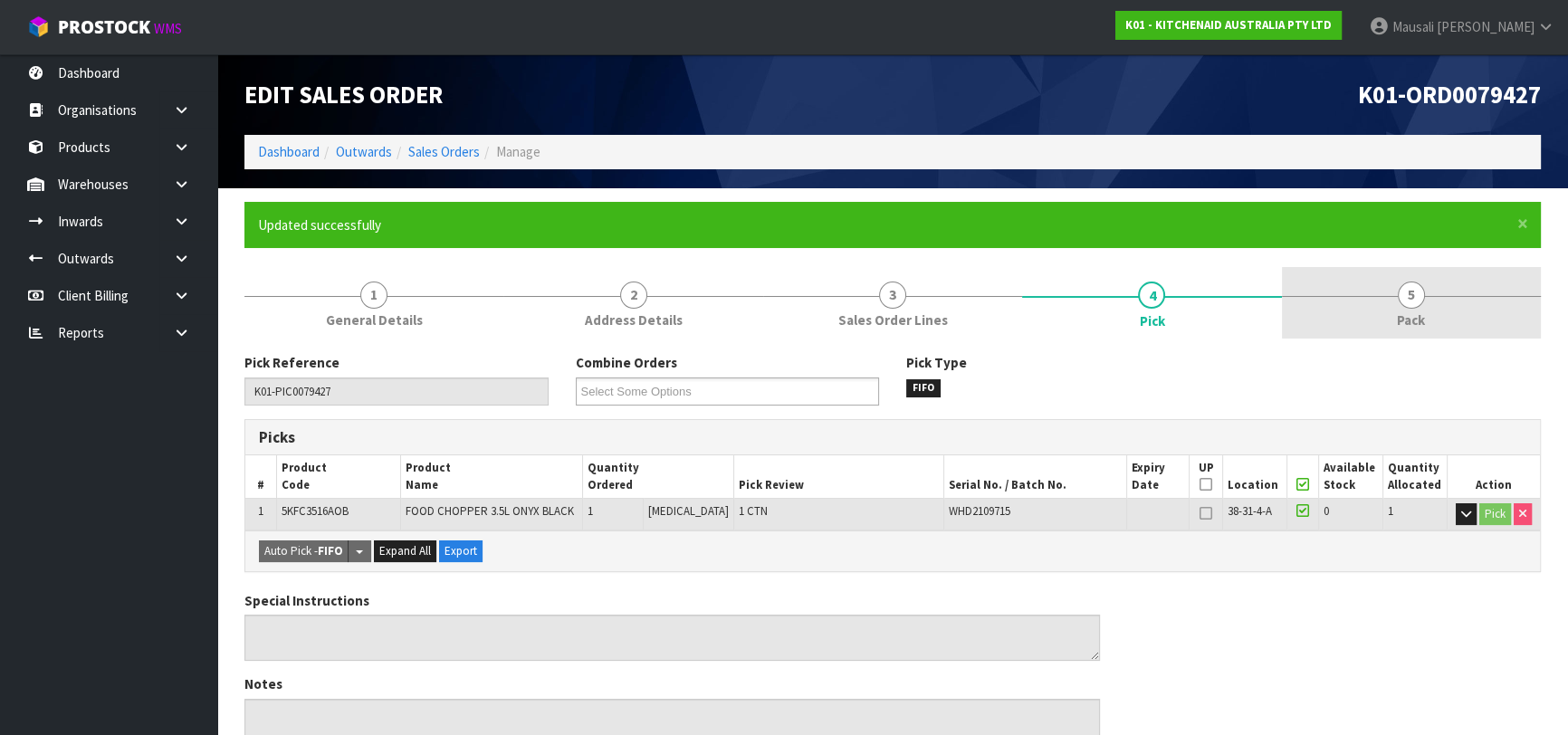
click at [1404, 317] on span "Pack" at bounding box center [1411, 320] width 28 height 19
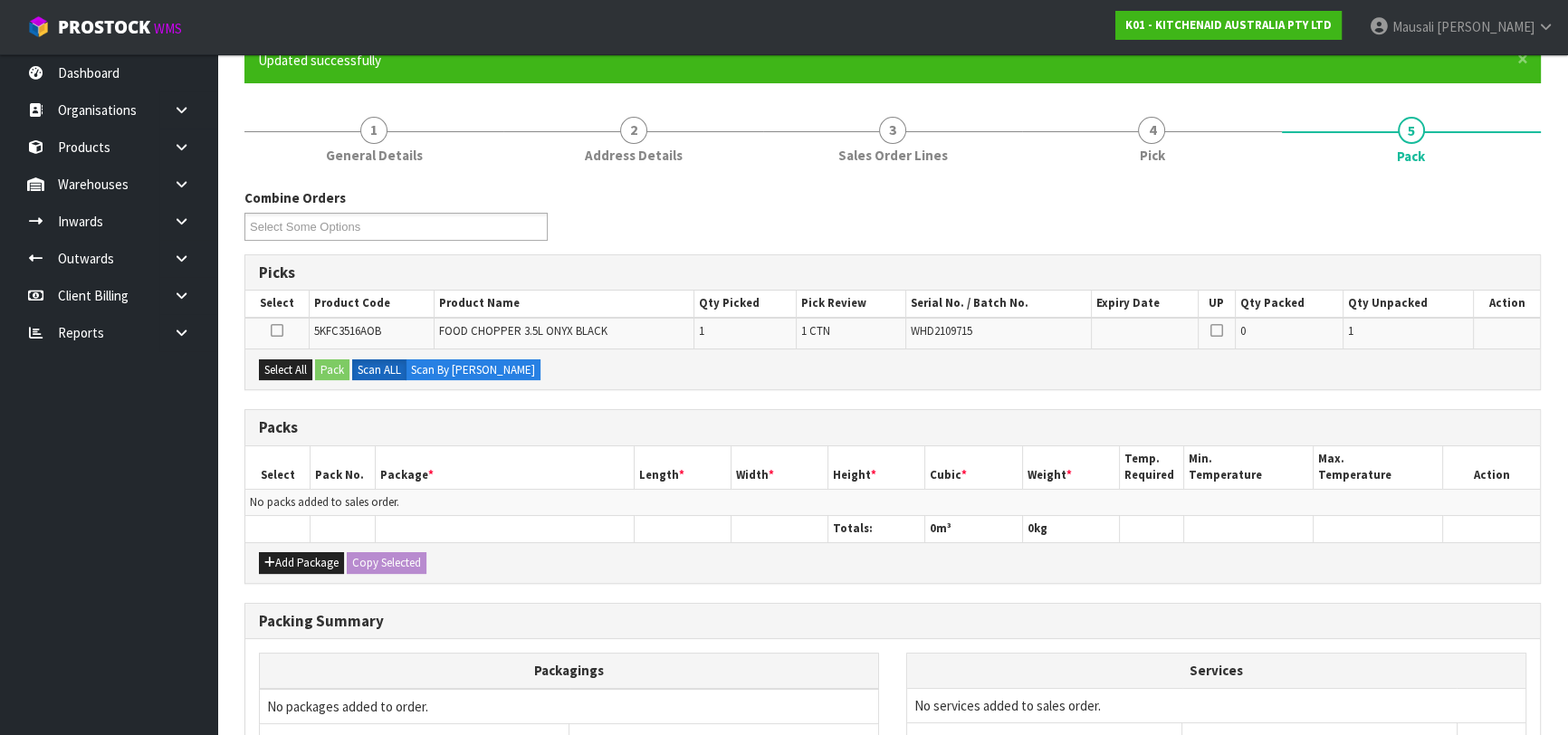
scroll to position [247, 0]
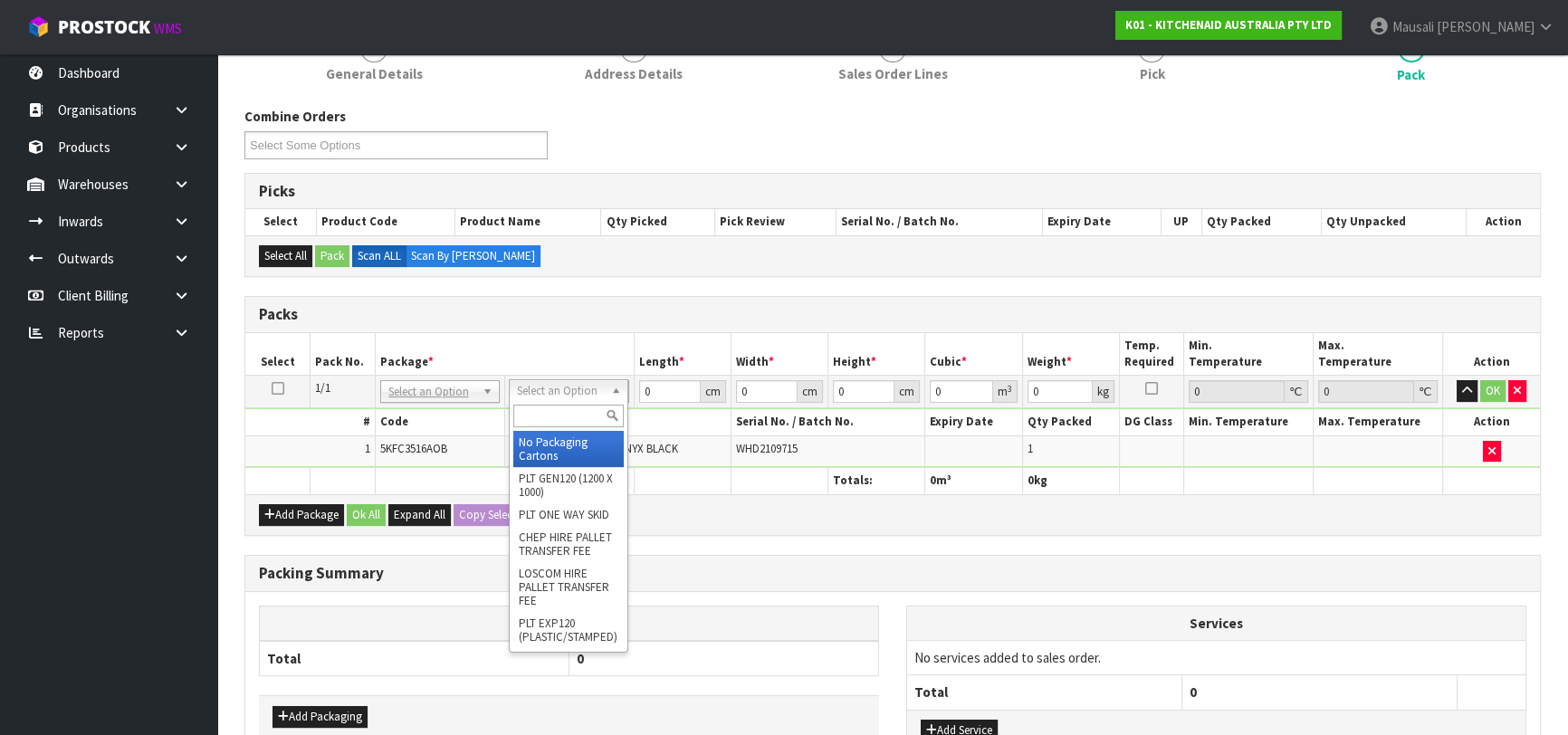
click at [551, 408] on input "text" at bounding box center [568, 416] width 111 height 22
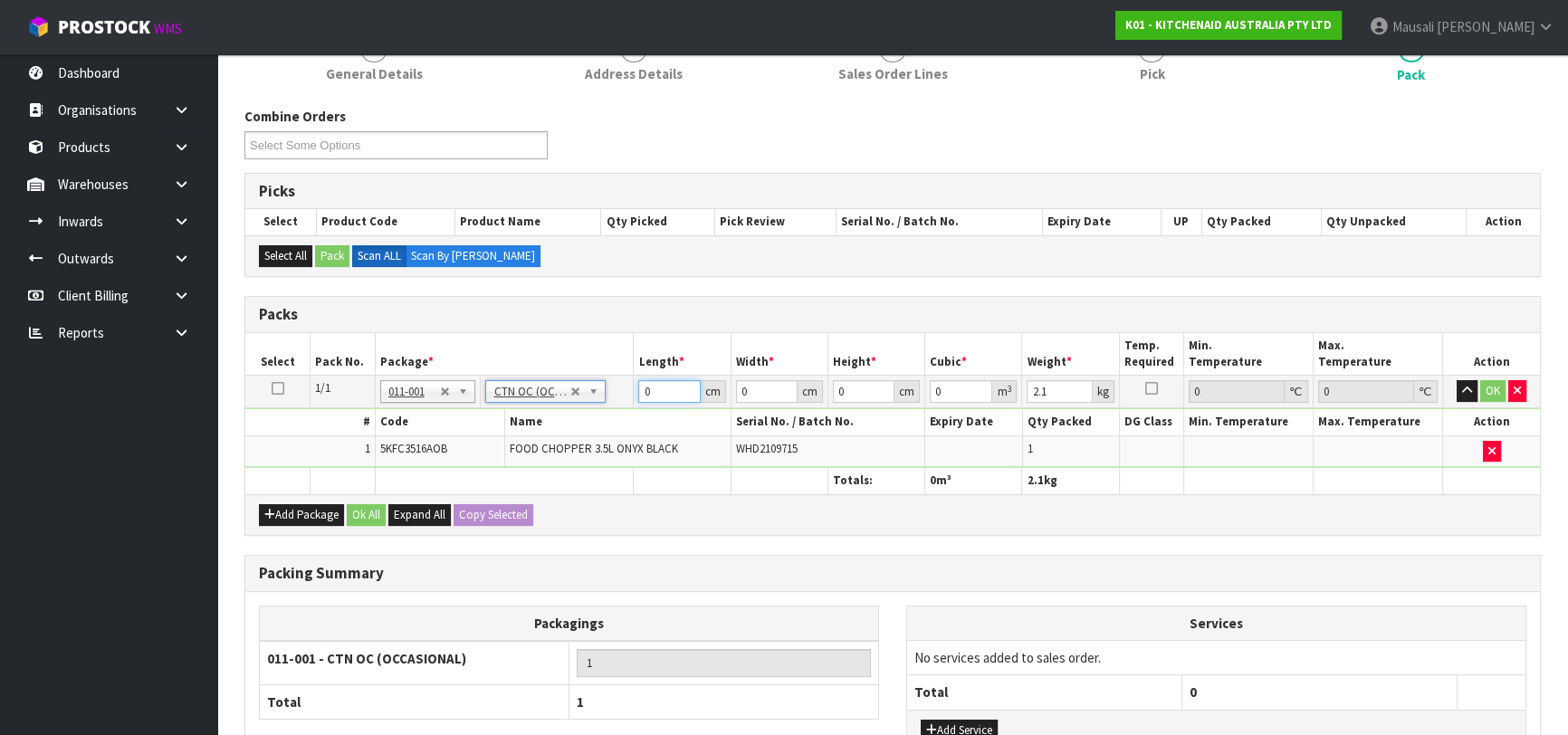
drag, startPoint x: 657, startPoint y: 388, endPoint x: 627, endPoint y: 400, distance: 32.3
click at [627, 400] on tr "1/1 NONE 007-001 007-002 007-004 007-009 007-013 007-014 007-015 007-017 007-01…" at bounding box center [893, 392] width 1295 height 33
click at [365, 507] on button "Ok All" at bounding box center [366, 514] width 39 height 21
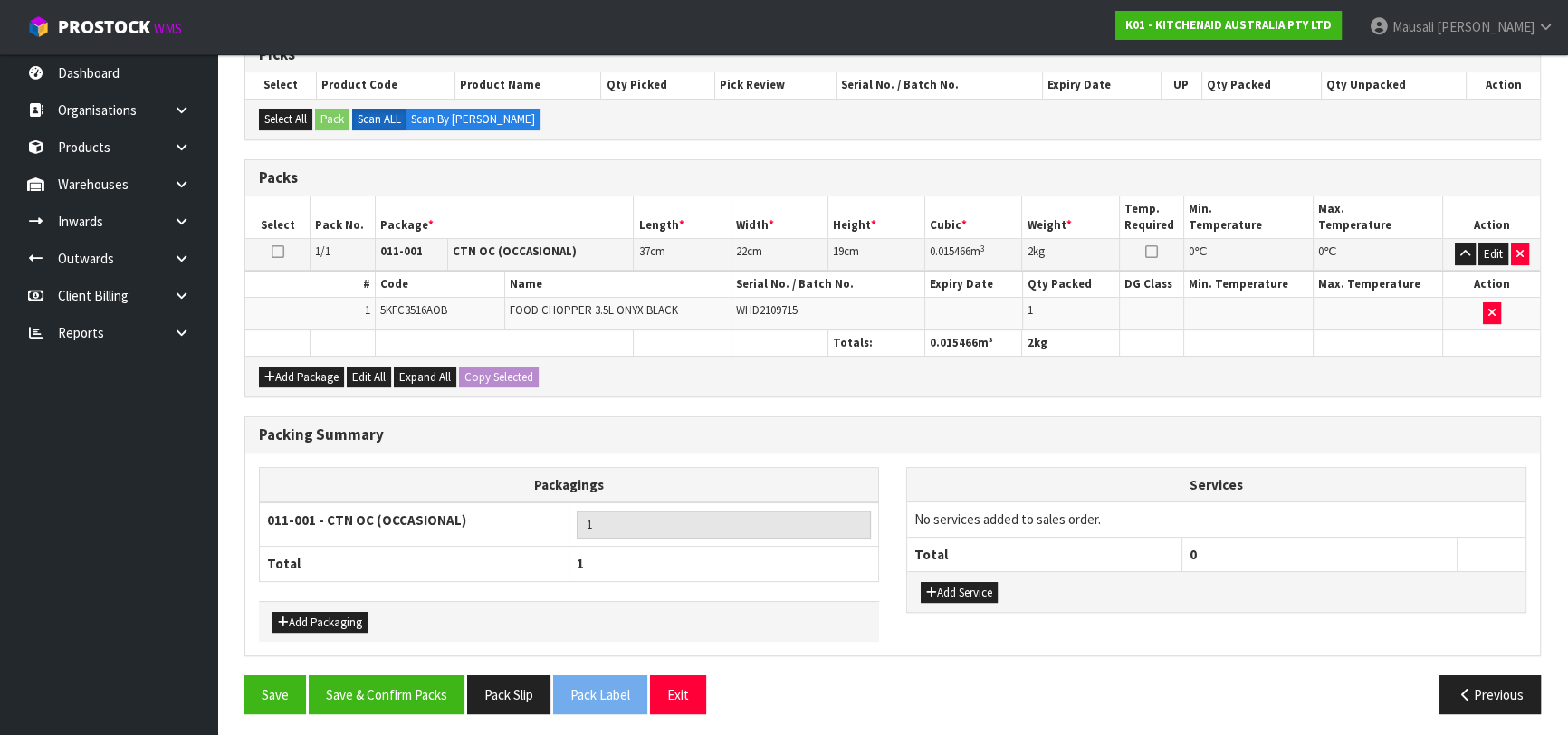
scroll to position [385, 0]
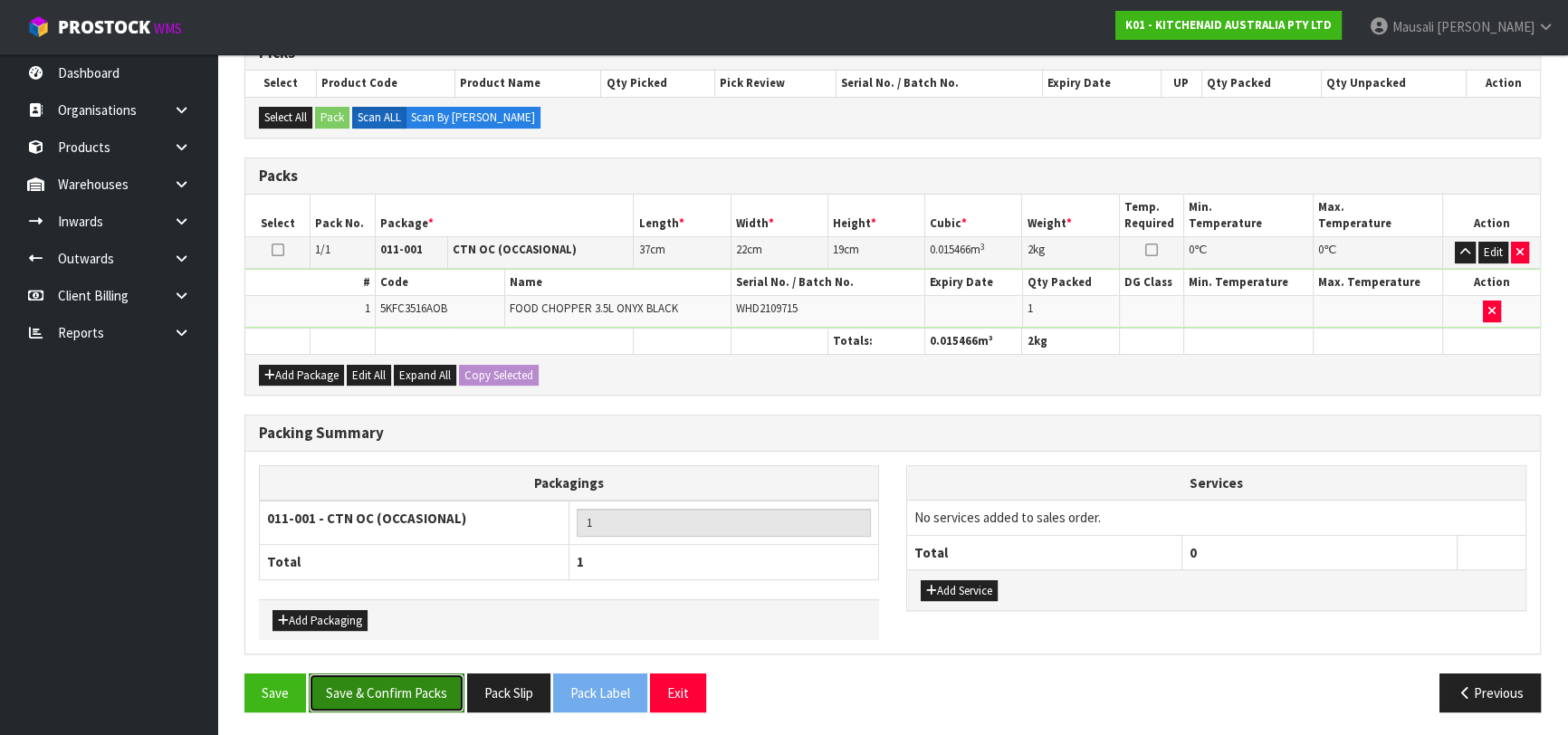
click at [388, 681] on button "Save & Confirm Packs" at bounding box center [386, 693] width 155 height 39
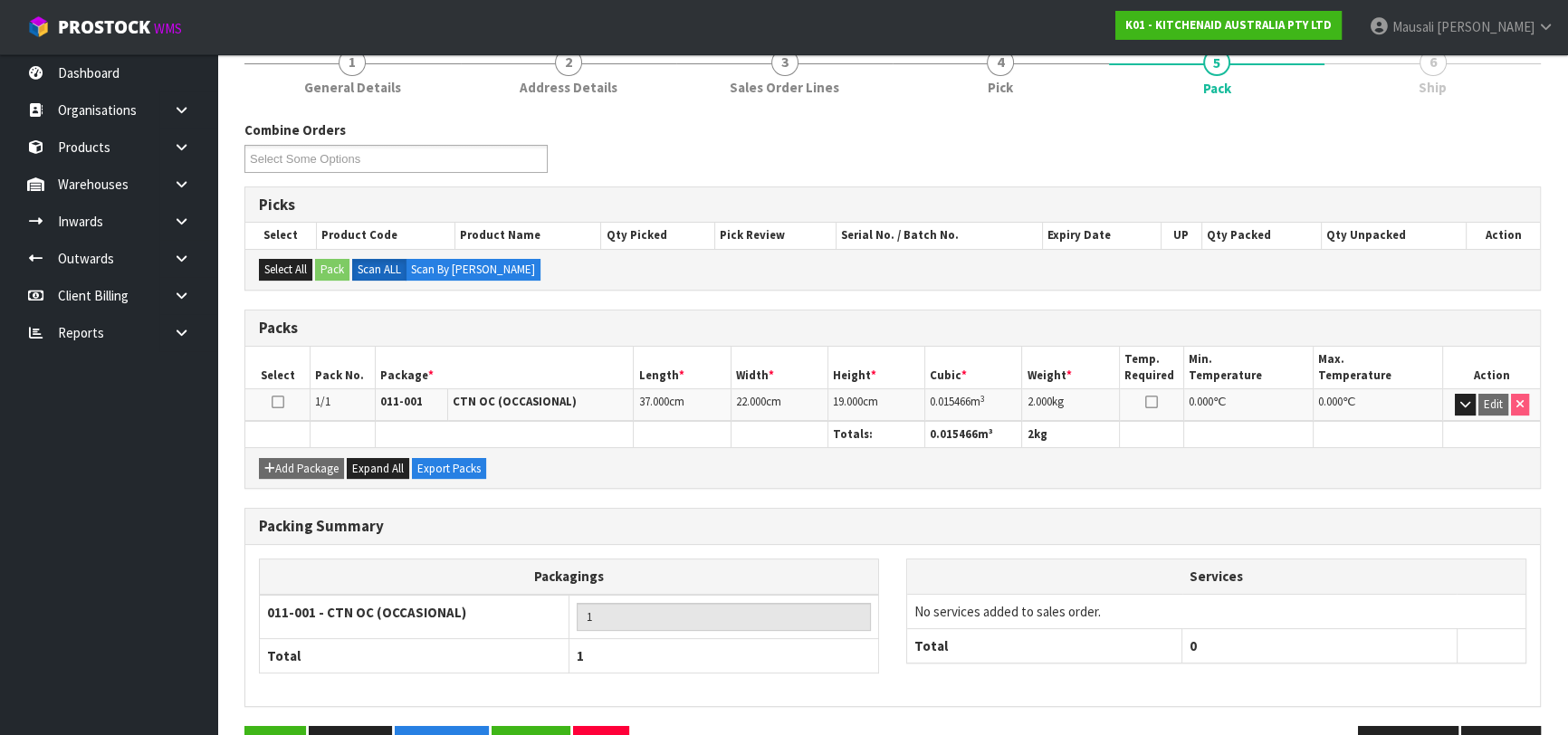
scroll to position [287, 0]
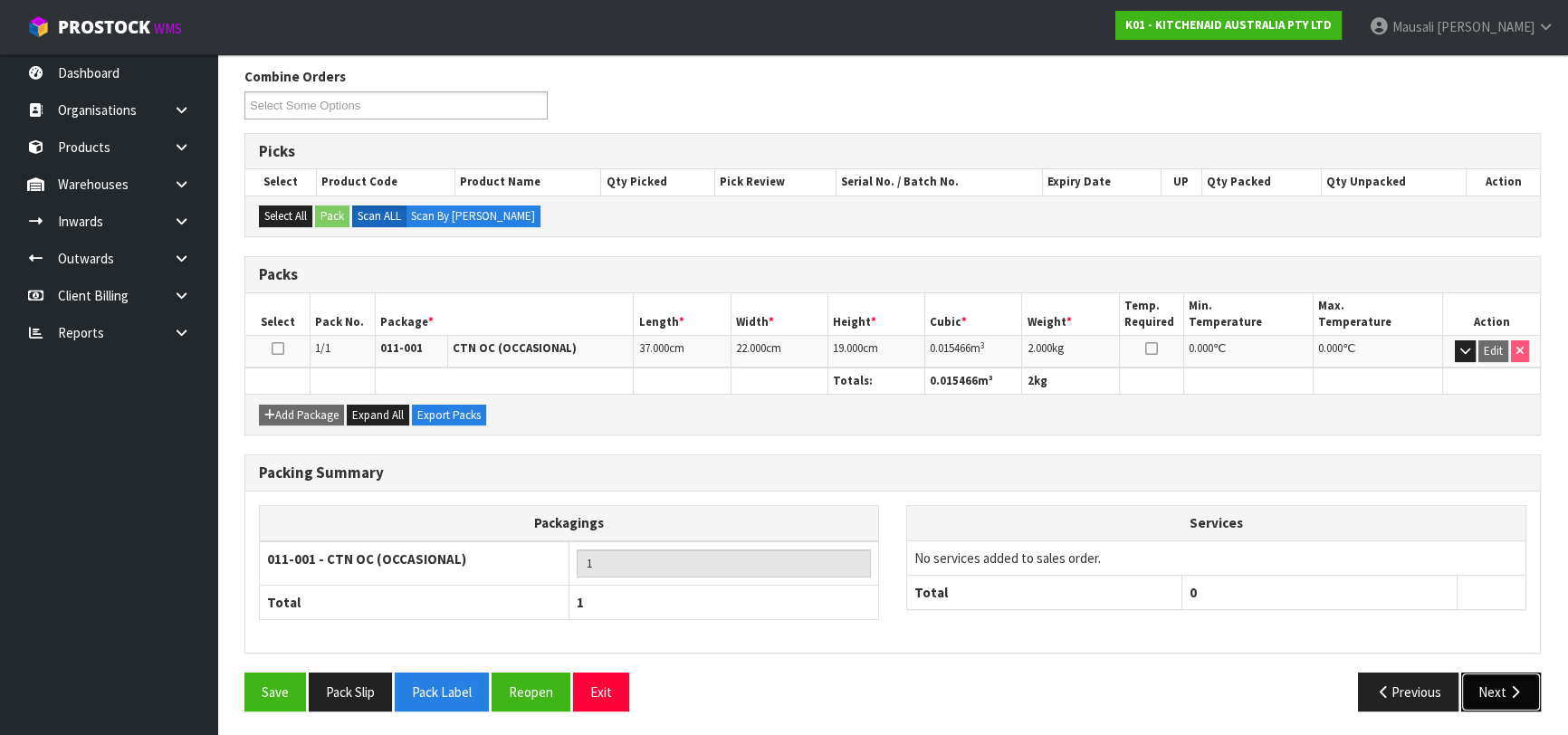
click at [1494, 673] on button "Next" at bounding box center [1501, 692] width 80 height 39
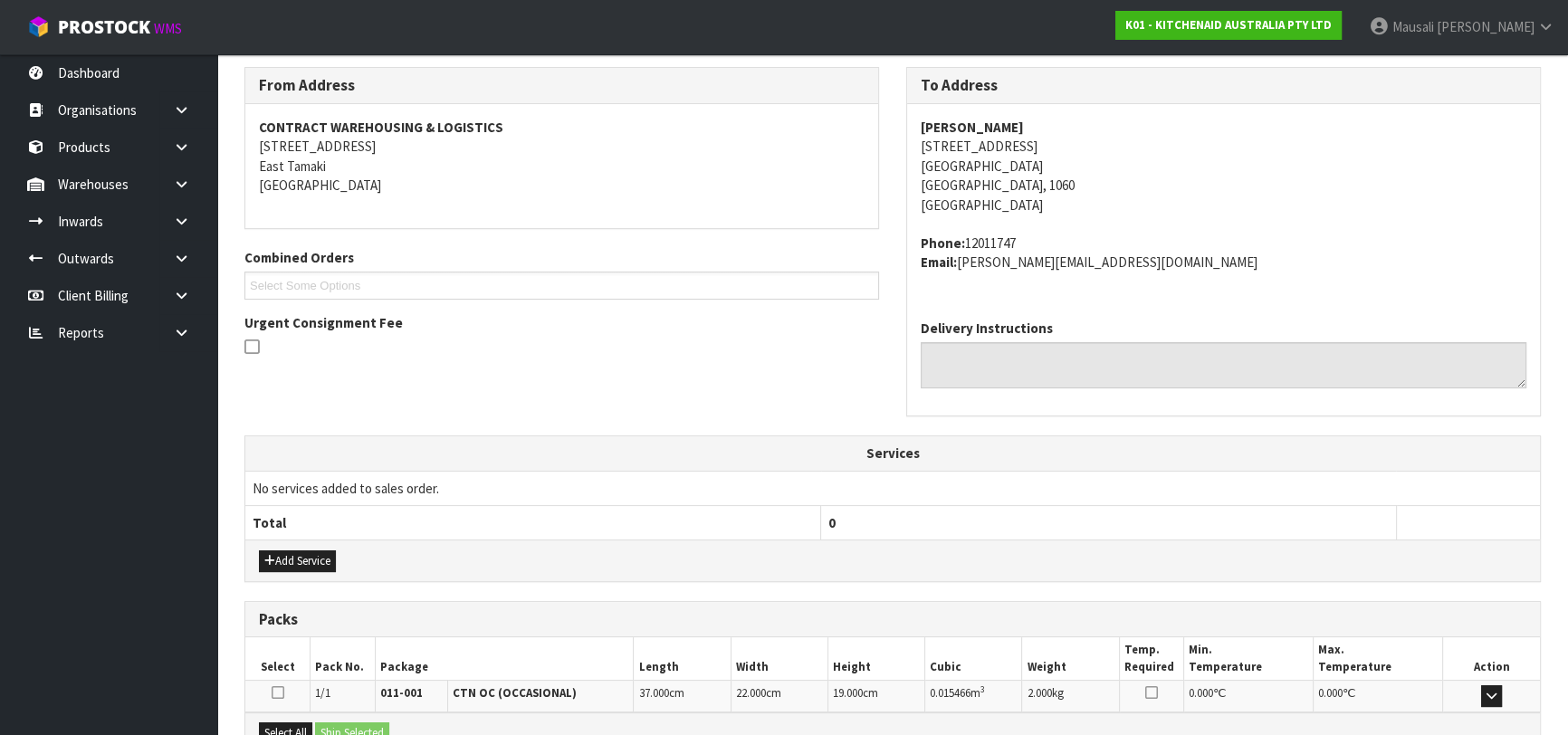
scroll to position [496, 0]
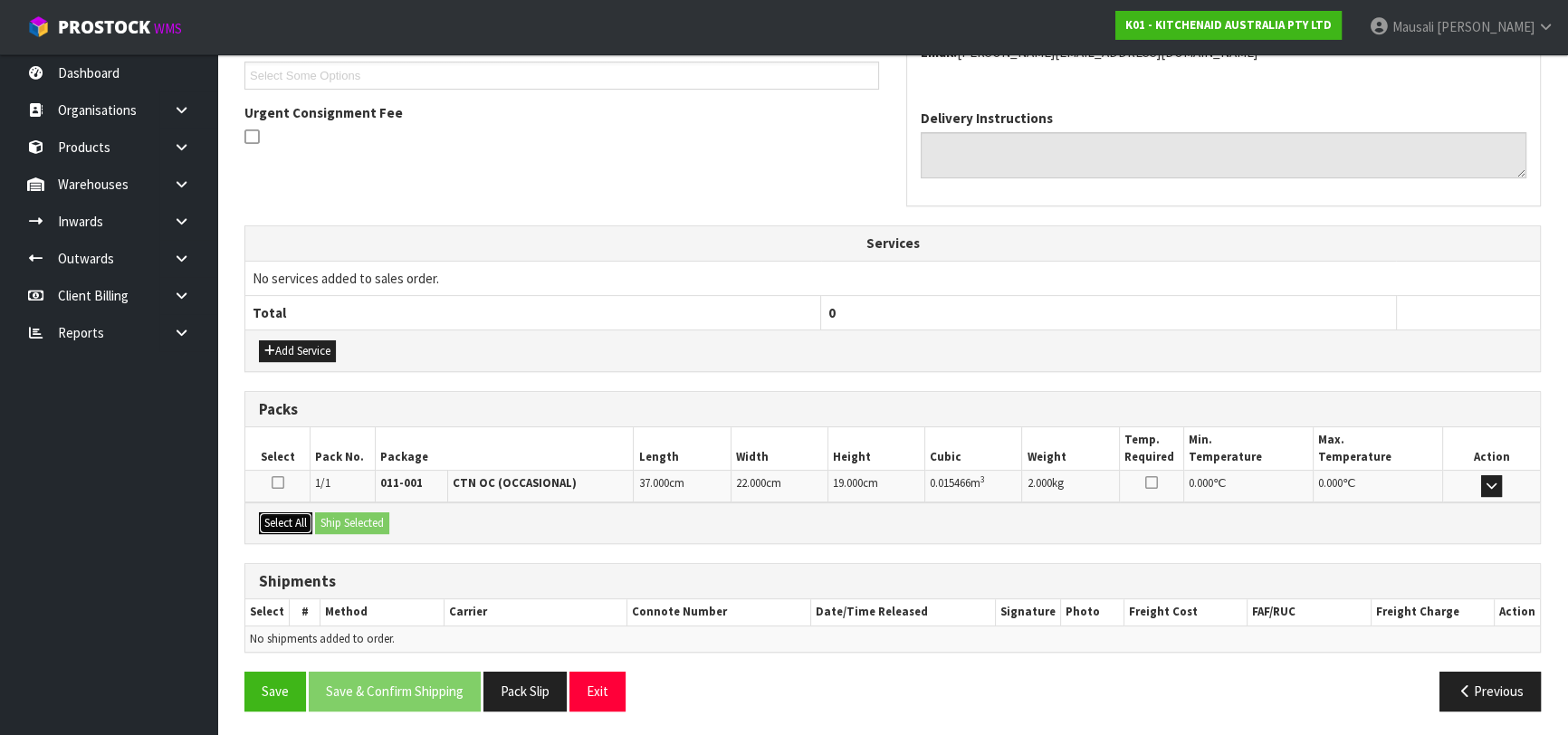
drag, startPoint x: 301, startPoint y: 518, endPoint x: 323, endPoint y: 521, distance: 22.2
click at [306, 518] on button "Select All" at bounding box center [285, 523] width 53 height 21
click at [323, 521] on button "Ship Selected" at bounding box center [352, 523] width 74 height 21
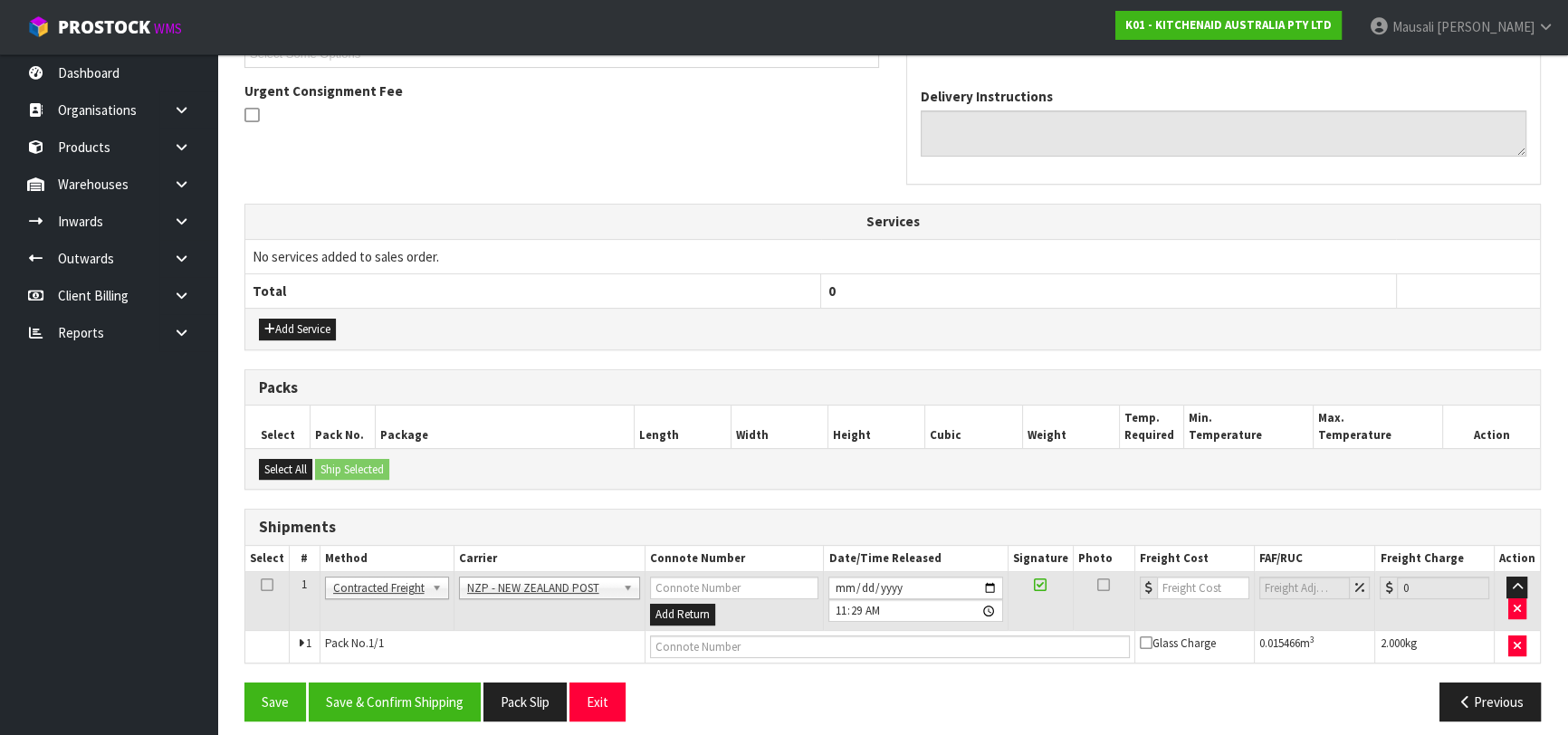
scroll to position [528, 0]
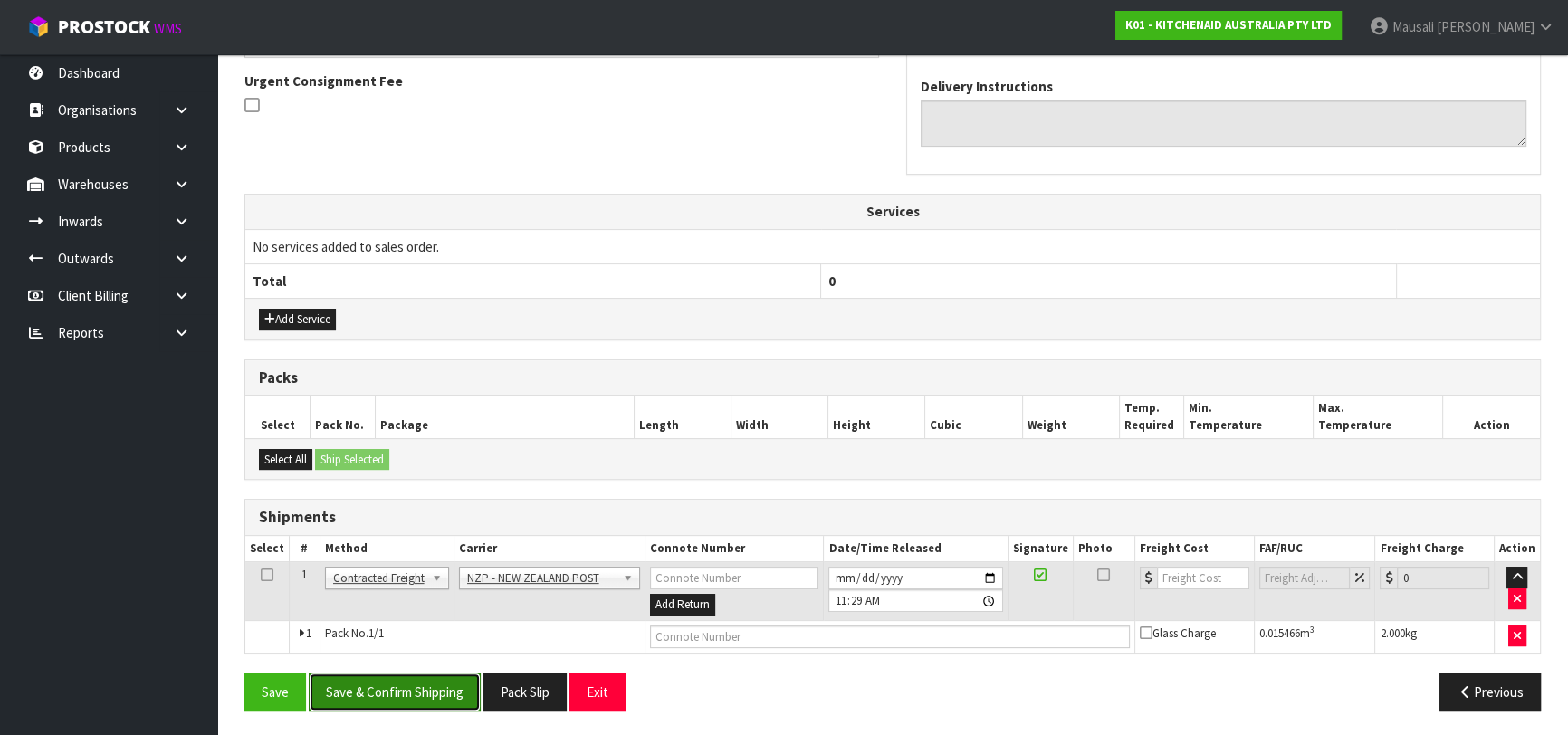
click at [439, 687] on button "Save & Confirm Shipping" at bounding box center [394, 692] width 172 height 39
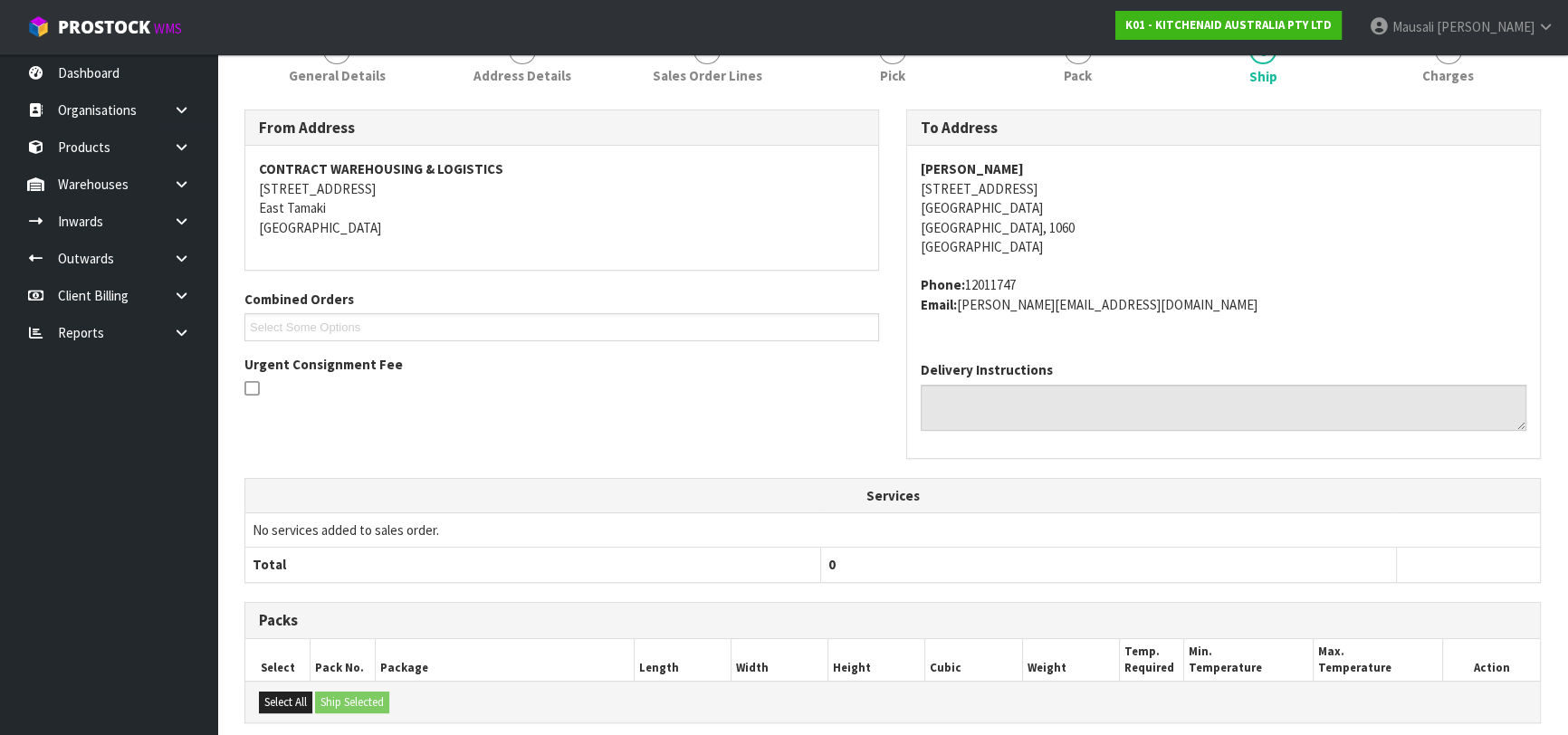
scroll to position [502, 0]
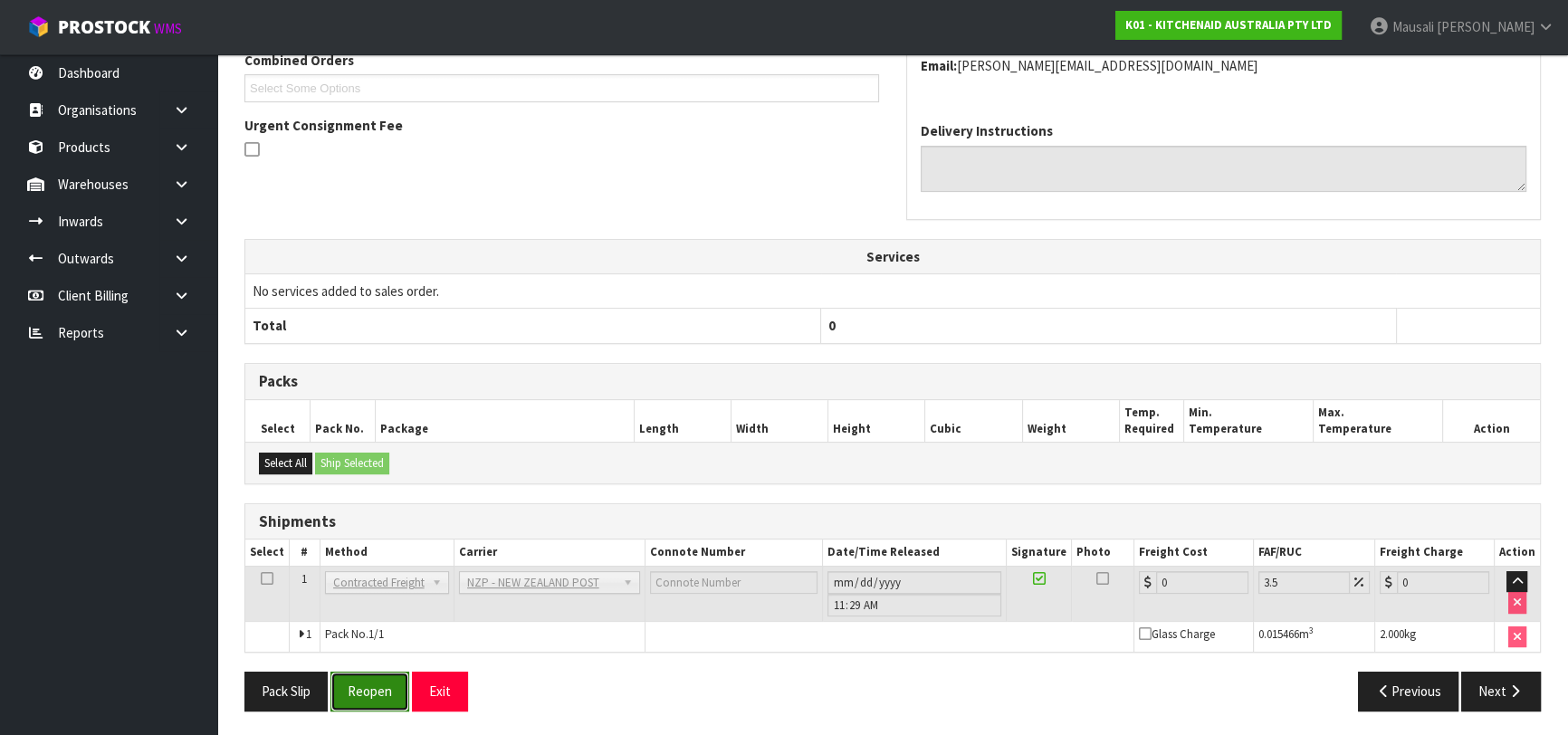
click at [379, 689] on button "Reopen" at bounding box center [369, 691] width 79 height 39
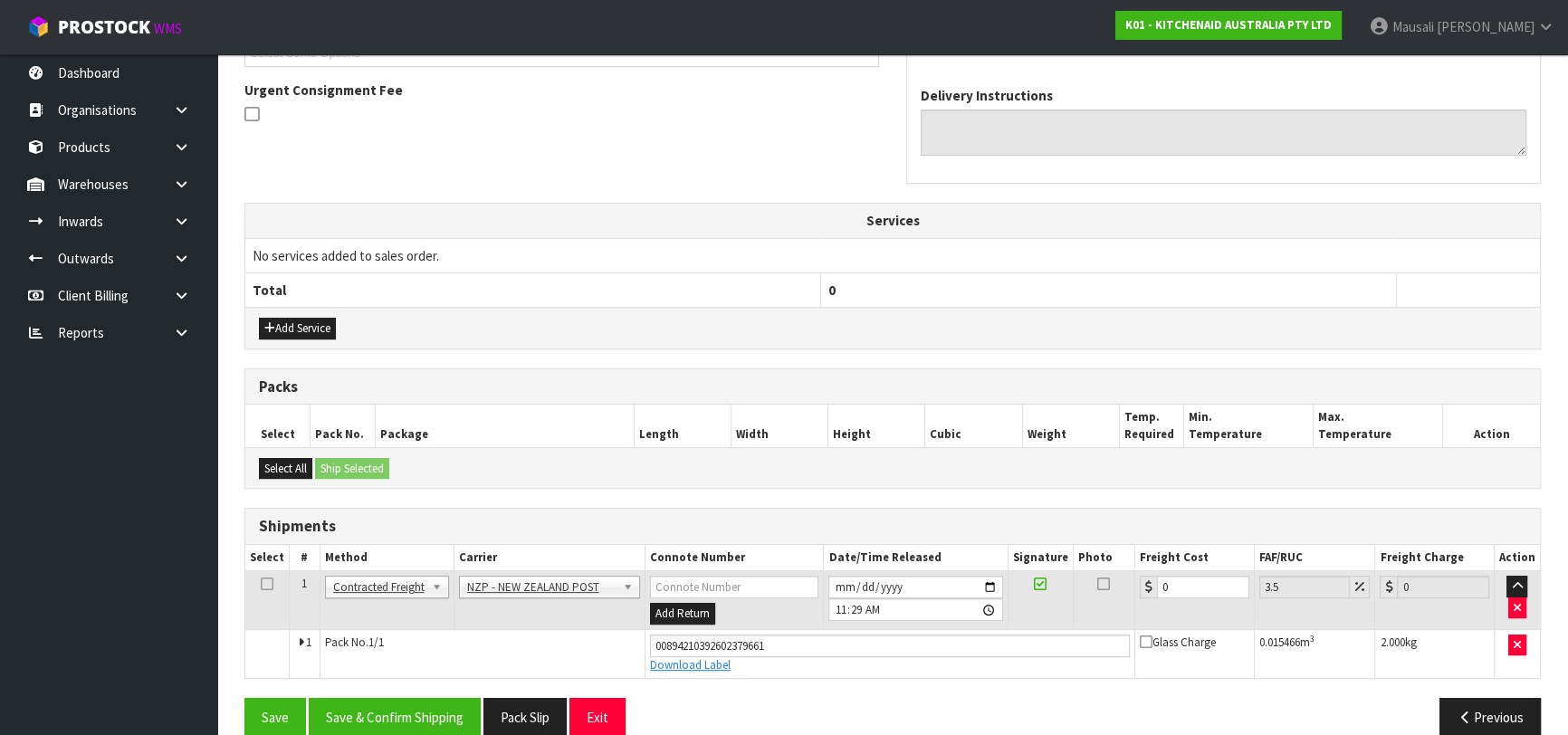
scroll to position [544, 0]
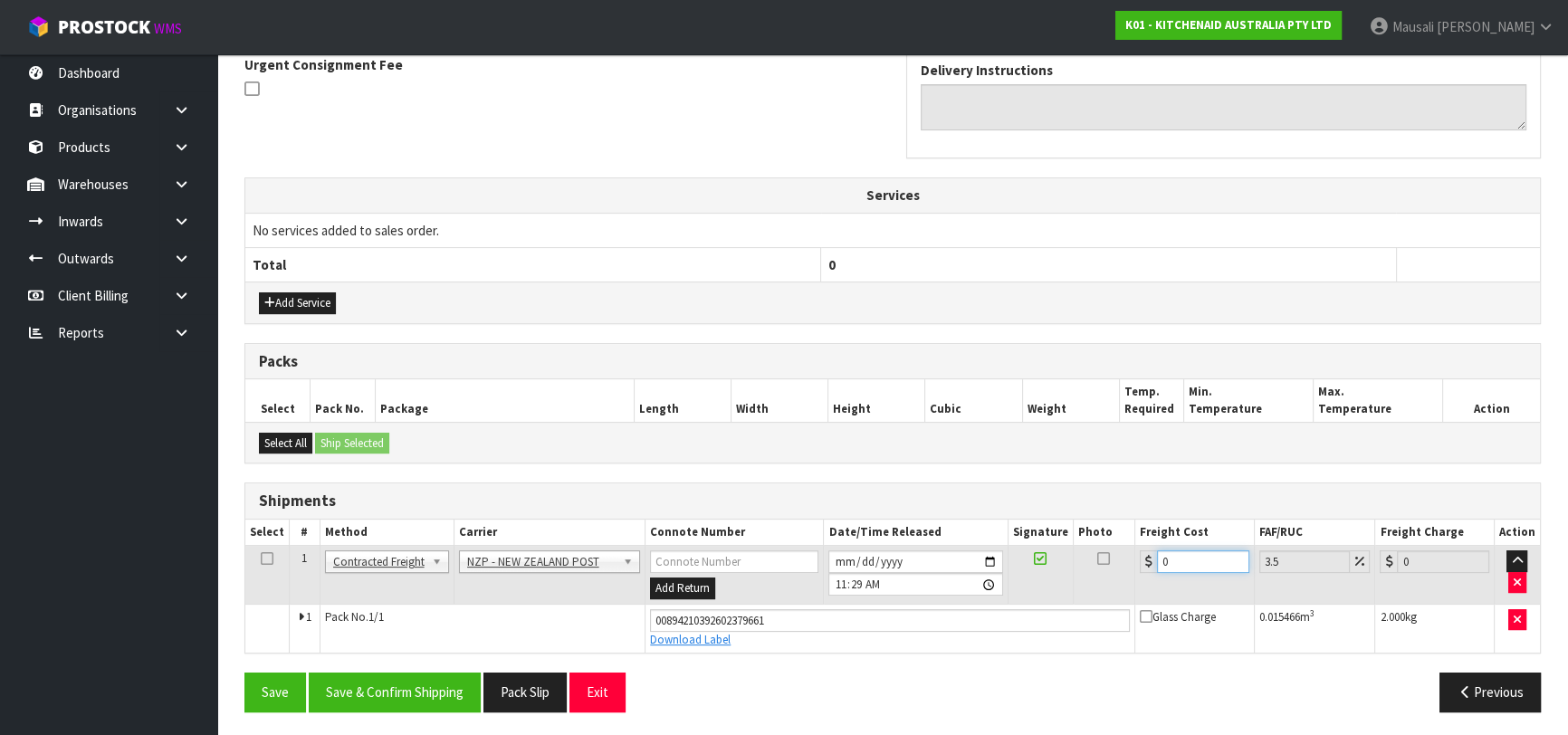
drag, startPoint x: 1188, startPoint y: 554, endPoint x: 1135, endPoint y: 573, distance: 56.3
click at [1136, 573] on td "0" at bounding box center [1195, 575] width 119 height 59
click at [377, 692] on button "Save & Confirm Shipping" at bounding box center [394, 692] width 172 height 39
